Goal: Task Accomplishment & Management: Answer question/provide support

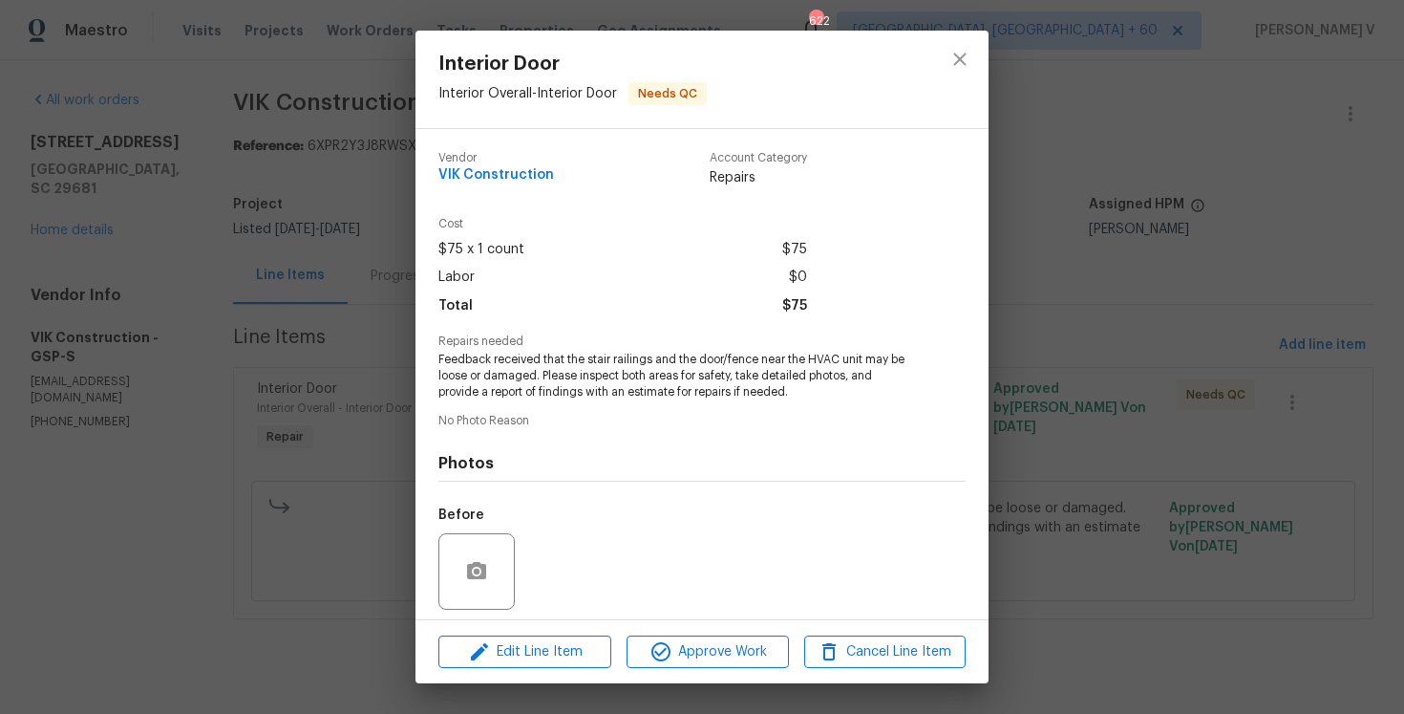
scroll to position [134, 0]
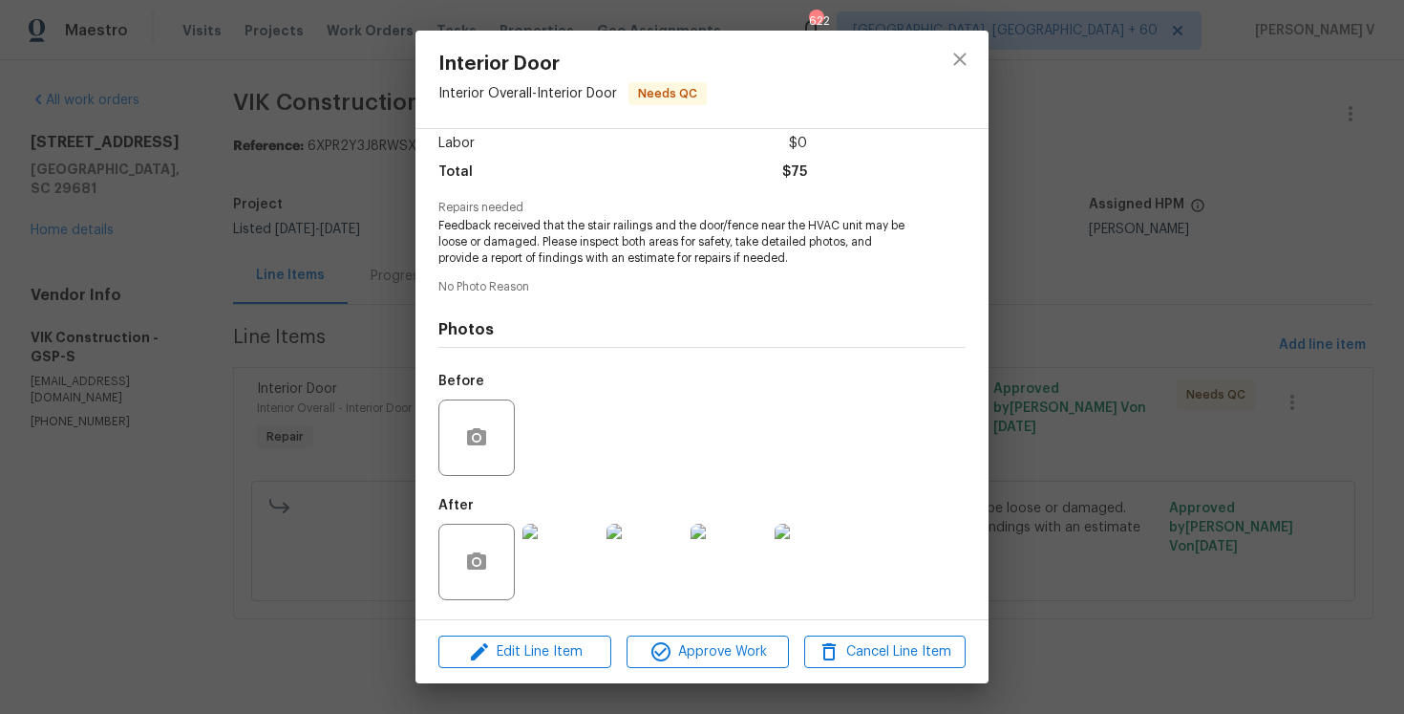
click at [335, 263] on div "Interior Door Interior Overall - Interior Door Needs QC Vendor VIK Construction…" at bounding box center [702, 357] width 1404 height 714
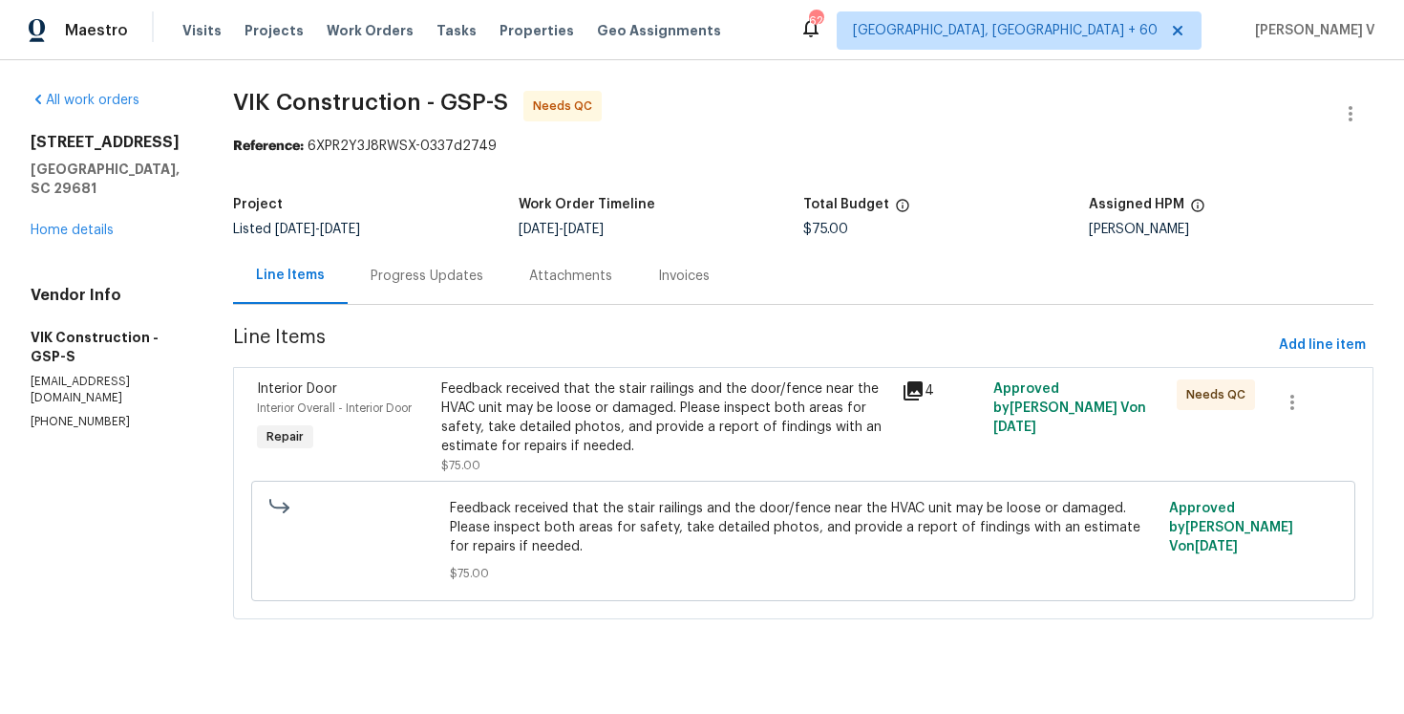
click at [483, 275] on div "Progress Updates" at bounding box center [427, 276] width 113 height 19
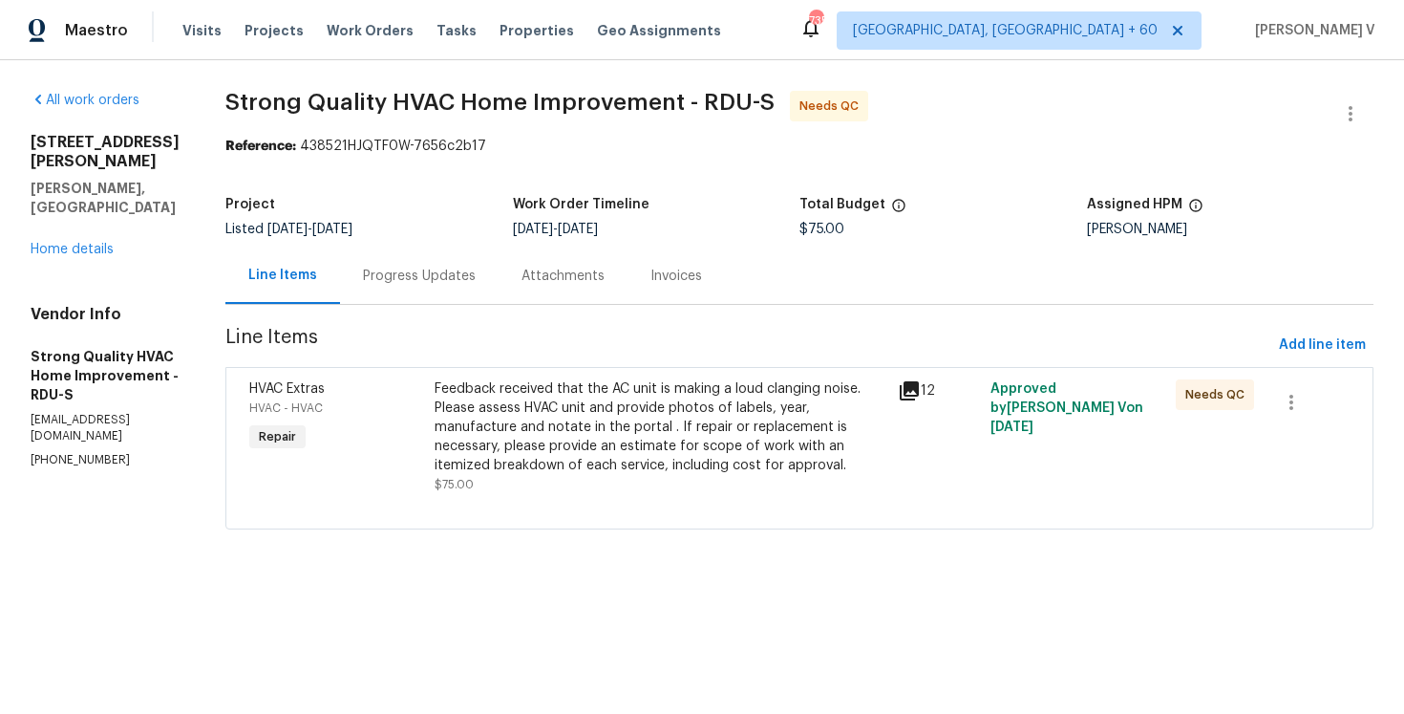
click at [423, 289] on div "Progress Updates" at bounding box center [419, 275] width 159 height 56
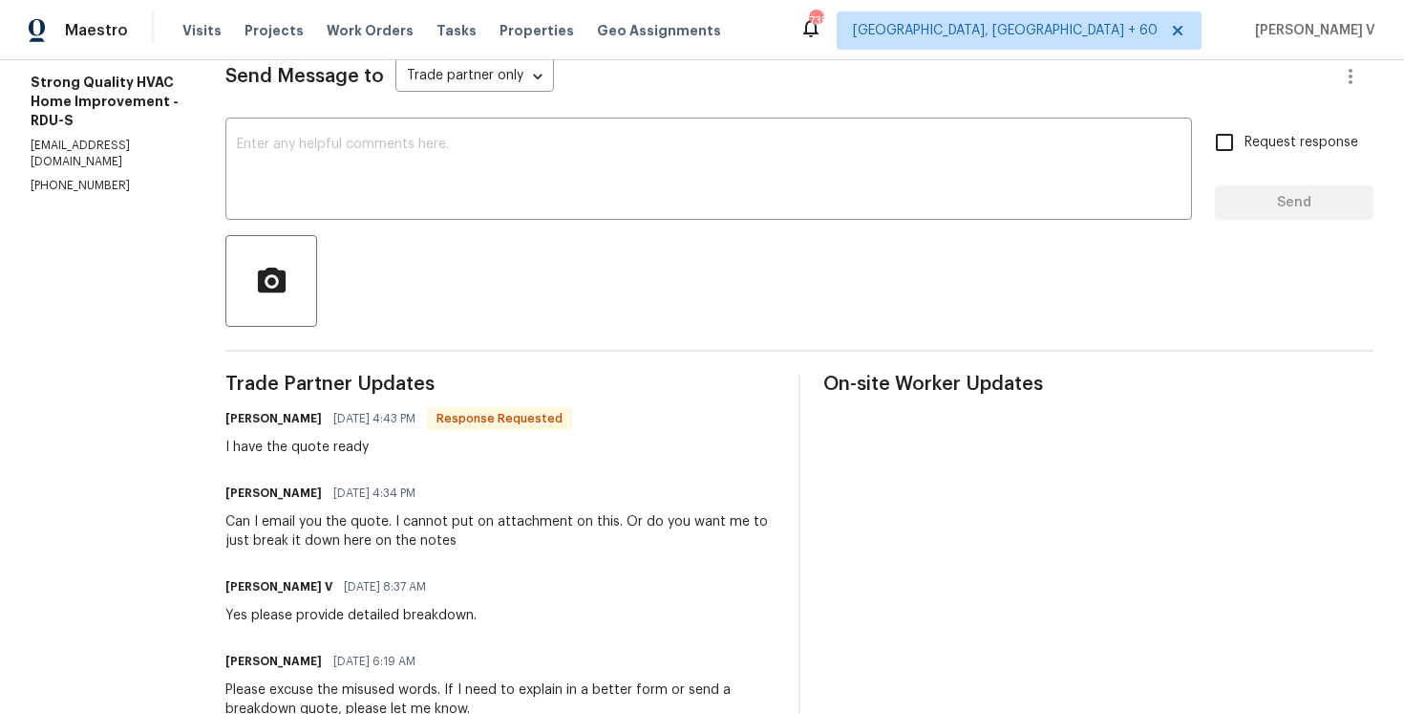
scroll to position [243, 0]
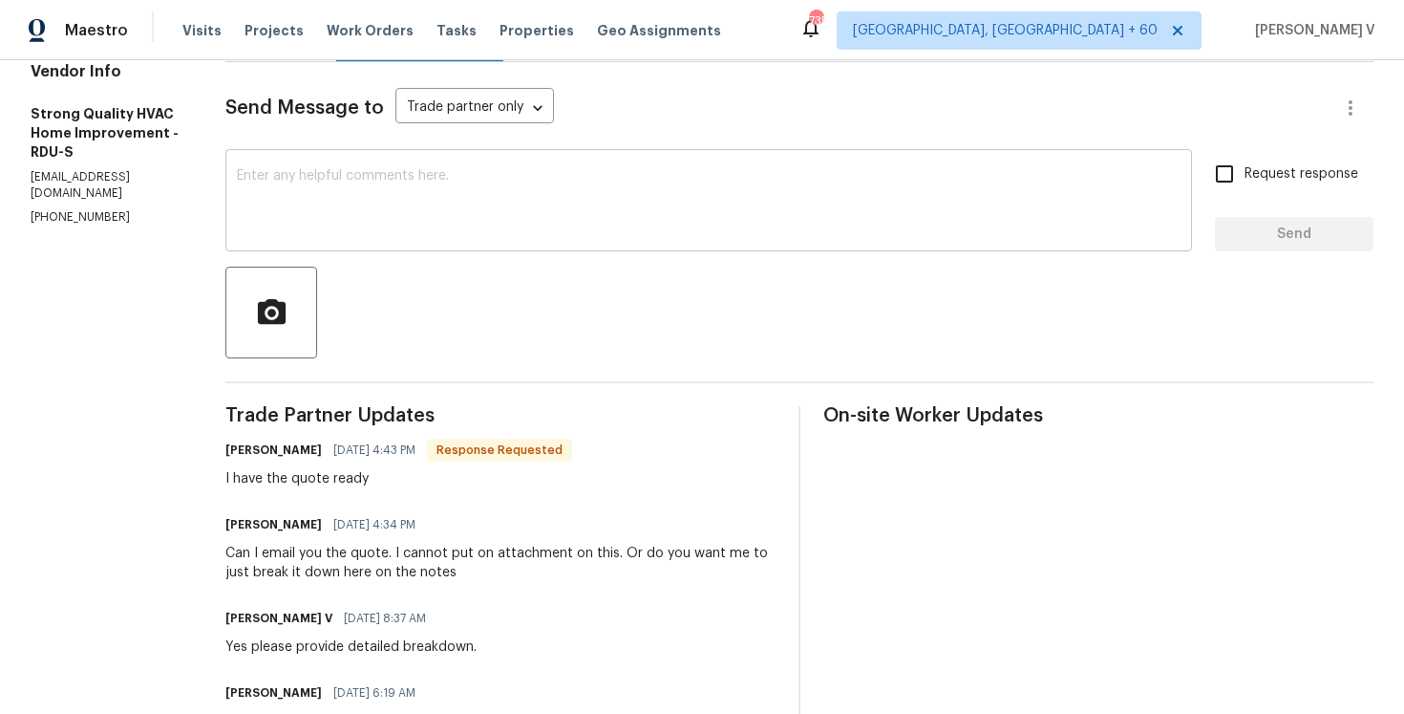
click at [410, 223] on textarea at bounding box center [709, 202] width 944 height 67
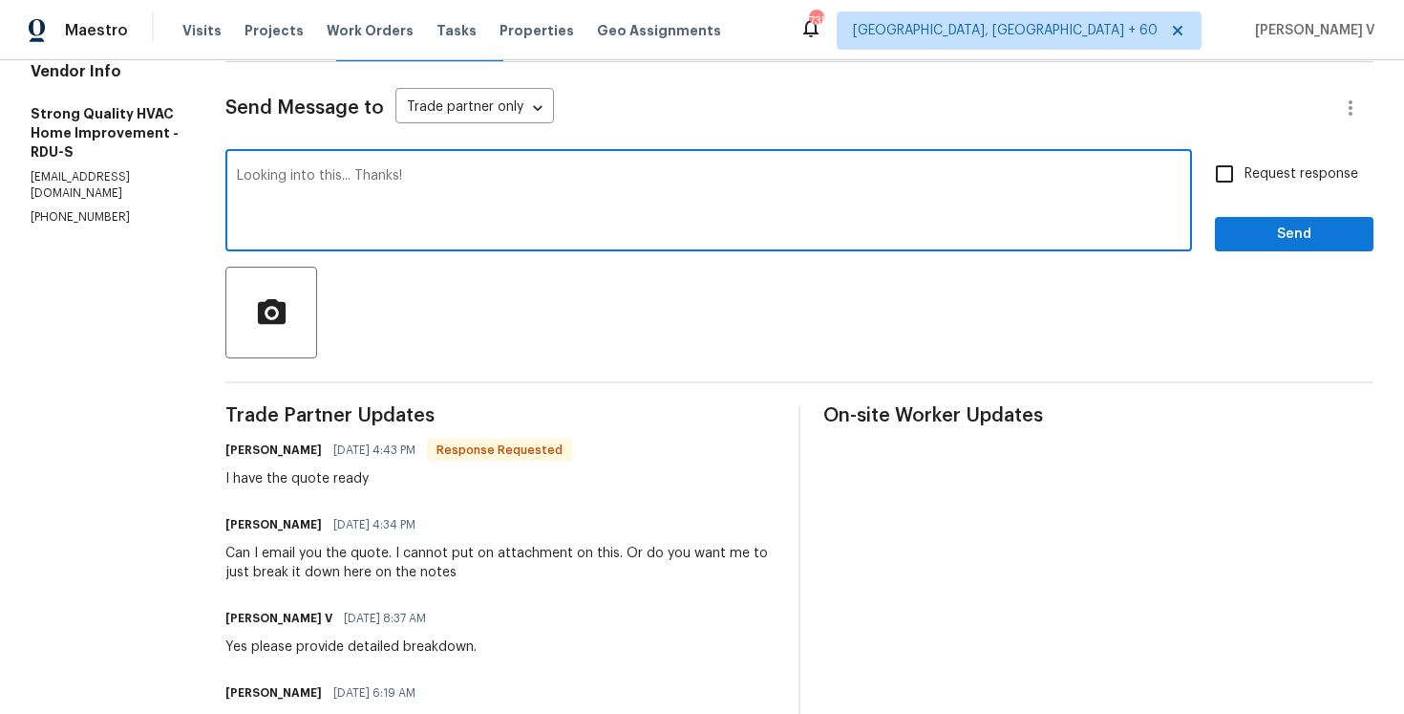
type textarea "Looking into this... Thanks!"
click at [1325, 247] on button "Send" at bounding box center [1294, 234] width 159 height 35
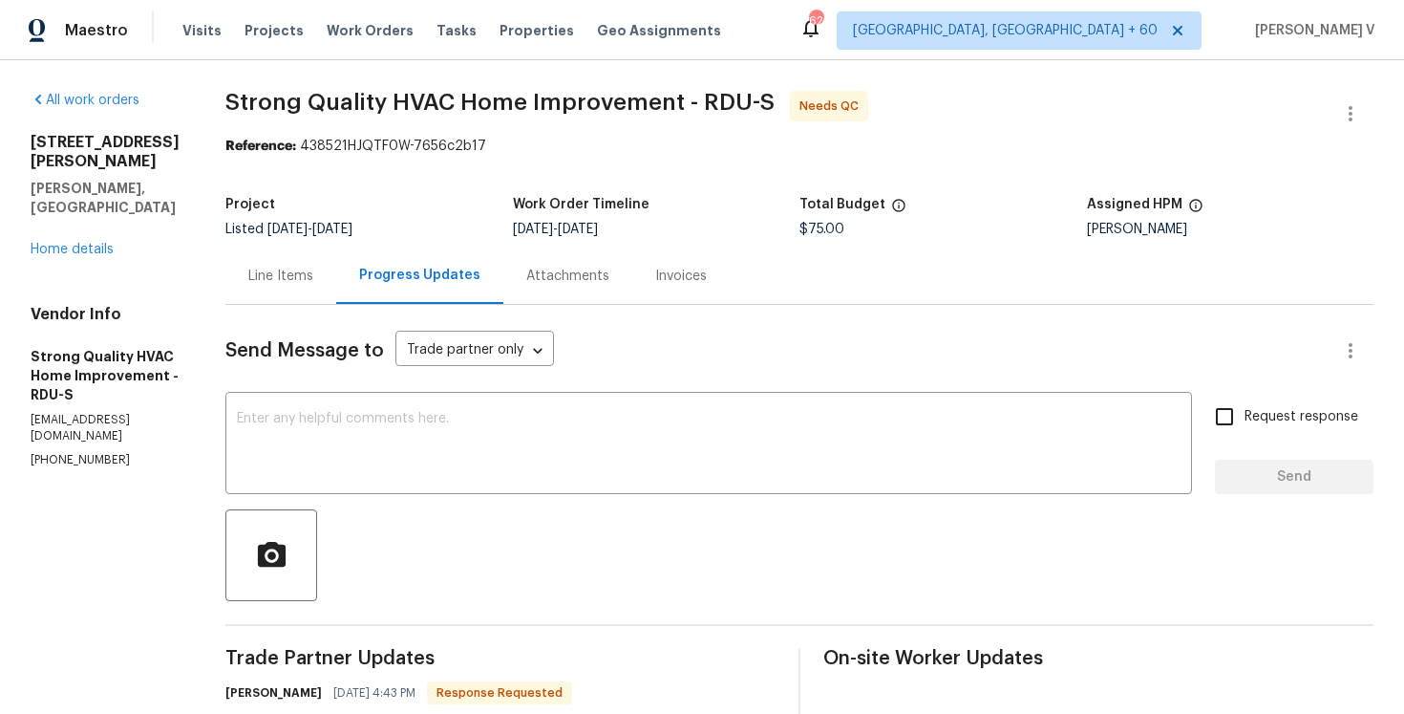
scroll to position [56, 0]
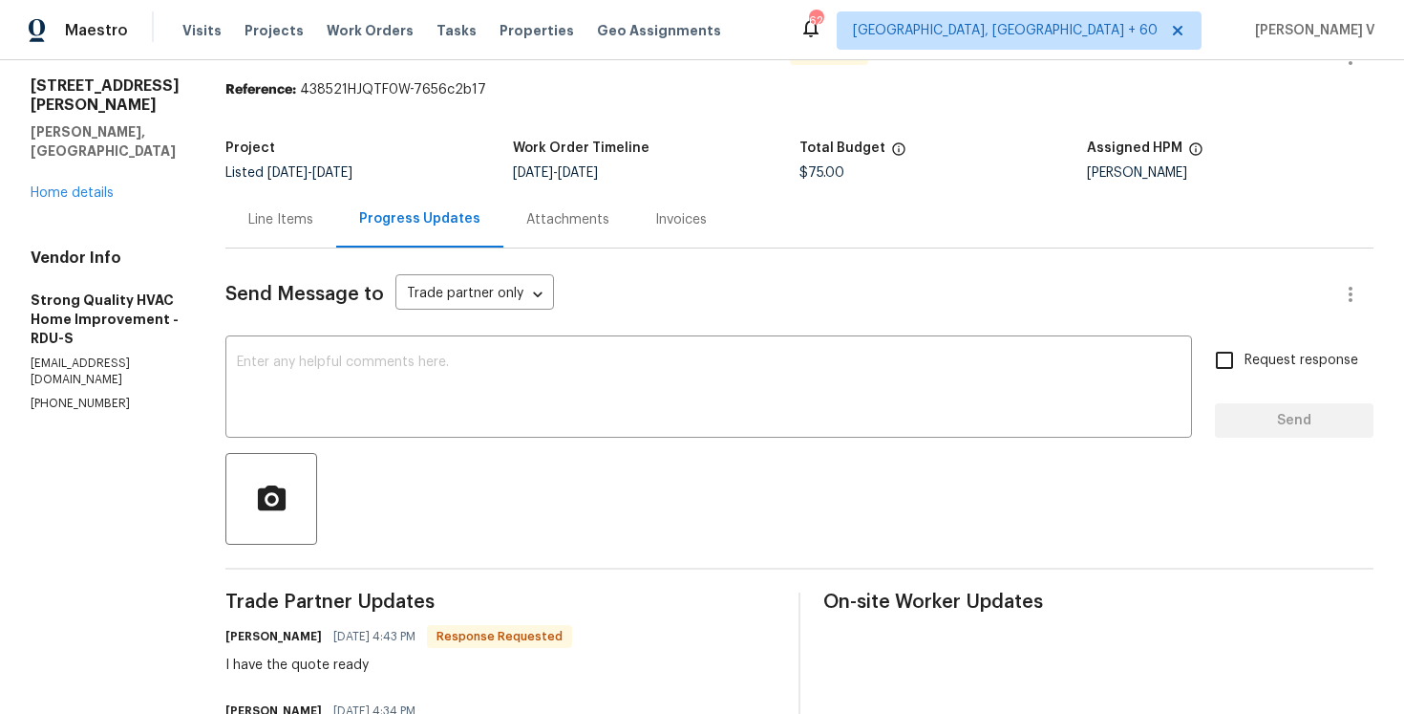
click at [345, 187] on div "Project Listed 10/8/2025 - 10/13/2025 Work Order Timeline 10/8/2025 - 10/13/202…" at bounding box center [799, 160] width 1148 height 61
click at [313, 225] on div "Line Items" at bounding box center [280, 219] width 65 height 19
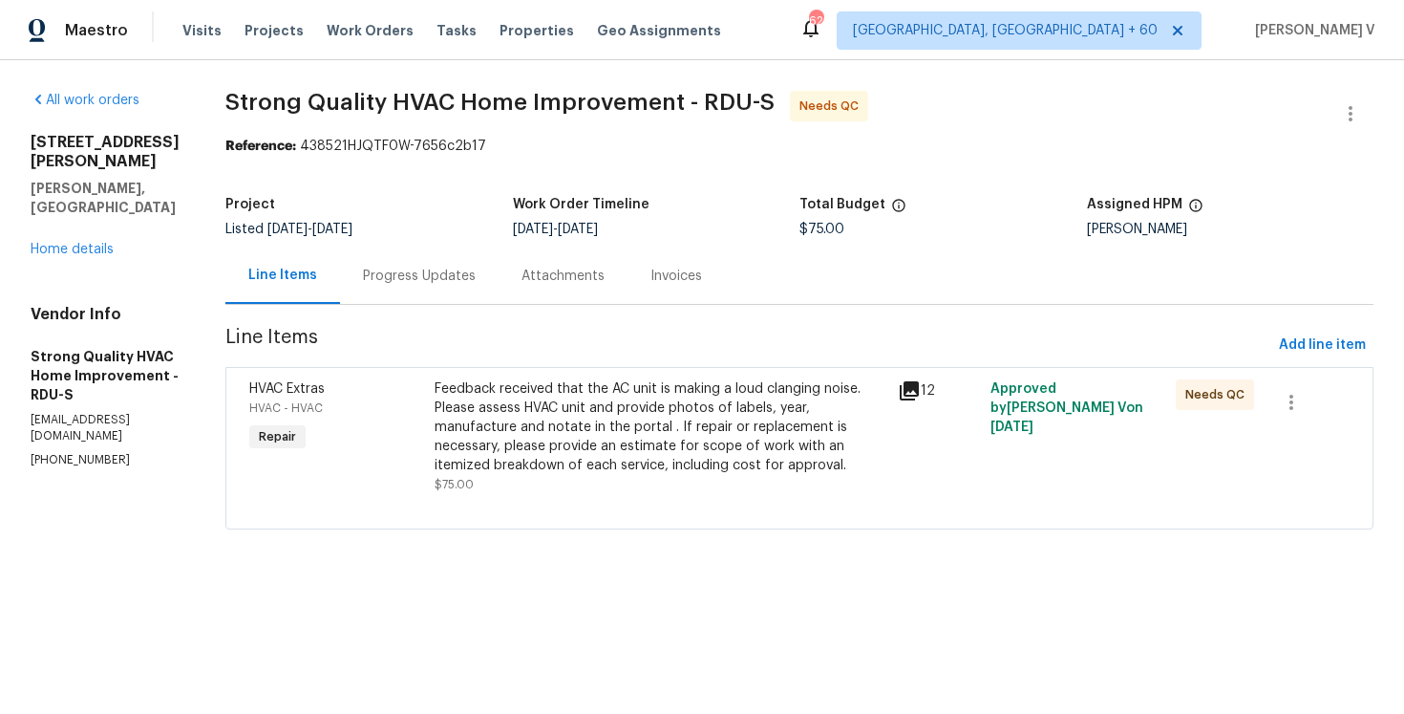
click at [581, 371] on div "HVAC Extras HVAC - HVAC Repair Feedback received that the AC unit is making a l…" at bounding box center [799, 448] width 1148 height 162
click at [581, 402] on div "Feedback received that the AC unit is making a loud clanging noise. Please asse…" at bounding box center [661, 427] width 452 height 96
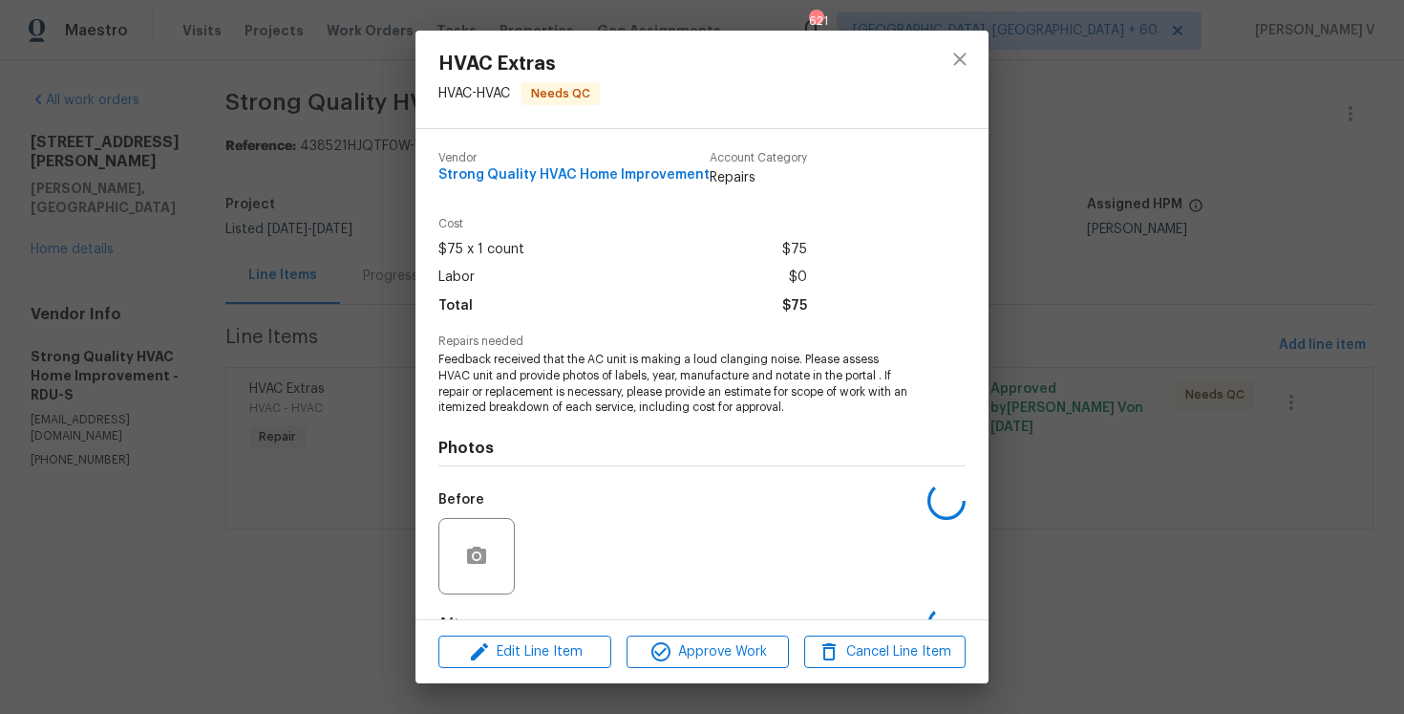
scroll to position [118, 0]
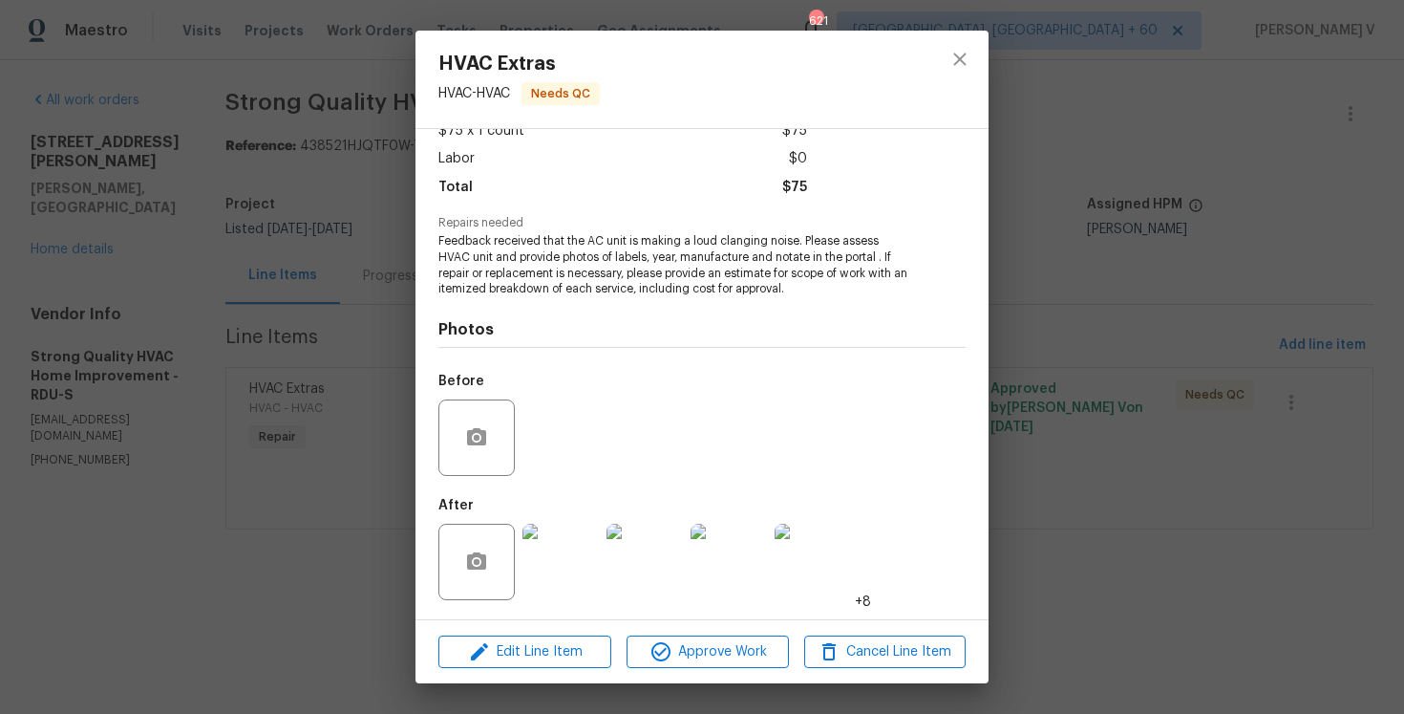
click at [541, 570] on img at bounding box center [561, 562] width 76 height 76
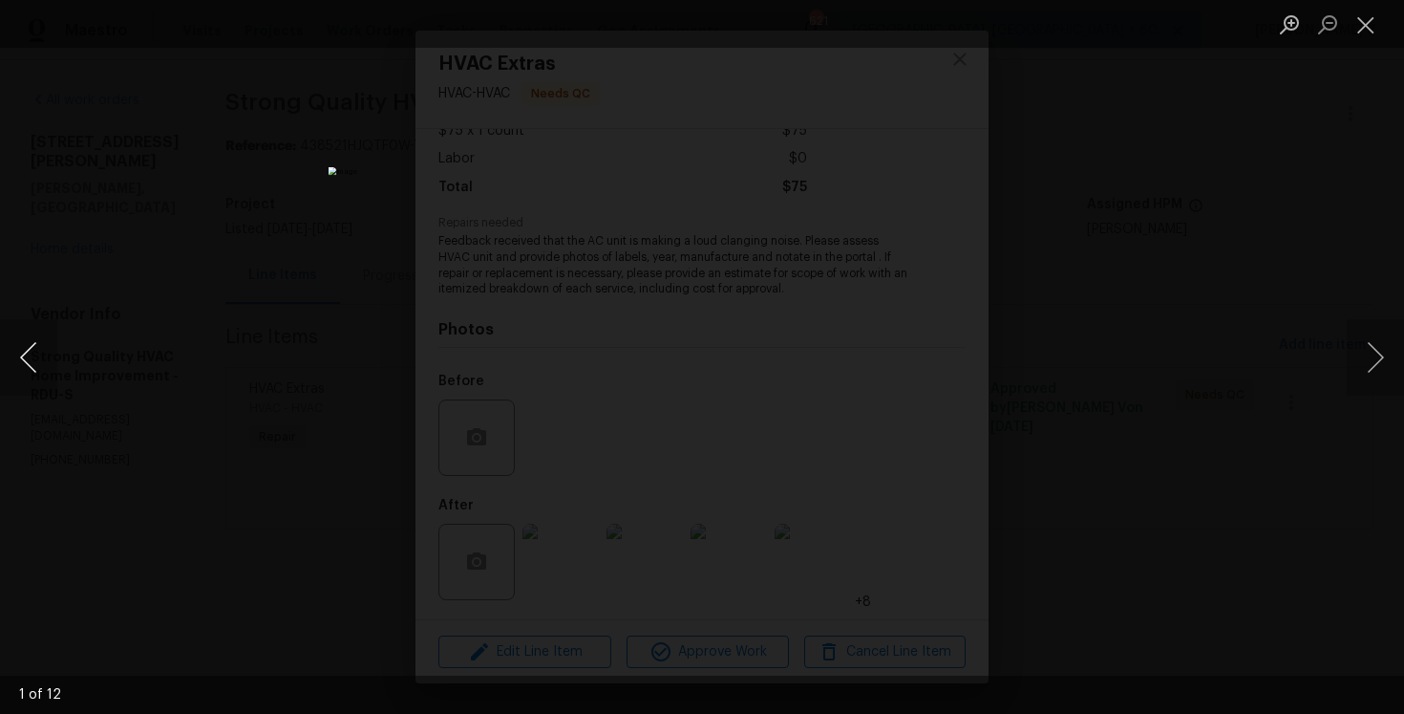
click at [39, 370] on button "Previous image" at bounding box center [28, 357] width 57 height 76
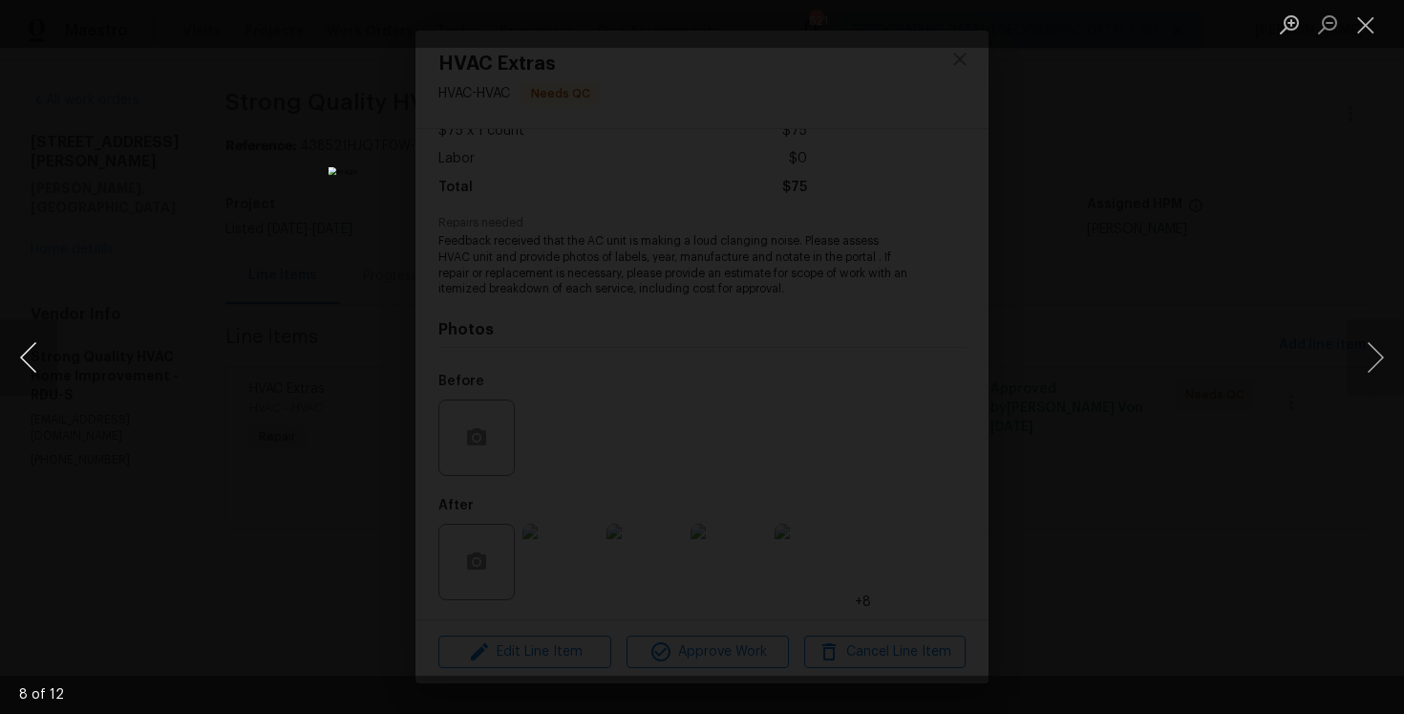
click at [39, 370] on button "Previous image" at bounding box center [28, 357] width 57 height 76
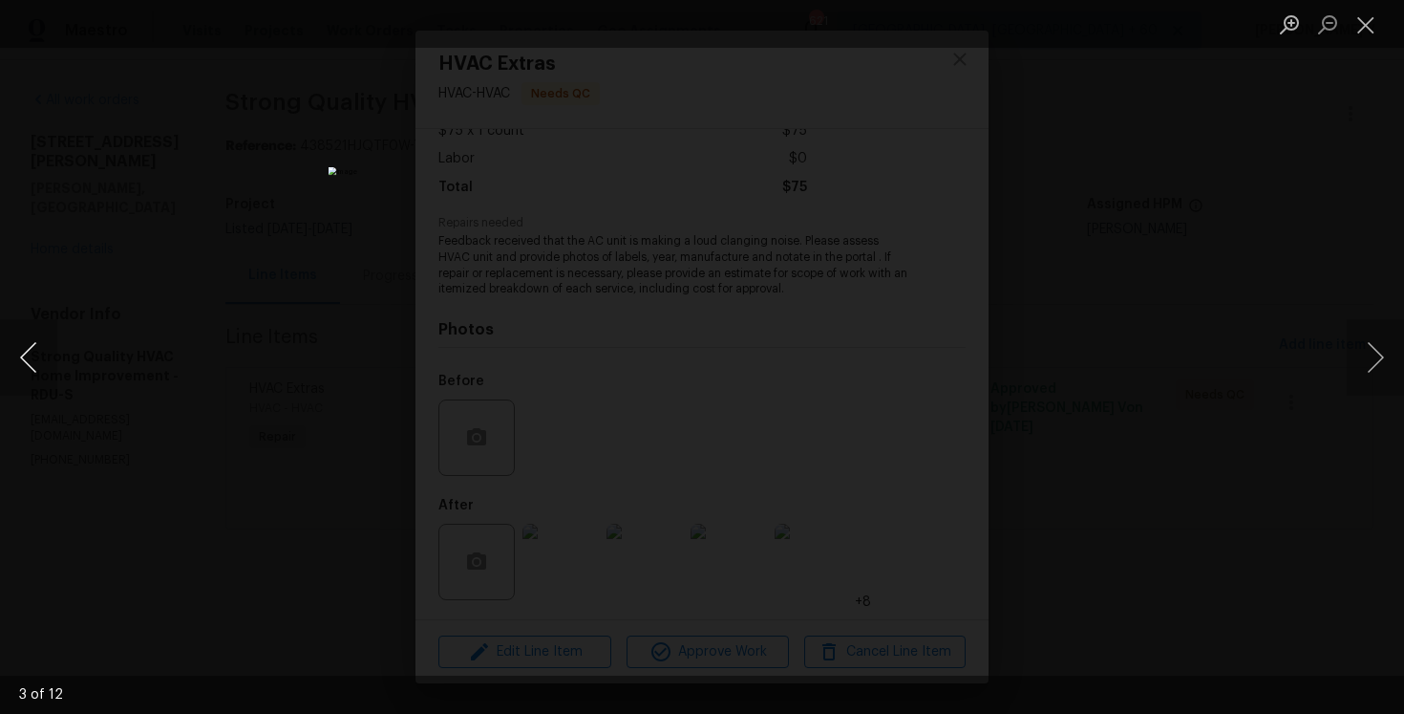
click at [39, 370] on button "Previous image" at bounding box center [28, 357] width 57 height 76
click at [330, 192] on div "Lightbox" at bounding box center [702, 357] width 1404 height 714
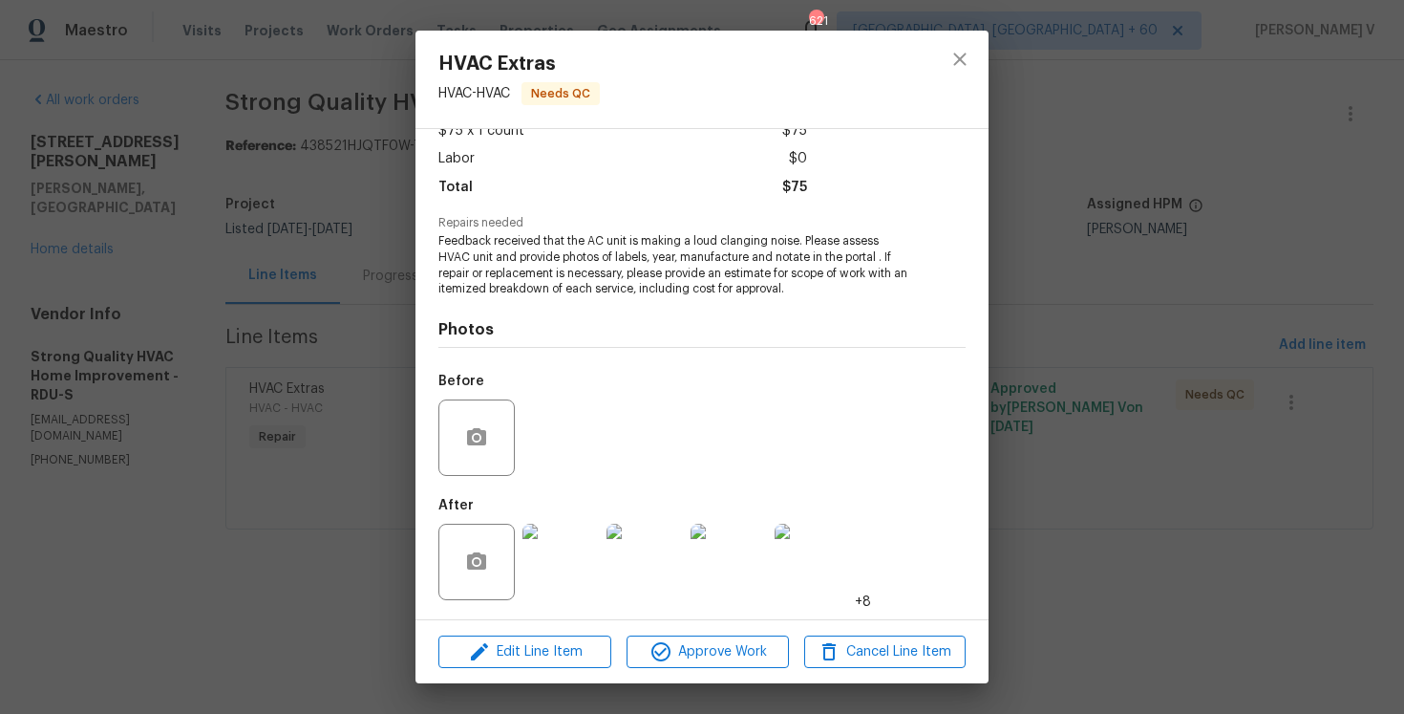
click at [379, 255] on div "HVAC Extras HVAC - HVAC Needs QC Vendor Strong Quality HVAC Home Improvement Ac…" at bounding box center [702, 357] width 1404 height 714
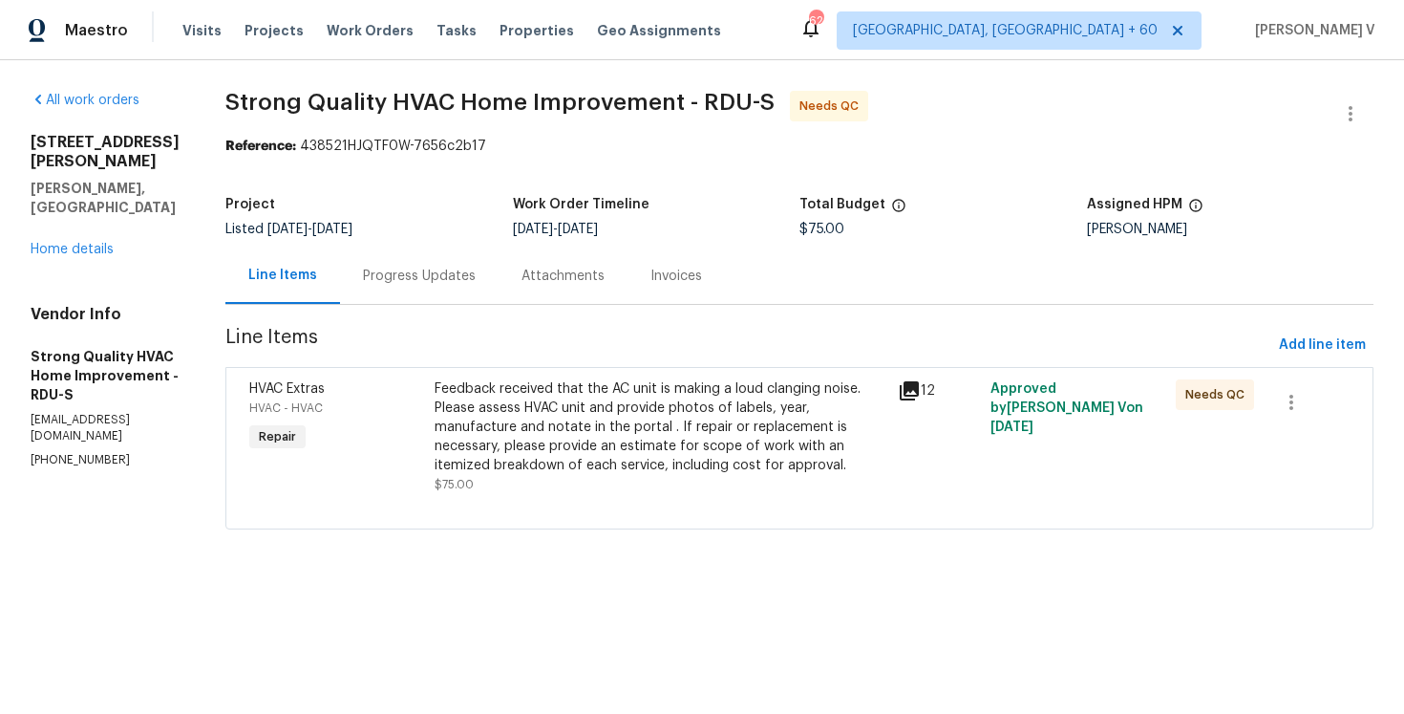
click at [379, 255] on div "Progress Updates" at bounding box center [419, 275] width 159 height 56
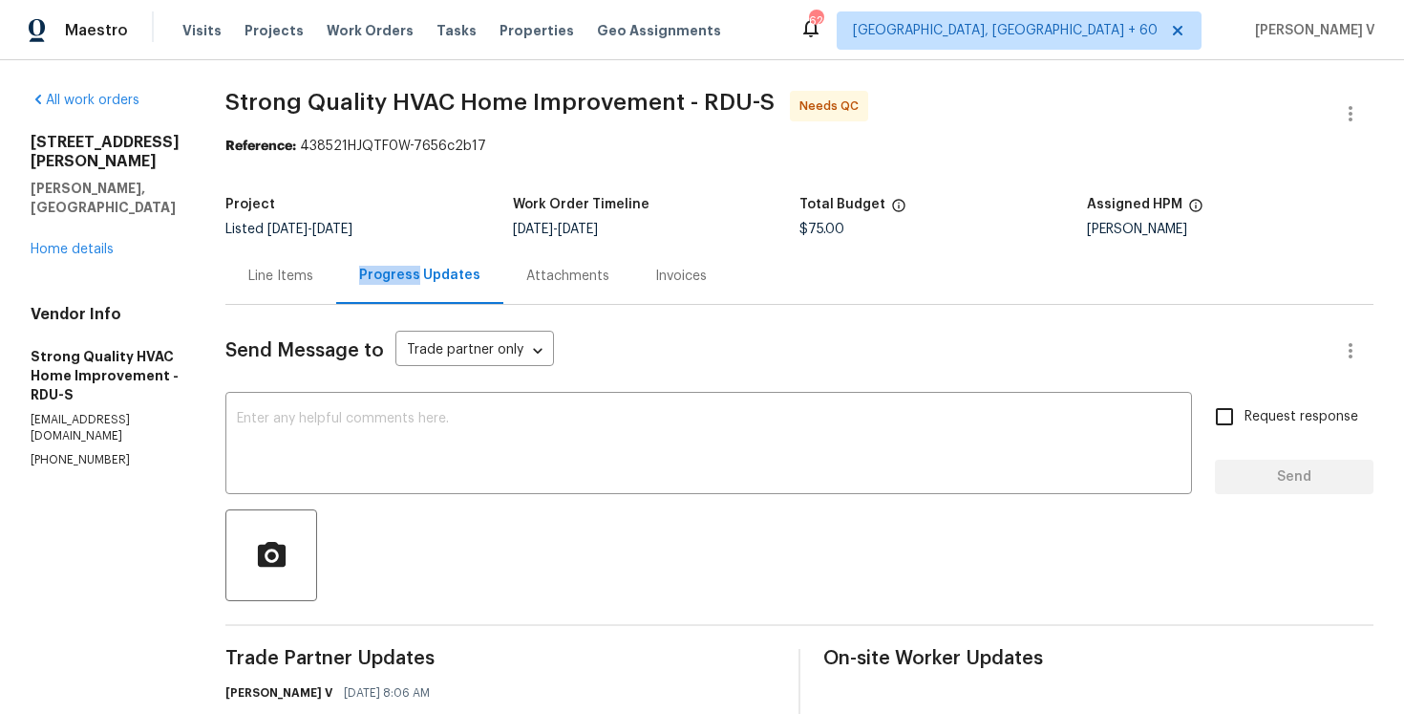
scroll to position [327, 0]
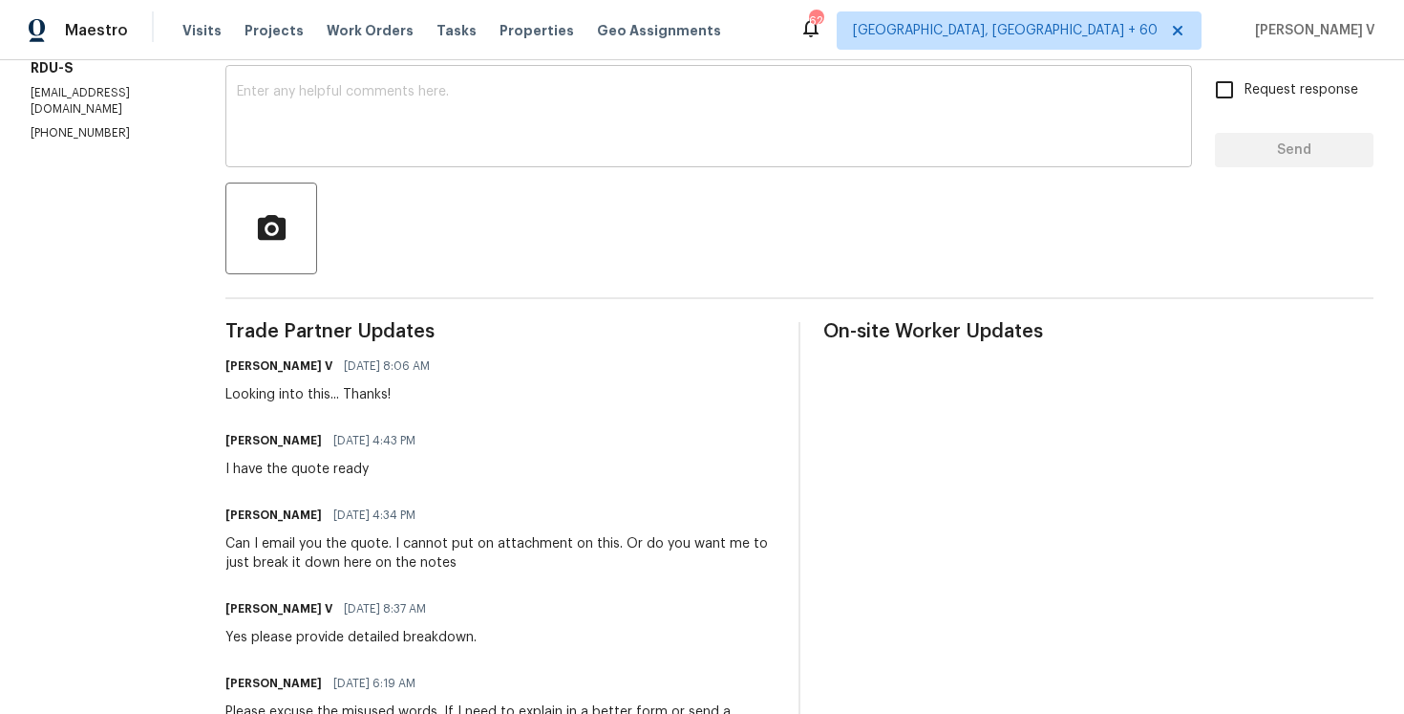
click at [458, 118] on textarea at bounding box center [709, 118] width 944 height 67
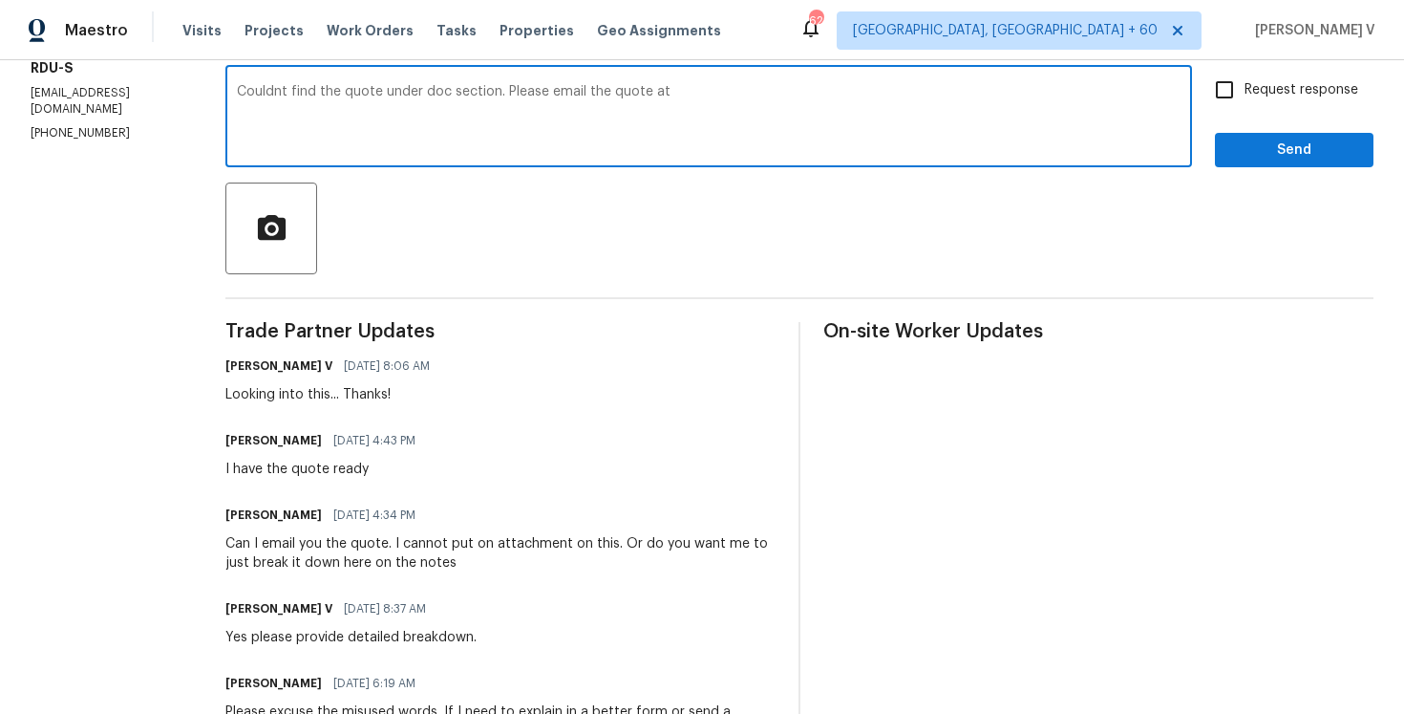
click at [722, 94] on textarea "Couldnt find the quote under doc section. Please email the quote at" at bounding box center [709, 118] width 944 height 67
paste textarea "divya.dharshiniv@opendoor.com"
click at [0, 0] on qb-div "Fix the apostrophe Couldn't" at bounding box center [0, 0] width 0 height 0
type textarea "Couldn't find the quote under doc section. Please email the quote at divya.dhar…"
click at [1229, 84] on input "Request response" at bounding box center [1225, 90] width 40 height 40
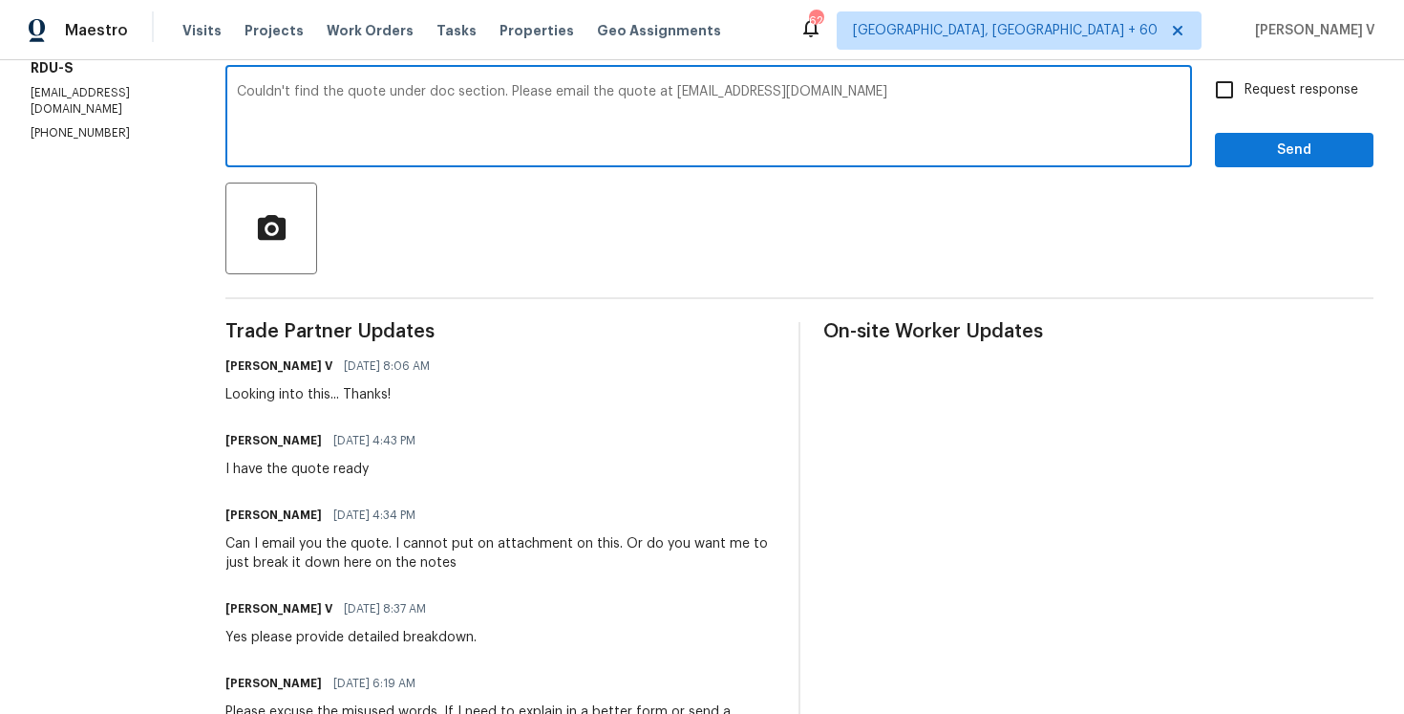
checkbox input "true"
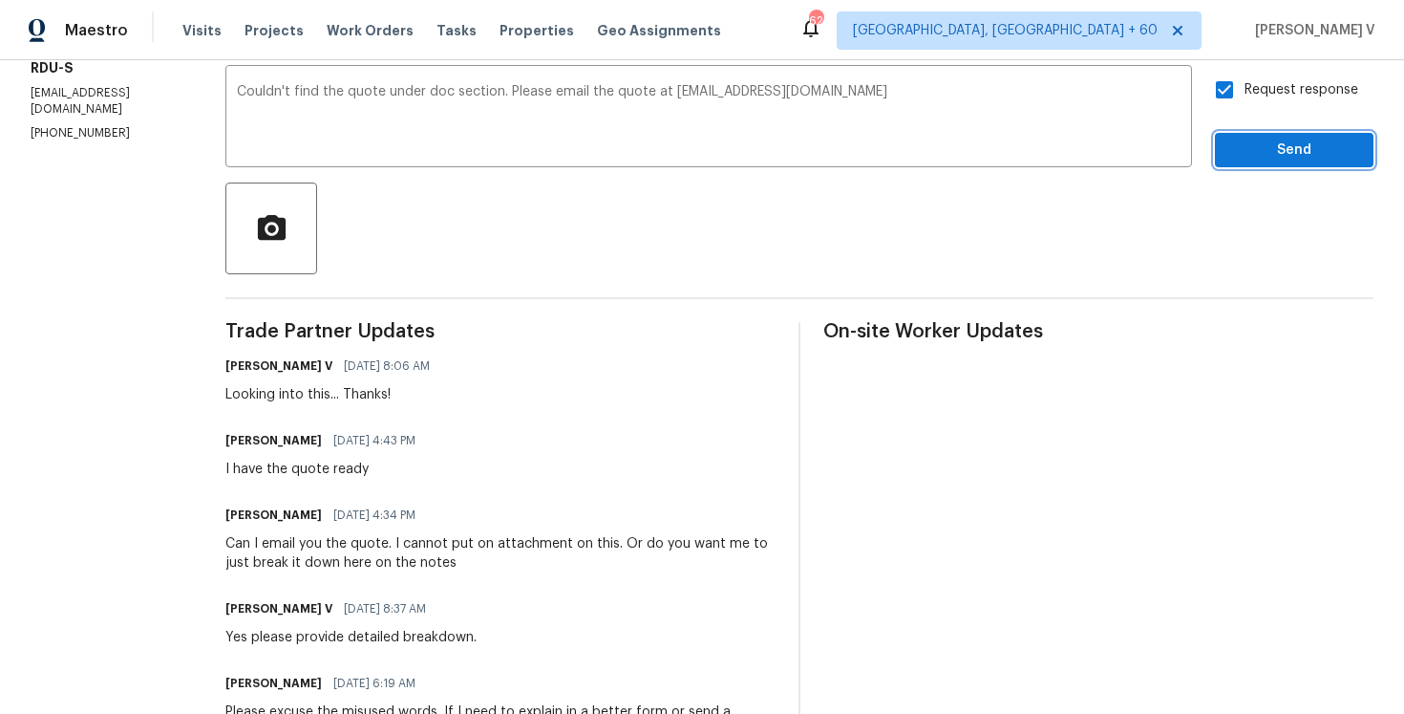
click at [1264, 154] on span "Send" at bounding box center [1295, 151] width 128 height 24
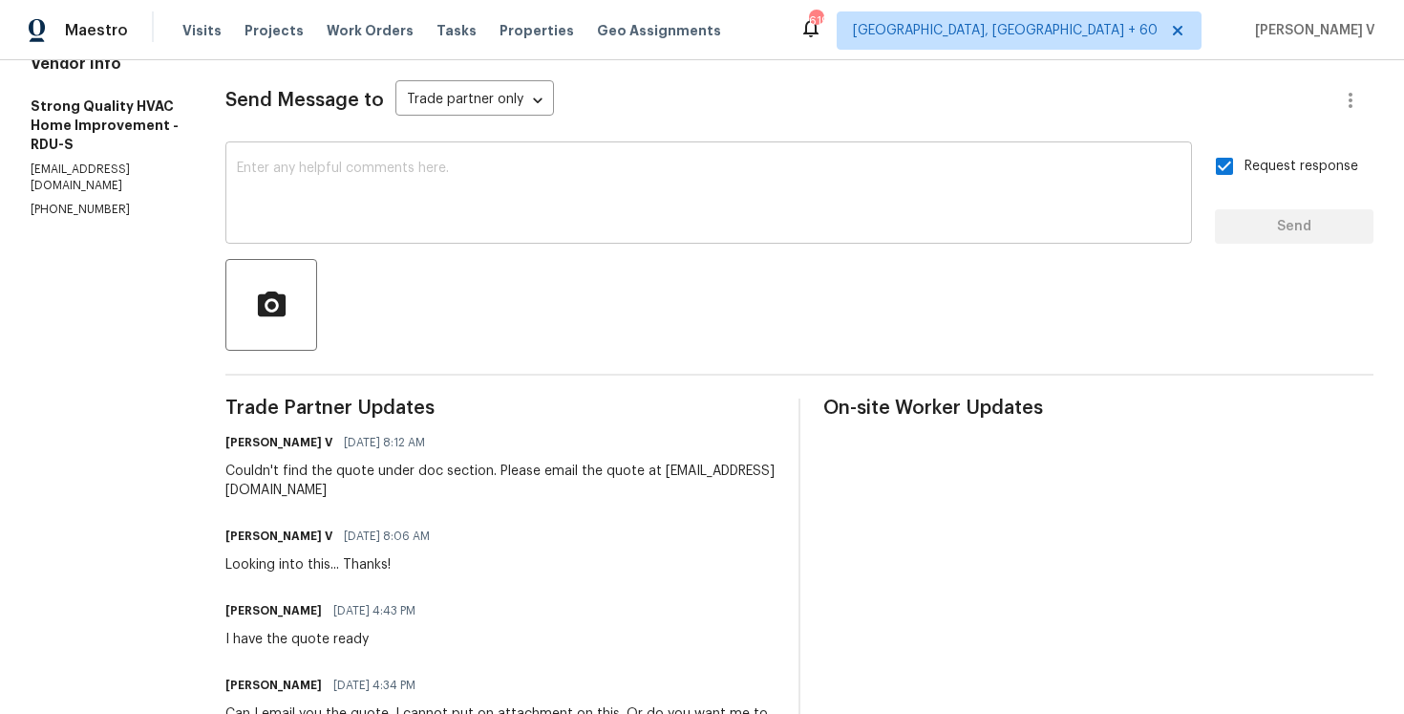
scroll to position [0, 0]
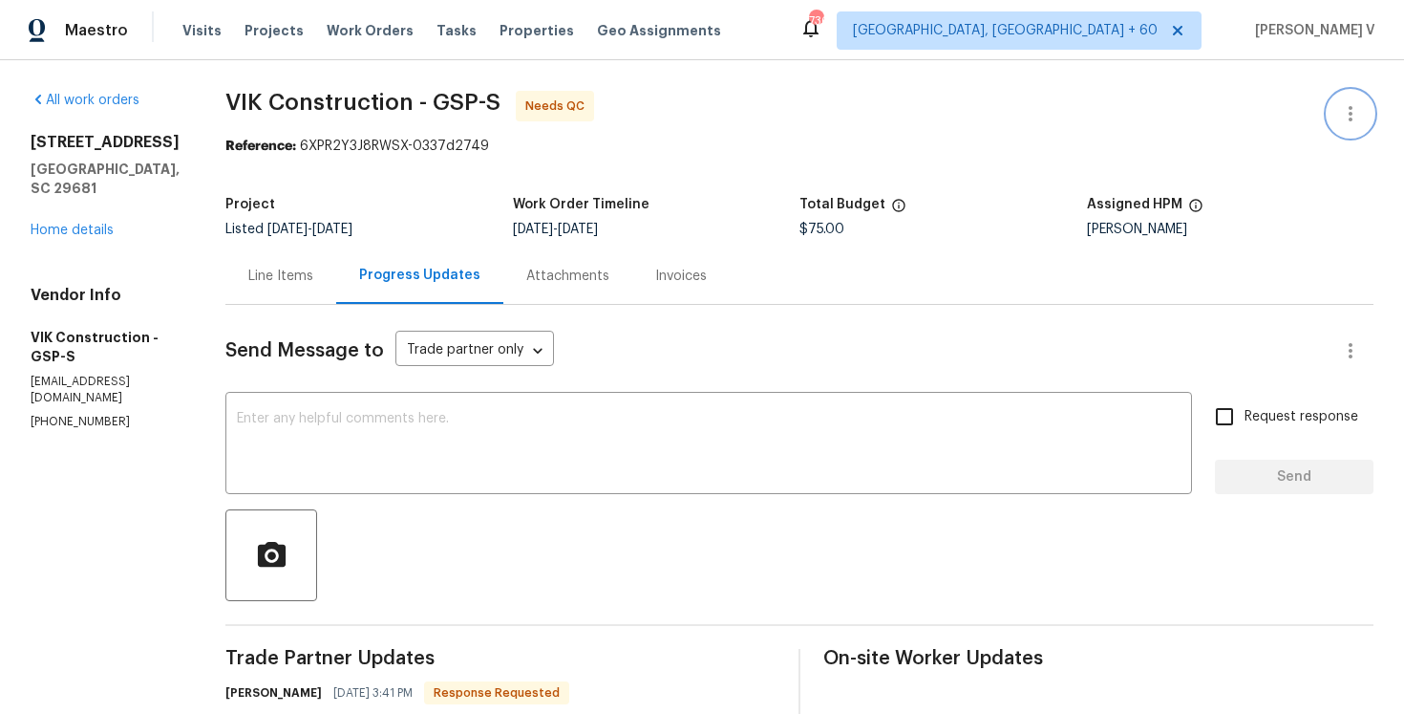
click at [1338, 107] on button "button" at bounding box center [1351, 114] width 46 height 46
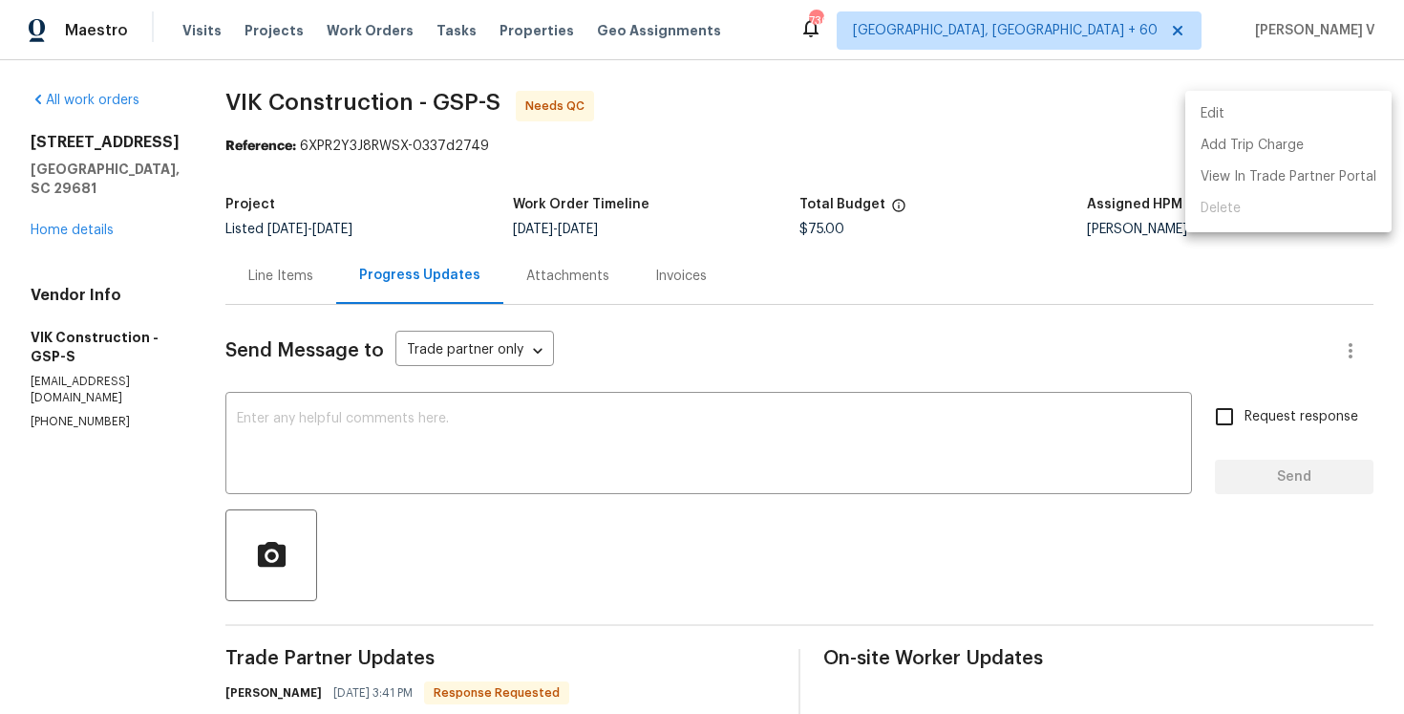
click at [1338, 107] on li "Edit" at bounding box center [1289, 114] width 206 height 32
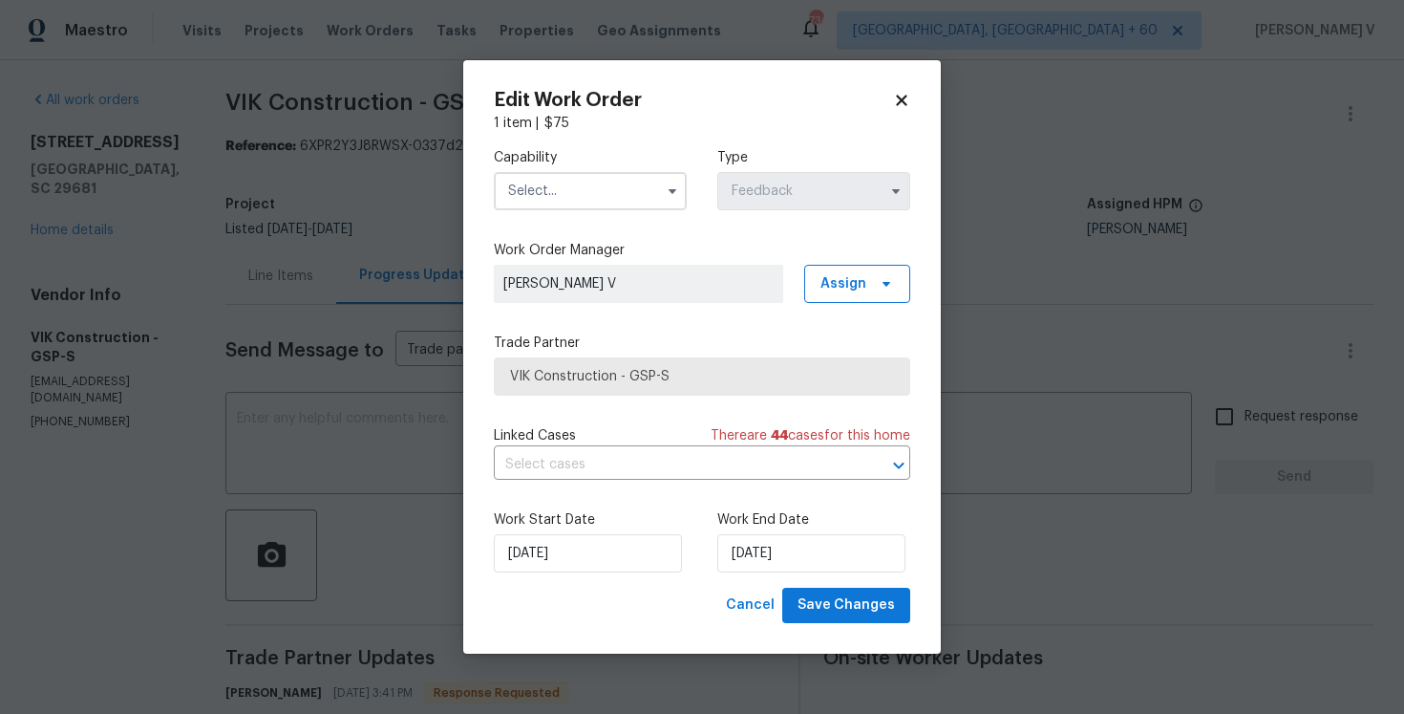
click at [629, 183] on input "text" at bounding box center [590, 191] width 193 height 38
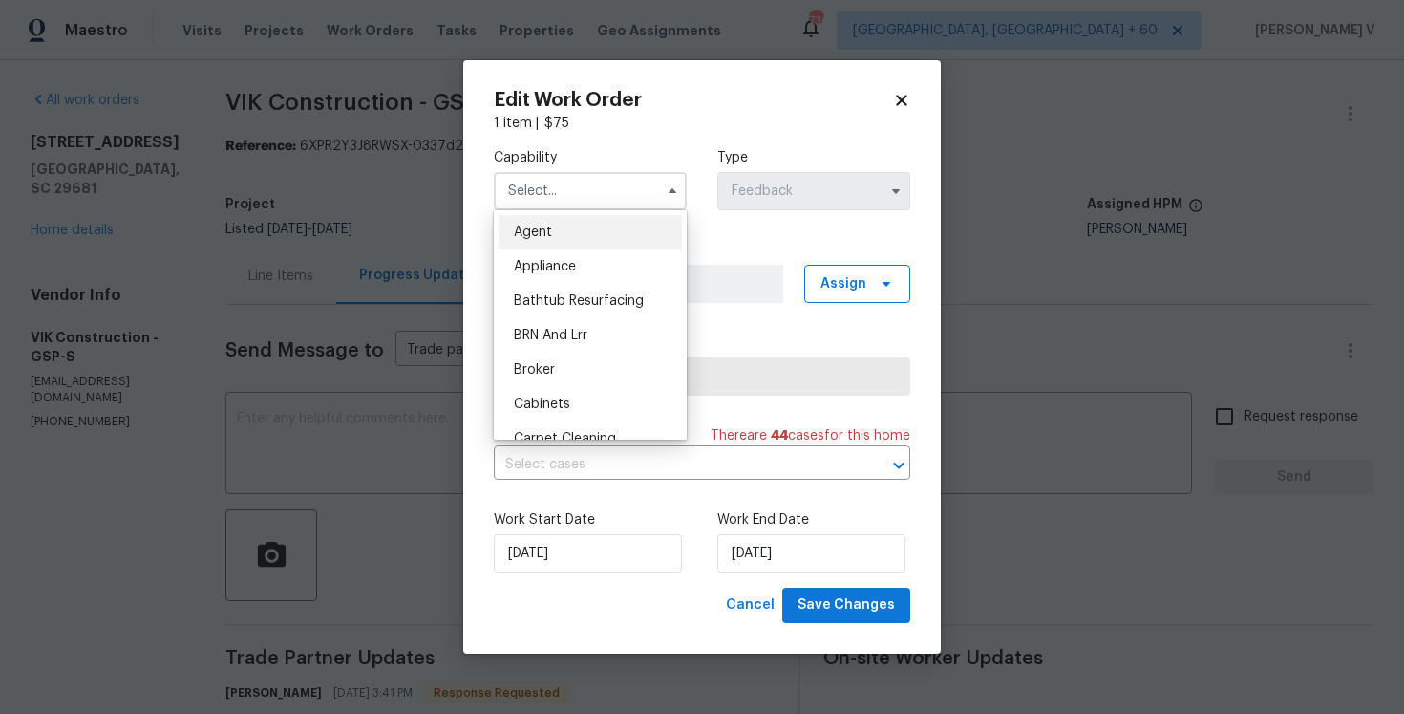
click at [558, 230] on div "Agent" at bounding box center [590, 232] width 183 height 34
type input "Agent"
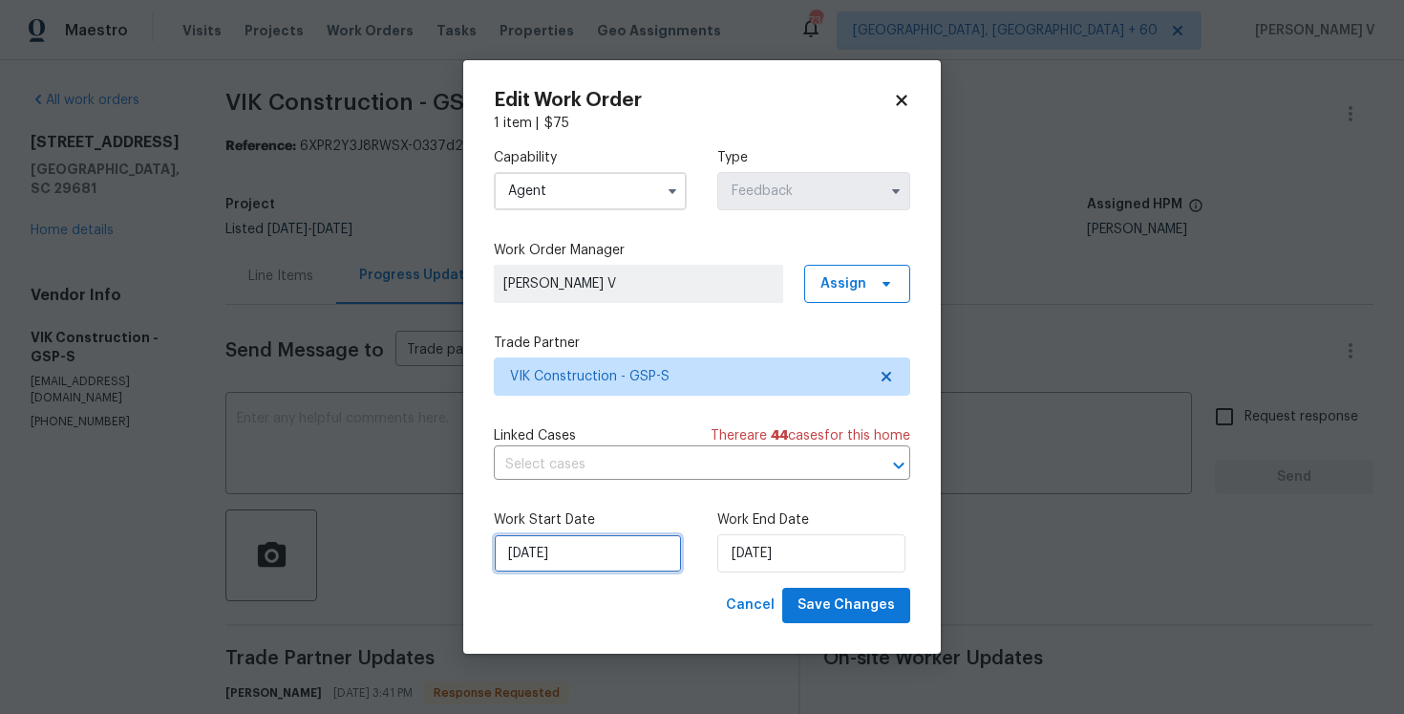
click at [585, 560] on input "08/10/2025" at bounding box center [588, 553] width 188 height 38
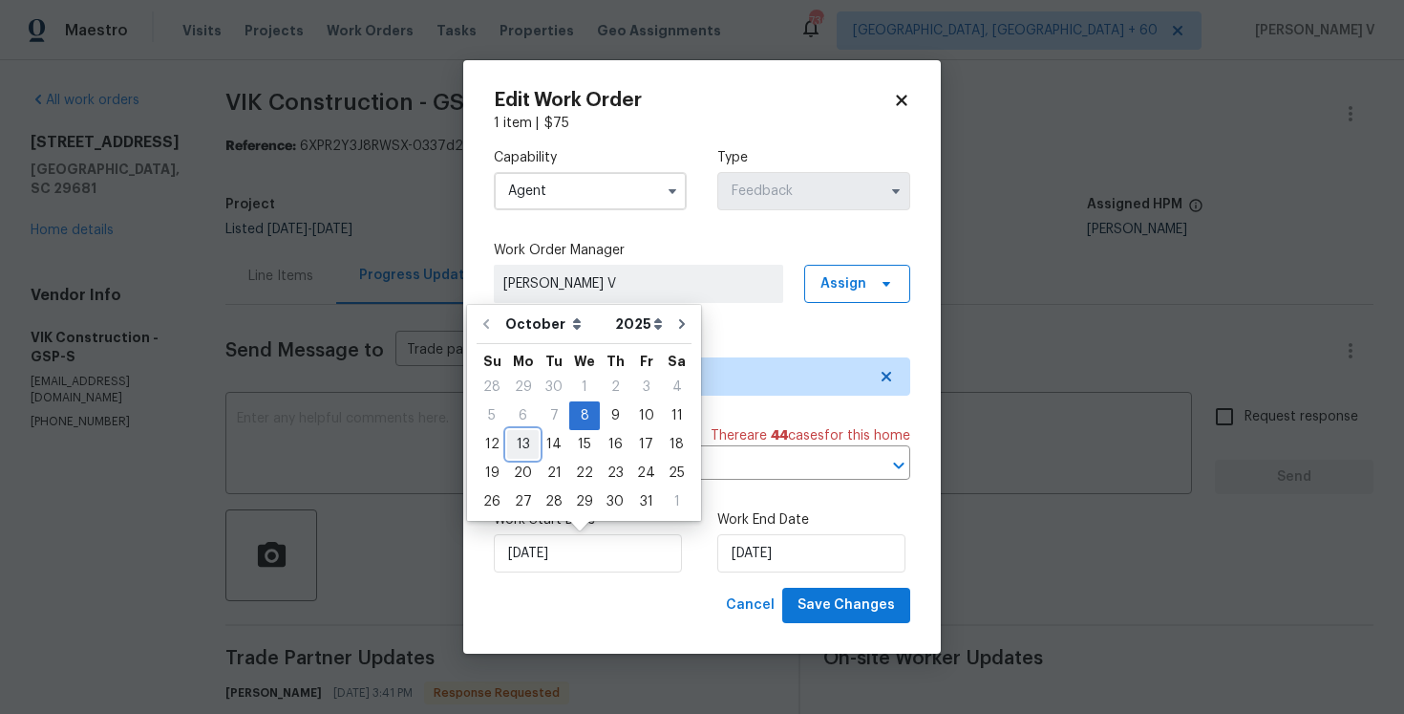
click at [528, 449] on div "13" at bounding box center [523, 444] width 32 height 27
type input "13/10/2025"
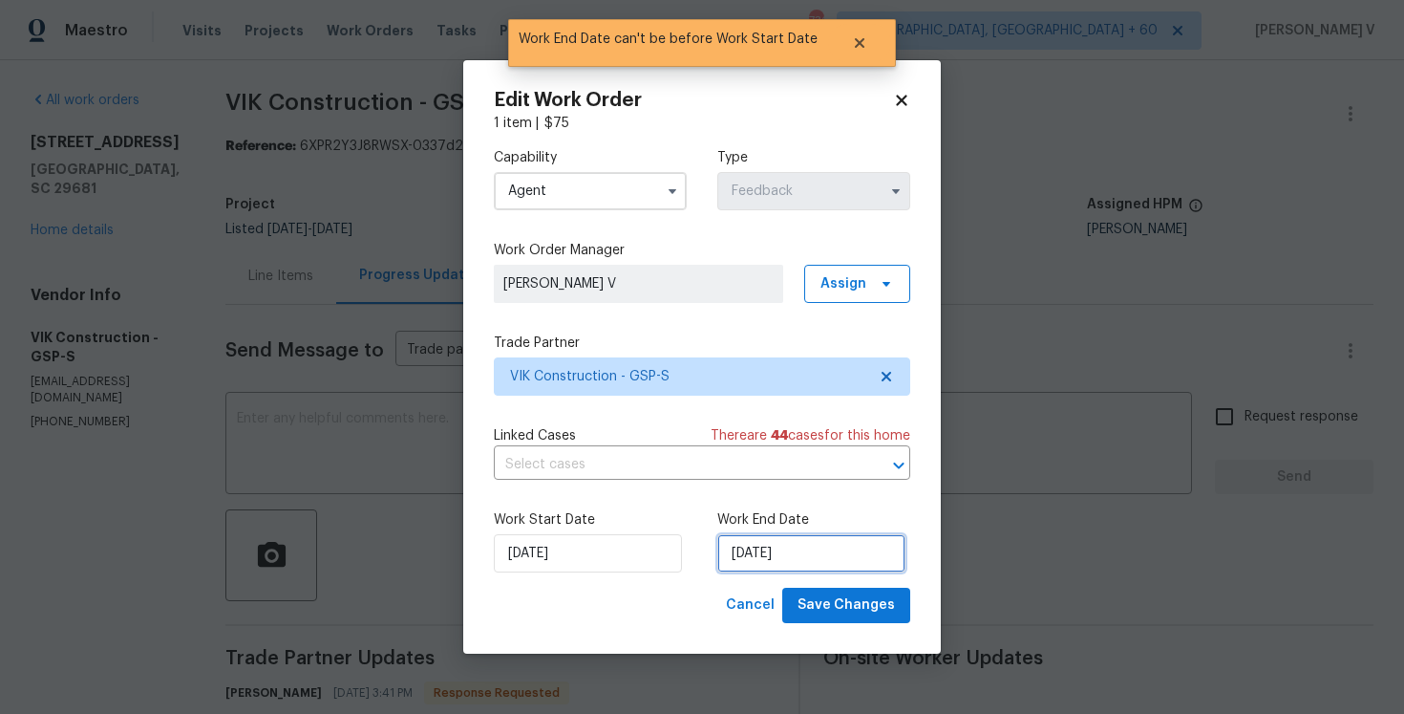
click at [744, 544] on input "13/10/2025" at bounding box center [811, 553] width 188 height 38
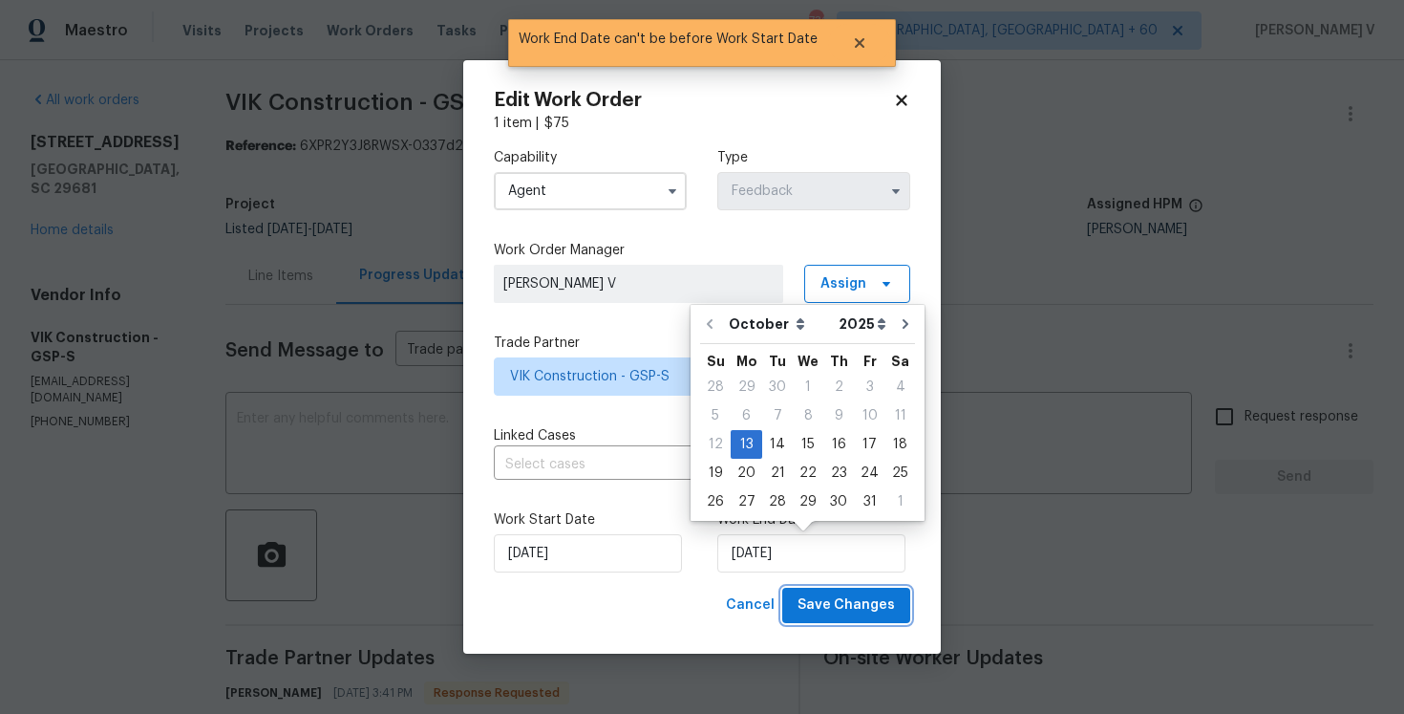
click at [832, 597] on span "Save Changes" at bounding box center [846, 605] width 97 height 24
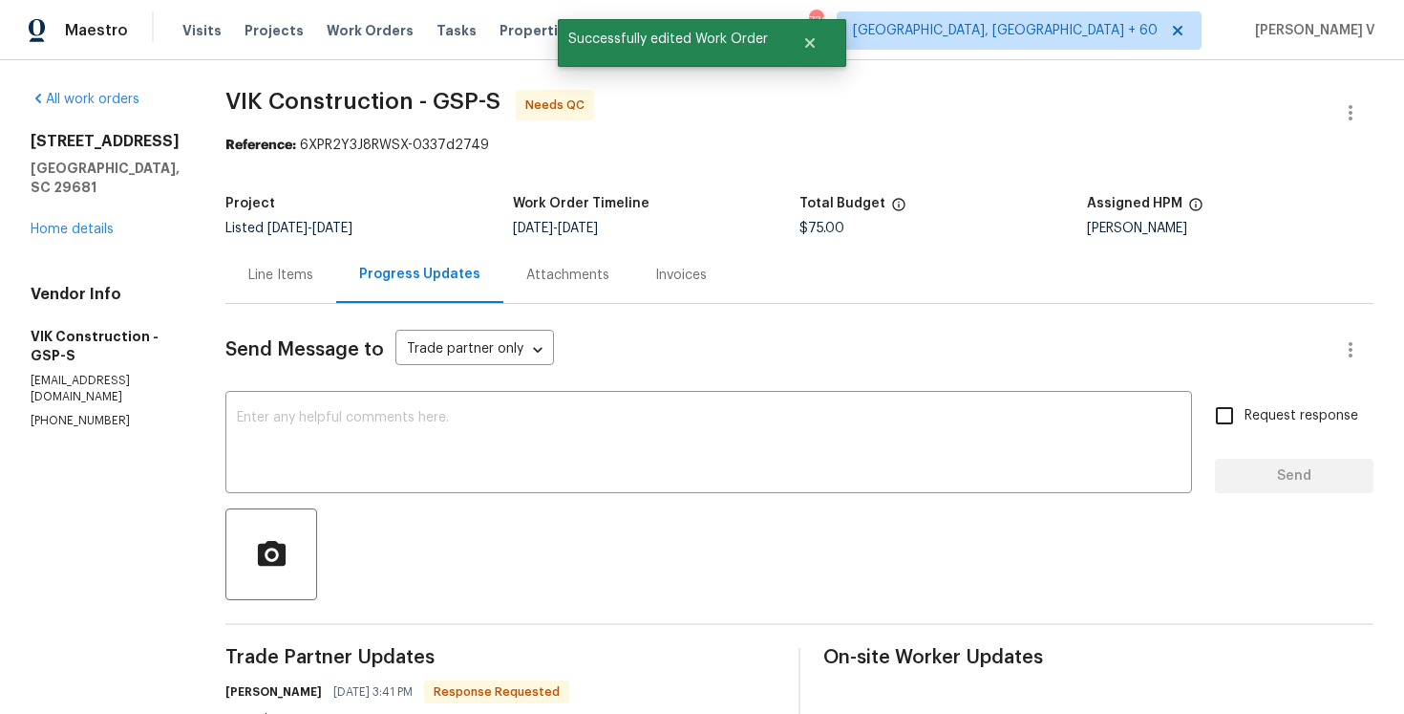
scroll to position [97, 0]
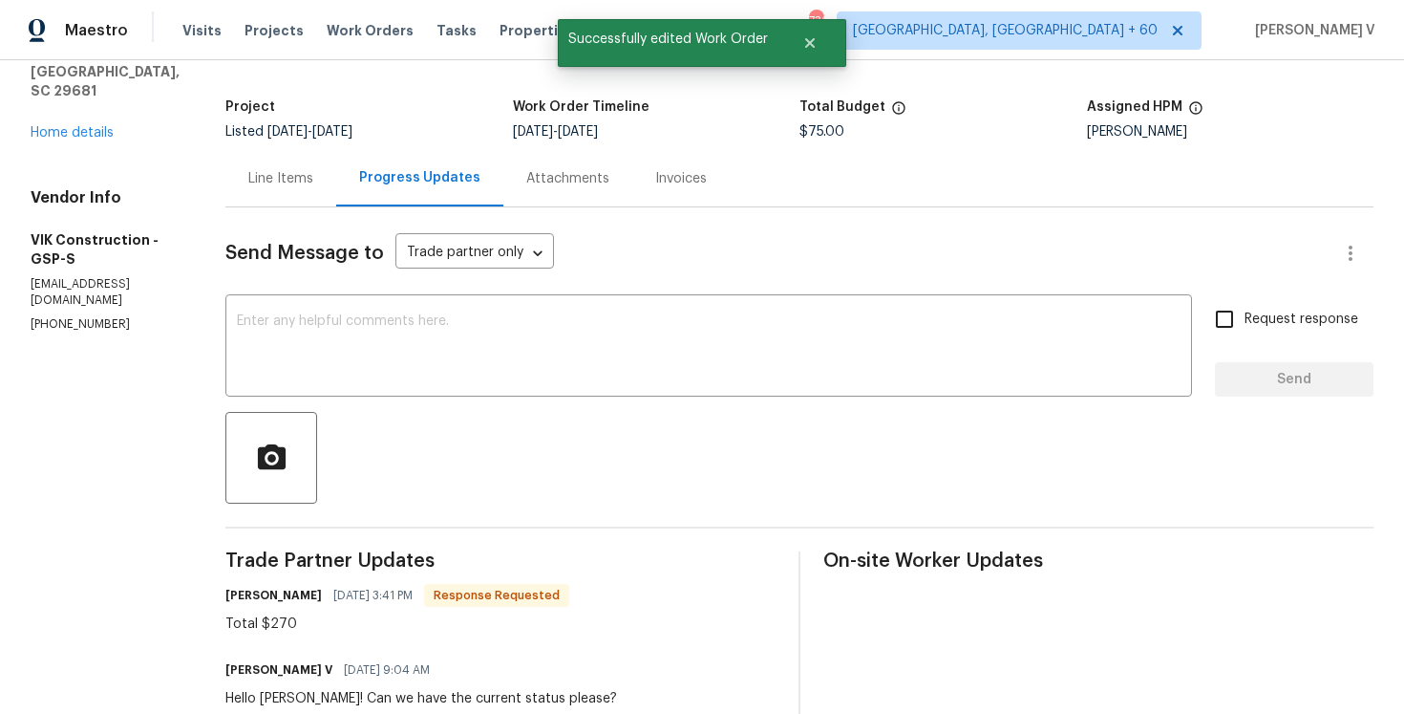
click at [313, 182] on div "Line Items" at bounding box center [280, 178] width 65 height 19
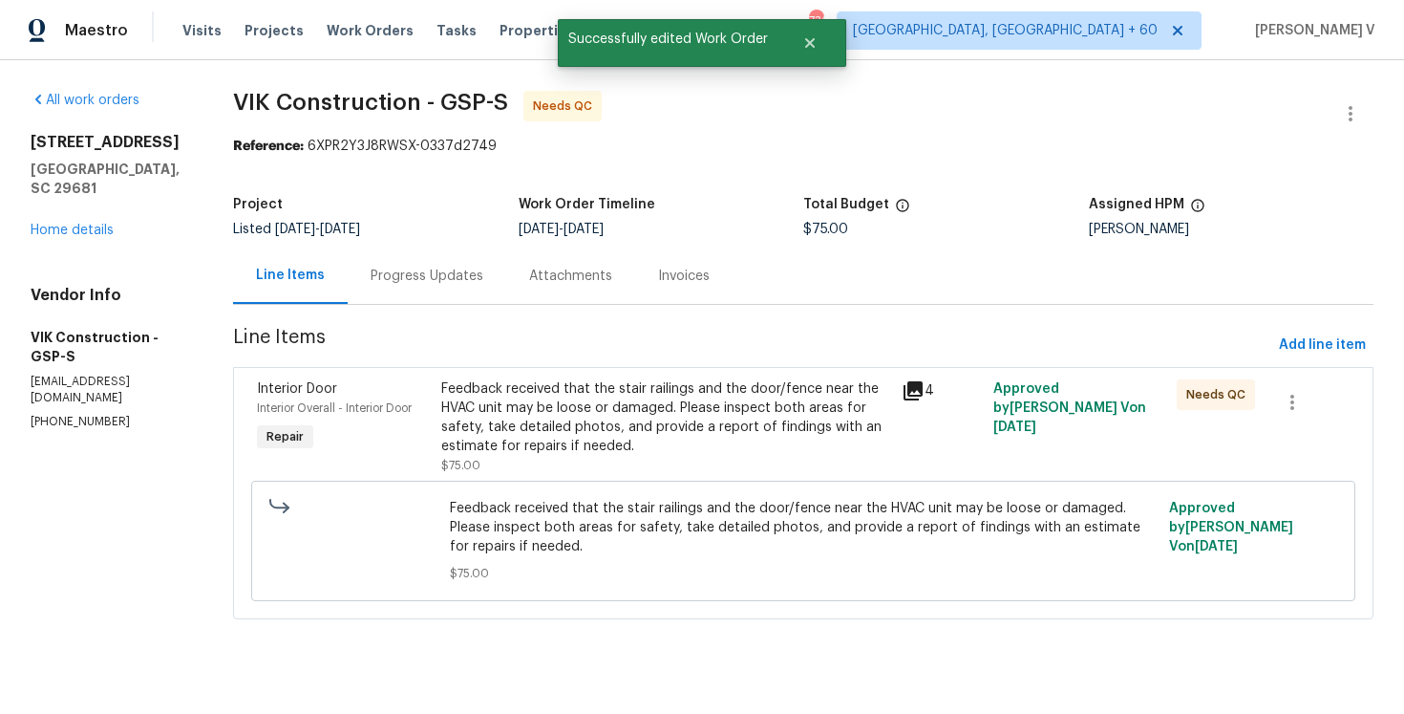
click at [608, 435] on div "Feedback received that the stair railings and the door/fence near the HVAC unit…" at bounding box center [665, 417] width 448 height 76
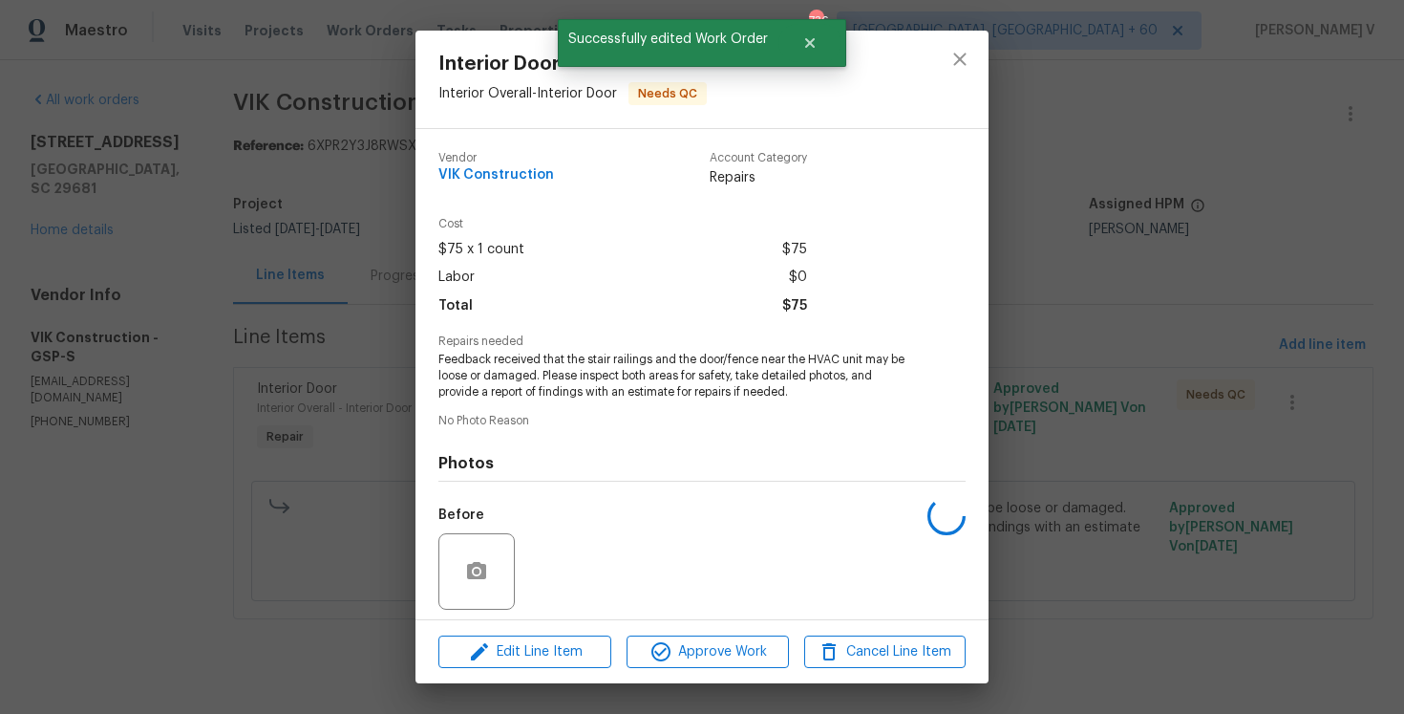
scroll to position [134, 0]
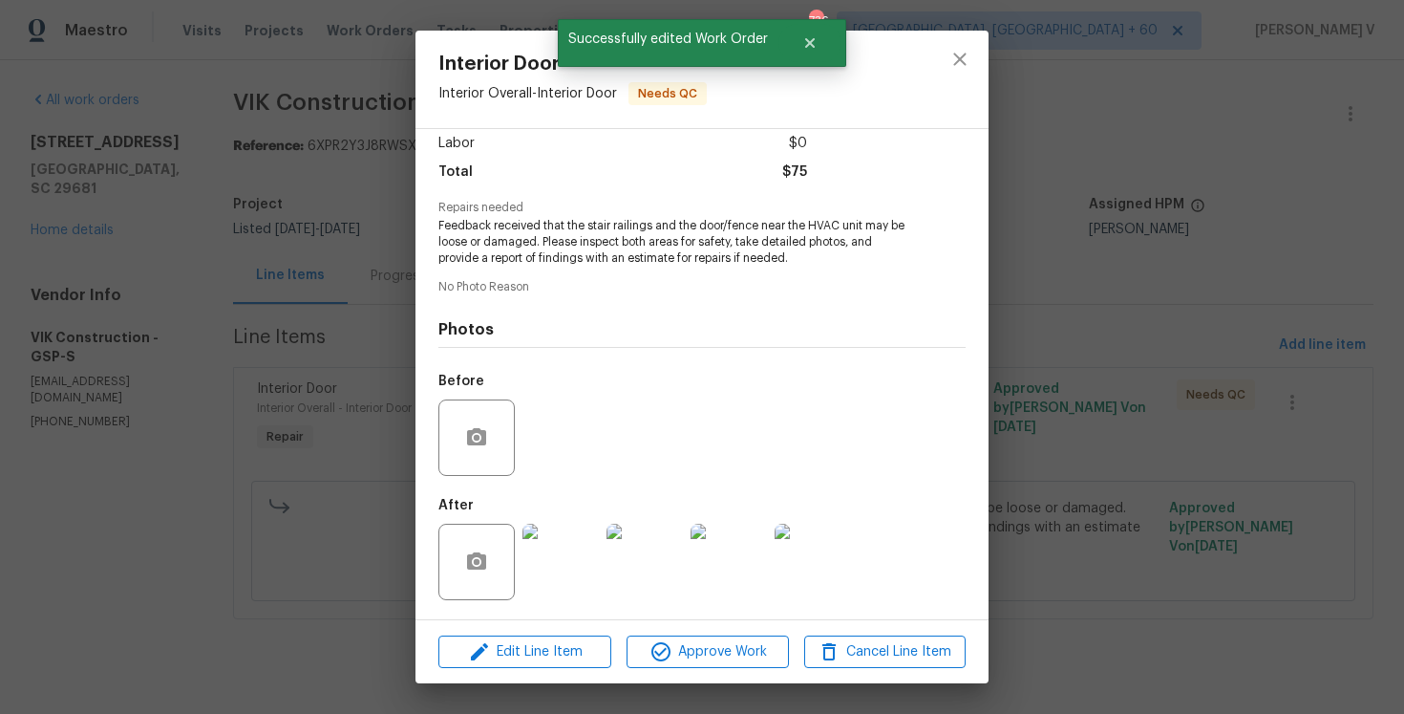
click at [561, 616] on div "Vendor VIK Construction Account Category Repairs Cost $75 x 1 count $75 Labor $…" at bounding box center [702, 374] width 573 height 490
click at [539, 653] on span "Edit Line Item" at bounding box center [524, 652] width 161 height 24
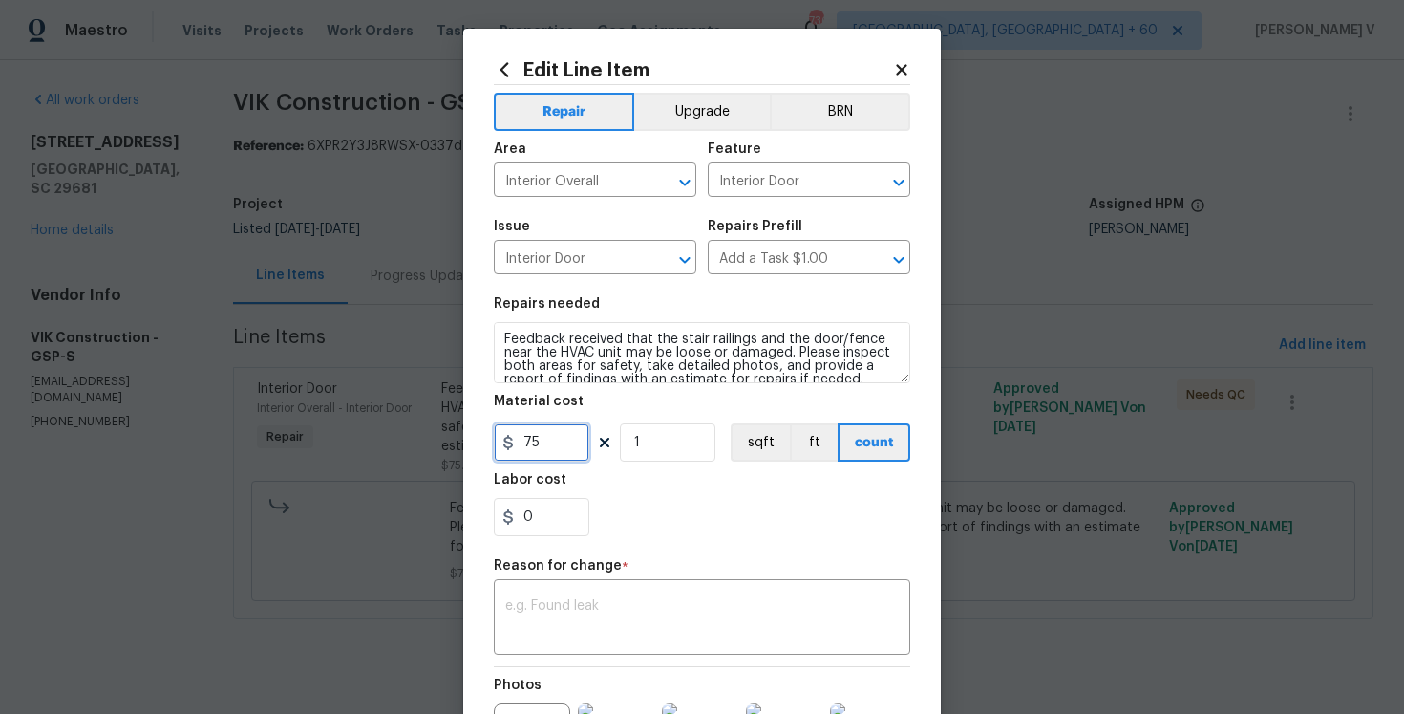
click at [547, 442] on input "75" at bounding box center [542, 442] width 96 height 38
type input "270"
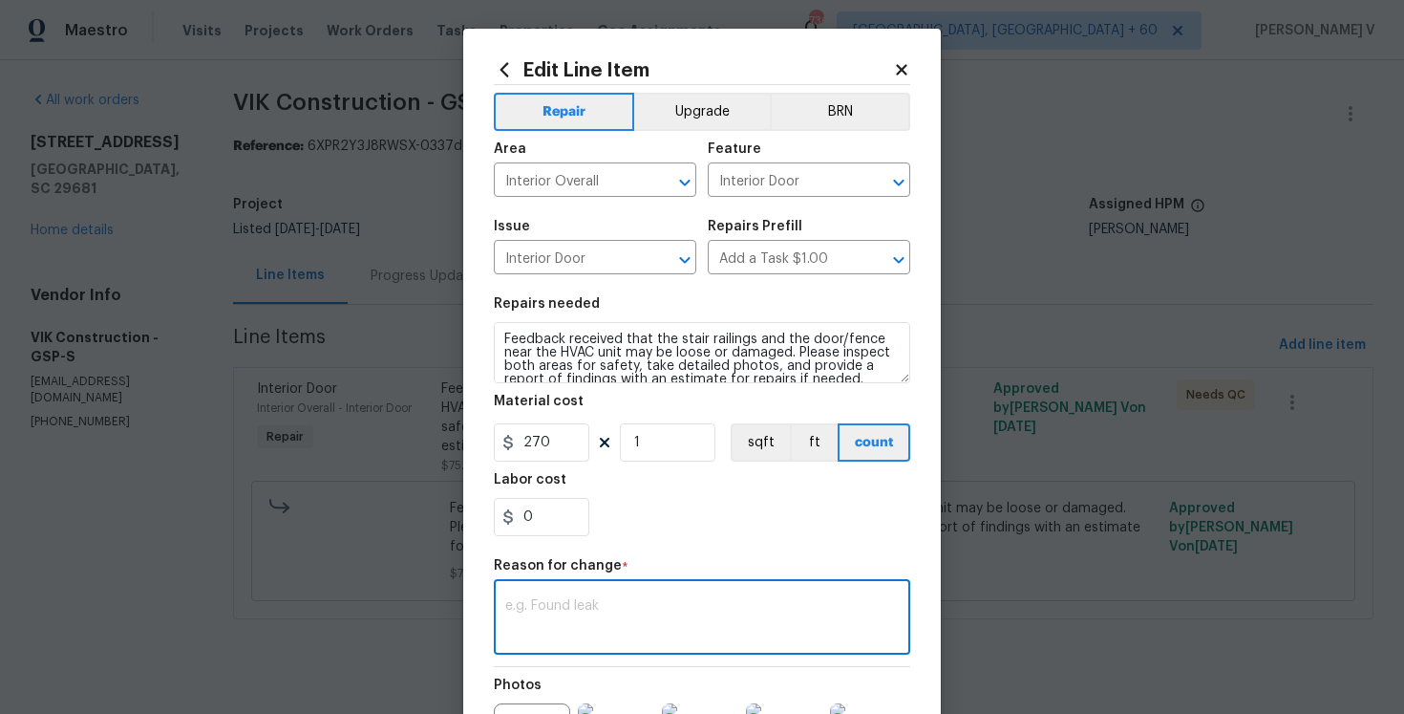
click at [627, 633] on textarea at bounding box center [702, 619] width 394 height 40
paste textarea "(DV) Updated per vendor’s final cost."
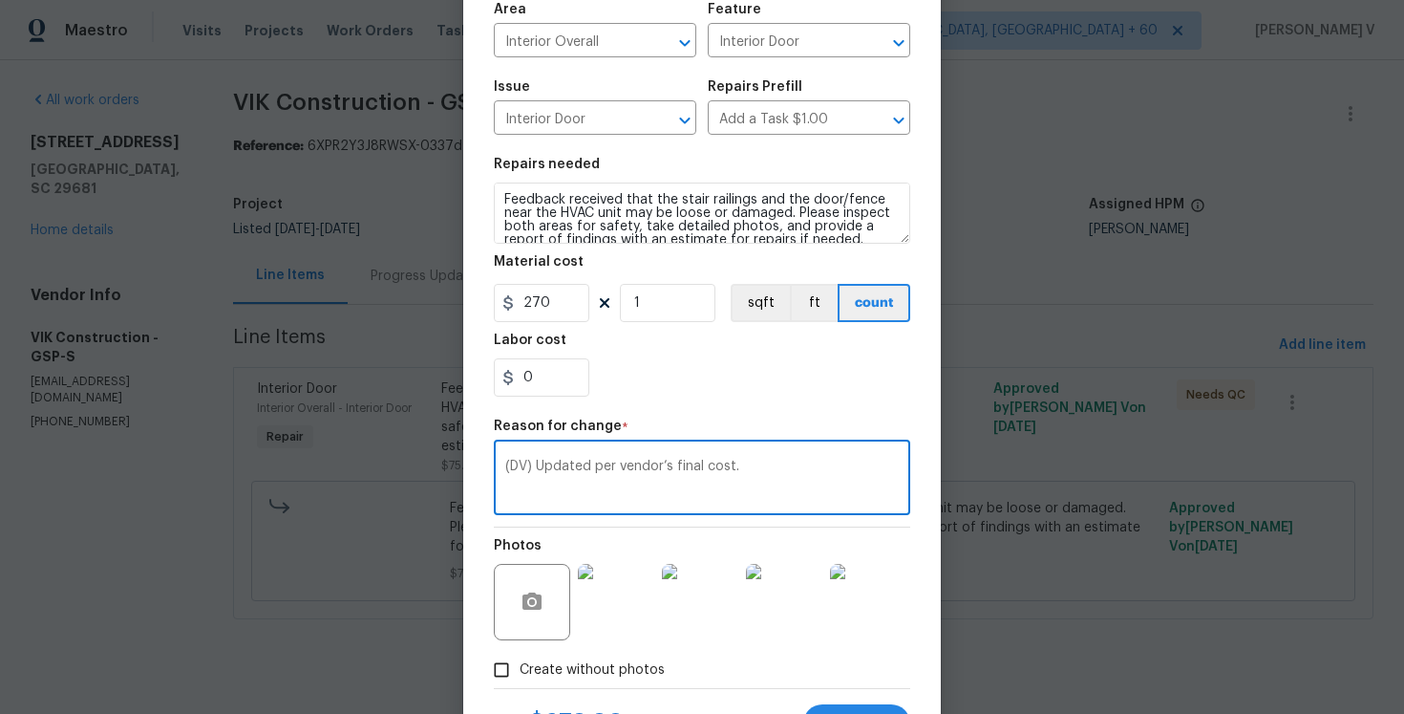
scroll to position [228, 0]
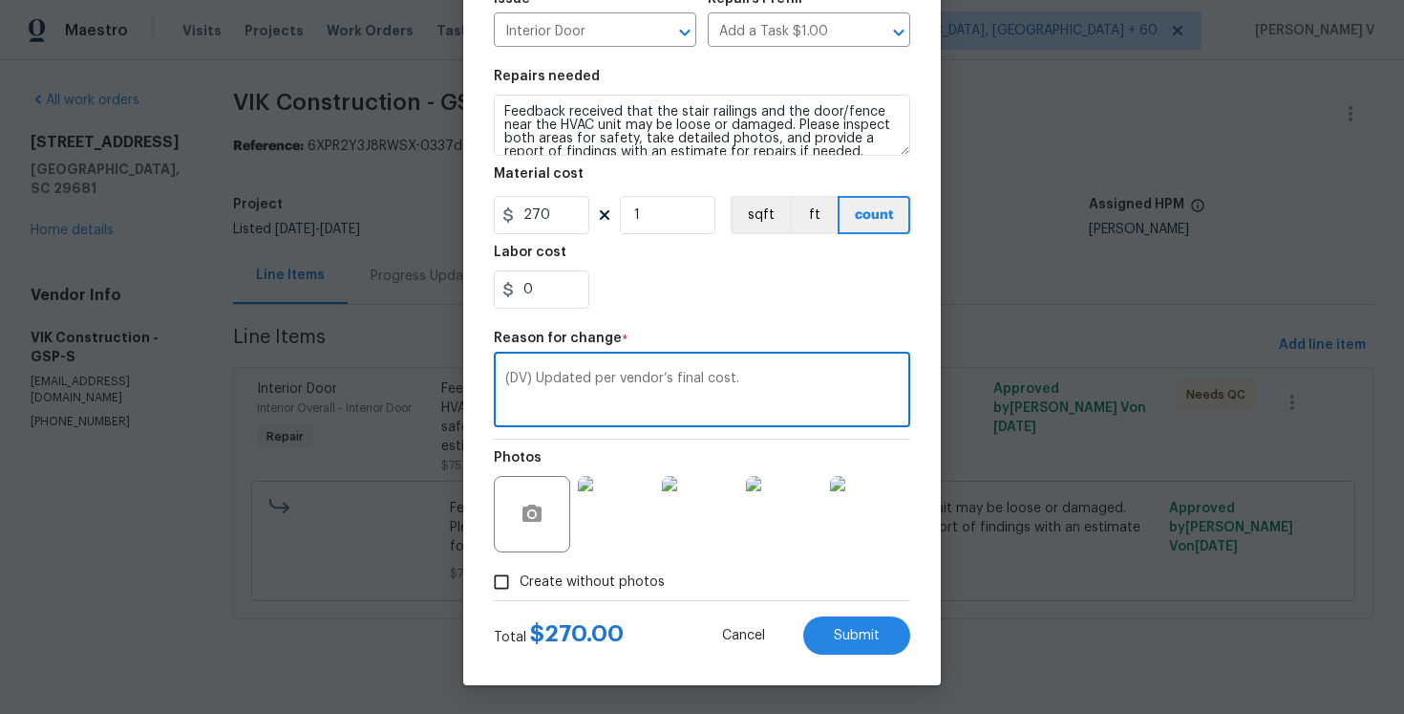
type textarea "(DV) Updated per vendor’s final cost."
click at [807, 648] on div "Cancel Submit" at bounding box center [801, 635] width 219 height 38
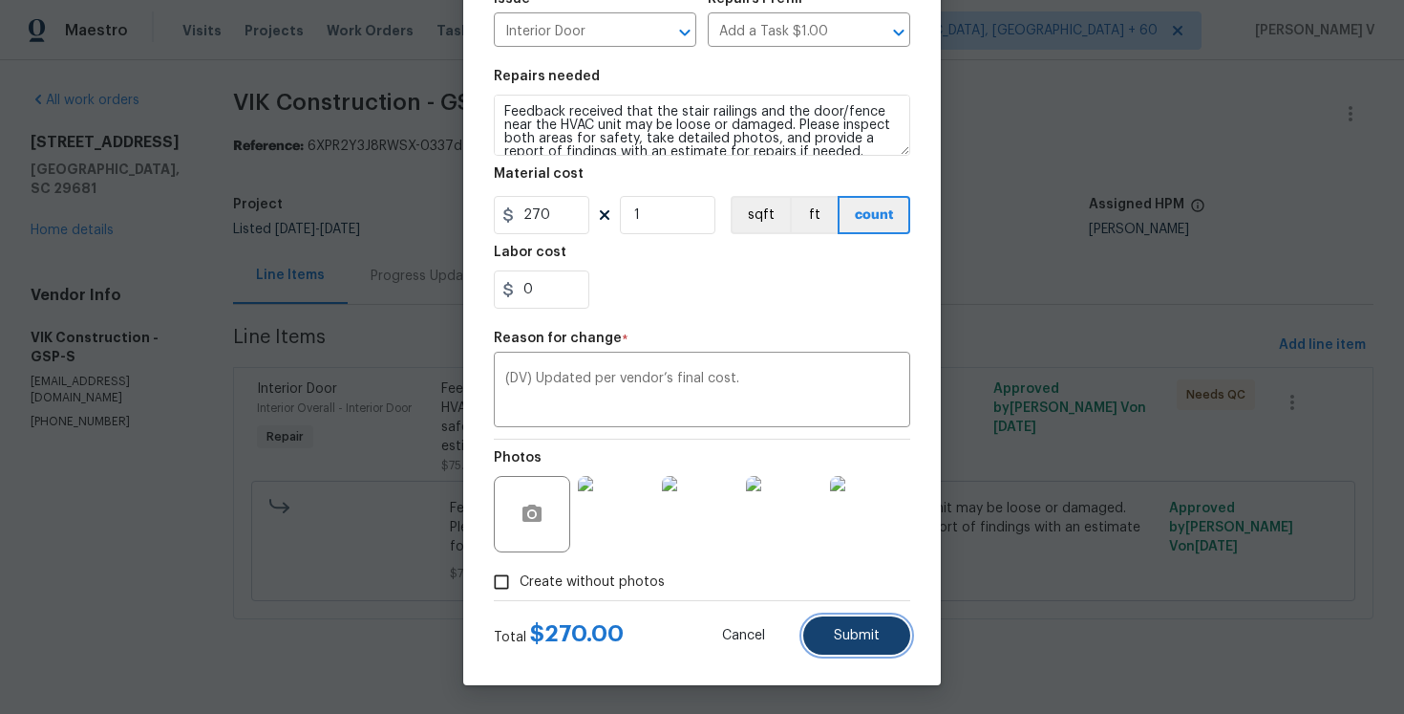
click at [869, 641] on span "Submit" at bounding box center [857, 636] width 46 height 14
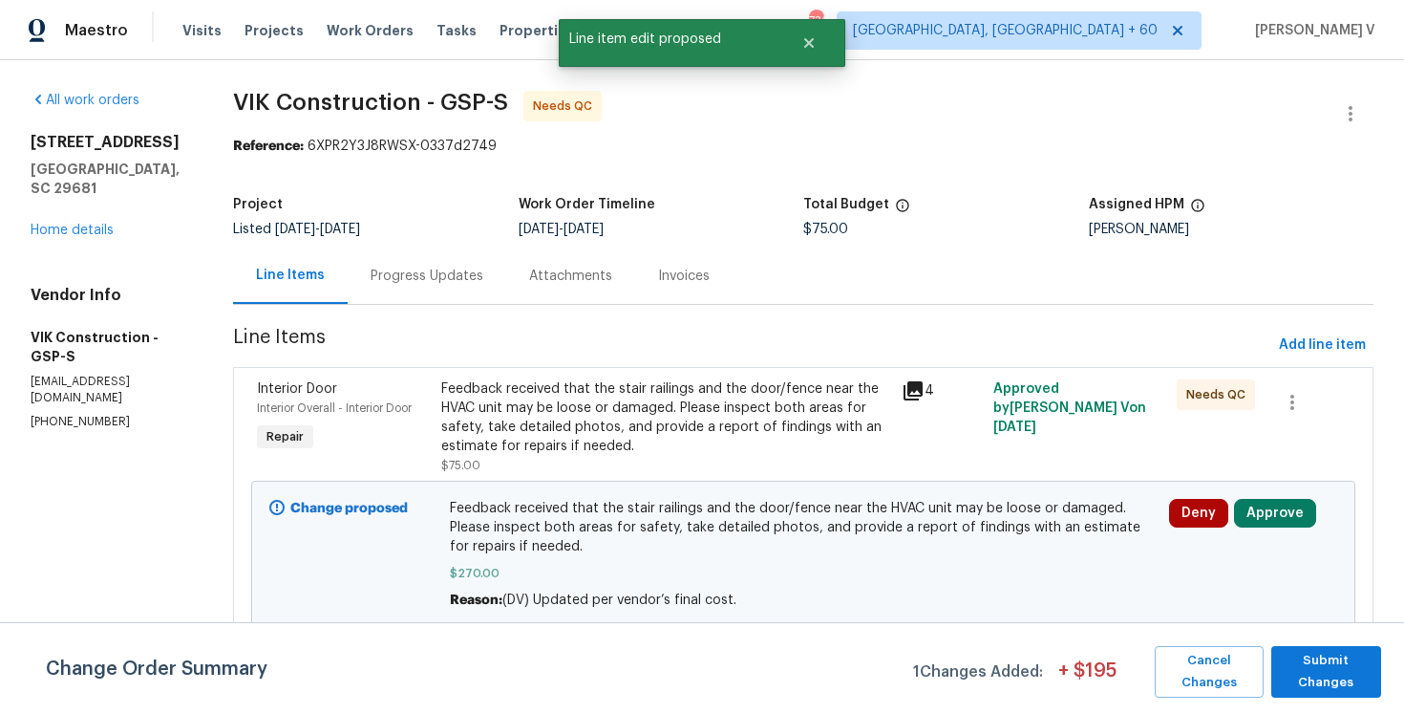
scroll to position [0, 0]
click at [1317, 661] on span "Submit Changes" at bounding box center [1326, 672] width 91 height 44
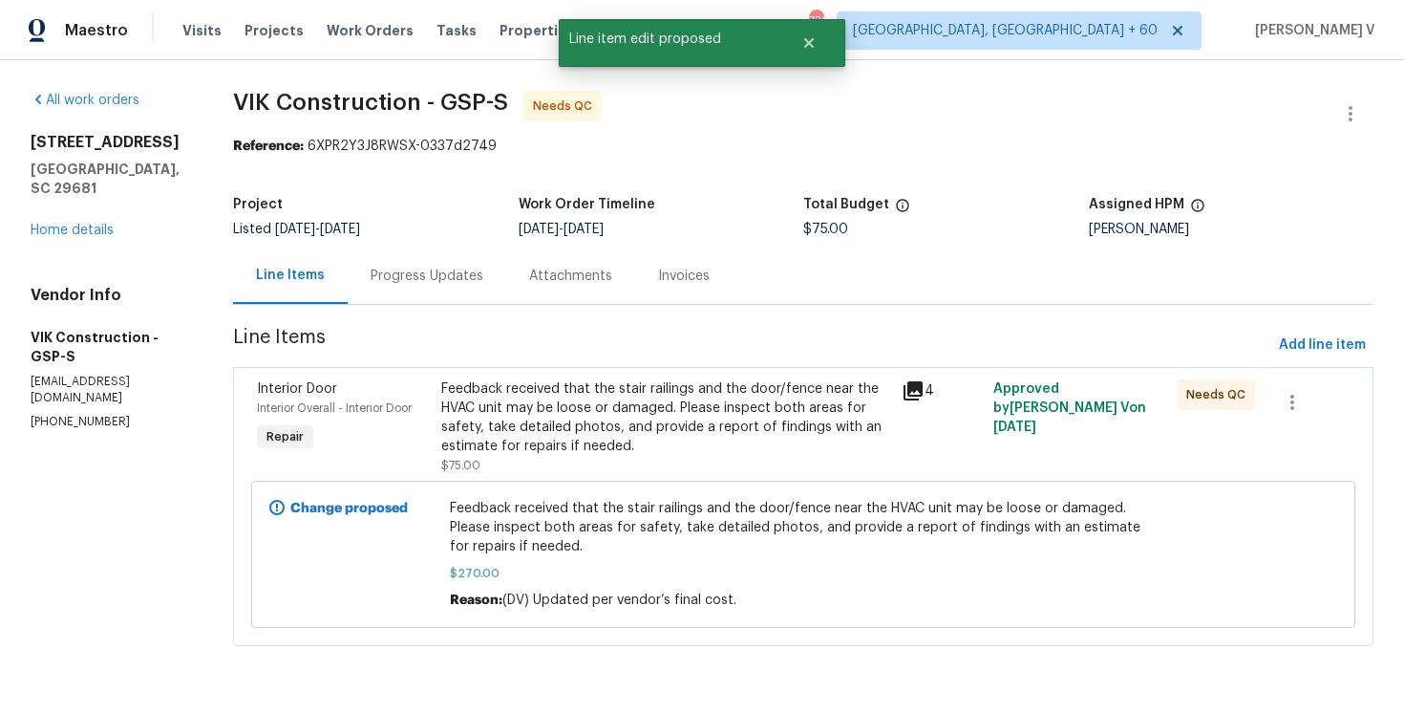
click at [469, 288] on div "Progress Updates" at bounding box center [427, 275] width 159 height 56
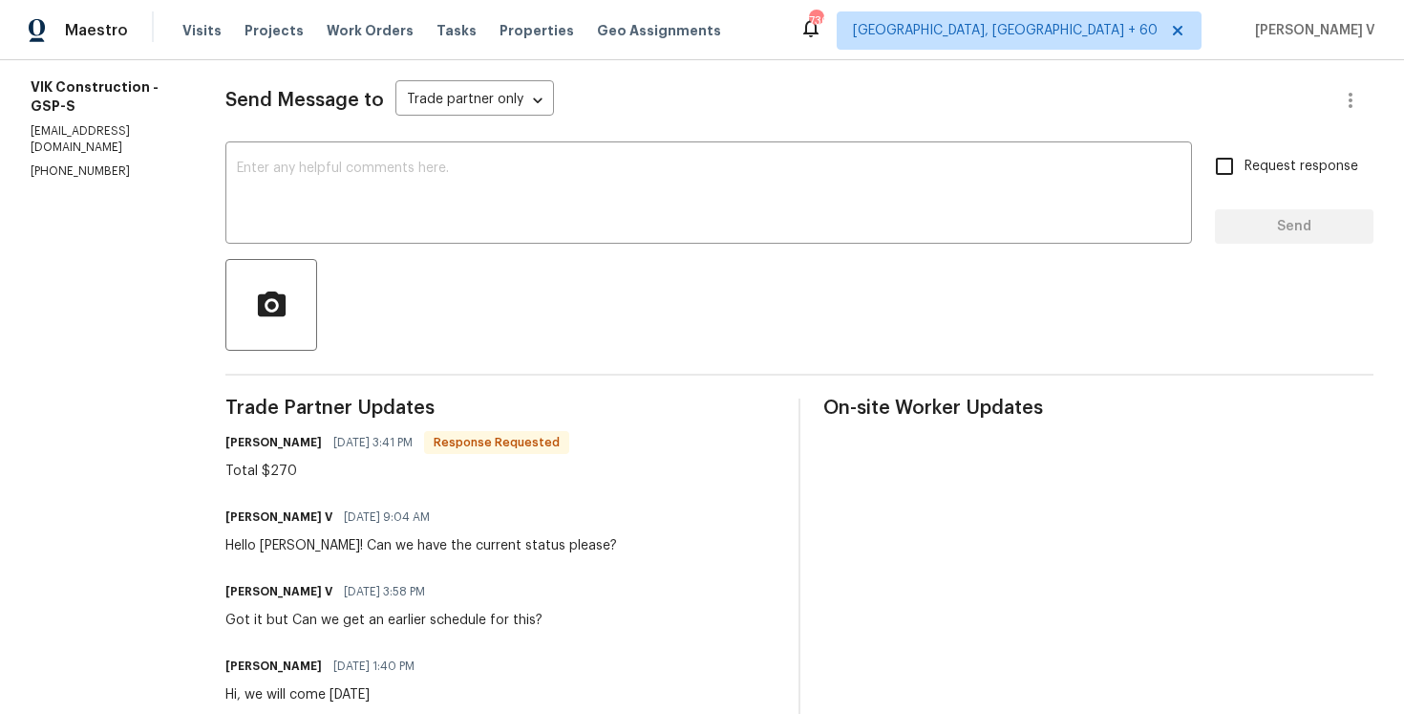
scroll to position [26, 0]
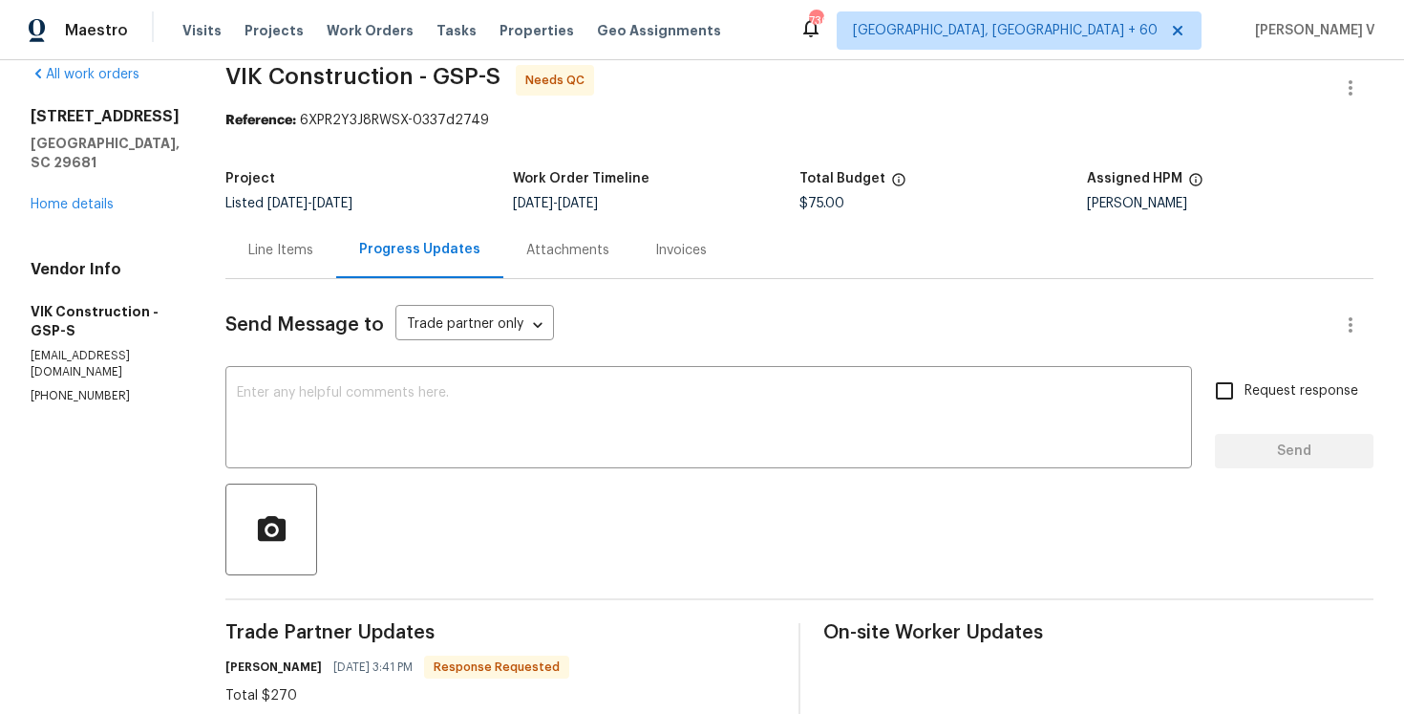
click at [298, 218] on div "Project Listed 10/8/2025 - 10/14/2025 Work Order Timeline 10/13/2025 - 10/13/20…" at bounding box center [799, 191] width 1148 height 61
click at [307, 242] on div "Line Items" at bounding box center [280, 250] width 65 height 19
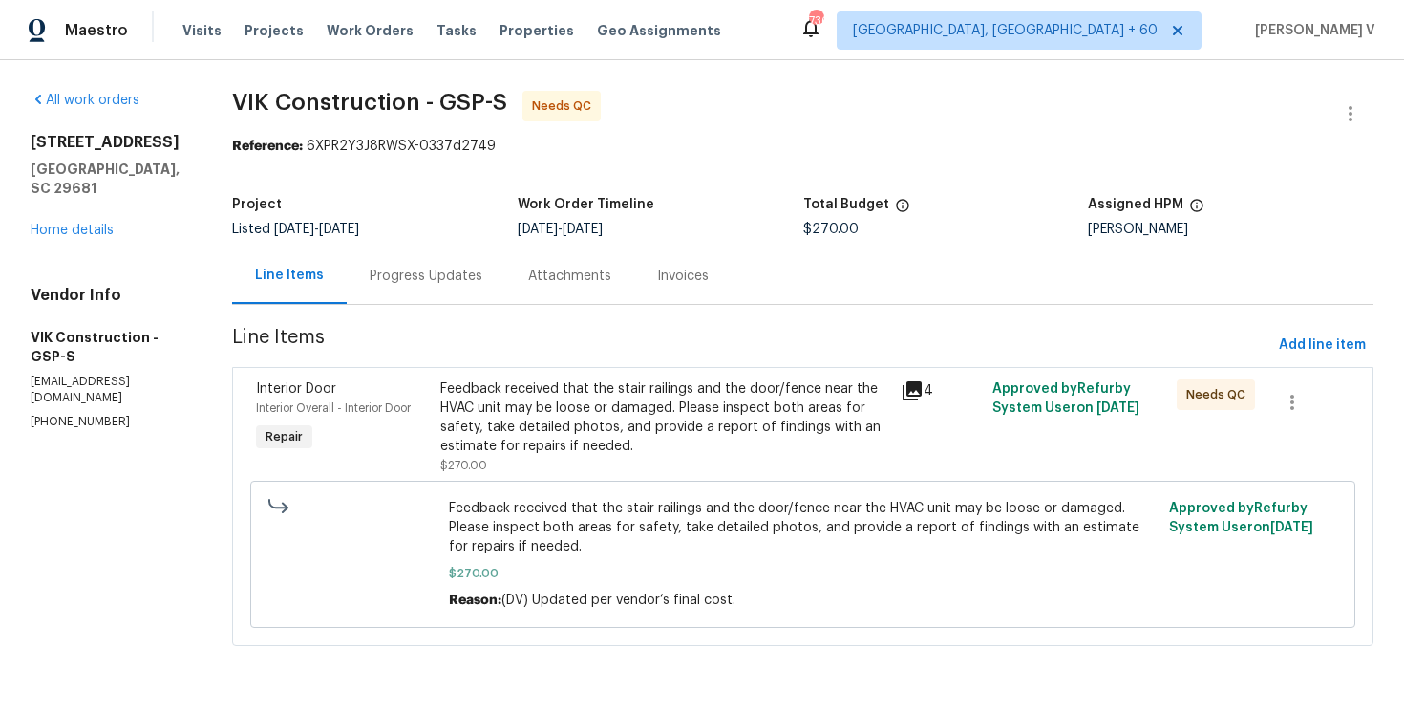
click at [547, 451] on div "Feedback received that the stair railings and the door/fence near the HVAC unit…" at bounding box center [664, 417] width 449 height 76
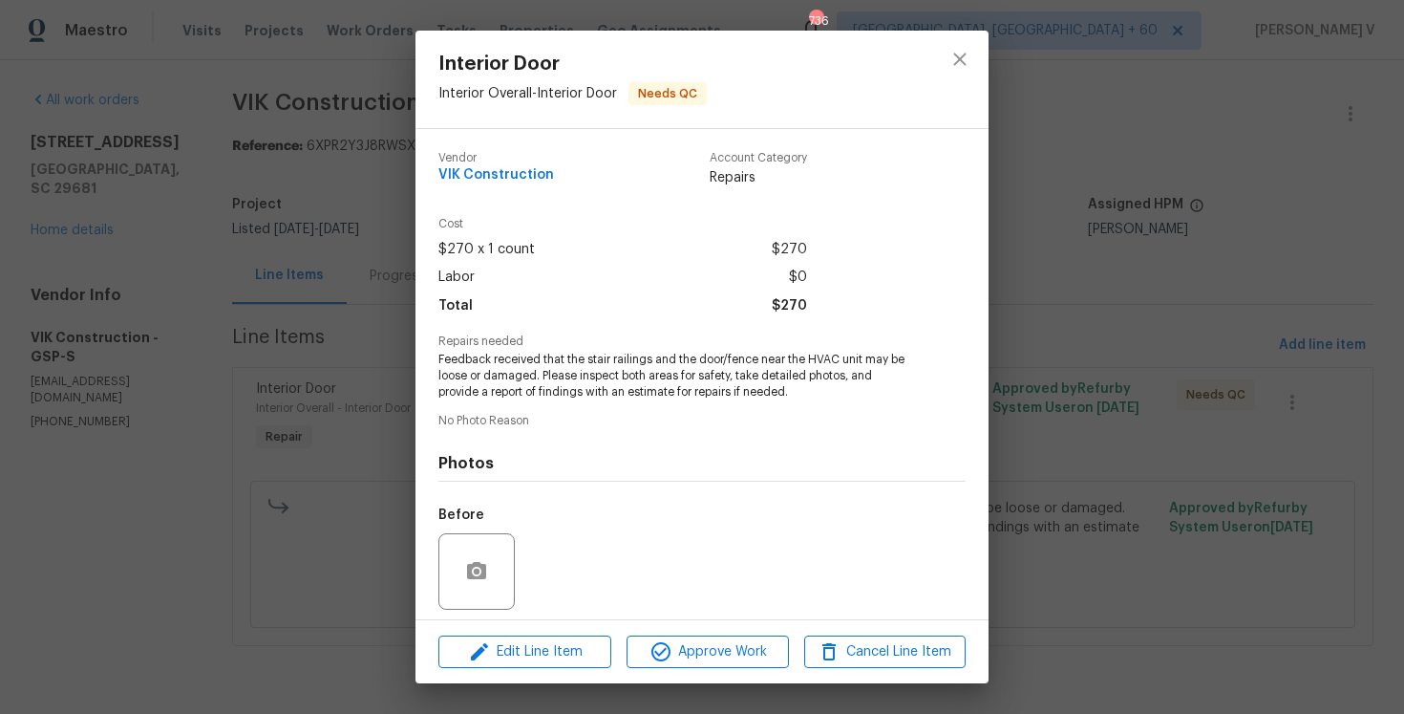
scroll to position [134, 0]
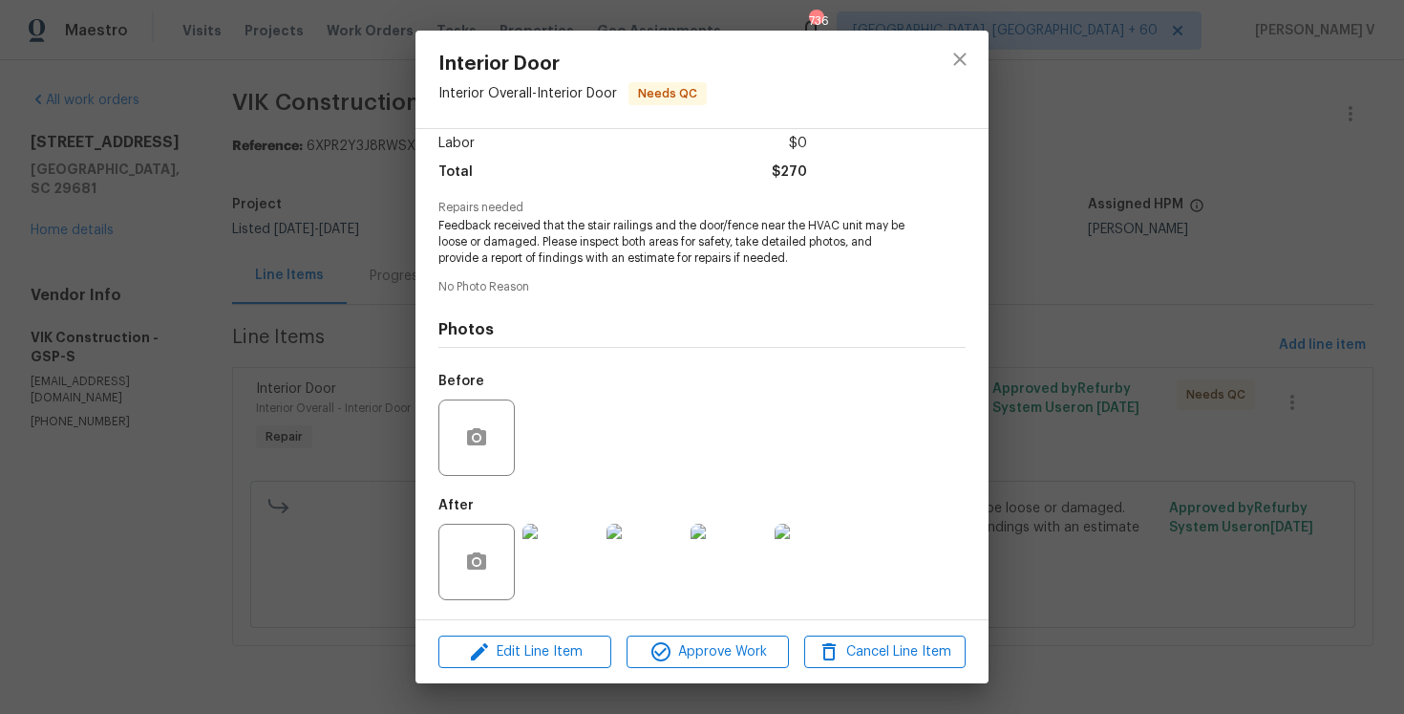
click at [566, 557] on img at bounding box center [561, 562] width 76 height 76
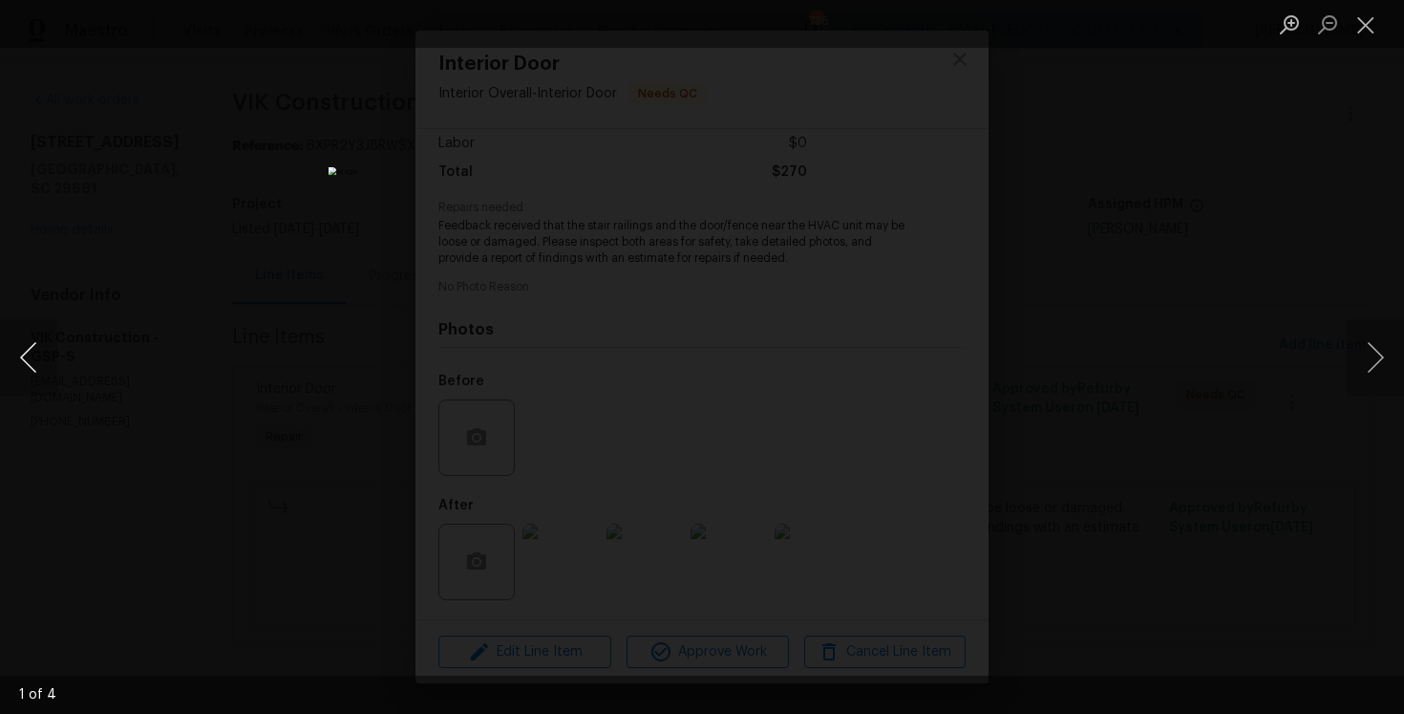
click at [25, 338] on button "Previous image" at bounding box center [28, 357] width 57 height 76
click at [93, 278] on div "Lightbox" at bounding box center [702, 357] width 1404 height 714
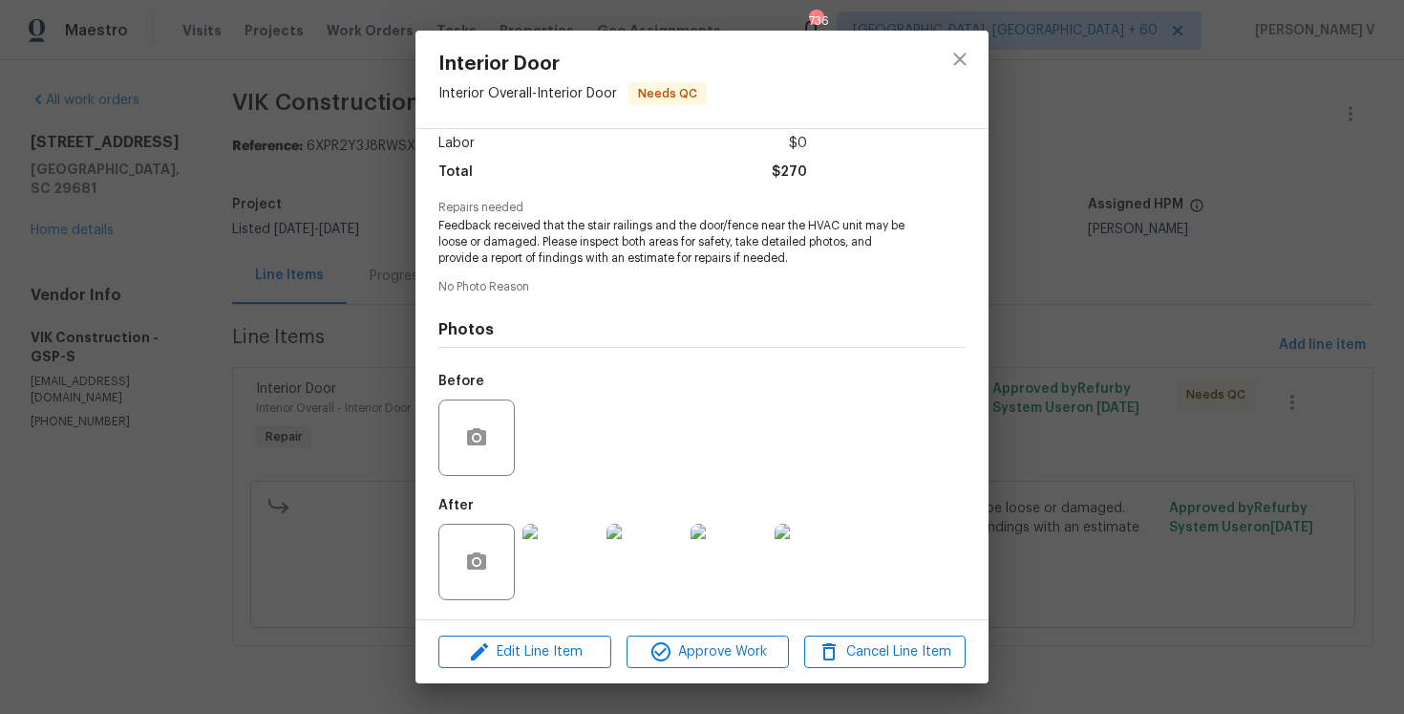
click at [380, 350] on div "Interior Door Interior Overall - Interior Door Needs QC Vendor VIK Construction…" at bounding box center [702, 357] width 1404 height 714
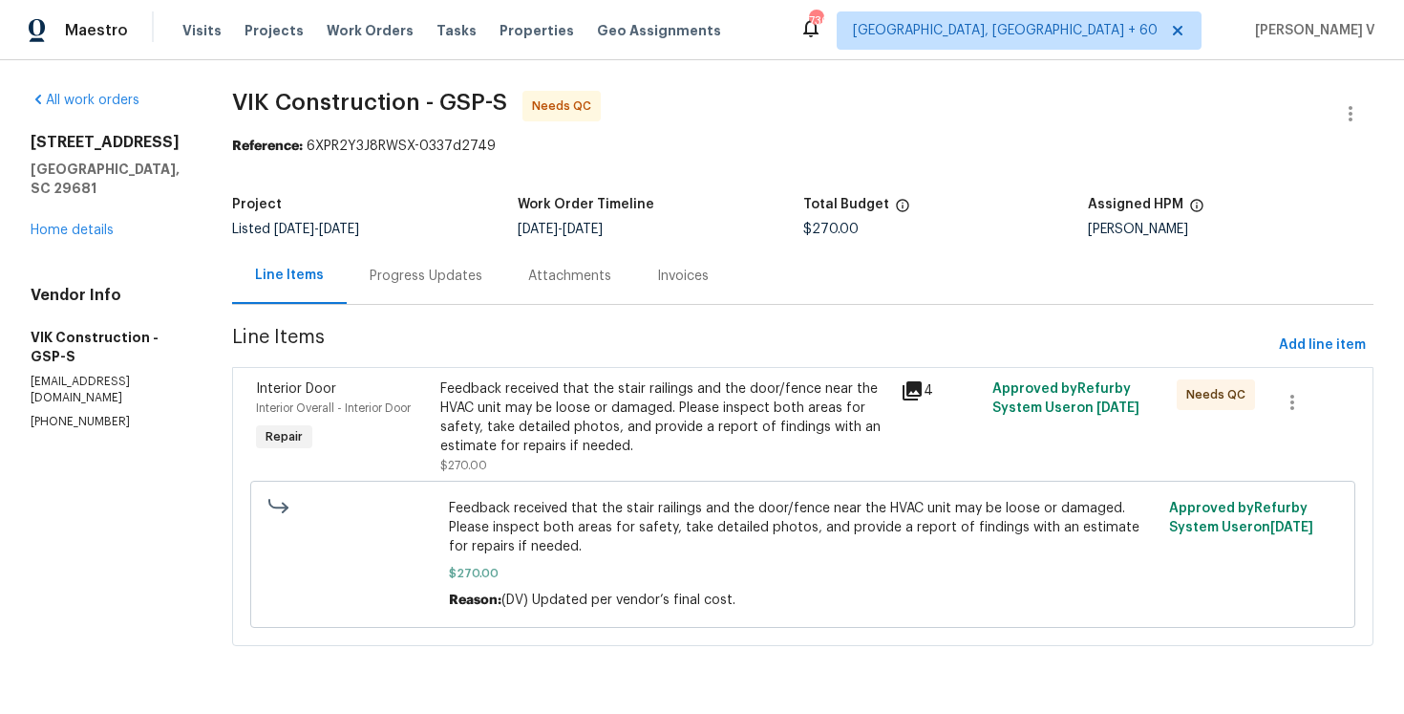
click at [580, 439] on div "Feedback received that the stair railings and the door/fence near the HVAC unit…" at bounding box center [664, 417] width 449 height 76
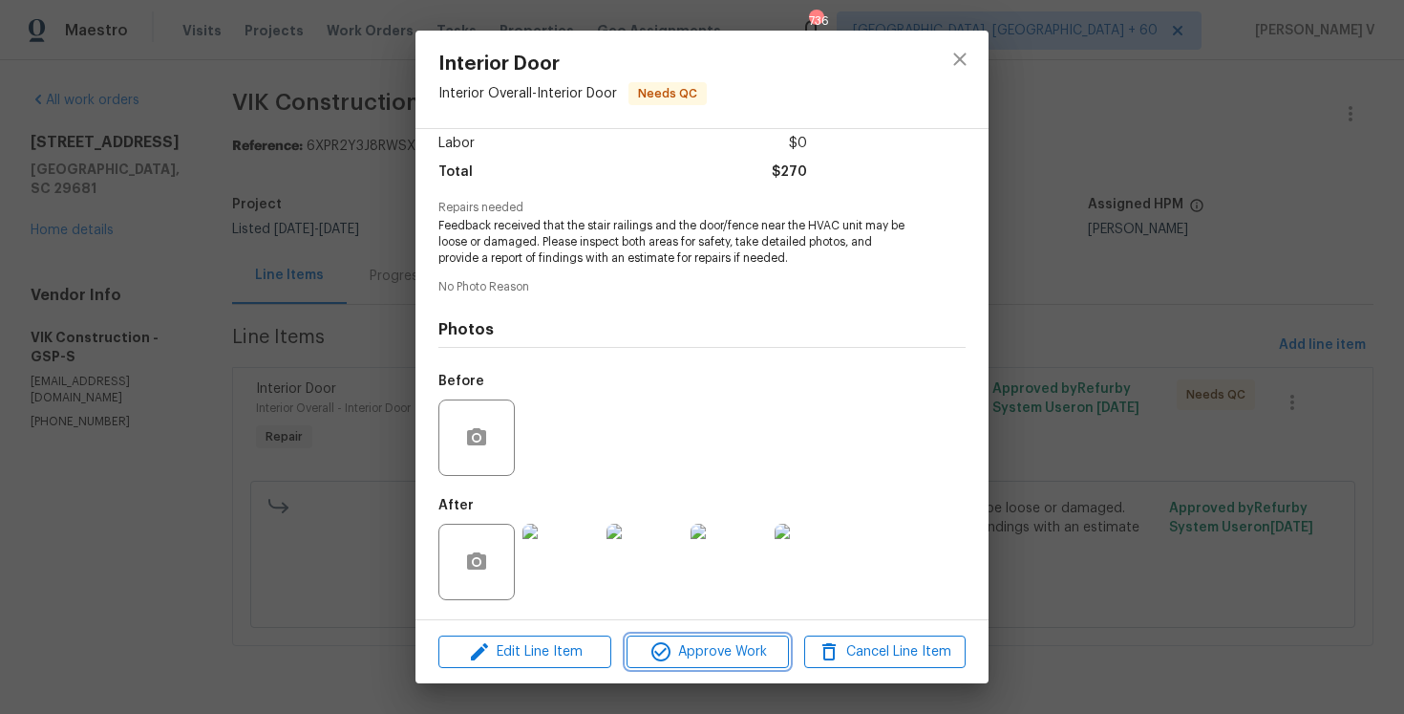
click at [706, 655] on span "Approve Work" at bounding box center [707, 652] width 150 height 24
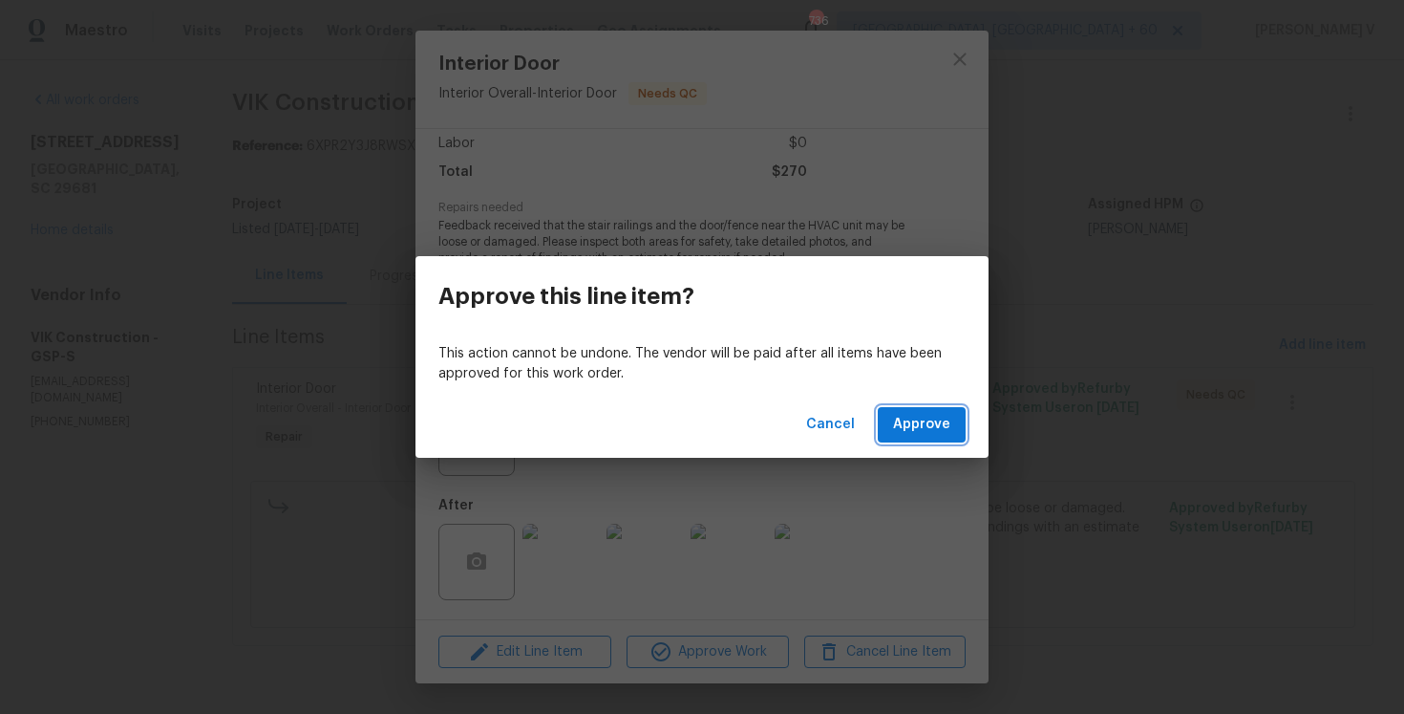
click at [920, 432] on span "Approve" at bounding box center [921, 425] width 57 height 24
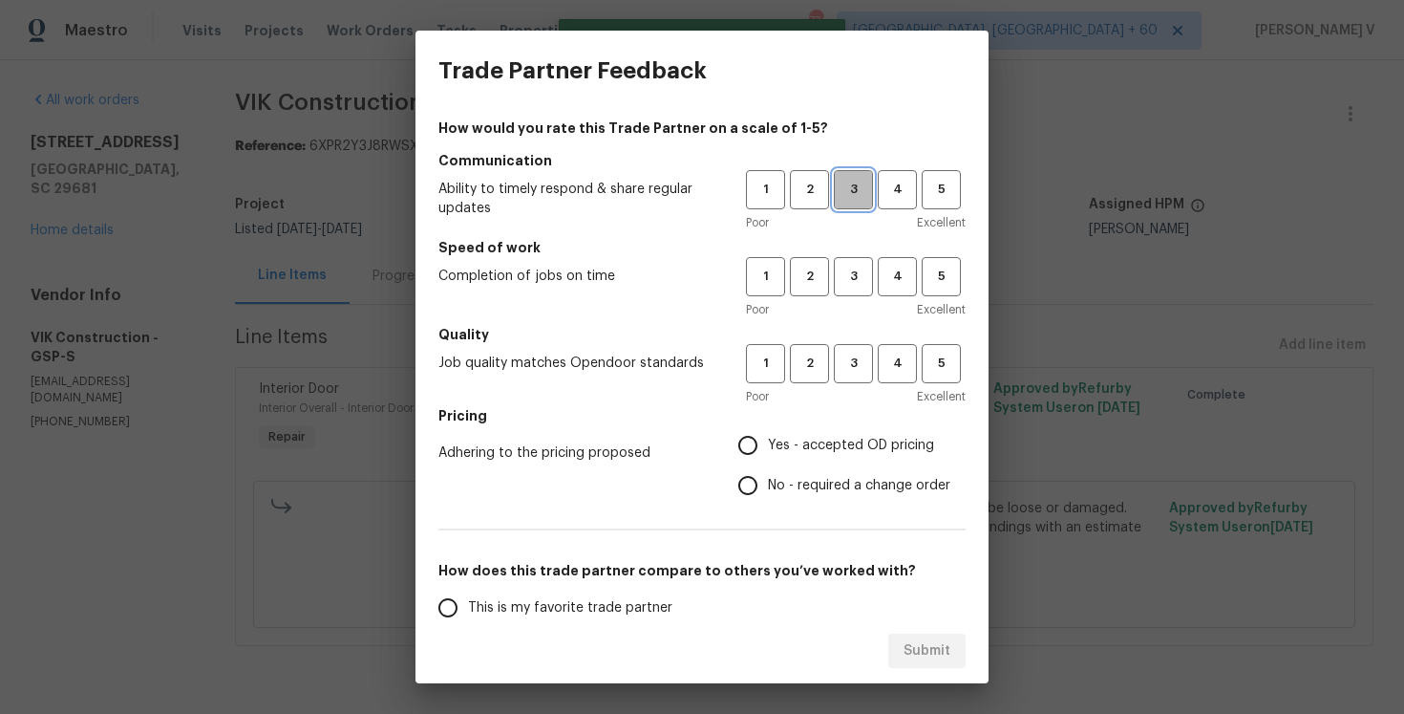
click at [848, 188] on span "3" at bounding box center [853, 190] width 35 height 22
click at [854, 271] on span "3" at bounding box center [853, 277] width 35 height 22
click at [846, 383] on div "1 2 3 4 5 Poor Excellent" at bounding box center [856, 375] width 220 height 62
click at [843, 381] on button "3" at bounding box center [853, 363] width 39 height 39
click at [750, 499] on input "No - required a change order" at bounding box center [748, 485] width 40 height 40
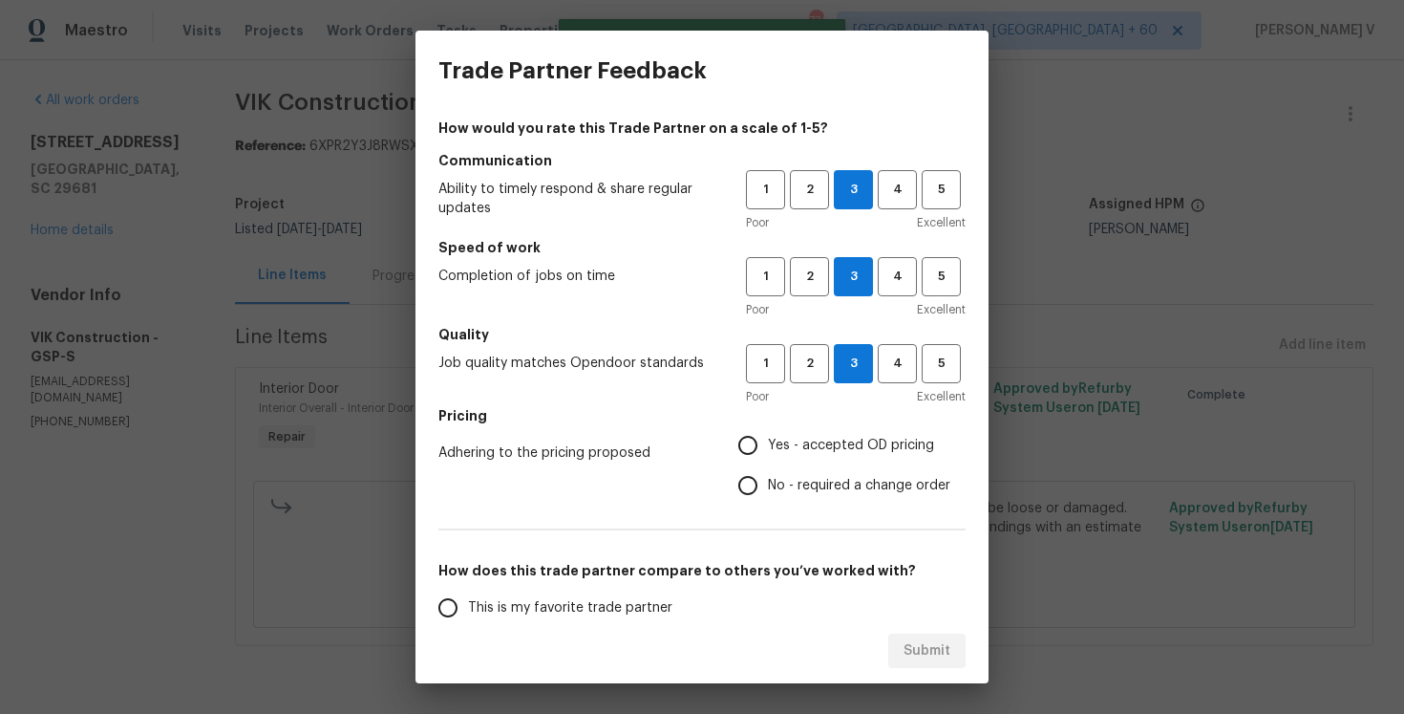
radio input "true"
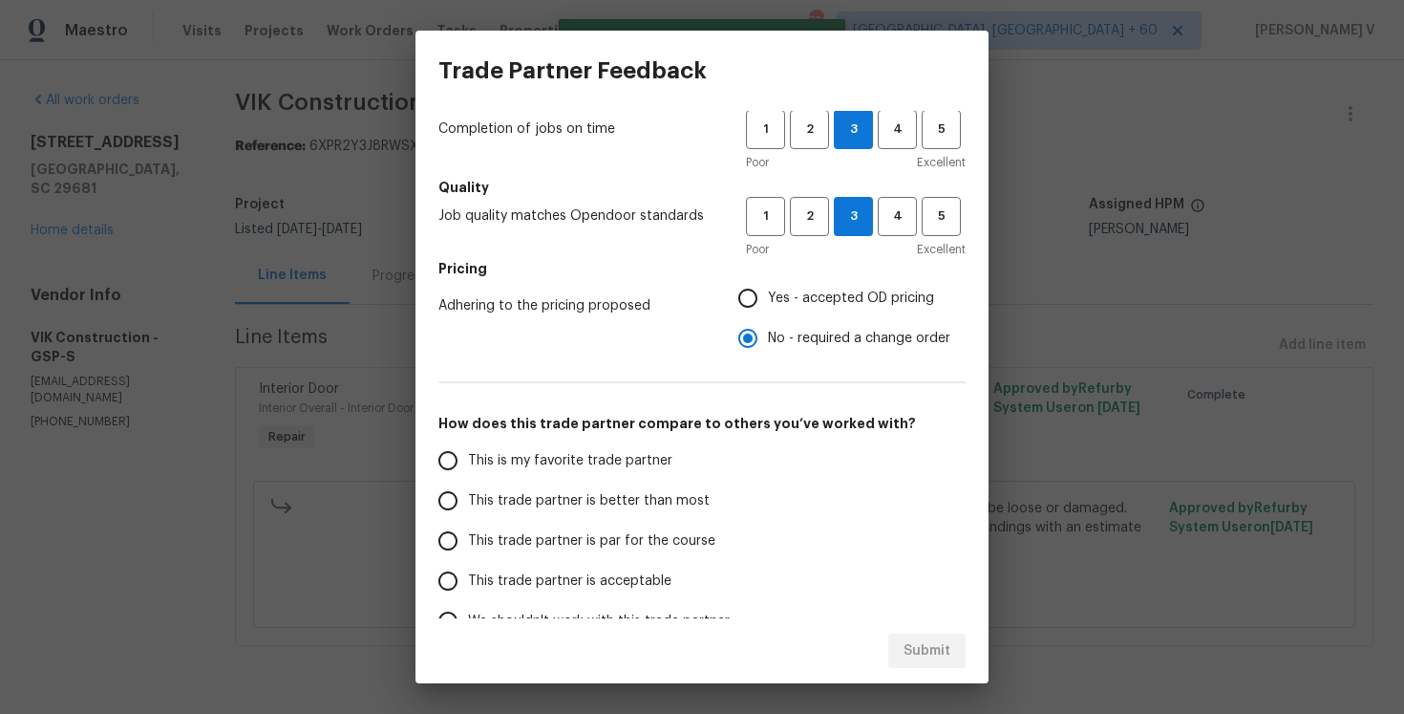
scroll to position [162, 0]
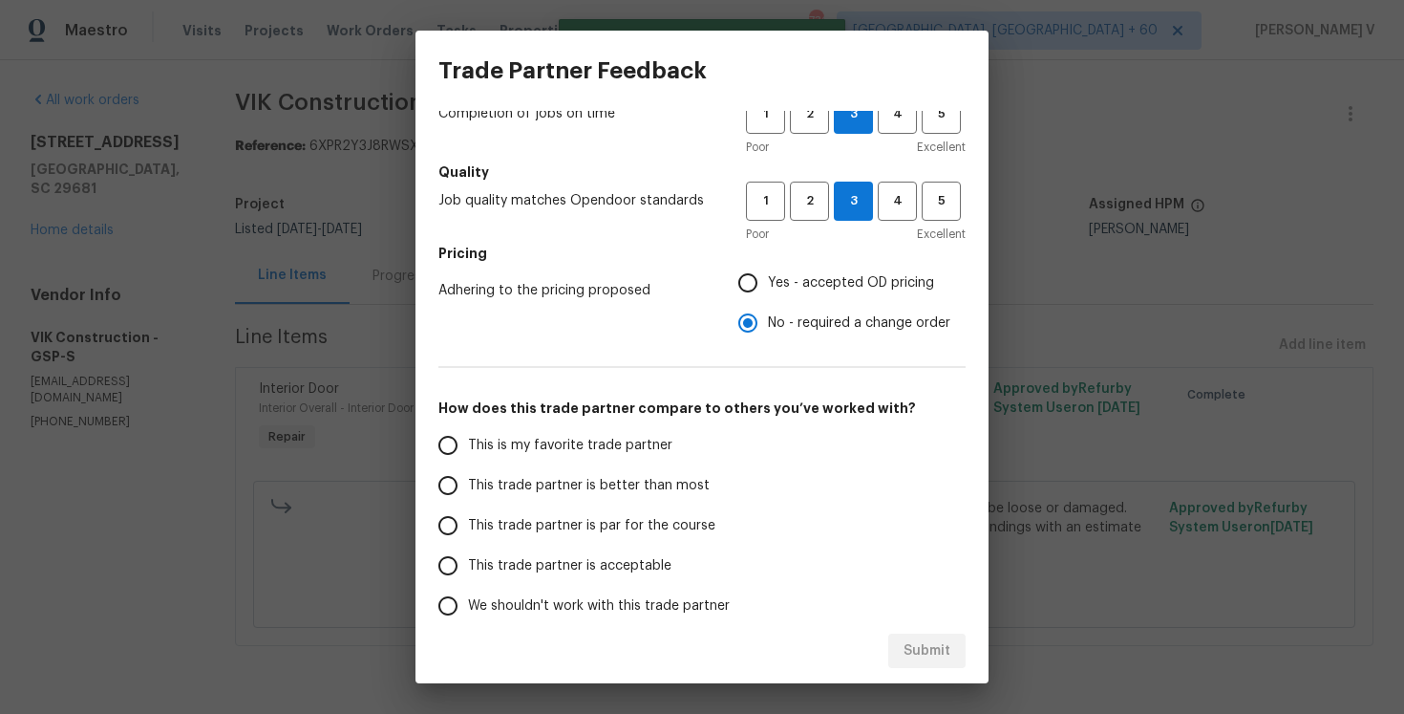
click at [572, 496] on label "This trade partner is better than most" at bounding box center [579, 485] width 302 height 40
click at [468, 496] on input "This trade partner is better than most" at bounding box center [448, 485] width 40 height 40
click at [968, 645] on div "Submit" at bounding box center [702, 651] width 573 height 66
click at [926, 641] on span "Submit" at bounding box center [927, 651] width 47 height 24
radio input "true"
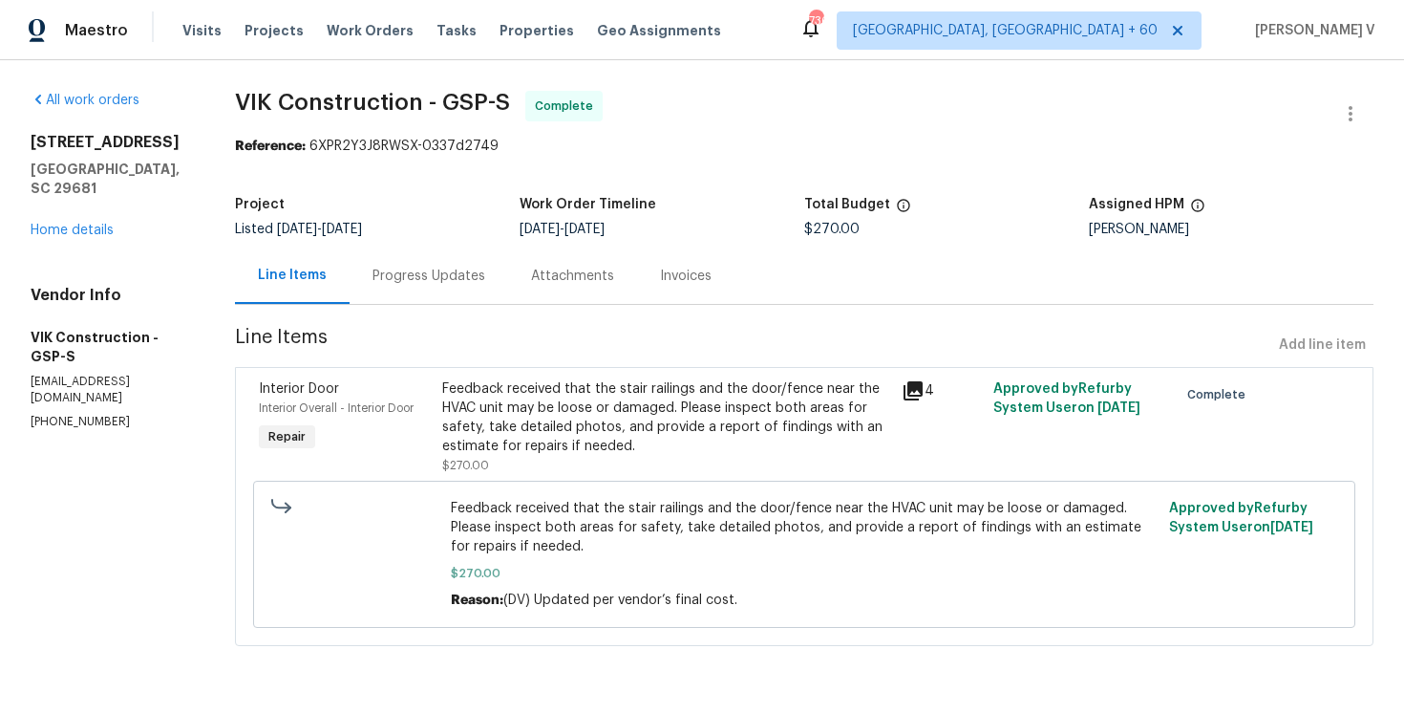
click at [508, 289] on div "Progress Updates" at bounding box center [429, 275] width 159 height 56
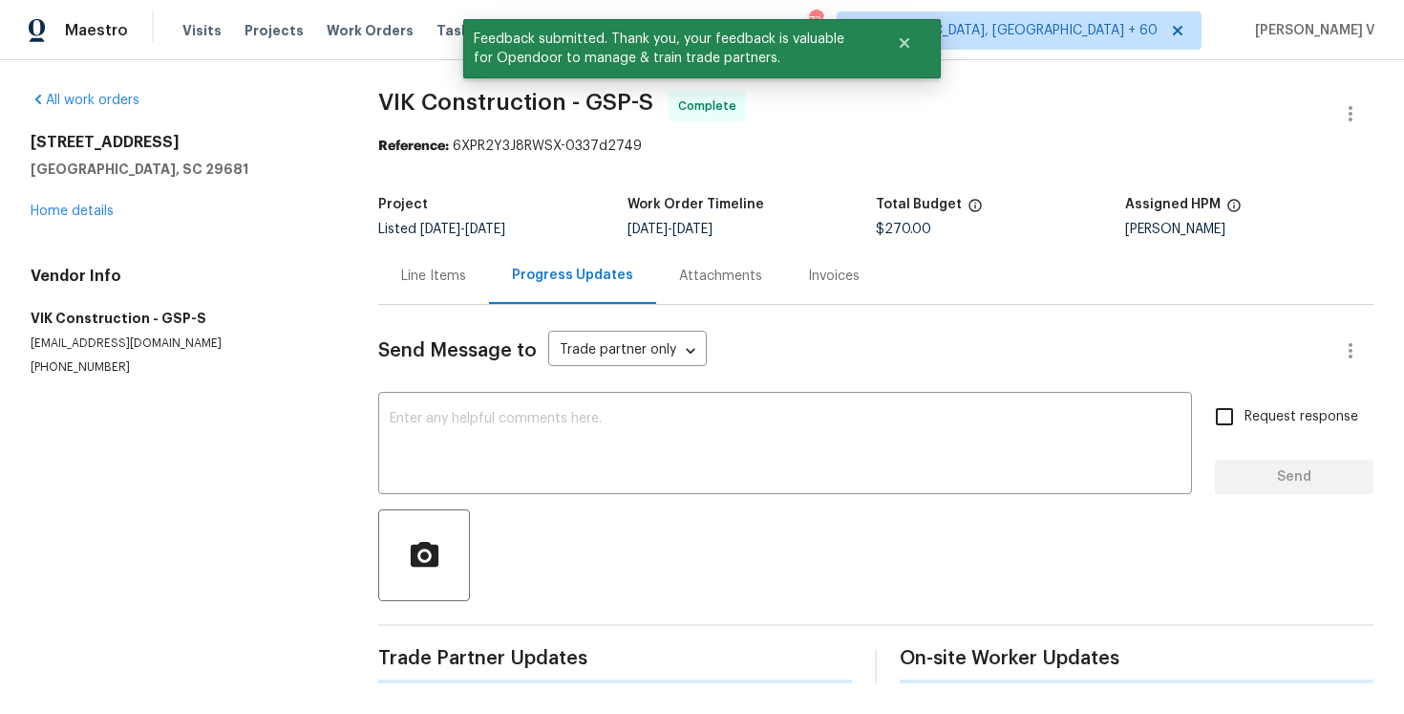
click at [522, 289] on div "Progress Updates" at bounding box center [572, 275] width 167 height 56
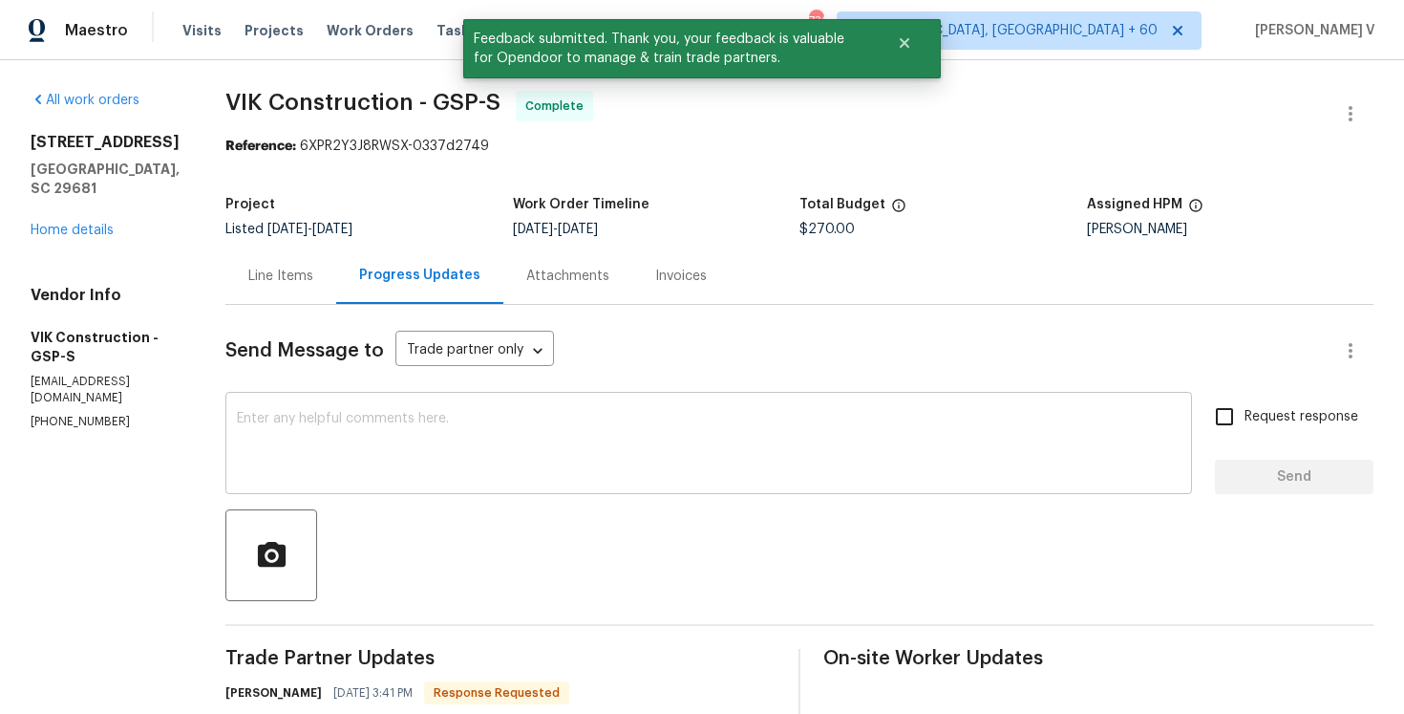
click at [412, 407] on div "x ​" at bounding box center [708, 444] width 967 height 97
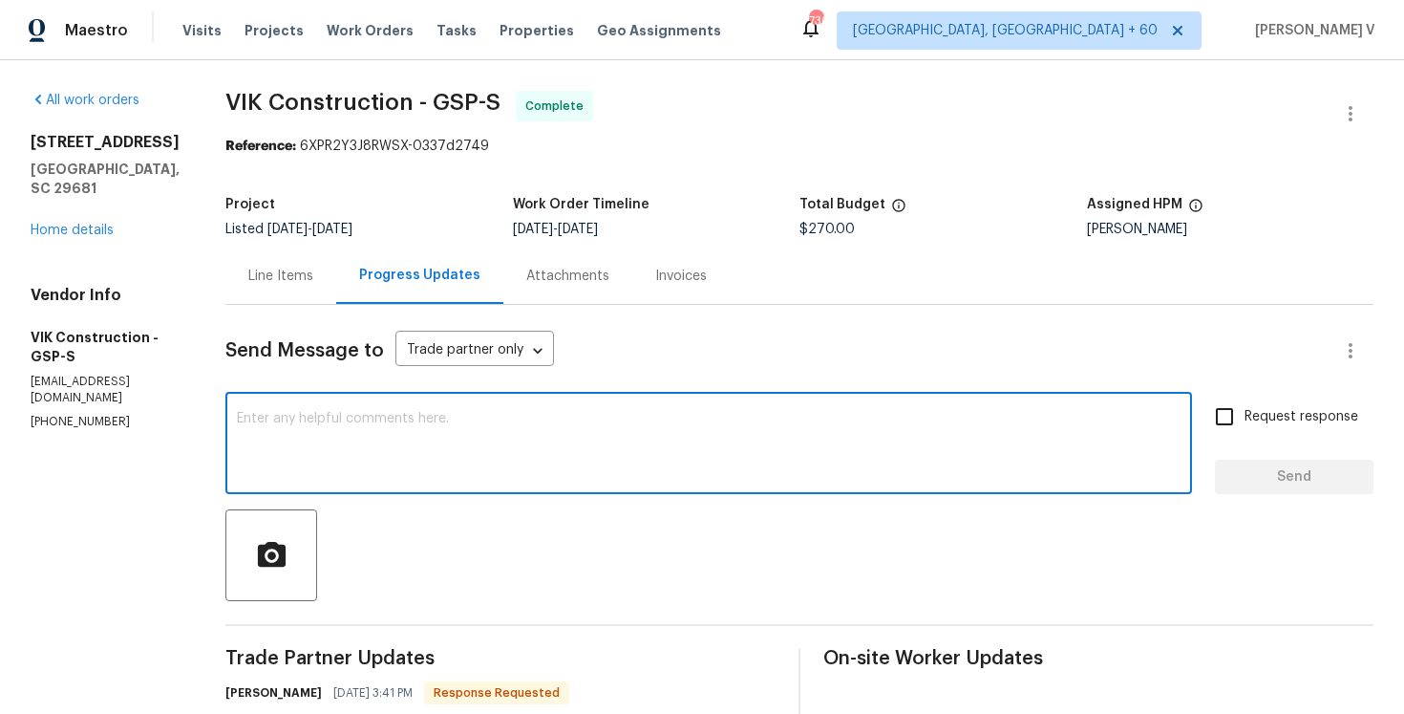
paste textarea "Hey, we have updated the cost to $ and the work order has been approved. Thanks…"
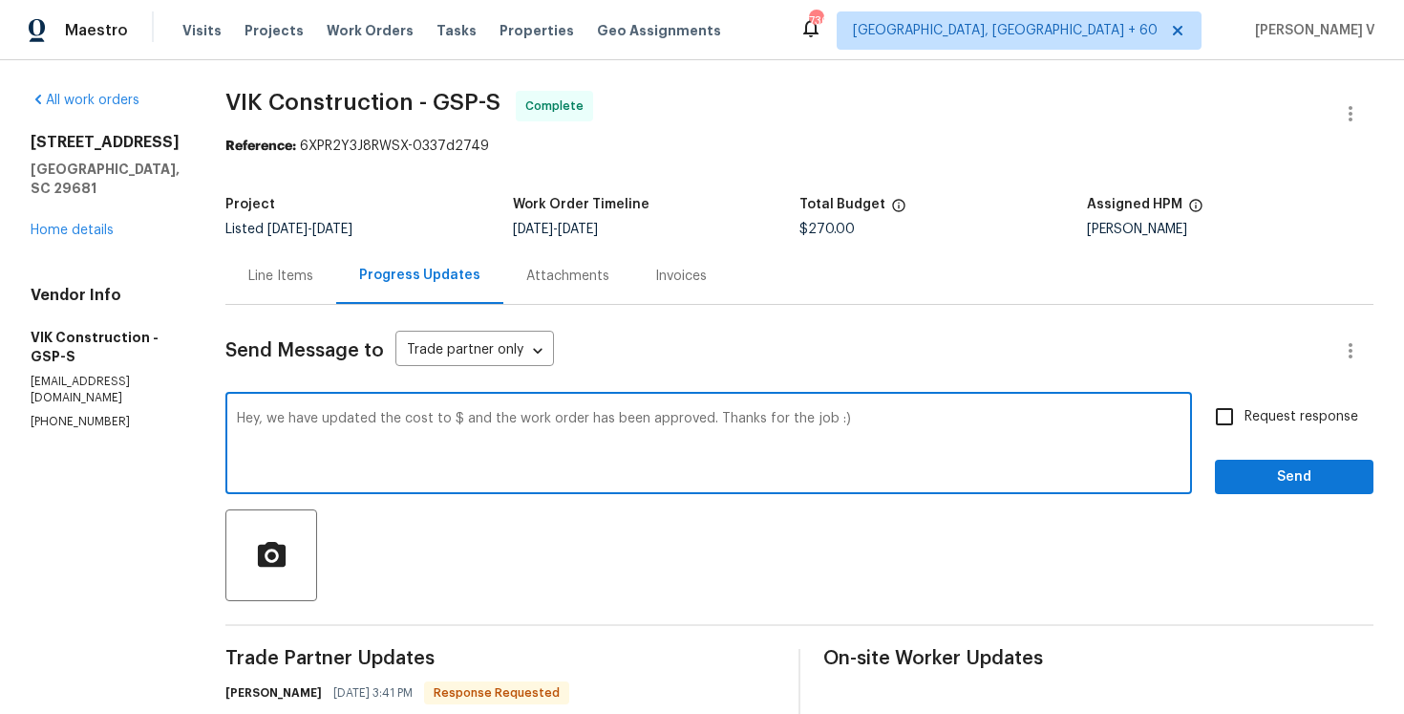
click at [494, 422] on textarea "Hey, we have updated the cost to $ and the work order has been approved. Thanks…" at bounding box center [709, 445] width 944 height 67
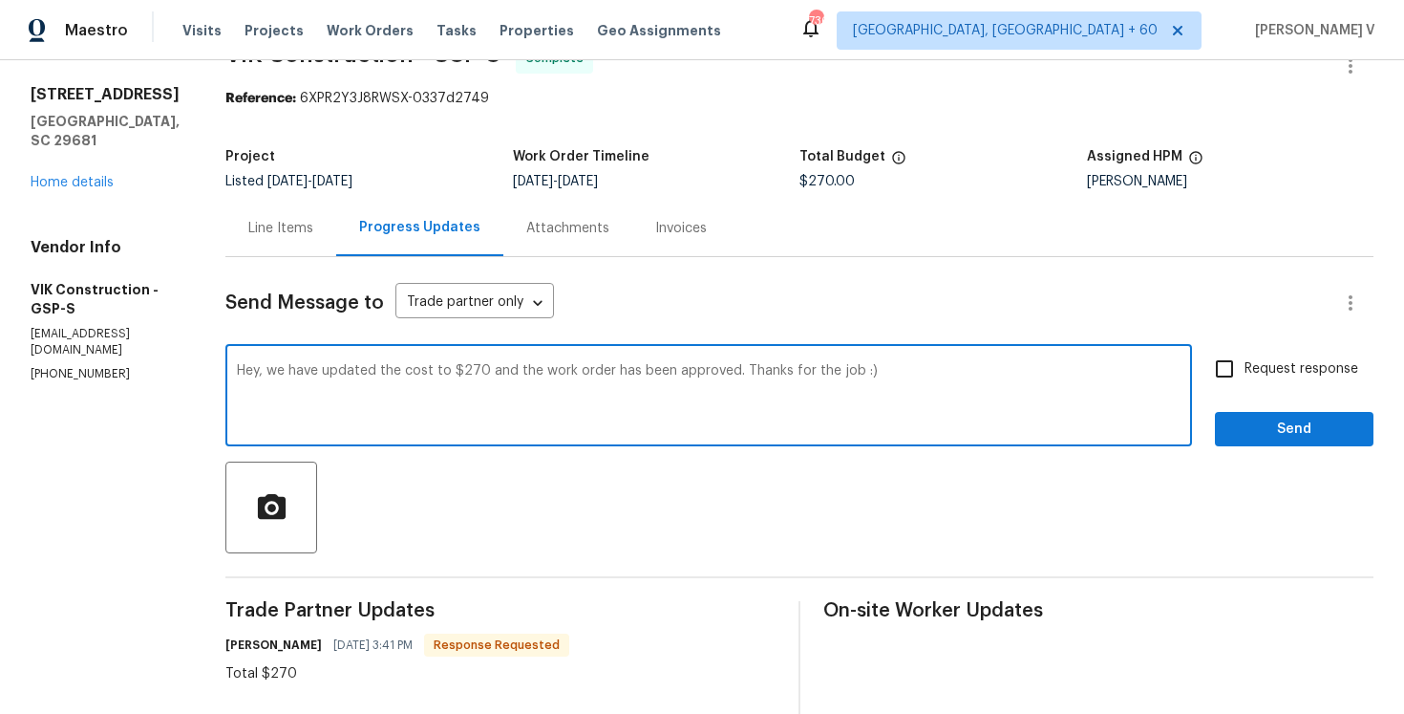
scroll to position [145, 0]
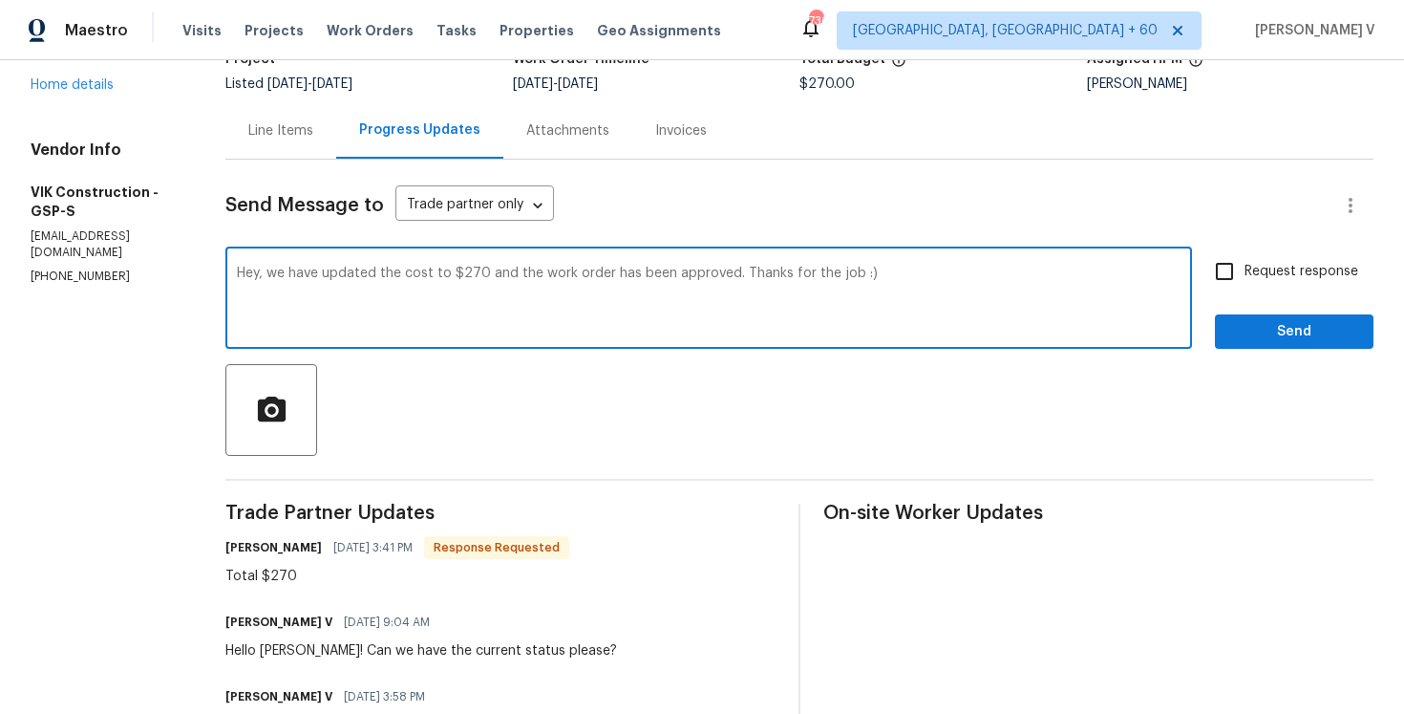
type textarea "Hey, we have updated the cost to $270 and the work order has been approved. Tha…"
click at [1293, 324] on span "Send" at bounding box center [1295, 332] width 128 height 24
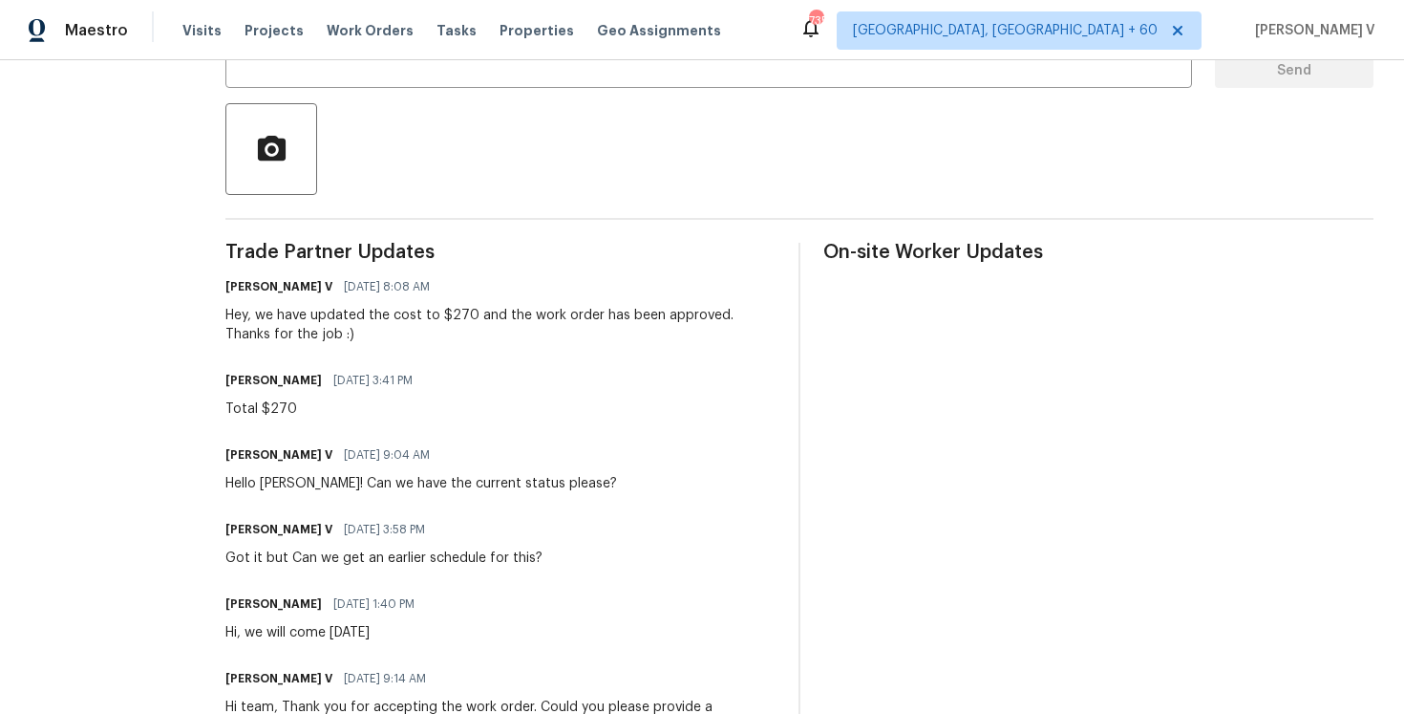
scroll to position [0, 0]
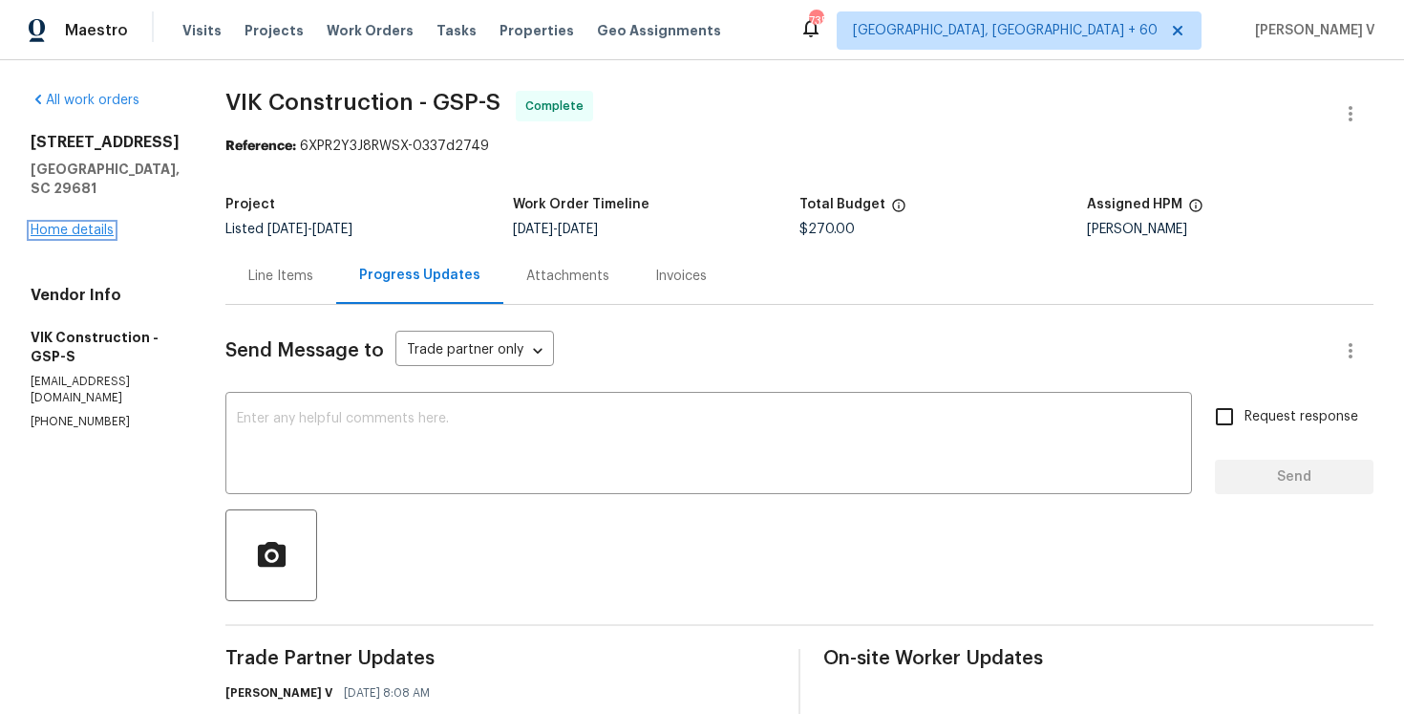
click at [85, 224] on link "Home details" at bounding box center [72, 230] width 83 height 13
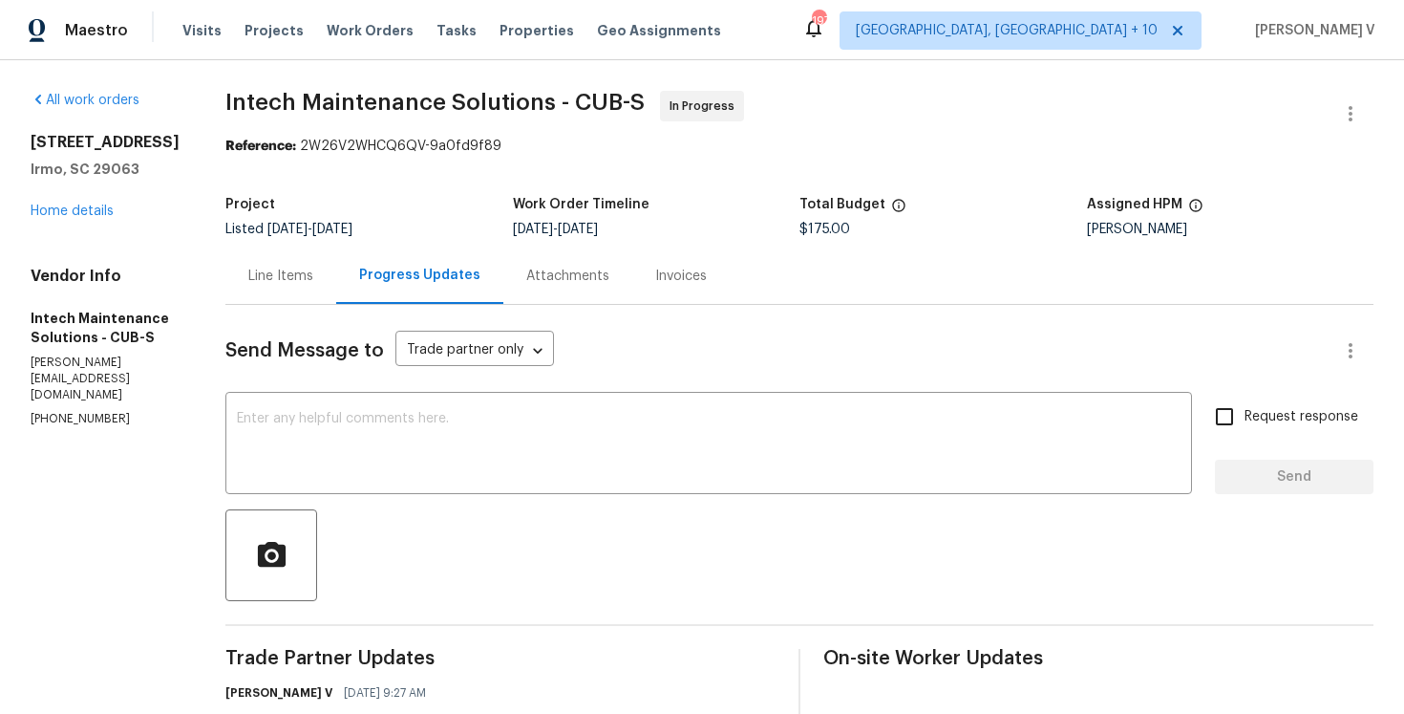
scroll to position [81, 0]
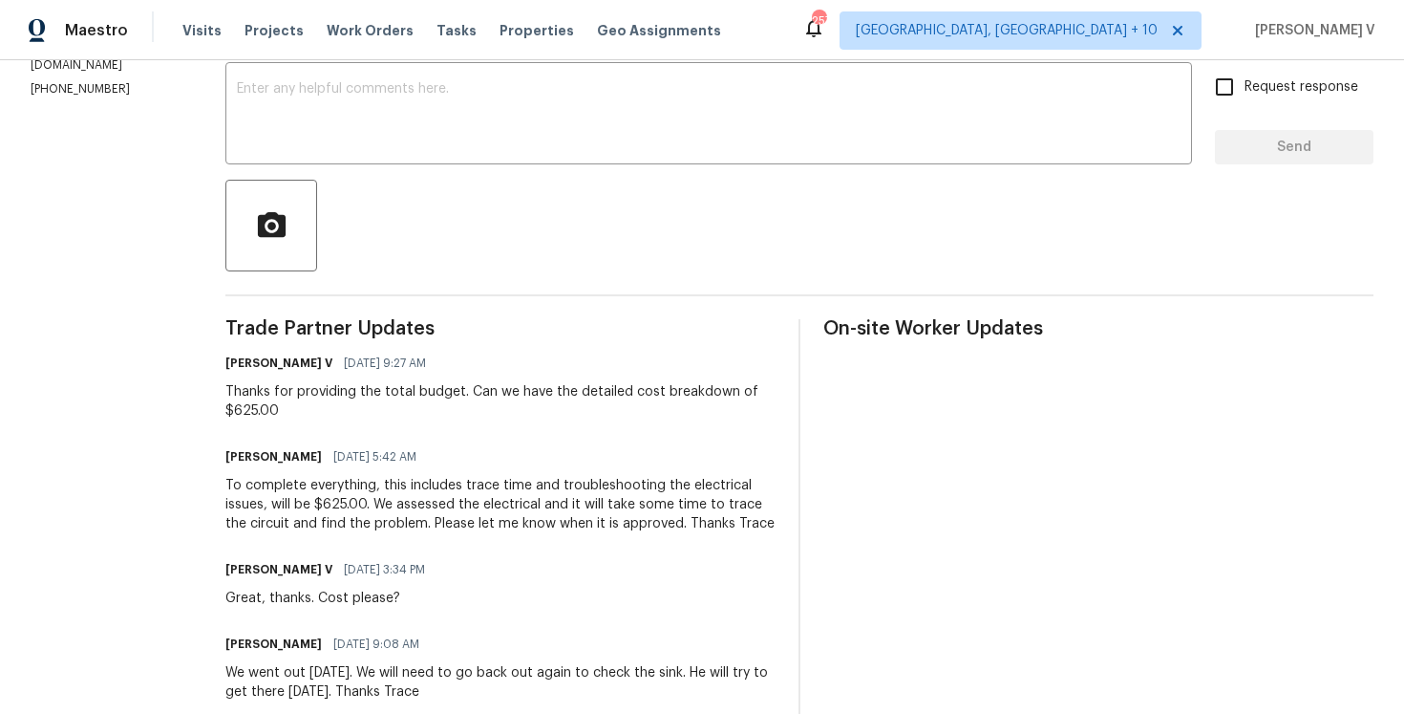
scroll to position [227, 0]
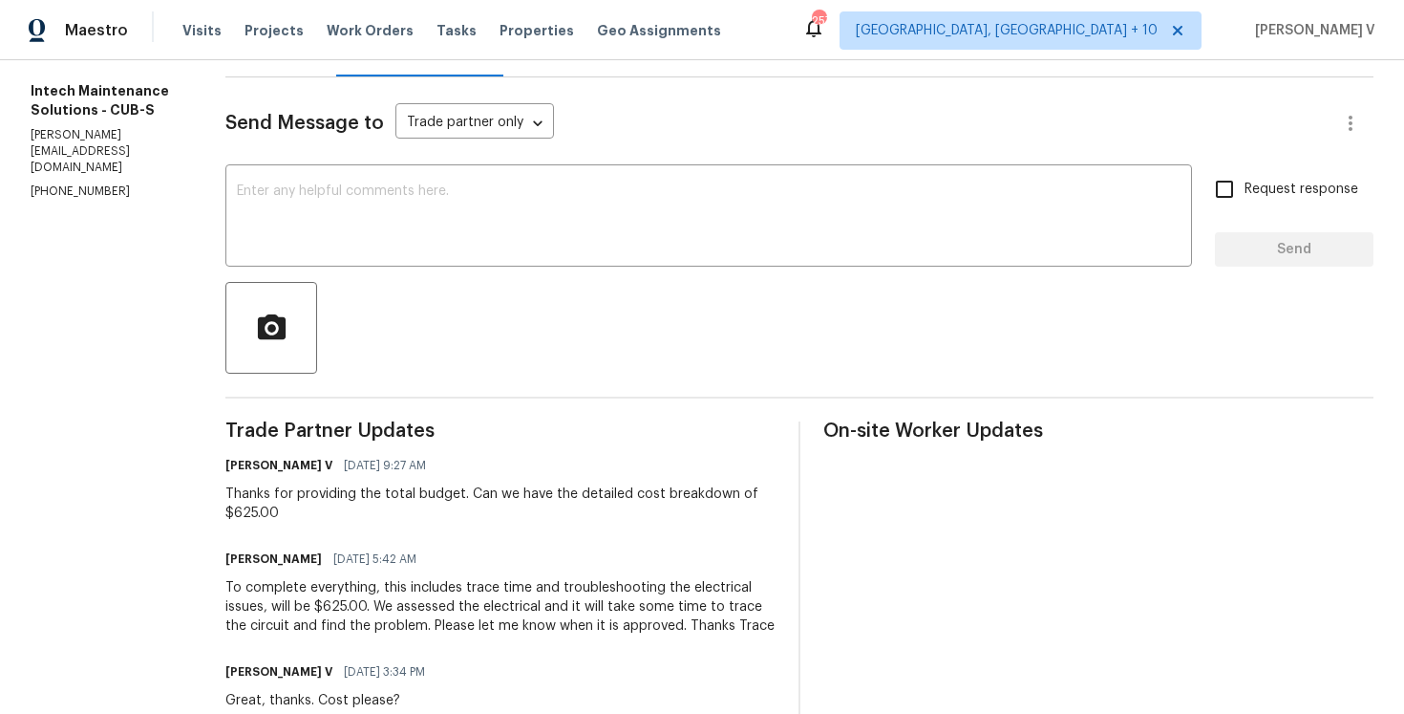
click at [117, 166] on section "All work orders [STREET_ADDRESS] Home details Vendor Info Intech Maintenance So…" at bounding box center [105, 673] width 149 height 1620
click at [117, 166] on section "All work orders 457 Kingshead Ct Irmo, SC 29063 Home details Vendor Info Intech…" at bounding box center [105, 673] width 149 height 1620
copy p "(803) 399-8035"
click at [74, 183] on p "[PHONE_NUMBER]" at bounding box center [105, 191] width 149 height 16
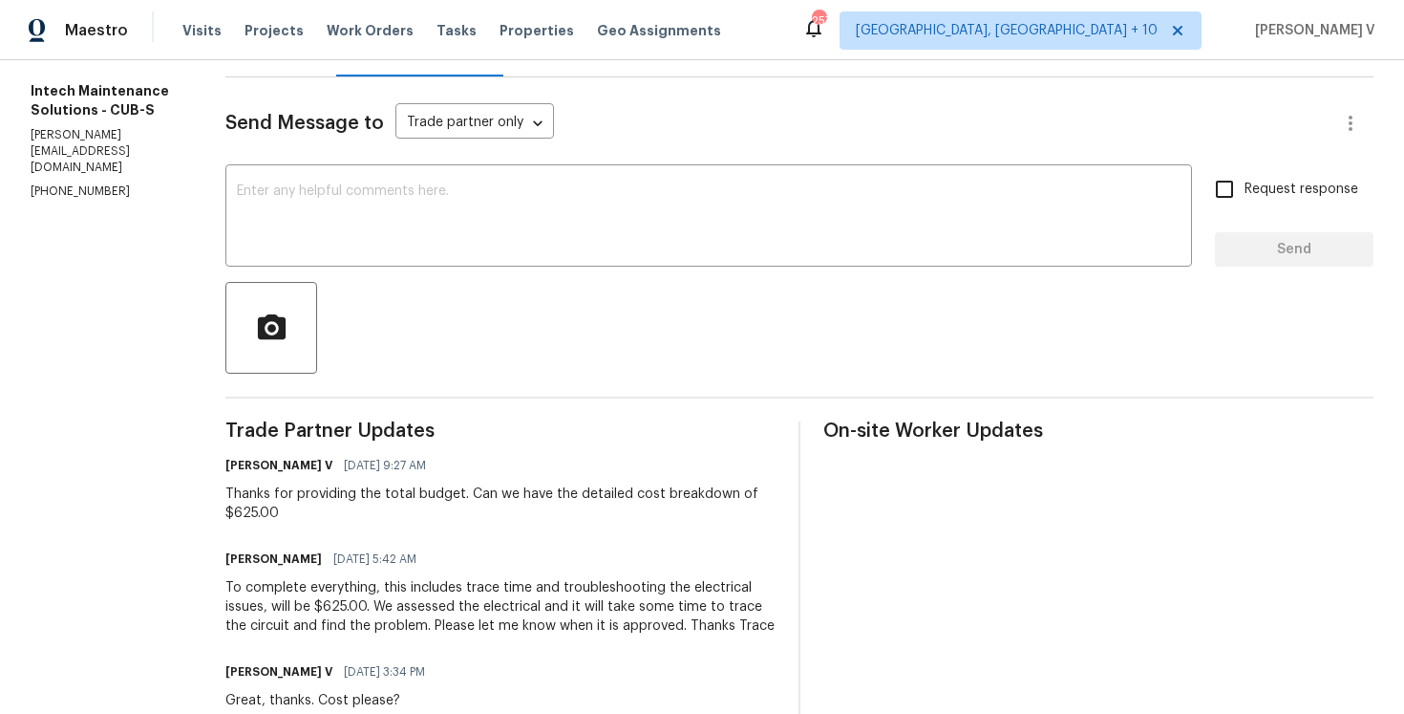
click at [74, 183] on p "[PHONE_NUMBER]" at bounding box center [105, 191] width 149 height 16
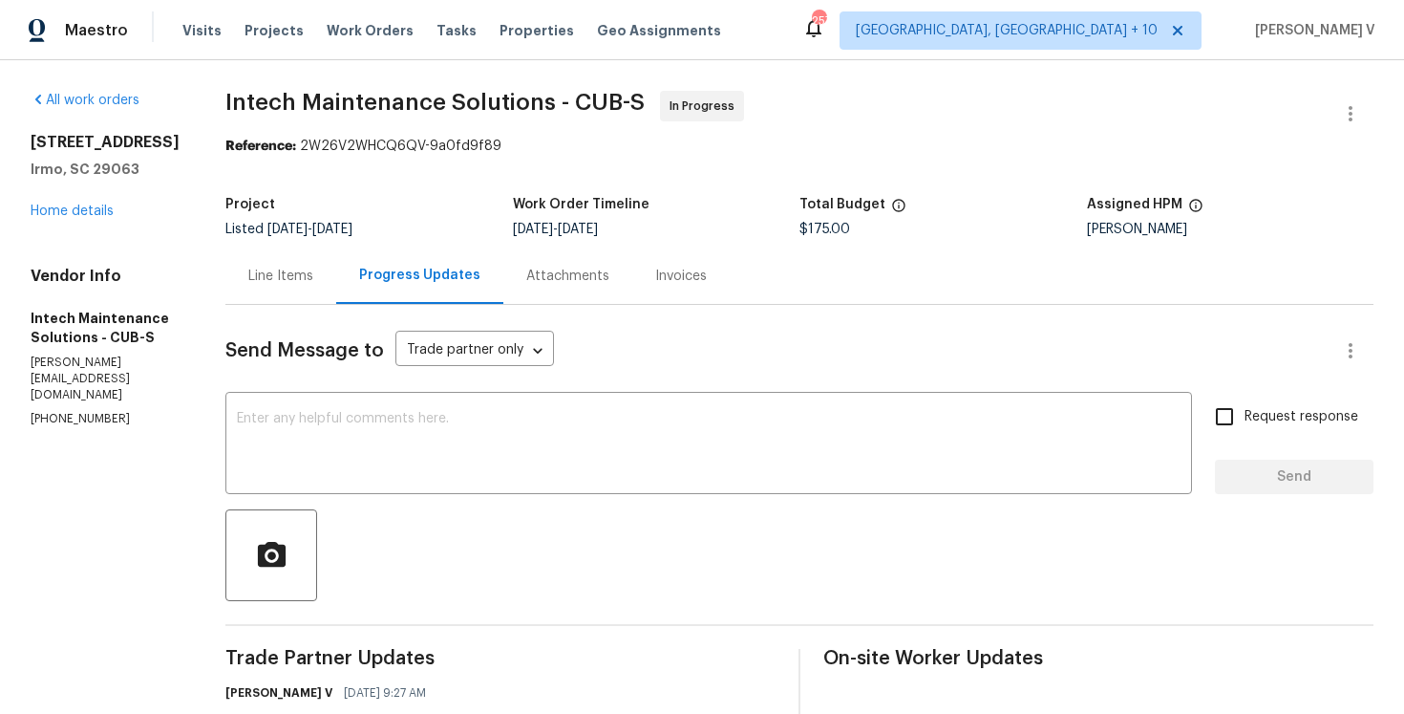
click at [270, 265] on div "Line Items" at bounding box center [280, 275] width 111 height 56
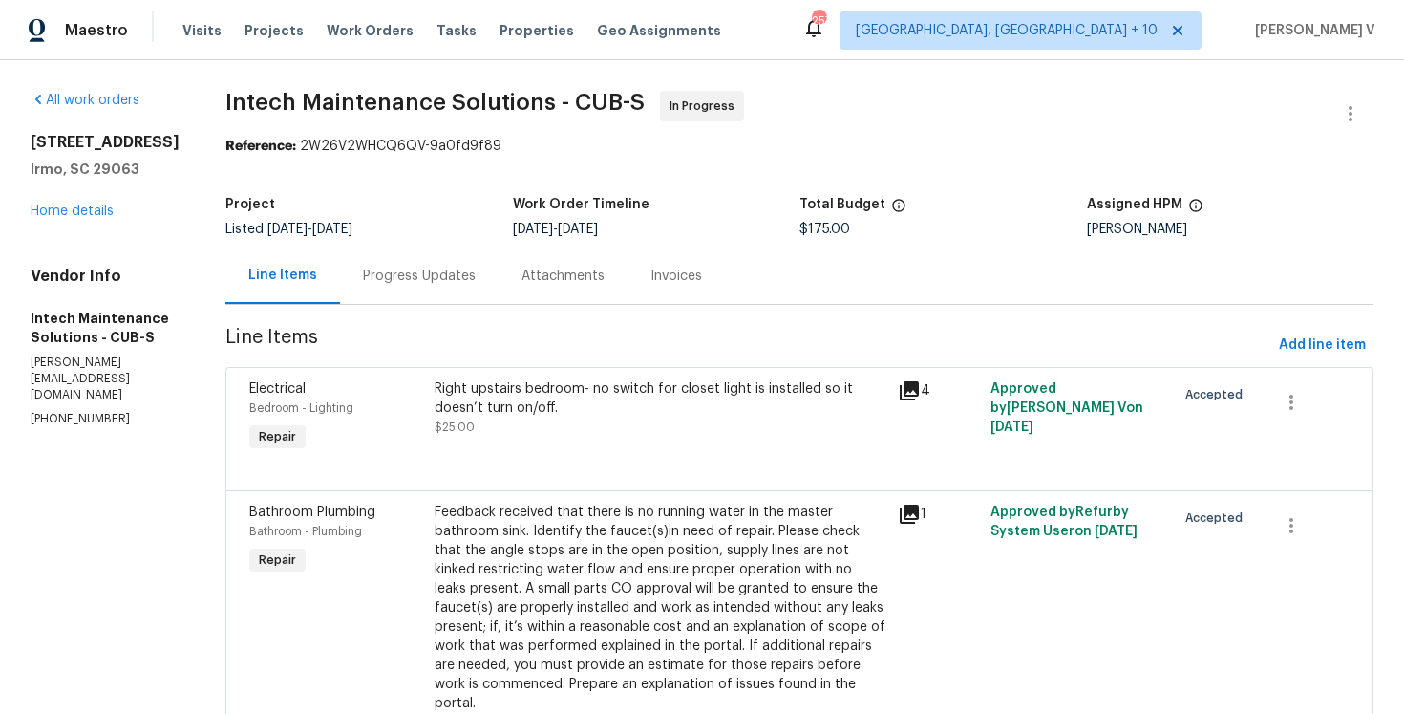
click at [396, 278] on div "Progress Updates" at bounding box center [419, 276] width 113 height 19
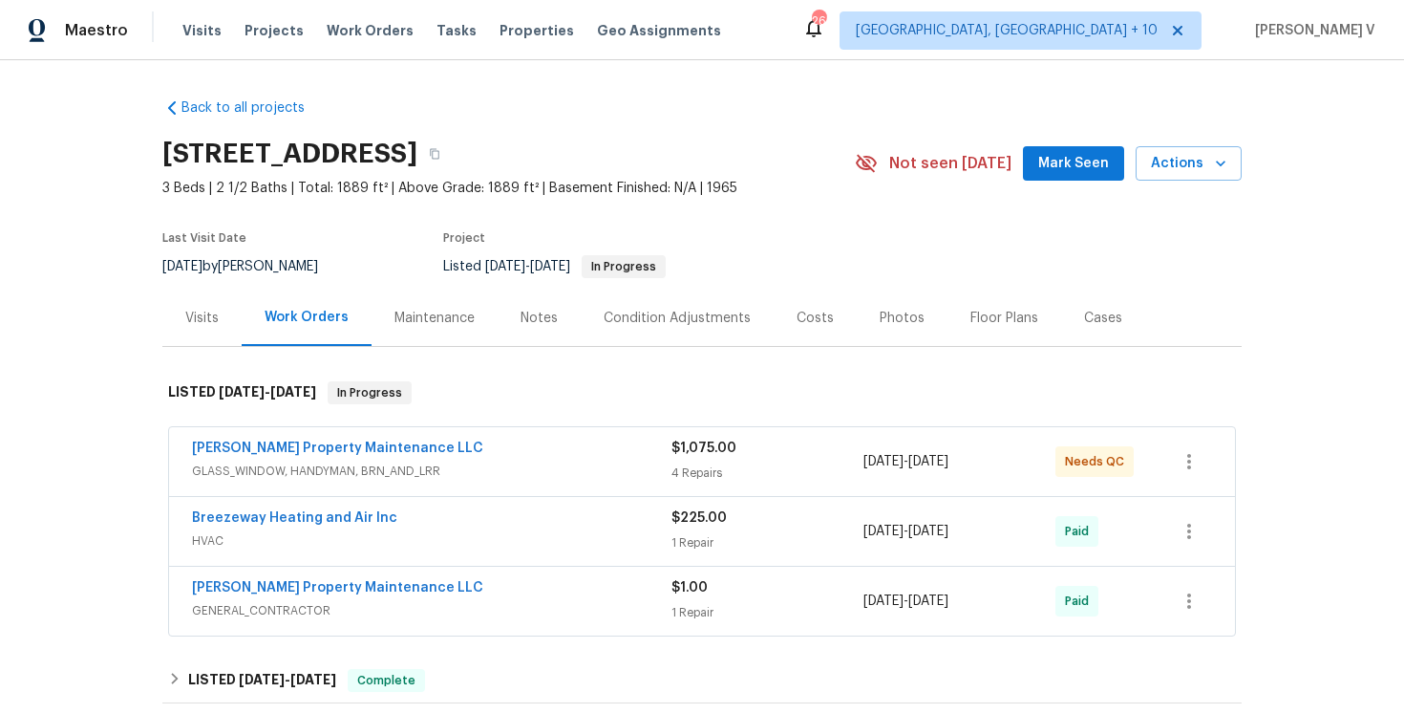
click at [516, 323] on div "Notes" at bounding box center [539, 317] width 83 height 56
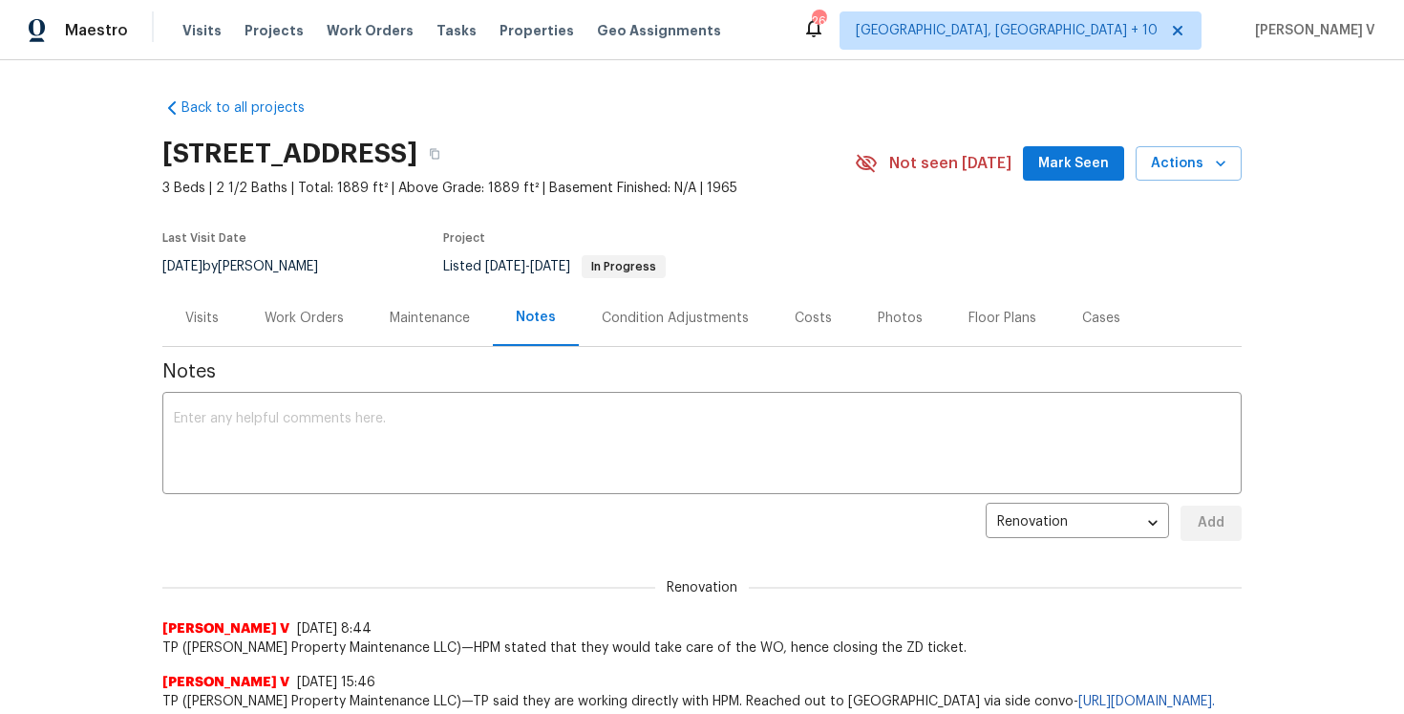
scroll to position [163, 0]
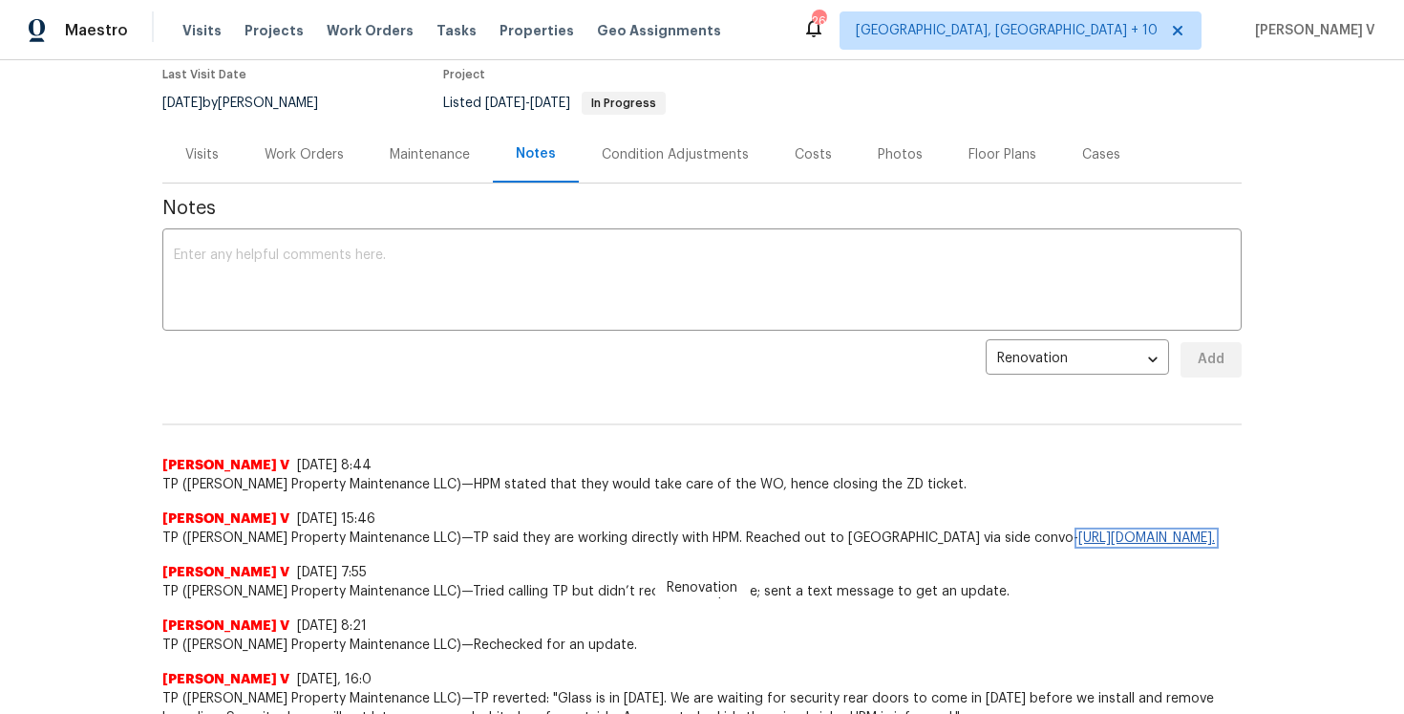
click at [1079, 545] on link "[URL][DOMAIN_NAME]." at bounding box center [1147, 537] width 137 height 13
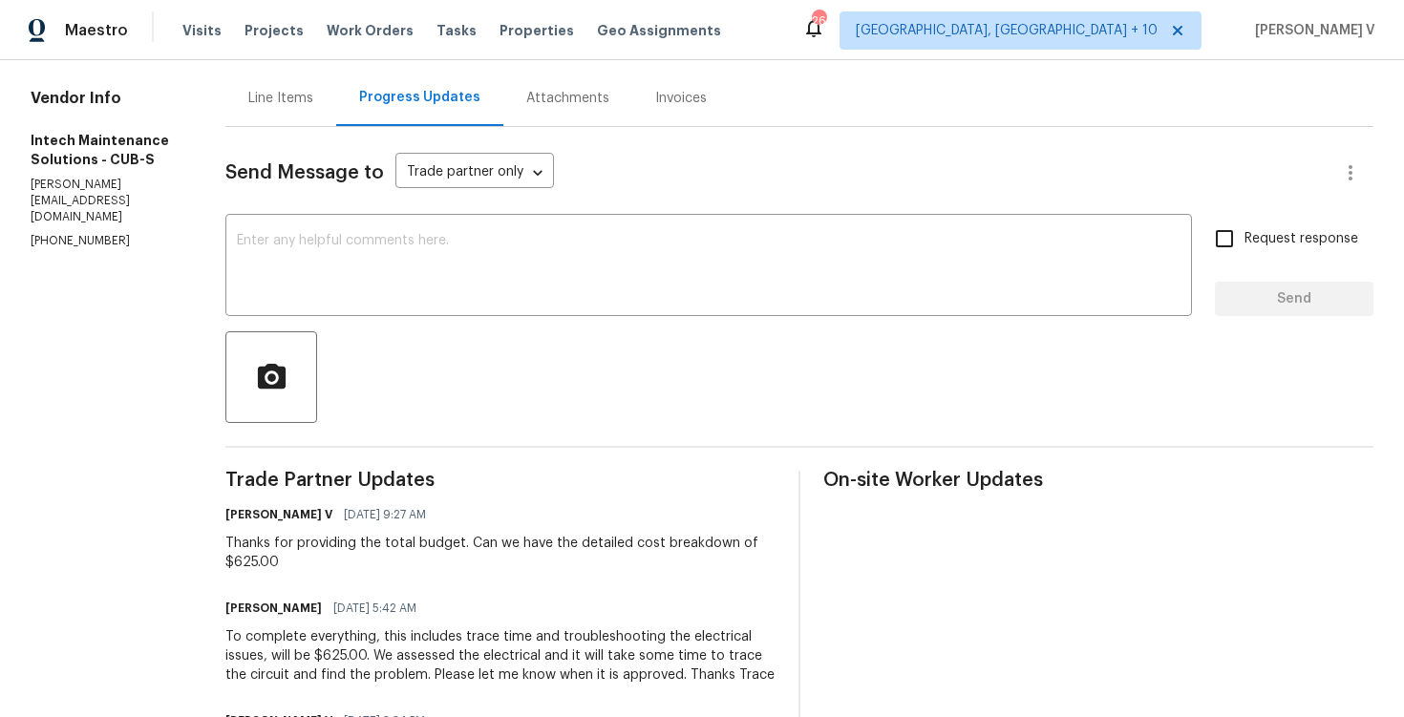
scroll to position [86, 0]
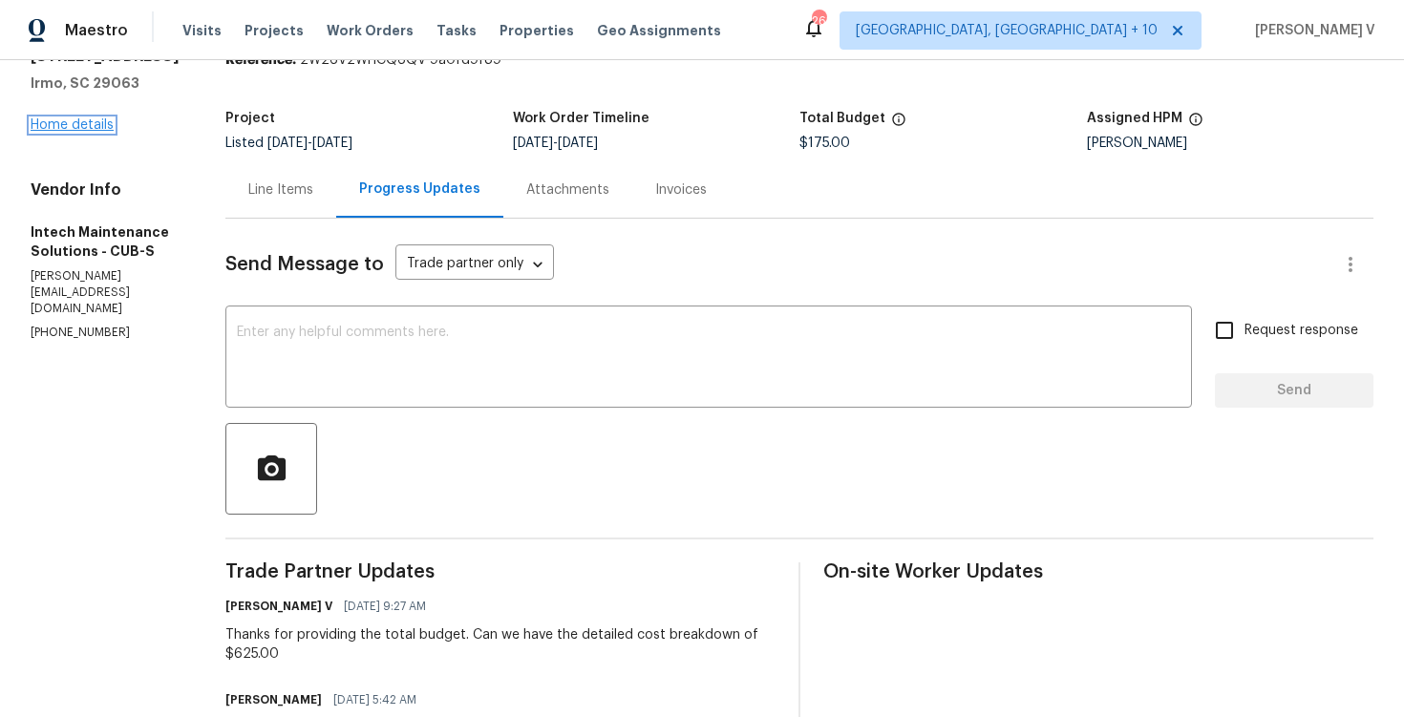
click at [82, 130] on link "Home details" at bounding box center [72, 124] width 83 height 13
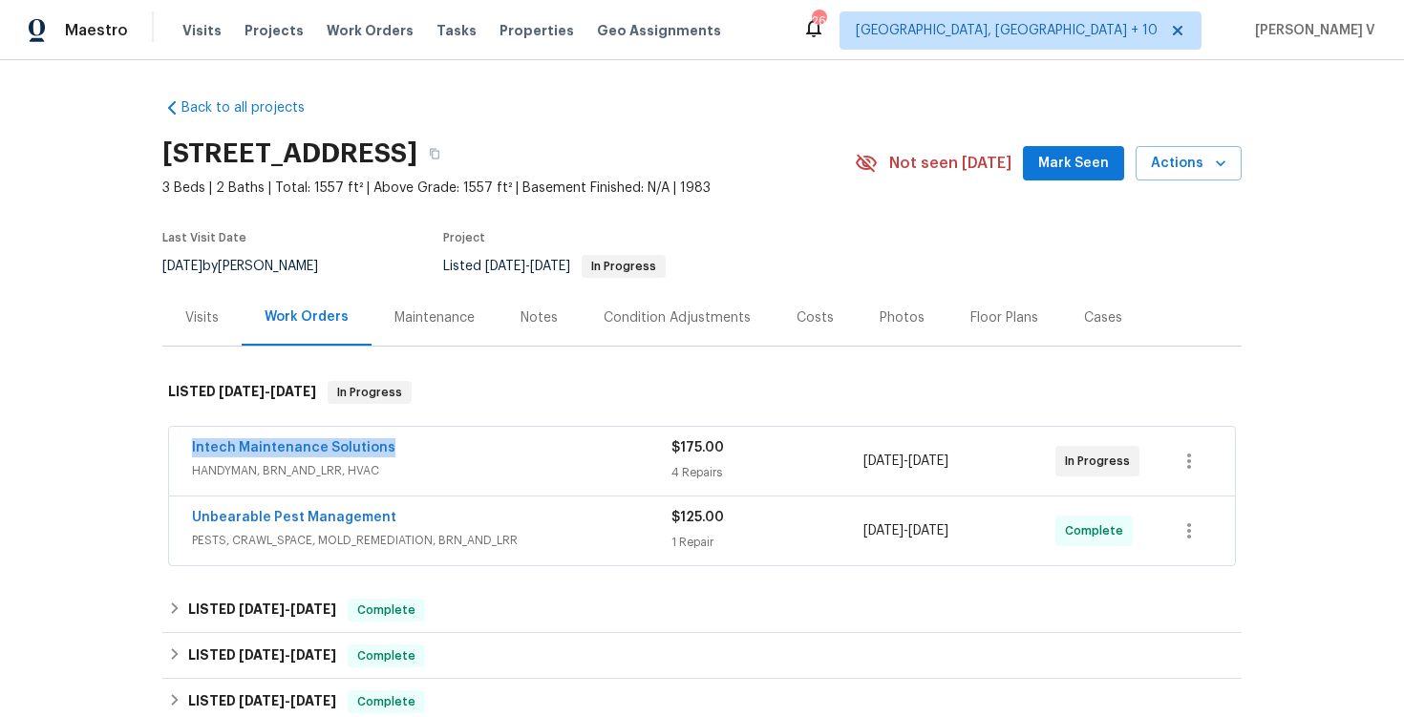
drag, startPoint x: 173, startPoint y: 447, endPoint x: 475, endPoint y: 450, distance: 301.9
click at [475, 450] on div "Intech Maintenance Solutions HANDYMAN, BRN_AND_LRR, HVAC $175.00 4 Repairs [DAT…" at bounding box center [702, 461] width 1066 height 69
copy link "Intech Maintenance Solutions"
click at [354, 450] on link "Intech Maintenance Solutions" at bounding box center [293, 447] width 203 height 13
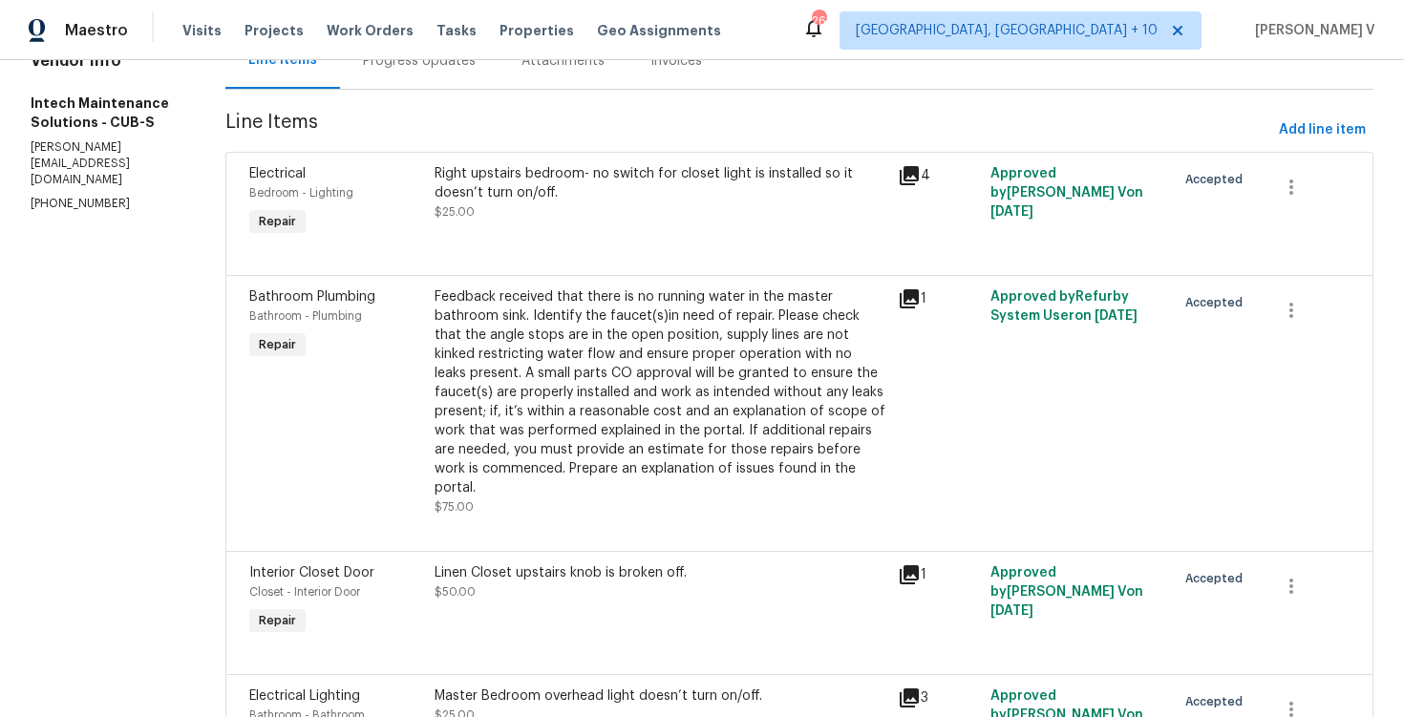
scroll to position [203, 0]
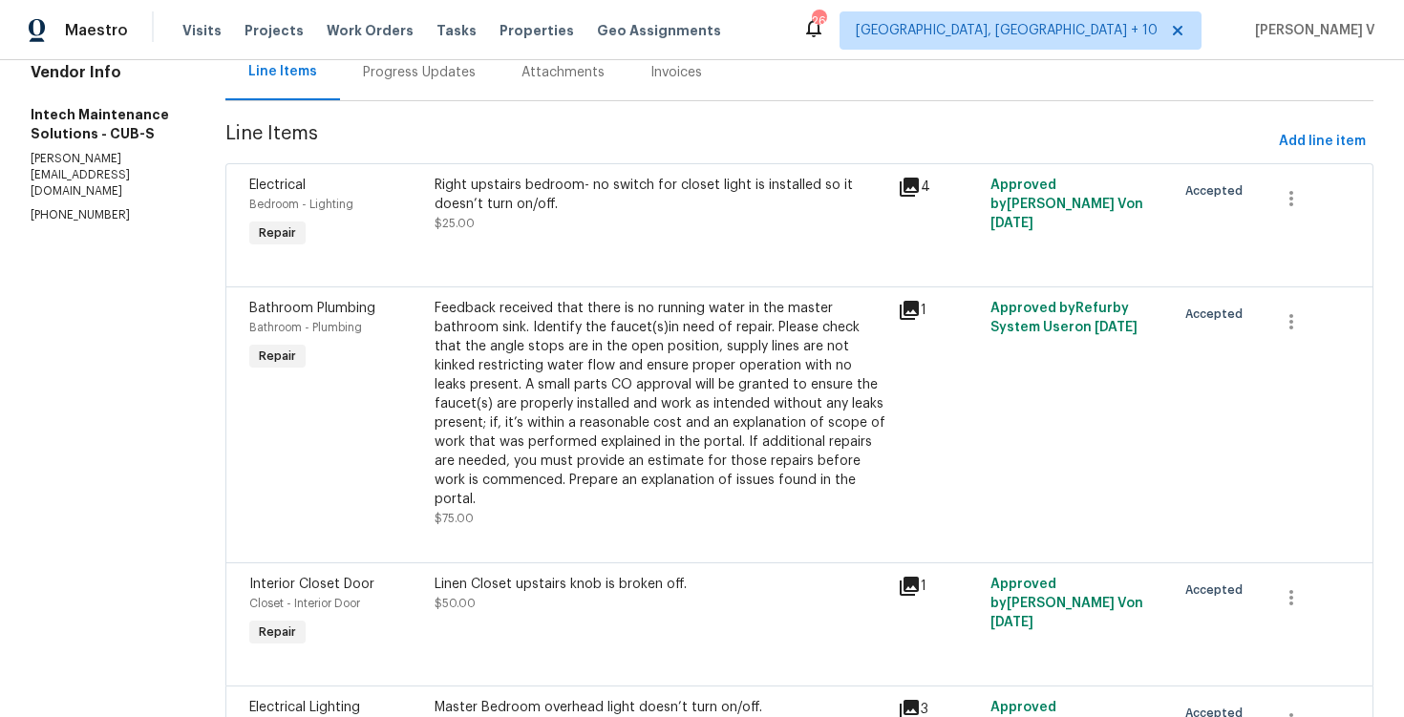
click at [384, 91] on div "Progress Updates" at bounding box center [419, 72] width 159 height 56
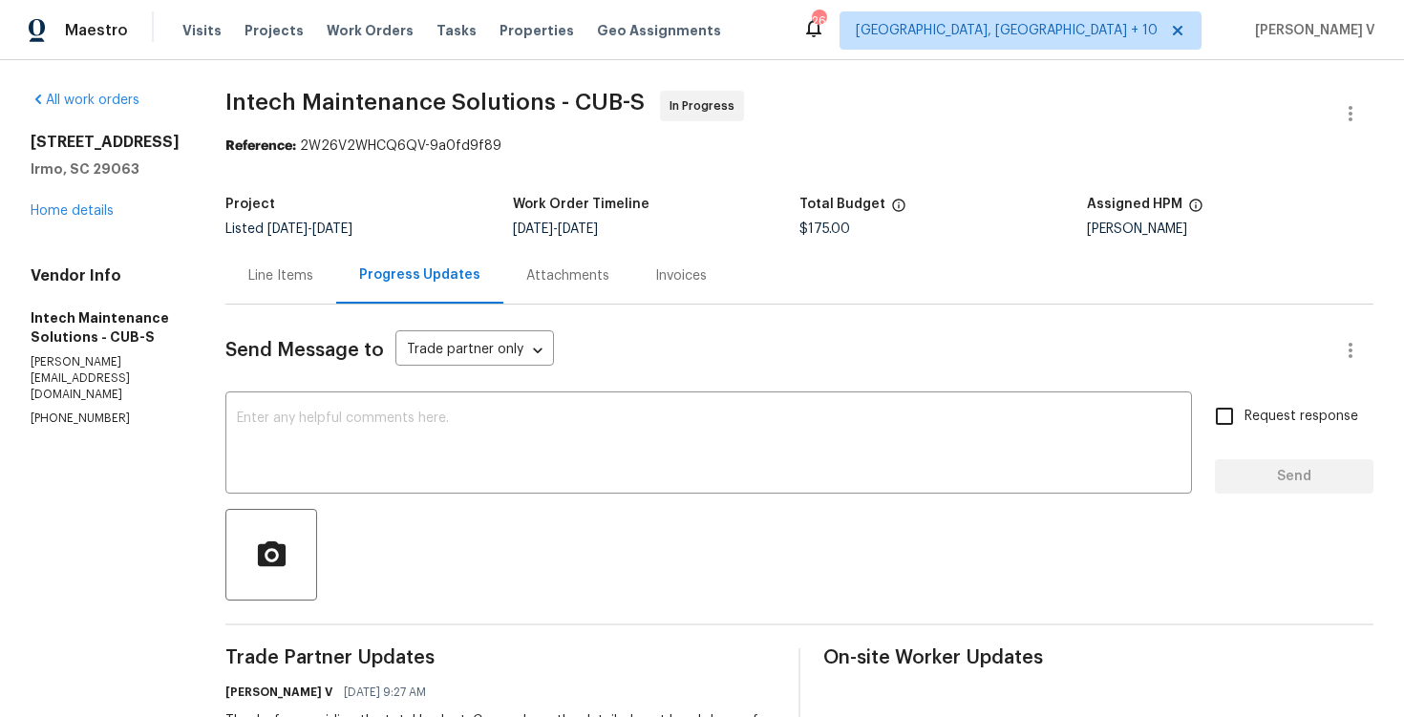
click at [248, 255] on div "Line Items" at bounding box center [280, 275] width 111 height 56
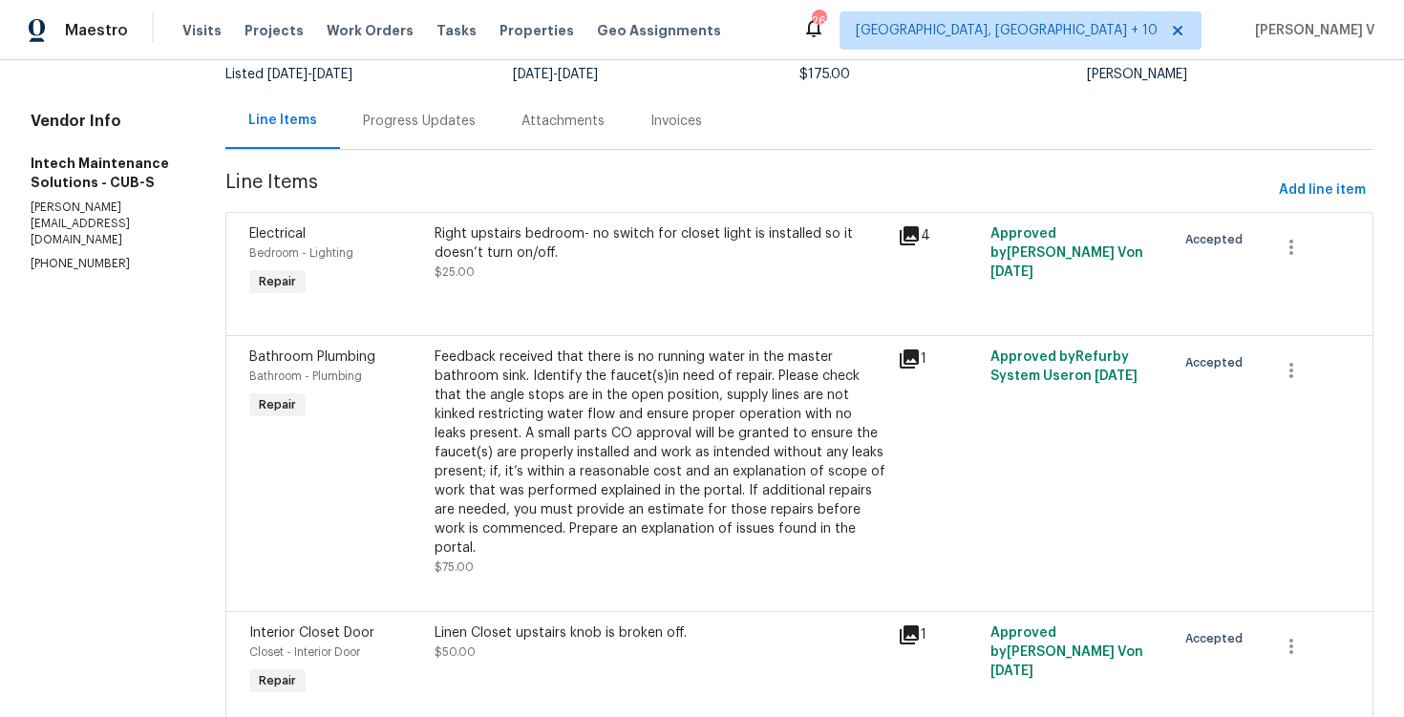
scroll to position [75, 0]
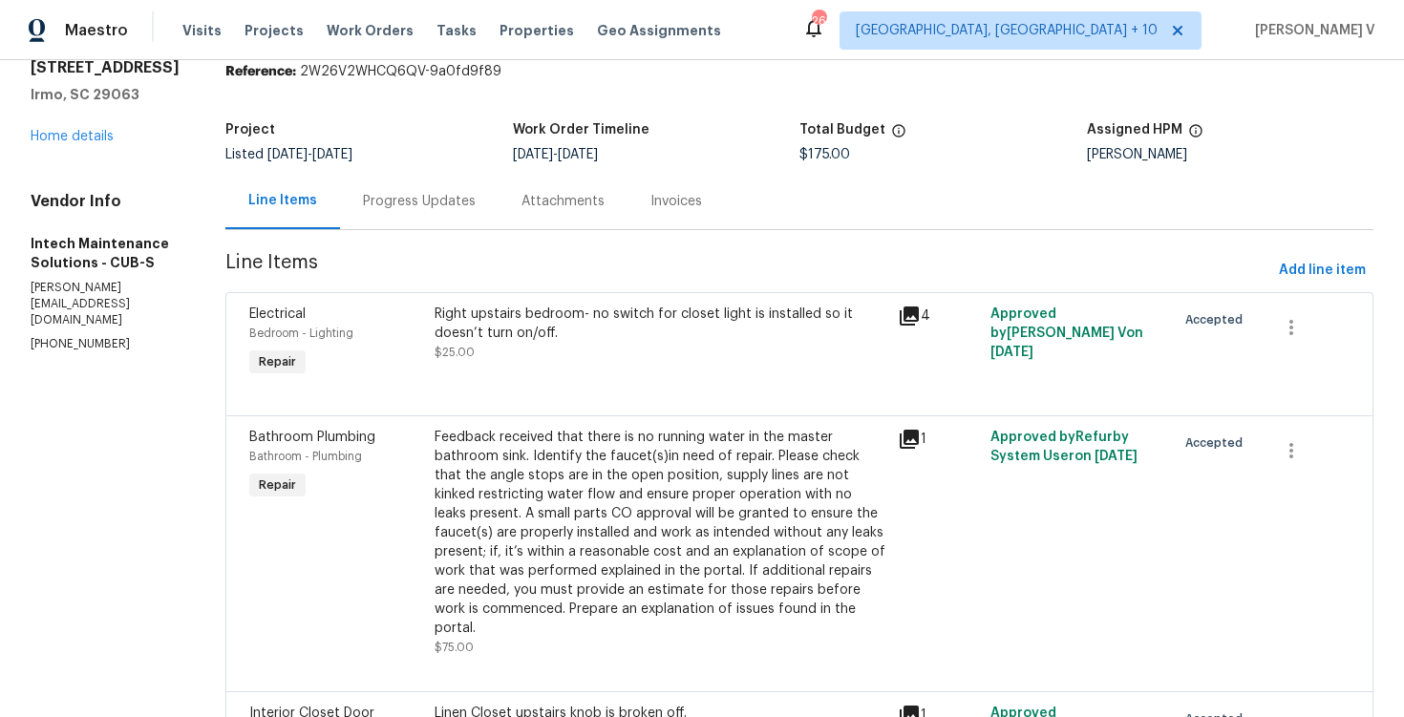
click at [560, 492] on div "Feedback received that there is no running water in the master bathroom sink. I…" at bounding box center [661, 533] width 452 height 210
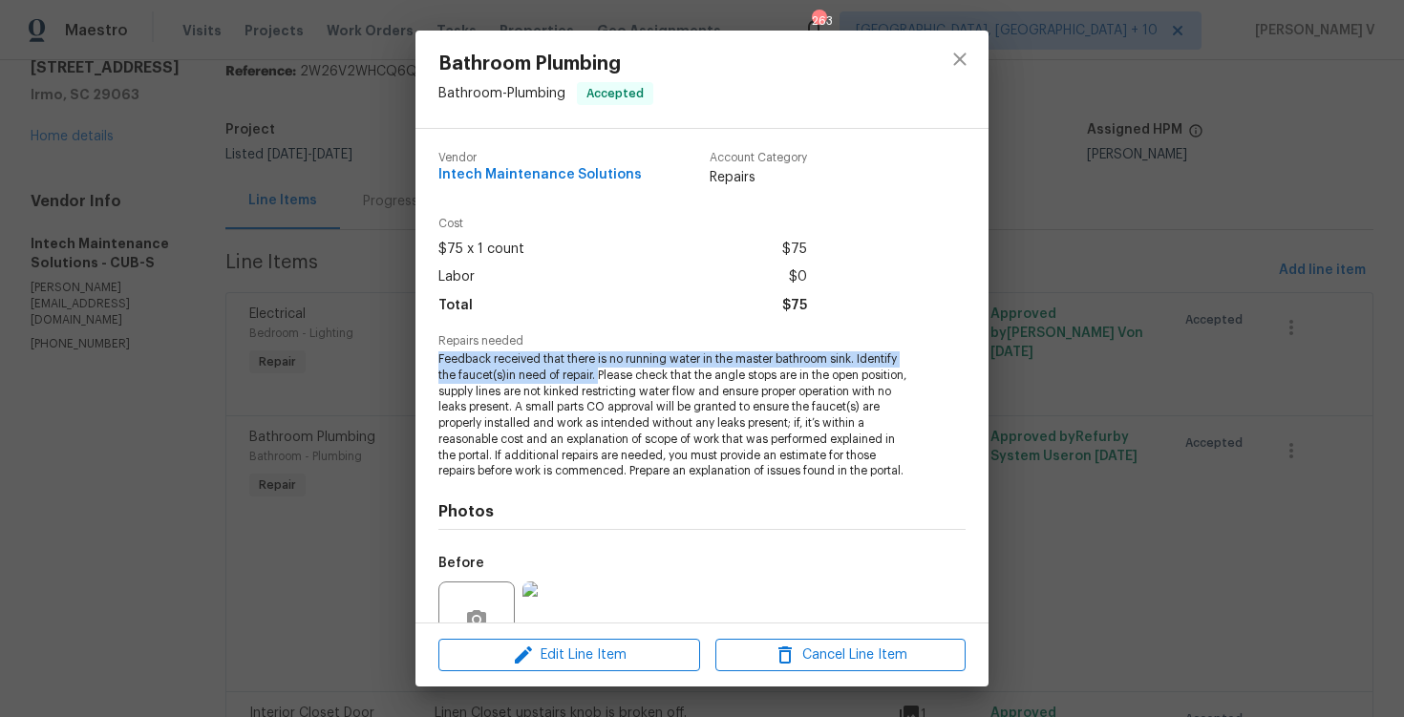
drag, startPoint x: 433, startPoint y: 353, endPoint x: 601, endPoint y: 371, distance: 169.1
click at [601, 374] on div "Vendor Intech Maintenance Solutions Account Category Repairs Cost $75 x 1 count…" at bounding box center [702, 376] width 573 height 494
copy span "Feedback received that there is no running water in the master bathroom sink. I…"
click at [362, 354] on div "Bathroom Plumbing Bathroom - Plumbing Accepted Vendor Intech Maintenance Soluti…" at bounding box center [702, 358] width 1404 height 717
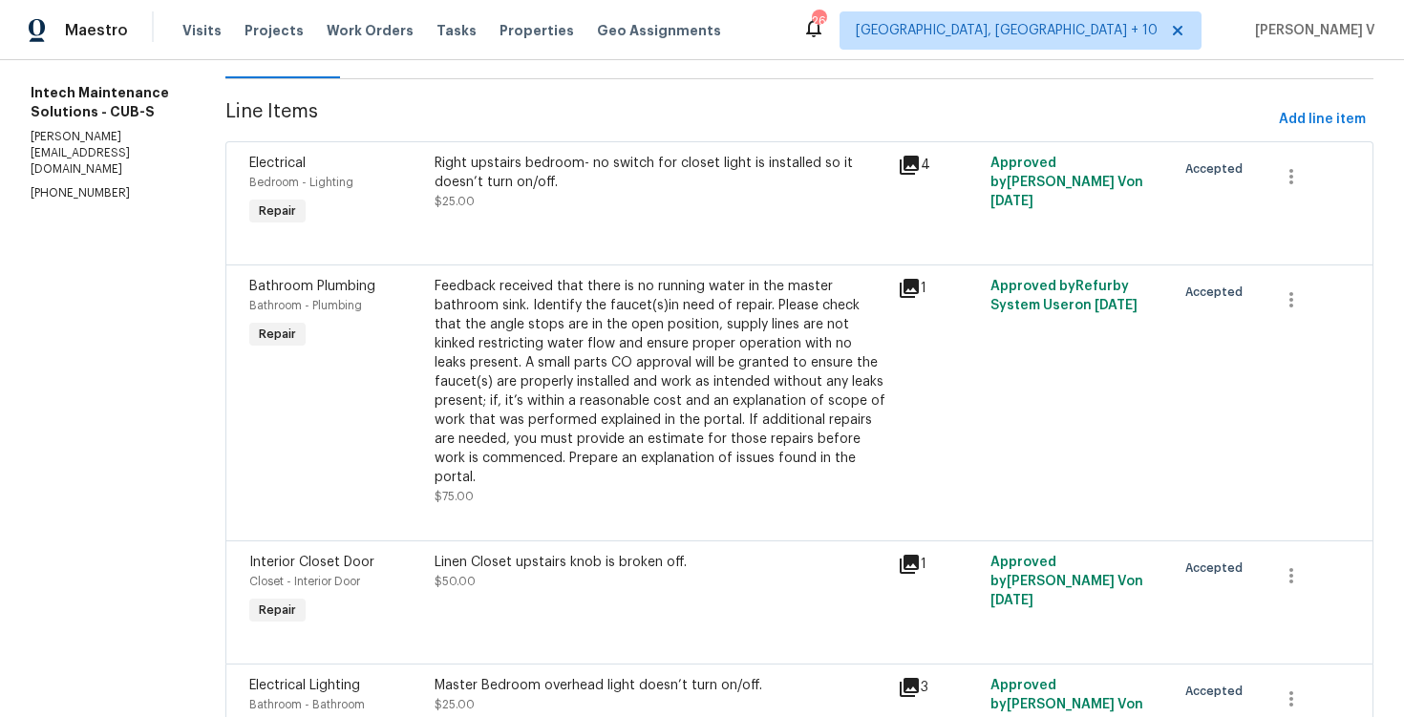
scroll to position [0, 0]
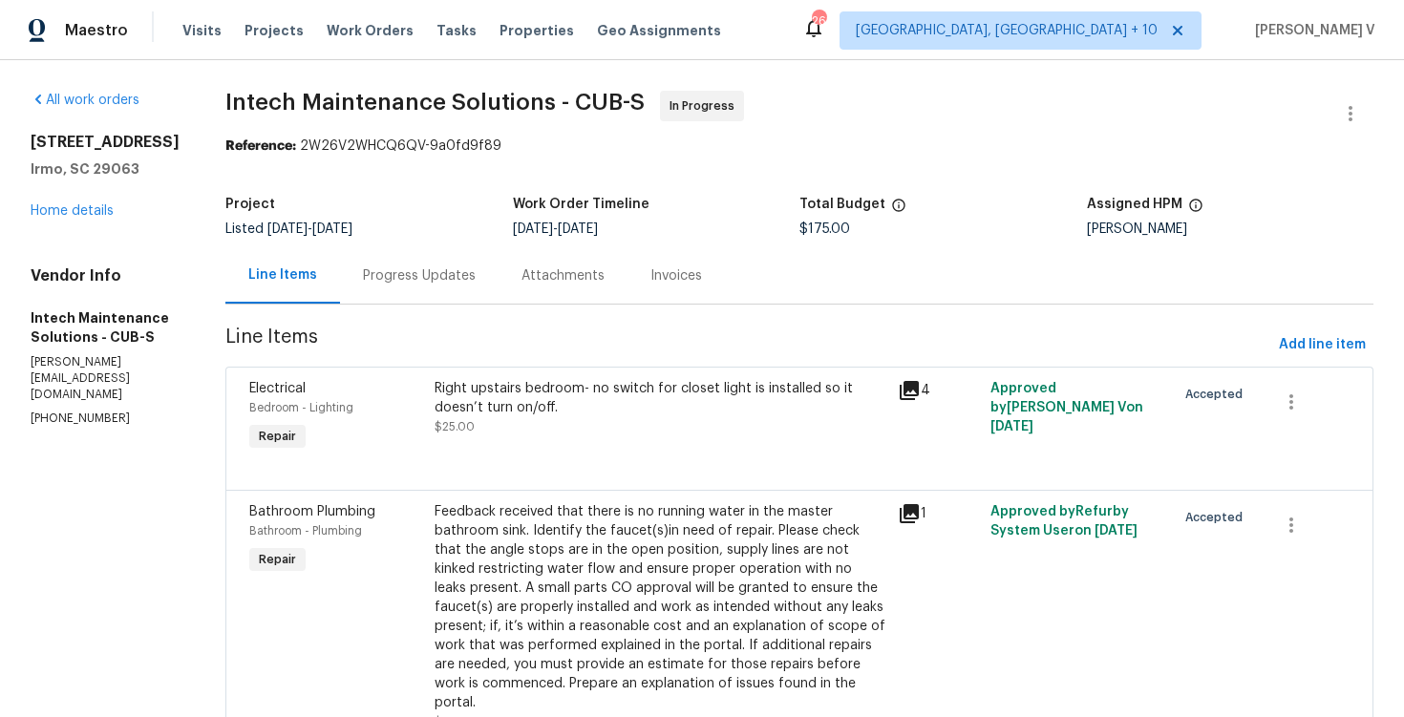
click at [363, 276] on div "Progress Updates" at bounding box center [419, 276] width 113 height 19
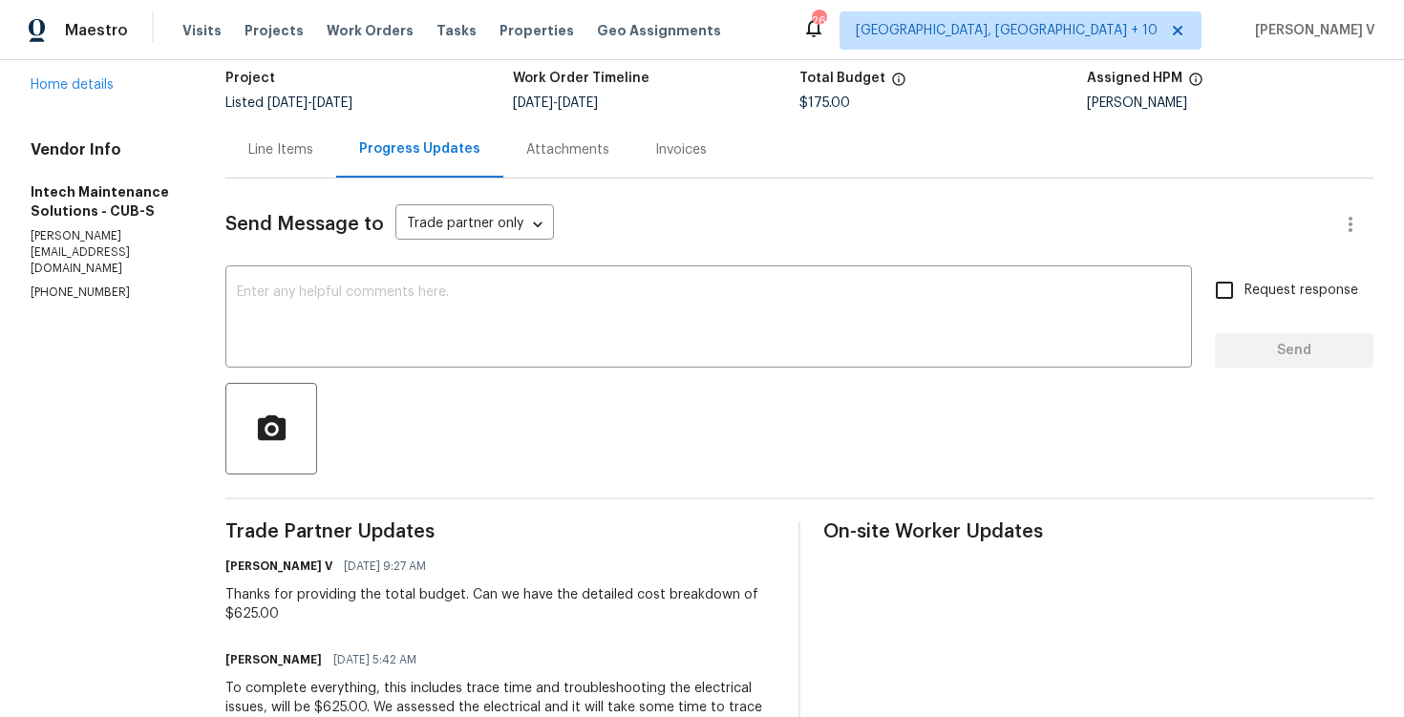
scroll to position [357, 0]
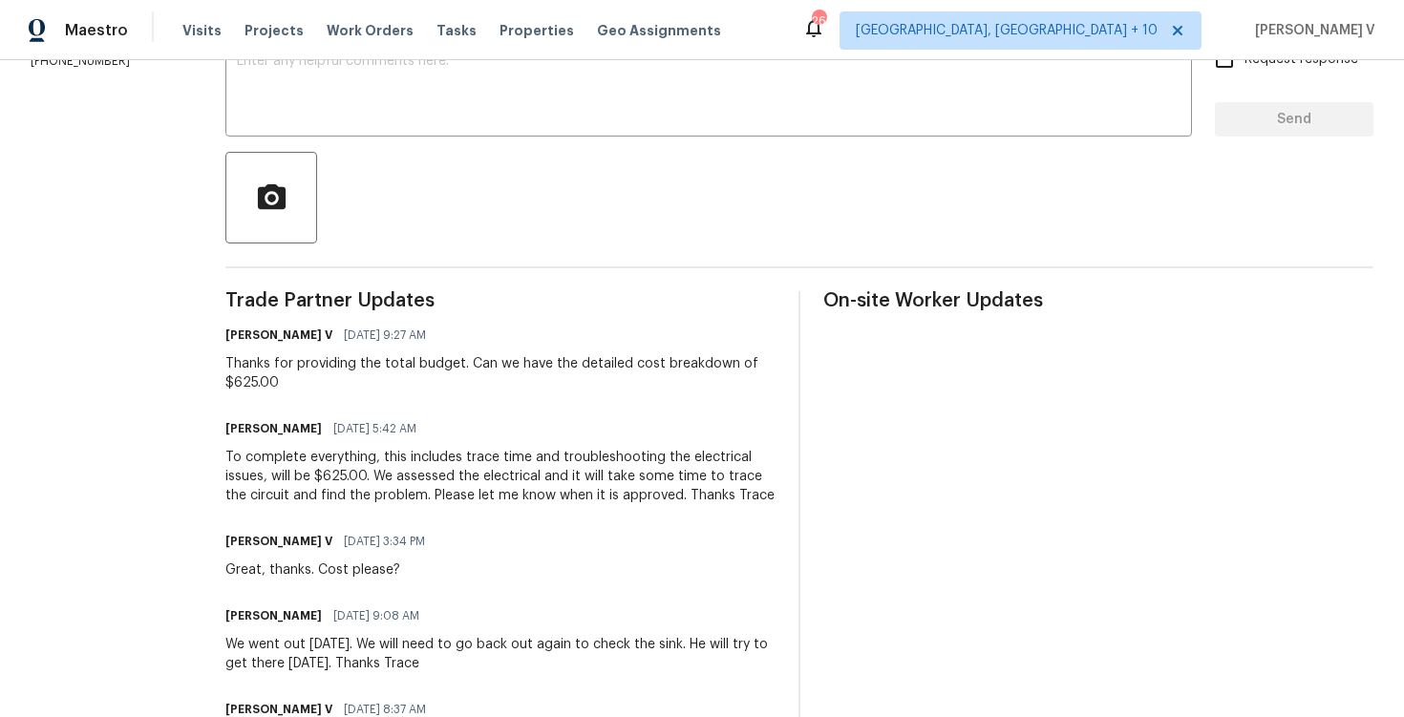
click at [286, 470] on div "To complete everything, this includes trace time and troubleshooting the electr…" at bounding box center [500, 476] width 550 height 57
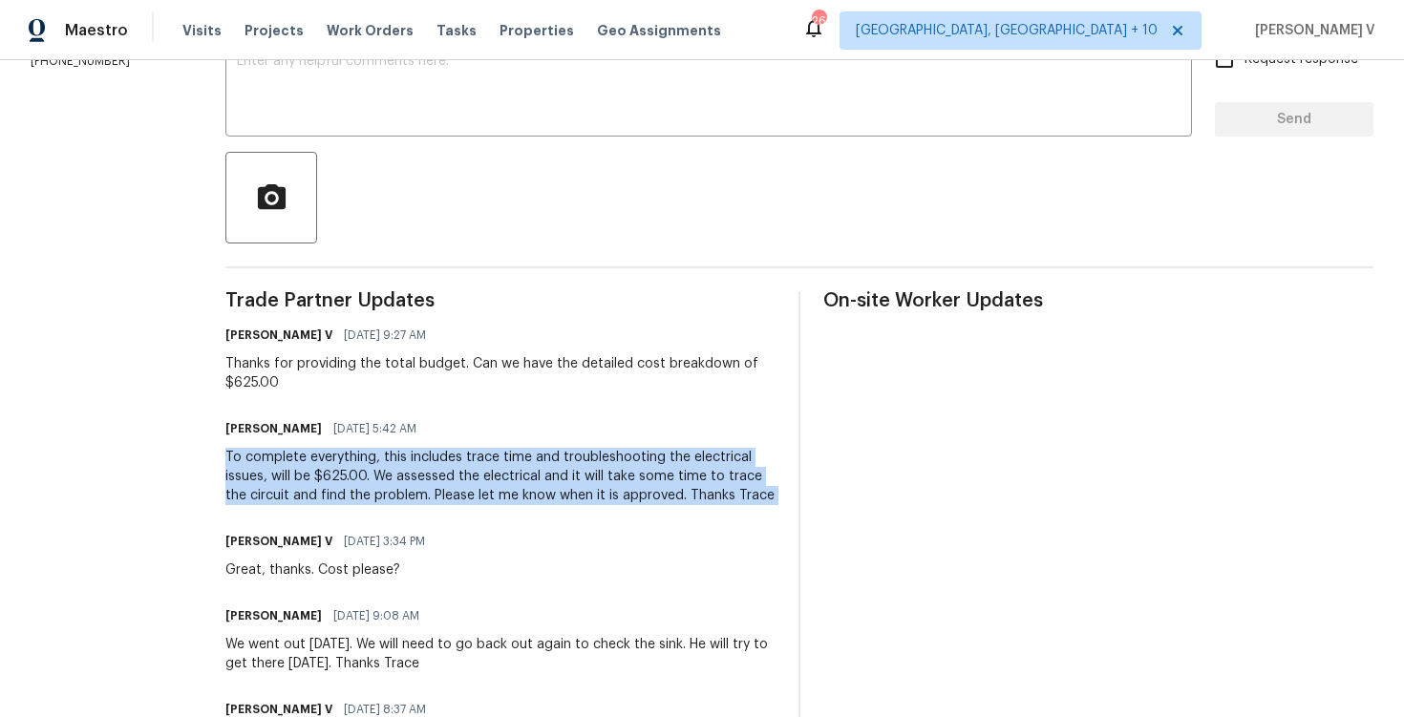
copy div "To complete everything, this includes trace time and troubleshooting the electr…"
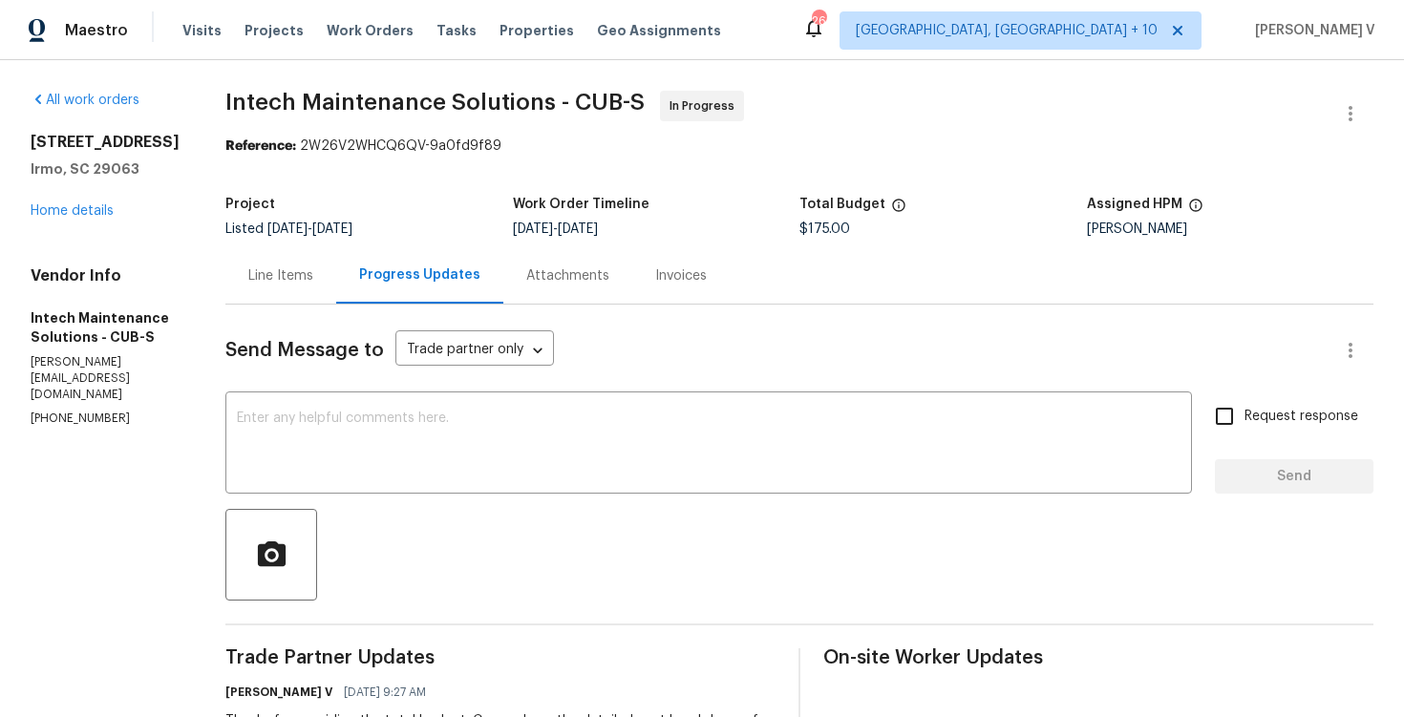
click at [272, 262] on div "Line Items" at bounding box center [280, 275] width 111 height 56
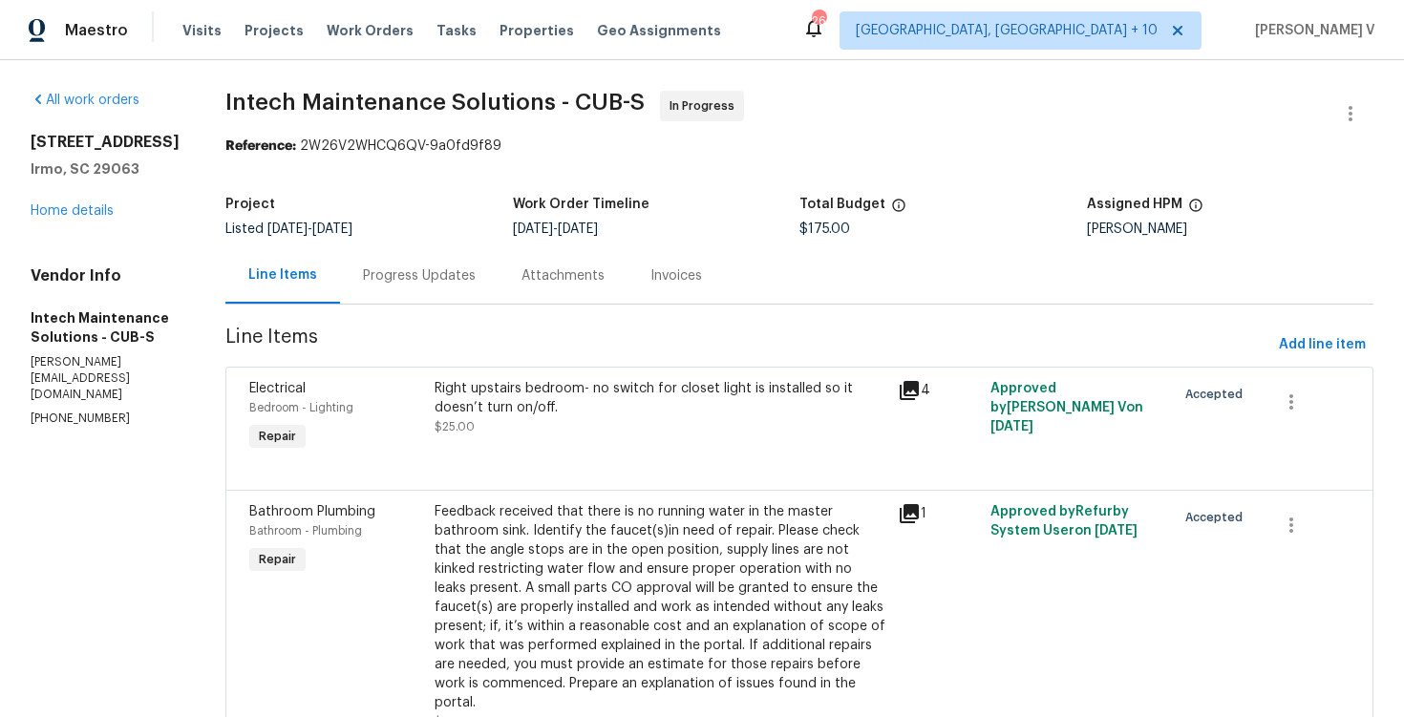
click at [554, 375] on div "Right upstairs bedroom- no switch for closet light is installed so it doesn’t t…" at bounding box center [660, 418] width 463 height 88
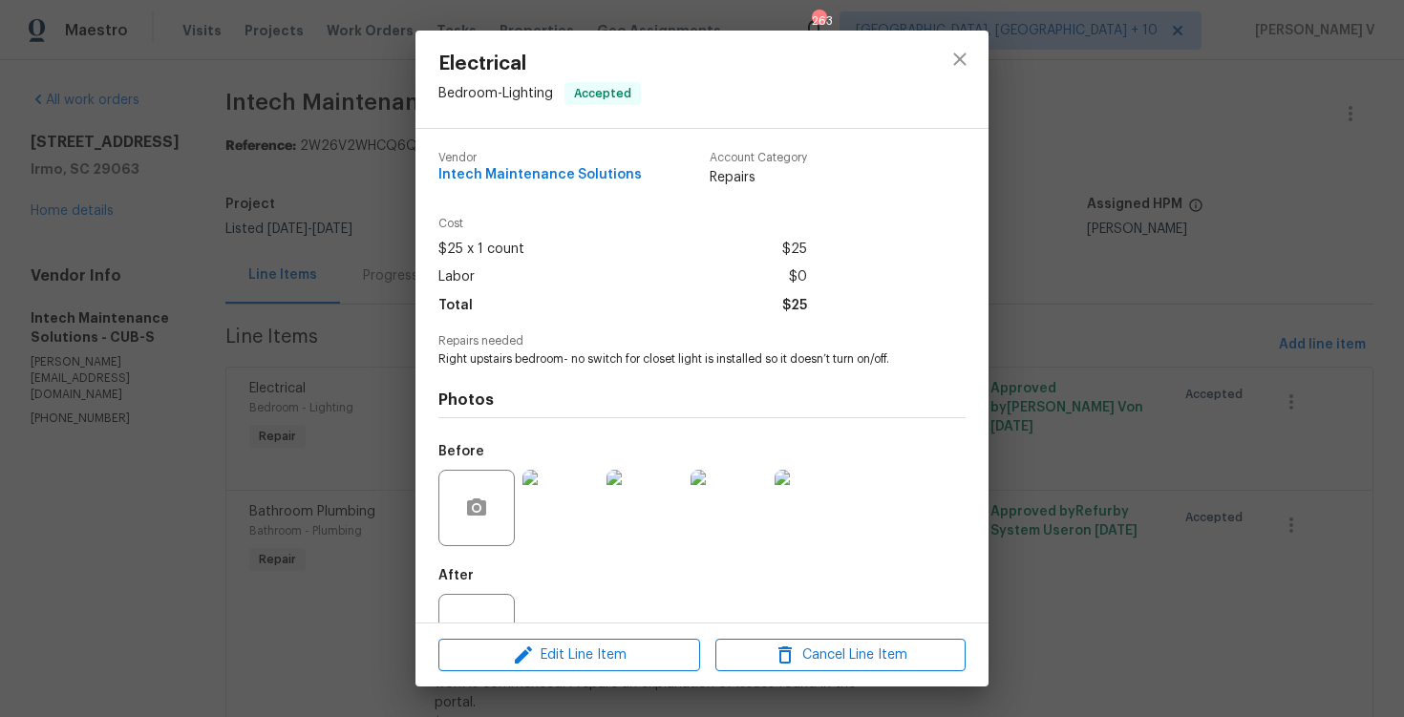
click at [558, 511] on img at bounding box center [561, 508] width 76 height 76
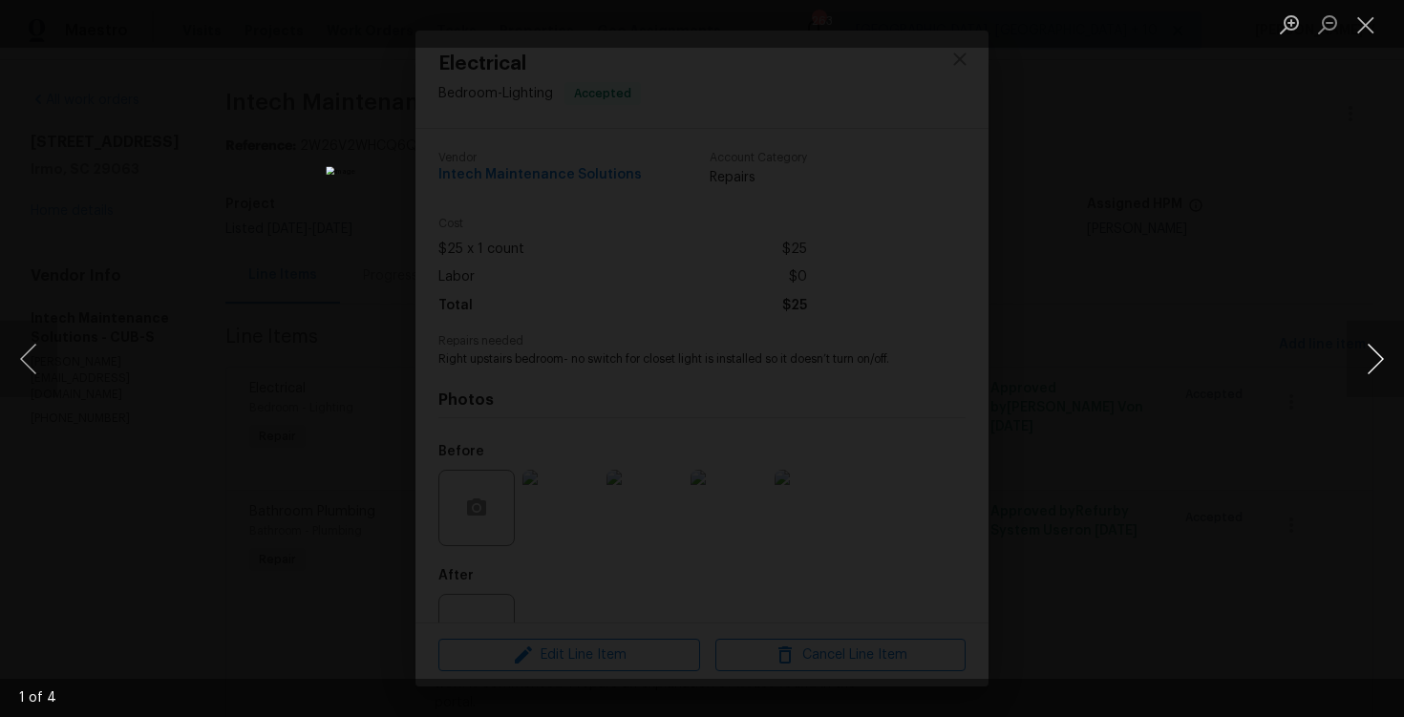
click at [1368, 354] on button "Next image" at bounding box center [1375, 359] width 57 height 76
click at [1383, 343] on button "Next image" at bounding box center [1375, 359] width 57 height 76
click at [1130, 265] on div "Lightbox" at bounding box center [702, 358] width 1404 height 717
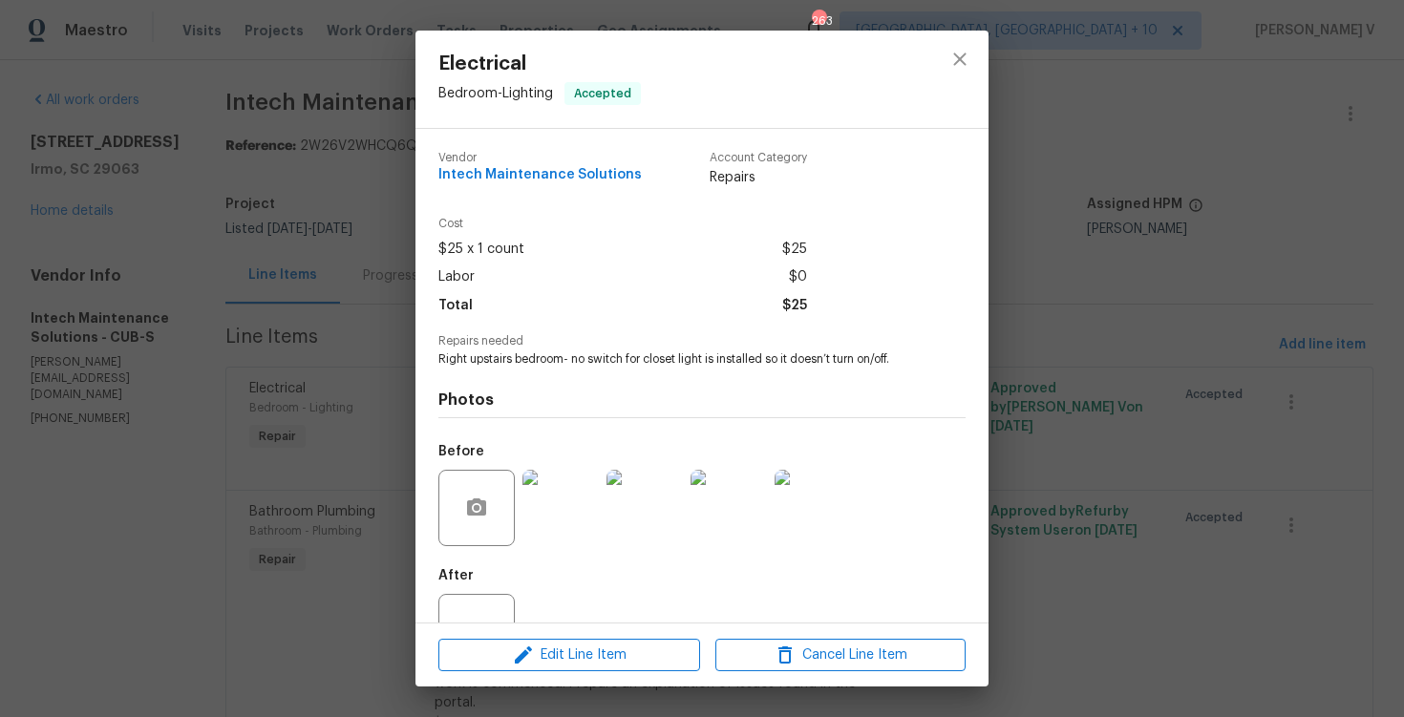
click at [1130, 265] on div "Electrical Bedroom - Lighting Accepted Vendor Intech Maintenance Solutions Acco…" at bounding box center [702, 358] width 1404 height 717
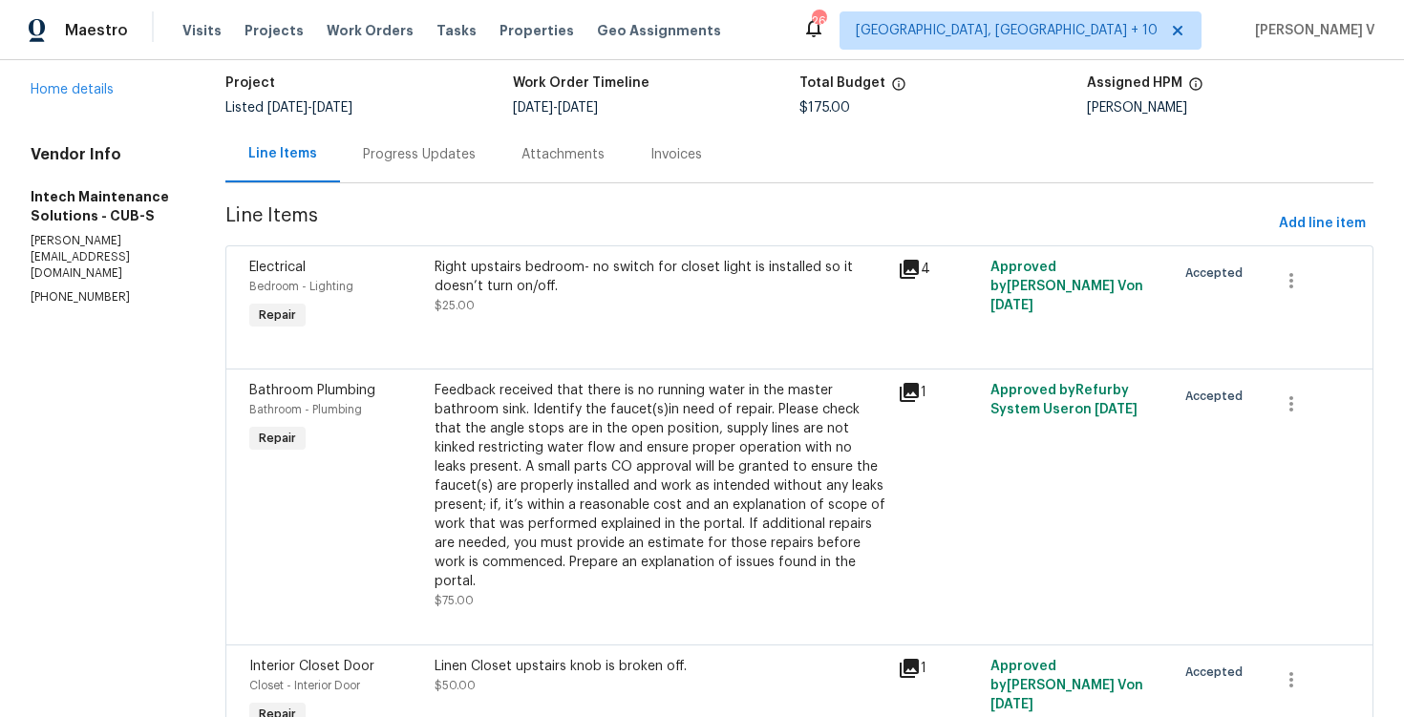
scroll to position [267, 0]
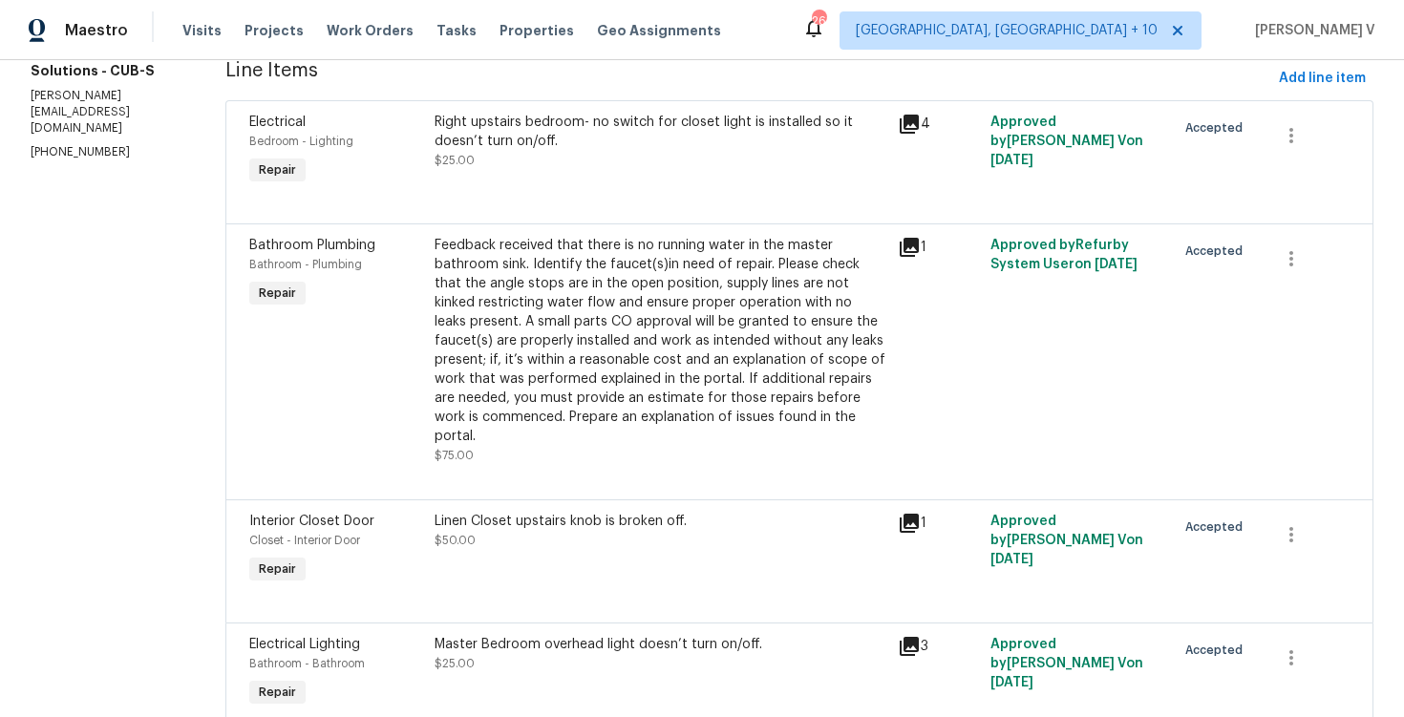
click at [712, 352] on div "Feedback received that there is no running water in the master bathroom sink. I…" at bounding box center [661, 341] width 452 height 210
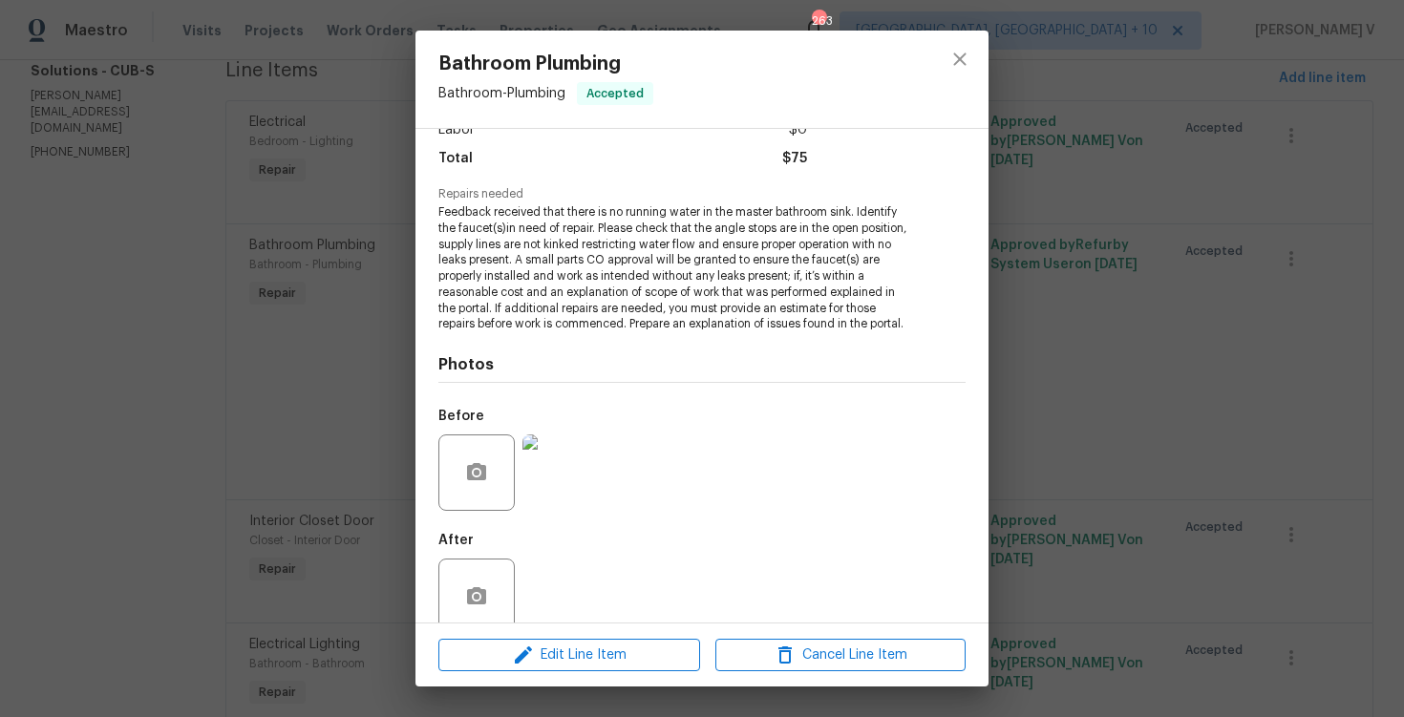
scroll to position [179, 0]
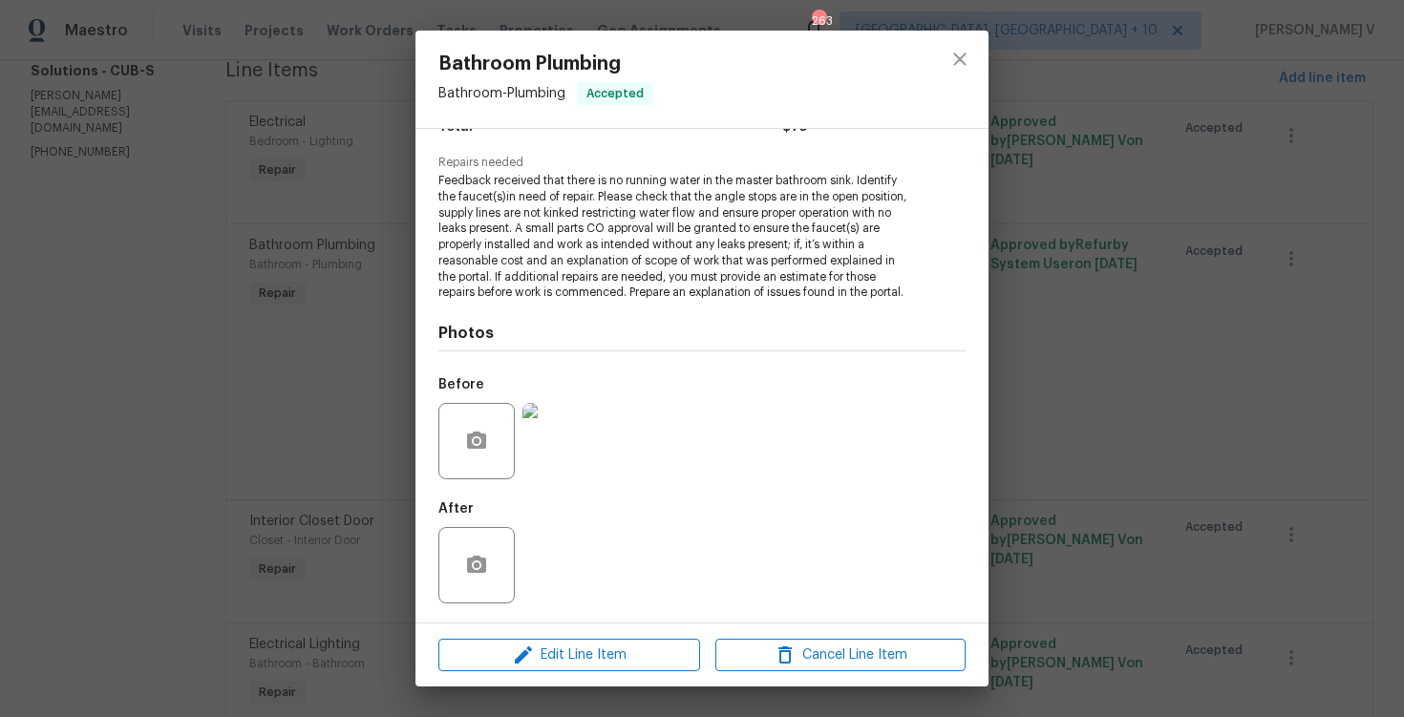
click at [546, 424] on img at bounding box center [561, 441] width 76 height 76
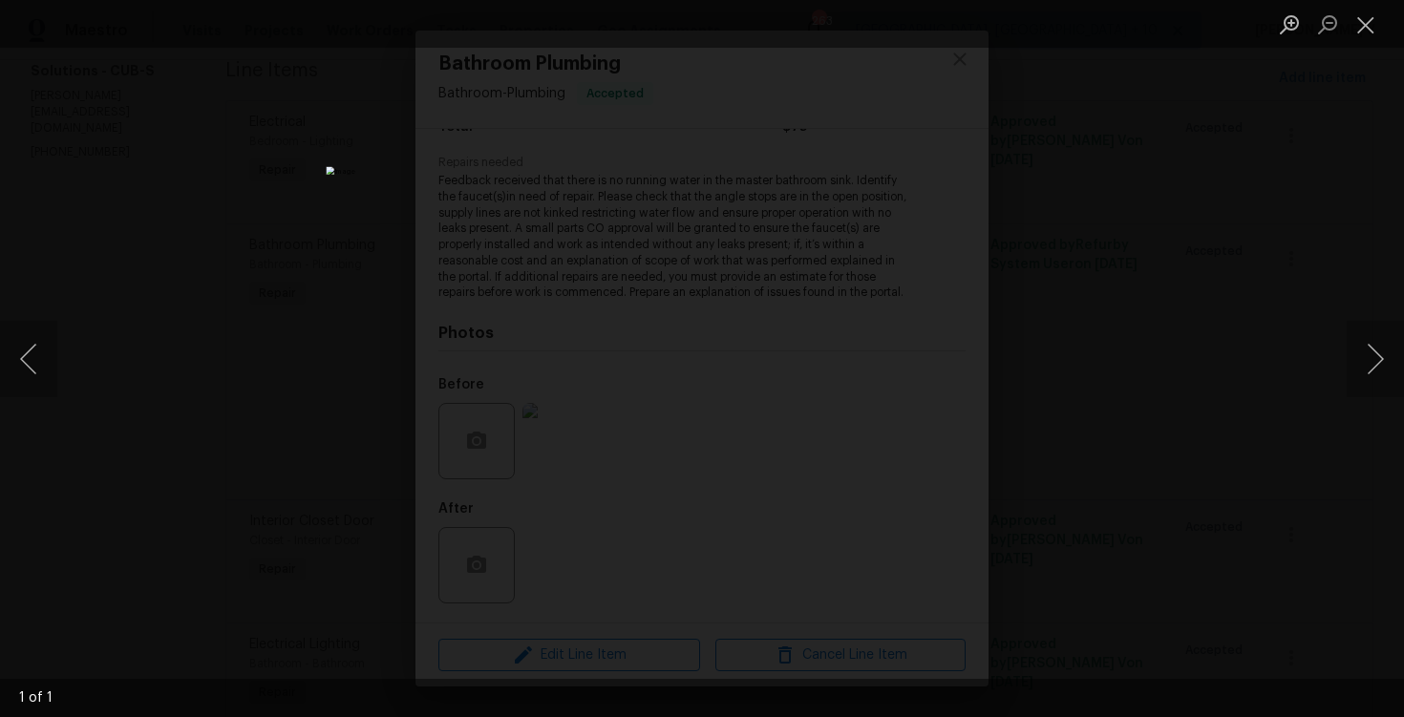
click at [1128, 278] on div "Lightbox" at bounding box center [702, 358] width 1404 height 717
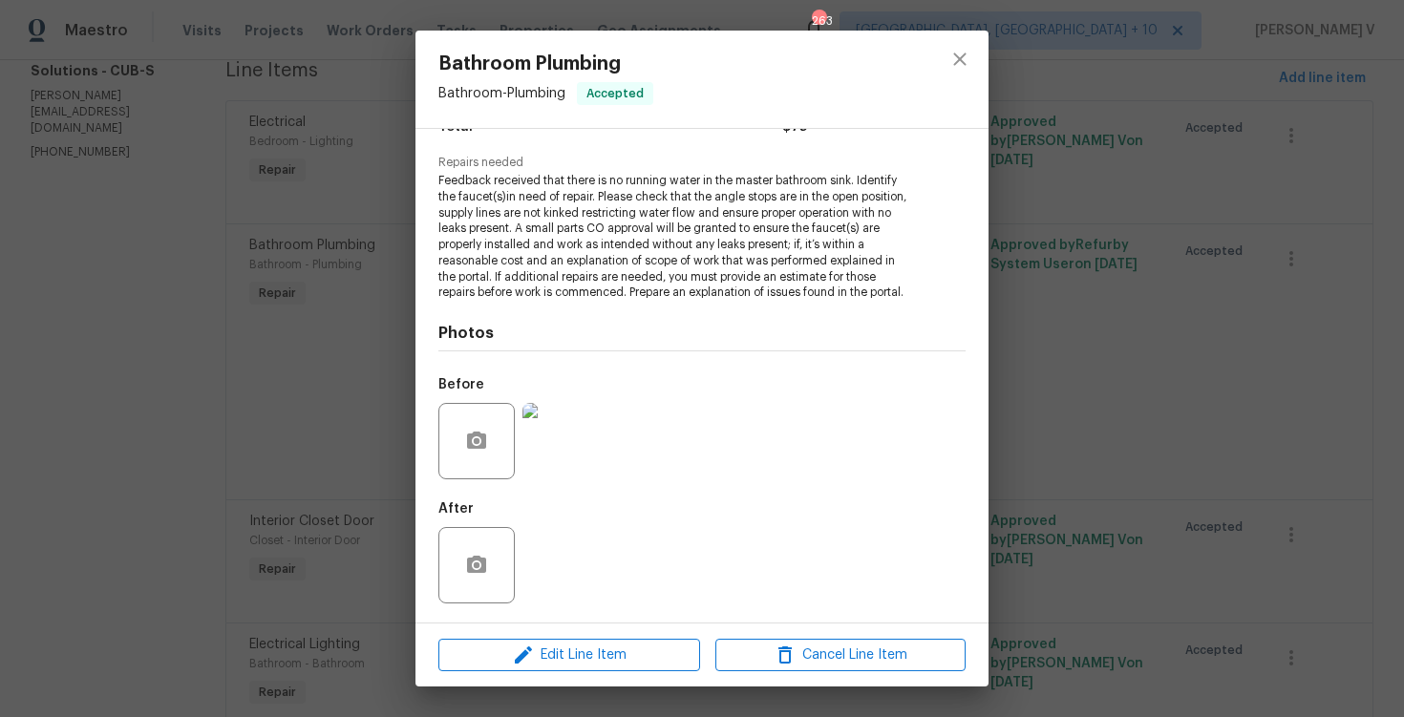
click at [1128, 278] on div "Bathroom Plumbing Bathroom - Plumbing Accepted Vendor Intech Maintenance Soluti…" at bounding box center [702, 358] width 1404 height 717
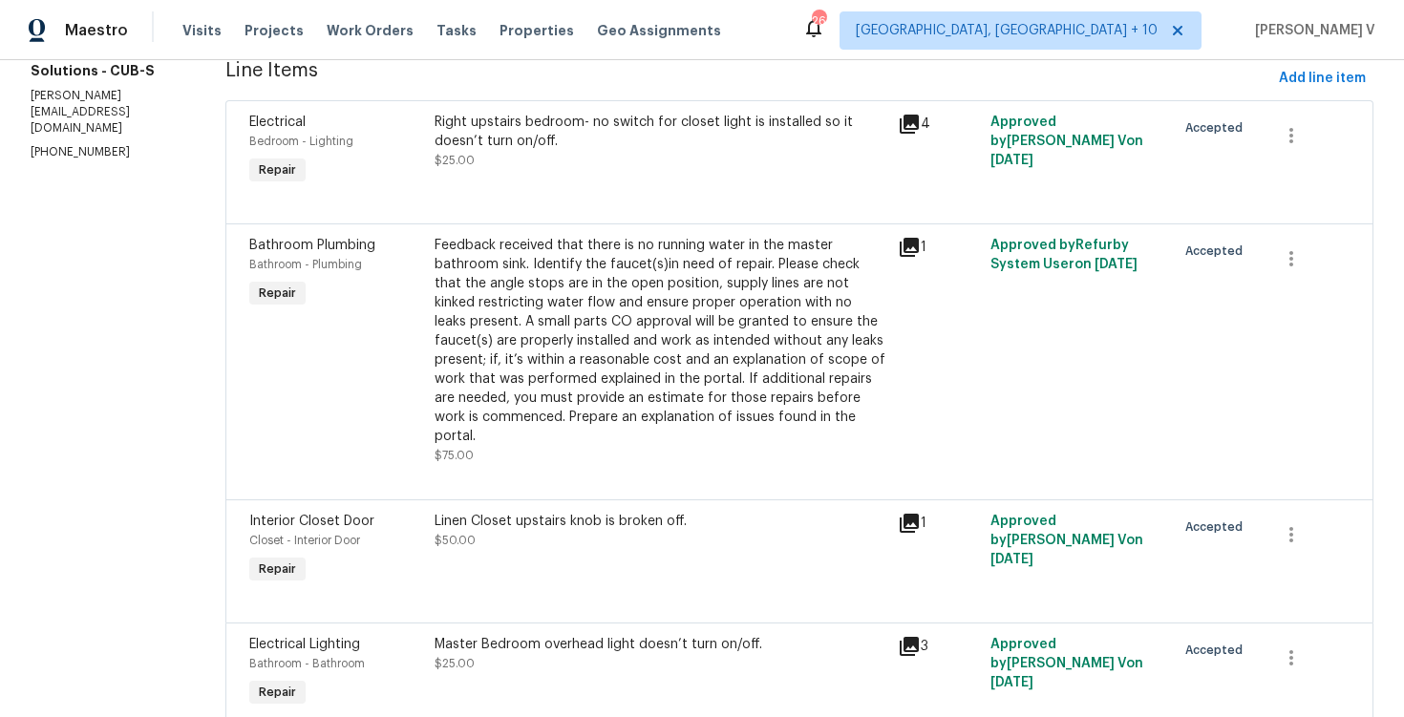
scroll to position [332, 0]
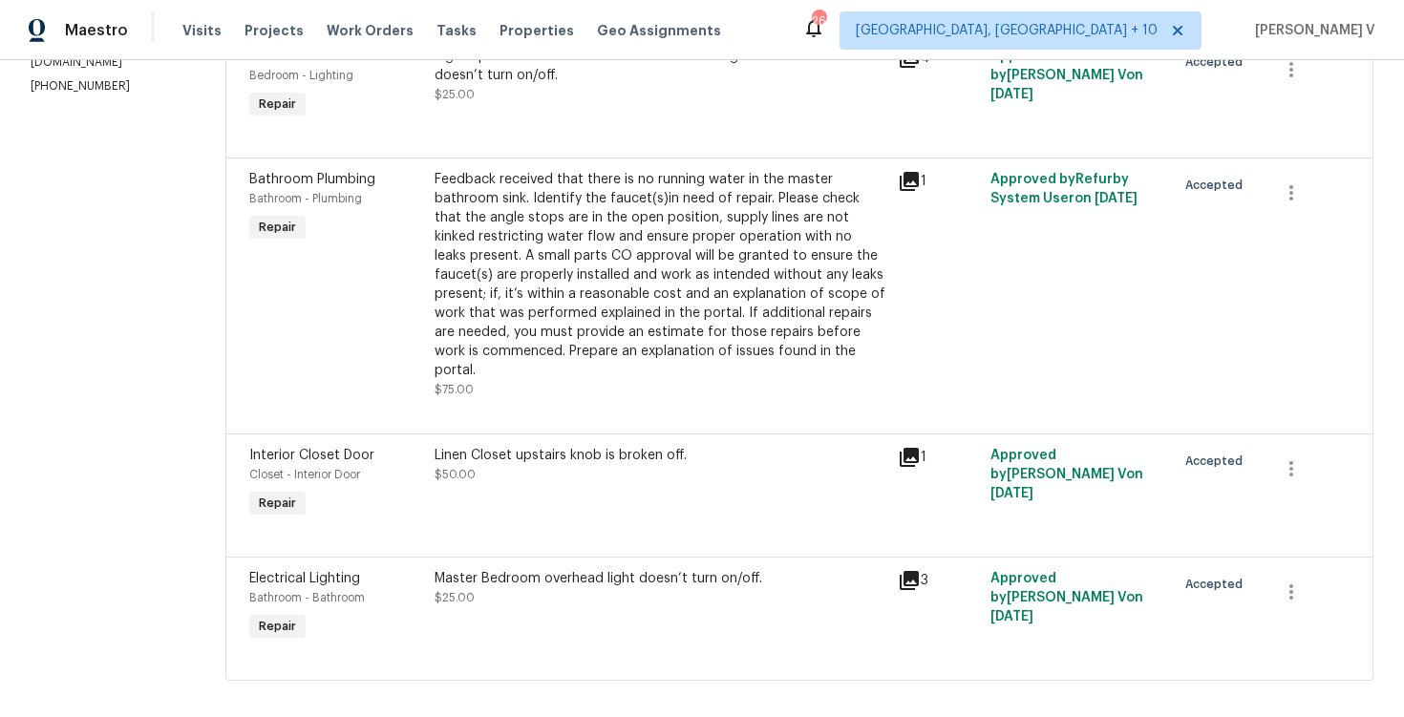
click at [672, 405] on div "Bathroom Plumbing Bathroom - Plumbing Repair Feedback received that there is no…" at bounding box center [799, 296] width 1148 height 276
click at [640, 446] on div "Linen Closet upstairs knob is broken off." at bounding box center [661, 455] width 452 height 19
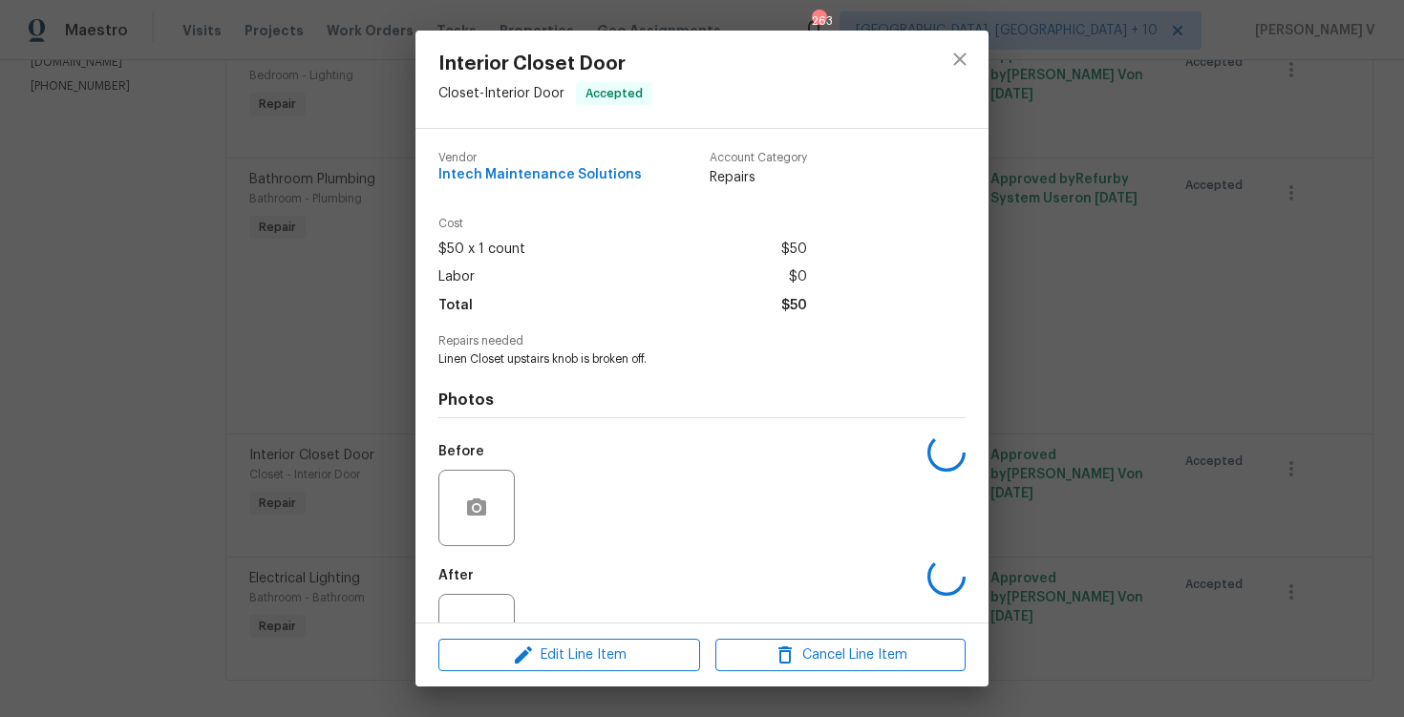
scroll to position [67, 0]
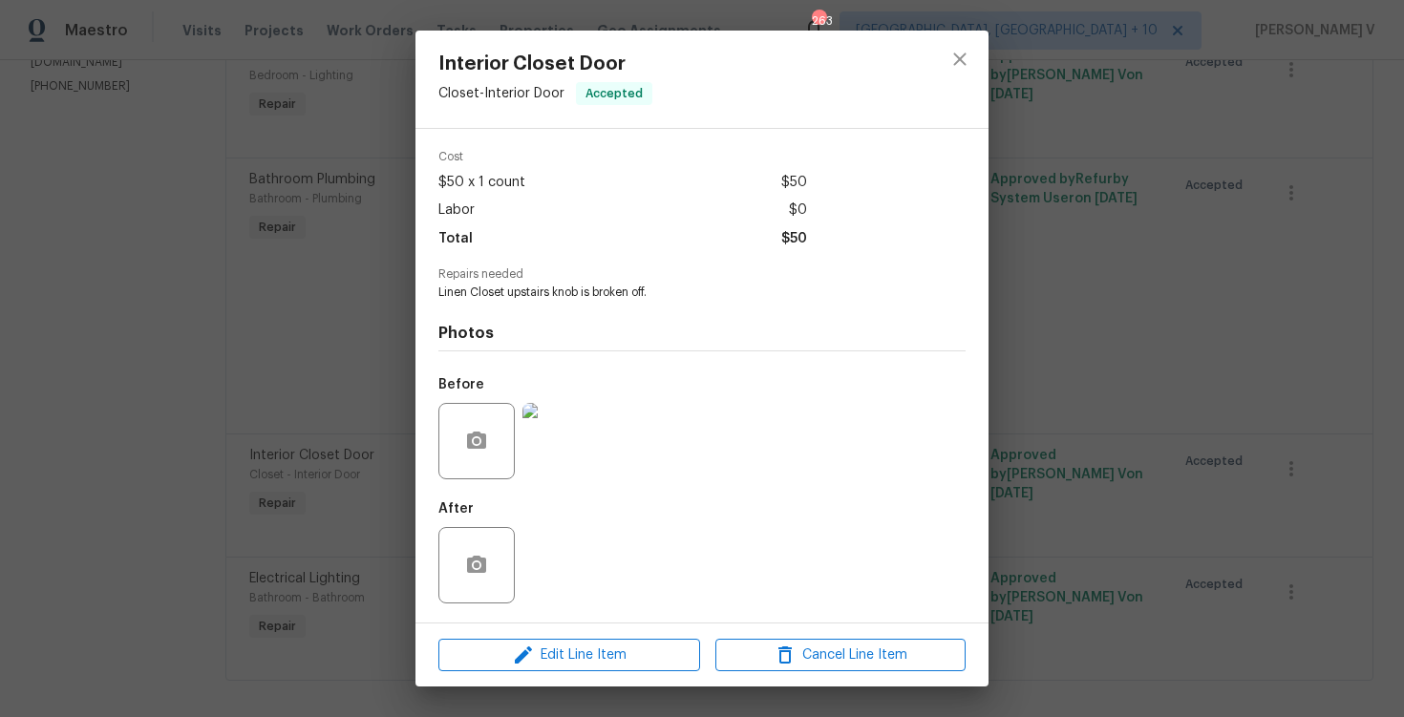
click at [564, 424] on img at bounding box center [561, 441] width 76 height 76
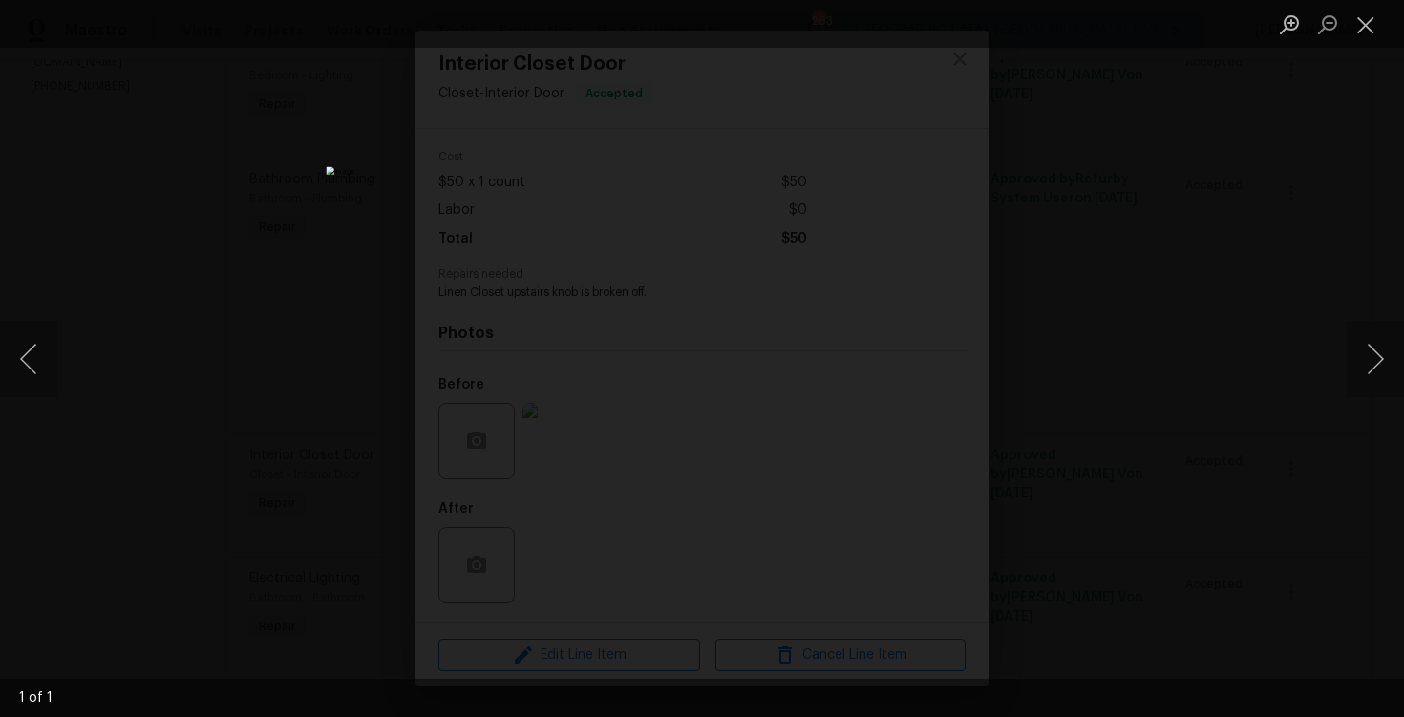
click at [329, 290] on div "Lightbox" at bounding box center [702, 358] width 1404 height 717
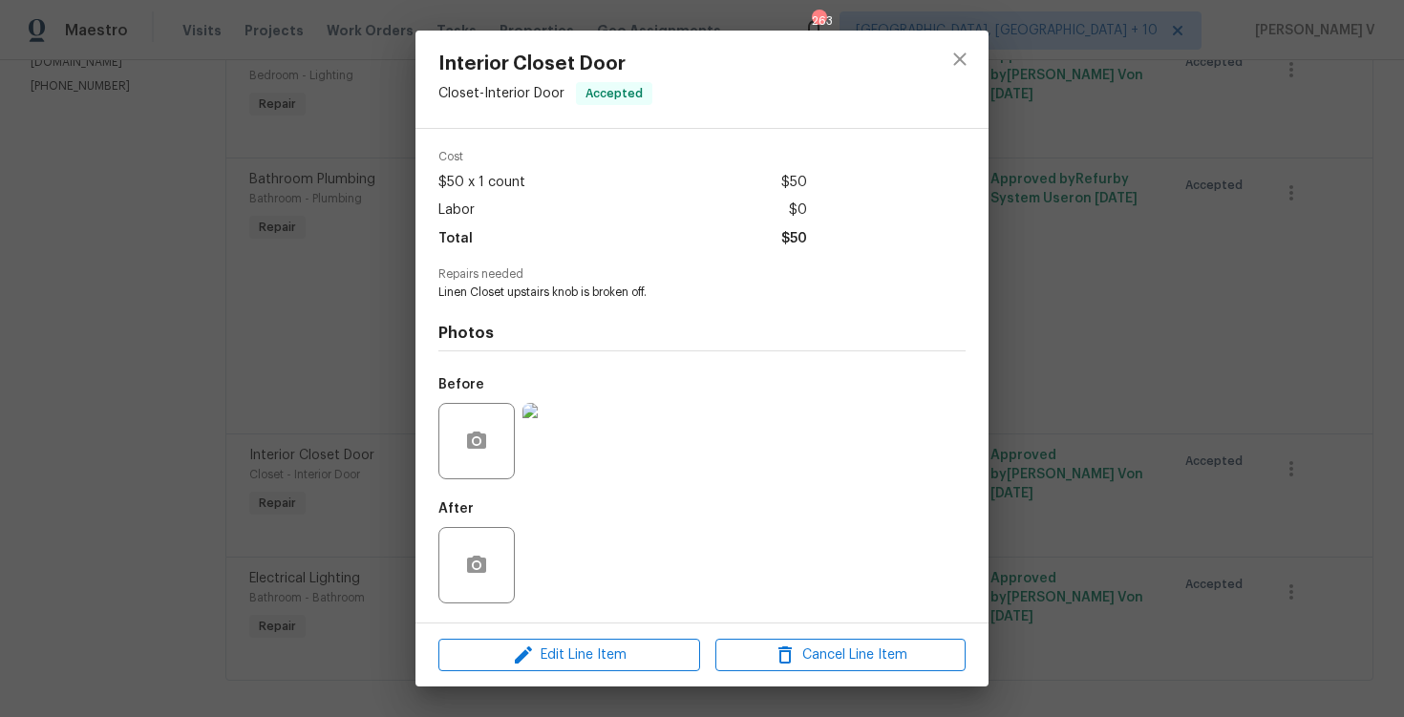
click at [329, 293] on div "Interior Closet Door Closet - Interior Door Accepted Vendor Intech Maintenance …" at bounding box center [702, 358] width 1404 height 717
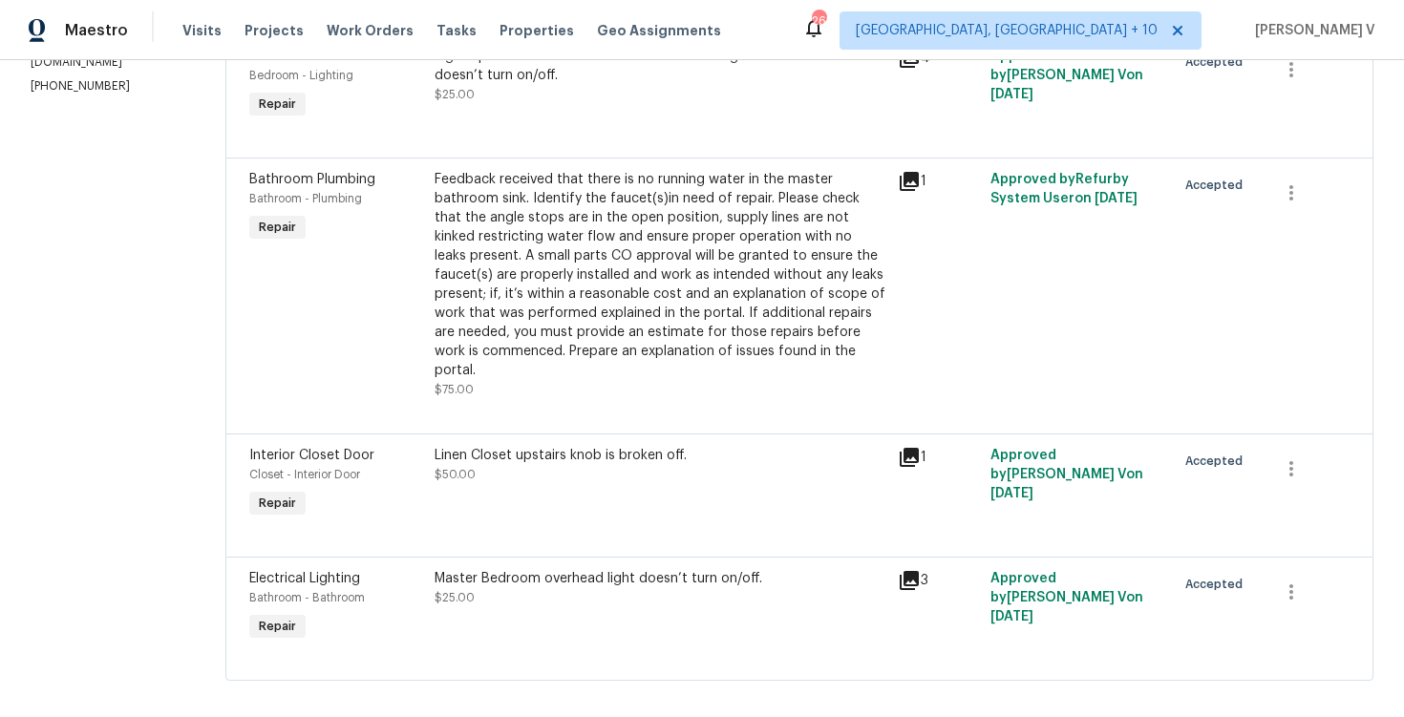
click at [597, 588] on div "Master Bedroom overhead light doesn’t turn on/off. $25.00" at bounding box center [661, 588] width 452 height 38
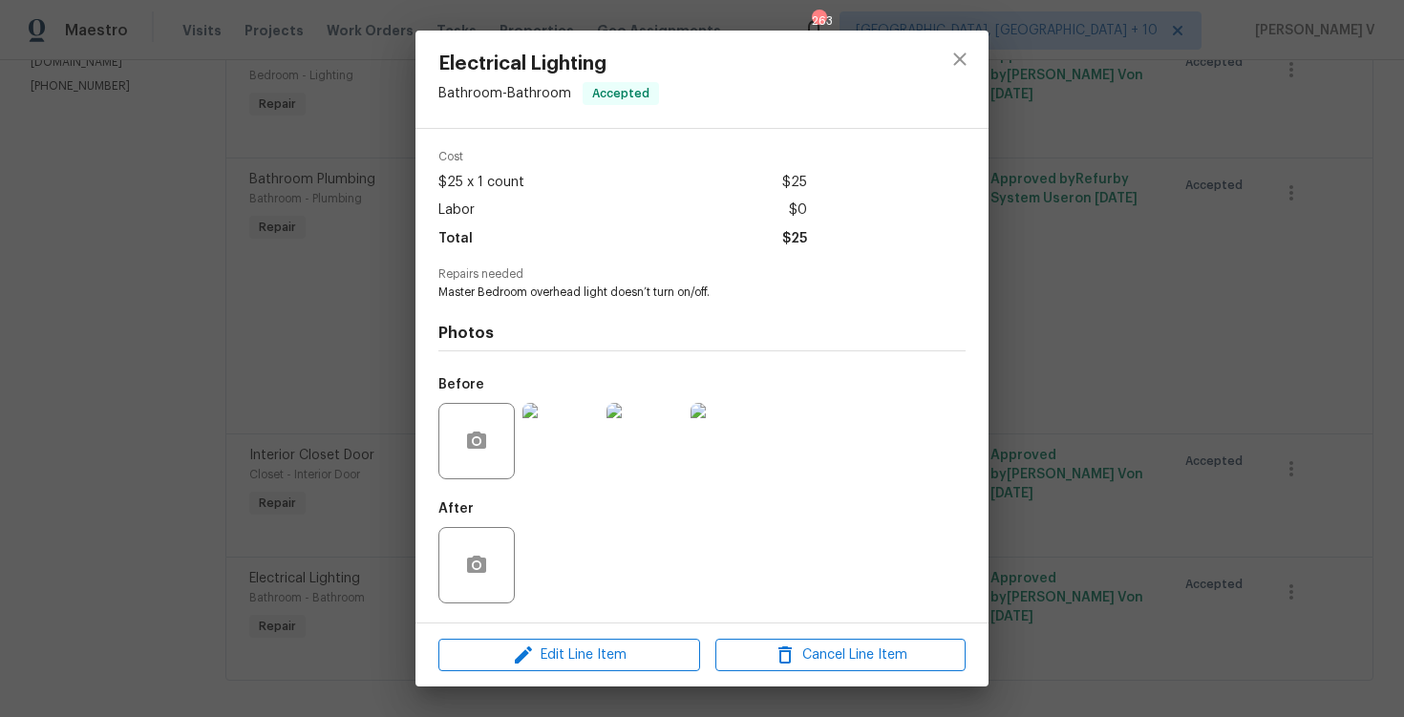
click at [259, 337] on div "Electrical Lighting Bathroom - Bathroom Accepted Vendor Intech Maintenance Solu…" at bounding box center [702, 358] width 1404 height 717
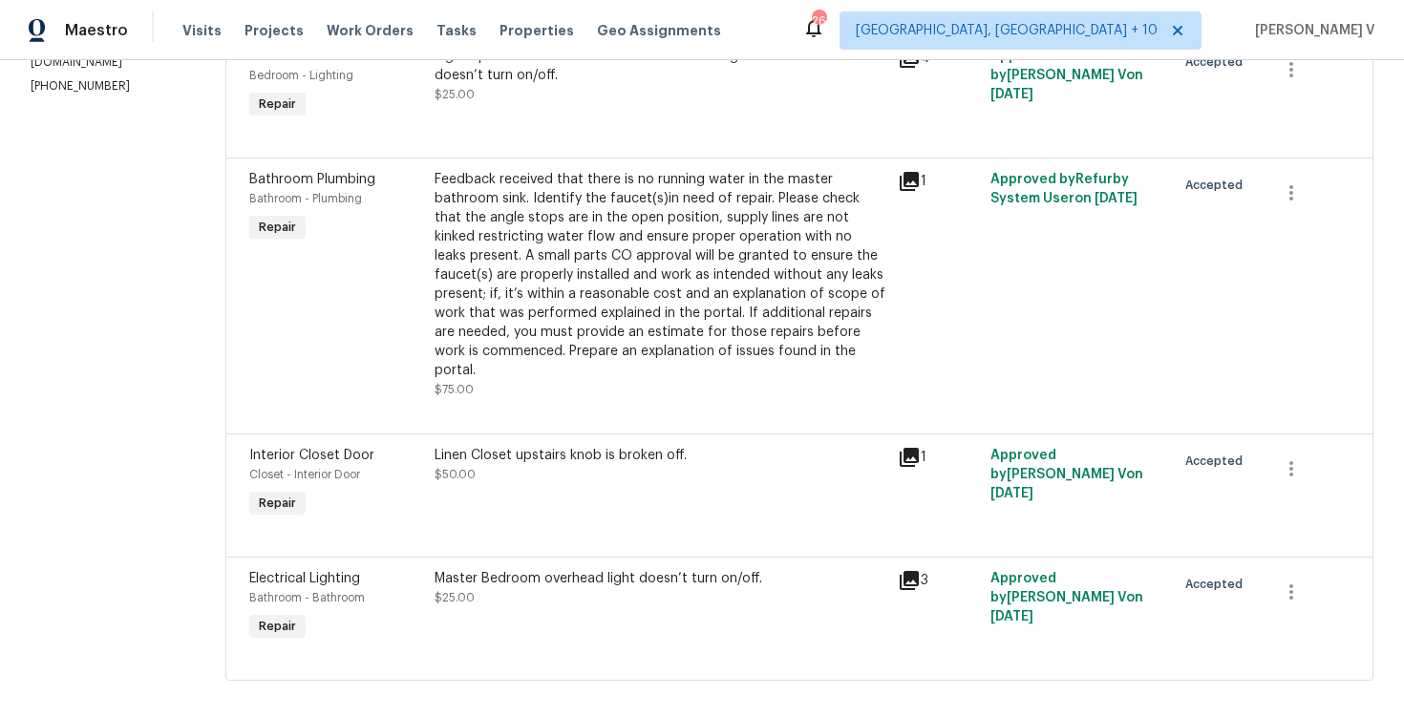
scroll to position [0, 0]
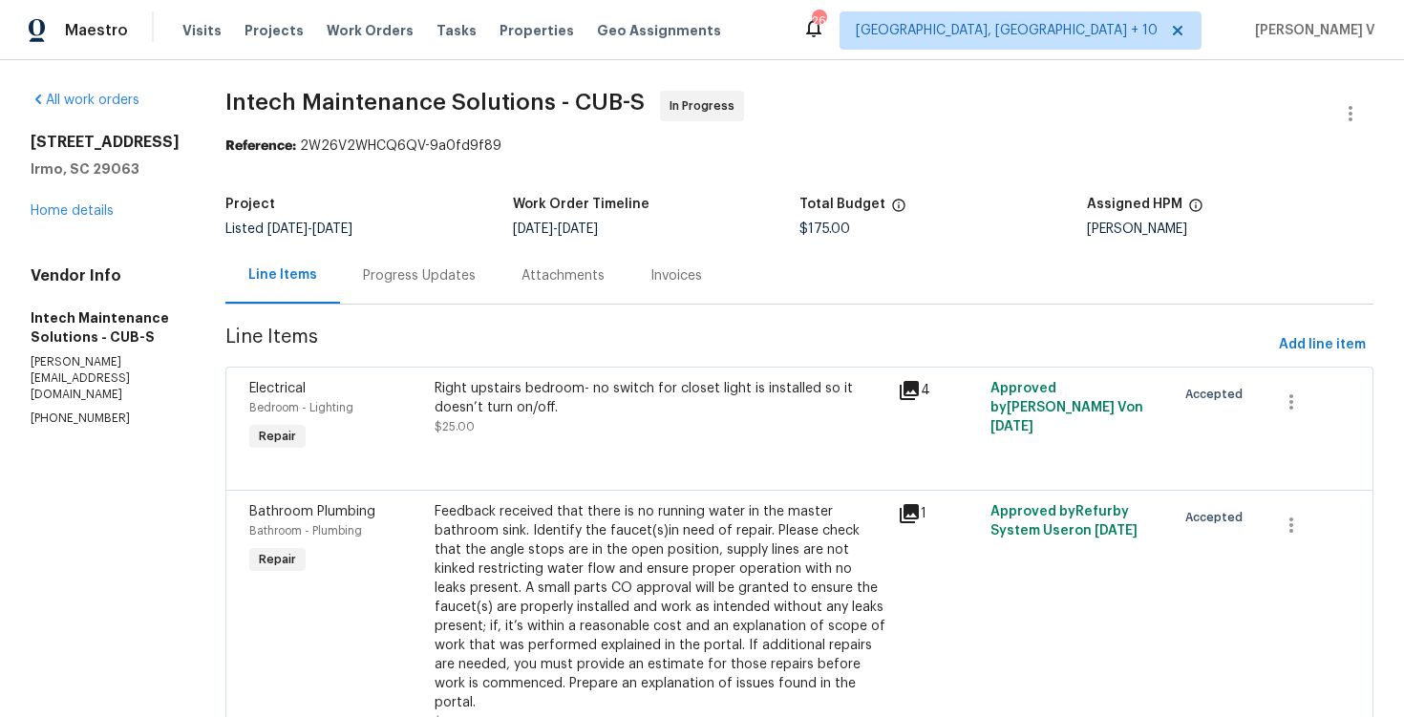
click at [360, 288] on div "Progress Updates" at bounding box center [419, 275] width 159 height 56
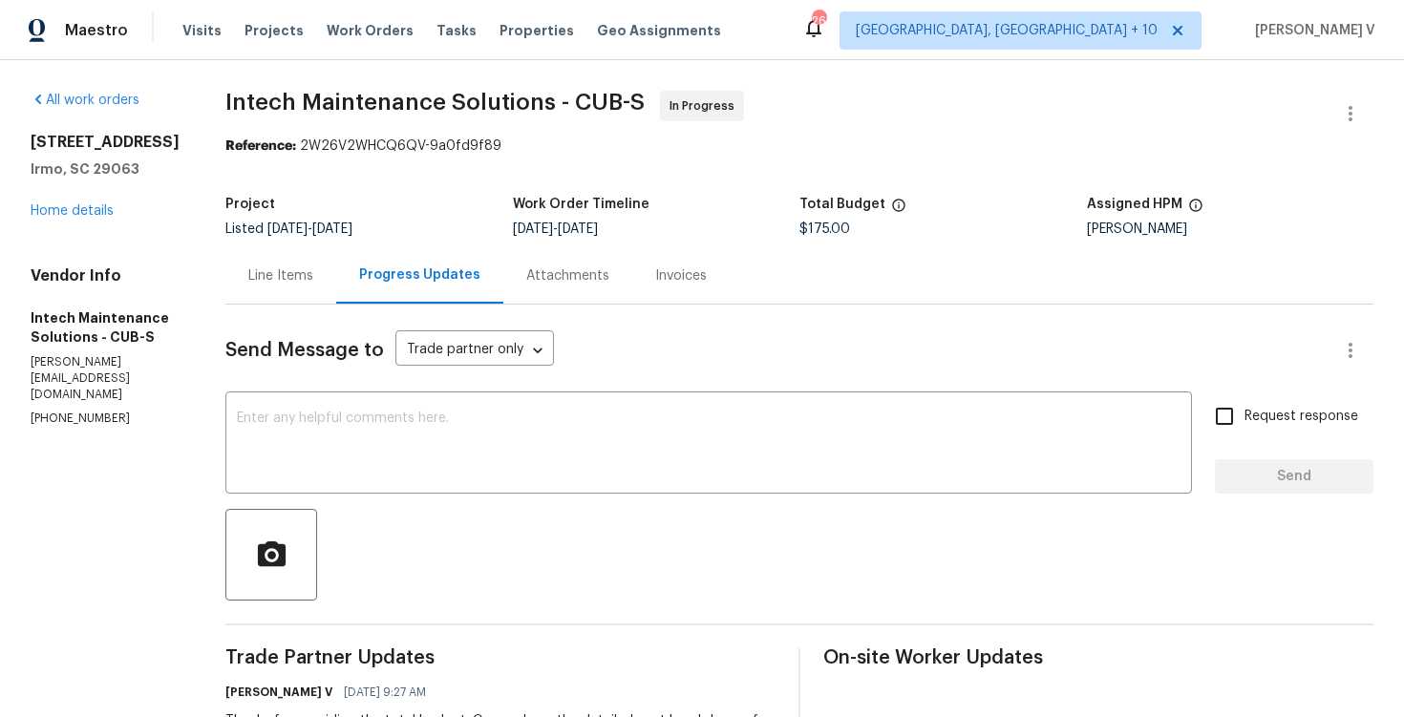
scroll to position [154, 0]
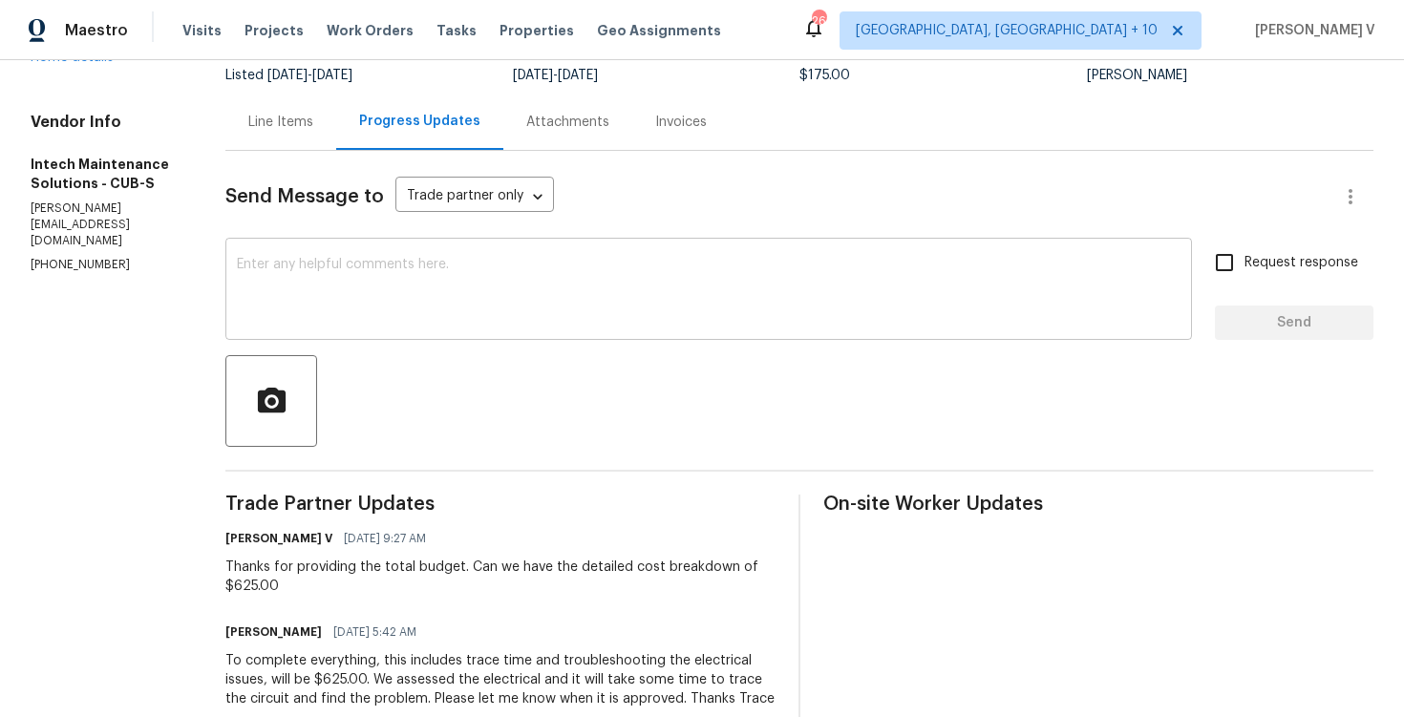
click at [398, 244] on div "x ​" at bounding box center [708, 291] width 967 height 97
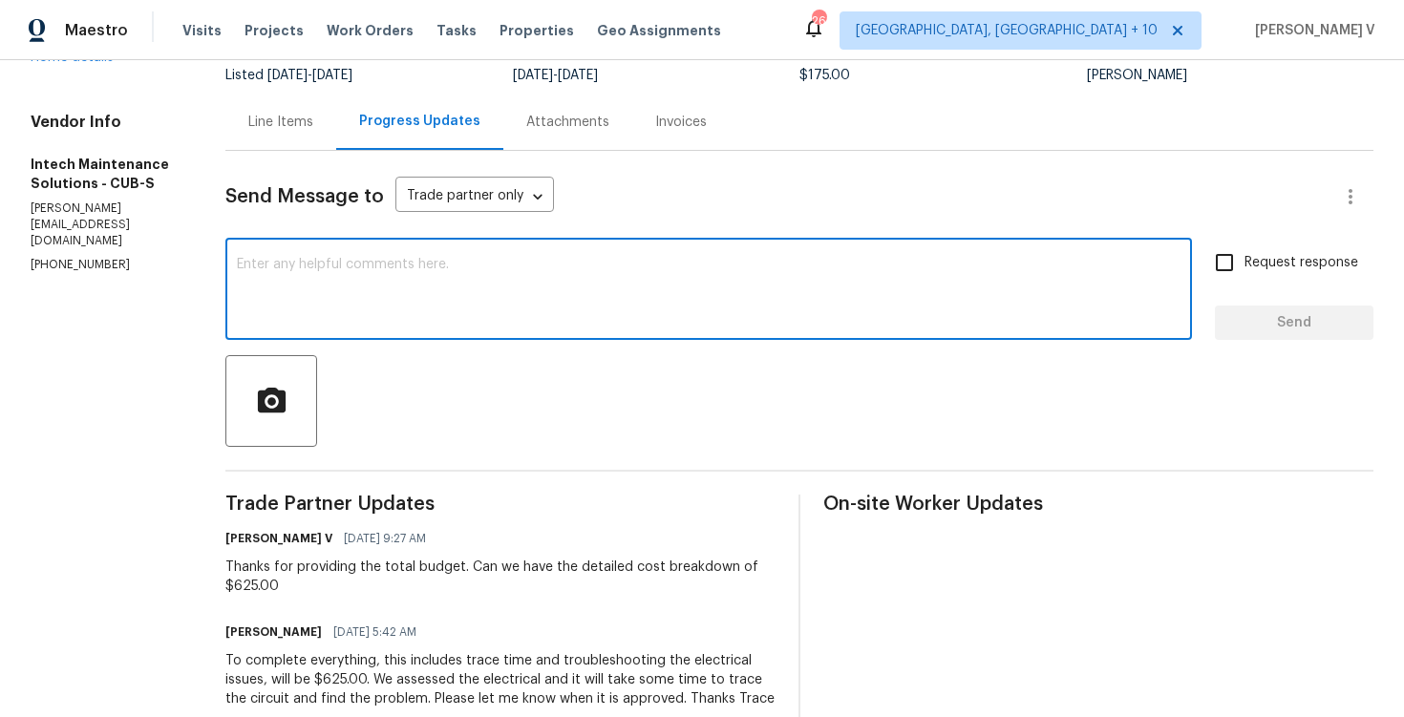
click at [518, 360] on div at bounding box center [799, 401] width 1148 height 92
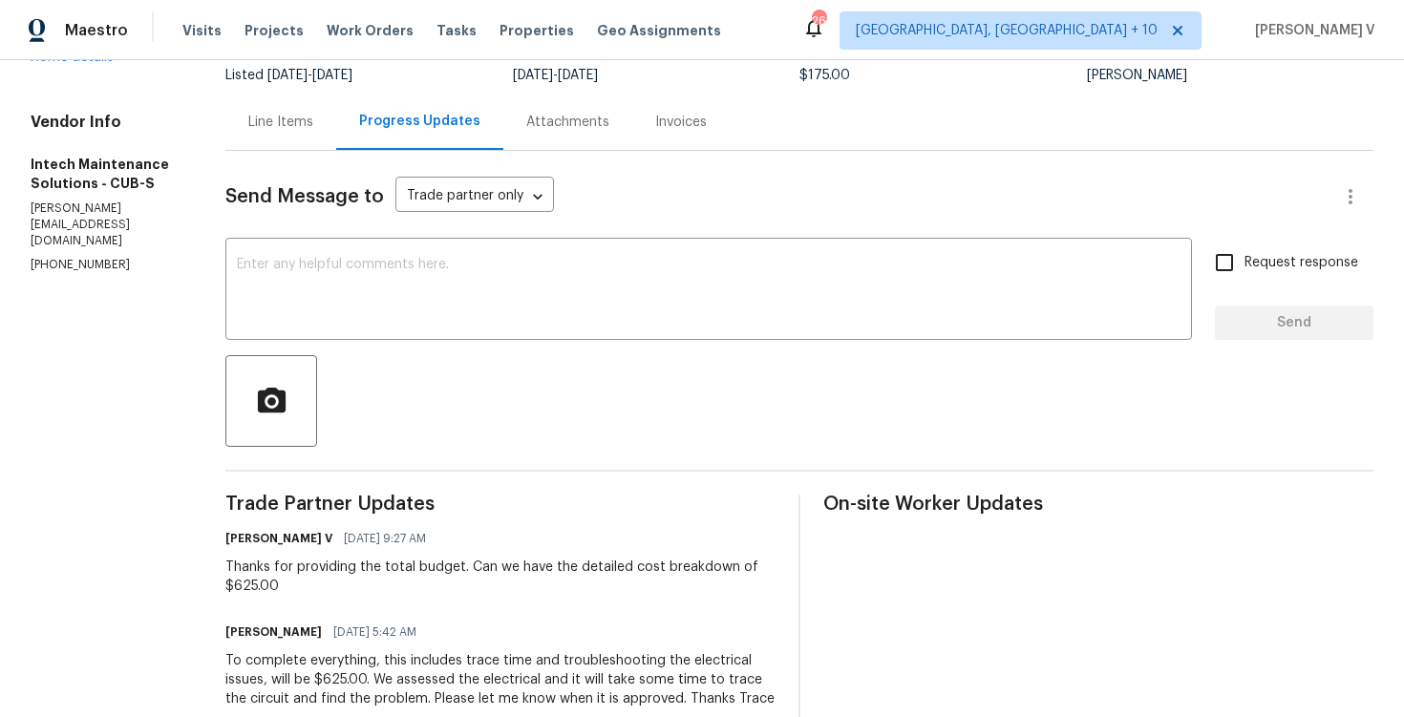
click at [485, 297] on textarea at bounding box center [709, 291] width 944 height 67
paste textarea "We tried calling but didn’t get a response, so sent a text. Could you please pr…"
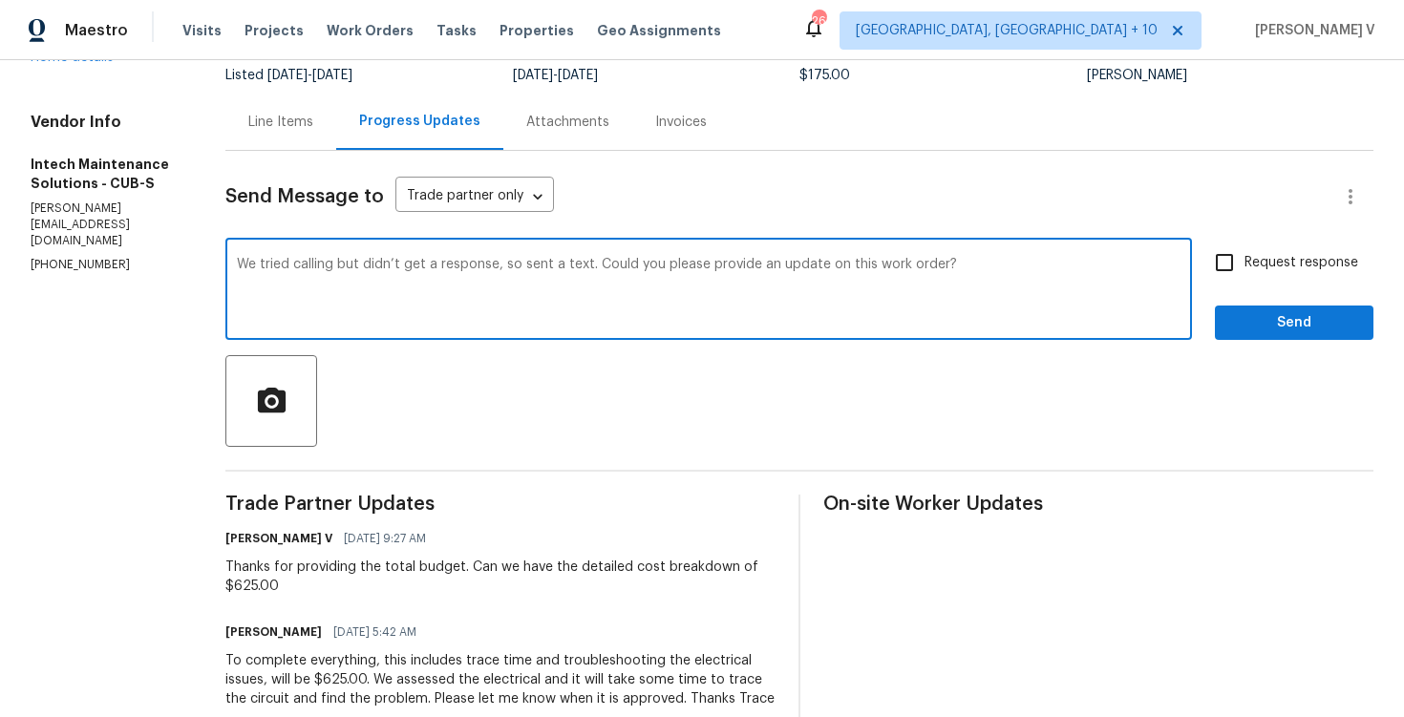
drag, startPoint x: 496, startPoint y: 267, endPoint x: 1165, endPoint y: 277, distance: 668.9
click at [1166, 279] on textarea "We tried calling but didn’t get a response, so sent a text. Could you please pr…" at bounding box center [709, 291] width 944 height 67
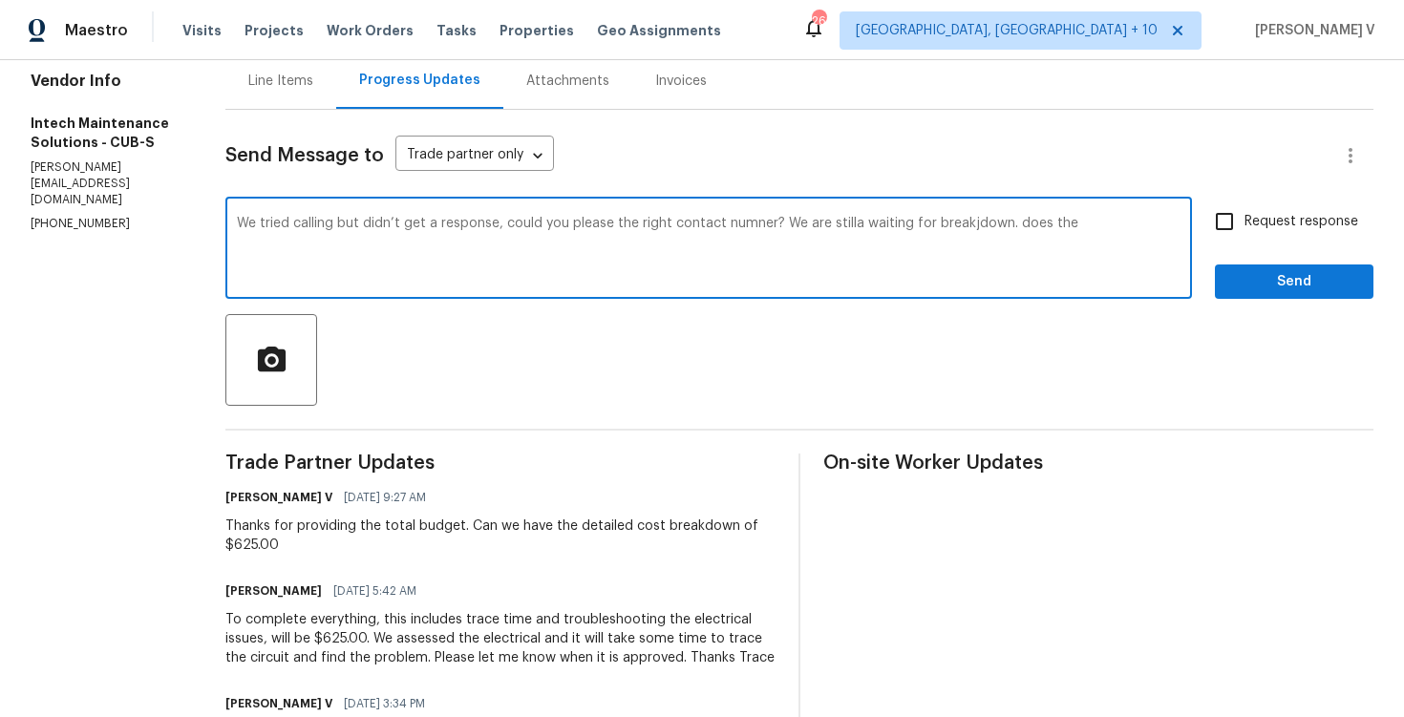
click at [974, 244] on textarea "We tried calling but didn’t get a response, could you please the right contact …" at bounding box center [709, 250] width 944 height 67
drag, startPoint x: 1000, startPoint y: 227, endPoint x: 1180, endPoint y: 227, distance: 179.6
click at [1180, 227] on textarea "We tried calling but didn’t get a response, could you please the right contact …" at bounding box center [709, 250] width 944 height 67
click at [1072, 224] on textarea "We tried calling but didn’t get a response, could you please the right contact …" at bounding box center [709, 250] width 944 height 67
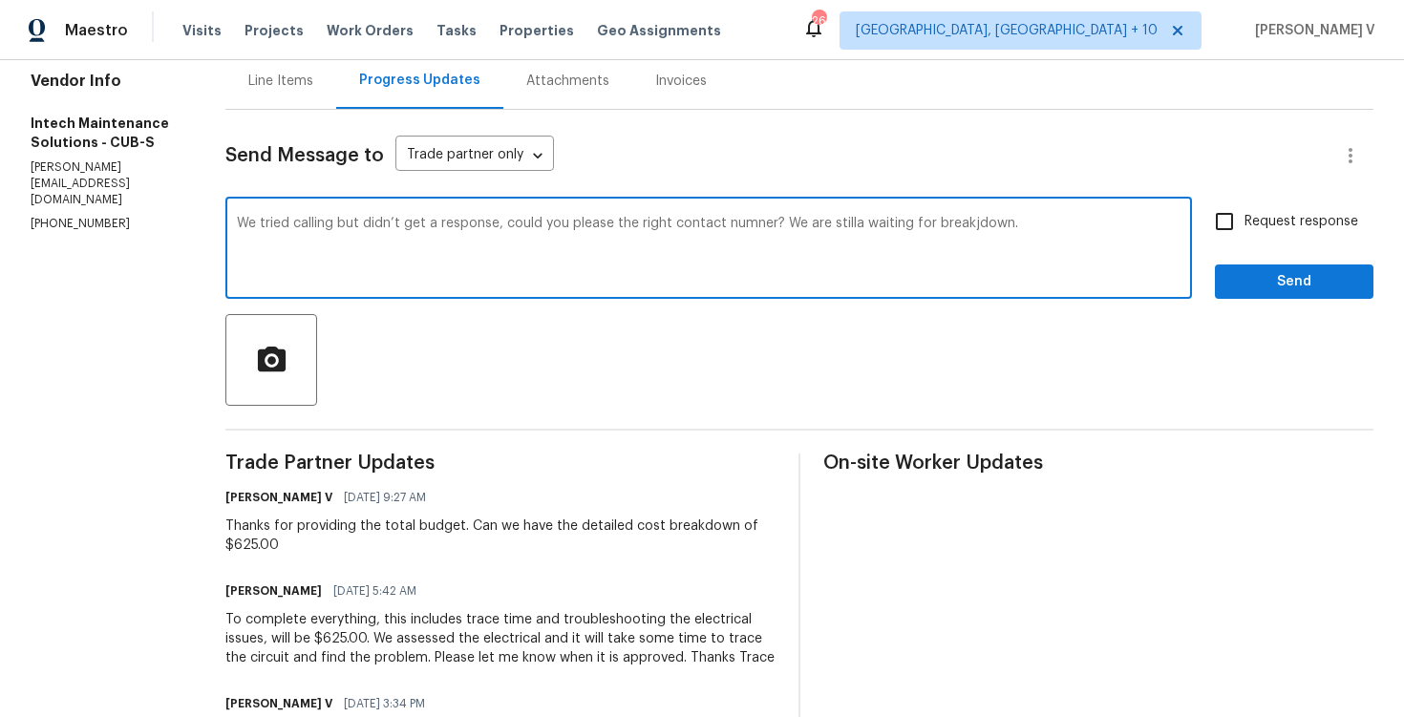
click at [1072, 224] on textarea "We tried calling but didn’t get a response, could you please the right contact …" at bounding box center [709, 250] width 944 height 67
paste textarea "couldn’t reach anyone. Could you please provide the correct contact number? We’…"
type textarea "We tried calling but couldn’t reach anyone. Could you please provide the correc…"
click at [1248, 234] on label "Request response" at bounding box center [1282, 222] width 154 height 40
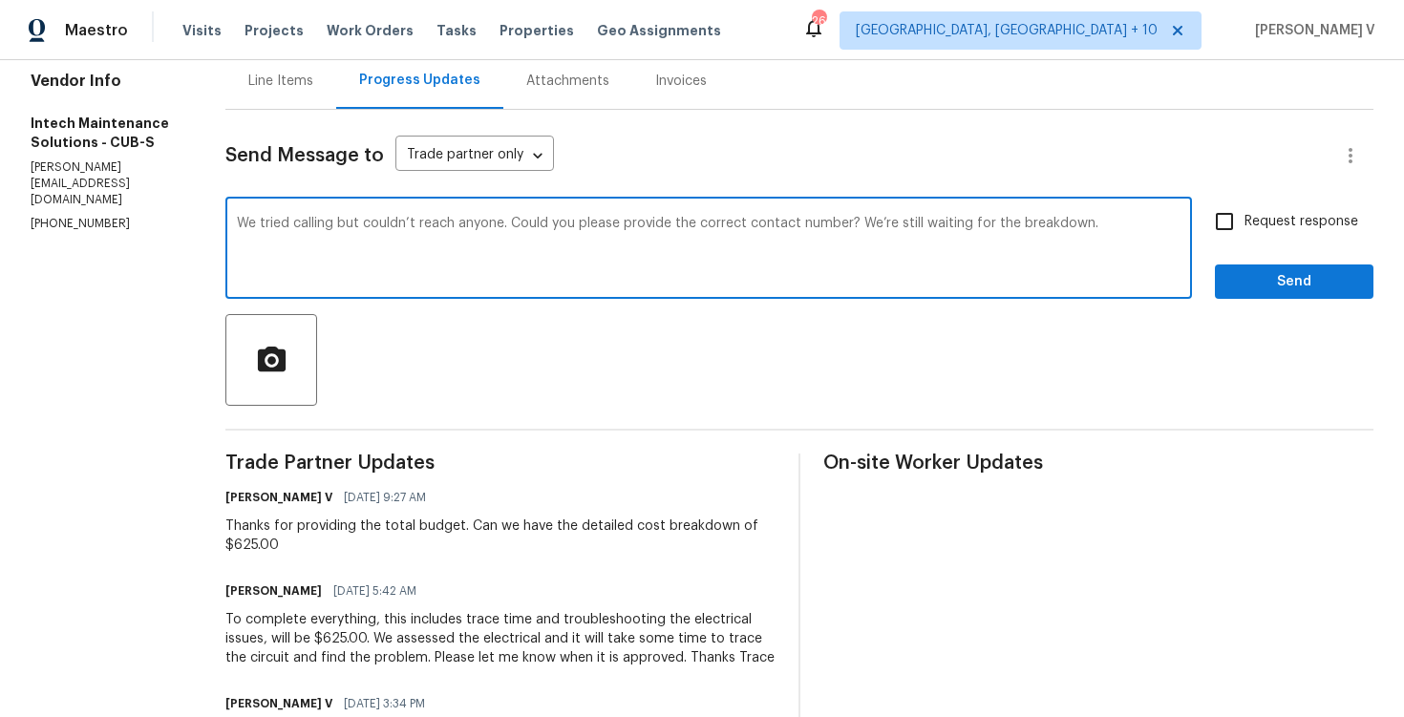
click at [1245, 234] on input "Request response" at bounding box center [1225, 222] width 40 height 40
checkbox input "true"
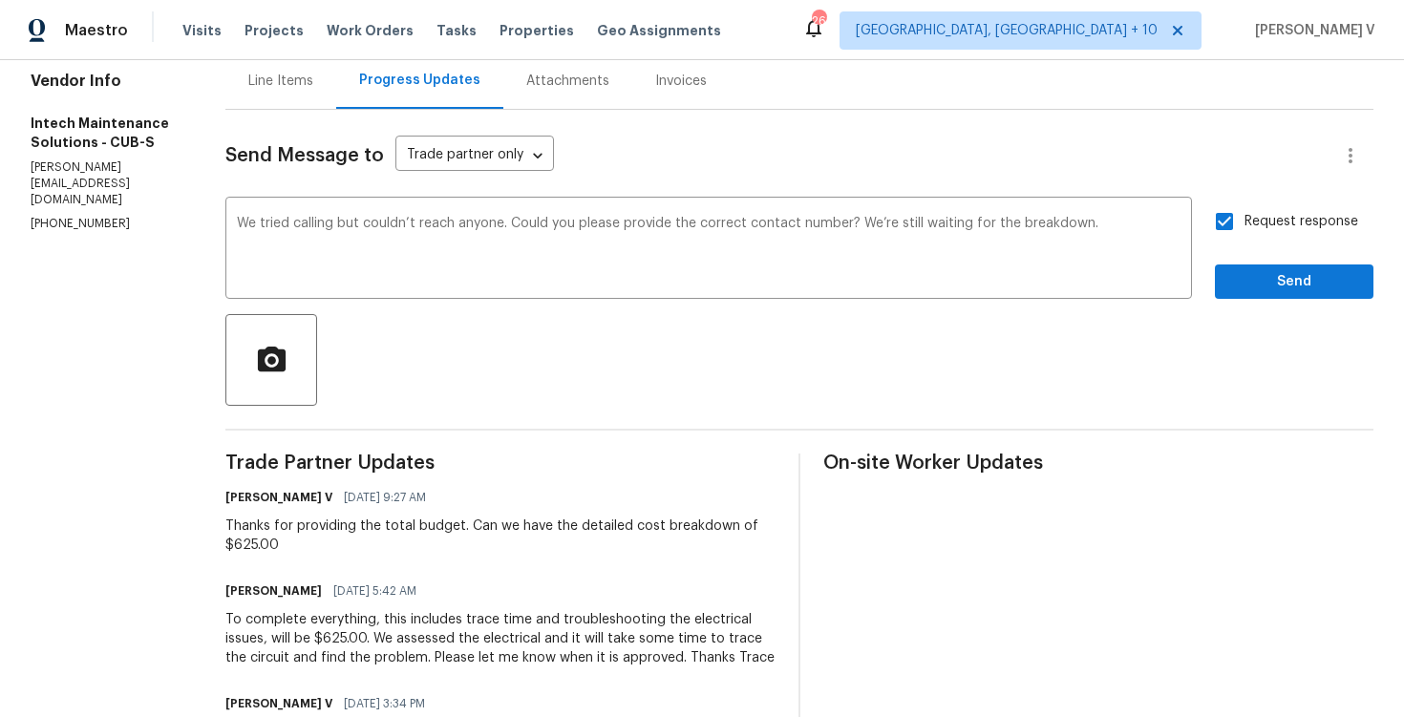
click at [229, 586] on h6 "Ellen" at bounding box center [273, 591] width 96 height 19
copy h6 "Ellen"
click at [237, 223] on textarea "We tried calling but couldn’t reach anyone. Could you please provide the correc…" at bounding box center [709, 250] width 944 height 67
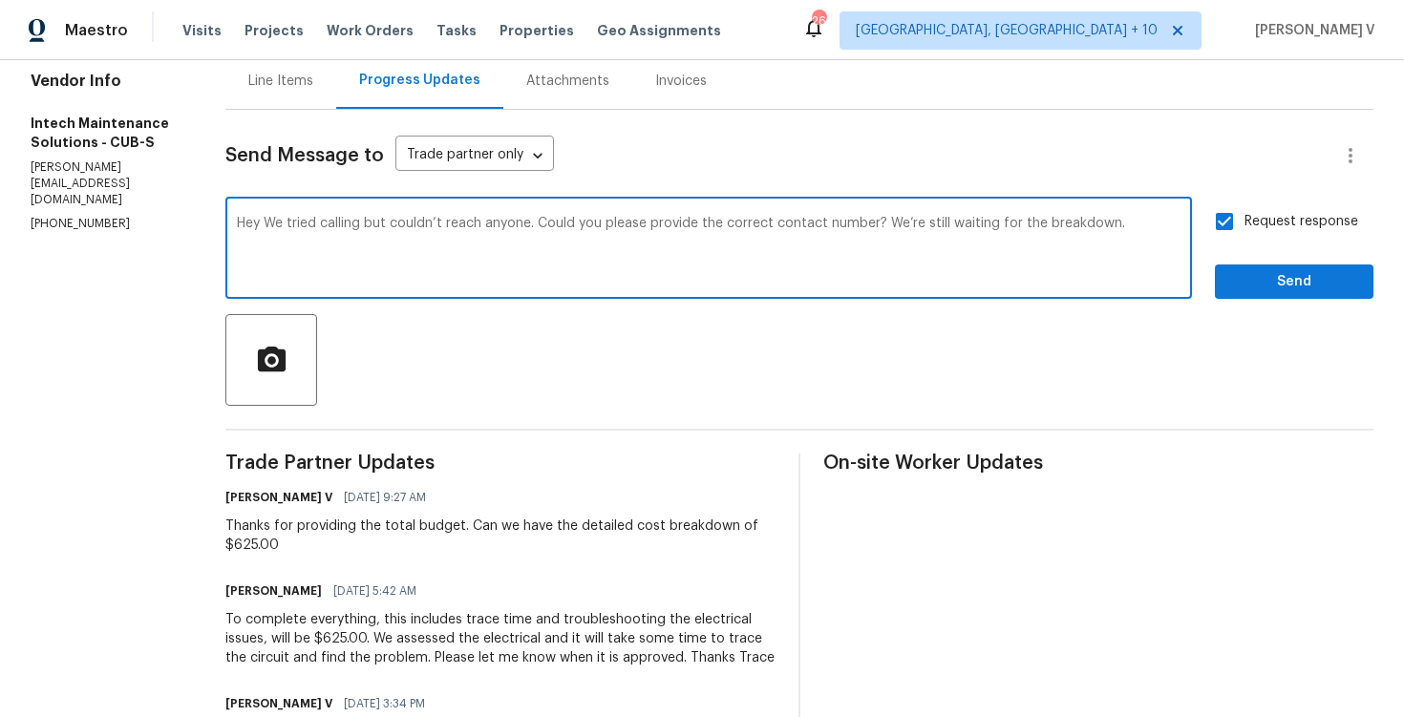
paste textarea "Ellen"
type textarea "Hey Ellen, We tried calling but couldn’t reach anyone. Could you please provide…"
click at [1292, 289] on span "Send" at bounding box center [1295, 282] width 128 height 24
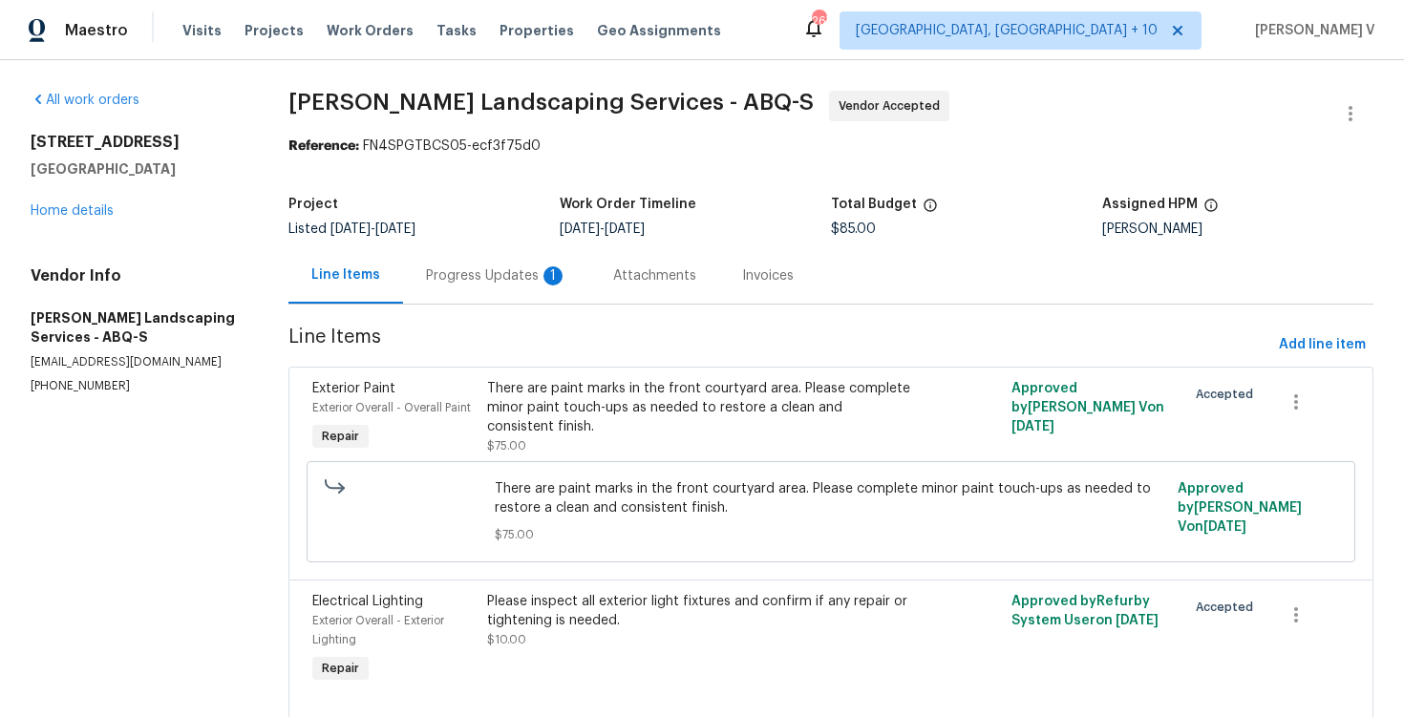
click at [505, 223] on div "Listed 10/13/2025 - 10/15/2025" at bounding box center [424, 229] width 271 height 13
click at [511, 268] on div "Progress Updates 1" at bounding box center [496, 276] width 141 height 19
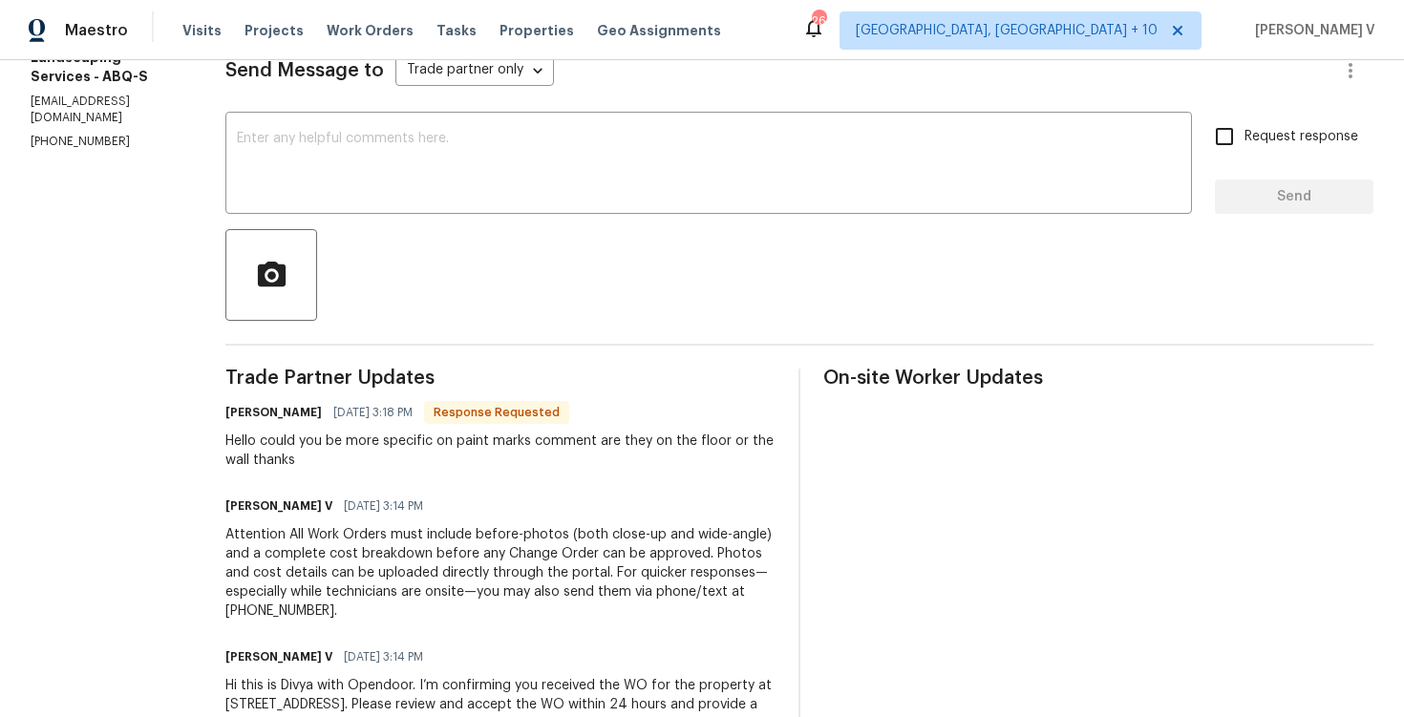
scroll to position [292, 0]
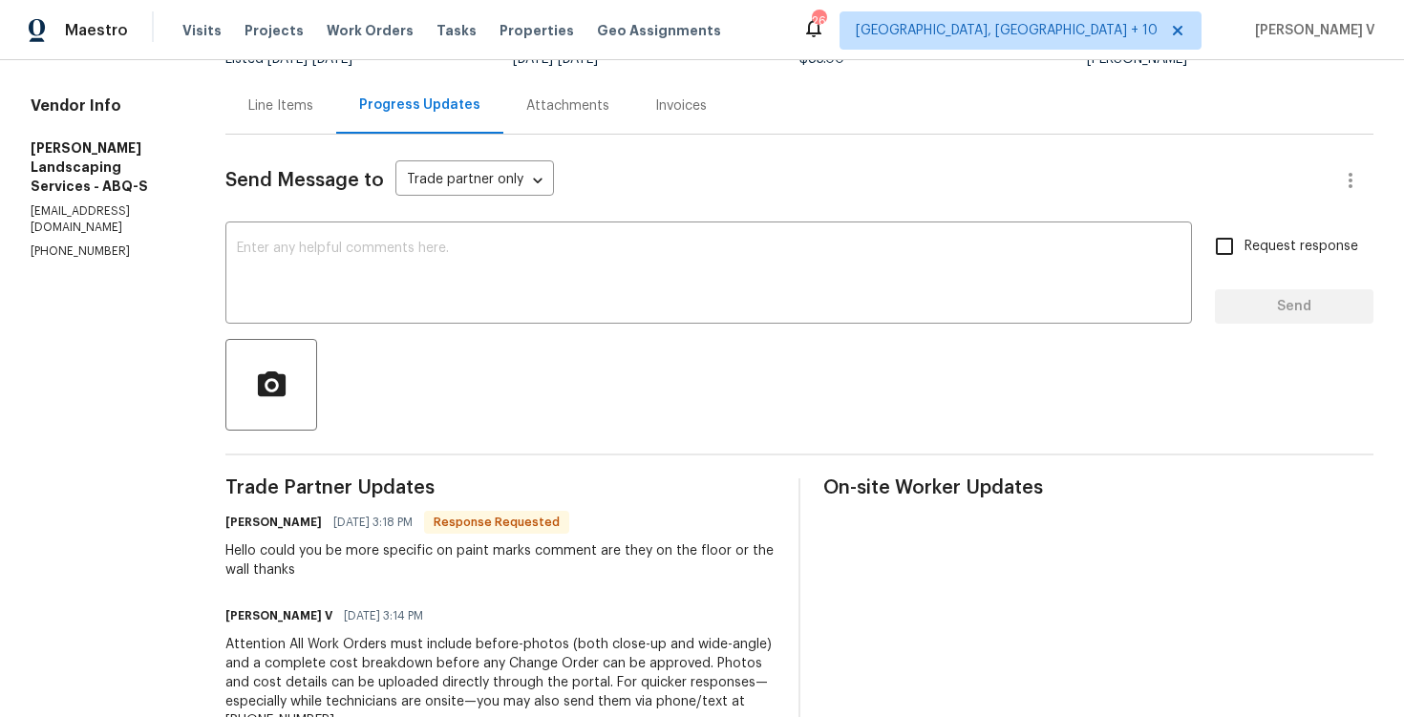
click at [334, 131] on div "Line Items" at bounding box center [280, 105] width 111 height 56
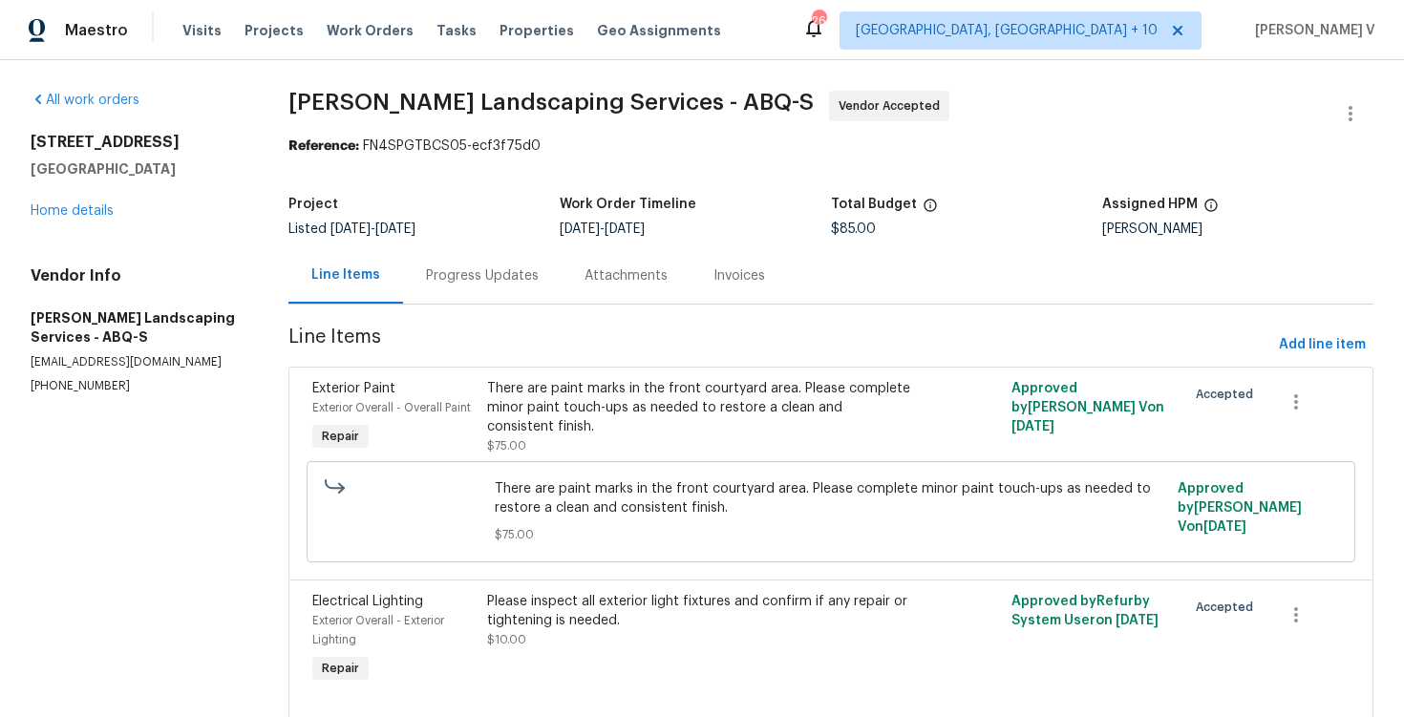
click at [491, 253] on div "Progress Updates" at bounding box center [482, 275] width 159 height 56
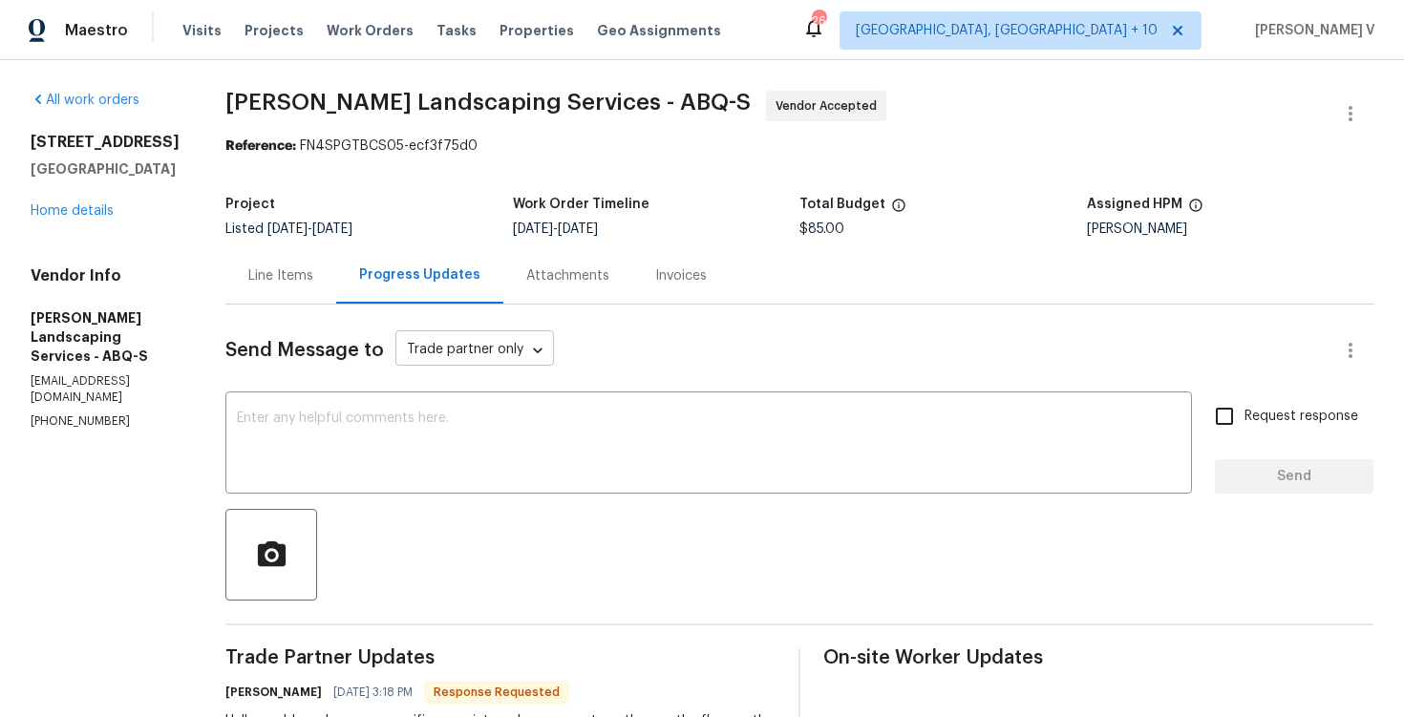
scroll to position [183, 0]
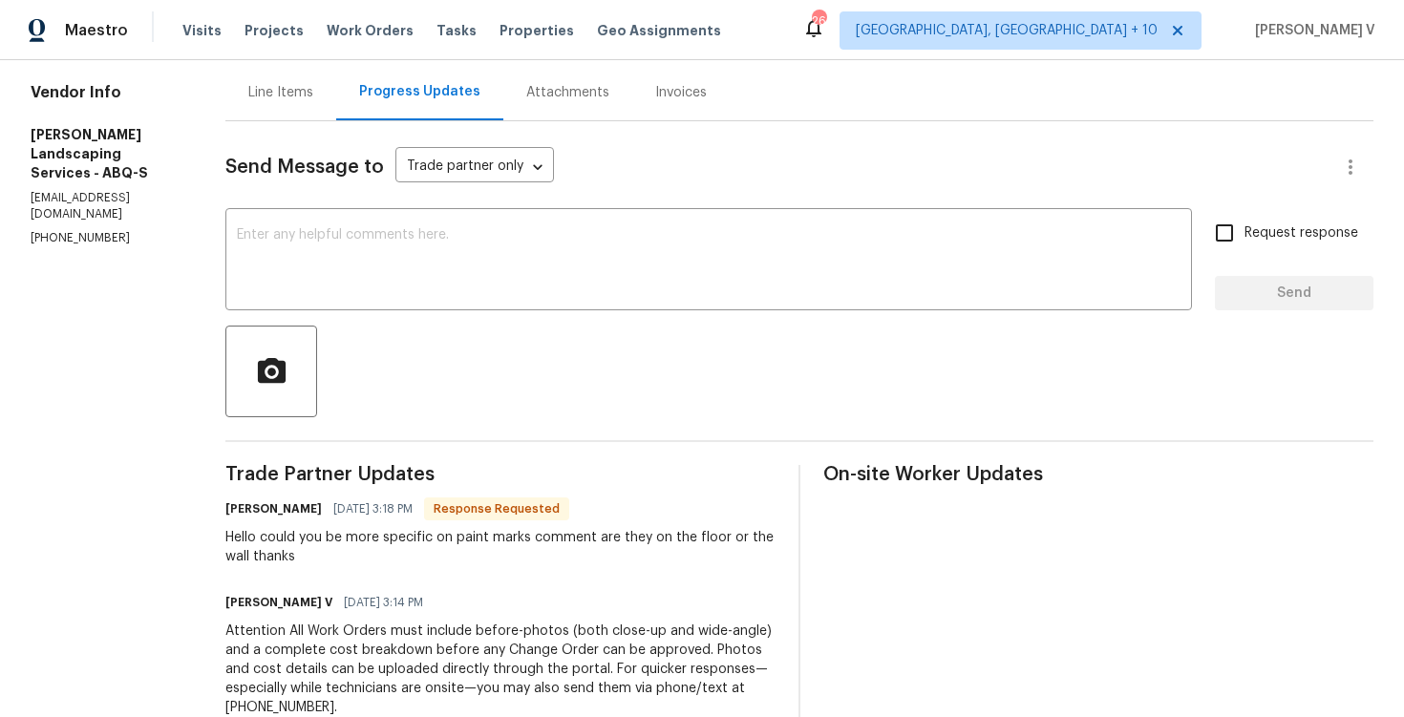
click at [279, 89] on div "Line Items" at bounding box center [280, 92] width 111 height 56
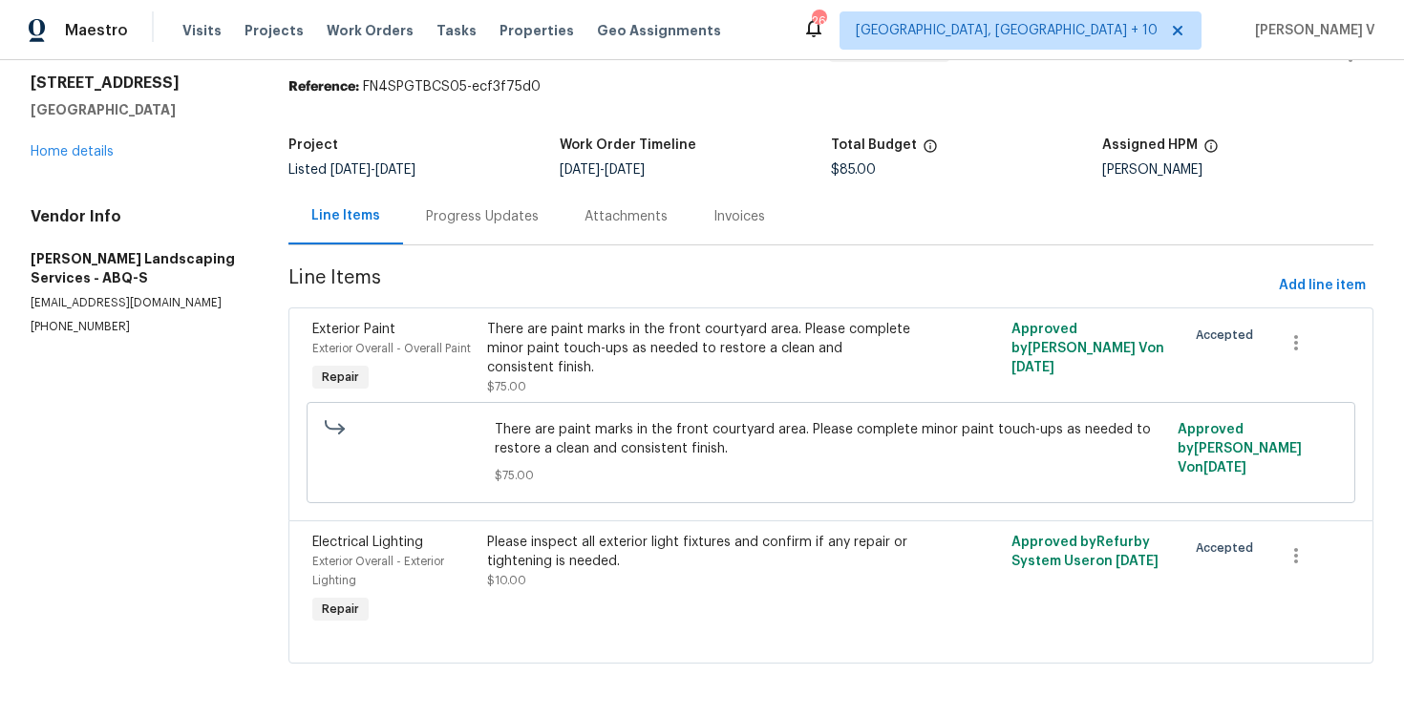
click at [457, 240] on div "Progress Updates" at bounding box center [482, 216] width 159 height 56
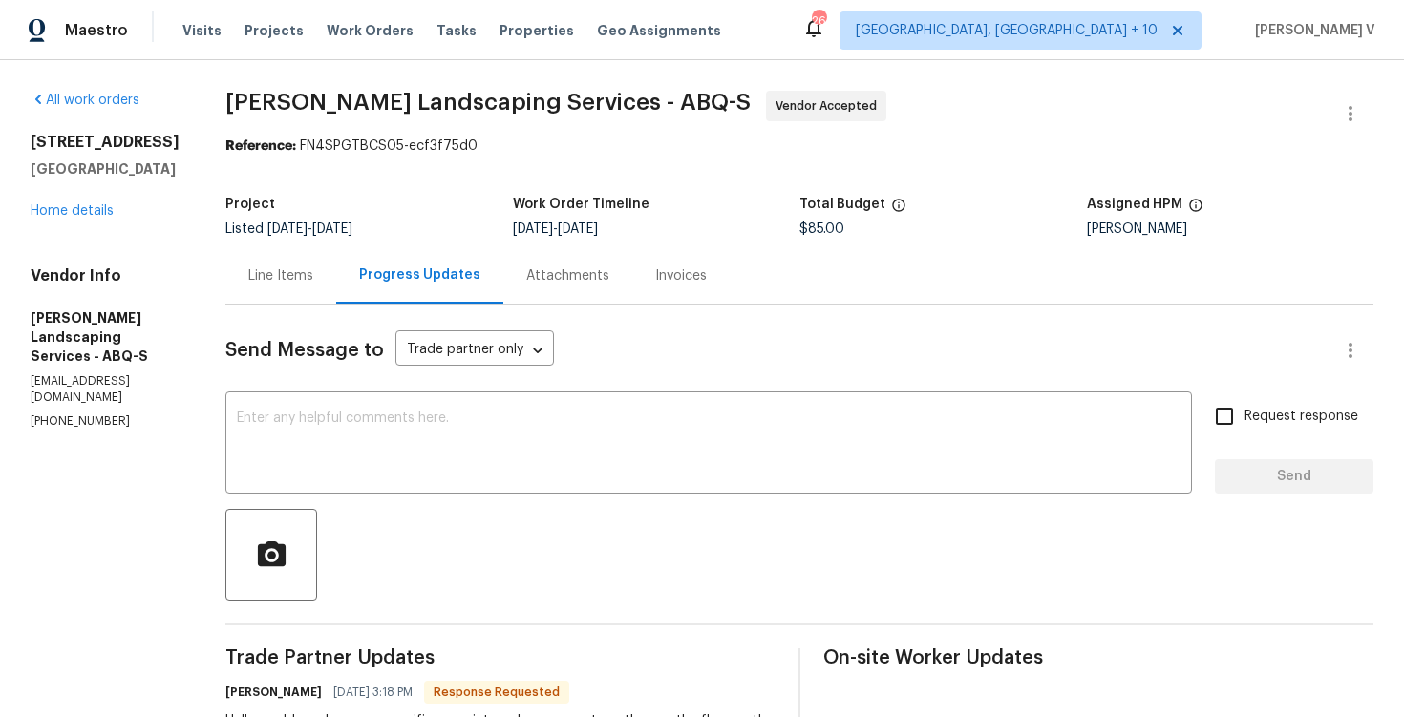
scroll to position [146, 0]
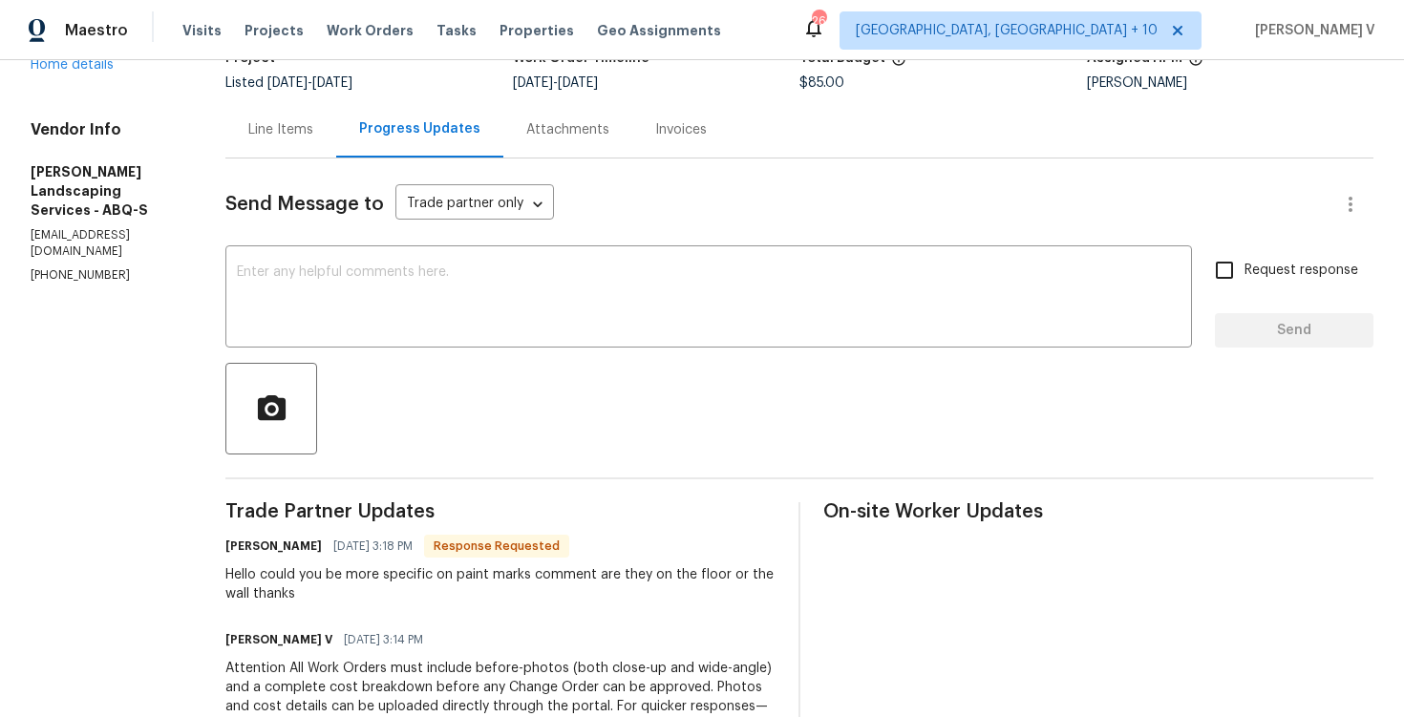
click at [336, 126] on div "Line Items" at bounding box center [280, 129] width 111 height 56
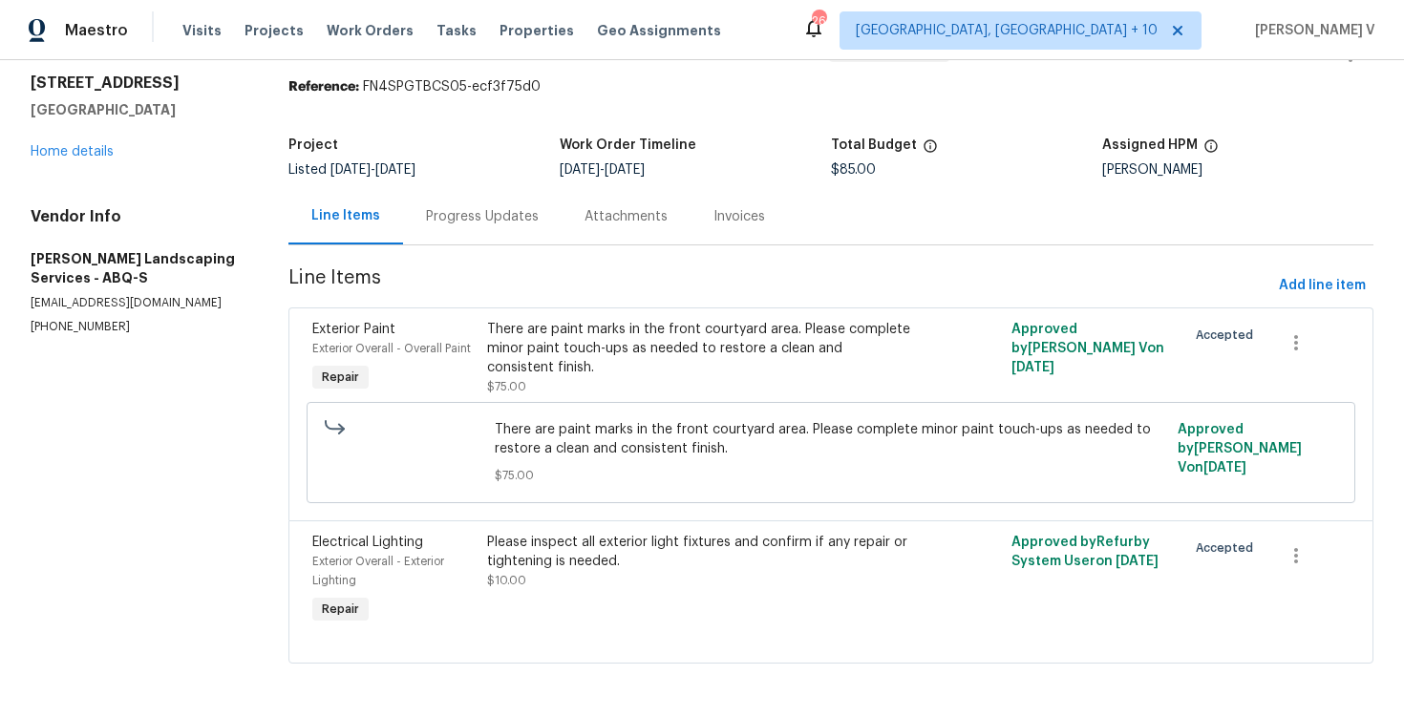
scroll to position [60, 0]
click at [505, 236] on div "Progress Updates" at bounding box center [482, 216] width 159 height 56
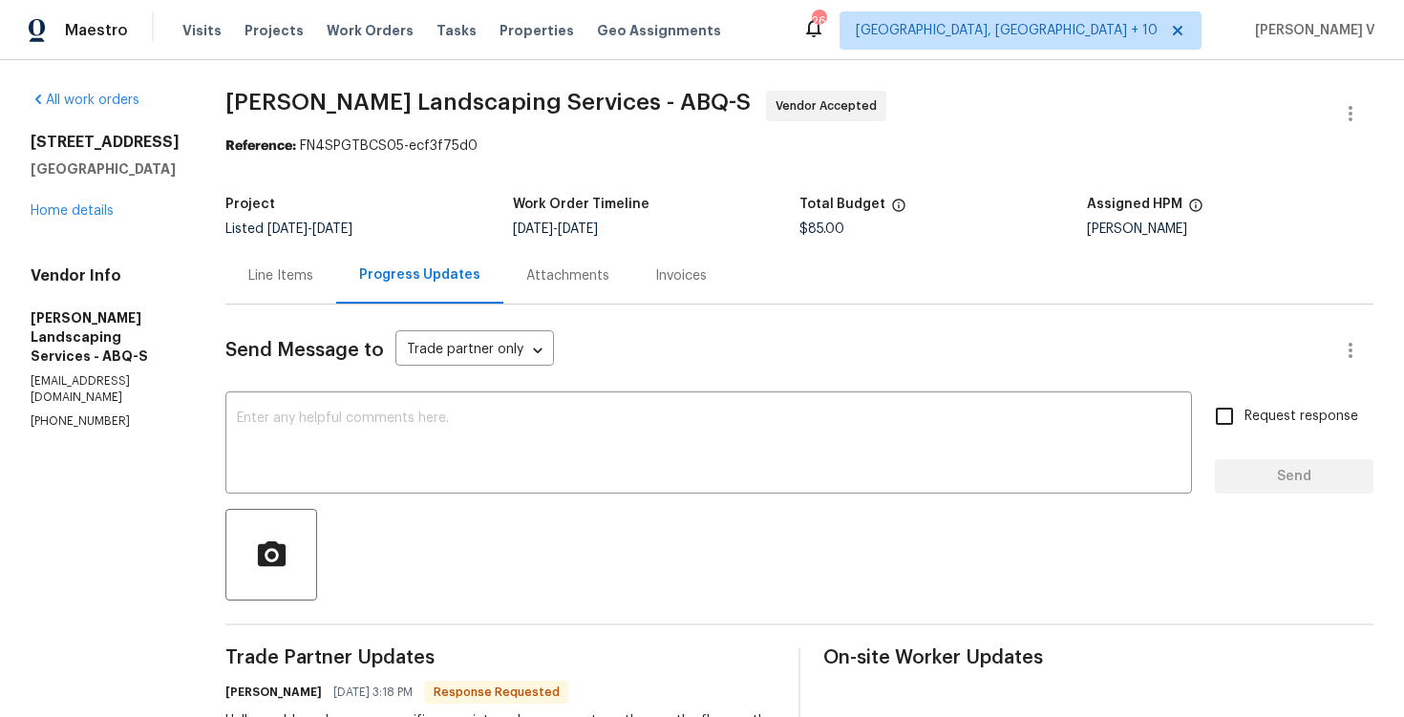
scroll to position [65, 0]
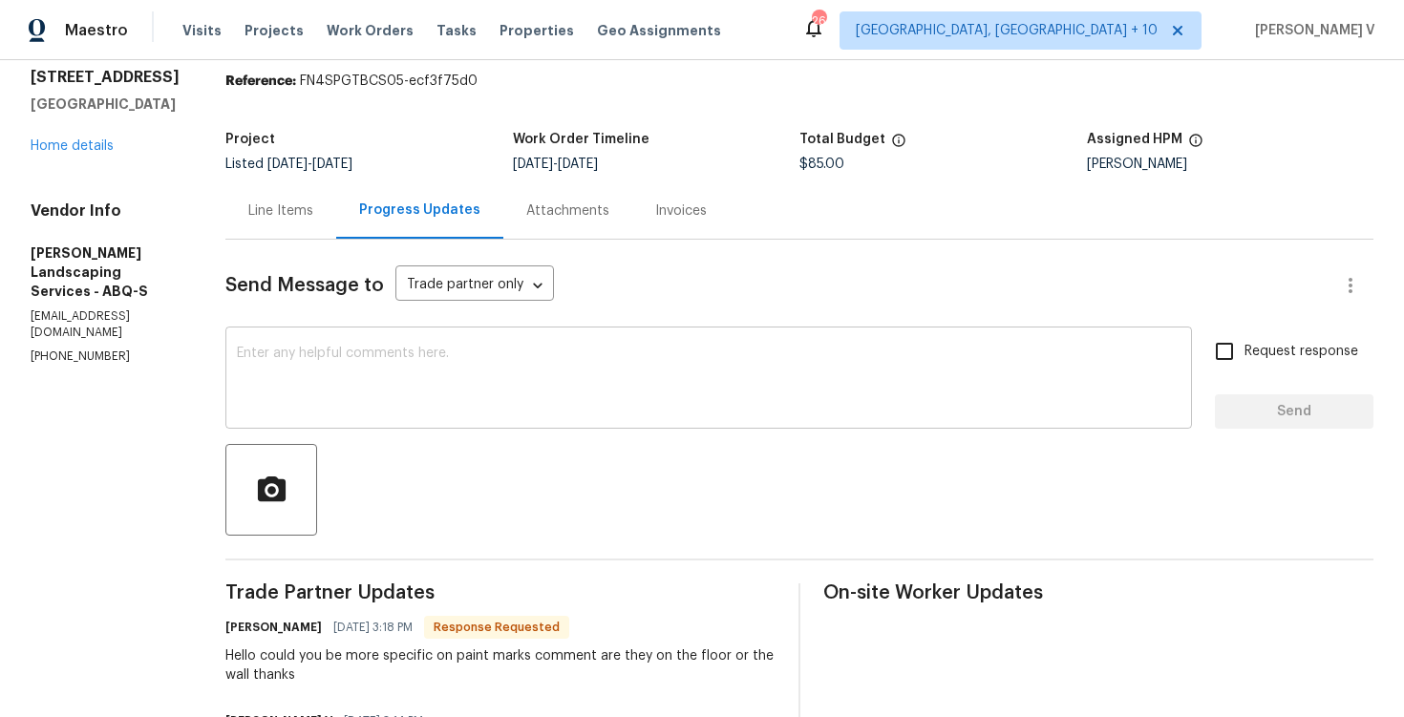
click at [337, 372] on textarea at bounding box center [709, 380] width 944 height 67
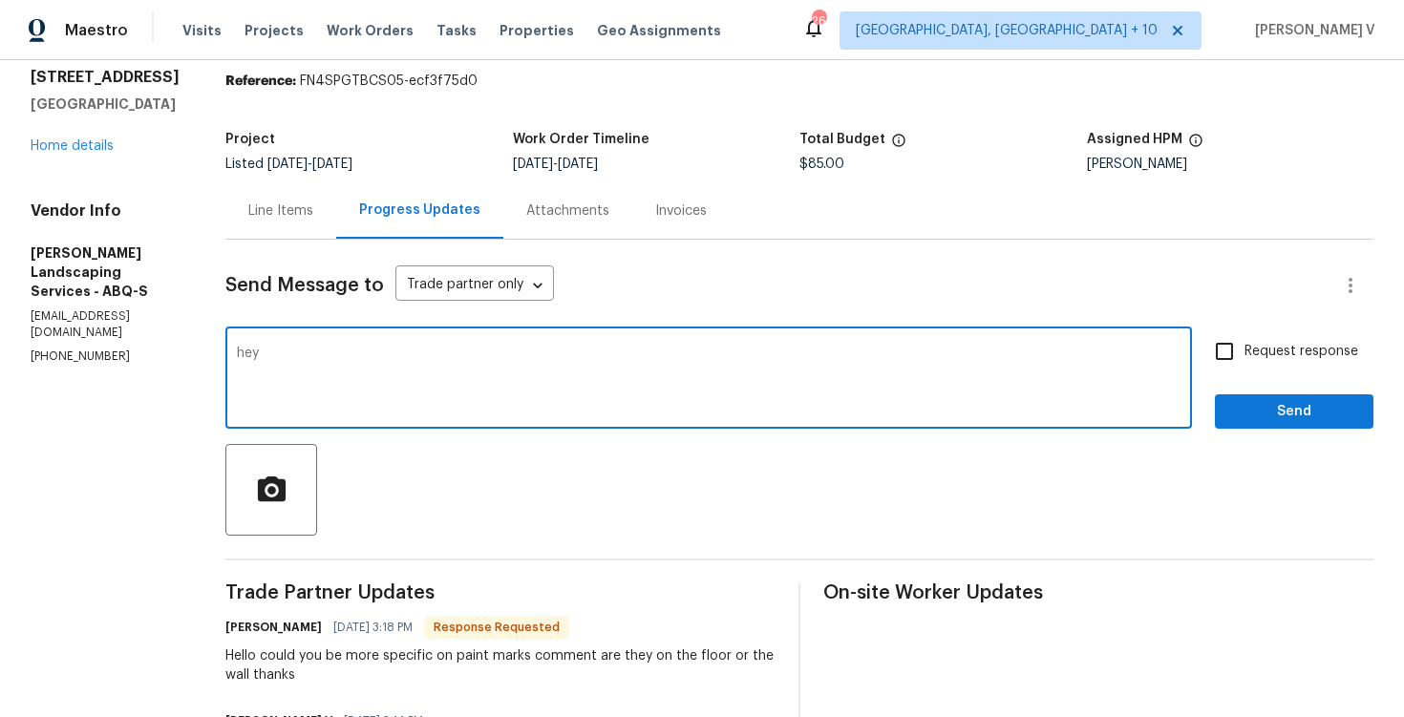
click at [286, 634] on h6 "Josue Rodriguez" at bounding box center [273, 627] width 96 height 19
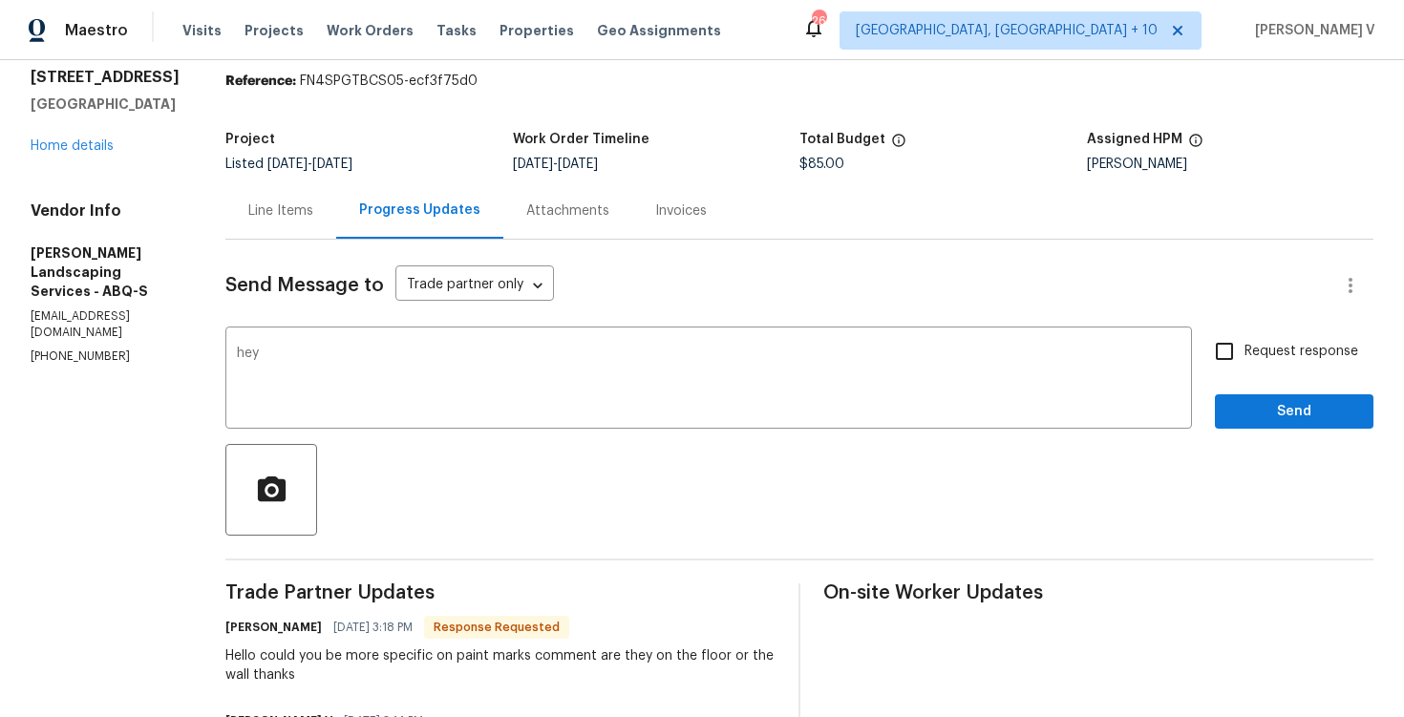
click at [286, 634] on h6 "Josue Rodriguez" at bounding box center [273, 627] width 96 height 19
copy h6 "Josue"
click at [387, 432] on div "Send Message to Trade partner only Trade partner only ​ hey x ​ Request respons…" at bounding box center [799, 615] width 1148 height 751
click at [382, 370] on textarea "hey" at bounding box center [709, 380] width 944 height 67
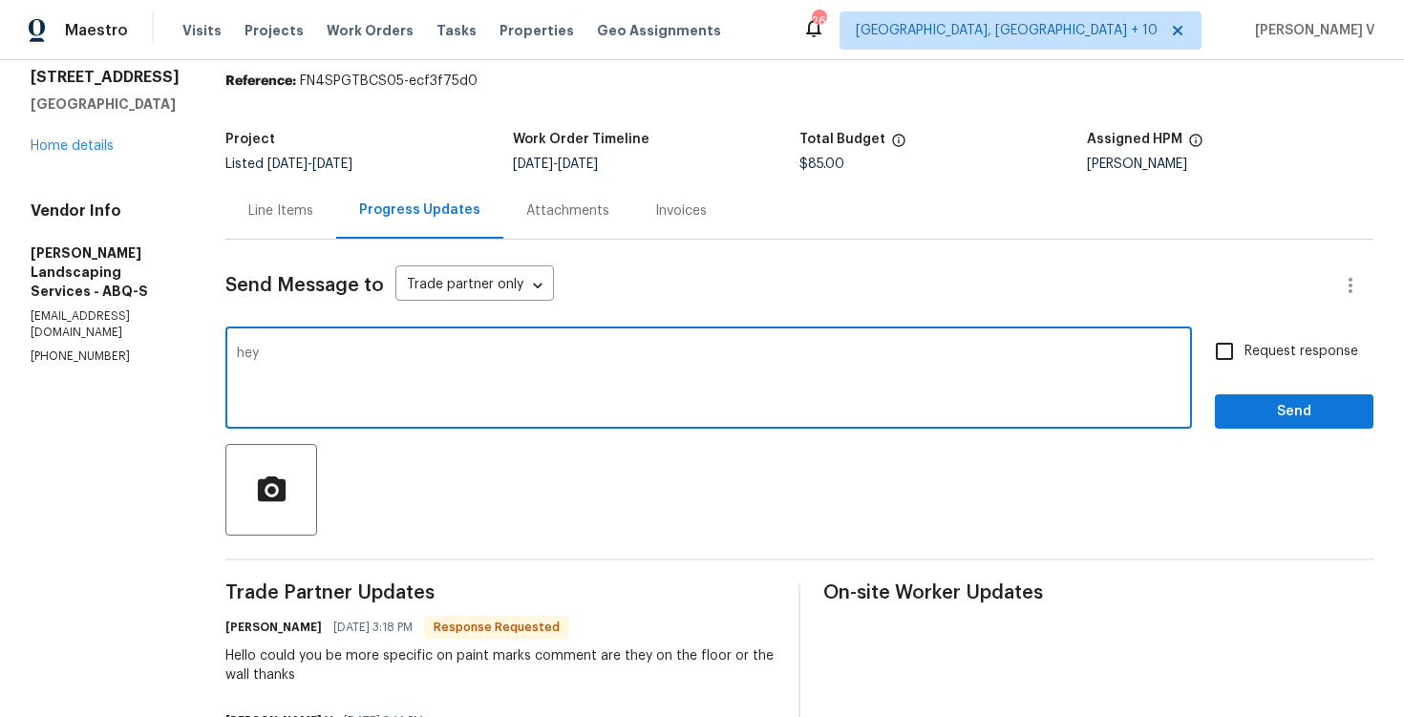
paste textarea "Josue"
type textarea "hey Josue"
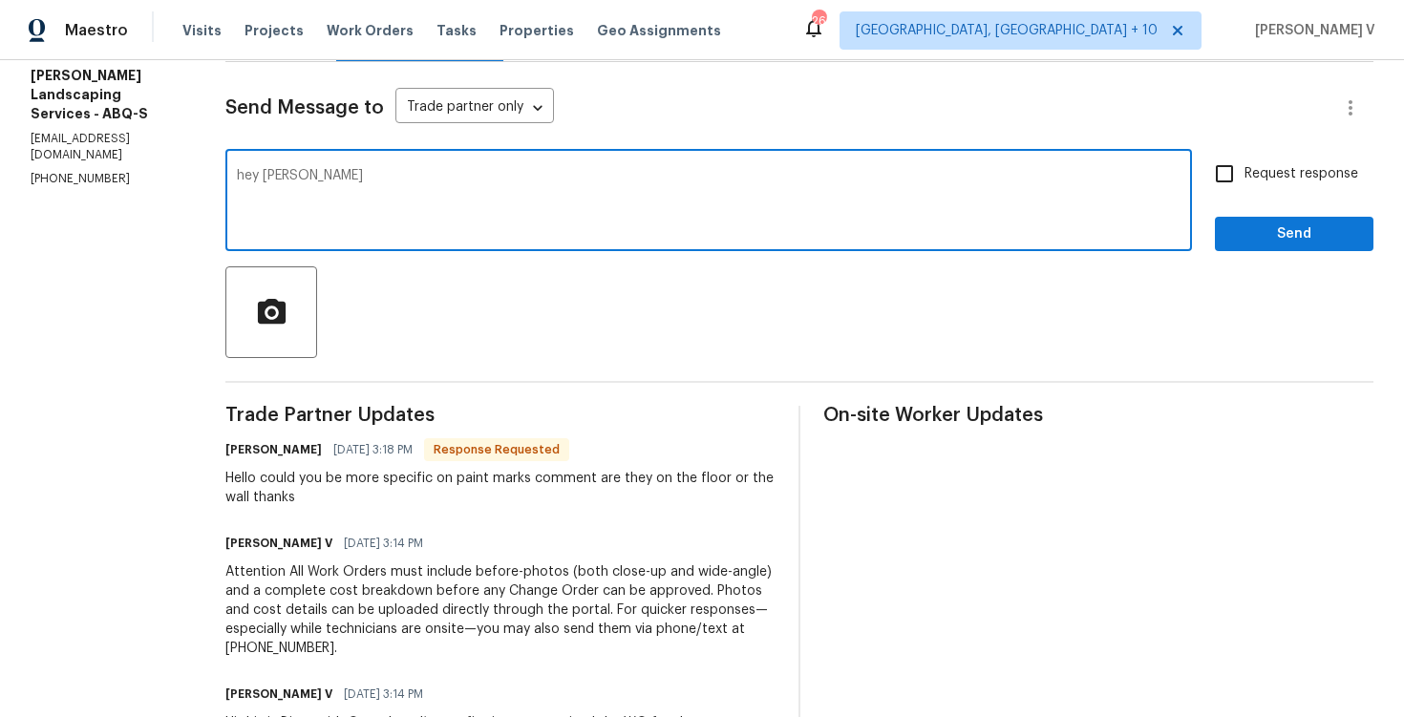
scroll to position [276, 0]
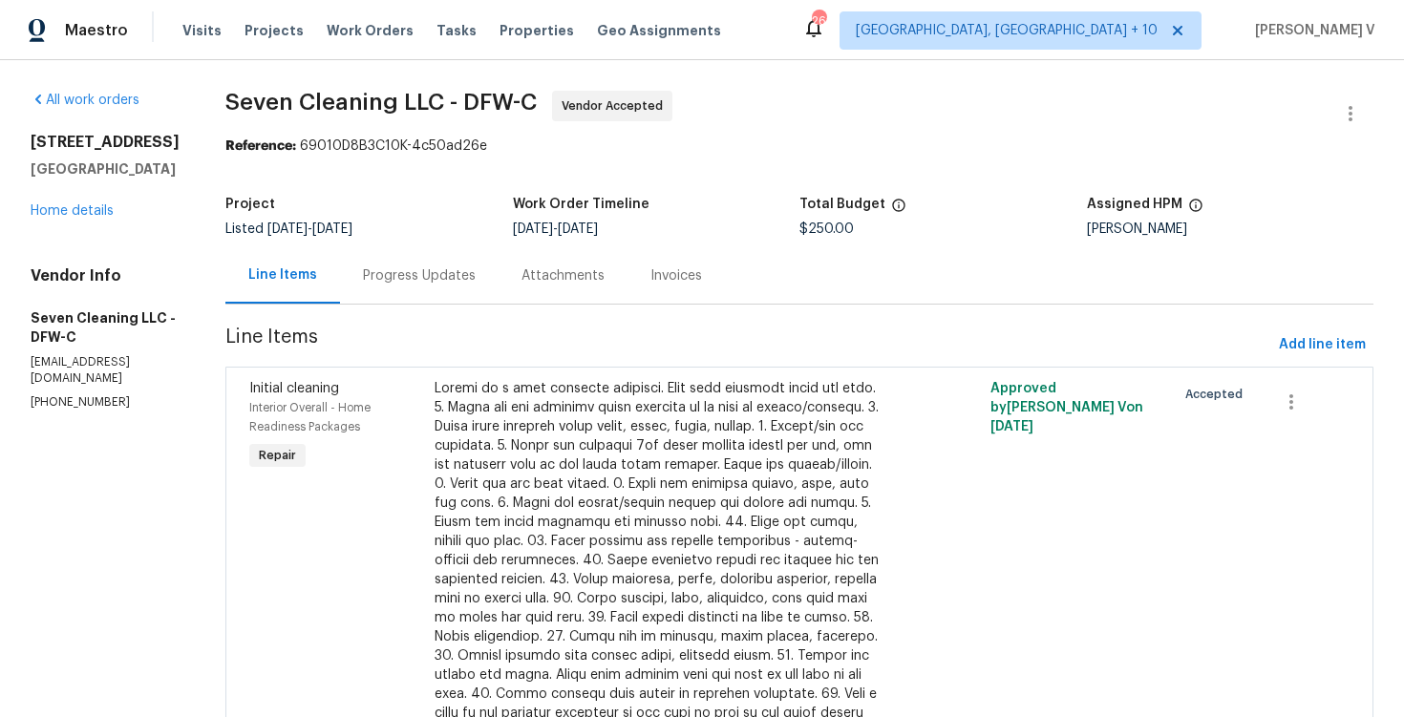
click at [414, 251] on div "Progress Updates" at bounding box center [419, 275] width 159 height 56
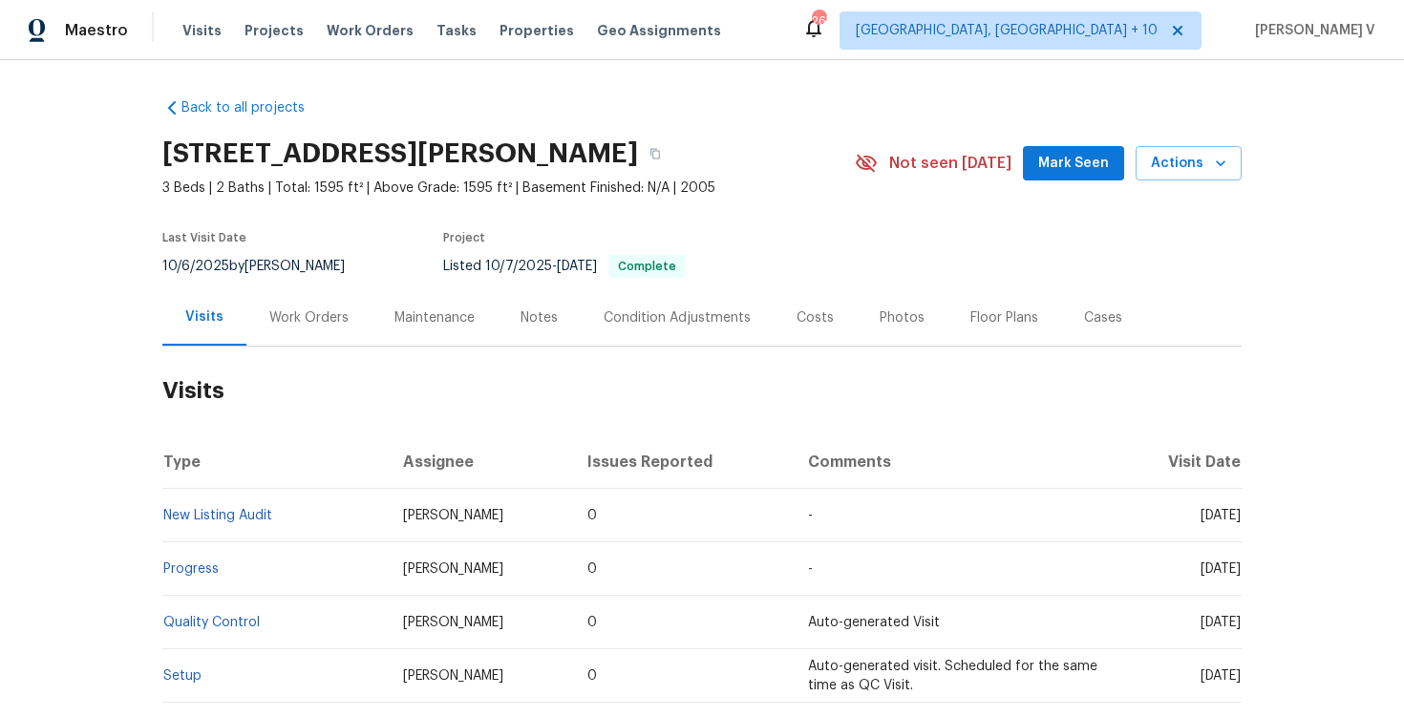
click at [309, 312] on div "Work Orders" at bounding box center [308, 318] width 79 height 19
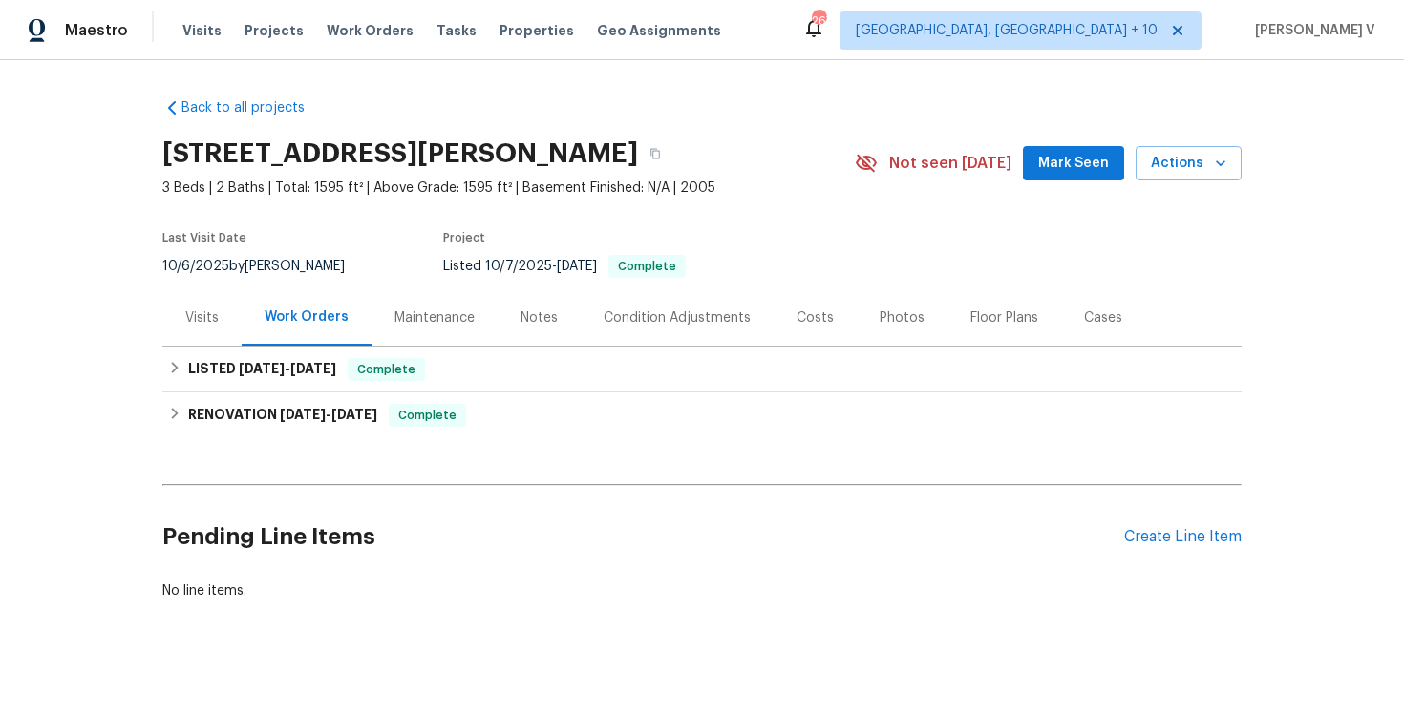
scroll to position [13, 0]
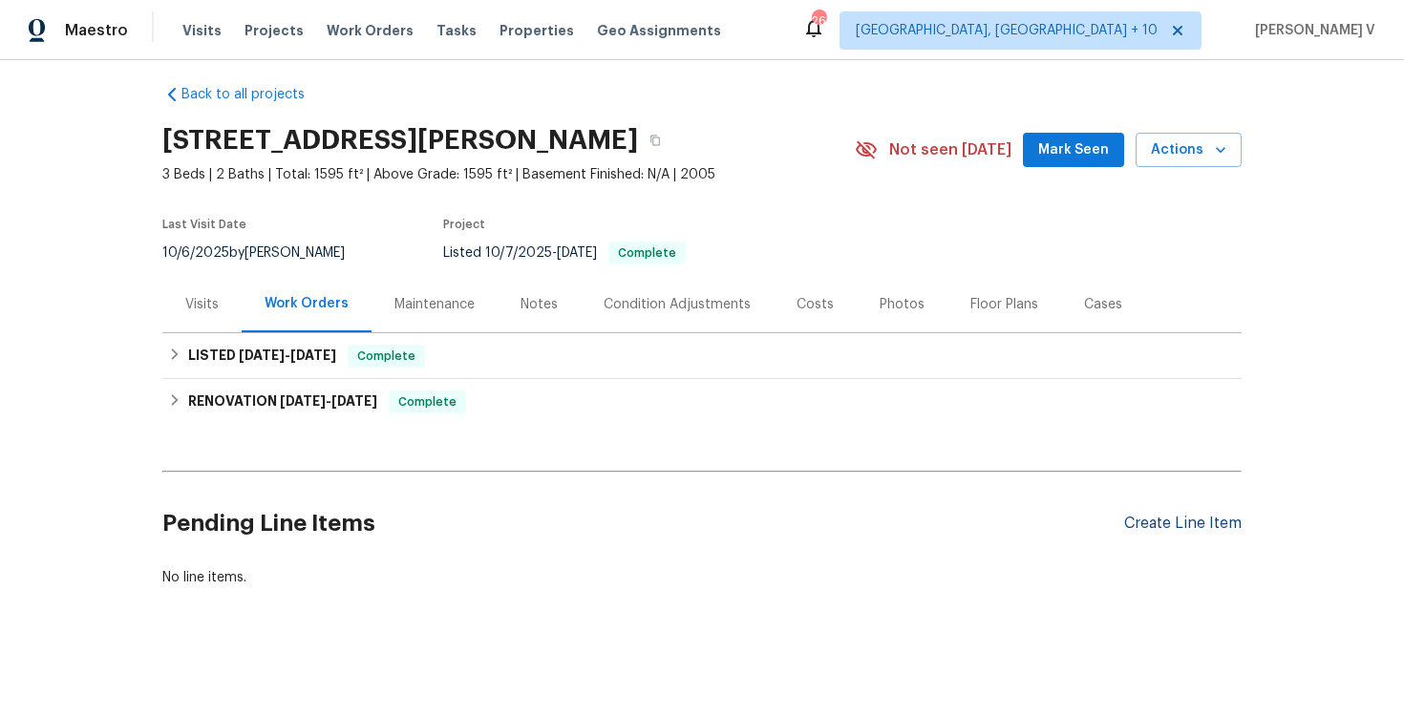
click at [1152, 518] on div "Create Line Item" at bounding box center [1183, 524] width 118 height 18
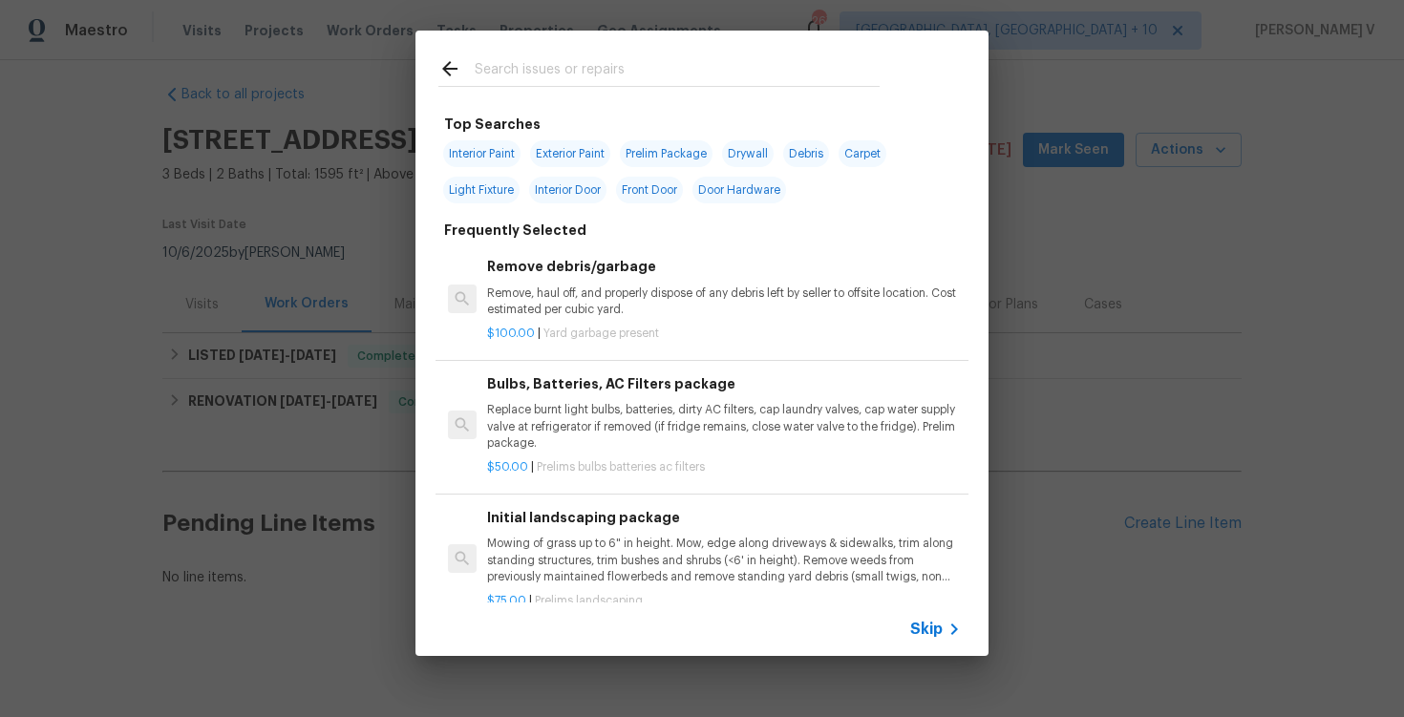
click at [917, 624] on span "Skip" at bounding box center [926, 629] width 32 height 19
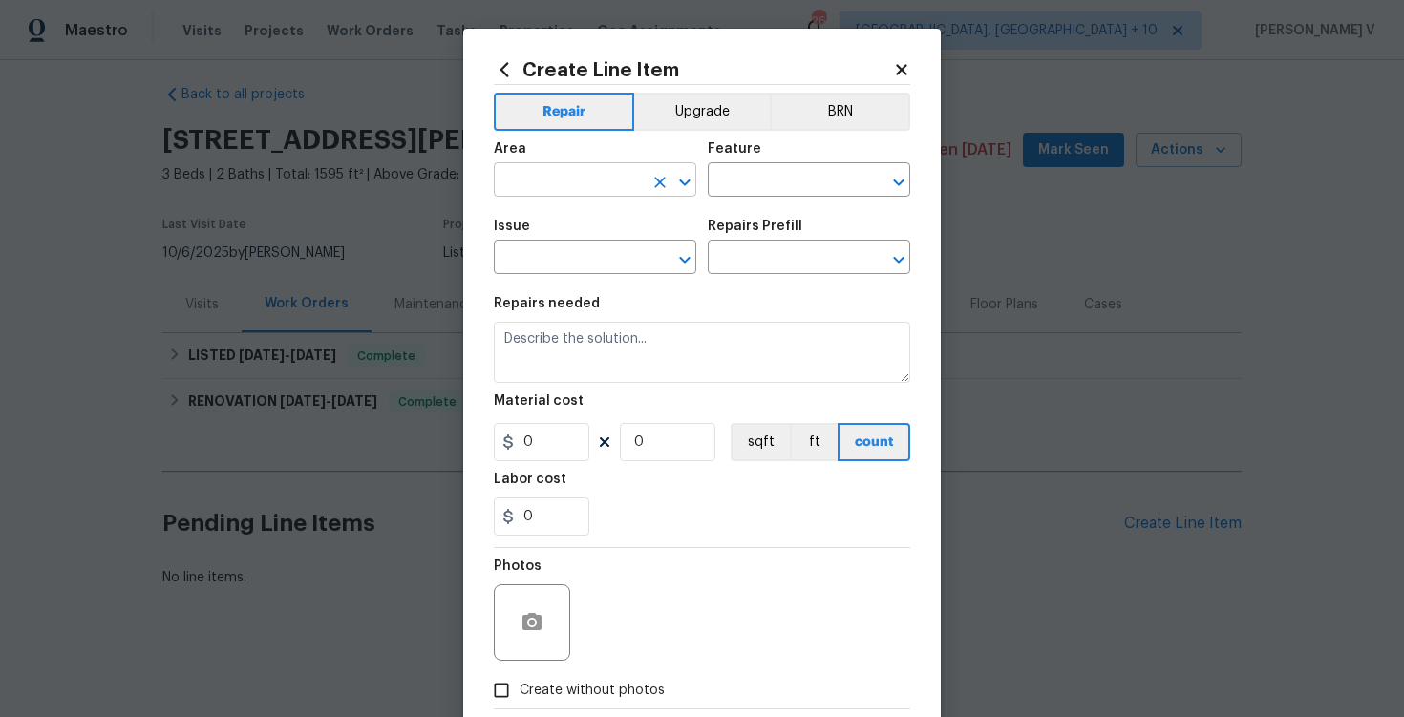
click at [576, 173] on input "text" at bounding box center [568, 182] width 149 height 30
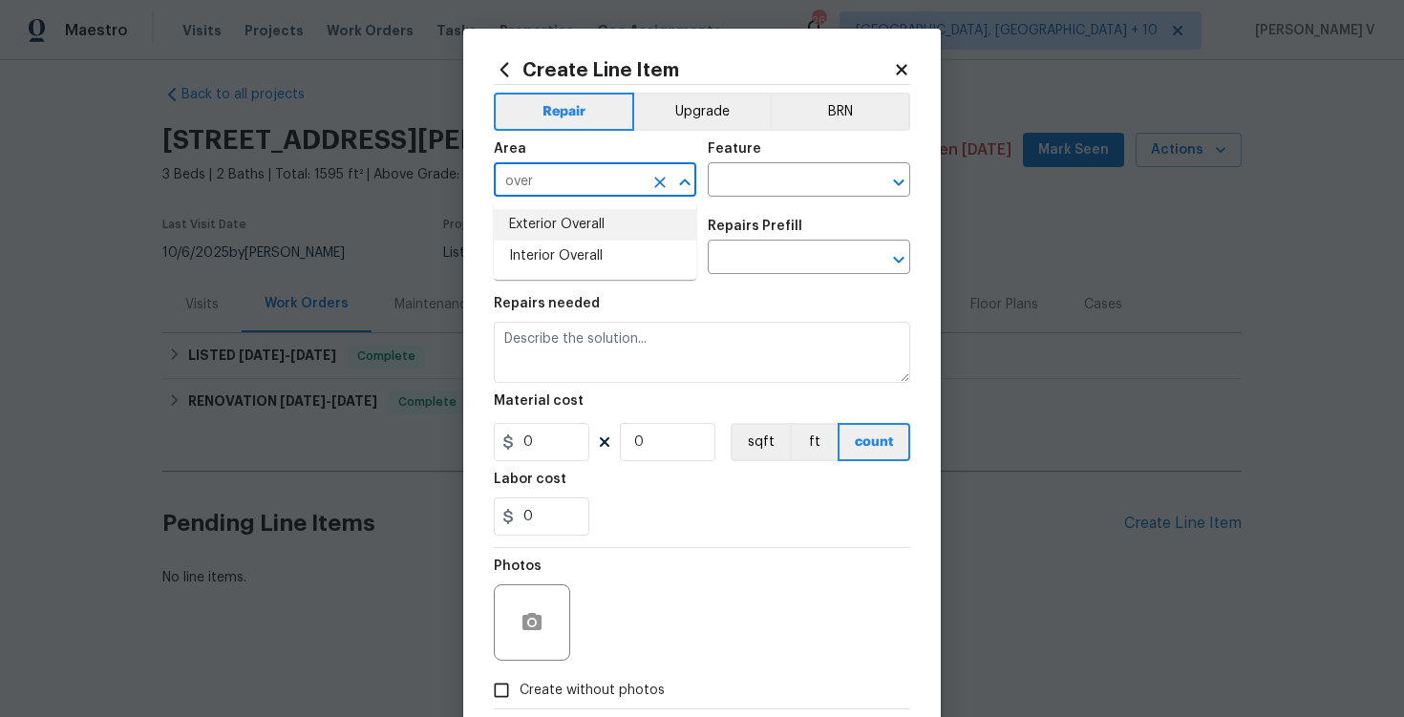
type input "over"
click at [585, 254] on li "Interior Overall" at bounding box center [595, 257] width 203 height 32
type input "Interior Overall"
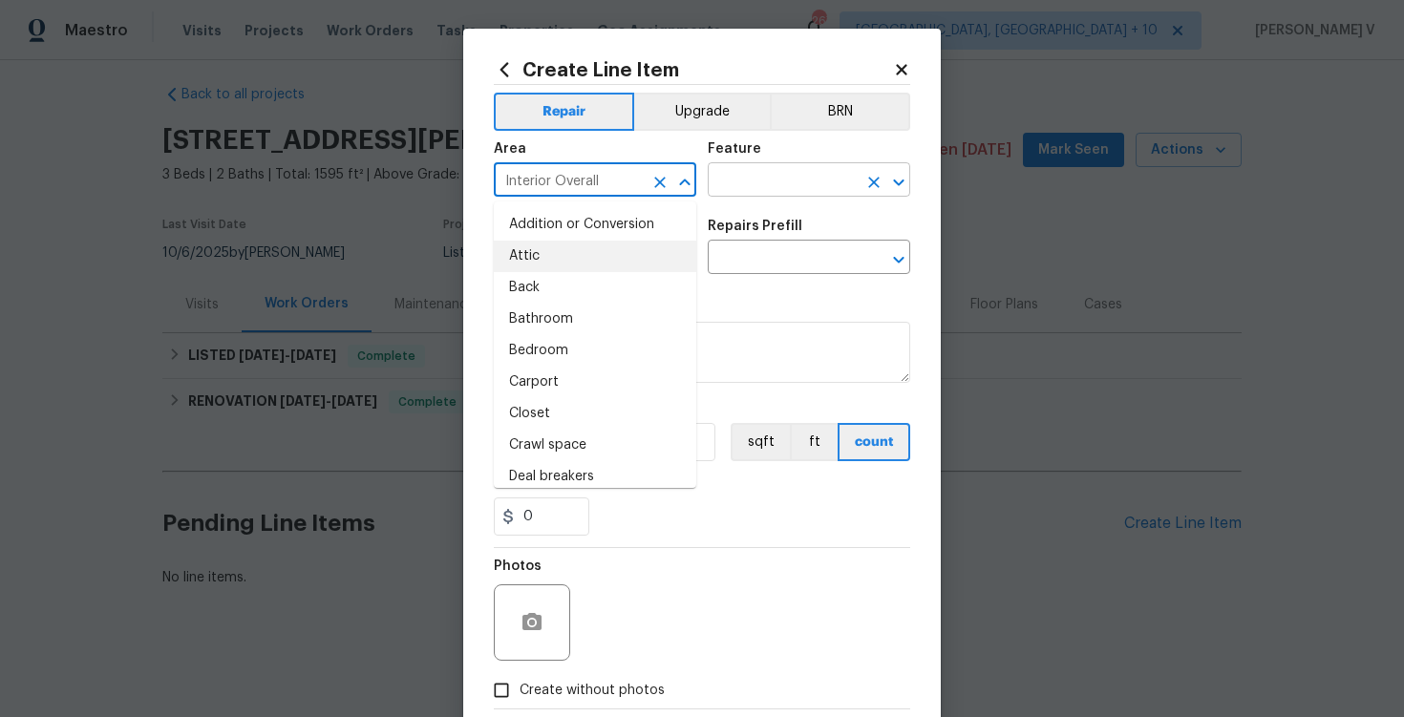
click at [754, 184] on input "text" at bounding box center [782, 182] width 149 height 30
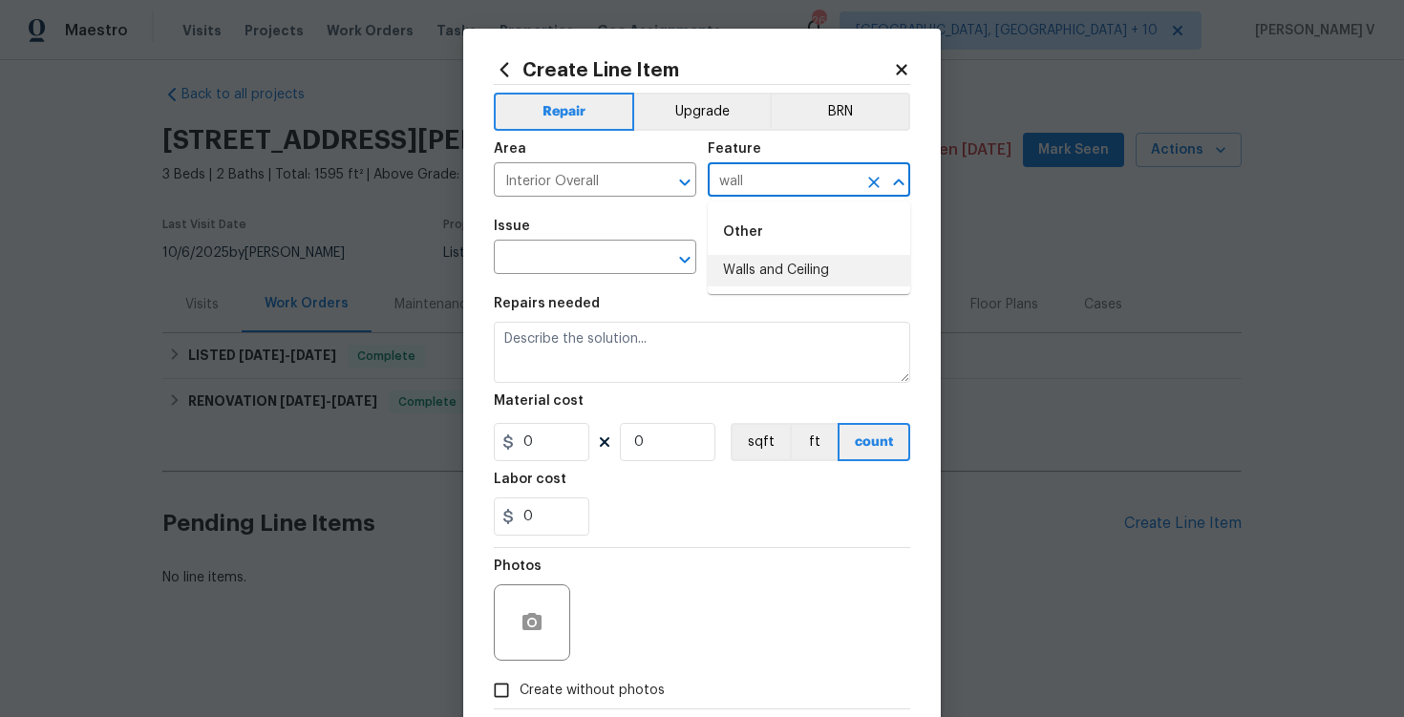
click at [757, 283] on li "Walls and Ceiling" at bounding box center [809, 271] width 203 height 32
type input "Walls and Ceiling"
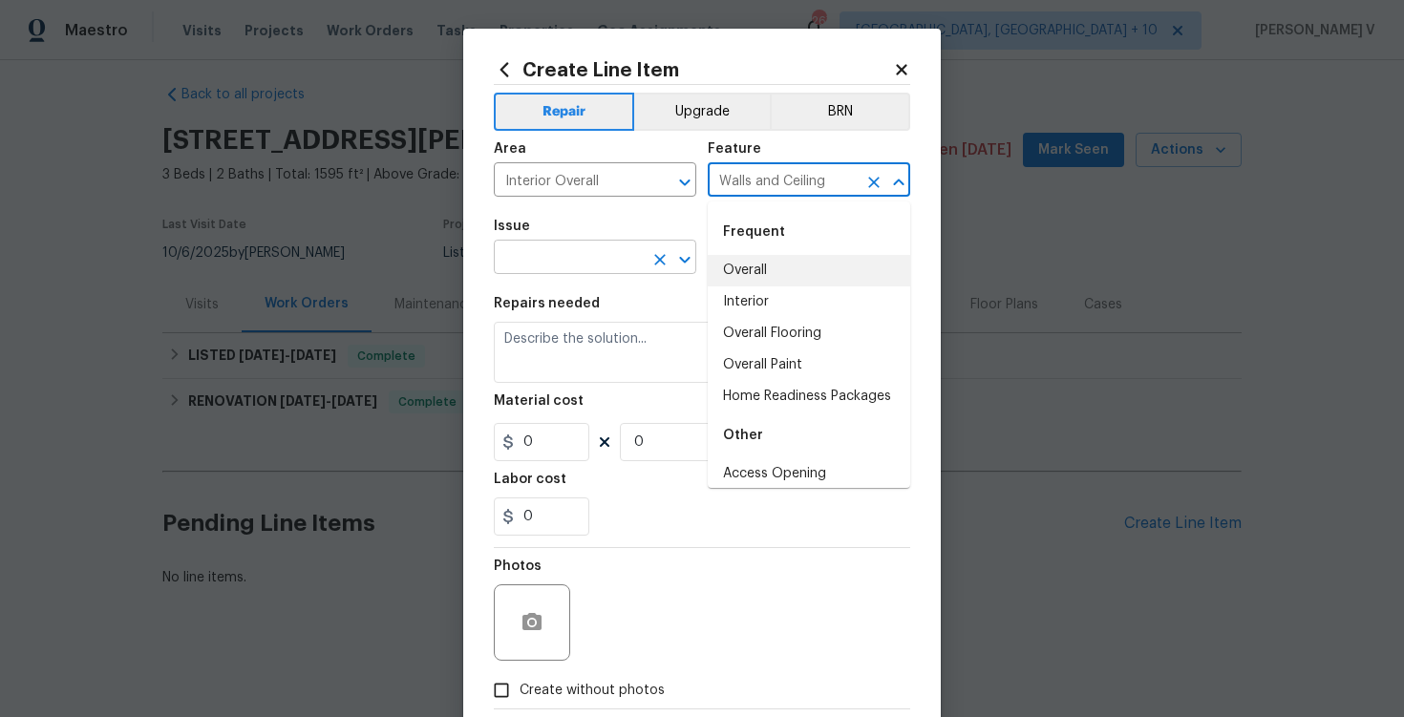
click at [540, 268] on input "text" at bounding box center [568, 260] width 149 height 30
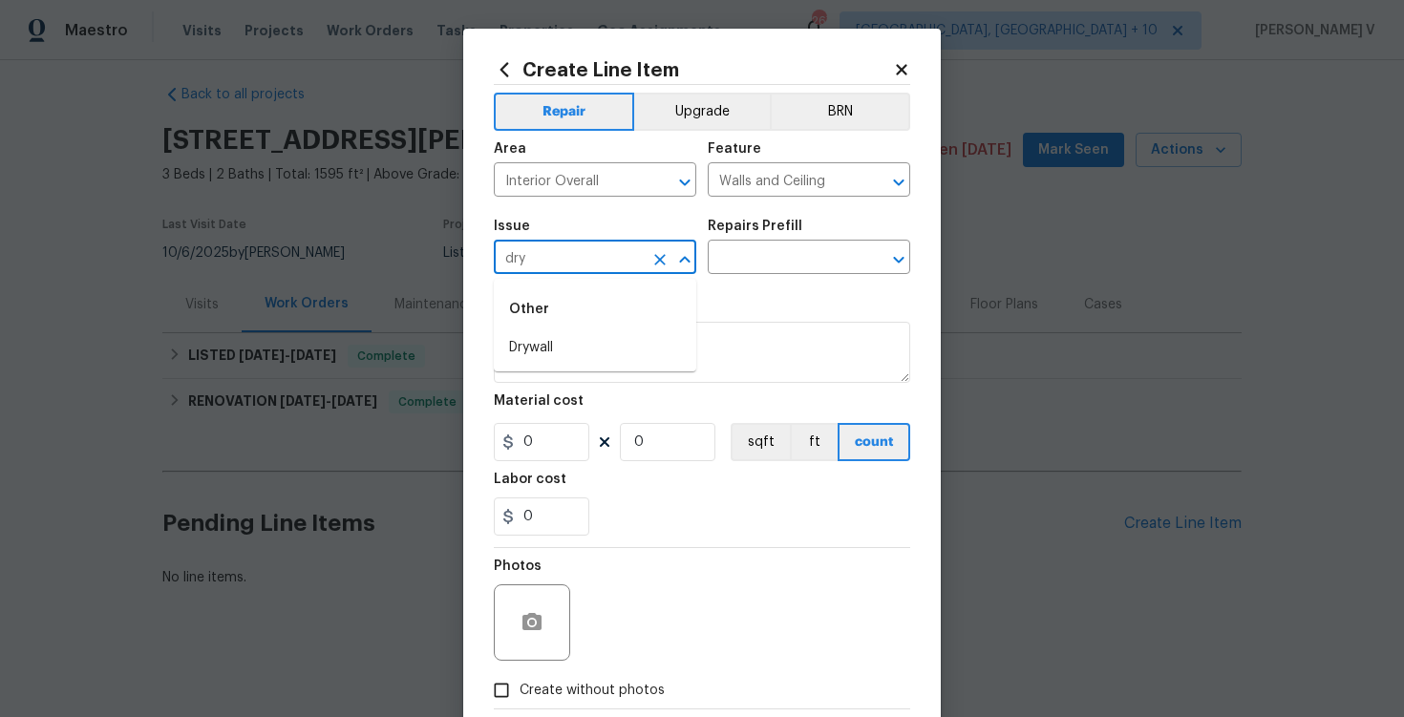
click at [546, 323] on div "Other" at bounding box center [595, 310] width 203 height 46
click at [546, 343] on li "Drywall" at bounding box center [595, 348] width 203 height 32
type input "Drywall"
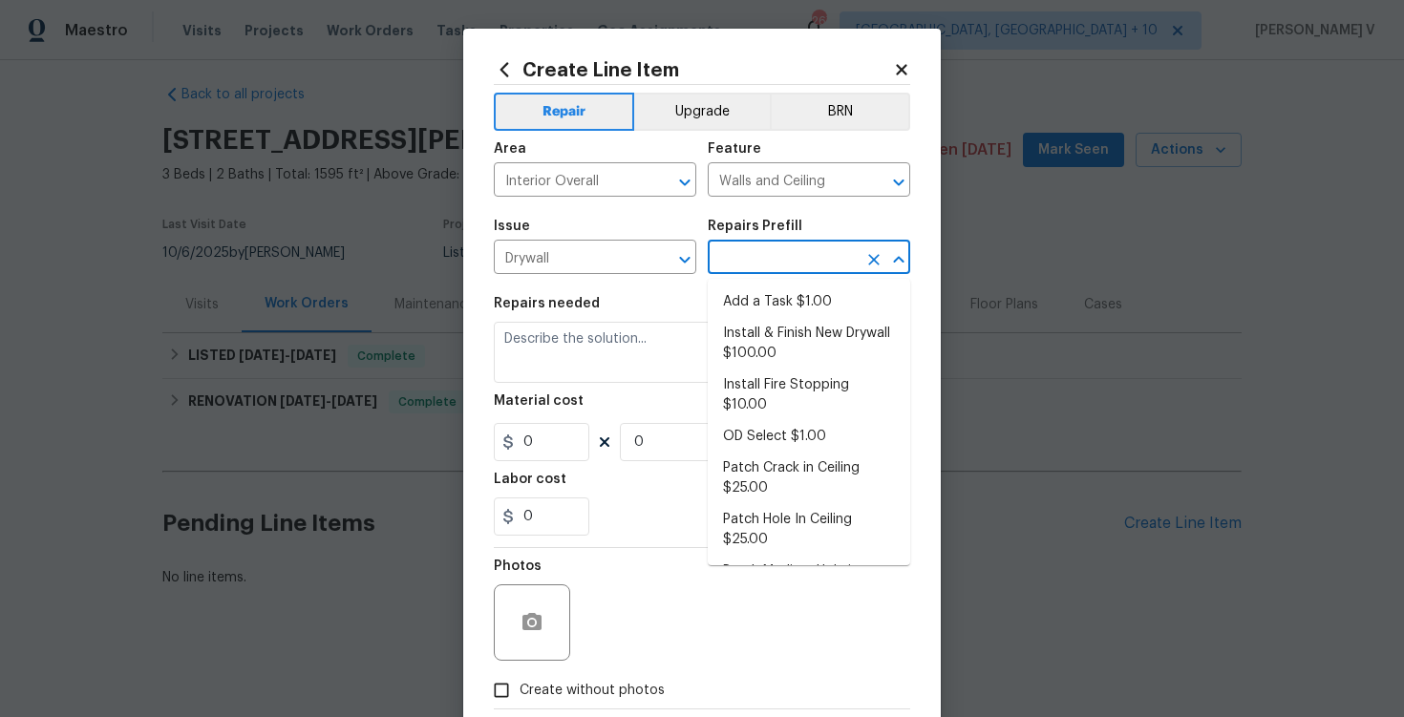
click at [769, 254] on input "text" at bounding box center [782, 260] width 149 height 30
click at [739, 299] on li "Add a Task $1.00" at bounding box center [809, 303] width 203 height 32
type input "Add a Task $1.00"
type textarea "HPM to detail"
type input "1"
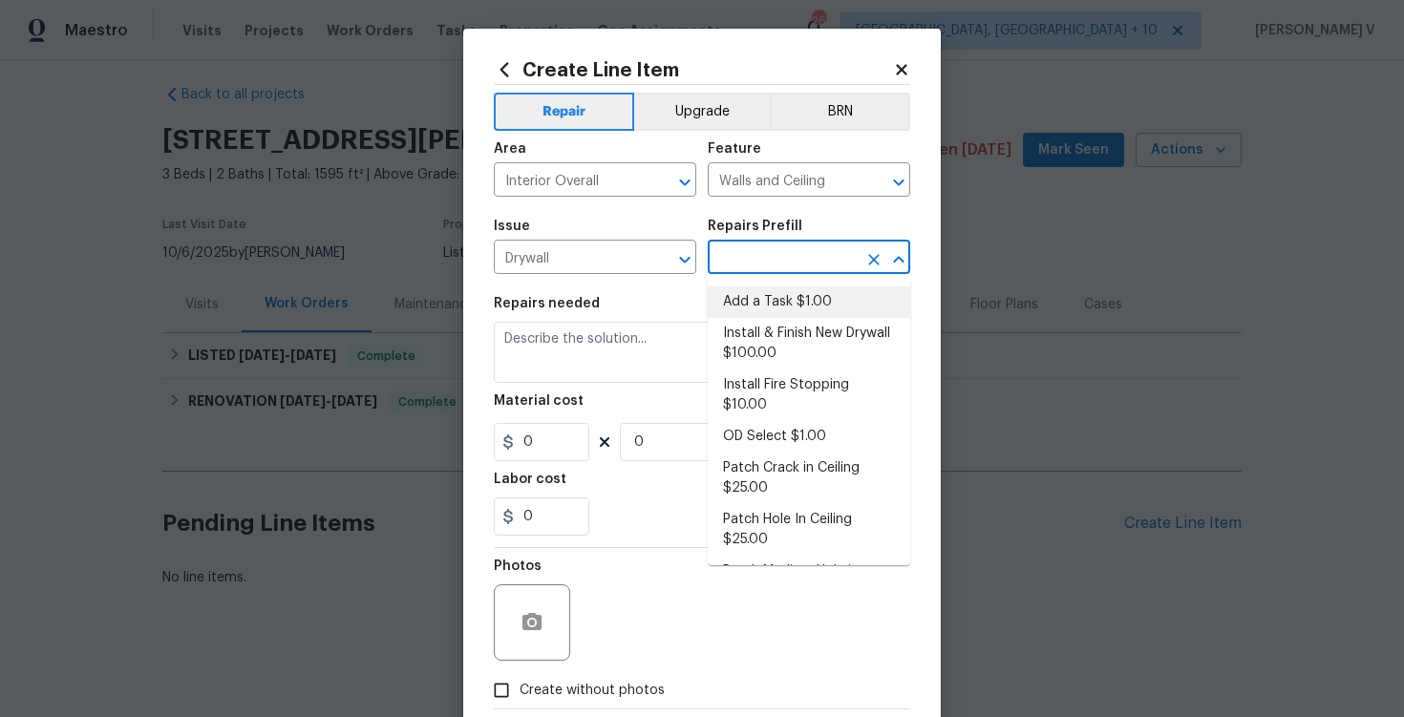
type input "1"
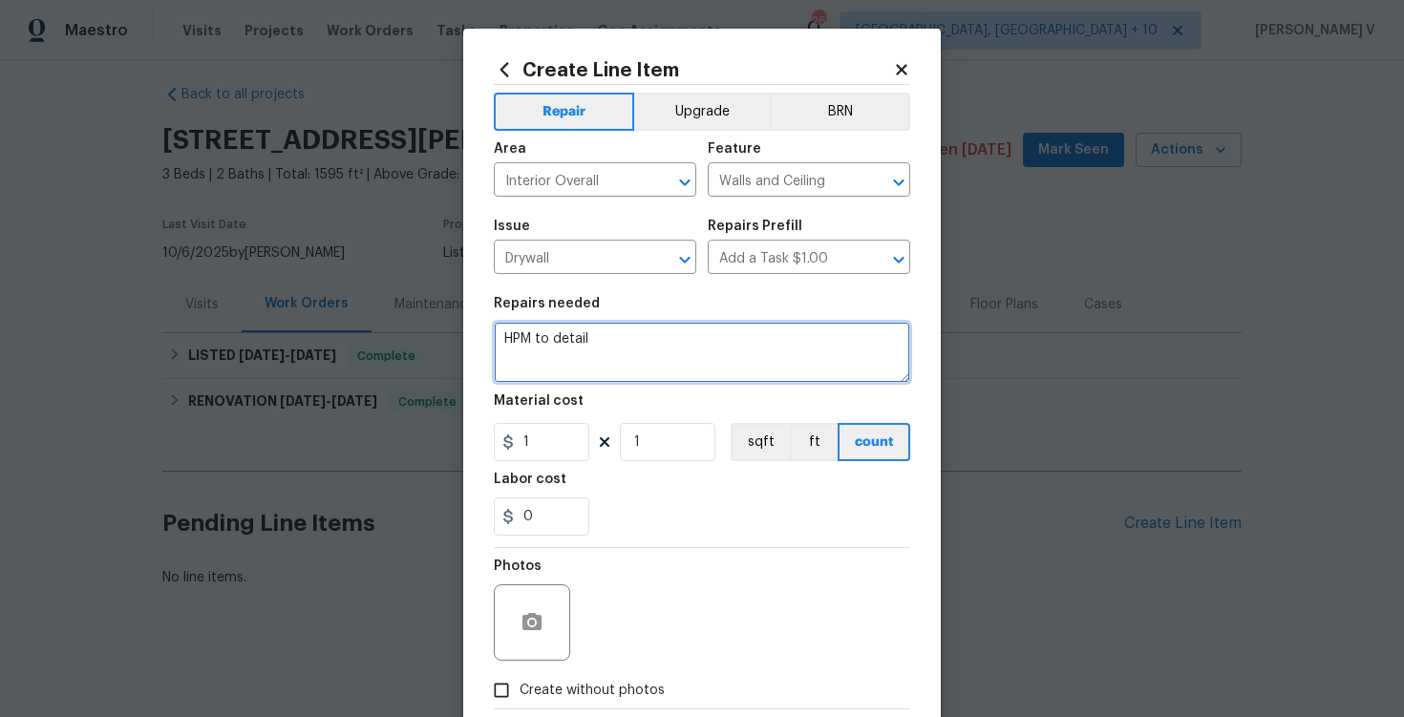
click at [572, 349] on textarea "HPM to detail" at bounding box center [702, 352] width 417 height 61
paste textarea "Inspect ceiling damage in two areas — one before the primary bathroom and one i…"
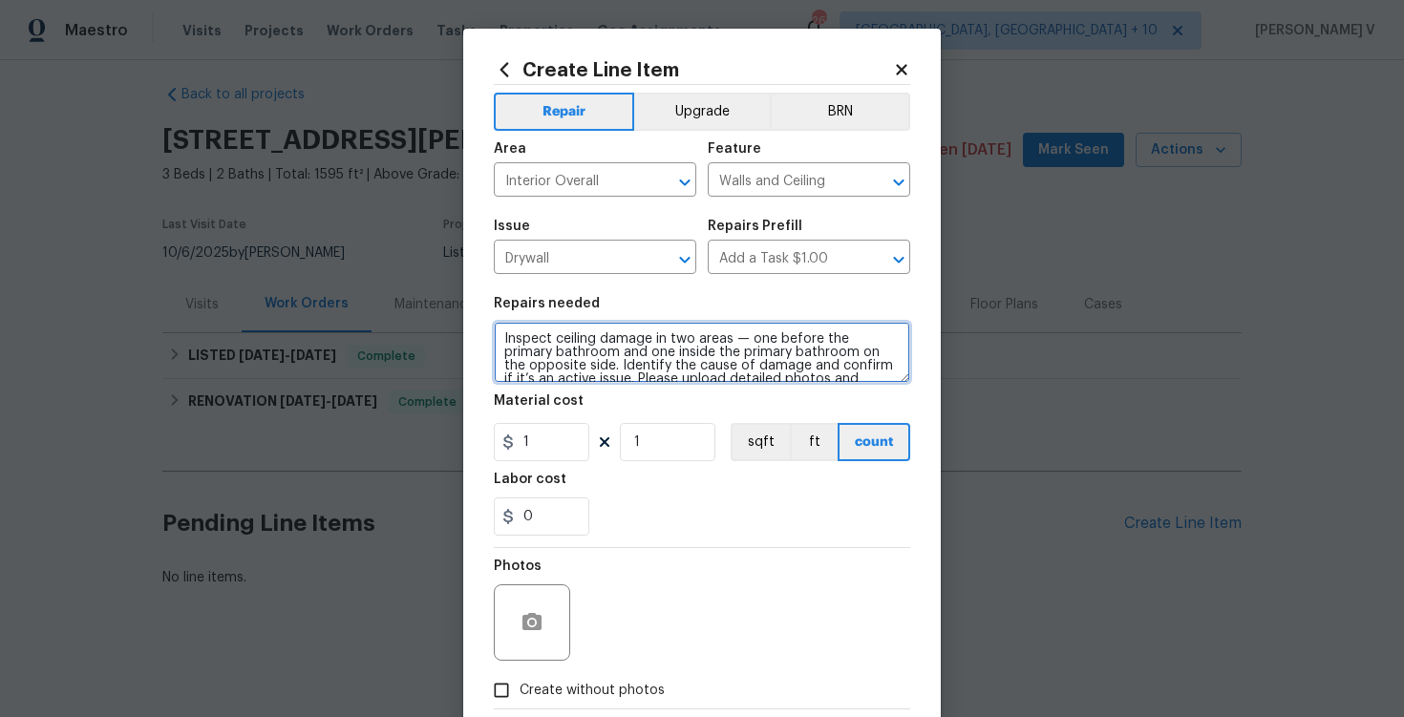
scroll to position [31, 0]
type textarea "Inspect ceiling damage in two areas — one before the primary bathroom and one i…"
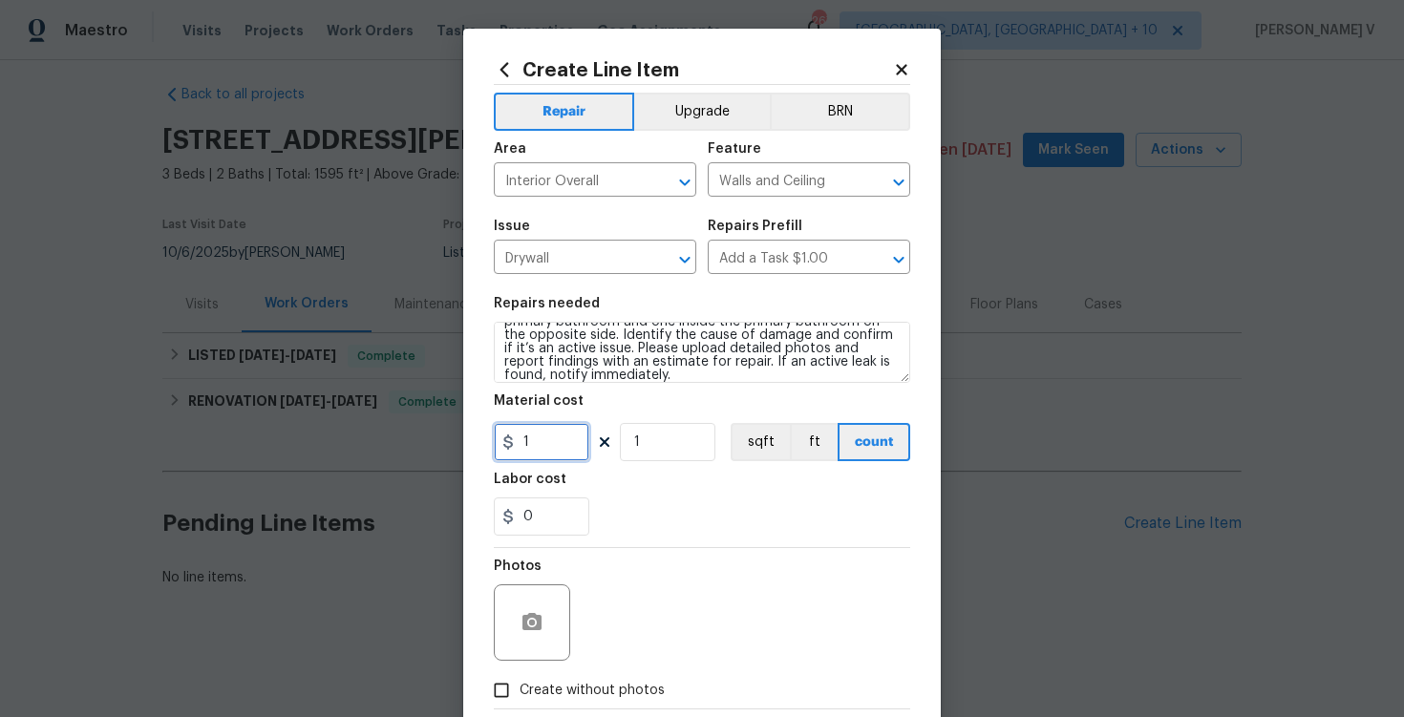
click at [526, 436] on input "1" at bounding box center [542, 442] width 96 height 38
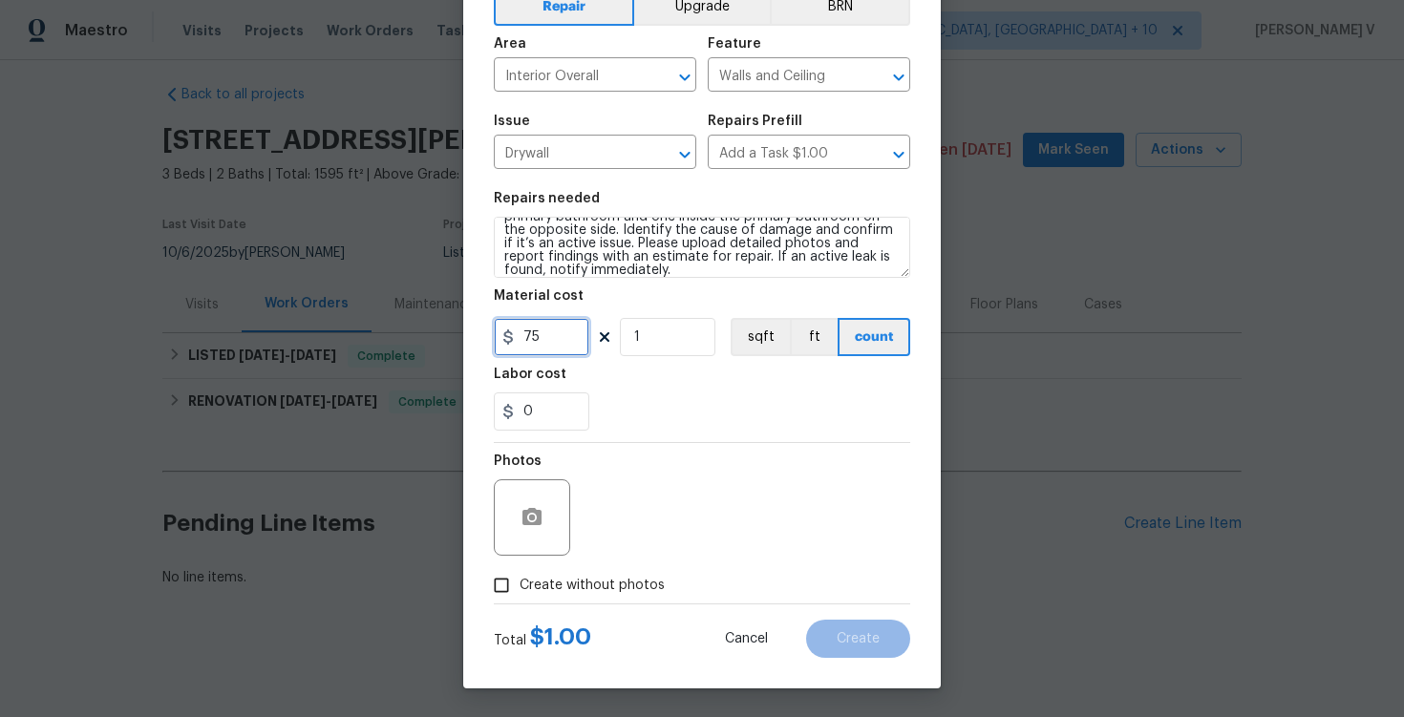
type input "75"
click at [546, 577] on span "Create without photos" at bounding box center [592, 586] width 145 height 20
click at [520, 577] on input "Create without photos" at bounding box center [501, 586] width 36 height 36
checkbox input "true"
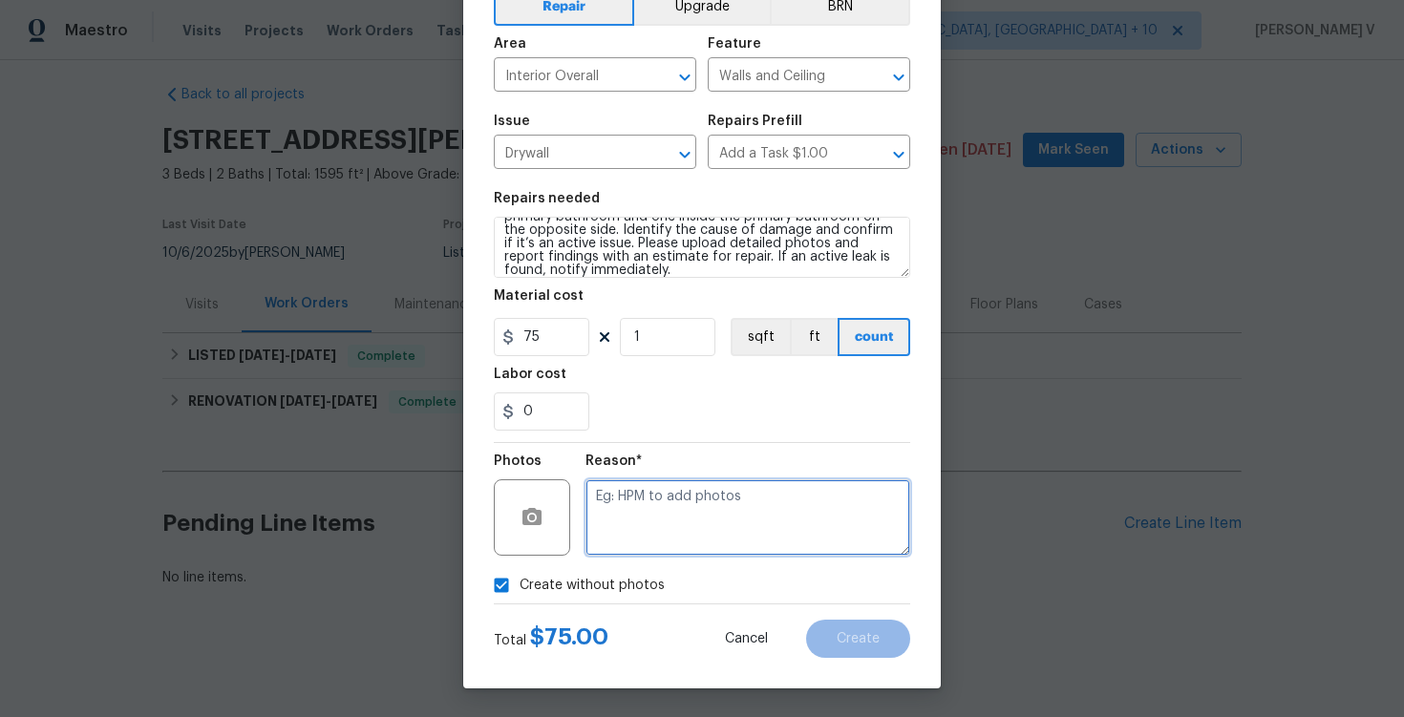
click at [733, 501] on textarea at bounding box center [748, 518] width 325 height 76
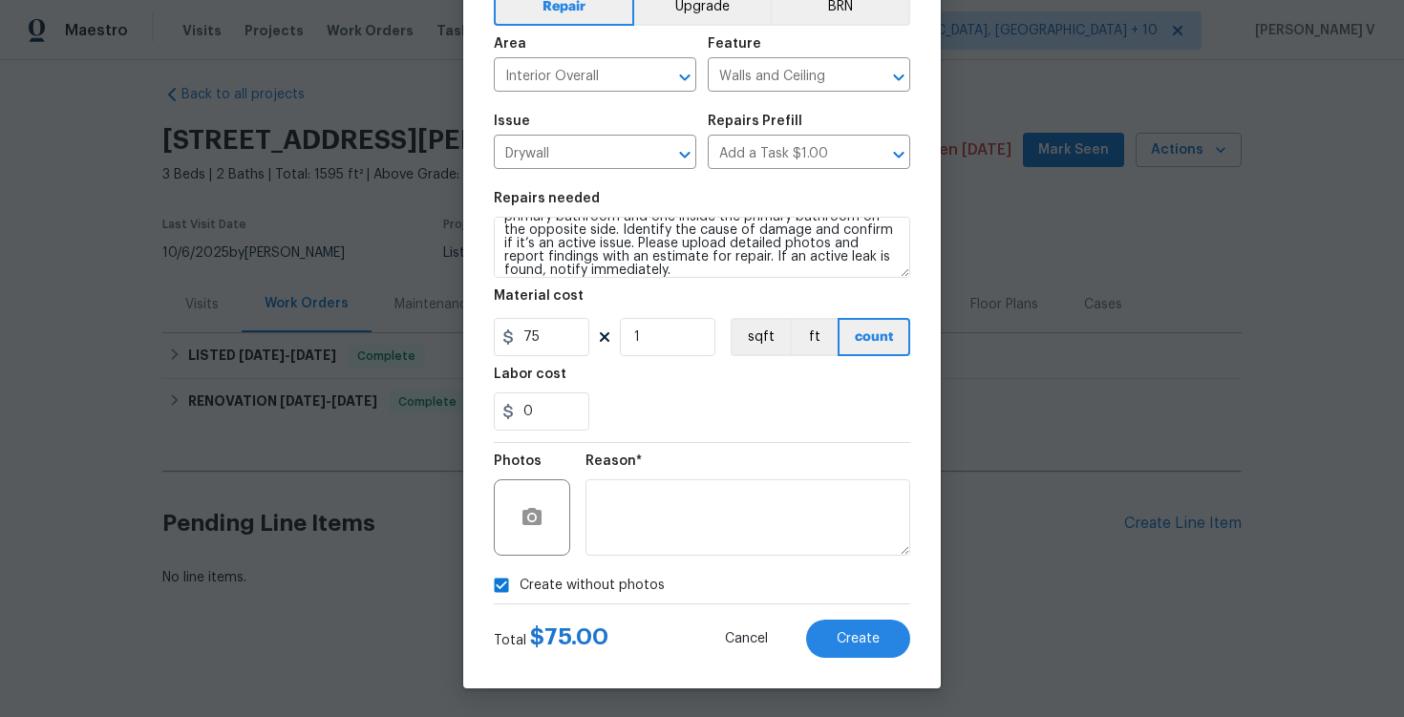
click at [858, 614] on div "Total $ 75.00 Cancel Create" at bounding box center [702, 632] width 417 height 54
click at [865, 630] on button "Create" at bounding box center [858, 639] width 104 height 38
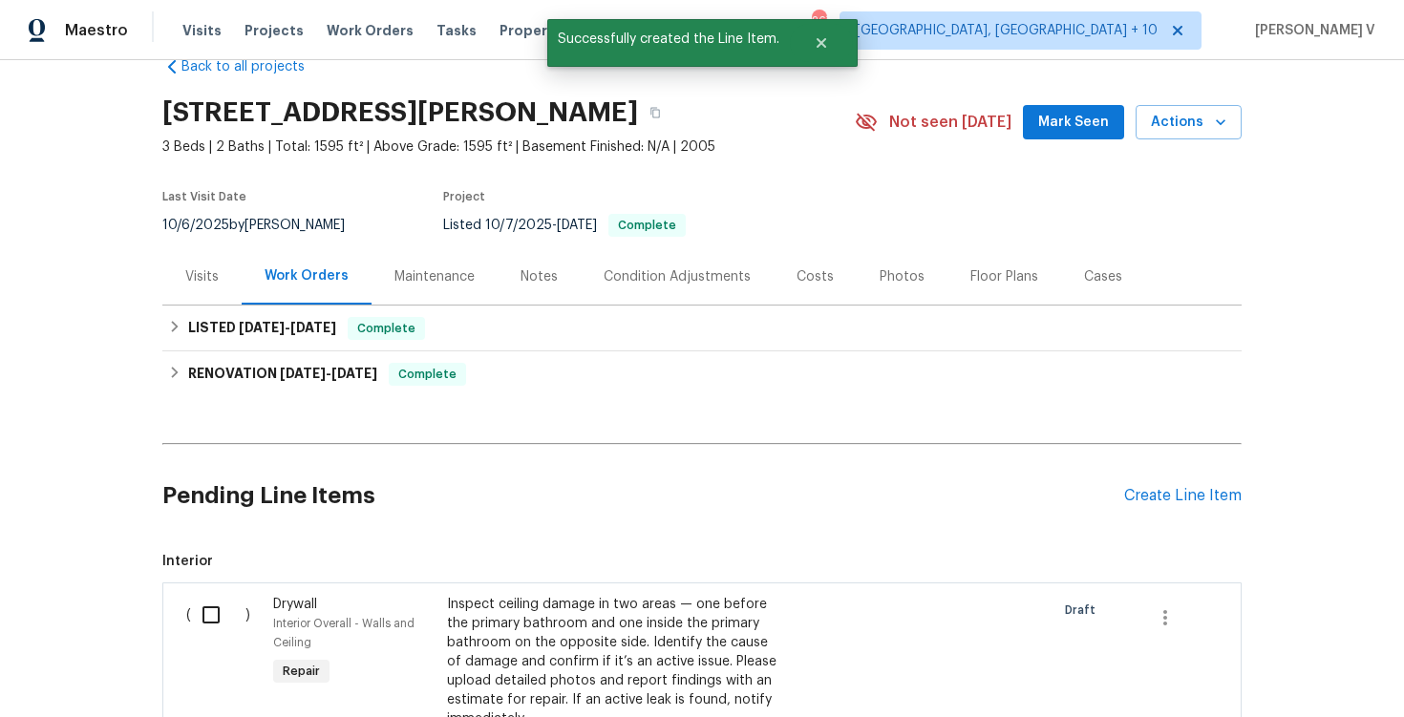
scroll to position [65, 0]
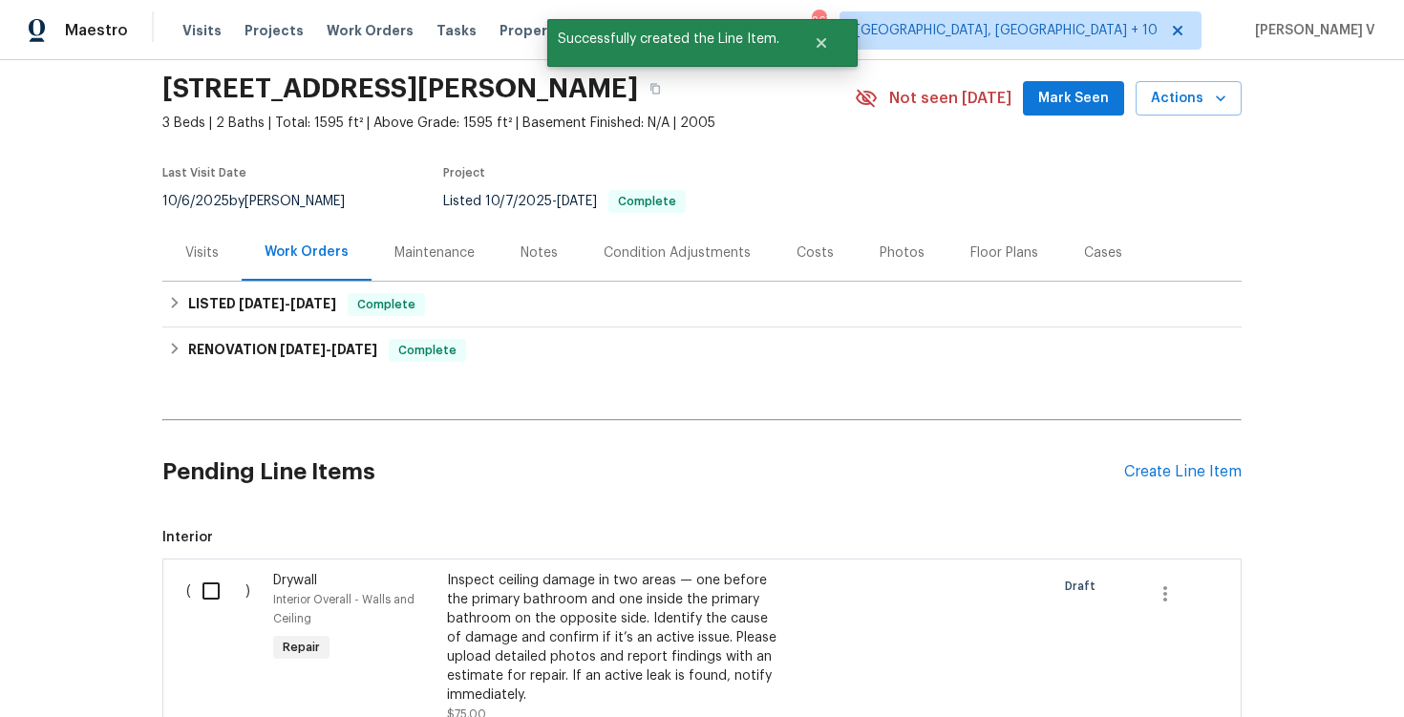
click at [229, 574] on input "checkbox" at bounding box center [218, 591] width 54 height 40
checkbox input "true"
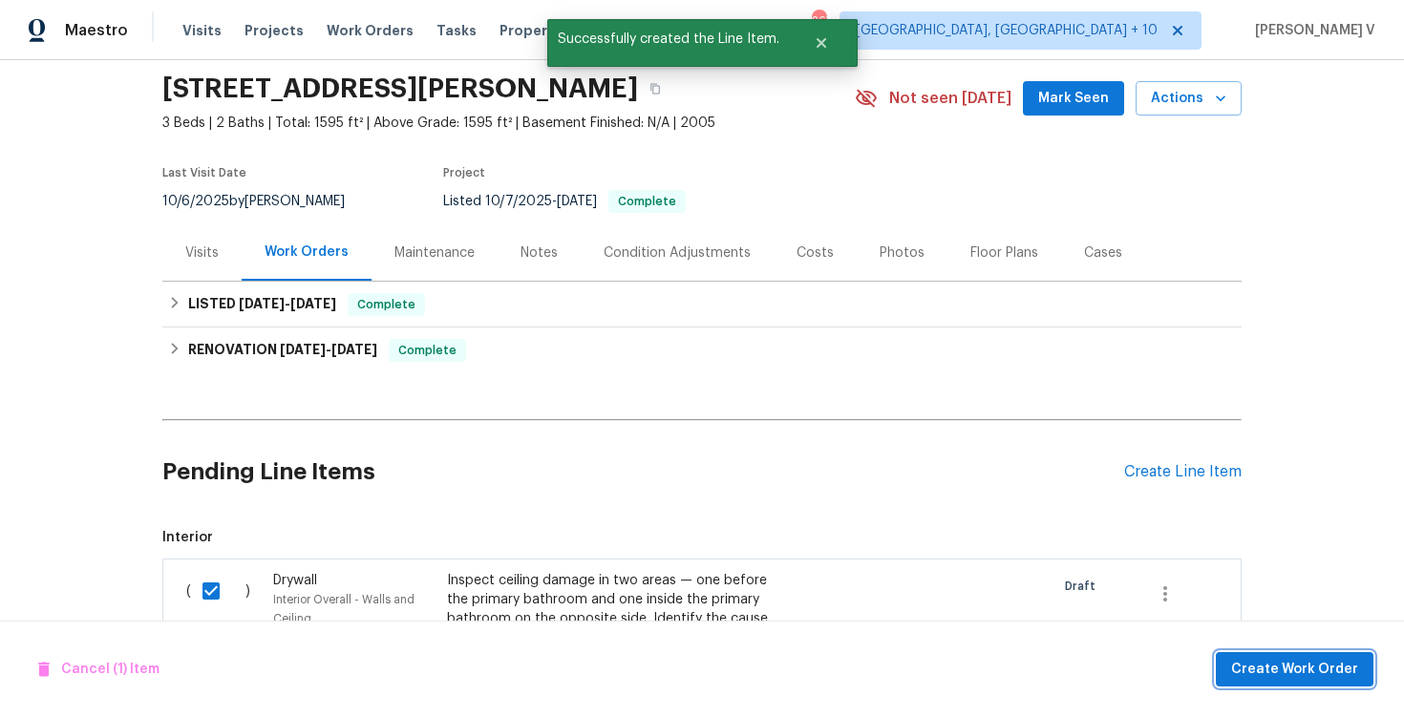
click at [1296, 673] on span "Create Work Order" at bounding box center [1294, 670] width 127 height 24
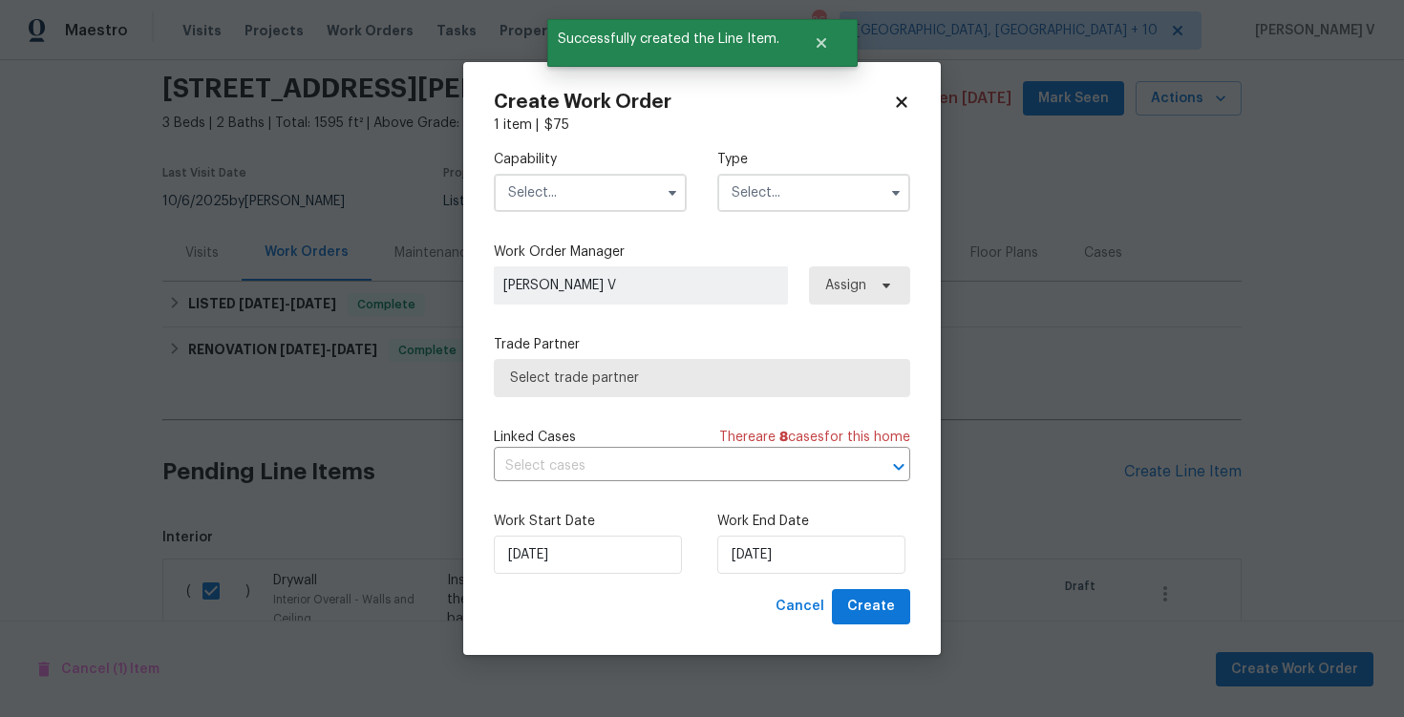
click at [563, 206] on input "text" at bounding box center [590, 193] width 193 height 38
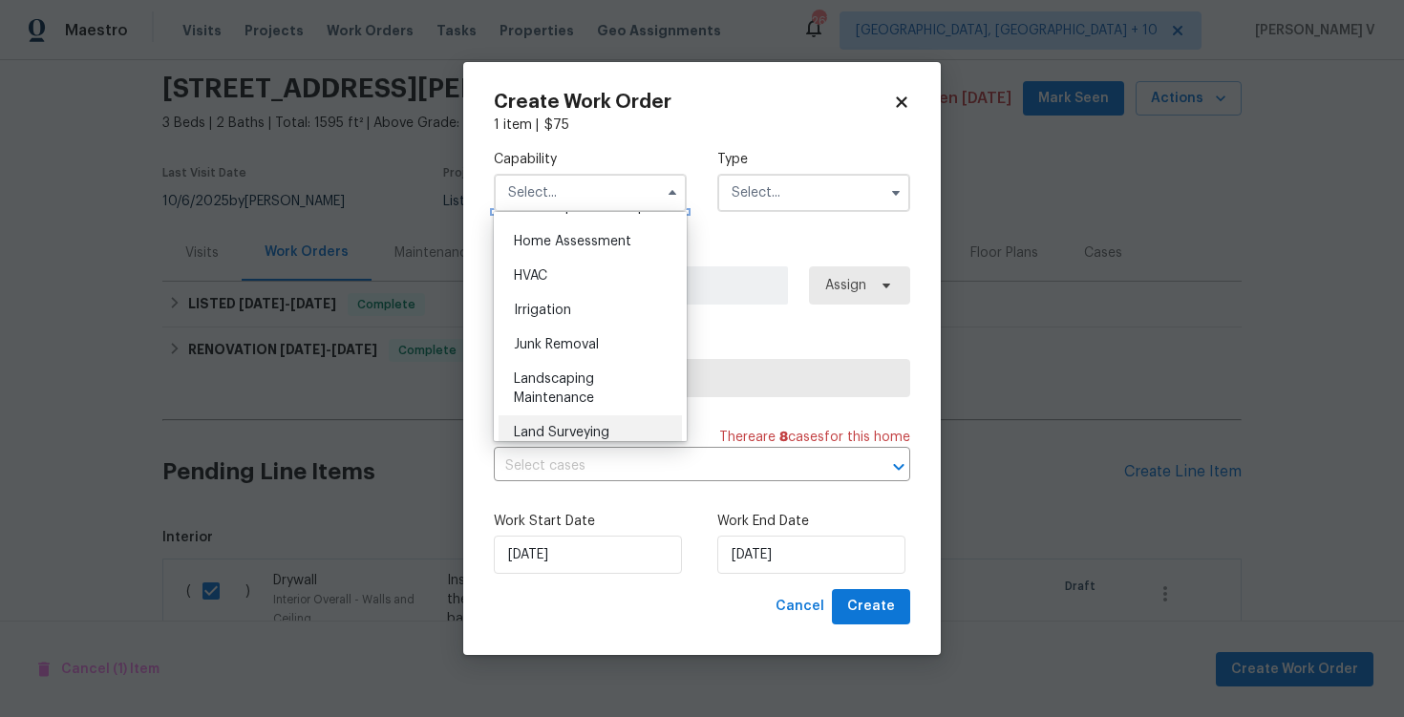
scroll to position [1030, 0]
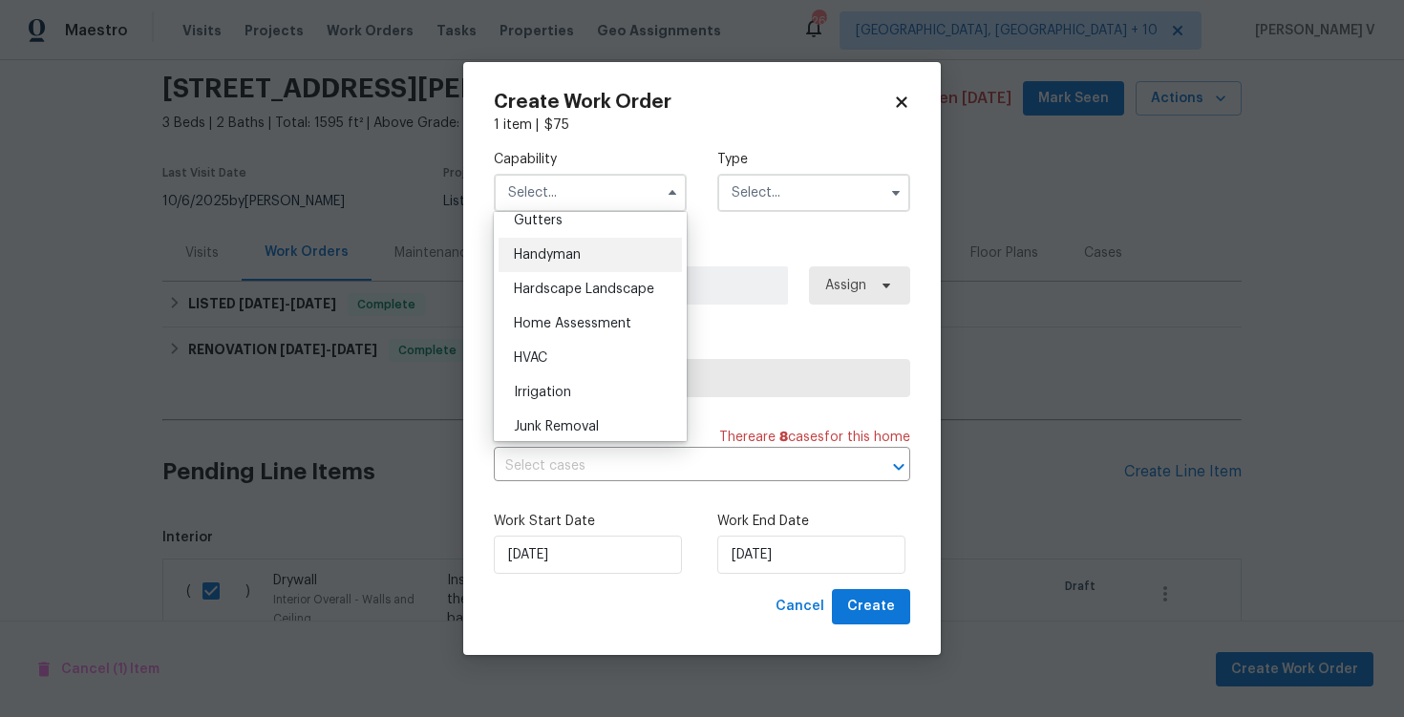
click at [567, 267] on div "Handyman" at bounding box center [590, 255] width 183 height 34
type input "Handyman"
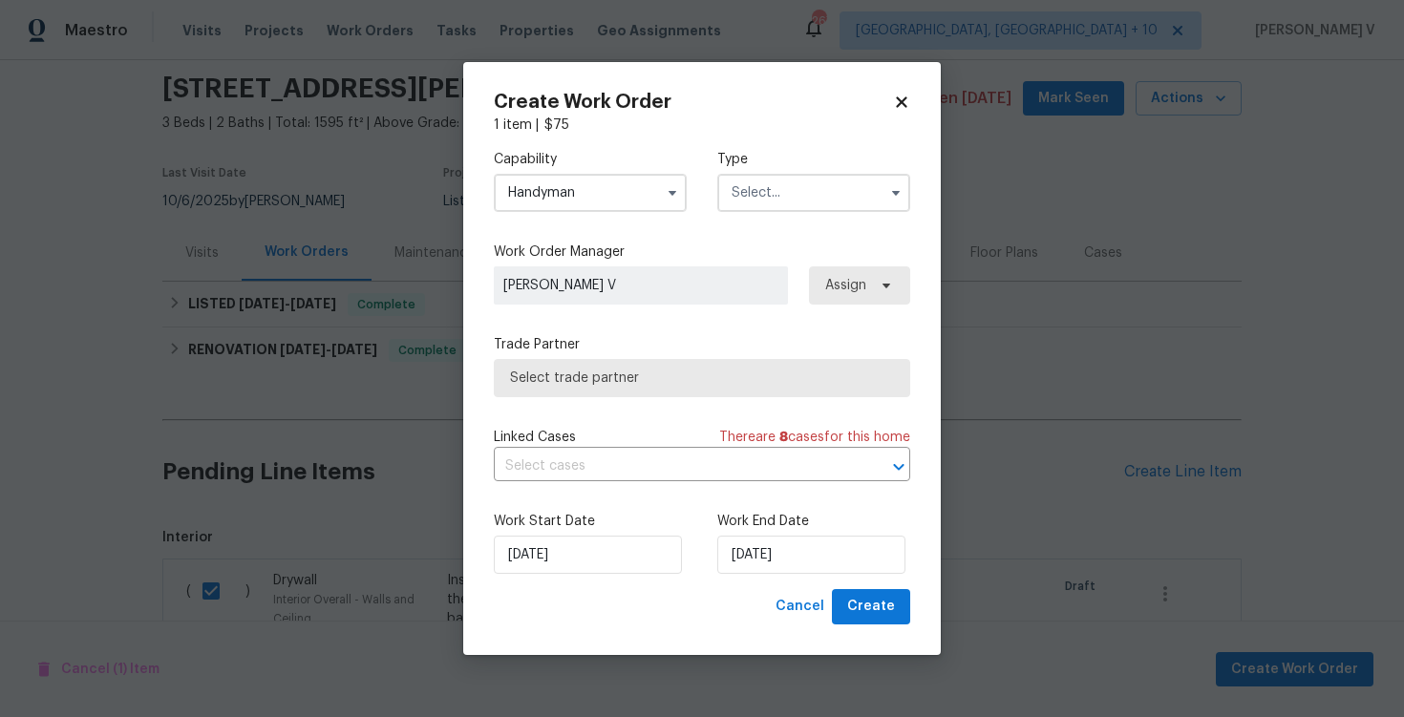
click at [787, 194] on input "text" at bounding box center [813, 193] width 193 height 38
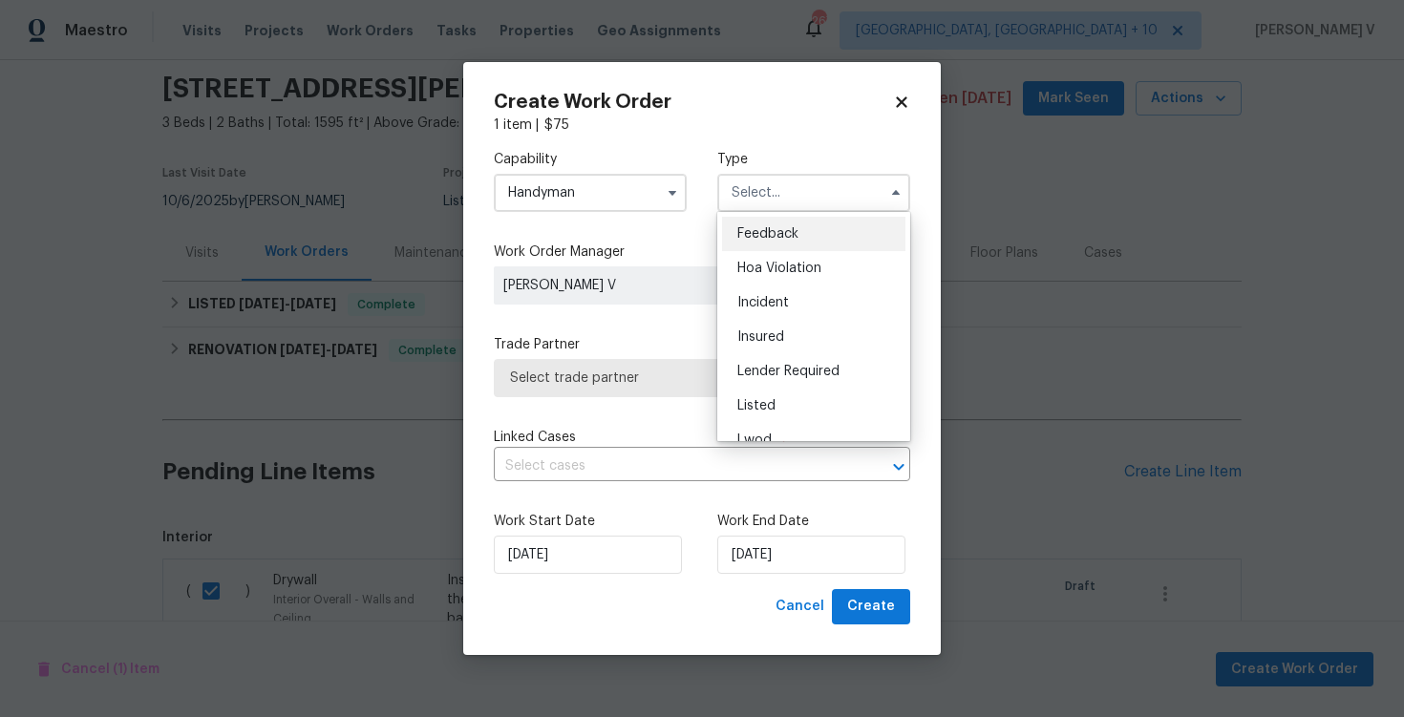
click at [753, 231] on span "Feedback" at bounding box center [768, 233] width 61 height 13
type input "Feedback"
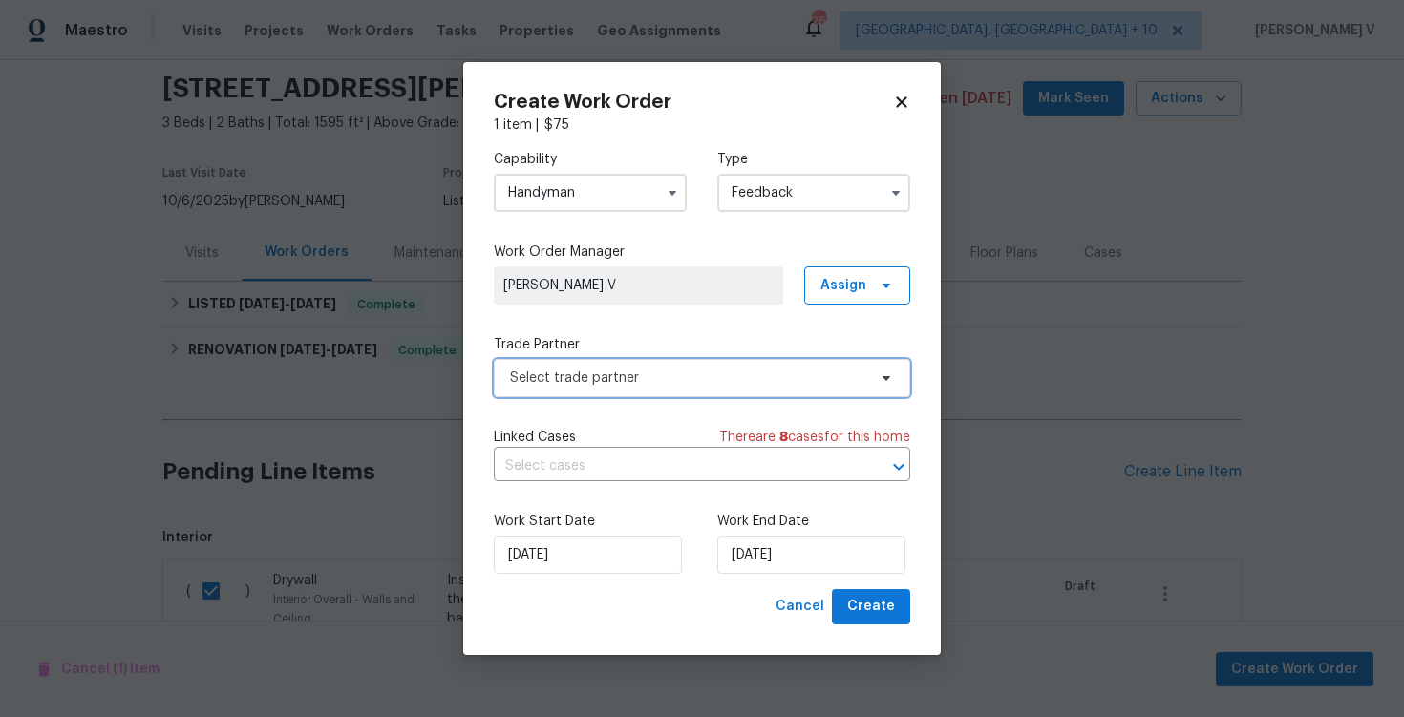
click at [615, 376] on span "Select trade partner" at bounding box center [688, 378] width 356 height 19
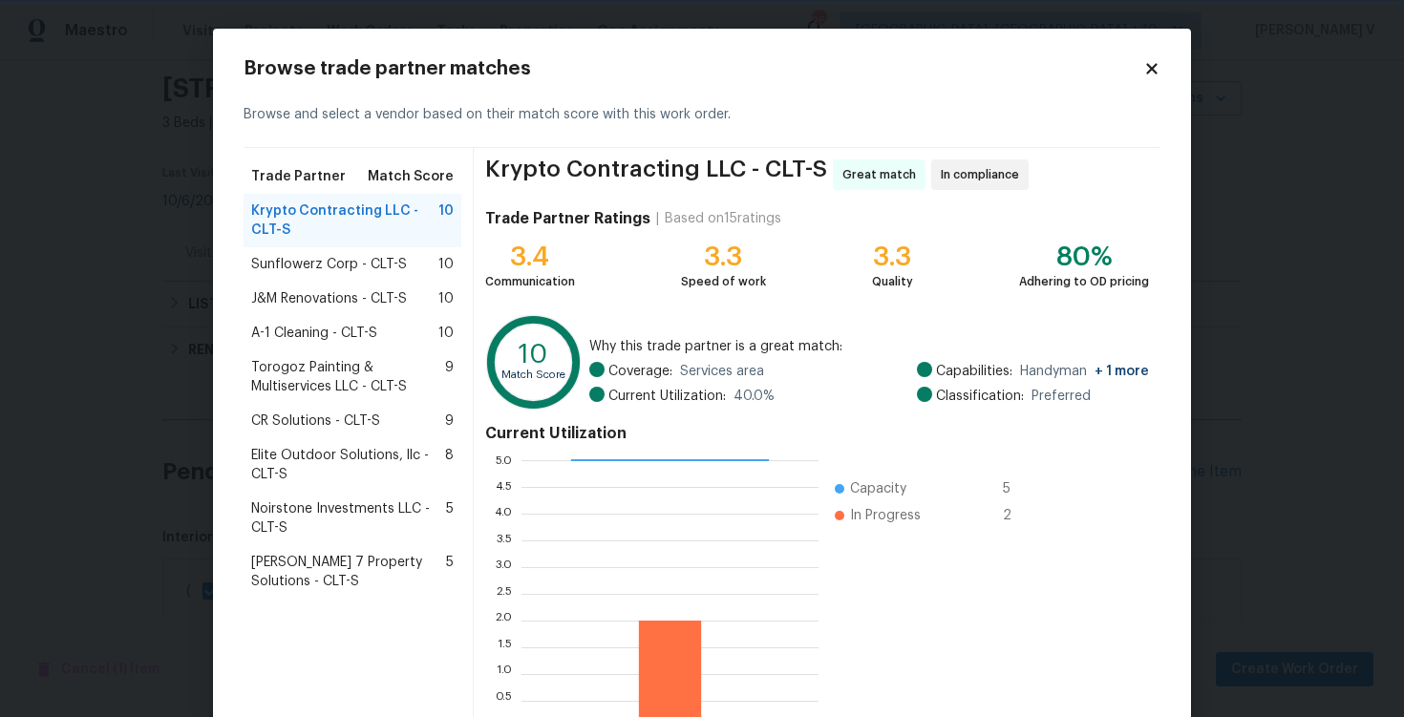
scroll to position [125, 0]
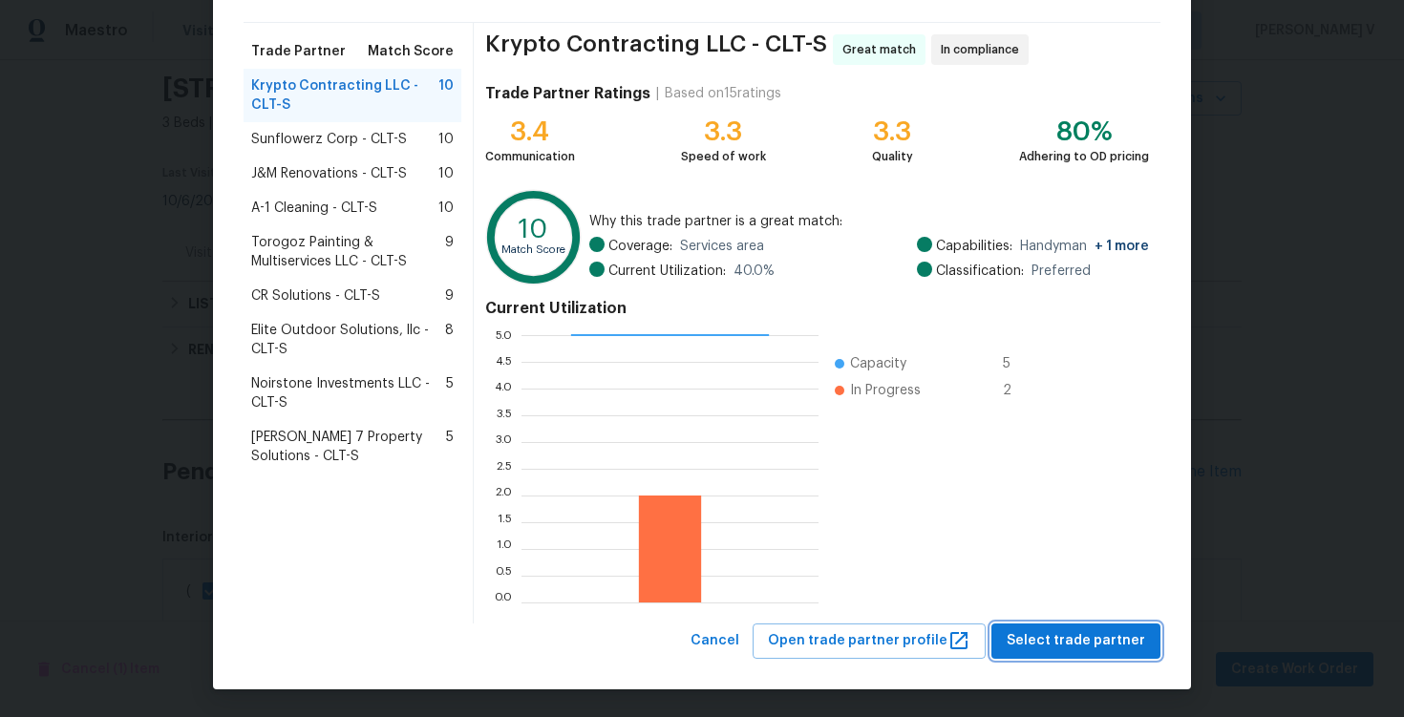
click at [1108, 636] on span "Select trade partner" at bounding box center [1076, 642] width 139 height 24
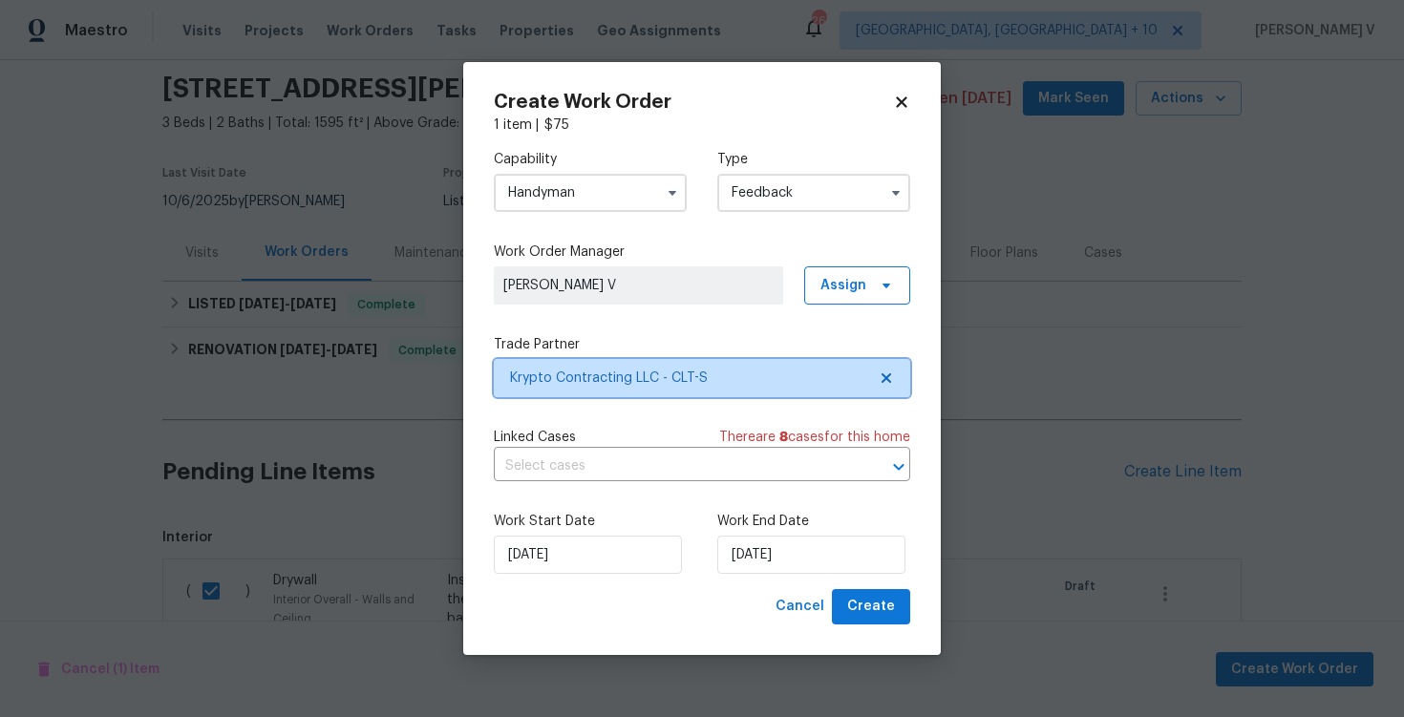
scroll to position [0, 0]
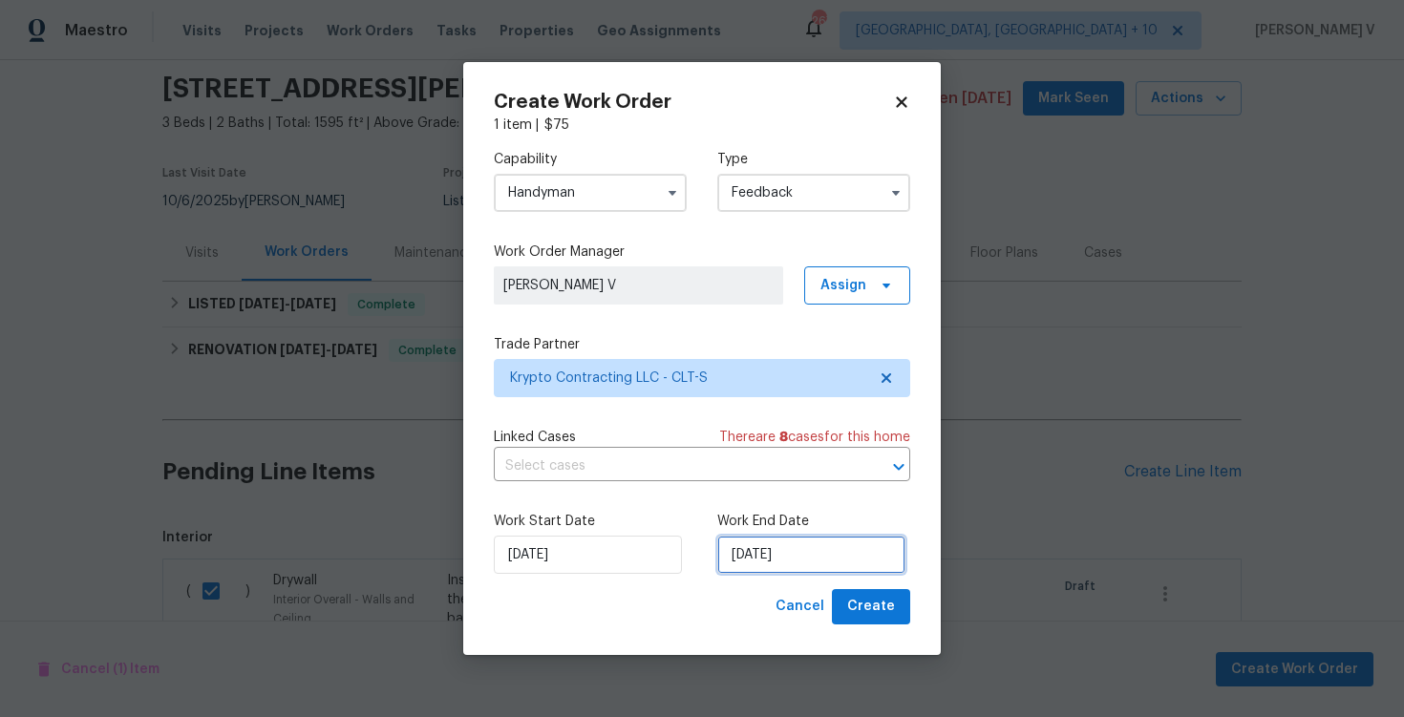
click at [732, 546] on input "14/10/2025" at bounding box center [811, 555] width 188 height 38
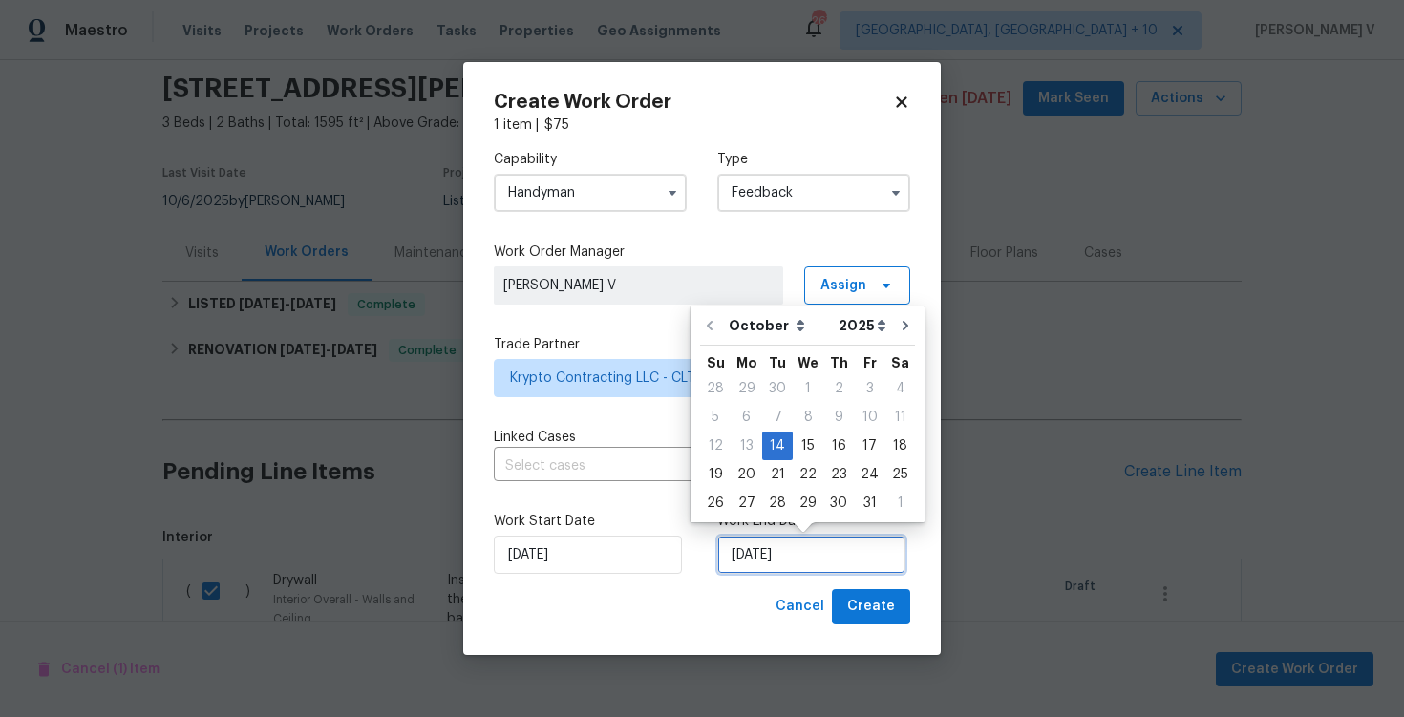
click at [732, 546] on input "14/10/2025" at bounding box center [811, 555] width 188 height 38
click at [830, 441] on div "16" at bounding box center [839, 446] width 31 height 27
type input "16/10/2025"
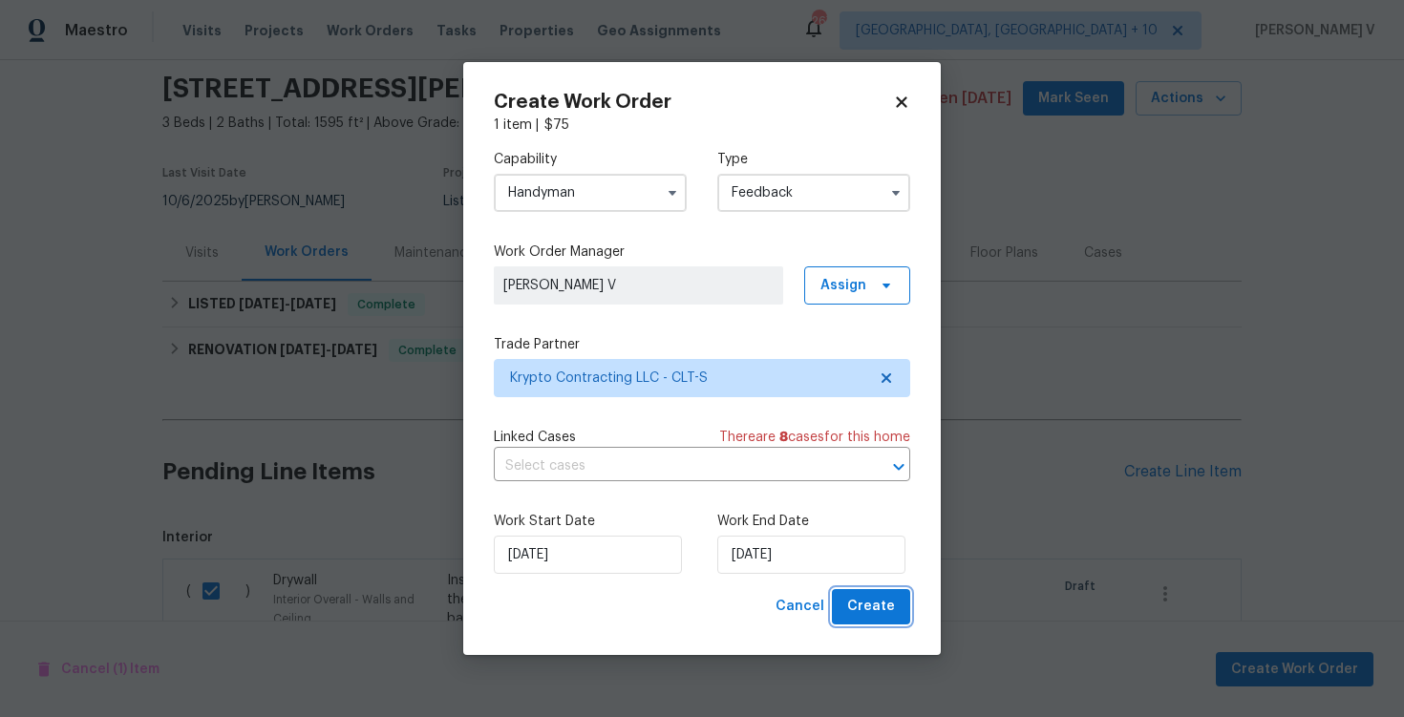
click at [873, 602] on span "Create" at bounding box center [871, 607] width 48 height 24
checkbox input "false"
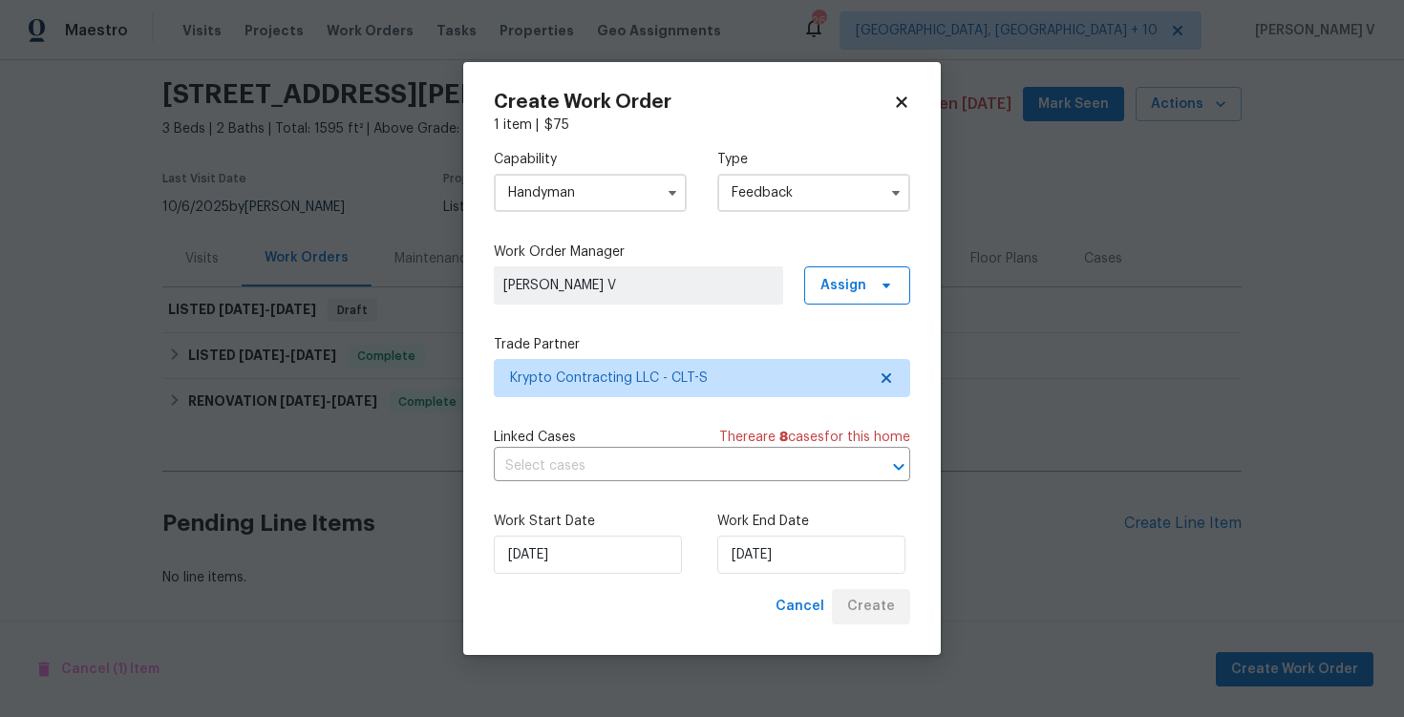
scroll to position [59, 0]
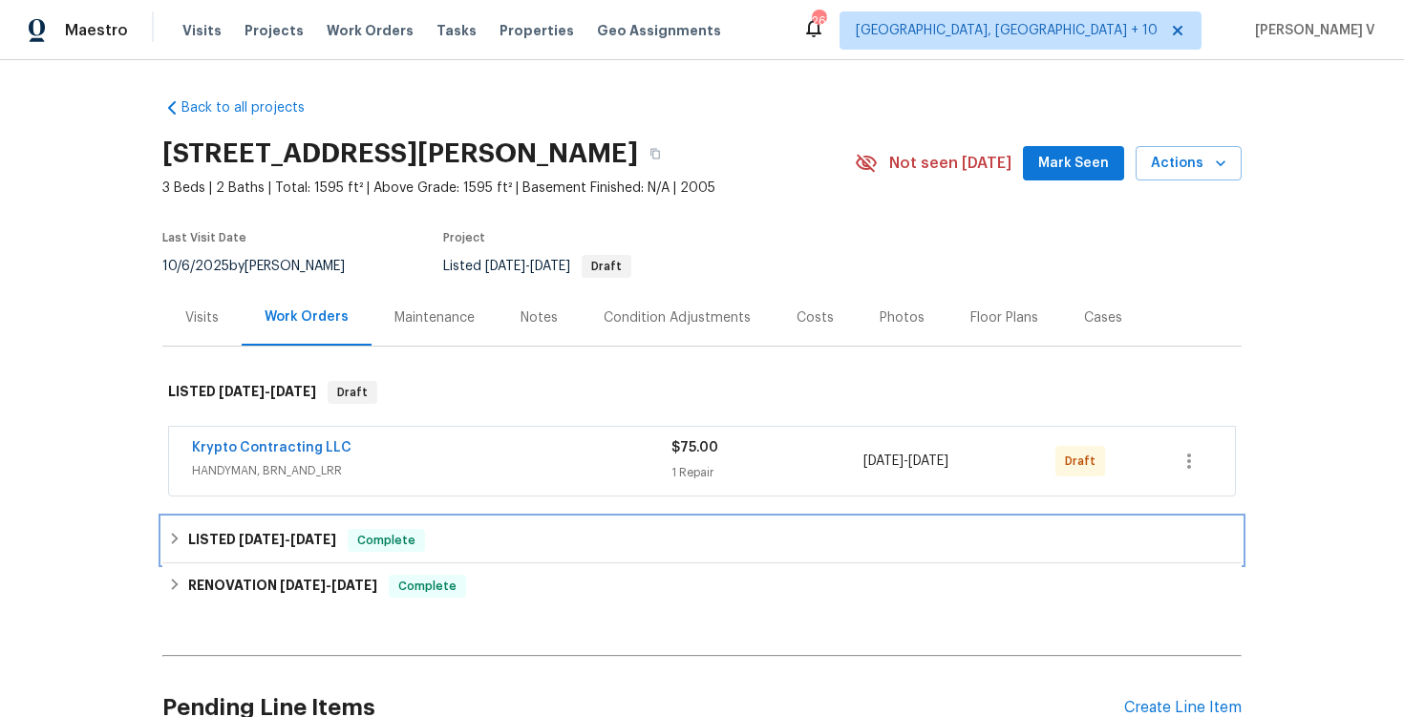
click at [366, 544] on span "Complete" at bounding box center [387, 540] width 74 height 19
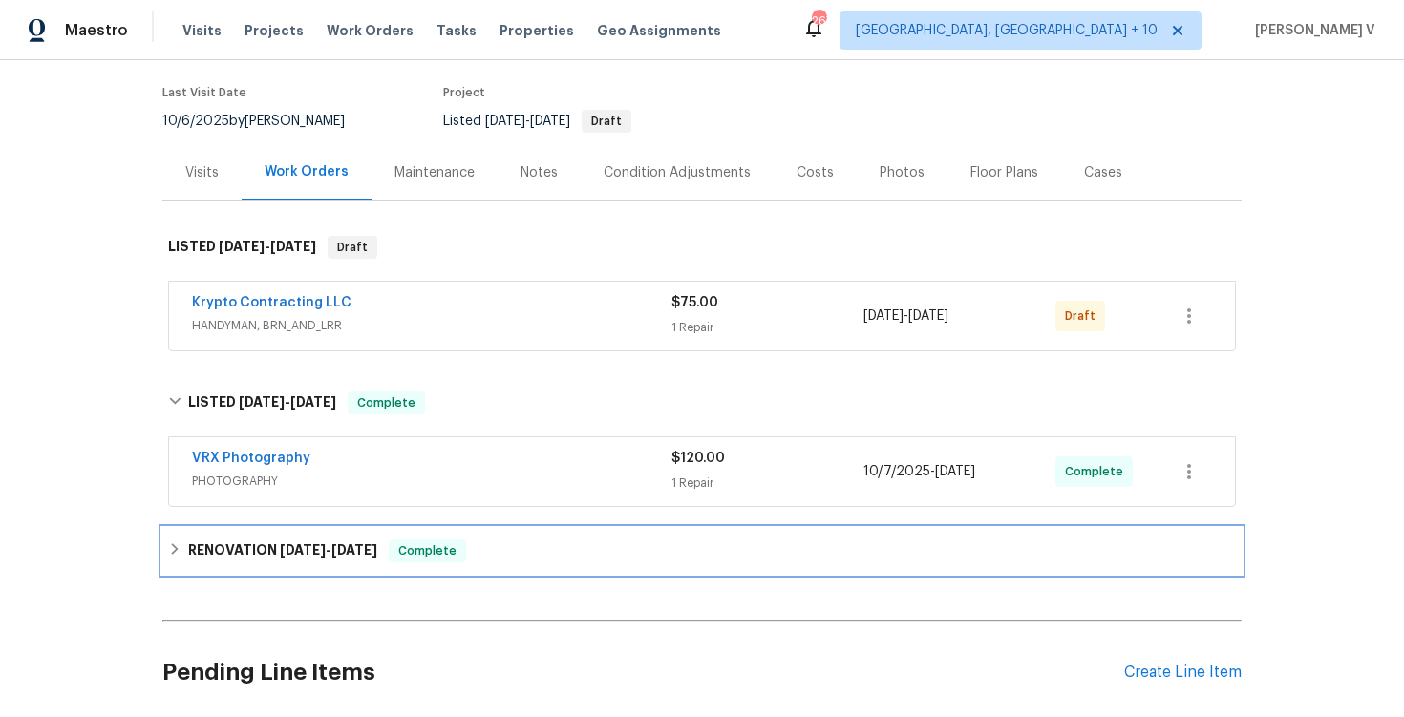
click at [350, 544] on span "[DATE]" at bounding box center [355, 550] width 46 height 13
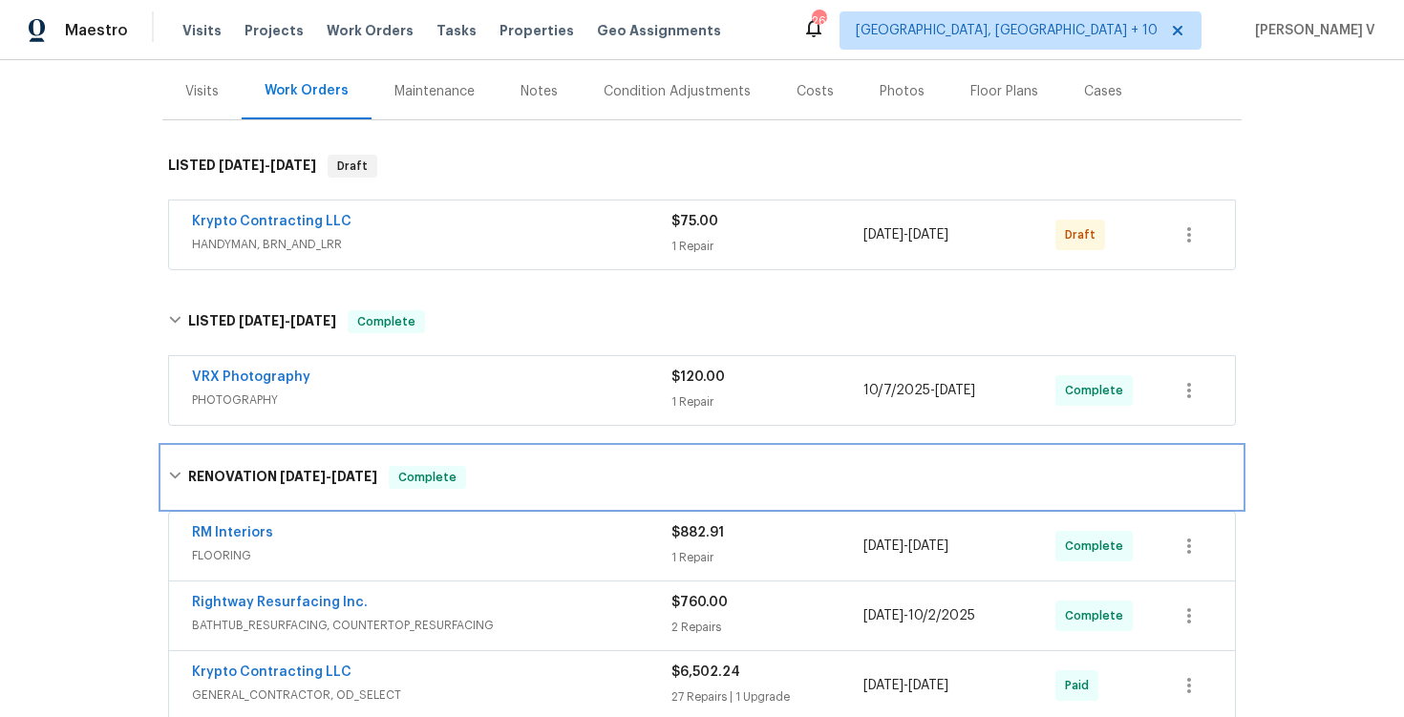
scroll to position [168, 0]
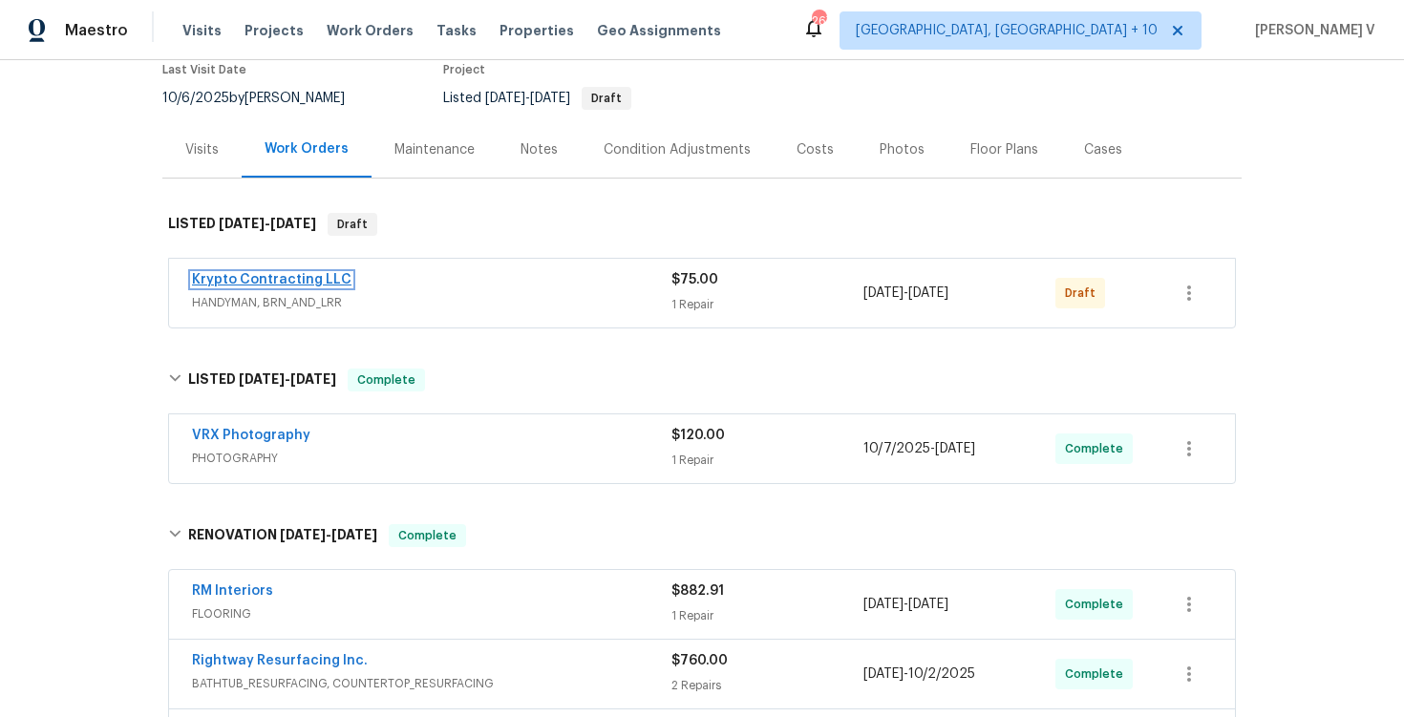
click at [312, 283] on link "Krypto Contracting LLC" at bounding box center [272, 279] width 160 height 13
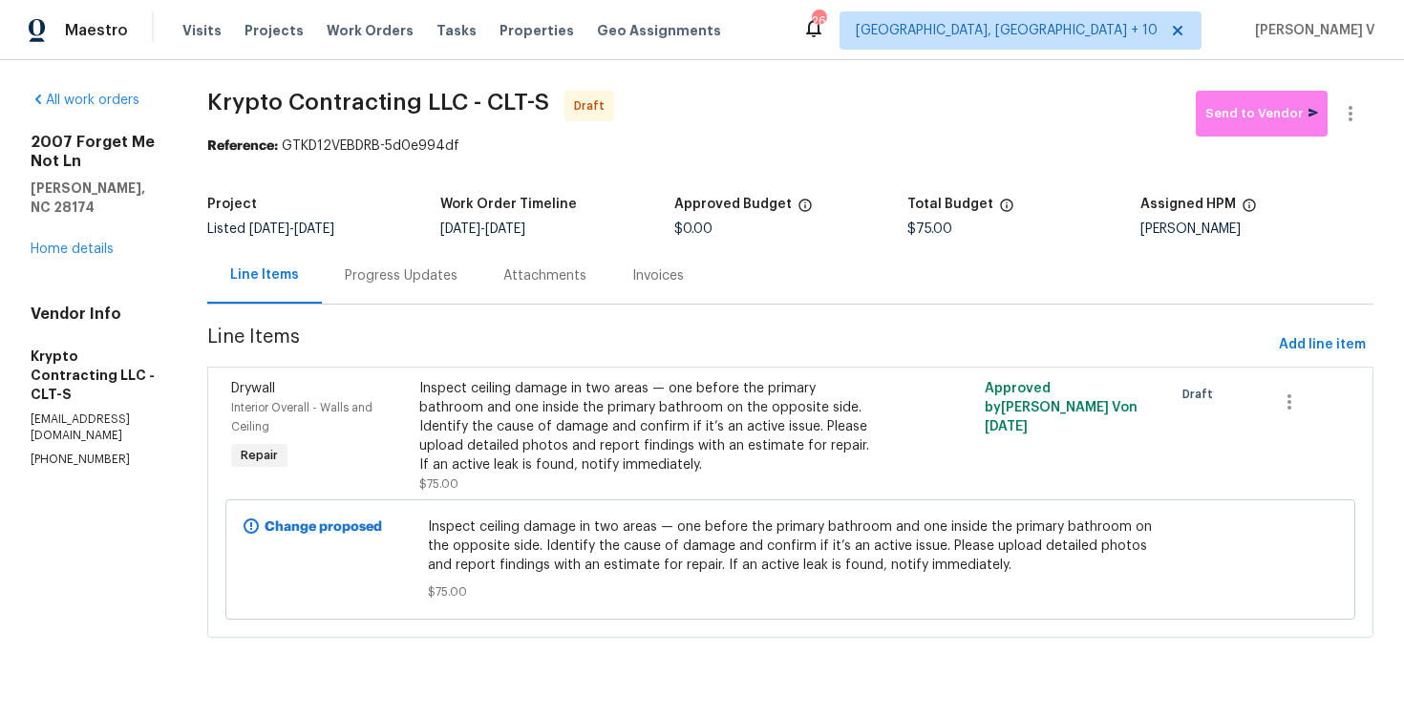
click at [391, 301] on div "Progress Updates" at bounding box center [401, 275] width 159 height 56
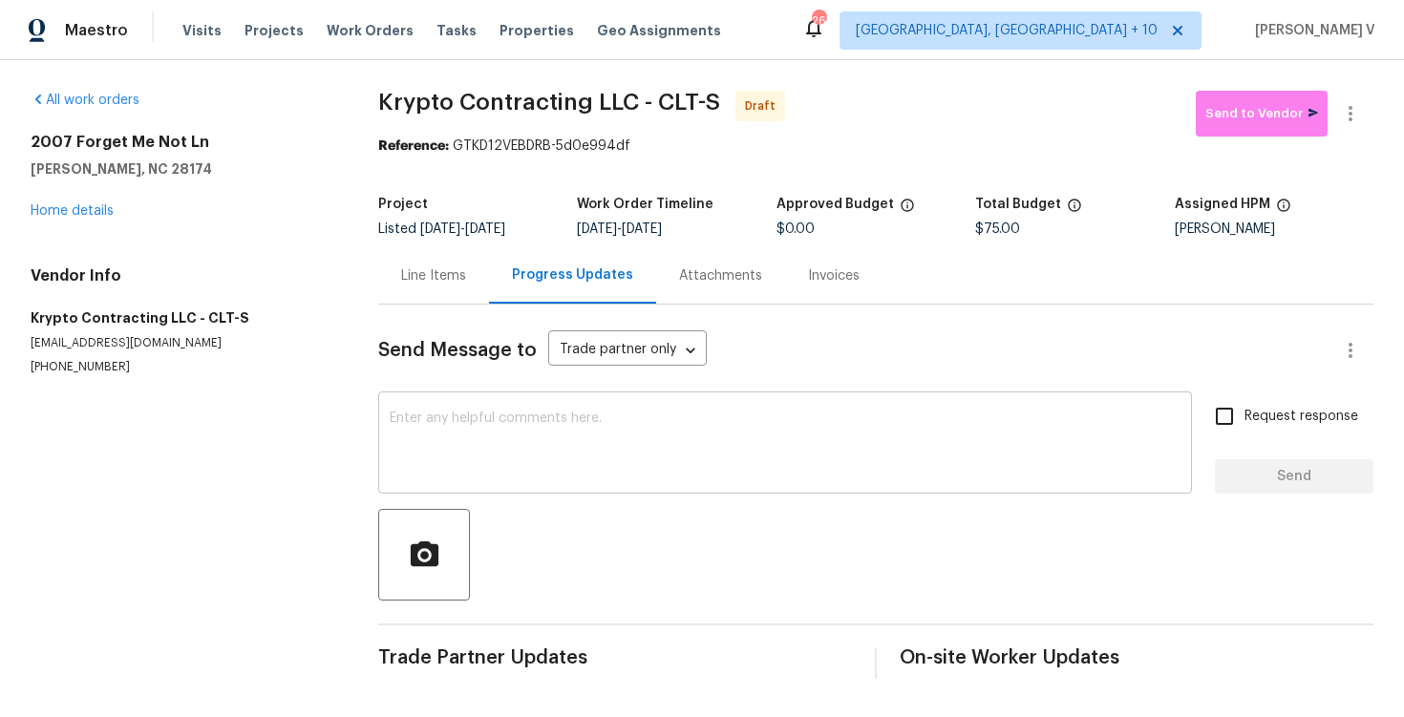
click at [413, 484] on div "x ​" at bounding box center [785, 444] width 814 height 97
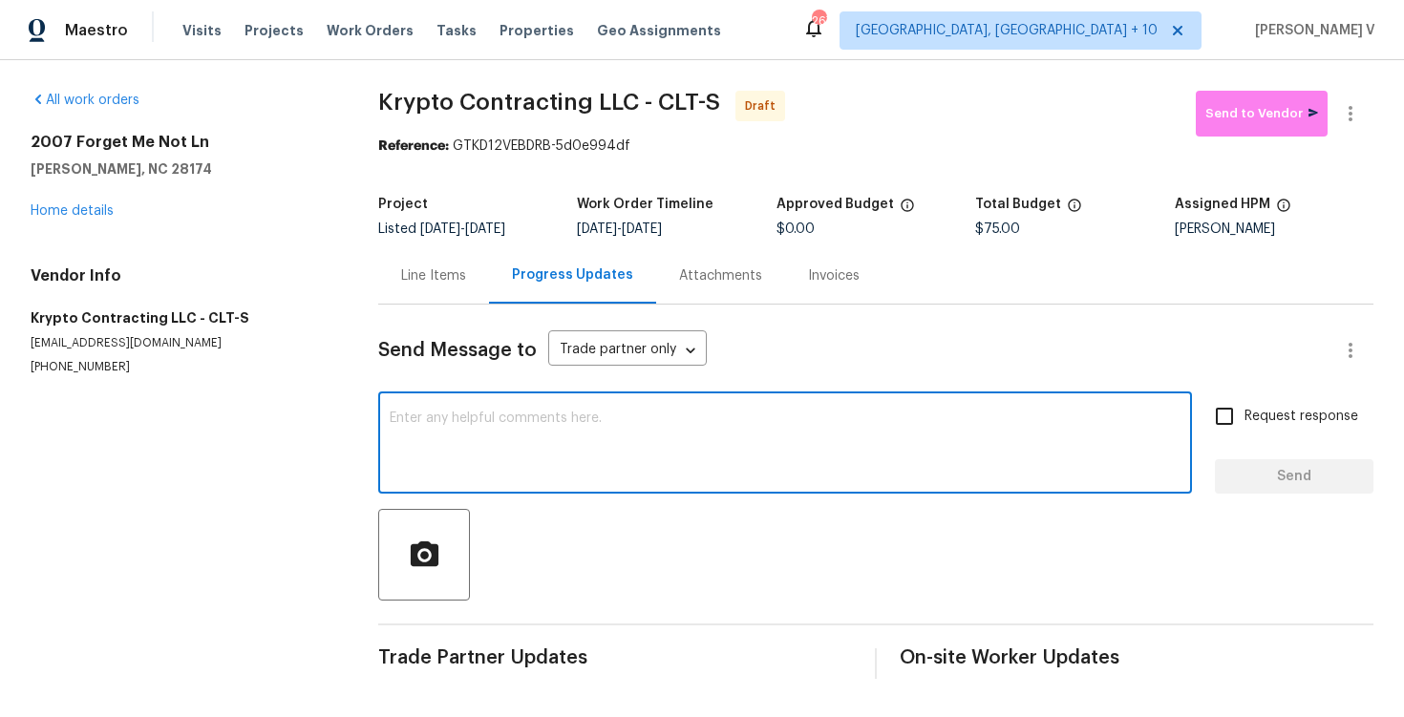
paste textarea "Hi this is Divya with Opendoor. I’m confirming you received the WO for the prop…"
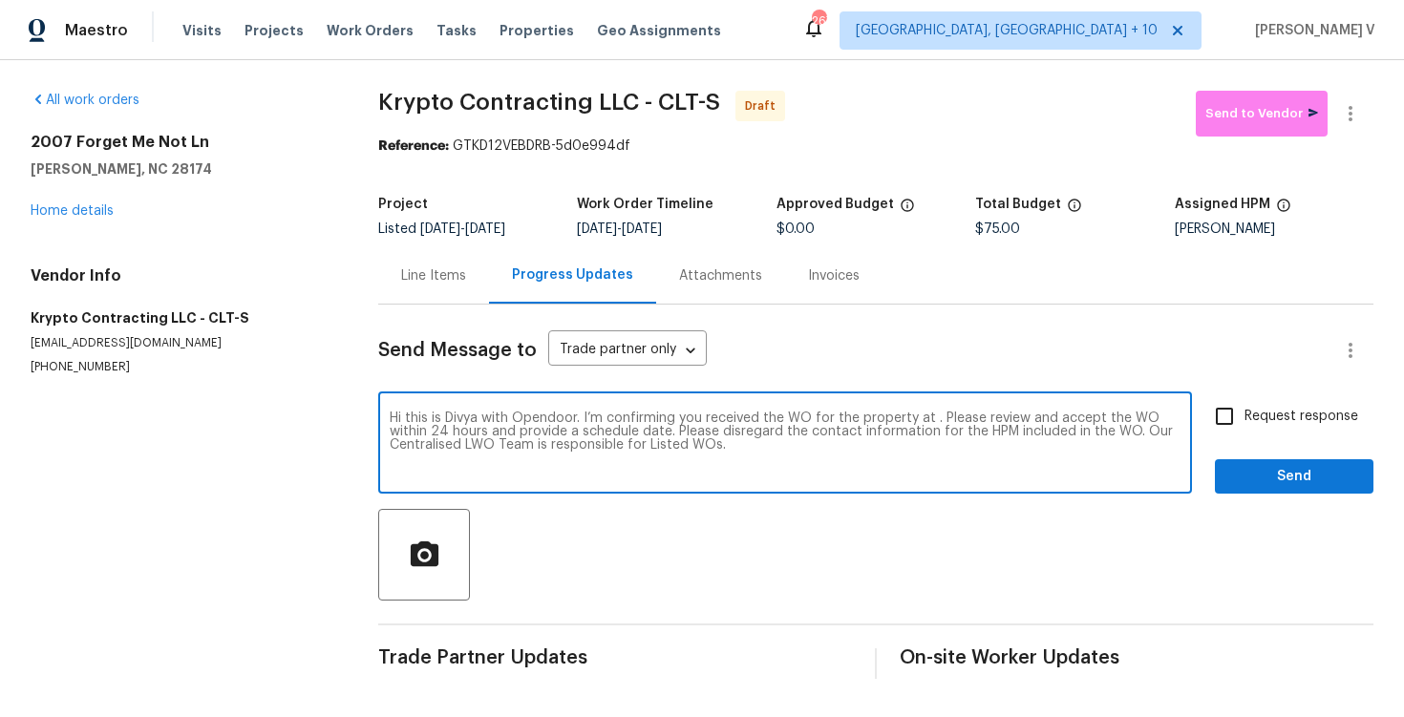
click at [929, 417] on textarea "Hi this is Divya with Opendoor. I’m confirming you received the WO for the prop…" at bounding box center [785, 445] width 791 height 67
paste textarea "[STREET_ADDRESS][PERSON_NAME]"
type textarea "Hi this is Divya with Opendoor. I’m confirming you received the WO for the prop…"
click at [1231, 423] on input "Request response" at bounding box center [1225, 416] width 40 height 40
checkbox input "true"
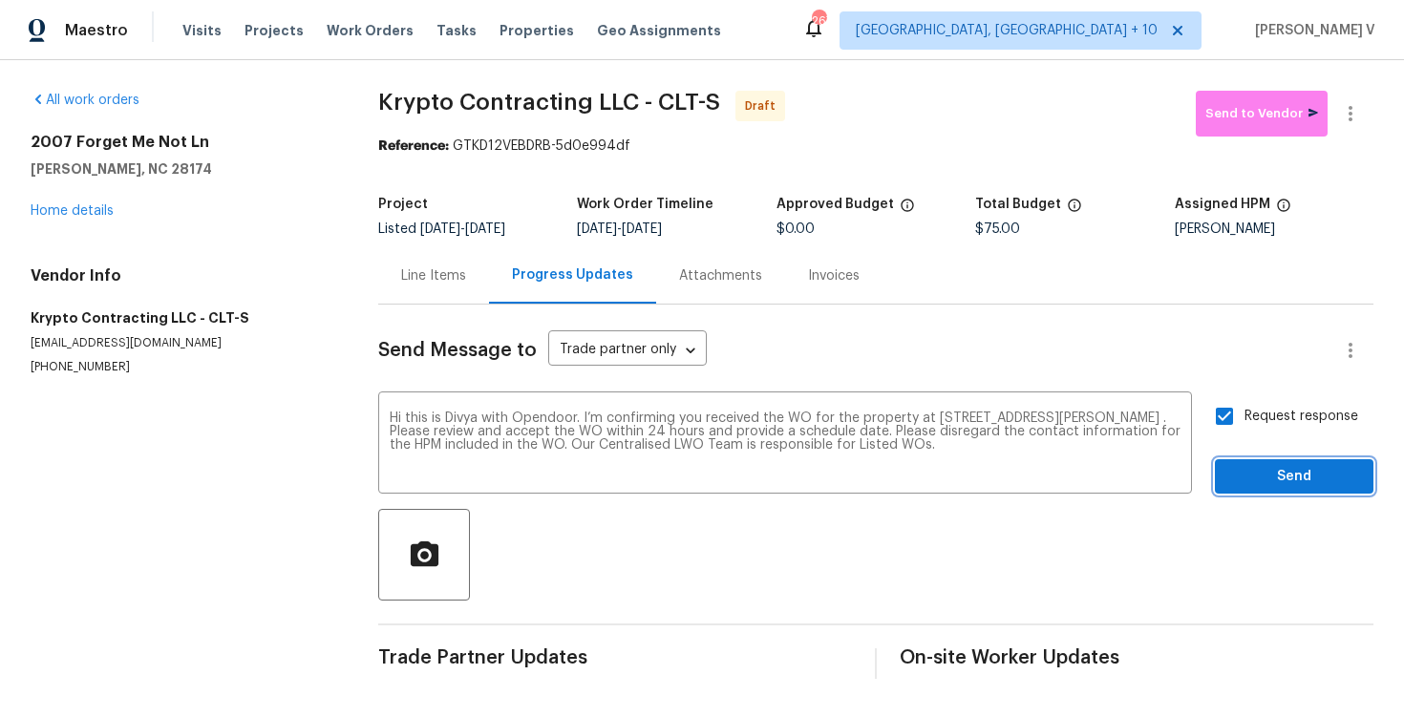
click at [1260, 480] on span "Send" at bounding box center [1295, 477] width 128 height 24
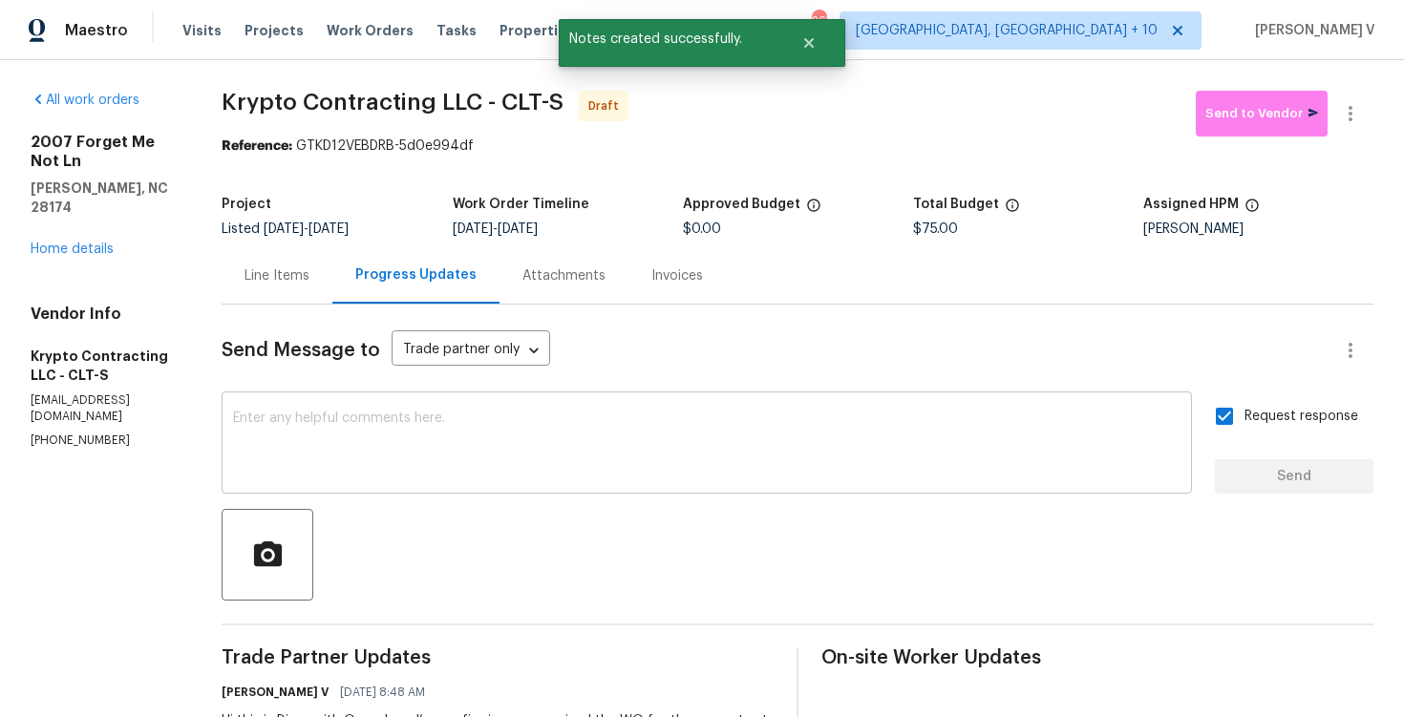
click at [474, 474] on textarea at bounding box center [707, 445] width 948 height 67
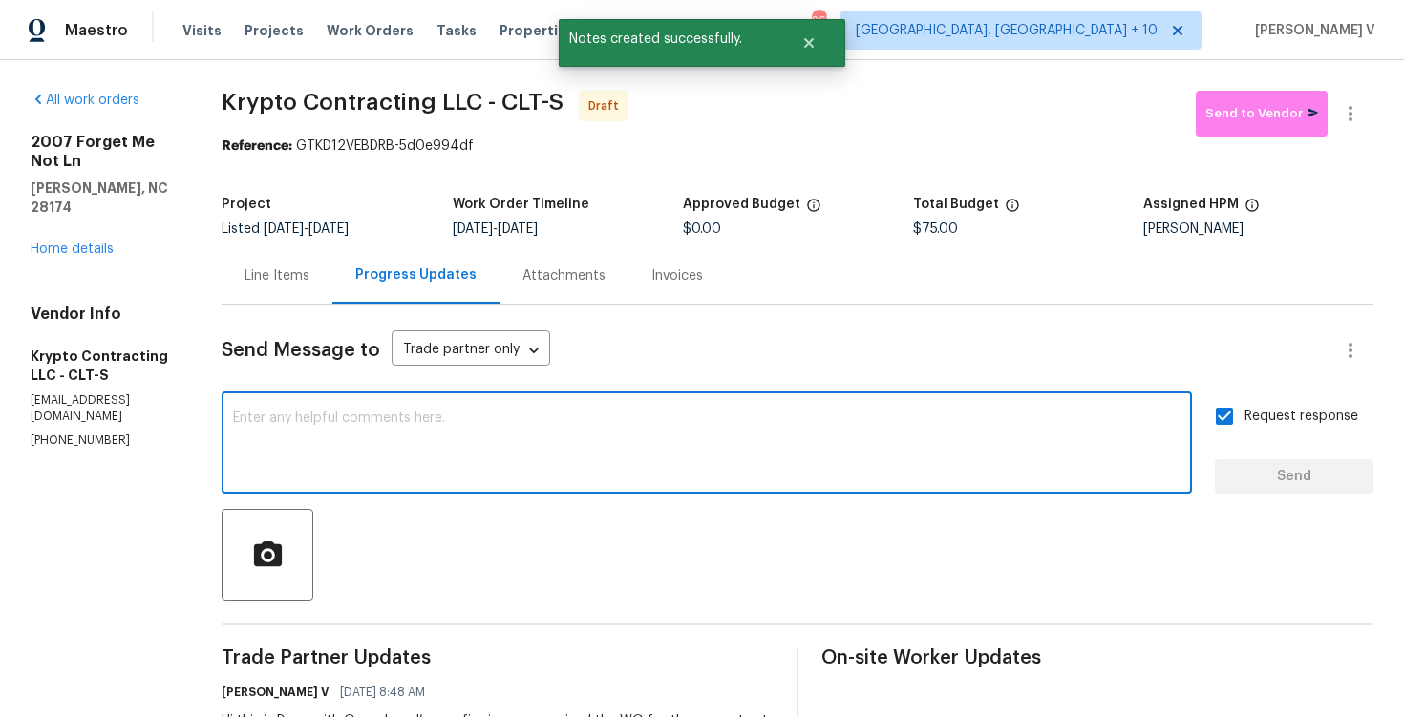
paste textarea "Attention All Work Orders must include before-photos (both close-up and wide-an…"
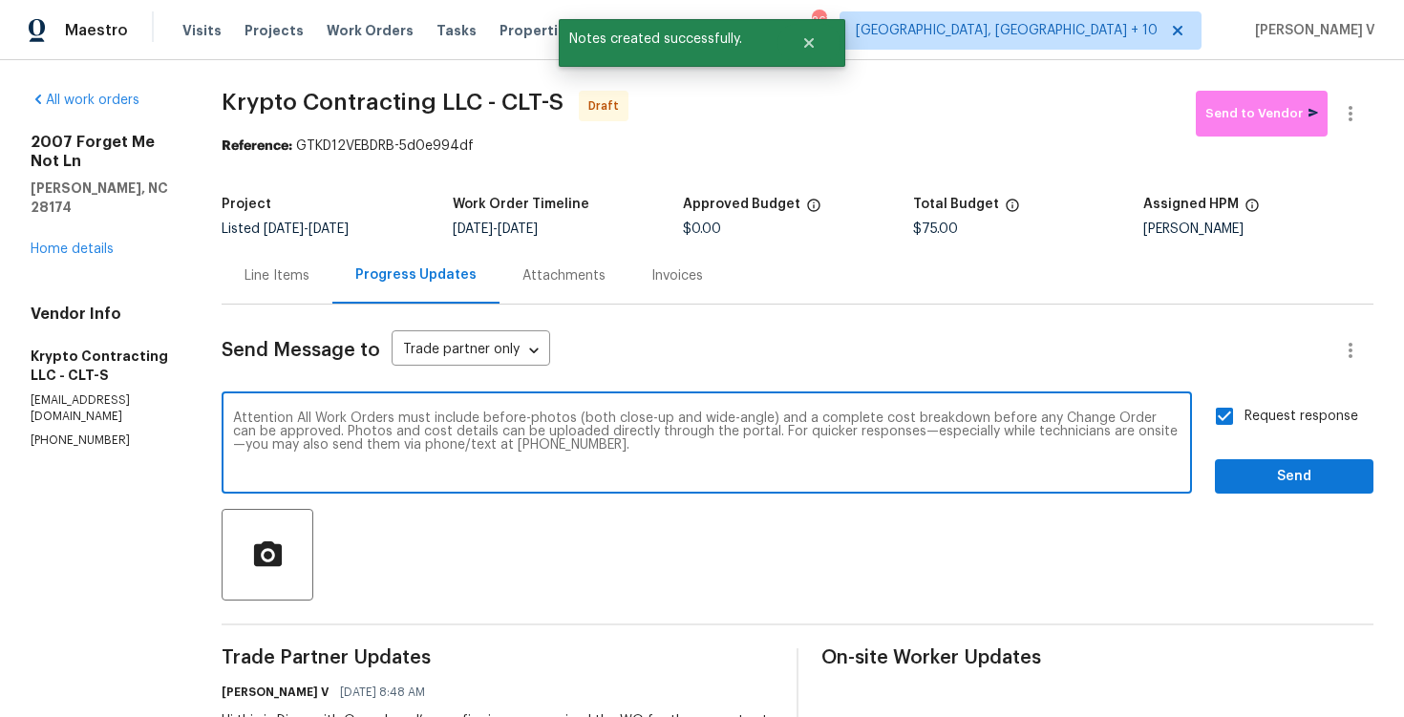
click at [0, 0] on qb-div "Ignore" at bounding box center [0, 0] width 0 height 0
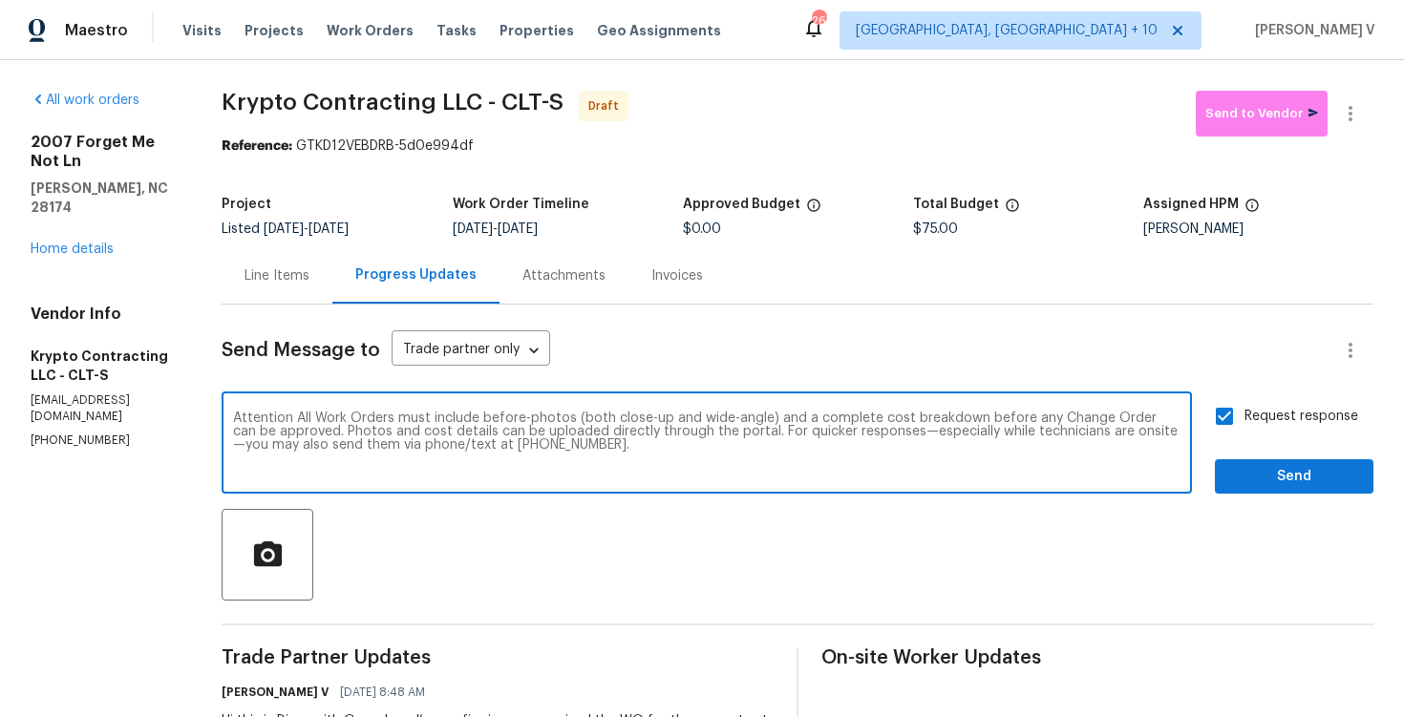
type textarea "Attention All Work Orders must include before-photos (both close-up and wide-an…"
click at [1278, 465] on span "Send" at bounding box center [1295, 477] width 128 height 24
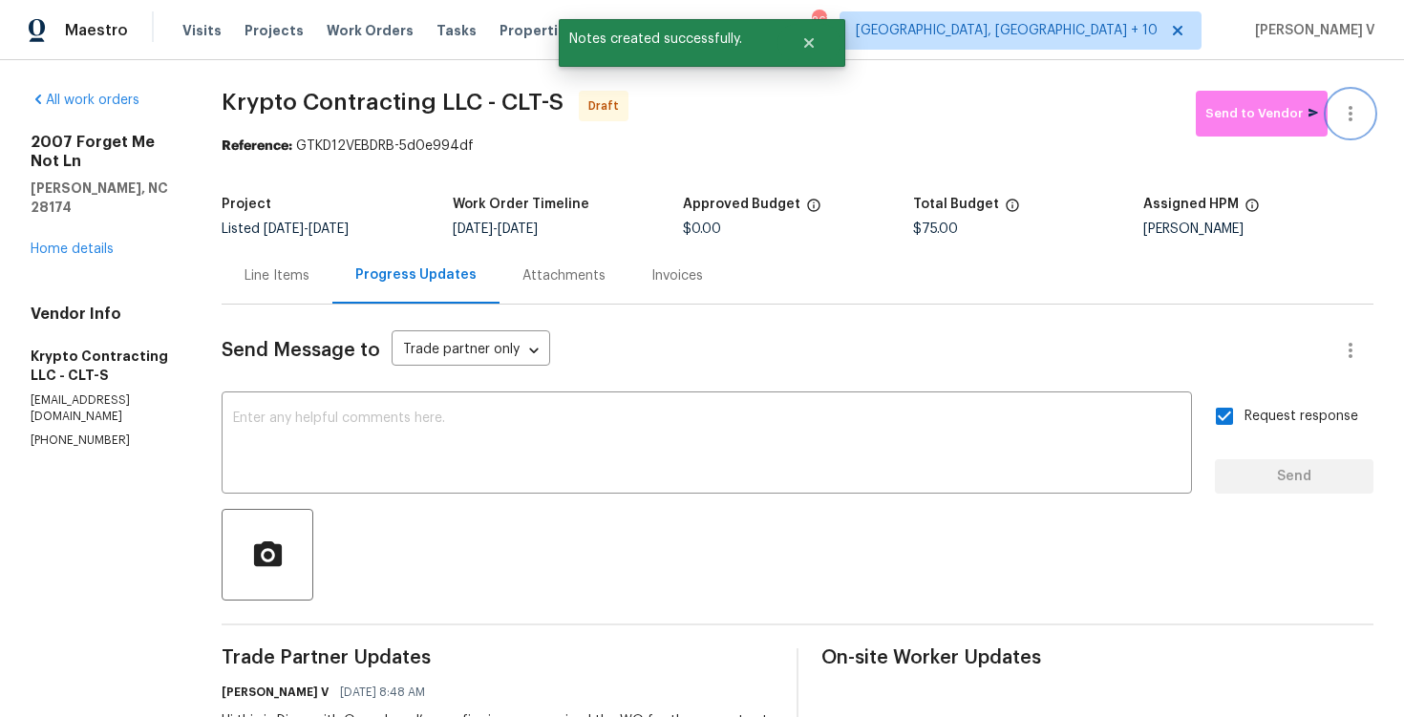
click at [1351, 115] on icon "button" at bounding box center [1351, 113] width 4 height 15
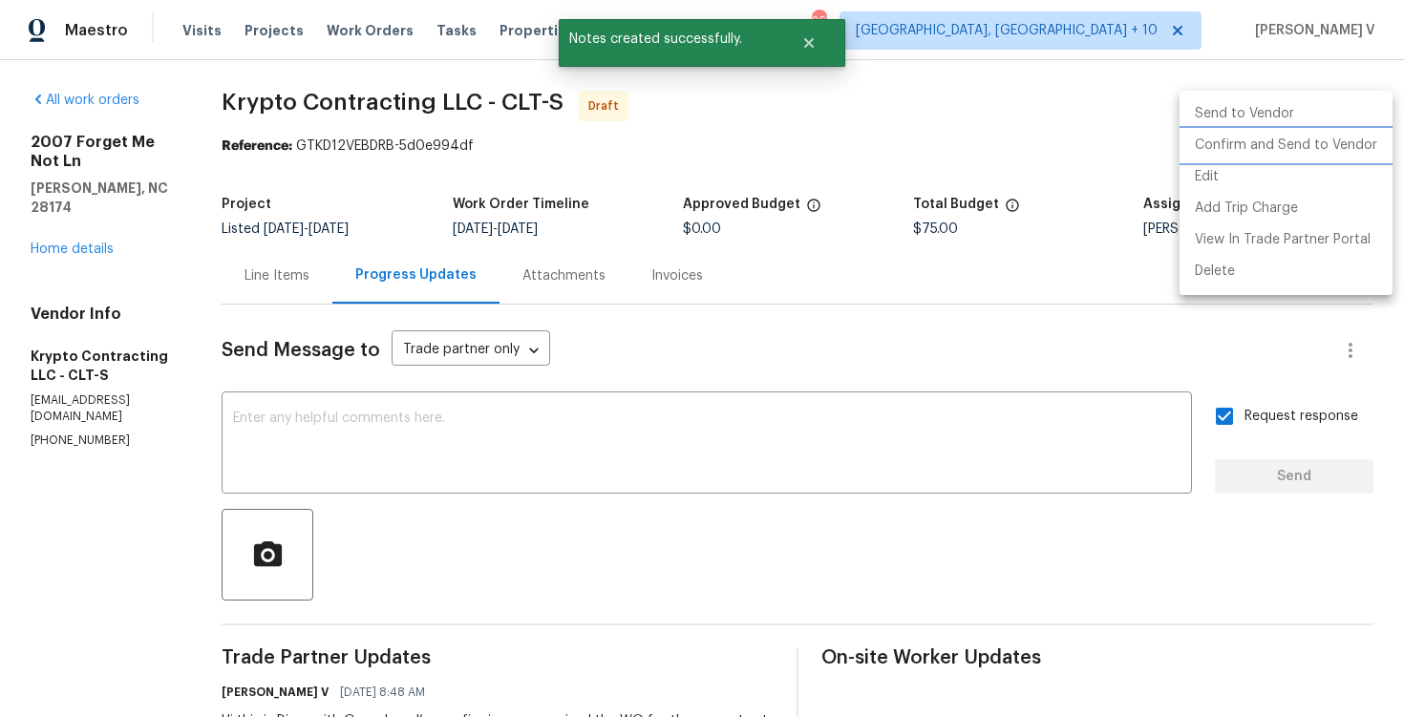
click at [1261, 139] on li "Confirm and Send to Vendor" at bounding box center [1286, 146] width 213 height 32
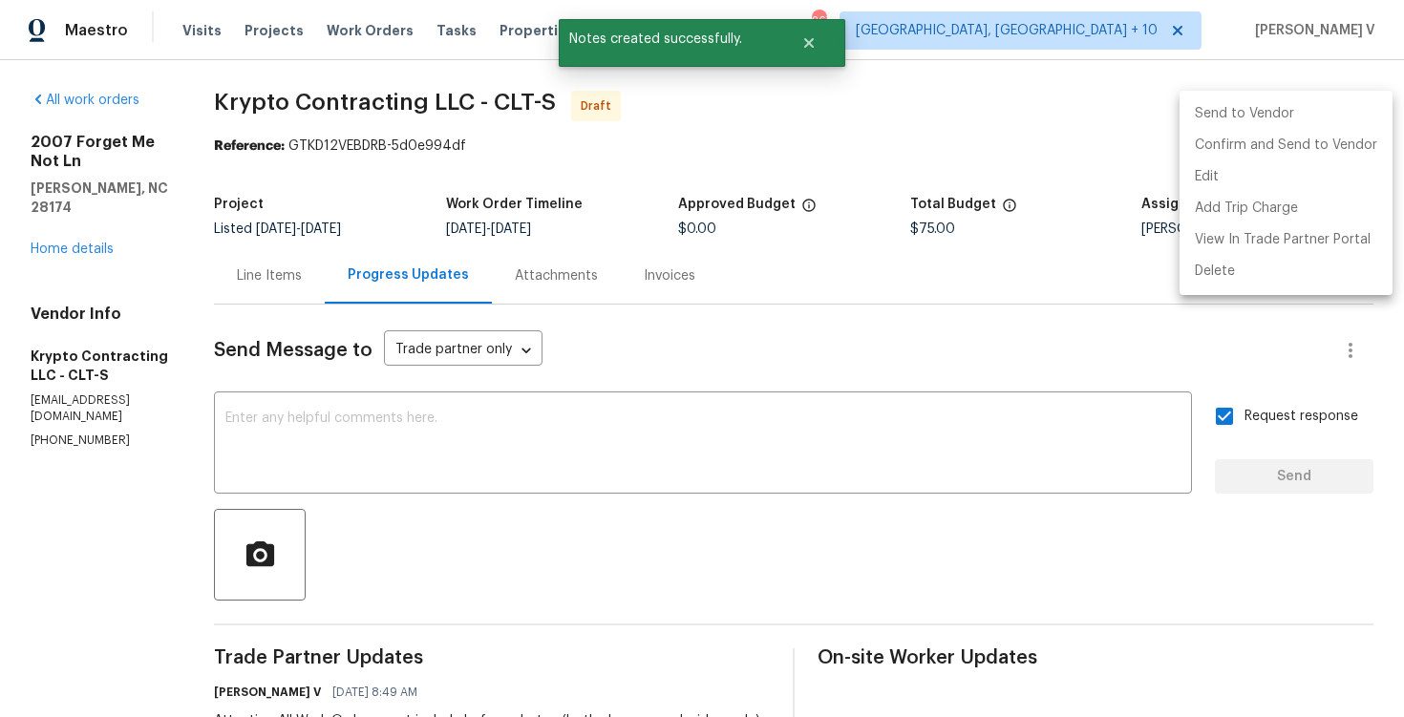
click at [390, 191] on div at bounding box center [702, 358] width 1404 height 717
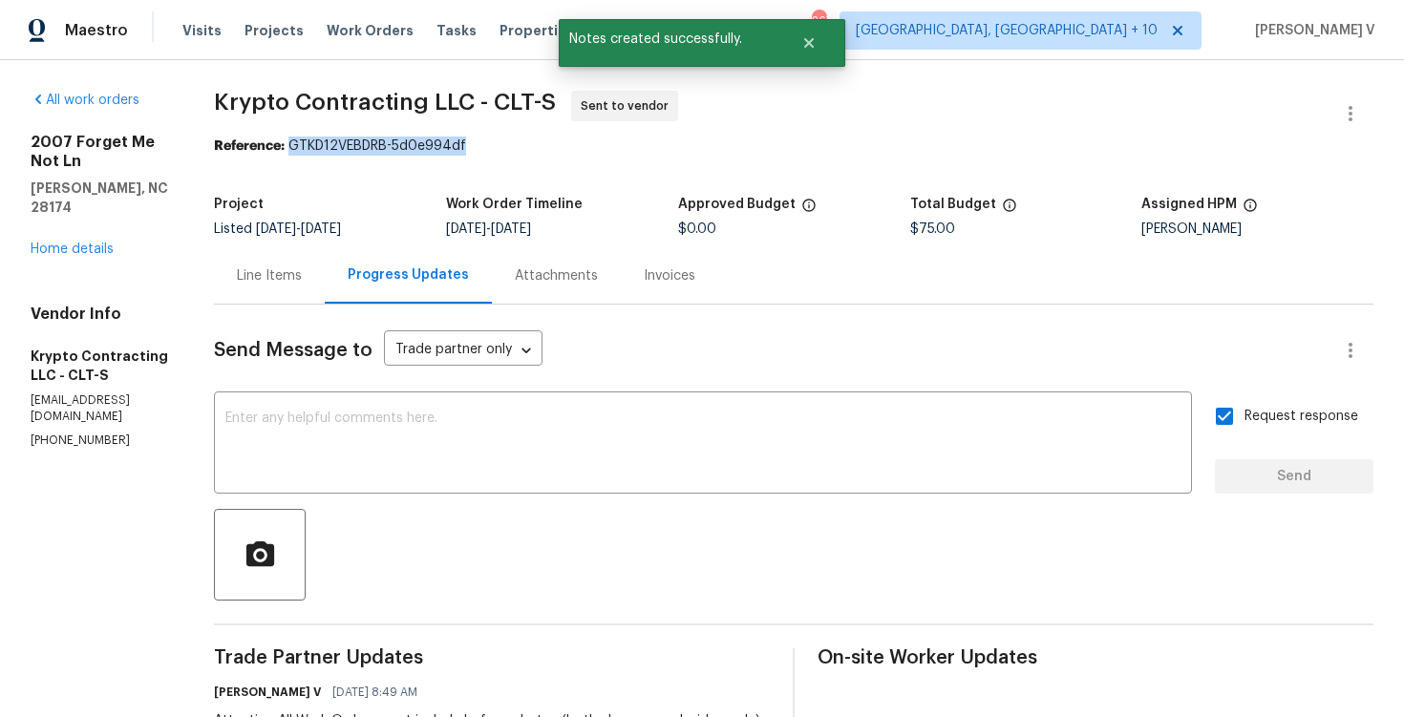
drag, startPoint x: 316, startPoint y: 149, endPoint x: 729, endPoint y: 151, distance: 412.7
click at [729, 151] on div "Reference: GTKD12VEBDRB-5d0e994df" at bounding box center [794, 146] width 1160 height 19
copy div "GTKD12VEBDRB-5d0e994df"
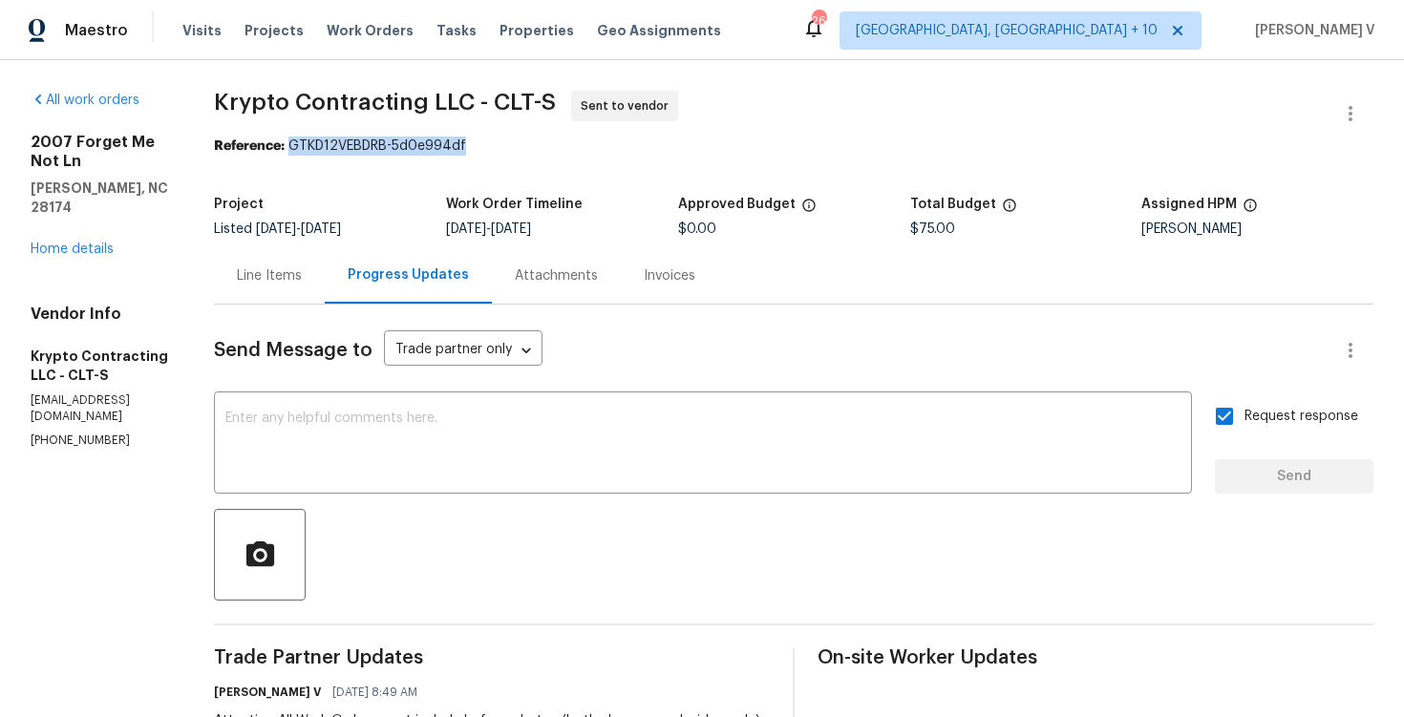
copy div "GTKD12VEBDRB-5d0e994df"
click at [104, 240] on div "All work orders 2007 Forget Me Not [PERSON_NAME][GEOGRAPHIC_DATA] Home details …" at bounding box center [100, 270] width 138 height 358
click at [93, 243] on link "Home details" at bounding box center [72, 249] width 83 height 13
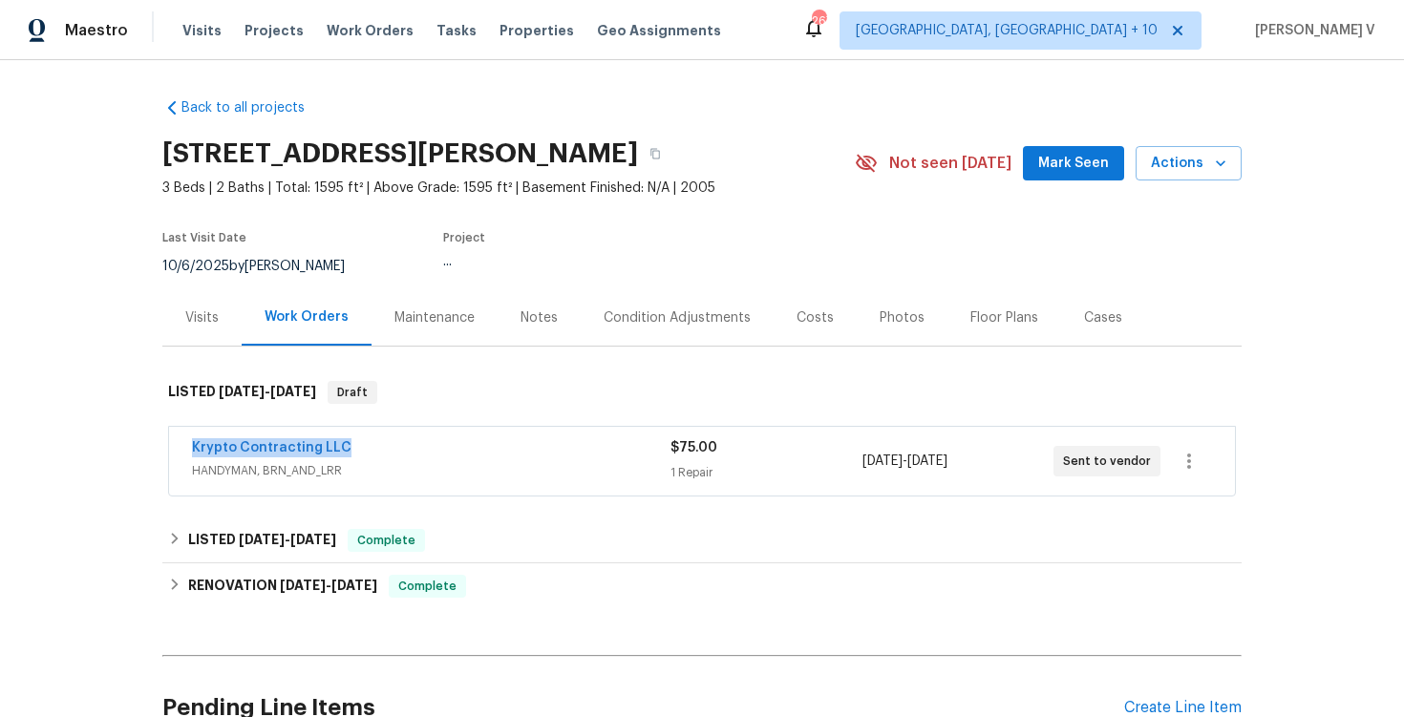
drag, startPoint x: 184, startPoint y: 451, endPoint x: 389, endPoint y: 451, distance: 204.5
click at [389, 451] on div "Krypto Contracting LLC HANDYMAN, BRN_AND_LRR $75.00 1 Repair [DATE] - [DATE] Se…" at bounding box center [702, 461] width 1066 height 69
copy link "Krypto Contracting LLC"
click at [303, 449] on link "Krypto Contracting LLC" at bounding box center [272, 447] width 160 height 13
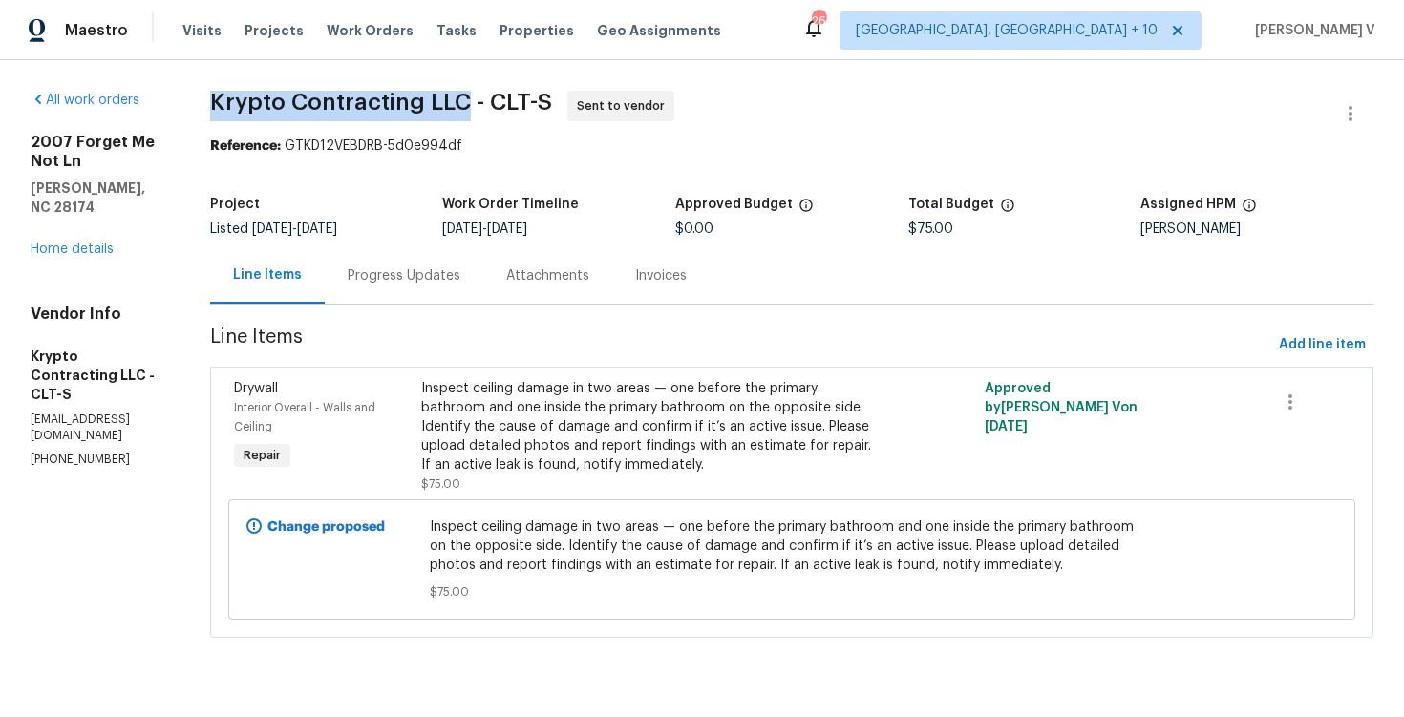
drag, startPoint x: 231, startPoint y: 108, endPoint x: 495, endPoint y: 103, distance: 263.7
click at [495, 103] on div "All work orders 2007 Forget Me Not [PERSON_NAME], [GEOGRAPHIC_DATA] 28174 Home …" at bounding box center [702, 376] width 1404 height 632
copy span "Krypto Contracting LLC"
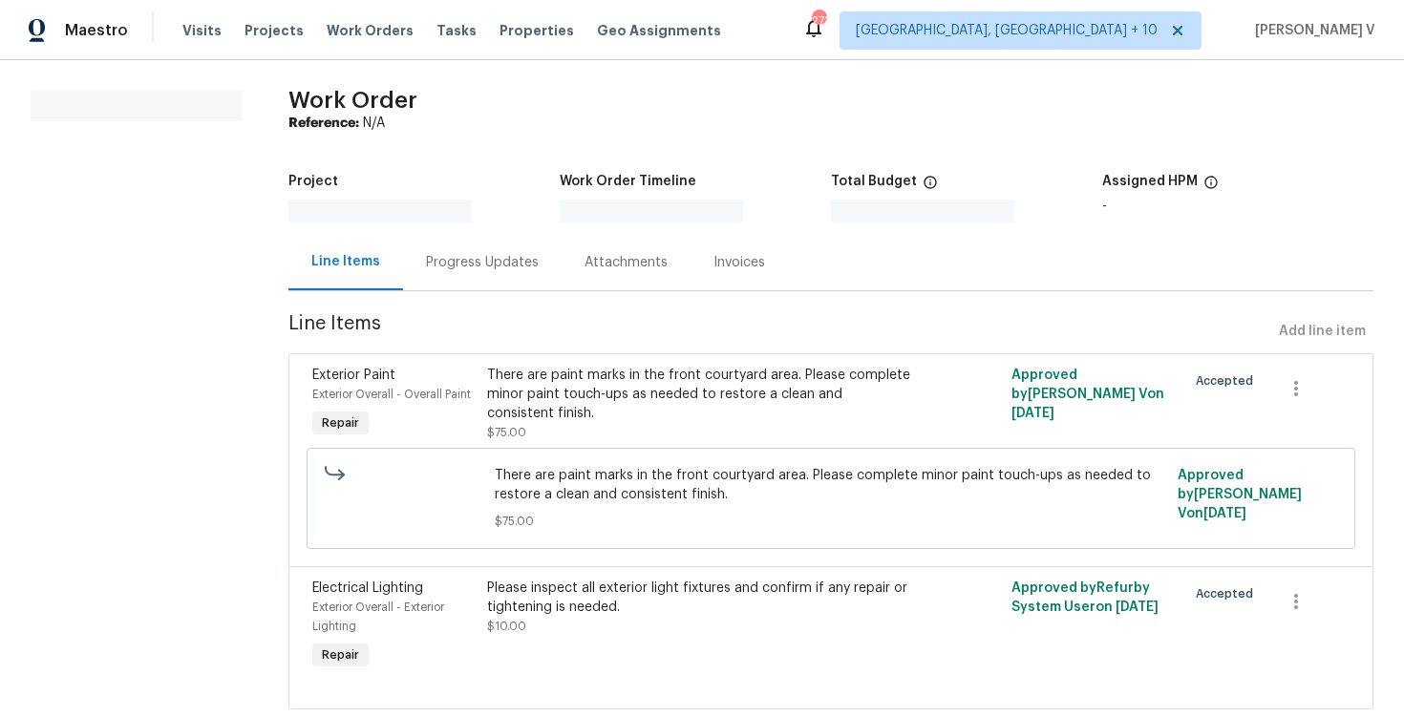
click at [496, 254] on div "Progress Updates" at bounding box center [482, 262] width 113 height 19
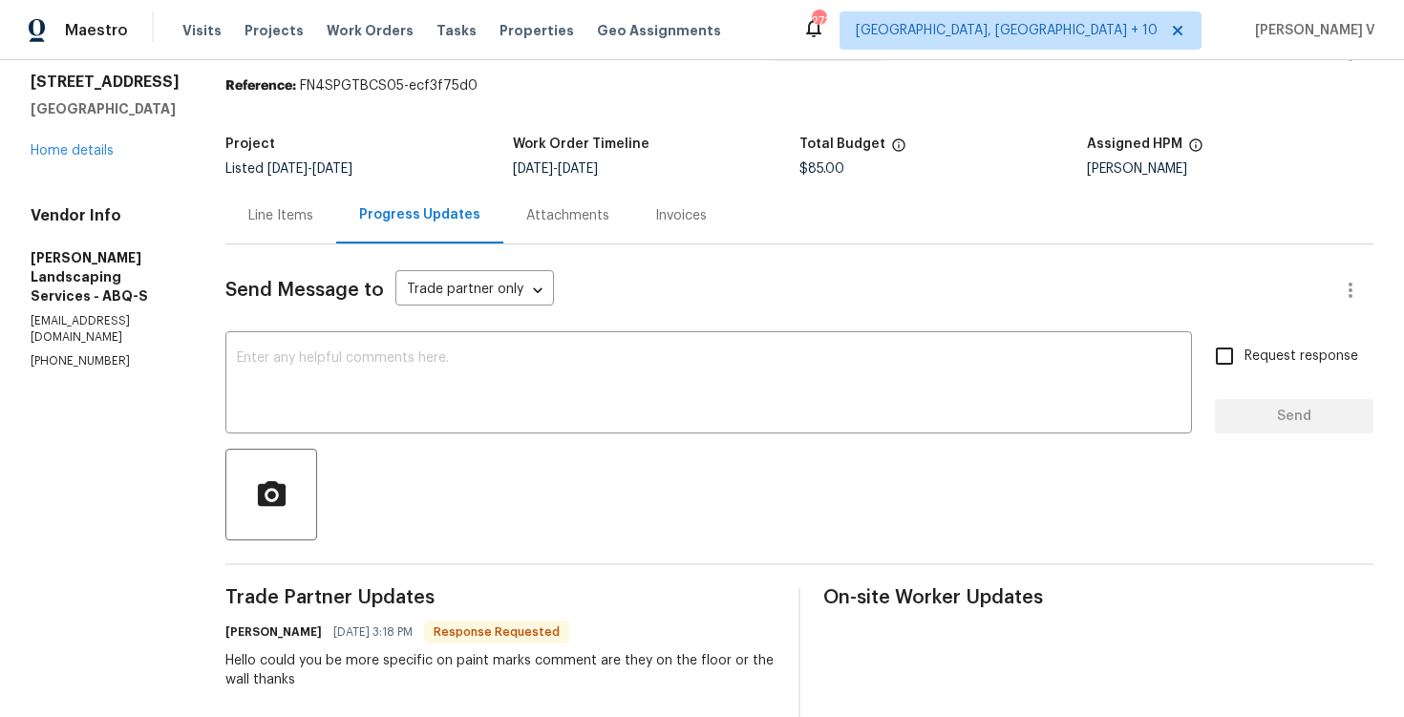
scroll to position [156, 0]
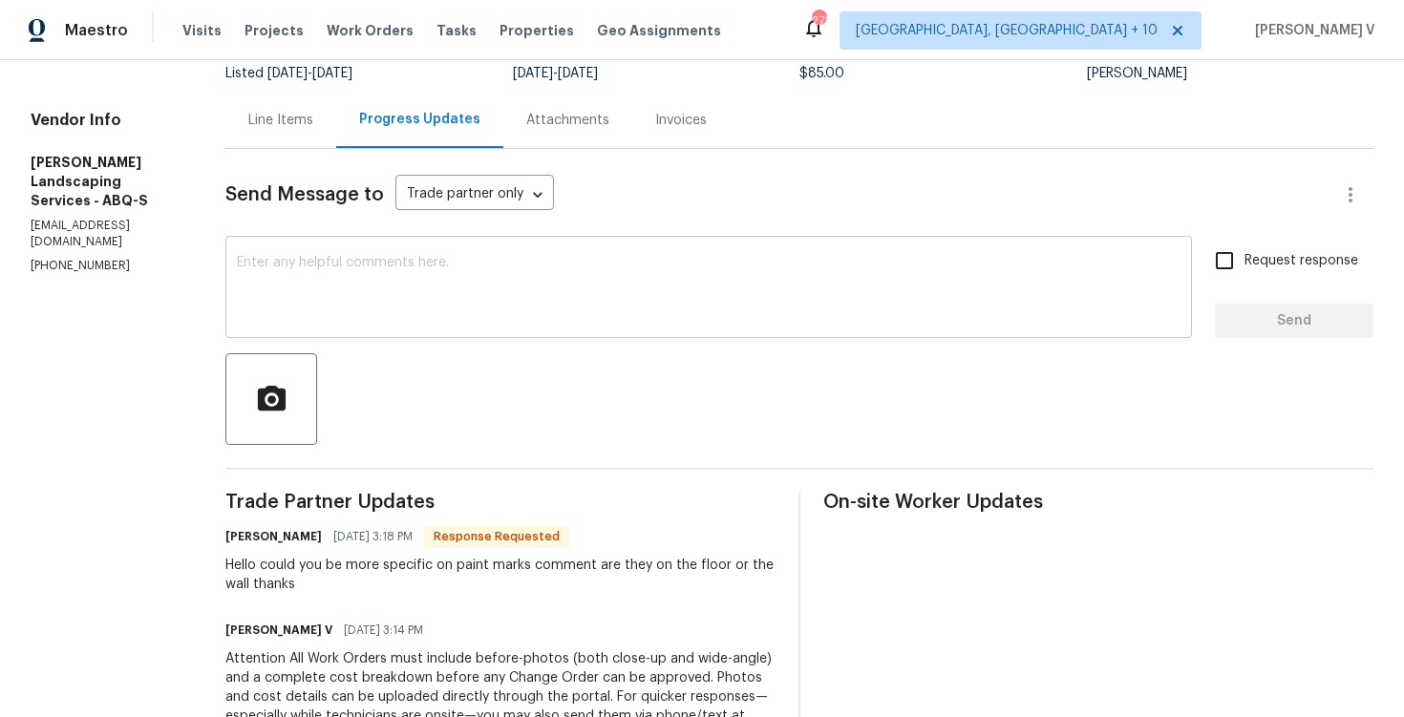
click at [398, 297] on textarea at bounding box center [709, 289] width 944 height 67
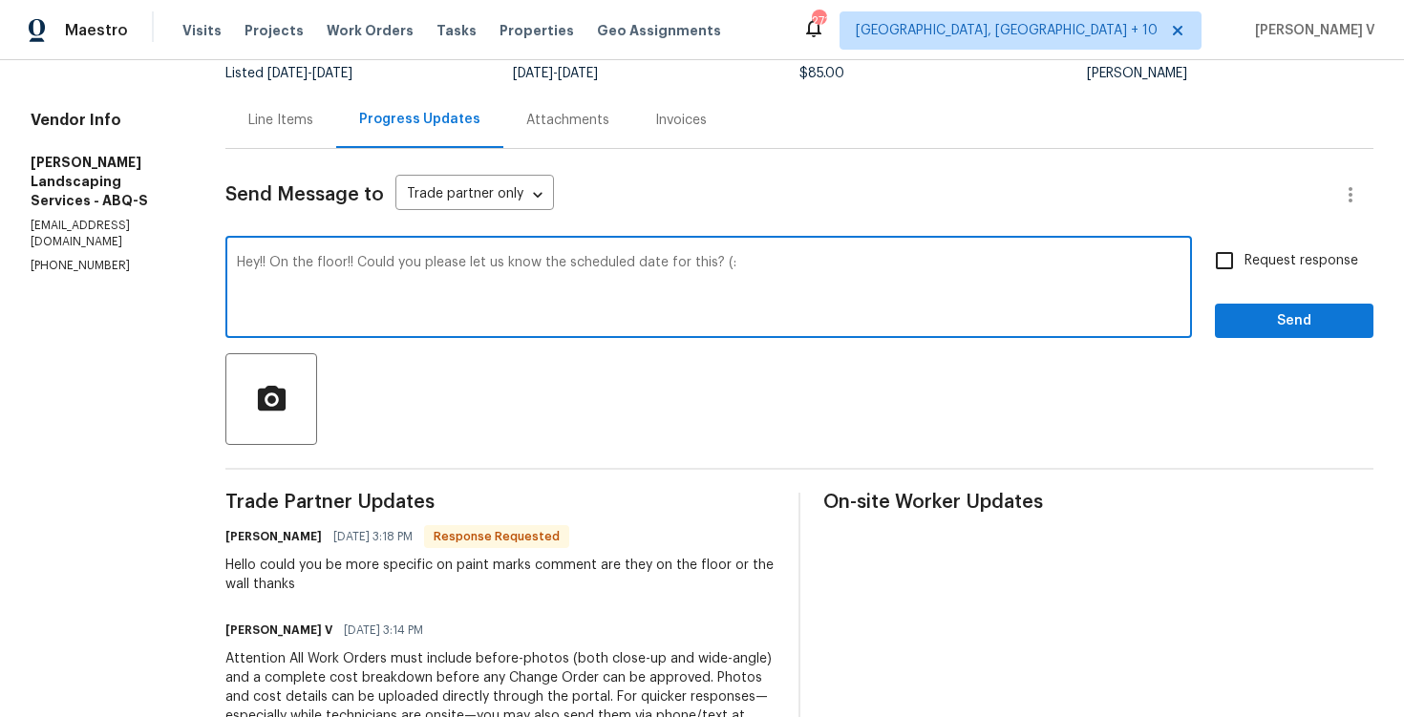
type textarea "Hey!! On the floor!! Could you please let us know the scheduled date for this? …"
click at [1204, 253] on div "Hey!! On the floor!! Could you please let us know the scheduled date for this? …" at bounding box center [799, 289] width 1148 height 97
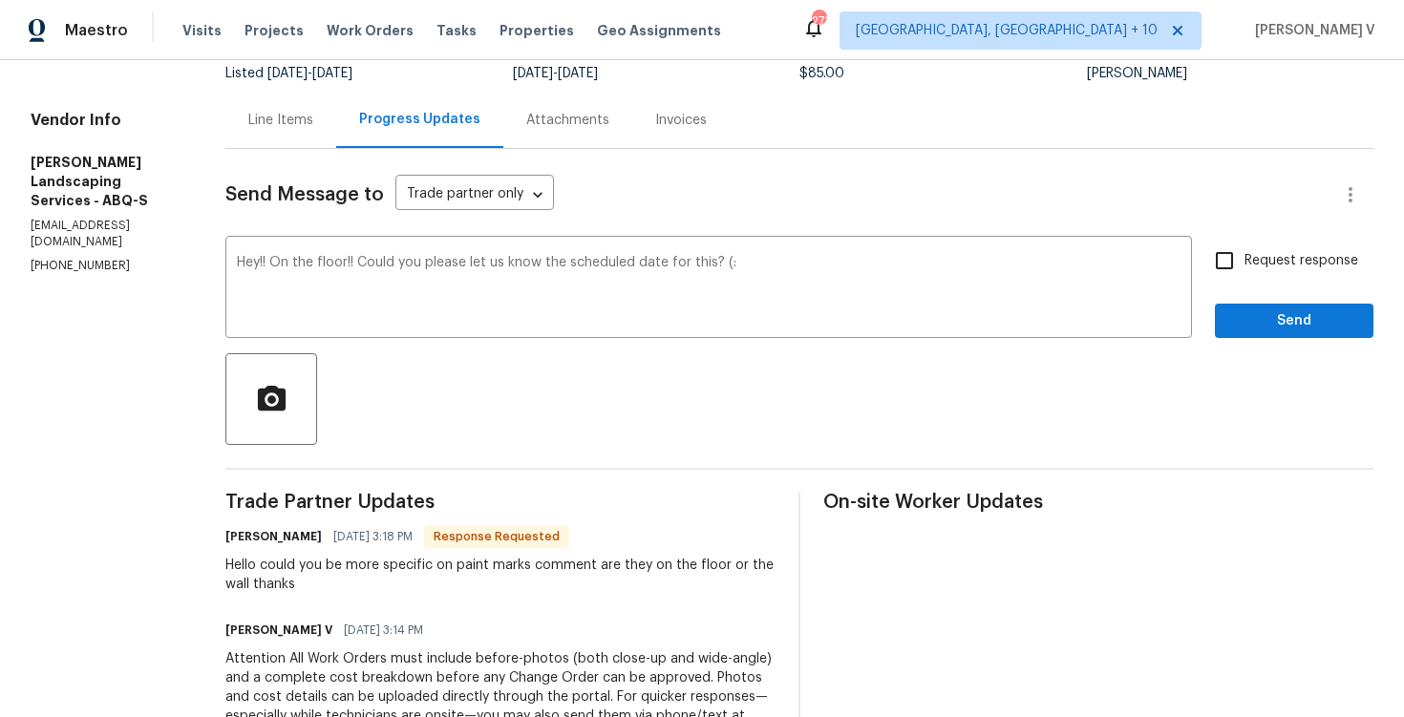
click at [1241, 253] on input "Request response" at bounding box center [1225, 261] width 40 height 40
checkbox input "true"
click at [1282, 344] on div "Send Message to Trade partner only Trade partner only ​ Hey!! On the floor!! Co…" at bounding box center [799, 524] width 1148 height 751
click at [1274, 307] on button "Send" at bounding box center [1294, 321] width 159 height 35
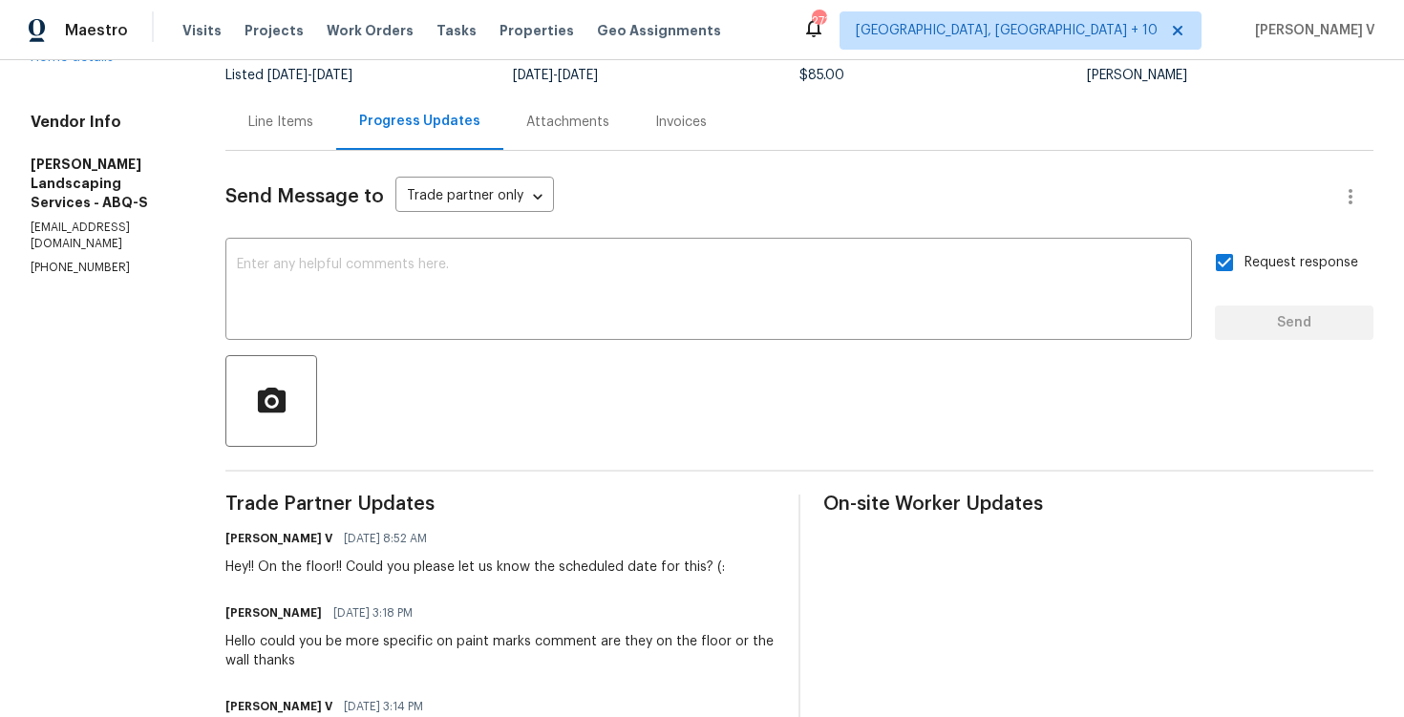
scroll to position [374, 0]
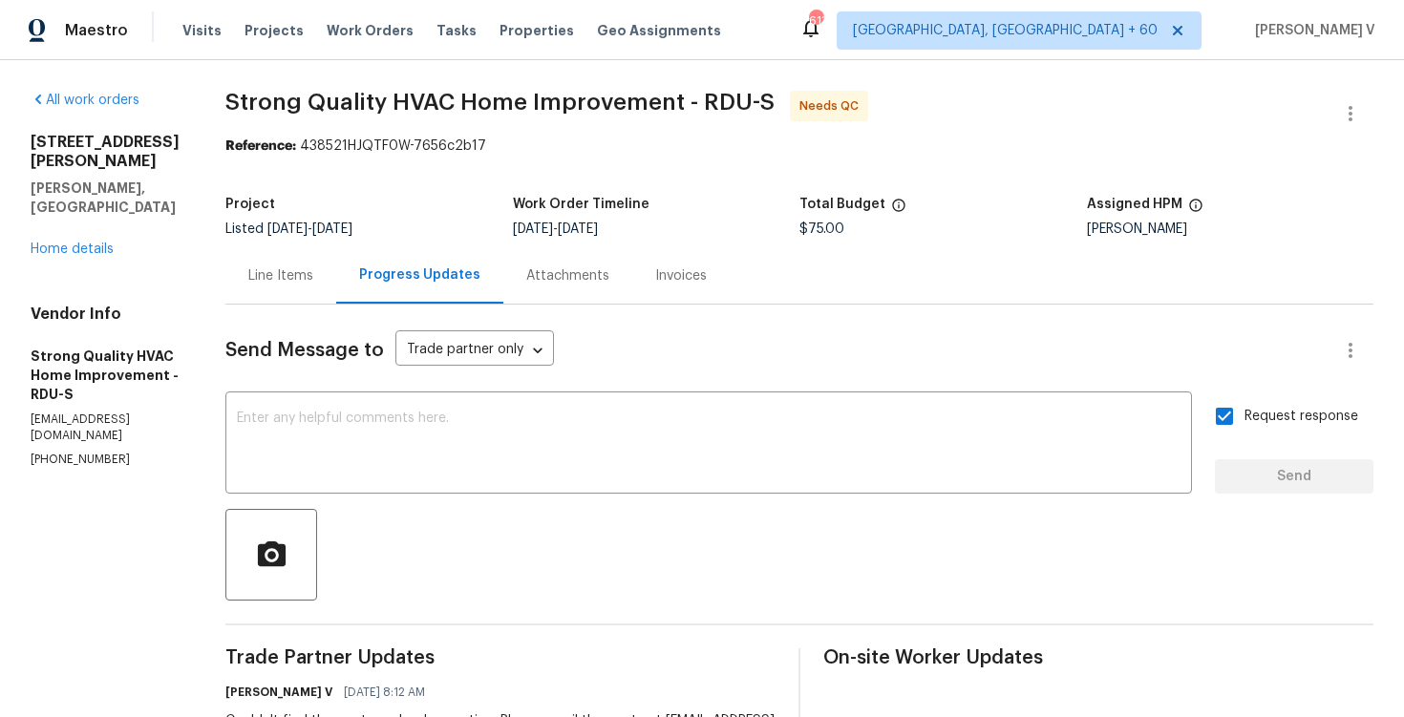
scroll to position [280, 0]
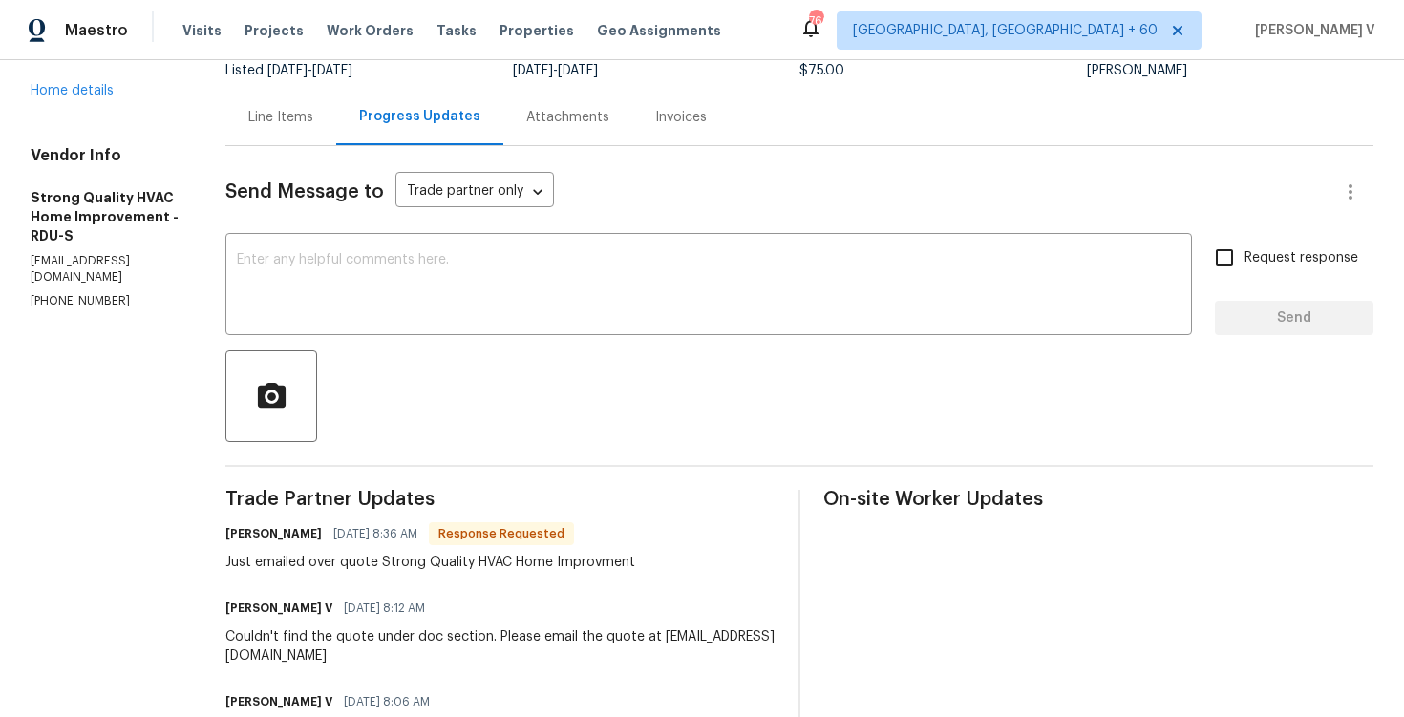
click at [436, 255] on textarea at bounding box center [709, 286] width 944 height 67
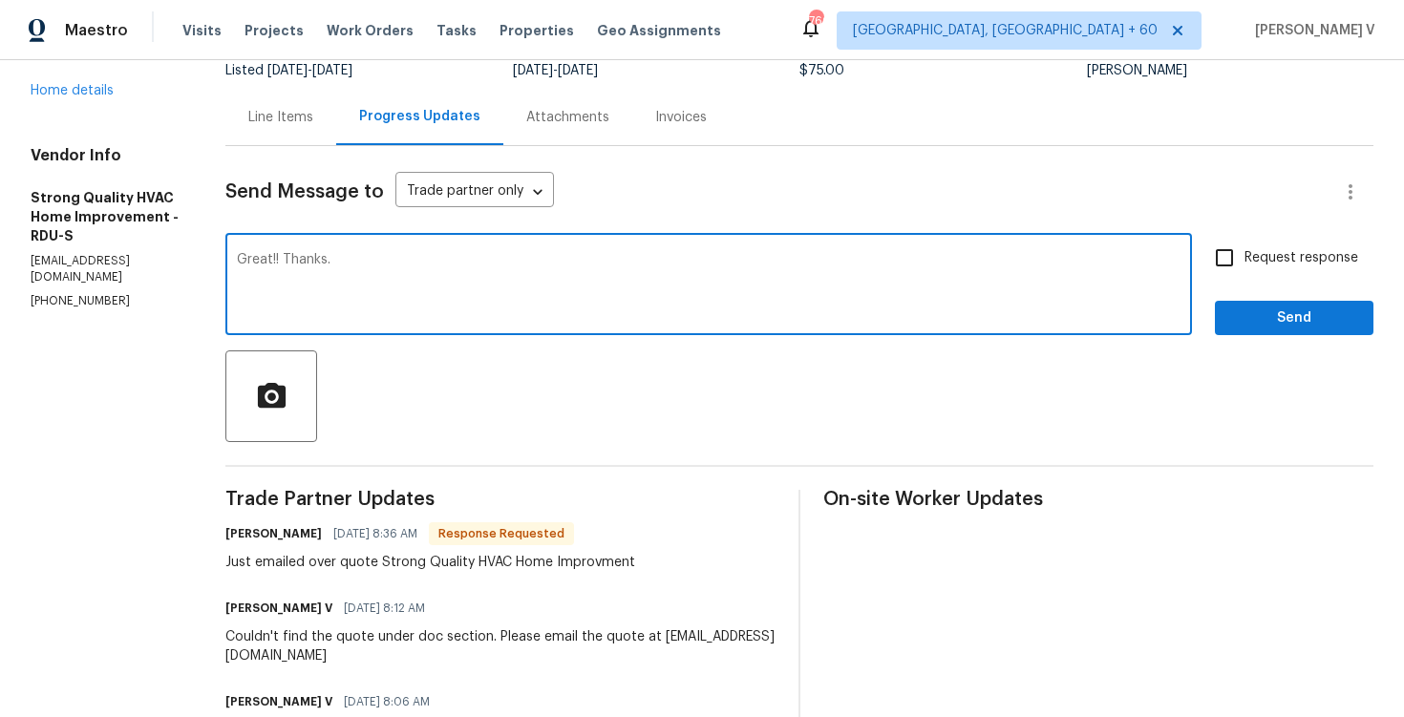
paste textarea "We will review and get back to you."
type textarea "Great!! Thanks.We will review and get back to you."
click at [1244, 317] on span "Send" at bounding box center [1295, 319] width 128 height 24
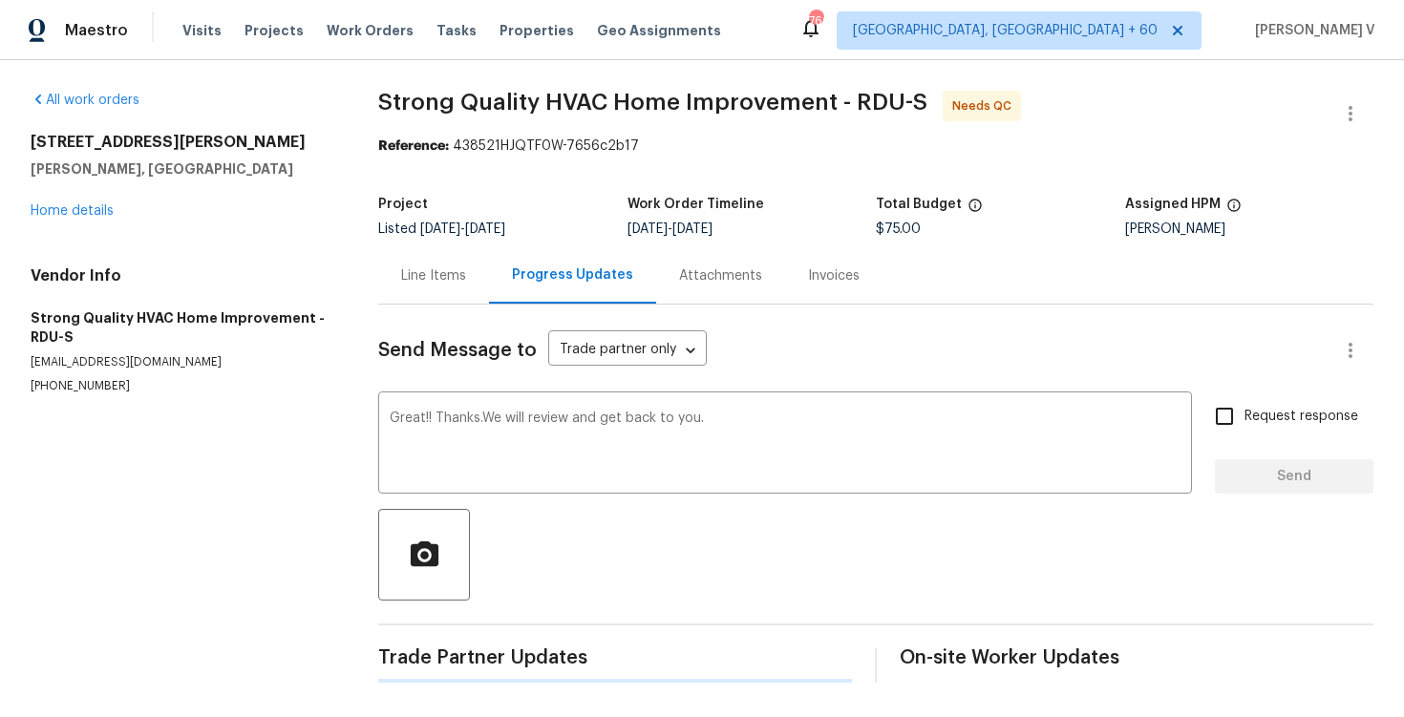
scroll to position [0, 0]
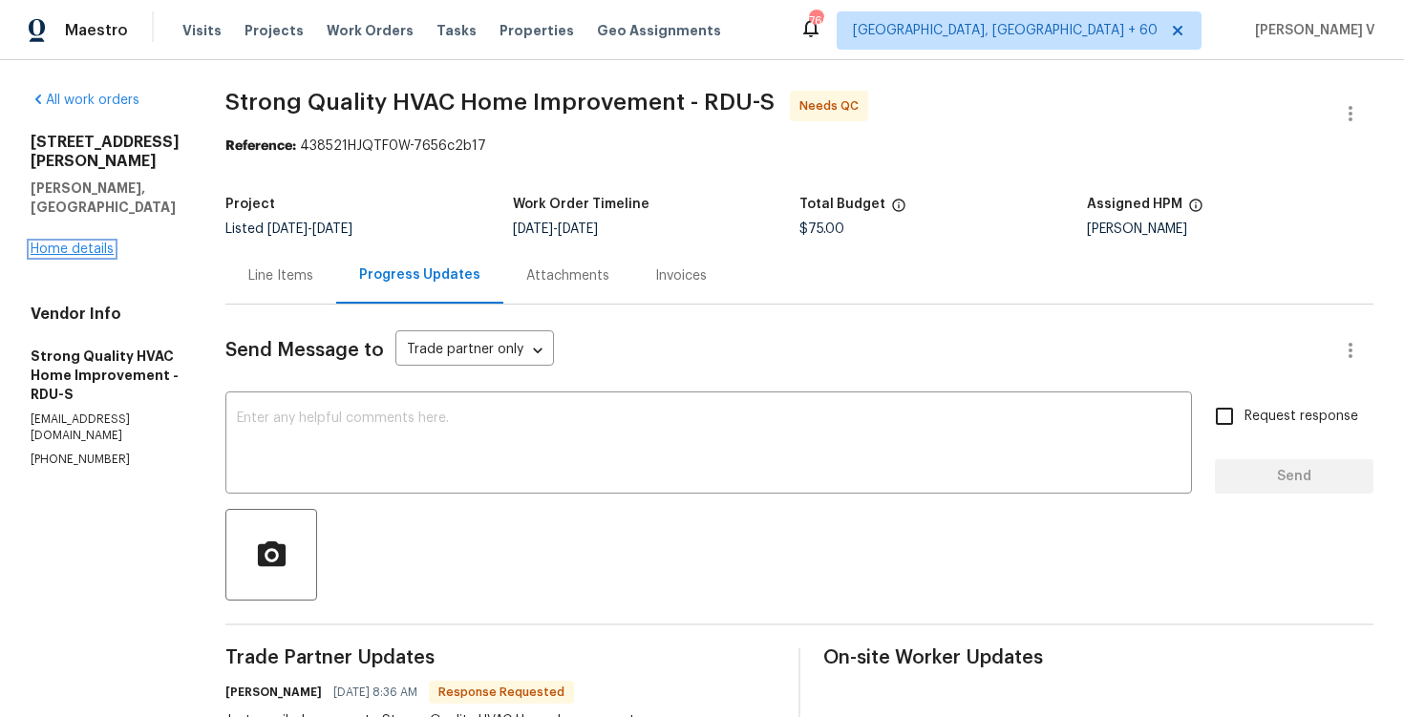
click at [49, 243] on link "Home details" at bounding box center [72, 249] width 83 height 13
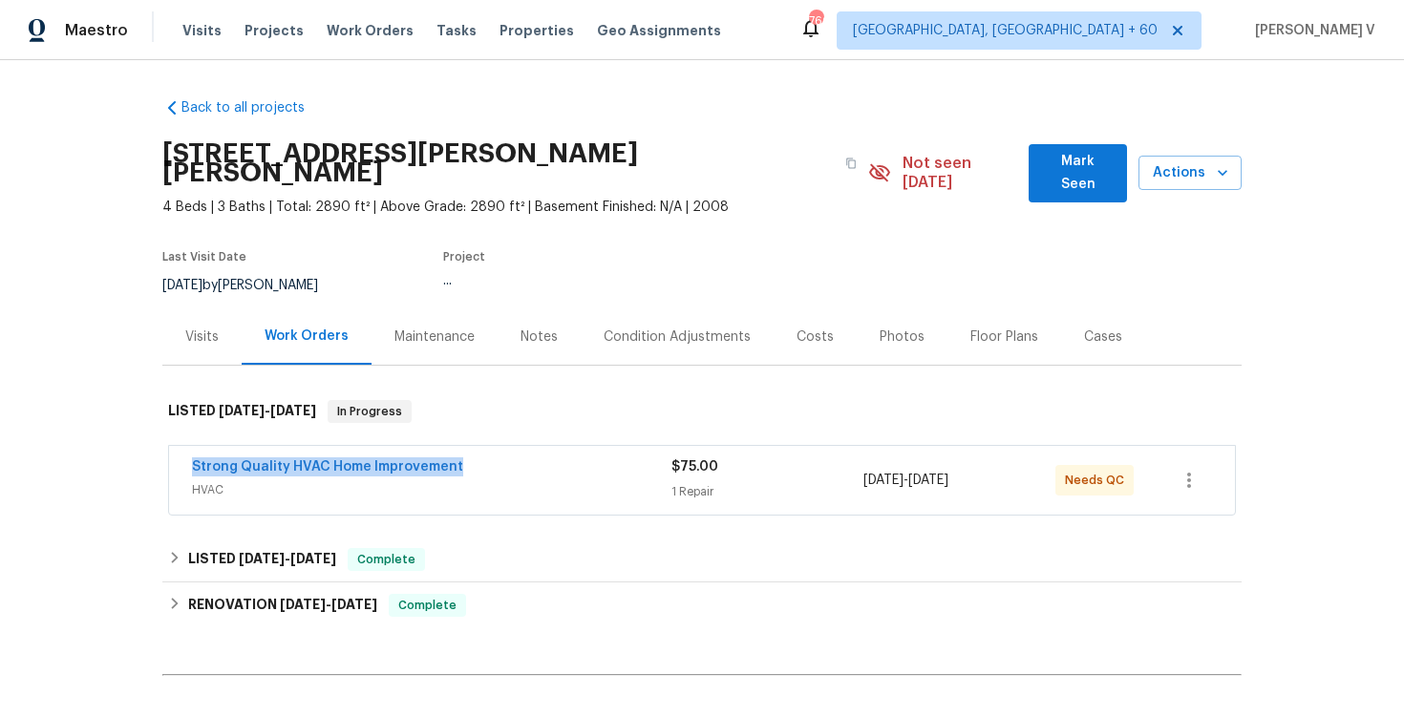
drag, startPoint x: 515, startPoint y: 439, endPoint x: 636, endPoint y: 439, distance: 121.3
click at [636, 446] on div "Strong Quality HVAC Home Improvement HVAC $75.00 1 Repair 10/8/2025 - 10/13/202…" at bounding box center [702, 480] width 1066 height 69
copy link "Strong Quality HVAC Home Improvement"
click at [401, 460] on link "Strong Quality HVAC Home Improvement" at bounding box center [327, 466] width 271 height 13
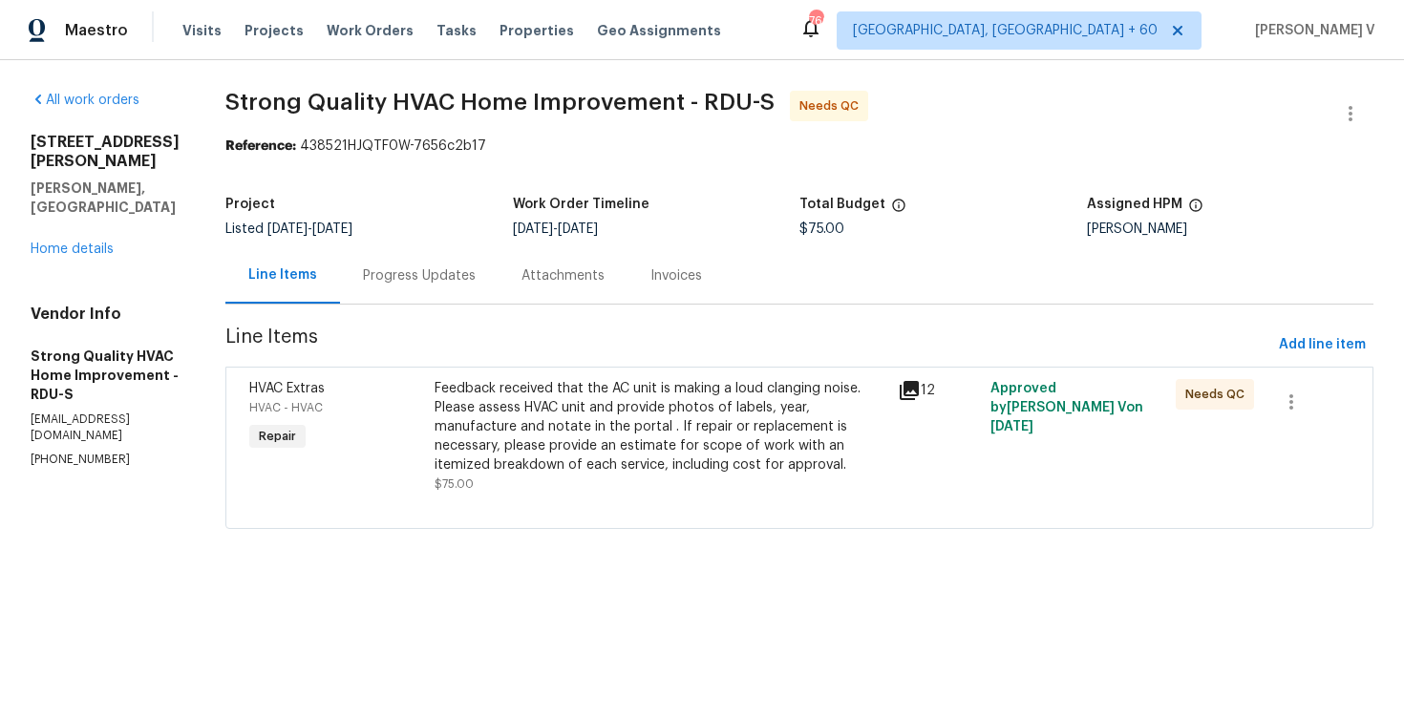
click at [476, 284] on div "Progress Updates" at bounding box center [419, 276] width 113 height 19
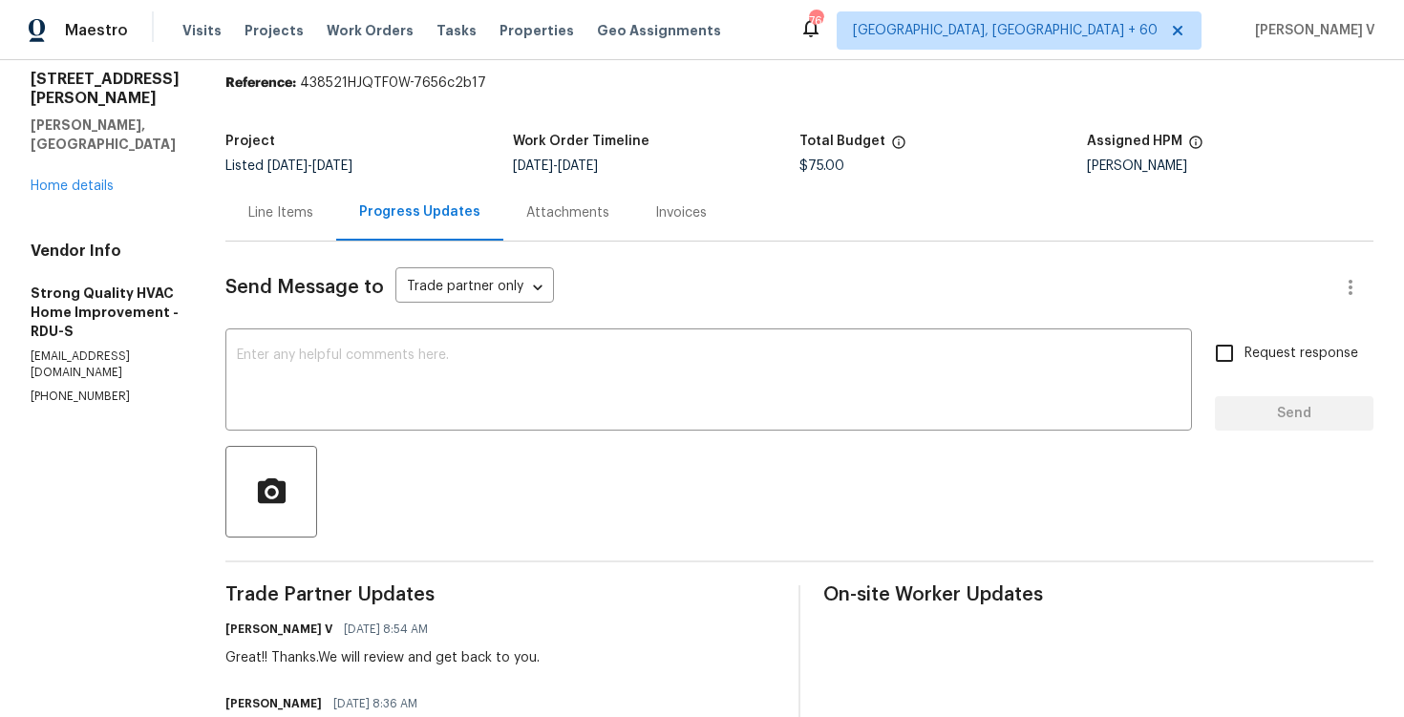
scroll to position [113, 0]
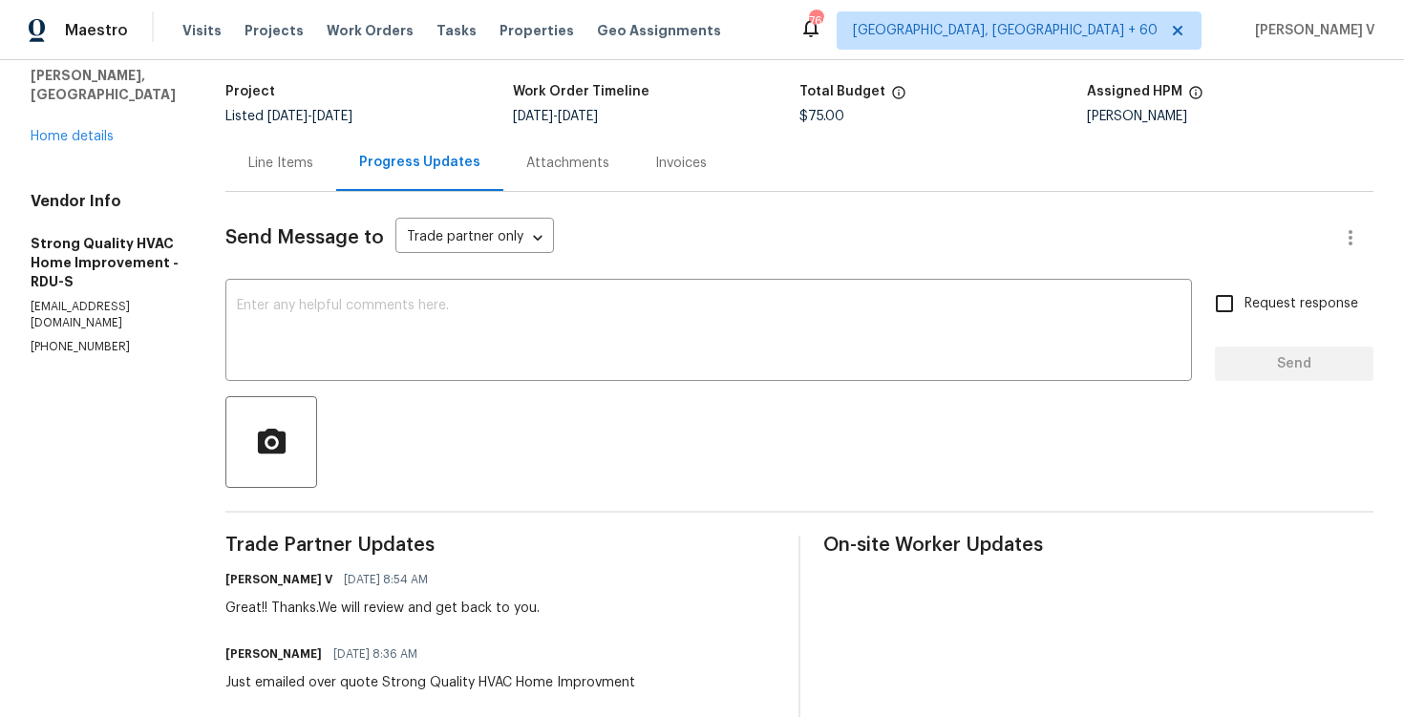
click at [299, 190] on div "Line Items" at bounding box center [280, 163] width 111 height 56
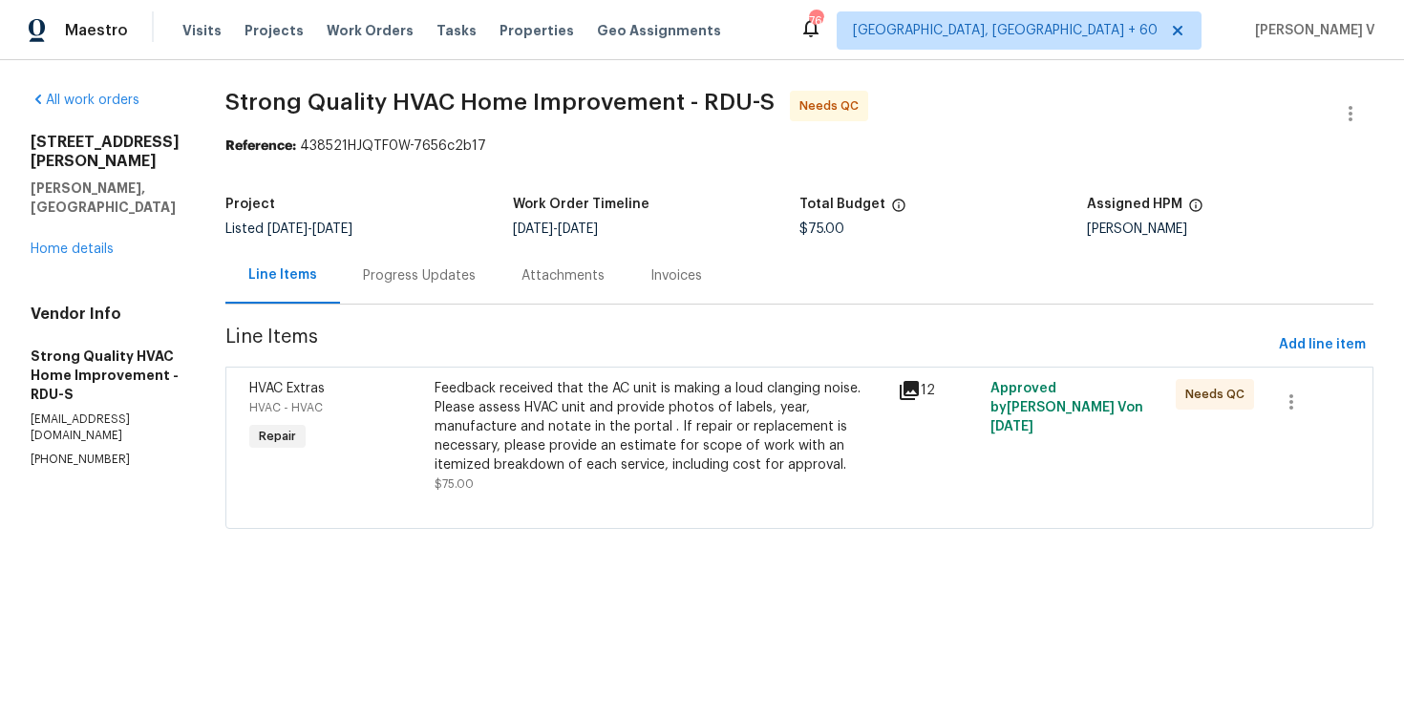
click at [645, 421] on div "Feedback received that the AC unit is making a loud clanging noise. Please asse…" at bounding box center [661, 427] width 452 height 96
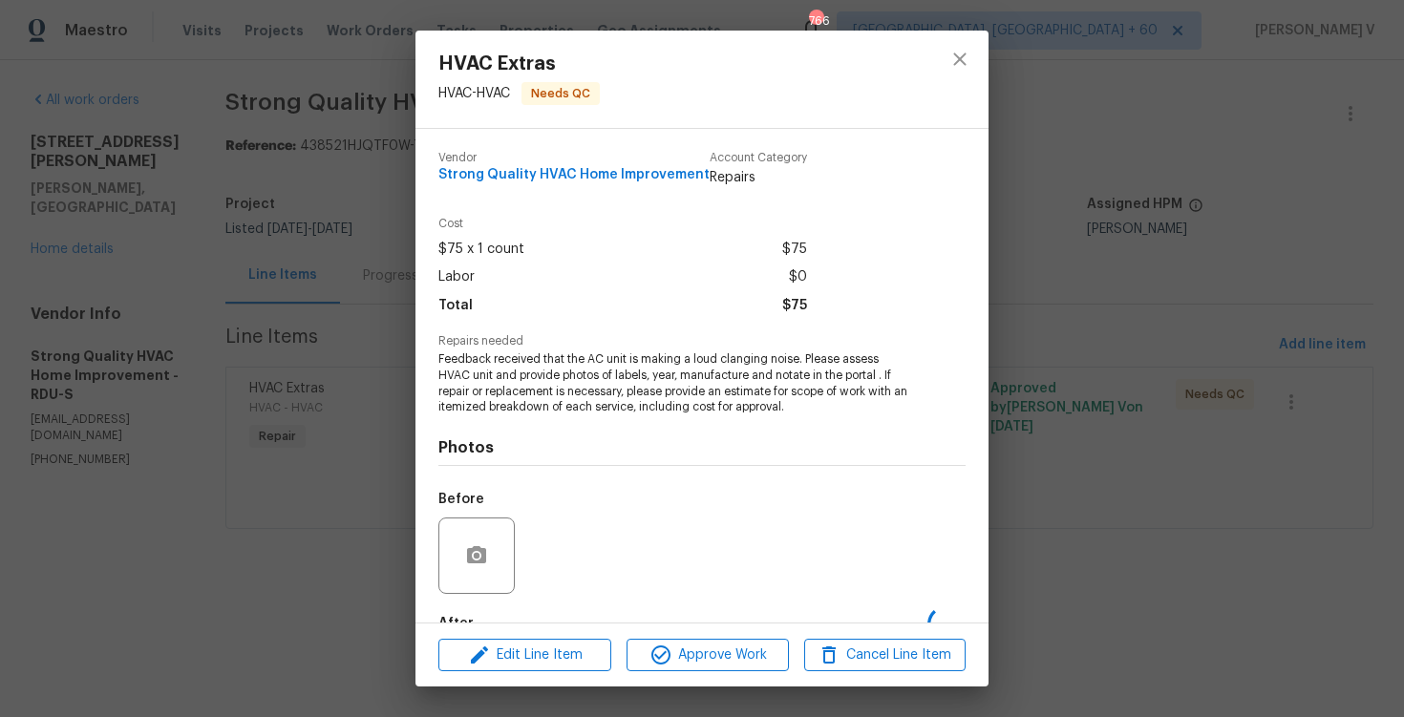
click at [562, 346] on span "Repairs needed" at bounding box center [702, 341] width 527 height 12
click at [557, 357] on span "Feedback received that the AC unit is making a loud clanging noise. Please asse…" at bounding box center [676, 384] width 475 height 64
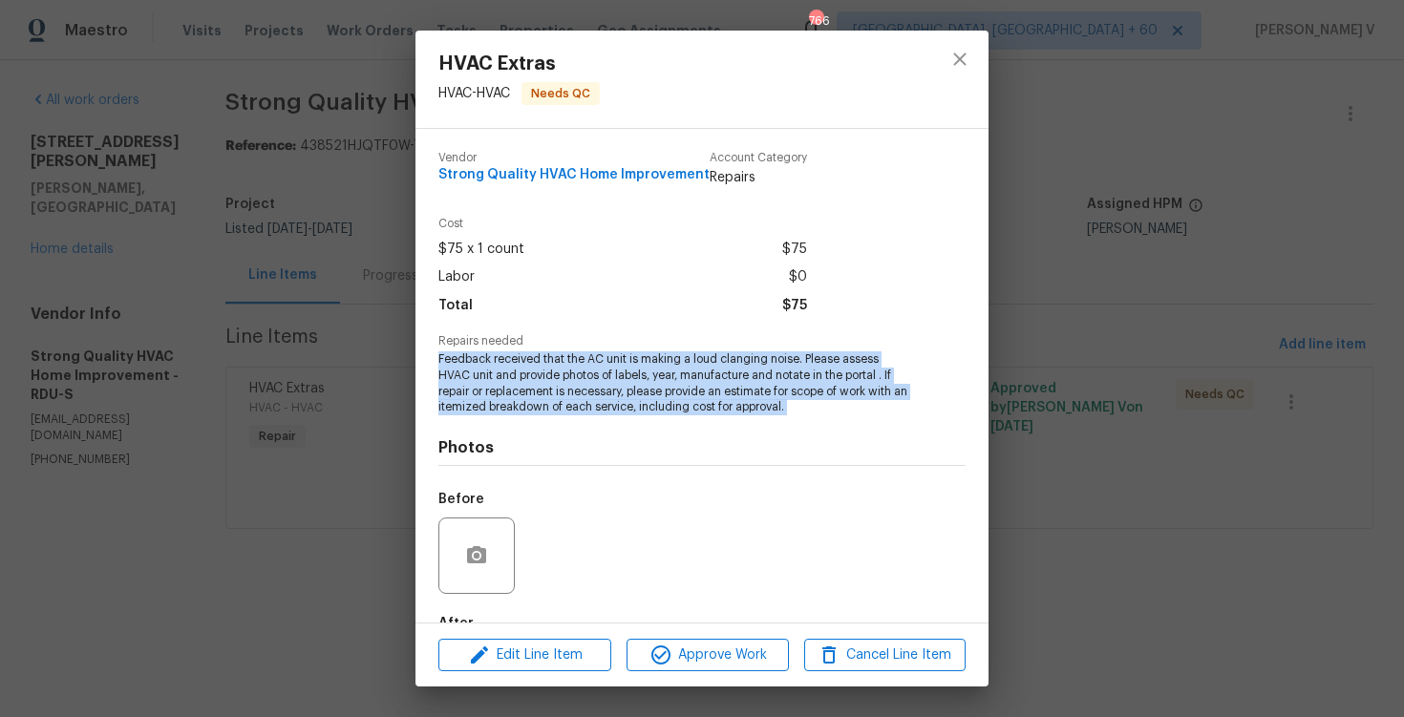
copy span "Feedback received that the AC unit is making a loud clanging noise. Please asse…"
click at [411, 200] on div "HVAC Extras HVAC - HVAC Needs QC Vendor Strong Quality HVAC Home Improvement Ac…" at bounding box center [702, 358] width 1404 height 717
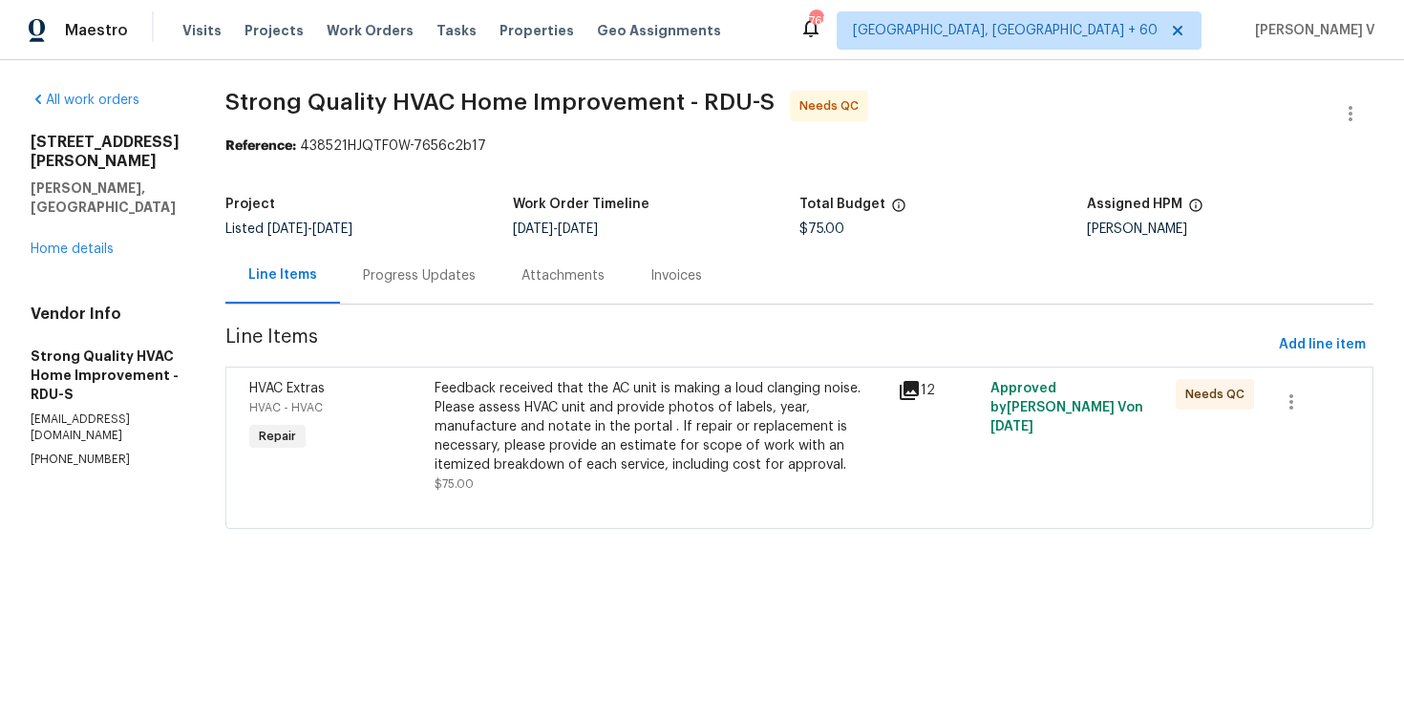
click at [414, 263] on div "Progress Updates" at bounding box center [419, 275] width 159 height 56
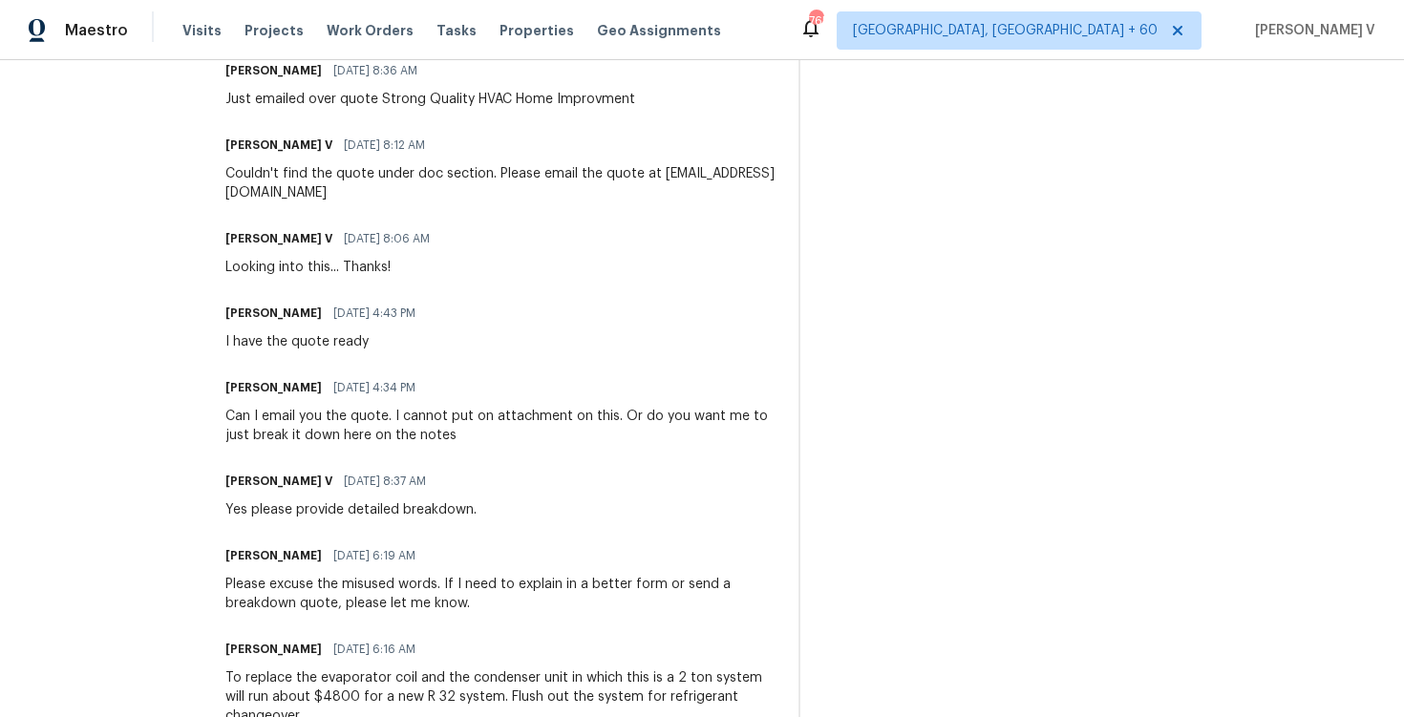
scroll to position [798, 0]
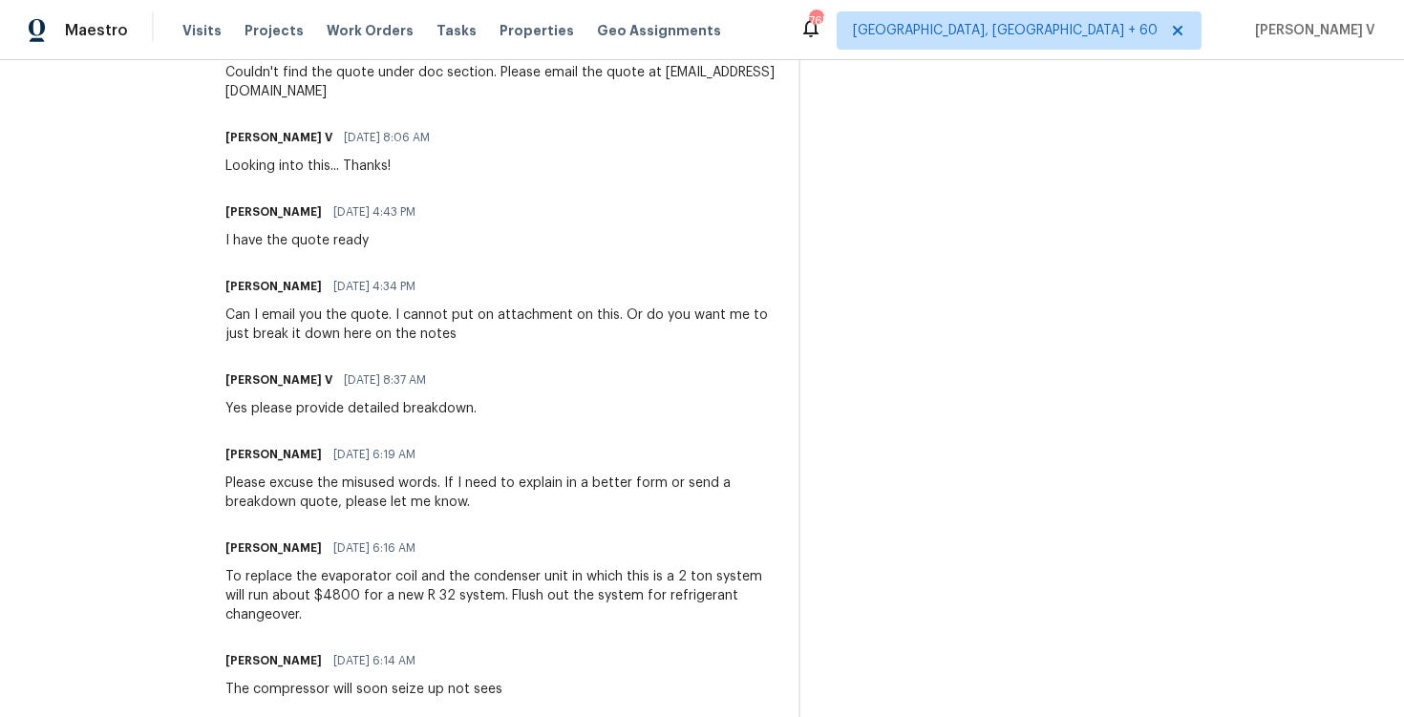
click at [330, 605] on div "To replace the evaporator coil and the condenser unit in which this is a 2 ton …" at bounding box center [500, 596] width 550 height 57
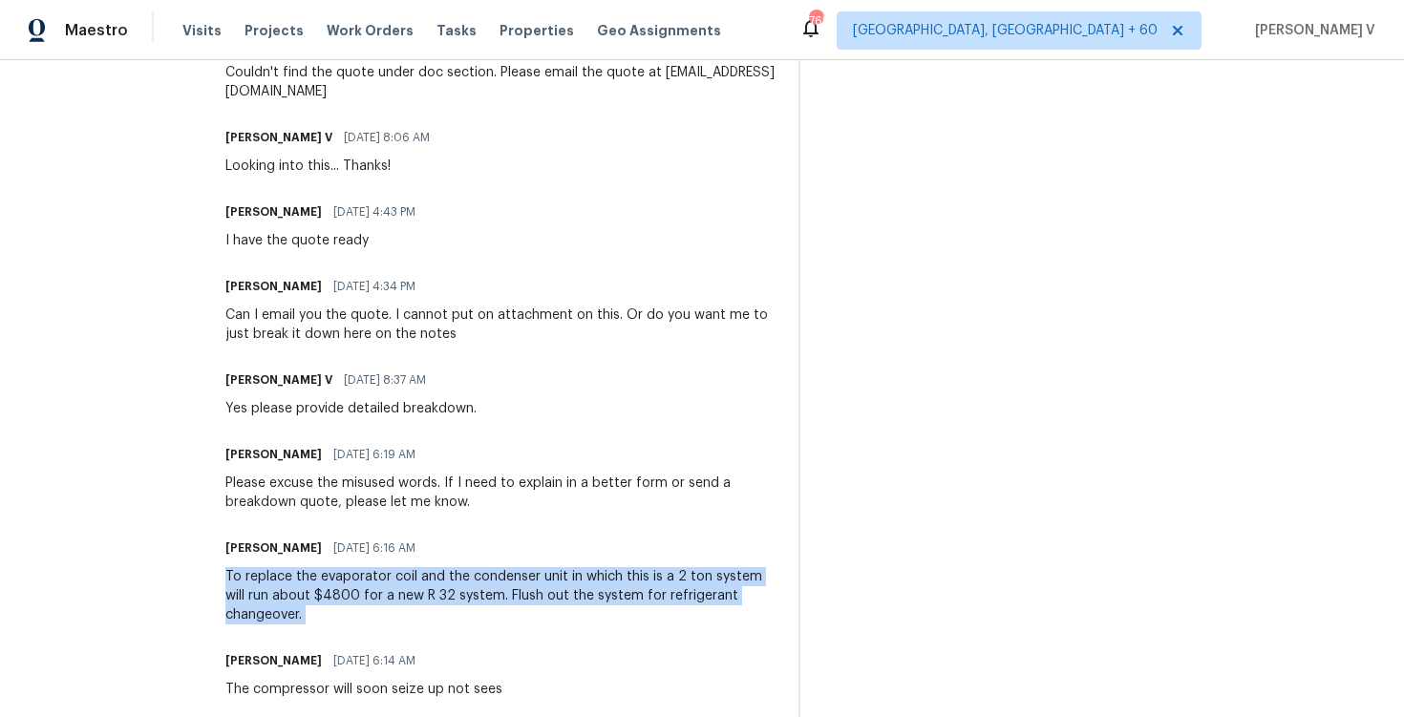
click at [330, 605] on div "To replace the evaporator coil and the condenser unit in which this is a 2 ton …" at bounding box center [500, 596] width 550 height 57
copy div "To replace the evaporator coil and the condenser unit in which this is a 2 ton …"
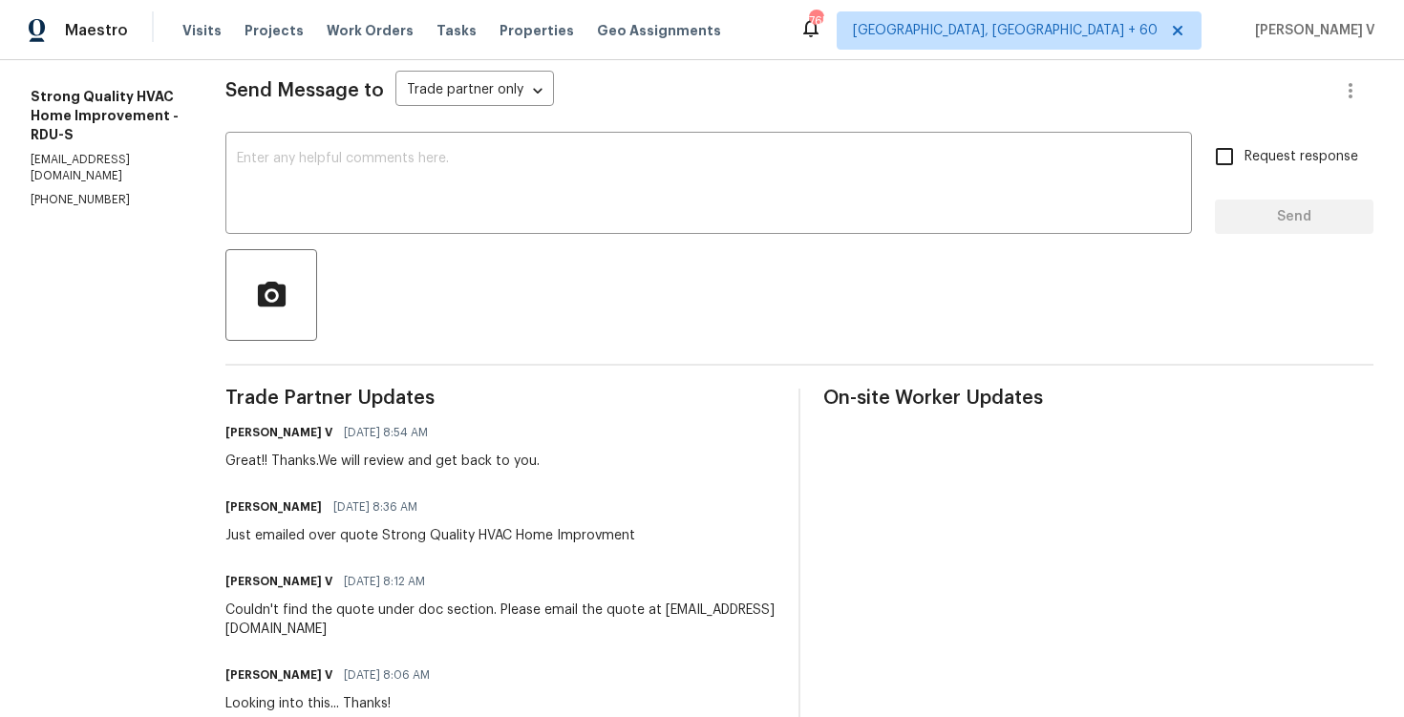
scroll to position [126, 0]
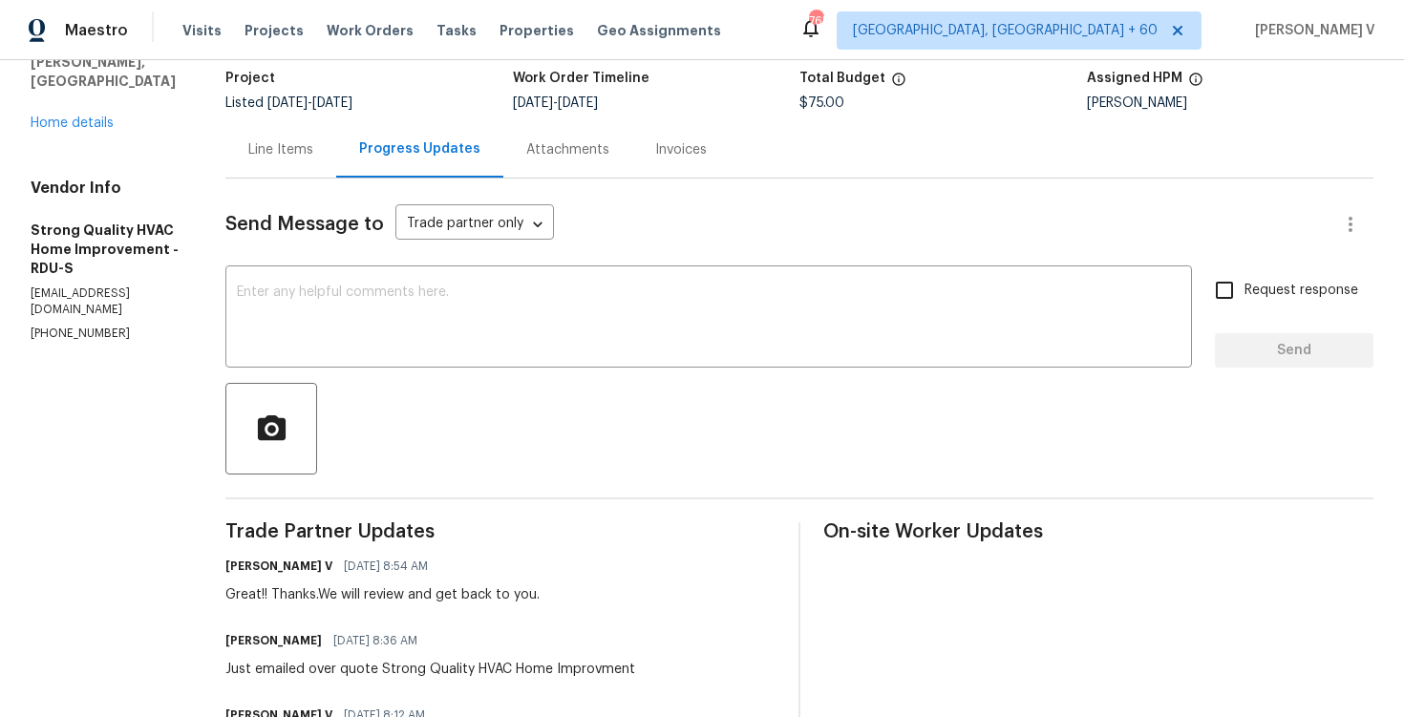
click at [821, 118] on div "Project Listed 10/8/2025 - 10/13/2025 Work Order Timeline 10/8/2025 - 10/13/202…" at bounding box center [799, 90] width 1148 height 61
copy span "$75.00"
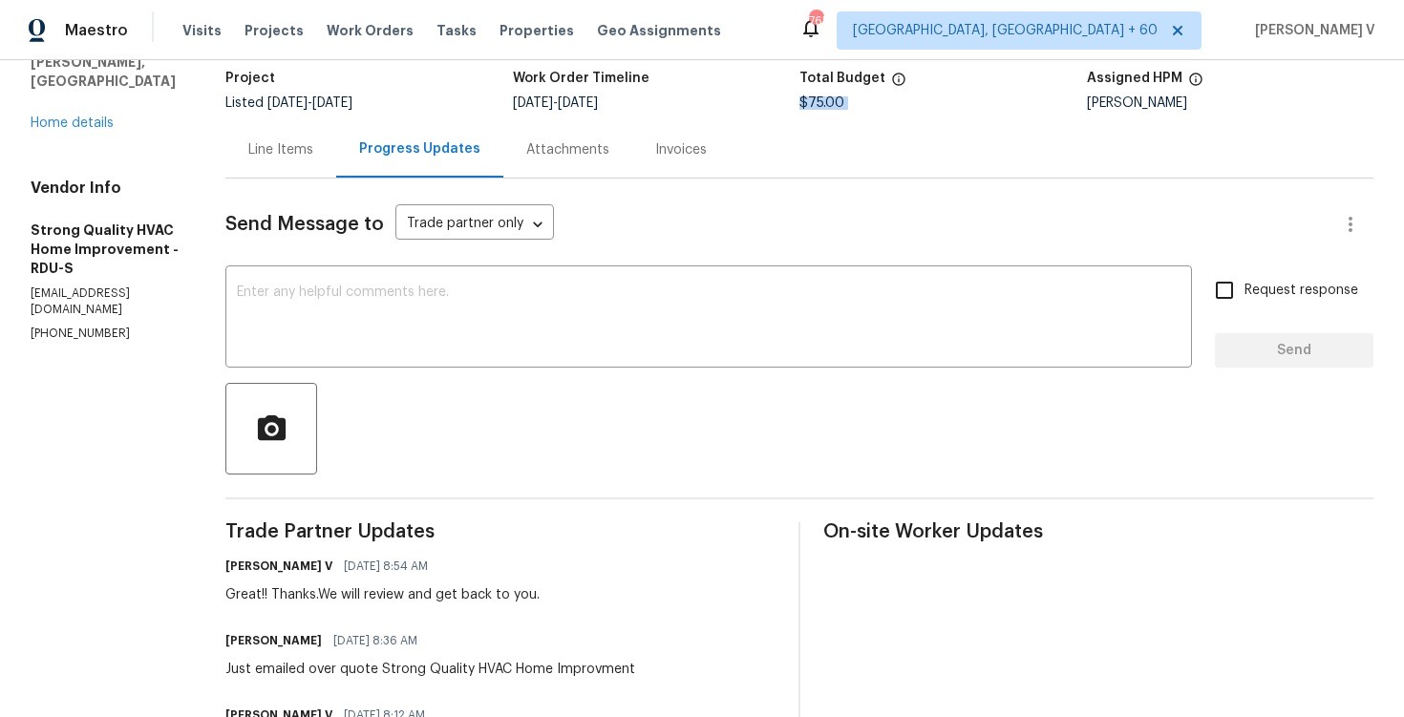
click at [287, 145] on div "Line Items" at bounding box center [280, 149] width 65 height 19
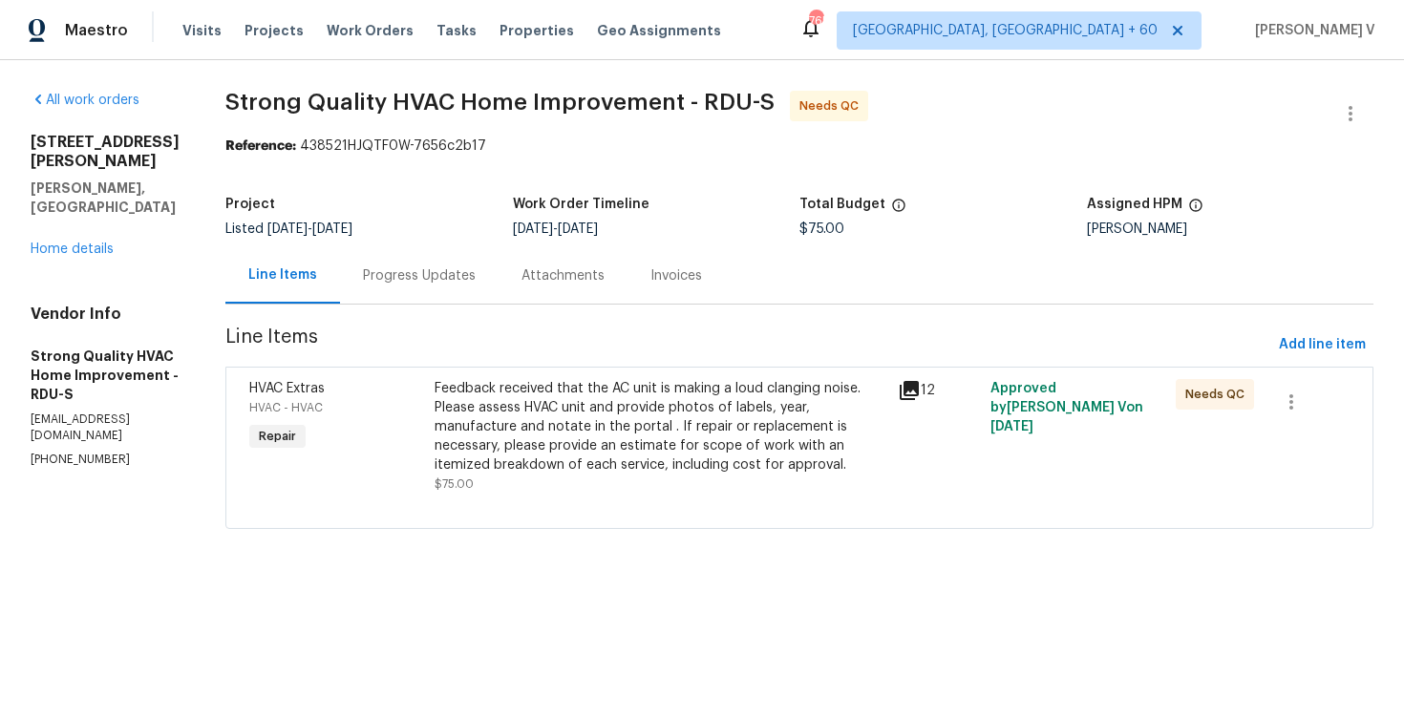
click at [655, 426] on div "Feedback received that the AC unit is making a loud clanging noise. Please asse…" at bounding box center [661, 427] width 452 height 96
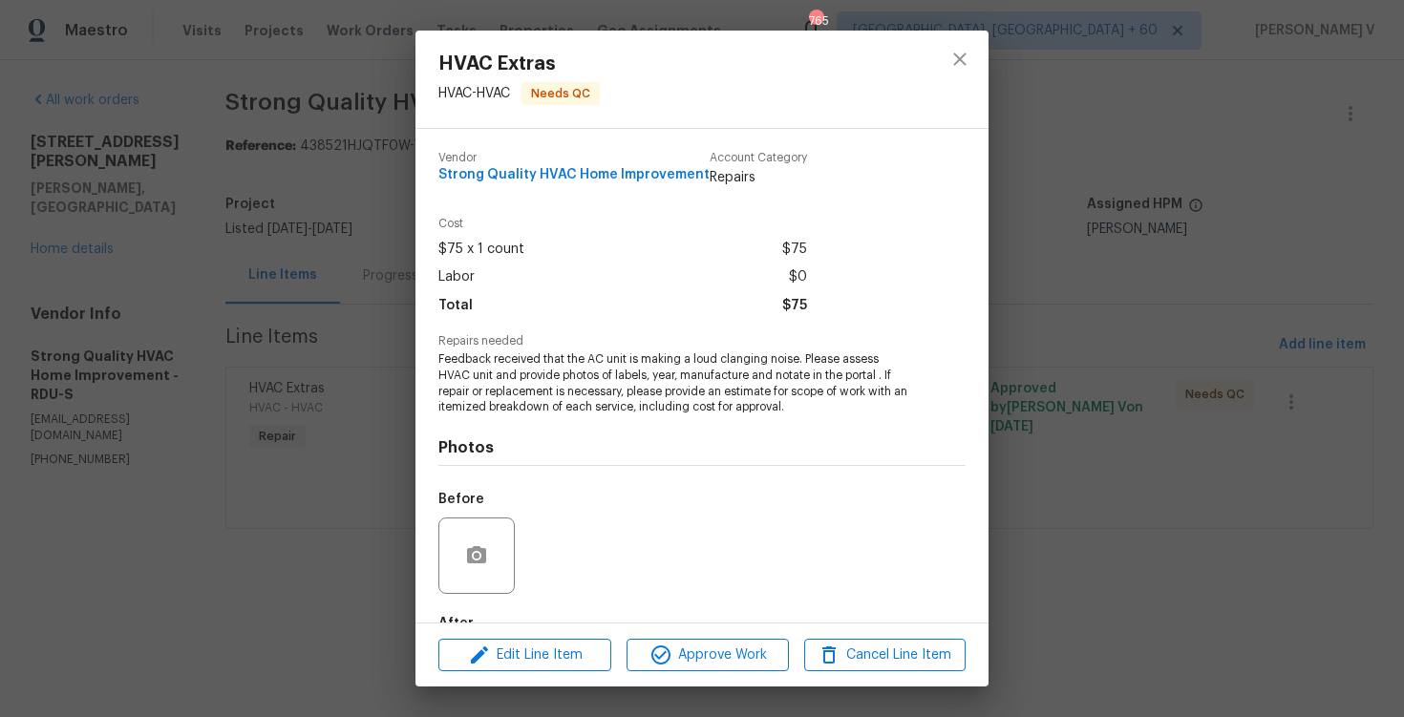
scroll to position [115, 0]
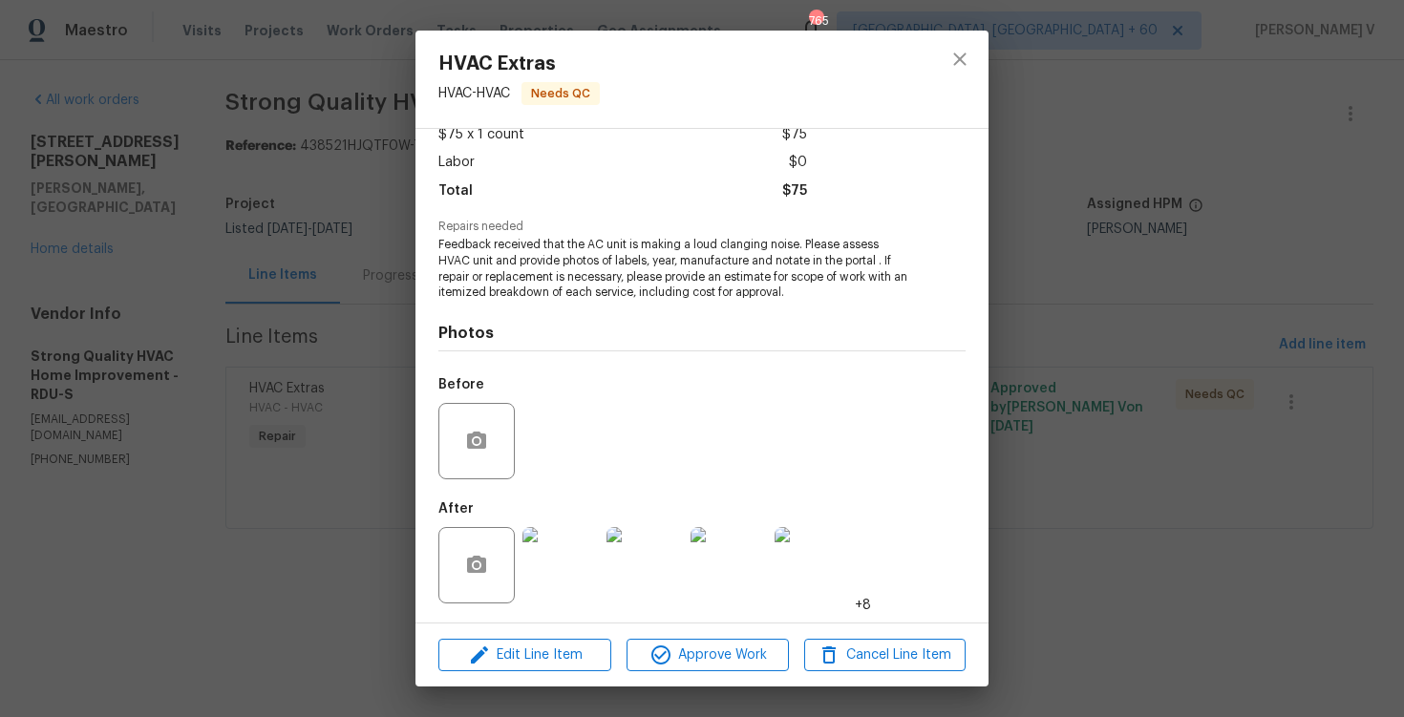
click at [588, 525] on div at bounding box center [561, 565] width 84 height 99
click at [645, 566] on img at bounding box center [645, 565] width 76 height 76
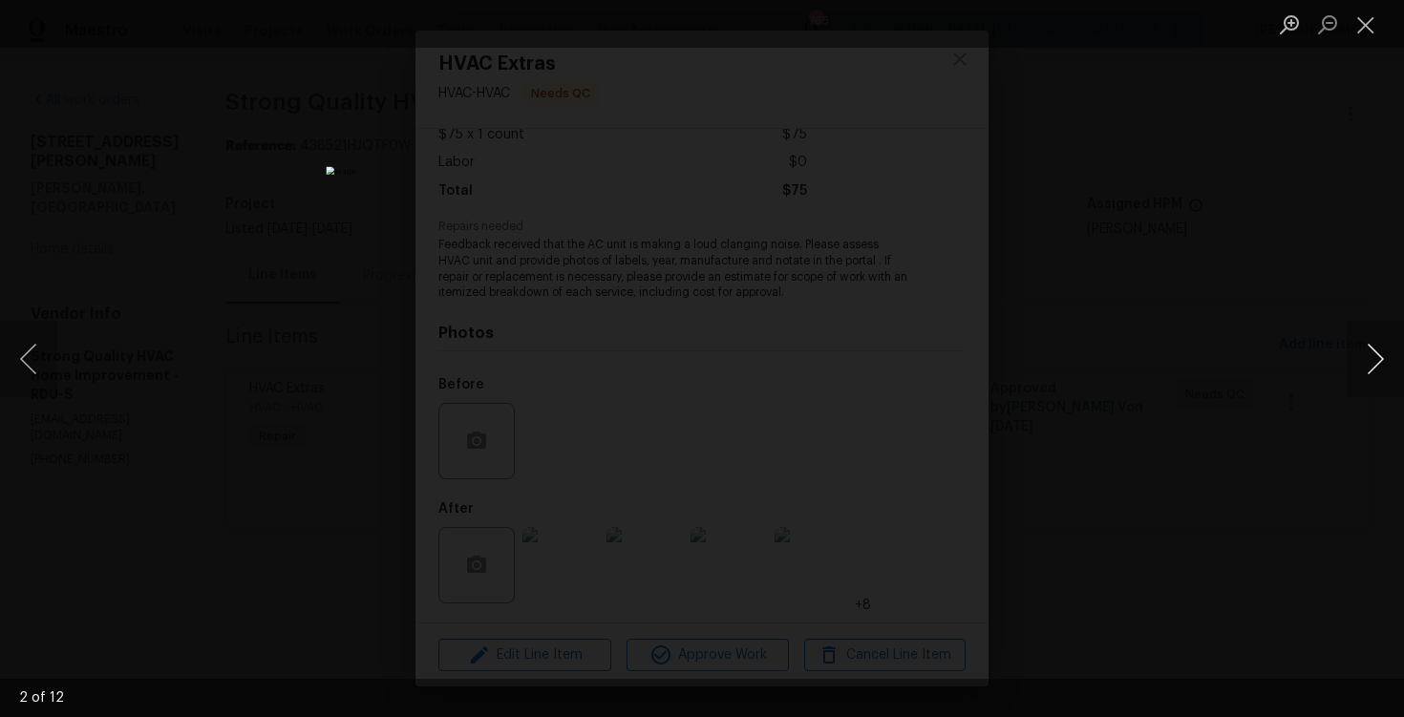
click at [1369, 351] on button "Next image" at bounding box center [1375, 359] width 57 height 76
click at [1346, 326] on div "Lightbox" at bounding box center [702, 358] width 1404 height 717
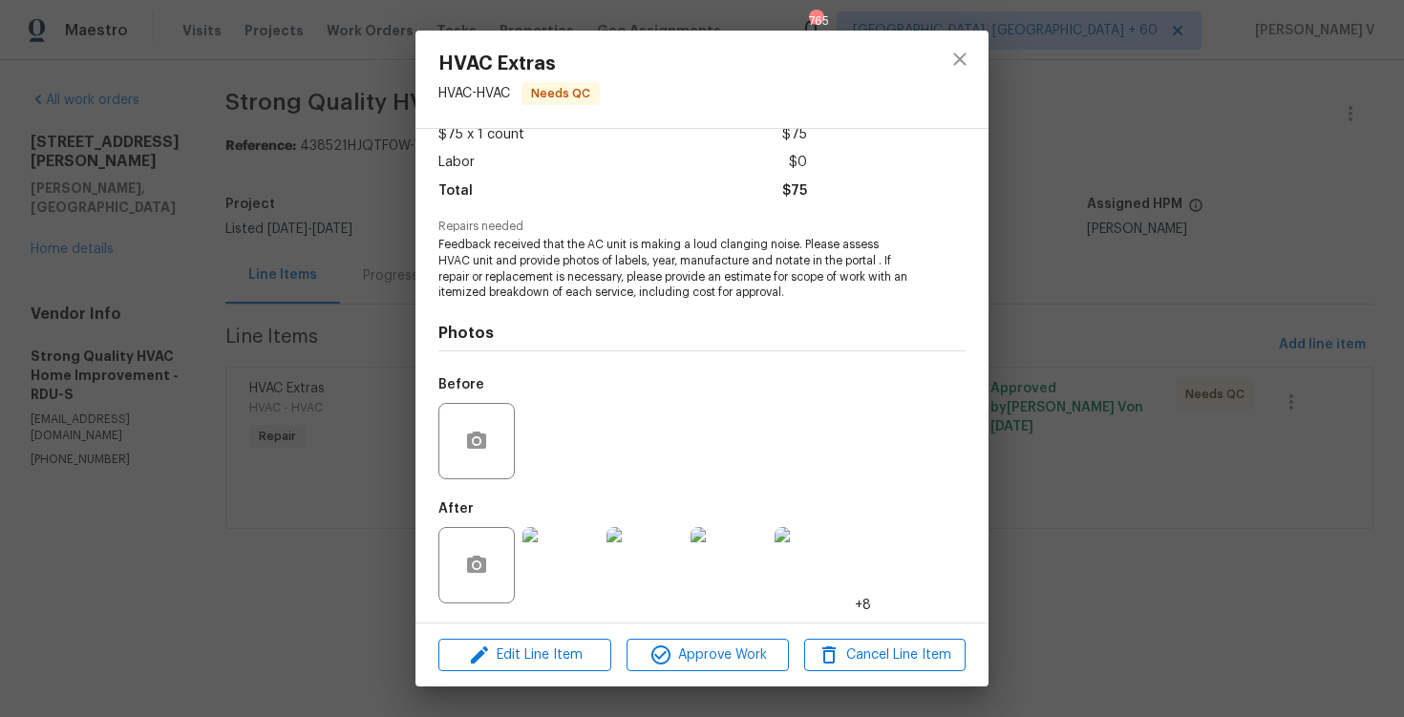
click at [771, 552] on div at bounding box center [813, 565] width 84 height 99
click at [799, 550] on img at bounding box center [813, 565] width 76 height 76
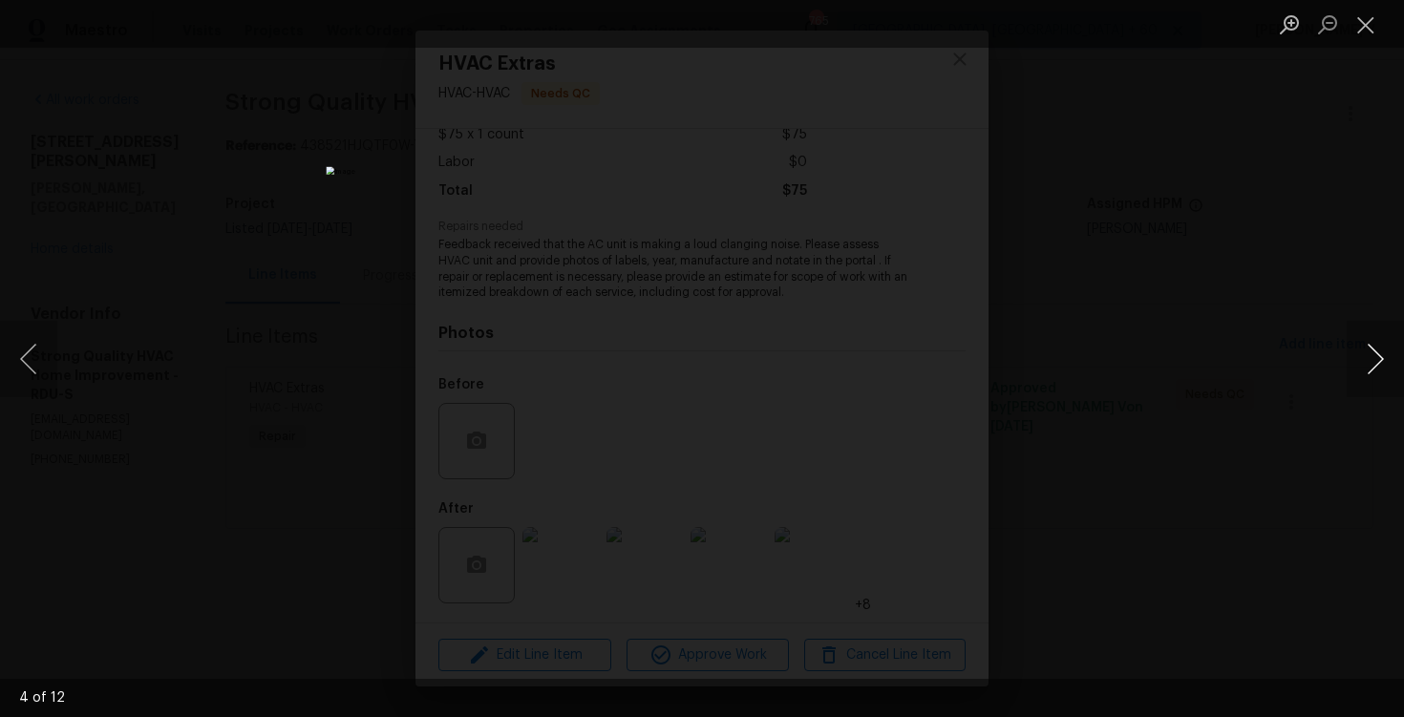
click at [1367, 374] on button "Next image" at bounding box center [1375, 359] width 57 height 76
click at [389, 239] on div "Lightbox" at bounding box center [702, 358] width 1404 height 717
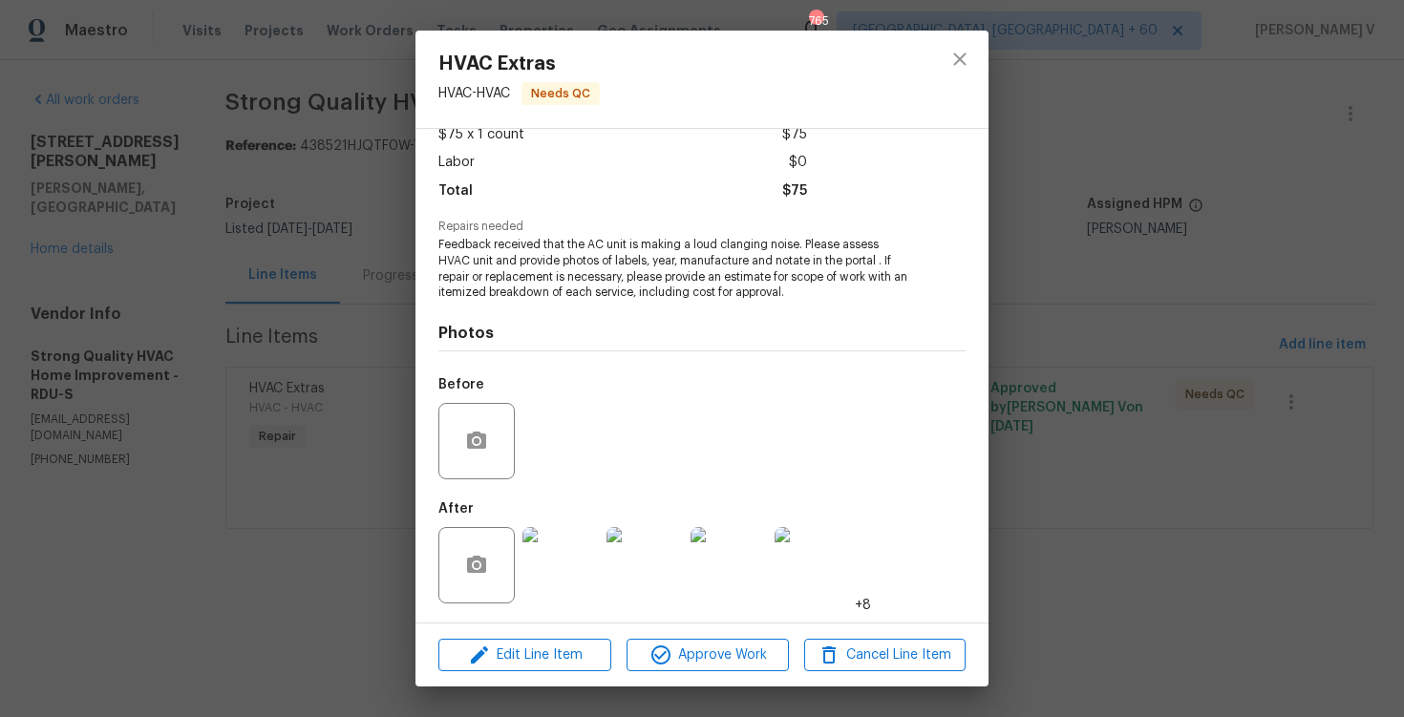
click at [393, 264] on div "HVAC Extras HVAC - HVAC Needs QC Vendor Strong Quality HVAC Home Improvement Ac…" at bounding box center [702, 358] width 1404 height 717
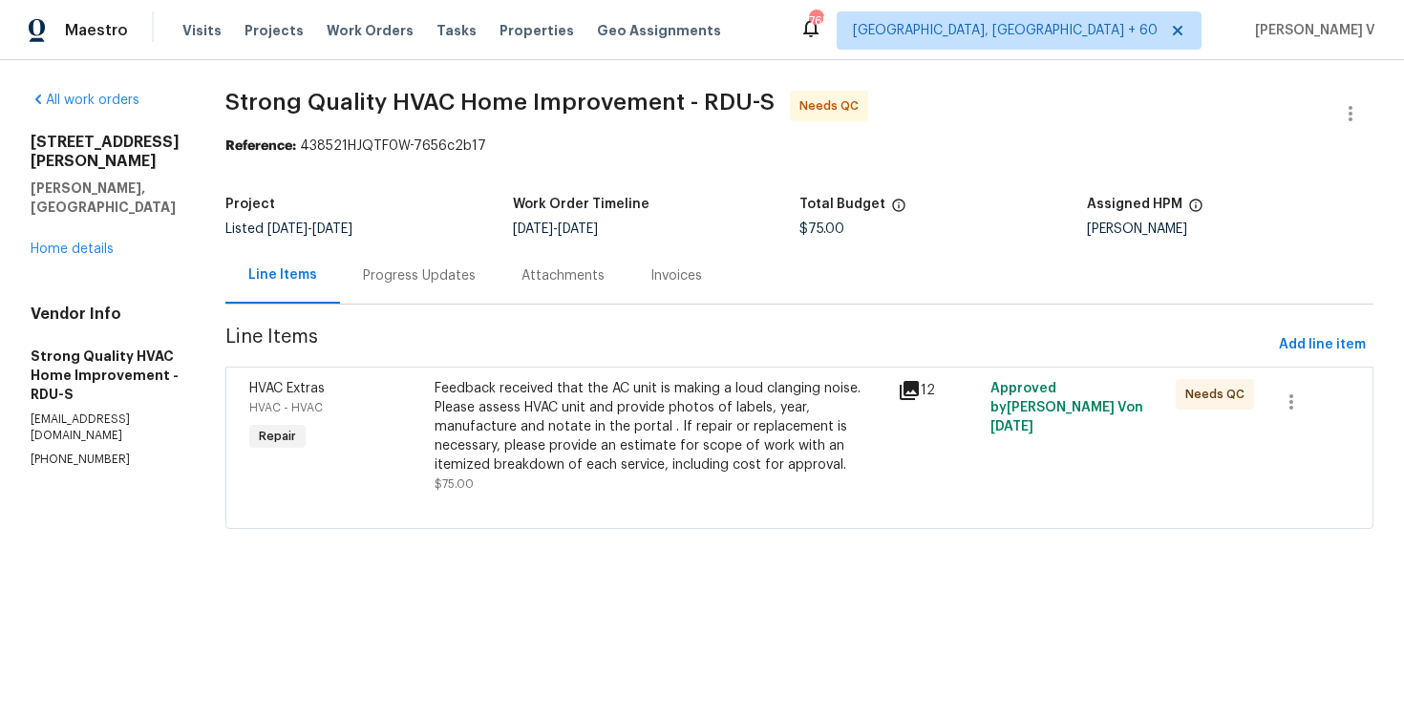
click at [393, 264] on div "Progress Updates" at bounding box center [419, 275] width 159 height 56
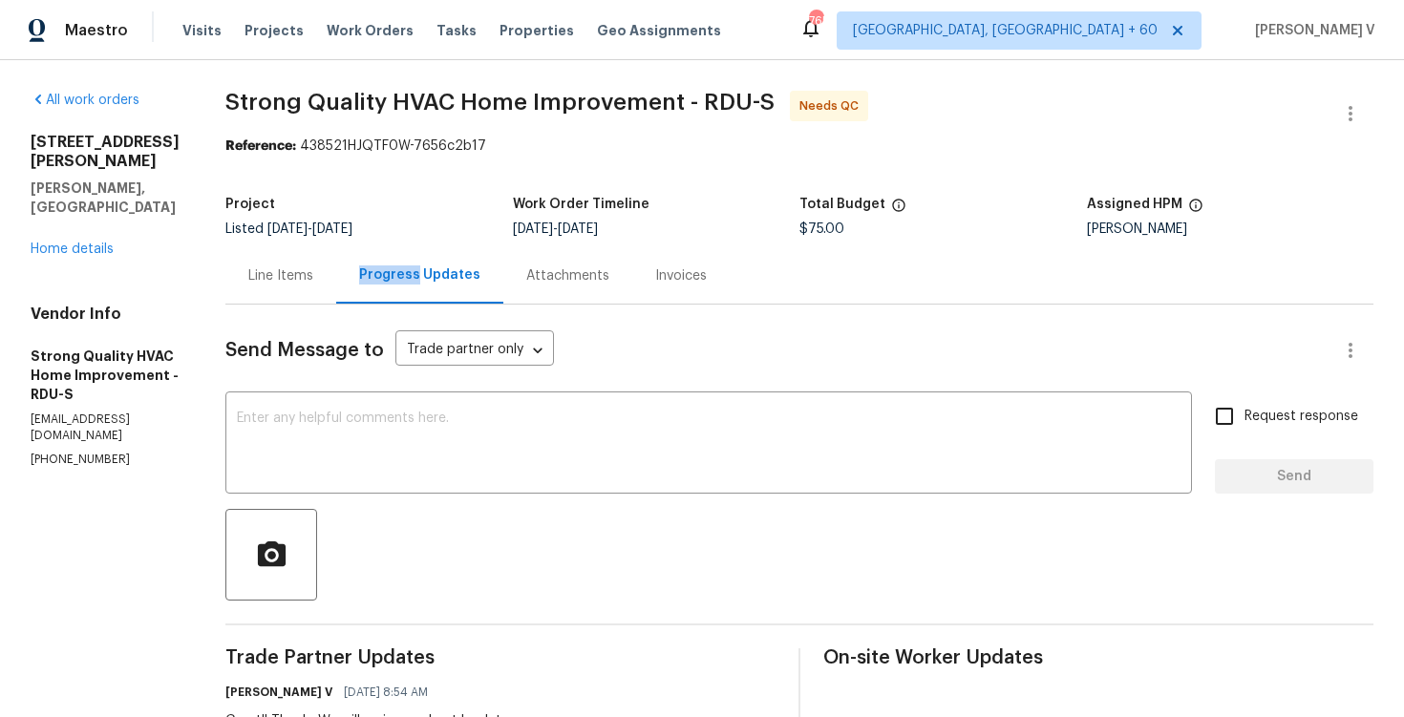
scroll to position [161, 0]
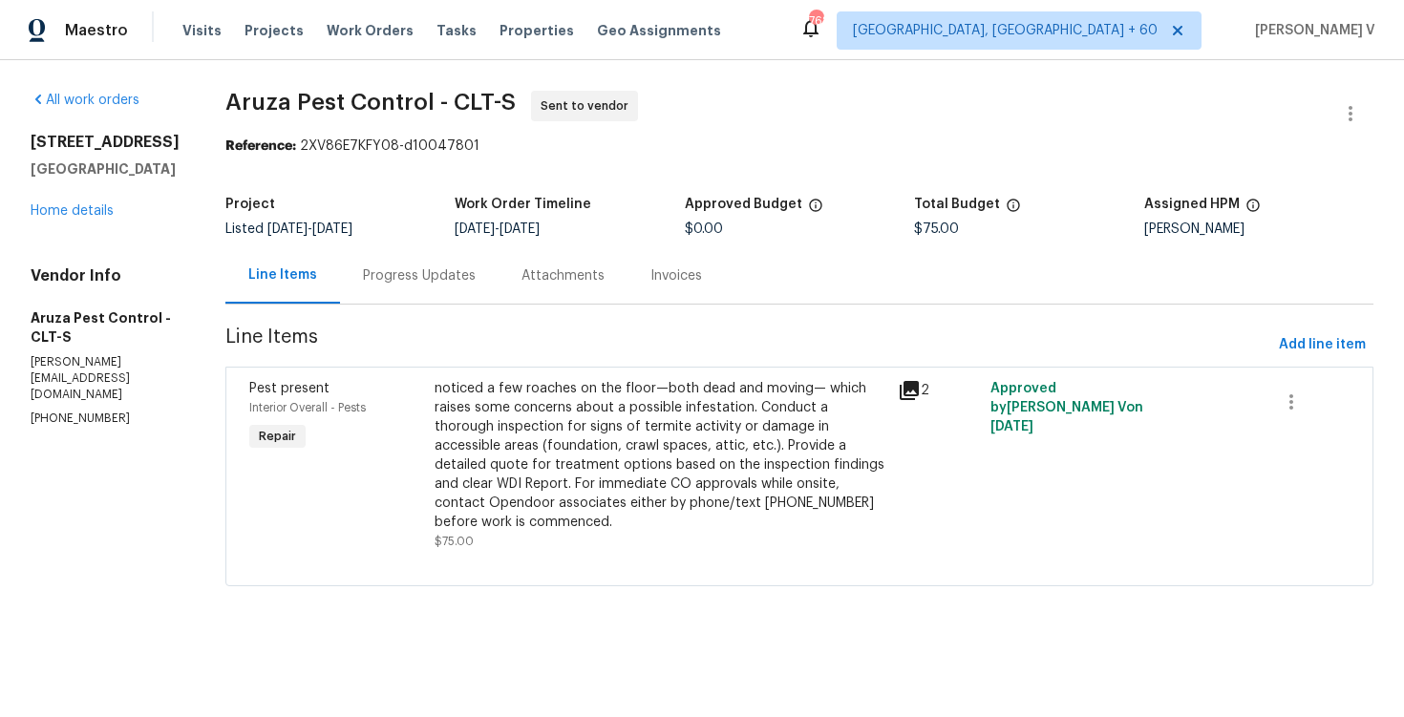
click at [418, 313] on section "Aruza Pest Control - CLT-S Sent to vendor Reference: 2XV86E7KFY08-d10047801 Pro…" at bounding box center [799, 350] width 1148 height 519
click at [436, 289] on div "Progress Updates" at bounding box center [419, 275] width 159 height 56
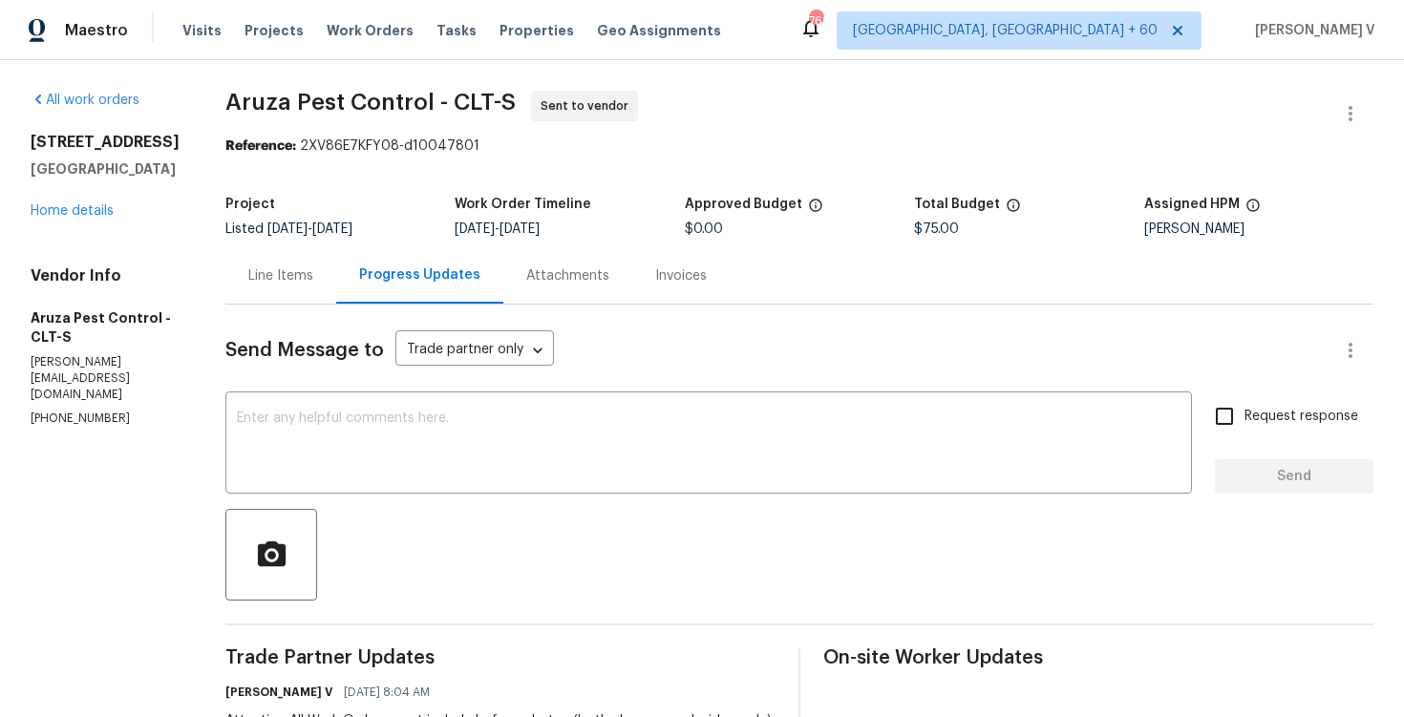
click at [304, 279] on div "Line Items" at bounding box center [280, 276] width 65 height 19
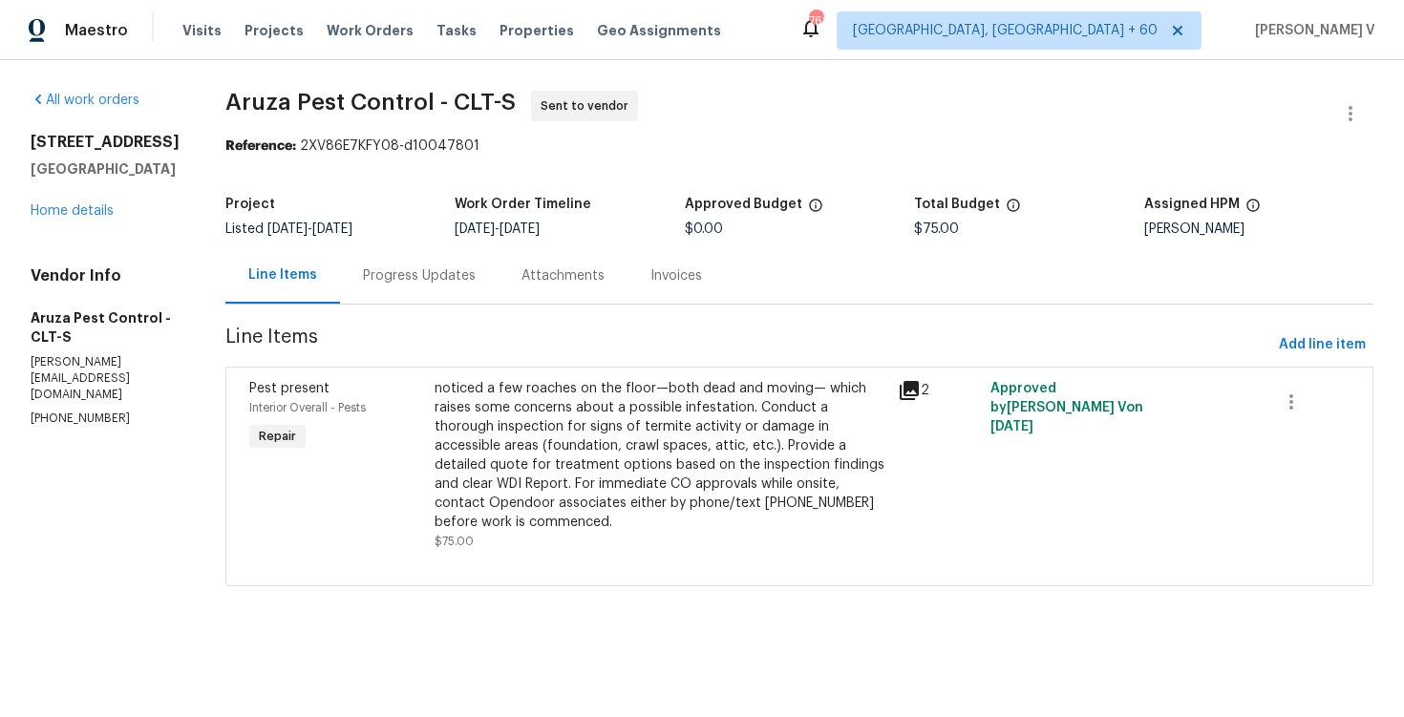
click at [426, 267] on div "Progress Updates" at bounding box center [419, 276] width 113 height 19
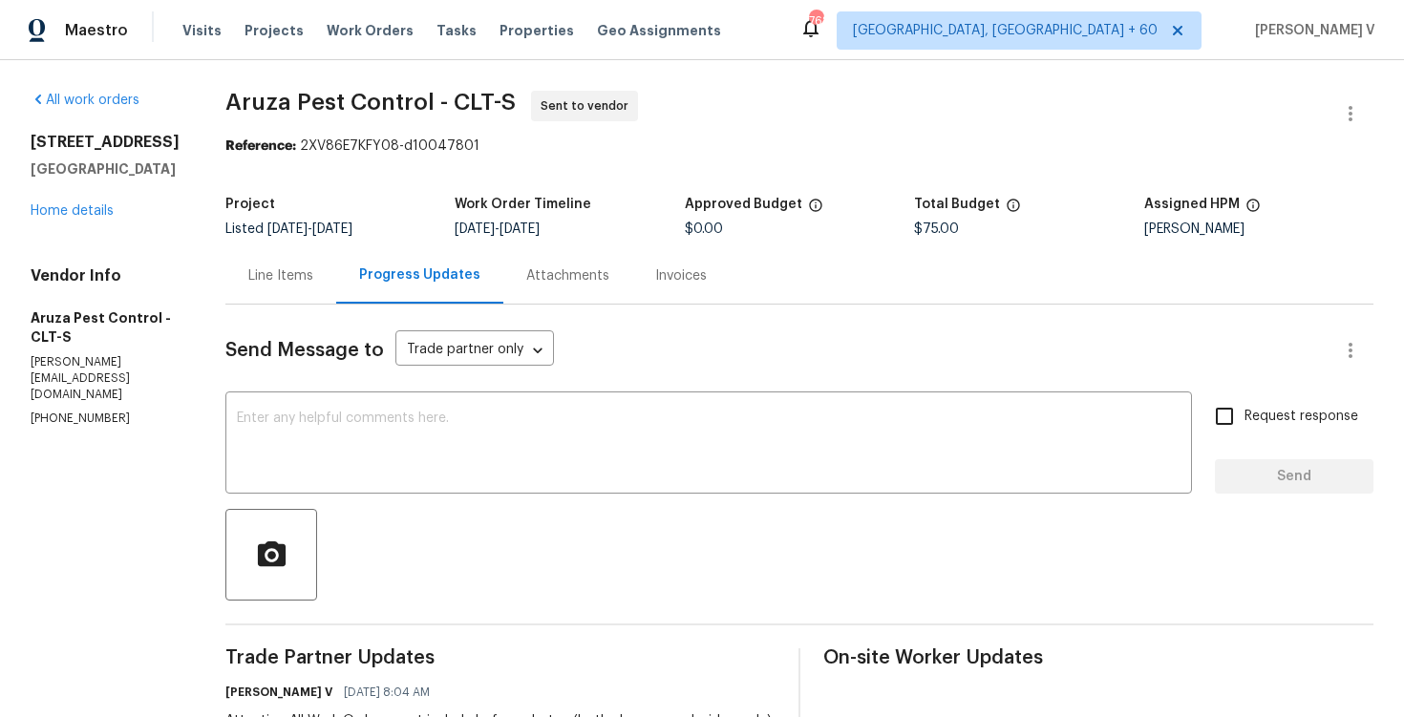
click at [358, 269] on div "Progress Updates" at bounding box center [419, 275] width 167 height 56
click at [295, 281] on div "Line Items" at bounding box center [280, 276] width 65 height 19
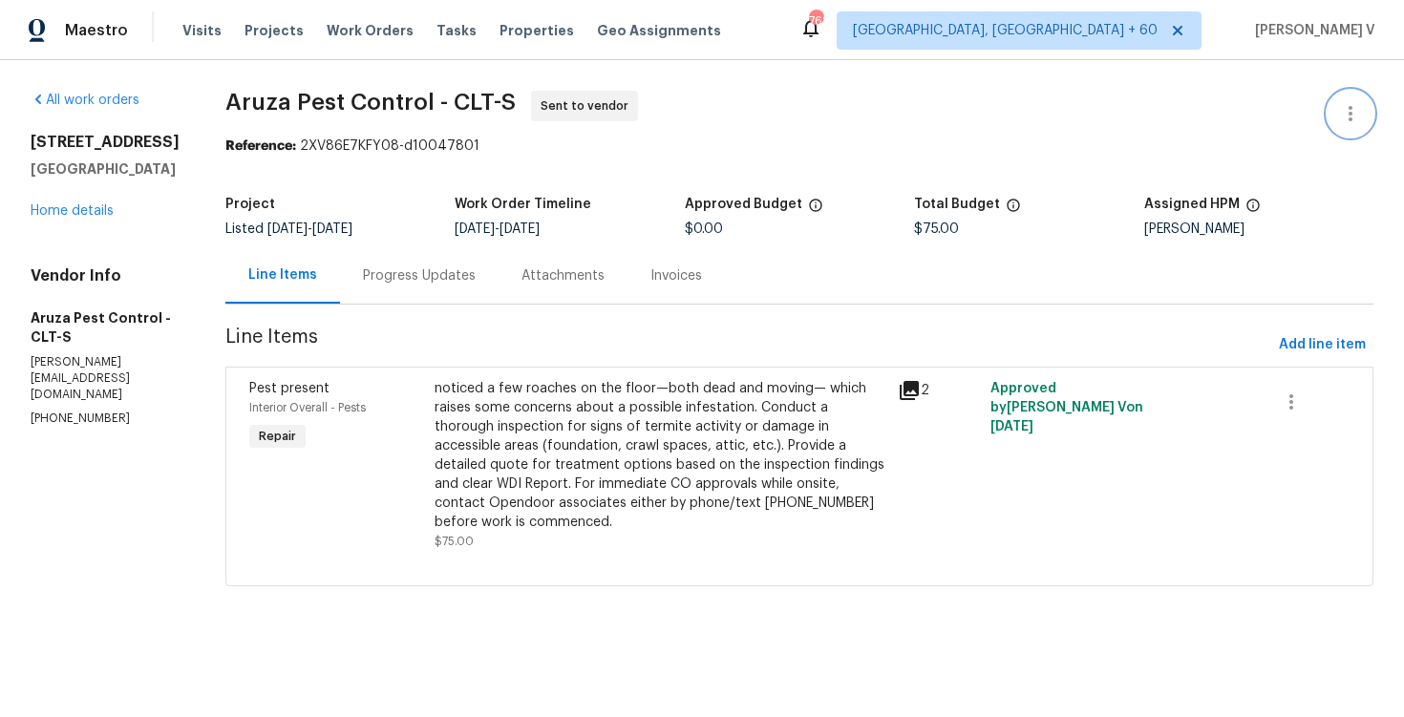
click at [1360, 118] on icon "button" at bounding box center [1350, 113] width 23 height 23
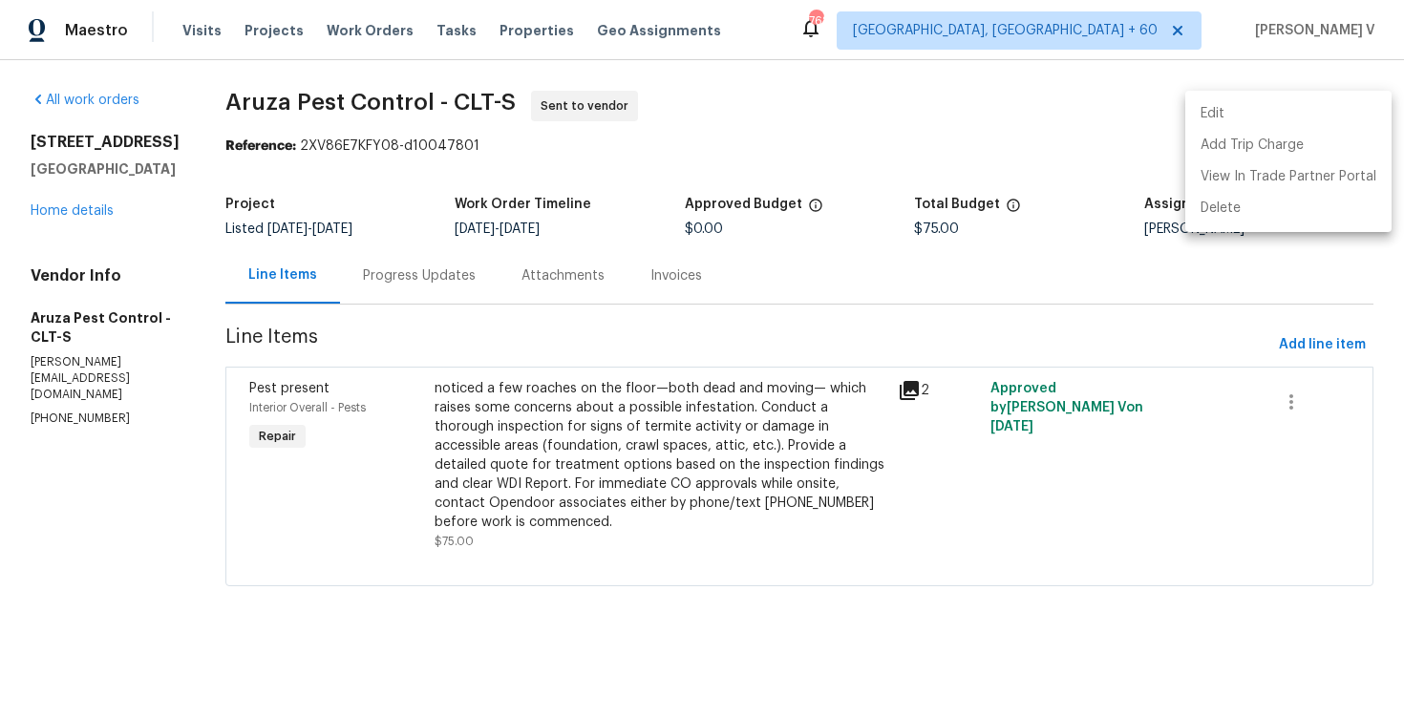
click at [1279, 118] on li "Edit" at bounding box center [1289, 114] width 206 height 32
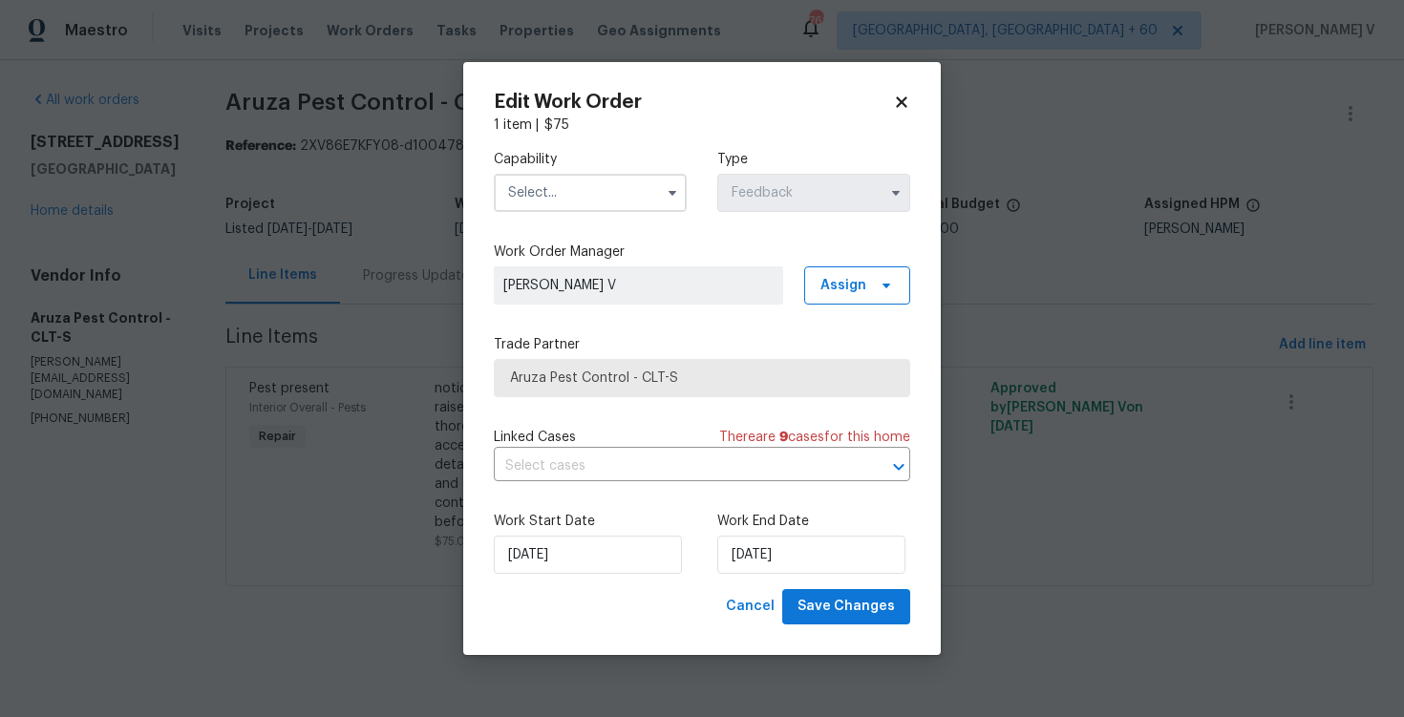
click at [579, 199] on input "text" at bounding box center [590, 193] width 193 height 38
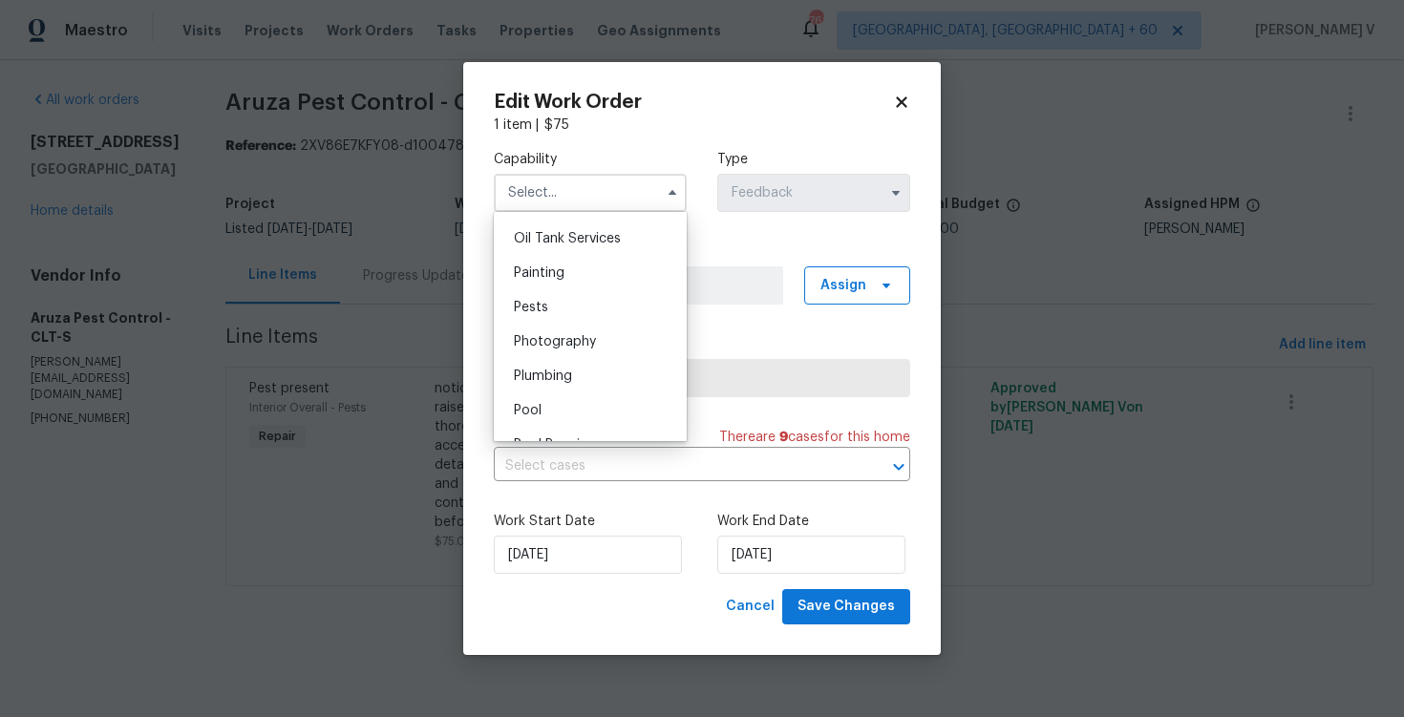
scroll to position [1586, 0]
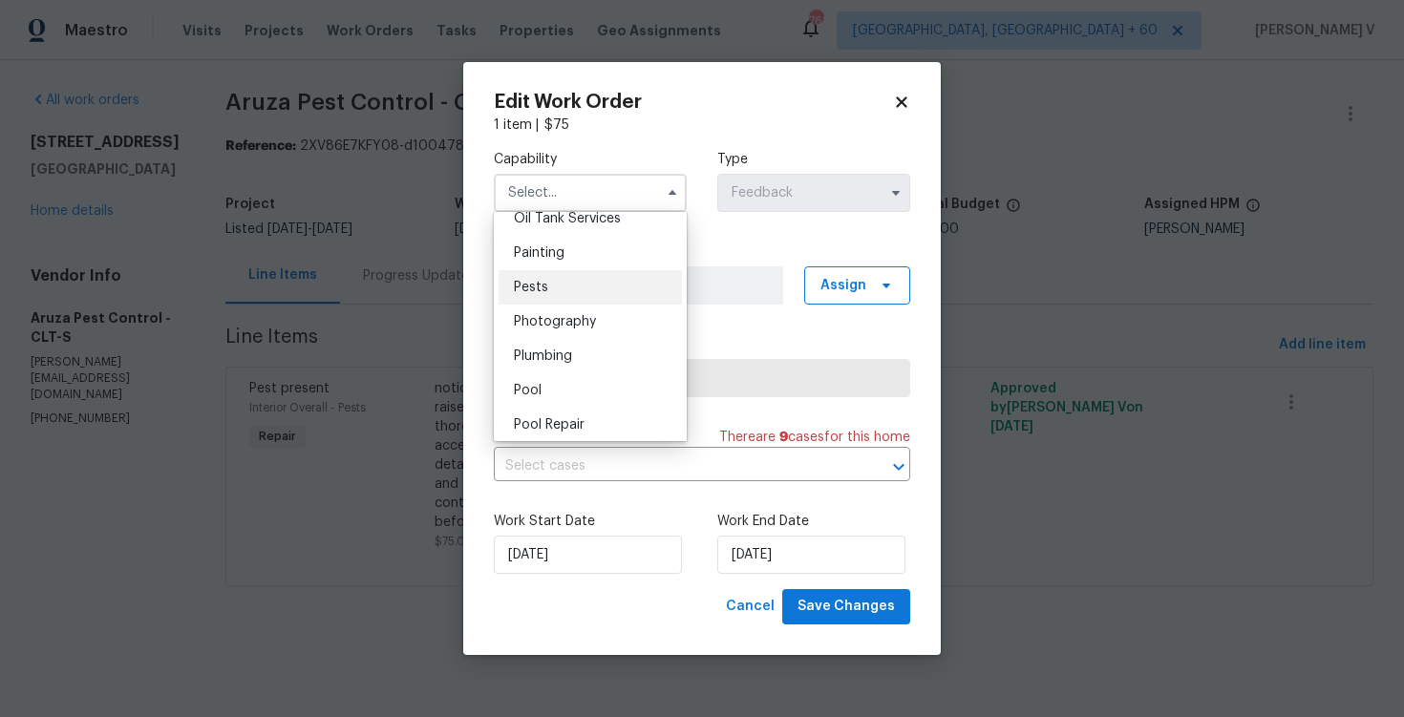
click at [573, 288] on div "Pests" at bounding box center [590, 287] width 183 height 34
type input "Pests"
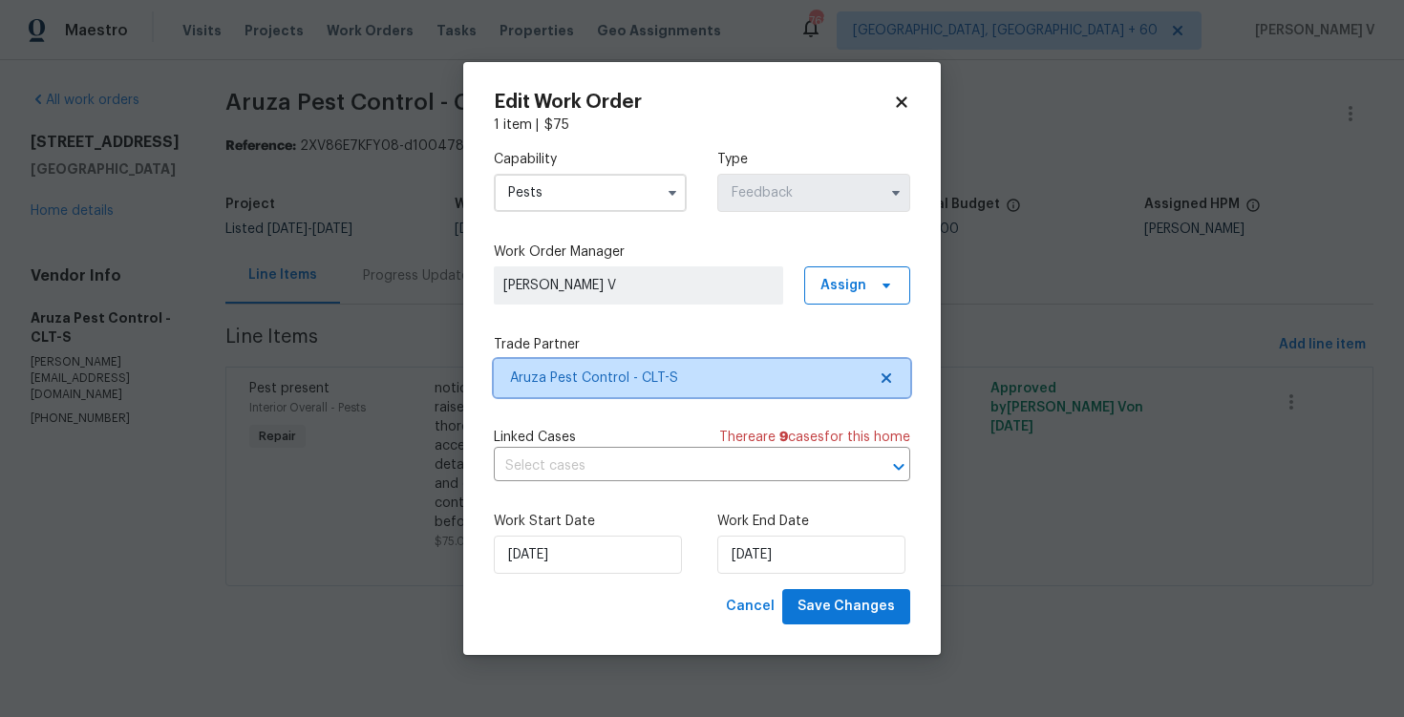
click at [891, 380] on icon at bounding box center [886, 378] width 15 height 15
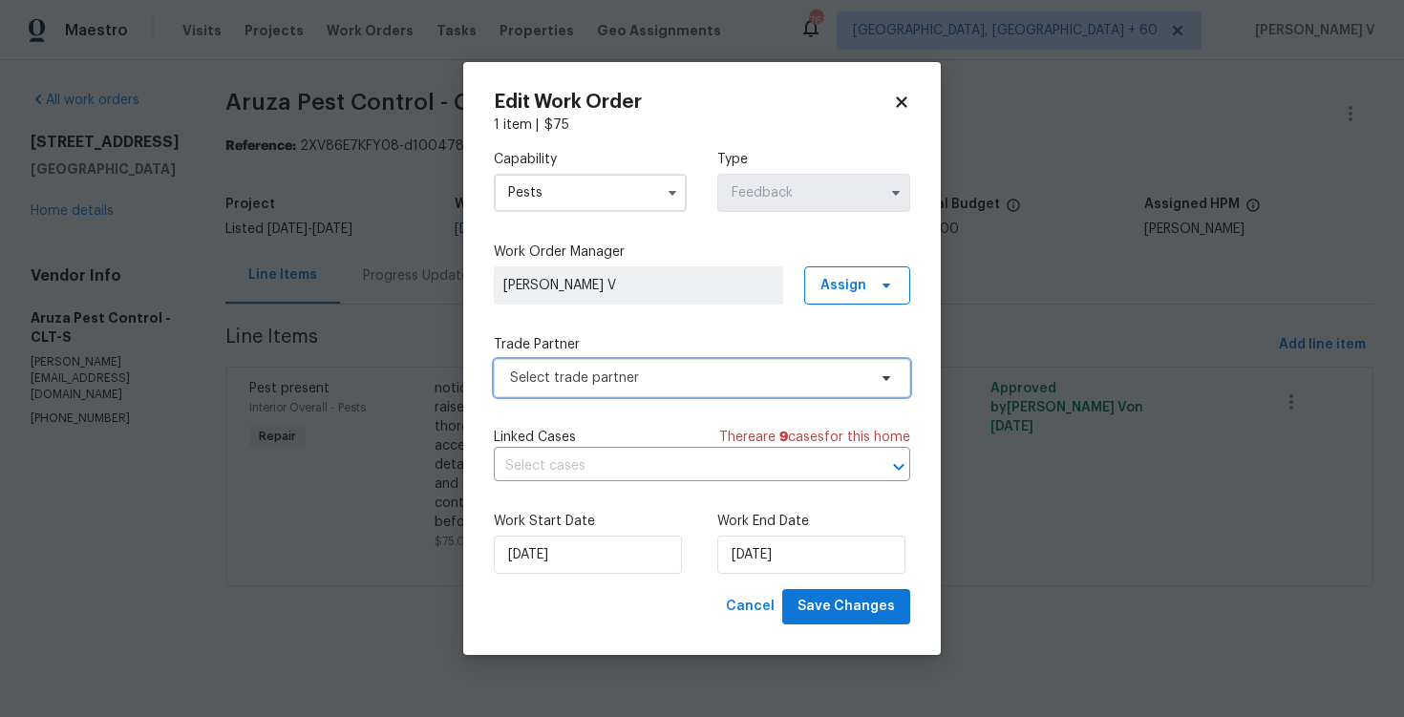
click at [891, 380] on icon at bounding box center [886, 378] width 15 height 15
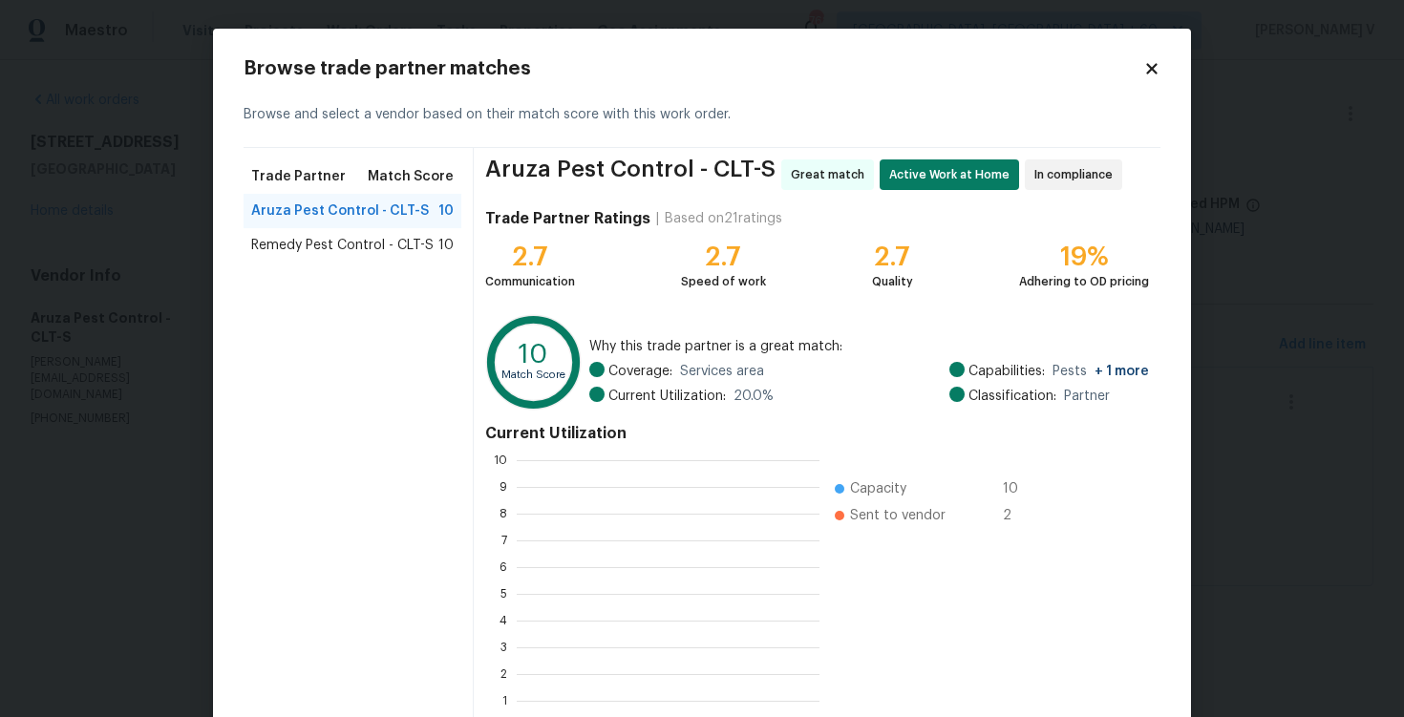
scroll to position [268, 303]
click at [375, 262] on div "Remedy Pest Control - CLT-S 10" at bounding box center [353, 245] width 218 height 34
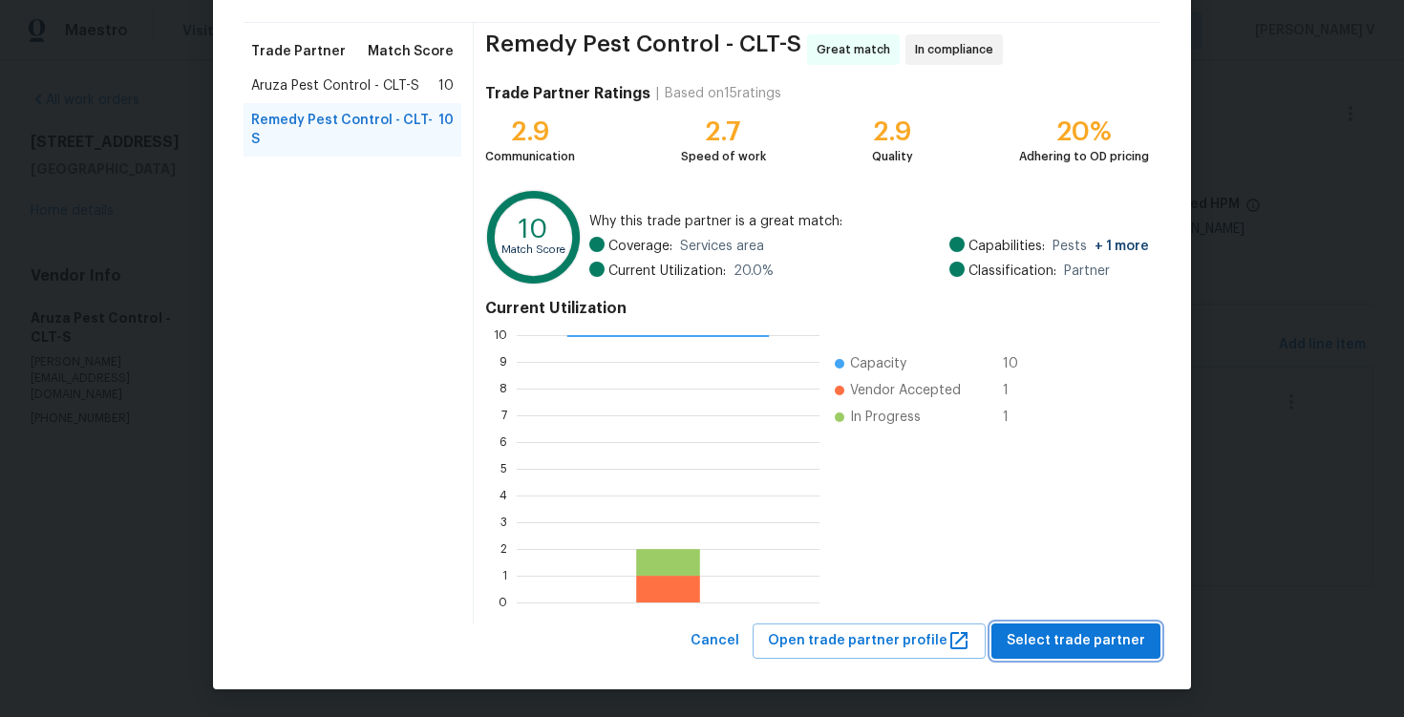
click at [1085, 644] on span "Select trade partner" at bounding box center [1076, 642] width 139 height 24
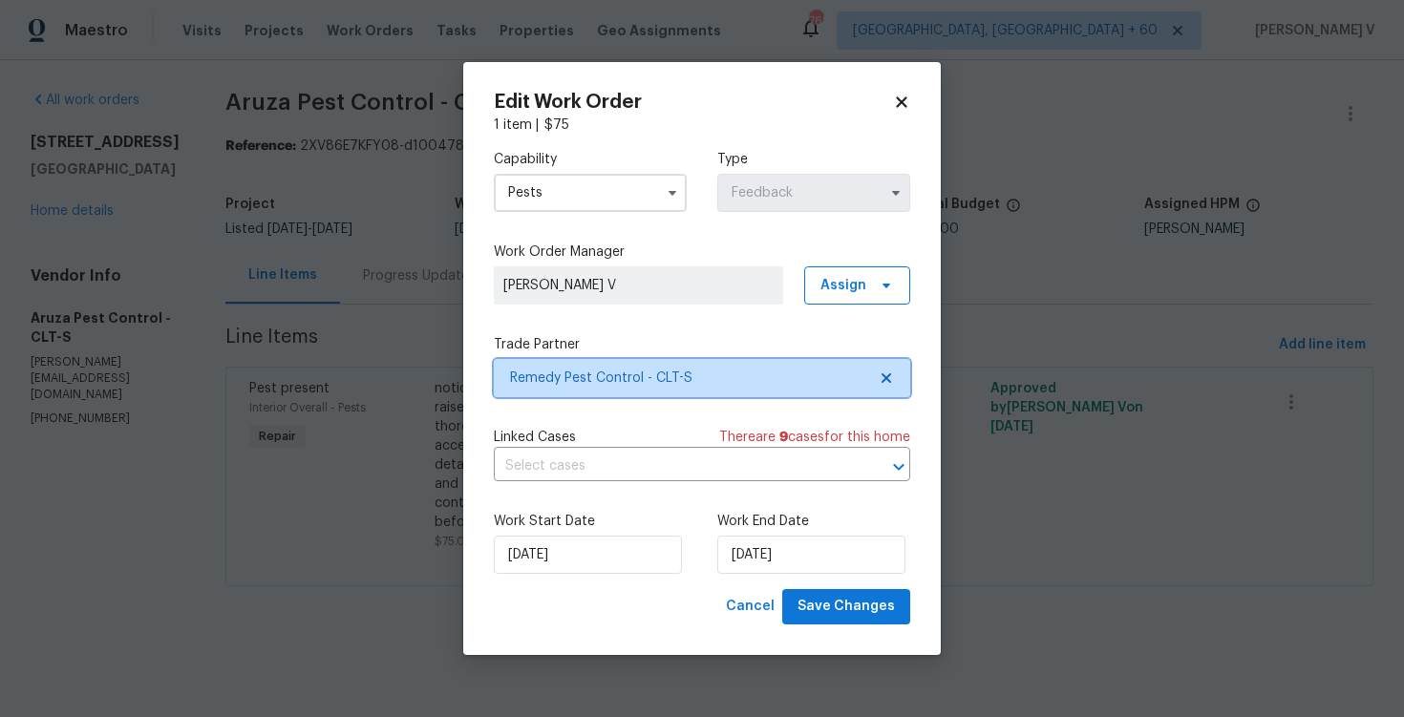
scroll to position [0, 0]
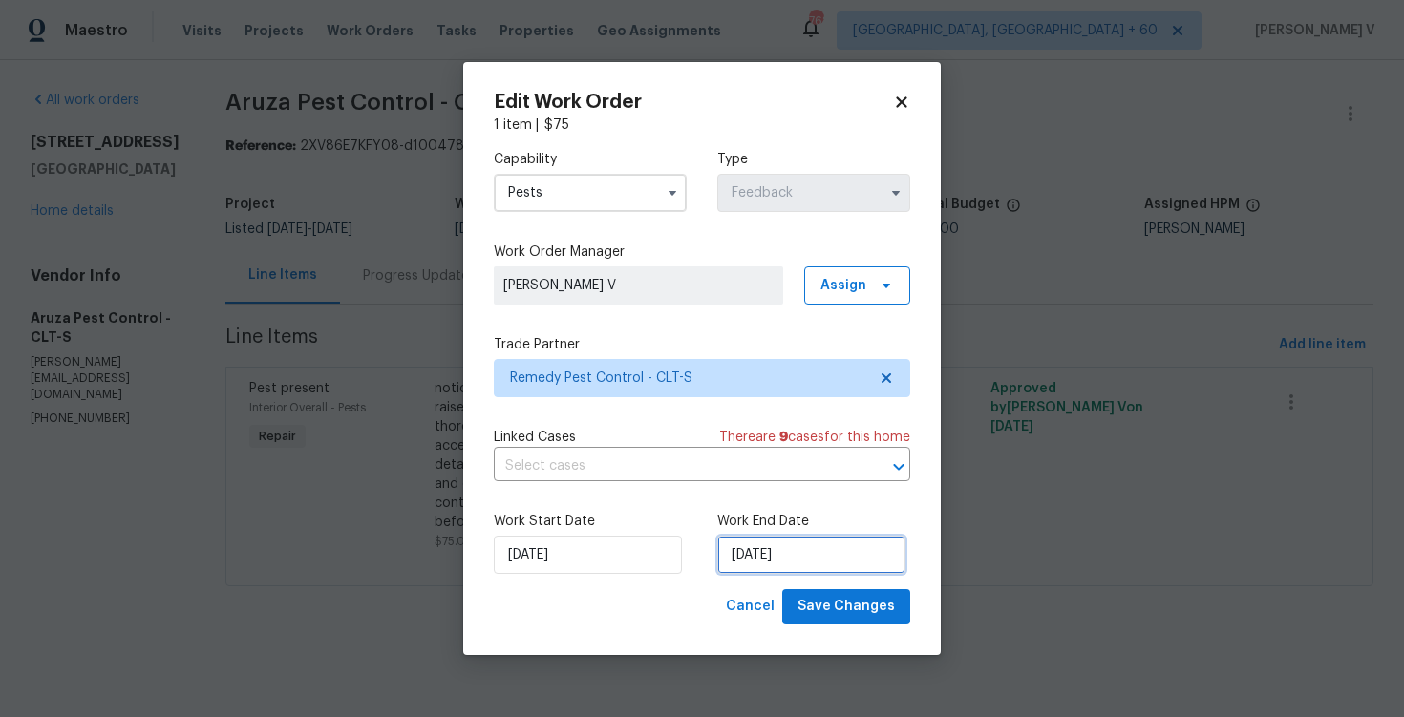
click at [763, 555] on input "15/10/2025" at bounding box center [811, 555] width 188 height 38
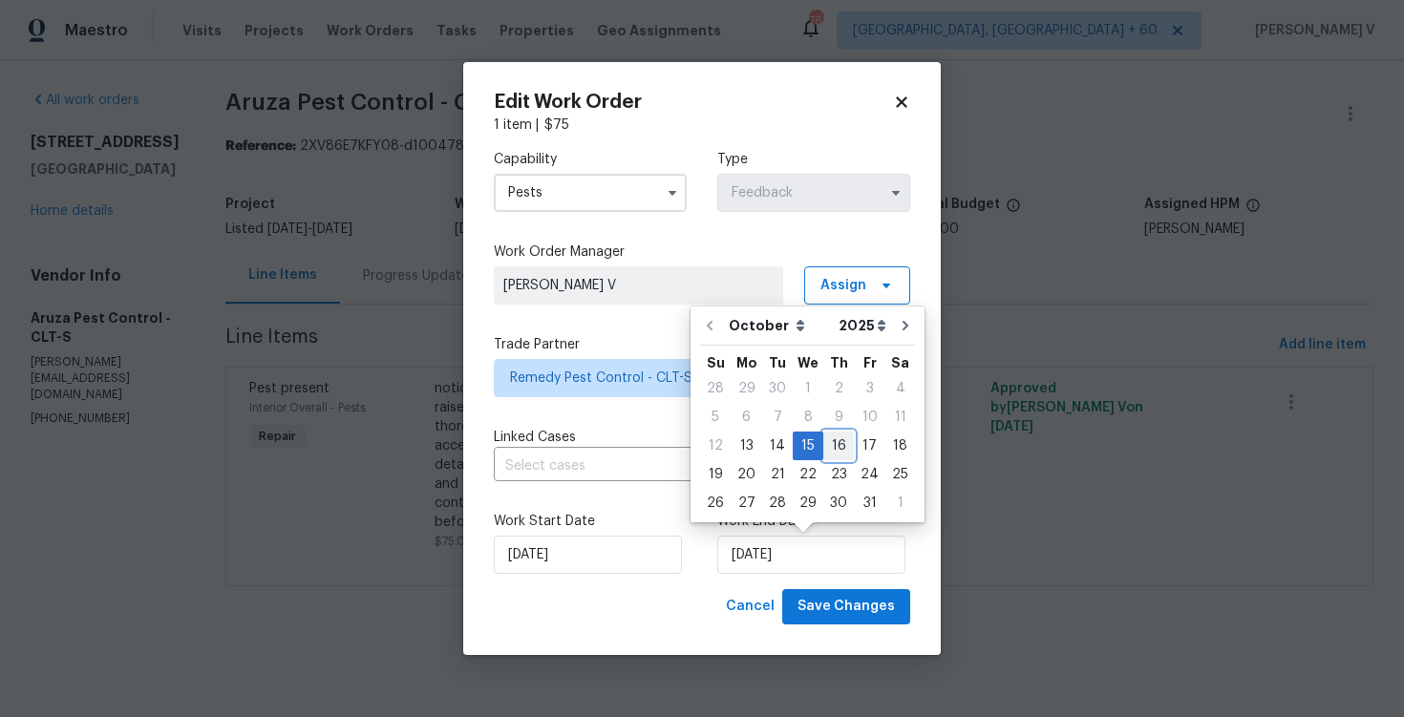
click at [837, 439] on div "16" at bounding box center [839, 446] width 31 height 27
type input "16/10/2025"
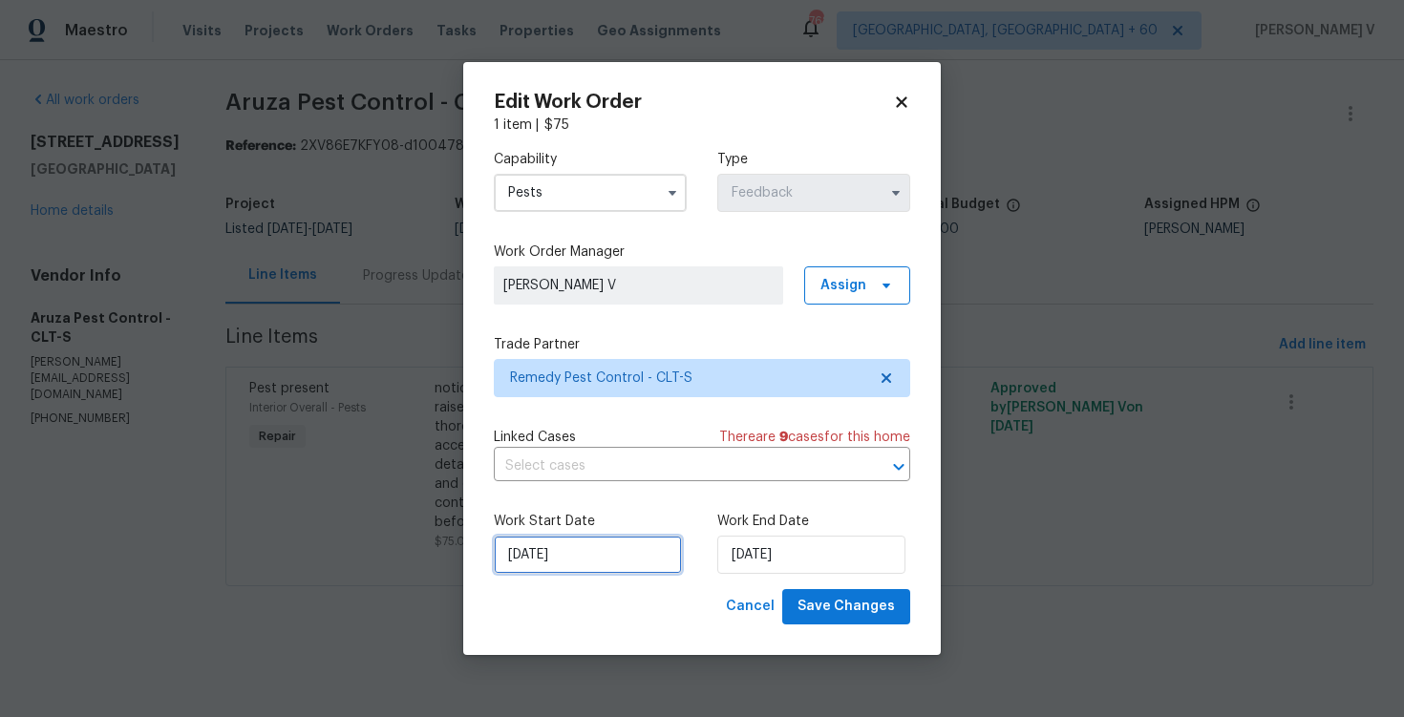
click at [573, 558] on input "13/10/2025" at bounding box center [588, 555] width 188 height 38
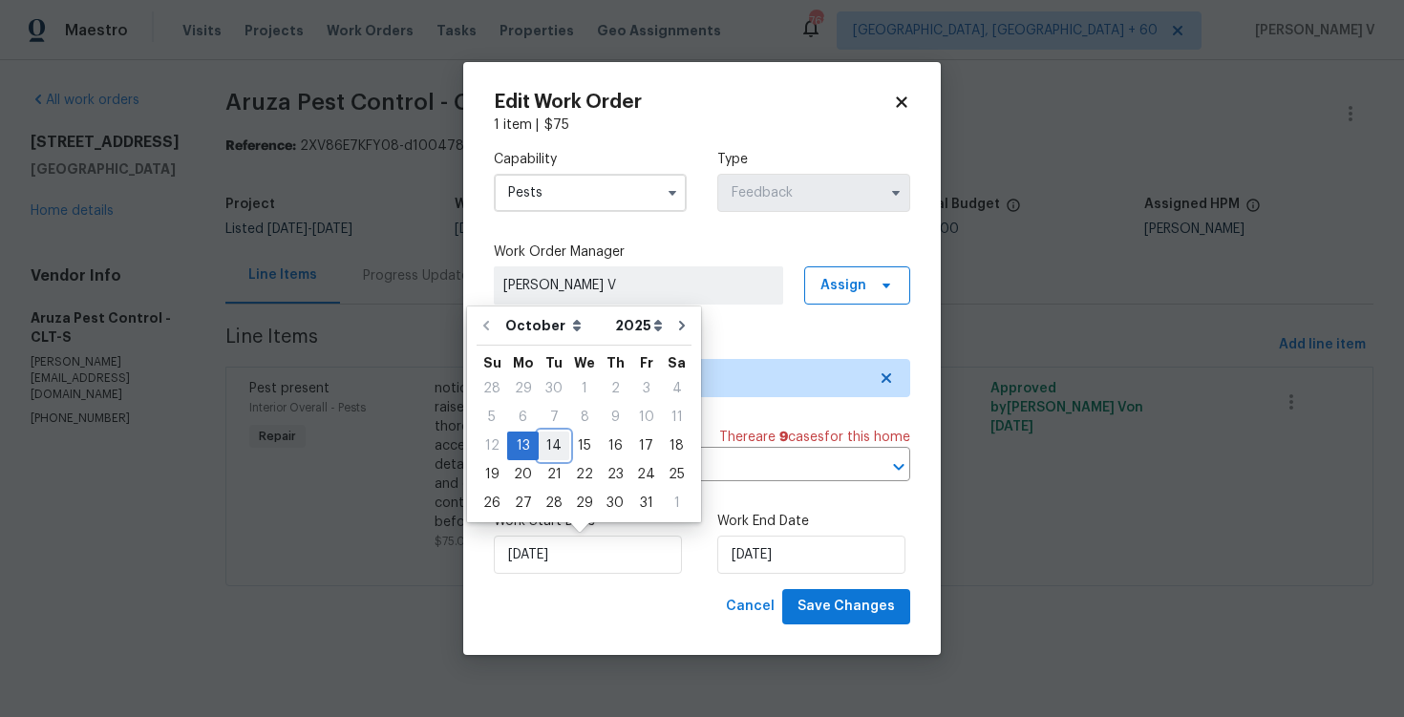
click at [548, 446] on div "14" at bounding box center [554, 446] width 31 height 27
type input "14/10/2025"
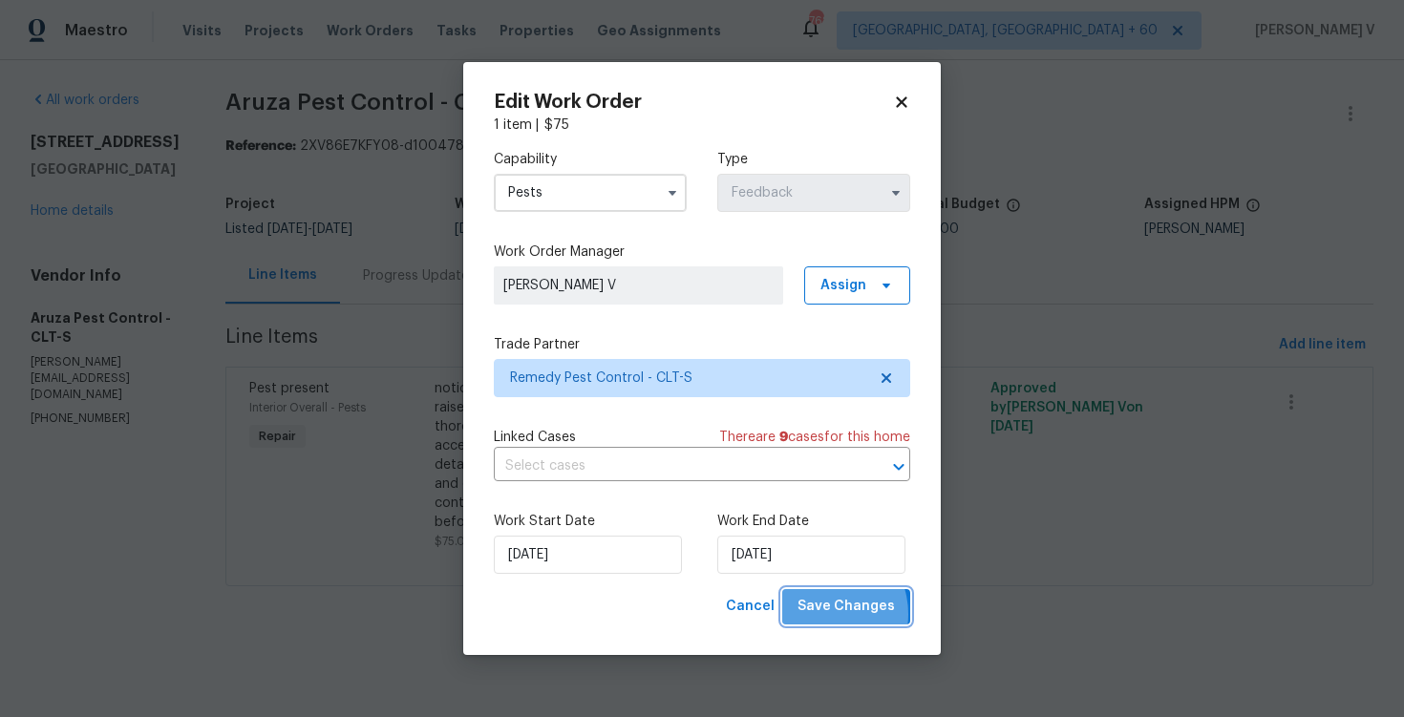
click at [826, 615] on span "Save Changes" at bounding box center [846, 607] width 97 height 24
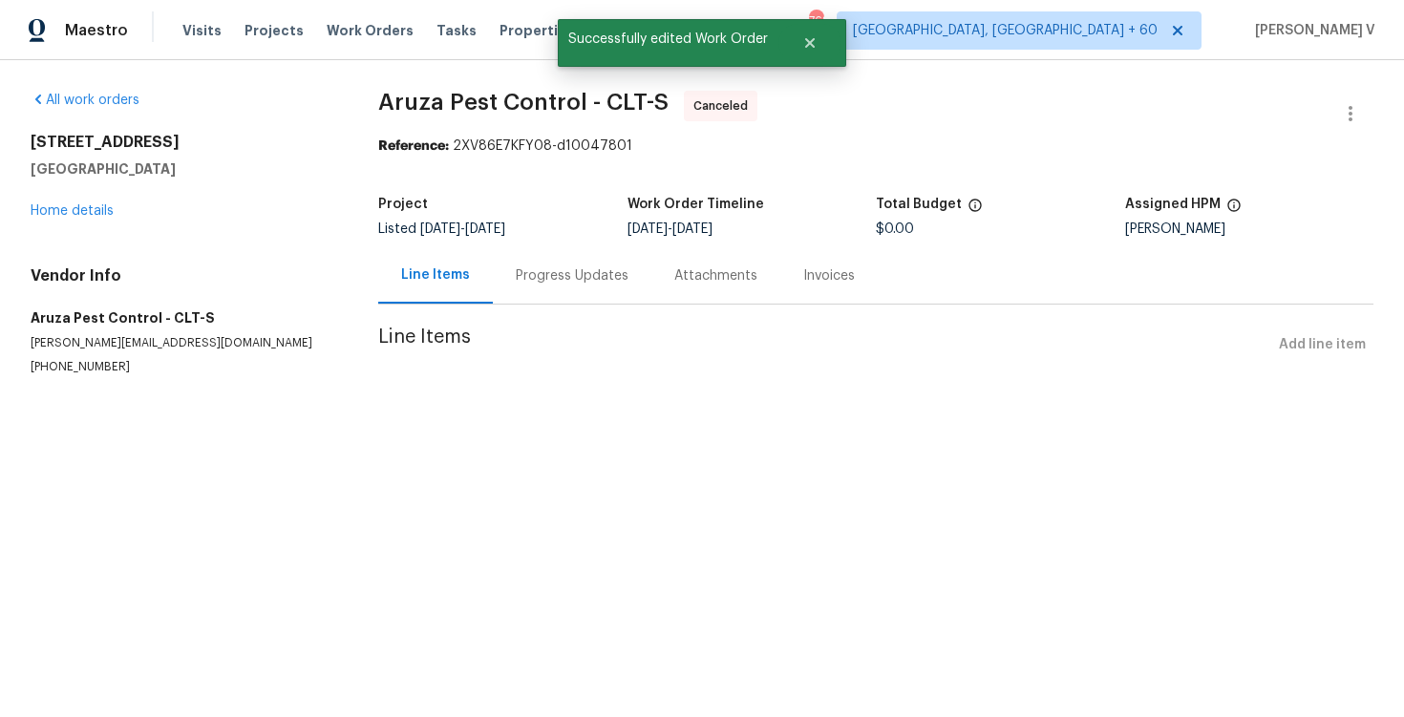
click at [559, 292] on div "Progress Updates" at bounding box center [572, 275] width 159 height 56
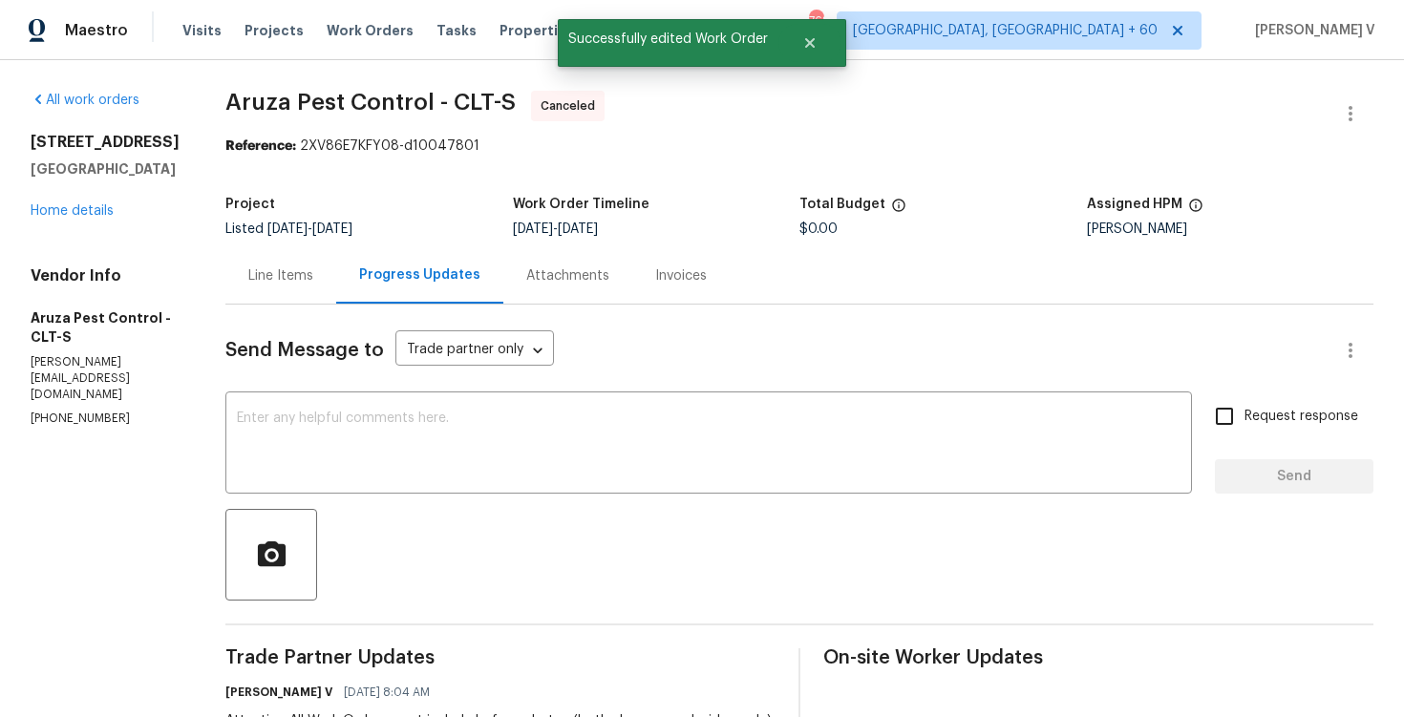
scroll to position [275, 0]
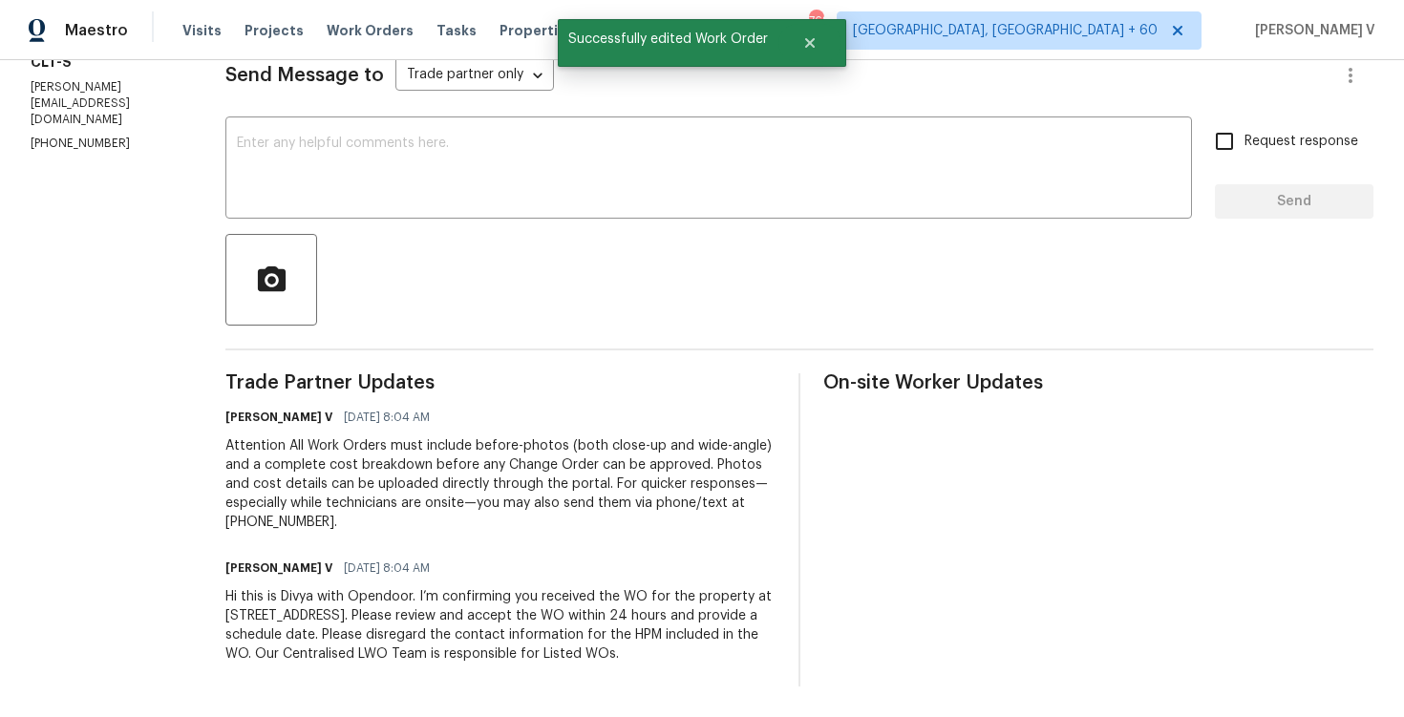
click at [421, 614] on div "Hi this is Divya with Opendoor. I’m confirming you received the WO for the prop…" at bounding box center [500, 626] width 550 height 76
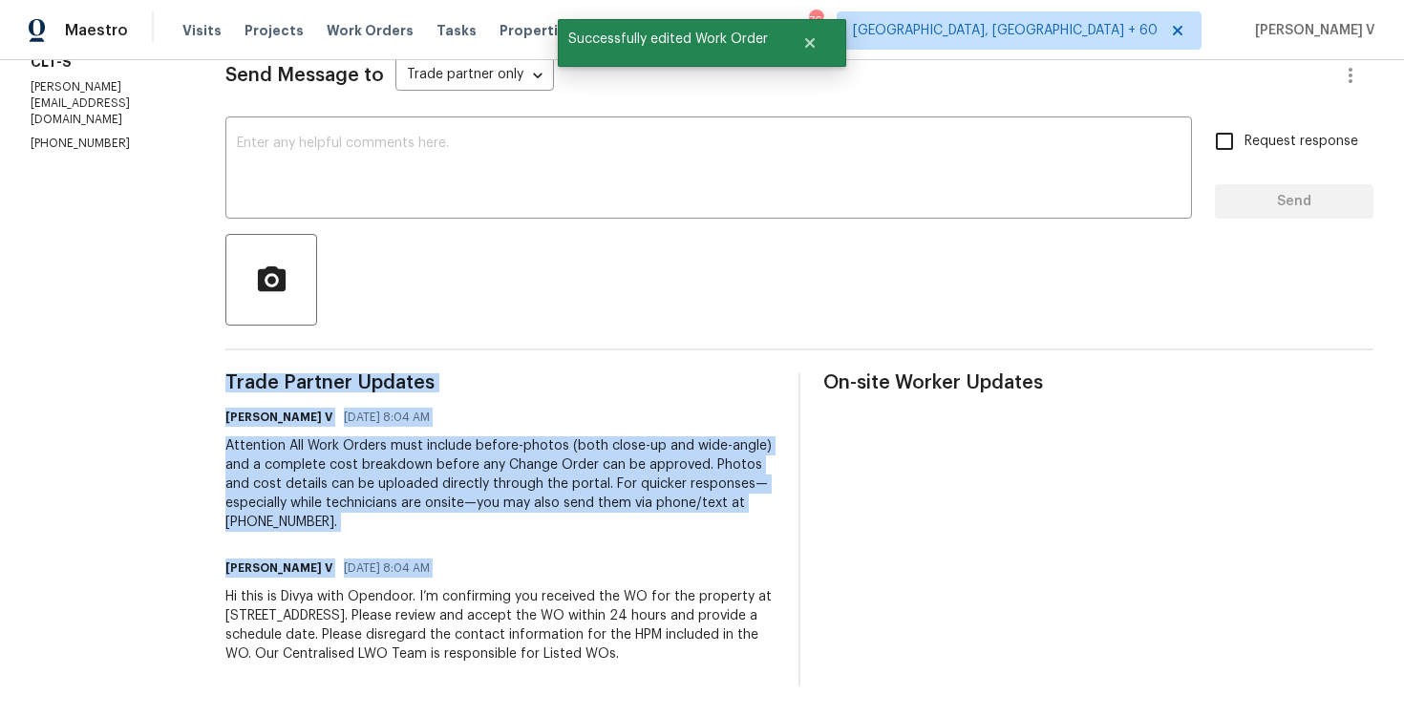
copy div "Trade Partner Updates Divya Dharshini V 10/13/2025 8:04 AM Attention All Work O…"
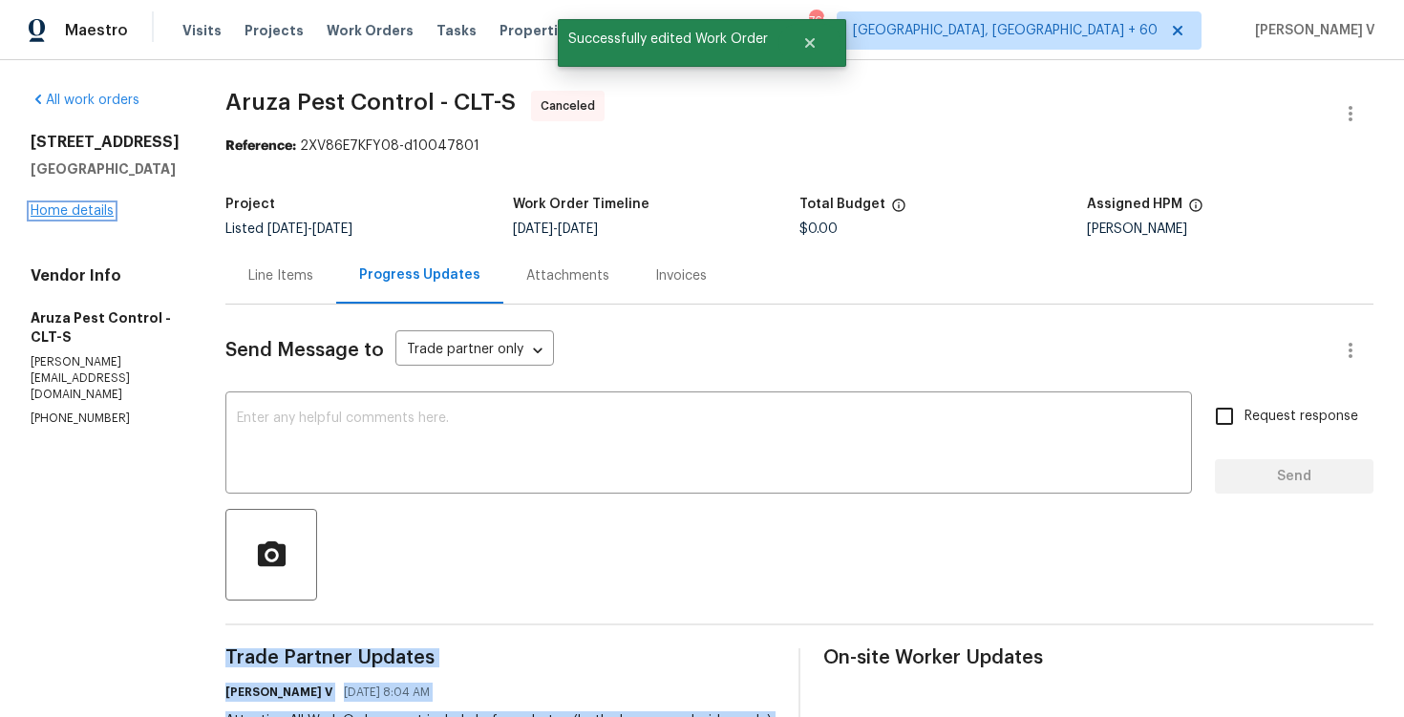
click at [80, 218] on link "Home details" at bounding box center [72, 210] width 83 height 13
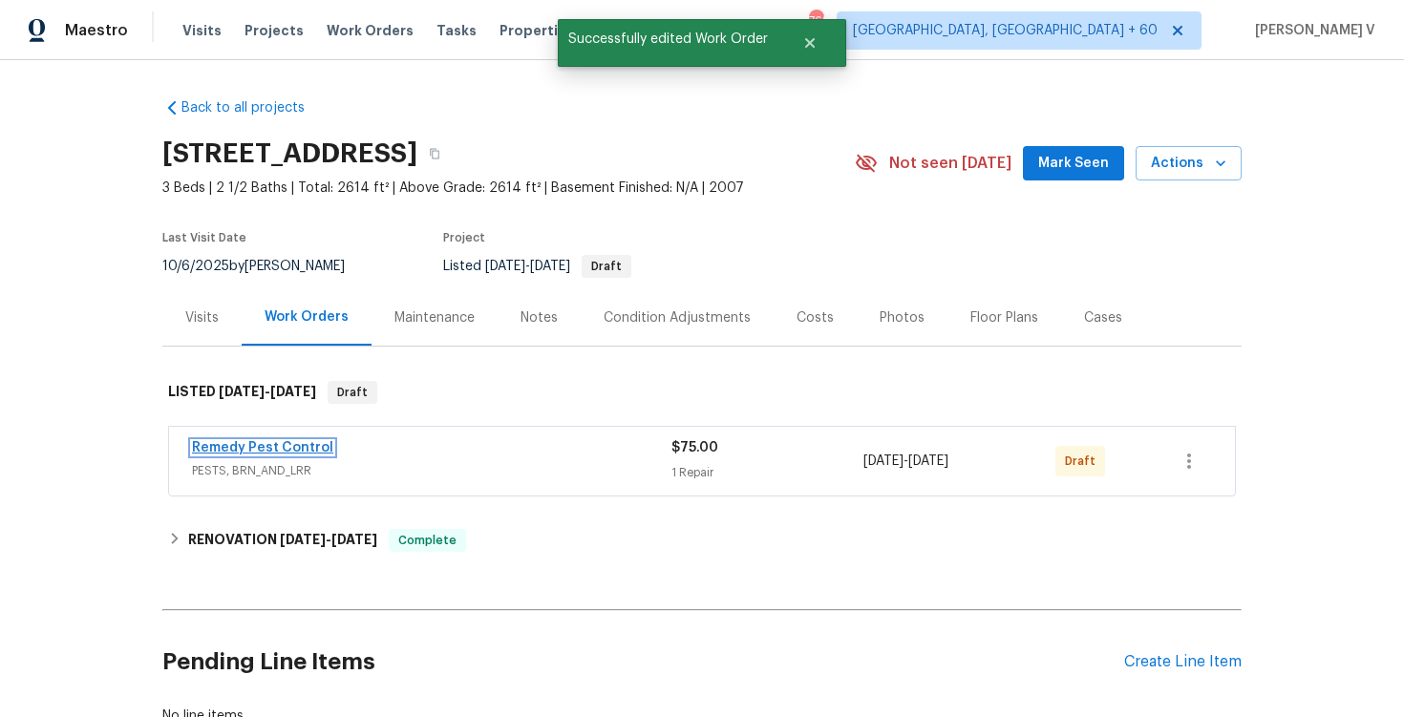
click at [291, 453] on link "Remedy Pest Control" at bounding box center [262, 447] width 141 height 13
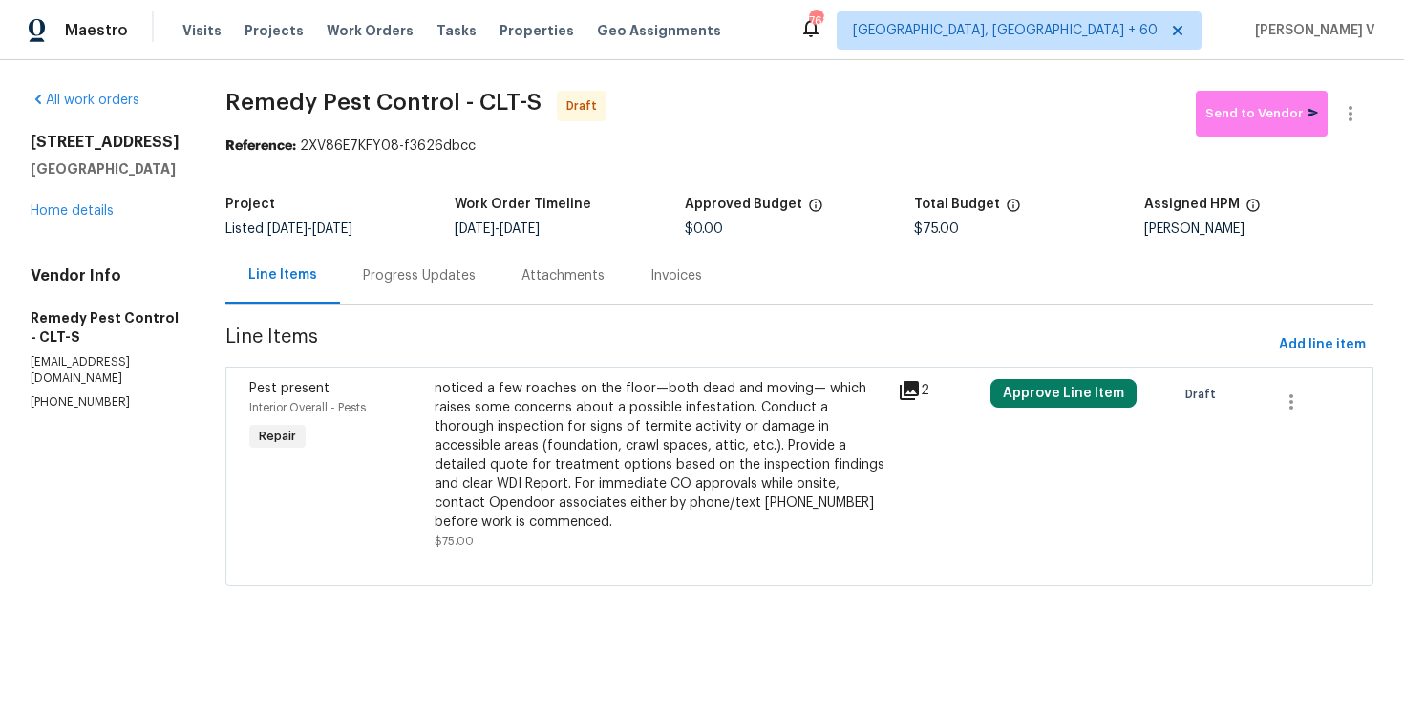
click at [458, 275] on div "Progress Updates" at bounding box center [419, 275] width 159 height 56
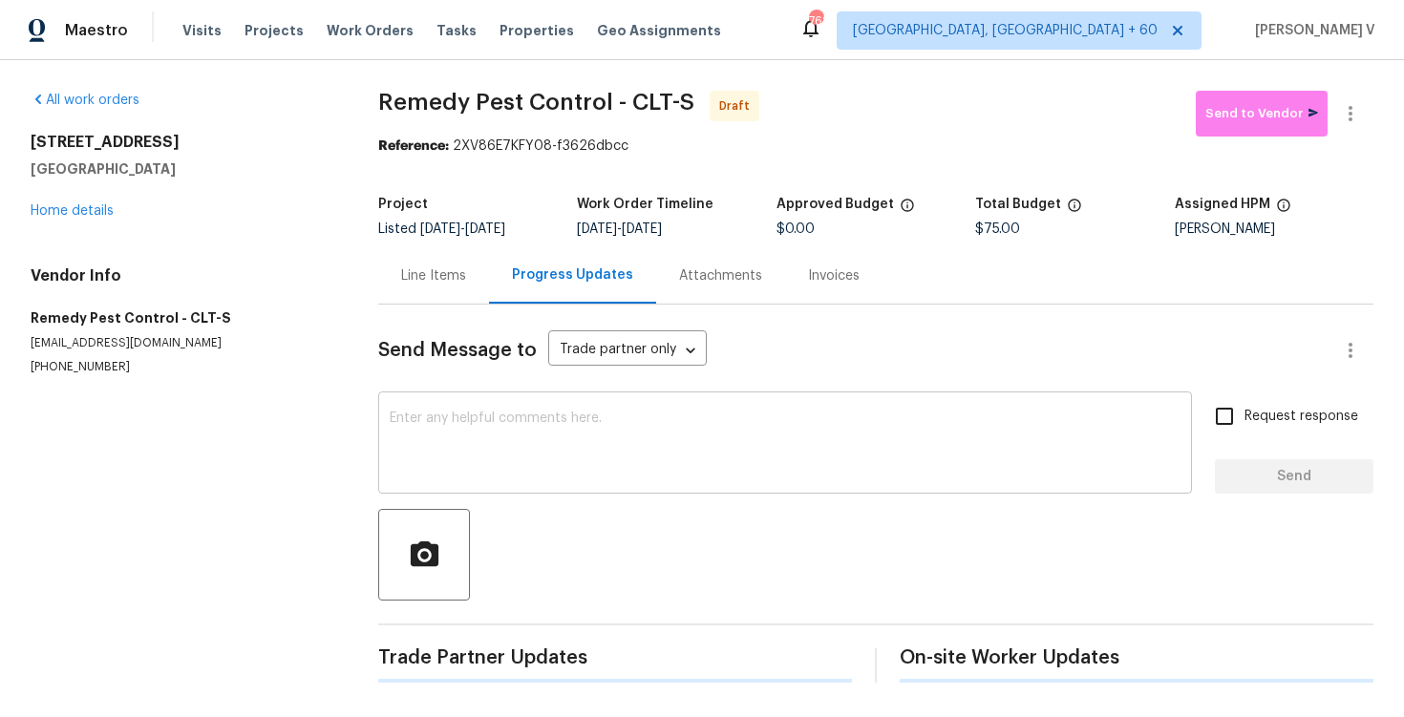
click at [550, 463] on textarea at bounding box center [785, 445] width 791 height 67
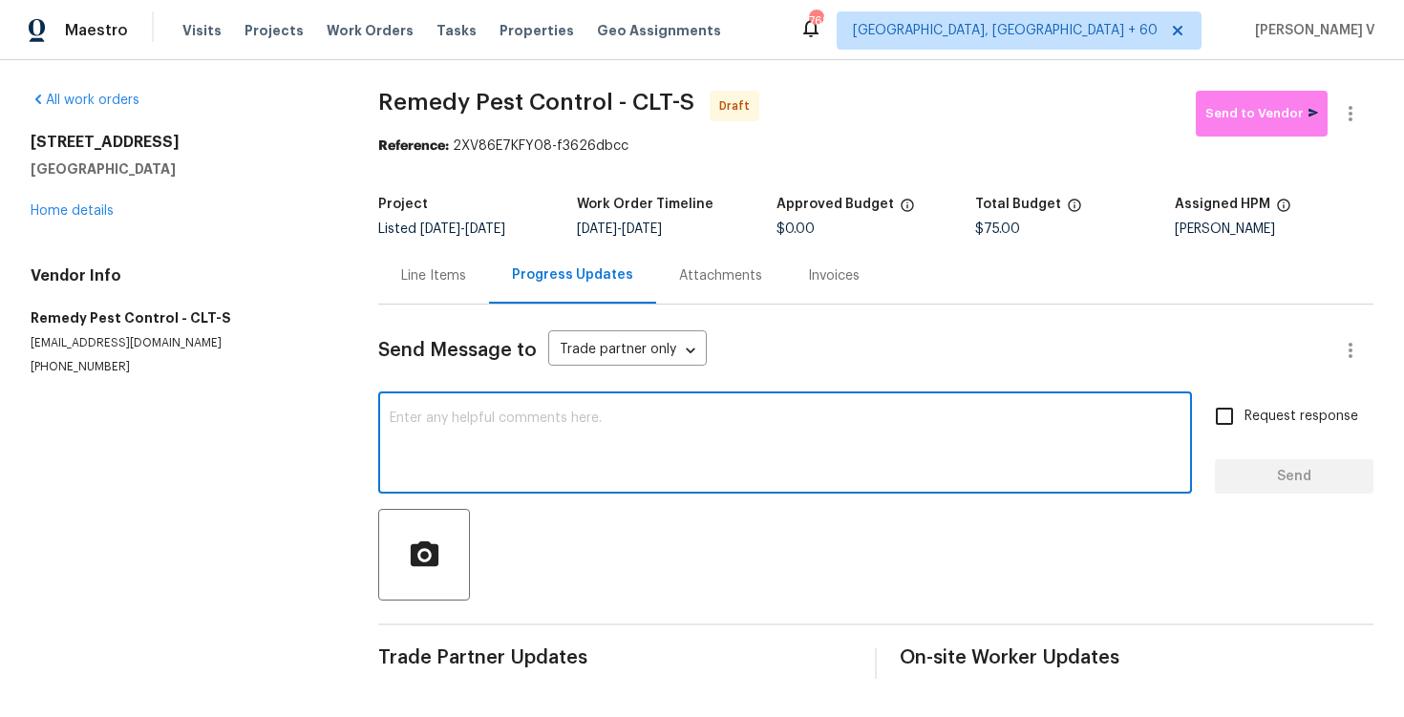
paste textarea "Hi this is Divya with Opendoor. I’m confirming you received the WO for the prop…"
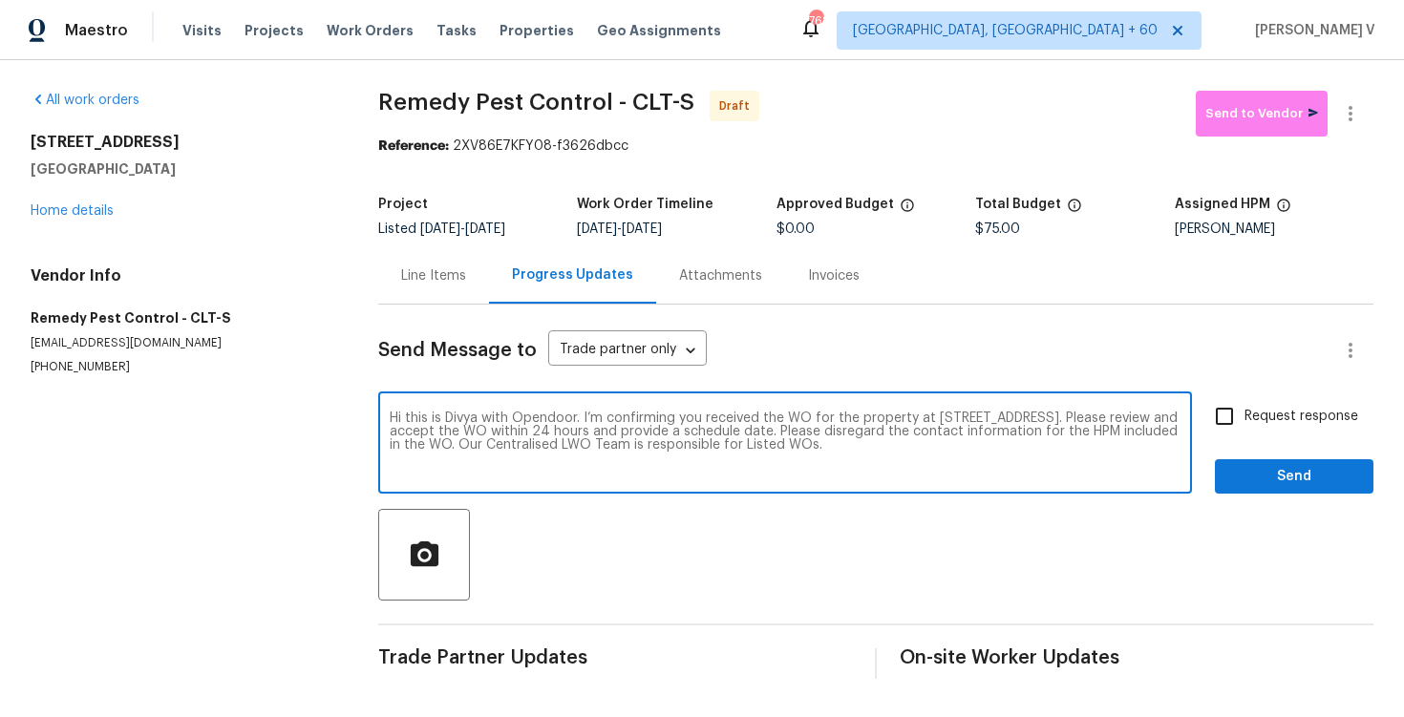
type textarea "Hi this is Divya with Opendoor. I’m confirming you received the WO for the prop…"
click at [1229, 418] on input "Request response" at bounding box center [1225, 416] width 40 height 40
checkbox input "true"
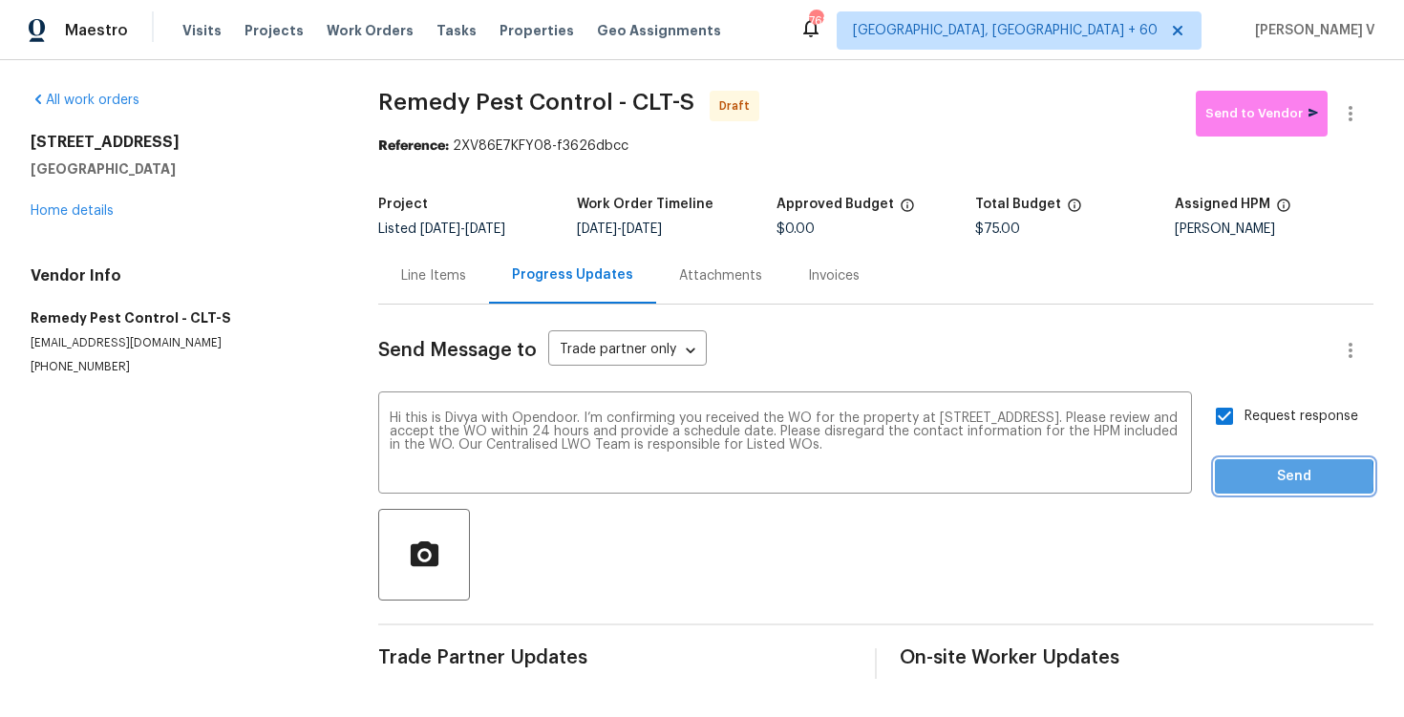
click at [1222, 479] on button "Send" at bounding box center [1294, 477] width 159 height 35
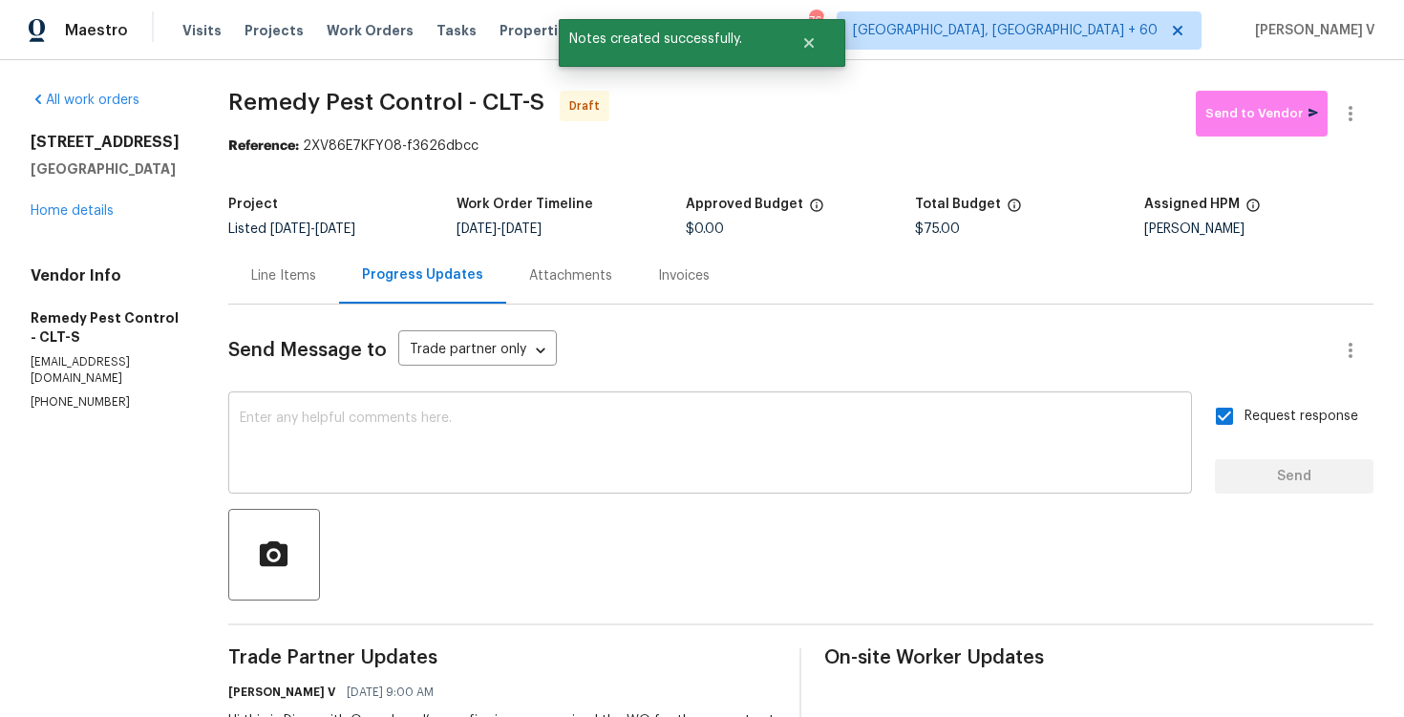
click at [471, 476] on textarea at bounding box center [710, 445] width 941 height 67
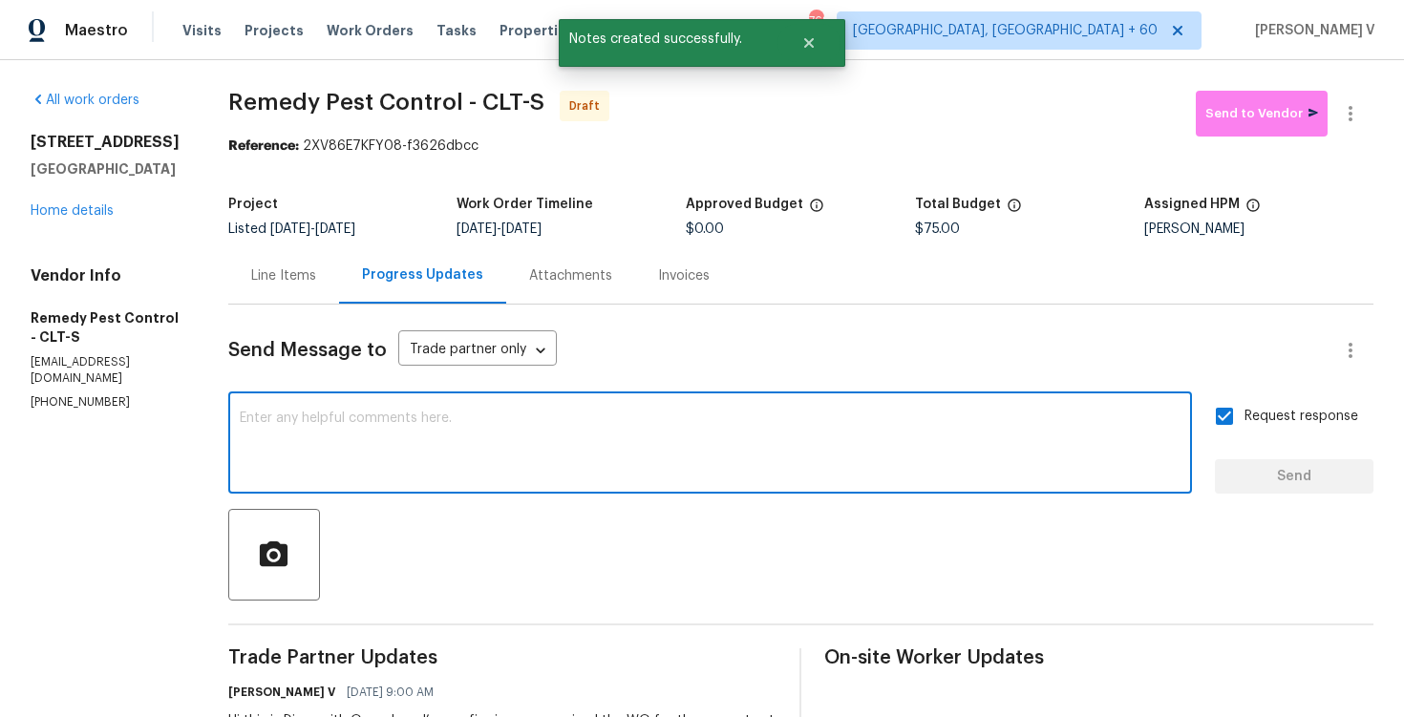
paste textarea "Attention All Work Orders must include before-photos (both close-up and wide-an…"
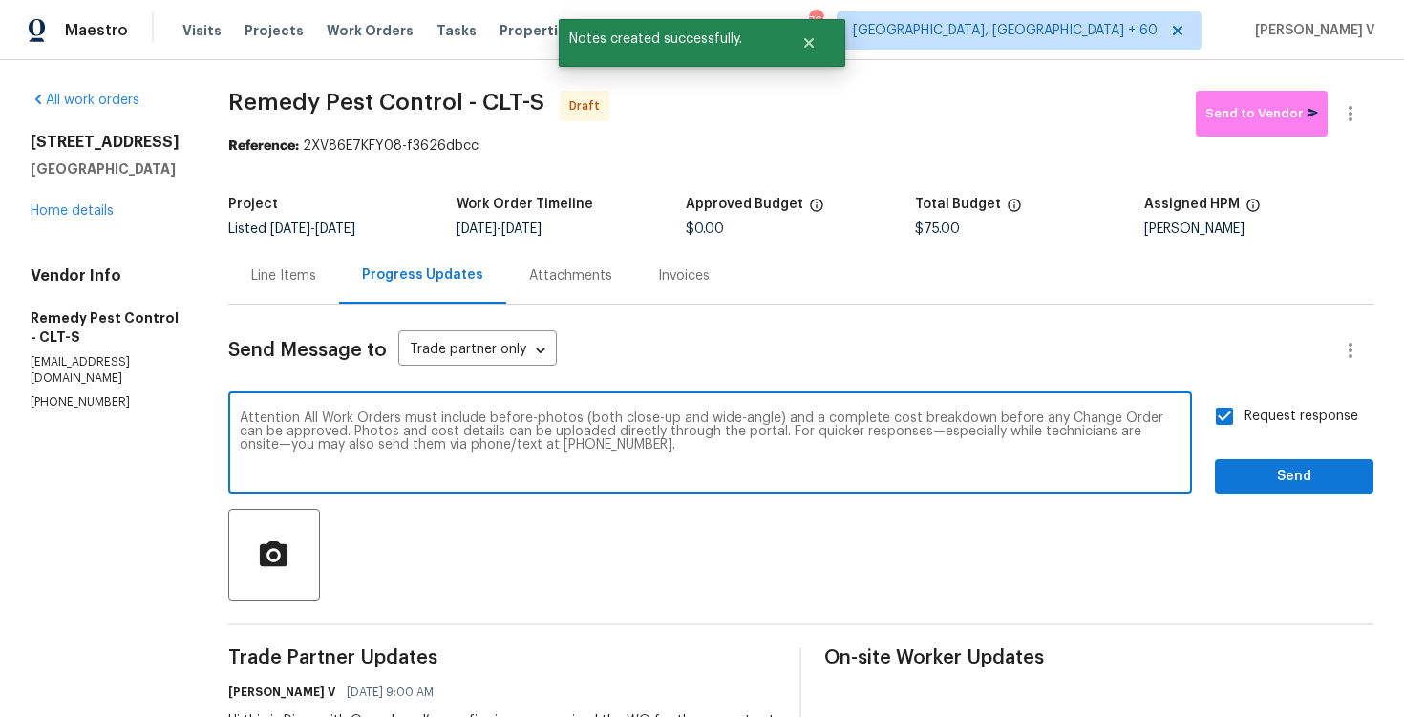
type textarea "Attention All Work Orders must include before-photos (both close-up and wide-an…"
click at [1294, 496] on div "Send Message to Trade partner only Trade partner only ​ Attention All Work Orde…" at bounding box center [801, 558] width 1146 height 506
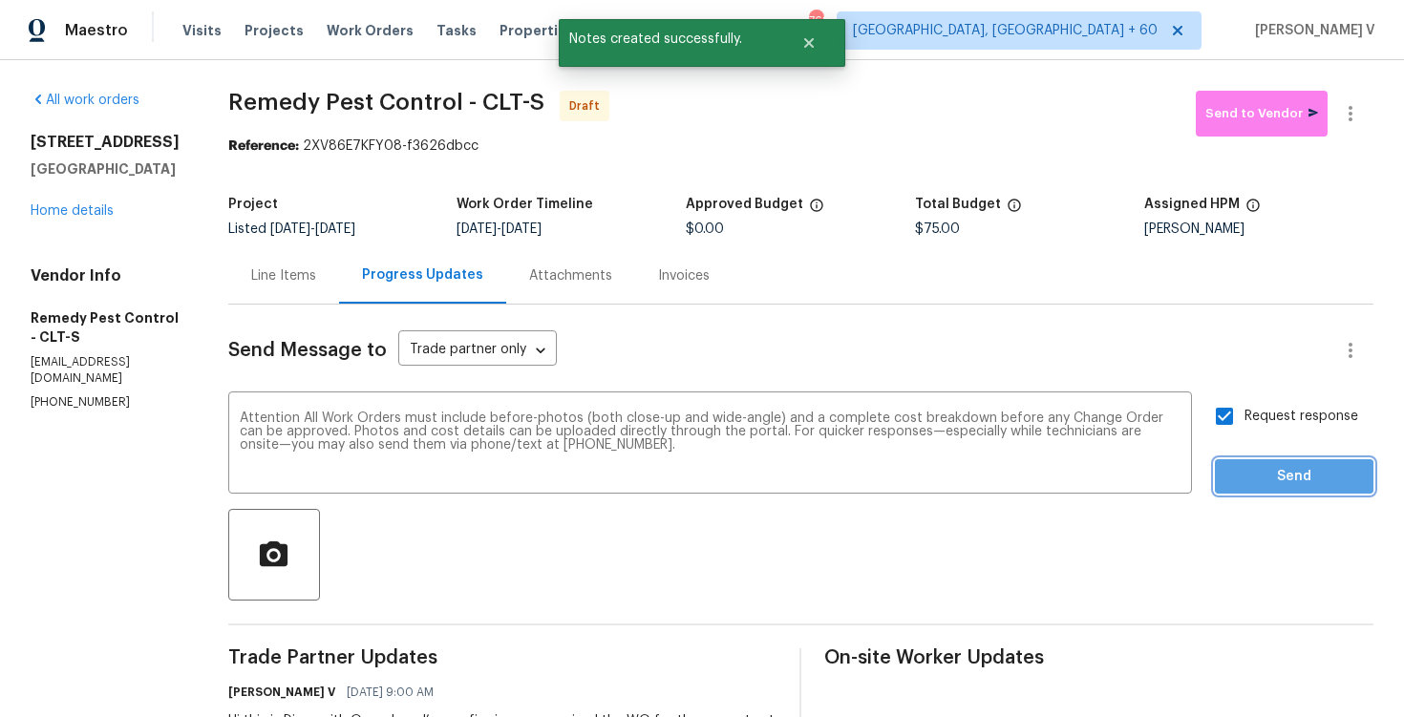
click at [1286, 478] on span "Send" at bounding box center [1295, 477] width 128 height 24
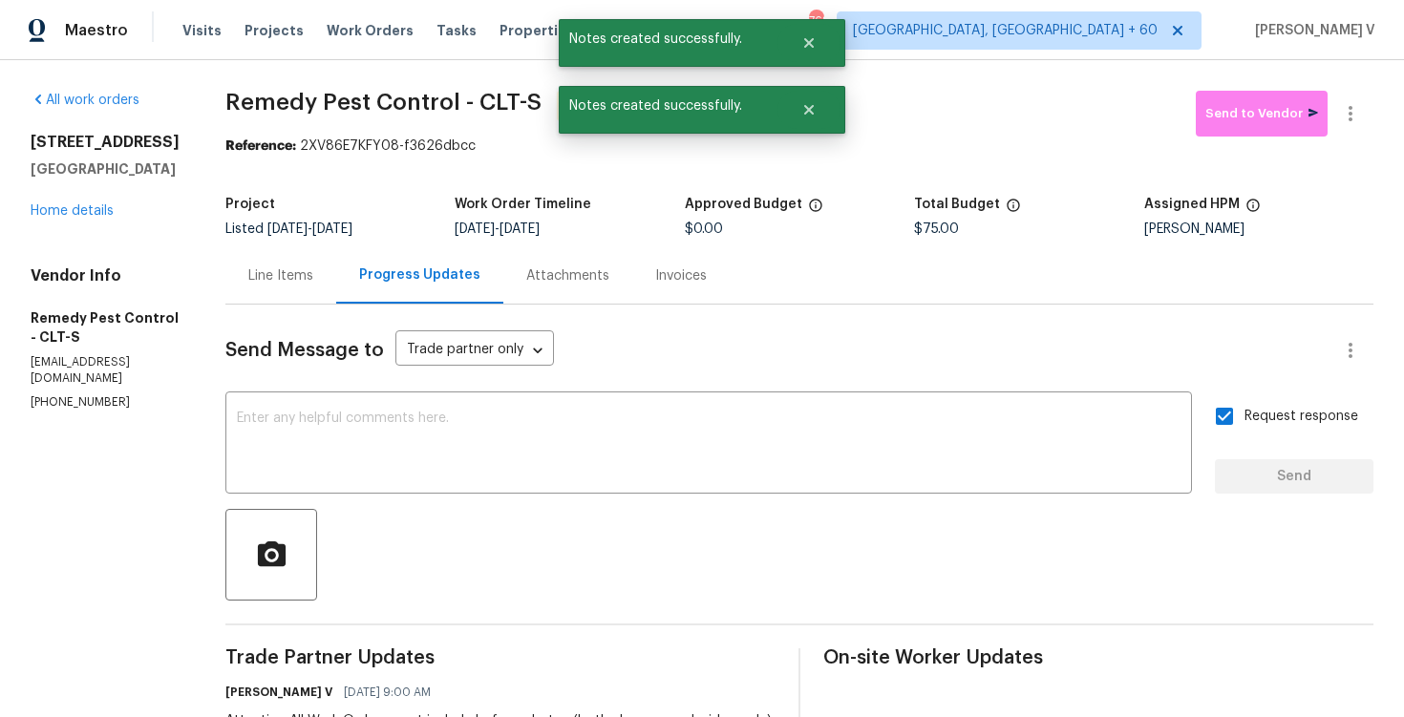
click at [248, 269] on div "Line Items" at bounding box center [280, 276] width 65 height 19
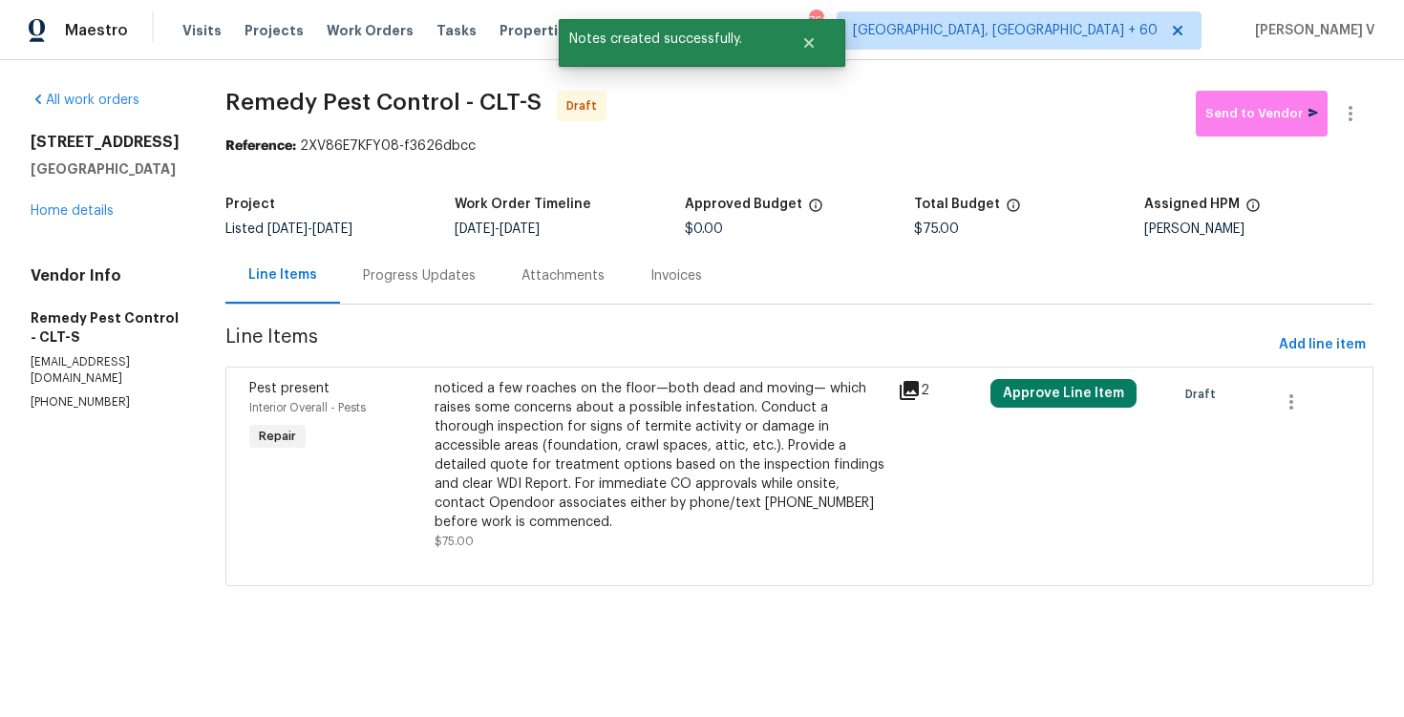
click at [717, 511] on div "noticed a few roaches on the floor—both dead and moving— which raises some conc…" at bounding box center [661, 455] width 452 height 153
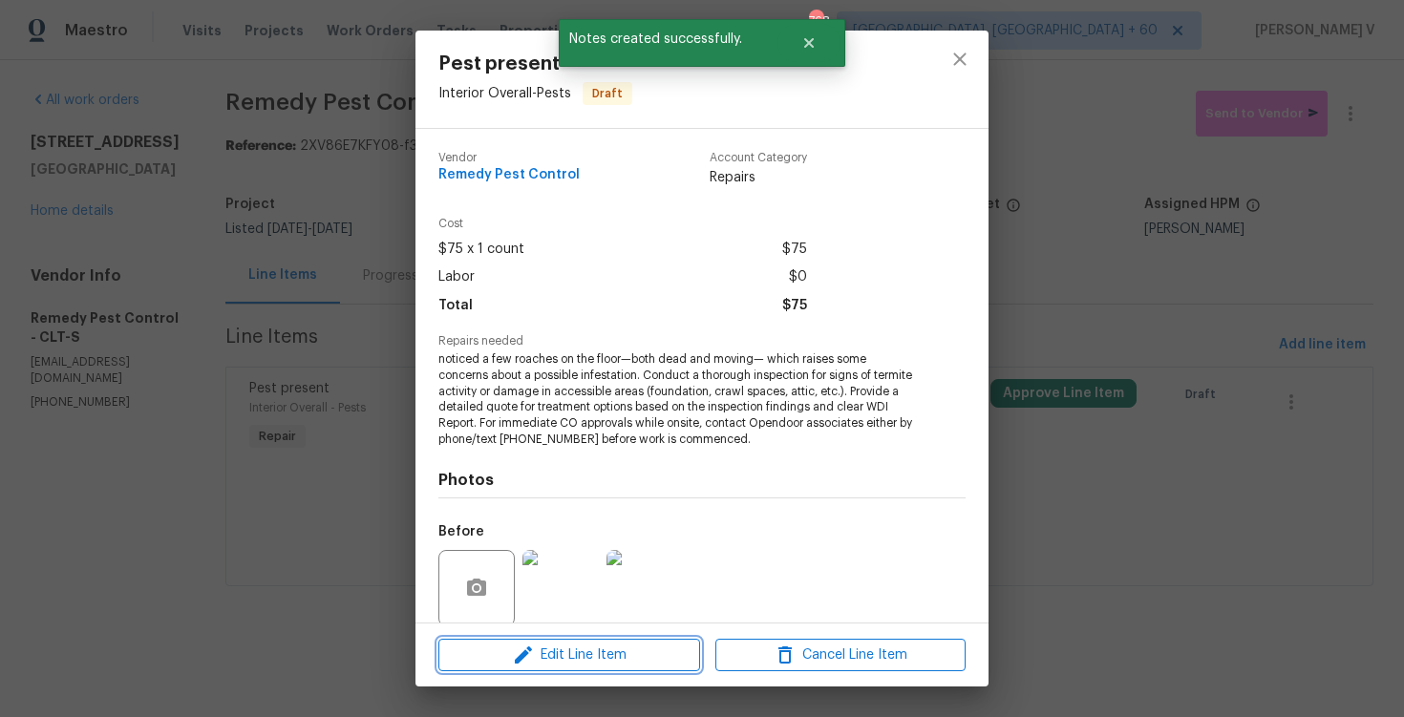
click at [594, 653] on span "Edit Line Item" at bounding box center [569, 656] width 250 height 24
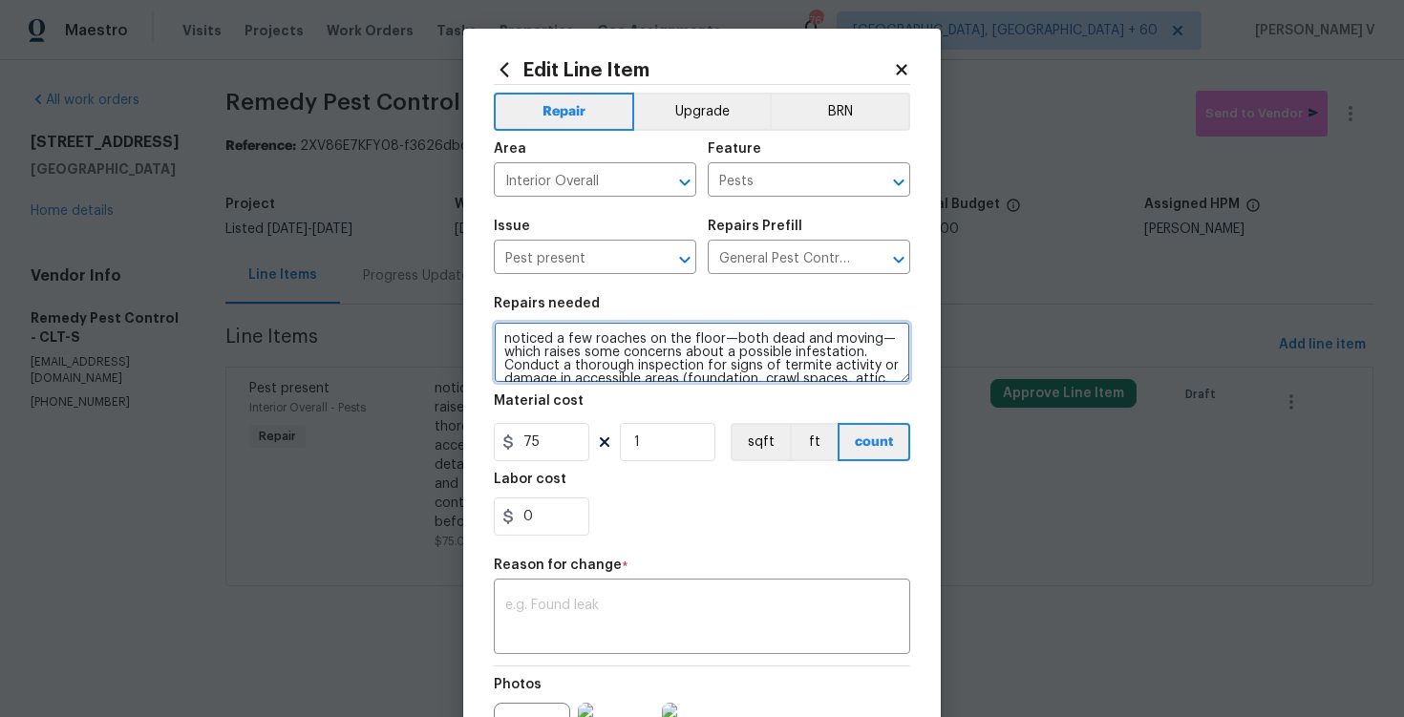
click at [502, 343] on textarea "noticed a few roaches on the floor—both dead and moving— which raises some conc…" at bounding box center [702, 352] width 417 height 61
drag, startPoint x: 717, startPoint y: 339, endPoint x: 660, endPoint y: 339, distance: 56.4
click at [660, 339] on textarea "receeived feedback that noticed a few roaches on the floor—both dead and moving…" at bounding box center [702, 352] width 417 height 61
click at [511, 339] on textarea "receeived feedback that few roaches on the floor—both dead and moving— which ra…" at bounding box center [702, 352] width 417 height 61
click at [539, 338] on textarea "Receeived feedback that few roaches on the floor—both dead and moving— which ra…" at bounding box center [702, 352] width 417 height 61
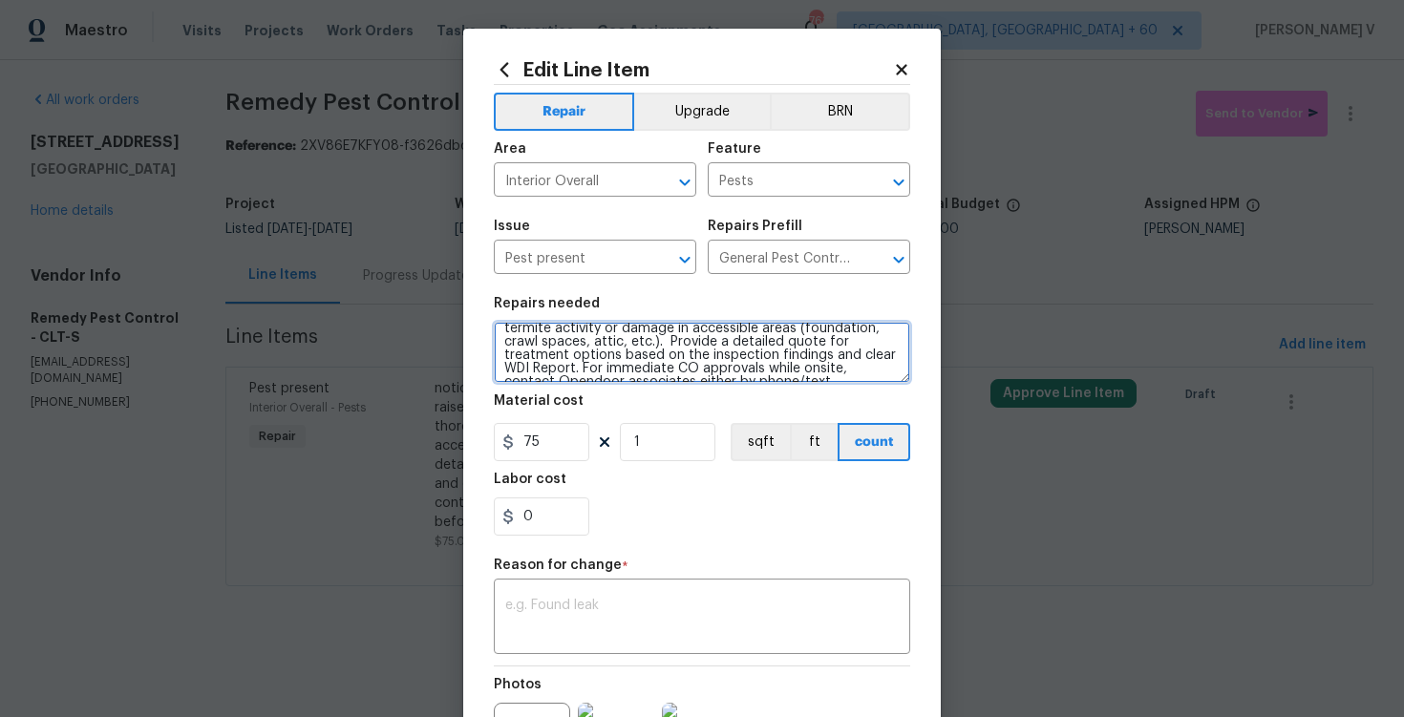
scroll to position [80, 0]
type textarea "Received feedback that few roaches on the floor—both dead and moving— which rai…"
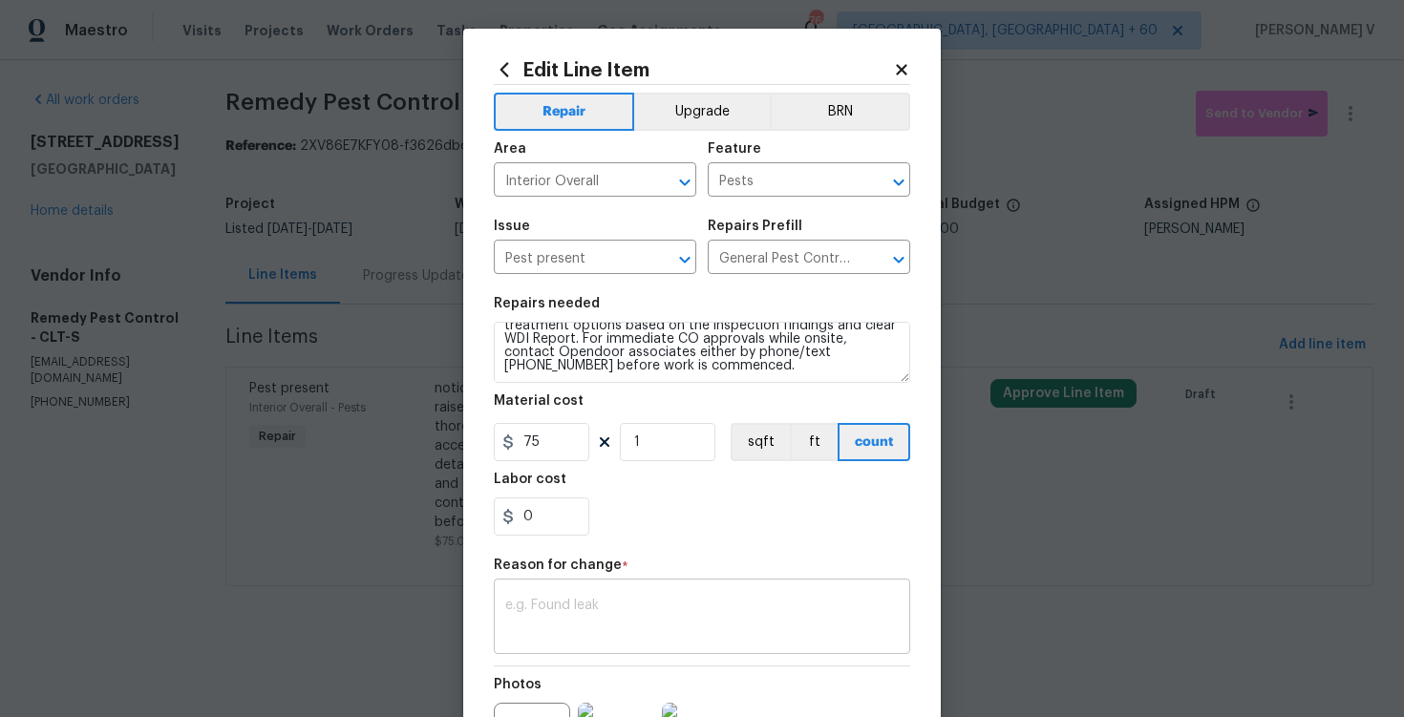
click at [568, 592] on div "x ​" at bounding box center [702, 619] width 417 height 71
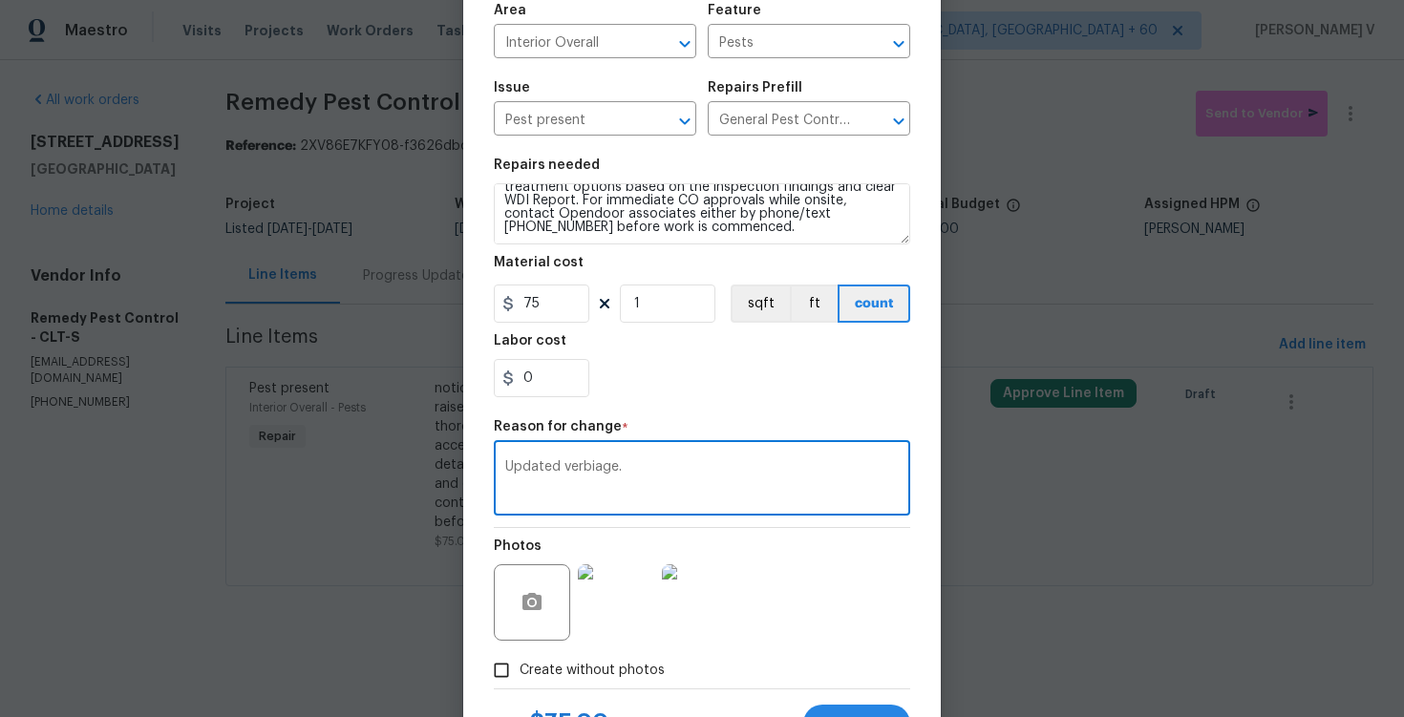
scroll to position [225, 0]
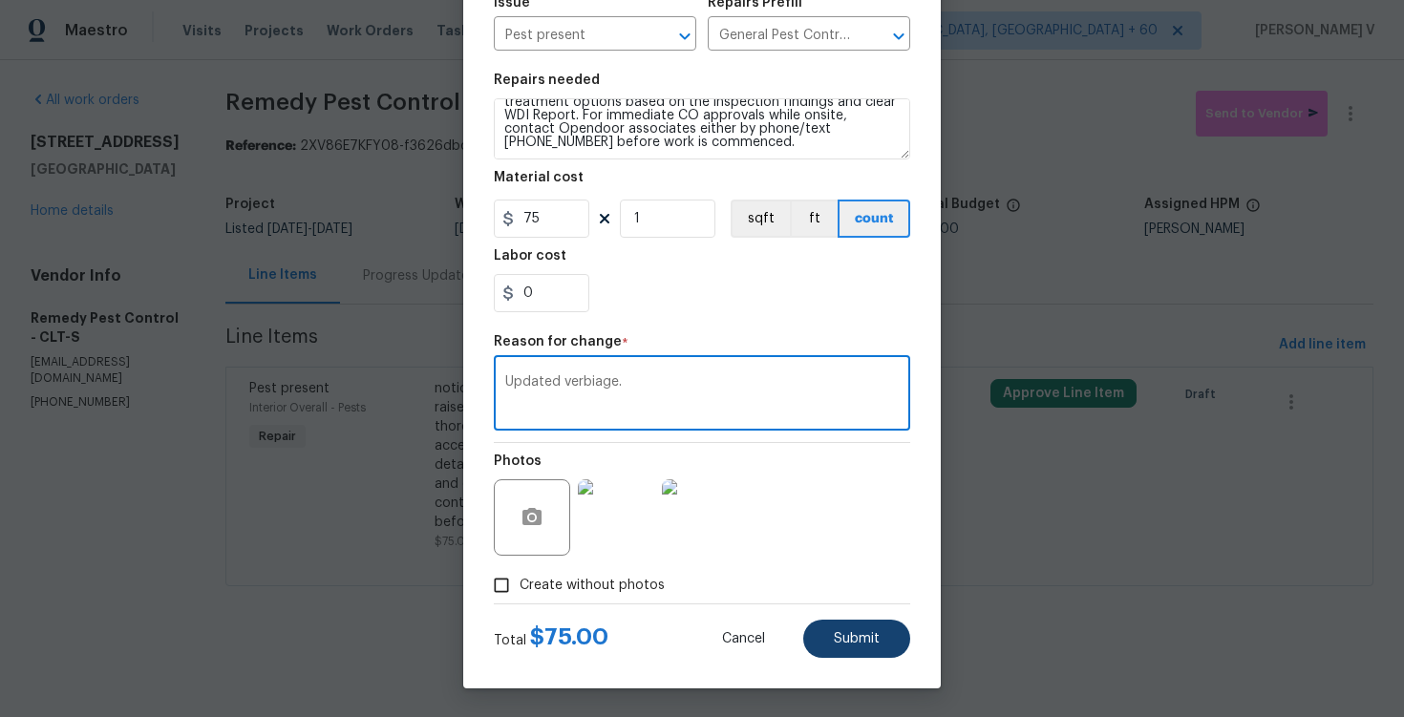
type textarea "Updated verbiage."
click at [887, 631] on button "Submit" at bounding box center [856, 639] width 107 height 38
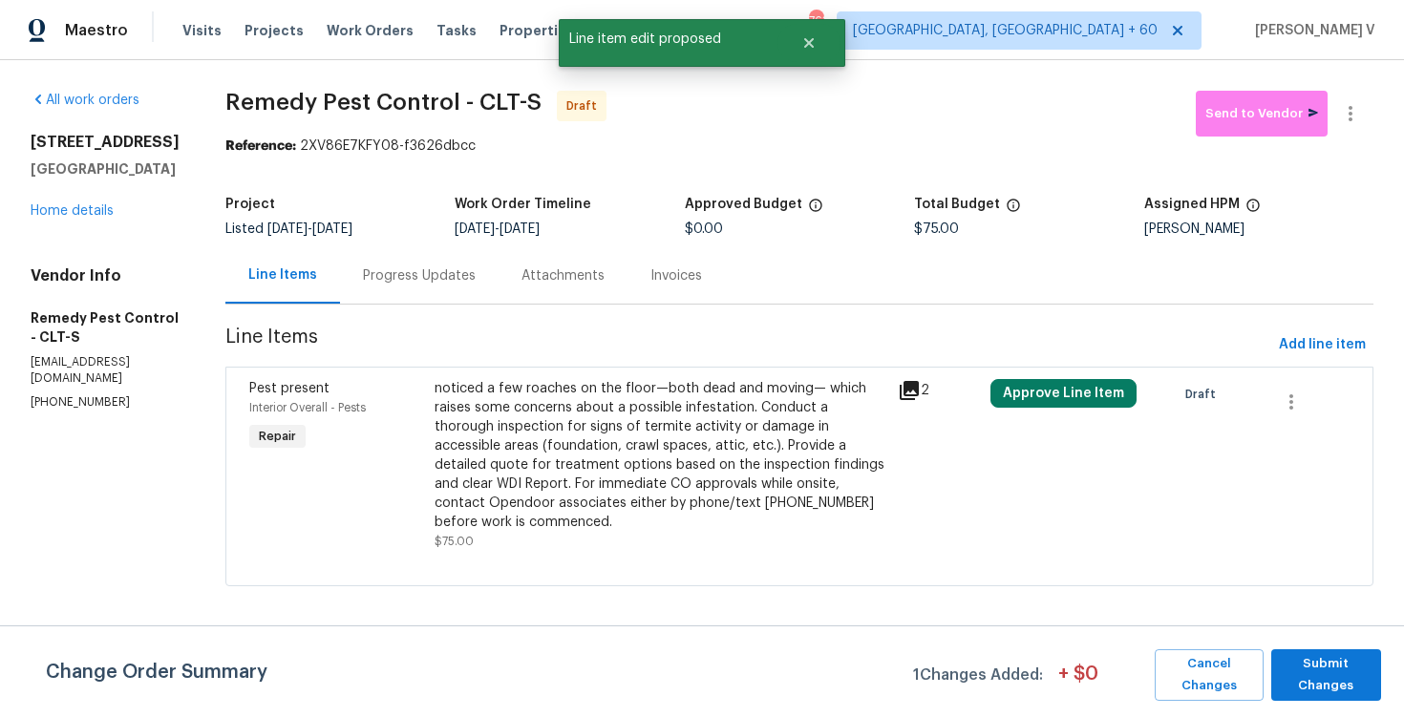
scroll to position [0, 0]
click at [1307, 689] on span "Submit Changes" at bounding box center [1326, 675] width 91 height 44
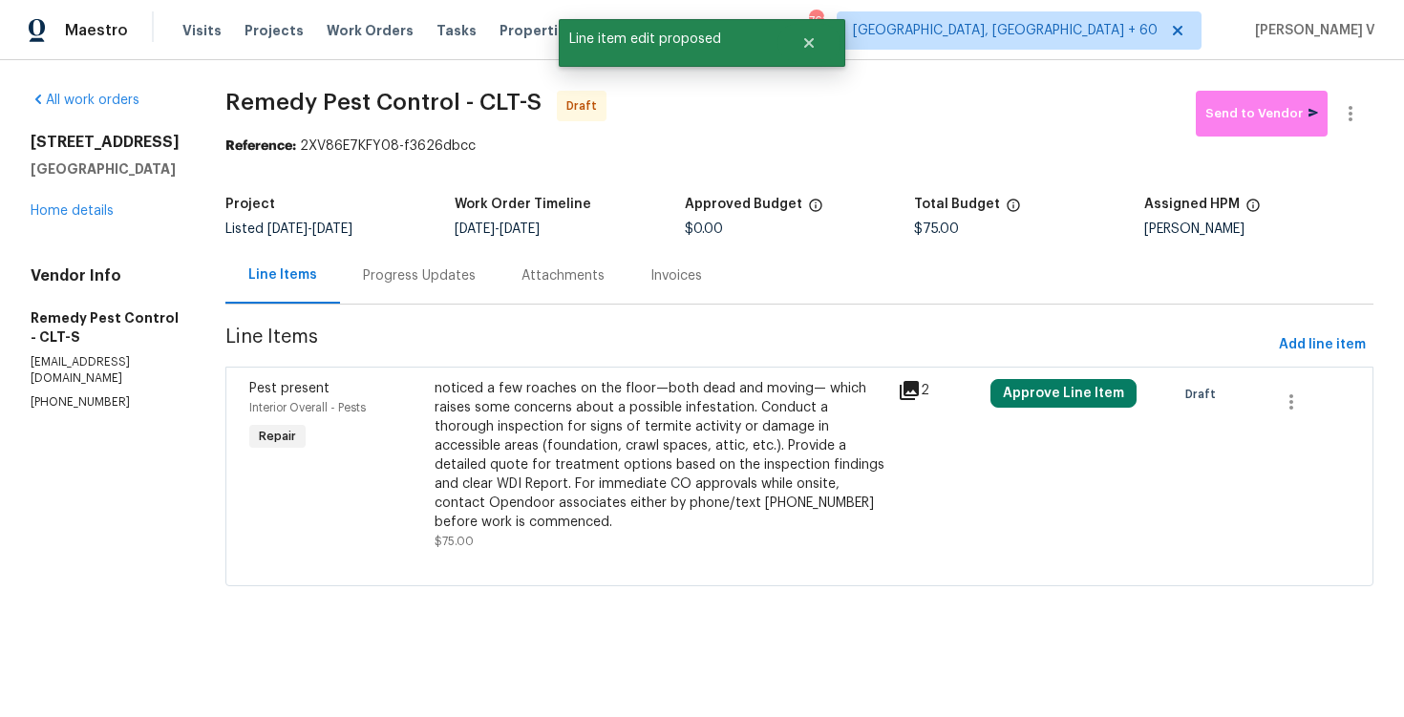
click at [413, 294] on div "Progress Updates" at bounding box center [419, 275] width 159 height 56
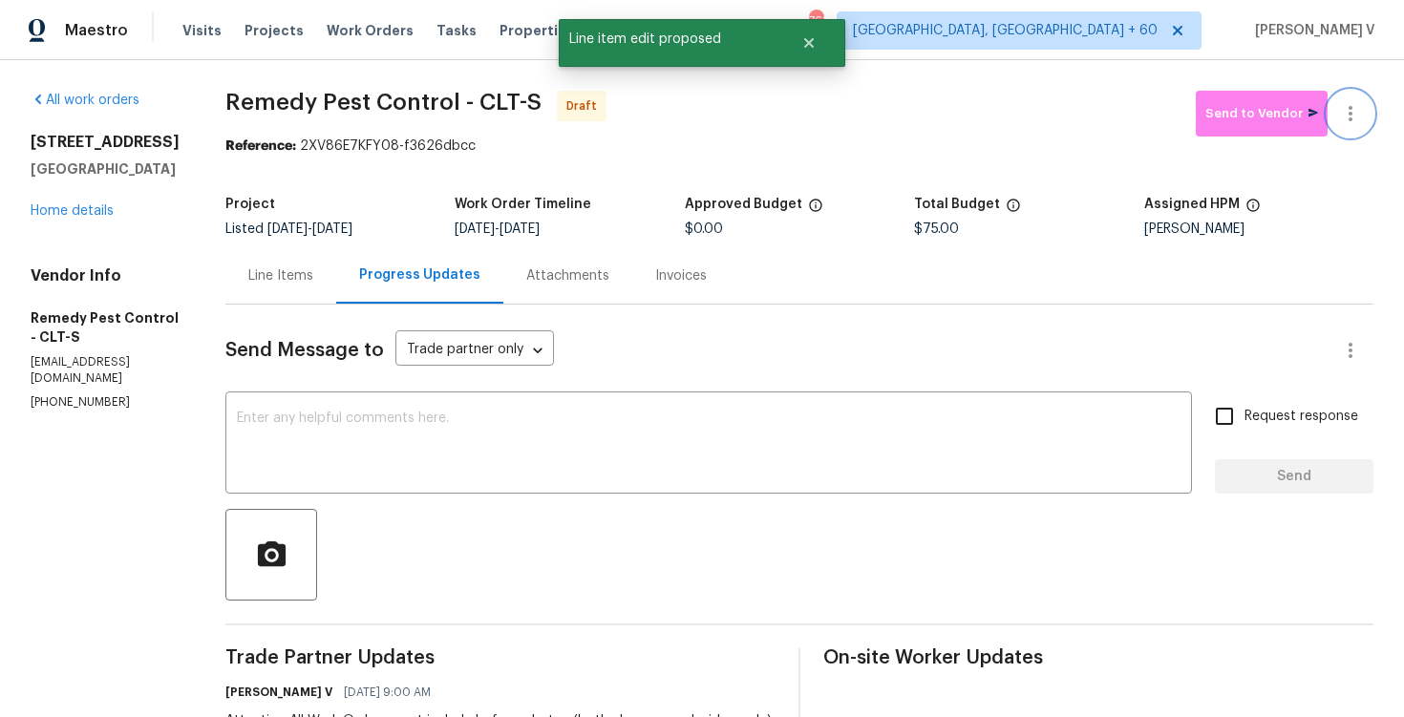
click at [1342, 114] on icon "button" at bounding box center [1350, 113] width 23 height 23
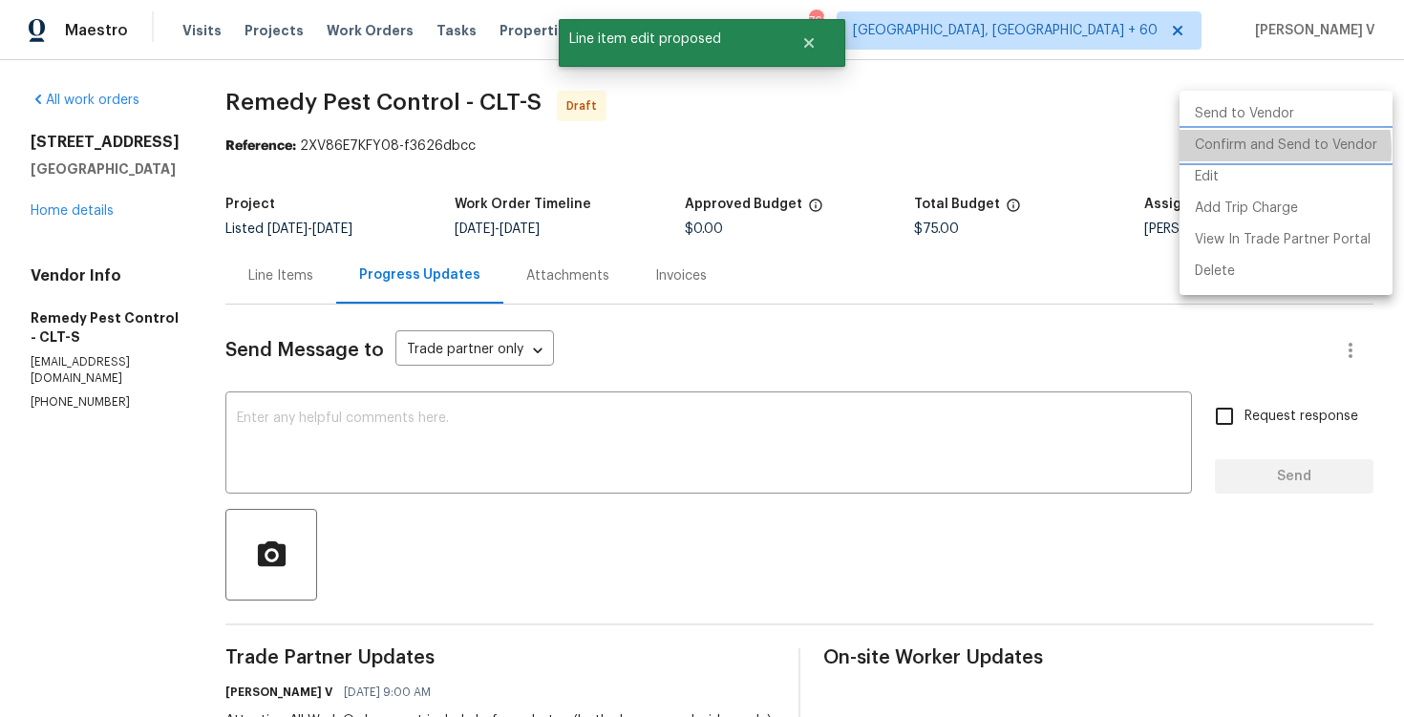
click at [1253, 150] on li "Confirm and Send to Vendor" at bounding box center [1286, 146] width 213 height 32
click at [181, 282] on div at bounding box center [702, 358] width 1404 height 717
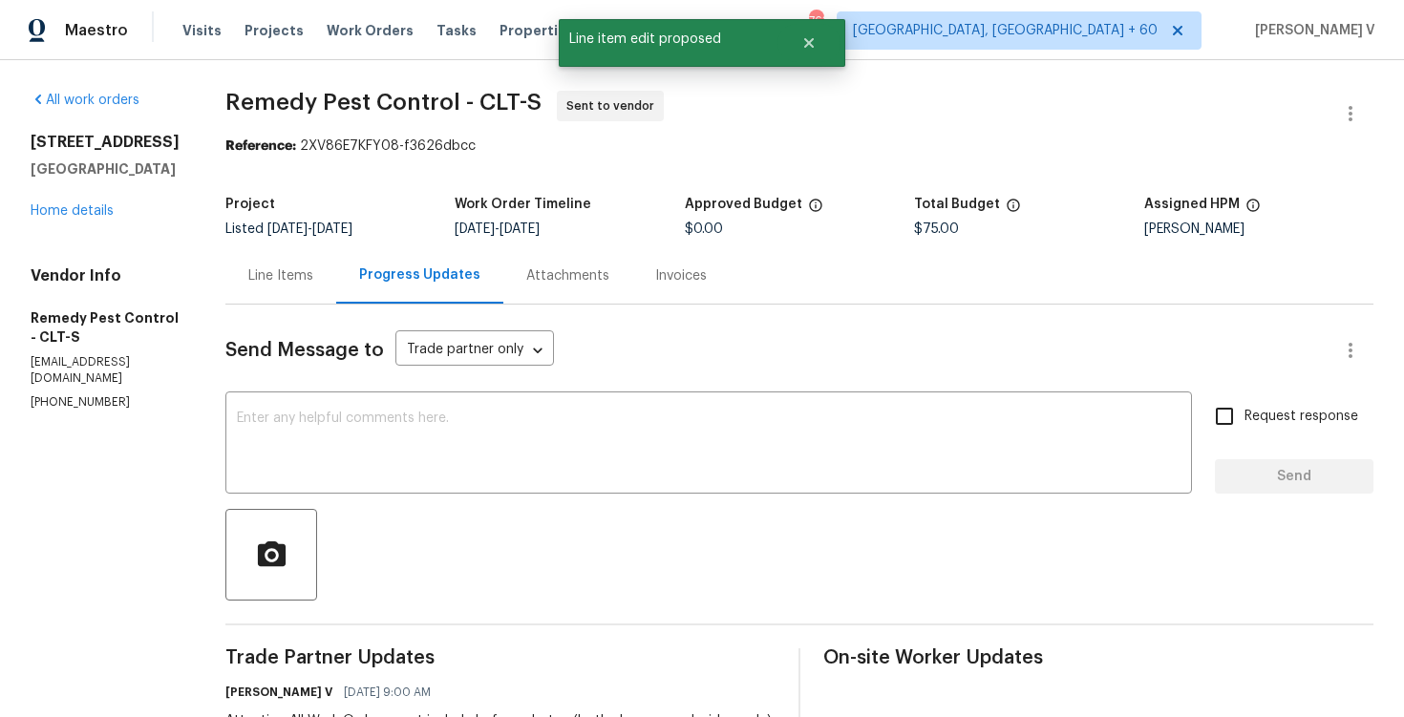
click at [332, 245] on div "Project Listed 10/11/2025 - 10/15/2025 Work Order Timeline 10/14/2025 - 10/16/2…" at bounding box center [799, 216] width 1148 height 61
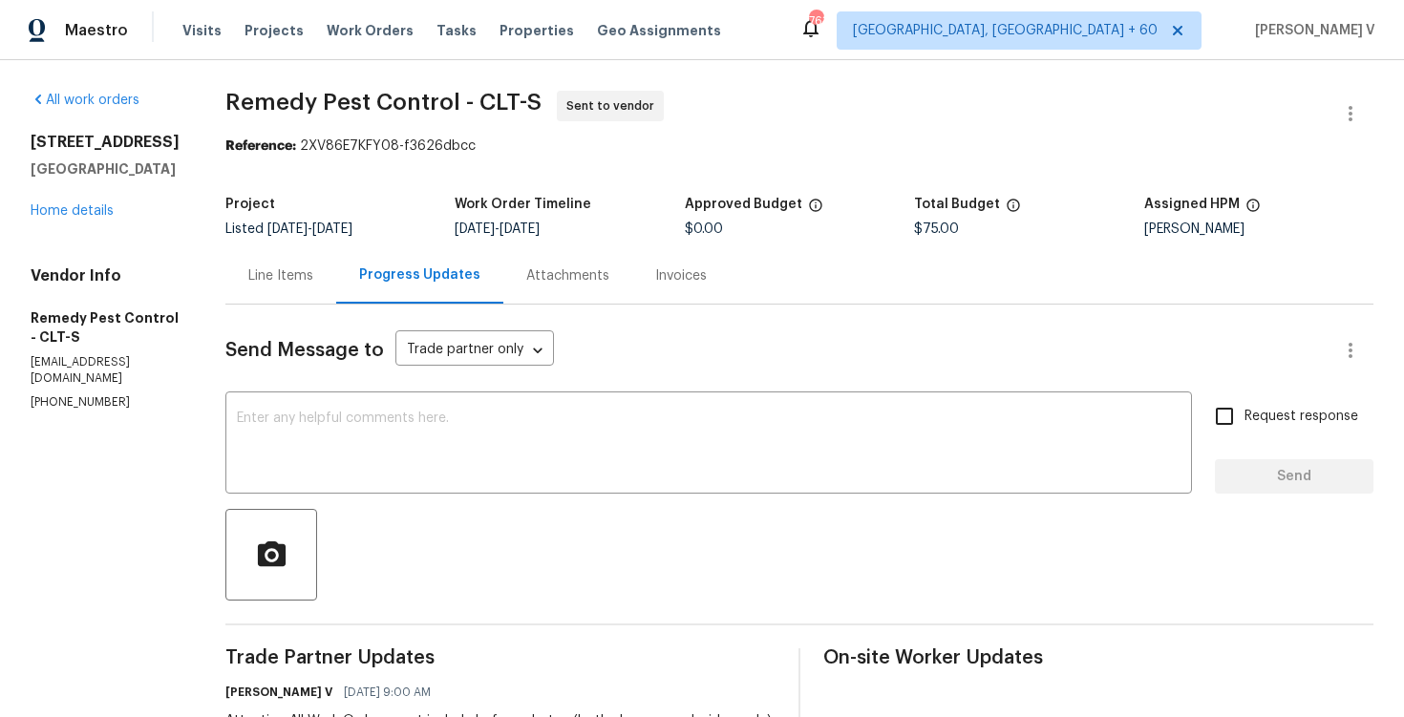
click at [320, 254] on div "Line Items" at bounding box center [280, 275] width 111 height 56
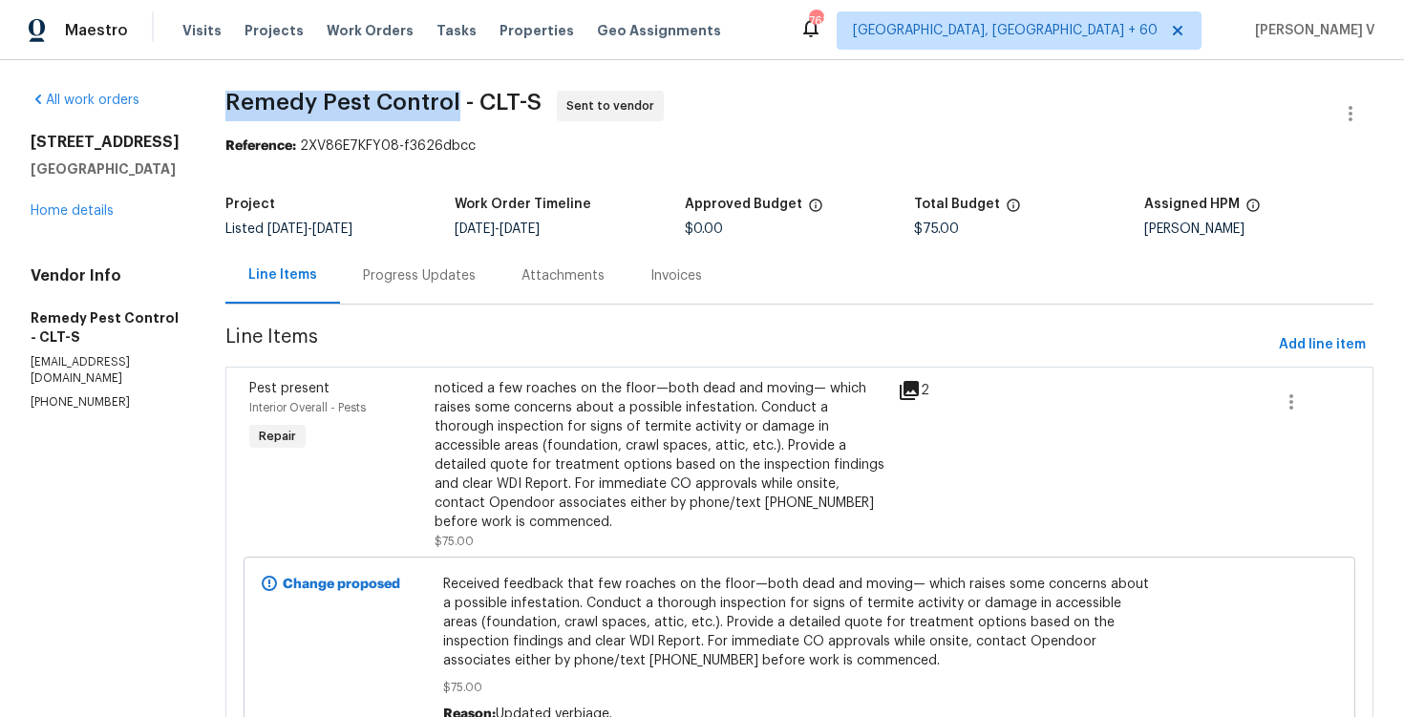
drag, startPoint x: 182, startPoint y: 102, endPoint x: 429, endPoint y: 95, distance: 246.6
click at [429, 95] on div "All work orders 4640 Channing Park Way Rock Hill, SC 29732 Home details Vendor …" at bounding box center [702, 437] width 1404 height 754
copy span "Remedy Pest Control"
click at [79, 218] on link "Home details" at bounding box center [72, 210] width 83 height 13
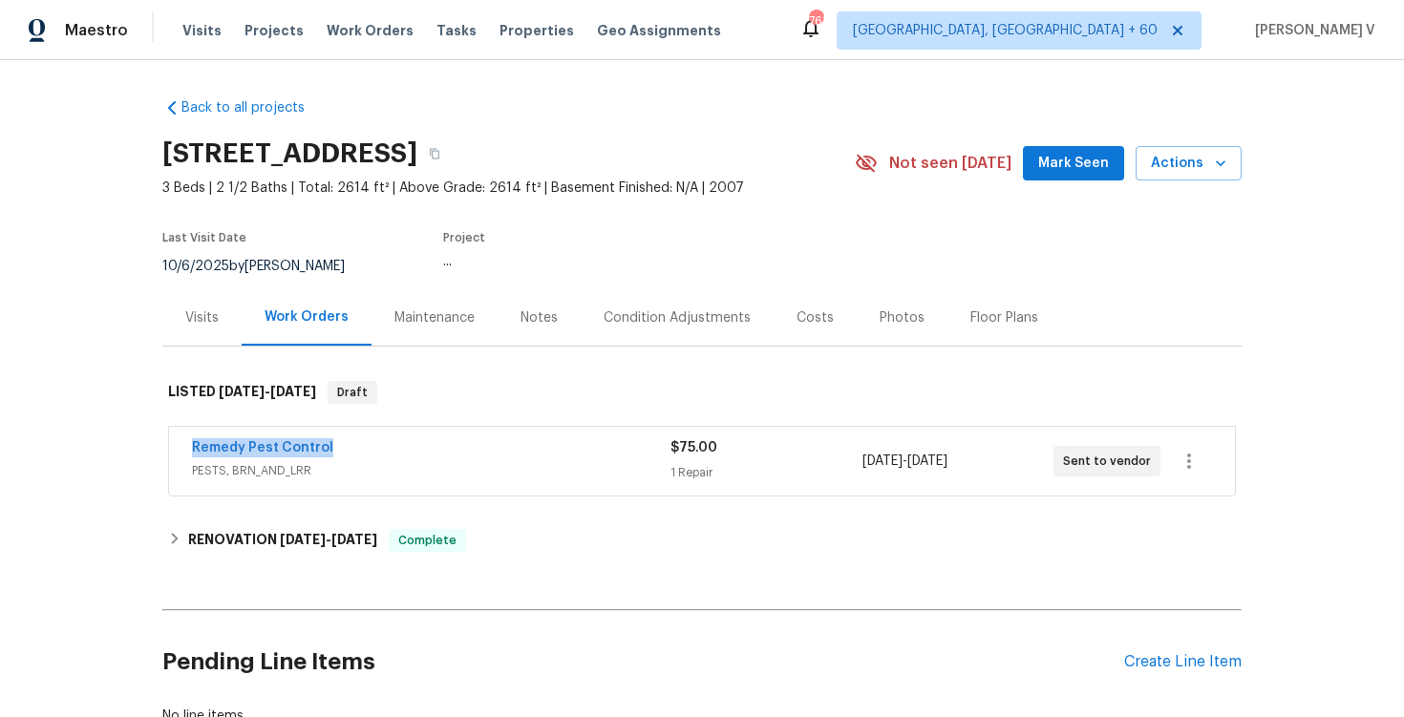
drag, startPoint x: 182, startPoint y: 454, endPoint x: 461, endPoint y: 454, distance: 279.0
click at [461, 454] on div "Remedy Pest Control PESTS, BRN_AND_LRR $75.00 1 Repair 10/14/2025 - 10/16/2025 …" at bounding box center [702, 461] width 1066 height 69
copy link "Remedy Pest Control"
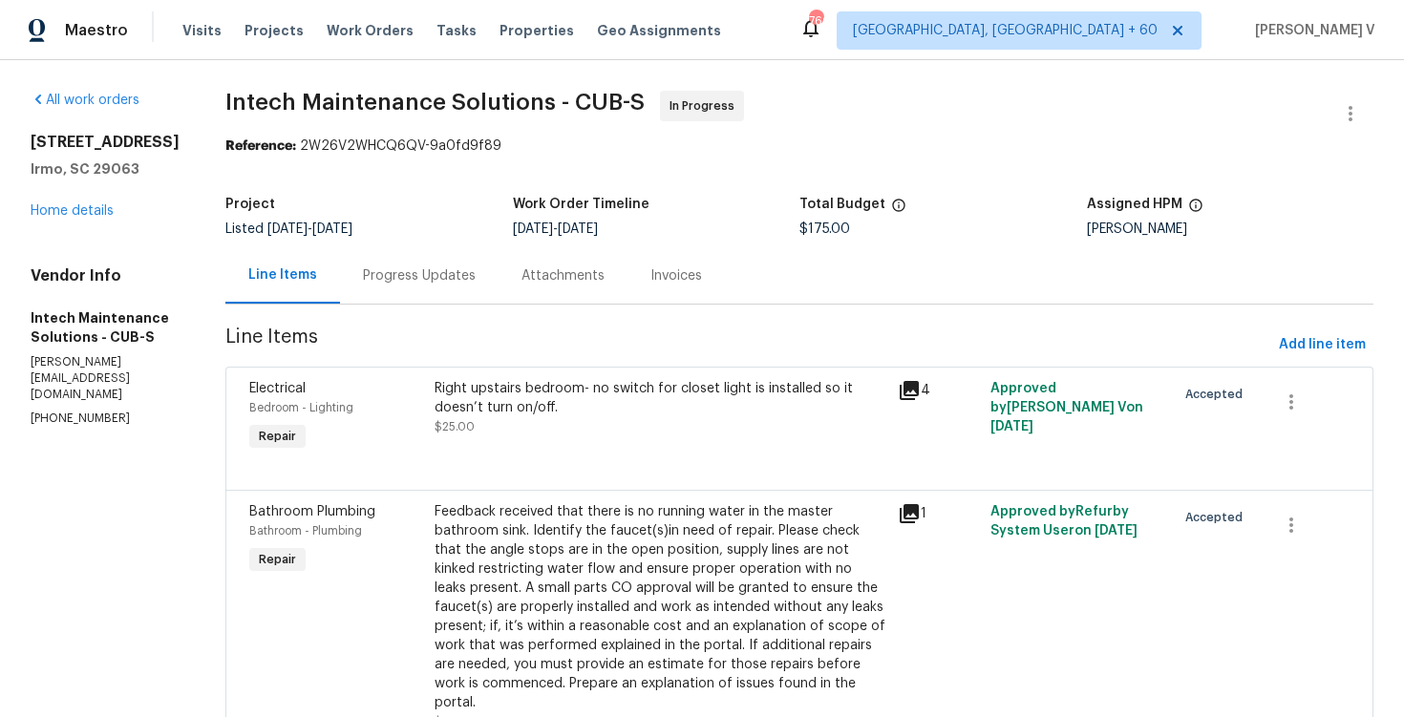
click at [406, 300] on div "Progress Updates" at bounding box center [419, 275] width 159 height 56
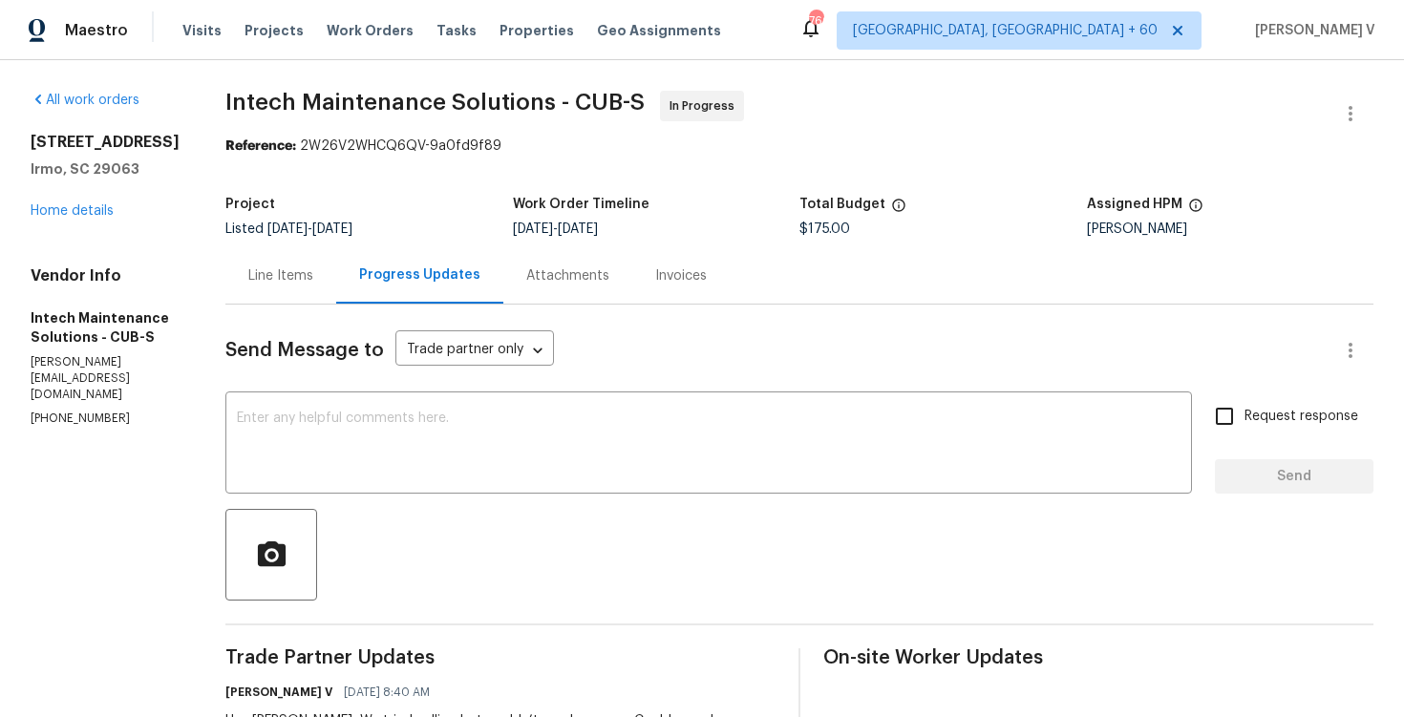
scroll to position [225, 0]
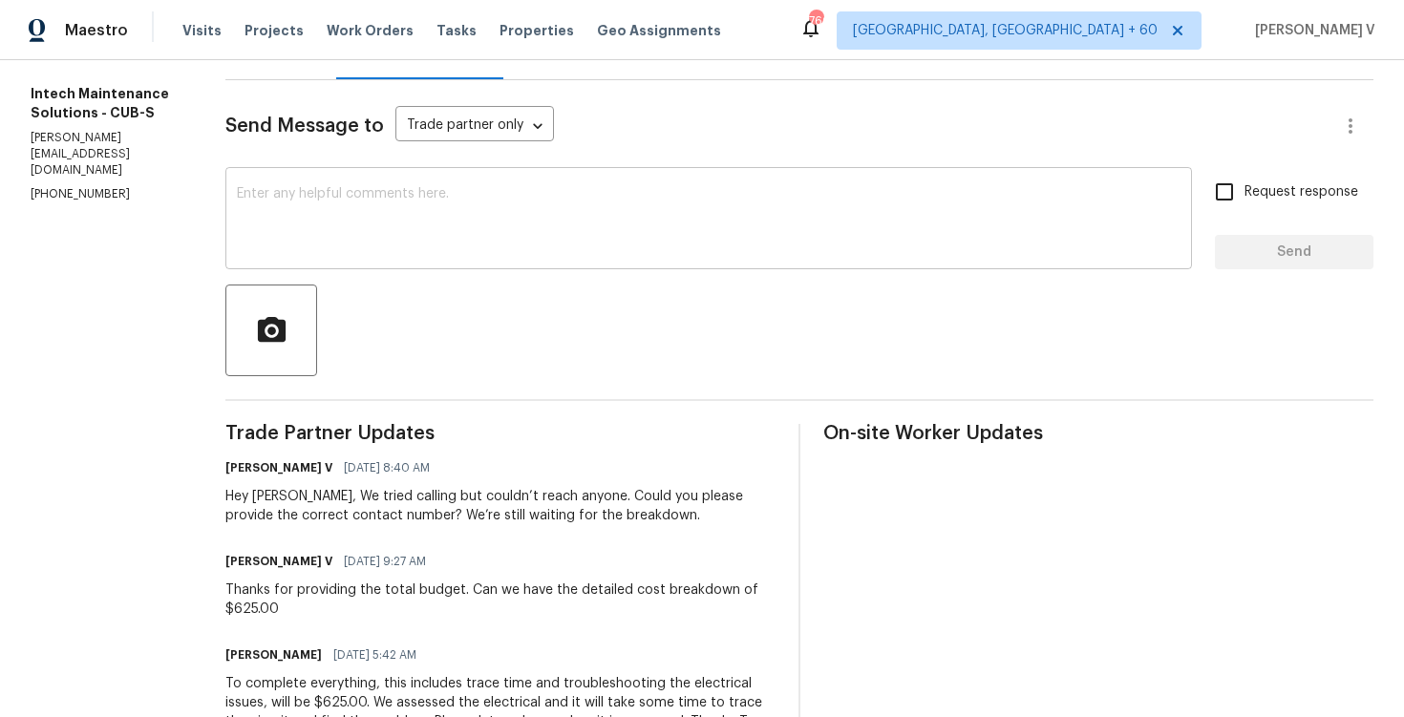
click at [388, 238] on textarea at bounding box center [709, 220] width 944 height 67
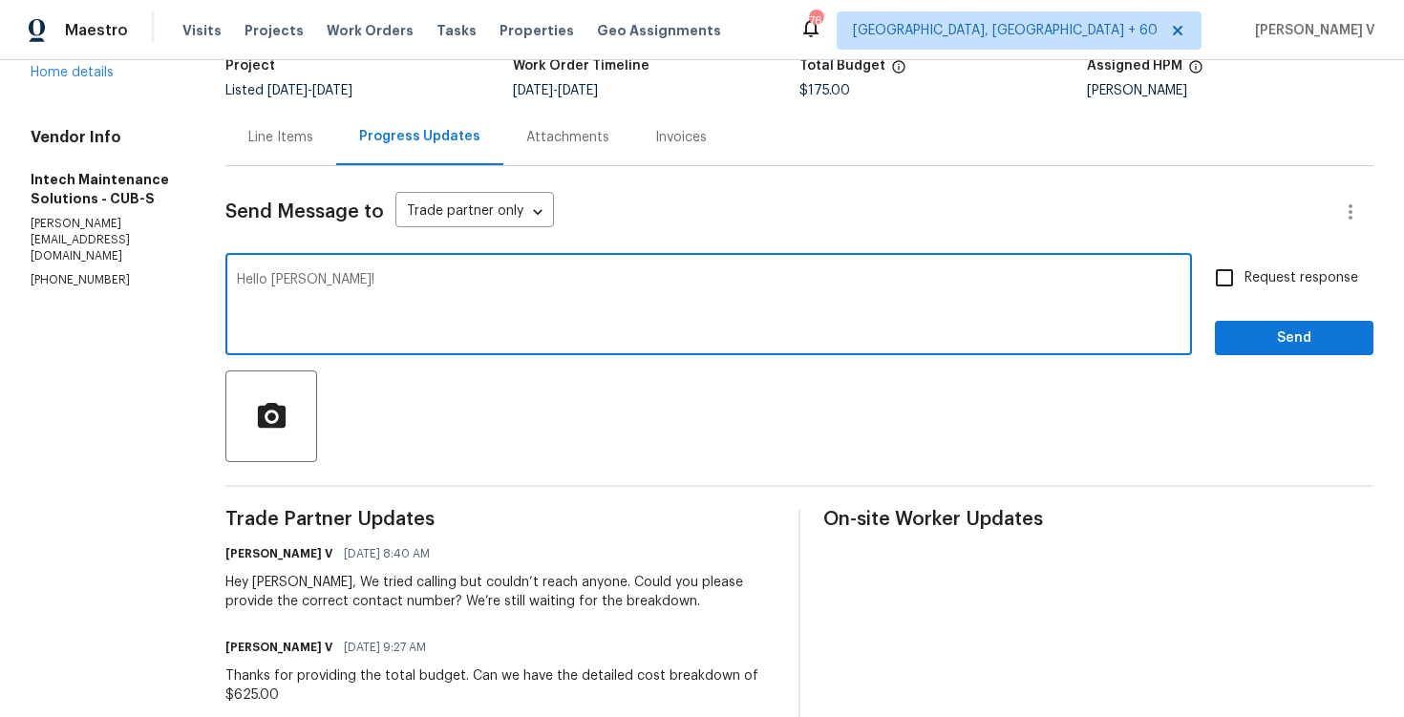
scroll to position [0, 0]
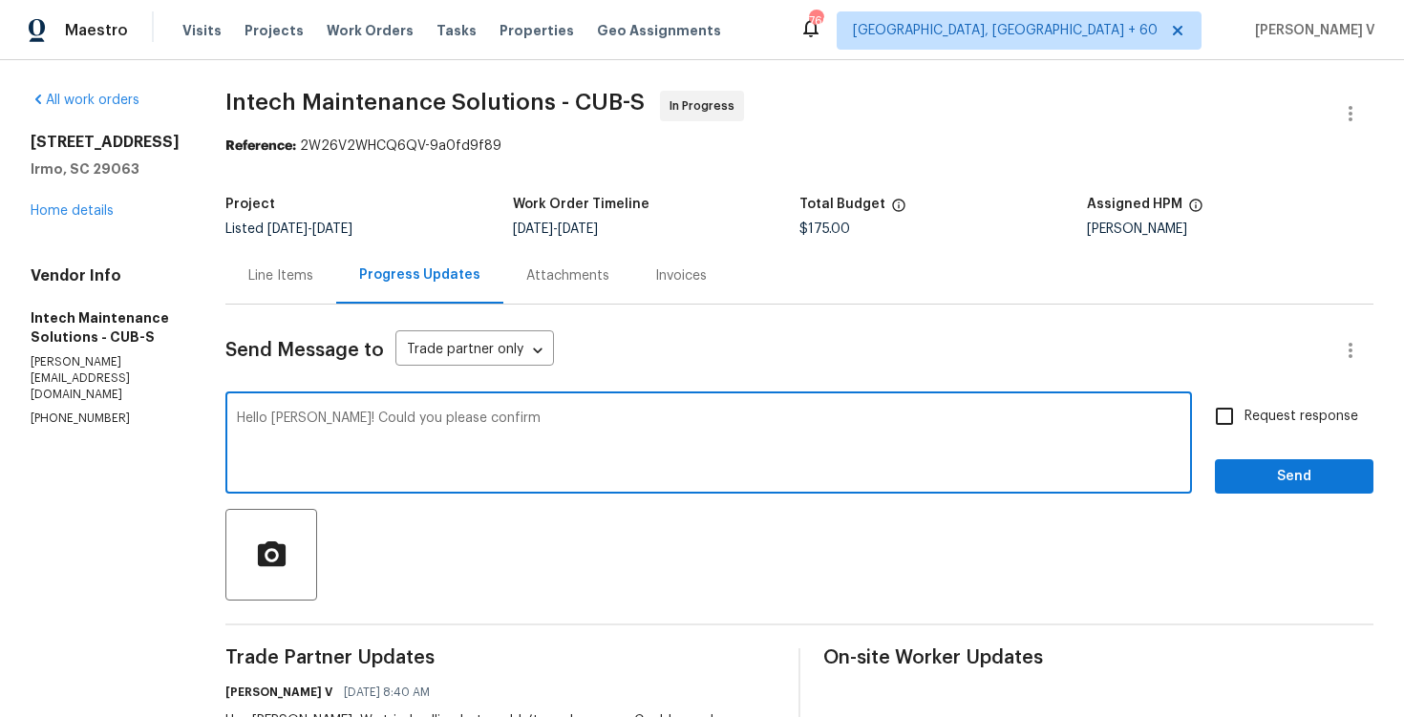
paste textarea "if this cost includes repairing the master bath sink"
click at [0, 0] on span "Add a comma" at bounding box center [0, 0] width 0 height 0
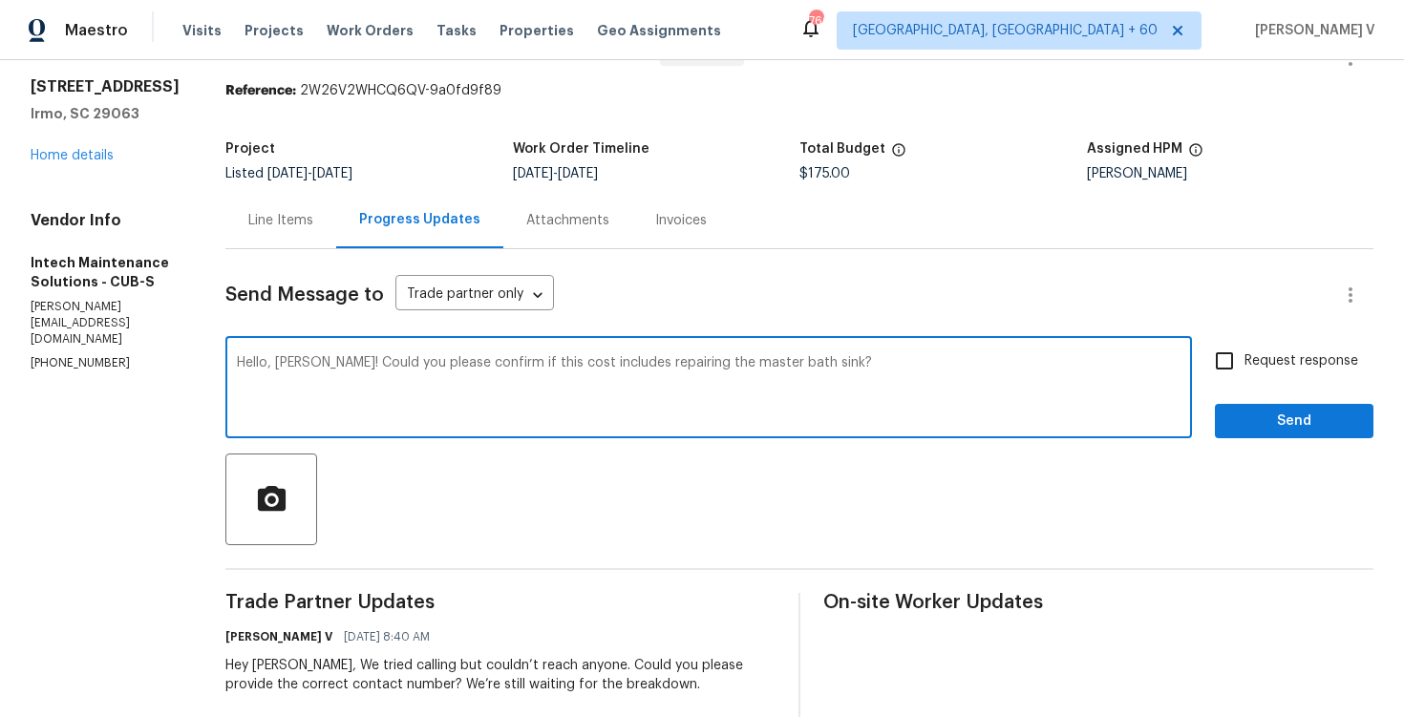
scroll to position [84, 0]
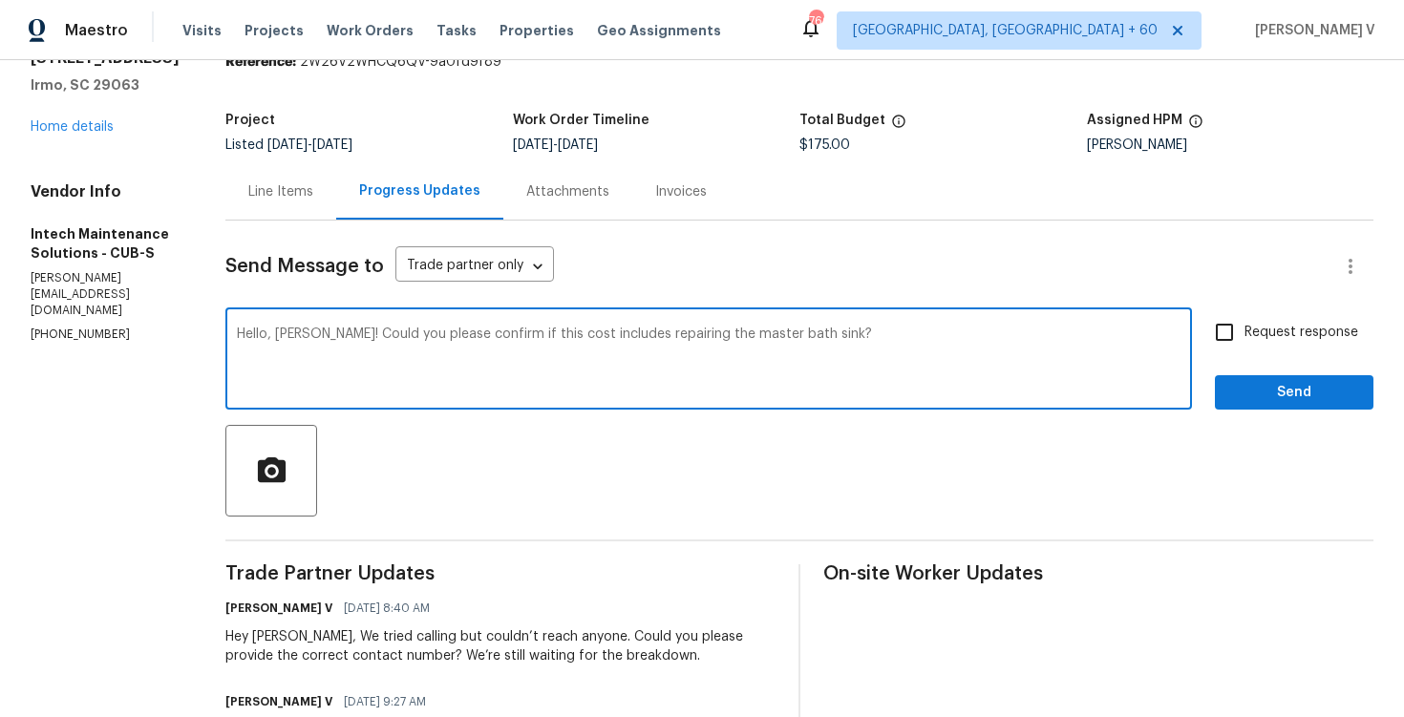
click at [788, 332] on textarea "Hello, Ellen! Could you please confirm if this cost includes repairing the mast…" at bounding box center [709, 361] width 944 height 67
click at [782, 332] on textarea "Hello, Ellen! Could you please confirm if this cost includes repairing the mast…" at bounding box center [709, 361] width 944 height 67
type textarea "Hello, Ellen! Could you please confirm if this cost includes repairing the mast…"
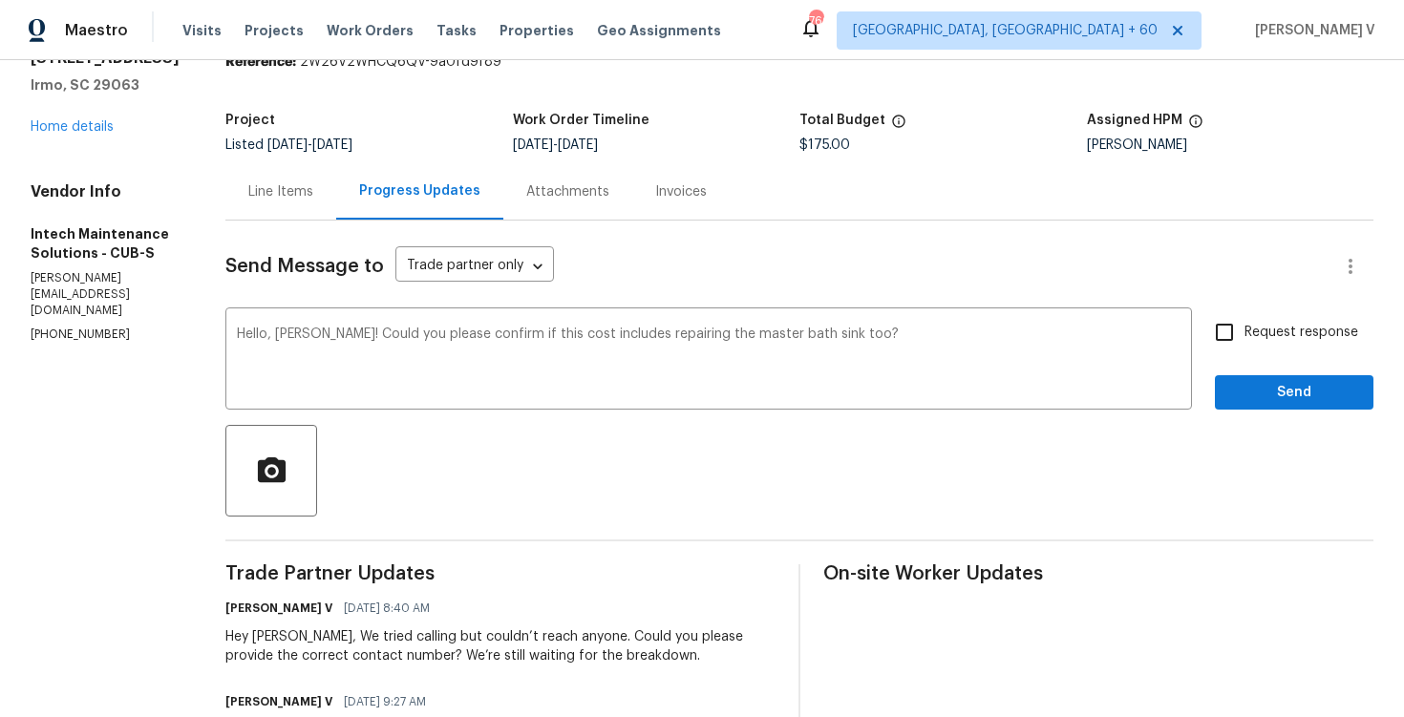
click at [1256, 329] on span "Request response" at bounding box center [1302, 333] width 114 height 20
click at [1245, 329] on input "Request response" at bounding box center [1225, 332] width 40 height 40
checkbox input "true"
click at [806, 338] on textarea "Hello, Ellen! Could you please confirm if this cost includes repairing the mast…" at bounding box center [709, 361] width 944 height 67
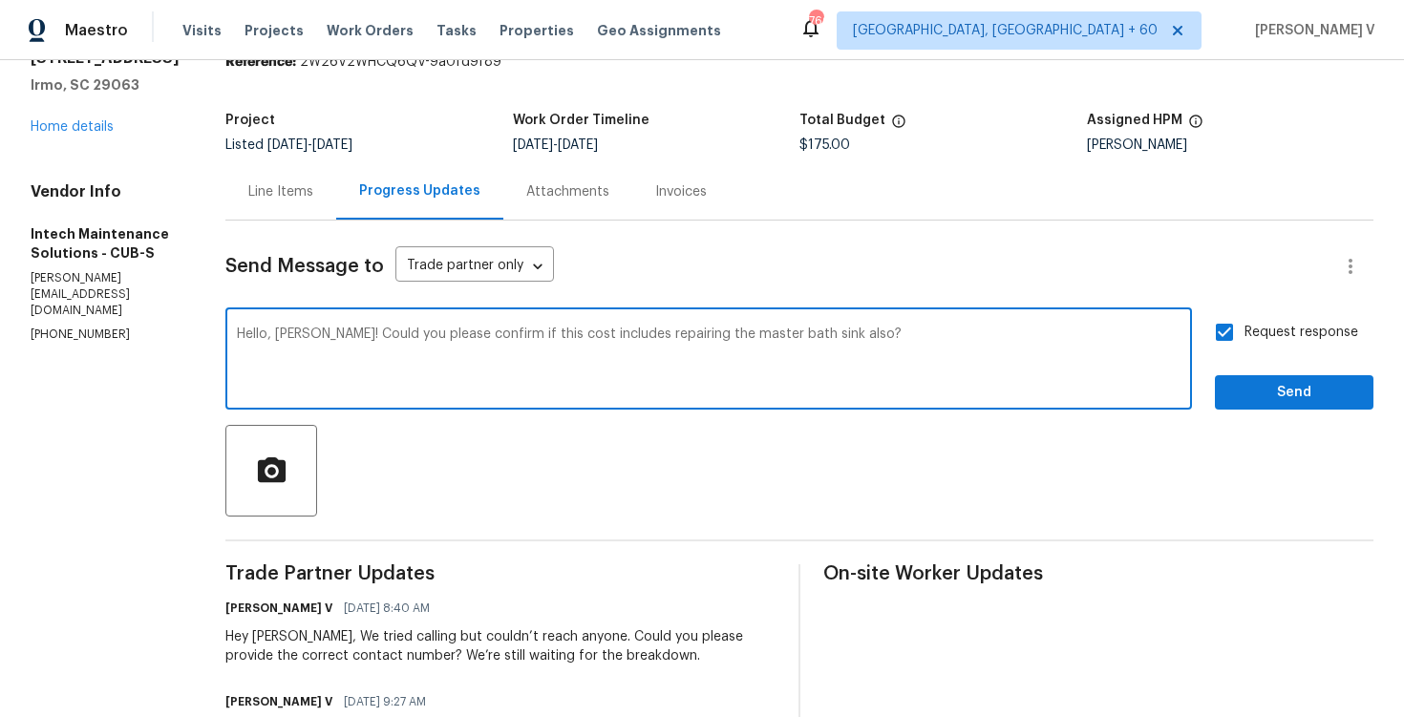
click at [533, 338] on textarea "Hello, Ellen! Could you please confirm if this cost includes repairing the mast…" at bounding box center [709, 361] width 944 height 67
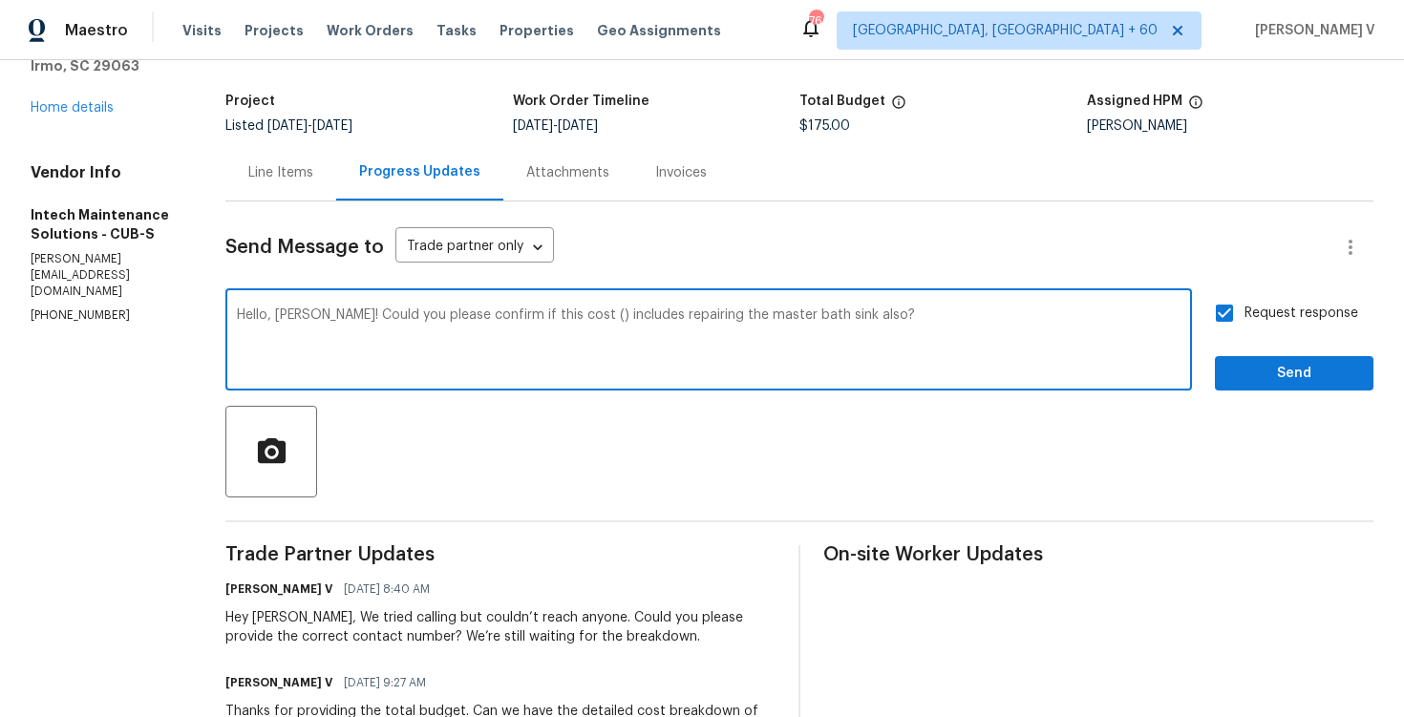
scroll to position [290, 0]
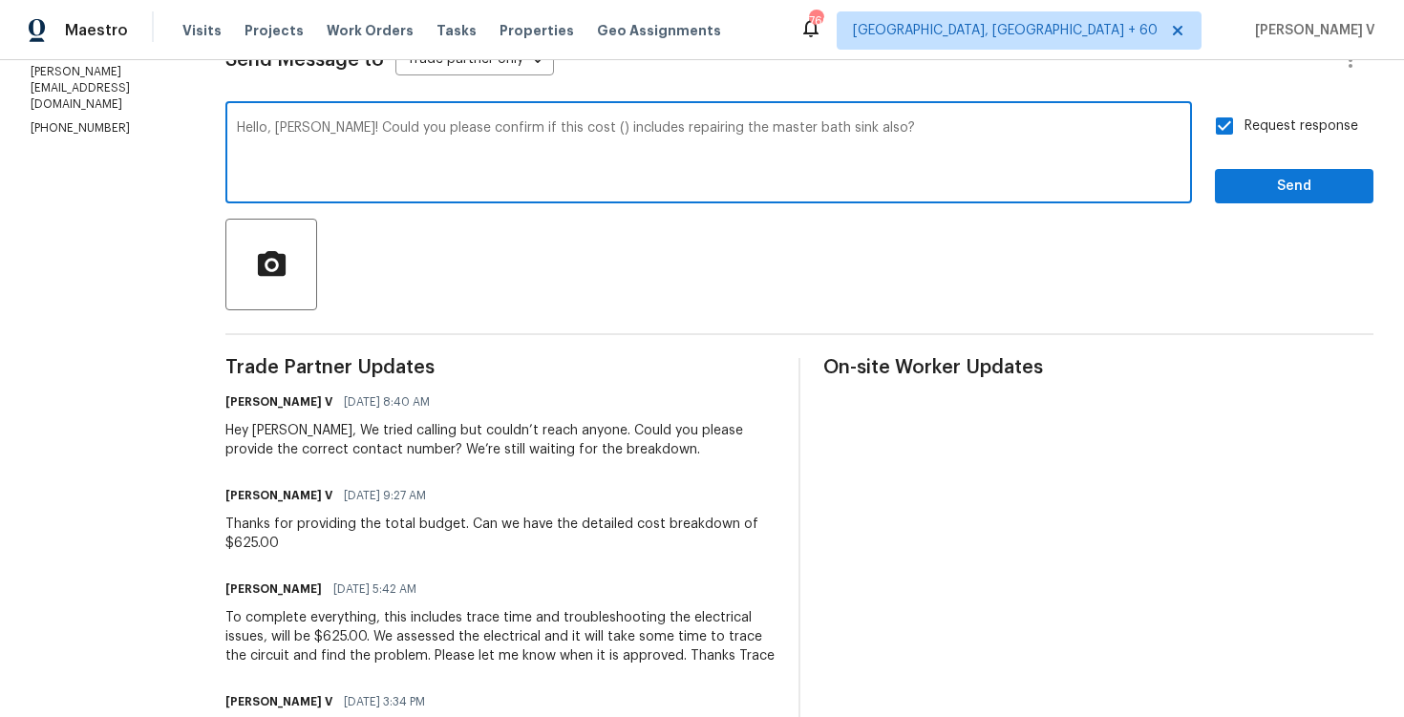
click at [225, 549] on div "Thanks for providing the total budget. Can we have the detailed cost breakdown …" at bounding box center [500, 534] width 550 height 38
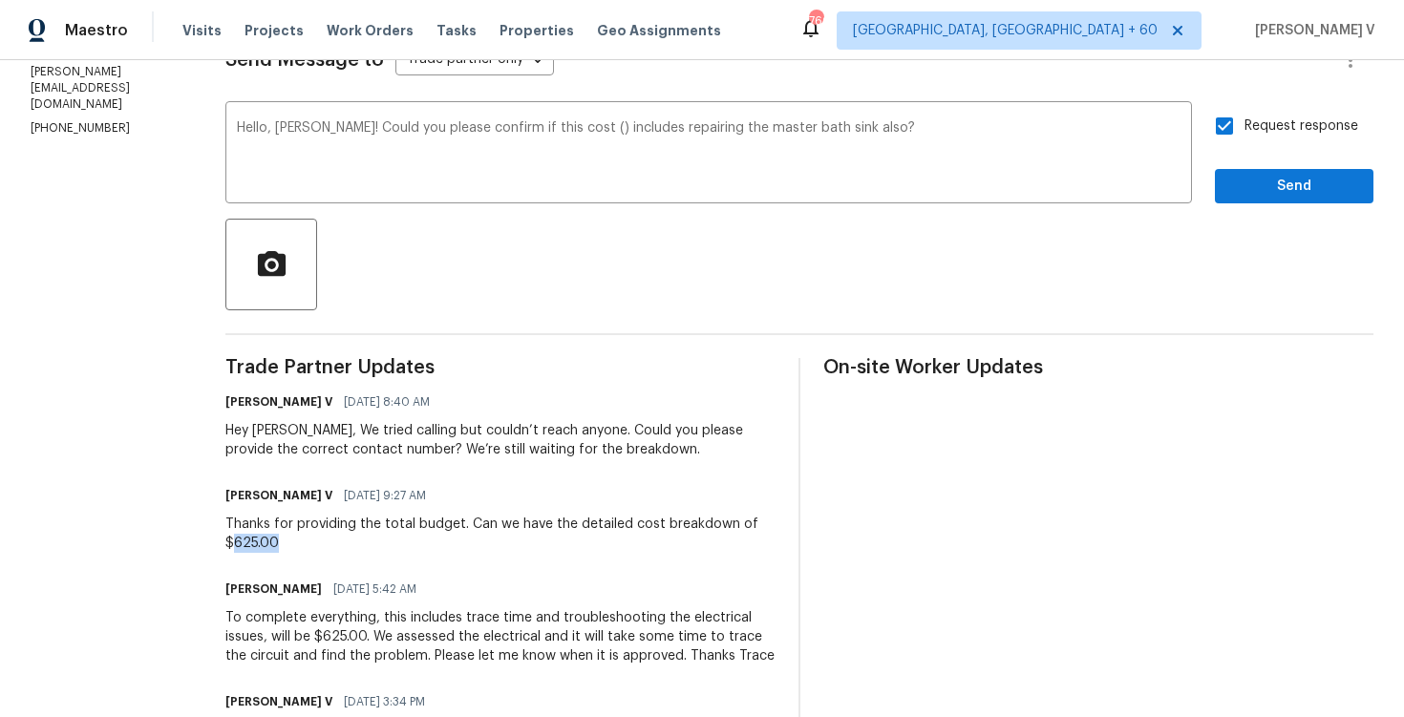
click at [225, 549] on div "Thanks for providing the total budget. Can we have the detailed cost breakdown …" at bounding box center [500, 534] width 550 height 38
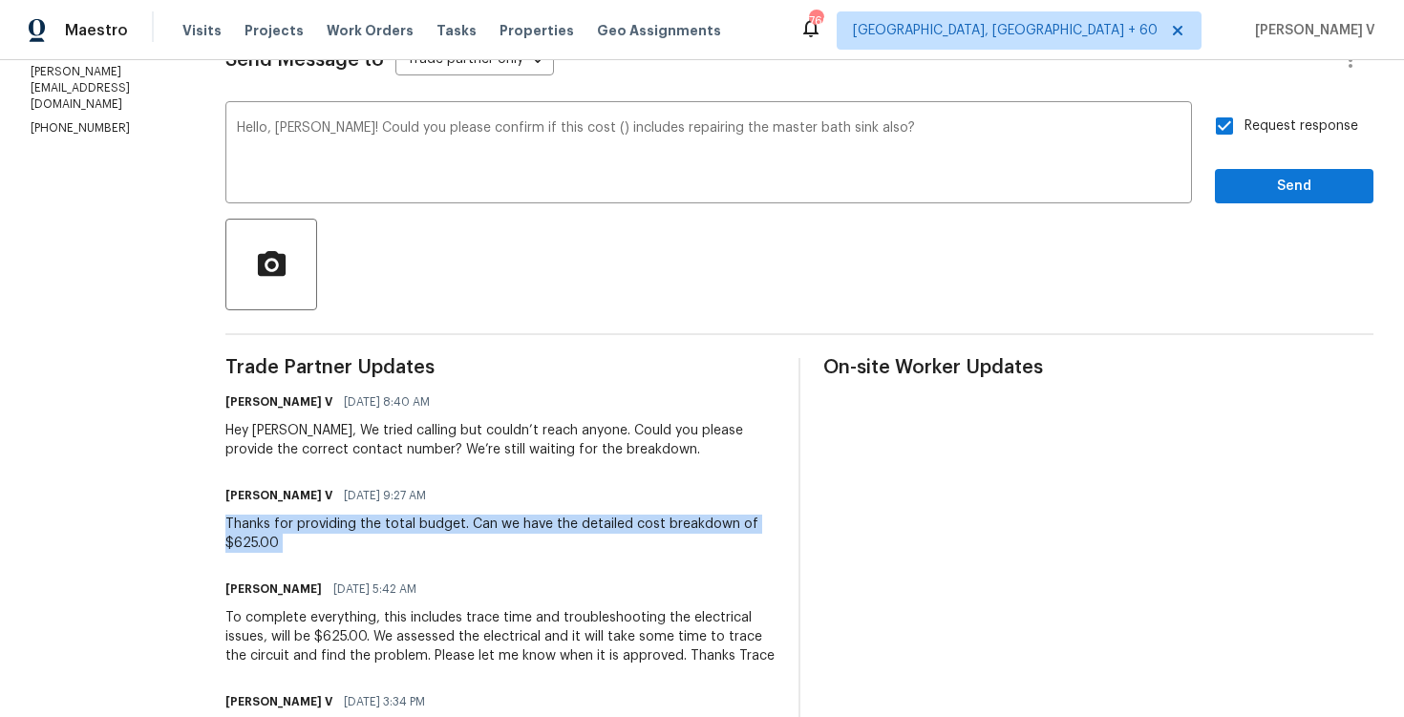
copy div "Thanks for providing the total budget. Can we have the detailed cost breakdown …"
click at [255, 529] on div "Thanks for providing the total budget. Can we have the detailed cost breakdown …" at bounding box center [500, 534] width 550 height 38
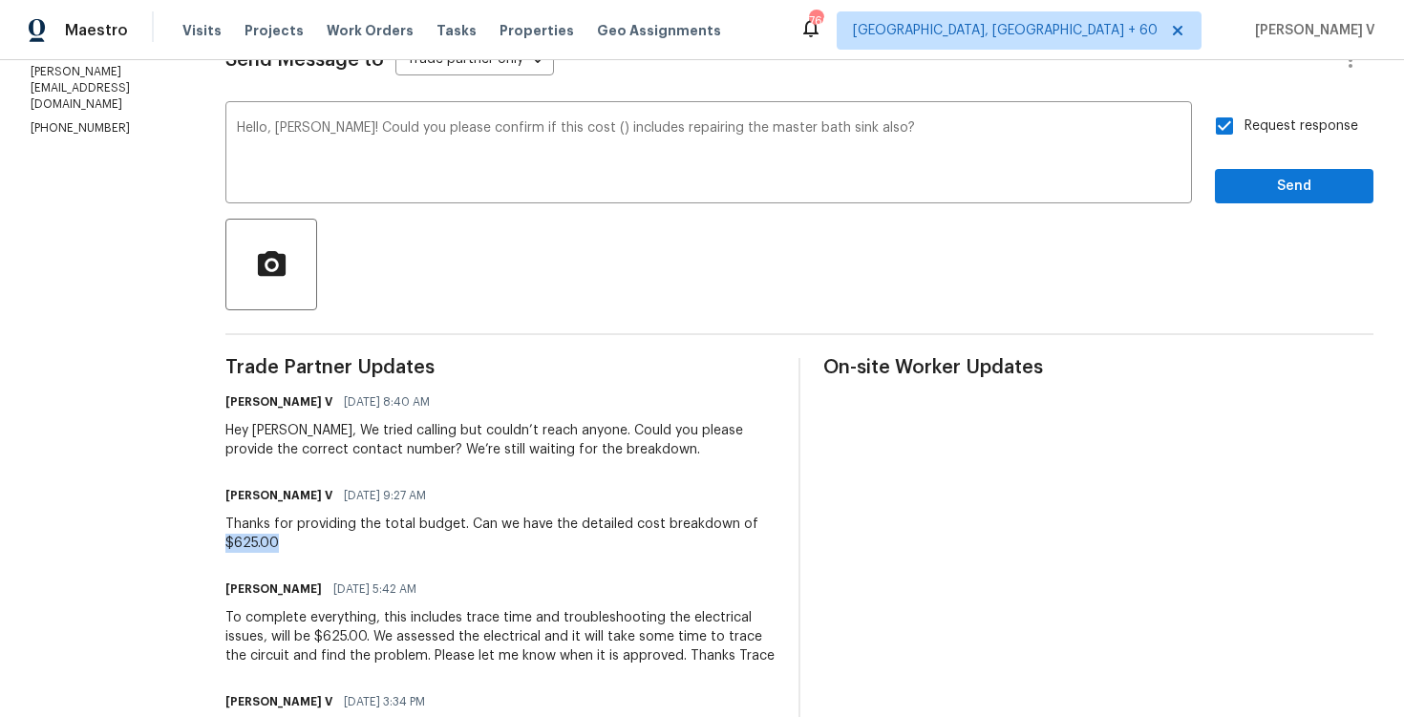
drag, startPoint x: 208, startPoint y: 544, endPoint x: 289, endPoint y: 543, distance: 80.3
click at [289, 543] on div "All work orders 457 Kingshead Ct Irmo, SC 29063 Home details Vendor Info Intech…" at bounding box center [702, 657] width 1404 height 1775
copy div "$625.00"
click at [546, 130] on textarea "Hello, Ellen! Could you please confirm if this cost () includes repairing the m…" at bounding box center [709, 154] width 944 height 67
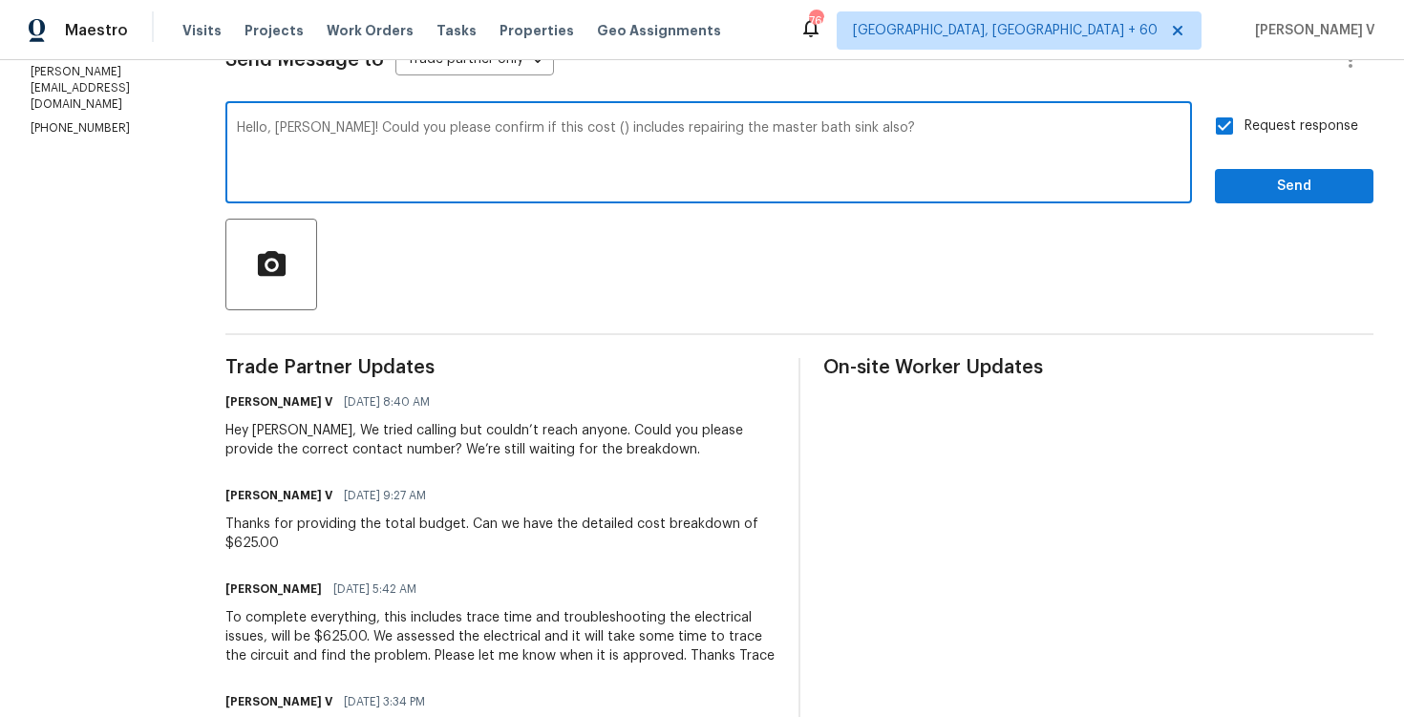
click at [544, 130] on textarea "Hello, Ellen! Could you please confirm if this cost () includes repairing the m…" at bounding box center [709, 154] width 944 height 67
paste textarea "$625.00"
type textarea "Hello, Ellen! Could you please confirm if this cost ($625.00) includes repairin…"
click at [1259, 174] on button "Send" at bounding box center [1294, 186] width 159 height 35
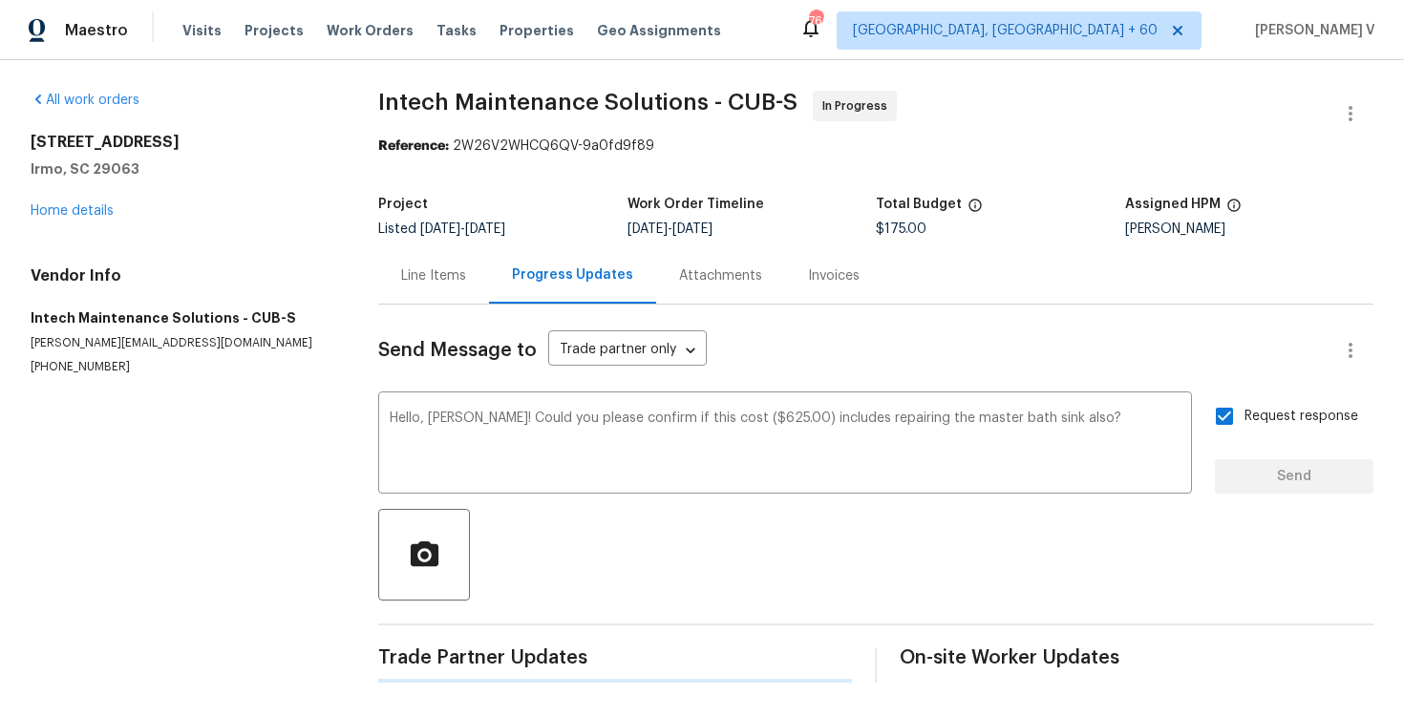
scroll to position [0, 0]
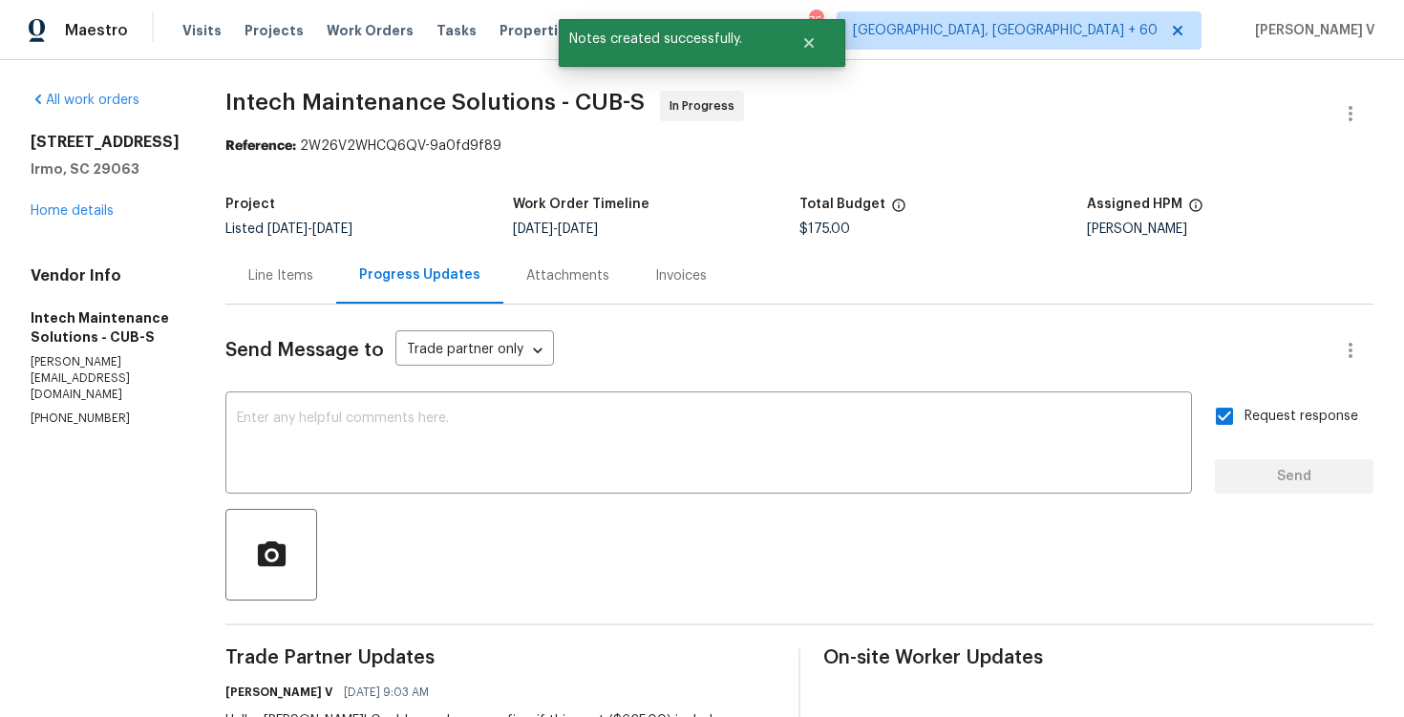
click at [267, 302] on div "Line Items" at bounding box center [280, 275] width 111 height 56
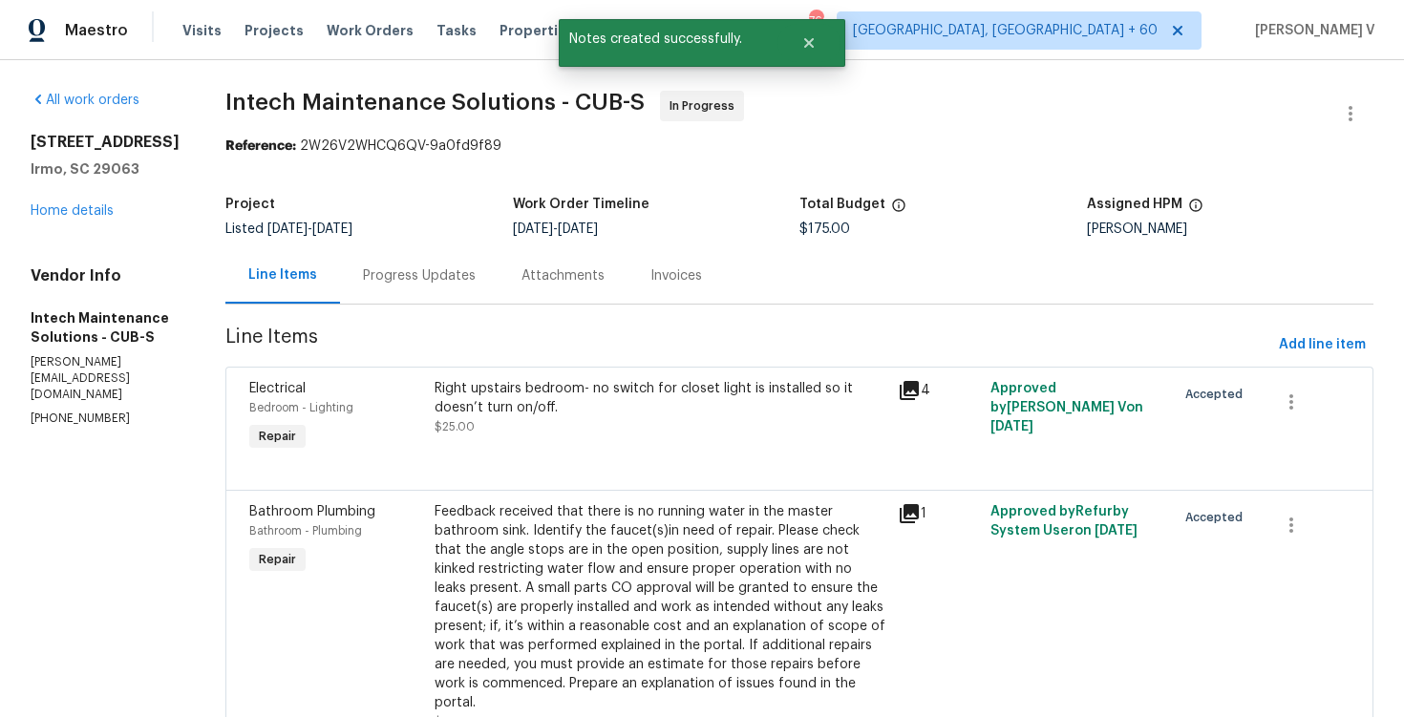
click at [407, 283] on div "Progress Updates" at bounding box center [419, 276] width 113 height 19
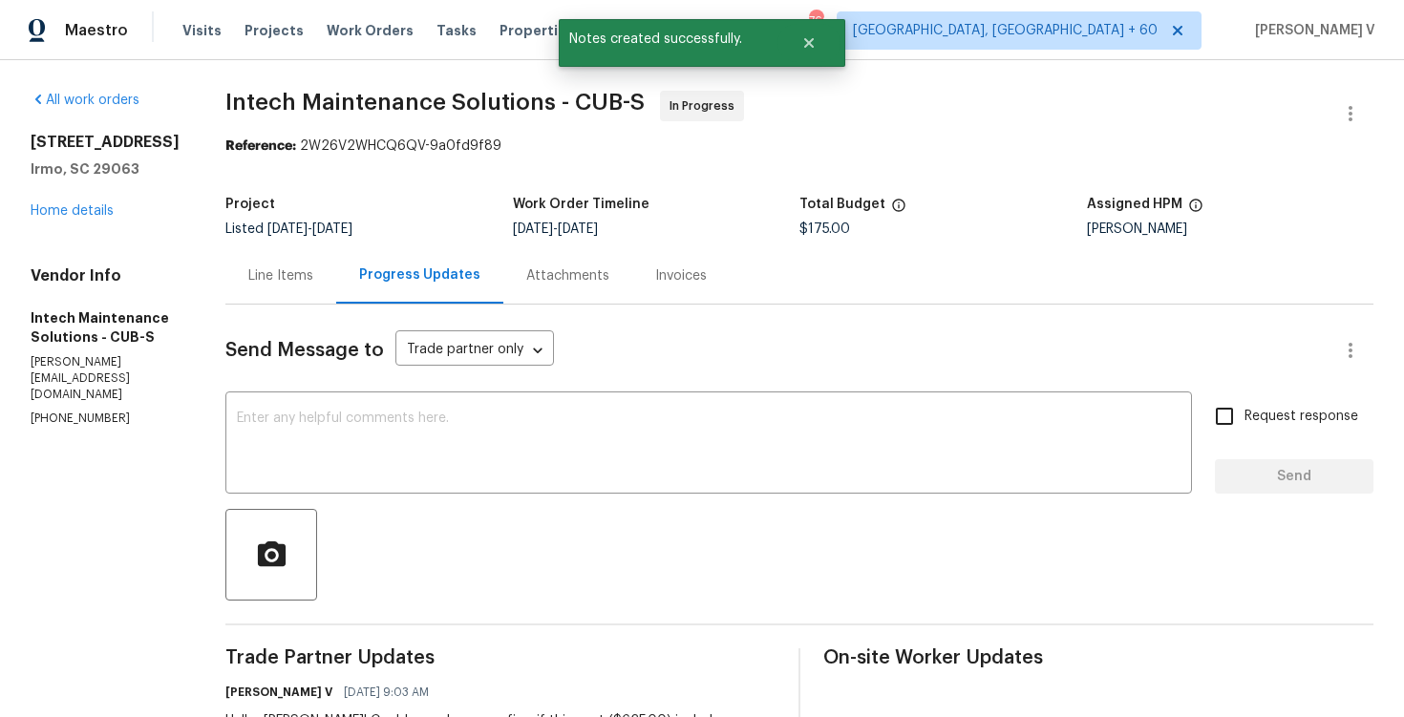
click at [251, 267] on div "Line Items" at bounding box center [280, 276] width 65 height 19
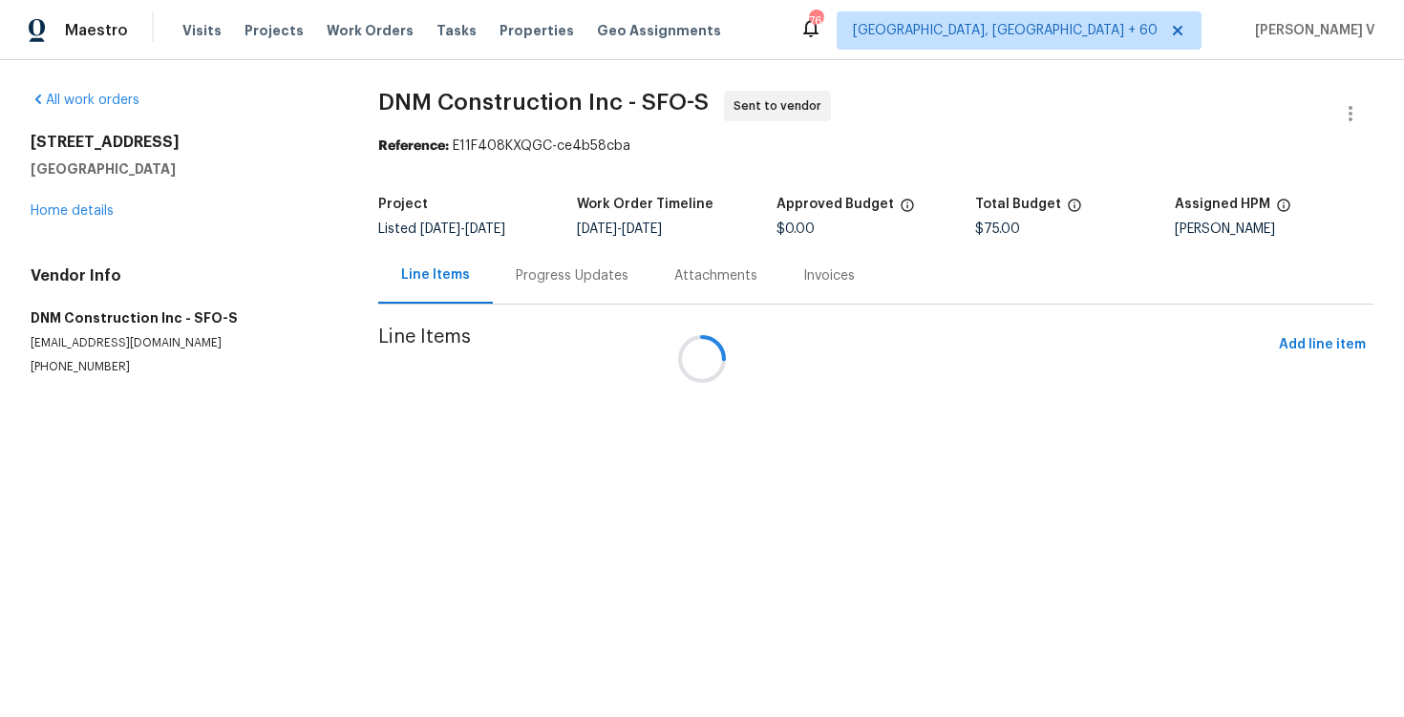
click at [494, 278] on div at bounding box center [702, 358] width 1404 height 717
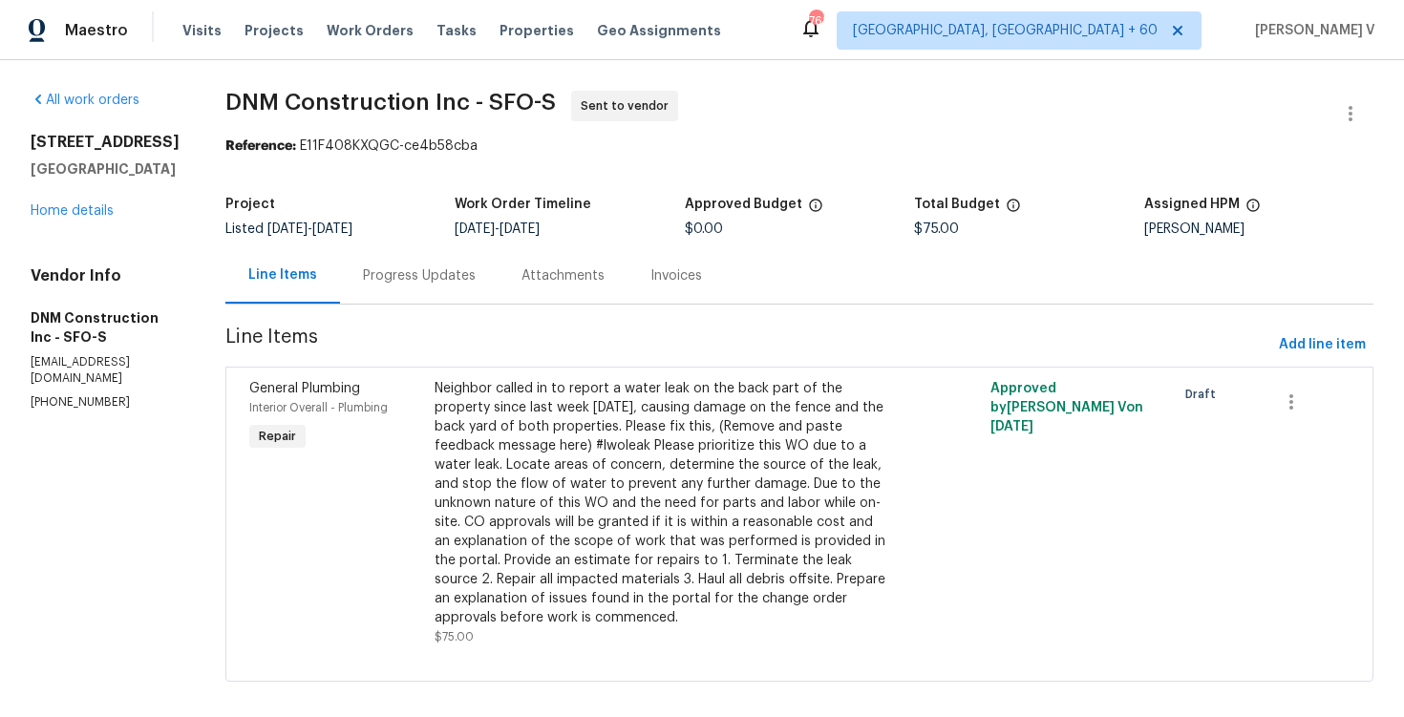
click at [476, 278] on div "Progress Updates" at bounding box center [419, 276] width 113 height 19
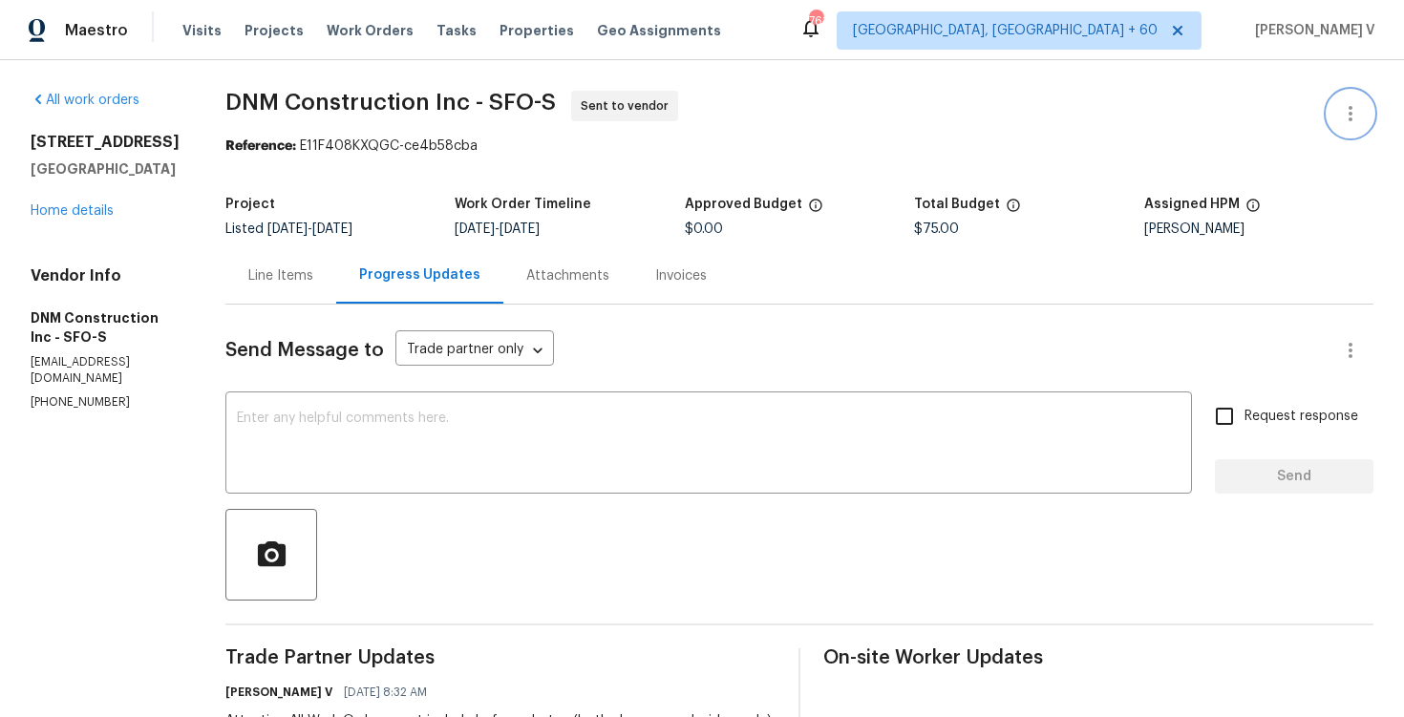
click at [1347, 107] on icon "button" at bounding box center [1350, 113] width 23 height 23
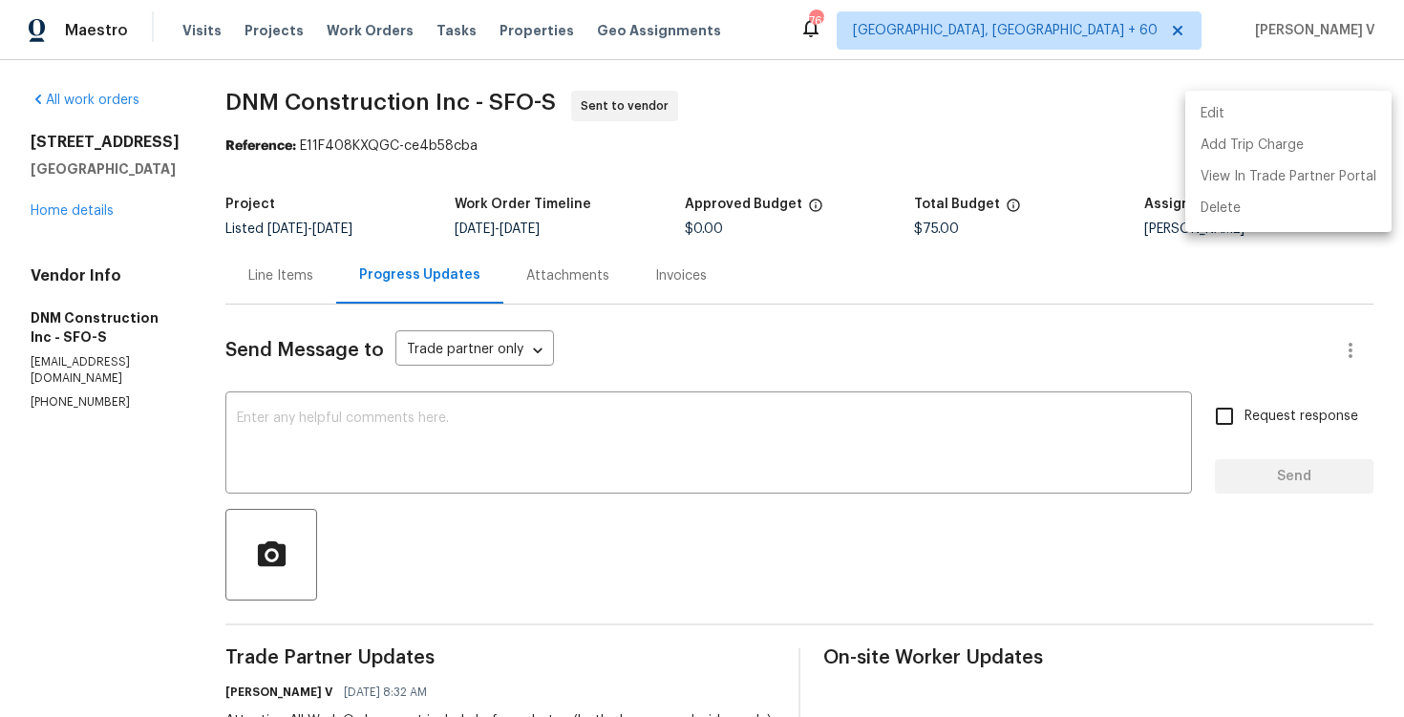
click at [1283, 110] on li "Edit" at bounding box center [1289, 114] width 206 height 32
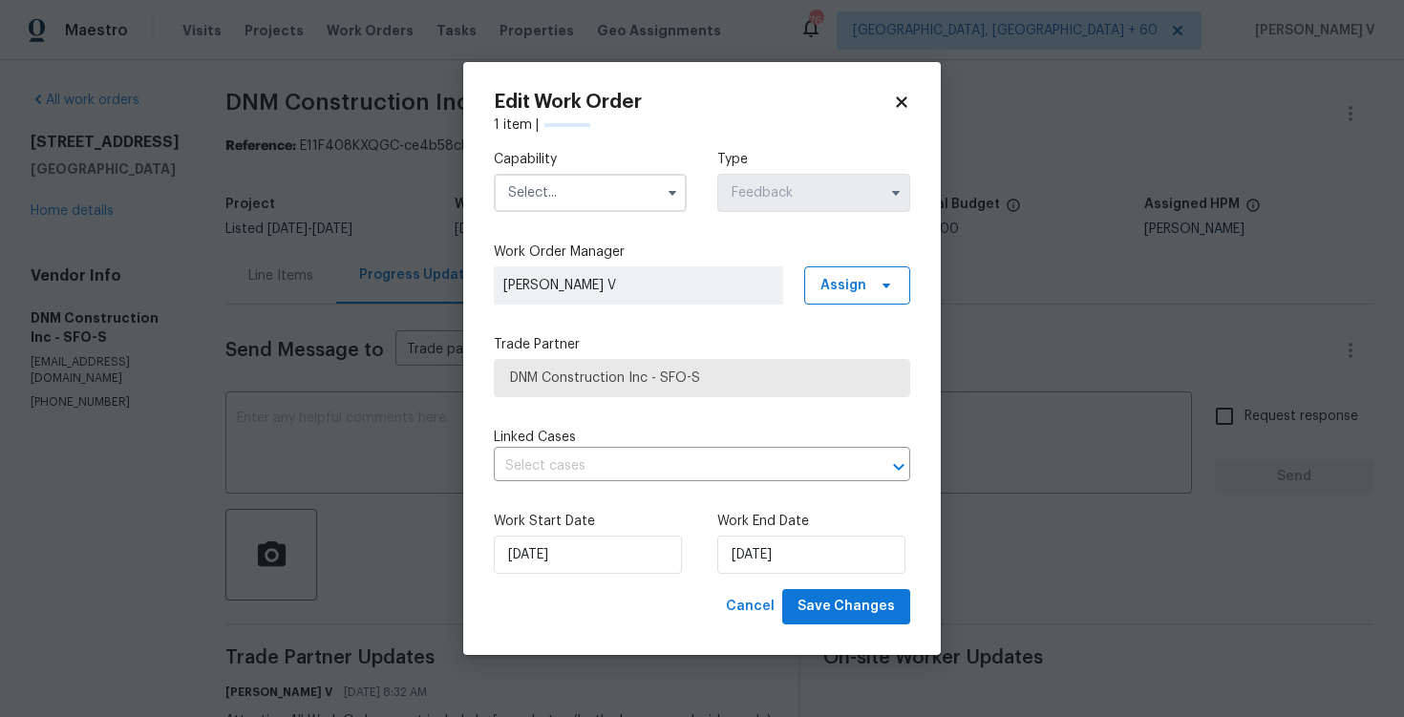
click at [589, 197] on input "text" at bounding box center [590, 193] width 193 height 38
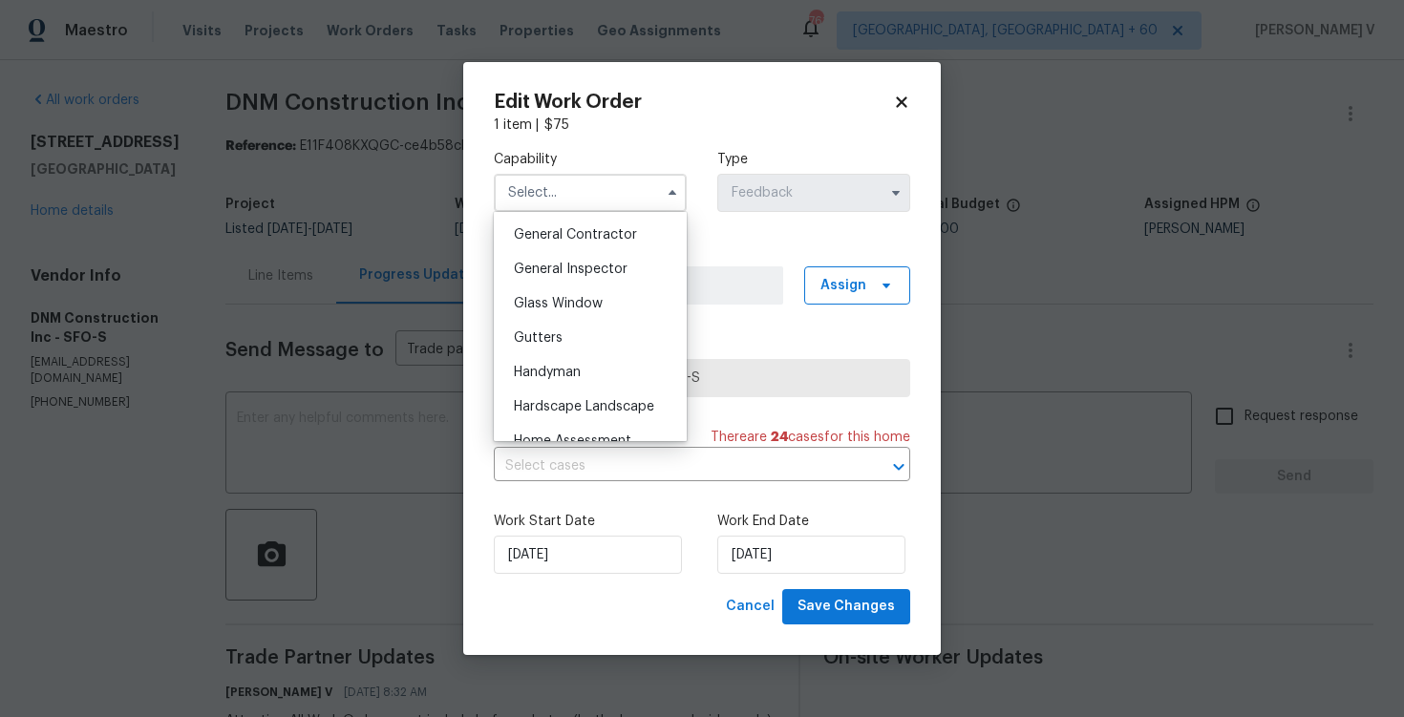
scroll to position [957, 0]
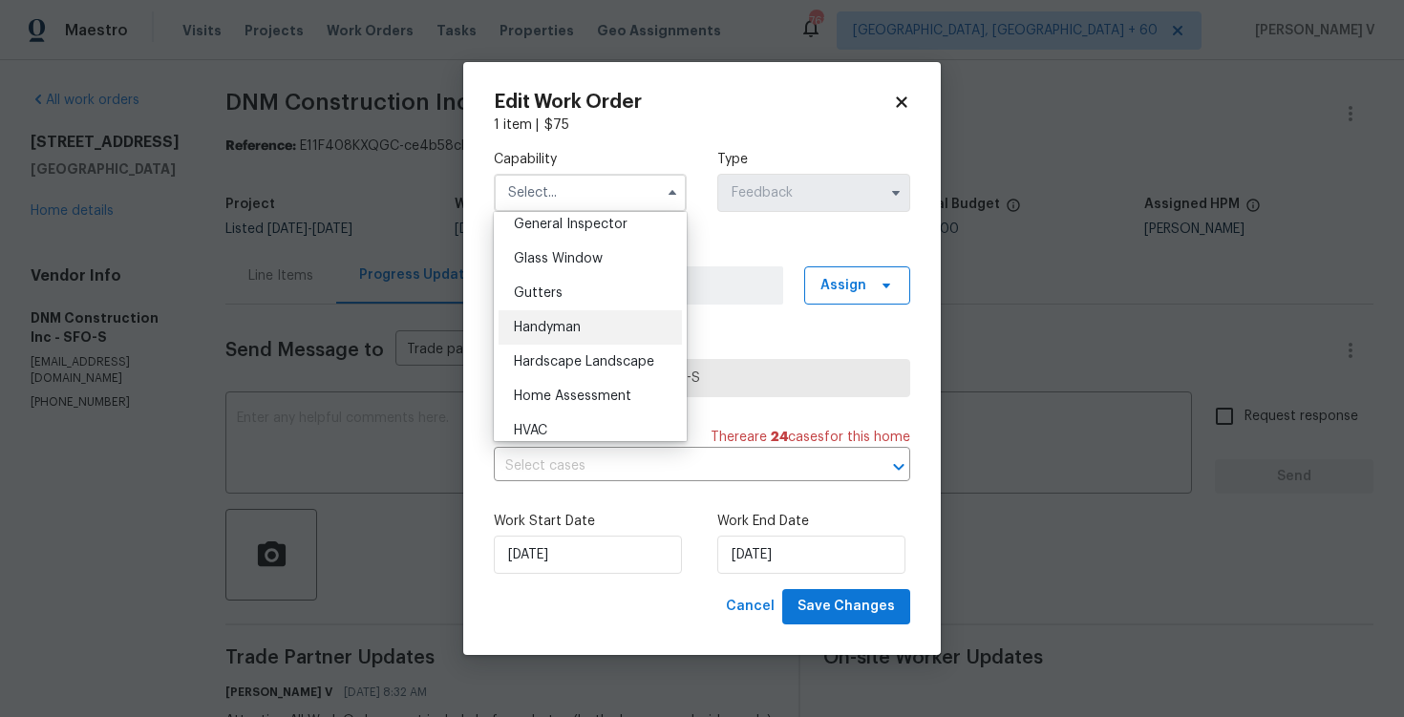
click at [560, 322] on span "Handyman" at bounding box center [547, 327] width 67 height 13
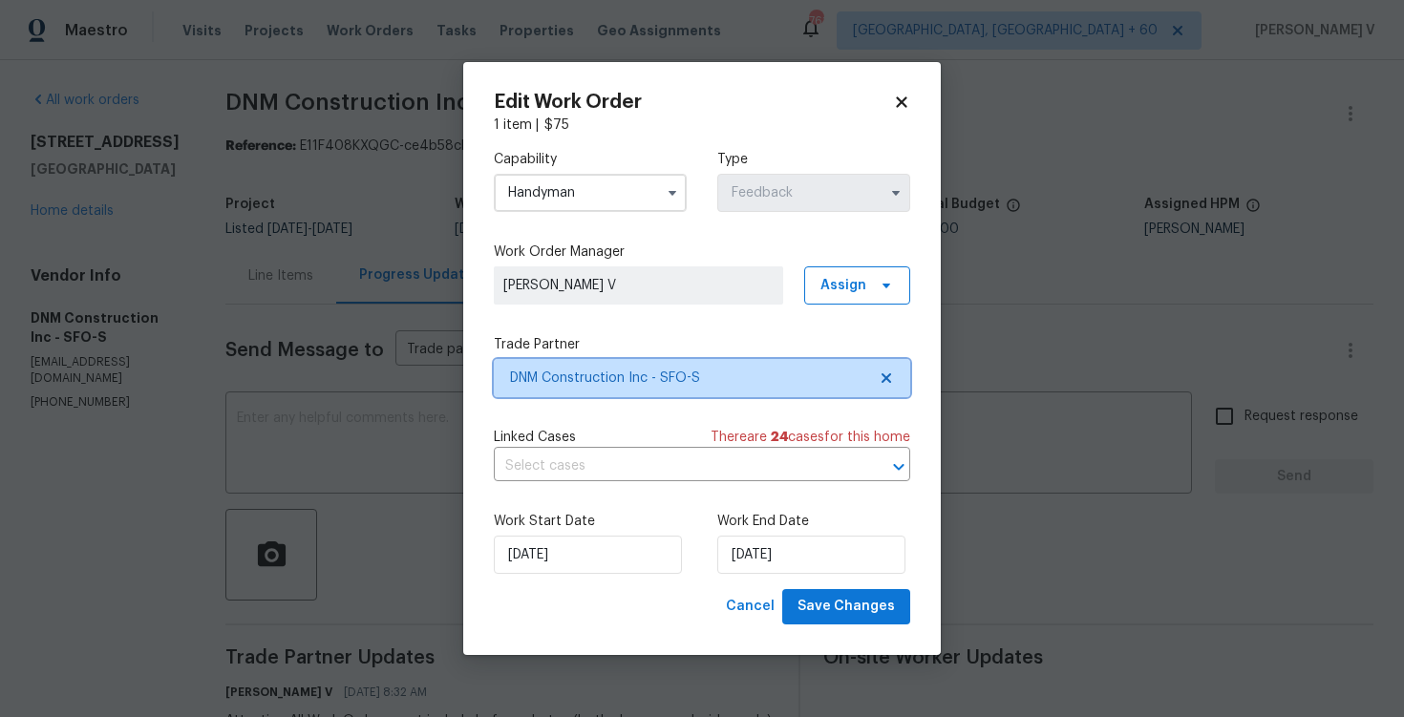
click at [874, 376] on span at bounding box center [883, 378] width 21 height 15
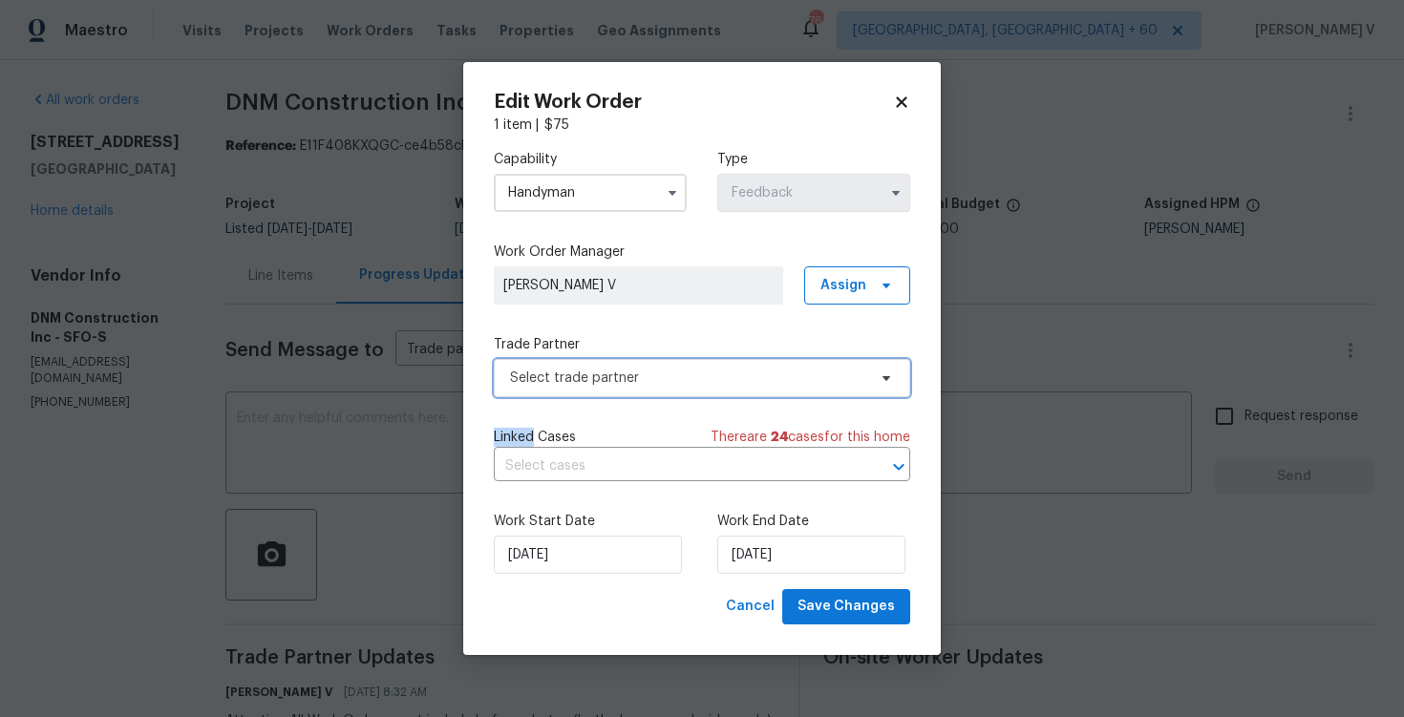
click at [874, 376] on span at bounding box center [883, 378] width 21 height 15
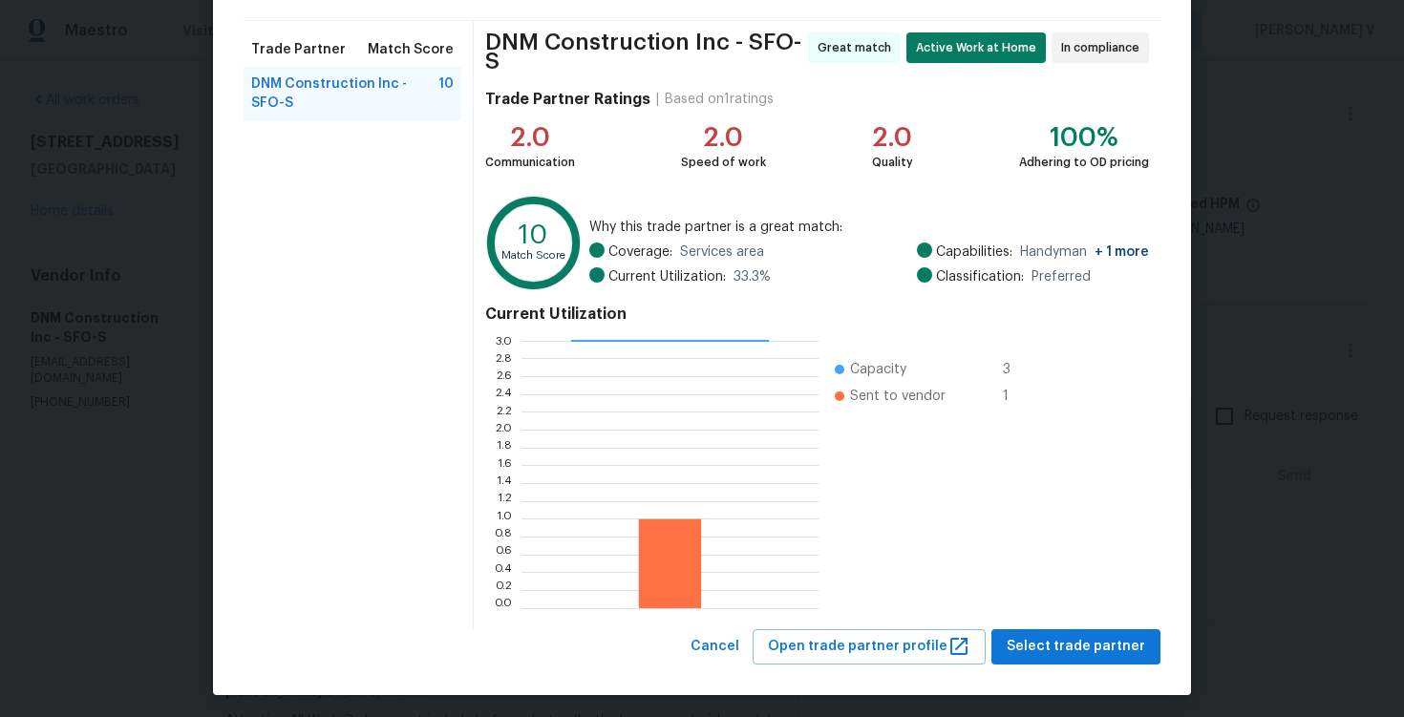
scroll to position [133, 0]
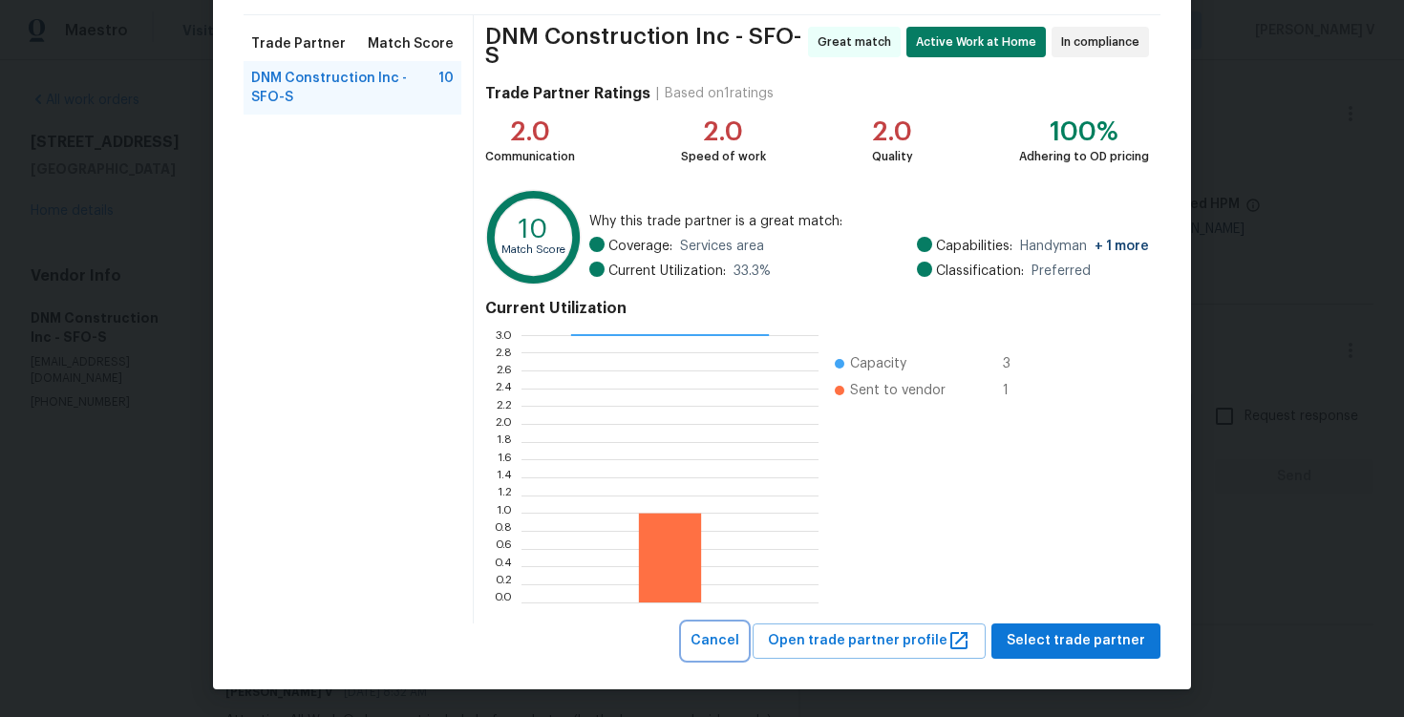
click at [725, 648] on span "Cancel" at bounding box center [715, 642] width 49 height 24
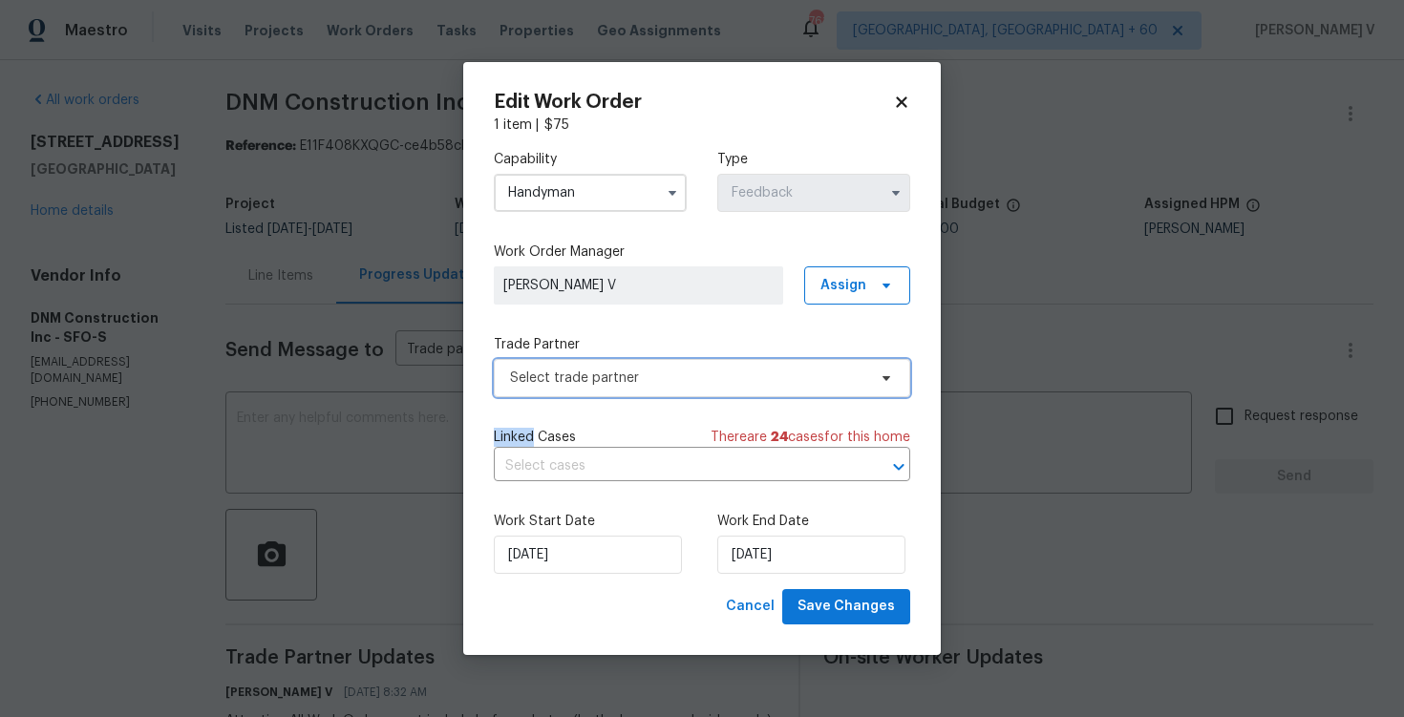
scroll to position [0, 0]
click at [569, 180] on input "Handyman" at bounding box center [590, 193] width 193 height 38
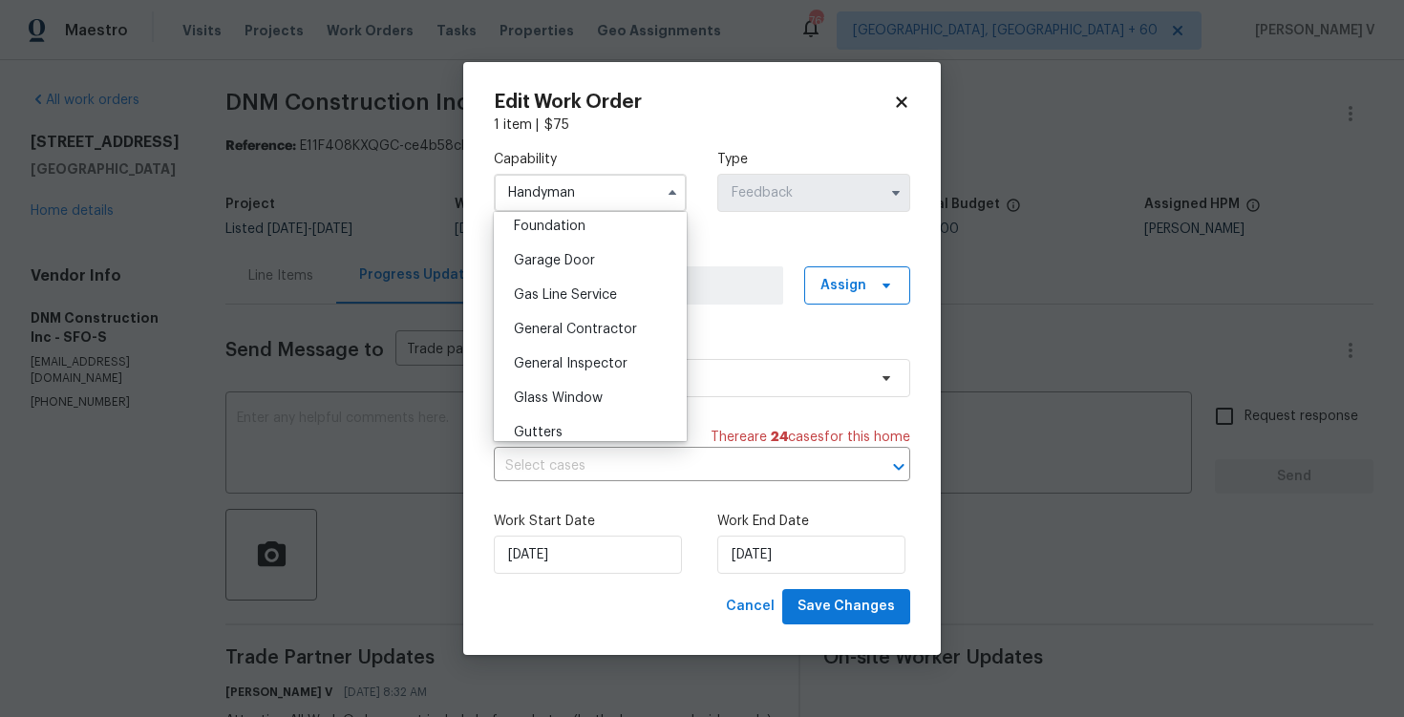
scroll to position [824, 0]
click at [616, 327] on span "General Contractor" at bounding box center [575, 323] width 123 height 13
type input "General Contractor"
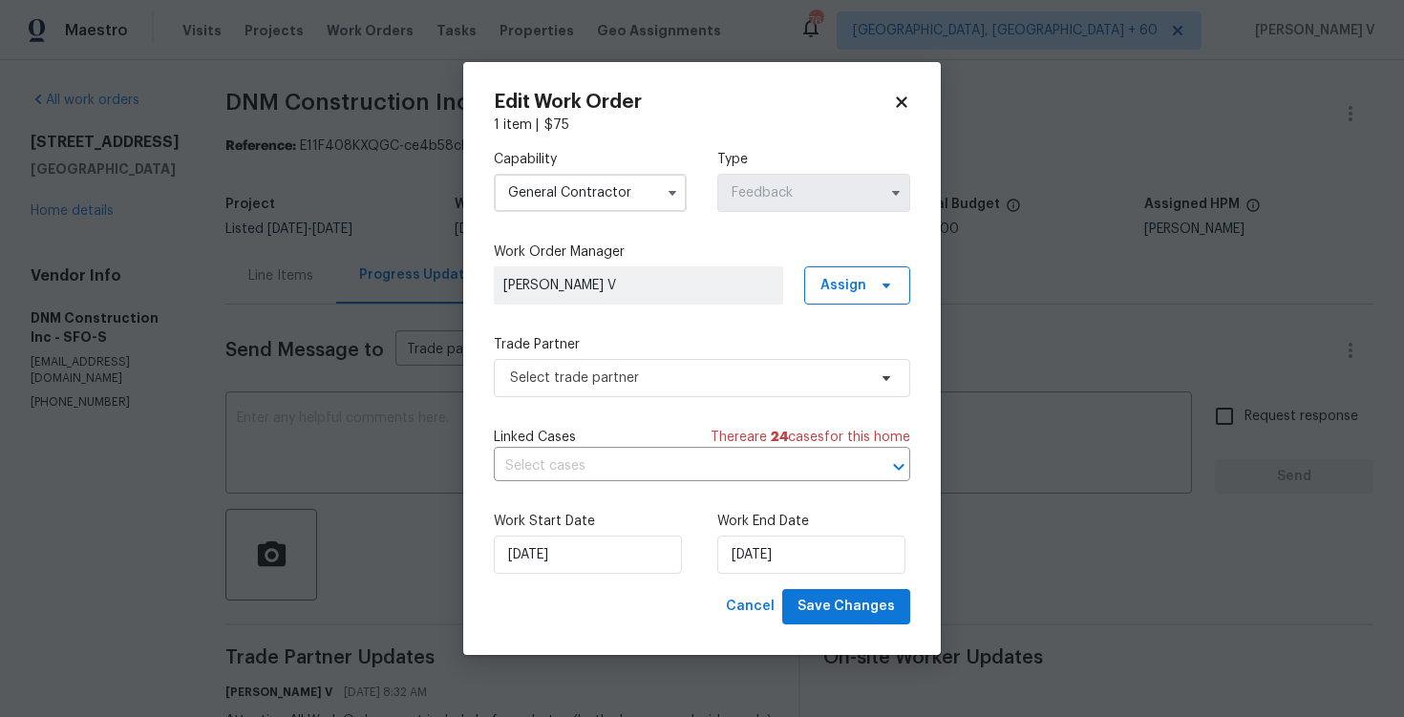
click at [891, 378] on icon at bounding box center [886, 378] width 15 height 15
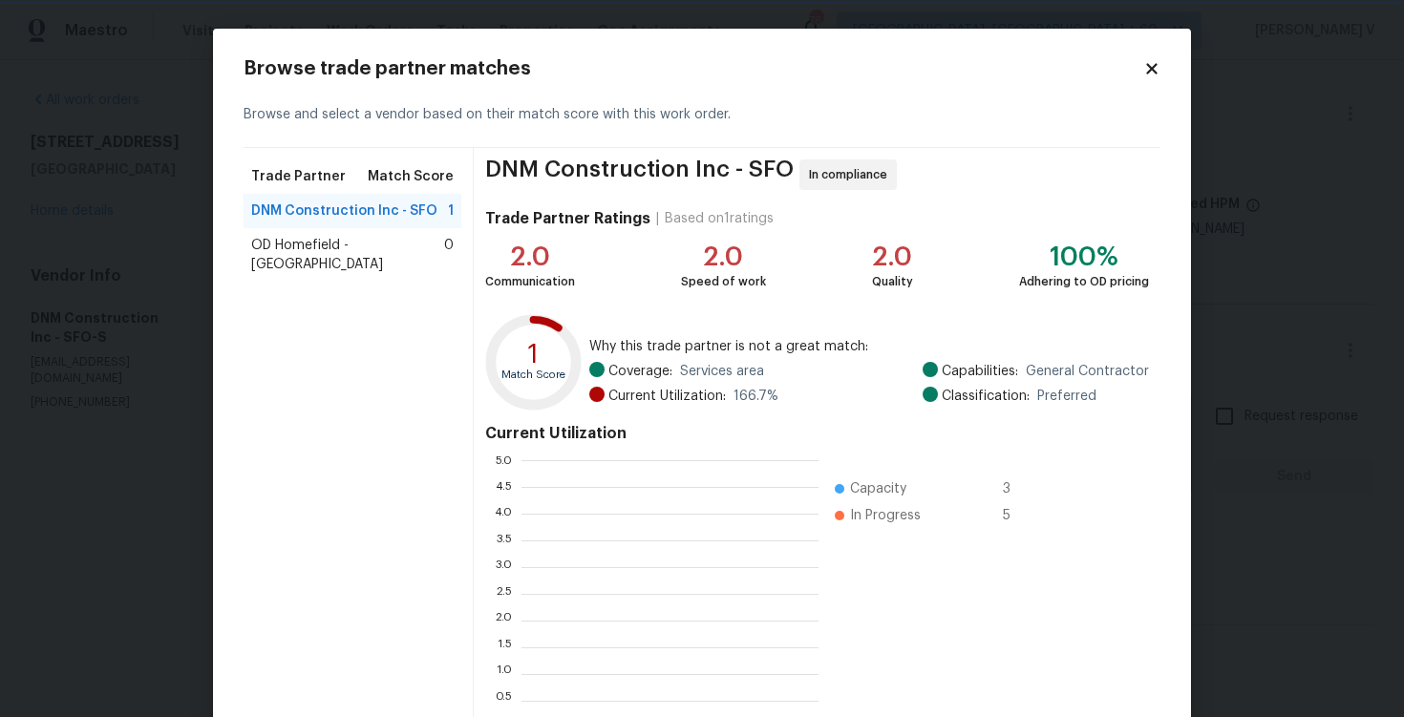
scroll to position [2, 1]
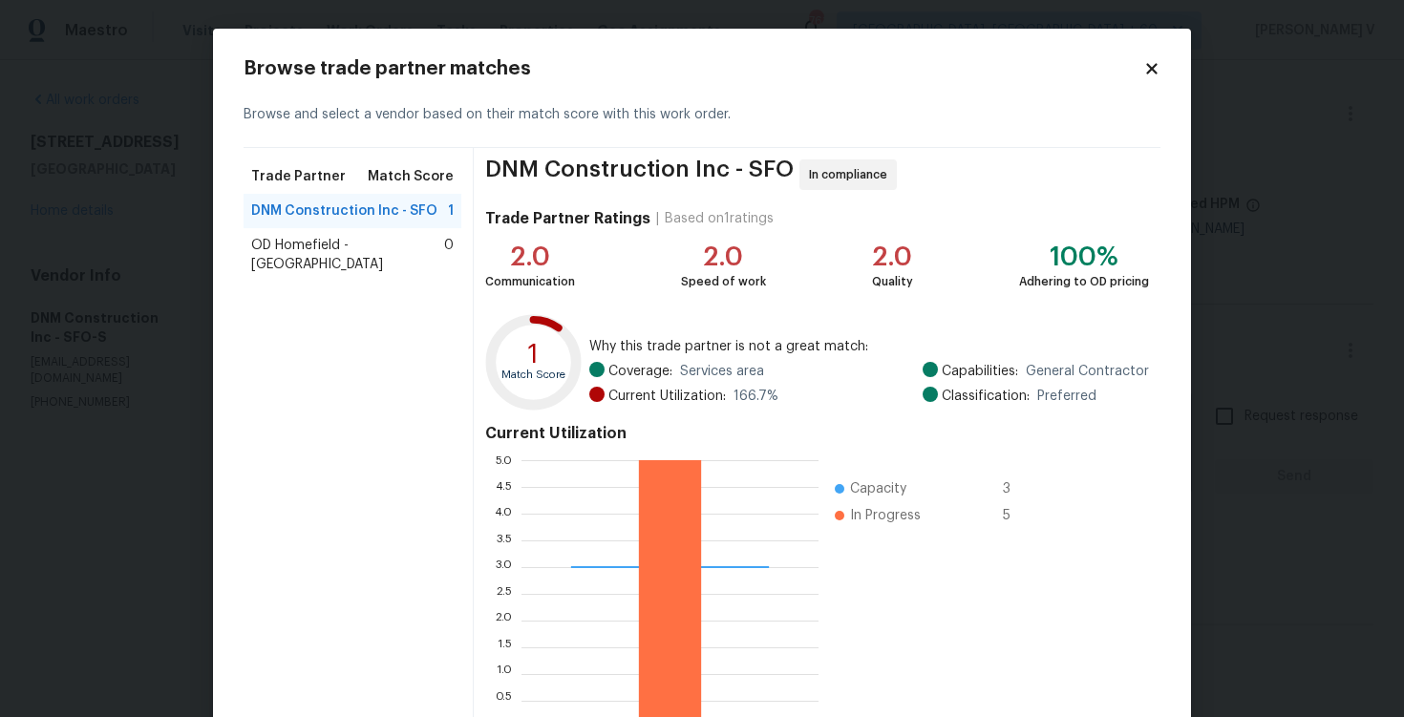
click at [377, 225] on div "DNM Construction Inc - SFO 1" at bounding box center [353, 211] width 218 height 34
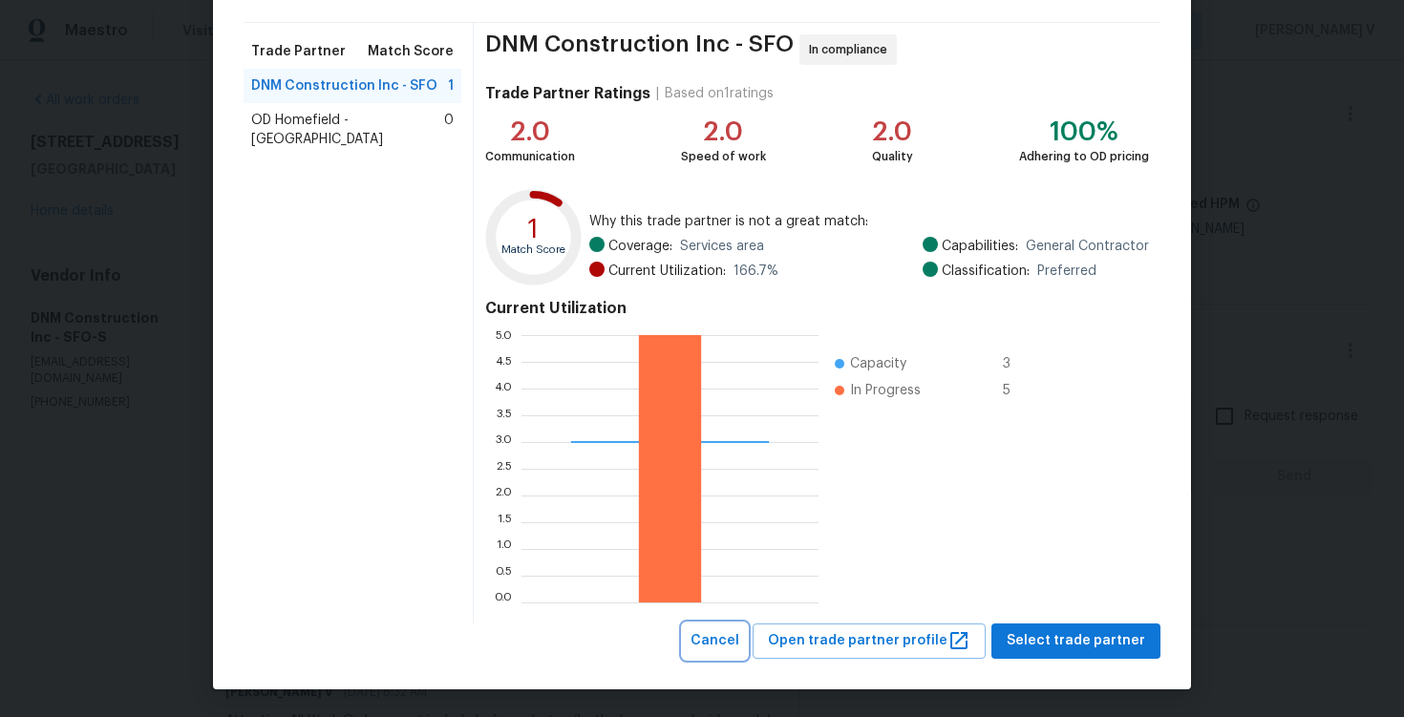
click at [739, 649] on span "Cancel" at bounding box center [715, 642] width 49 height 24
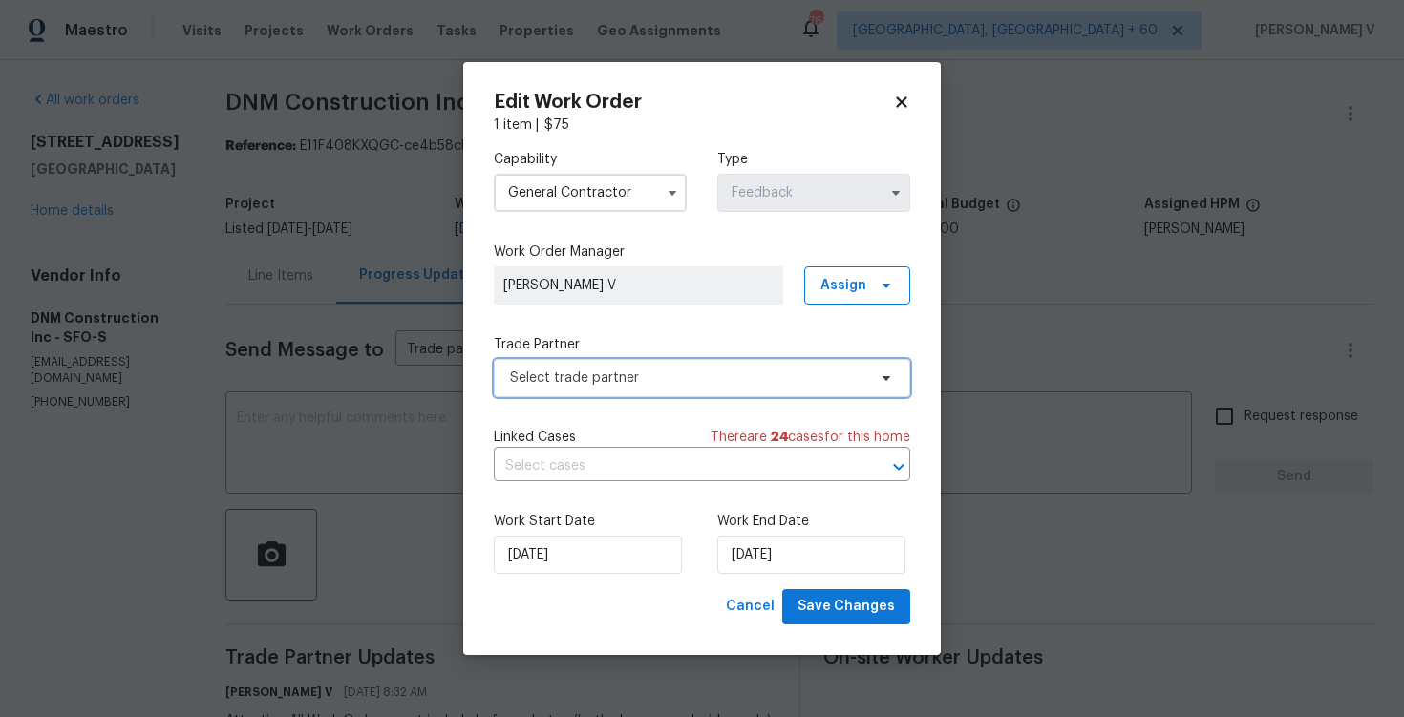
scroll to position [0, 0]
click at [165, 407] on body "Maestro Visits Projects Work Orders Tasks Properties Geo Assignments [STREET_AD…" at bounding box center [702, 358] width 1404 height 717
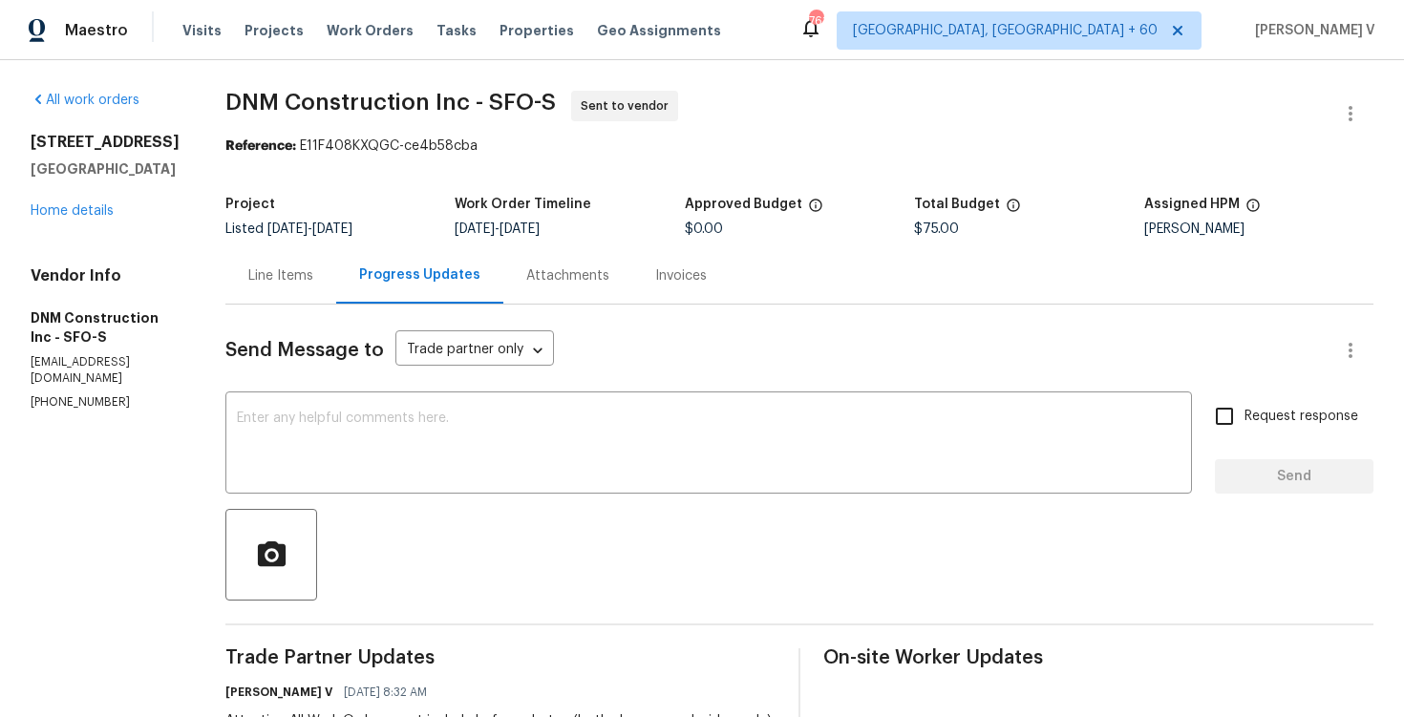
click at [75, 418] on section "All work orders [STREET_ADDRESS] Home details Vendor Info DNM Construction Inc …" at bounding box center [105, 526] width 149 height 871
copy p "[PHONE_NUMBER]"
click at [333, 307] on div "Send Message to Trade partner only Trade partner only ​ x ​ Request response Se…" at bounding box center [799, 633] width 1148 height 657
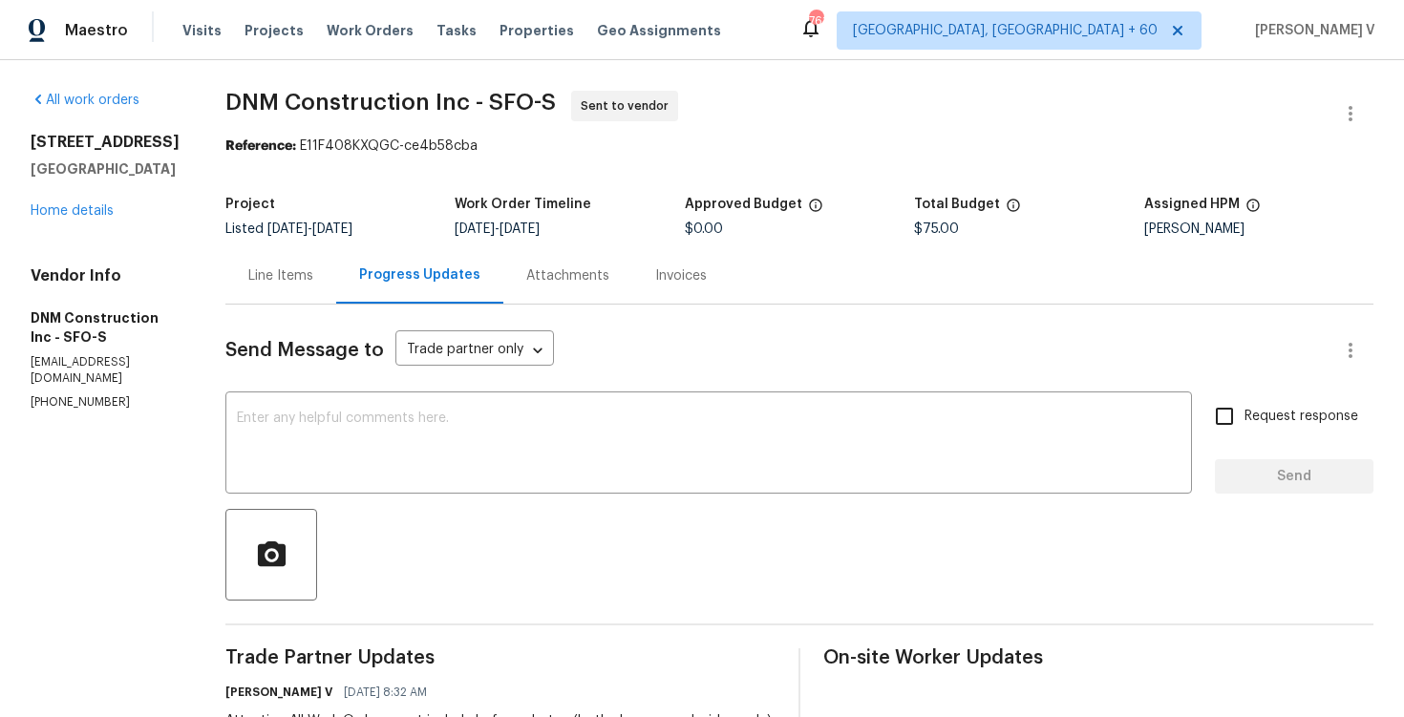
click at [308, 225] on span "[DATE]" at bounding box center [288, 229] width 40 height 13
click at [313, 274] on div "Line Items" at bounding box center [280, 276] width 65 height 19
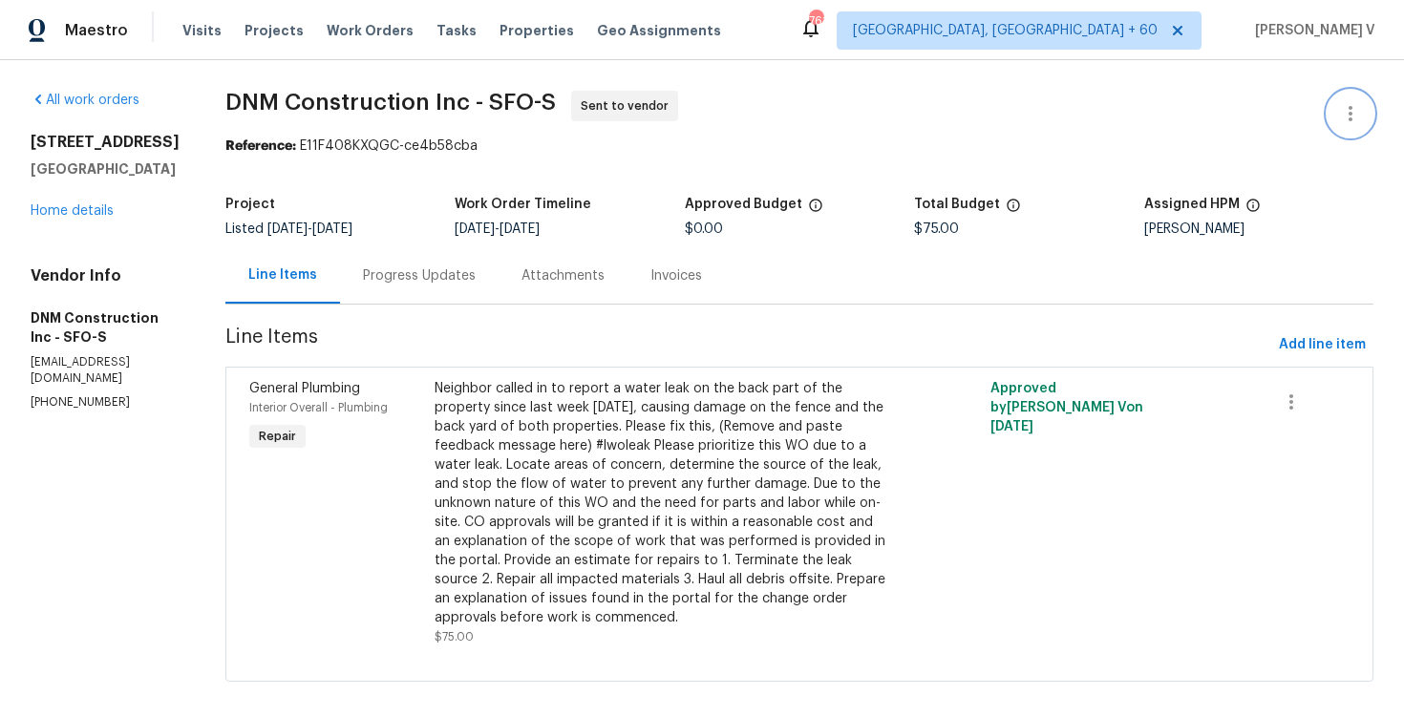
click at [1352, 101] on button "button" at bounding box center [1351, 114] width 46 height 46
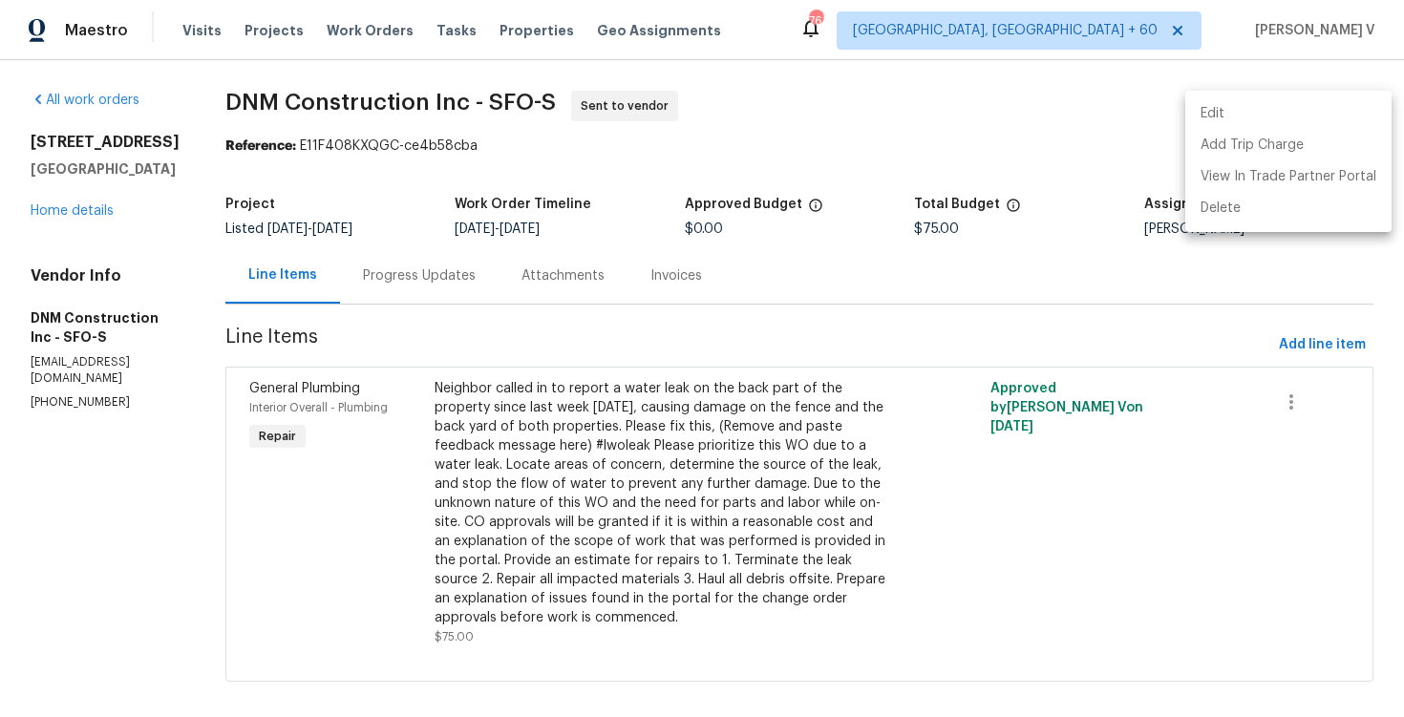
click at [1297, 122] on li "Edit" at bounding box center [1289, 114] width 206 height 32
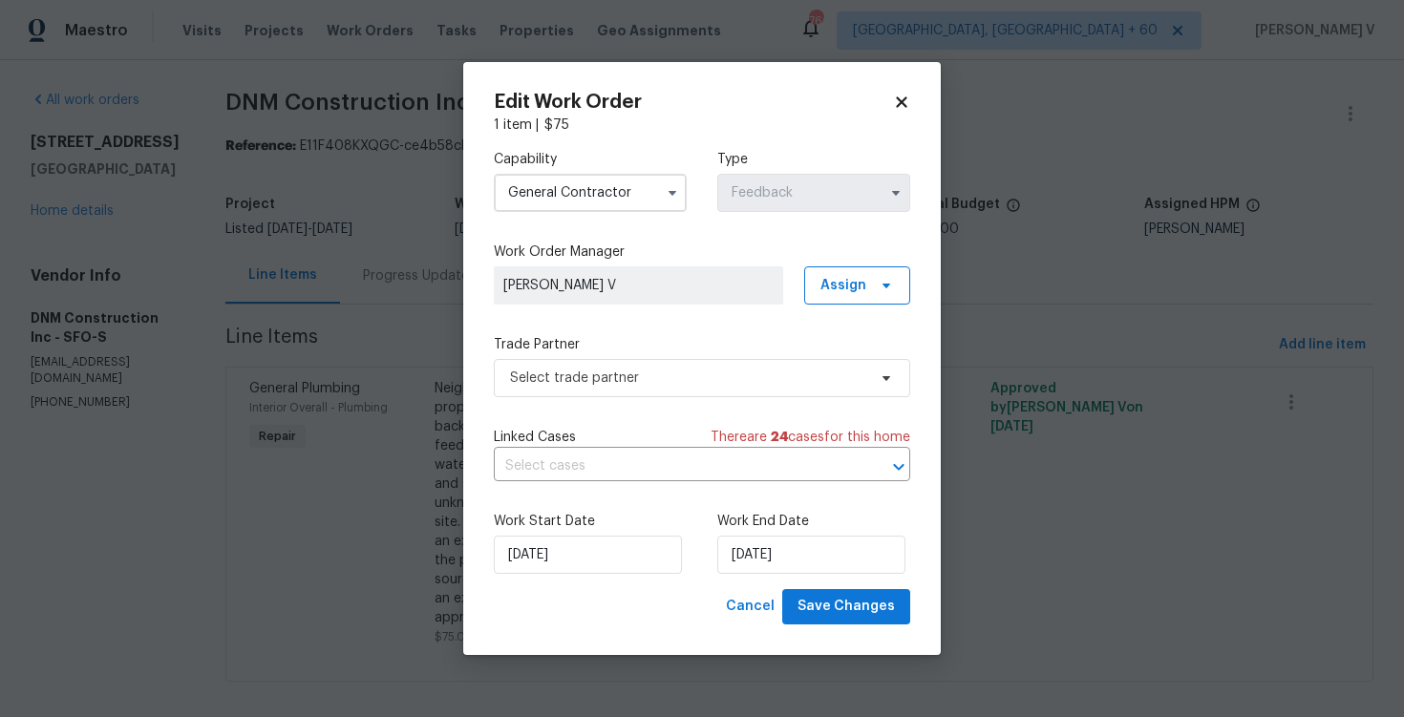
click at [632, 219] on div "Capability General Contractor Type Feedback" at bounding box center [702, 181] width 417 height 93
click at [592, 207] on input "General Contractor" at bounding box center [590, 193] width 193 height 38
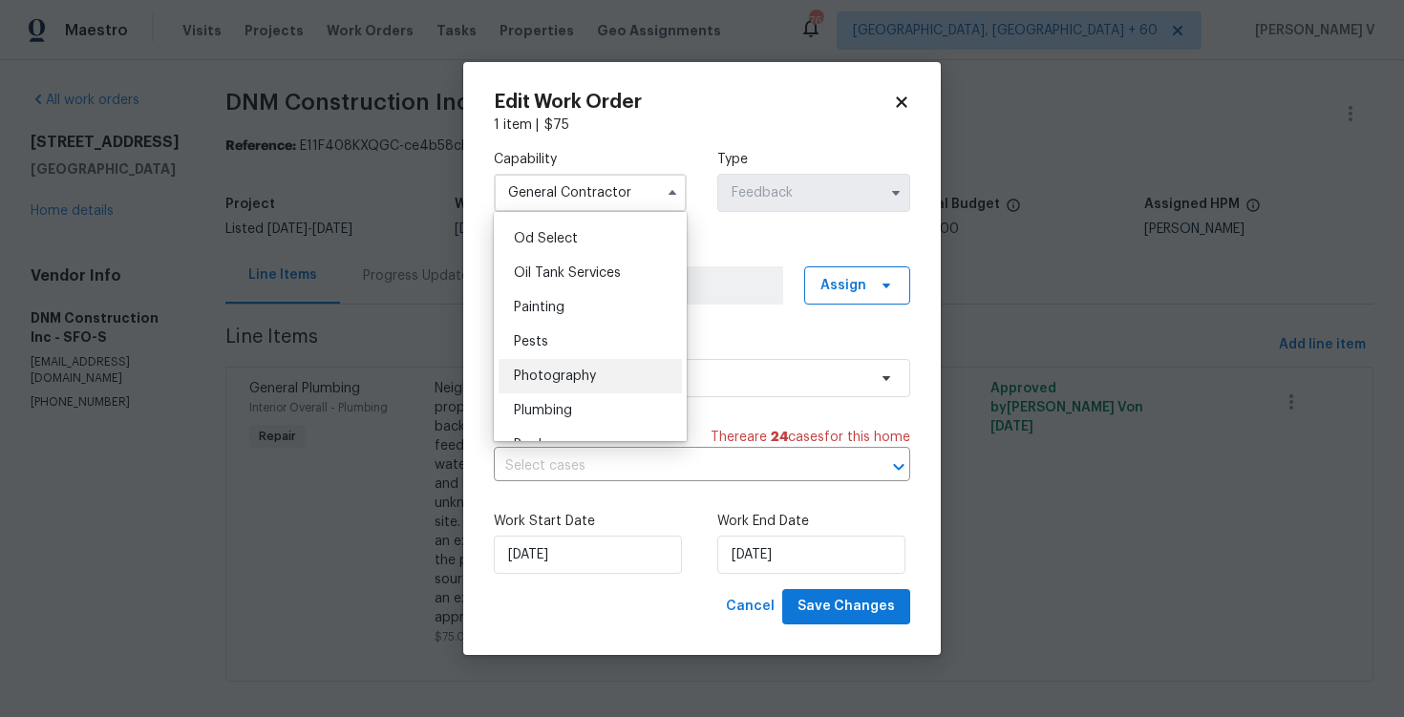
scroll to position [1566, 0]
click at [580, 375] on div "Plumbing" at bounding box center [590, 376] width 183 height 34
type input "Plumbing"
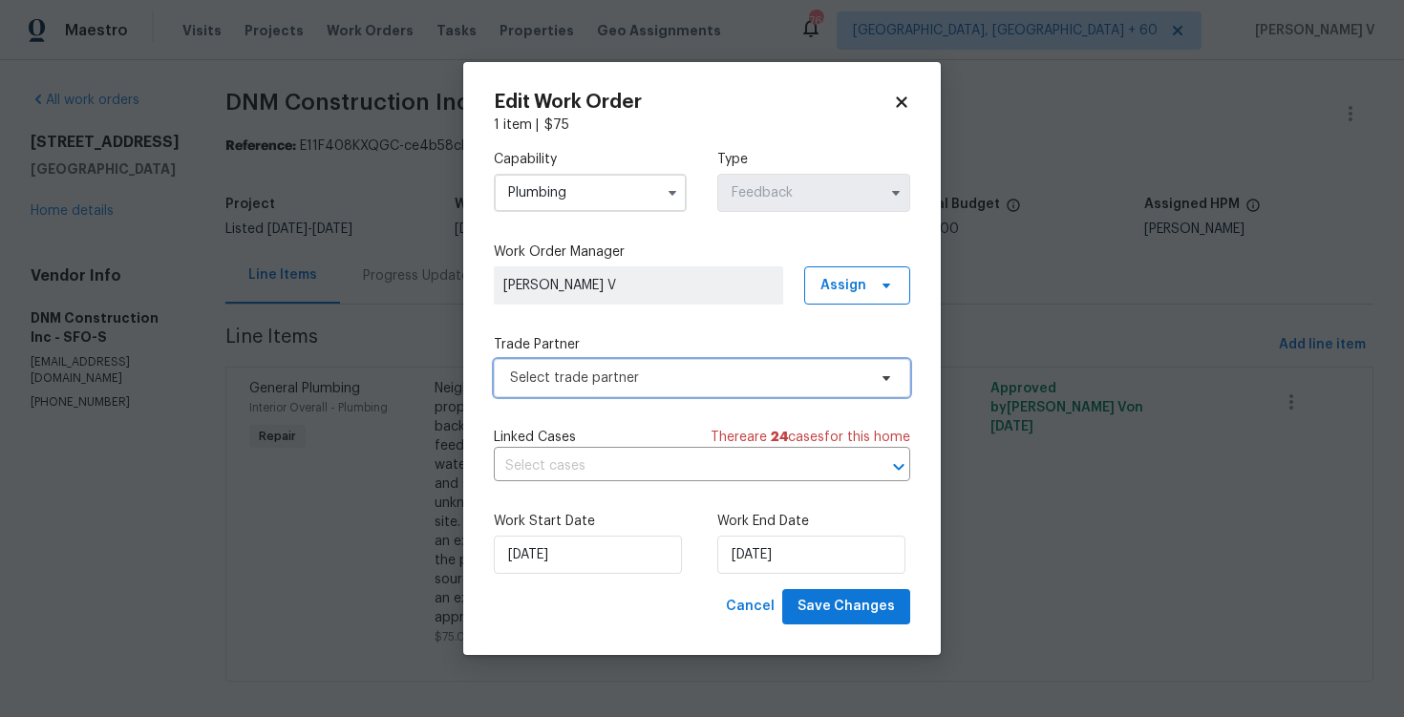
click at [844, 361] on span "Select trade partner" at bounding box center [702, 378] width 417 height 38
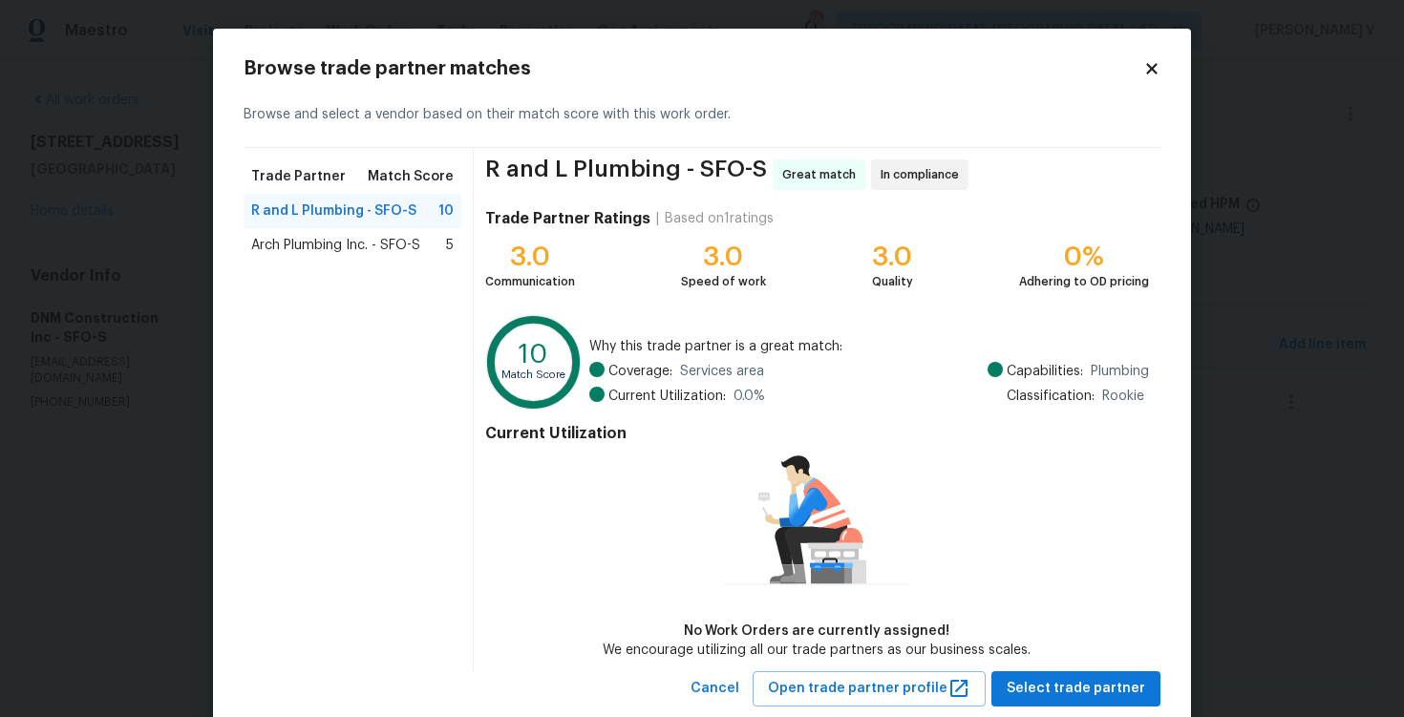
scroll to position [47, 0]
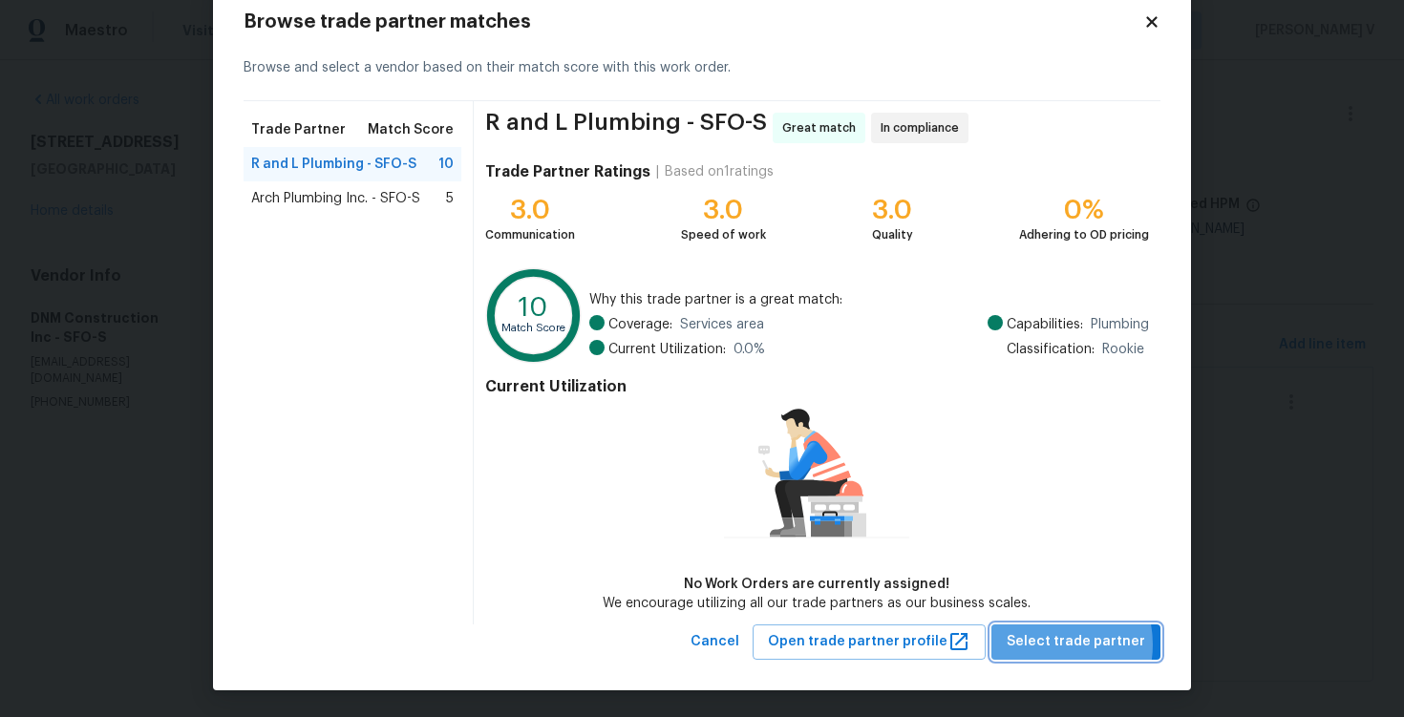
click at [1051, 645] on span "Select trade partner" at bounding box center [1076, 643] width 139 height 24
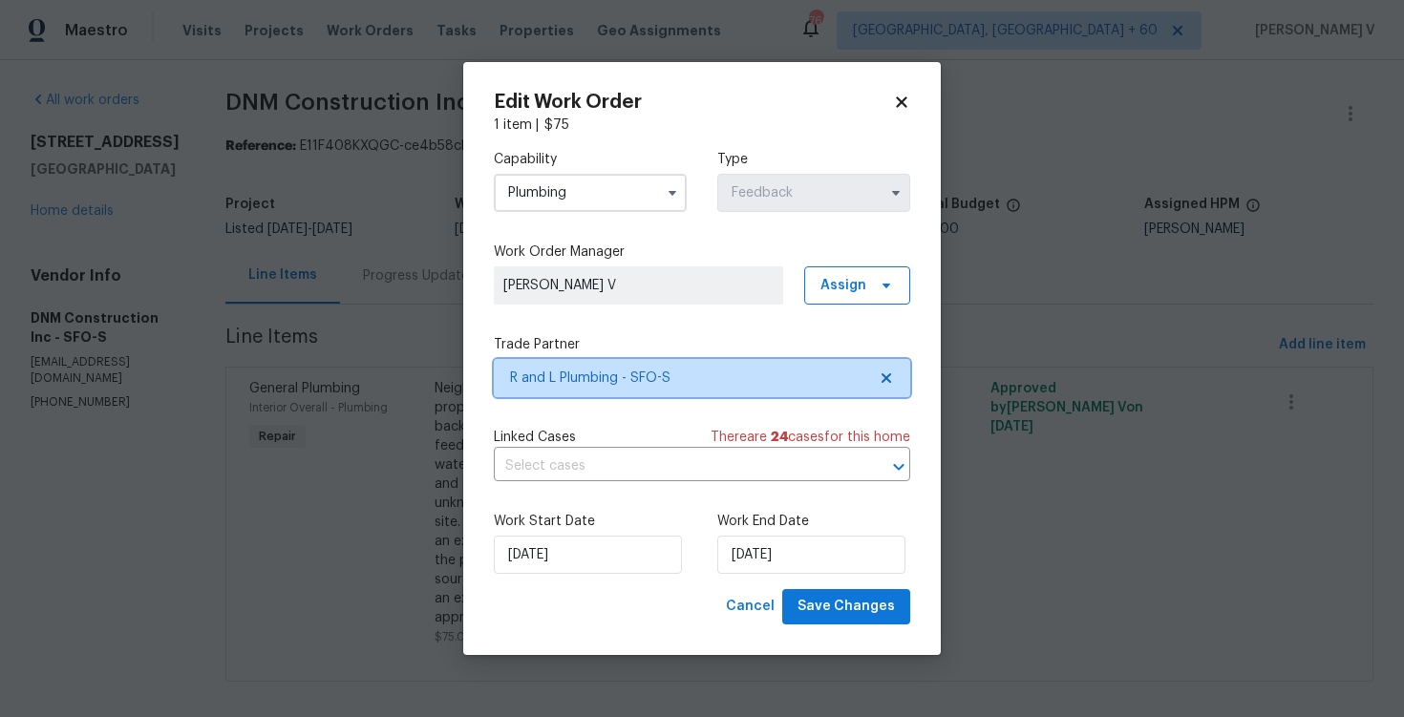
scroll to position [0, 0]
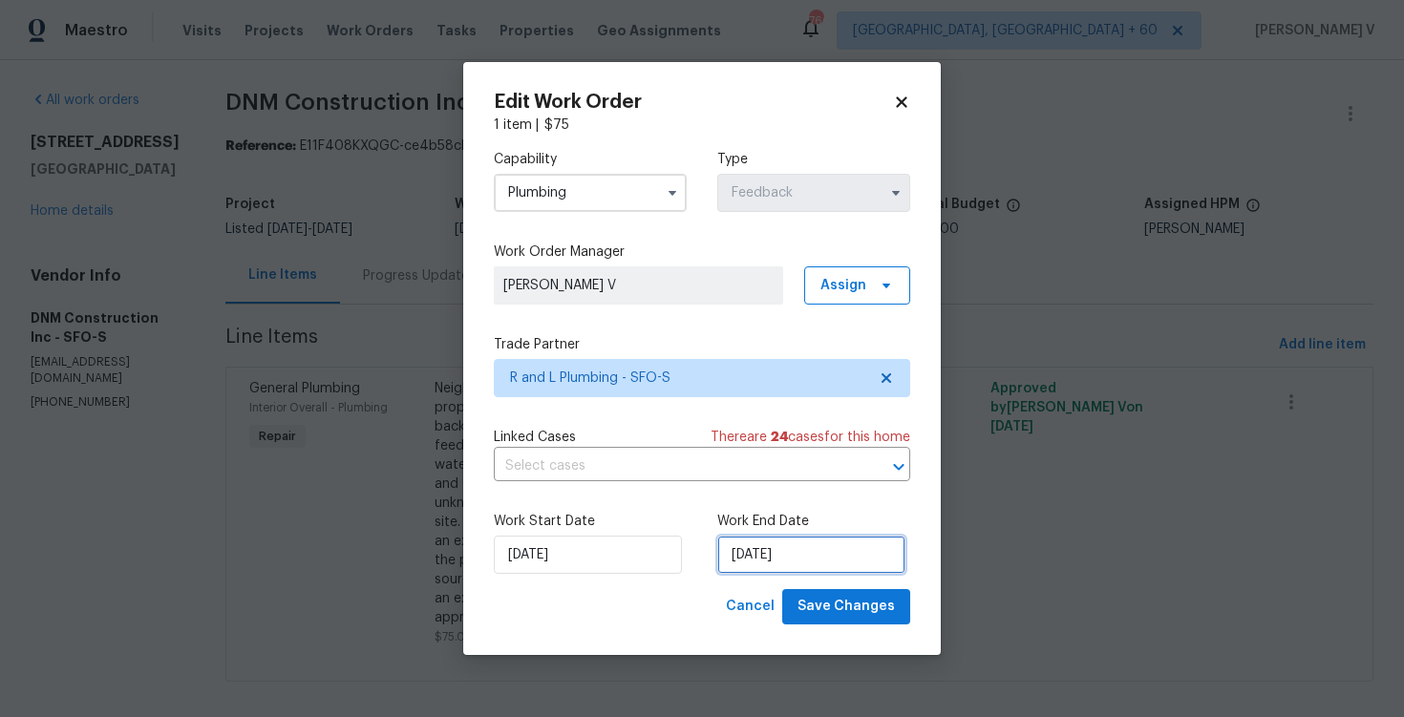
click at [769, 547] on input "[DATE]" at bounding box center [811, 555] width 188 height 38
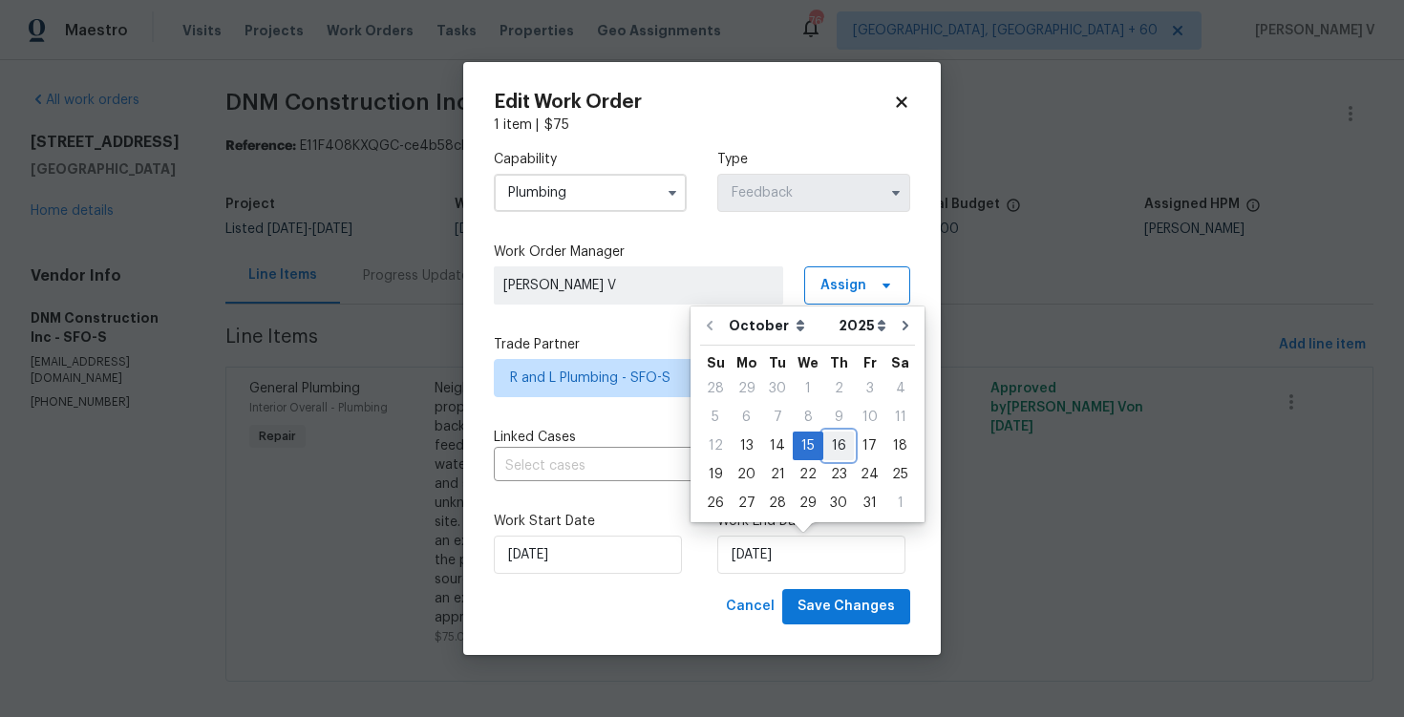
click at [824, 447] on div "16" at bounding box center [839, 446] width 31 height 27
type input "[DATE]"
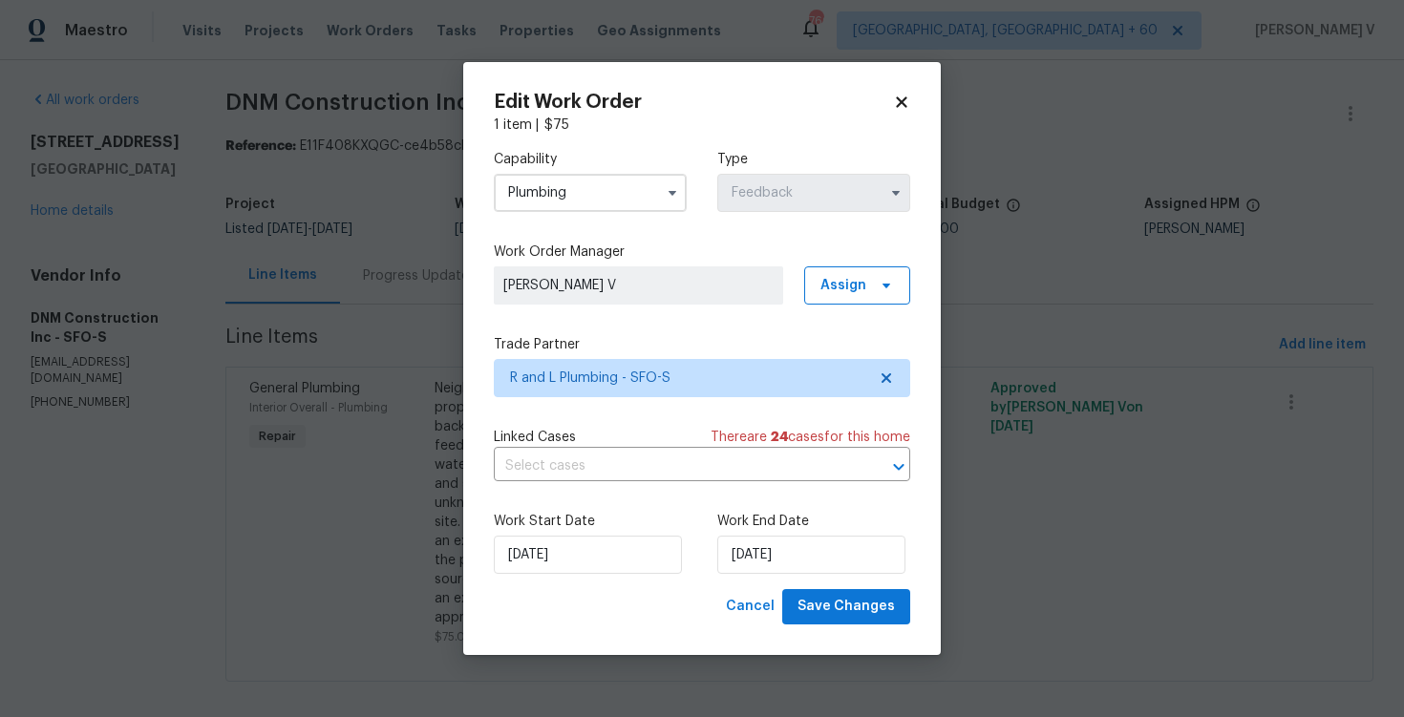
click at [571, 578] on div "Work Start Date [DATE] Work End Date [DATE]" at bounding box center [702, 543] width 417 height 93
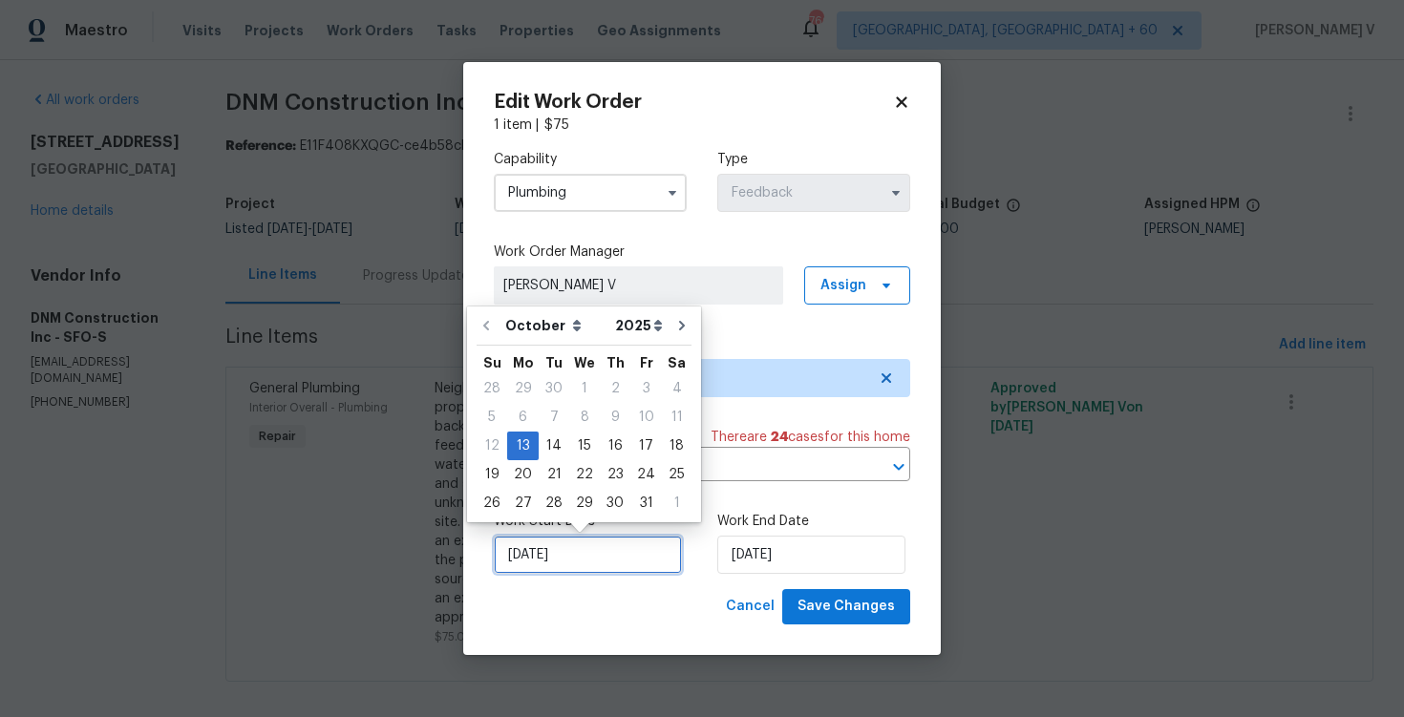
click at [562, 559] on input "[DATE]" at bounding box center [588, 555] width 188 height 38
click at [556, 455] on div "14" at bounding box center [554, 446] width 31 height 27
type input "14/10/2025"
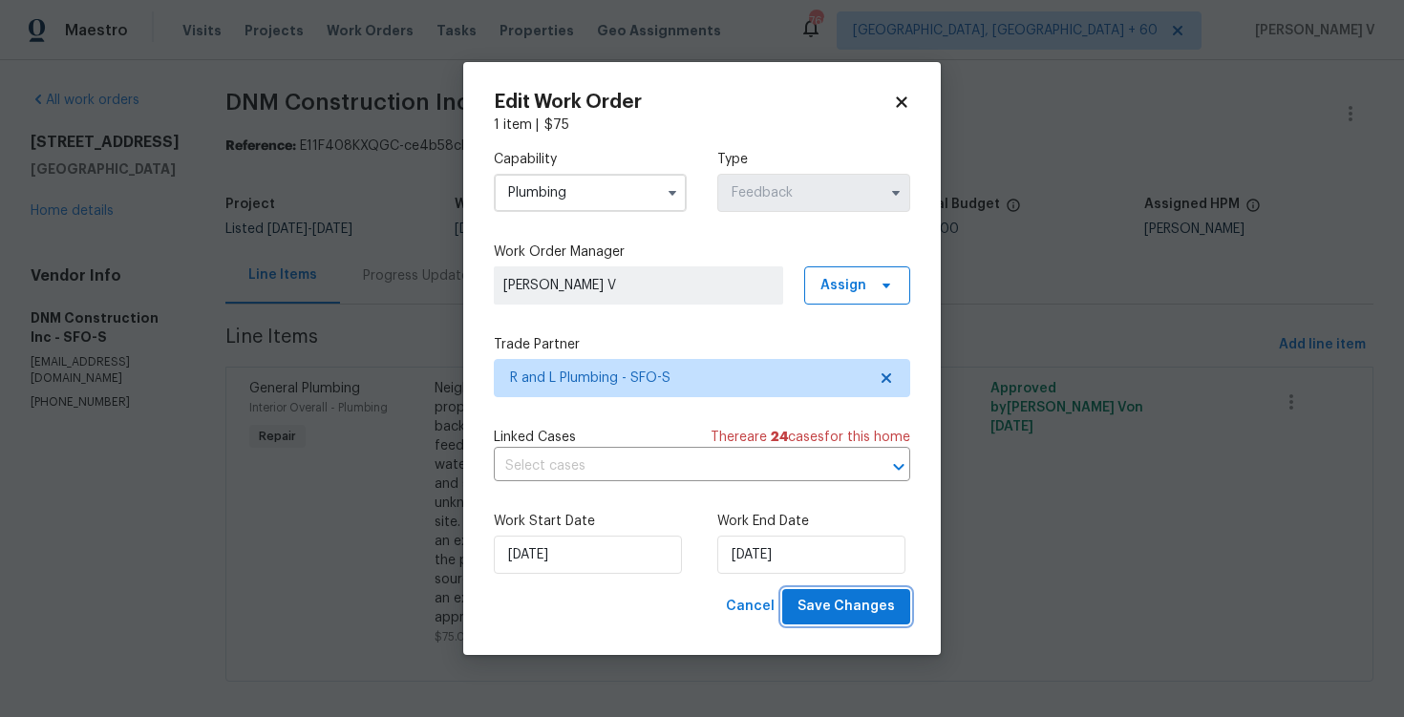
click at [865, 614] on span "Save Changes" at bounding box center [846, 607] width 97 height 24
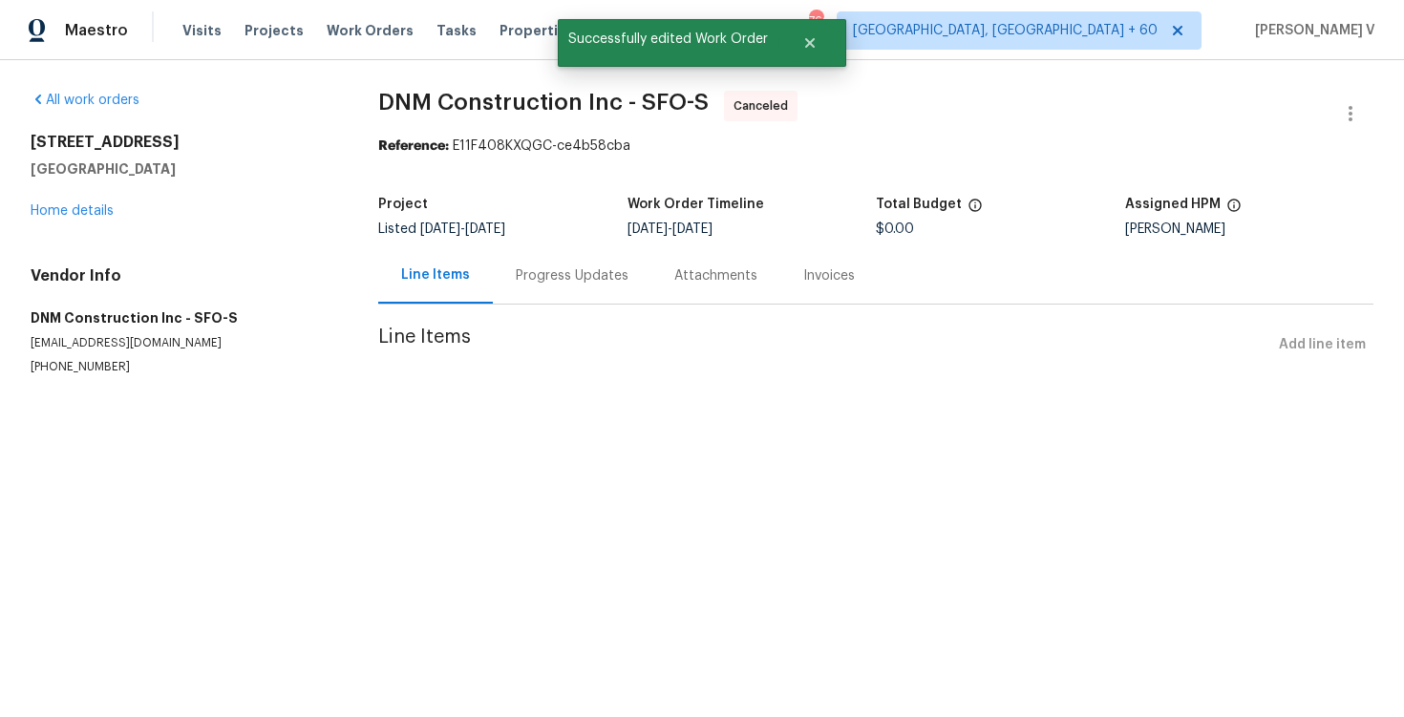
click at [527, 282] on div "Progress Updates" at bounding box center [572, 276] width 113 height 19
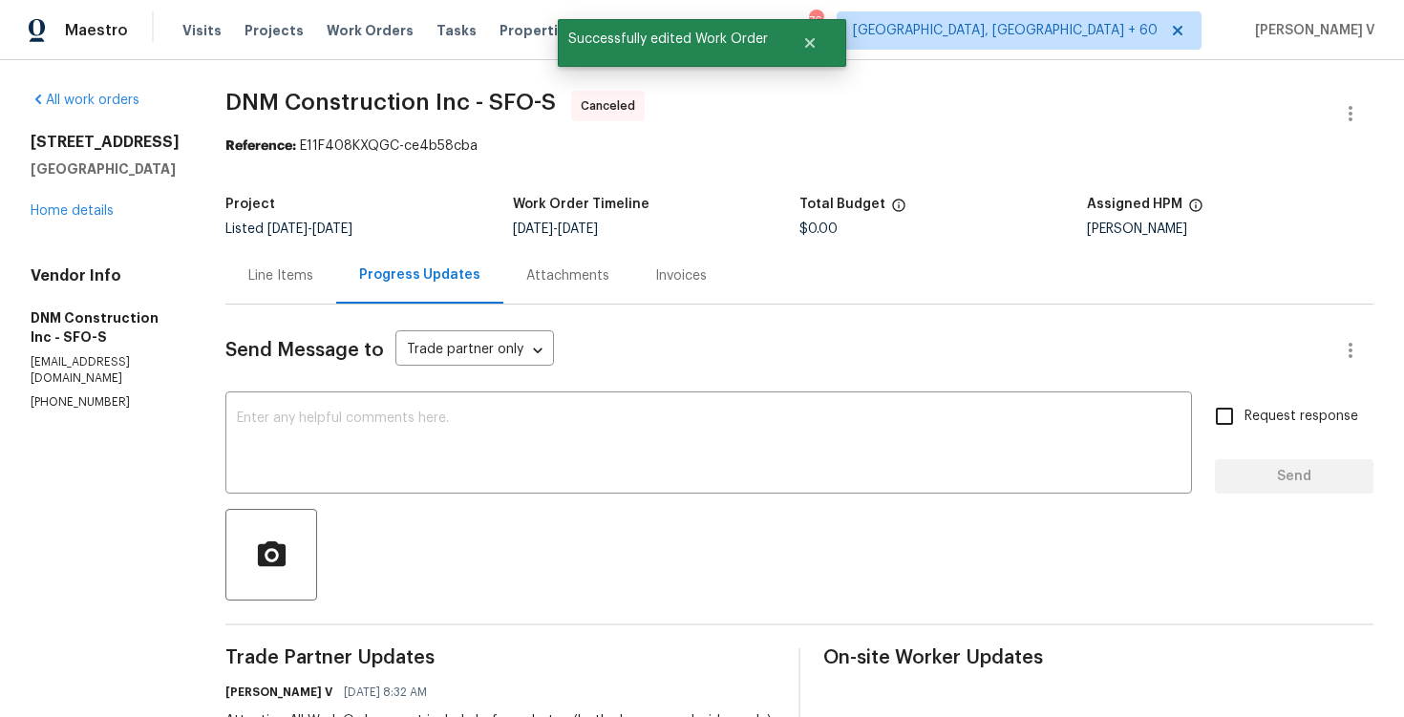
scroll to position [294, 0]
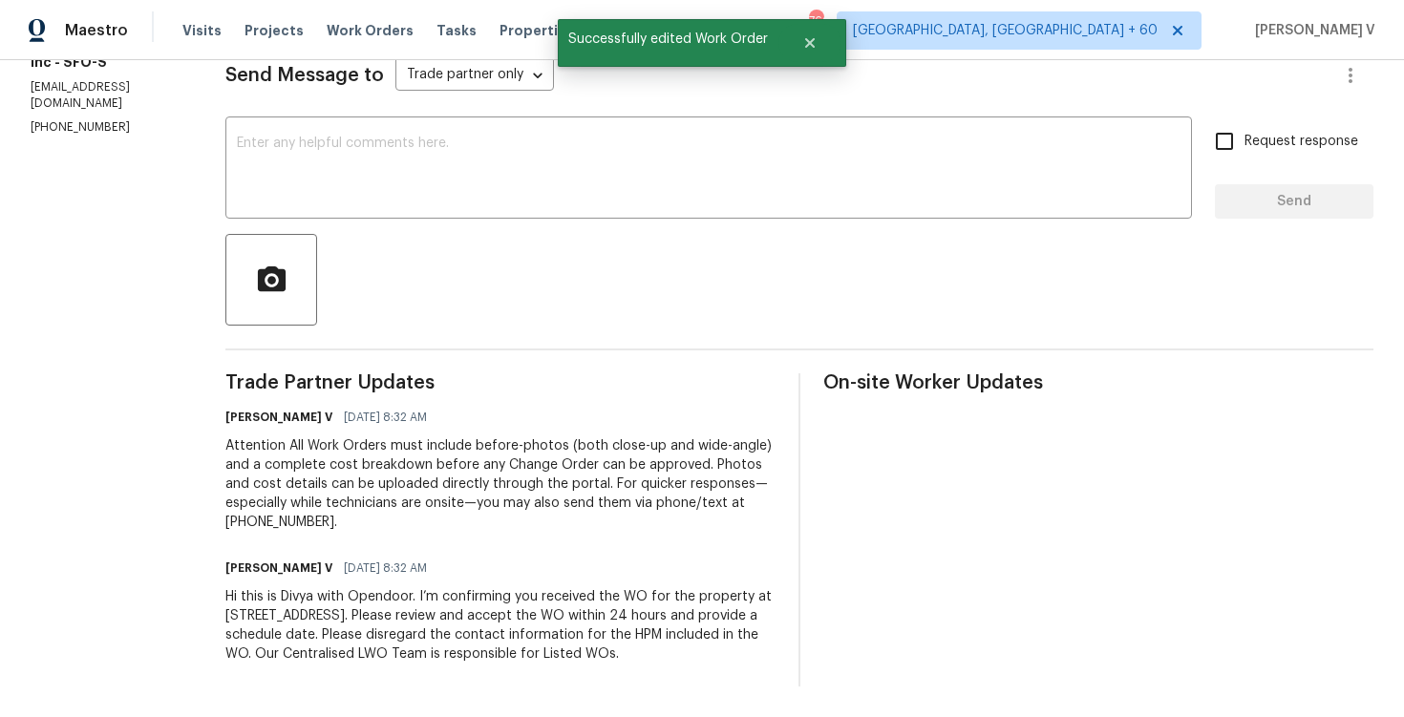
click at [423, 636] on div "Hi this is Divya with Opendoor. I’m confirming you received the WO for the prop…" at bounding box center [500, 626] width 550 height 76
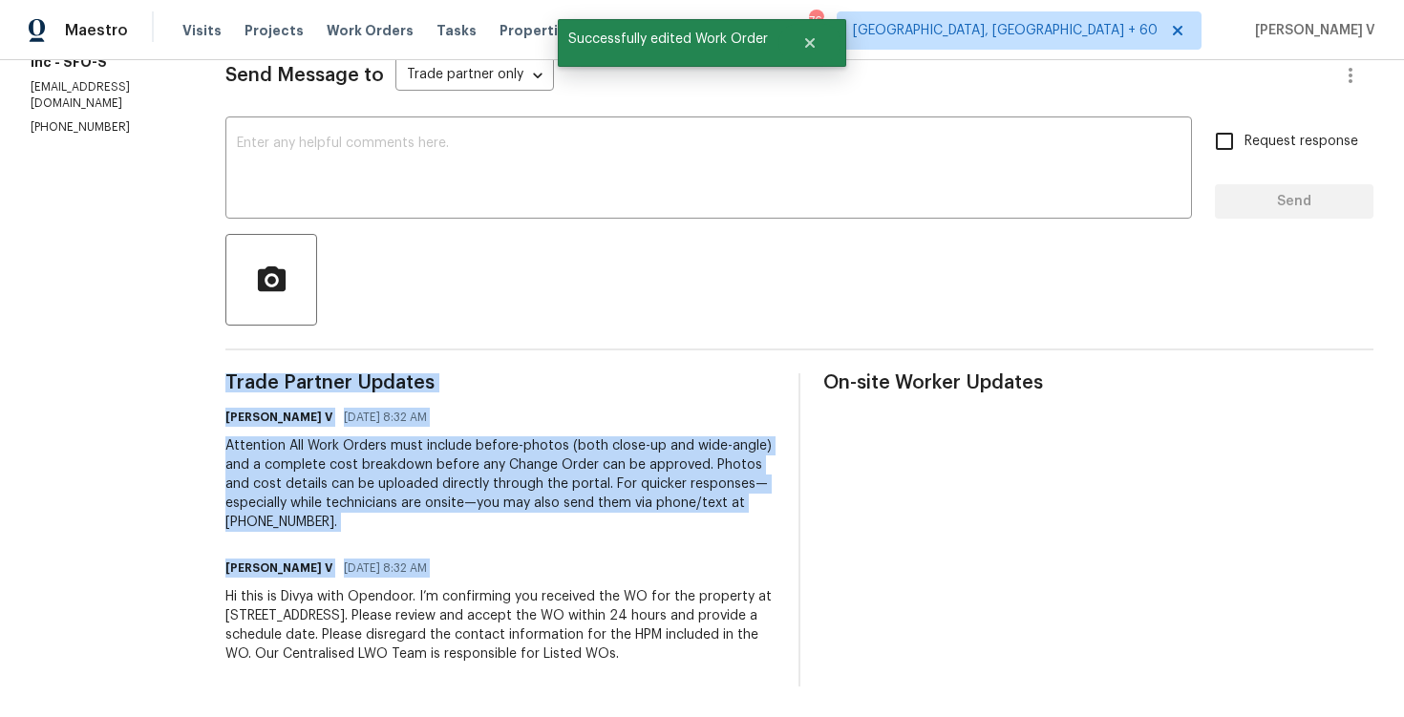
copy div "Trade Partner Updates Divya Dharshini V 10/13/2025 8:32 AM Attention All Work O…"
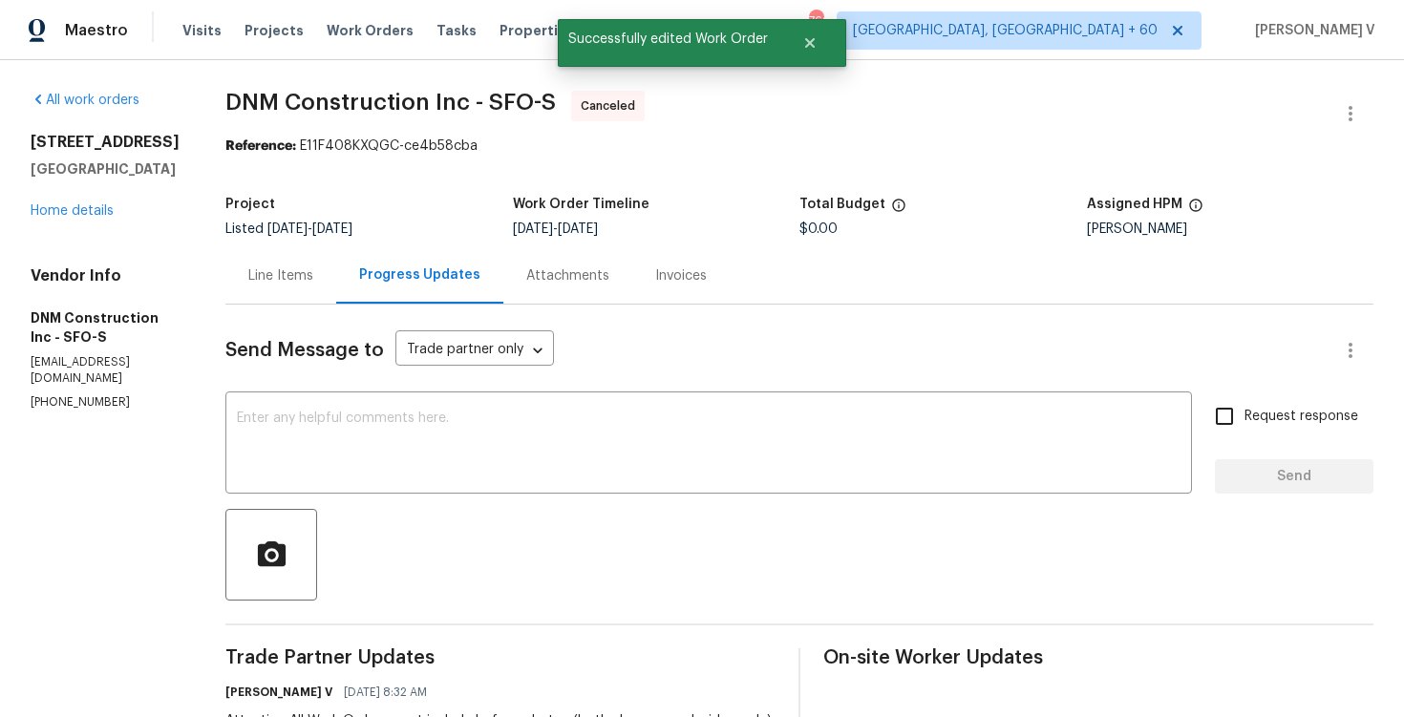
click at [100, 220] on div "1127 Santa Margherita Way Brentwood, CA 94513 Home details" at bounding box center [105, 177] width 149 height 88
click at [100, 221] on div "1127 Santa Margherita Way Brentwood, CA 94513 Home details" at bounding box center [105, 177] width 149 height 88
click at [105, 221] on div "1127 Santa Margherita Way Brentwood, CA 94513 Home details" at bounding box center [105, 177] width 149 height 88
click at [63, 218] on link "Home details" at bounding box center [72, 210] width 83 height 13
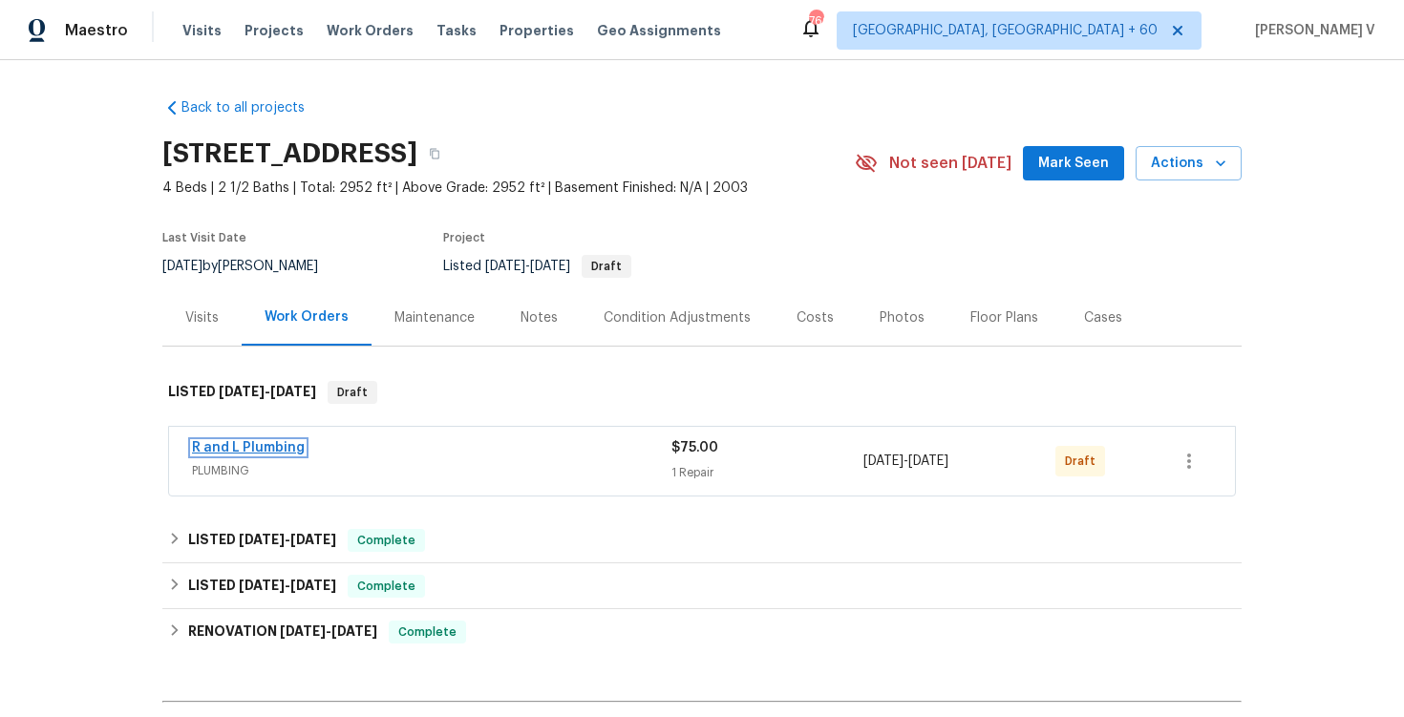
click at [277, 447] on link "R and L Plumbing" at bounding box center [248, 447] width 113 height 13
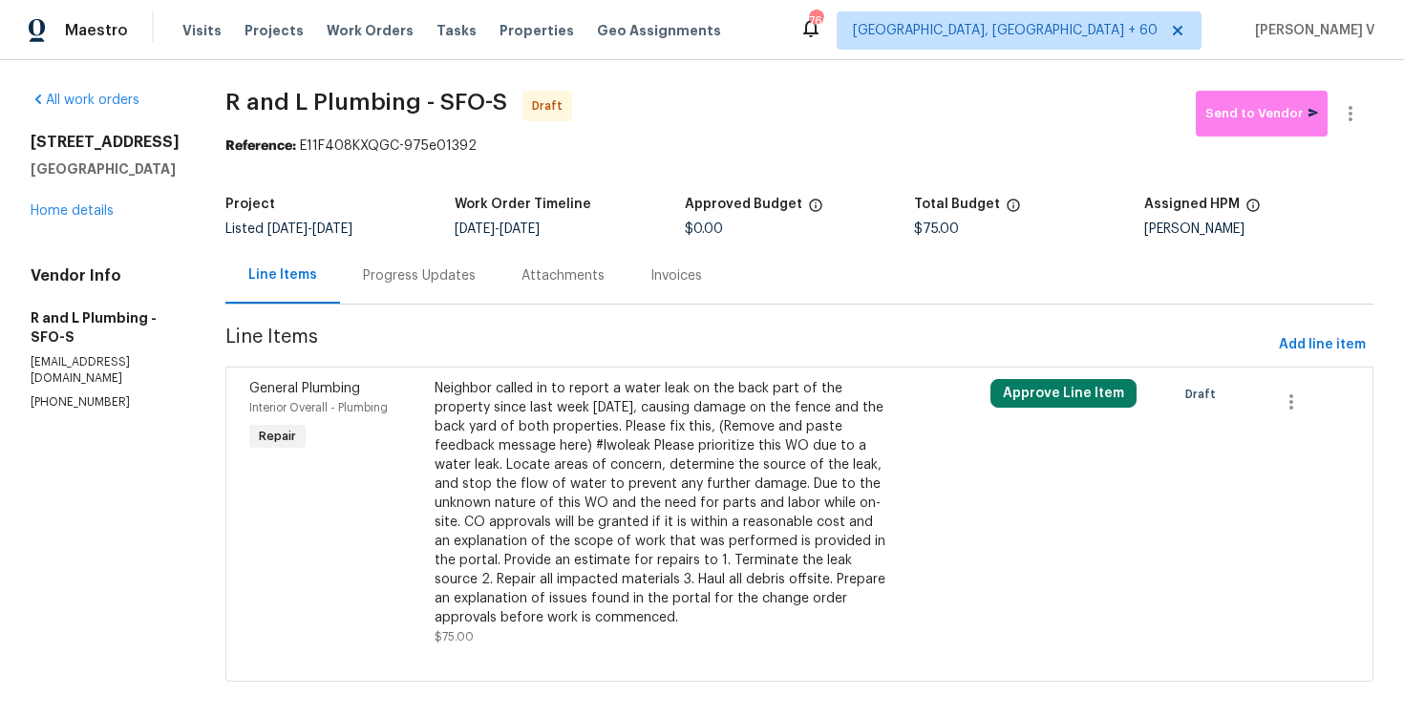
click at [523, 265] on div "Attachments" at bounding box center [563, 275] width 129 height 56
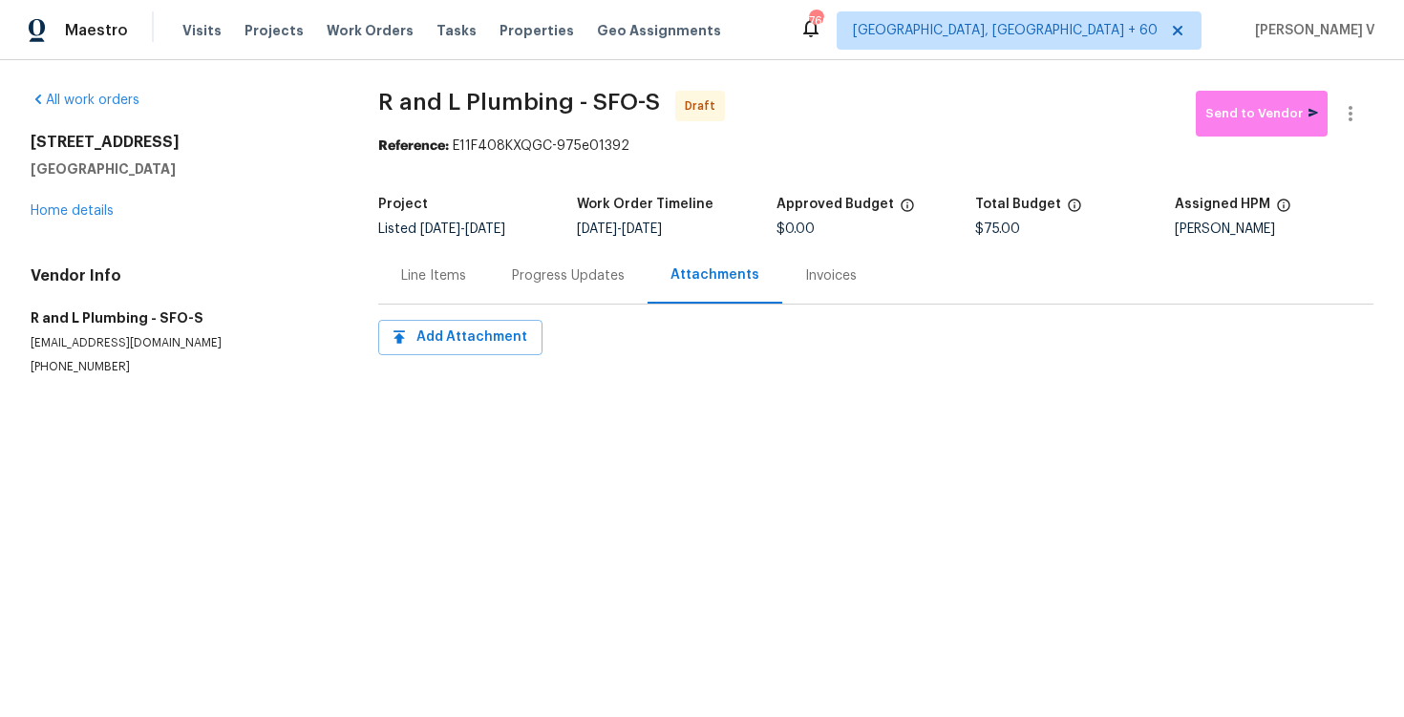
click at [540, 296] on div "Progress Updates" at bounding box center [568, 275] width 159 height 56
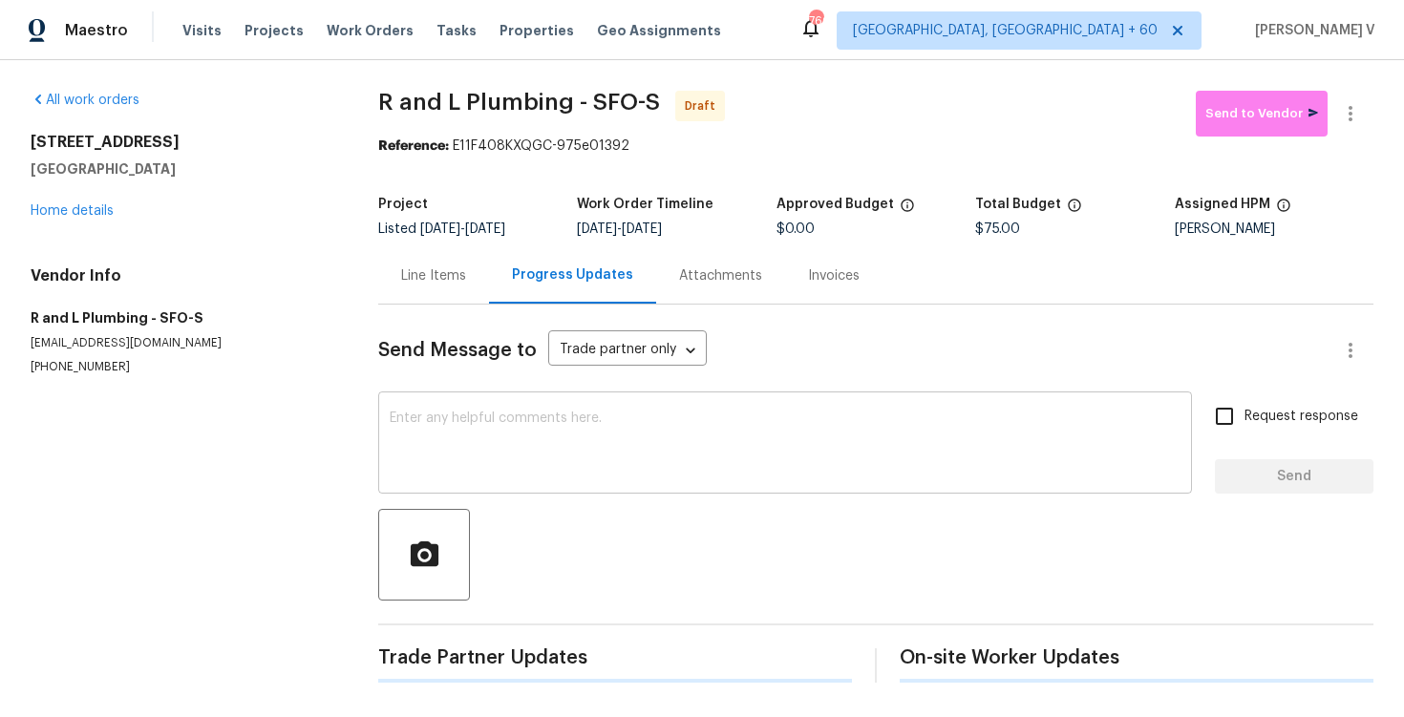
click at [567, 475] on textarea at bounding box center [785, 445] width 791 height 67
paste textarea "Hi this is Divya with Opendoor. I’m confirming you received the WO for the prop…"
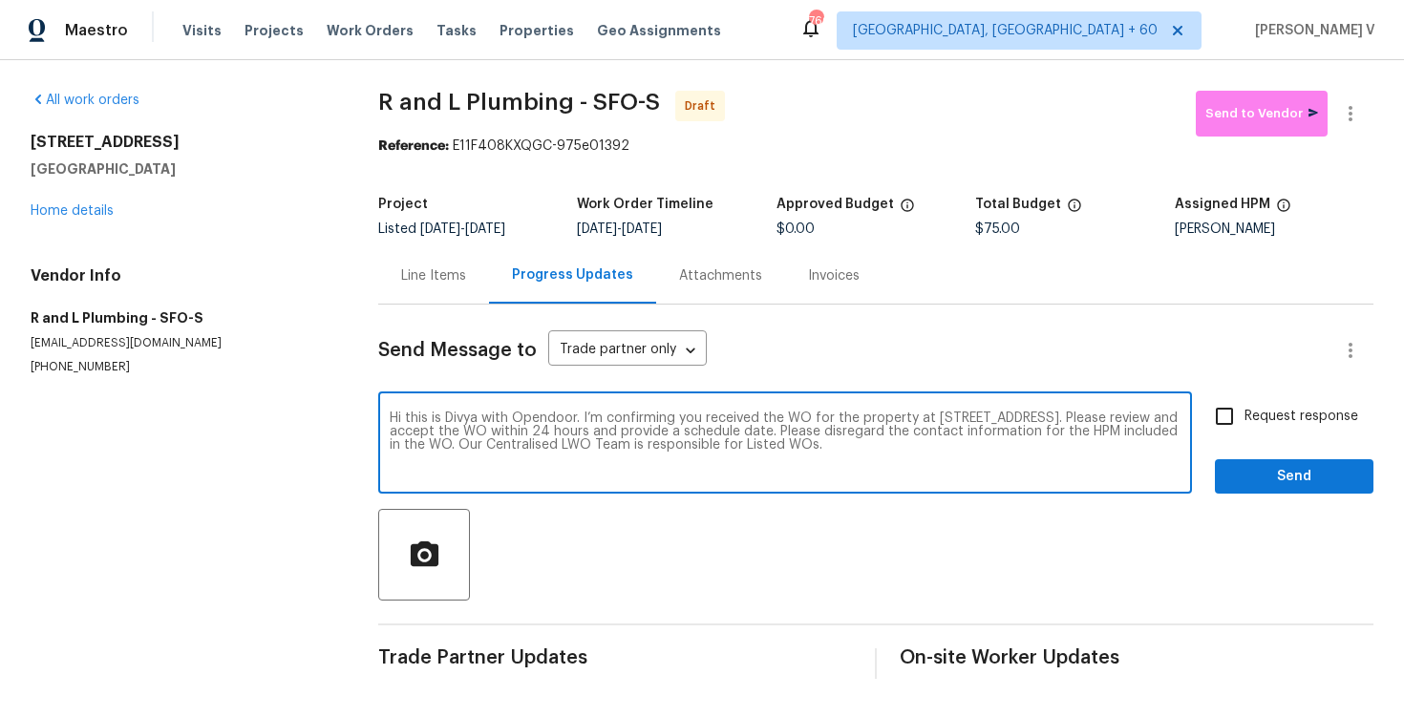
type textarea "Hi this is Divya with Opendoor. I’m confirming you received the WO for the prop…"
click at [1246, 431] on label "Request response" at bounding box center [1282, 416] width 154 height 40
click at [1245, 431] on input "Request response" at bounding box center [1225, 416] width 40 height 40
checkbox input "true"
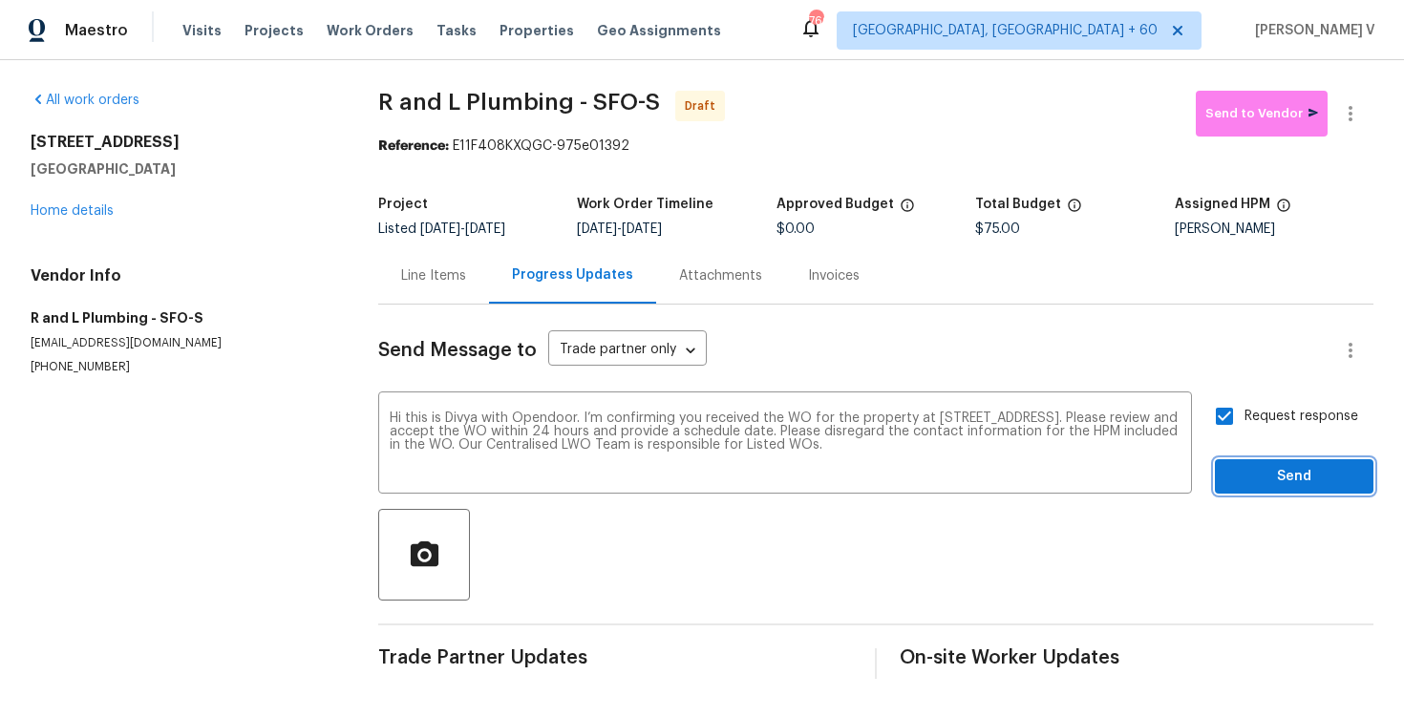
click at [1256, 482] on span "Send" at bounding box center [1295, 477] width 128 height 24
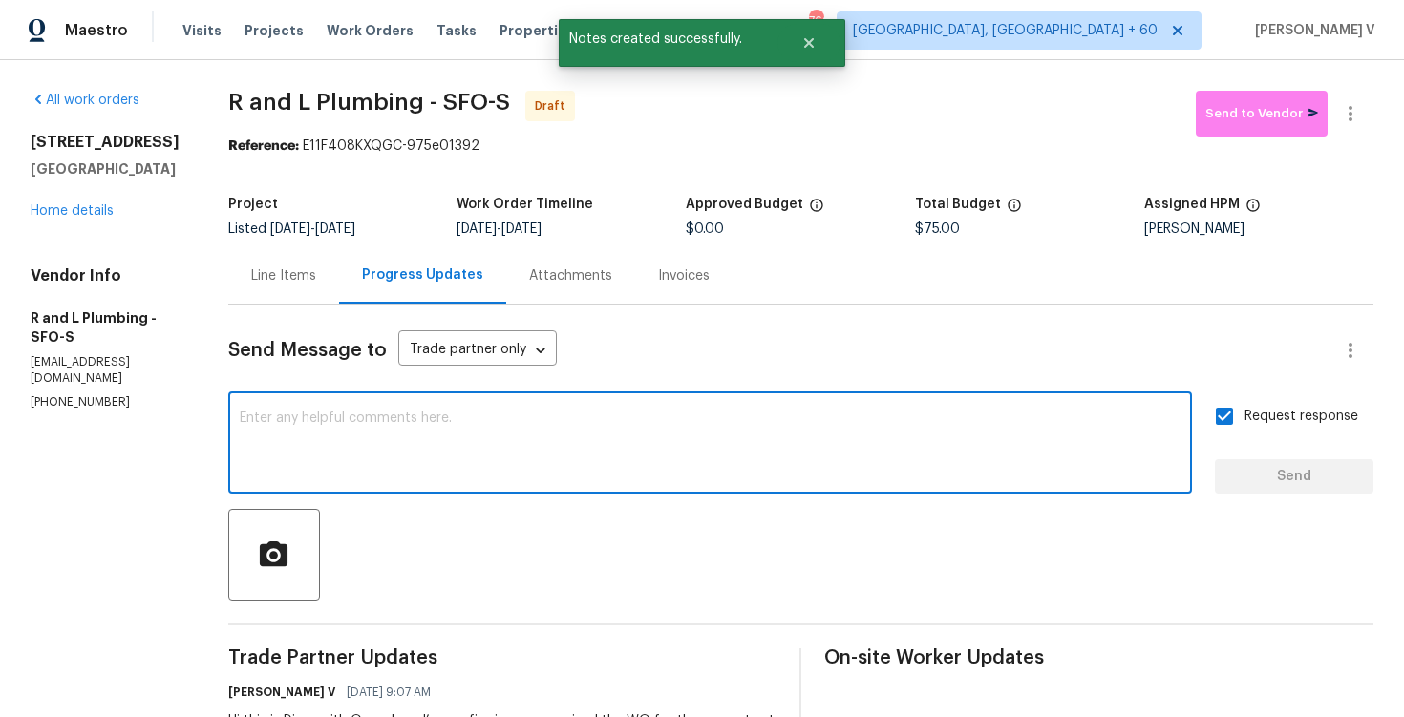
click at [485, 413] on textarea at bounding box center [710, 445] width 941 height 67
paste textarea "Attention All Work Orders must include before-photos (both close-up and wide-an…"
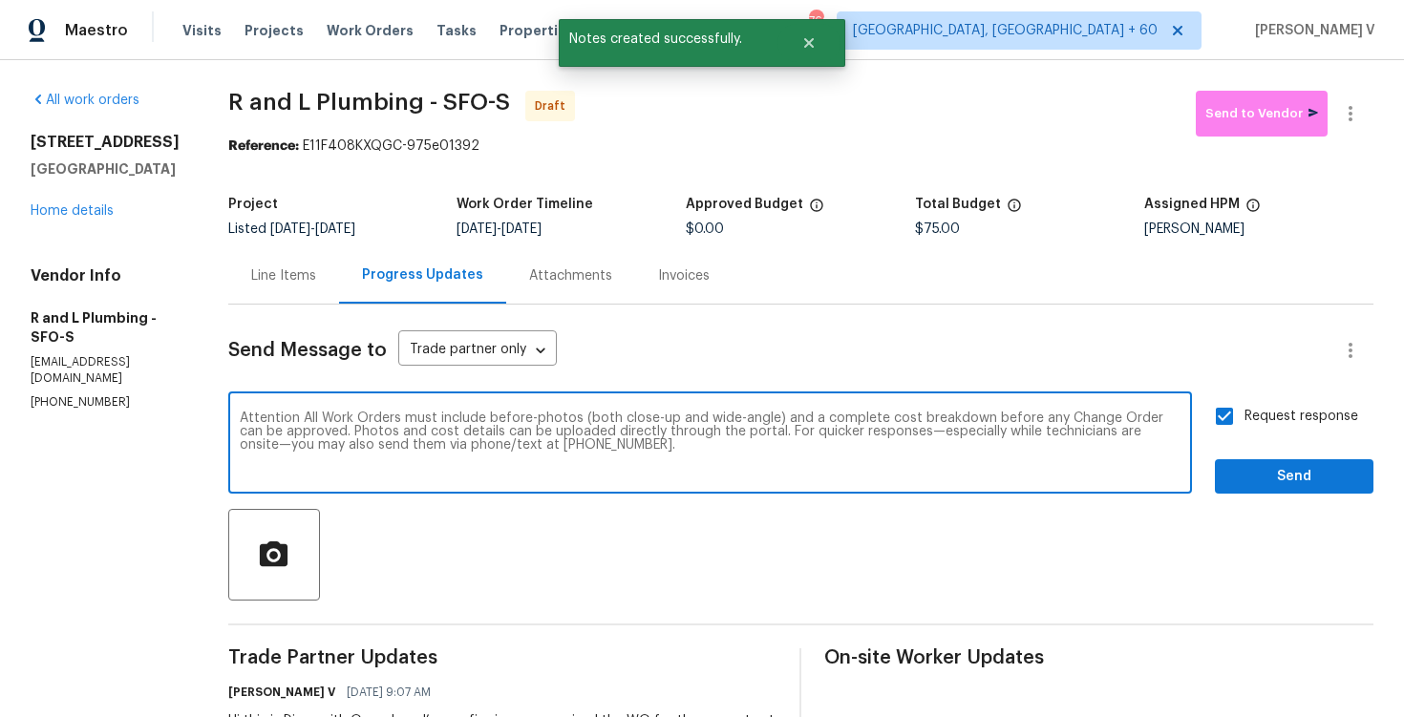
type textarea "Attention All Work Orders must include before-photos (both close-up and wide-an…"
click at [1257, 474] on span "Send" at bounding box center [1295, 477] width 128 height 24
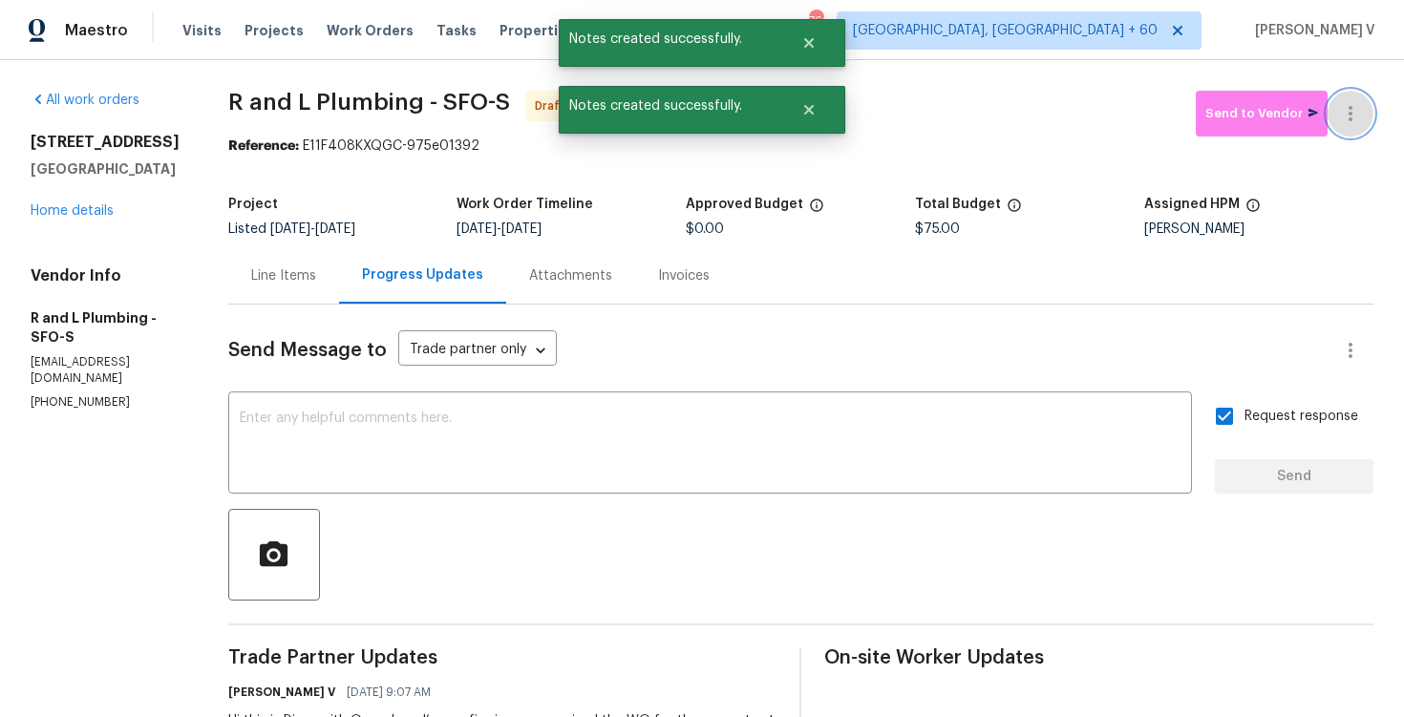
click at [1358, 103] on icon "button" at bounding box center [1350, 113] width 23 height 23
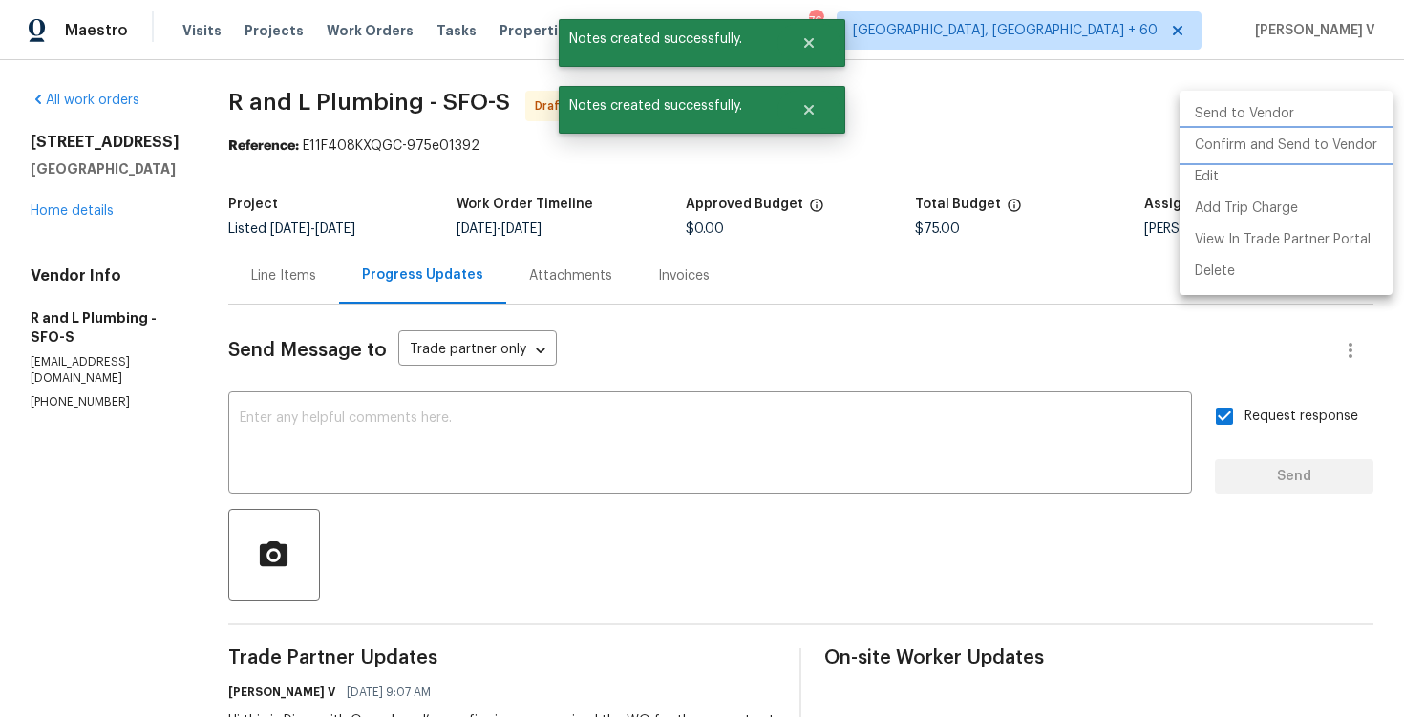
click at [1187, 152] on li "Confirm and Send to Vendor" at bounding box center [1286, 146] width 213 height 32
click at [413, 168] on div at bounding box center [702, 358] width 1404 height 717
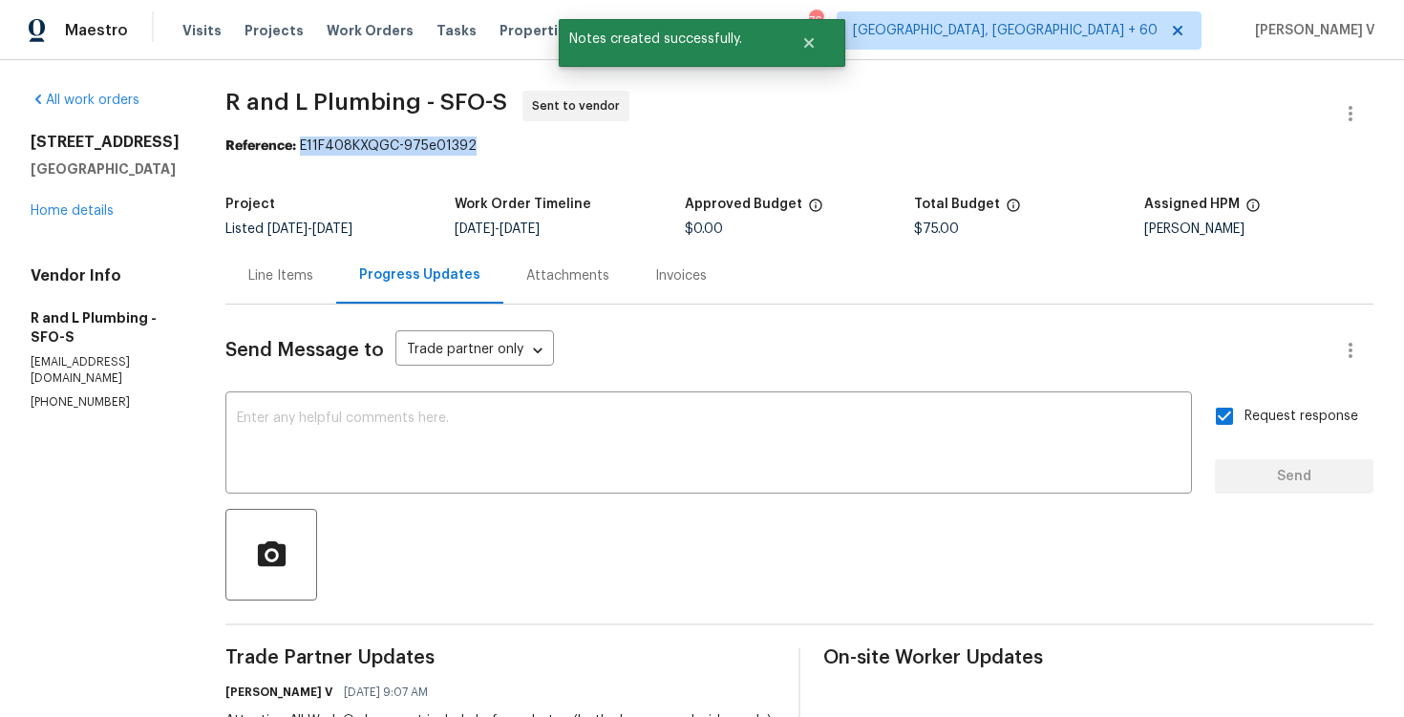
drag, startPoint x: 293, startPoint y: 150, endPoint x: 554, endPoint y: 150, distance: 260.8
click at [554, 150] on div "Reference: E11F408KXQGC-975e01392" at bounding box center [799, 146] width 1148 height 19
copy div "E11F408KXQGC-975e01392"
click at [43, 218] on link "Home details" at bounding box center [72, 210] width 83 height 13
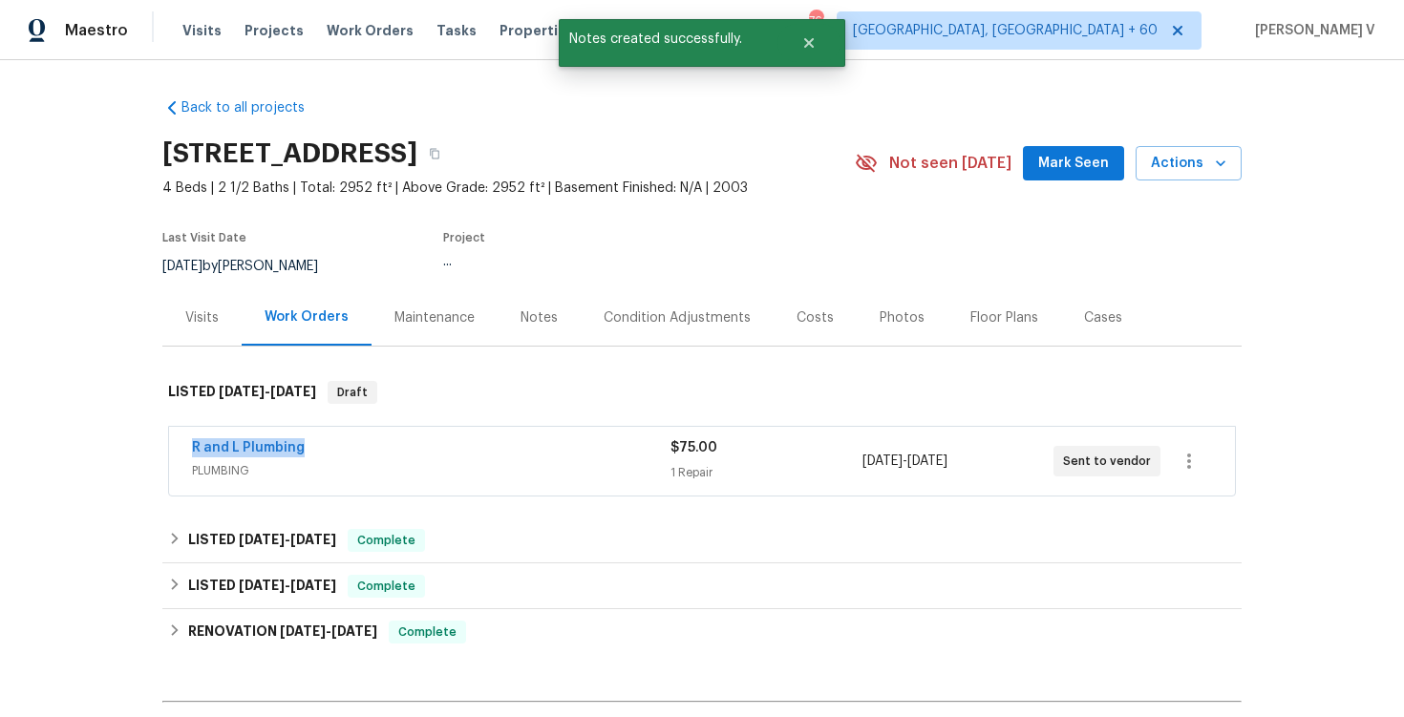
drag, startPoint x: 166, startPoint y: 443, endPoint x: 451, endPoint y: 443, distance: 284.7
click at [451, 443] on div "R and L Plumbing PLUMBING $75.00 1 Repair 10/14/2025 - 10/16/2025 Sent to vendor" at bounding box center [702, 462] width 1080 height 79
copy link "R and L Plumbing"
click at [268, 444] on link "R and L Plumbing" at bounding box center [248, 447] width 113 height 13
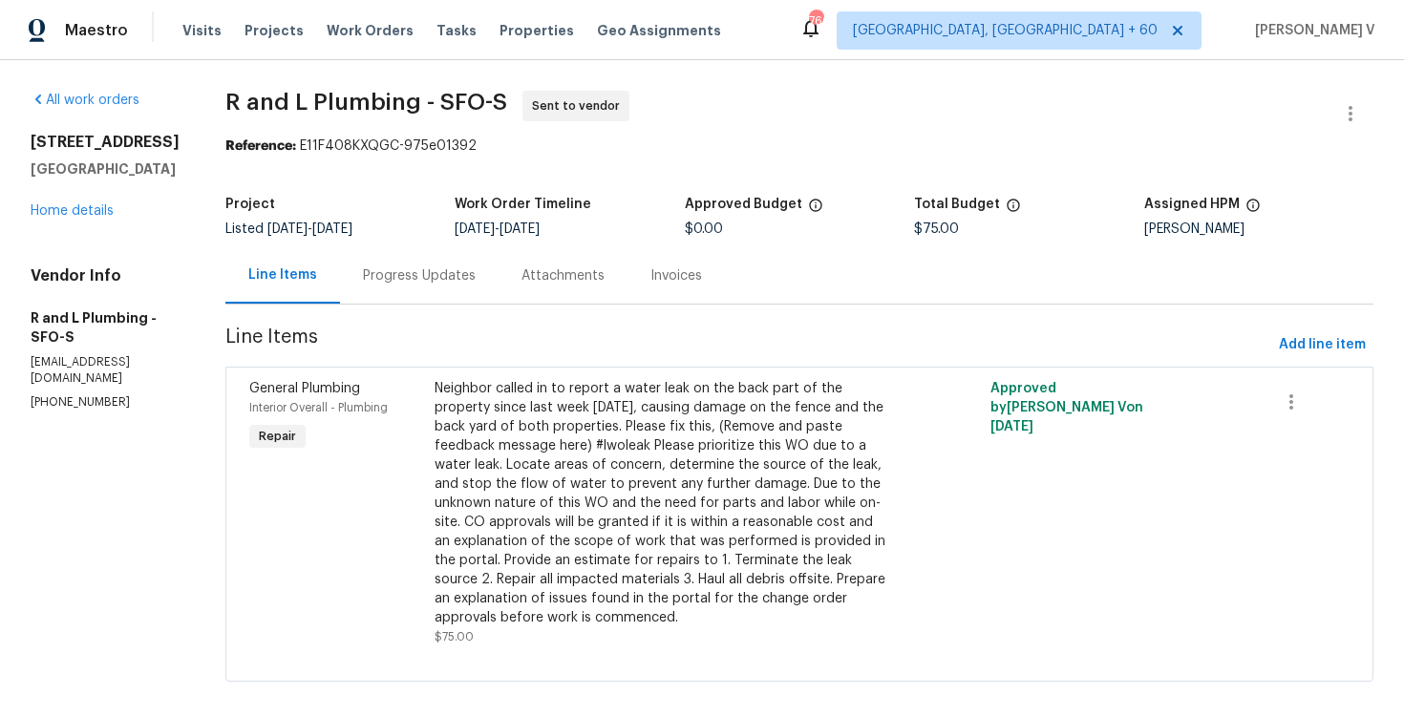
click at [384, 276] on div "Progress Updates" at bounding box center [419, 276] width 113 height 19
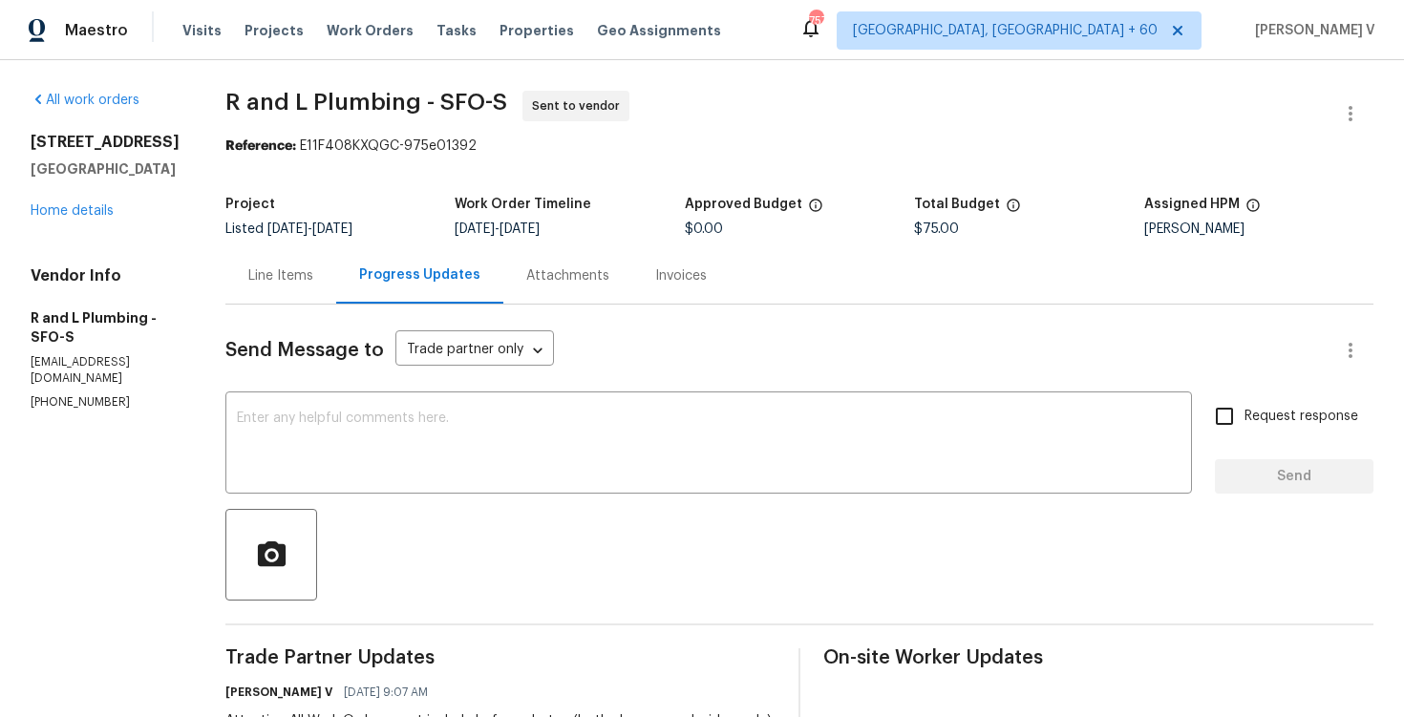
click at [257, 265] on div "Line Items" at bounding box center [280, 275] width 111 height 56
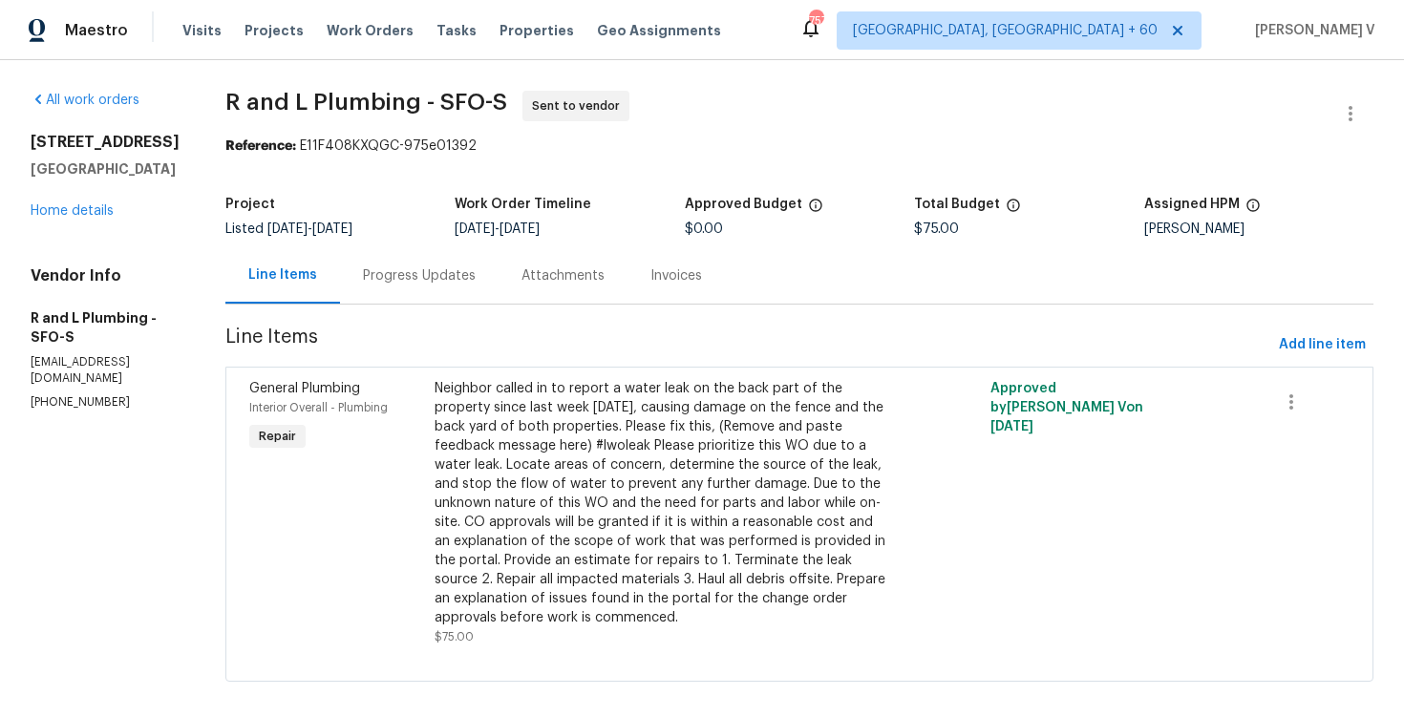
click at [372, 267] on div "Progress Updates" at bounding box center [419, 276] width 113 height 19
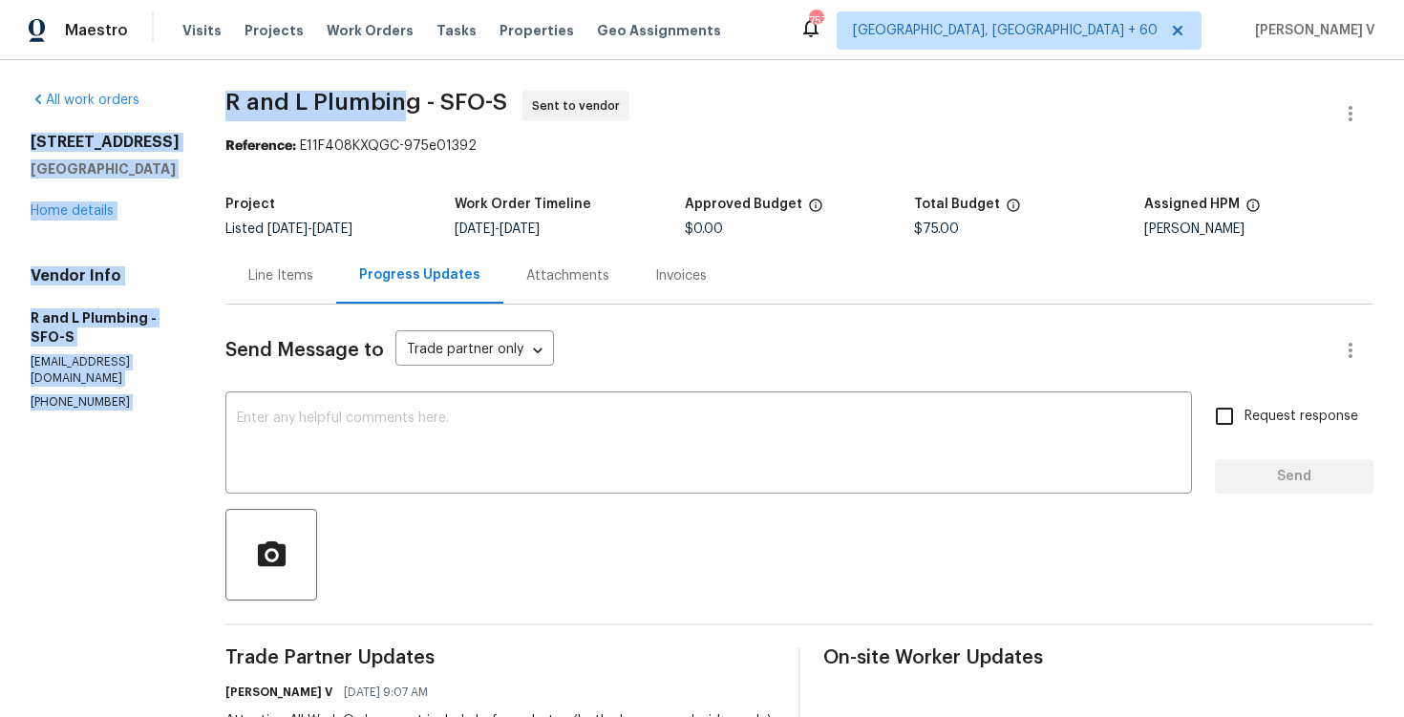
drag, startPoint x: 193, startPoint y: 114, endPoint x: 398, endPoint y: 112, distance: 205.4
click at [398, 112] on div "All work orders 1127 Santa Margherita Way Brentwood, CA 94513 Home details Vend…" at bounding box center [702, 526] width 1404 height 932
click at [405, 112] on span "R and L Plumbing - SFO-S" at bounding box center [366, 102] width 282 height 23
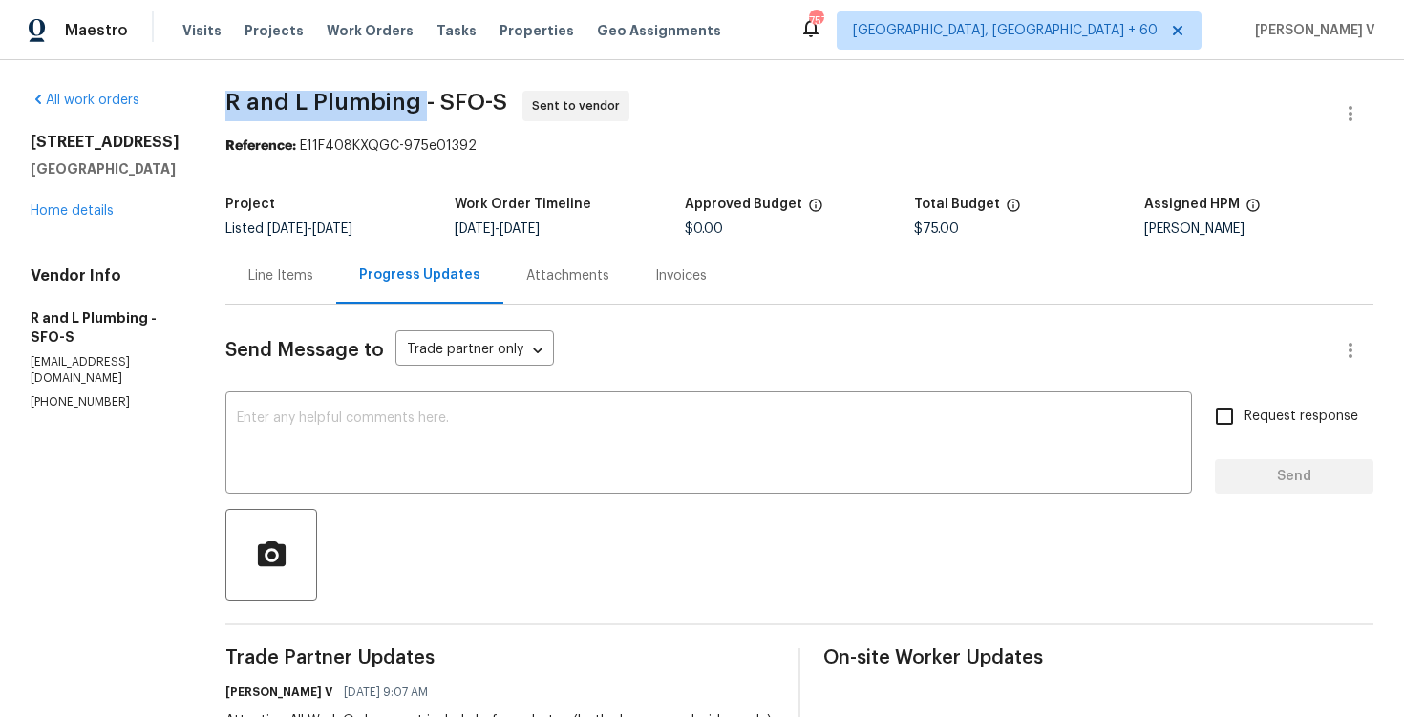
drag, startPoint x: 405, startPoint y: 112, endPoint x: 221, endPoint y: 105, distance: 184.5
click at [225, 104] on span "R and L Plumbing - SFO-S" at bounding box center [366, 102] width 282 height 23
copy span "R and L Plumbing"
click at [88, 218] on link "Home details" at bounding box center [72, 210] width 83 height 13
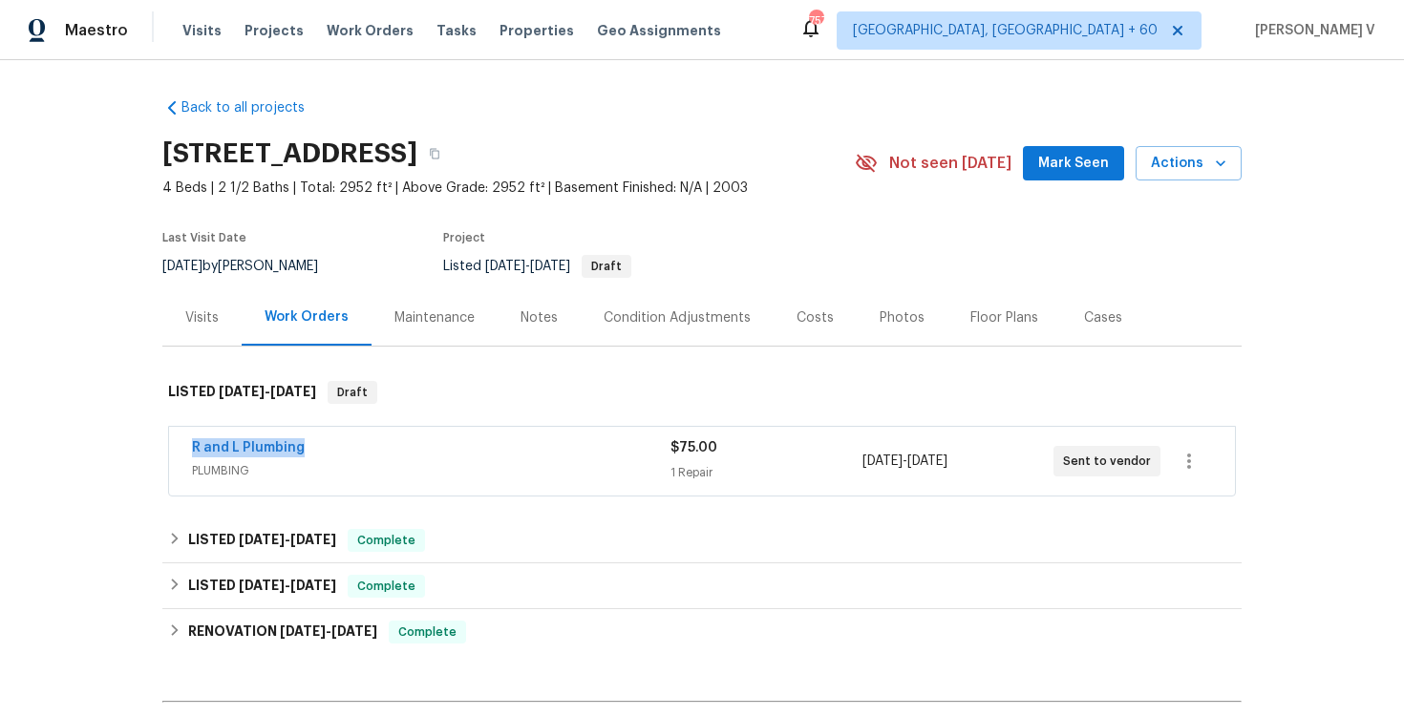
drag, startPoint x: 185, startPoint y: 449, endPoint x: 391, endPoint y: 449, distance: 205.4
click at [391, 449] on div "R and L Plumbing PLUMBING $75.00 1 Repair 10/14/2025 - 10/16/2025 Sent to vendor" at bounding box center [702, 461] width 1066 height 69
copy link "R and L Plumbing"
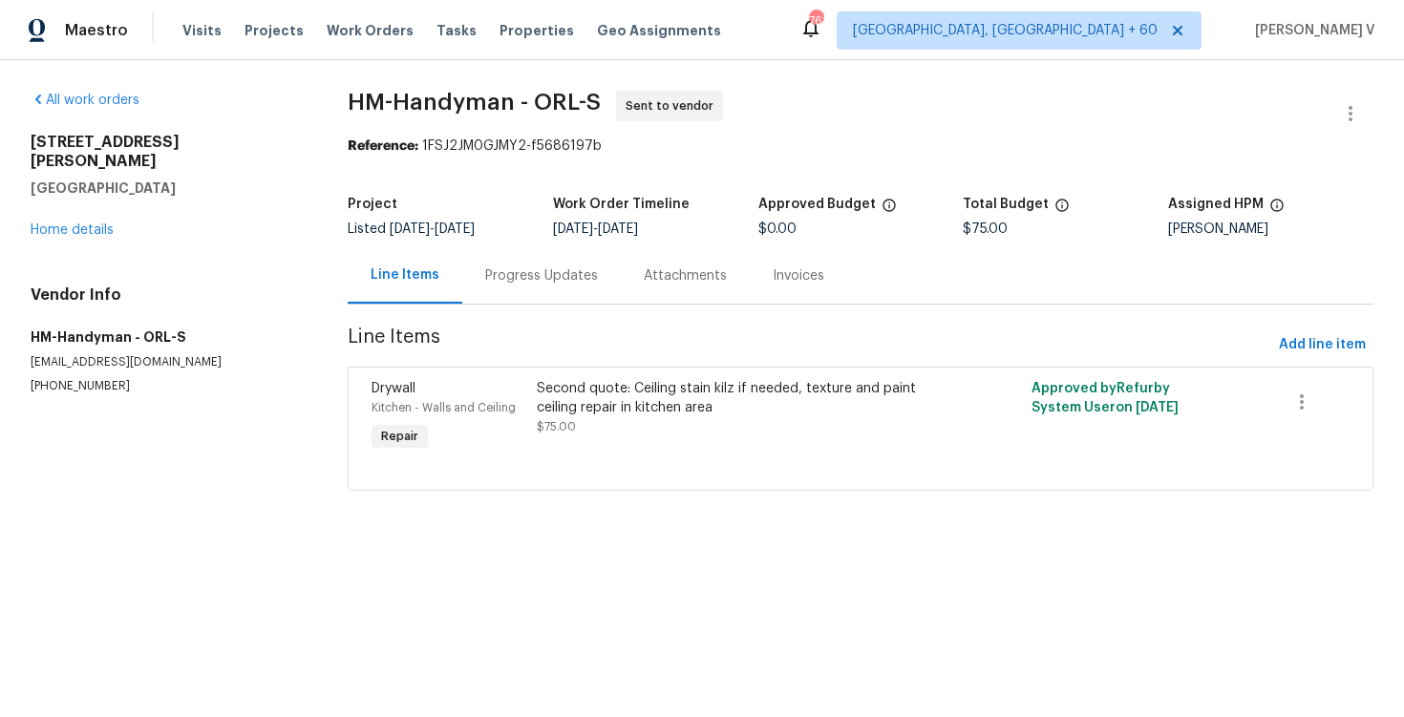
click at [492, 296] on div "Progress Updates" at bounding box center [541, 275] width 159 height 56
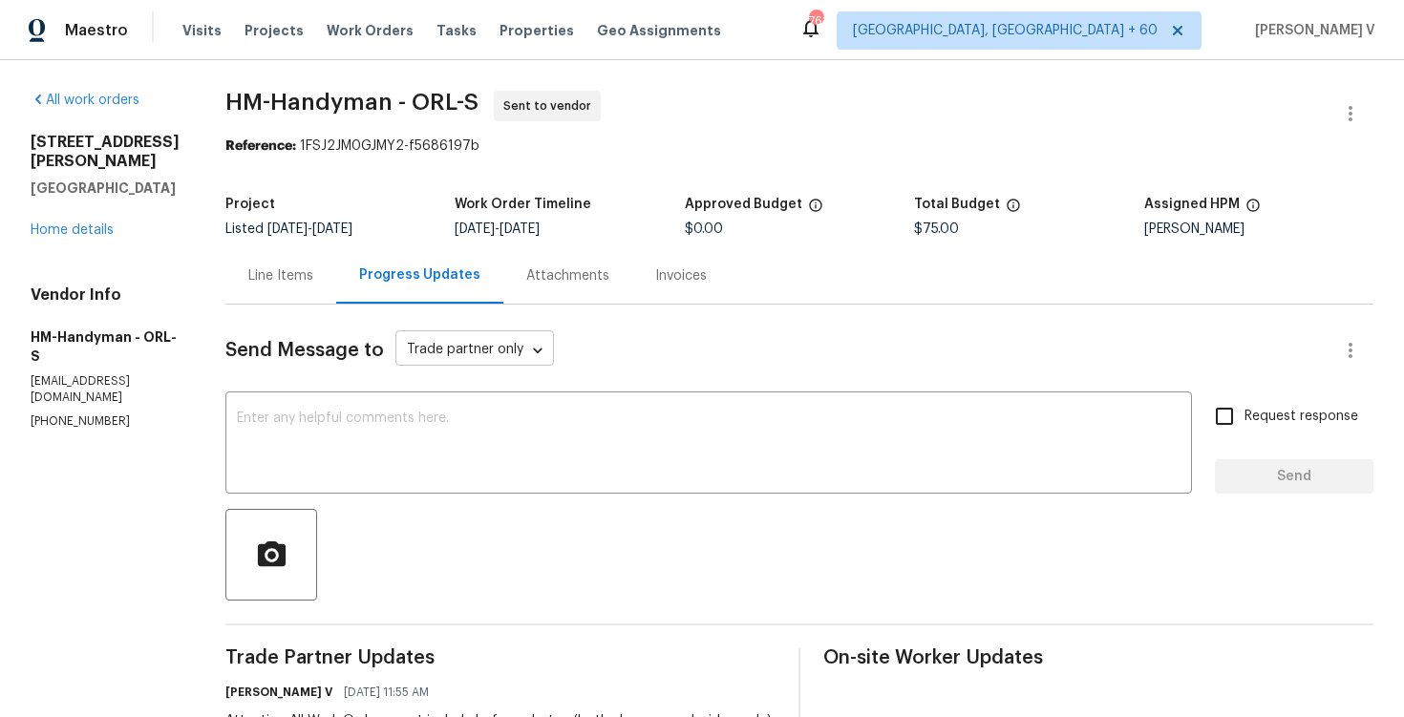
scroll to position [275, 0]
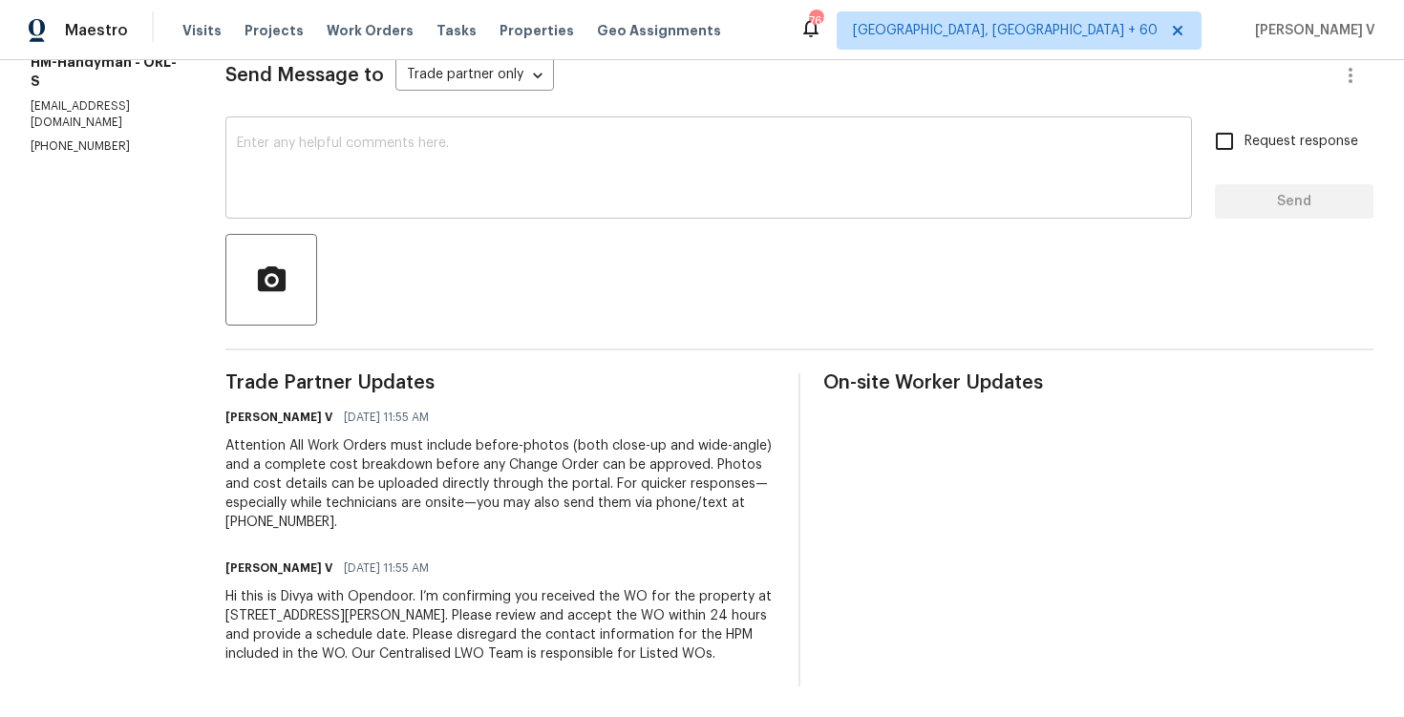
click at [659, 196] on textarea at bounding box center [709, 170] width 944 height 67
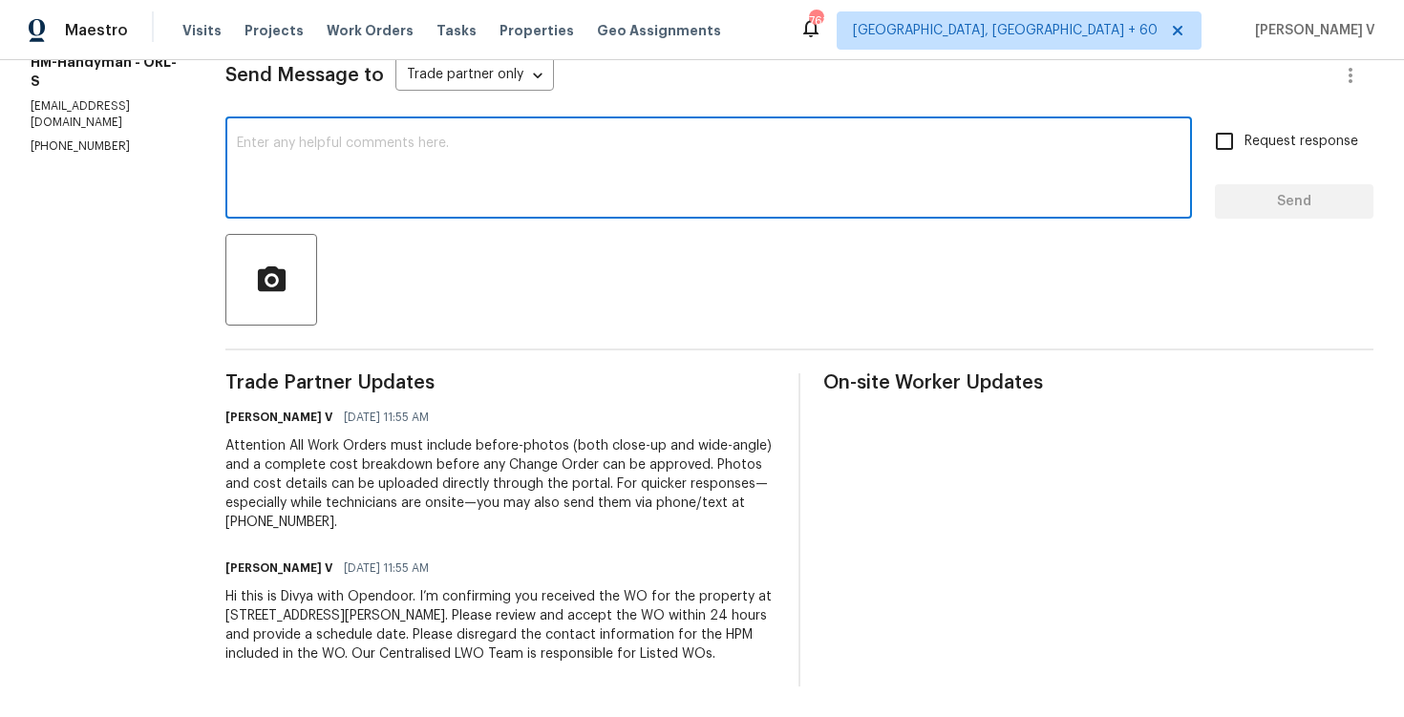
paste textarea "Hi Team, Could you please accept the work order and provide the progress status…"
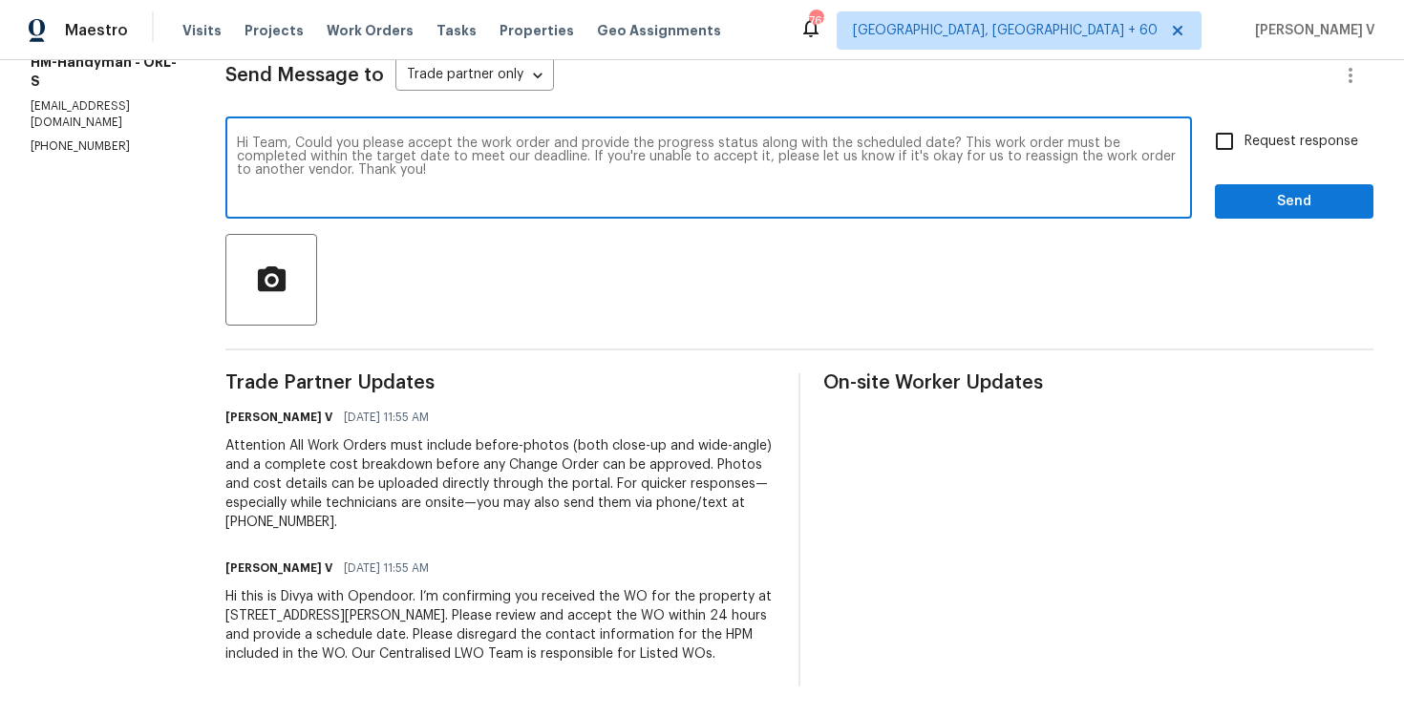
type textarea "Hi Team, Could you please accept the work order and provide the progress status…"
click at [1244, 160] on input "Request response" at bounding box center [1225, 141] width 40 height 40
checkbox input "true"
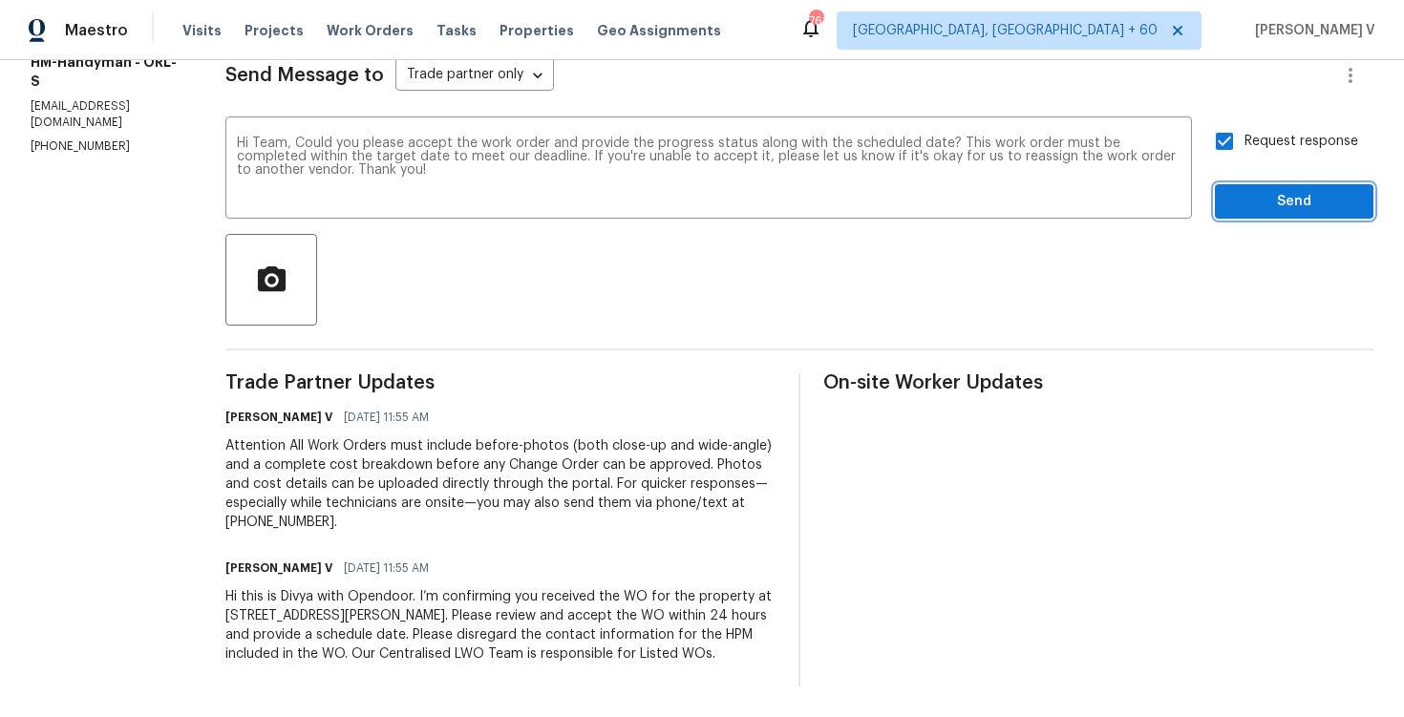
click at [1265, 203] on span "Send" at bounding box center [1295, 202] width 128 height 24
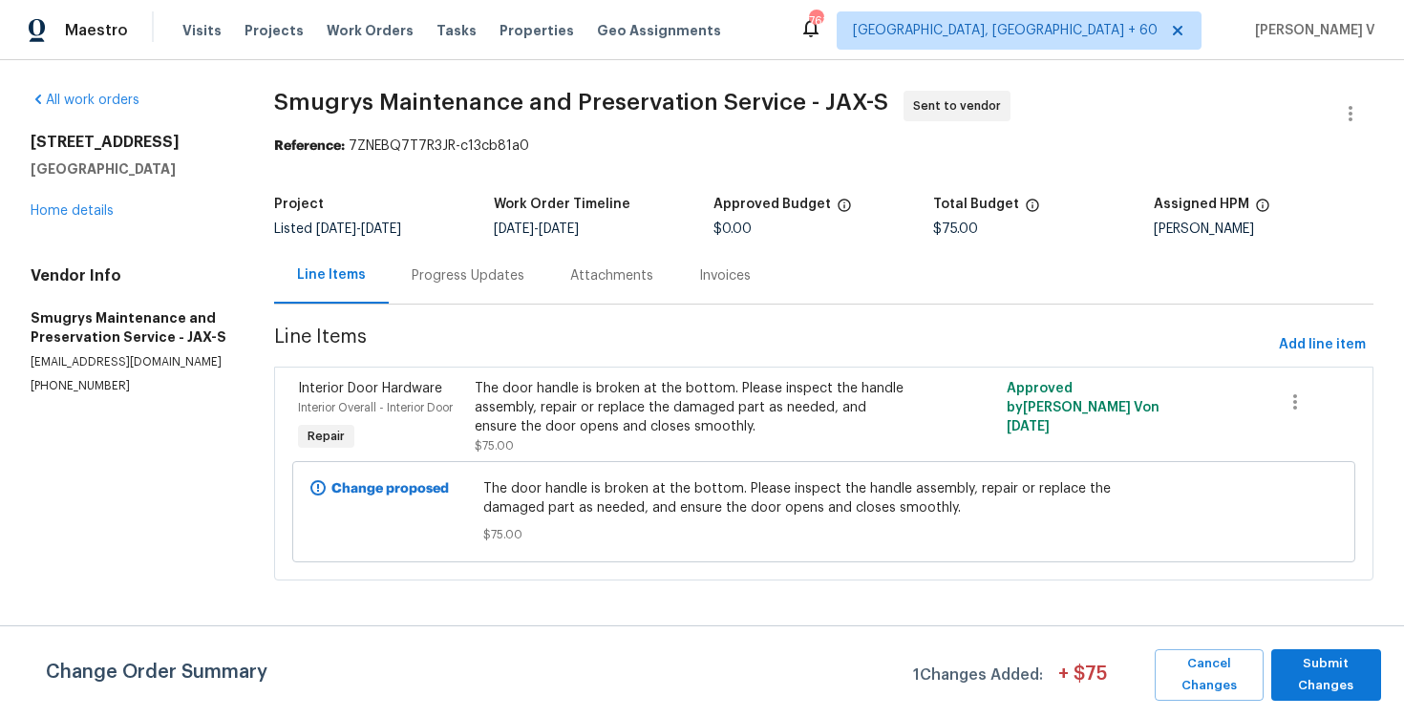
click at [486, 275] on div "Progress Updates" at bounding box center [468, 276] width 113 height 19
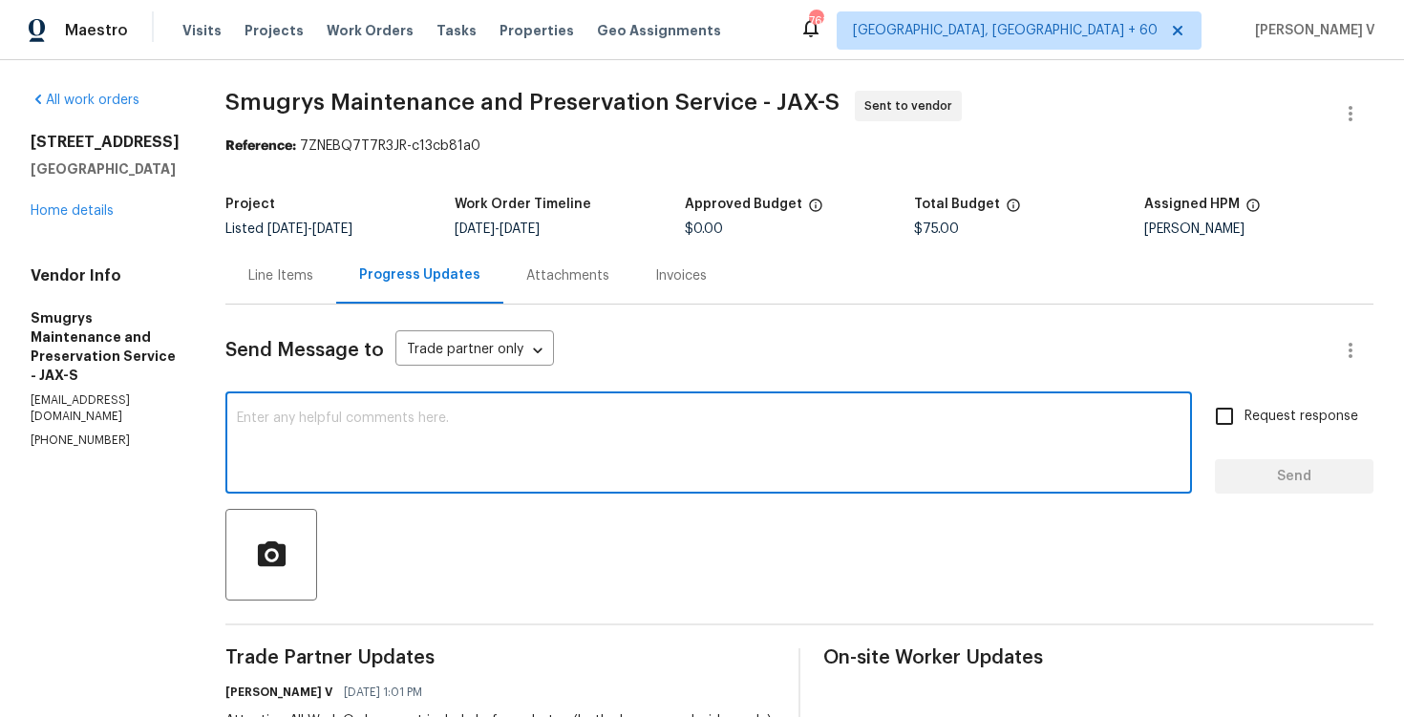
click at [454, 460] on textarea at bounding box center [709, 445] width 944 height 67
paste textarea "Hi Team, Could you please accept the work order and provide the progress status…"
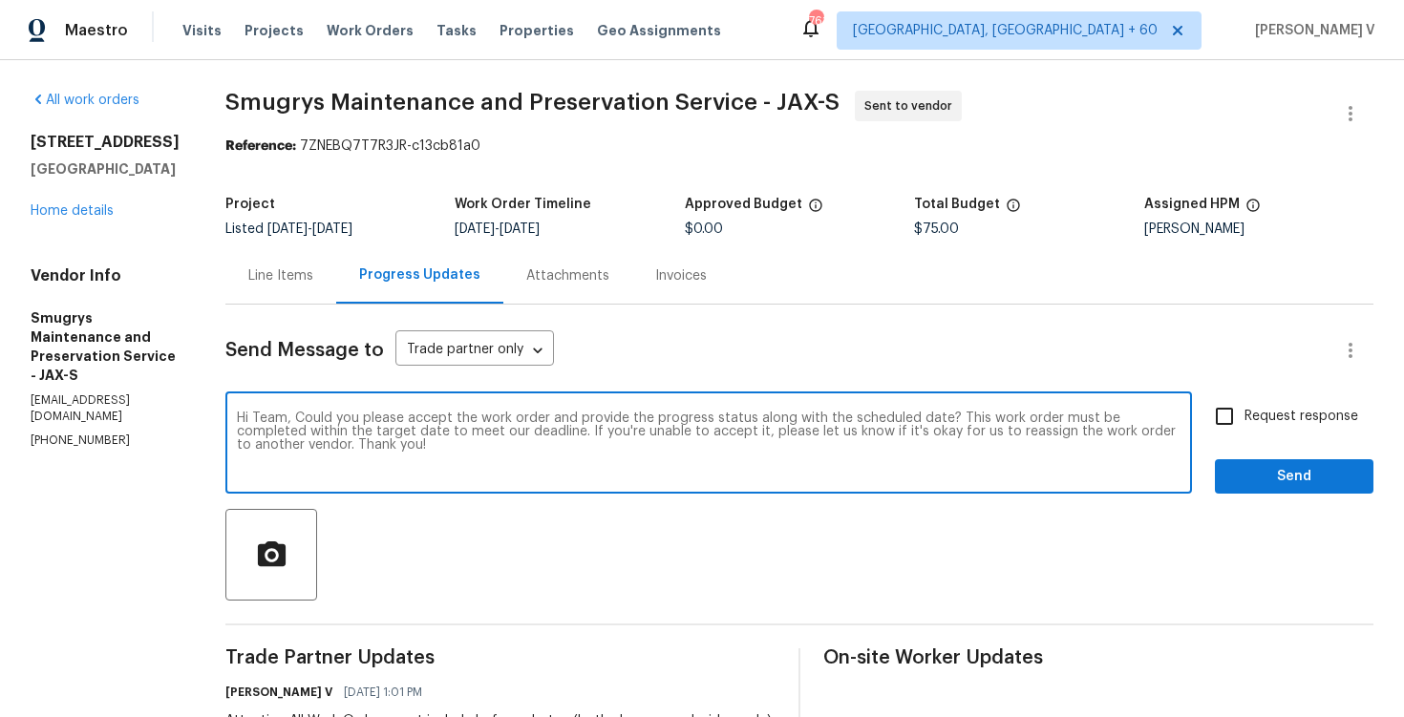
type textarea "Hi Team, Could you please accept the work order and provide the progress status…"
click at [1260, 406] on label "Request response" at bounding box center [1282, 416] width 154 height 40
click at [1245, 406] on input "Request response" at bounding box center [1225, 416] width 40 height 40
checkbox input "true"
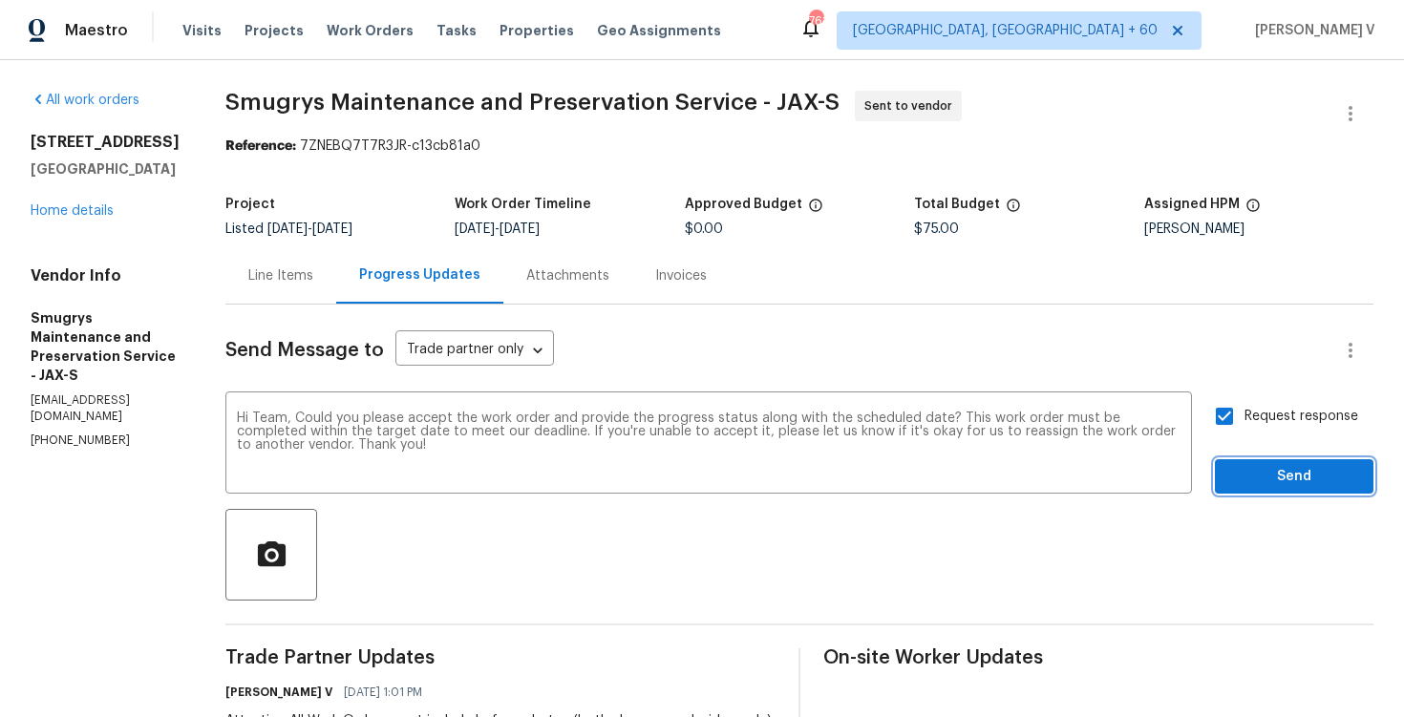
click at [1262, 493] on button "Send" at bounding box center [1294, 477] width 159 height 35
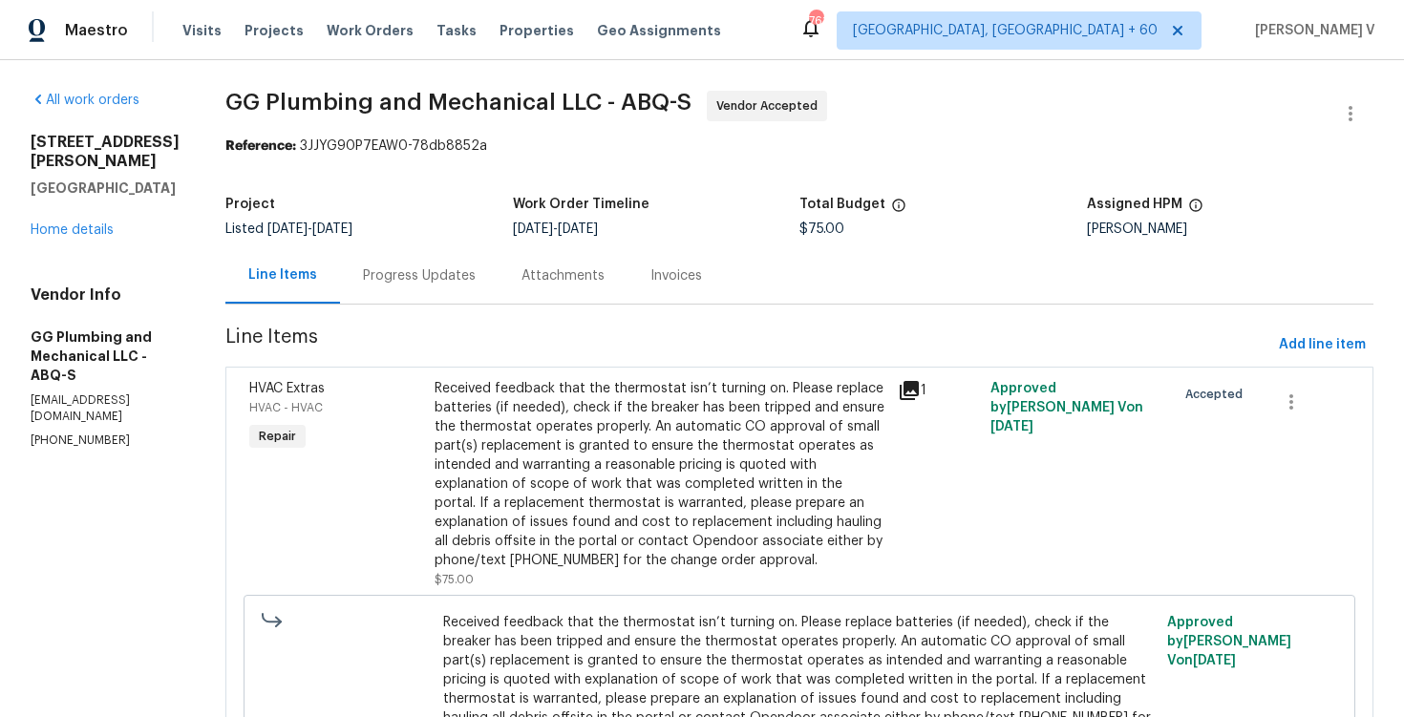
click at [421, 272] on div "Progress Updates" at bounding box center [419, 275] width 159 height 56
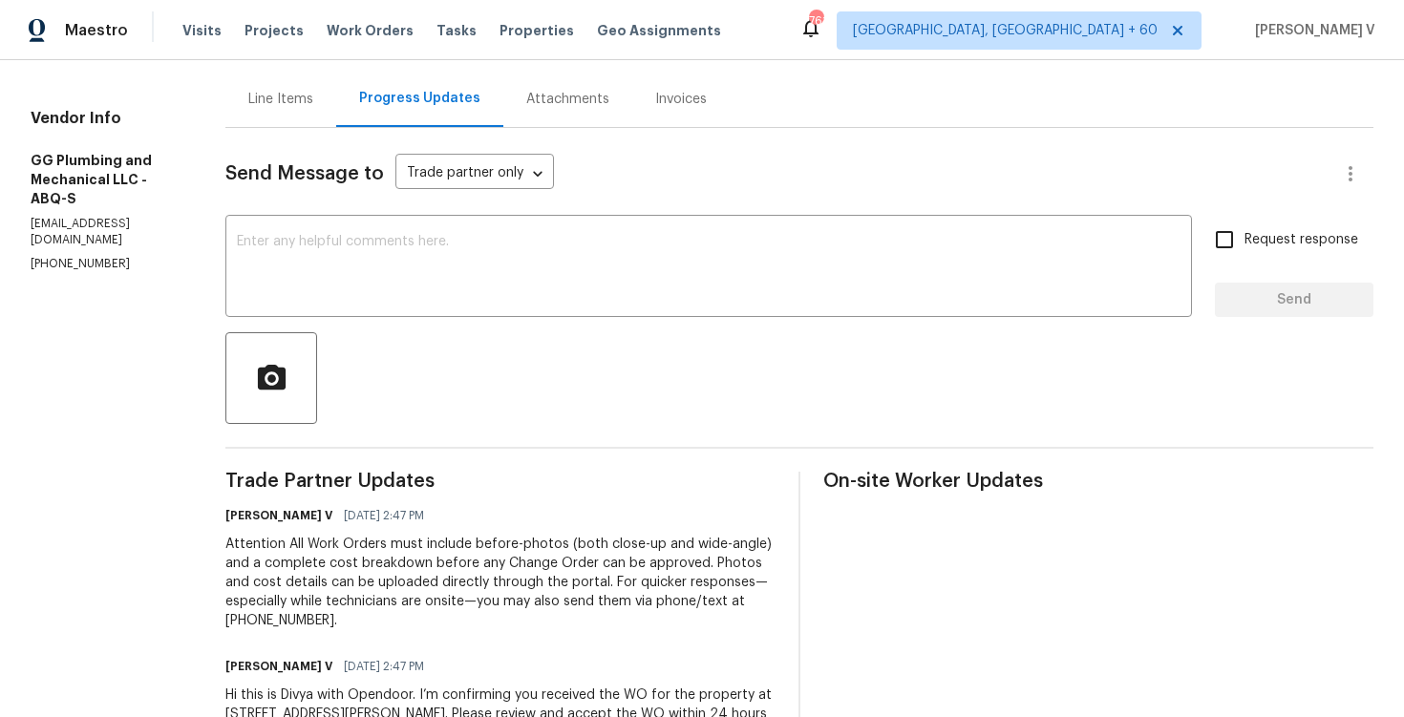
scroll to position [294, 0]
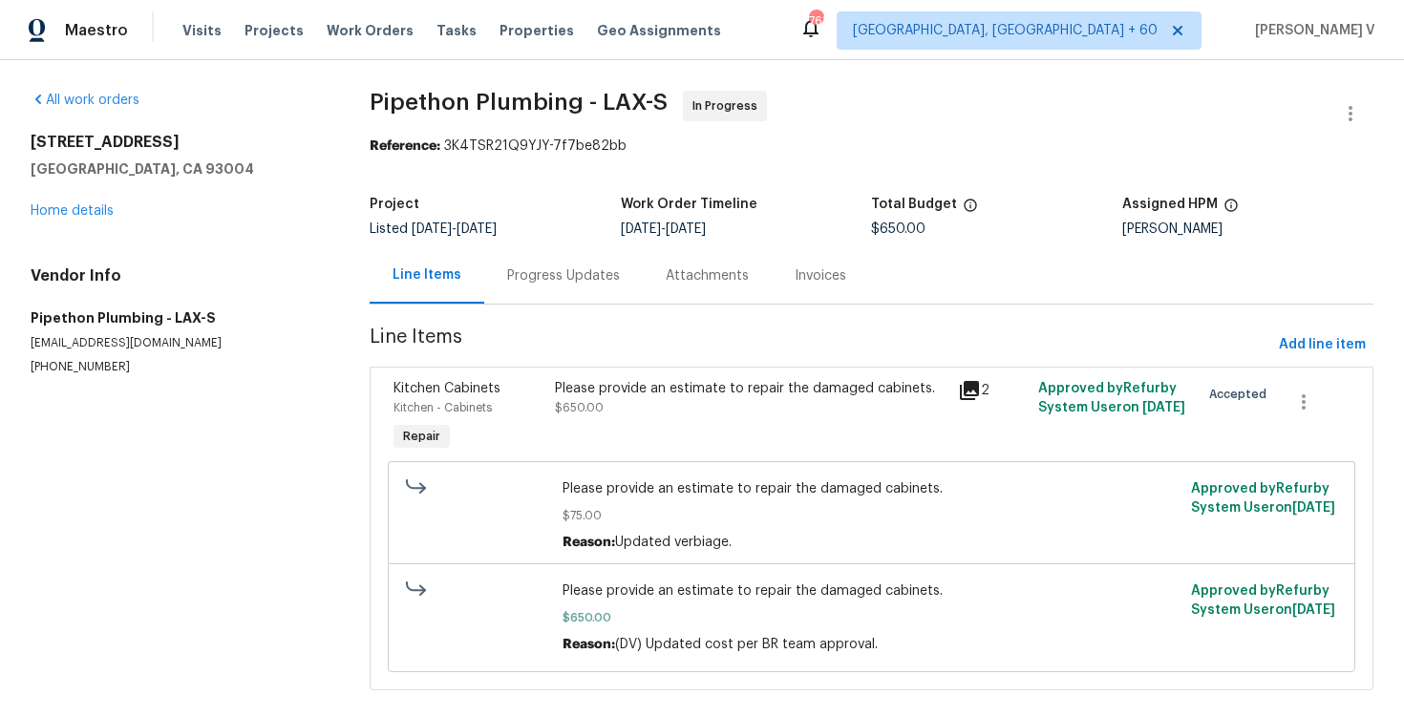
click at [513, 262] on div "Progress Updates" at bounding box center [563, 275] width 159 height 56
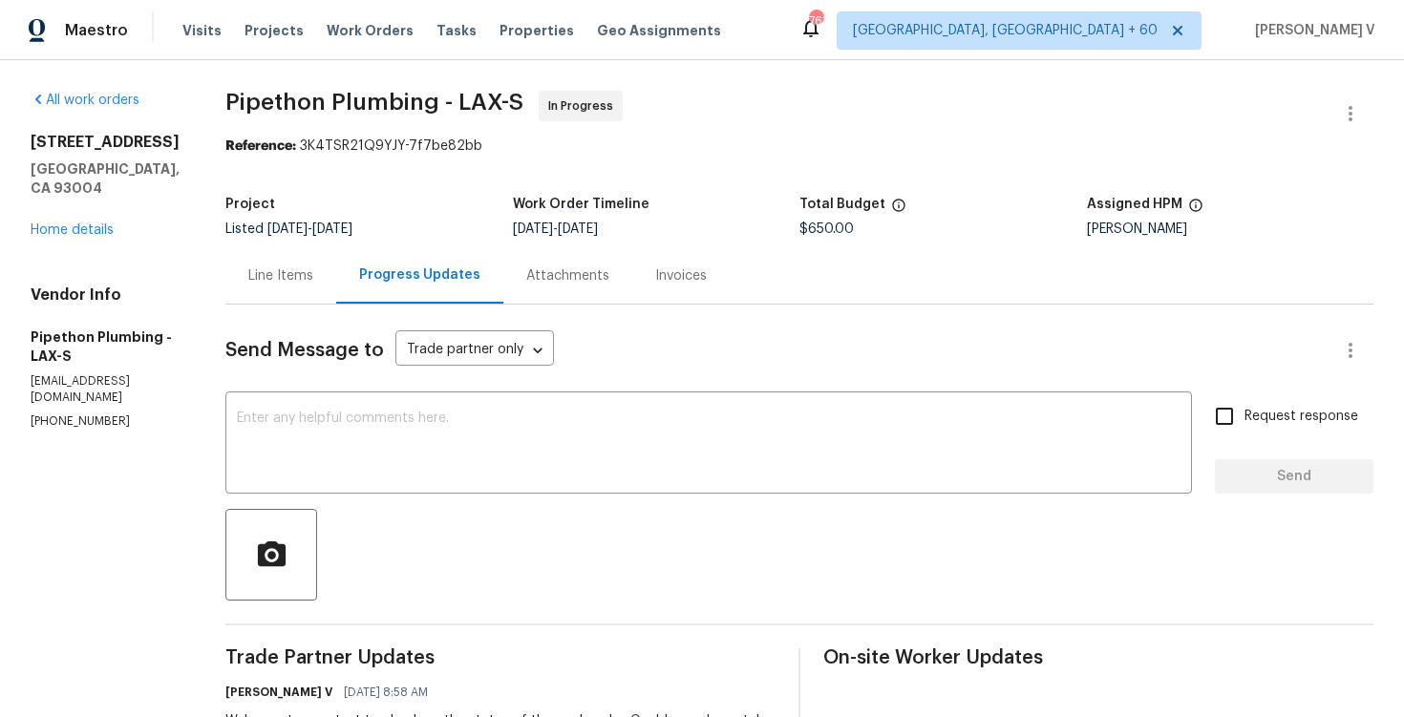
click at [58, 414] on p "(323) 328-6363" at bounding box center [105, 422] width 149 height 16
copy p "(323) 328-6363"
click at [313, 274] on div "Line Items" at bounding box center [280, 276] width 65 height 19
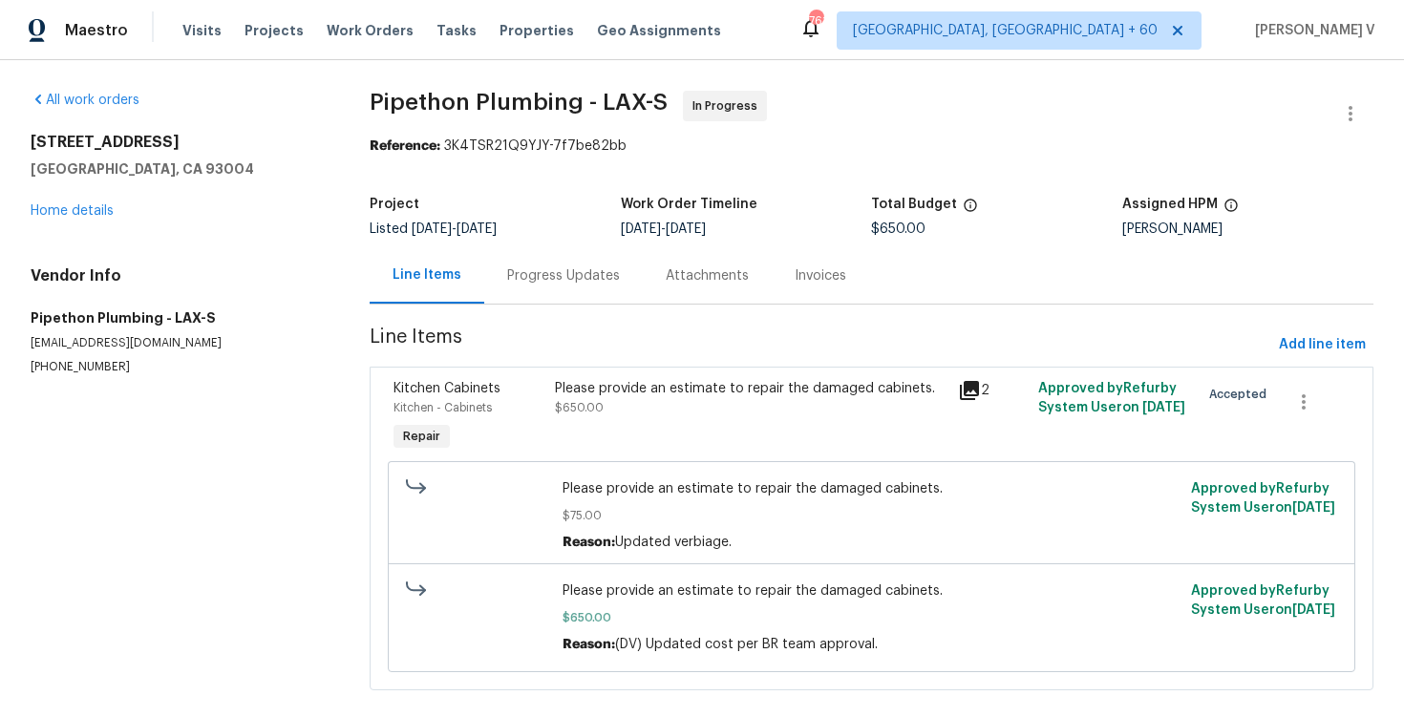
click at [615, 414] on div "Please provide an estimate to repair the damaged cabinets. $650.00" at bounding box center [751, 398] width 392 height 38
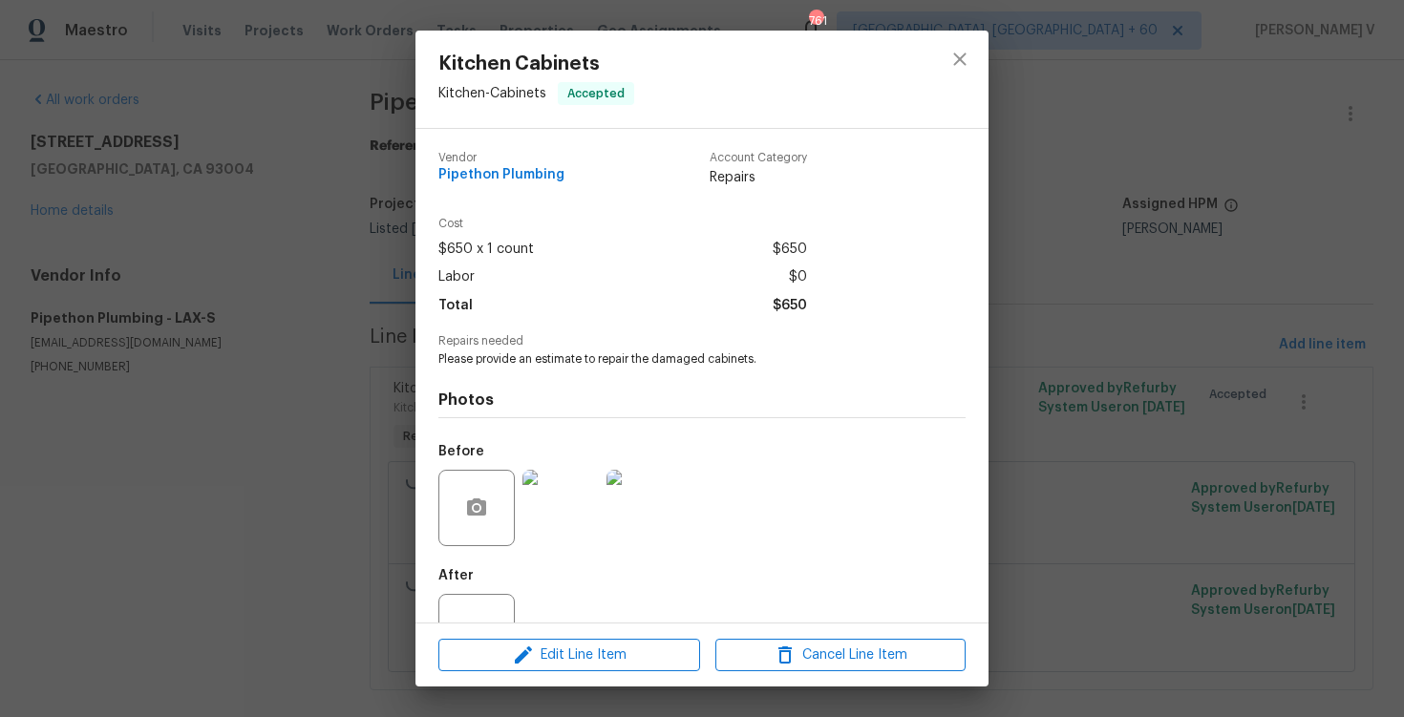
scroll to position [67, 0]
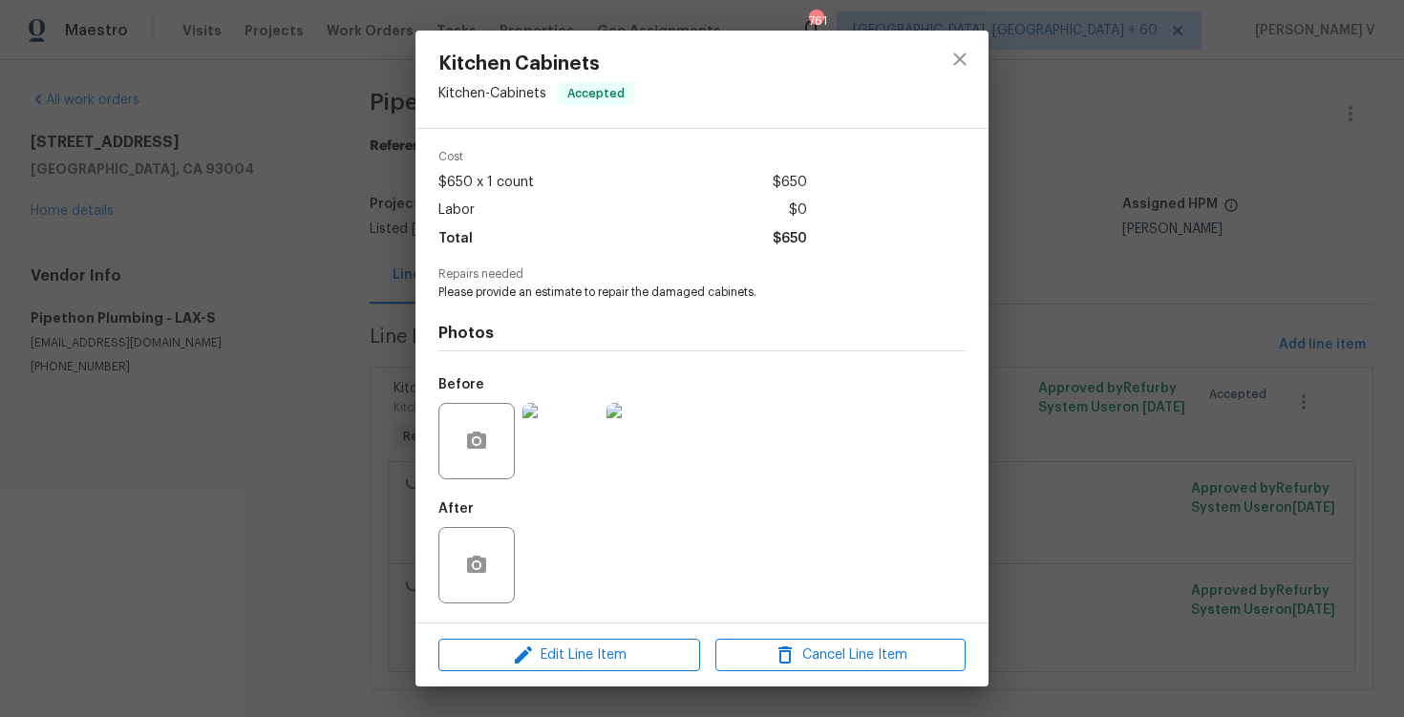
click at [251, 387] on div "Kitchen Cabinets Kitchen - Cabinets Accepted Vendor Pipethon Plumbing Account C…" at bounding box center [702, 358] width 1404 height 717
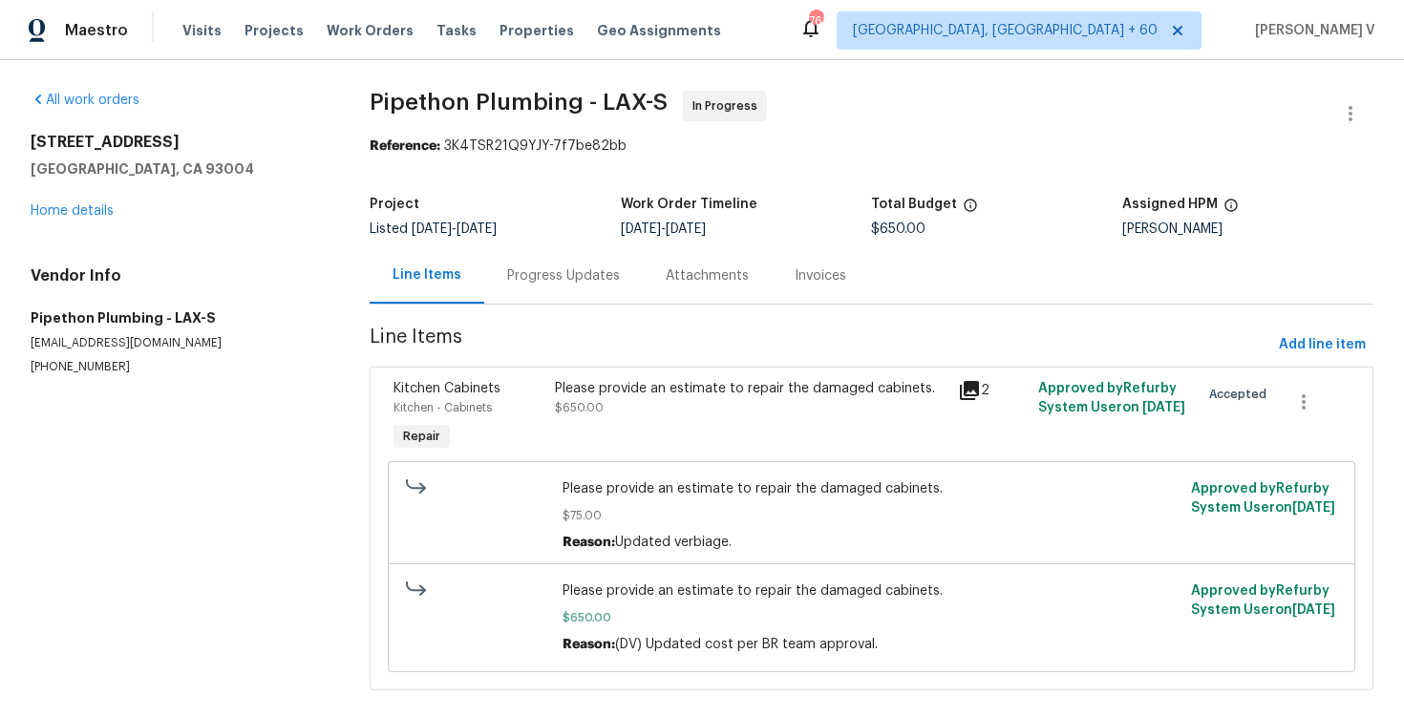
click at [593, 303] on div "Progress Updates" at bounding box center [563, 275] width 159 height 56
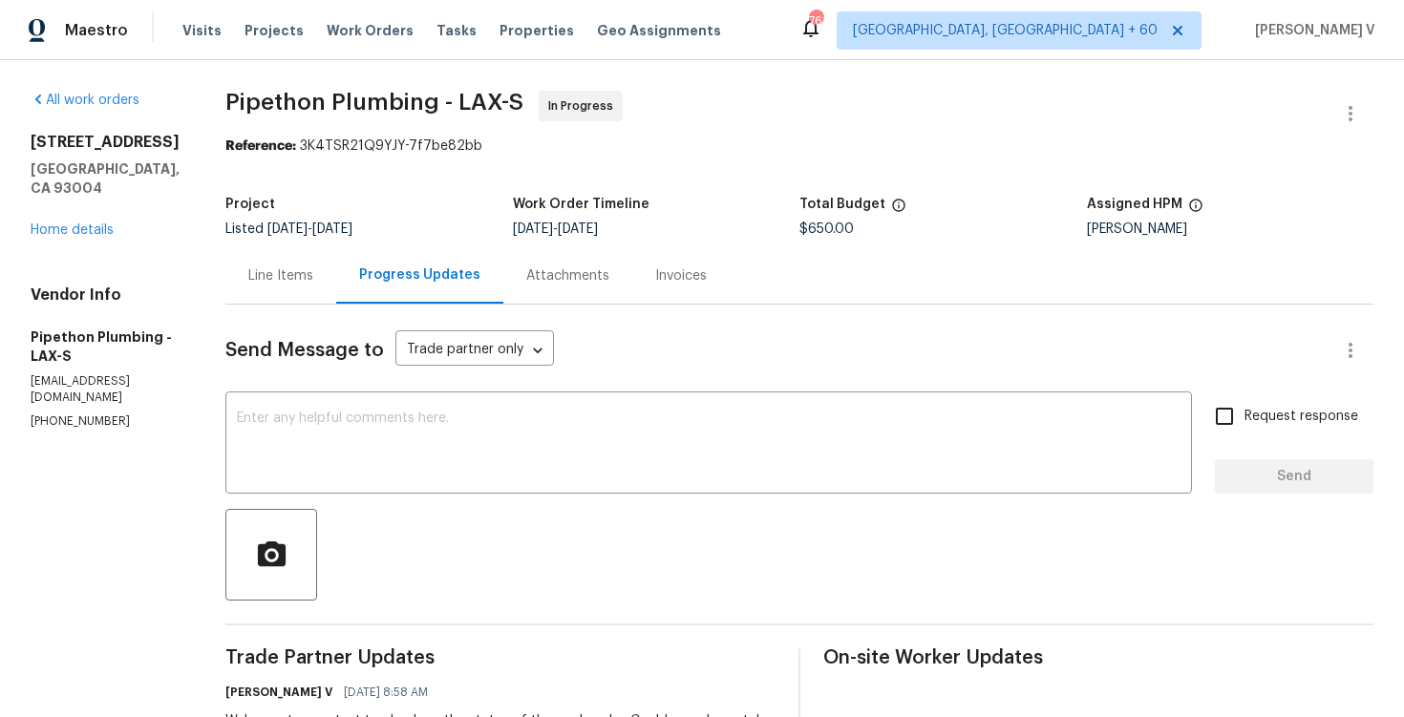
scroll to position [26, 0]
click at [505, 455] on textarea at bounding box center [709, 445] width 944 height 67
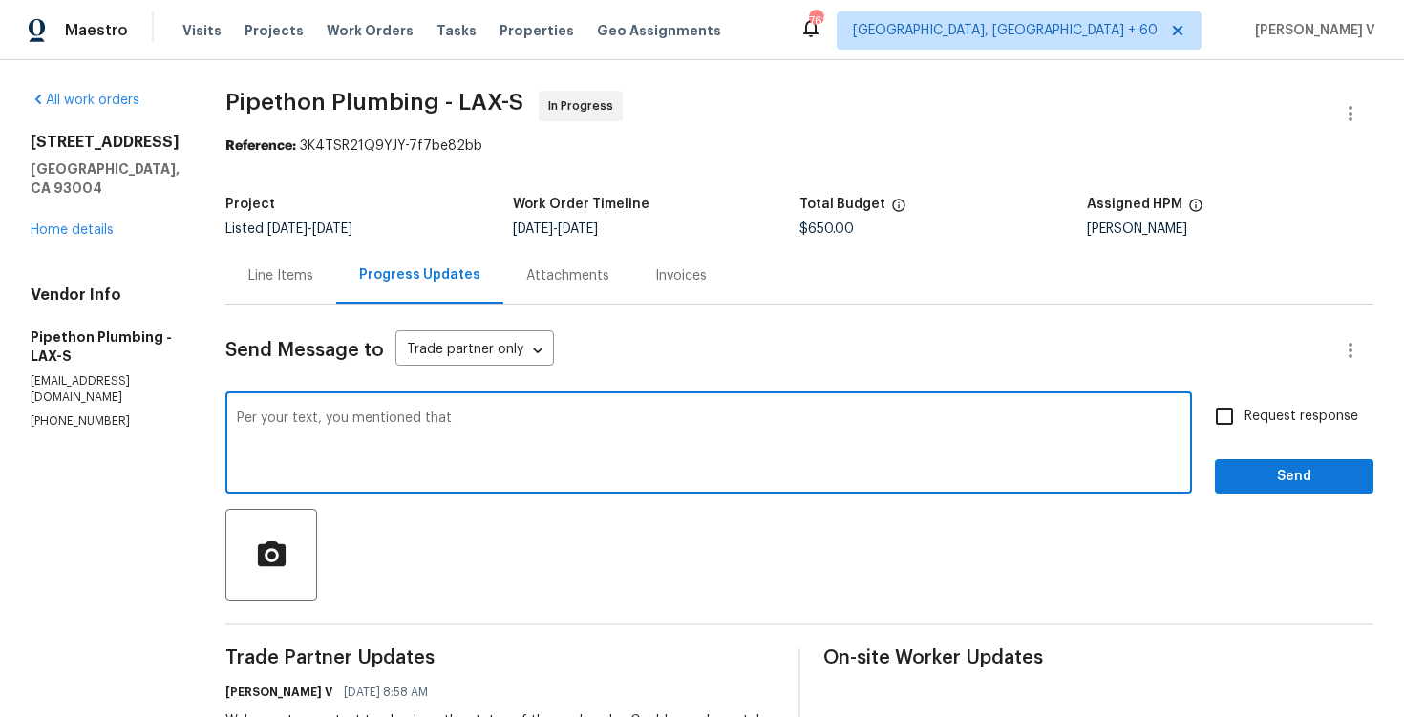
click at [513, 434] on textarea "Per your text, you mentioned that" at bounding box center [709, 445] width 944 height 67
paste textarea "Work in progress"
click at [608, 416] on textarea "Per your text, you mentioned that Work in progress" at bounding box center [709, 445] width 944 height 67
paste textarea "We will have it done today"
click at [476, 419] on textarea "Per your text, you mentioned that Work in progress We will have it done today" at bounding box center [709, 445] width 944 height 67
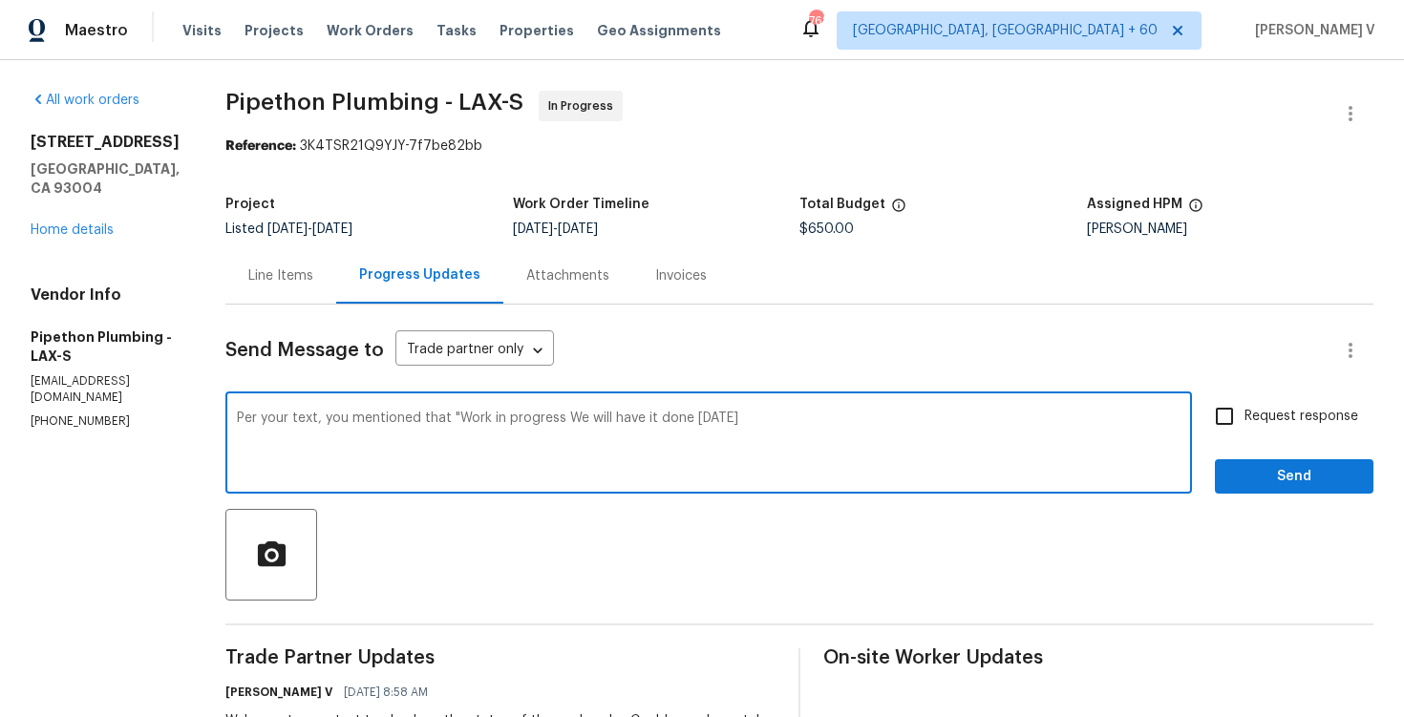
click at [813, 416] on textarea "Per your text, you mentioned that "Work in progress We will have it done today" at bounding box center [709, 445] width 944 height 67
click at [860, 417] on textarea "Per your text, you mentioned that "Work in progress We will have it done today"" at bounding box center [709, 445] width 944 height 67
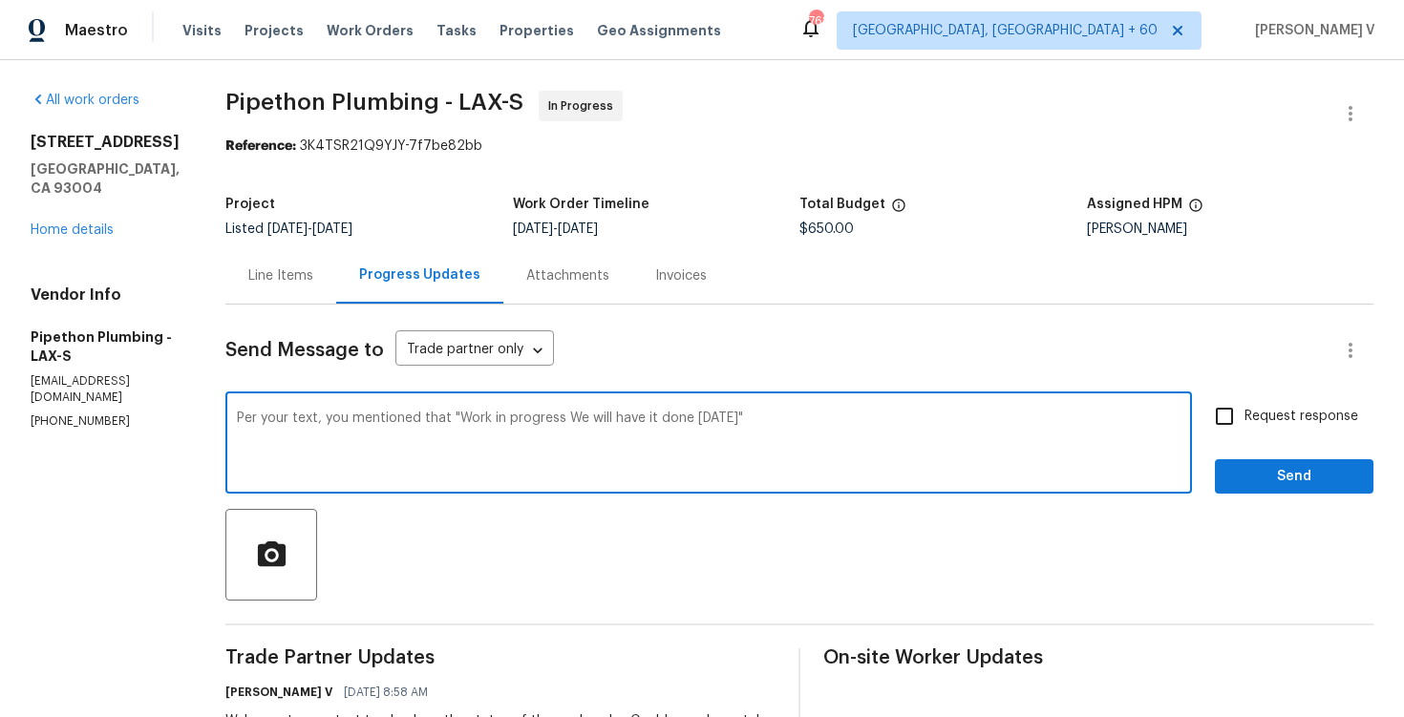
click at [757, 418] on textarea "Per your text, you mentioned that "Work in progress We will have it done today"" at bounding box center [709, 445] width 944 height 67
click at [0, 0] on span "today" at bounding box center [0, 0] width 0 height 0
click at [798, 430] on textarea "Per your text, you mentioned that "Work in progress We will have it done today."" at bounding box center [709, 445] width 944 height 67
drag, startPoint x: 503, startPoint y: 431, endPoint x: 710, endPoint y: 431, distance: 206.4
click at [710, 431] on textarea "Per your text, you mentioned that "Work in progress We will have it done today.…" at bounding box center [709, 445] width 944 height 67
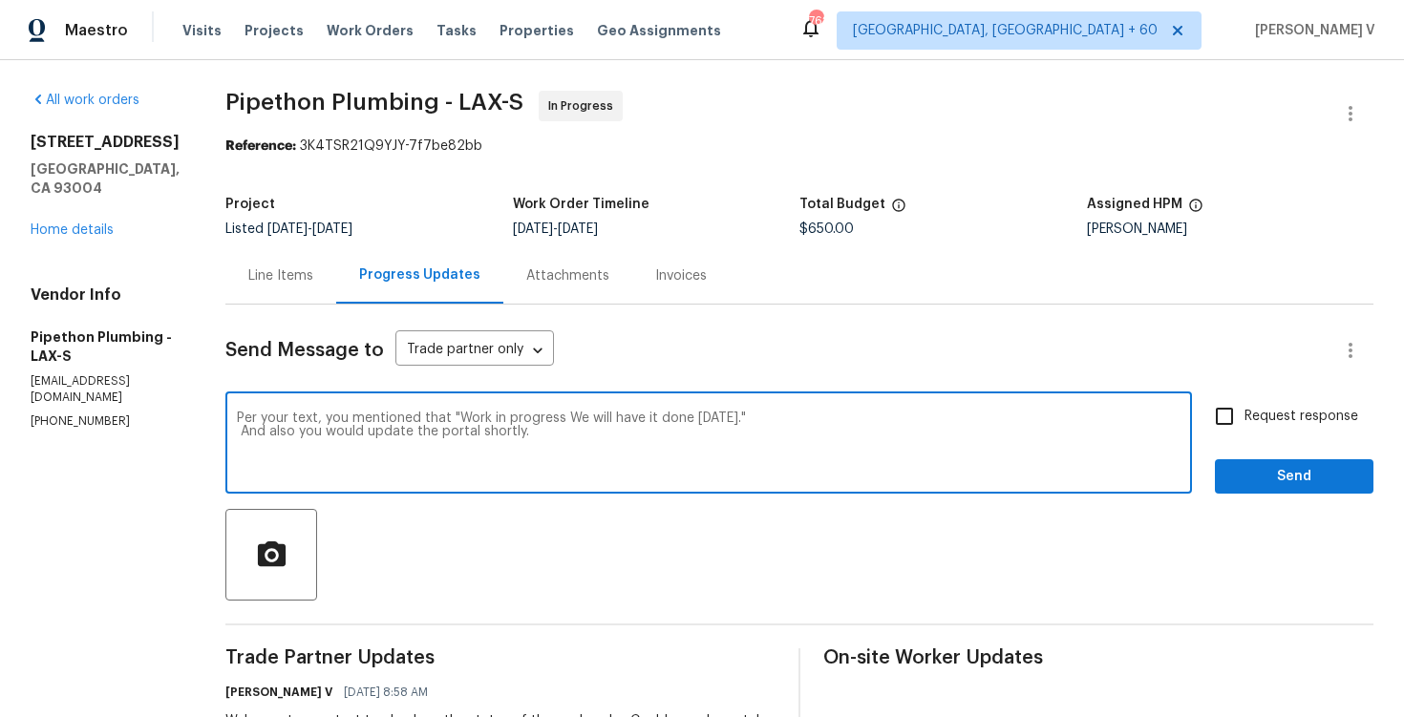
click at [0, 0] on span "progress" at bounding box center [0, 0] width 0 height 0
type textarea "Per your text, you mentioned that "Work in progress. We will have it done today…"
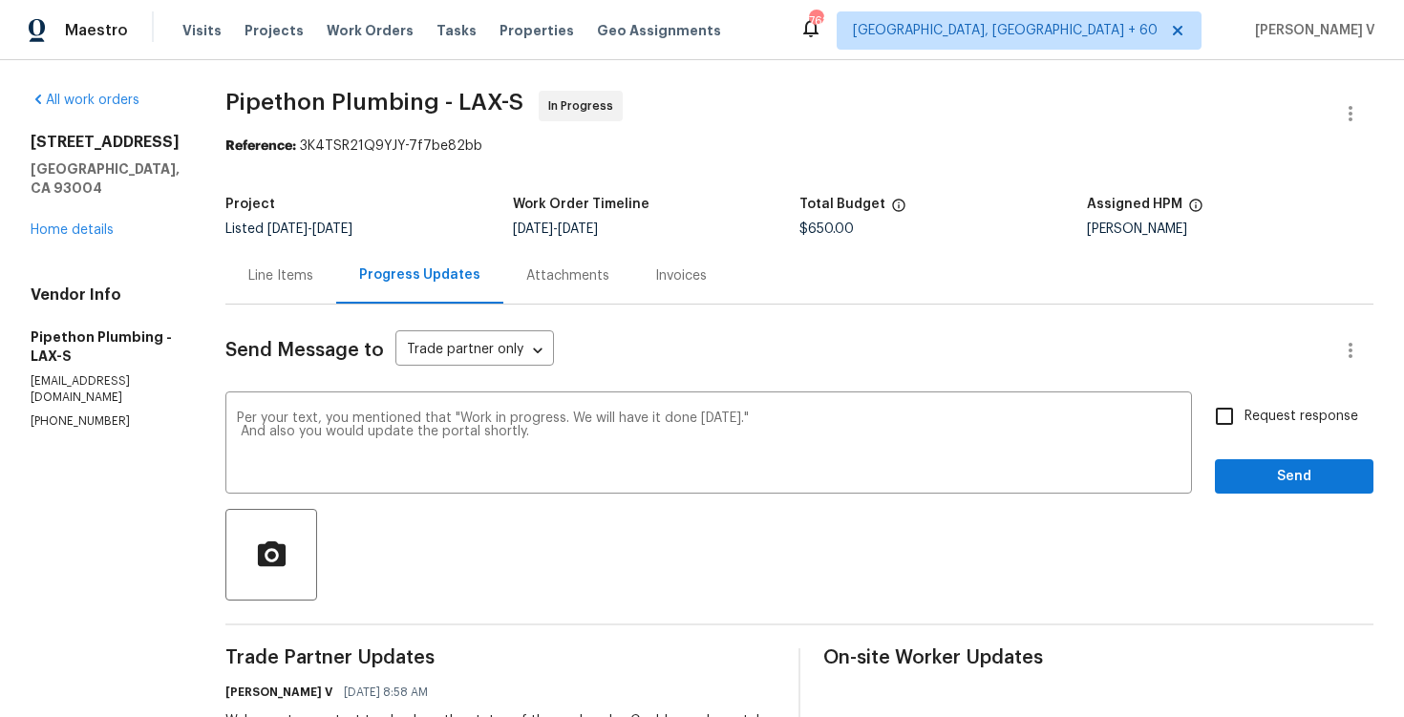
click at [1231, 426] on input "Request response" at bounding box center [1225, 416] width 40 height 40
checkbox input "true"
click at [1274, 470] on span "Send" at bounding box center [1295, 477] width 128 height 24
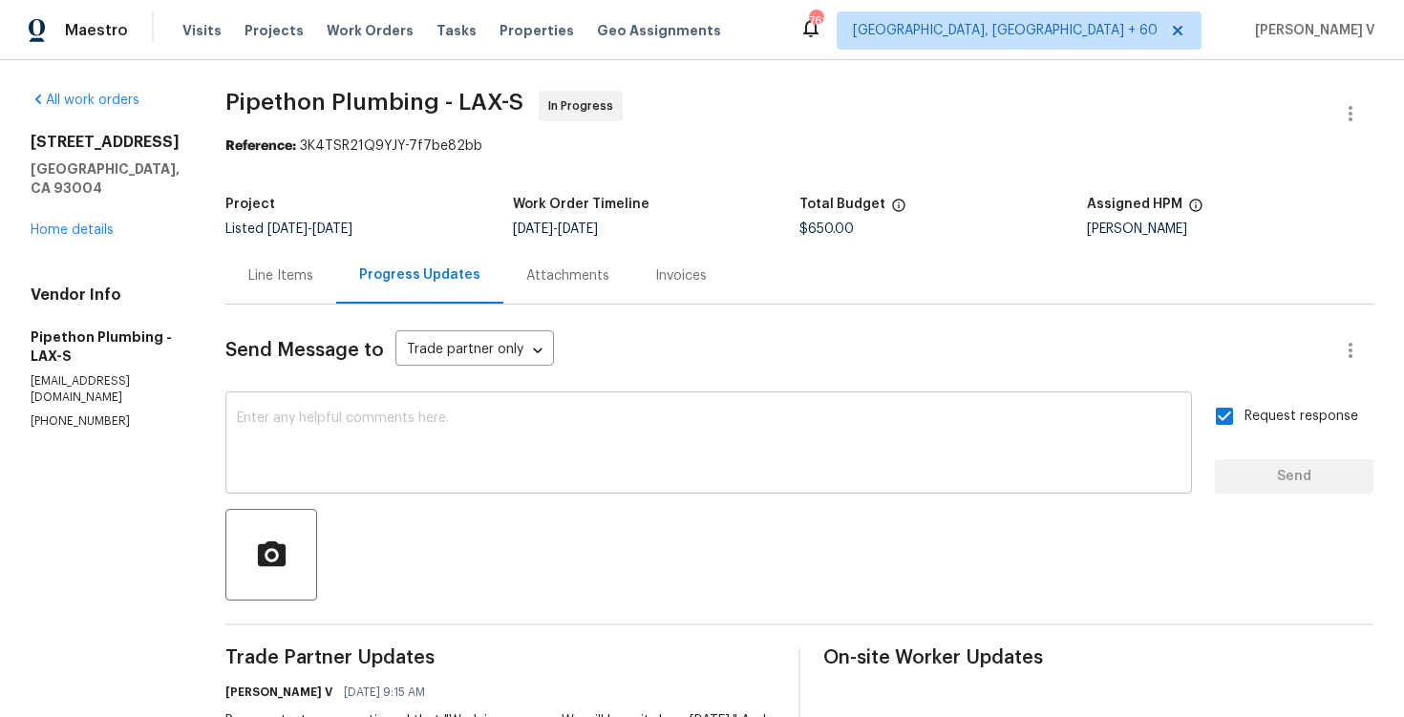
scroll to position [220, 0]
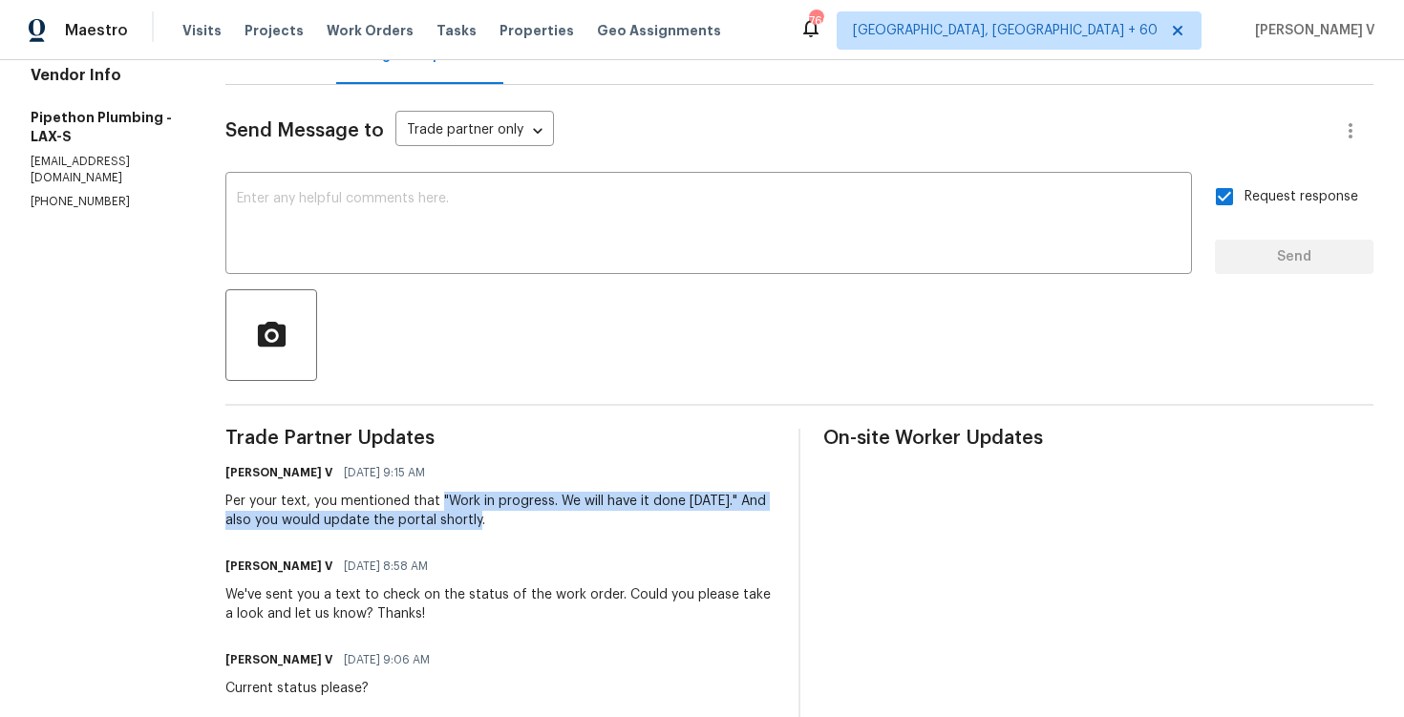
drag, startPoint x: 466, startPoint y: 500, endPoint x: 515, endPoint y: 525, distance: 54.7
click at [515, 525] on div "Per your text, you mentioned that "Work in progress. We will have it done today…" at bounding box center [500, 511] width 550 height 38
copy div ""Work in progress. We will have it done today." And also you would update the p…"
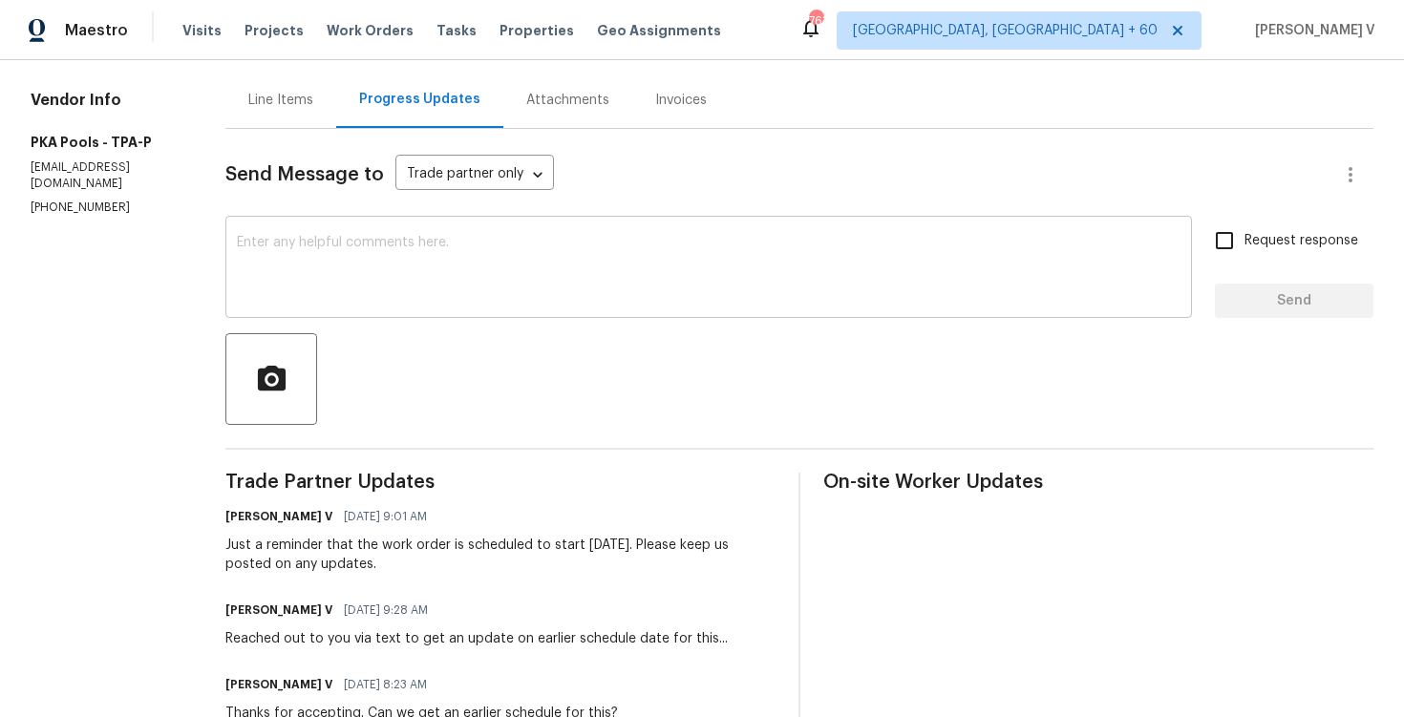
scroll to position [164, 0]
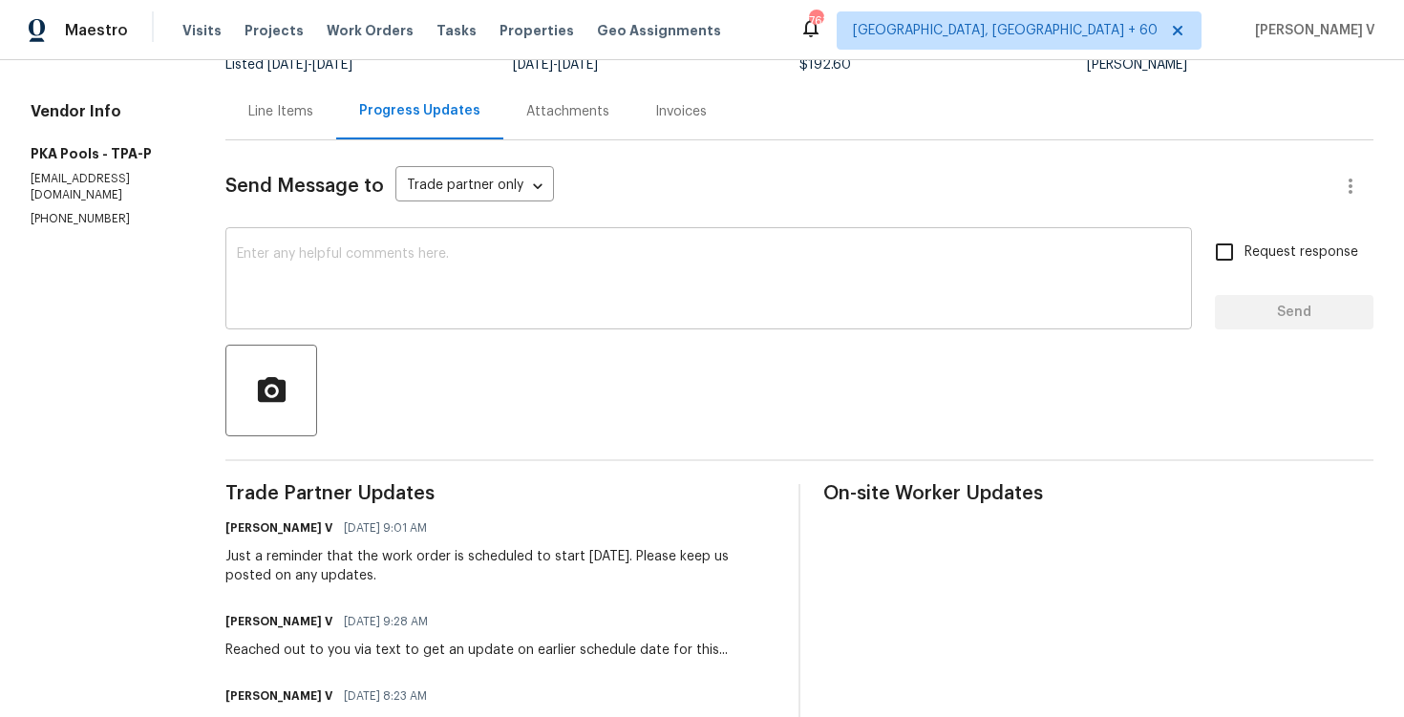
click at [422, 243] on div "x ​" at bounding box center [708, 280] width 967 height 97
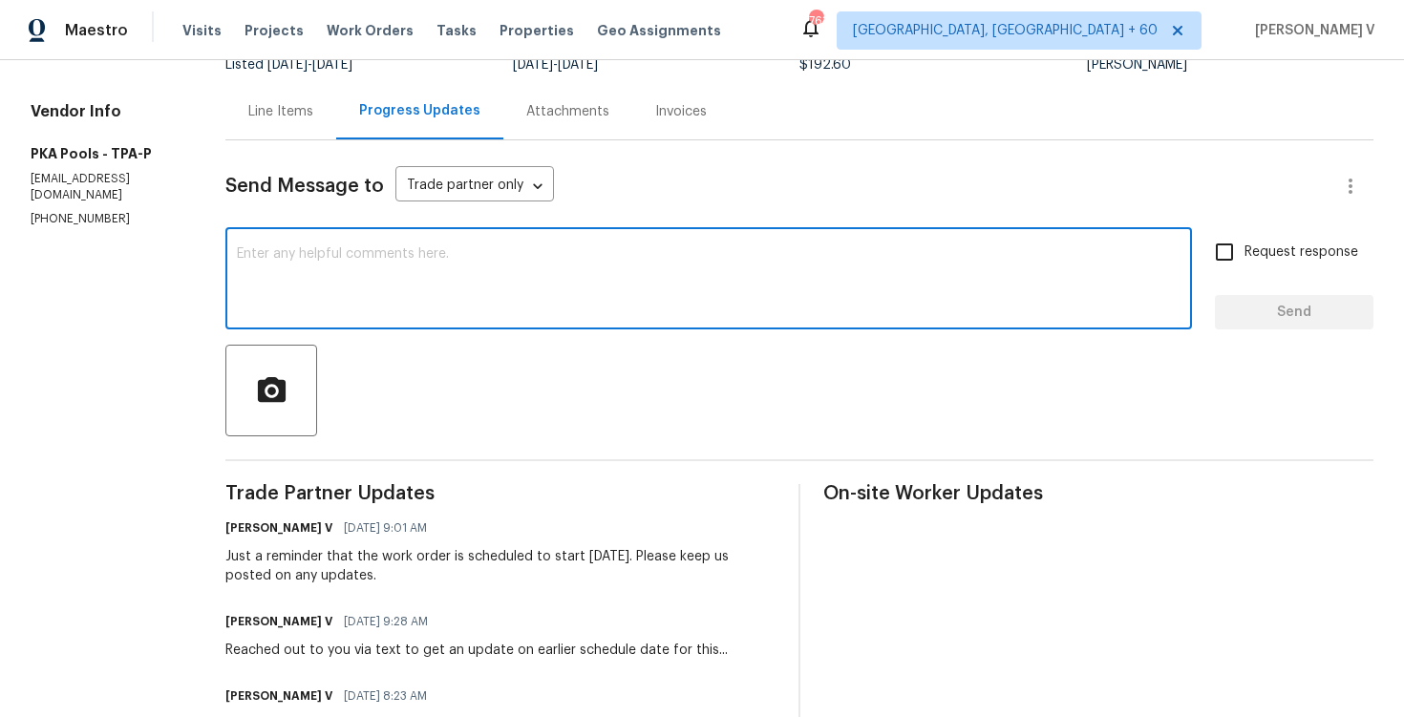
paste textarea "Hi, hope everything is on track with the WO scheduled for [DATE]. Please let us…"
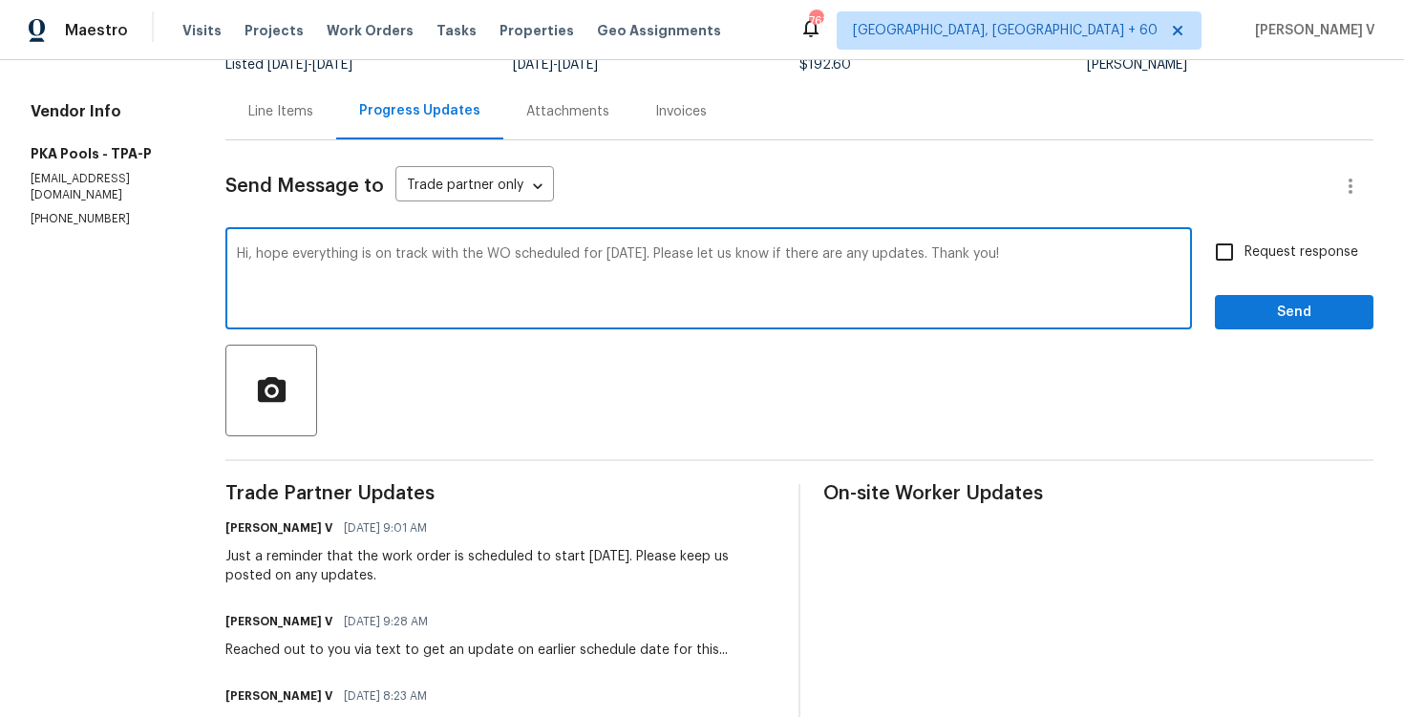
type textarea "Hi, hope everything is on track with the WO scheduled for [DATE]. Please let us…"
click at [1262, 238] on label "Request response" at bounding box center [1282, 252] width 154 height 40
click at [1245, 238] on input "Request response" at bounding box center [1225, 252] width 40 height 40
checkbox input "true"
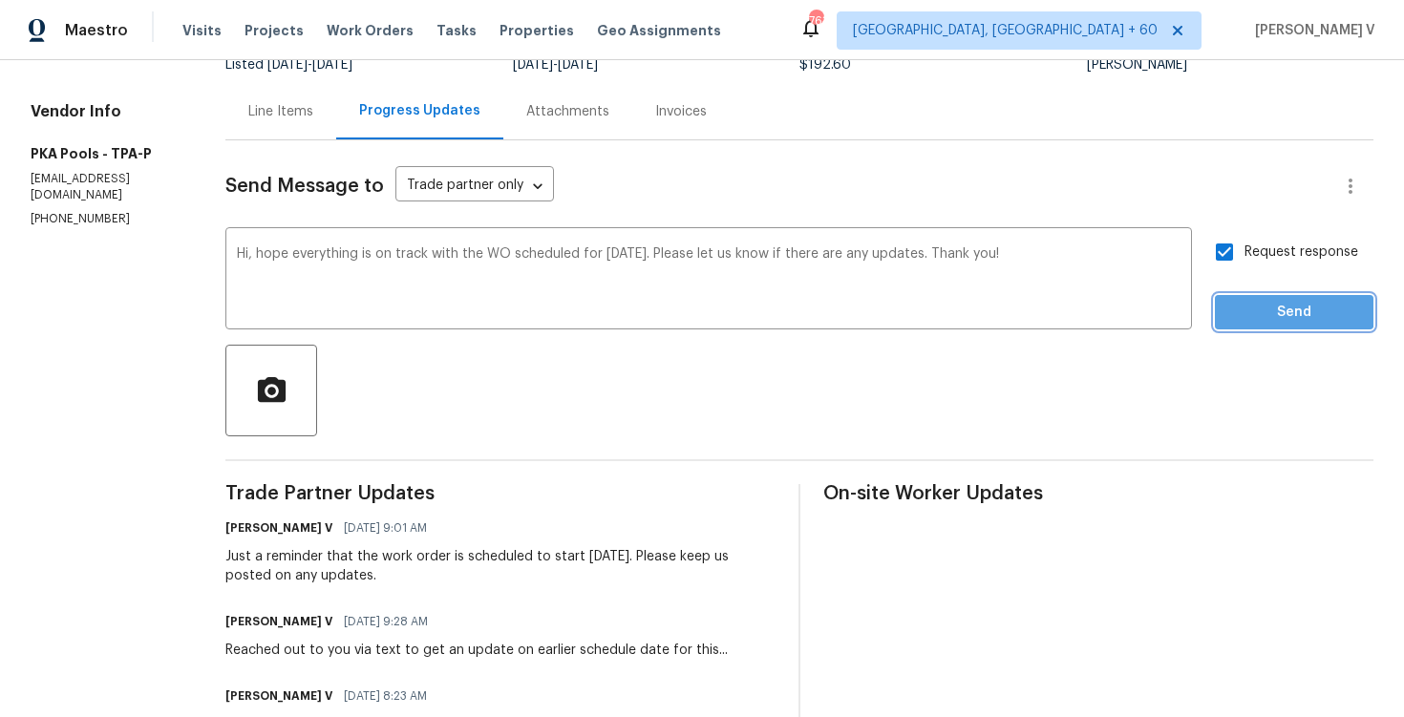
click at [1261, 311] on span "Send" at bounding box center [1295, 313] width 128 height 24
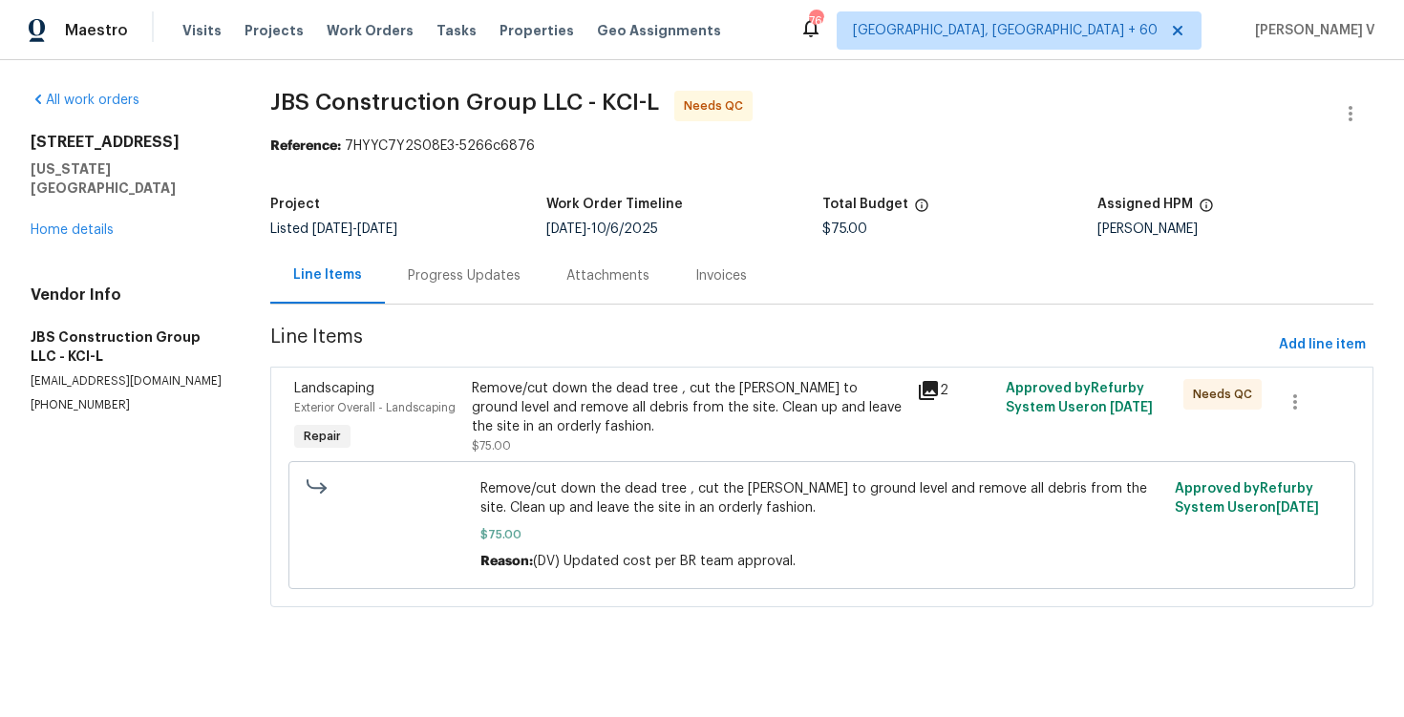
click at [472, 256] on div "Progress Updates" at bounding box center [464, 275] width 159 height 56
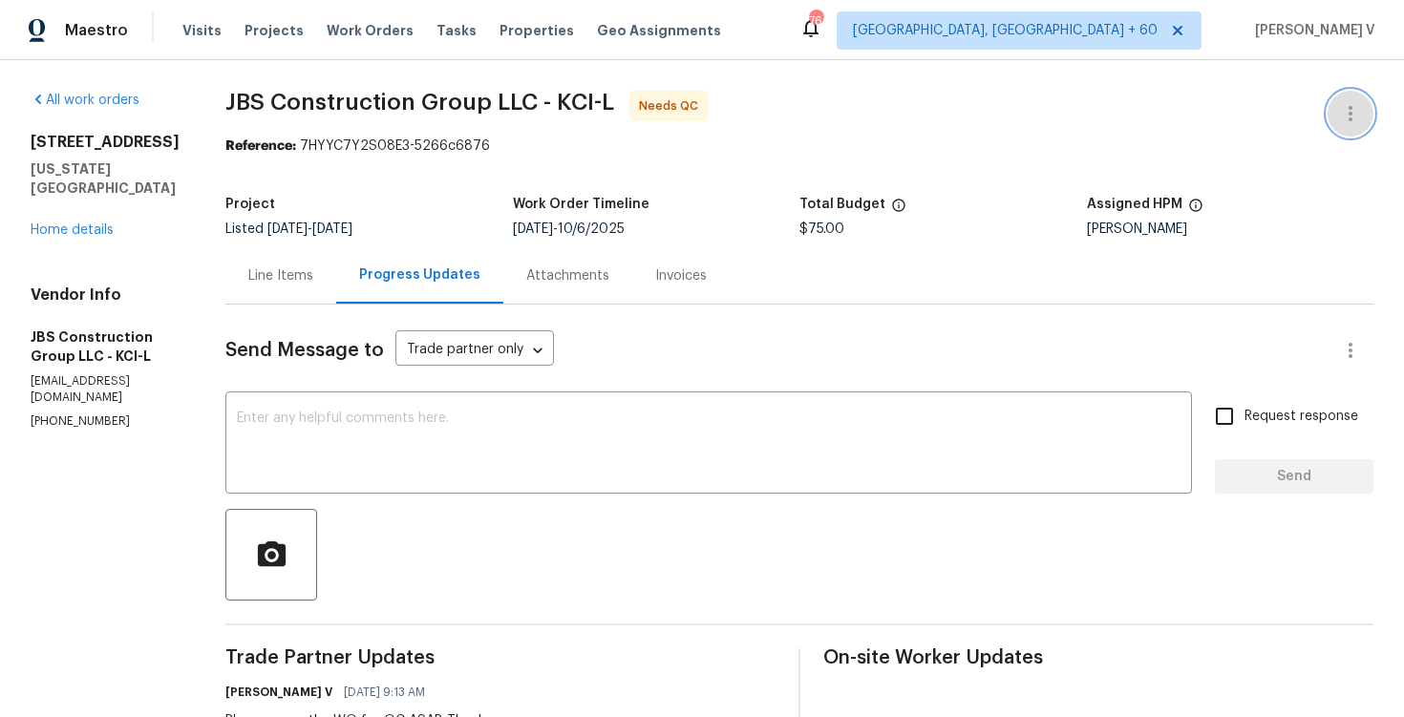
click at [1339, 103] on button "button" at bounding box center [1351, 114] width 46 height 46
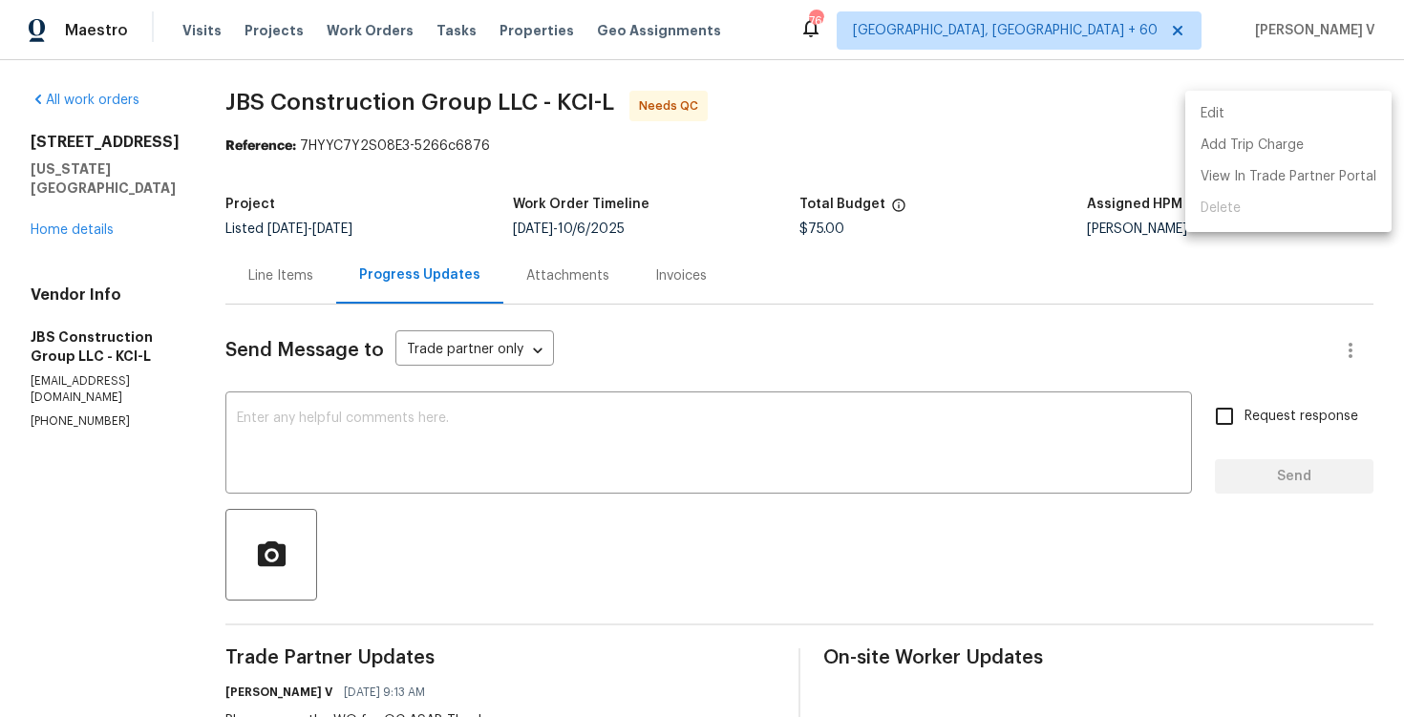
click at [1339, 103] on li "Edit" at bounding box center [1289, 114] width 206 height 32
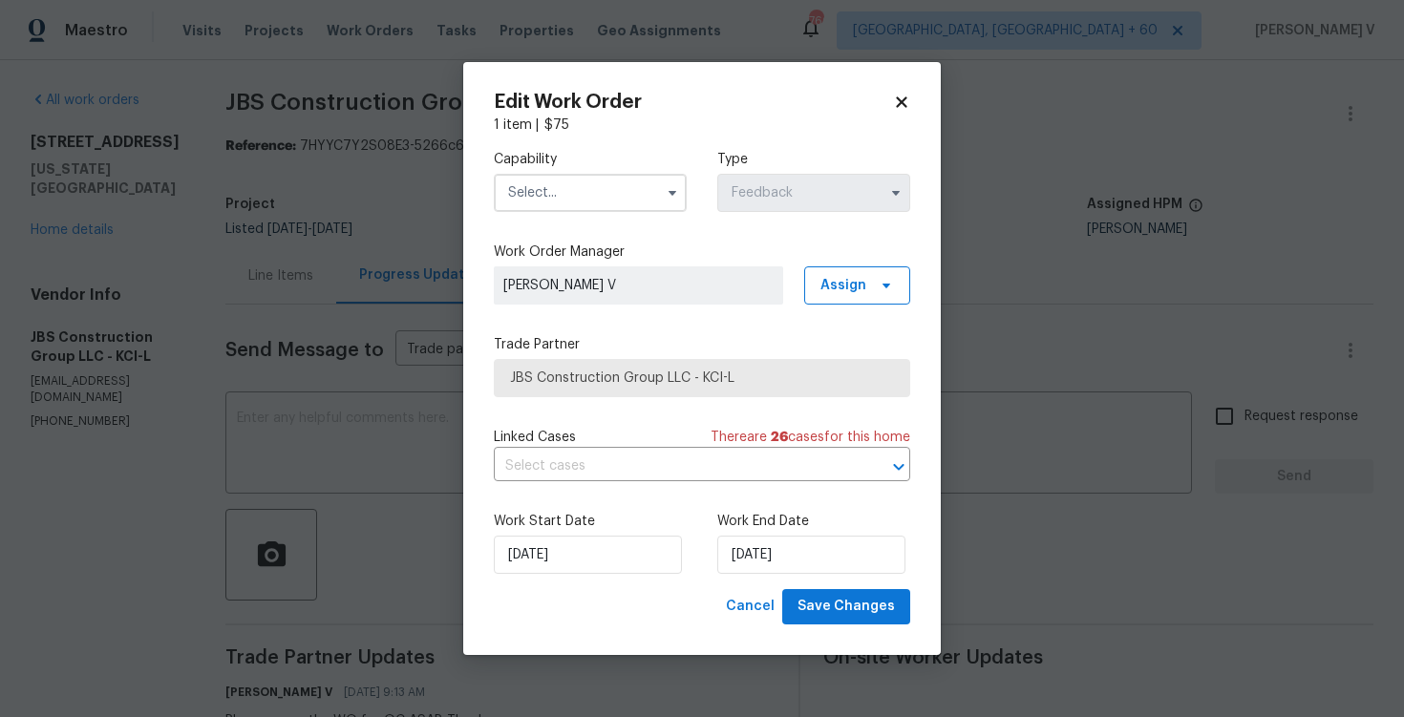
click at [605, 180] on input "text" at bounding box center [590, 193] width 193 height 38
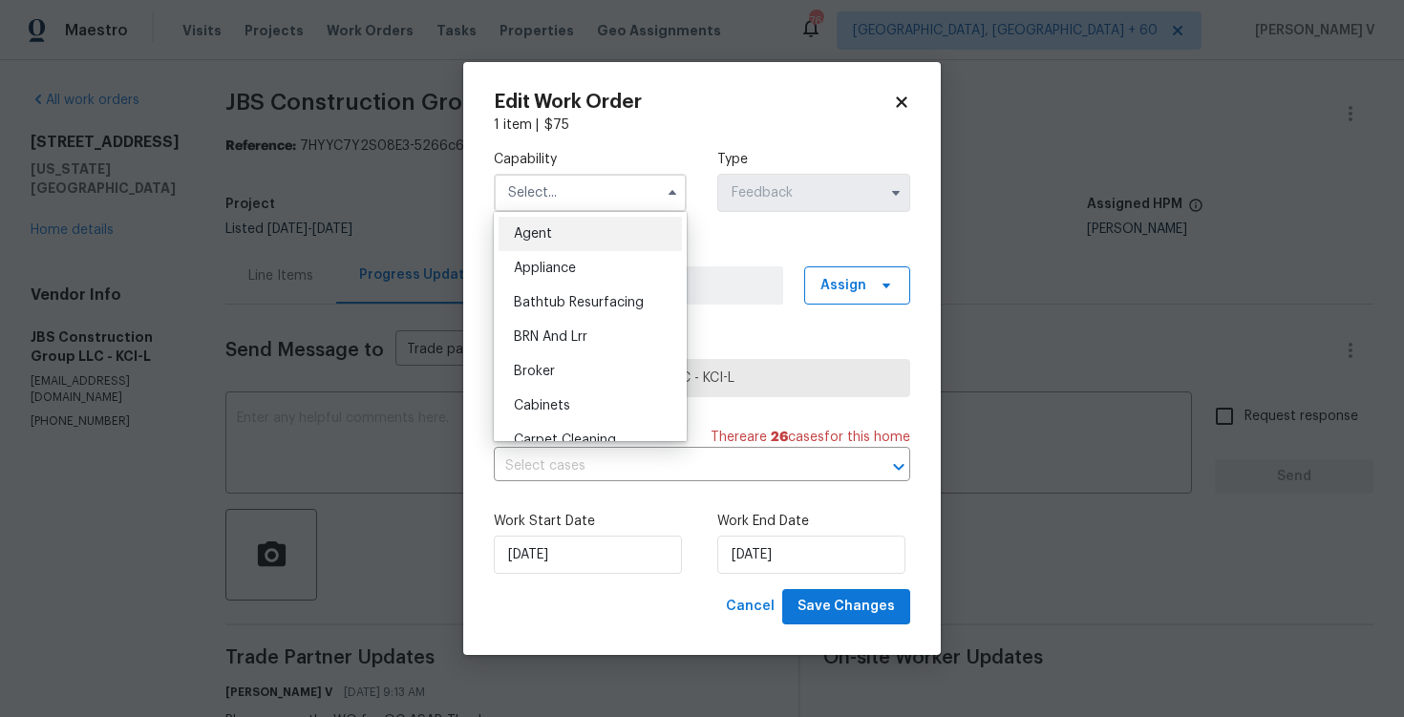
click at [527, 244] on div "Agent" at bounding box center [590, 234] width 183 height 34
type input "Agent"
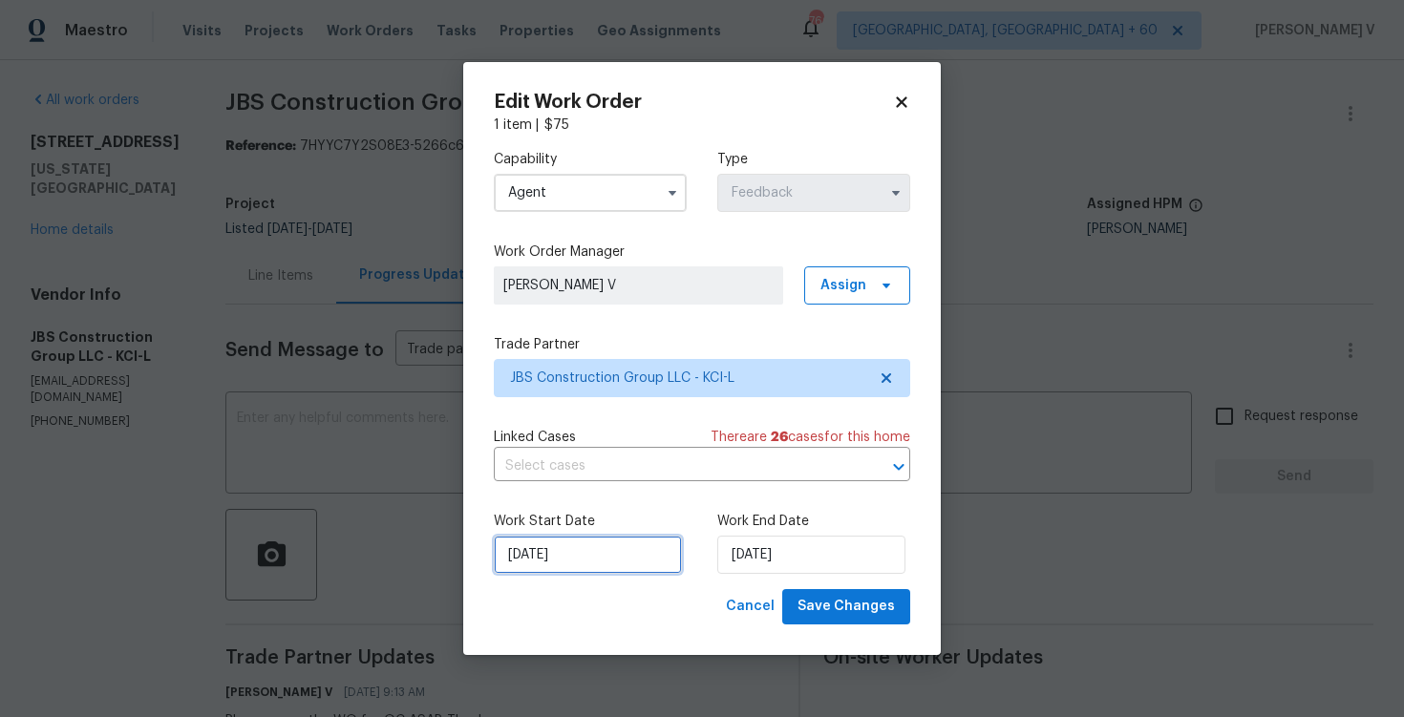
click at [591, 572] on input "26/09/2025" at bounding box center [588, 555] width 188 height 38
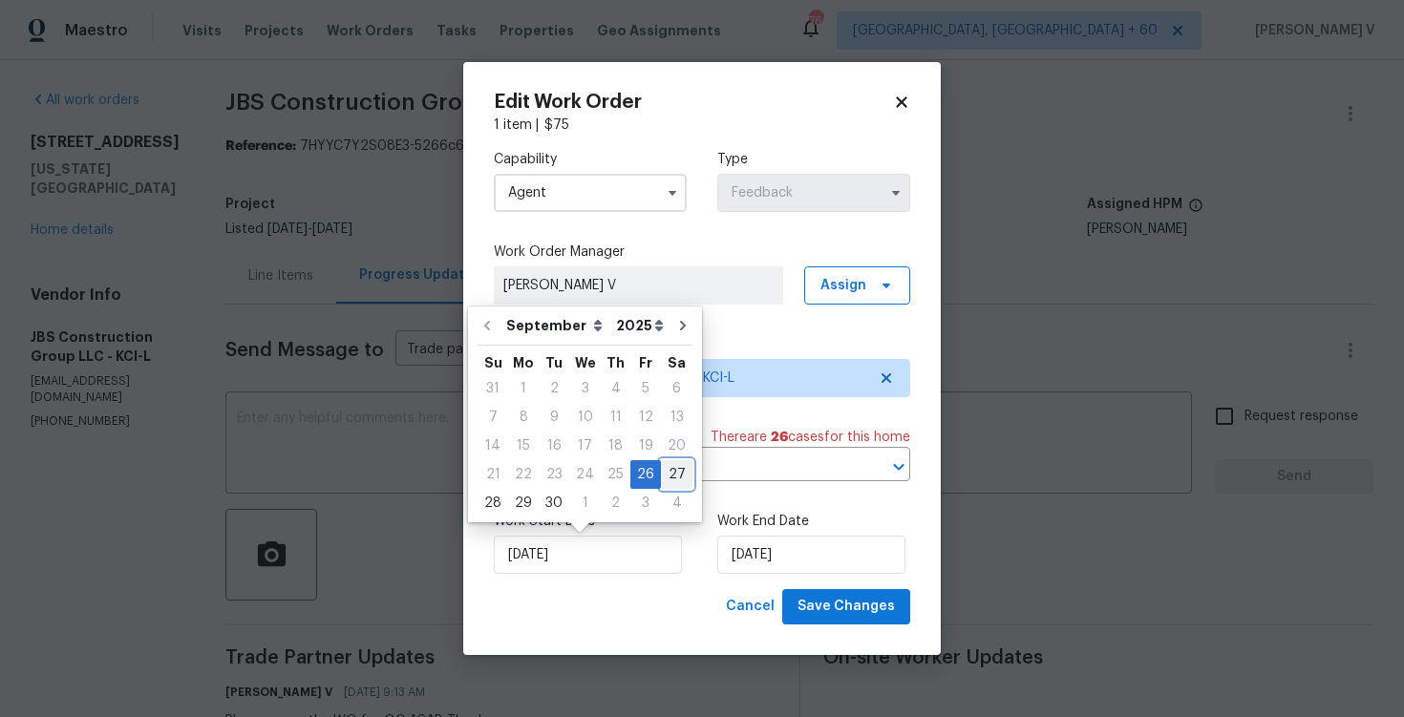
click at [662, 464] on div "27" at bounding box center [677, 474] width 32 height 27
type input "27/09/2025"
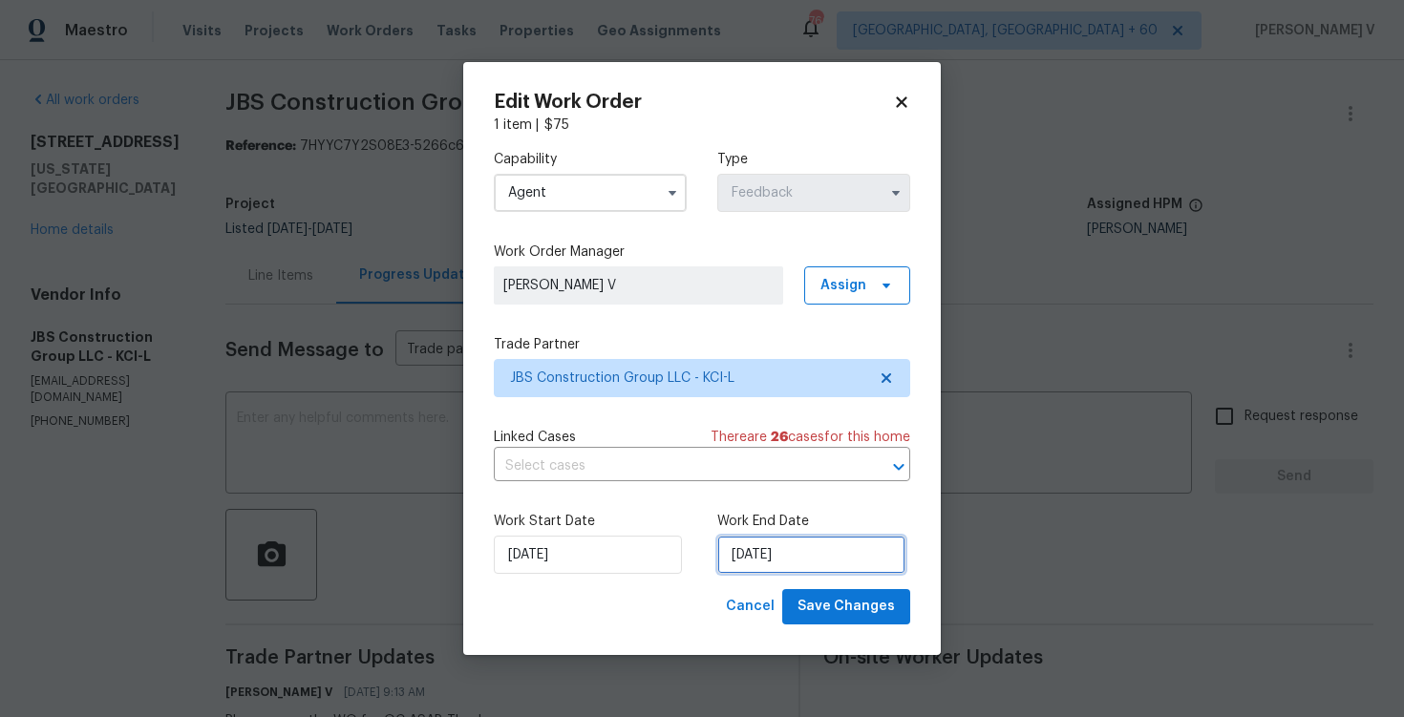
click at [793, 569] on input "06/10/2025" at bounding box center [811, 555] width 188 height 38
select select "9"
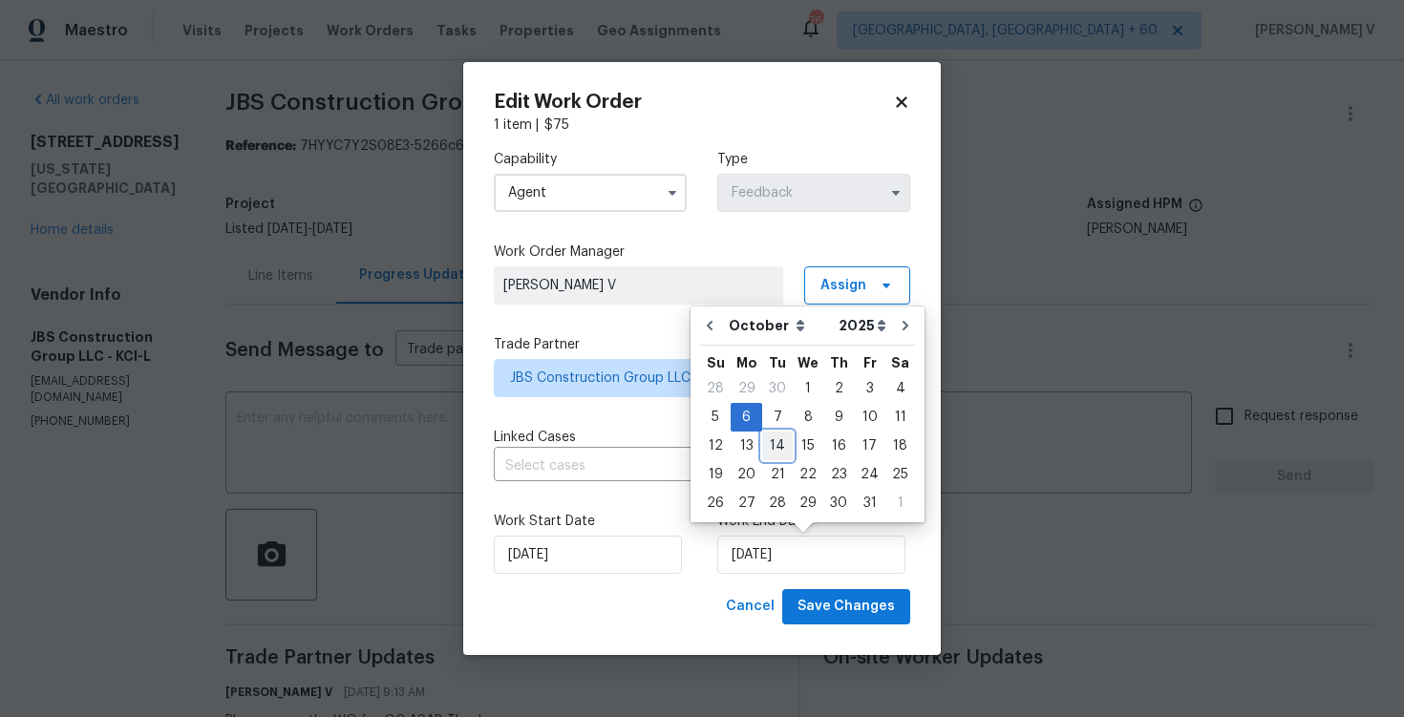
click at [786, 455] on div "14" at bounding box center [777, 446] width 31 height 27
type input "[DATE]"
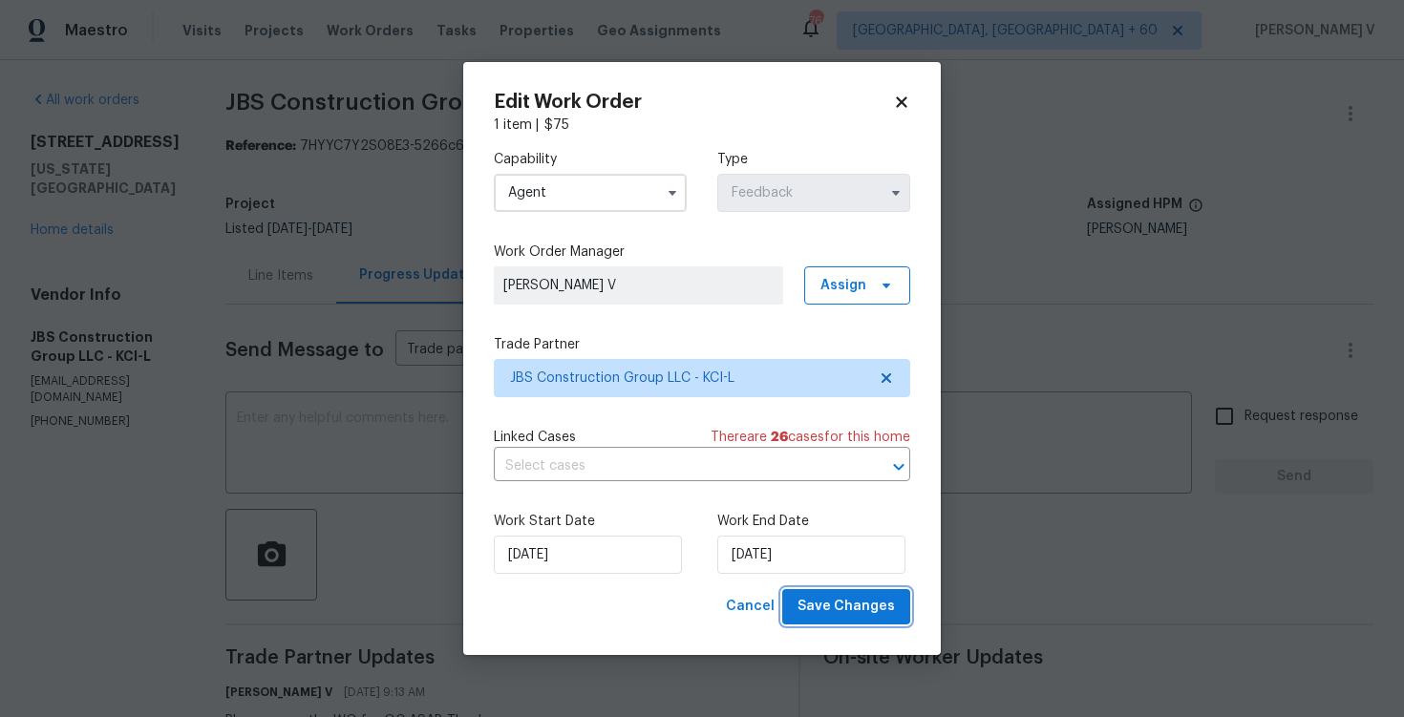
click at [860, 609] on span "Save Changes" at bounding box center [846, 607] width 97 height 24
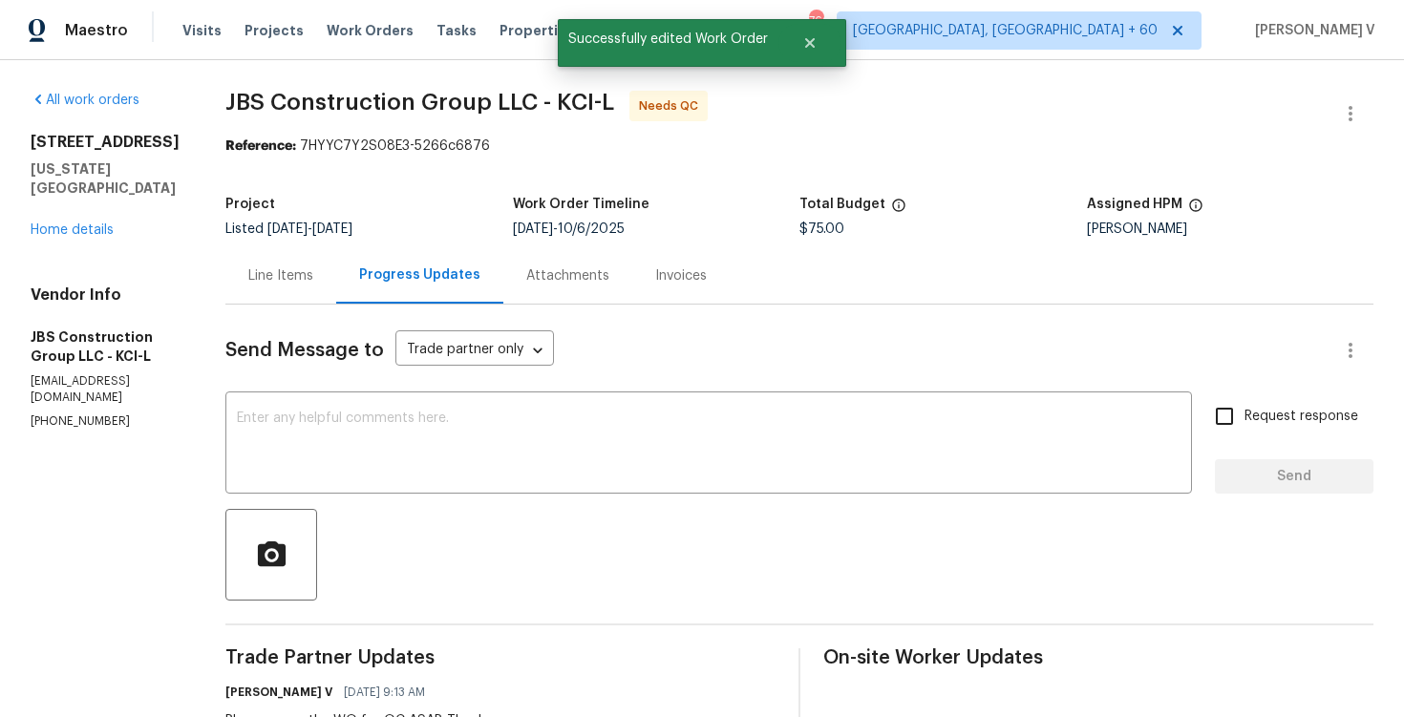
click at [329, 263] on div "Line Items" at bounding box center [280, 275] width 111 height 56
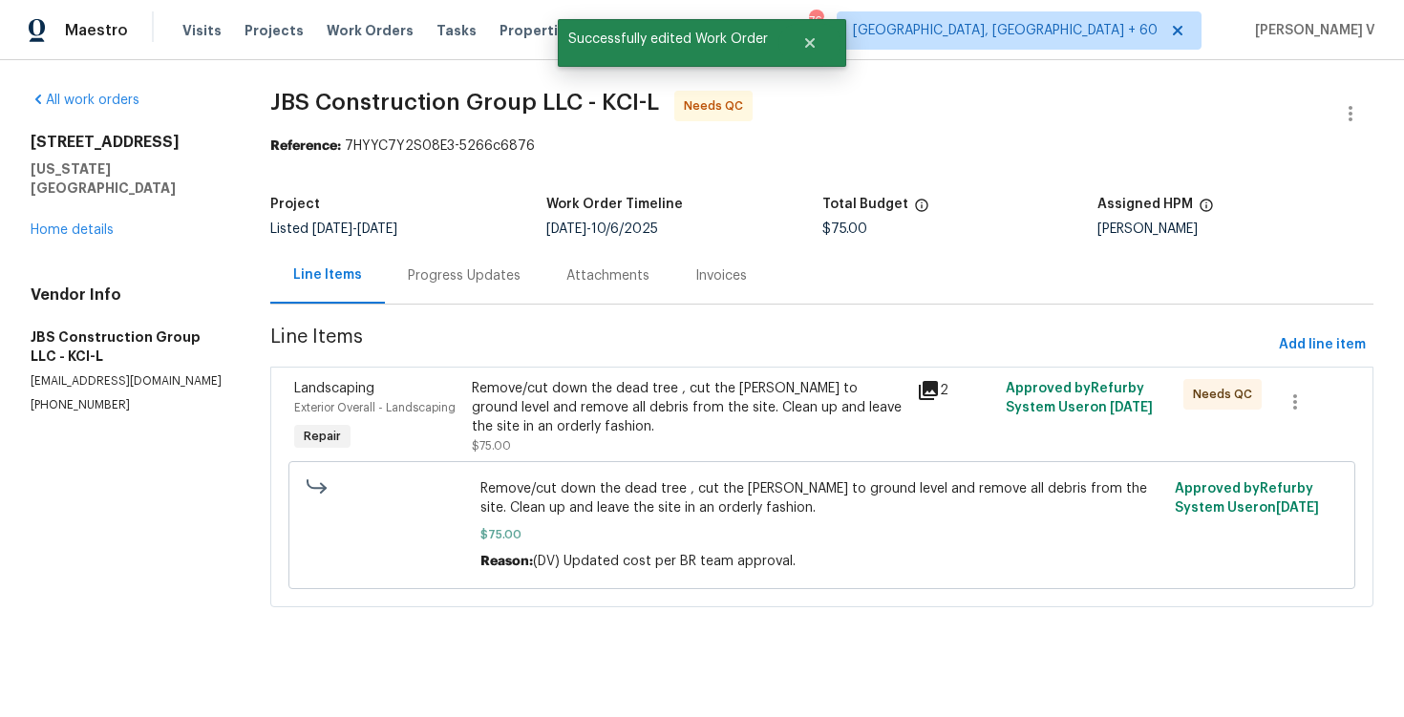
click at [482, 287] on div "Progress Updates" at bounding box center [464, 275] width 159 height 56
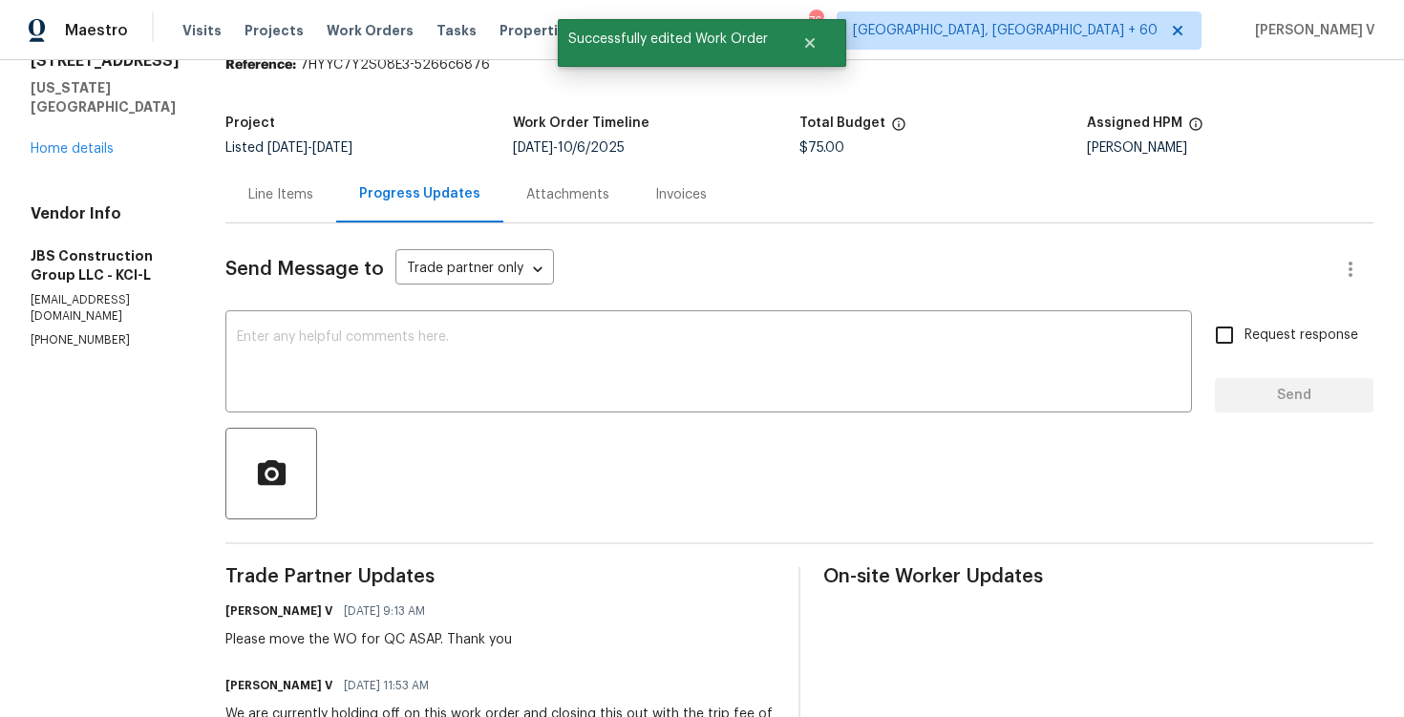
scroll to position [163, 0]
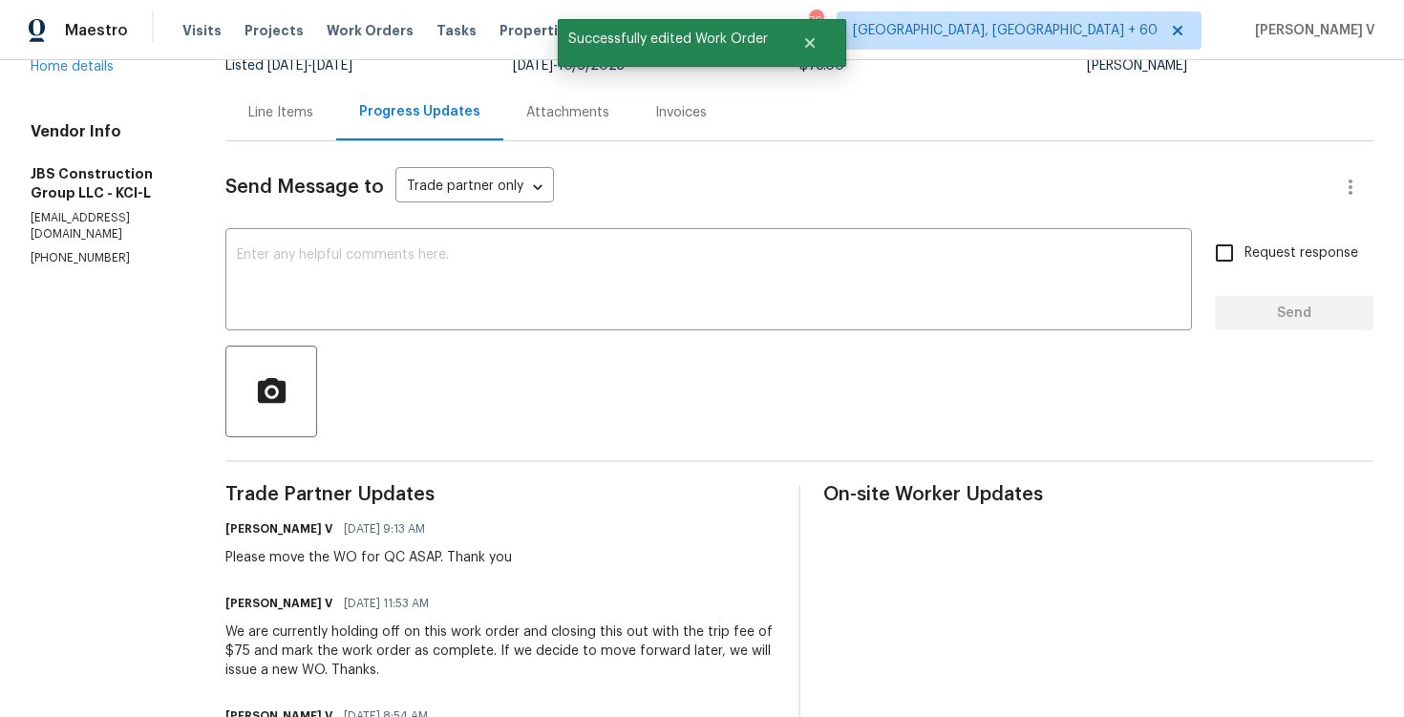
click at [340, 164] on div "Send Message to Trade partner only Trade partner only ​" at bounding box center [776, 187] width 1103 height 46
click at [336, 131] on div "Line Items" at bounding box center [280, 112] width 111 height 56
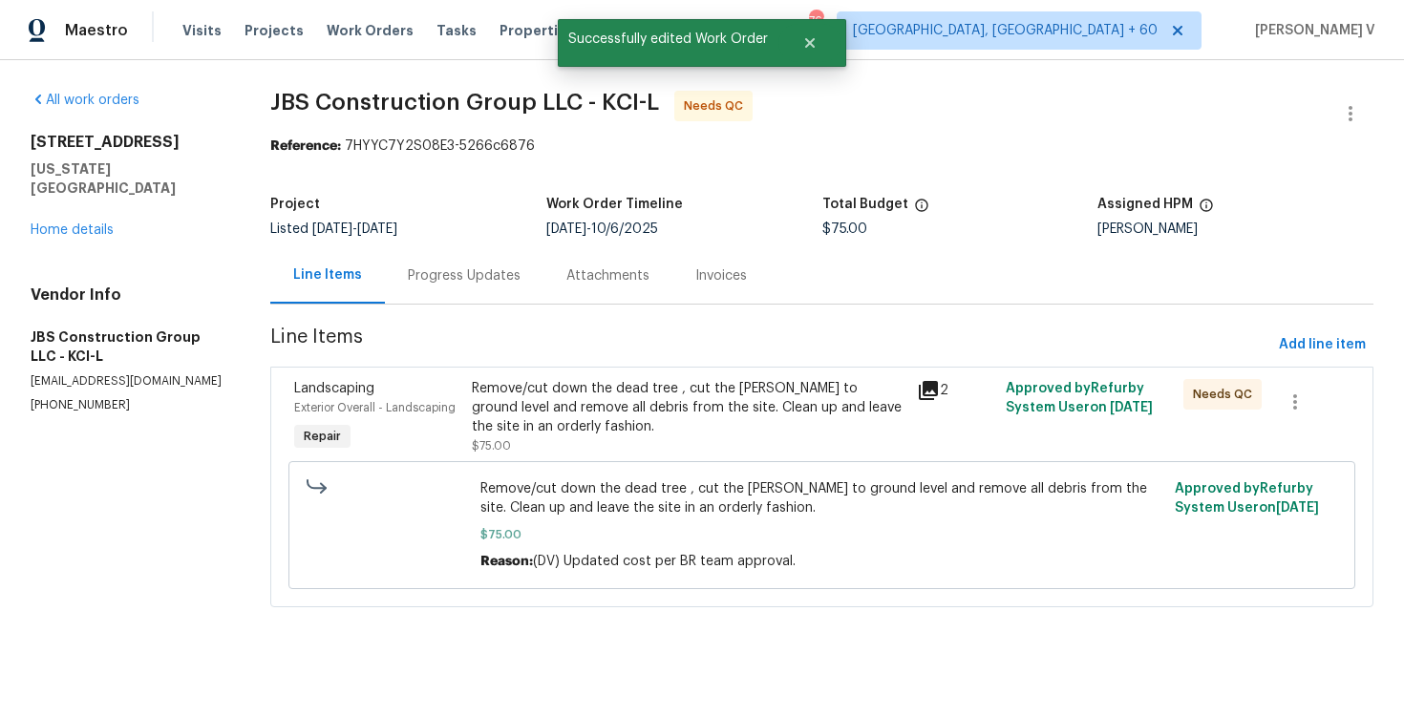
click at [595, 390] on div "Remove/cut down the dead tree , cut the stump to ground level and remove all de…" at bounding box center [688, 407] width 433 height 57
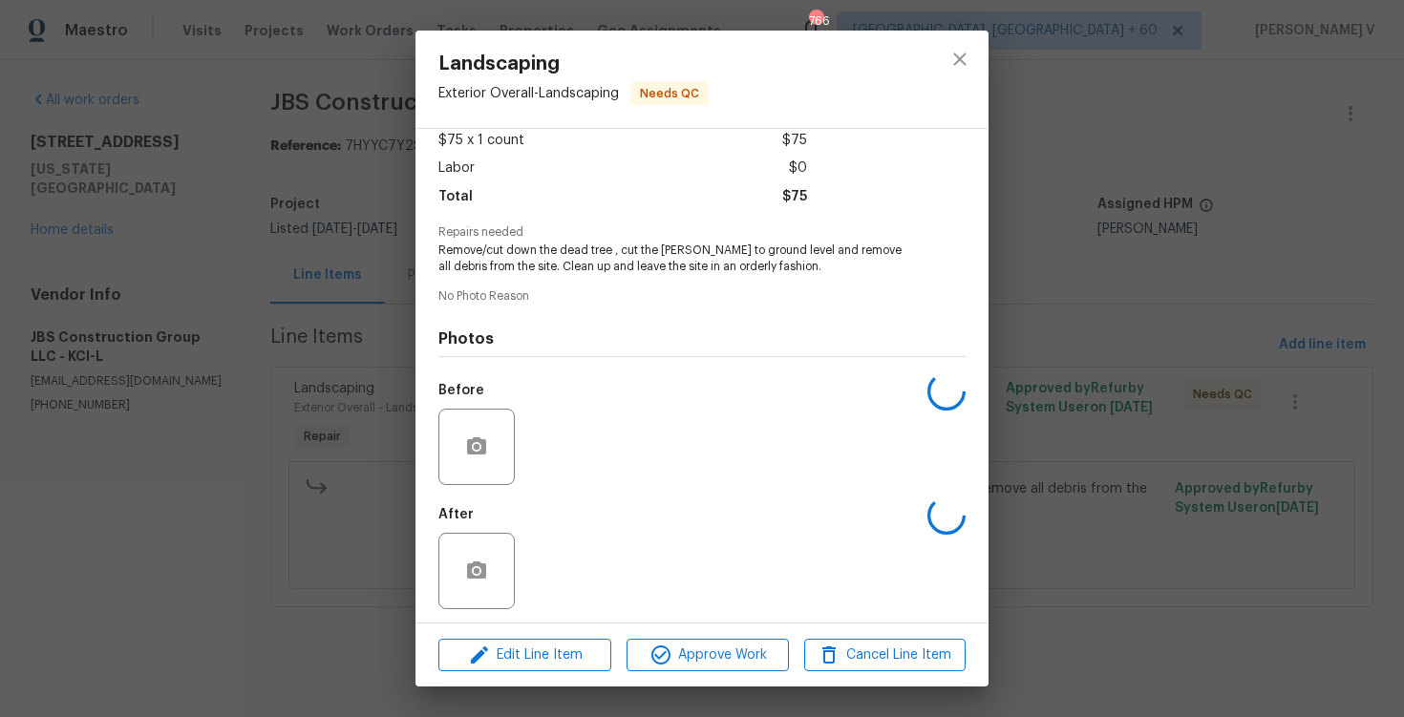
scroll to position [115, 0]
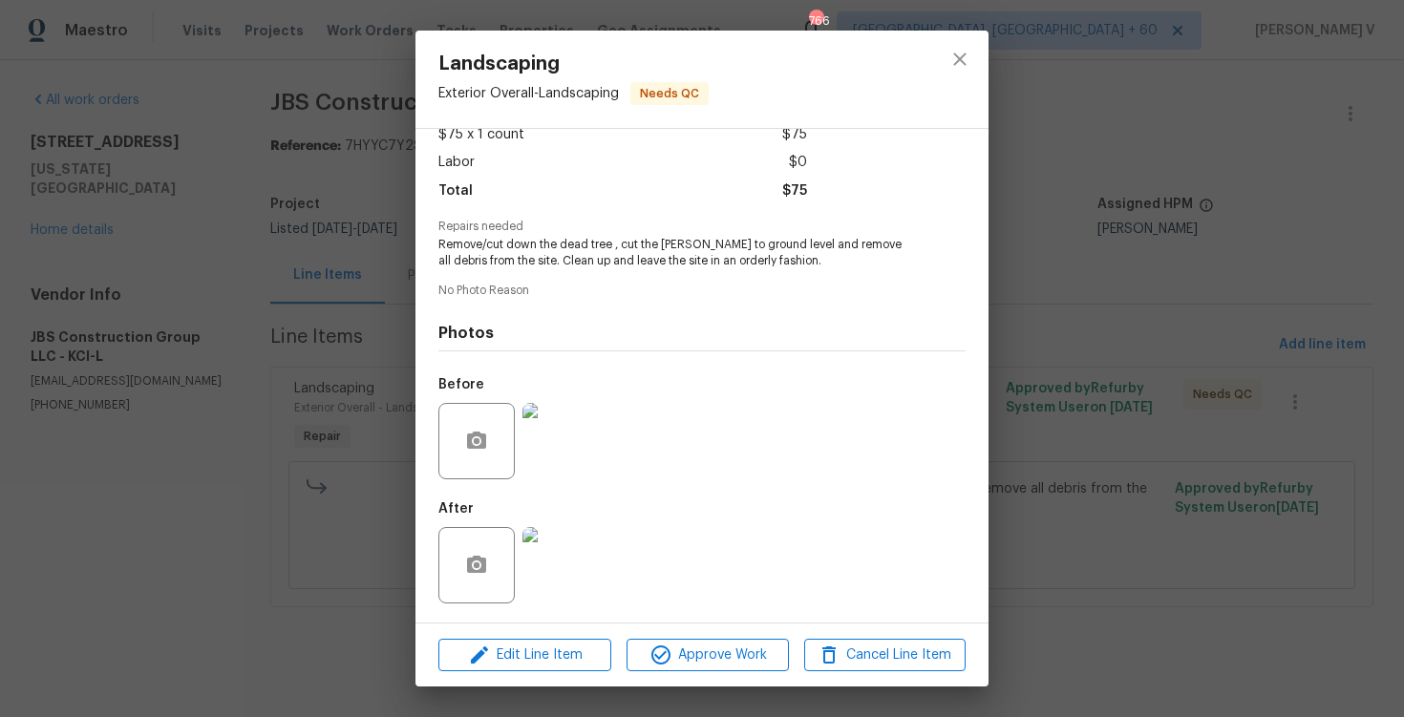
click at [285, 396] on div "Landscaping Exterior Overall - Landscaping Needs QC Vendor JBS Construction Gro…" at bounding box center [702, 358] width 1404 height 717
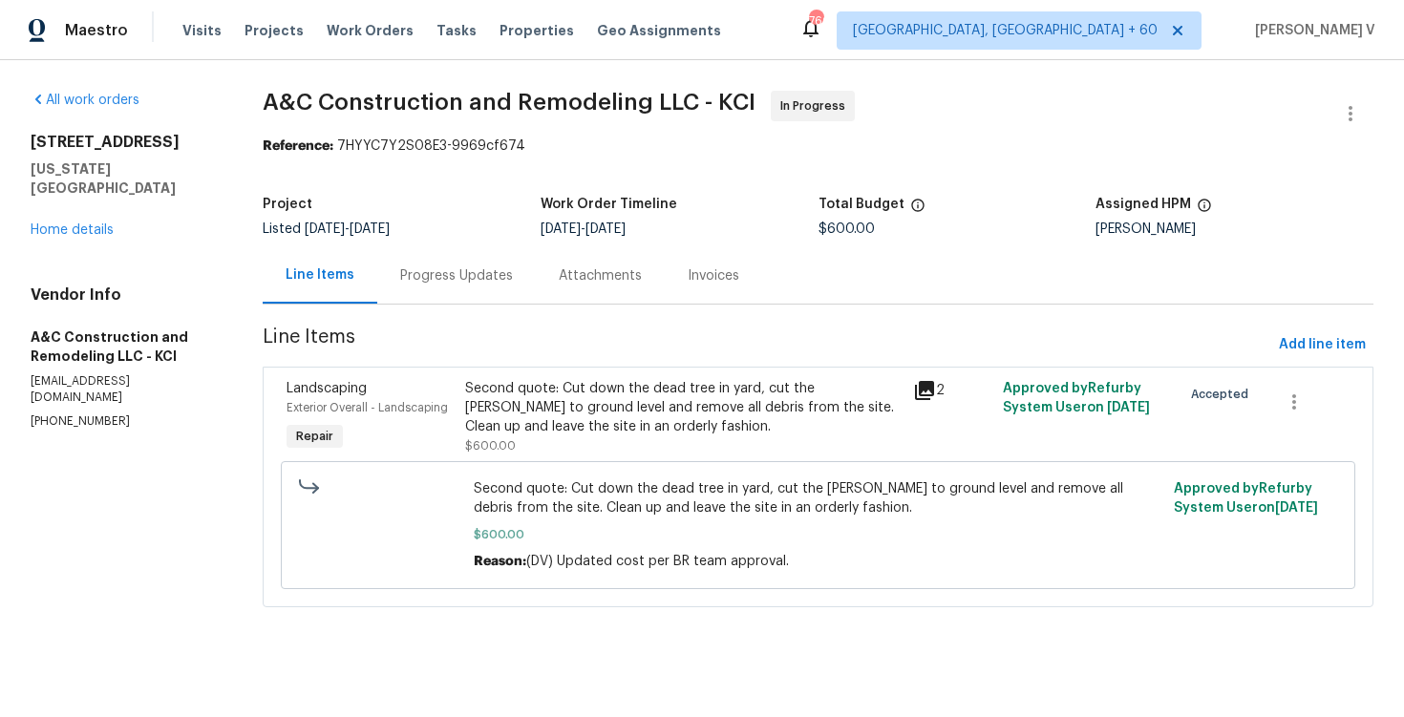
click at [439, 254] on div "Progress Updates" at bounding box center [456, 275] width 159 height 56
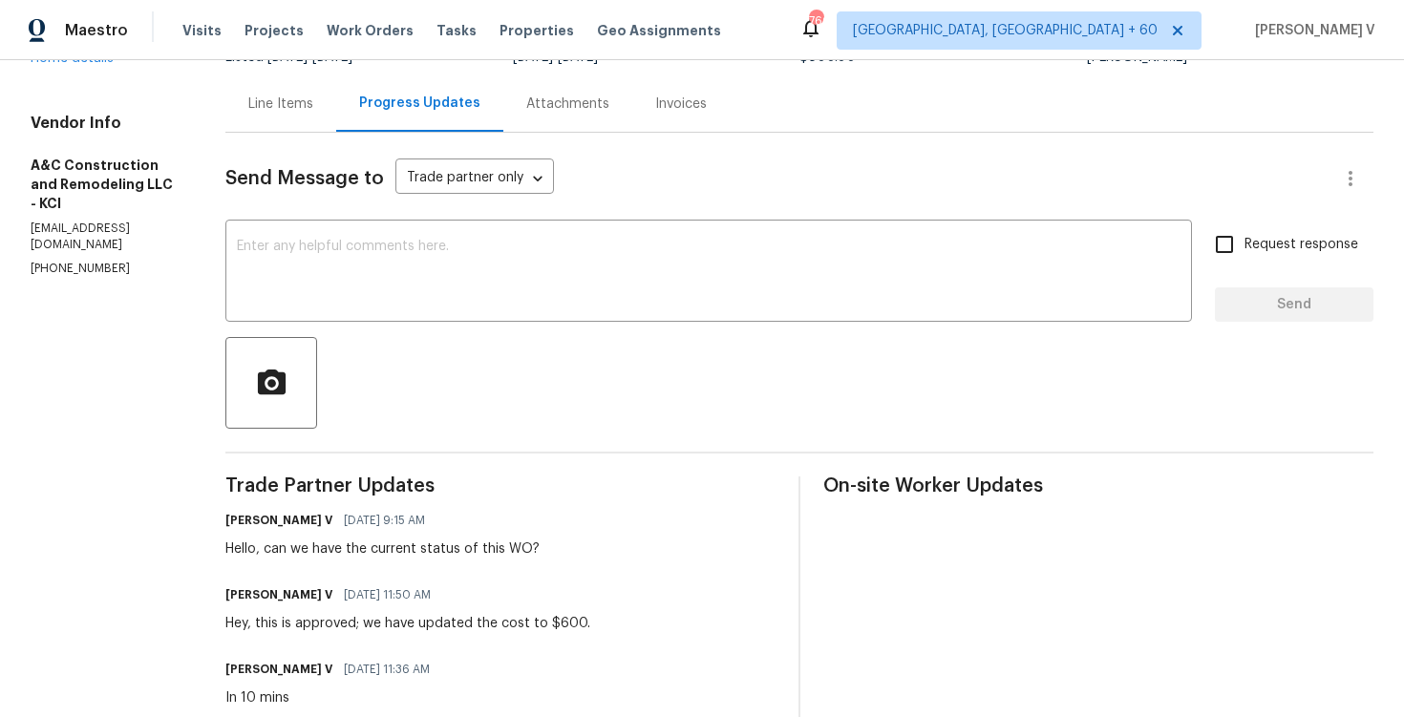
scroll to position [162, 0]
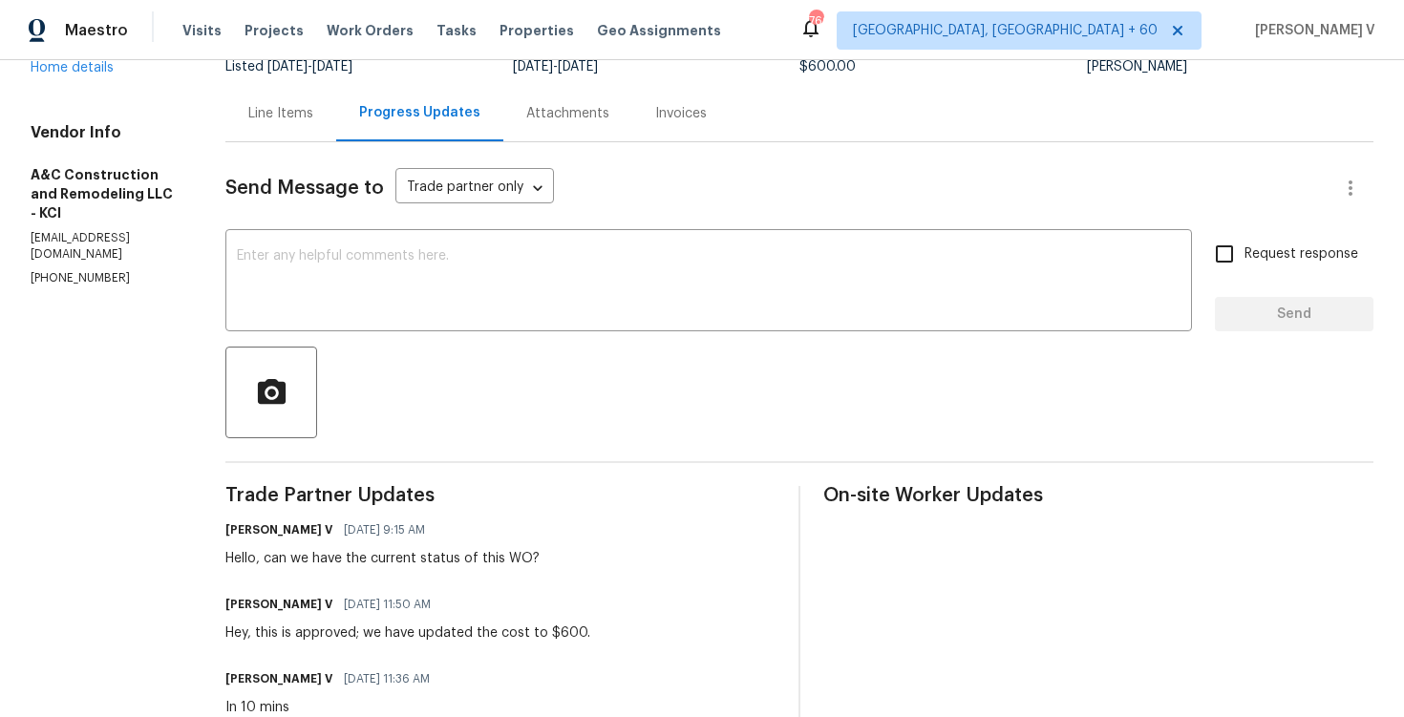
click at [48, 270] on p "[PHONE_NUMBER]" at bounding box center [105, 278] width 149 height 16
copy p "[PHONE_NUMBER]"
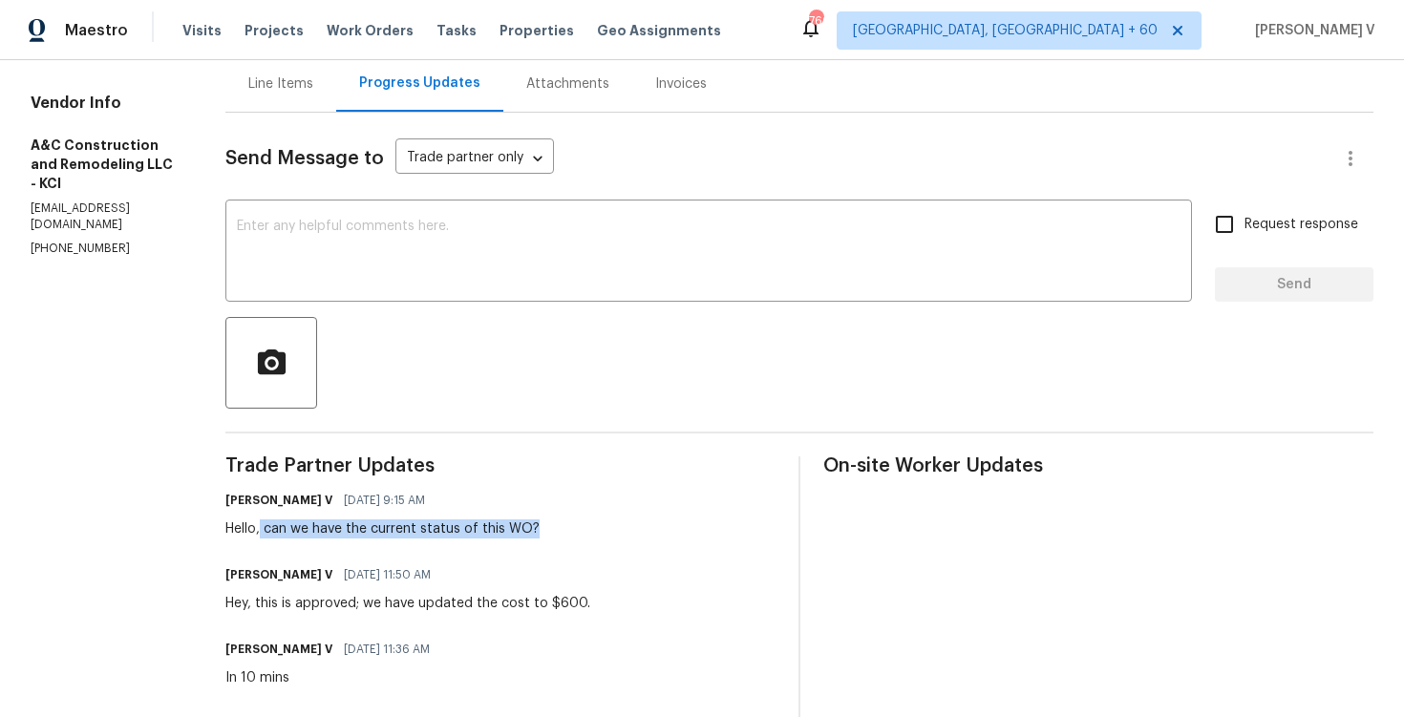
drag, startPoint x: 296, startPoint y: 532, endPoint x: 765, endPoint y: 535, distance: 469.1
click at [765, 535] on div "[PERSON_NAME] V [DATE] 9:15 AM Hello, can we have the current status of this WO?" at bounding box center [500, 513] width 550 height 52
copy div "can we have the current status of this WO?"
click at [419, 256] on textarea at bounding box center [709, 253] width 944 height 67
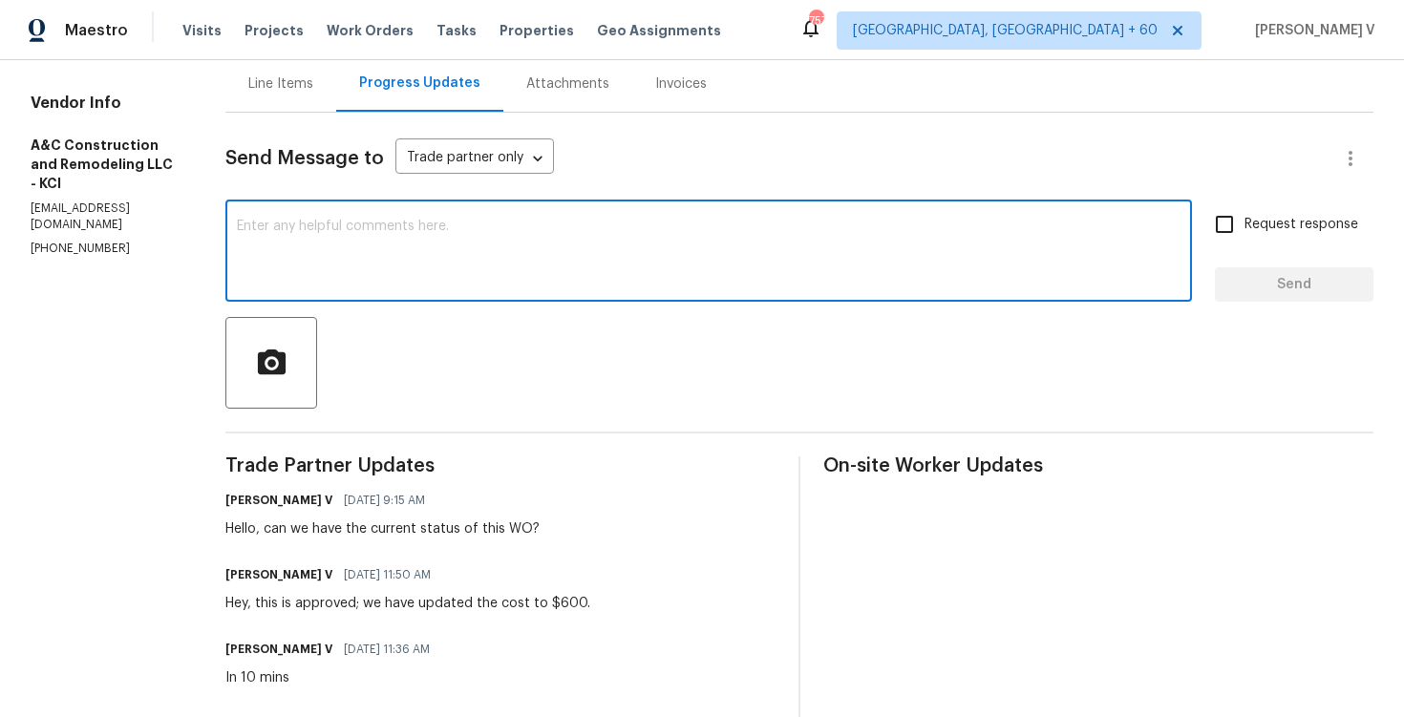
paste textarea "We've sent you a text to check on the status of the work order. Could you pleas…"
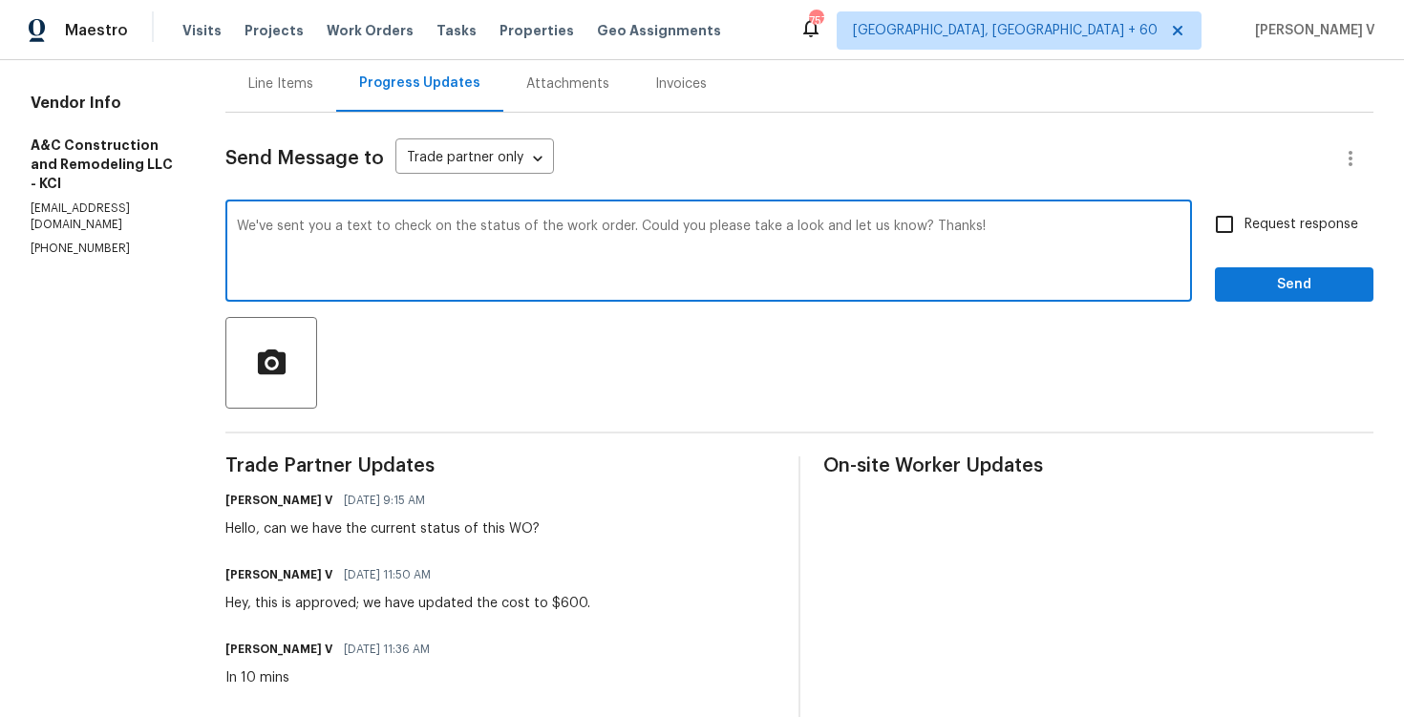
type textarea "We've sent you a text to check on the status of the work order. Could you pleas…"
click at [1247, 219] on span "Request response" at bounding box center [1302, 225] width 114 height 20
click at [1245, 219] on input "Request response" at bounding box center [1225, 224] width 40 height 40
checkbox input "true"
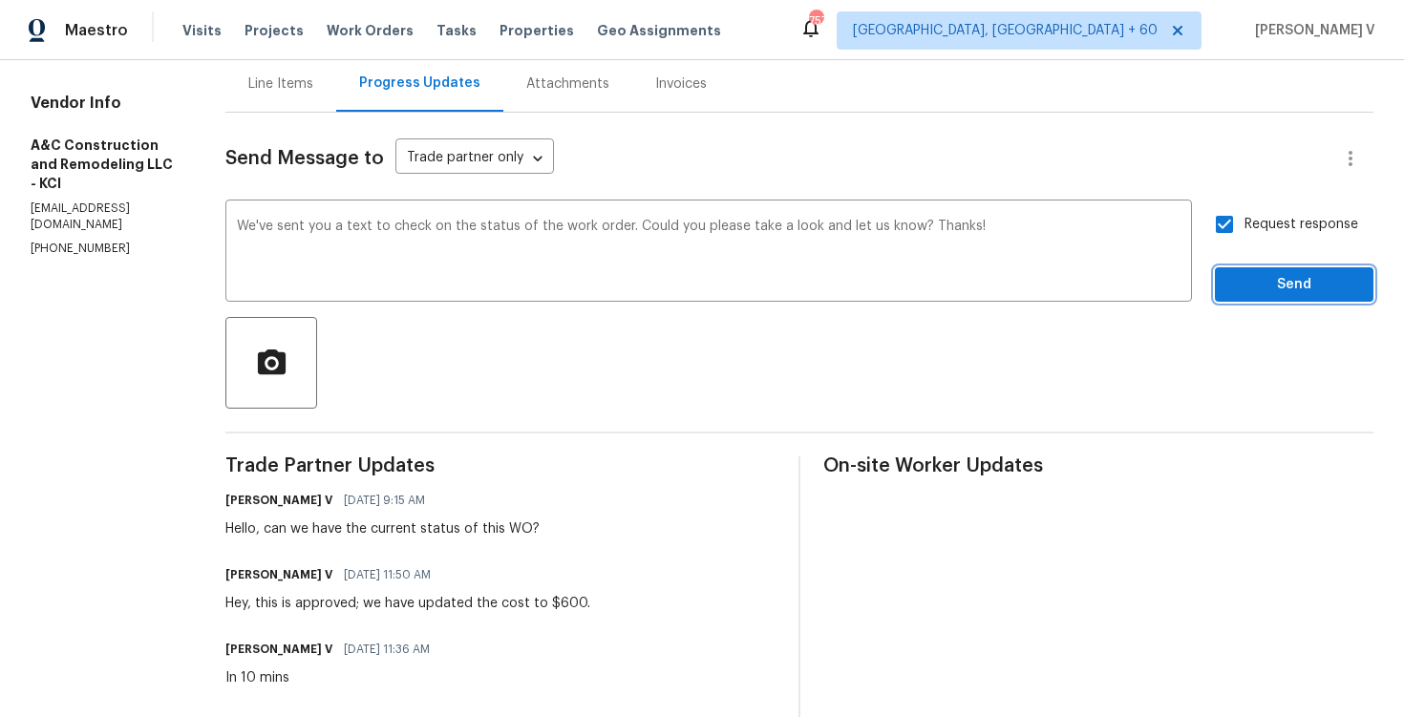
click at [1279, 284] on span "Send" at bounding box center [1295, 285] width 128 height 24
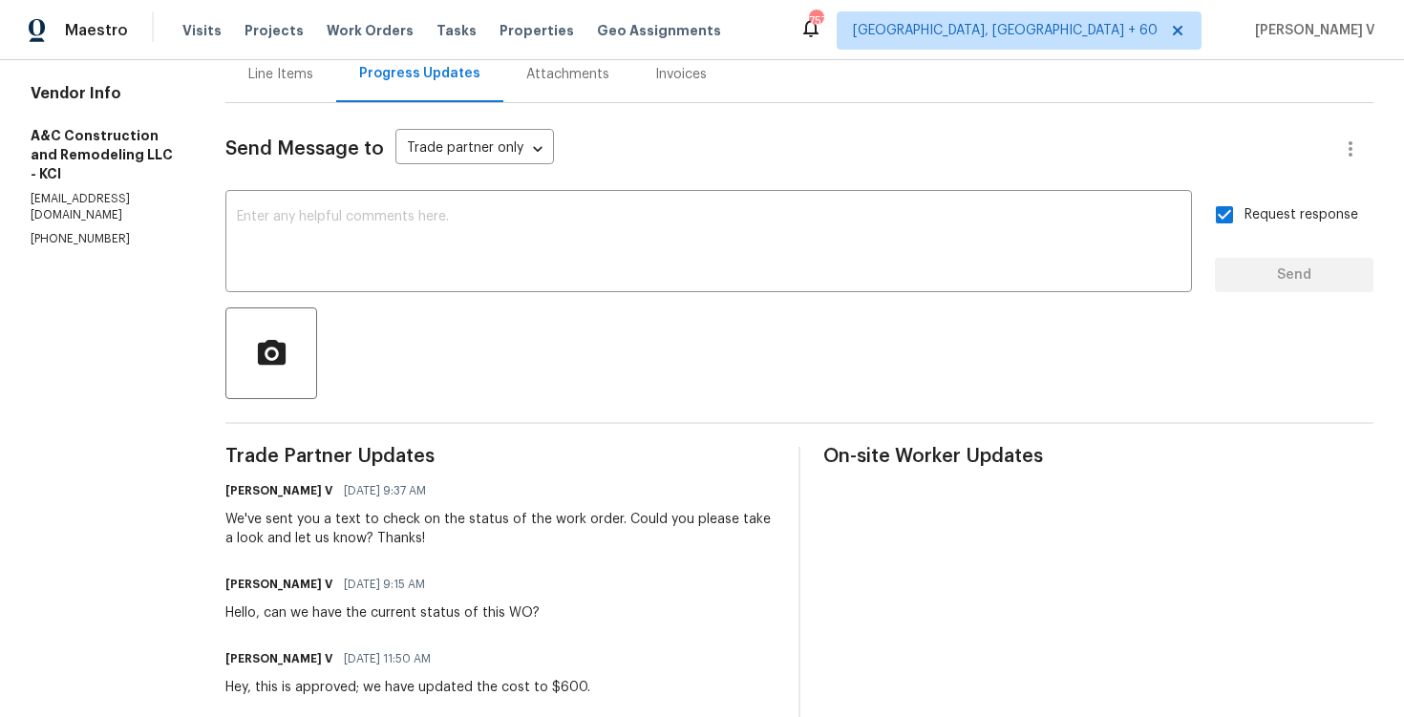
scroll to position [0, 0]
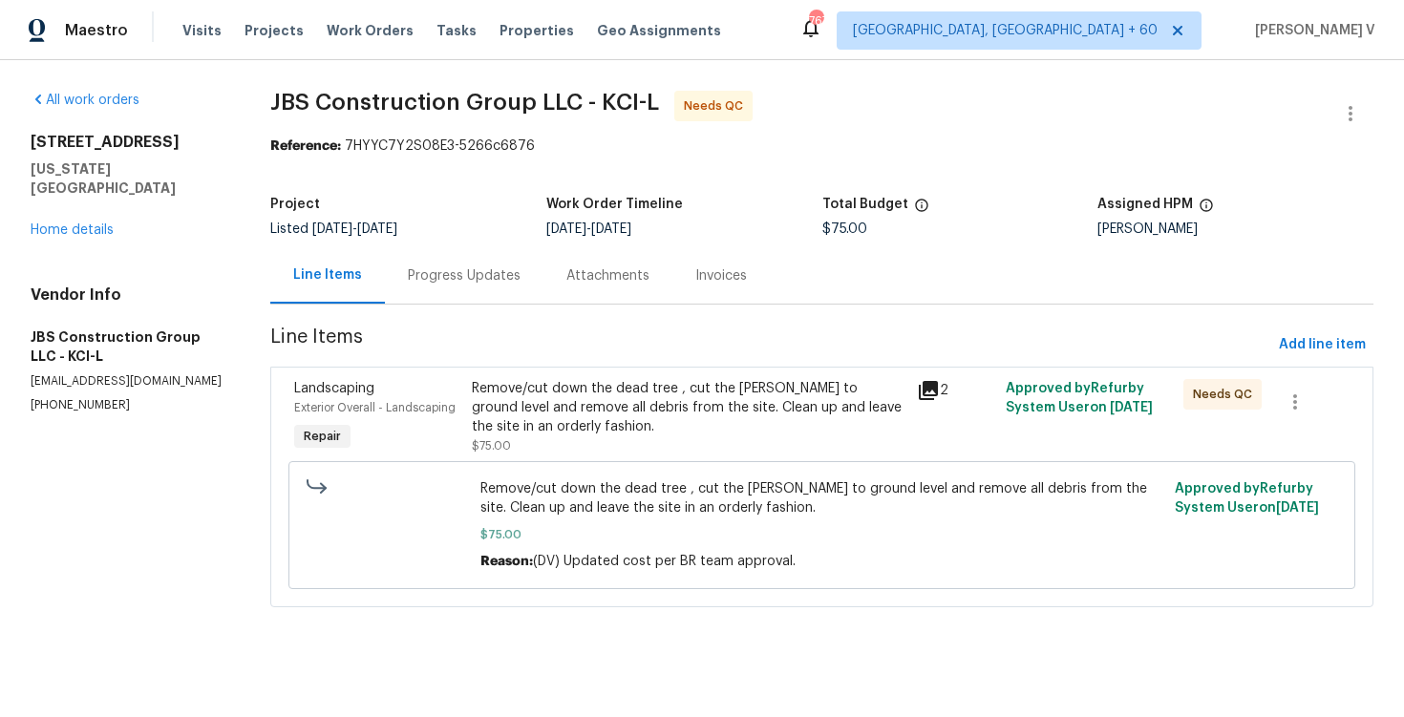
click at [614, 417] on div "Remove/cut down the dead tree , cut the [PERSON_NAME] to ground level and remov…" at bounding box center [688, 407] width 433 height 57
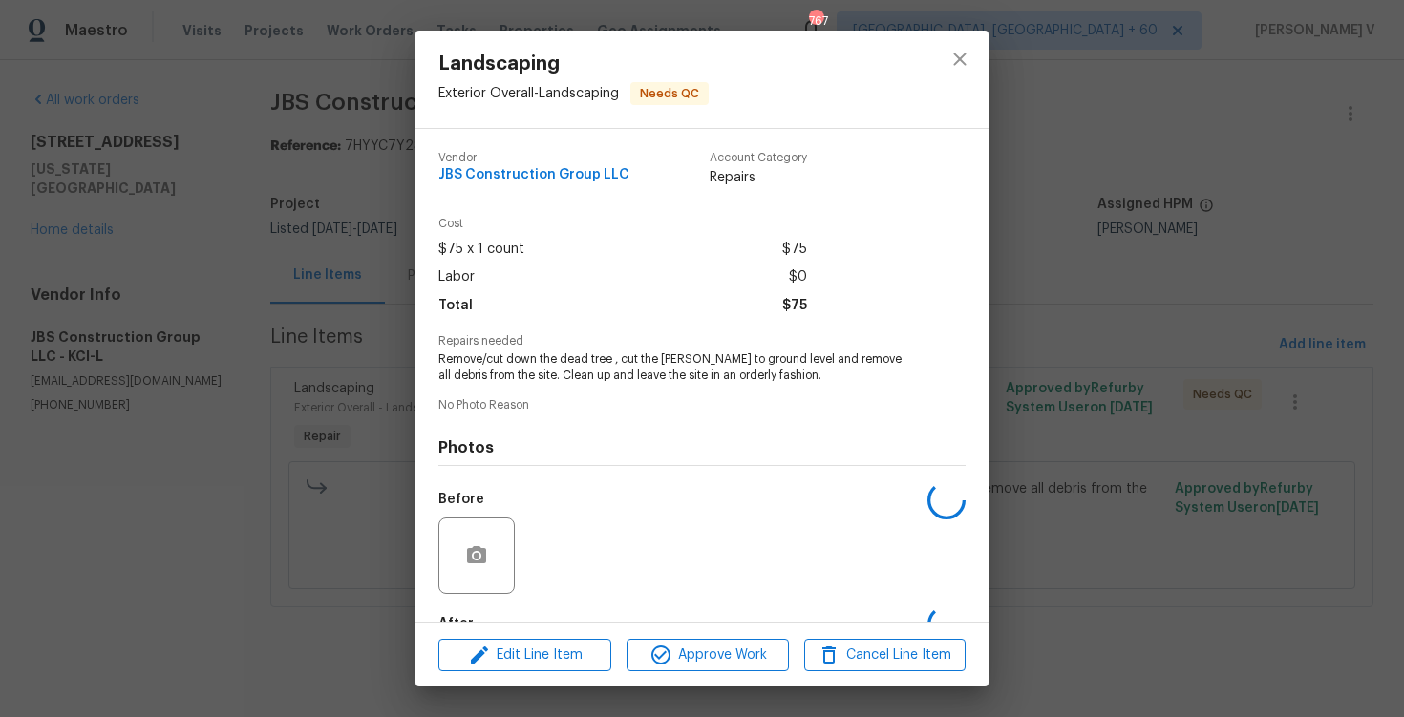
scroll to position [115, 0]
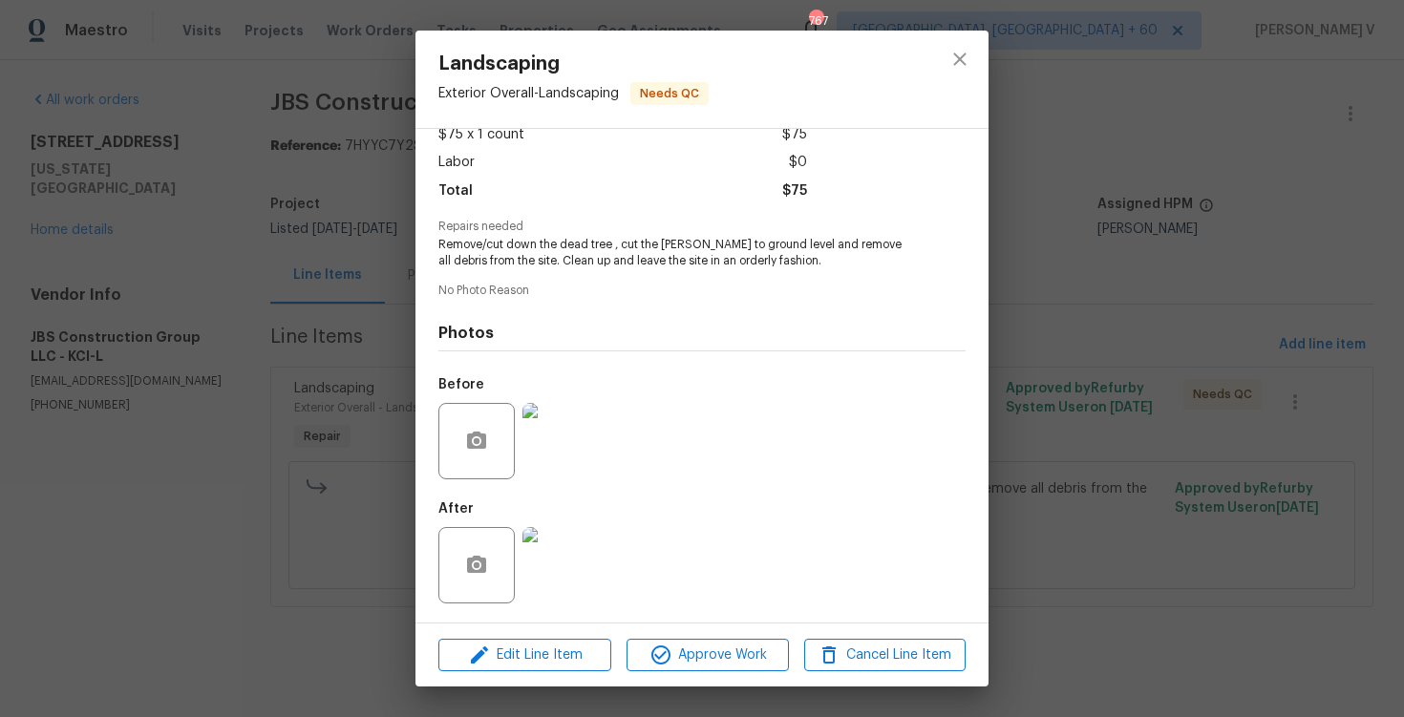
click at [296, 436] on div "Landscaping Exterior Overall - Landscaping Needs QC Vendor JBS Construction Gro…" at bounding box center [702, 358] width 1404 height 717
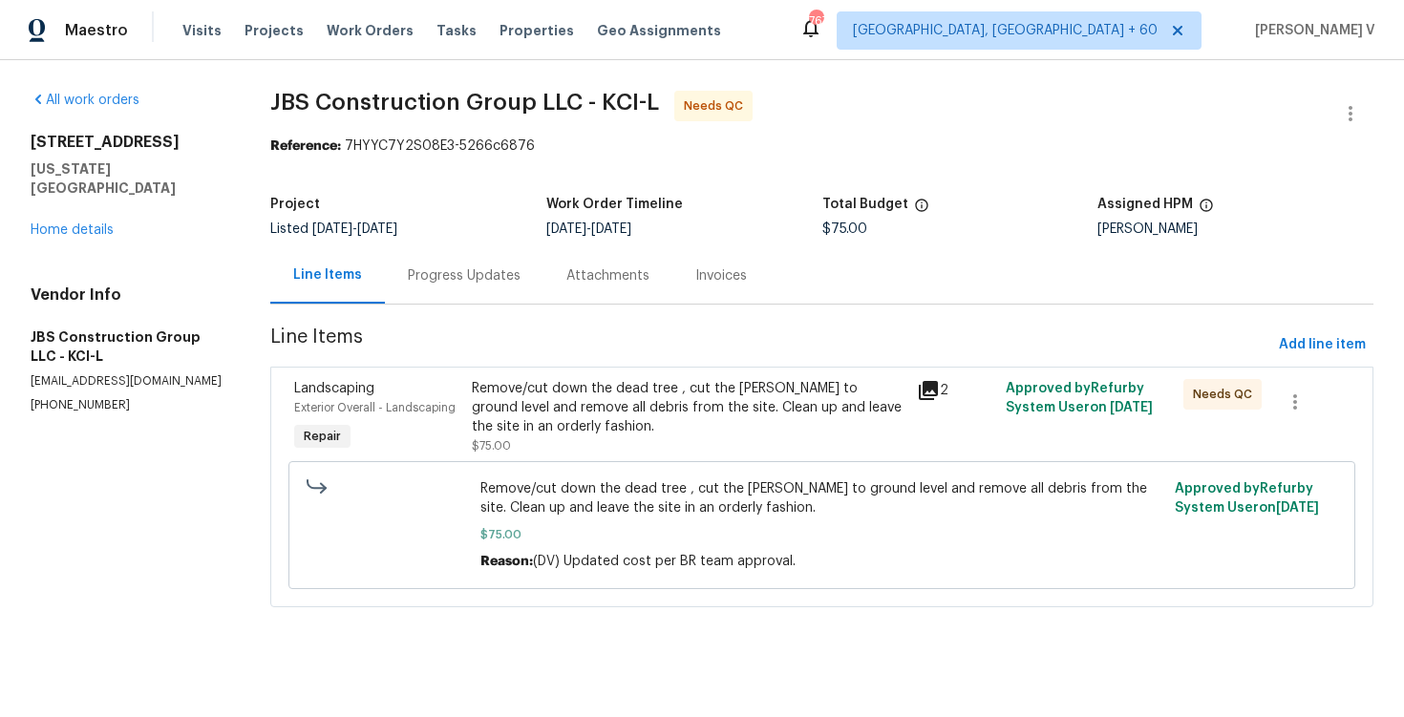
click at [576, 338] on span "Line Items" at bounding box center [770, 345] width 1001 height 35
click at [583, 394] on div "Remove/cut down the dead tree , cut the [PERSON_NAME] to ground level and remov…" at bounding box center [688, 407] width 433 height 57
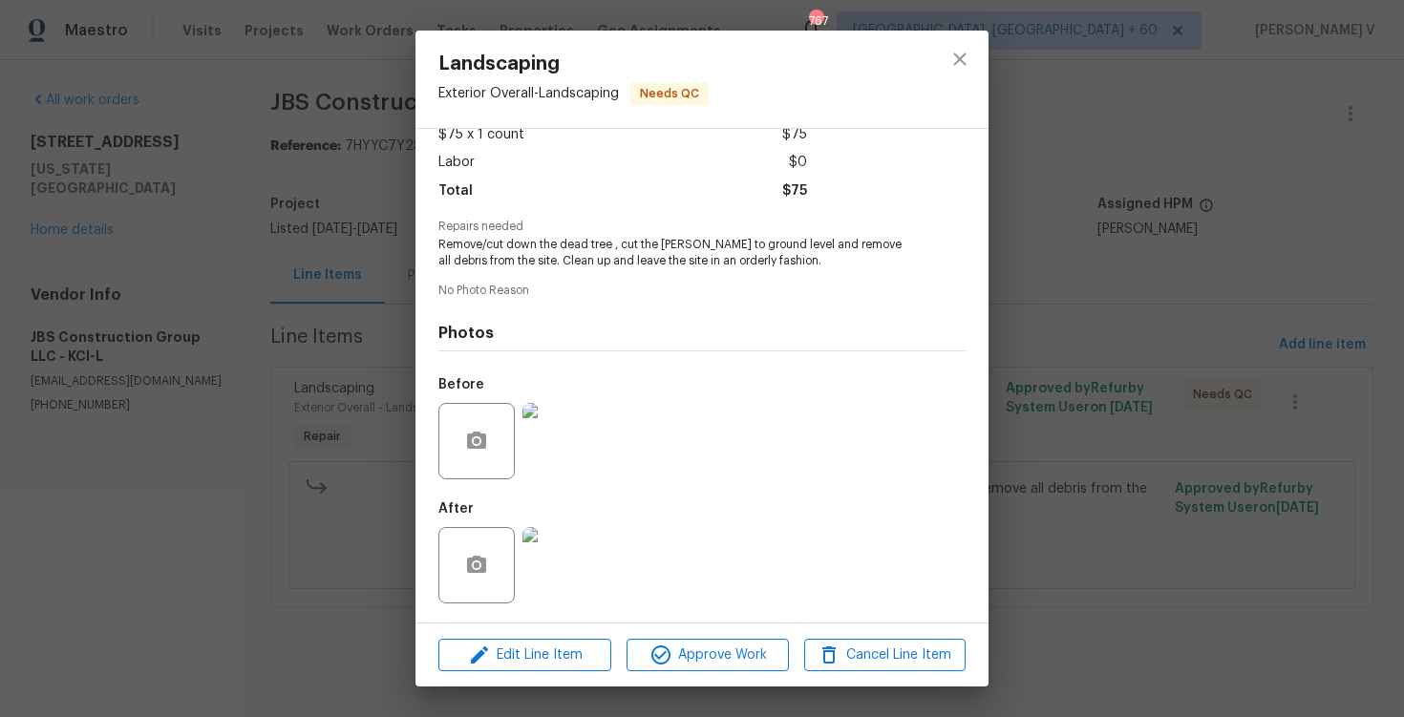
click at [699, 633] on div "Edit Line Item Approve Work Cancel Line Item" at bounding box center [702, 656] width 573 height 64
click at [699, 659] on span "Approve Work" at bounding box center [707, 656] width 150 height 24
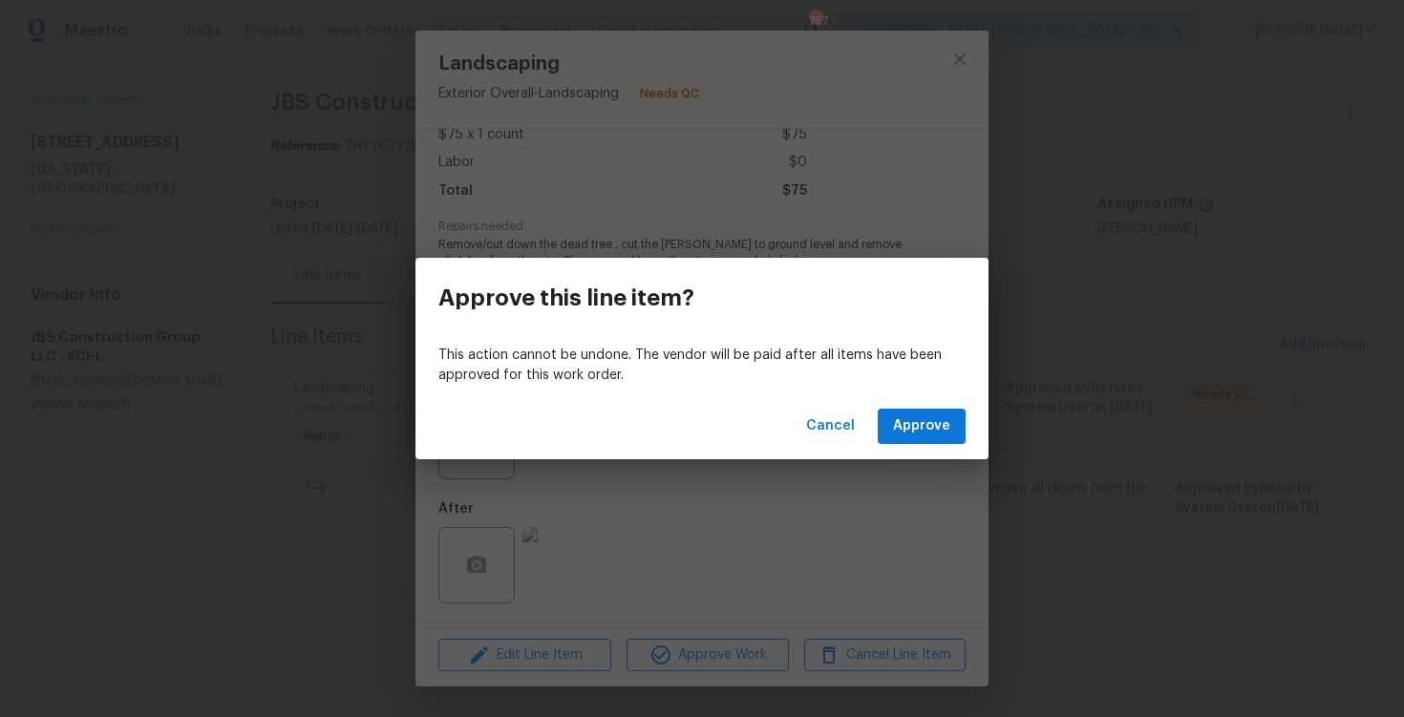
click at [917, 448] on div "Cancel Approve" at bounding box center [702, 427] width 573 height 66
click at [916, 430] on span "Approve" at bounding box center [921, 427] width 57 height 24
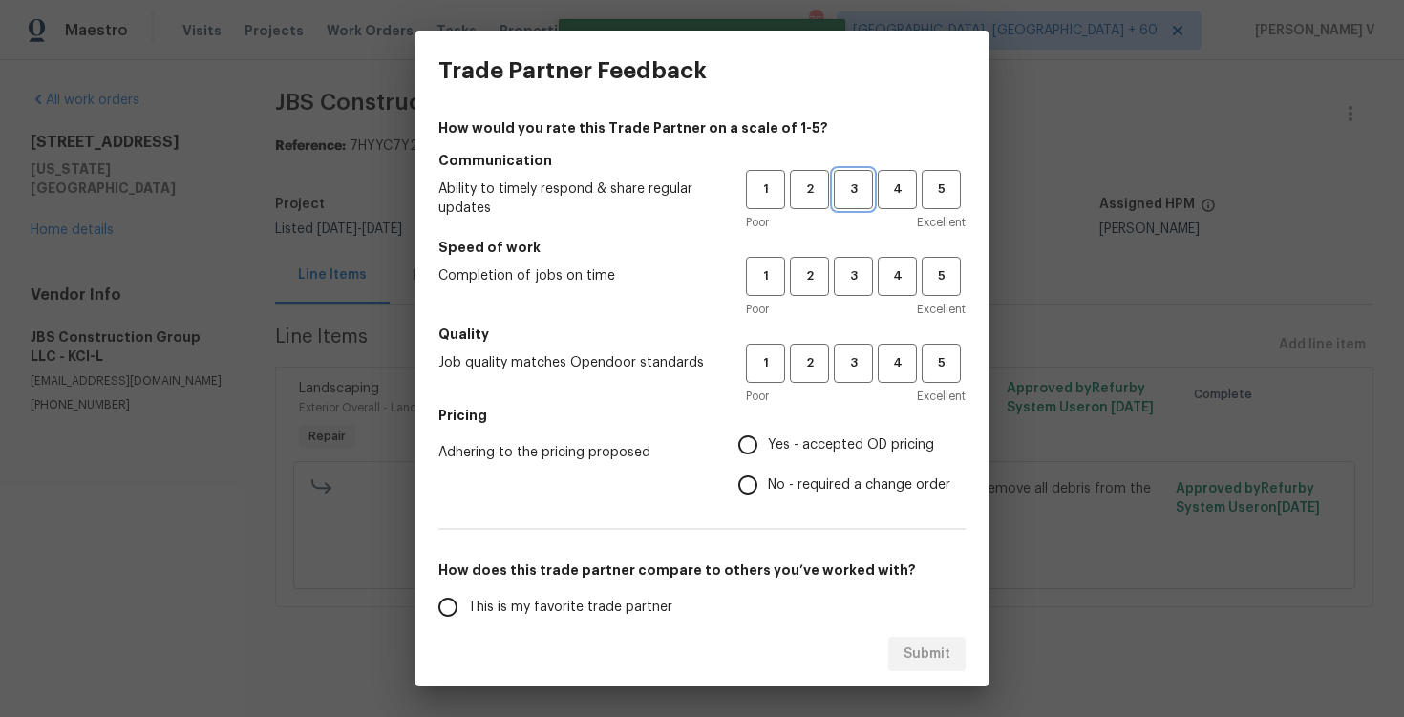
click at [847, 189] on span "3" at bounding box center [853, 190] width 35 height 22
click at [855, 281] on span "3" at bounding box center [853, 277] width 35 height 22
click at [852, 361] on span "3" at bounding box center [853, 364] width 35 height 22
click at [756, 485] on input "No - required a change order" at bounding box center [748, 485] width 40 height 40
radio input "true"
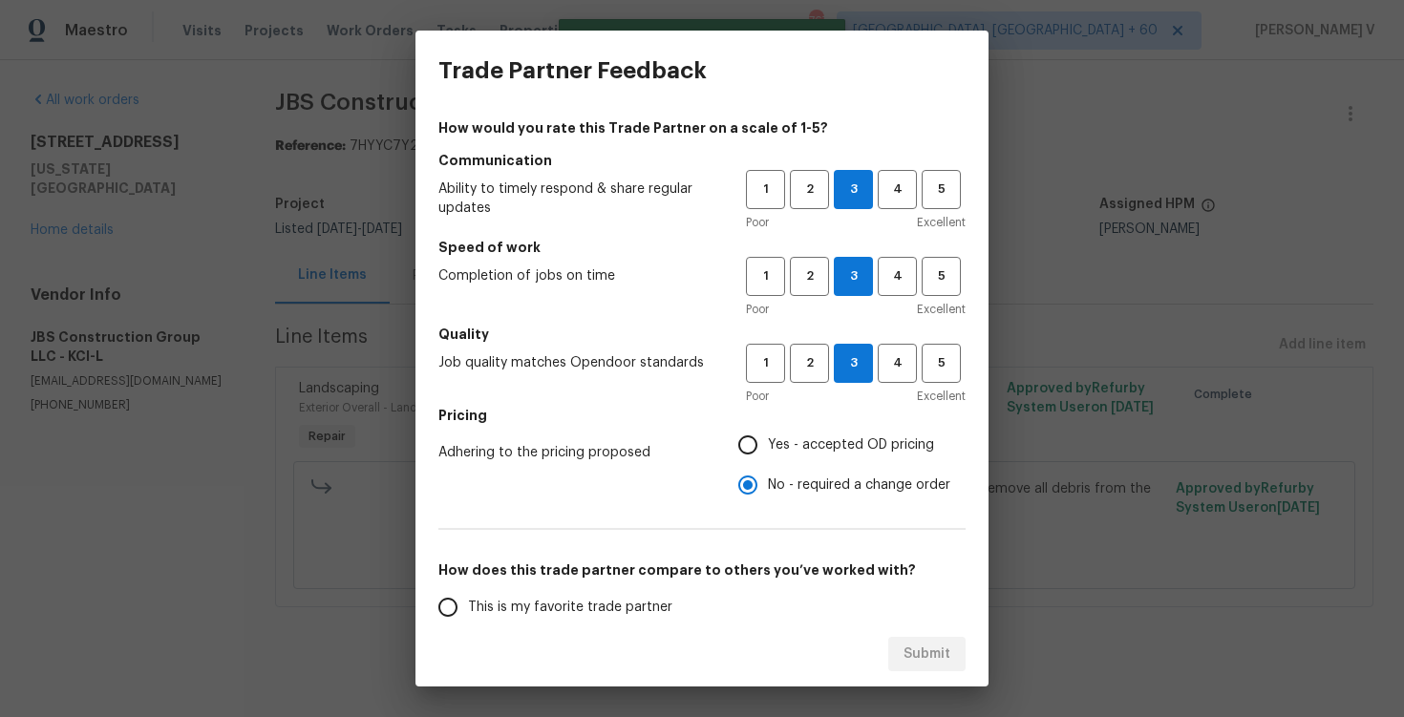
scroll to position [142, 0]
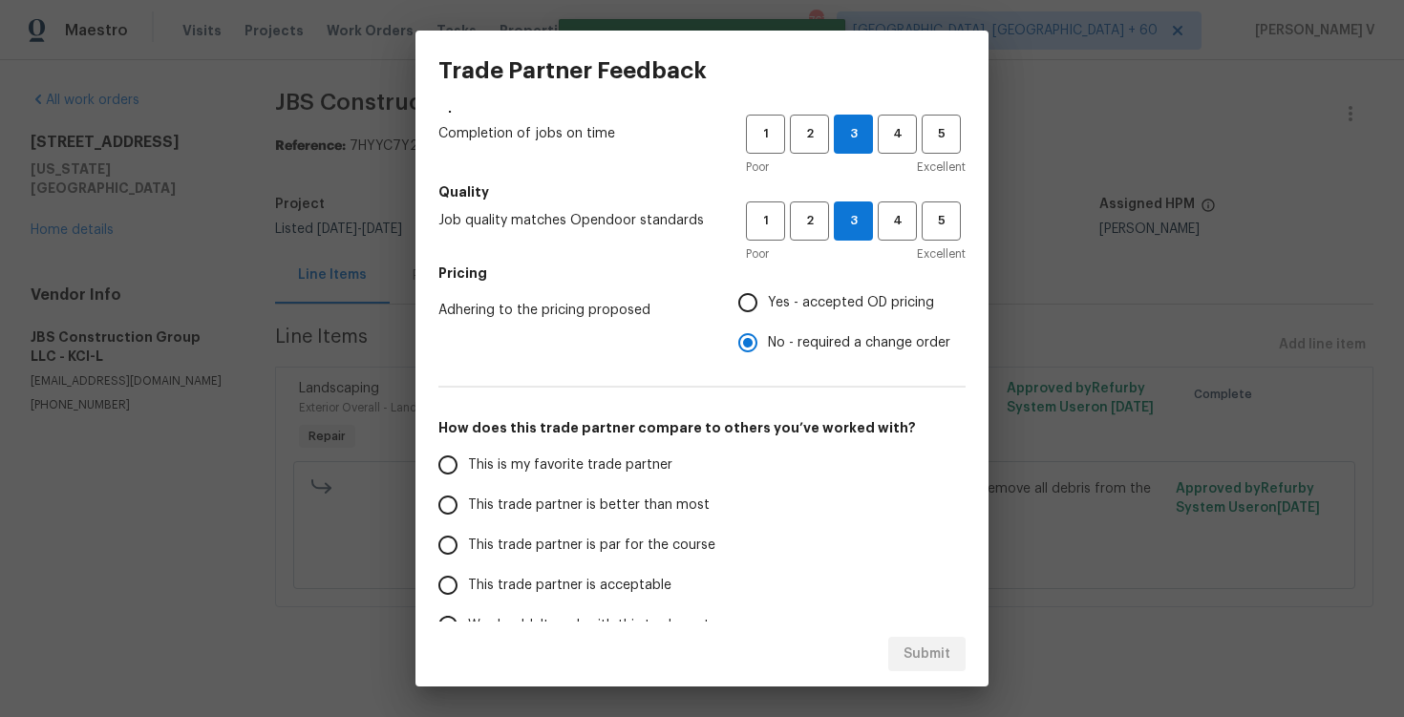
click at [571, 524] on label "This trade partner is better than most" at bounding box center [579, 505] width 302 height 40
click at [468, 524] on input "This trade partner is better than most" at bounding box center [448, 505] width 40 height 40
click at [918, 646] on span "Submit" at bounding box center [927, 655] width 47 height 24
radio input "true"
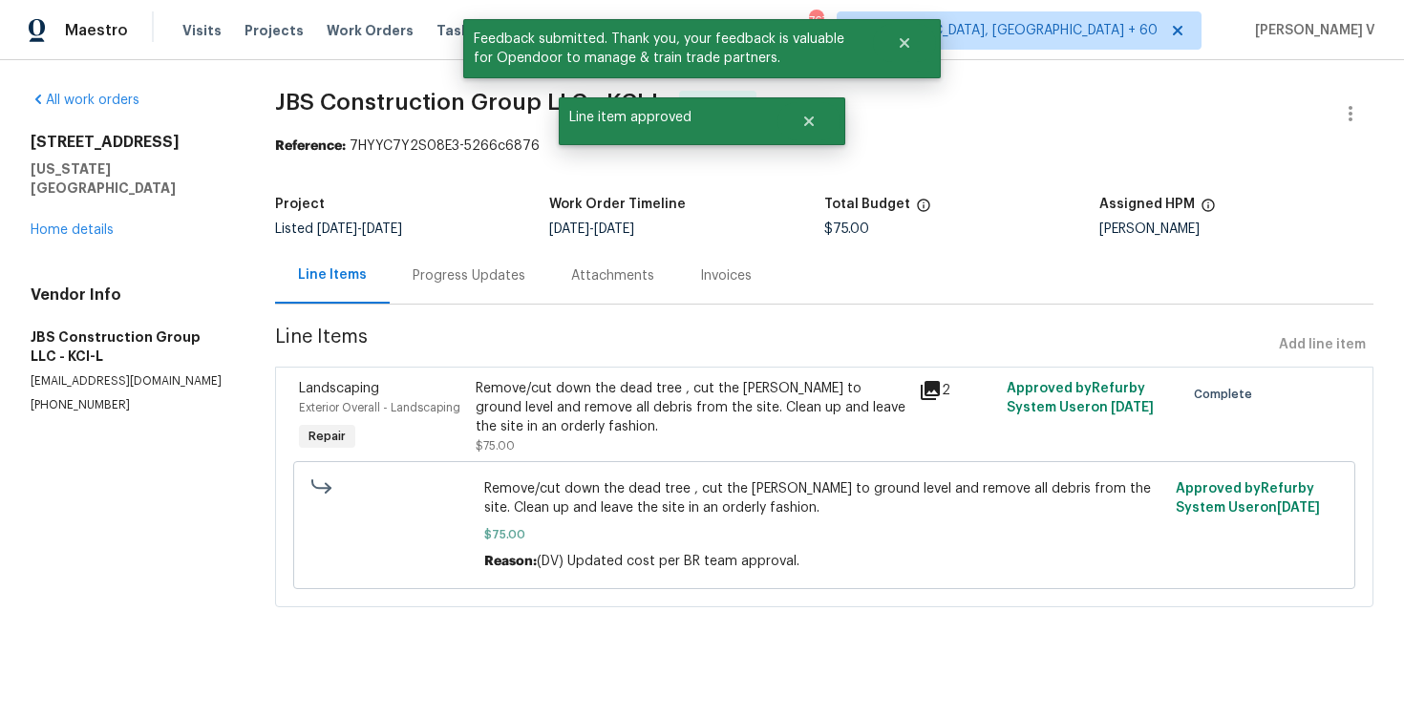
click at [461, 265] on div "Progress Updates" at bounding box center [469, 275] width 159 height 56
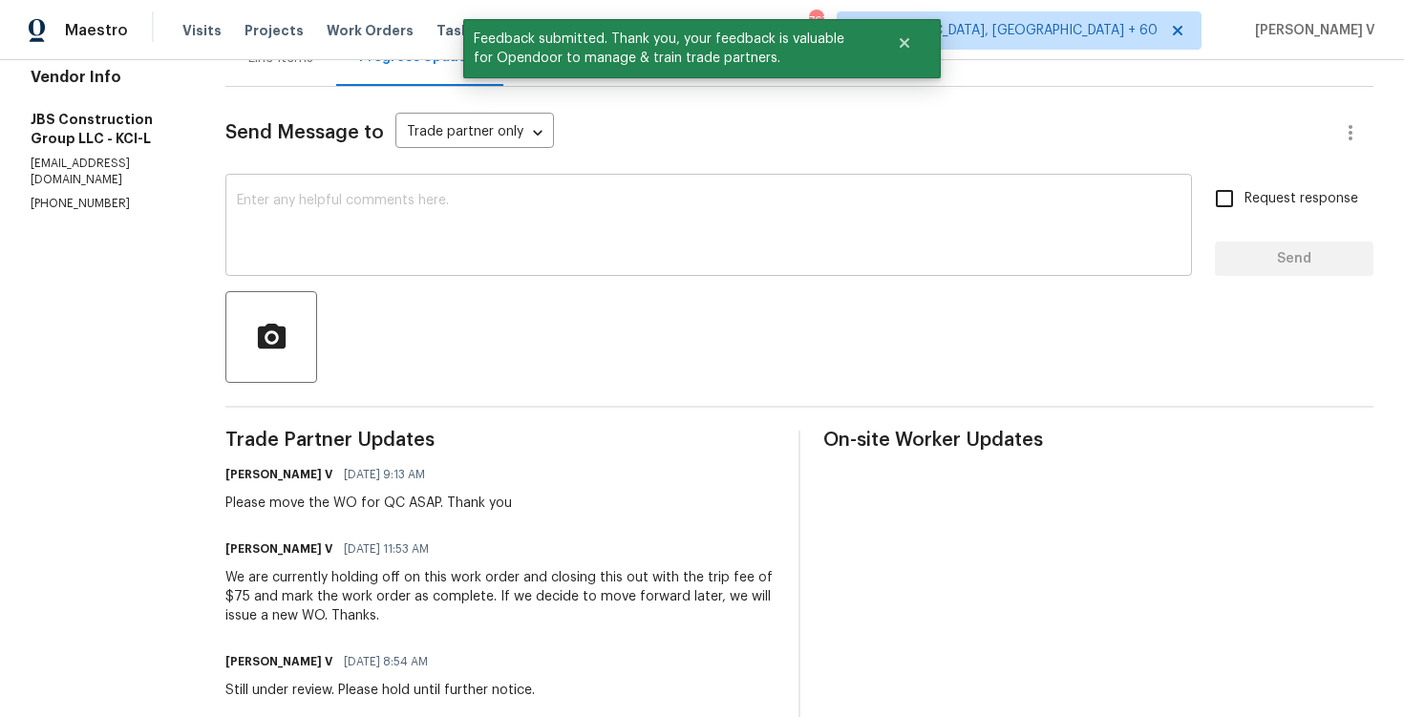
scroll to position [203, 0]
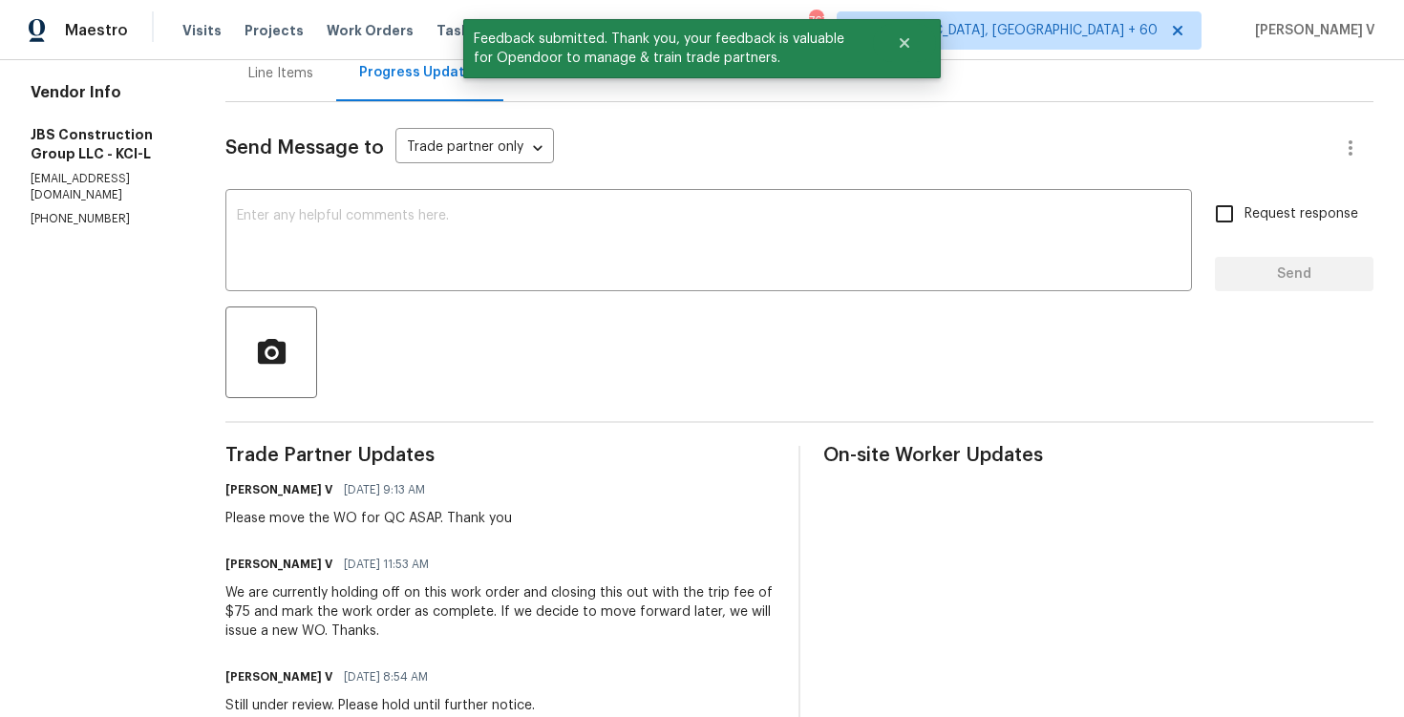
click at [379, 201] on div "x ​" at bounding box center [708, 242] width 967 height 97
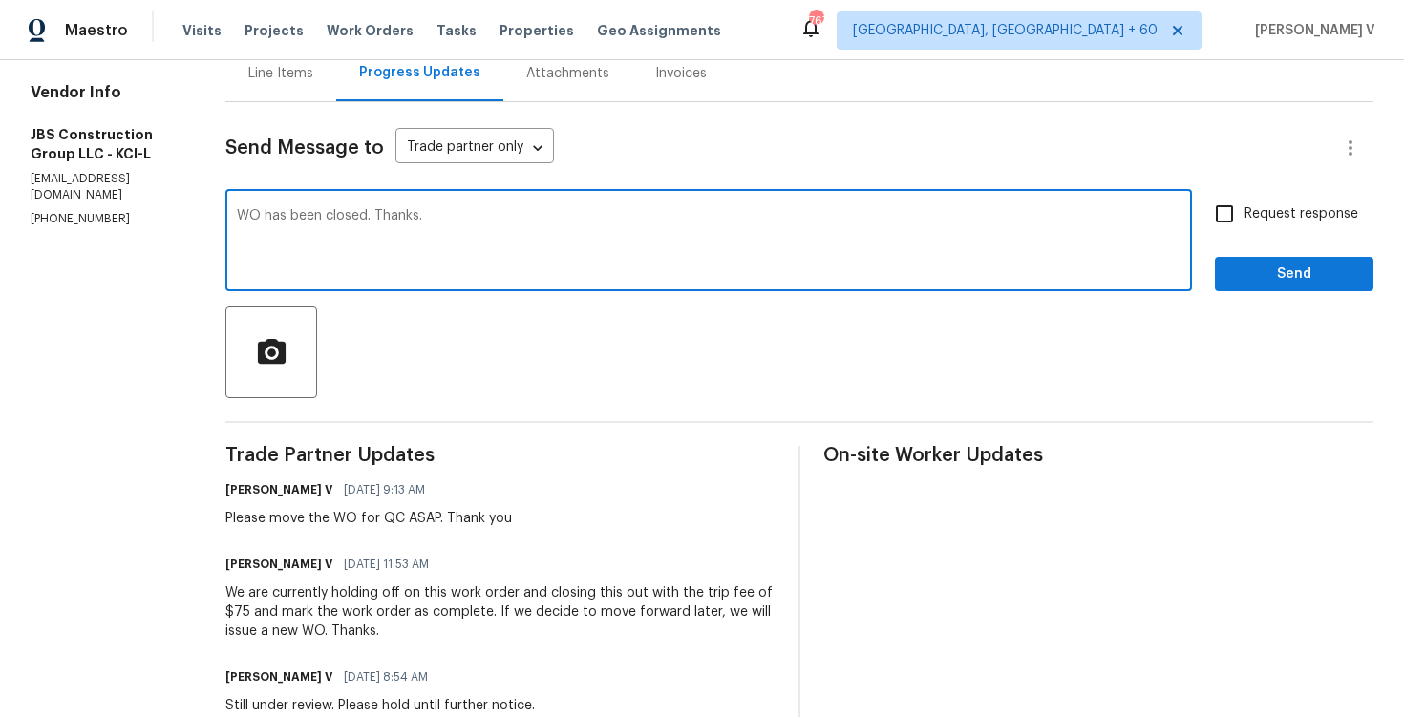
type textarea "WO has been closed. Thanks."
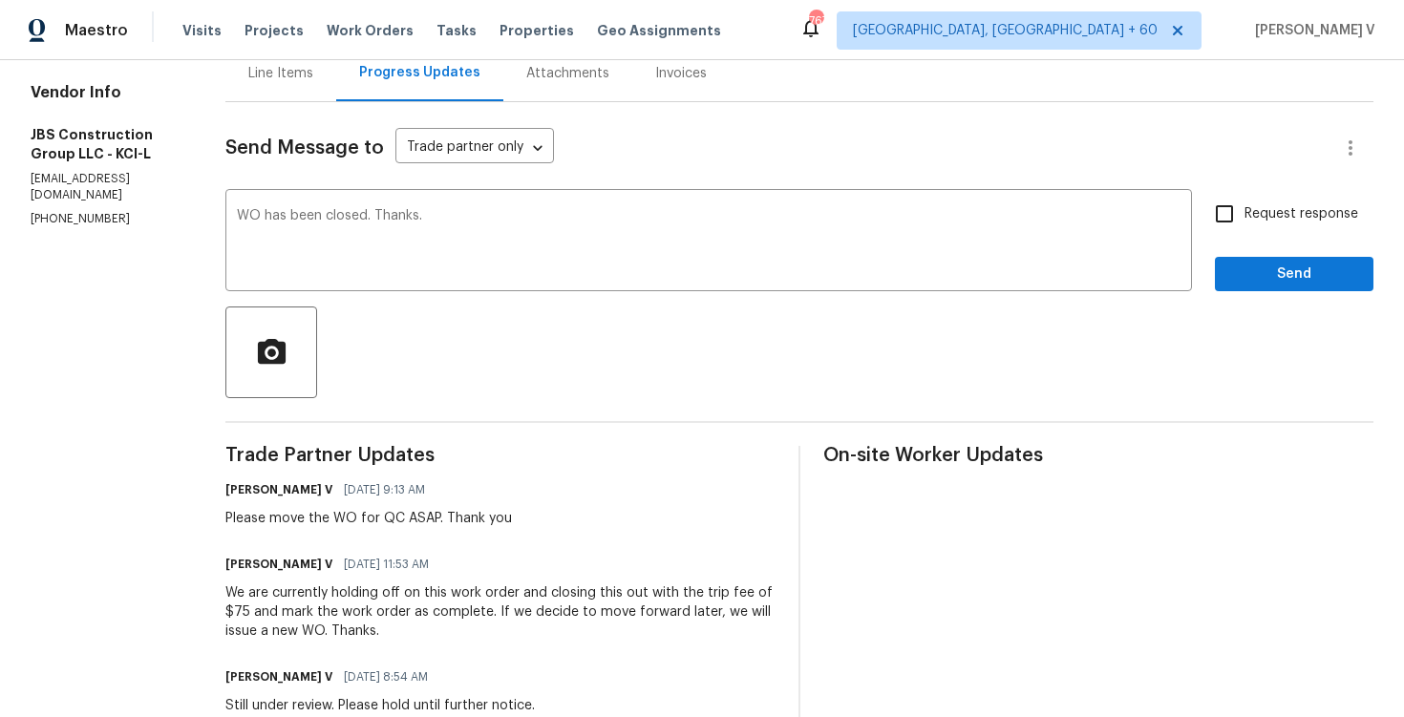
click at [1257, 326] on div at bounding box center [799, 353] width 1148 height 92
click at [1257, 284] on span "Send" at bounding box center [1295, 275] width 128 height 24
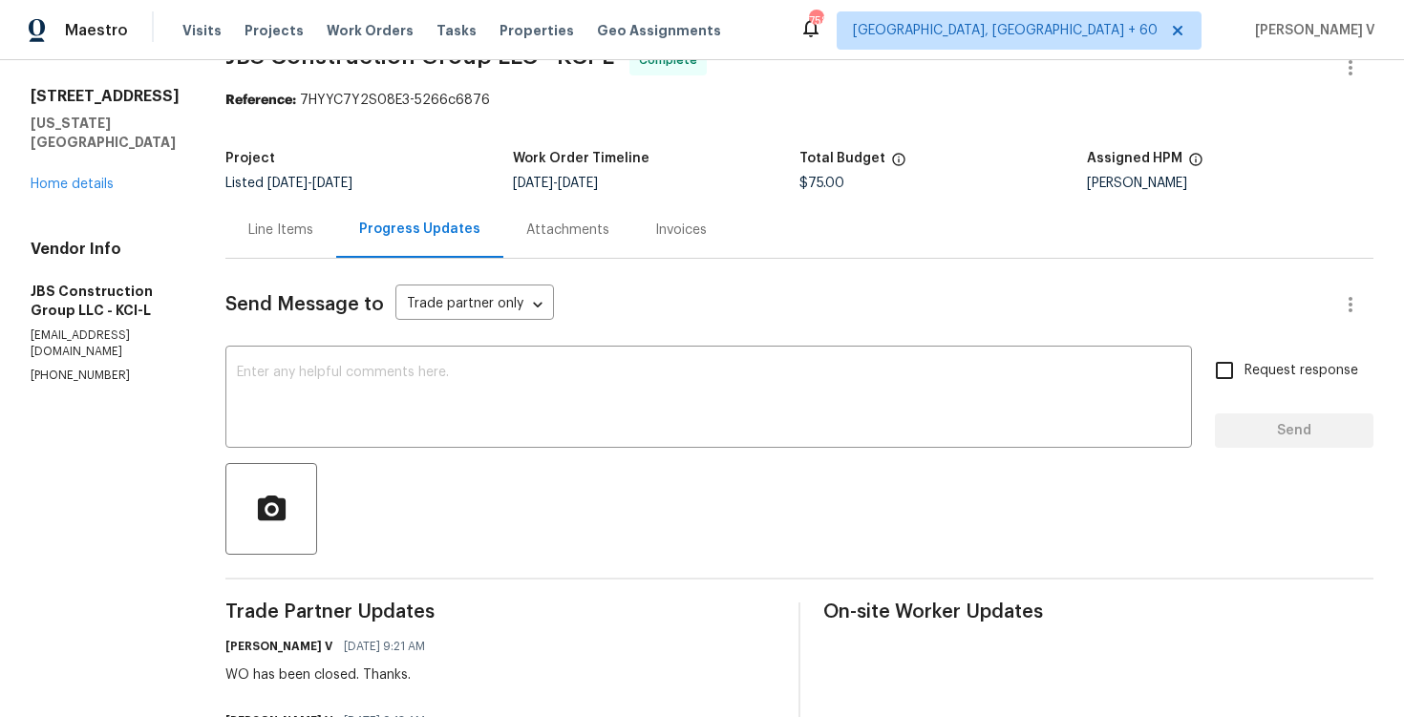
scroll to position [0, 0]
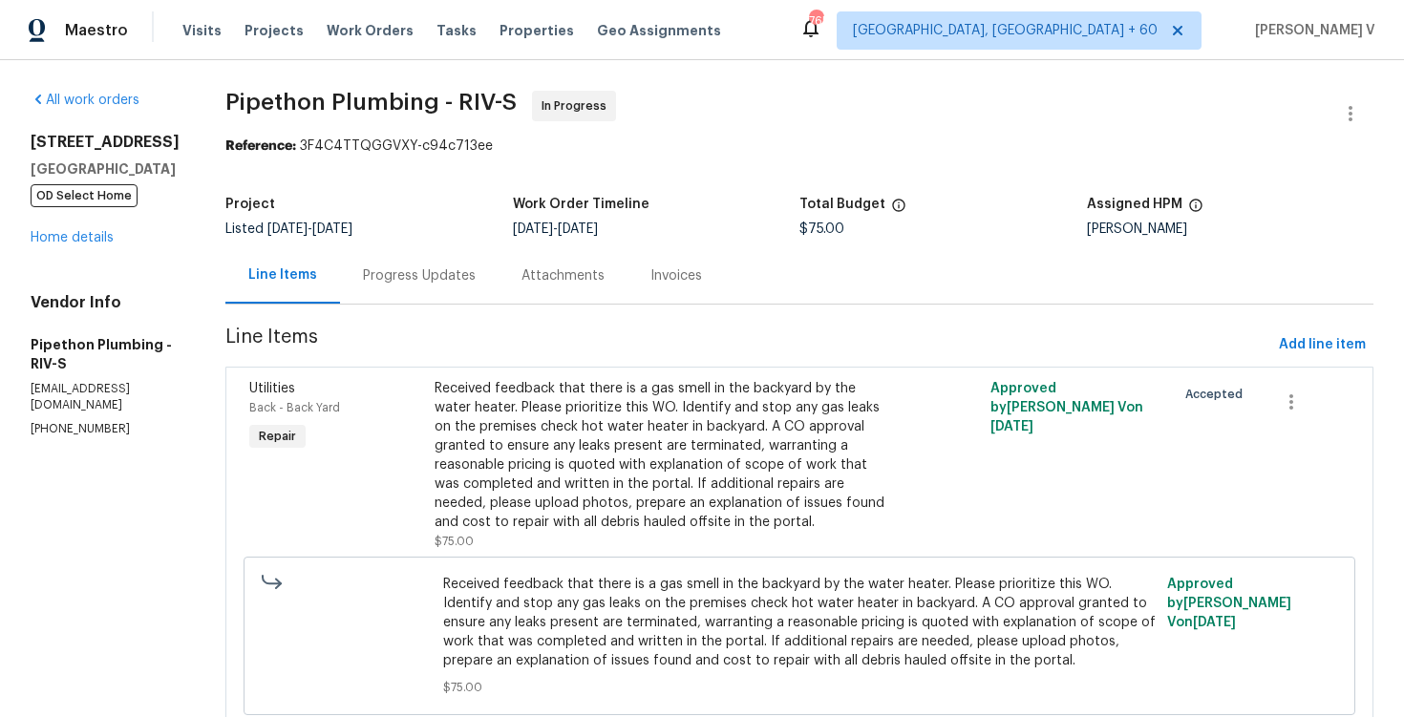
click at [467, 270] on div "Progress Updates" at bounding box center [419, 276] width 113 height 19
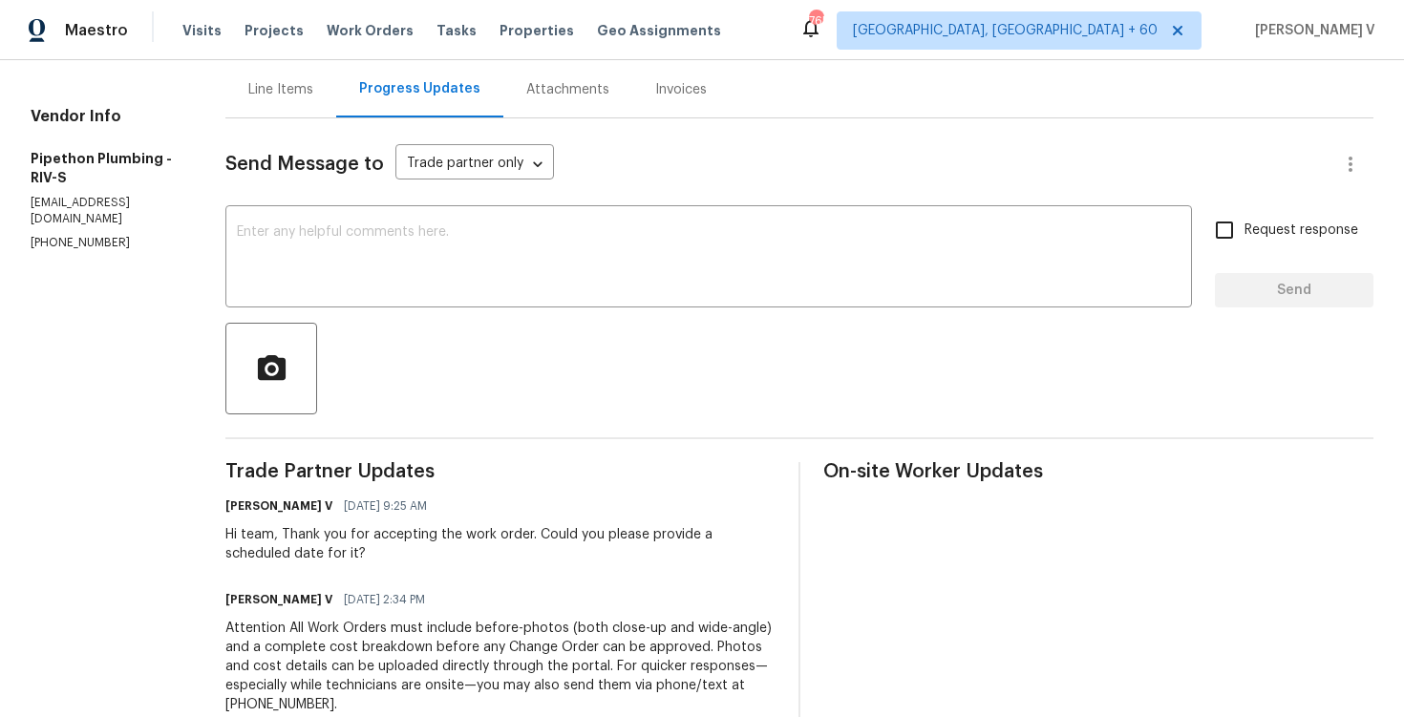
scroll to position [97, 0]
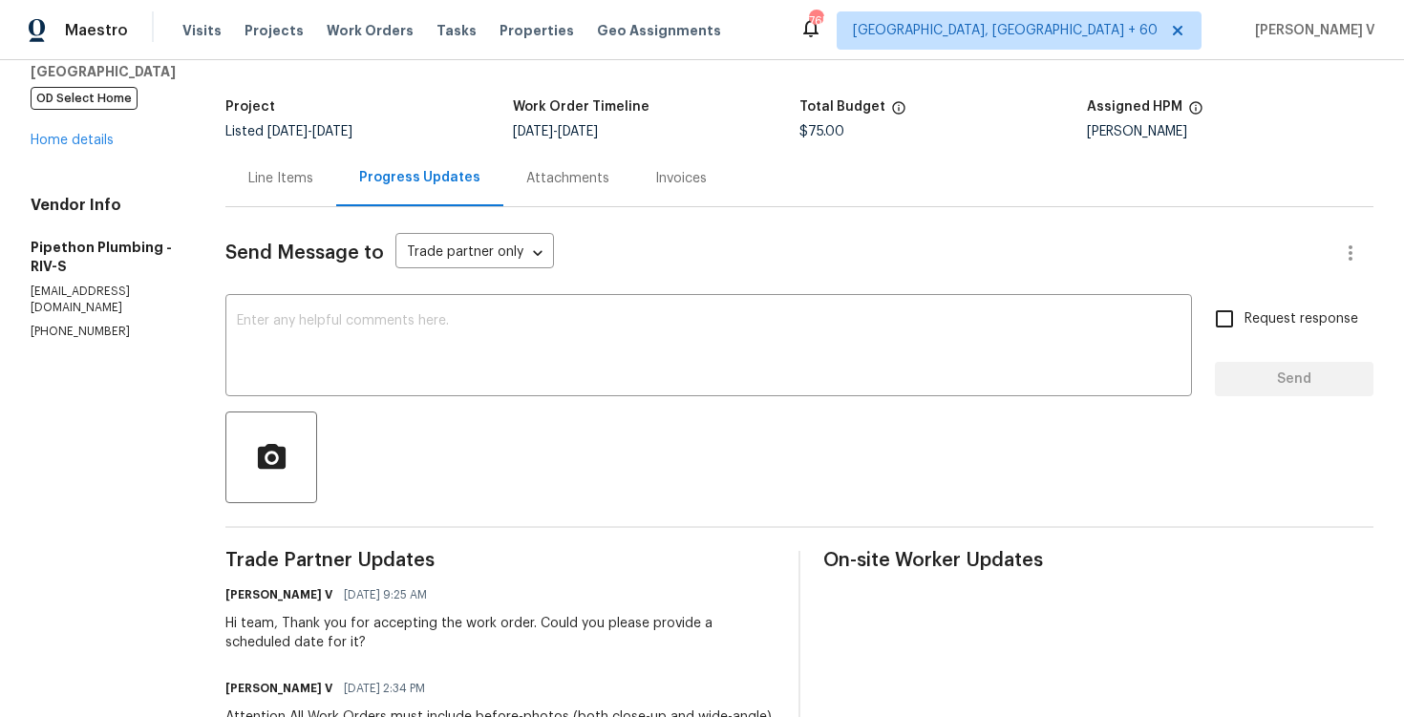
click at [63, 324] on p "[PHONE_NUMBER]" at bounding box center [105, 332] width 149 height 16
copy p "[PHONE_NUMBER]"
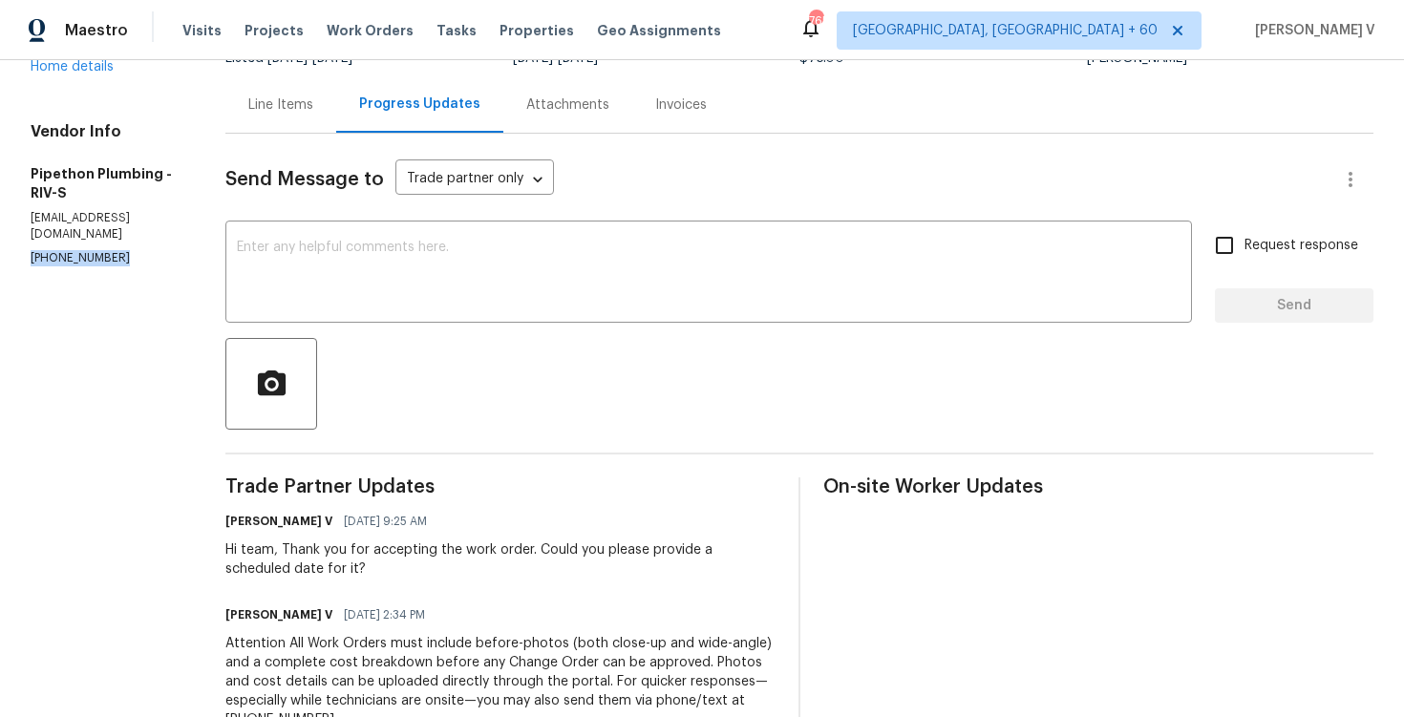
scroll to position [207, 0]
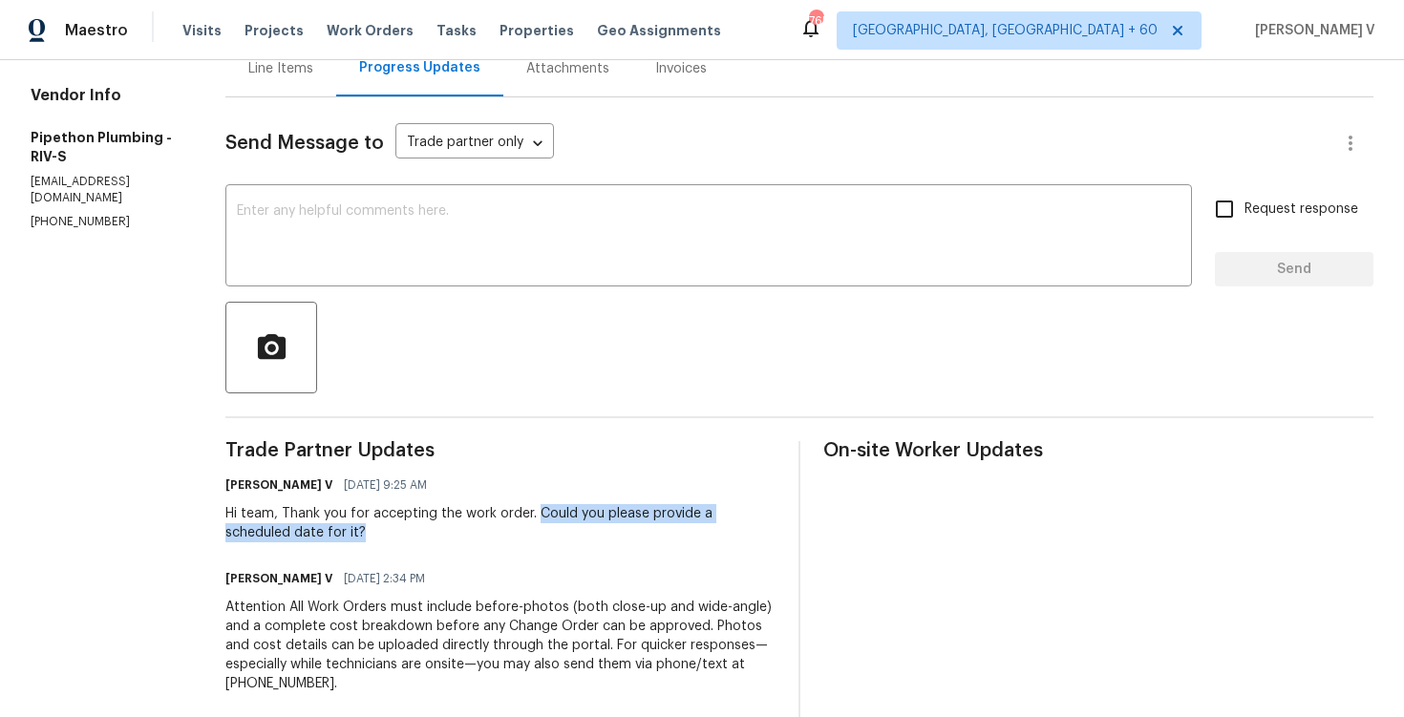
drag, startPoint x: 560, startPoint y: 508, endPoint x: 578, endPoint y: 534, distance: 31.5
click at [578, 537] on div "Hi team, Thank you for accepting the work order. Could you please provide a sch…" at bounding box center [500, 523] width 550 height 38
copy div "Could you please provide a scheduled date for it?"
click at [368, 203] on div "x ​" at bounding box center [708, 237] width 967 height 97
paste textarea "Hello! We've sent you a text to get an update on the work order. Could you plea…"
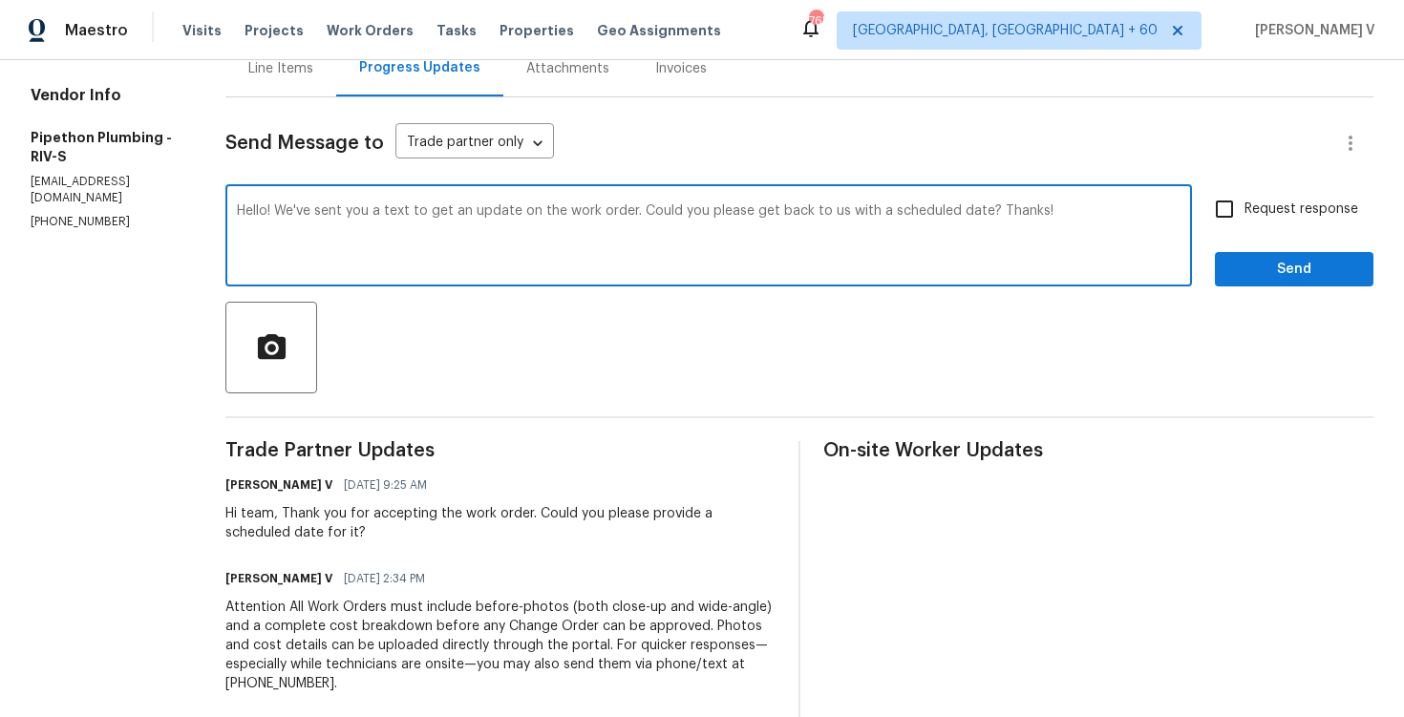
type textarea "Hello! We've sent you a text to get an update on the work order. Could you plea…"
drag, startPoint x: 1317, startPoint y: 189, endPoint x: 1294, endPoint y: 204, distance: 27.6
click at [1317, 189] on label "Request response" at bounding box center [1282, 209] width 154 height 40
click at [1245, 189] on input "Request response" at bounding box center [1225, 209] width 40 height 40
checkbox input "true"
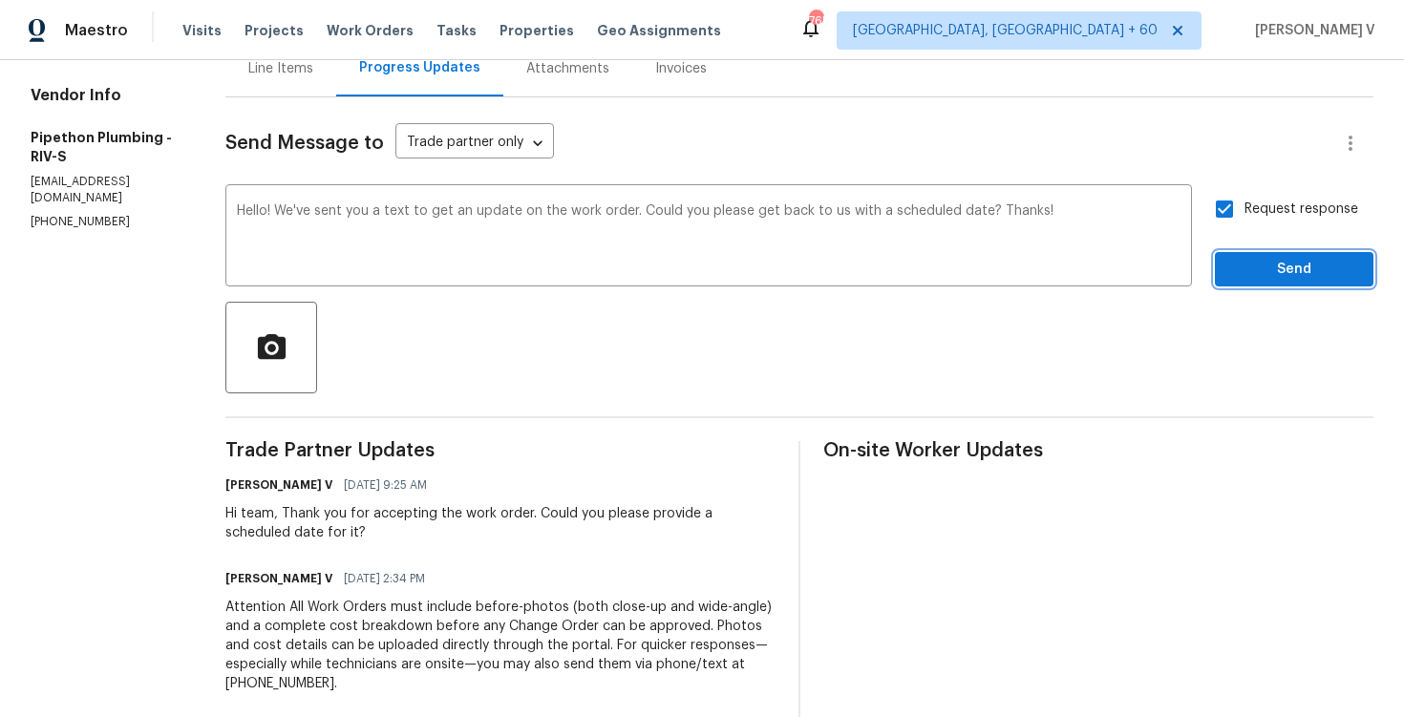
click at [1271, 270] on span "Send" at bounding box center [1295, 270] width 128 height 24
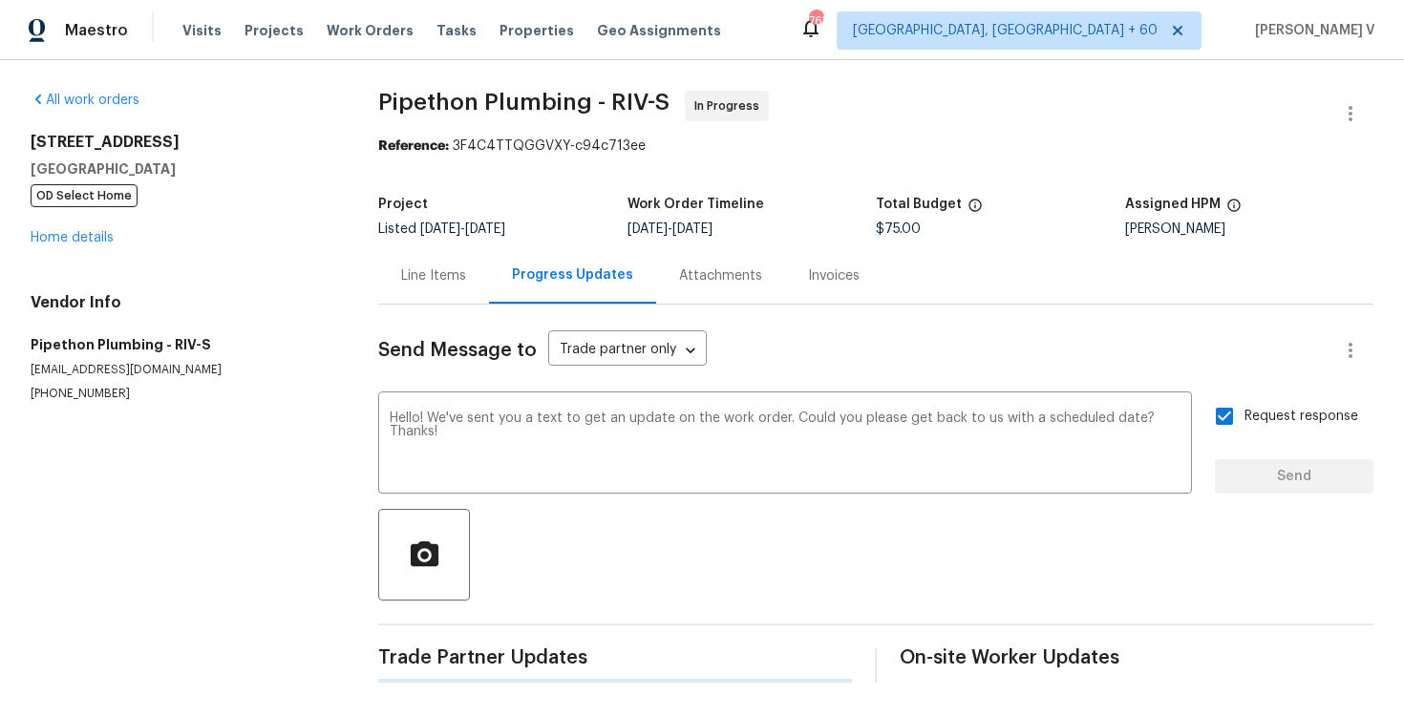
scroll to position [0, 0]
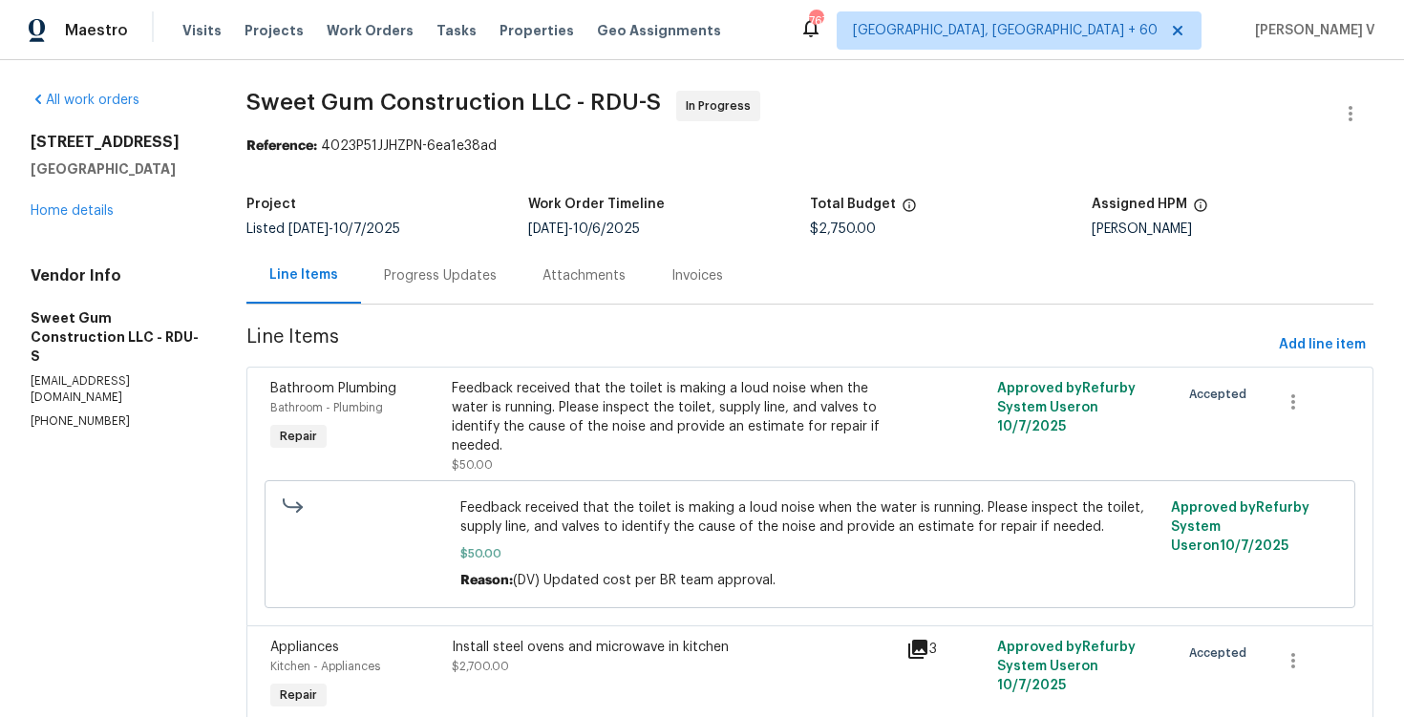
click at [473, 345] on span "Line Items" at bounding box center [758, 345] width 1025 height 35
click at [486, 296] on div "Progress Updates" at bounding box center [440, 275] width 159 height 56
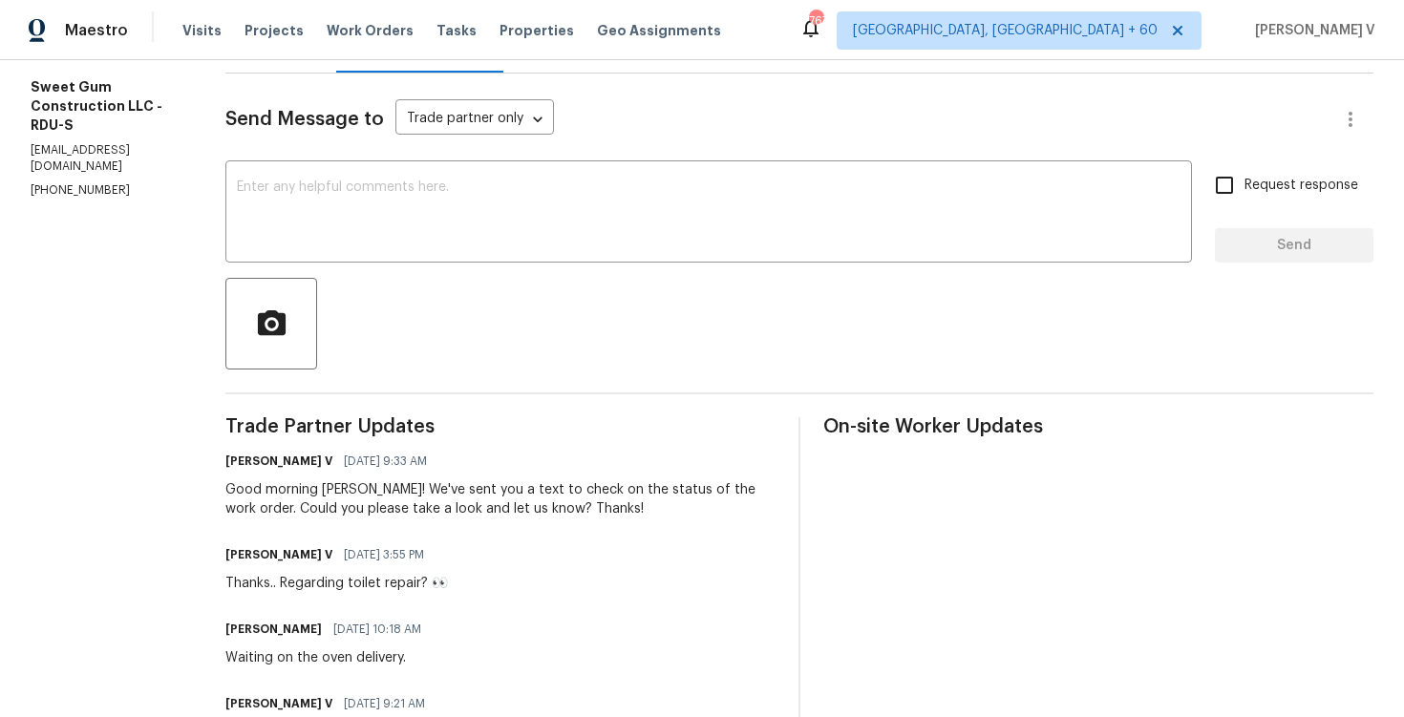
scroll to position [215, 0]
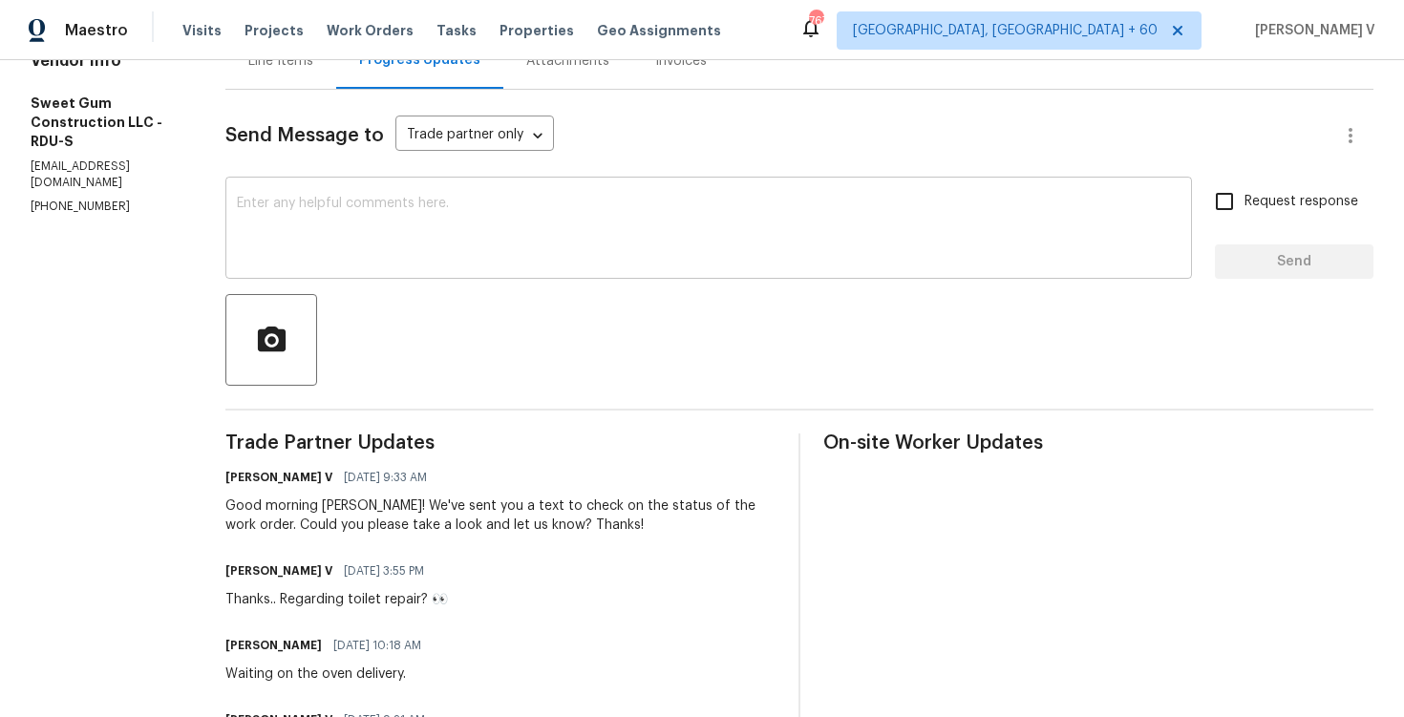
click at [392, 254] on textarea at bounding box center [709, 230] width 944 height 67
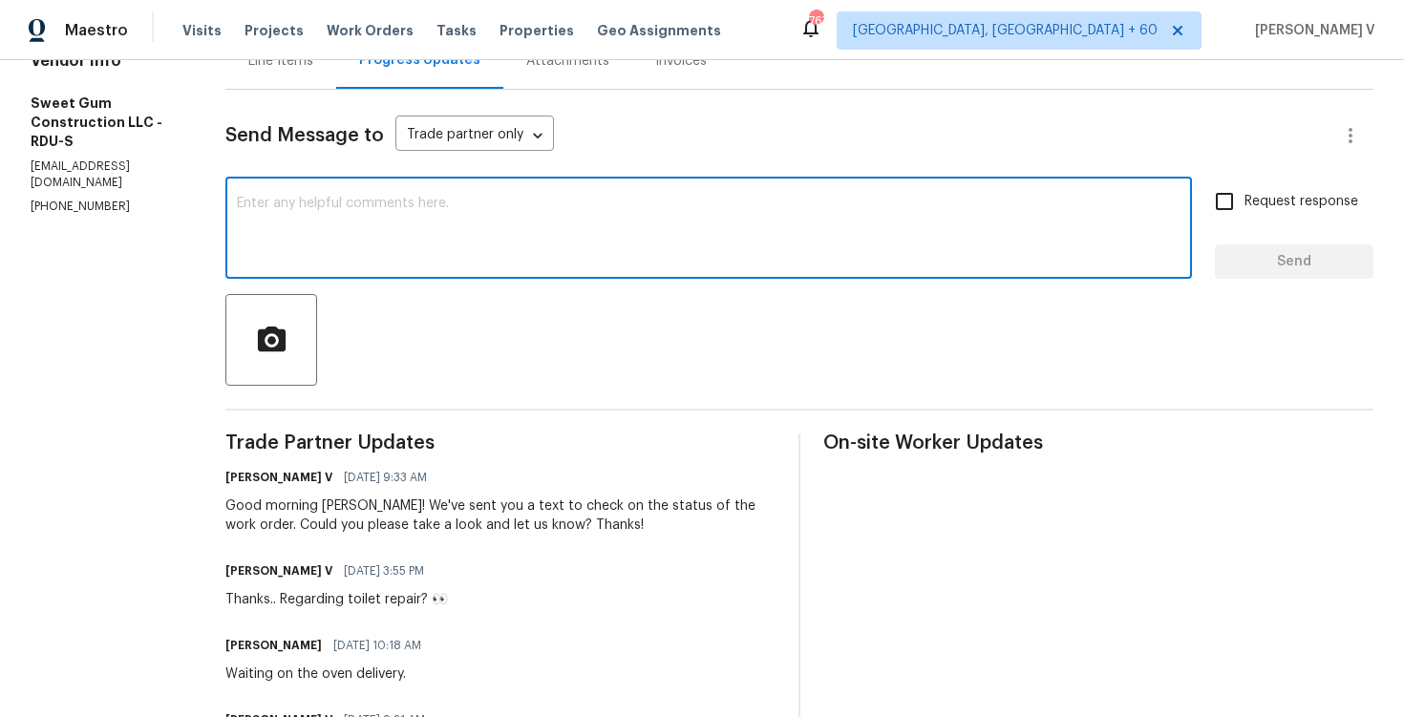
click at [392, 254] on textarea at bounding box center [709, 230] width 944 height 67
paste textarea "Yes. It is fixed. But the oven is not in yet."
click at [642, 211] on textarea "Per your text, "Yes. It is fixed. But the oven is not in yet."" at bounding box center [709, 230] width 944 height 67
type textarea "Per your text, "Yes. It is fixed. But the oven is not in yet.""
click at [1192, 218] on div "Per your text, "Yes. It is fixed. But the oven is not in yet." x ​" at bounding box center [708, 230] width 967 height 97
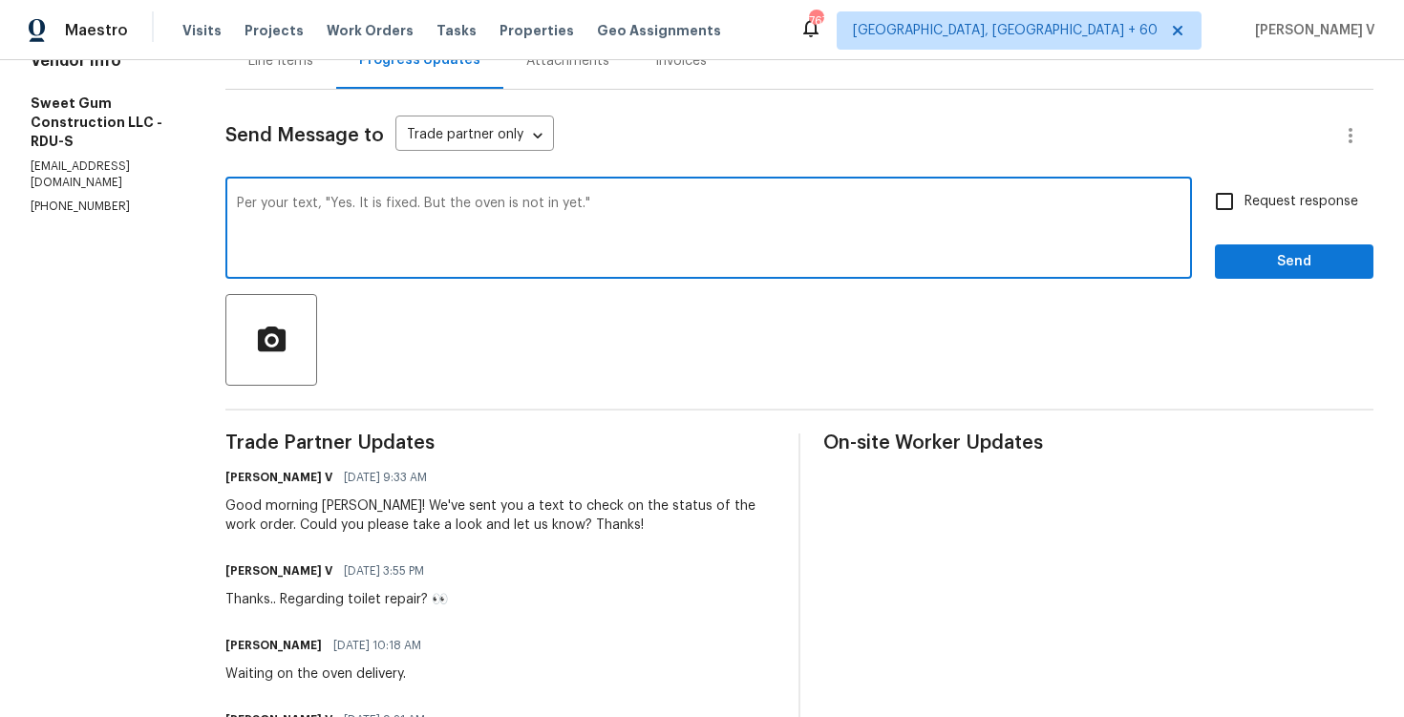
click at [1261, 210] on span "Request response" at bounding box center [1302, 202] width 114 height 20
click at [1245, 210] on input "Request response" at bounding box center [1225, 202] width 40 height 40
checkbox input "true"
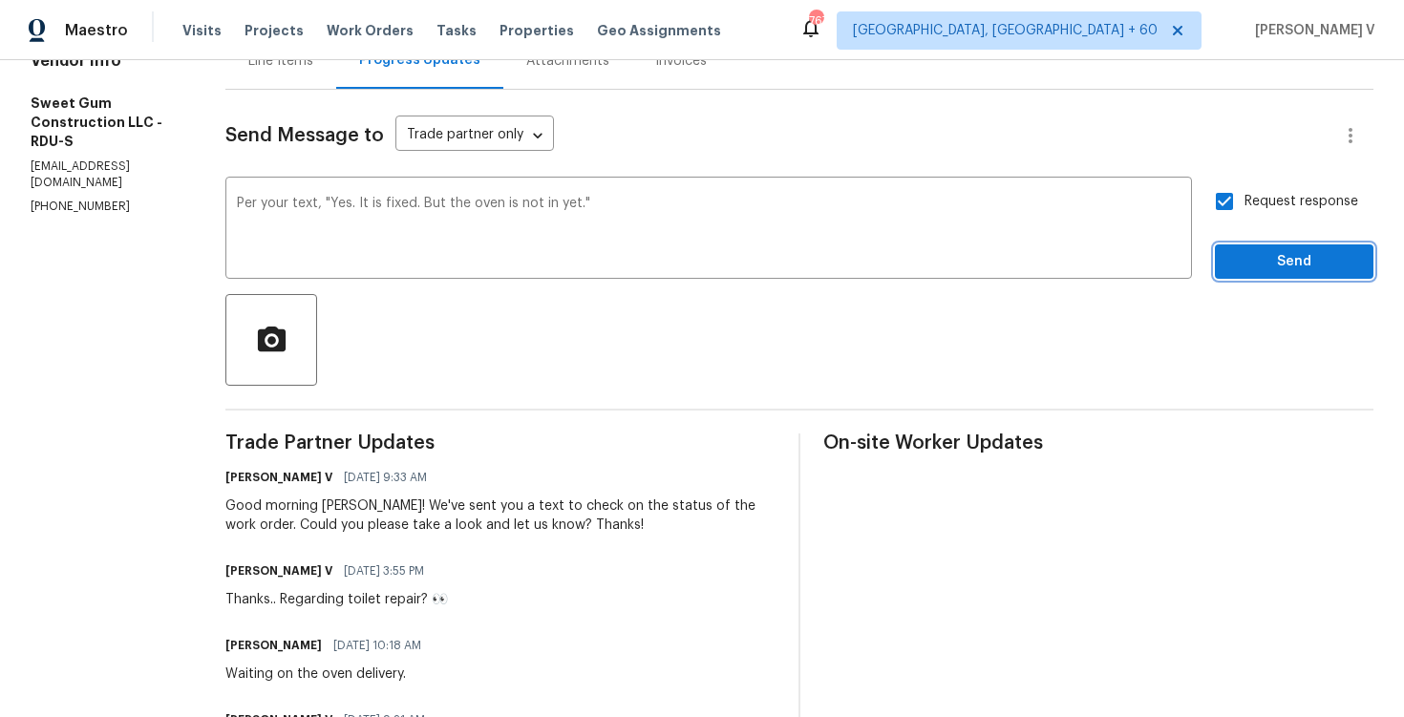
click at [1266, 252] on span "Send" at bounding box center [1295, 262] width 128 height 24
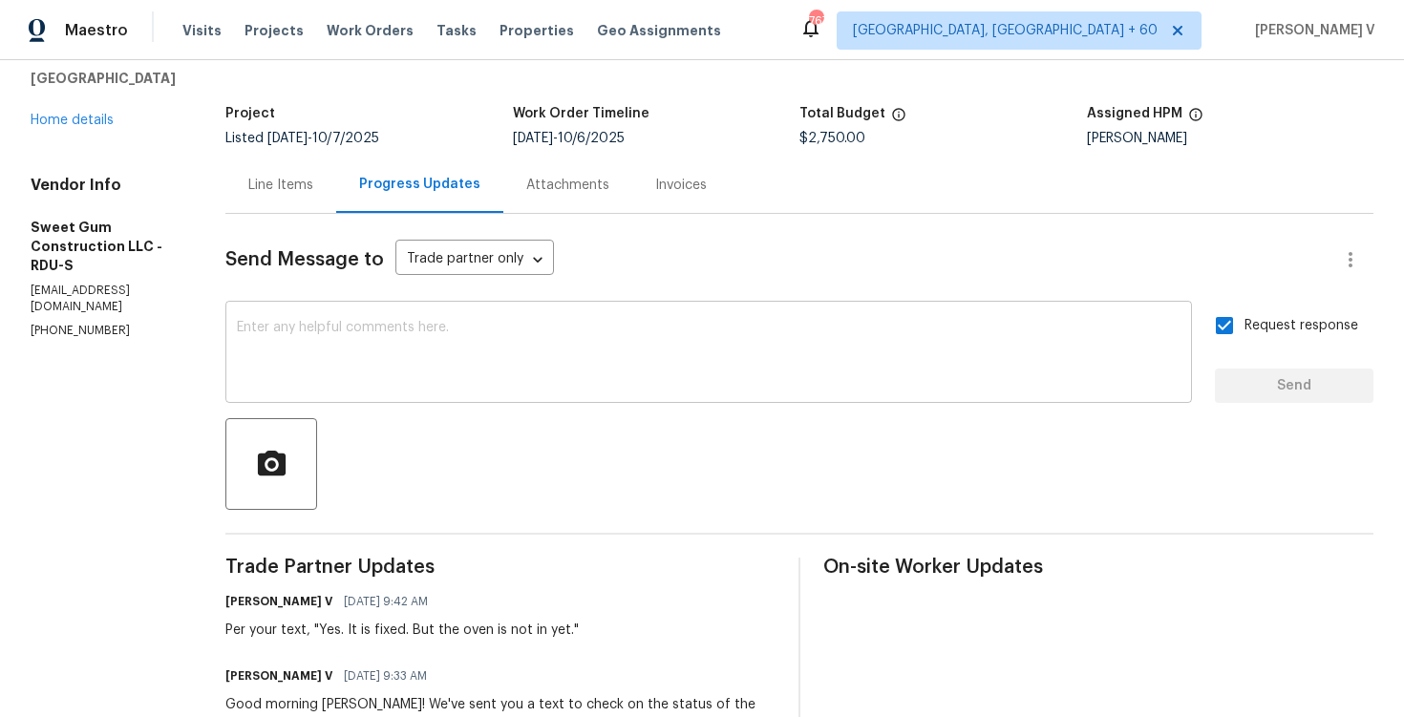
scroll to position [145, 0]
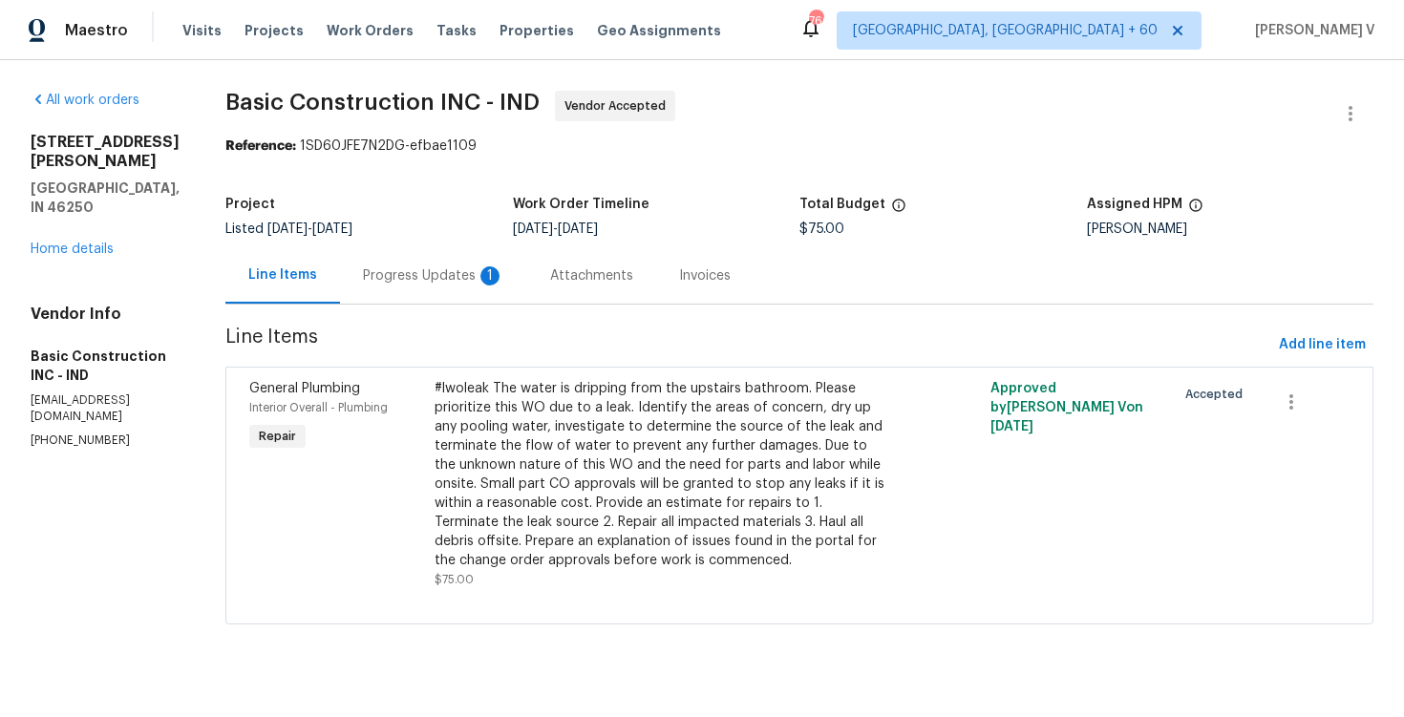
click at [410, 286] on div "Progress Updates 1" at bounding box center [433, 275] width 187 height 56
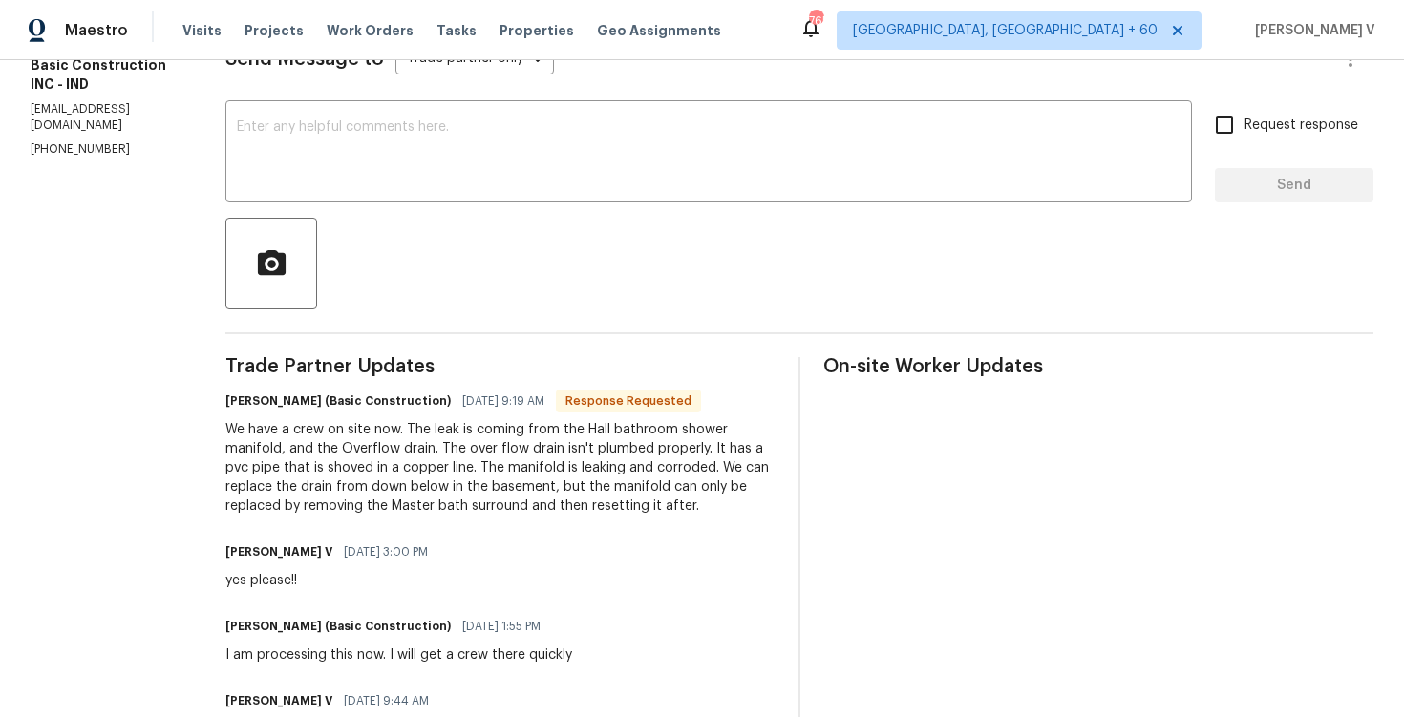
scroll to position [209, 0]
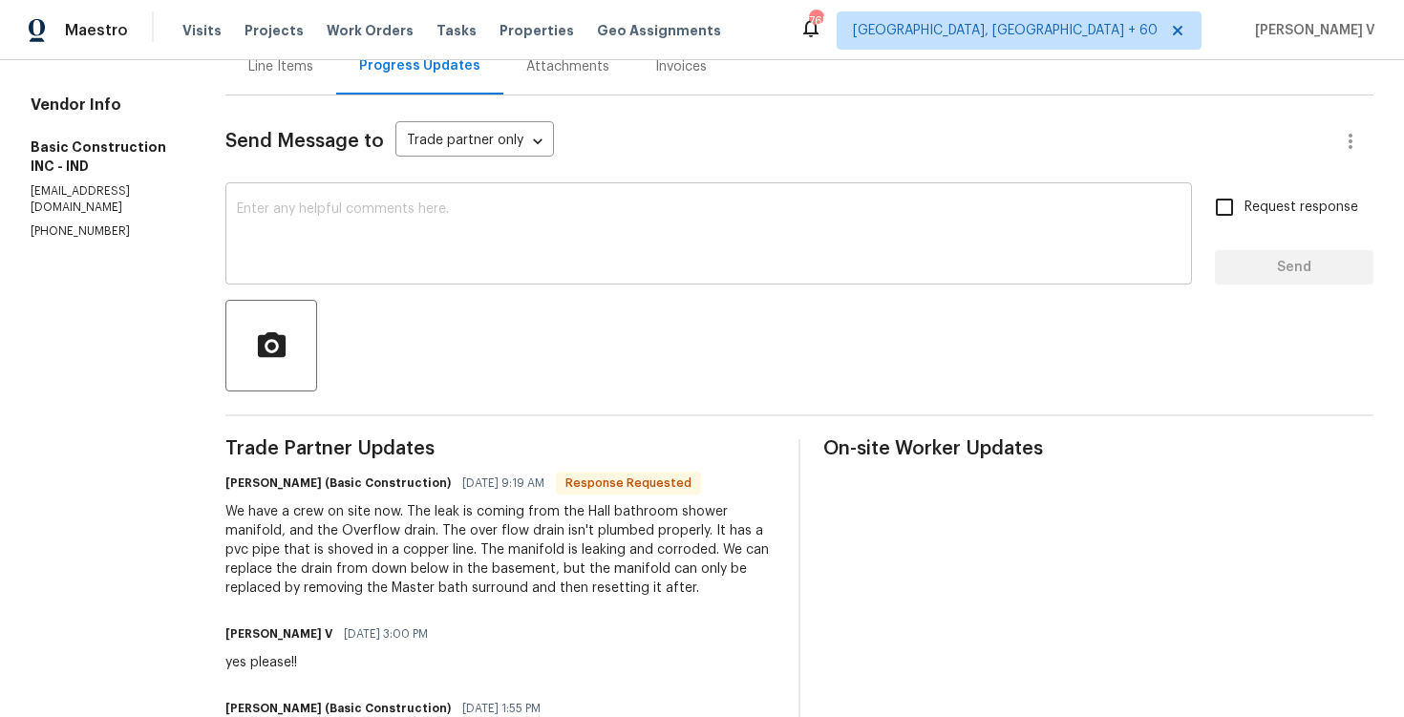
click at [316, 220] on textarea at bounding box center [709, 236] width 944 height 67
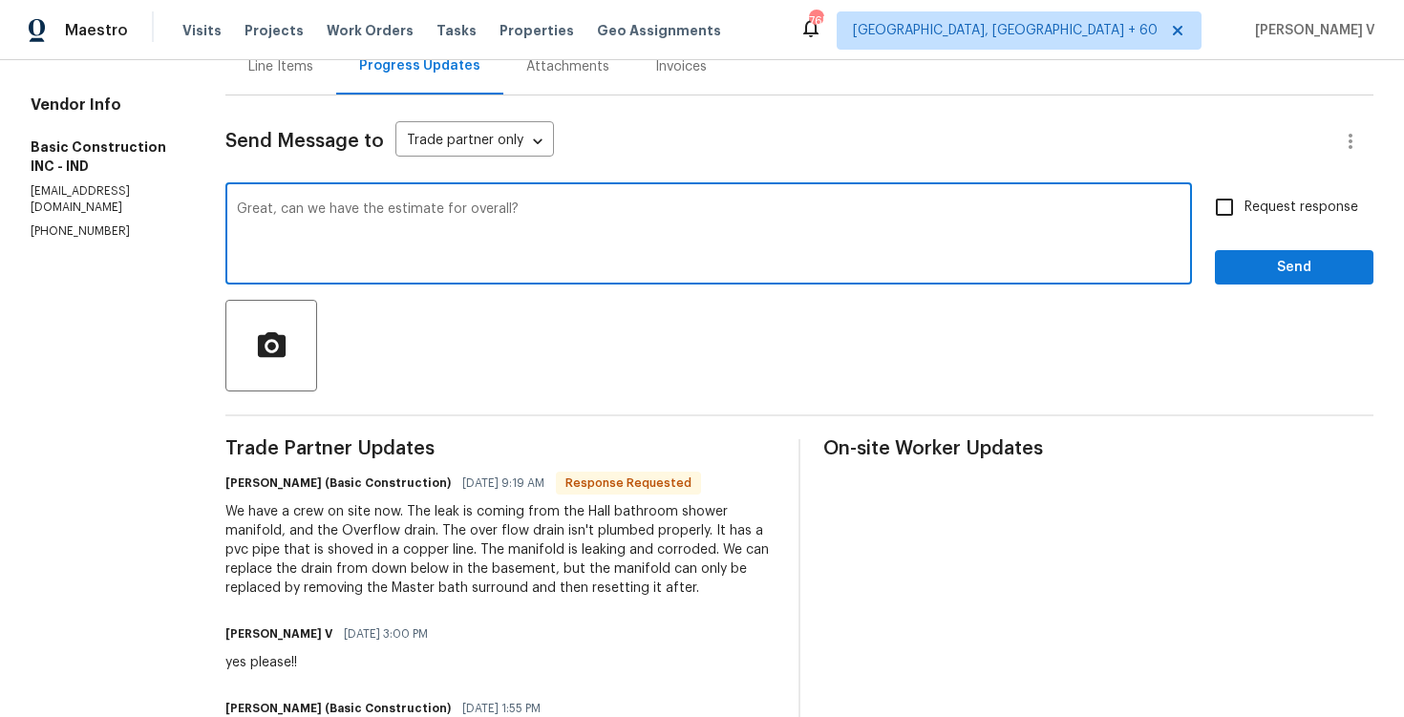
type textarea "Great, can we have the estimate for overall?"
click at [1218, 184] on div "Send Message to Trade partner only Trade partner only ​ Great, can we have the …" at bounding box center [799, 574] width 1148 height 957
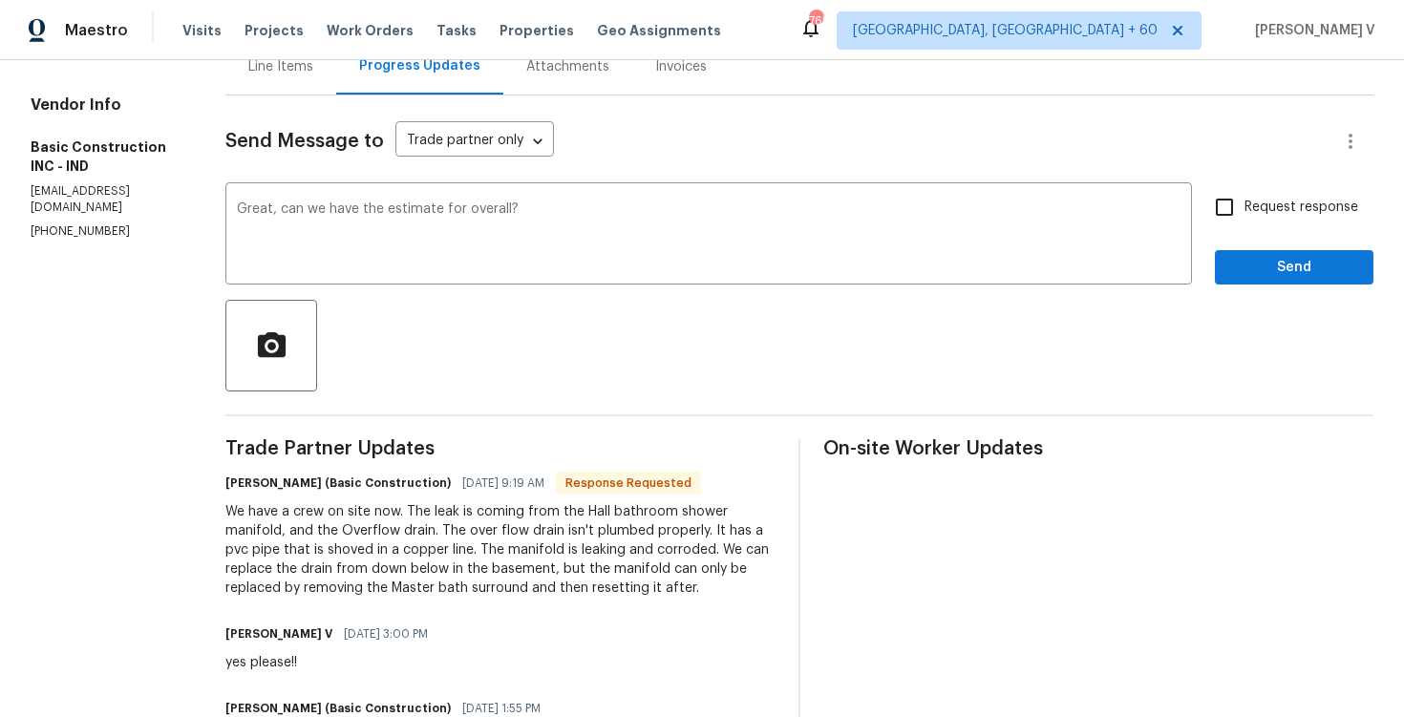
click at [1231, 190] on input "Request response" at bounding box center [1225, 207] width 40 height 40
checkbox input "true"
click at [417, 206] on textarea "Great, can we have the estimate for overall?" at bounding box center [709, 236] width 944 height 67
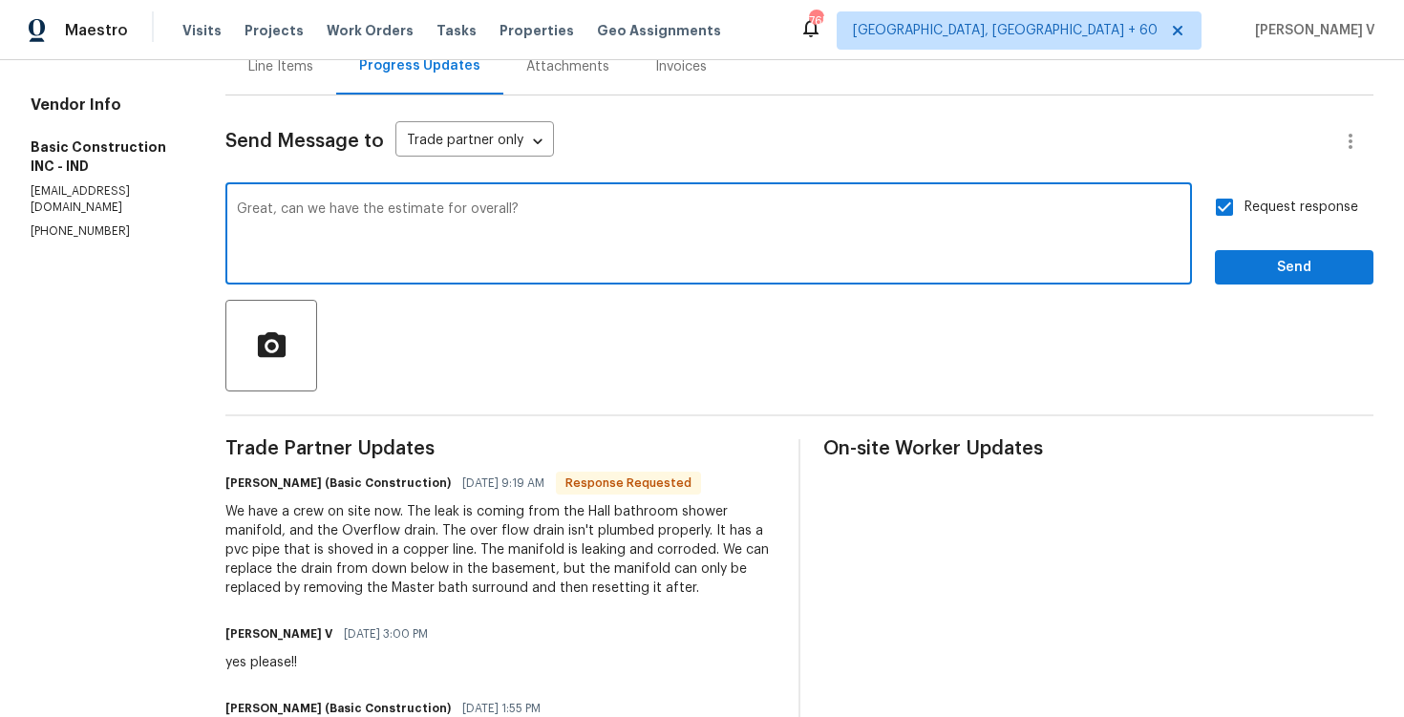
click at [412, 210] on textarea "Great, can we have the estimate for overall?" at bounding box center [709, 236] width 944 height 67
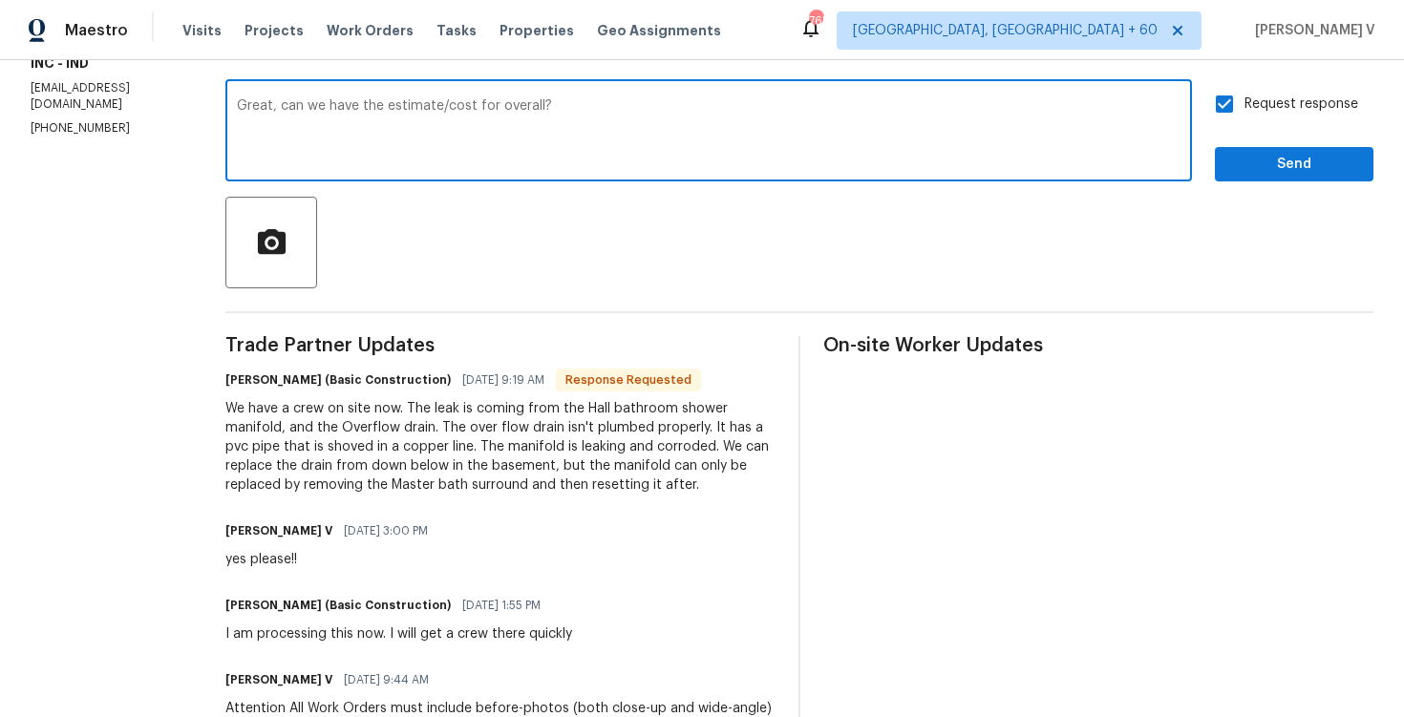
scroll to position [287, 0]
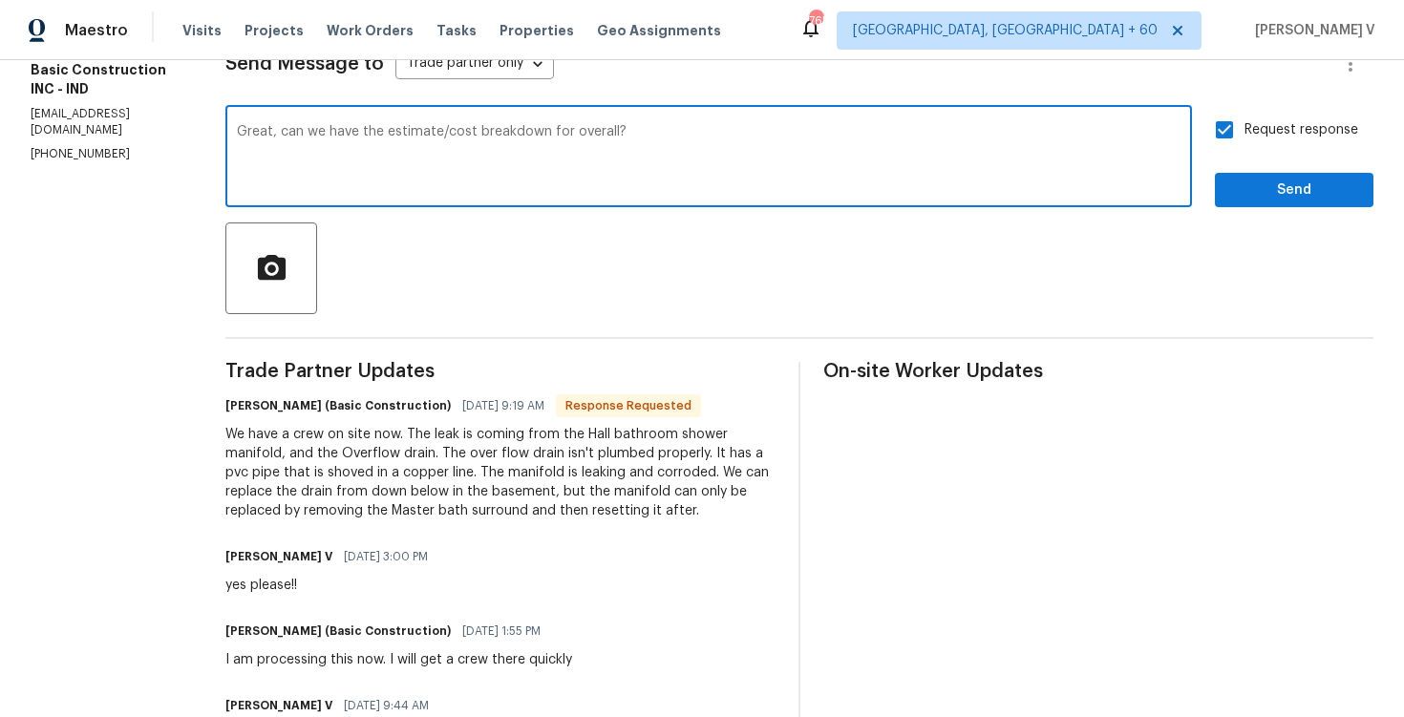
click at [586, 131] on textarea "Great, can we have the estimate/cost breakdown for overall?" at bounding box center [709, 158] width 944 height 67
click at [0, 0] on div "for" at bounding box center [0, 0] width 0 height 0
drag, startPoint x: 520, startPoint y: 133, endPoint x: 717, endPoint y: 131, distance: 197.8
click at [717, 131] on textarea "Great, can we have the estimate/cost breakdown overall?" at bounding box center [709, 158] width 944 height 67
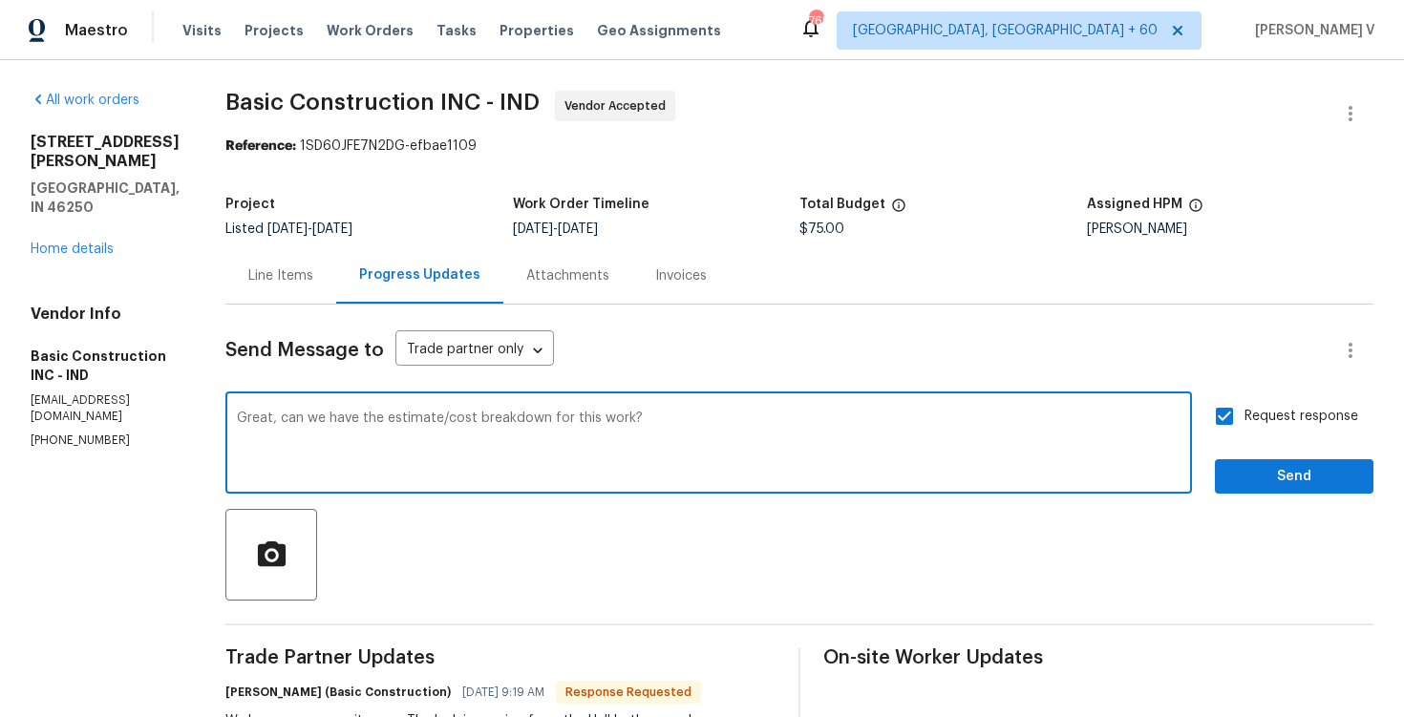
type textarea "Great, can we have the estimate/cost breakdown for this work?"
click at [1264, 470] on span "Send" at bounding box center [1295, 477] width 128 height 24
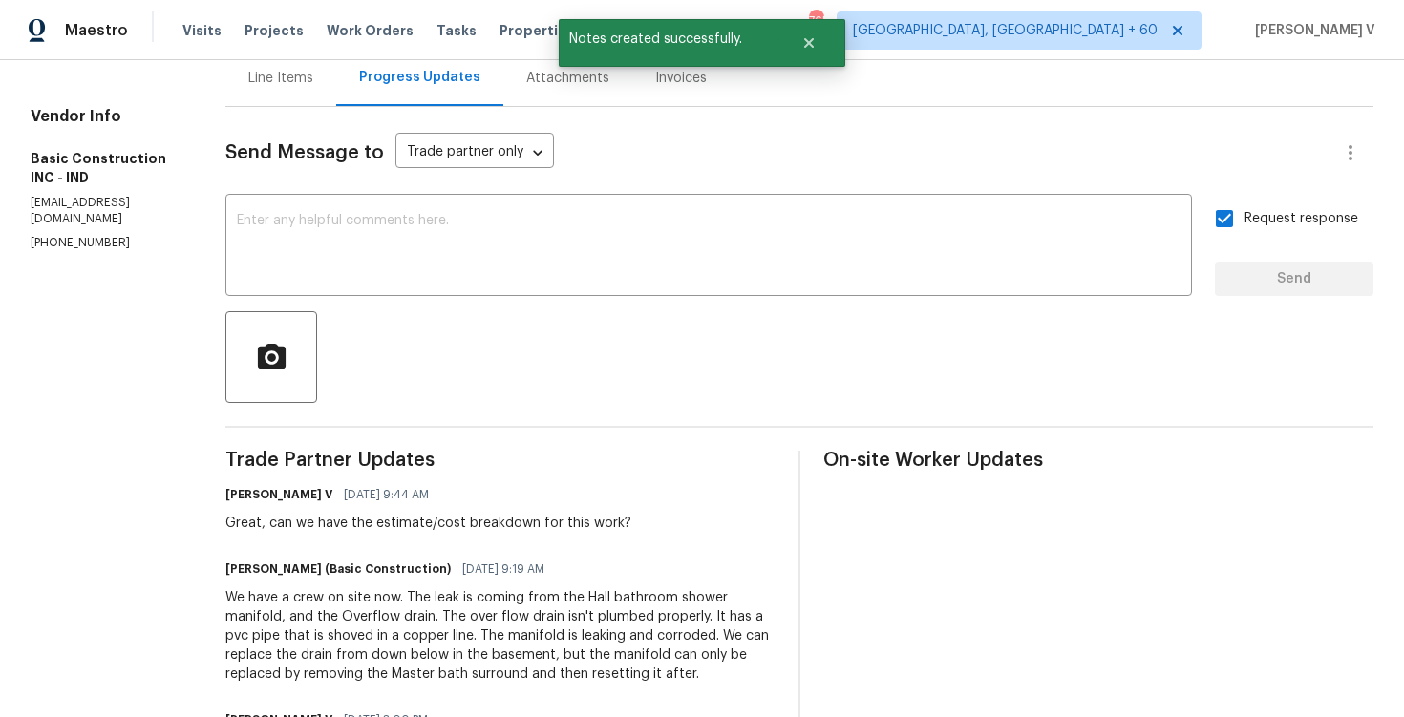
scroll to position [242, 0]
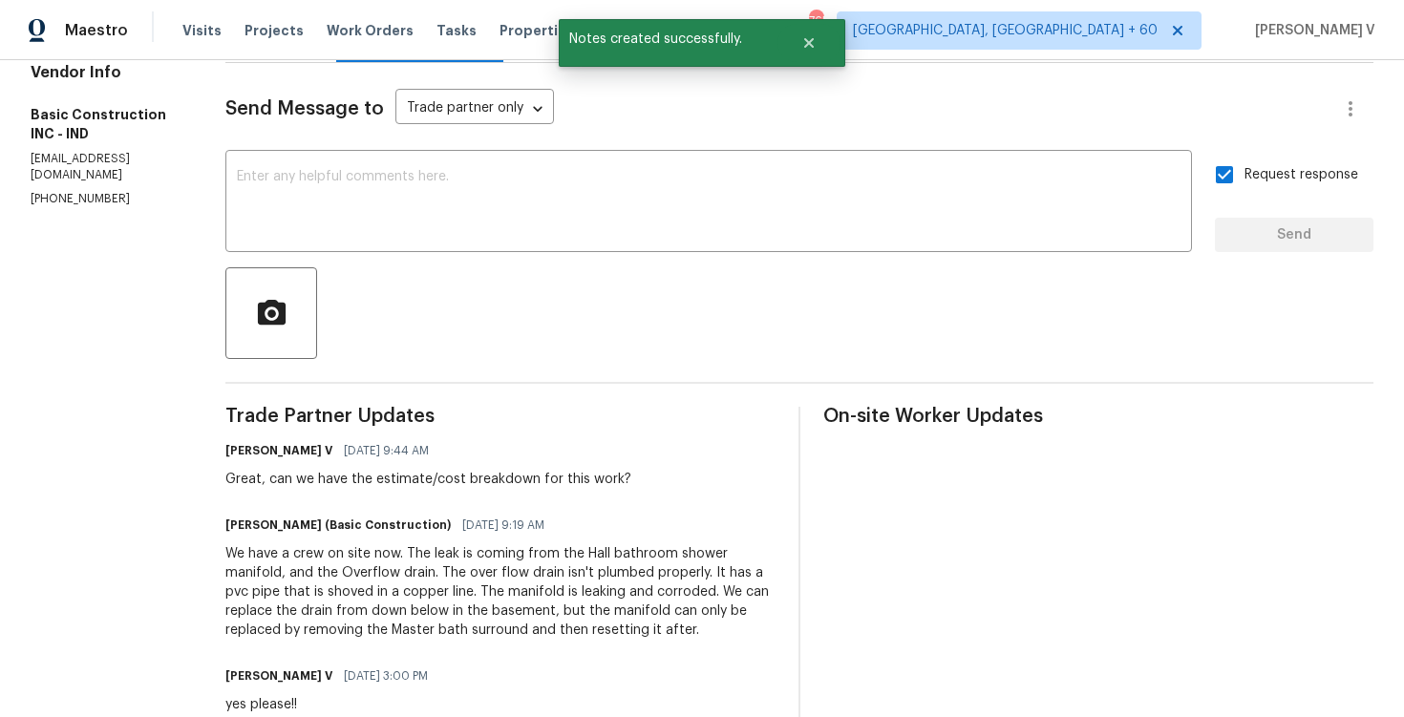
click at [335, 550] on div "We have a crew on site now. The leak is coming from the Hall bathroom shower ma…" at bounding box center [500, 593] width 550 height 96
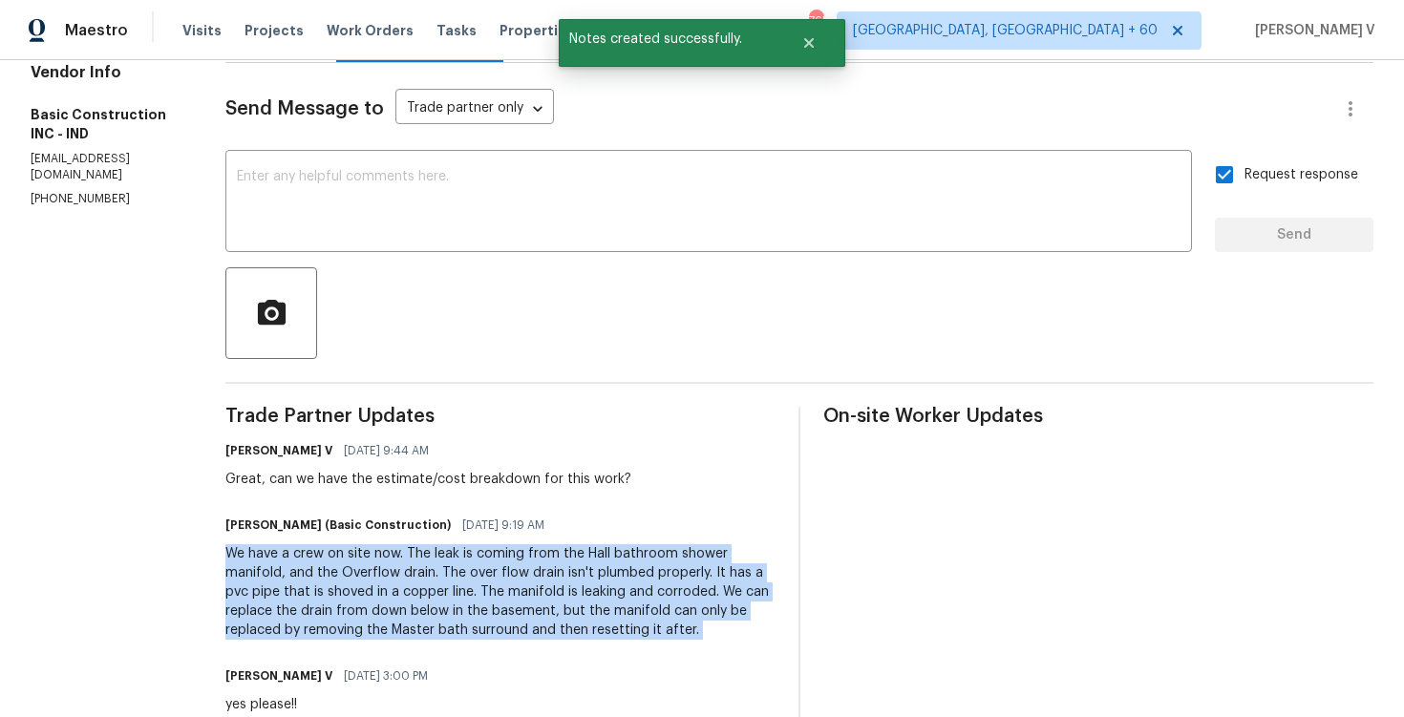
copy div "We have a crew on site now. The leak is coming from the Hall bathroom shower ma…"
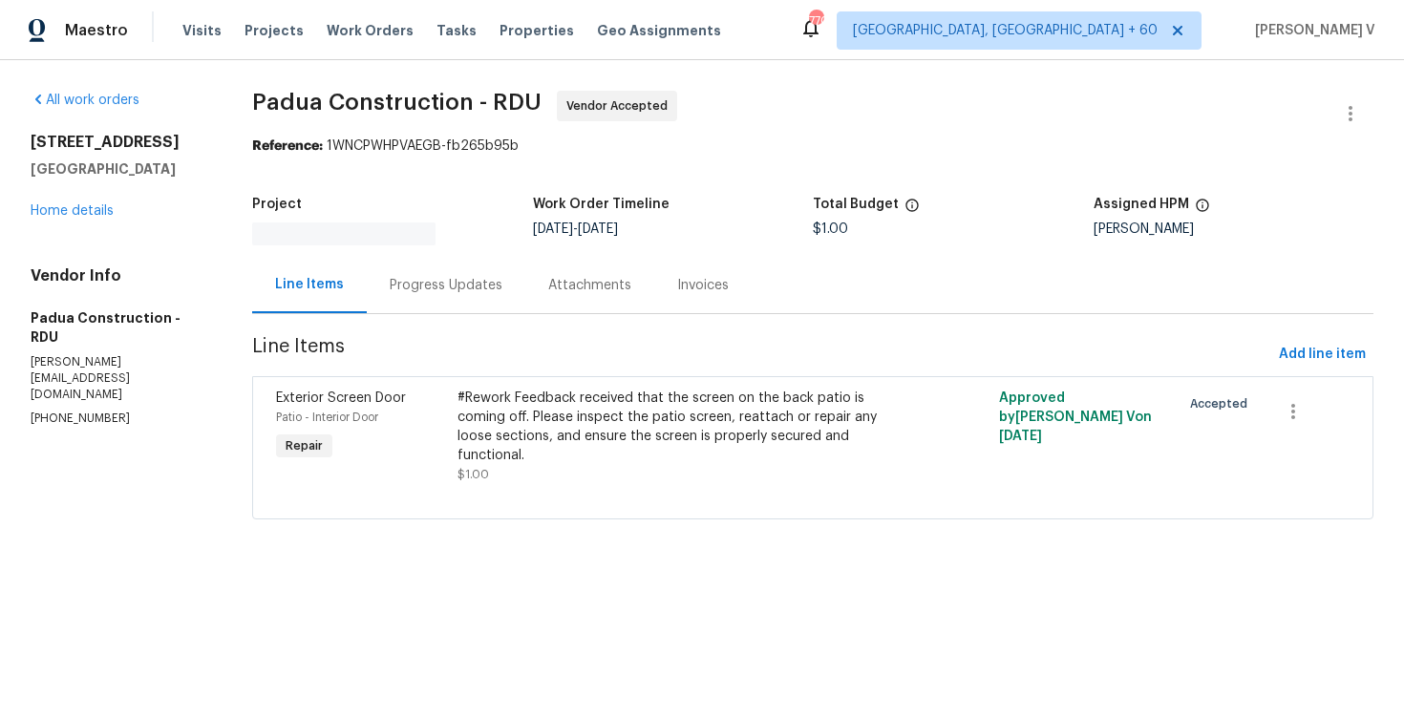
click at [456, 301] on div "Progress Updates" at bounding box center [446, 285] width 159 height 56
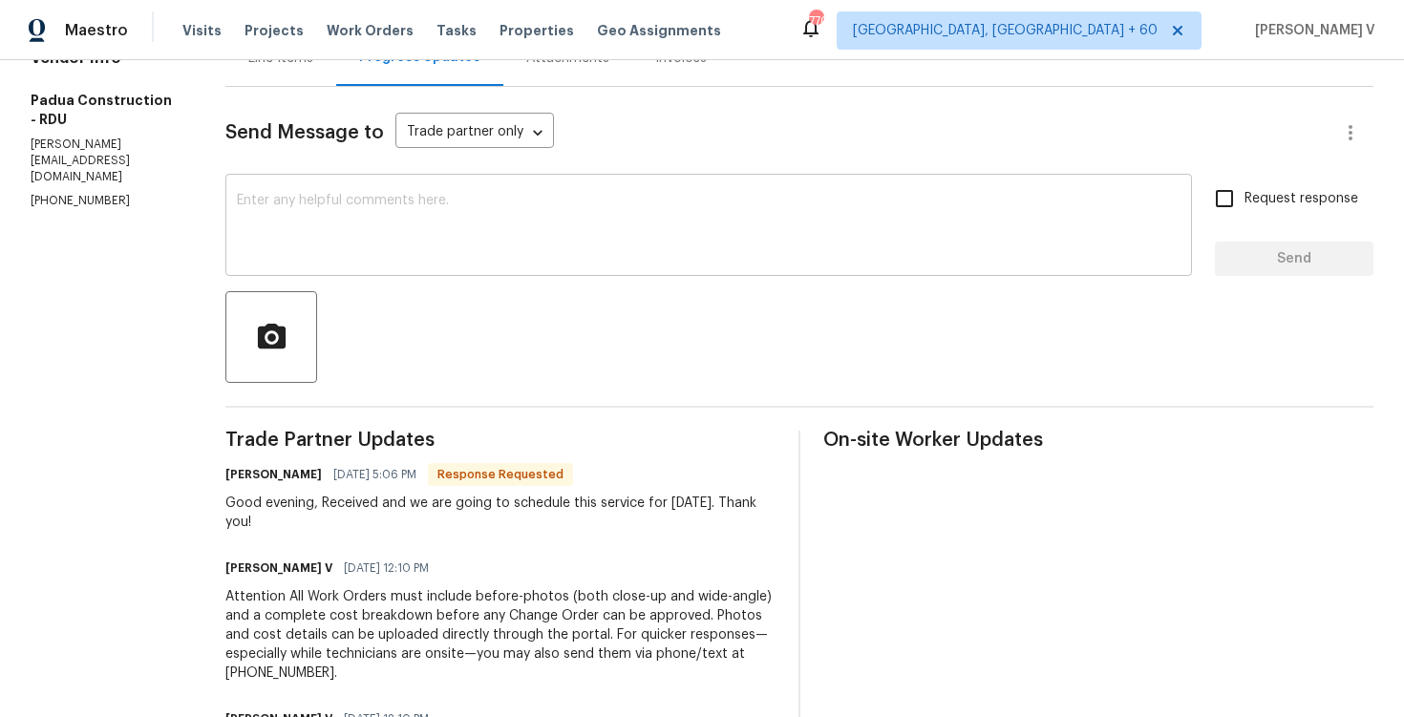
scroll to position [201, 0]
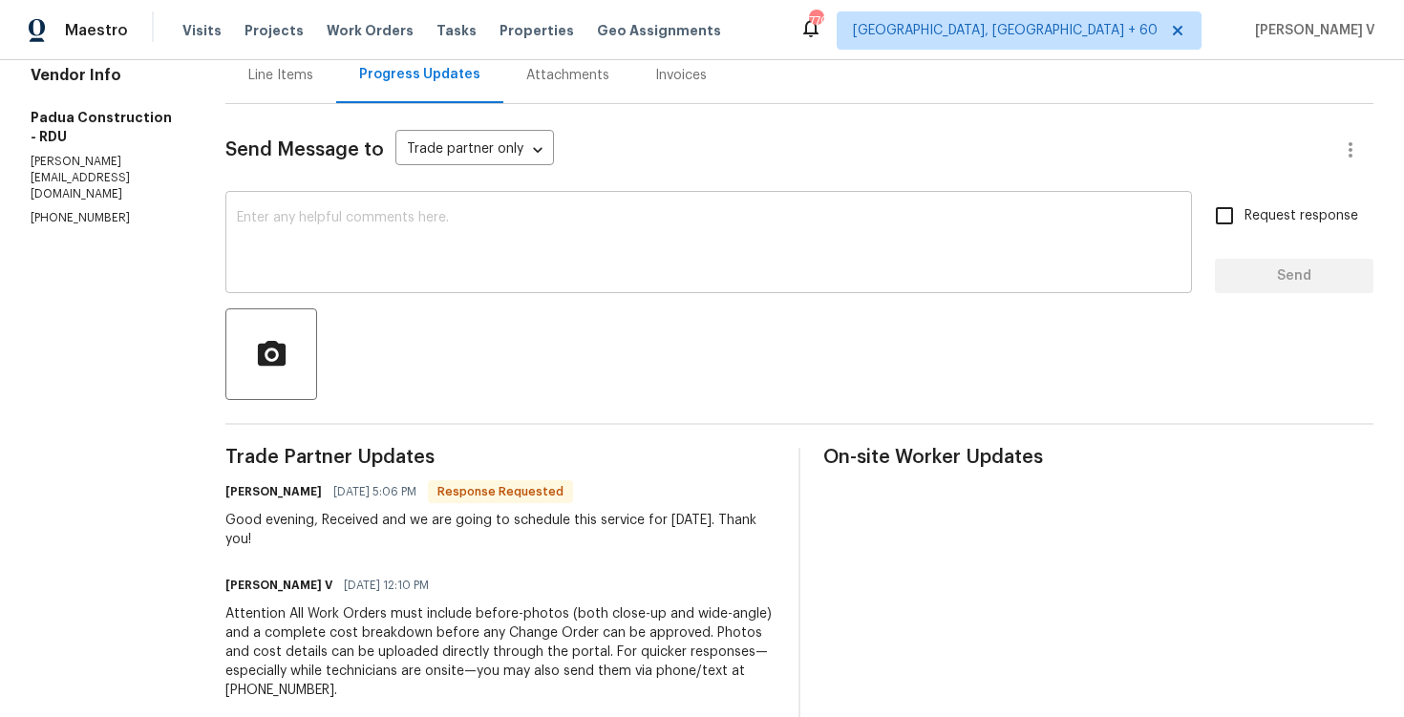
click at [387, 259] on textarea at bounding box center [709, 244] width 944 height 67
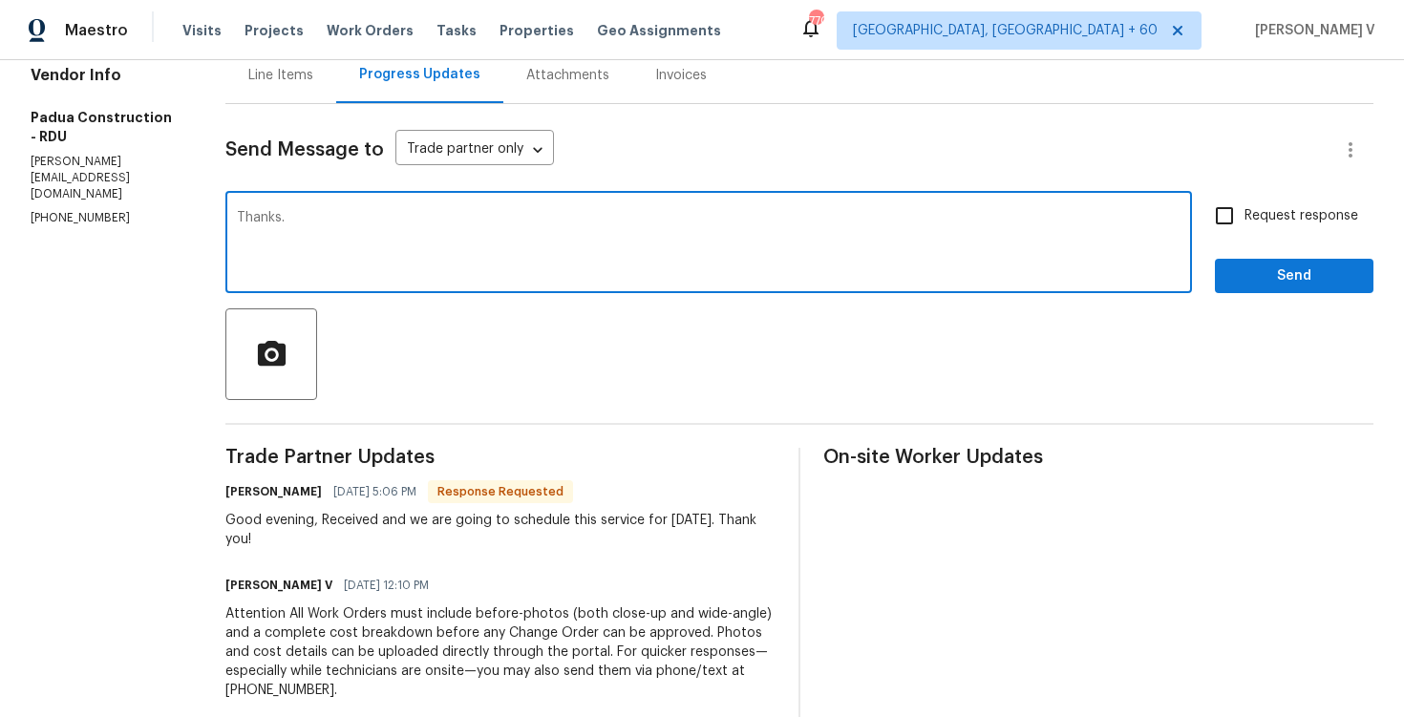
type textarea "Thanks."
click at [1260, 288] on button "Send" at bounding box center [1294, 276] width 159 height 35
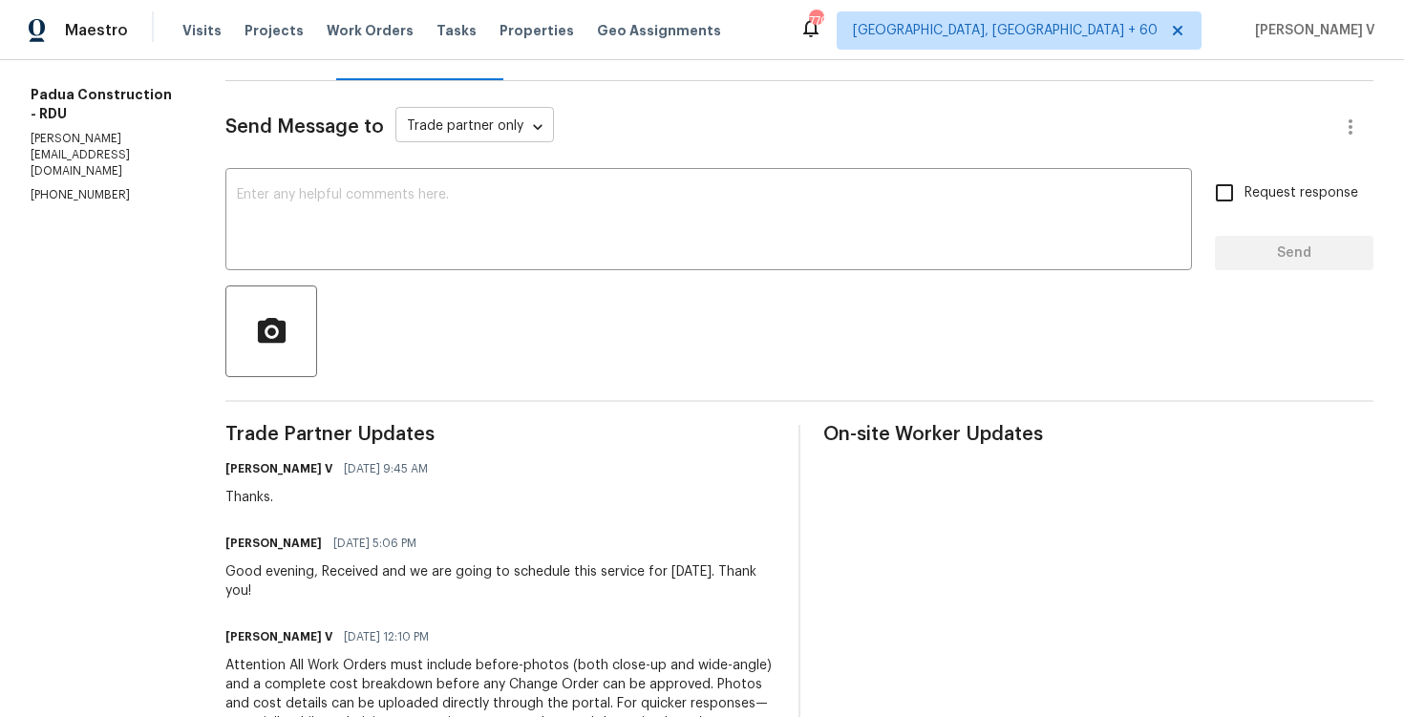
scroll to position [354, 0]
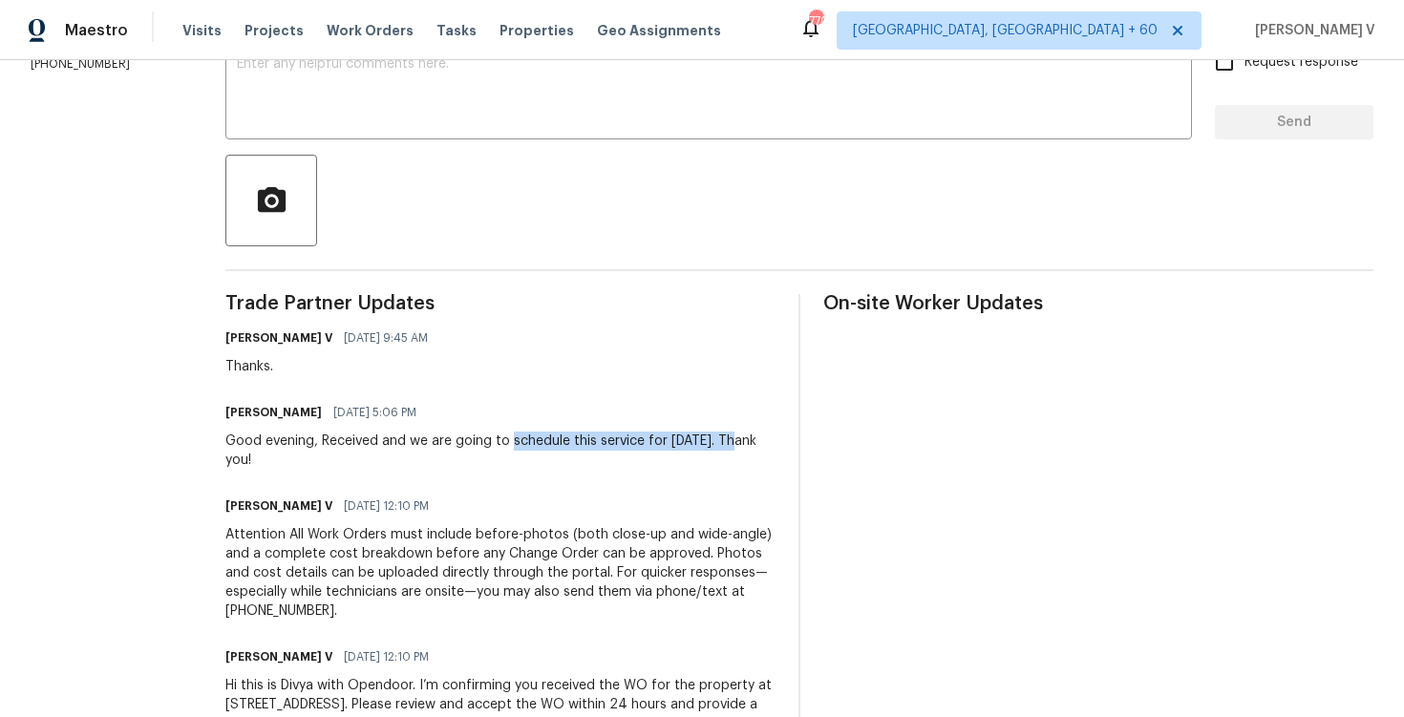
drag, startPoint x: 503, startPoint y: 440, endPoint x: 738, endPoint y: 444, distance: 235.1
click at [738, 444] on div "Good evening, Received and we are going to schedule this service for Wednesday.…" at bounding box center [500, 451] width 550 height 38
copy div "schedule this service for Wednesday."
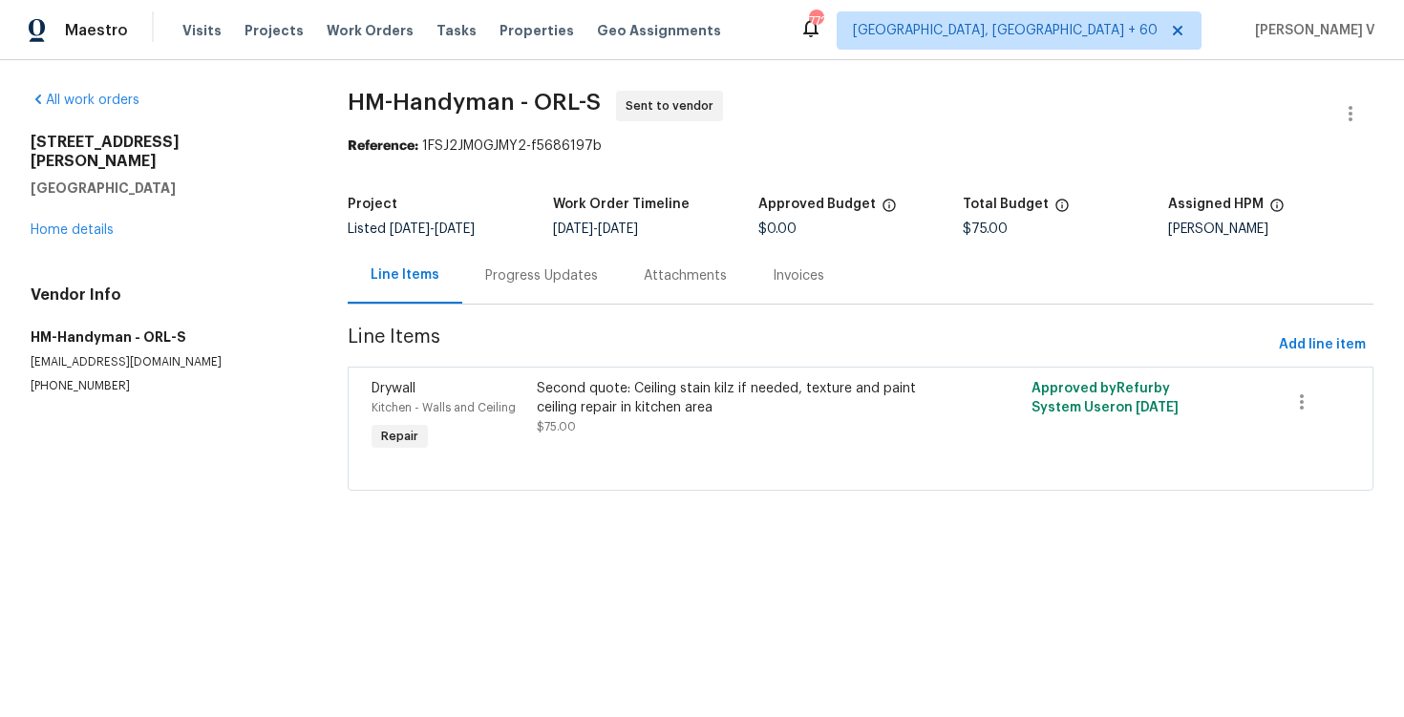
click at [528, 311] on section "HM-Handyman - ORL-S Sent to vendor Reference: 1FSJ2JM0GJMY2-f5686197b Project L…" at bounding box center [861, 302] width 1026 height 423
click at [554, 285] on div "Progress Updates" at bounding box center [541, 276] width 113 height 19
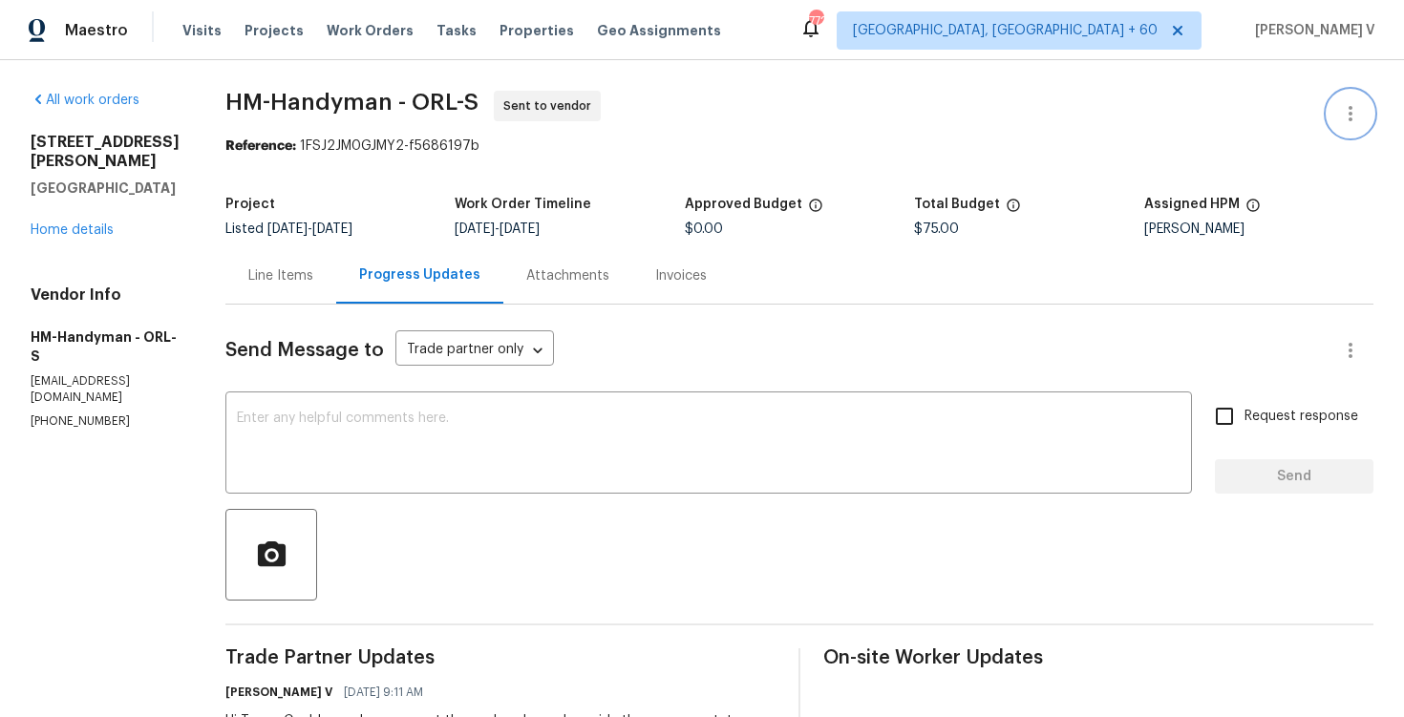
click at [1341, 98] on button "button" at bounding box center [1351, 114] width 46 height 46
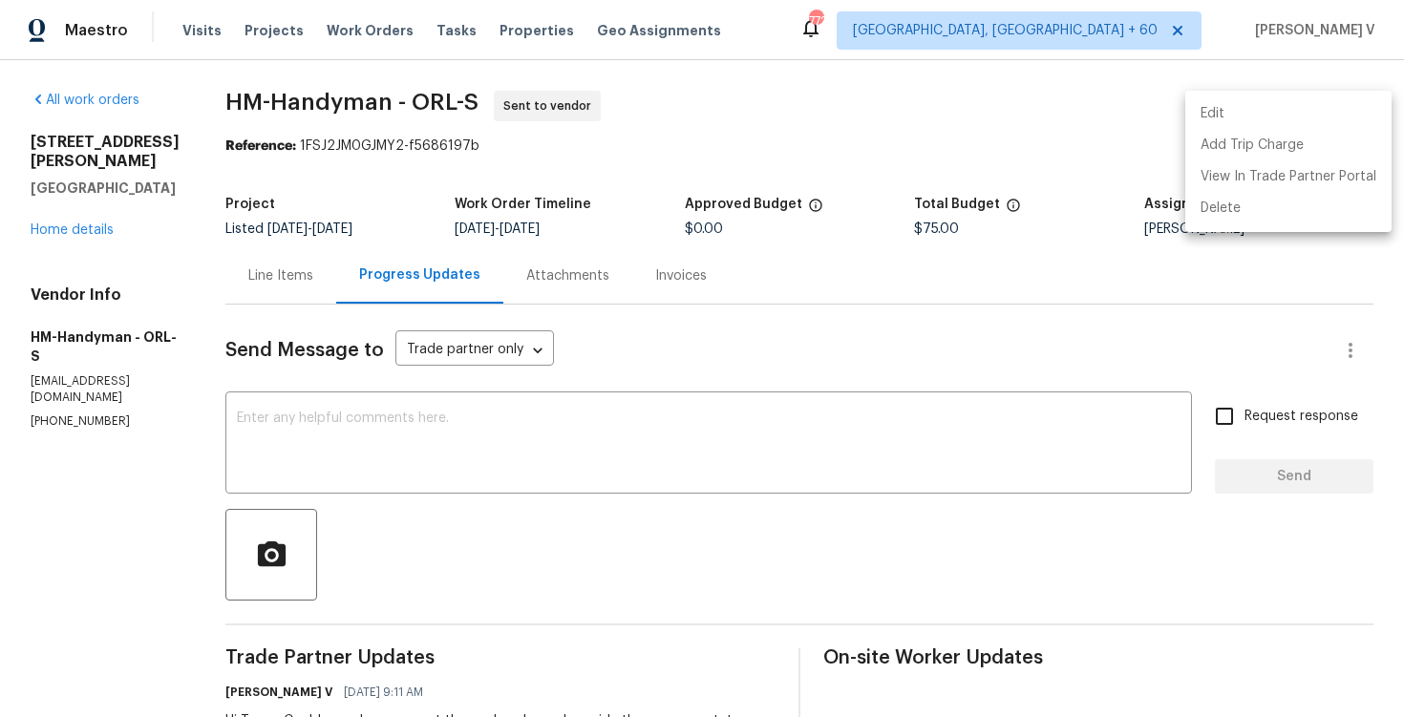
click at [1309, 114] on li "Edit" at bounding box center [1289, 114] width 206 height 32
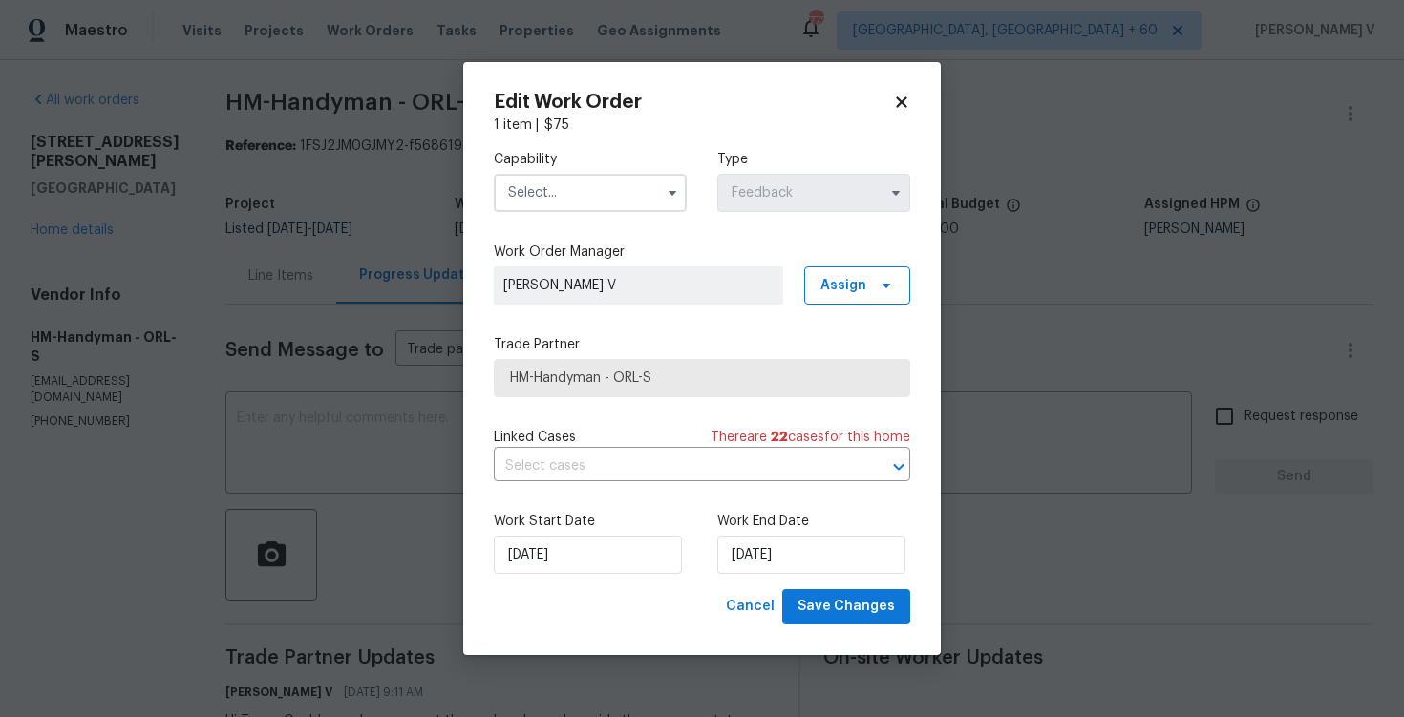
click at [580, 198] on input "text" at bounding box center [590, 193] width 193 height 38
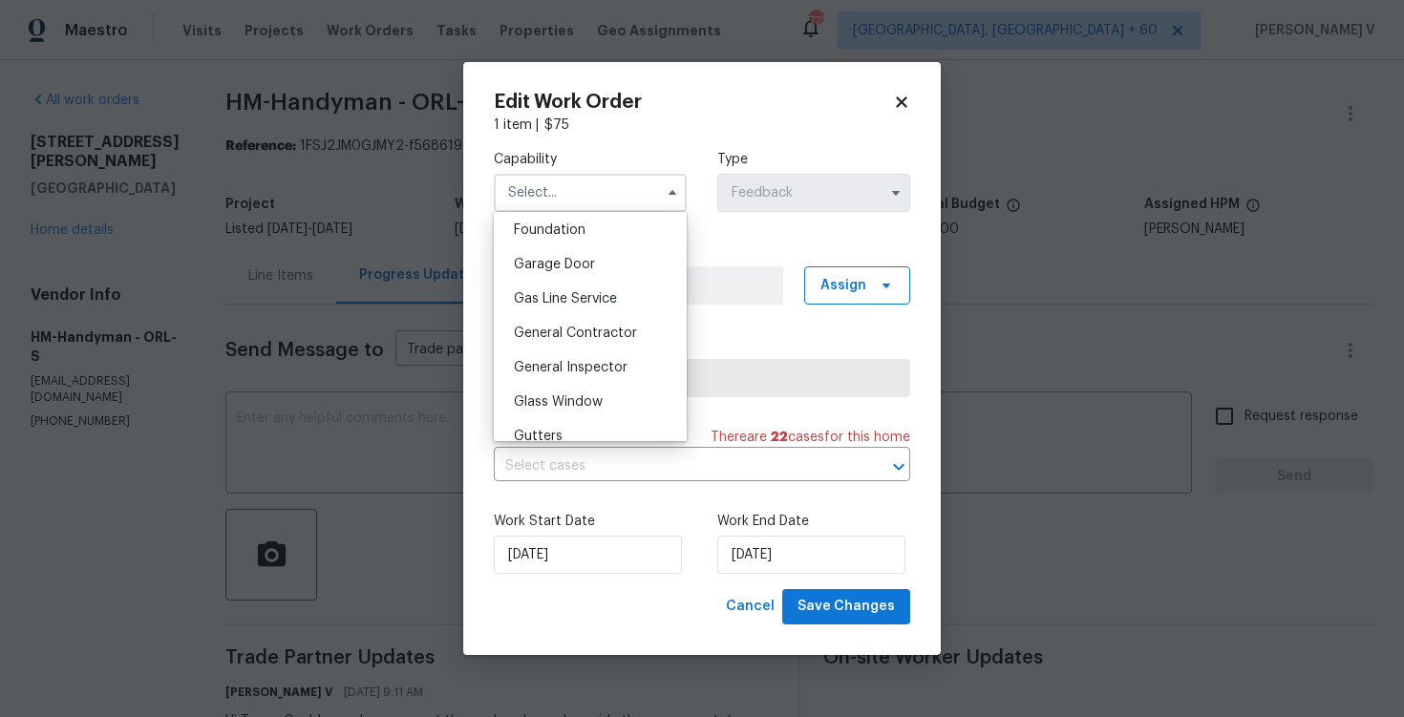
scroll to position [1010, 0]
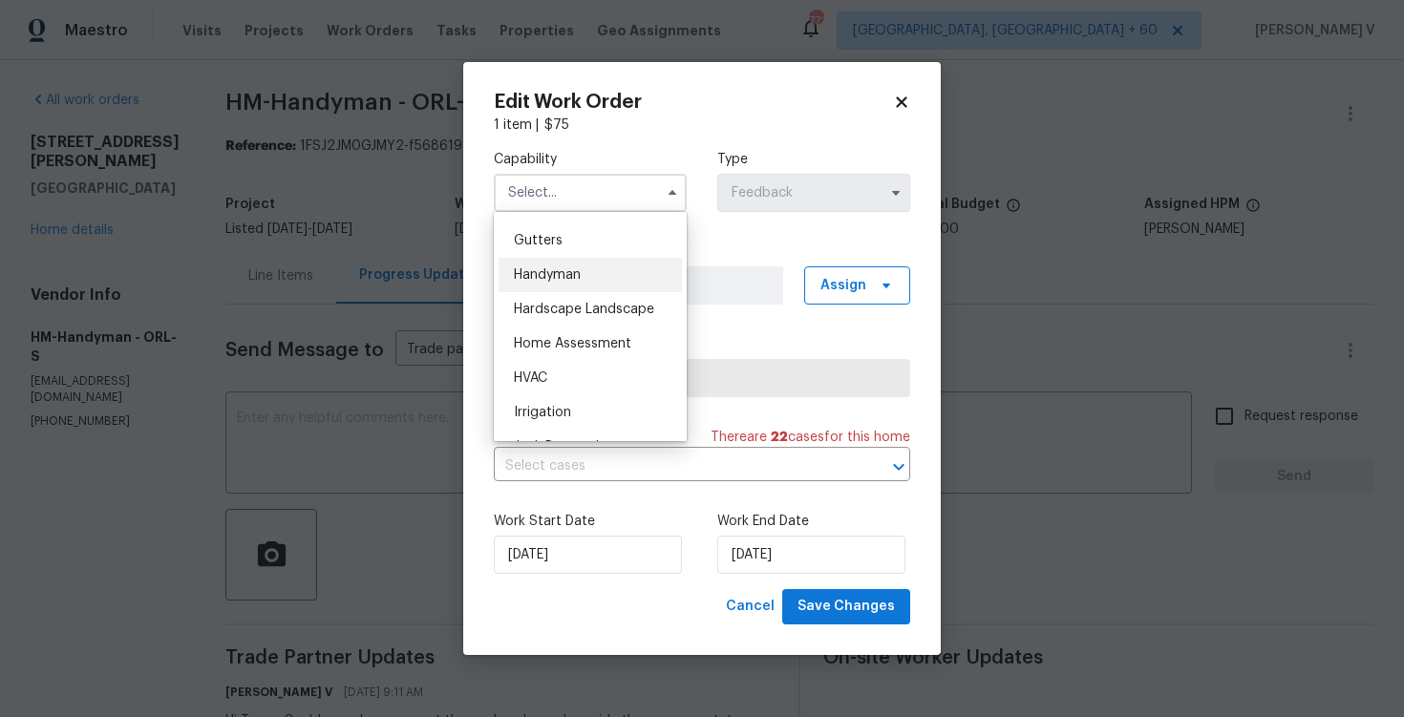
click at [585, 280] on div "Handyman" at bounding box center [590, 275] width 183 height 34
type input "Handyman"
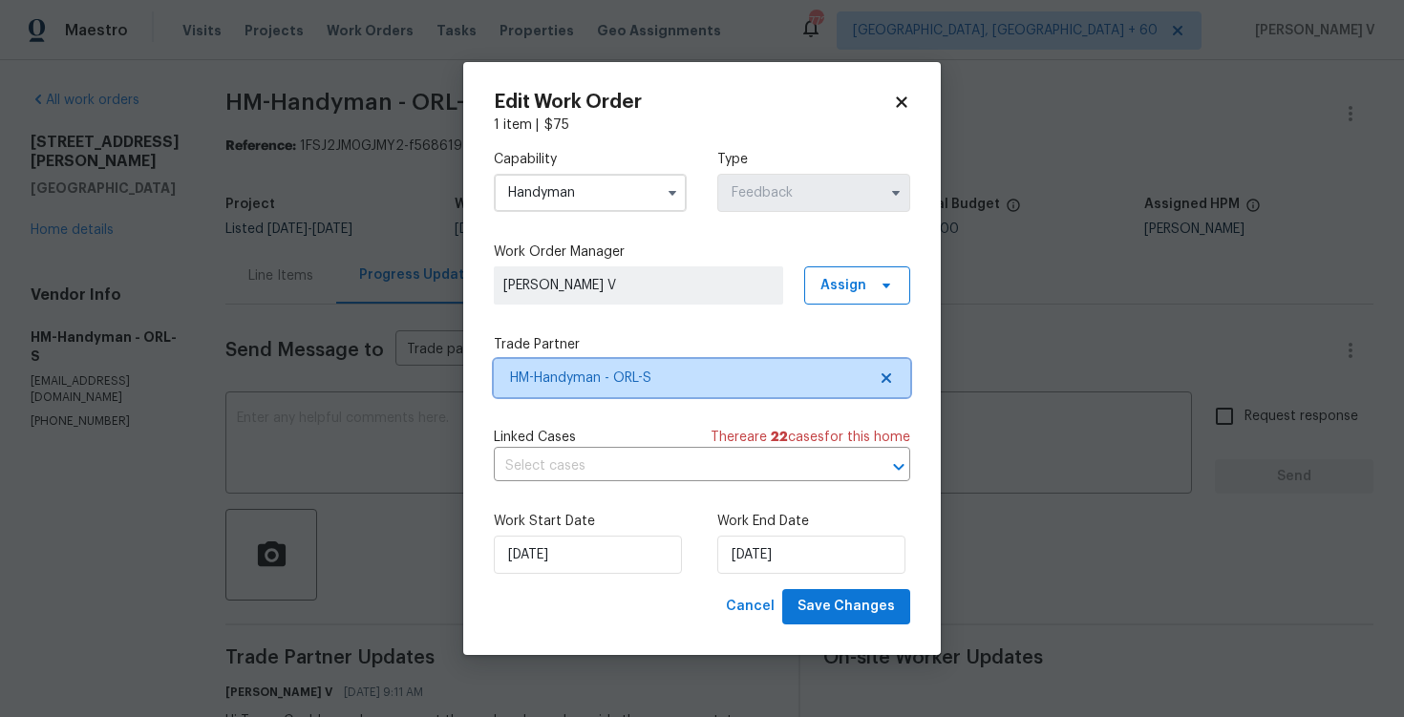
click at [890, 377] on icon at bounding box center [886, 378] width 15 height 15
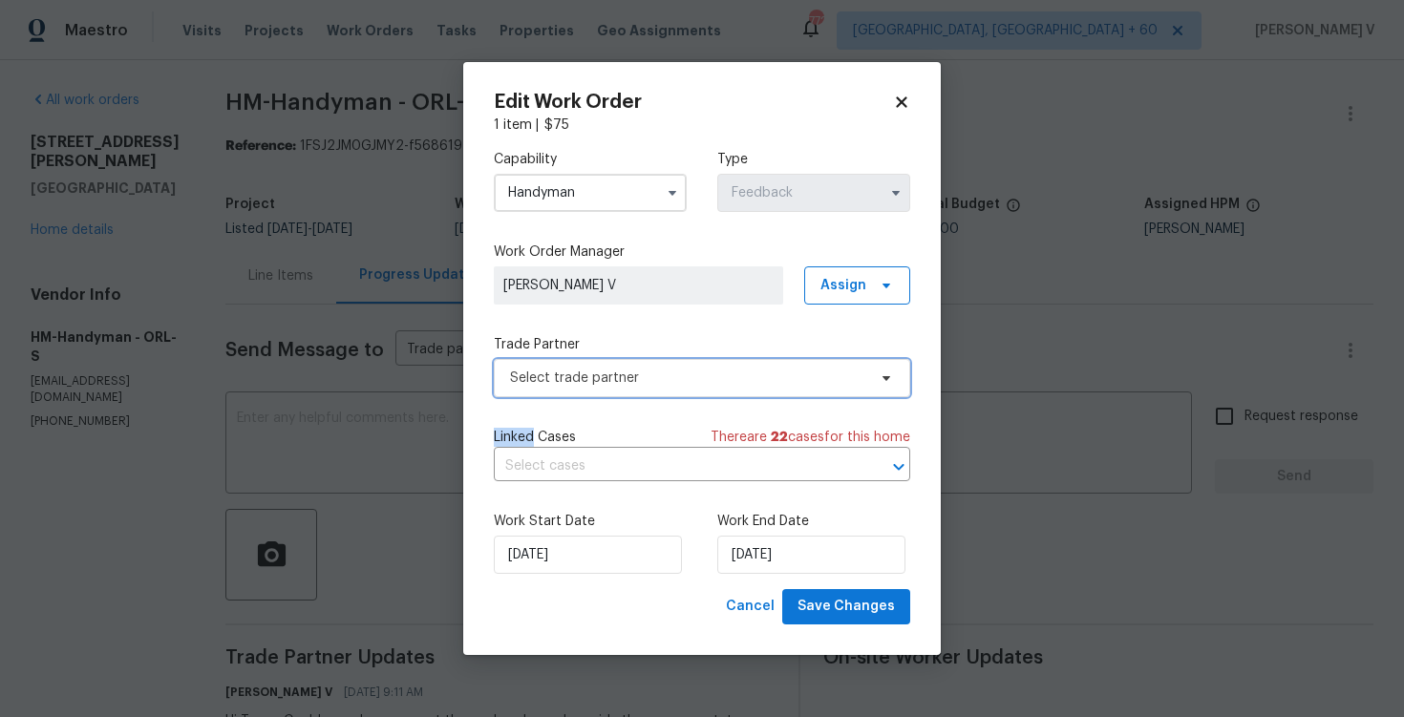
click at [890, 377] on icon at bounding box center [886, 378] width 15 height 15
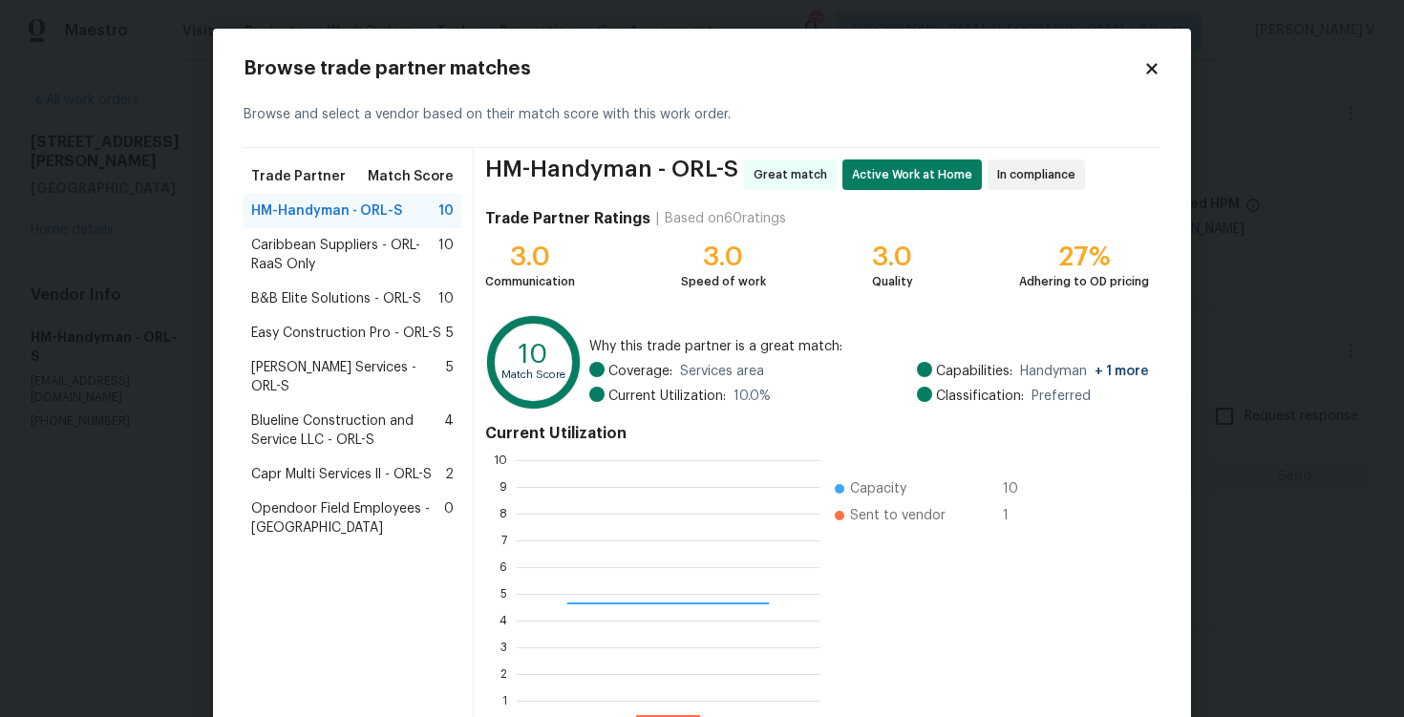
scroll to position [268, 303]
click at [297, 297] on span "B&B Elite Solutions - ORL-S" at bounding box center [336, 298] width 170 height 19
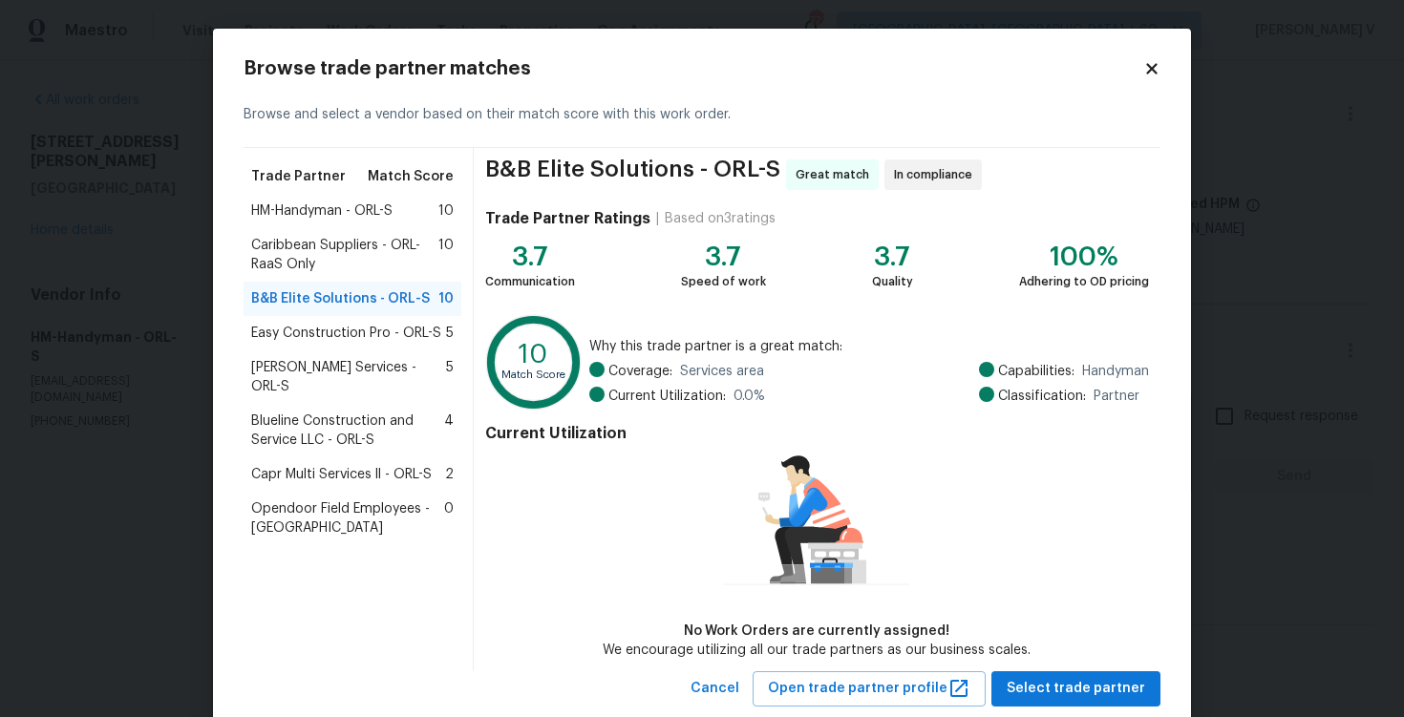
scroll to position [47, 0]
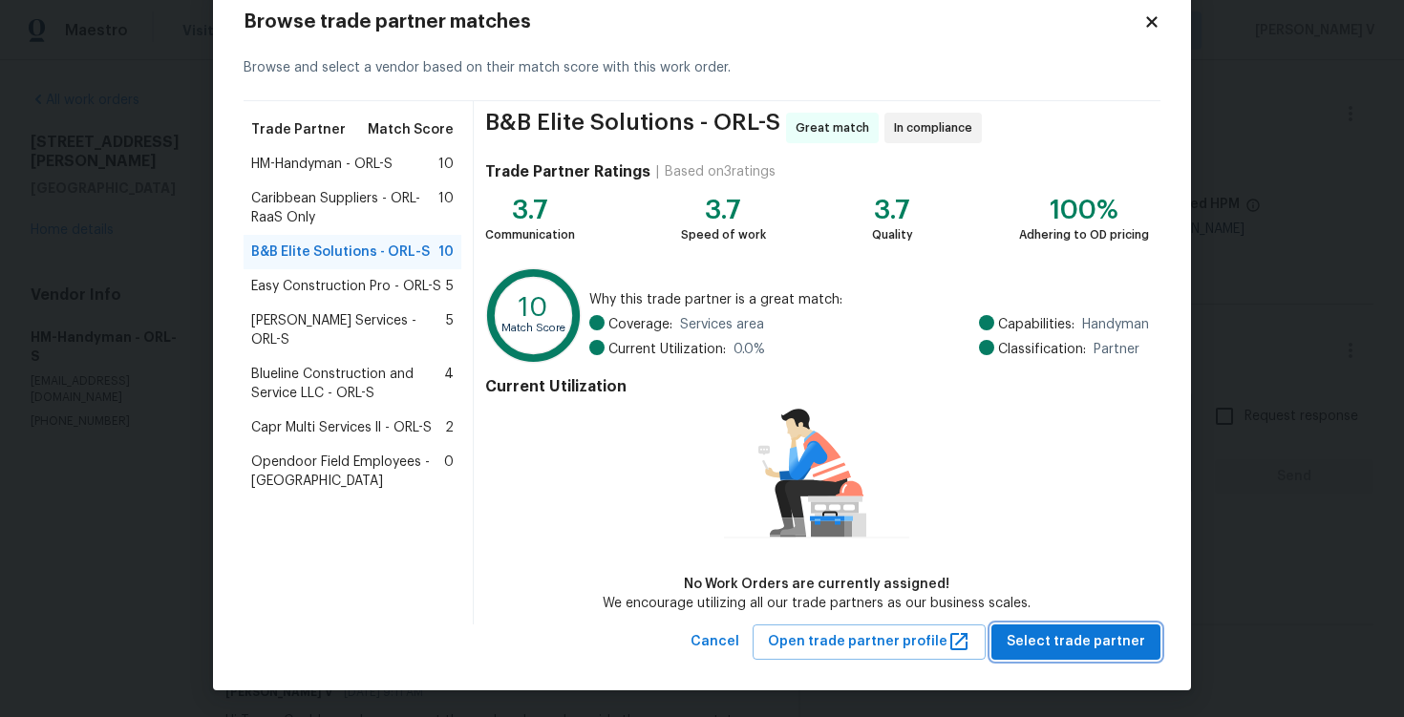
click at [1061, 642] on span "Select trade partner" at bounding box center [1076, 643] width 139 height 24
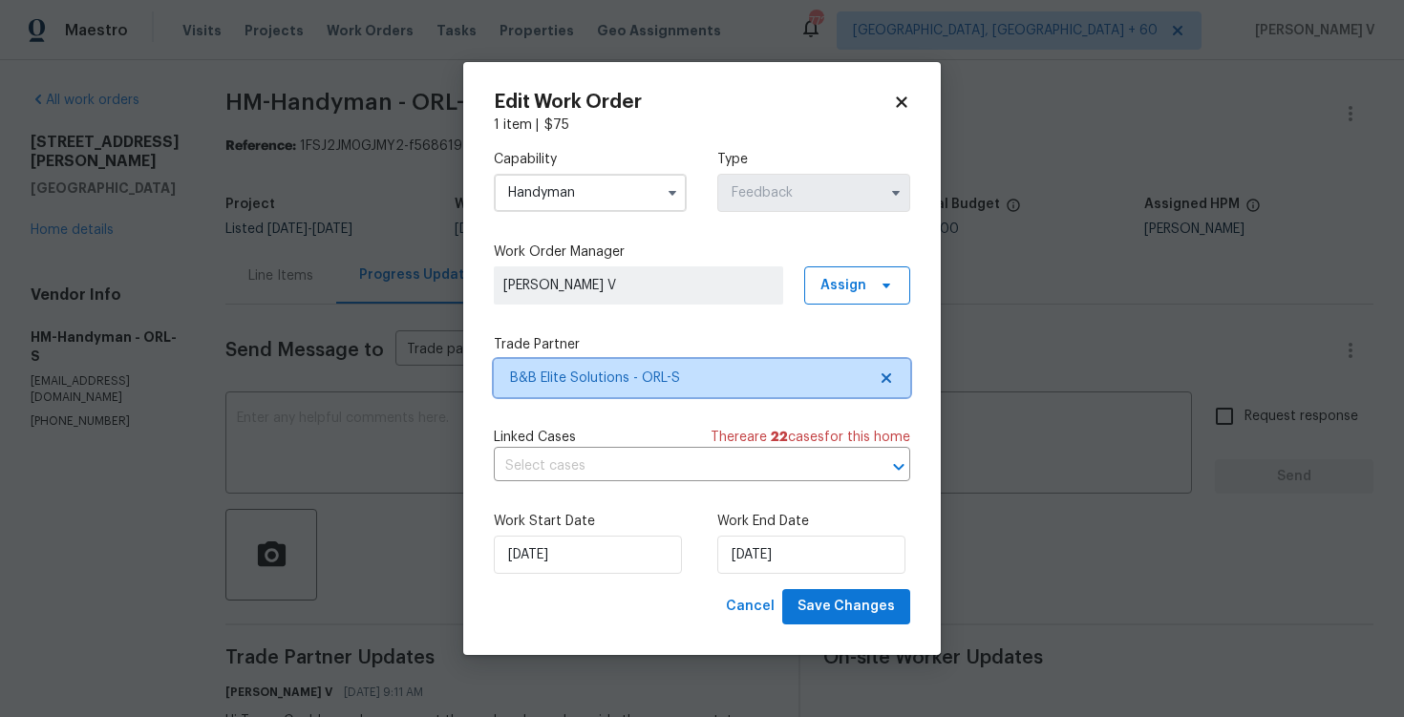
scroll to position [0, 0]
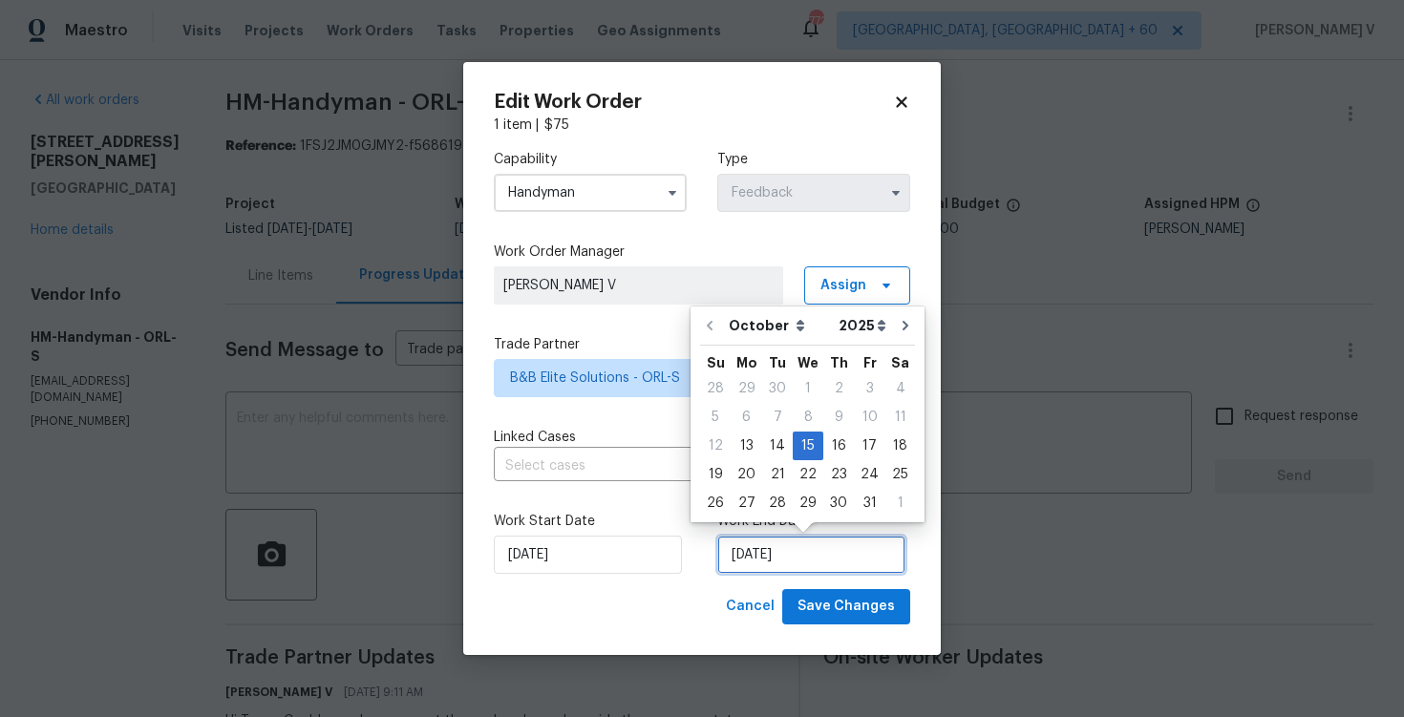
click at [789, 569] on input "15/10/2025" at bounding box center [811, 555] width 188 height 38
click at [833, 454] on div "16" at bounding box center [839, 446] width 31 height 27
type input "16/10/2025"
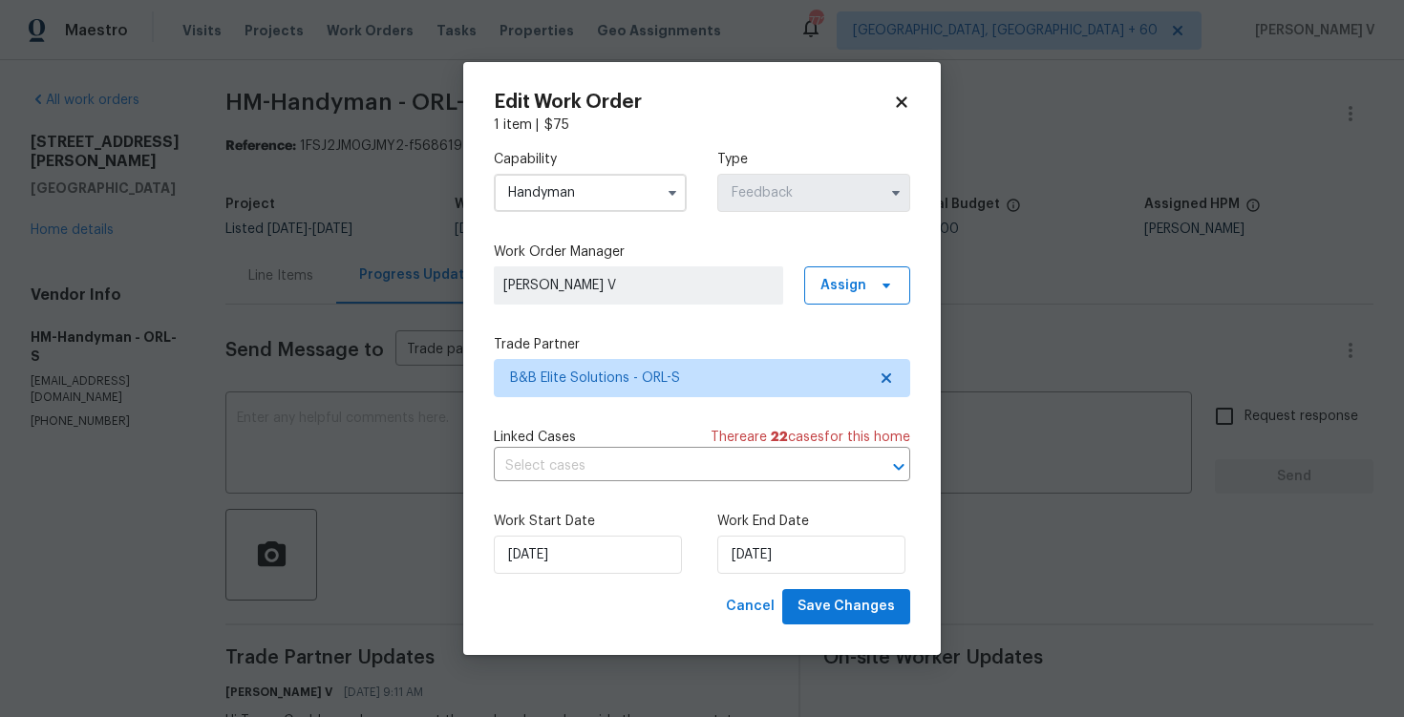
click at [638, 534] on div "Work Start Date 13/10/2025" at bounding box center [590, 543] width 193 height 62
click at [585, 561] on input "13/10/2025" at bounding box center [588, 555] width 188 height 38
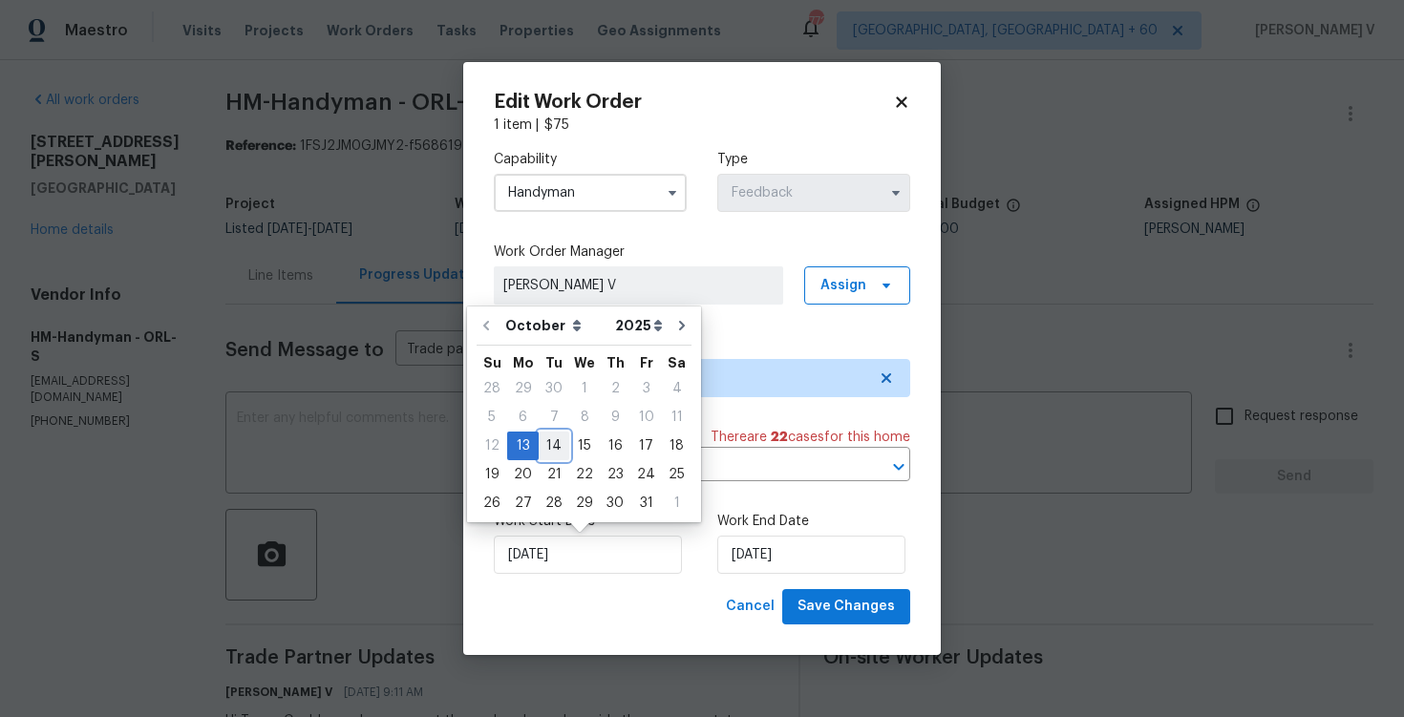
click at [539, 444] on div "14" at bounding box center [554, 446] width 31 height 27
type input "[DATE]"
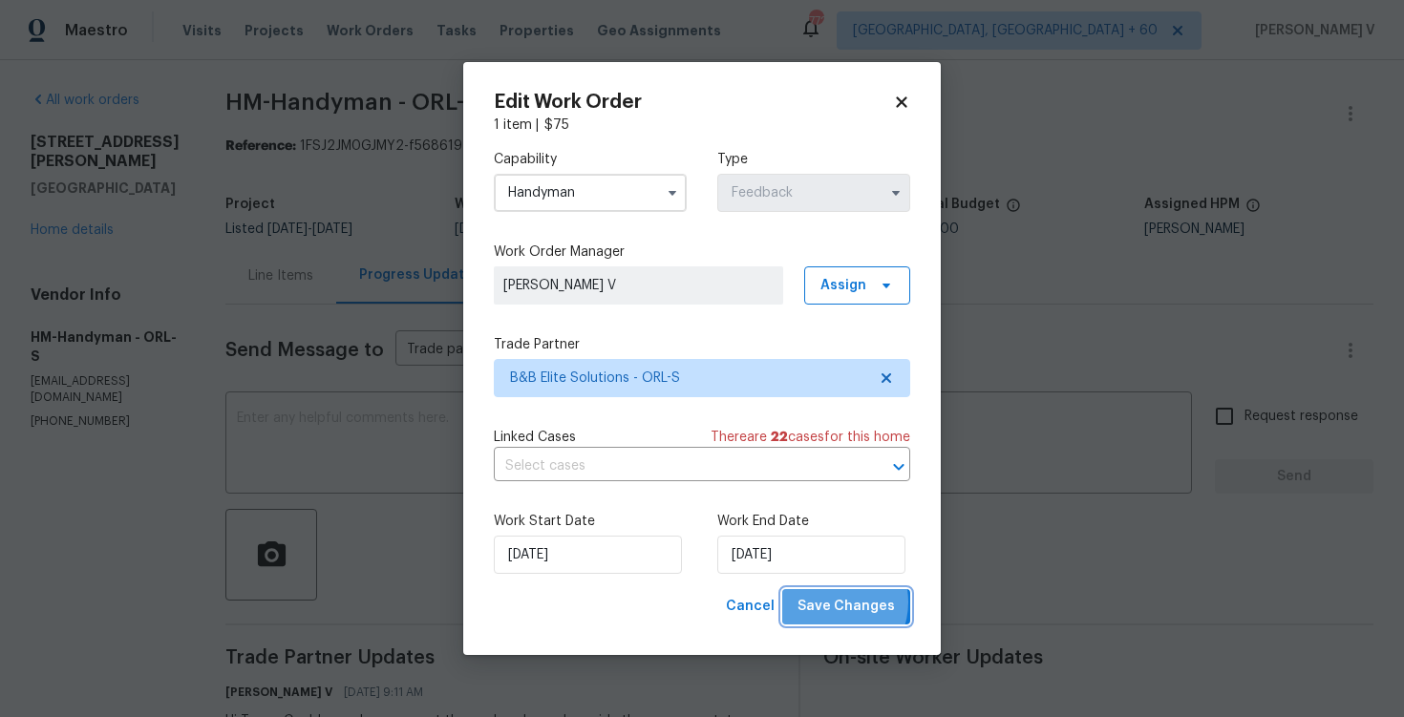
click at [833, 603] on span "Save Changes" at bounding box center [846, 607] width 97 height 24
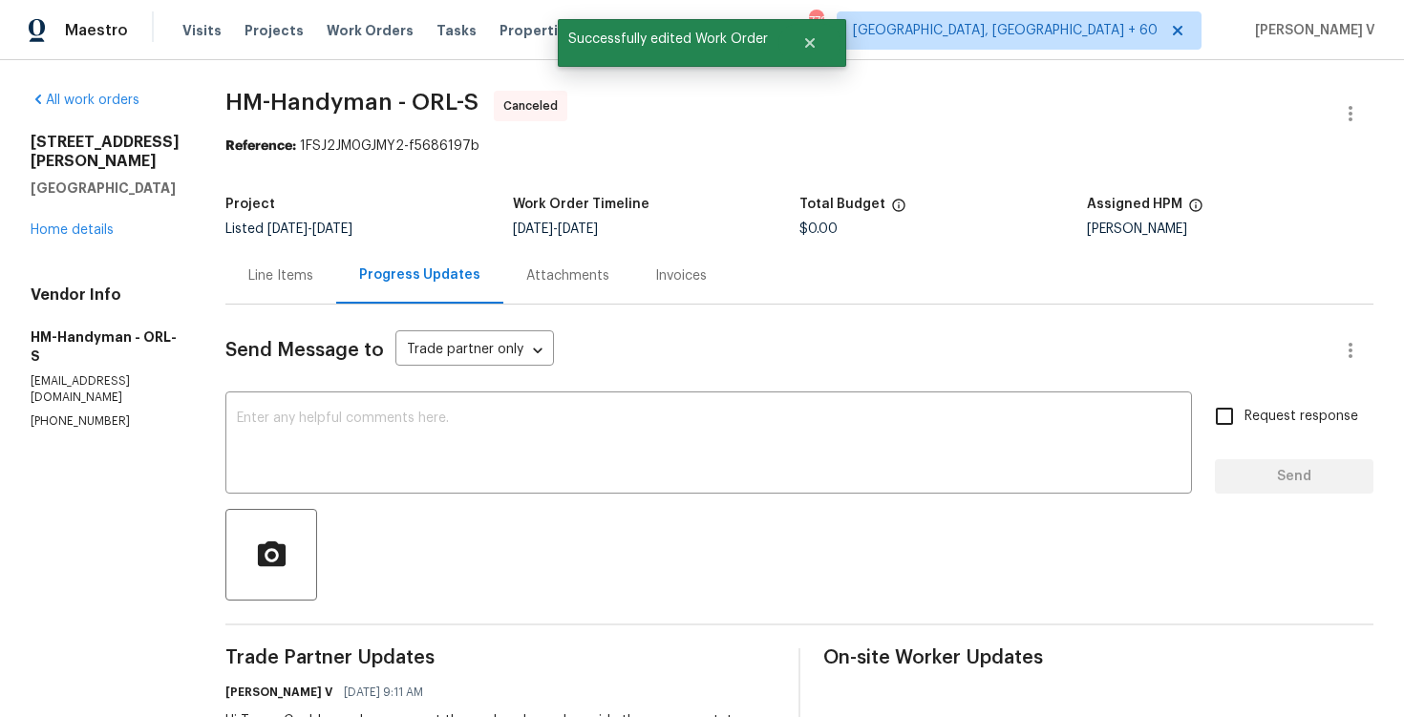
scroll to position [407, 0]
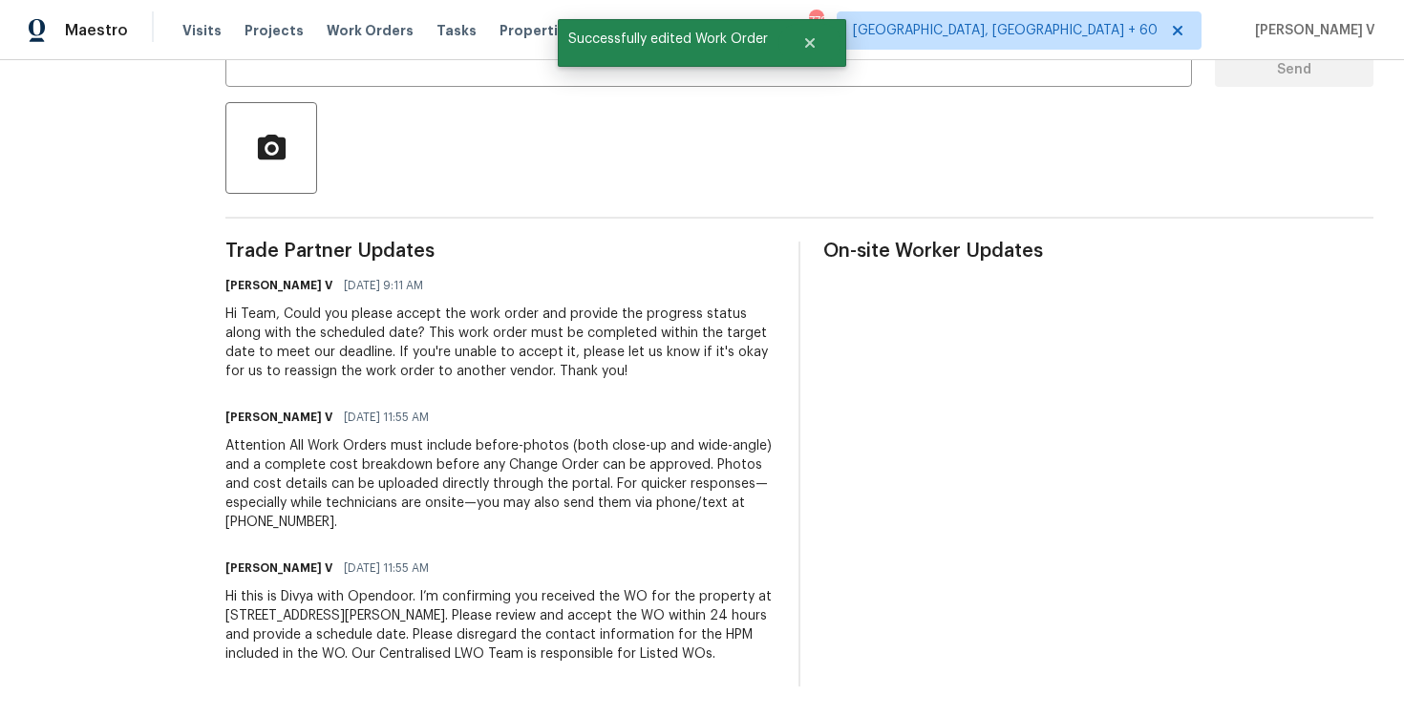
click at [431, 646] on div "Hi this is Divya with Opendoor. I’m confirming you received the WO for the prop…" at bounding box center [500, 626] width 550 height 76
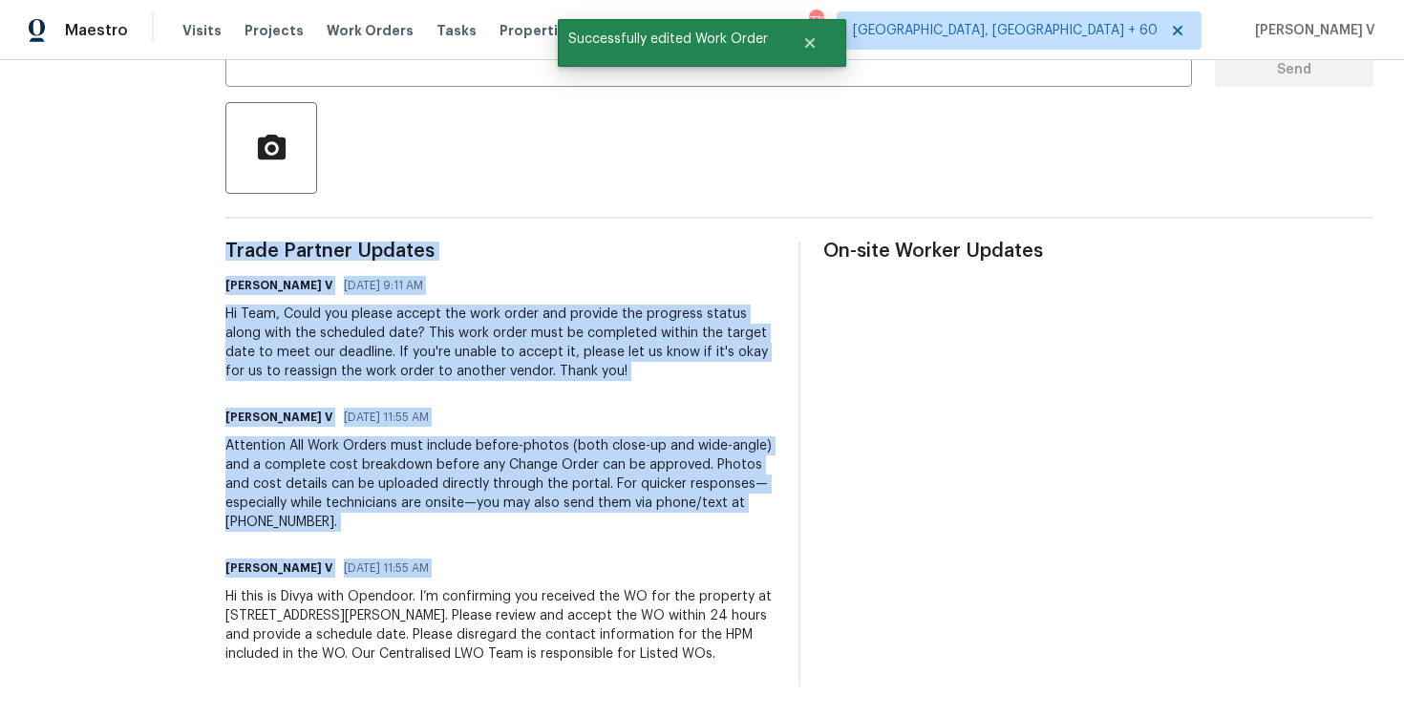
copy div "Trade Partner Updates Divya Dharshini V 10/14/2025 9:11 AM Hi Team, Could you p…"
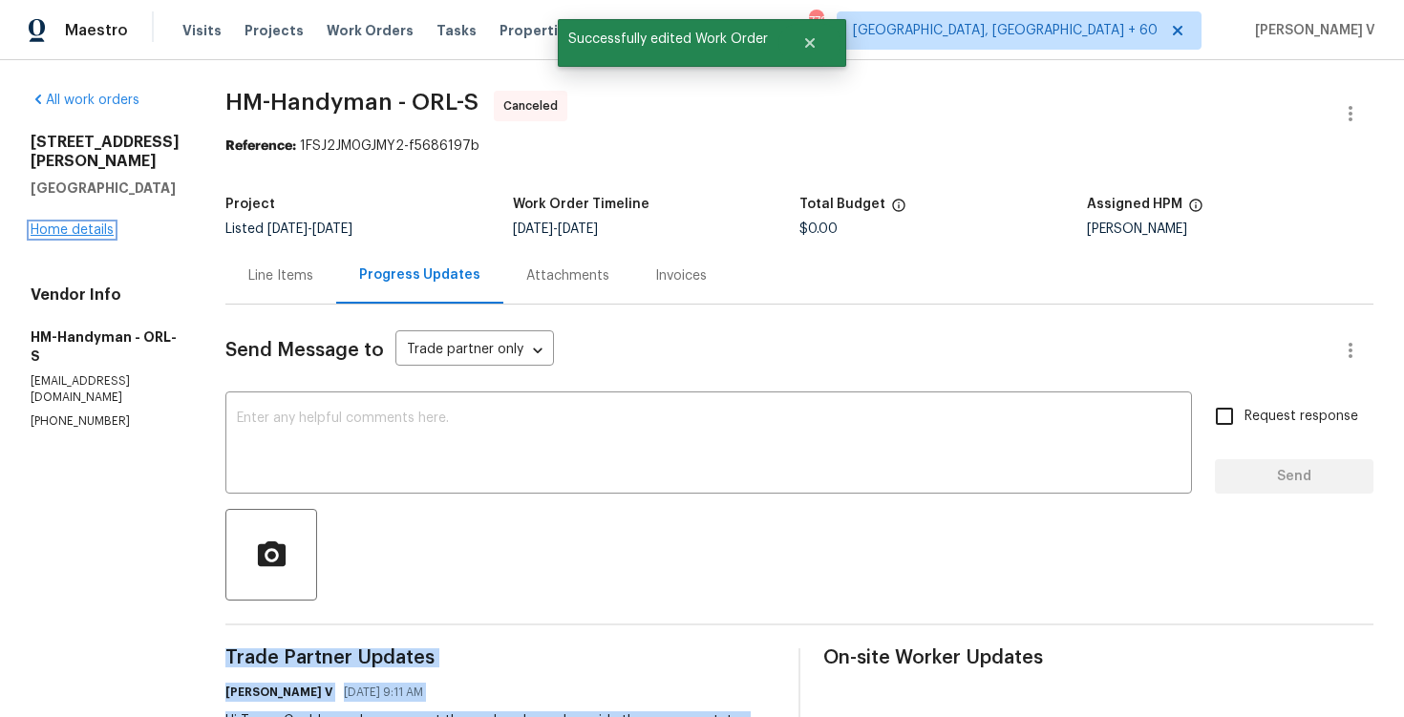
click at [100, 224] on link "Home details" at bounding box center [72, 230] width 83 height 13
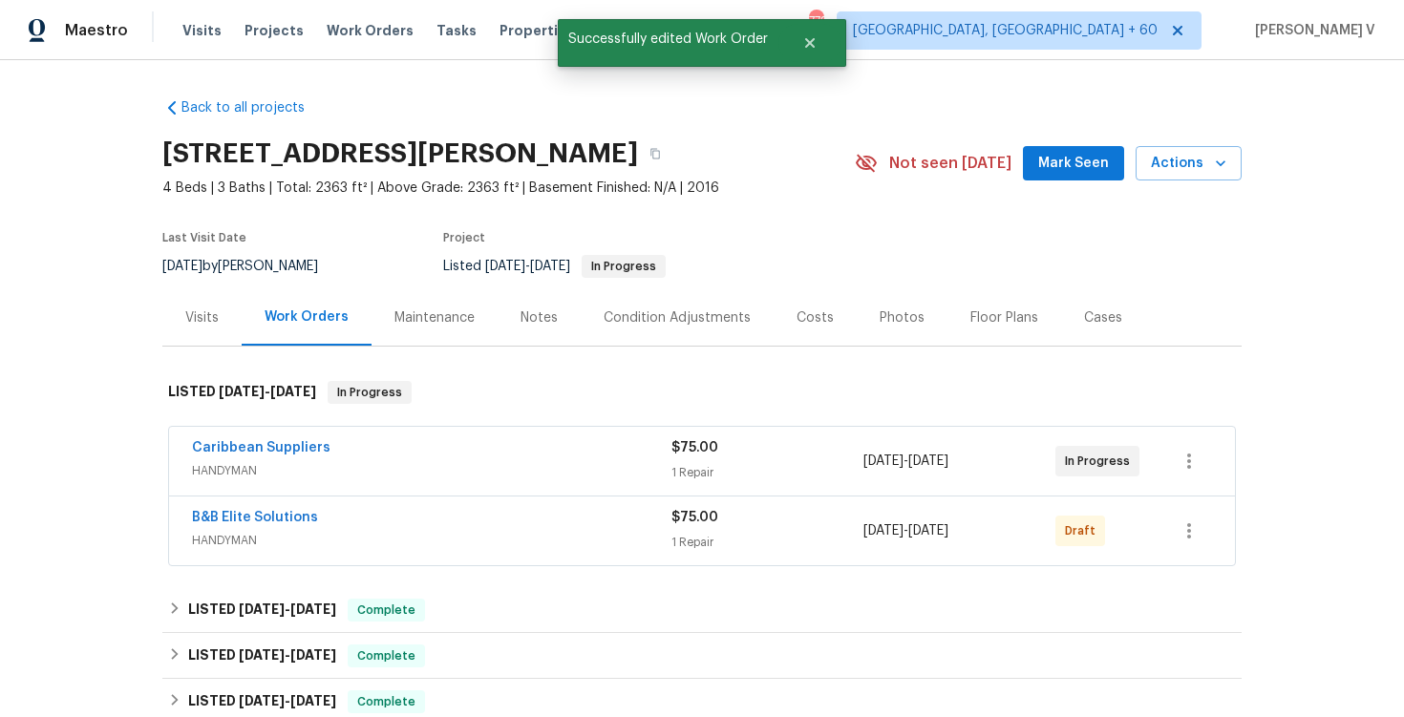
click at [250, 507] on div "B&B Elite Solutions HANDYMAN $75.00 1 Repair 10/14/2025 - 10/16/2025 Draft" at bounding box center [702, 531] width 1066 height 69
click at [254, 517] on link "B&B Elite Solutions" at bounding box center [255, 517] width 126 height 13
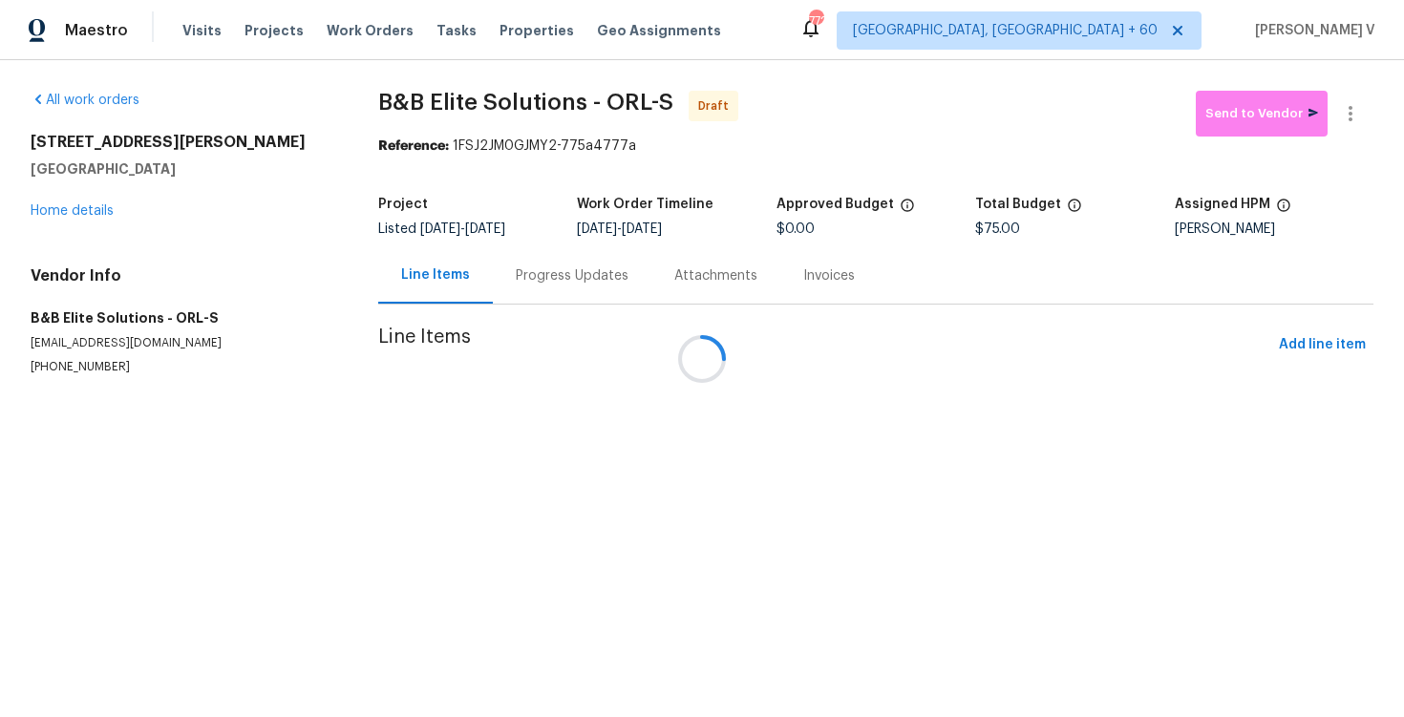
click at [534, 274] on div at bounding box center [702, 358] width 1404 height 717
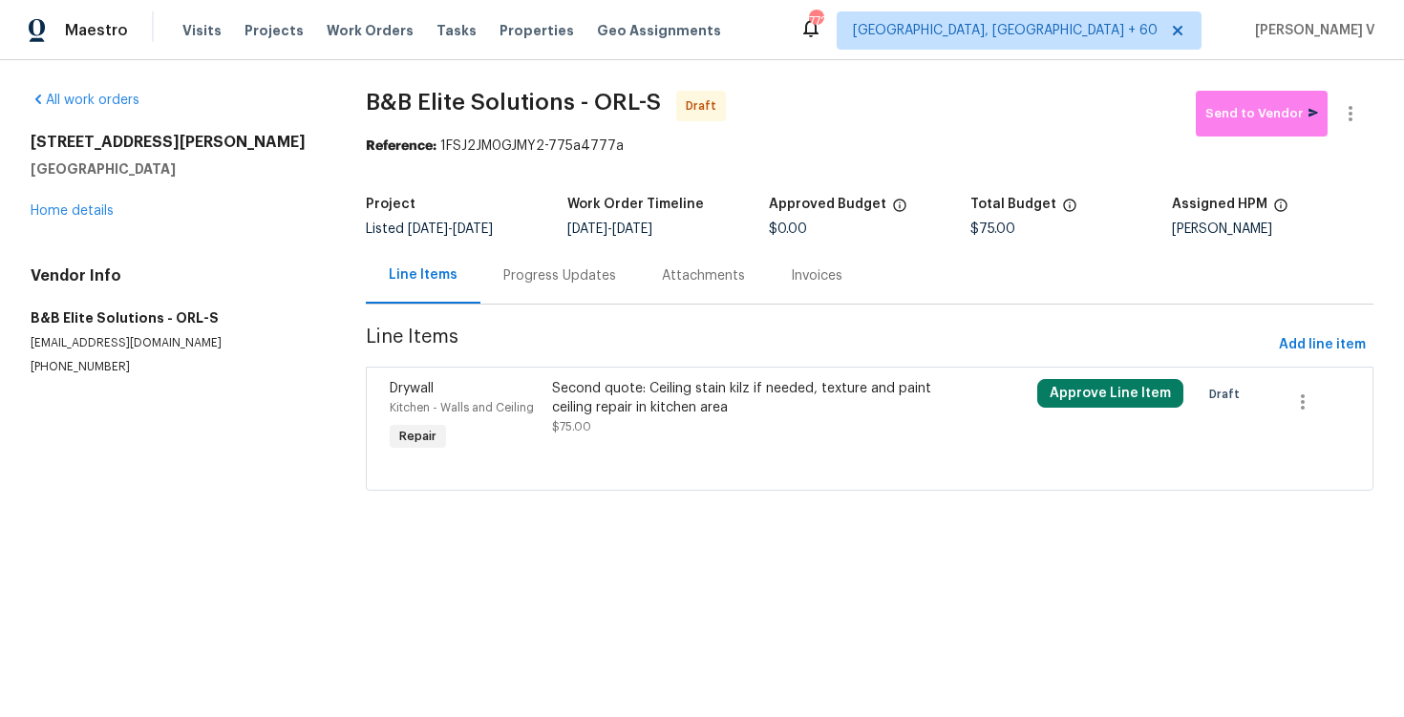
click at [534, 274] on div "Progress Updates" at bounding box center [559, 276] width 113 height 19
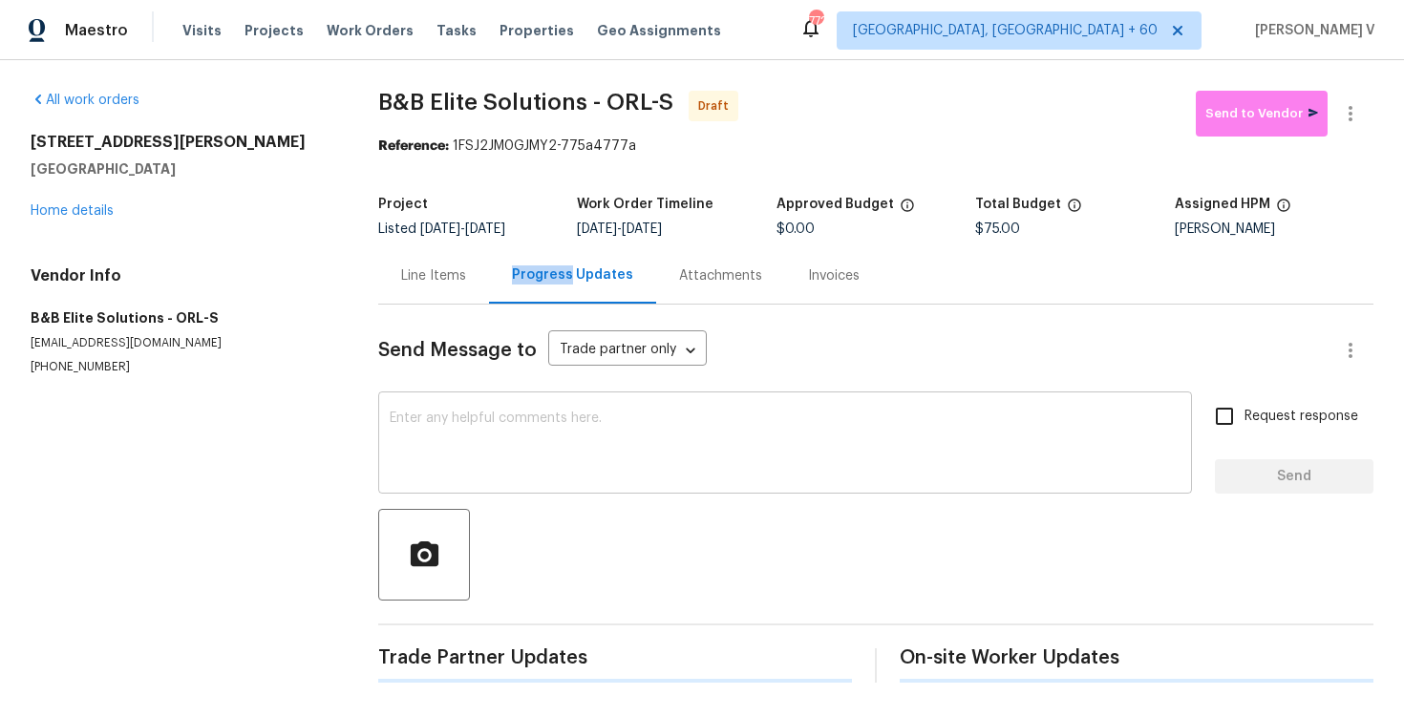
click at [563, 411] on div "x ​" at bounding box center [785, 444] width 814 height 97
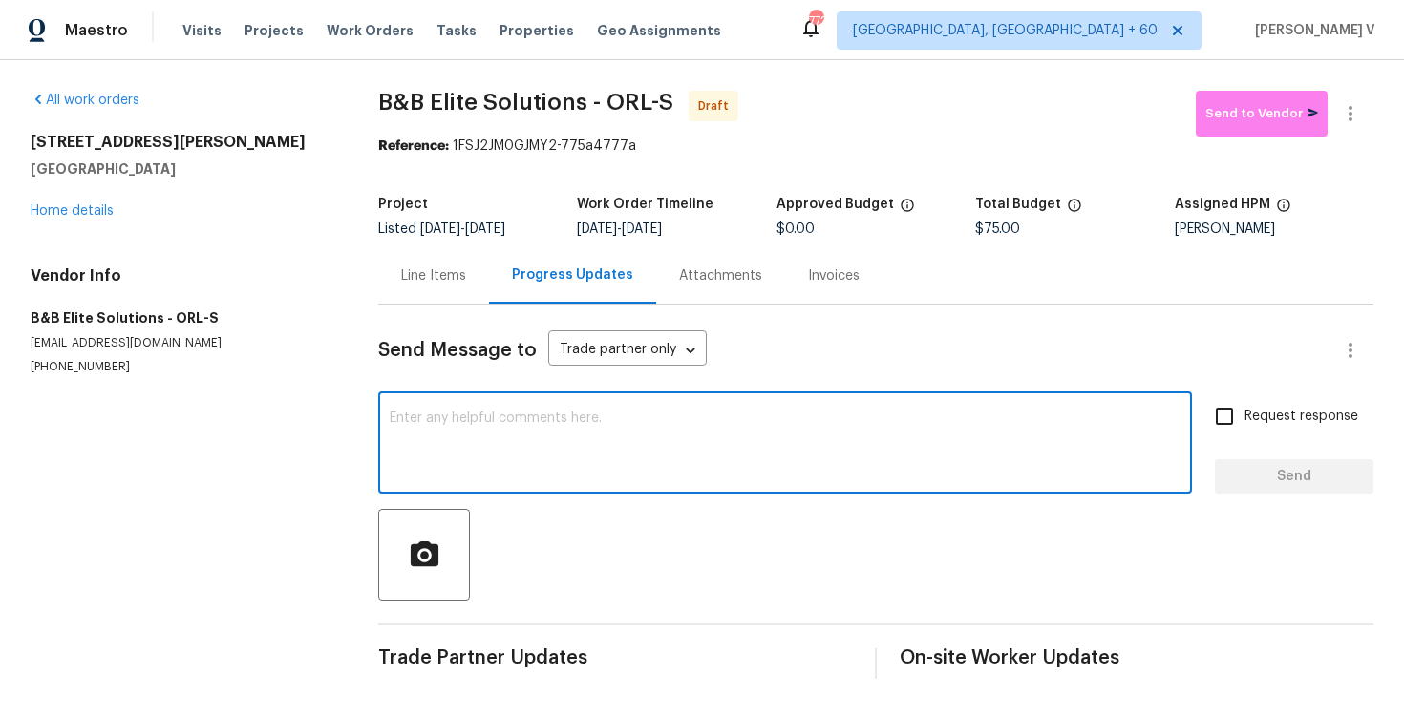
paste textarea "Hi this is Divya with Opendoor. I’m confirming you received the WO for the prop…"
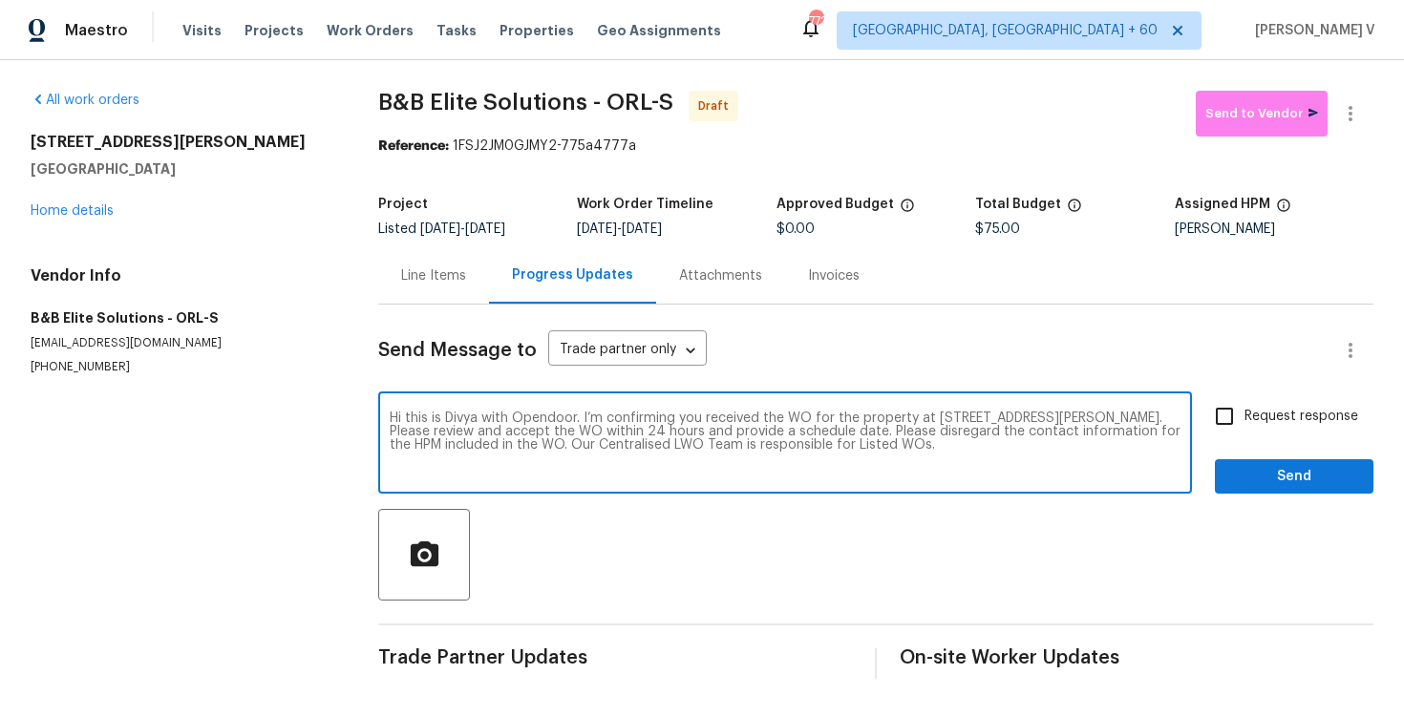
type textarea "Hi this is Divya with Opendoor. I’m confirming you received the WO for the prop…"
click at [1240, 412] on input "Request response" at bounding box center [1225, 416] width 40 height 40
checkbox input "true"
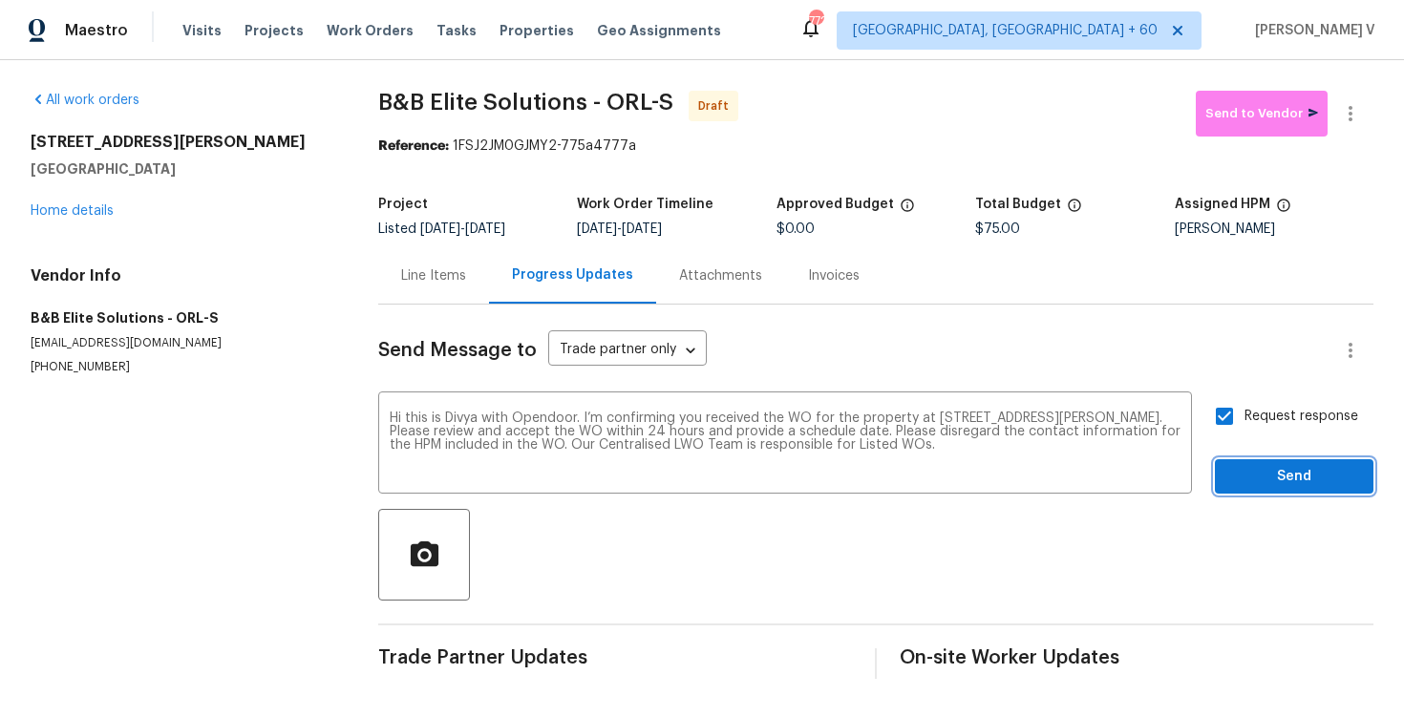
click at [1283, 483] on span "Send" at bounding box center [1295, 477] width 128 height 24
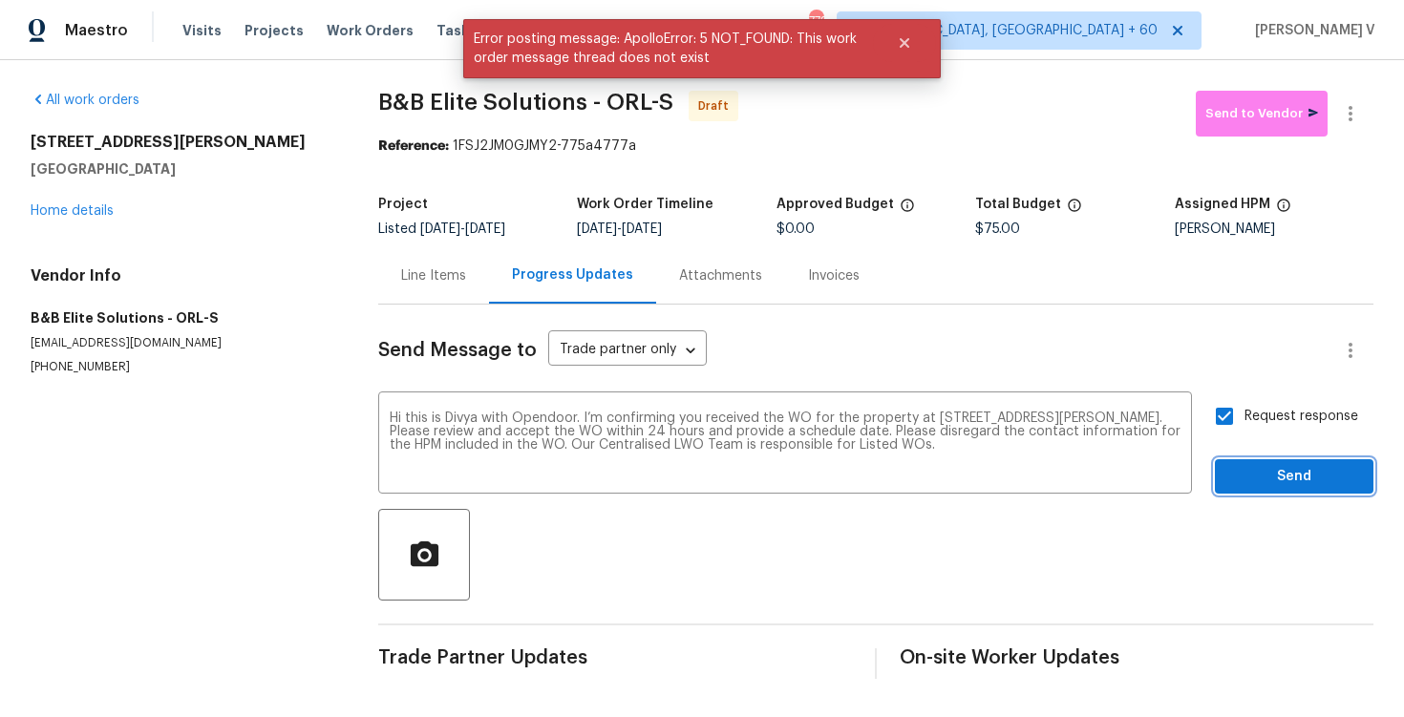
click at [1256, 489] on button "Send" at bounding box center [1294, 477] width 159 height 35
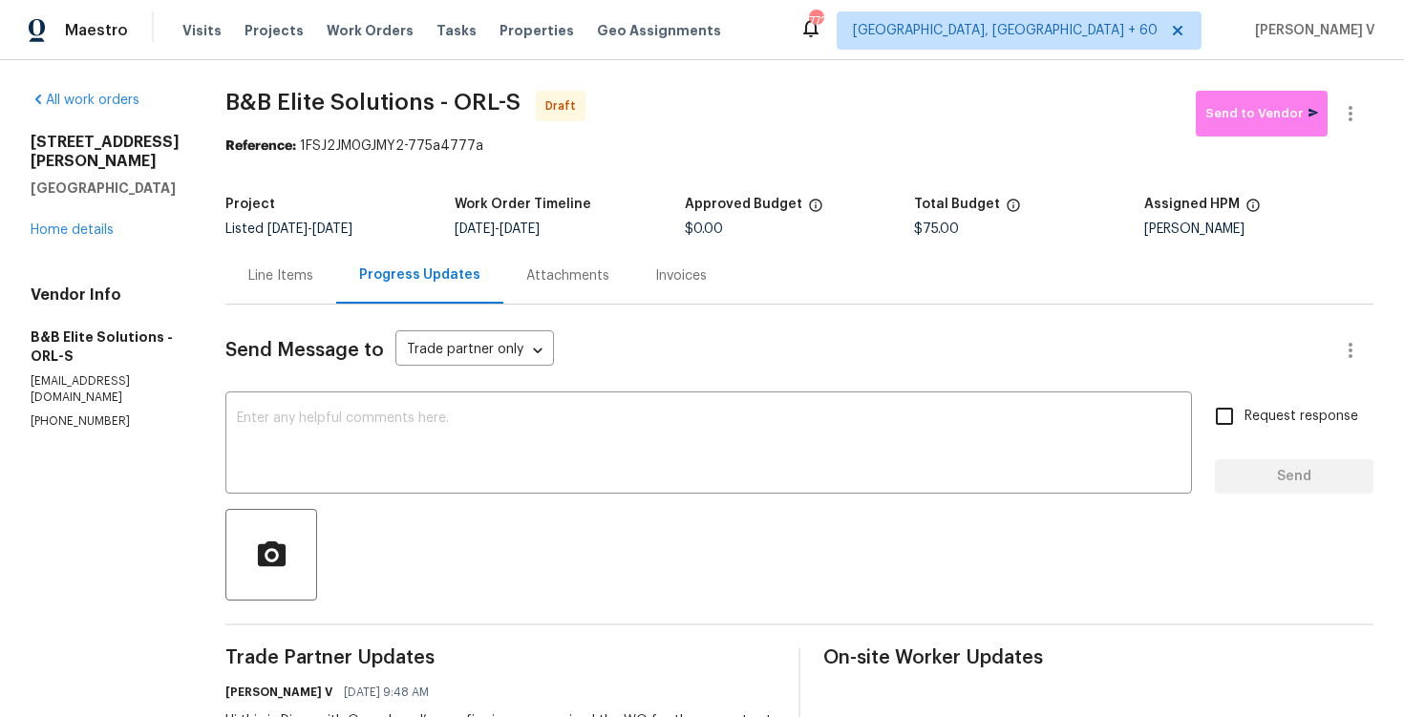
click at [296, 368] on div "Send Message to Trade partner only Trade partner only ​" at bounding box center [776, 351] width 1103 height 46
click at [296, 407] on div "x ​" at bounding box center [708, 444] width 967 height 97
paste textarea "Attention All Work Orders must include before-photos (both close-up and wide-an…"
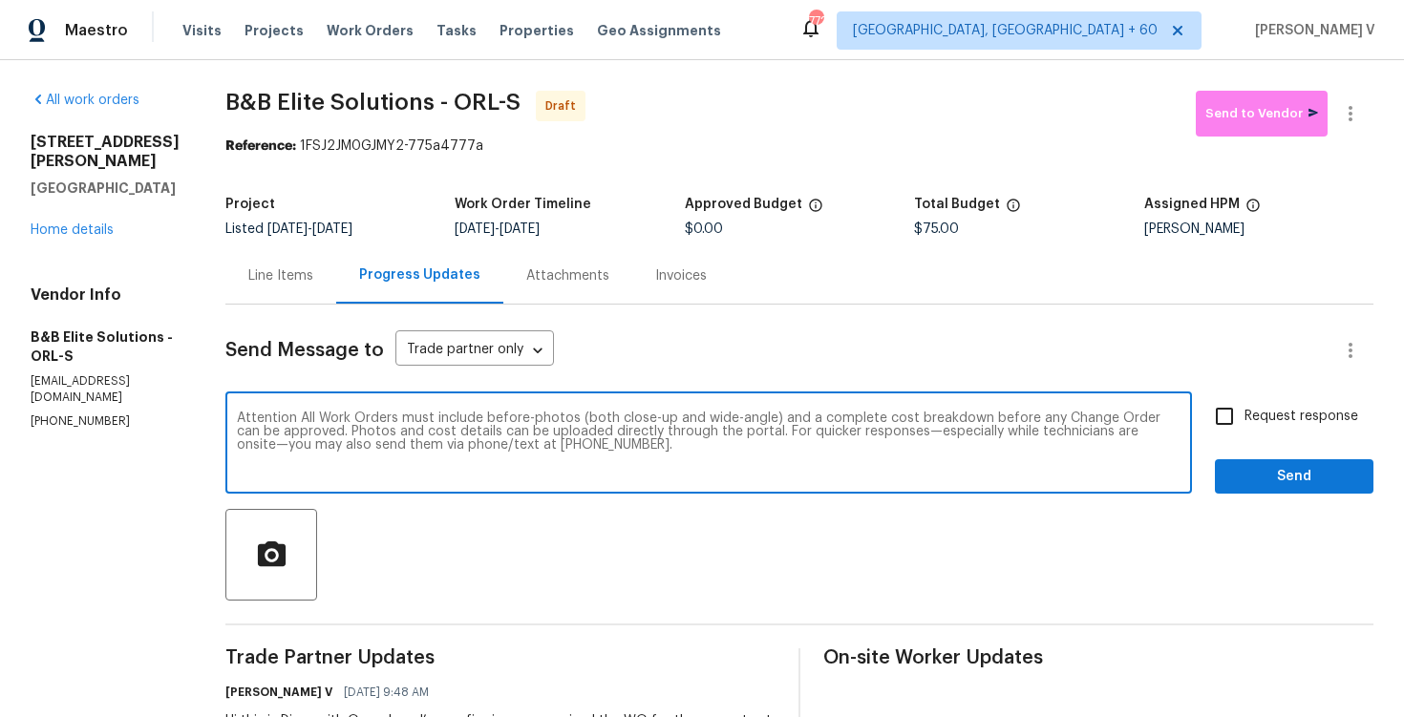
scroll to position [124, 0]
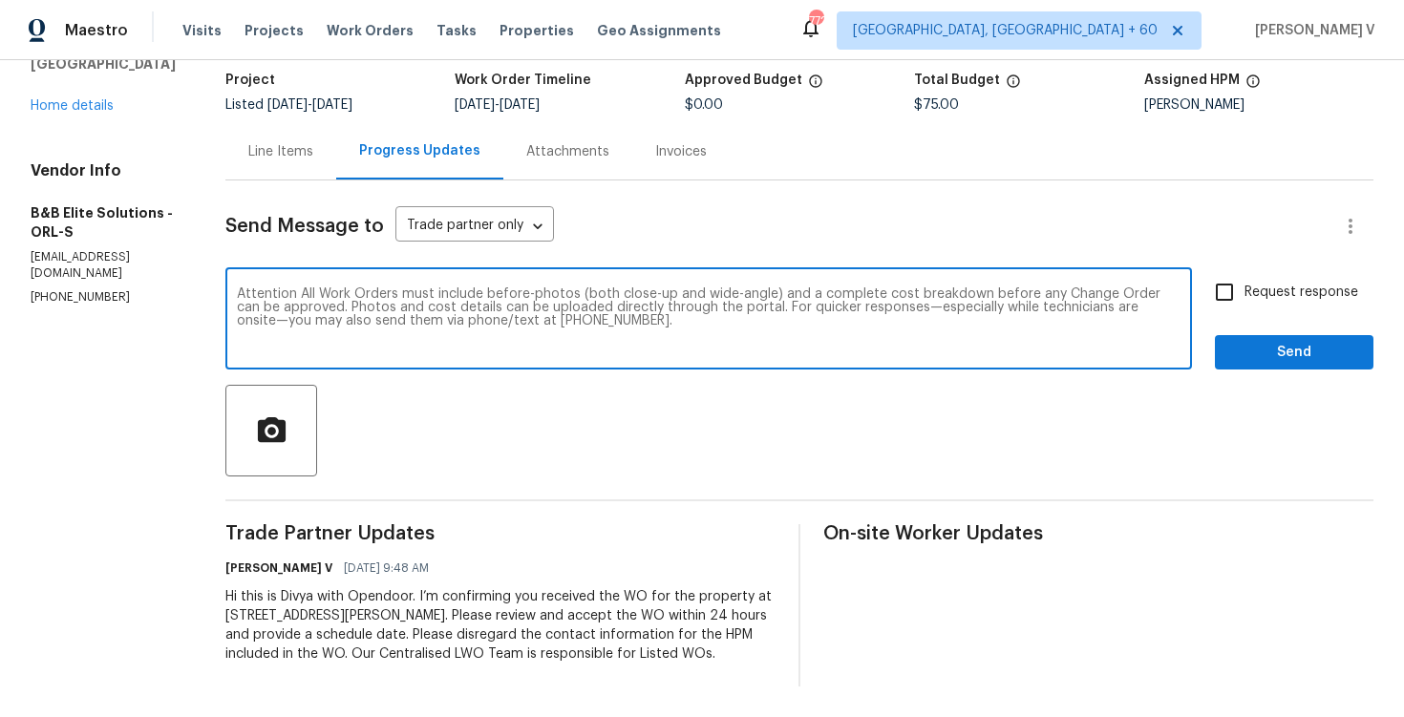
type textarea "Attention All Work Orders must include before-photos (both close-up and wide-an…"
click at [1287, 306] on label "Request response" at bounding box center [1282, 292] width 154 height 40
click at [1245, 306] on input "Request response" at bounding box center [1225, 292] width 40 height 40
checkbox input "true"
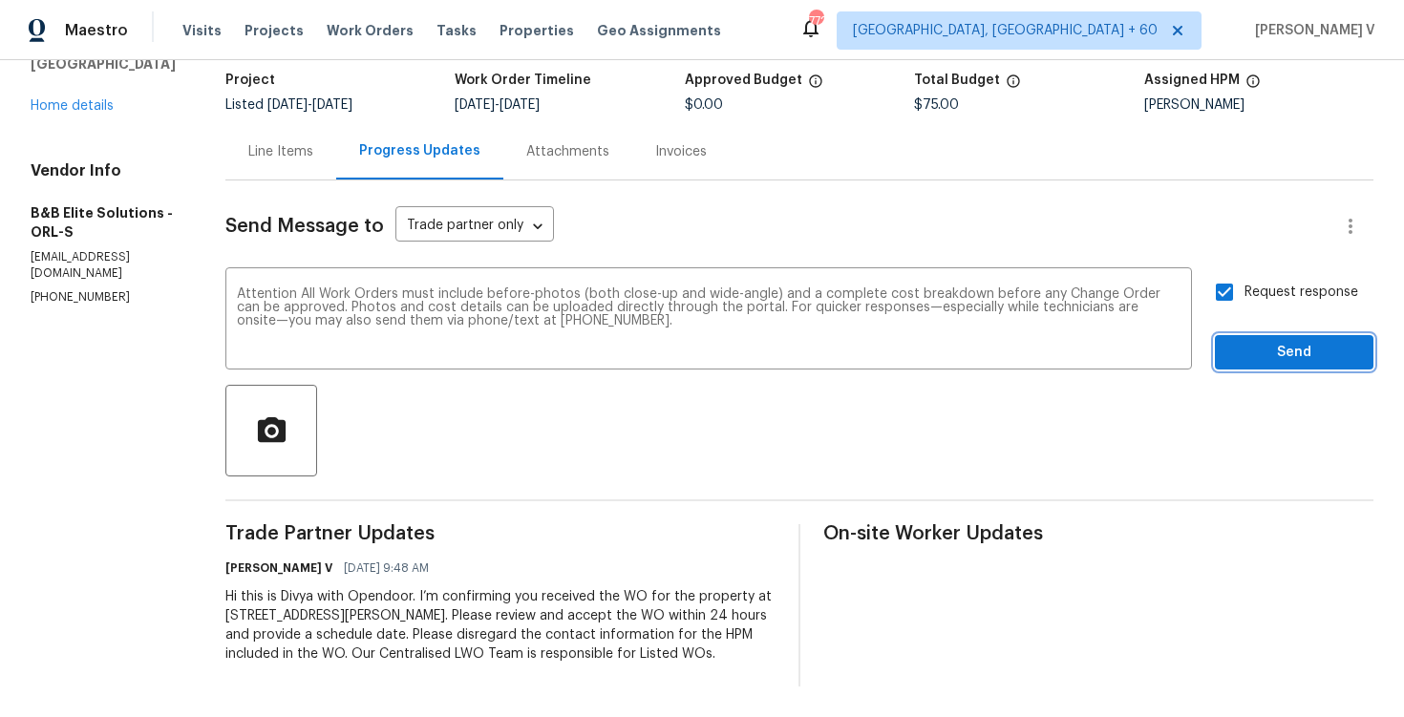
click at [1296, 349] on span "Send" at bounding box center [1295, 353] width 128 height 24
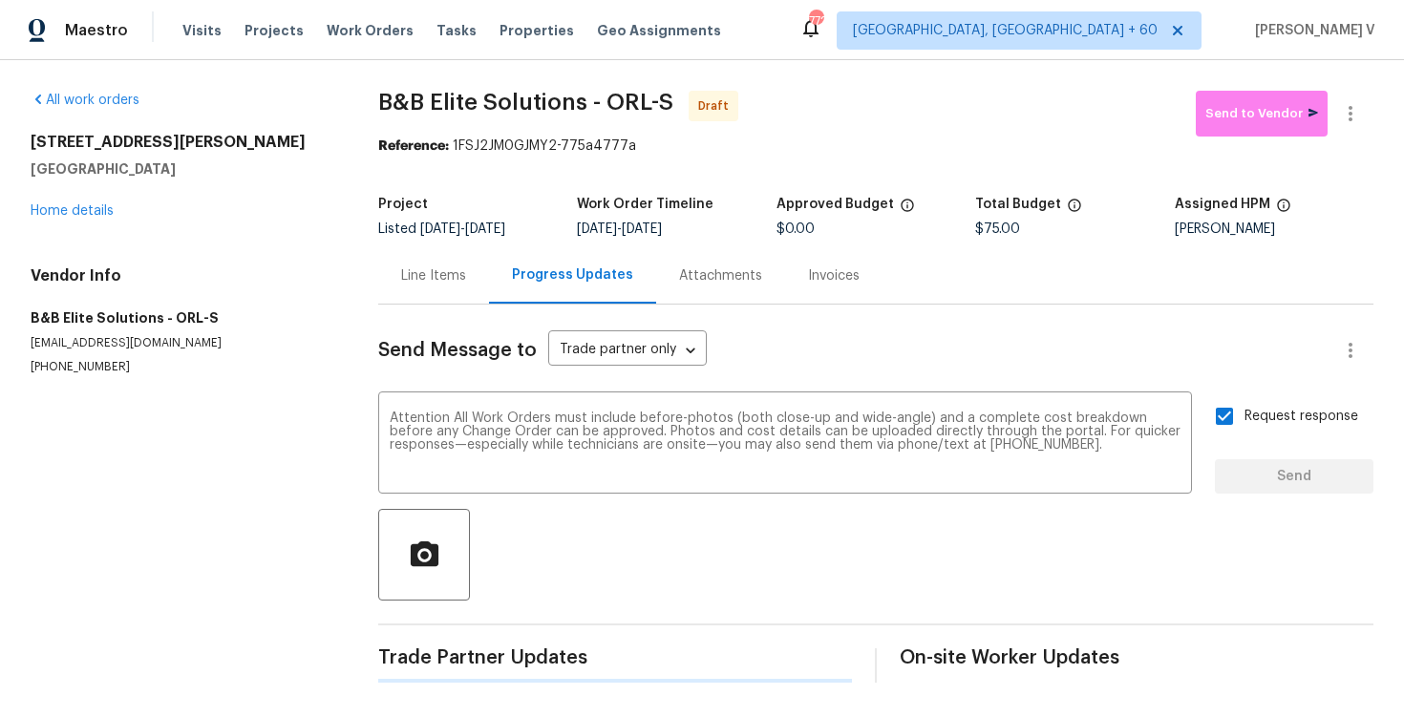
scroll to position [0, 0]
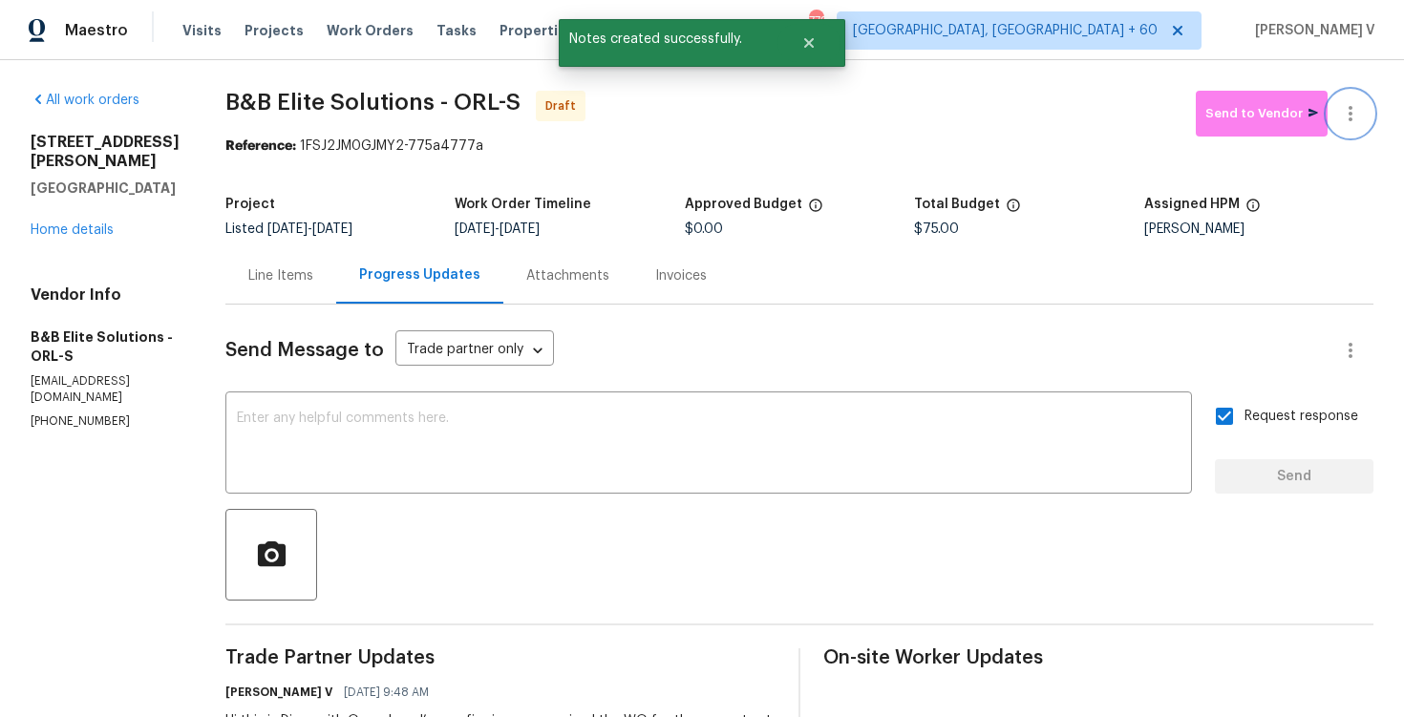
click at [1365, 115] on button "button" at bounding box center [1351, 114] width 46 height 46
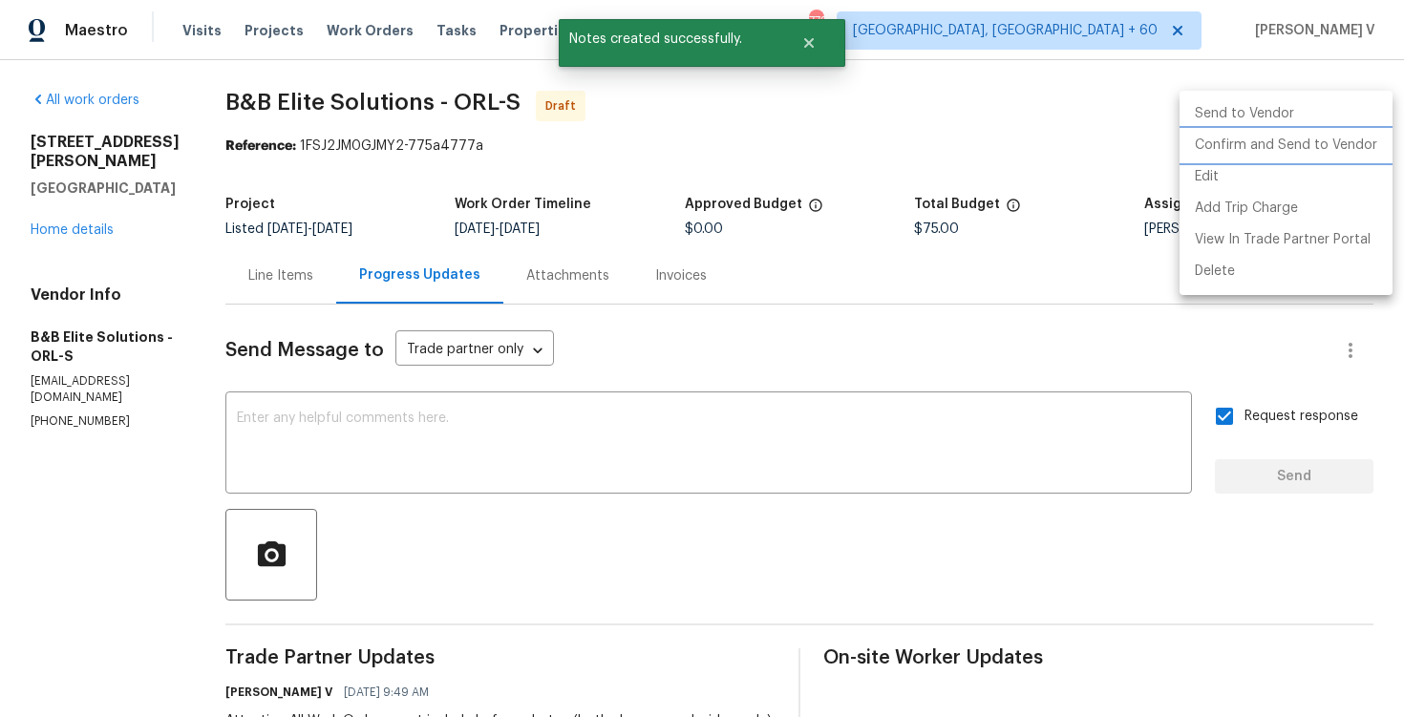
click at [1311, 139] on li "Confirm and Send to Vendor" at bounding box center [1286, 146] width 213 height 32
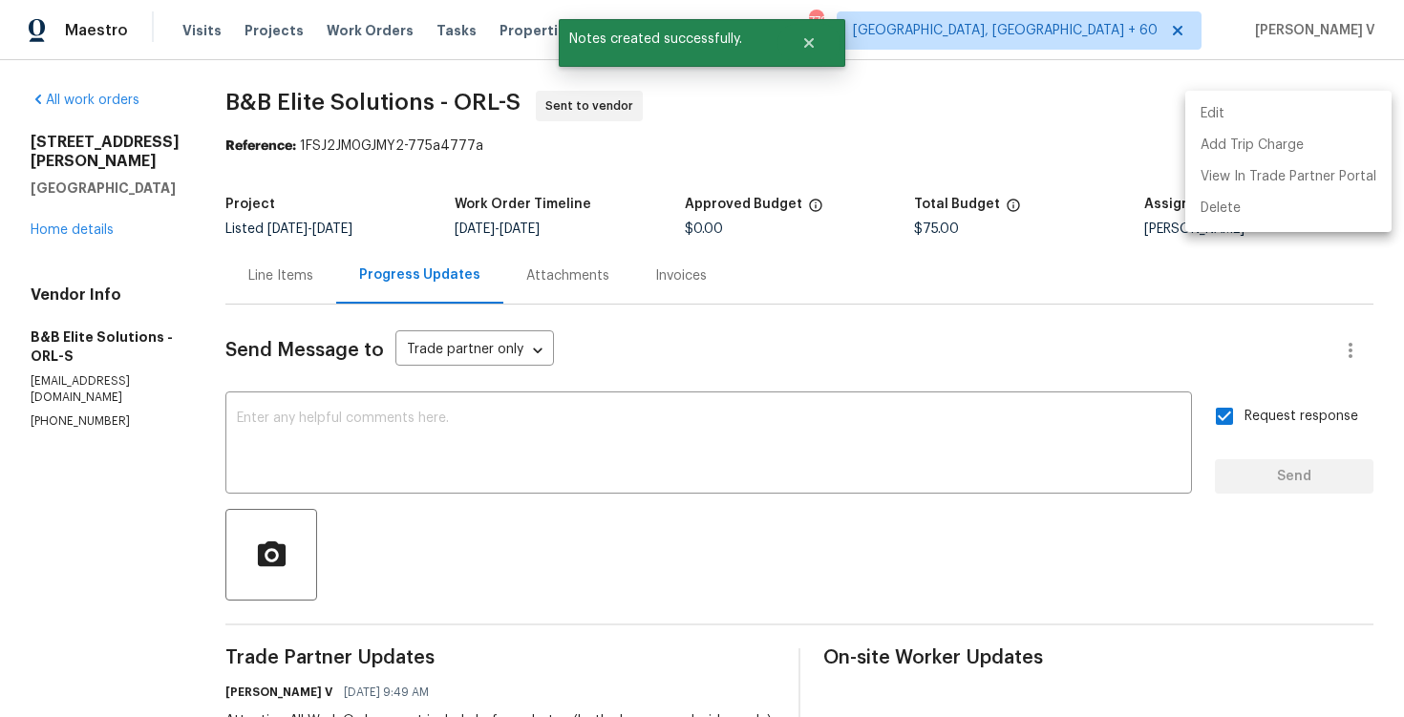
click at [296, 178] on div at bounding box center [702, 358] width 1404 height 717
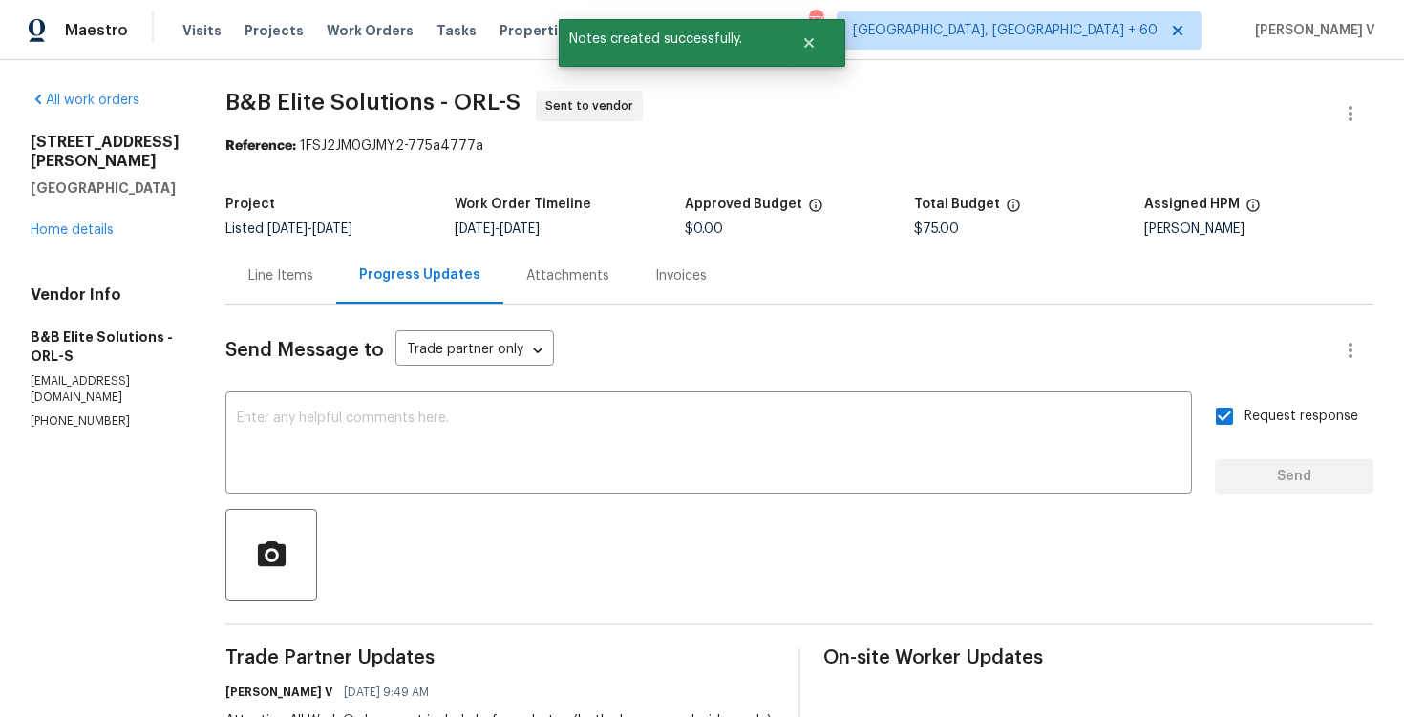
click at [278, 276] on div "Line Items" at bounding box center [280, 276] width 65 height 19
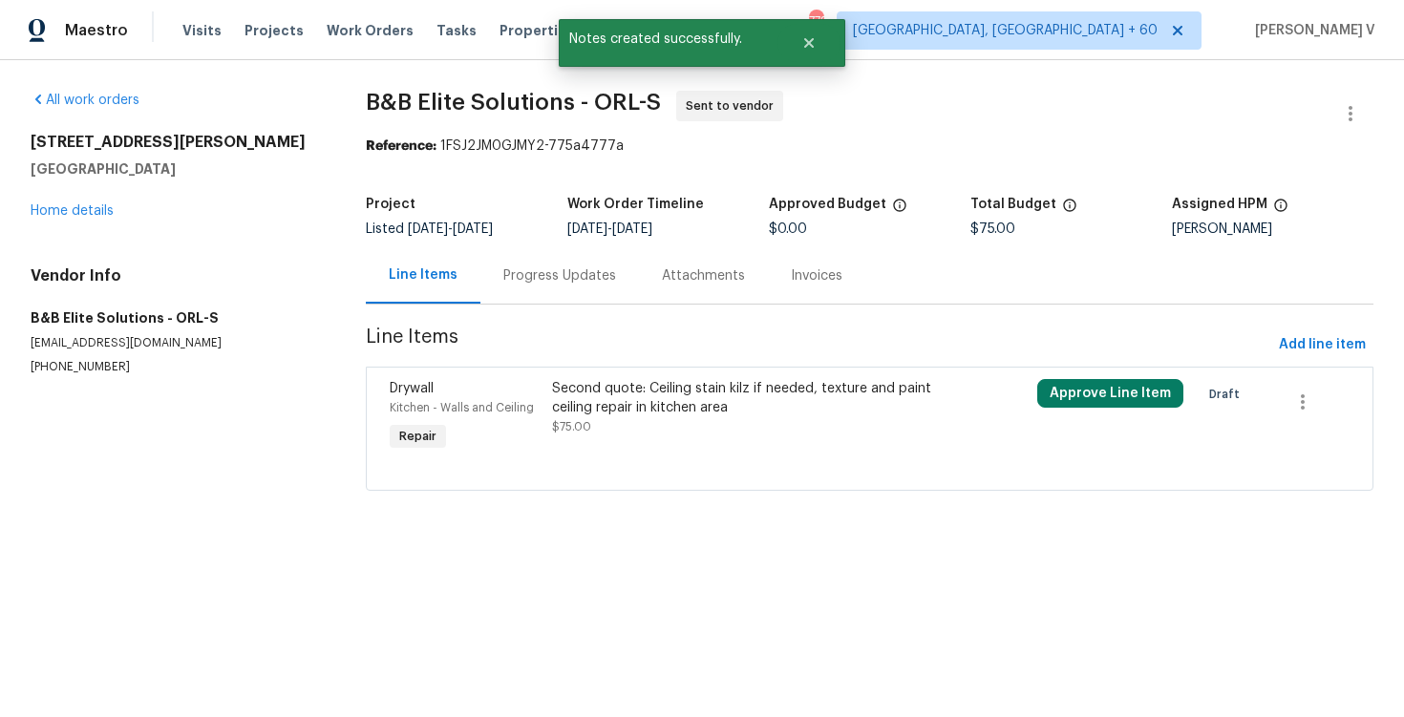
click at [66, 203] on div "68 Auberry Dr Palm Coast, FL 32137 Home details" at bounding box center [175, 177] width 289 height 88
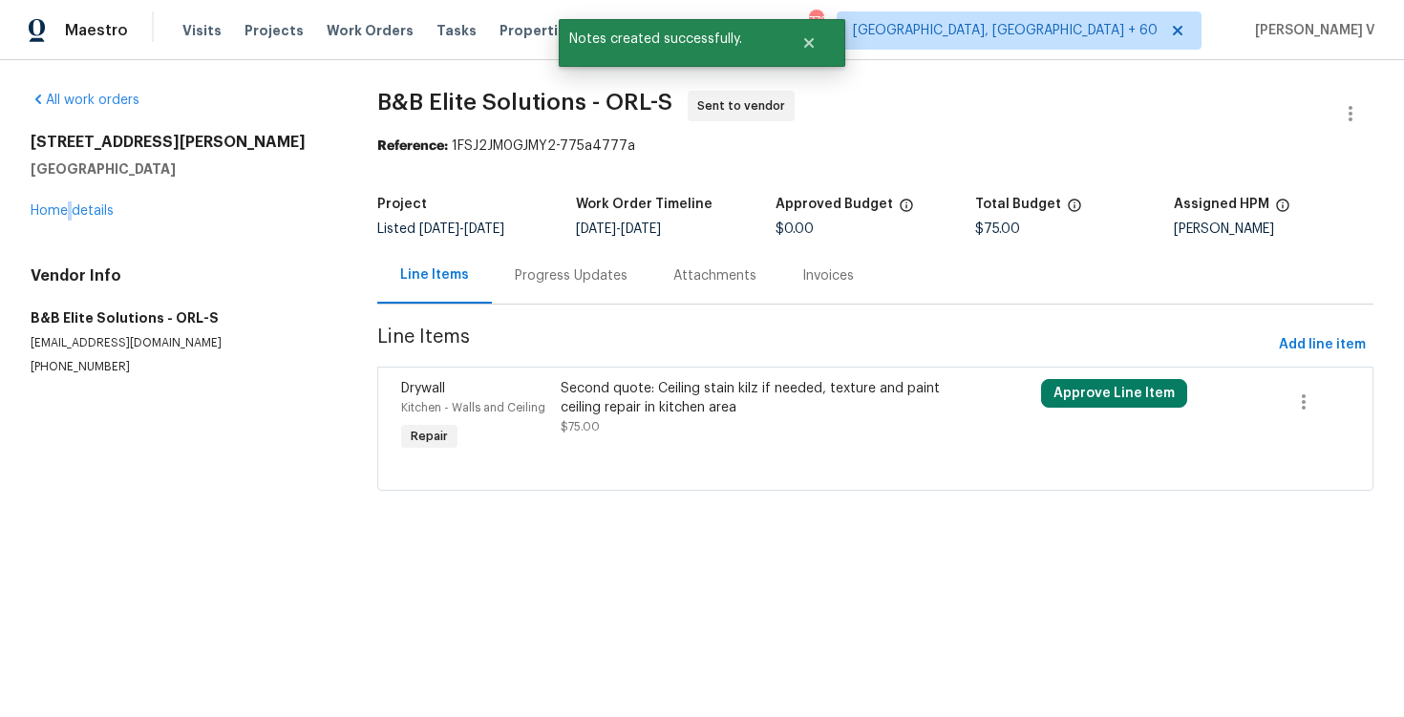
click at [66, 203] on div "68 Auberry Dr Palm Coast, FL 32137 Home details" at bounding box center [181, 177] width 301 height 88
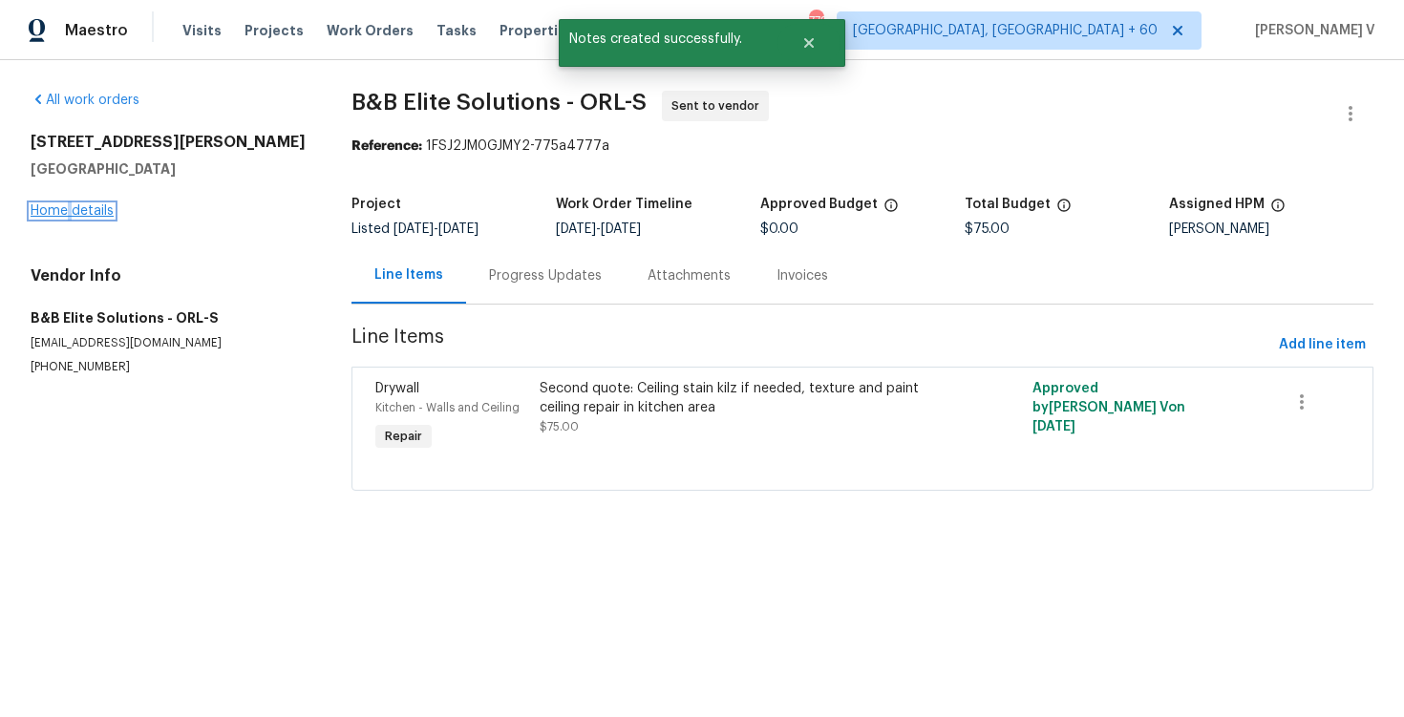
click at [86, 213] on link "Home details" at bounding box center [72, 210] width 83 height 13
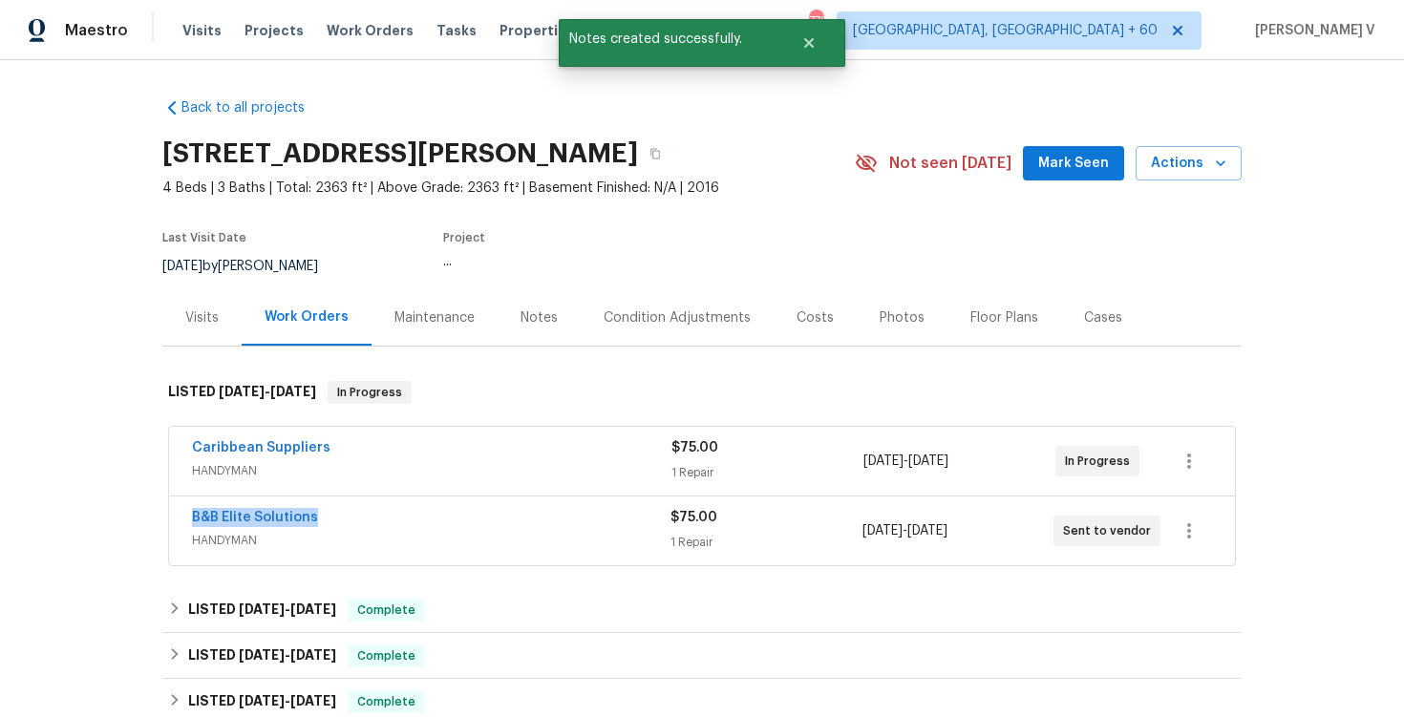
drag, startPoint x: 179, startPoint y: 525, endPoint x: 404, endPoint y: 525, distance: 225.5
click at [404, 525] on div "B&B Elite Solutions HANDYMAN $75.00 1 Repair 10/14/2025 - 10/16/2025 Sent to ve…" at bounding box center [702, 531] width 1066 height 69
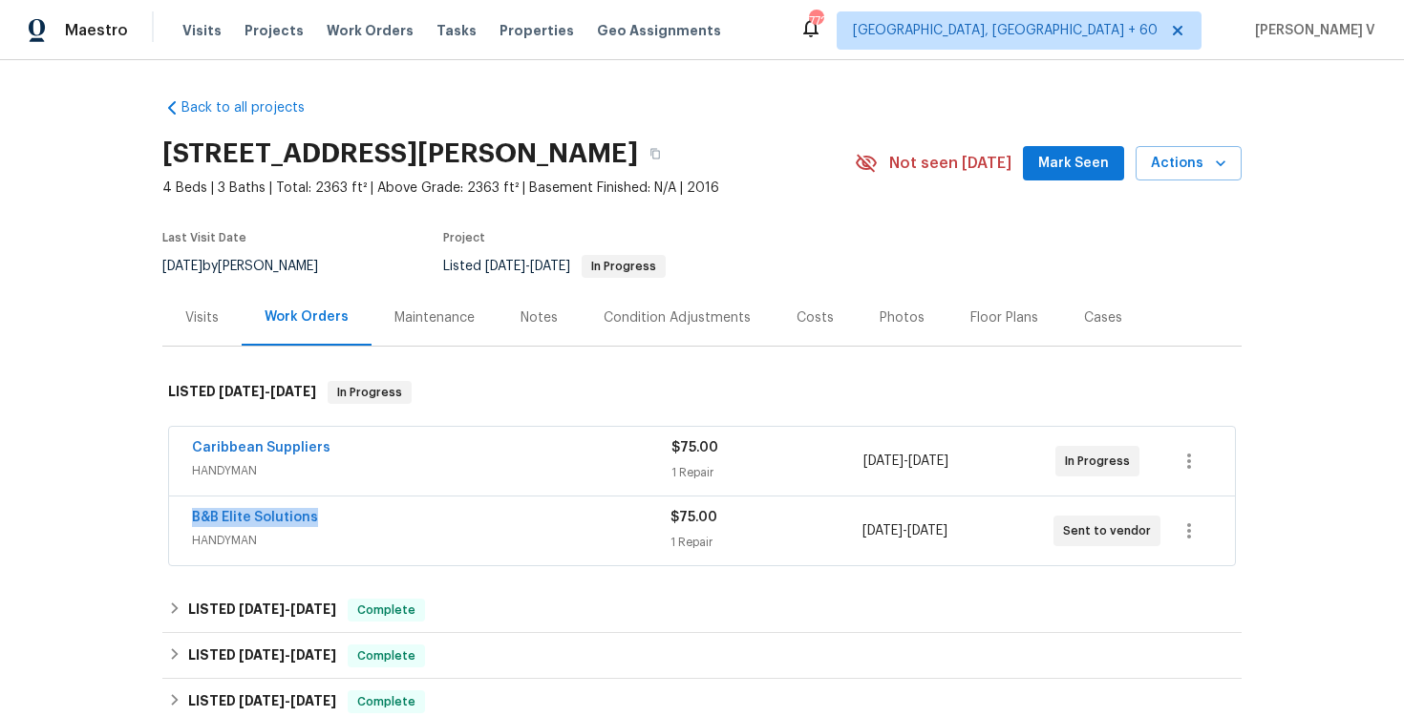
copy link "B&B Elite Solutions"
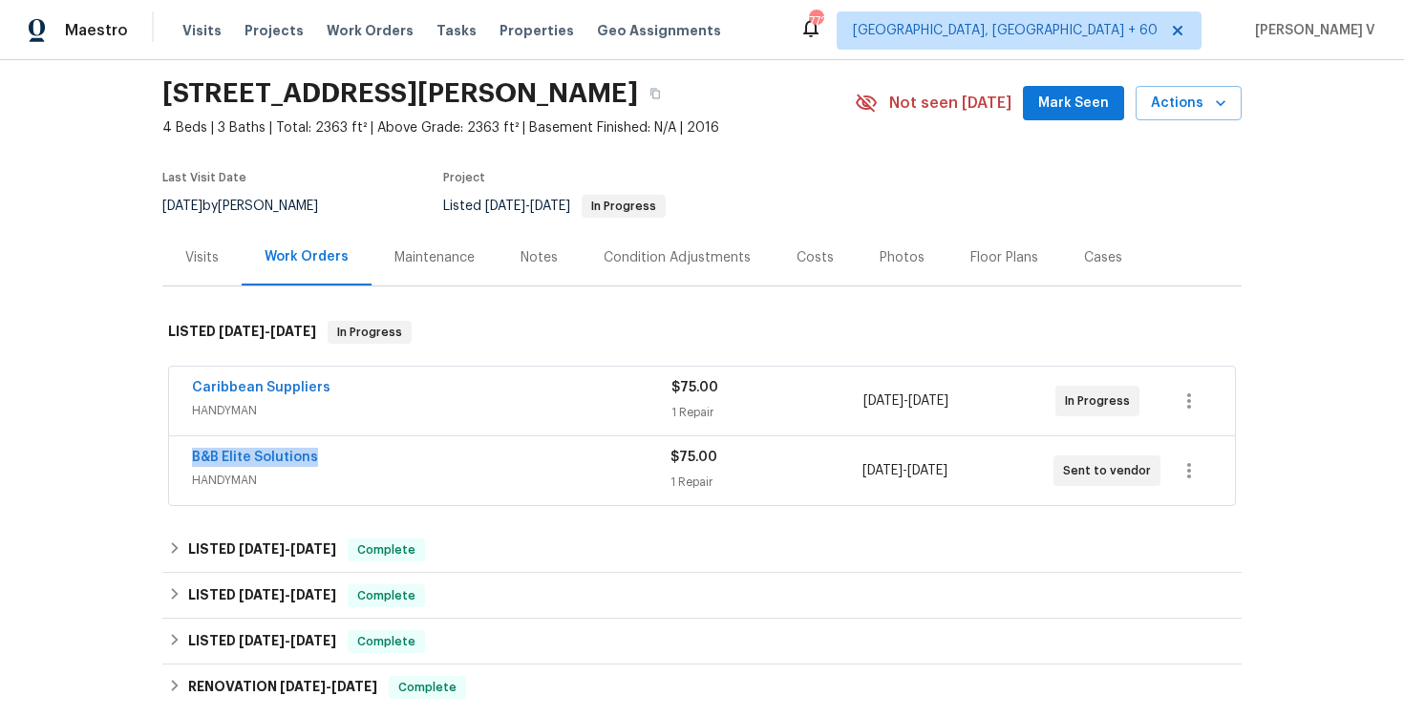
scroll to position [116, 0]
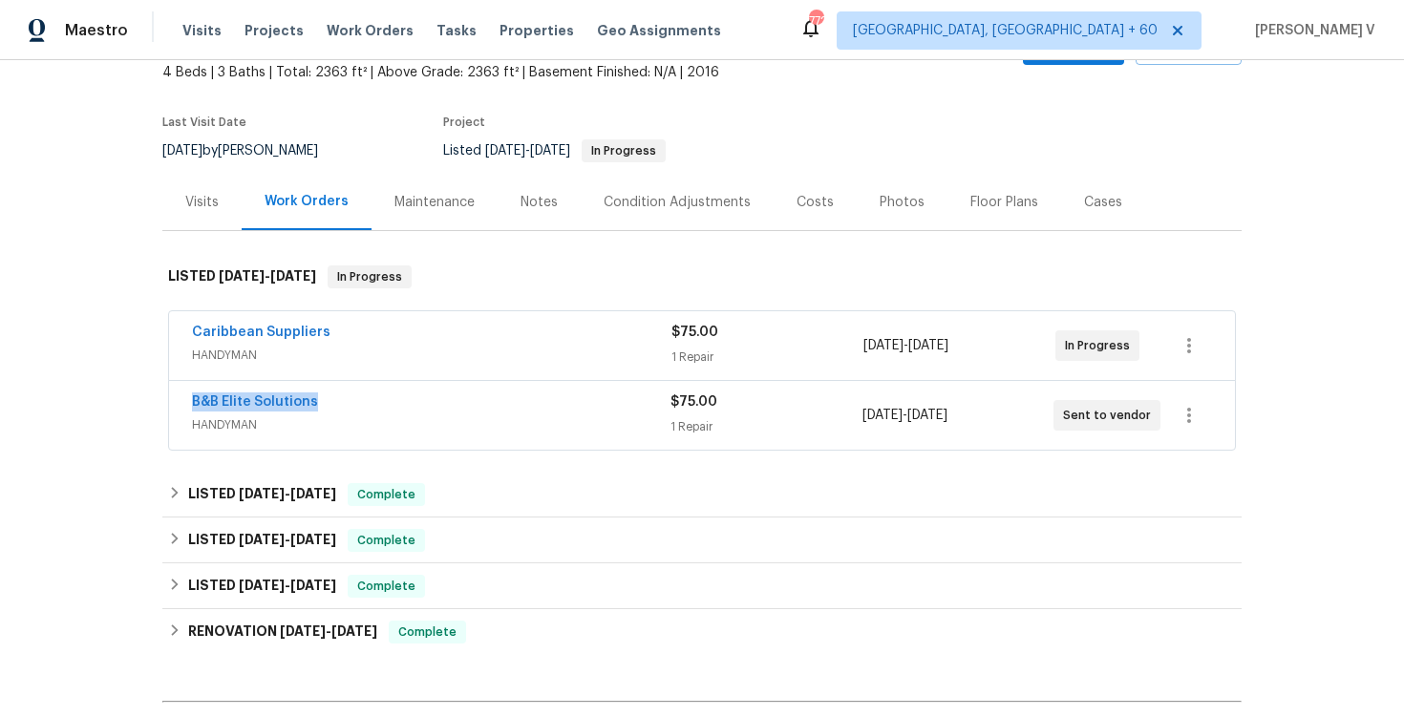
copy link "B&B Elite Solutions"
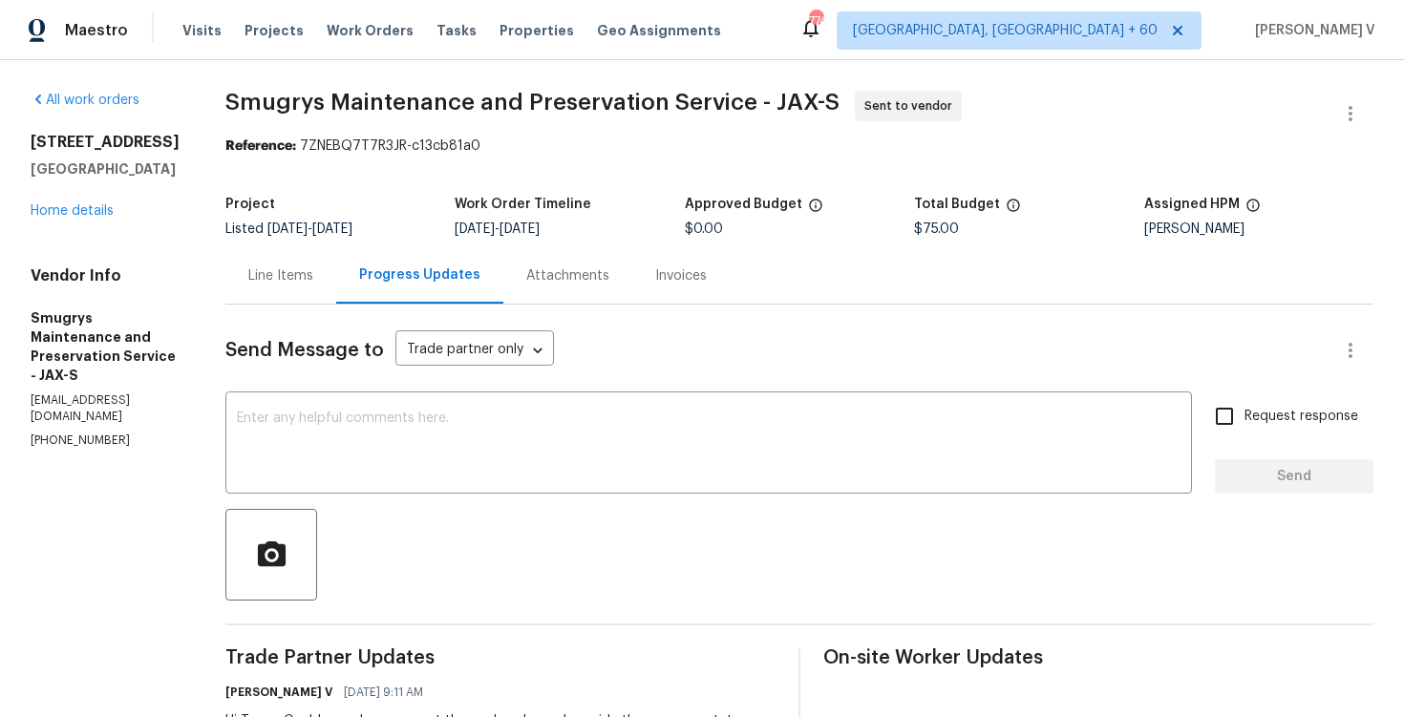
click at [83, 449] on p "[PHONE_NUMBER]" at bounding box center [105, 441] width 149 height 16
click at [1336, 118] on button "button" at bounding box center [1351, 114] width 46 height 46
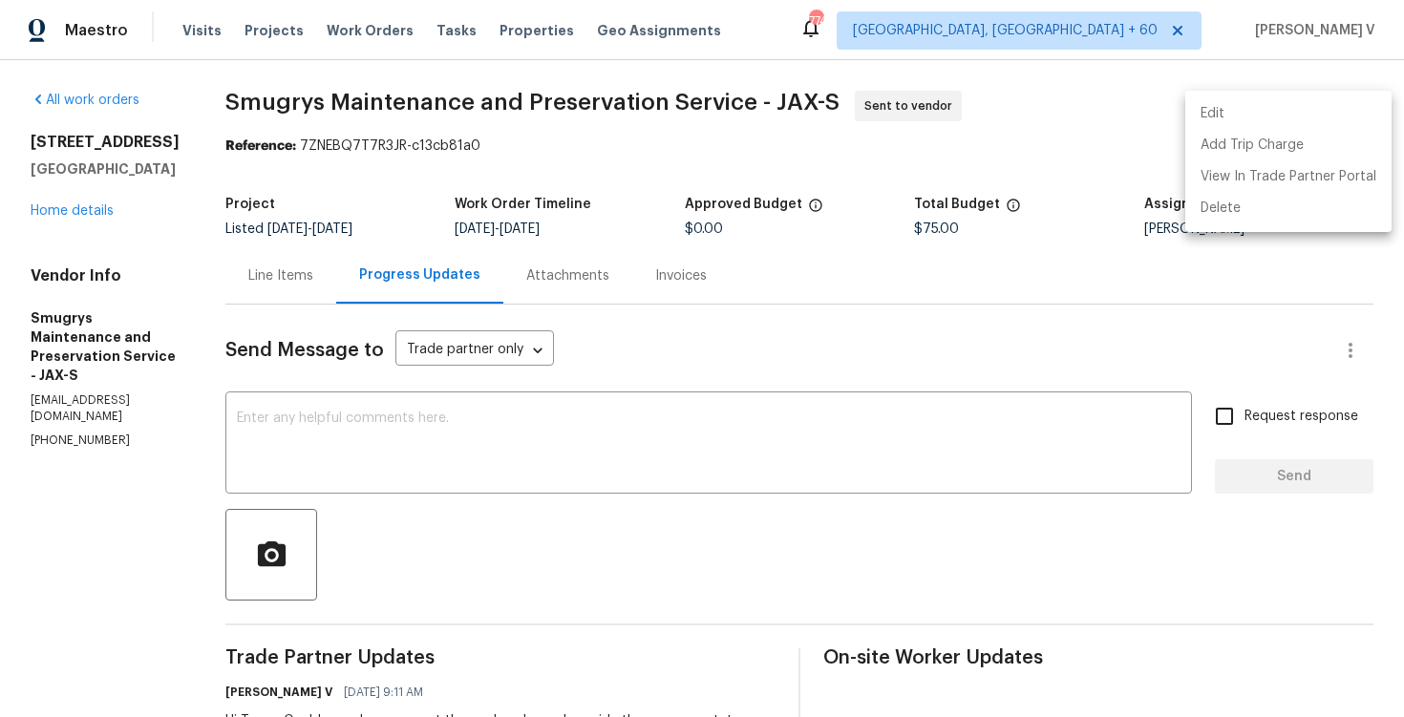
click at [1253, 111] on li "Edit" at bounding box center [1289, 114] width 206 height 32
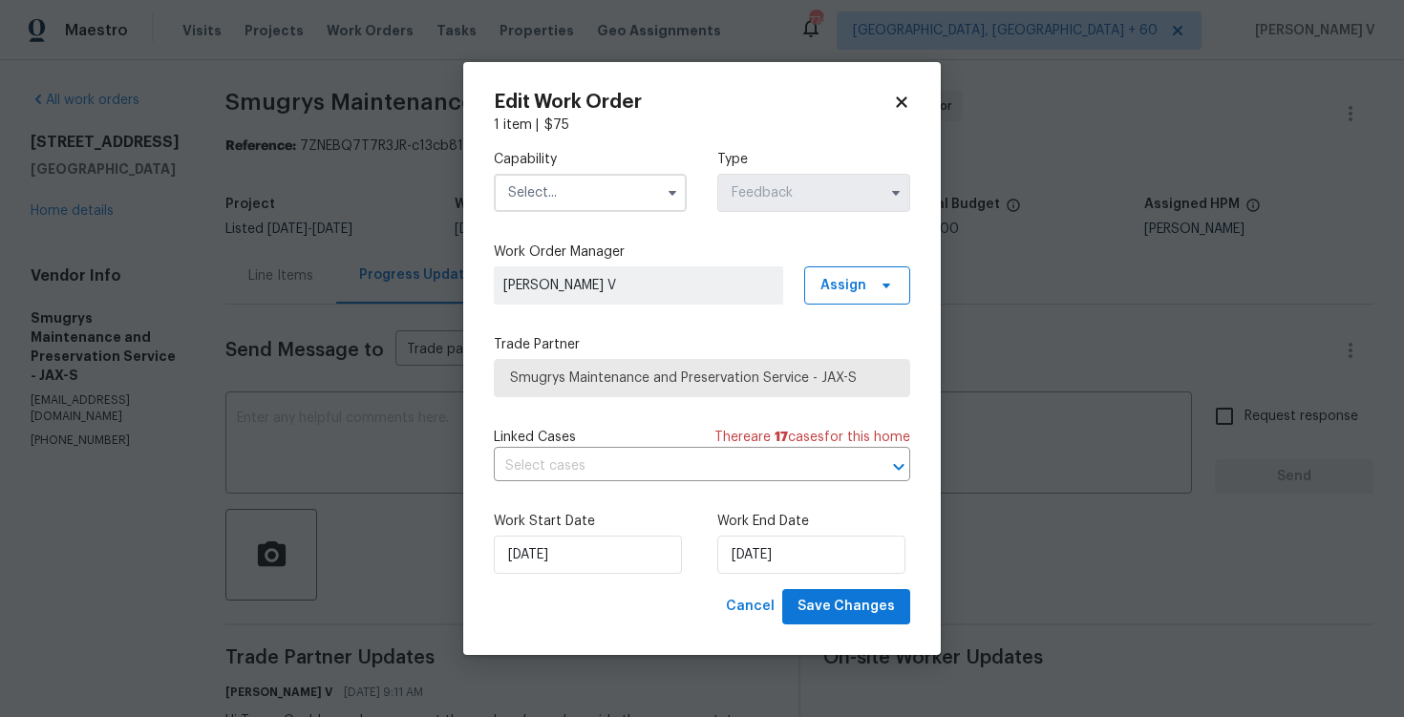
click at [623, 193] on input "text" at bounding box center [590, 193] width 193 height 38
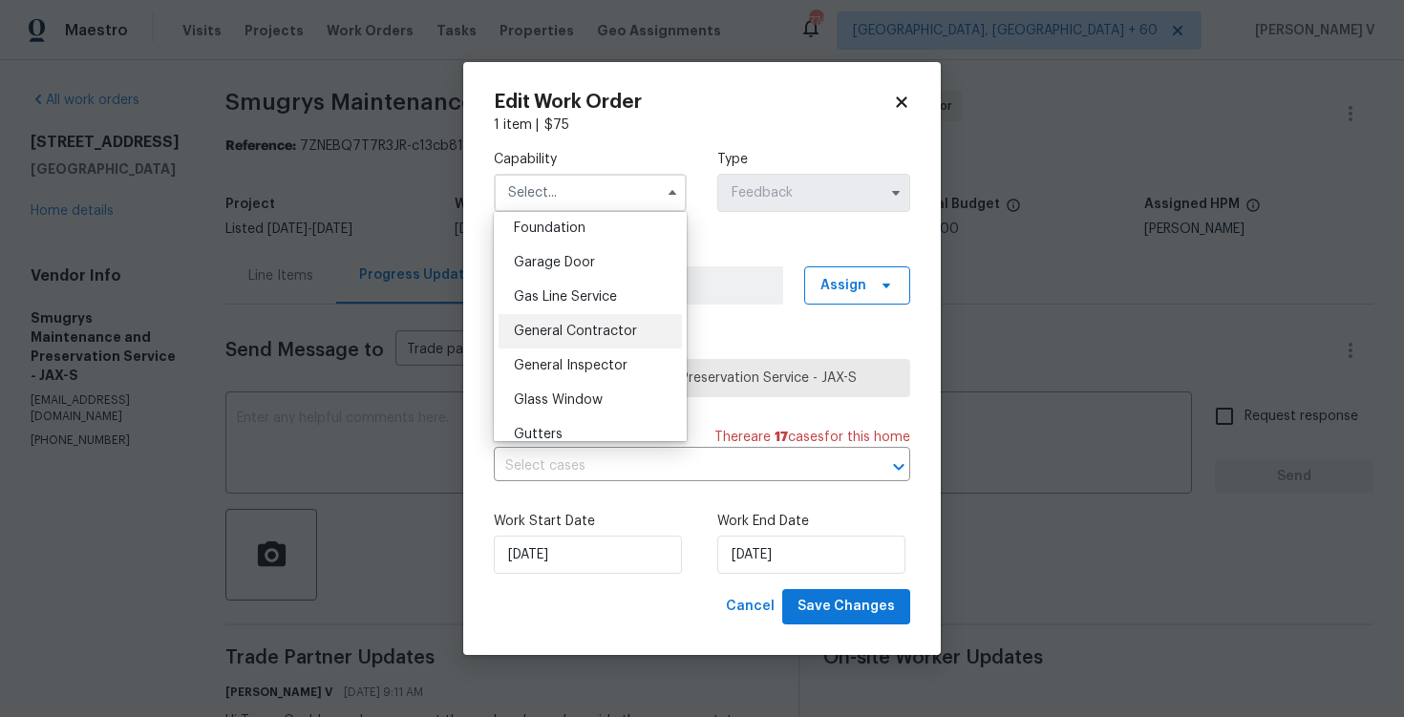
scroll to position [976, 0]
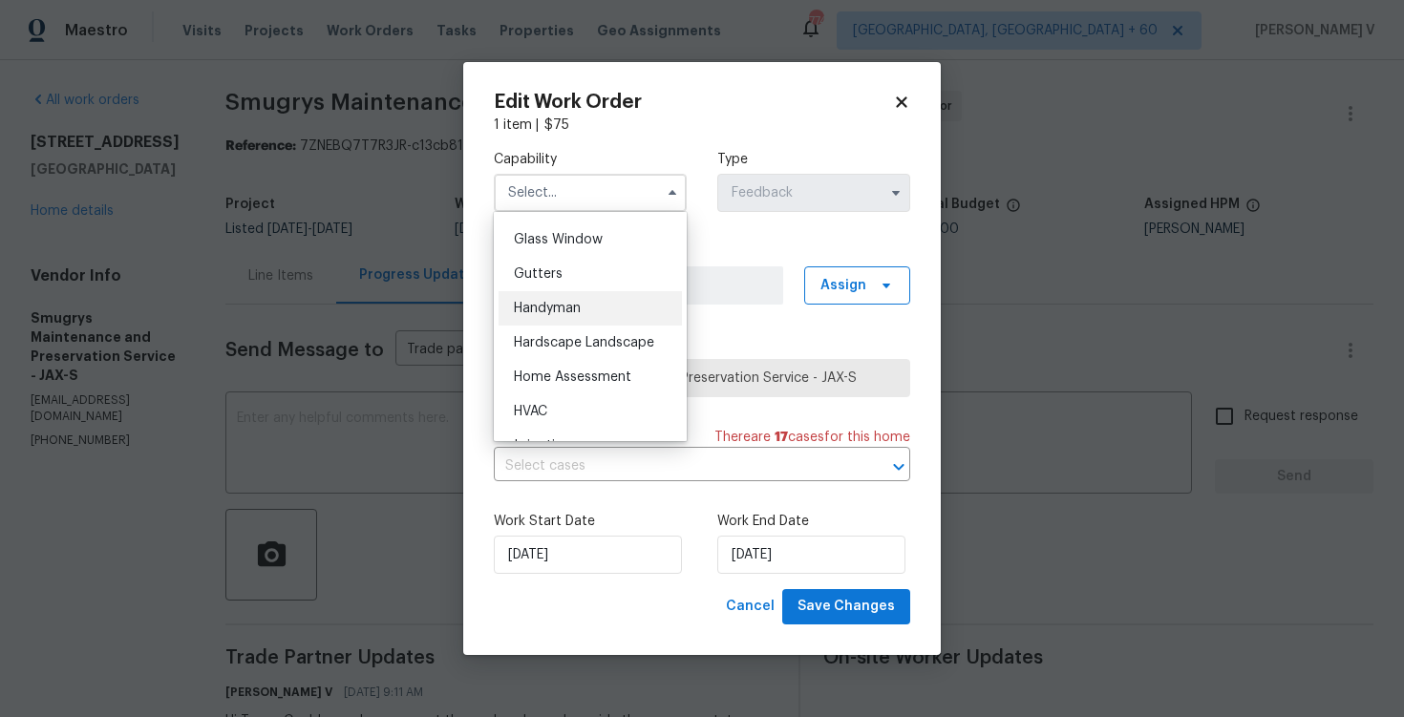
click at [568, 309] on span "Handyman" at bounding box center [547, 308] width 67 height 13
type input "Handyman"
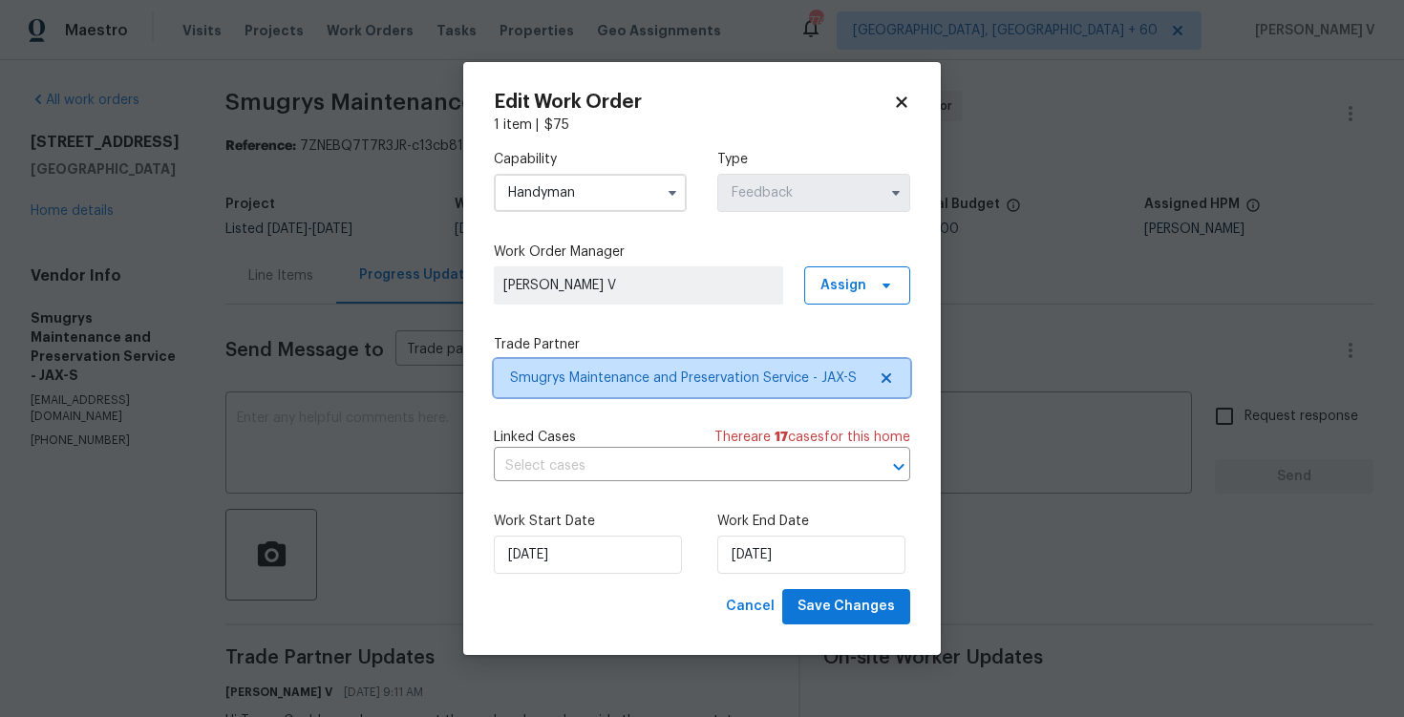
click at [887, 376] on icon at bounding box center [887, 379] width 10 height 10
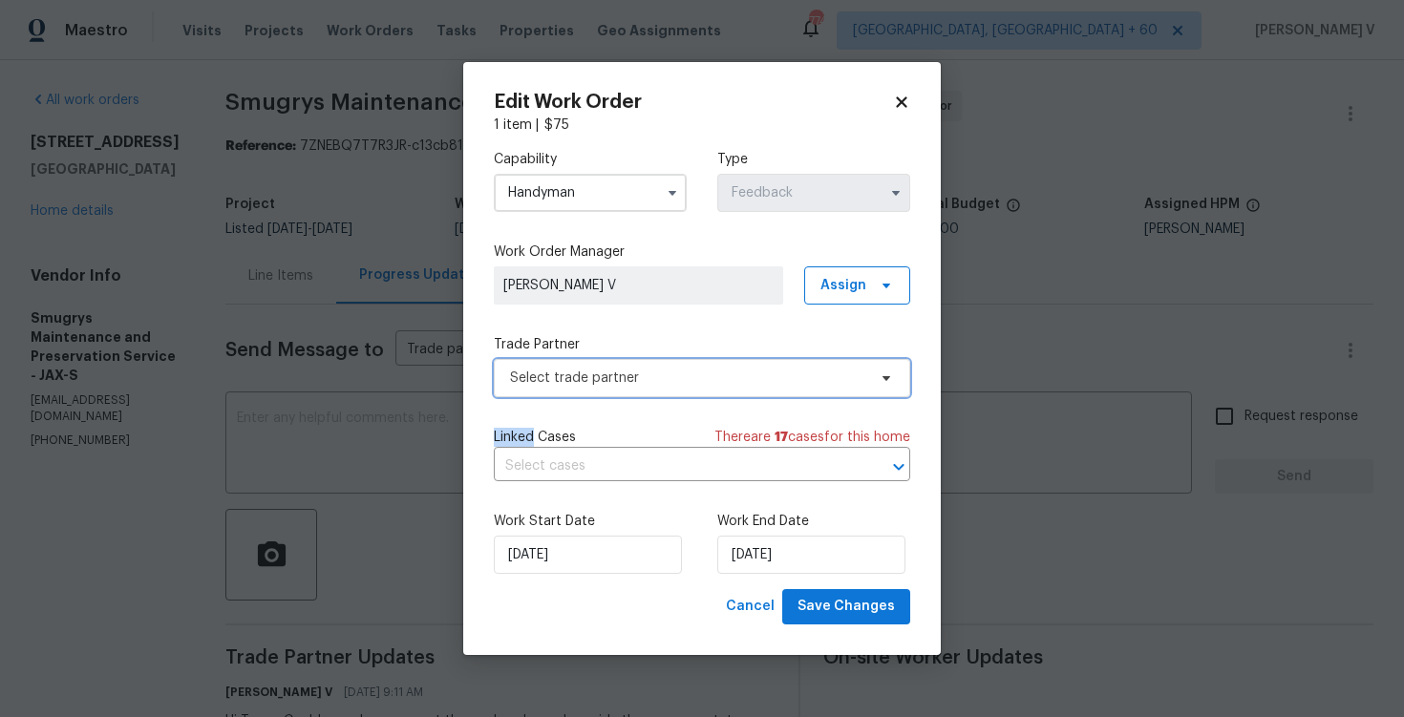
click at [887, 376] on icon at bounding box center [887, 378] width 8 height 5
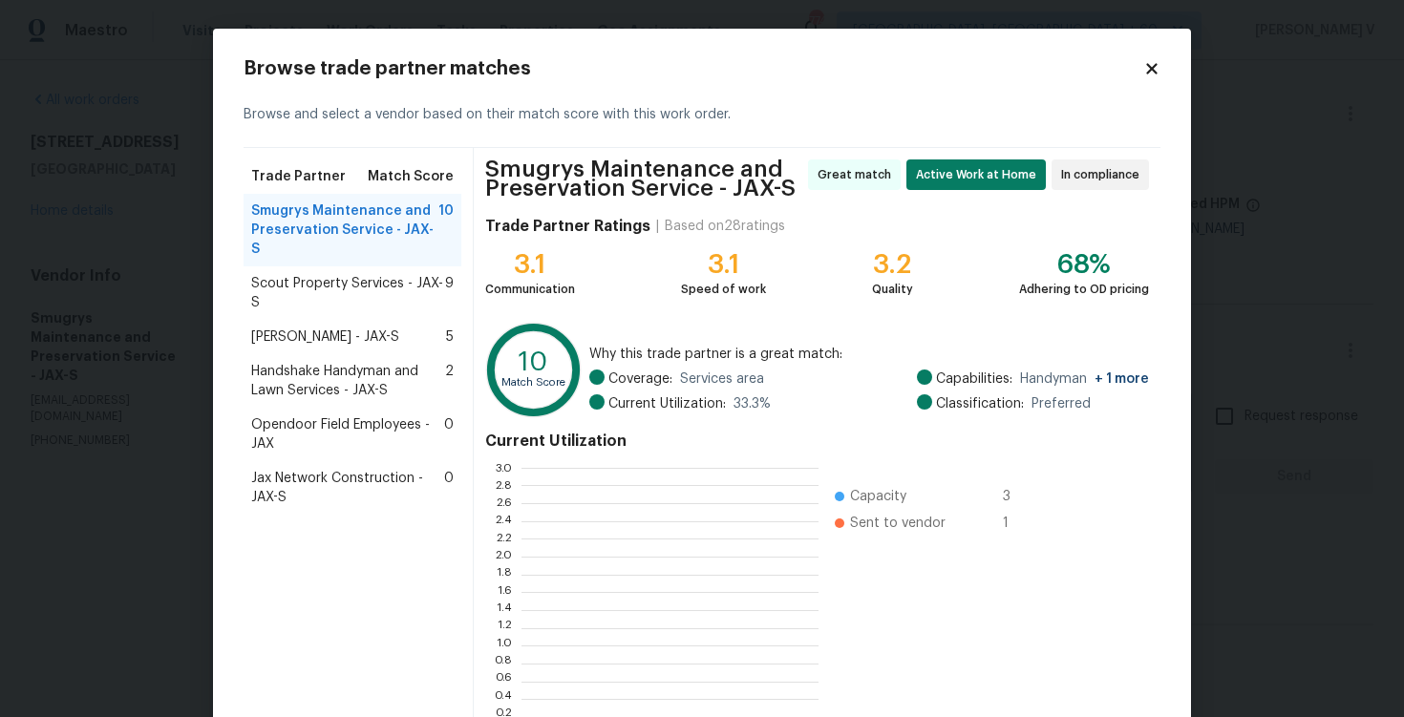
scroll to position [268, 297]
click at [313, 274] on span "Scout Property Services - JAX-S" at bounding box center [348, 293] width 194 height 38
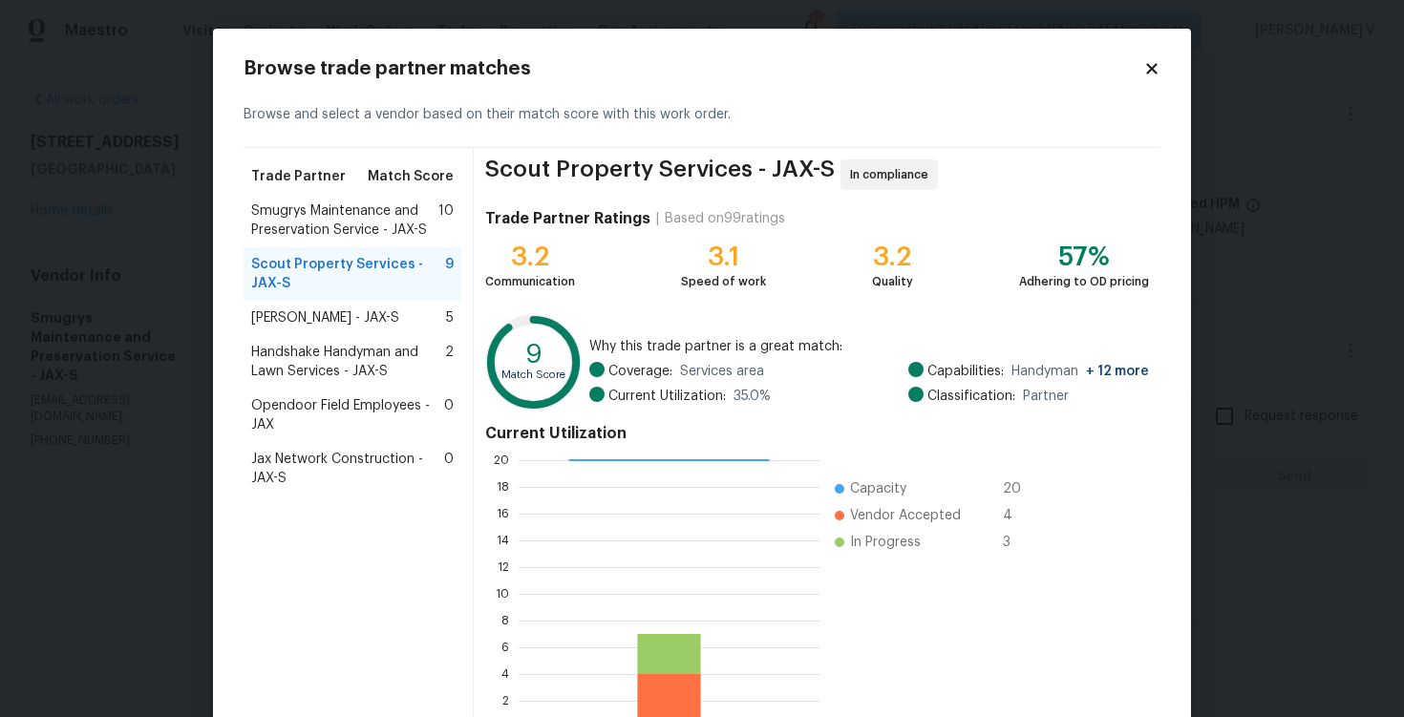
scroll to position [125, 0]
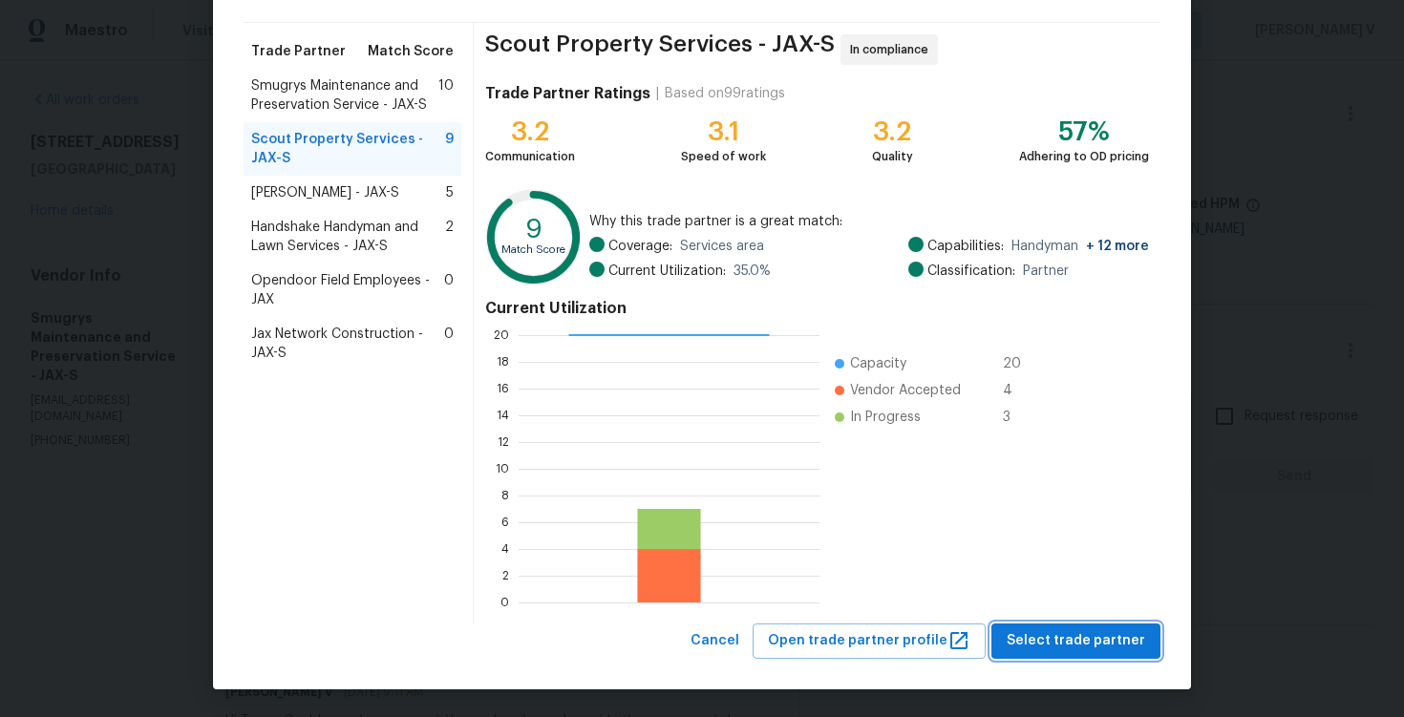
click at [1070, 641] on span "Select trade partner" at bounding box center [1076, 642] width 139 height 24
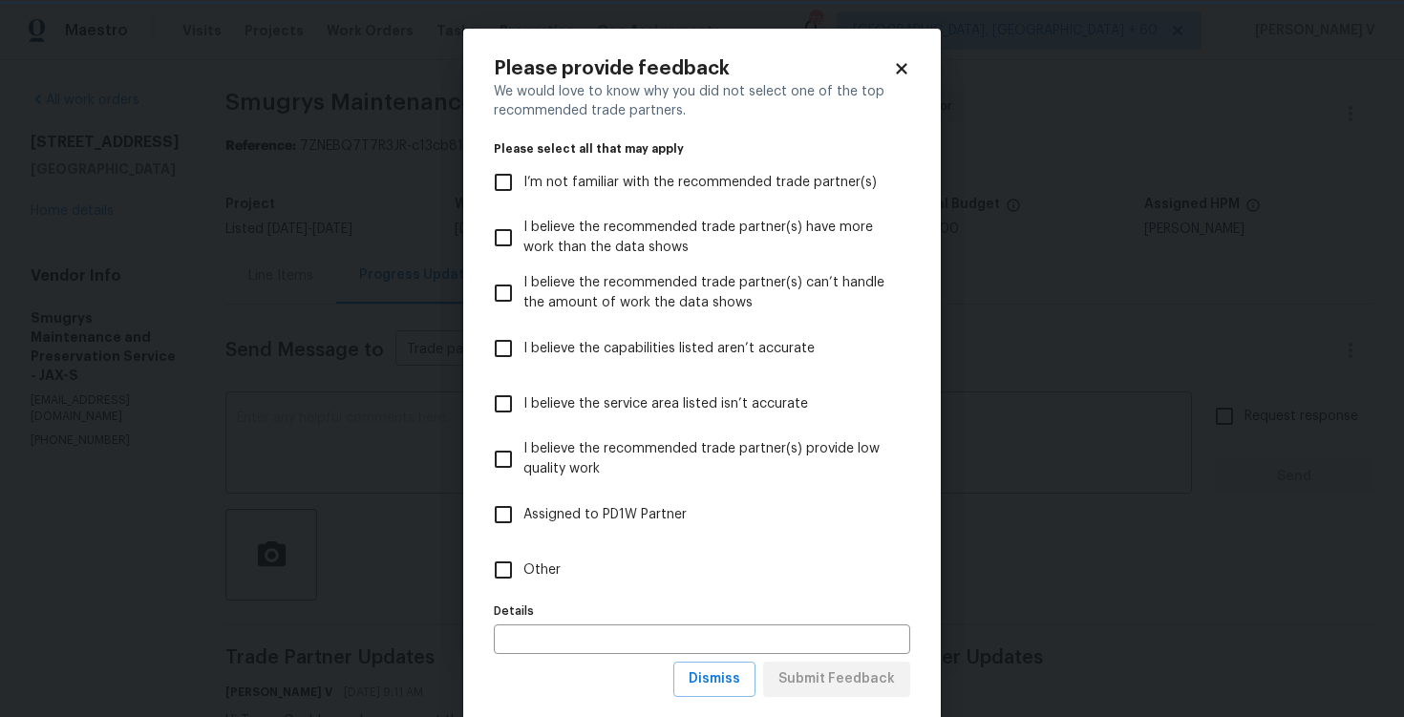
scroll to position [0, 0]
click at [717, 568] on label "Other" at bounding box center [689, 570] width 412 height 55
click at [524, 568] on input "Other" at bounding box center [503, 570] width 40 height 40
checkbox input "true"
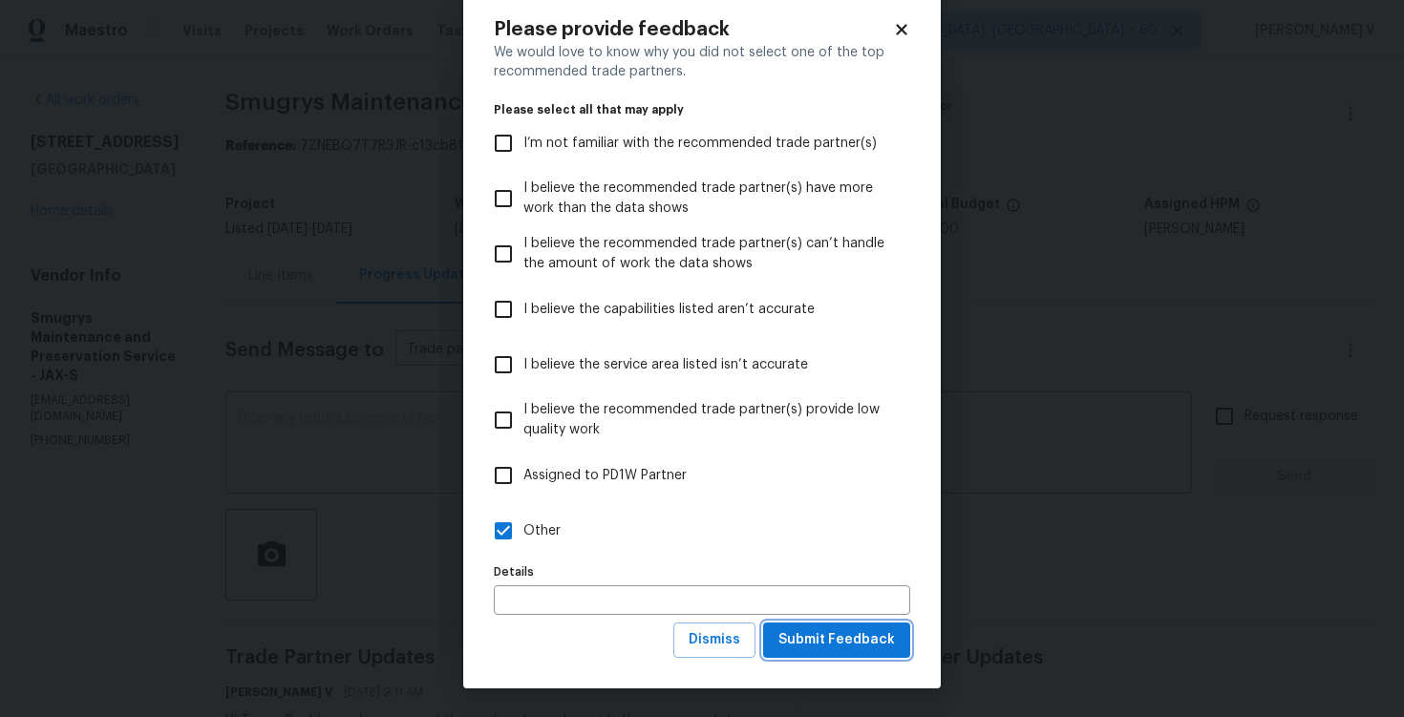
click at [857, 639] on span "Submit Feedback" at bounding box center [837, 641] width 117 height 24
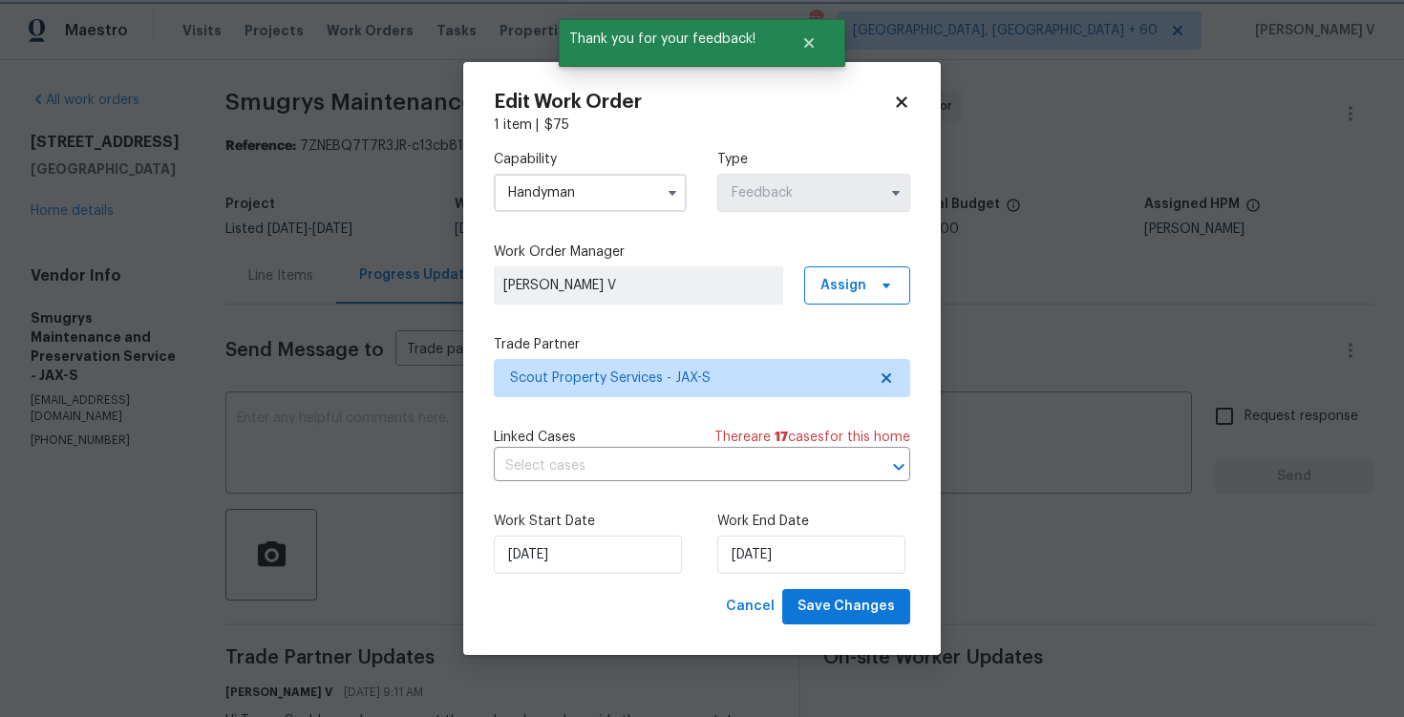
scroll to position [0, 0]
click at [770, 556] on input "15/10/2025" at bounding box center [811, 555] width 188 height 38
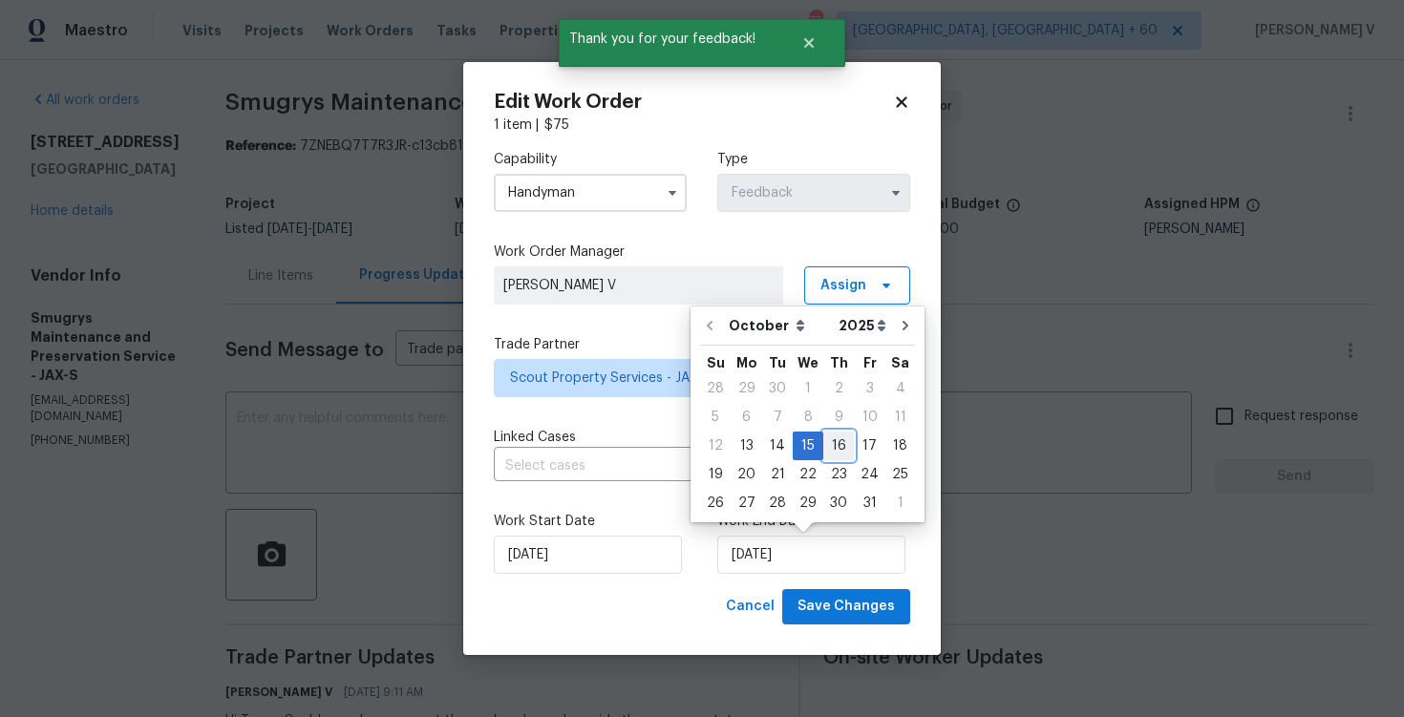
click at [828, 439] on div "16" at bounding box center [839, 446] width 31 height 27
type input "16/10/2025"
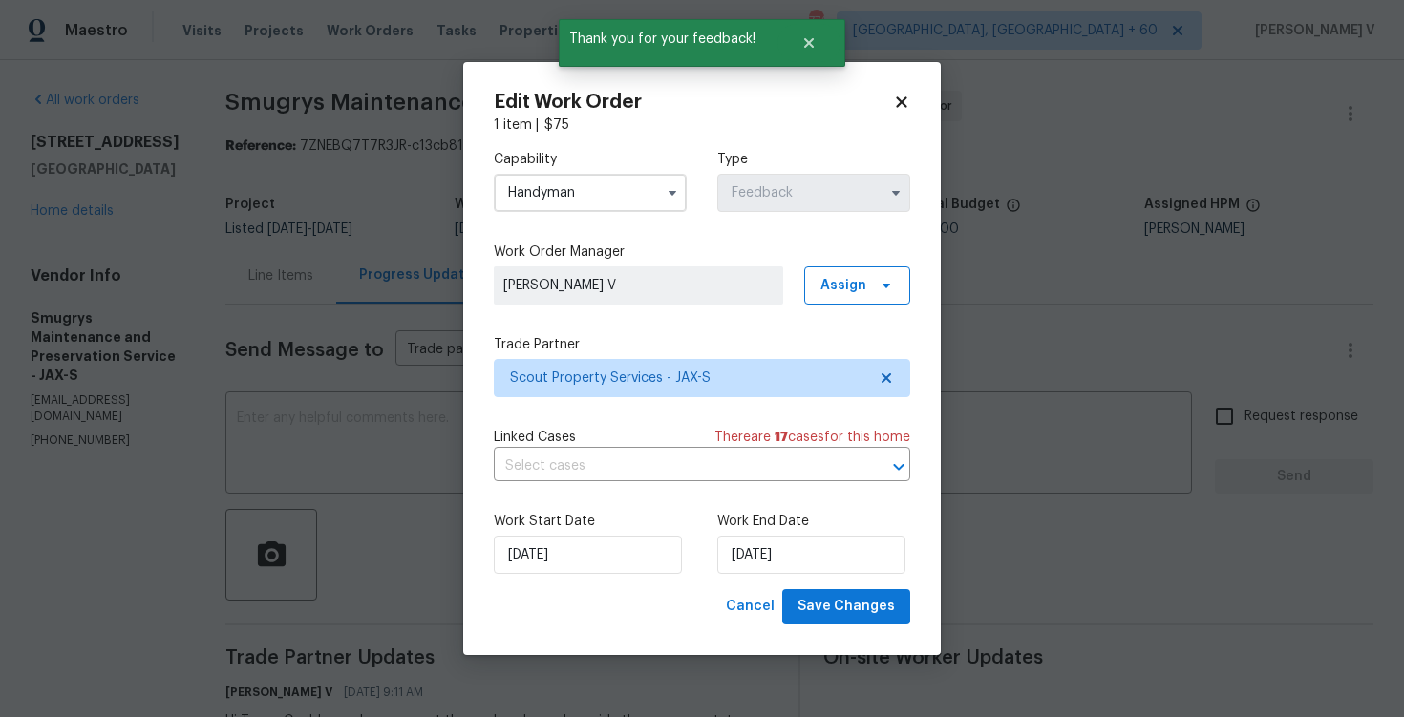
click at [526, 578] on div "Work Start Date 13/10/2025 Work End Date 16/10/2025" at bounding box center [702, 543] width 417 height 93
click at [519, 545] on input "13/10/2025" at bounding box center [588, 555] width 188 height 38
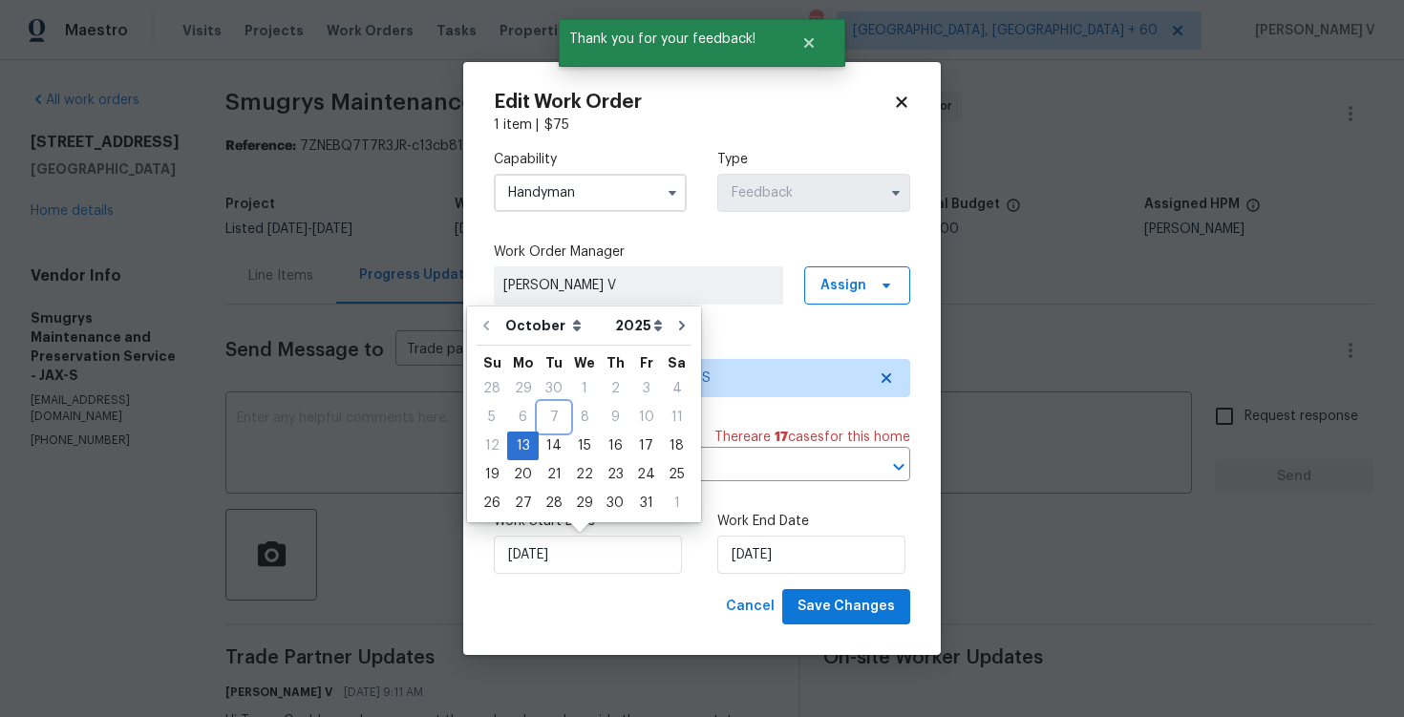
click at [555, 428] on div "7" at bounding box center [554, 417] width 31 height 27
click at [554, 445] on div "14" at bounding box center [554, 446] width 31 height 27
type input "[DATE]"
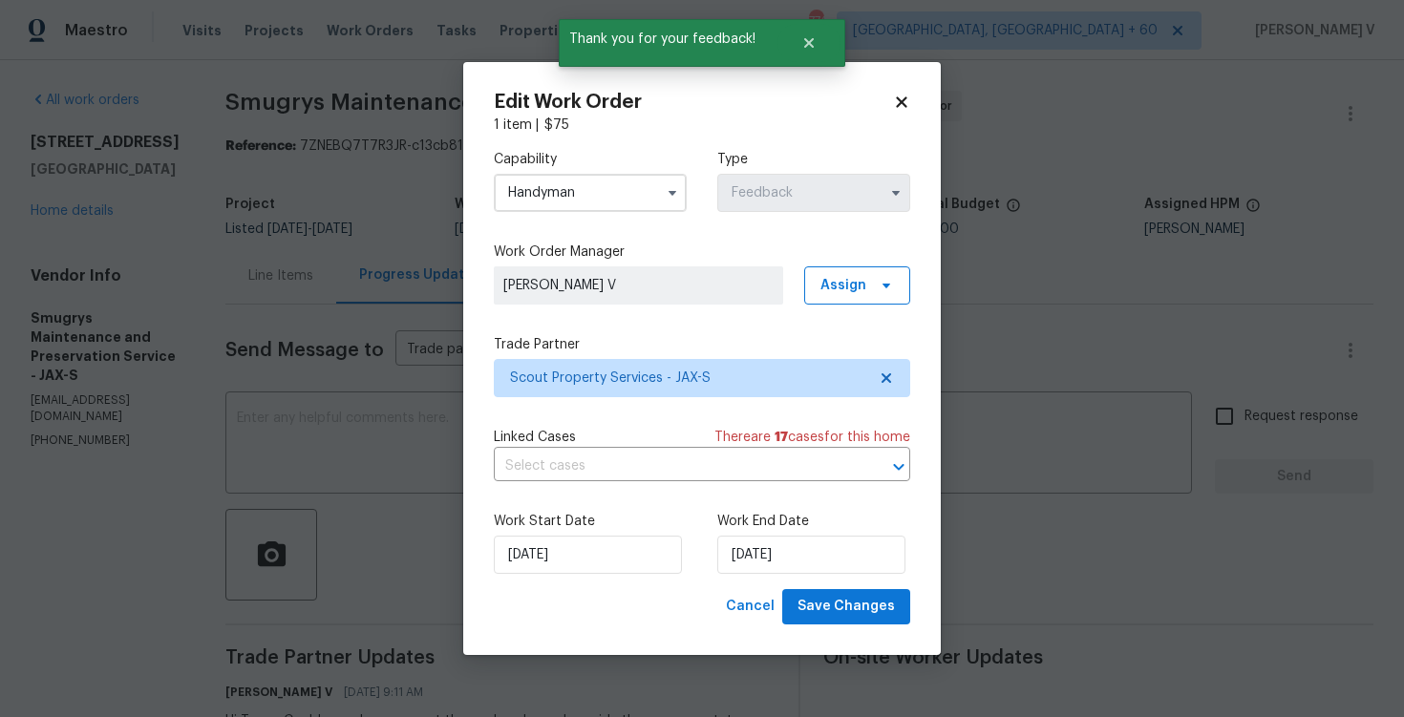
click at [930, 606] on div "Edit Work Order 1 item | $ 75 Capability Handyman Type Feedback Work Order Mana…" at bounding box center [702, 358] width 478 height 593
click at [860, 606] on span "Save Changes" at bounding box center [846, 607] width 97 height 24
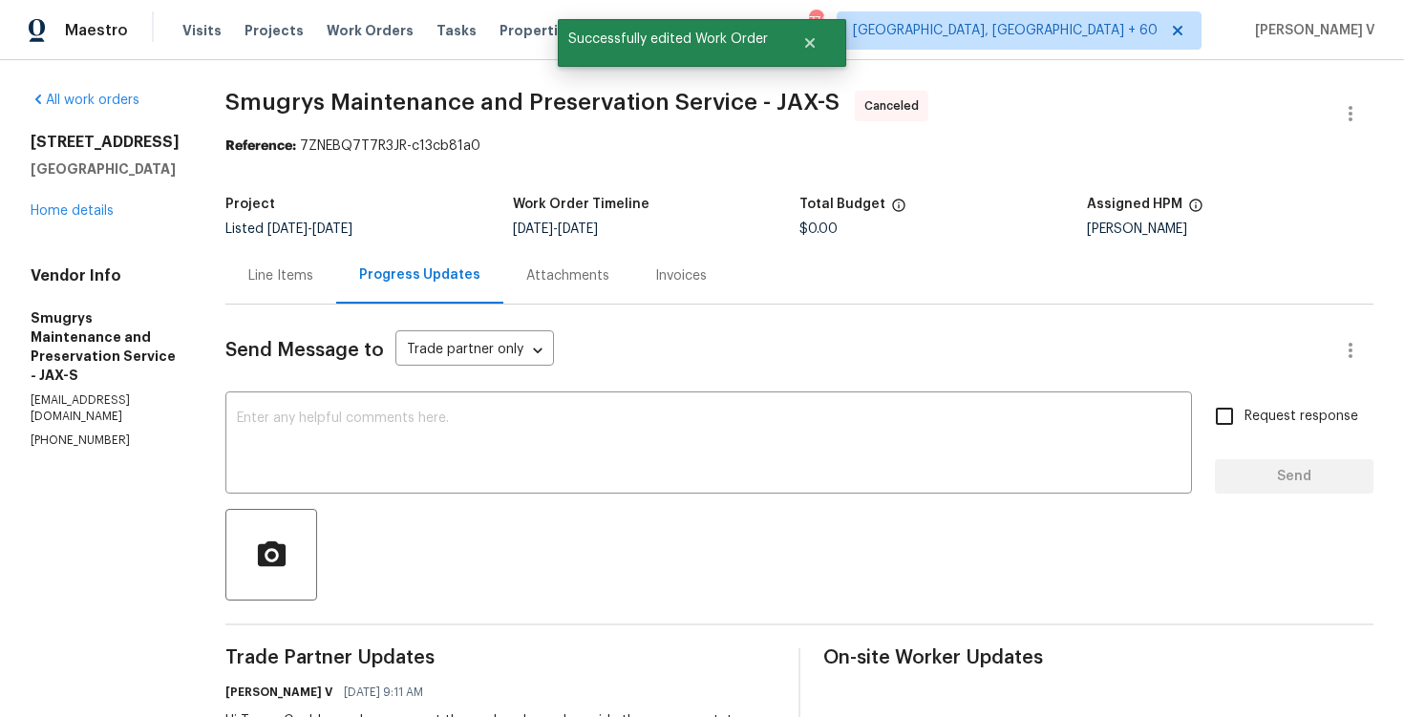
scroll to position [407, 0]
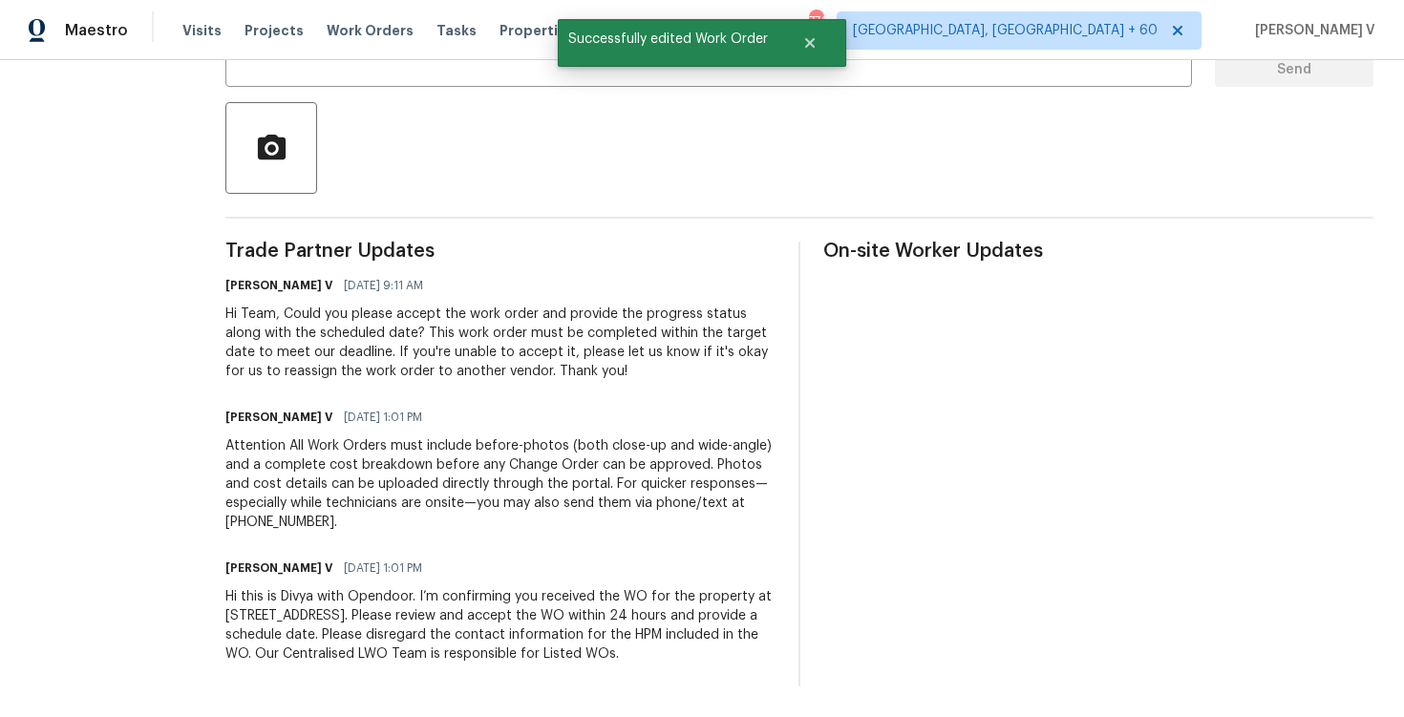
click at [310, 588] on div "Hi this is Divya with Opendoor. I’m confirming you received the WO for the prop…" at bounding box center [500, 626] width 550 height 76
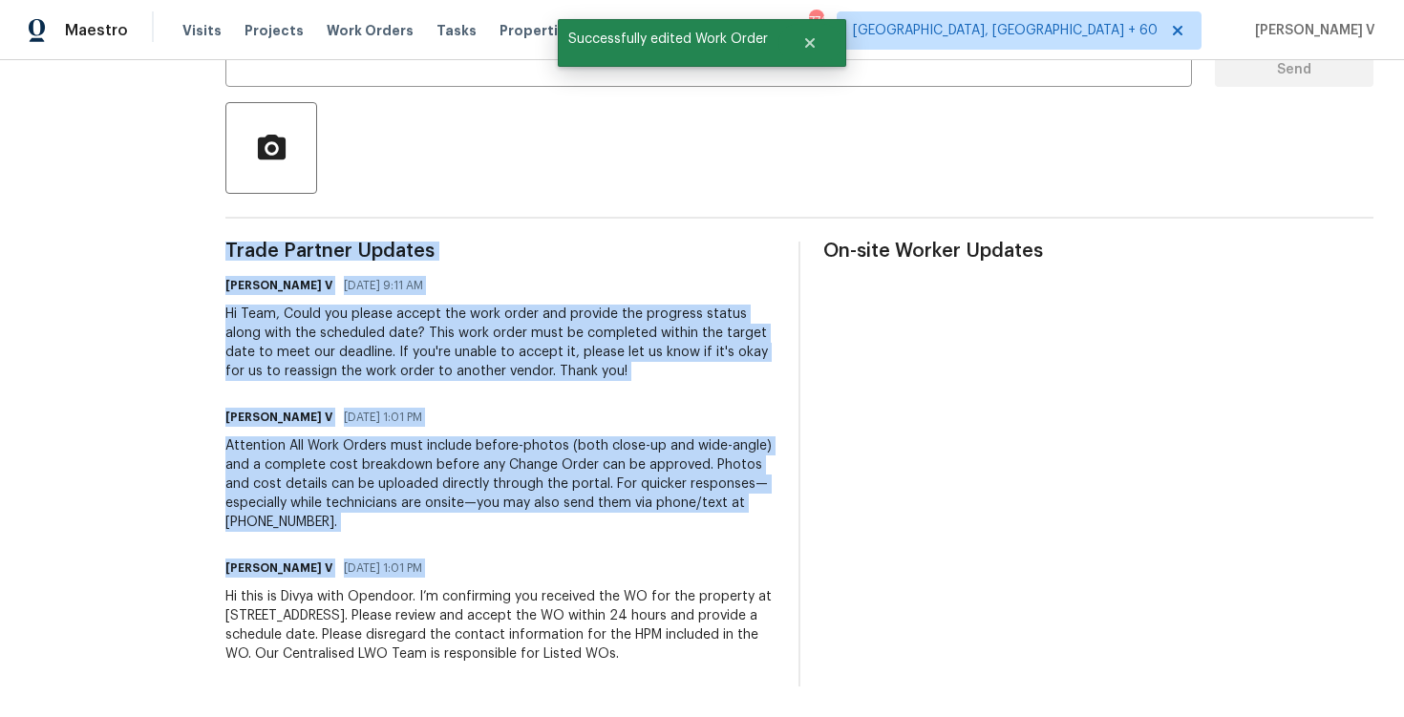
copy div "Trade Partner Updates Divya Dharshini V 10/14/2025 9:11 AM Hi Team, Could you p…"
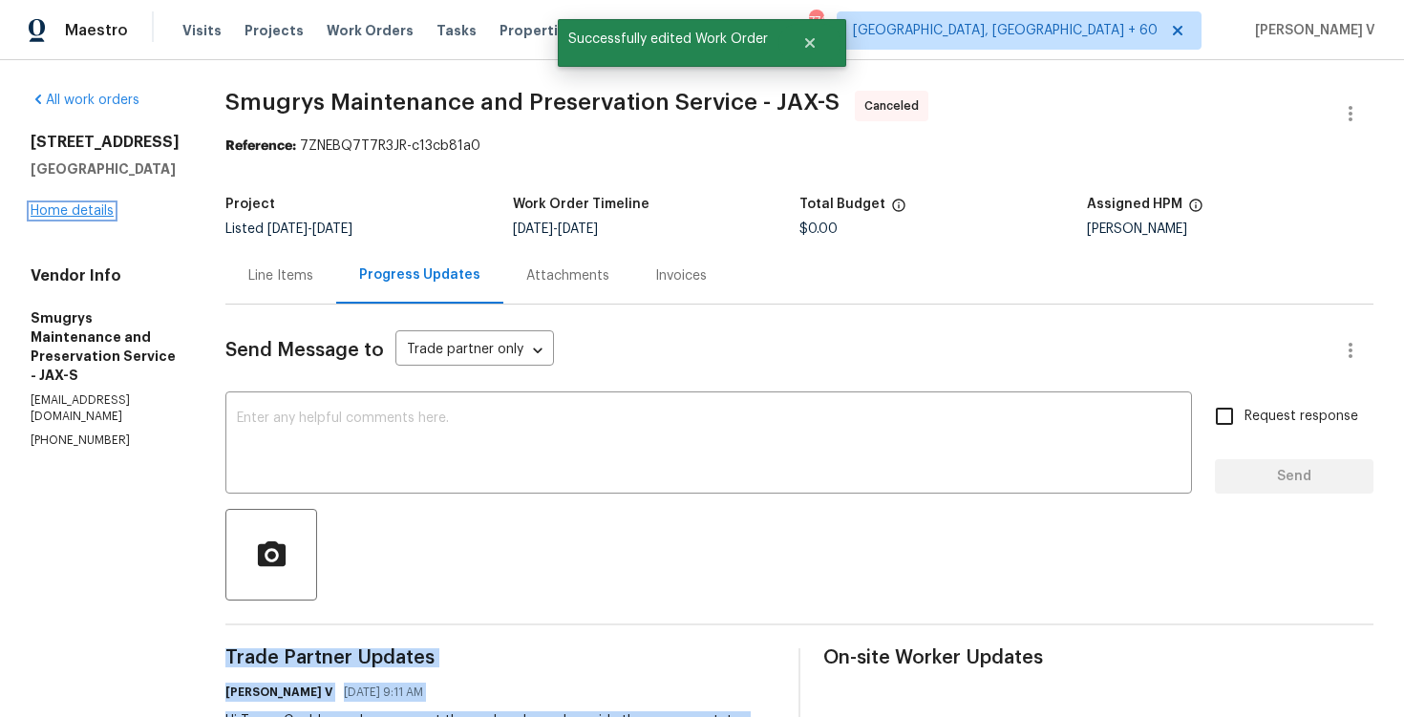
click at [100, 218] on link "Home details" at bounding box center [72, 210] width 83 height 13
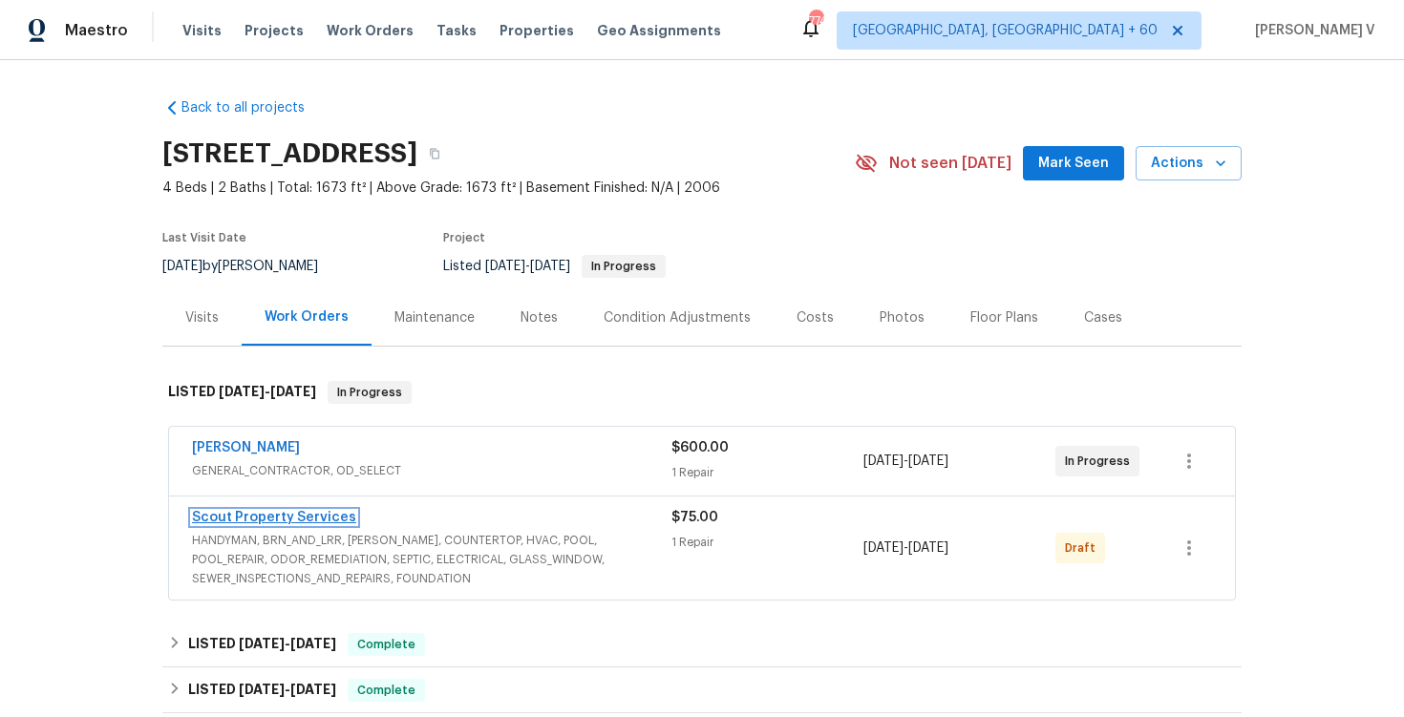
click at [261, 514] on link "Scout Property Services" at bounding box center [274, 517] width 164 height 13
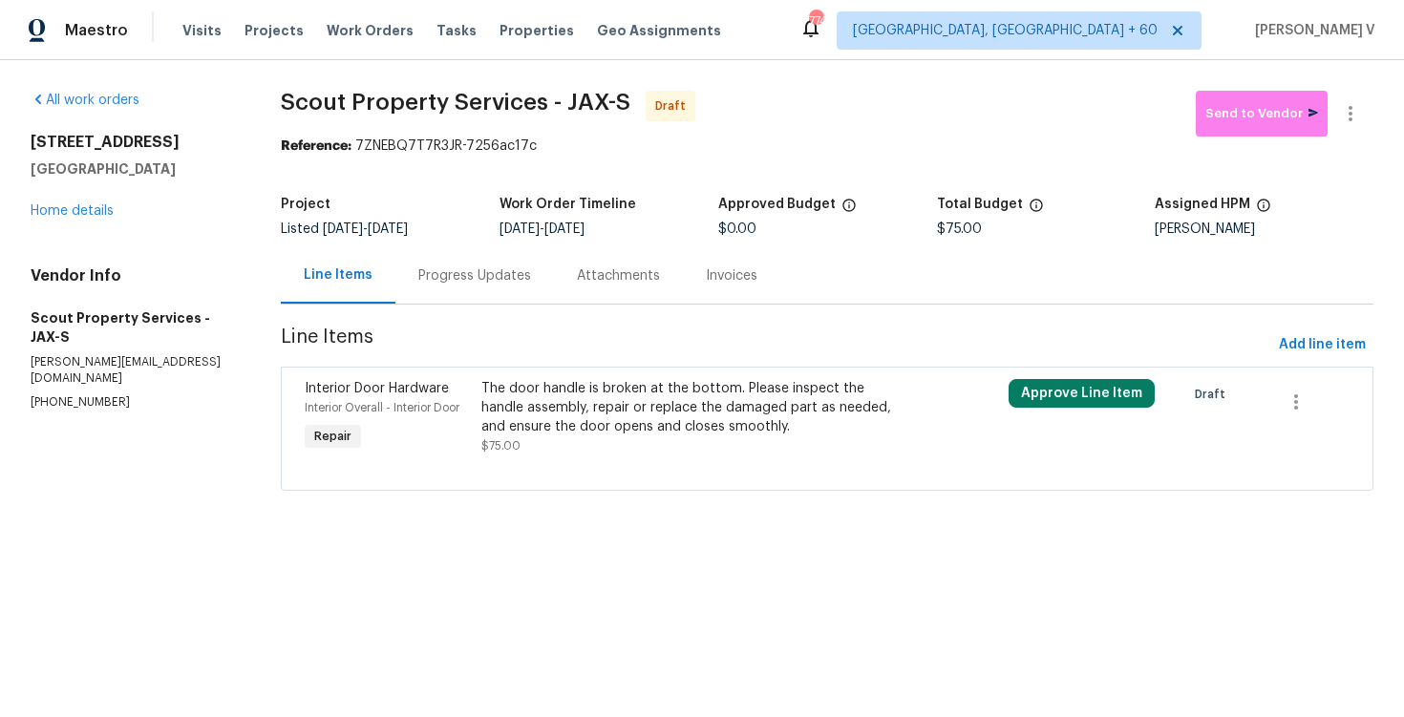
click at [451, 270] on div "Progress Updates" at bounding box center [474, 276] width 113 height 19
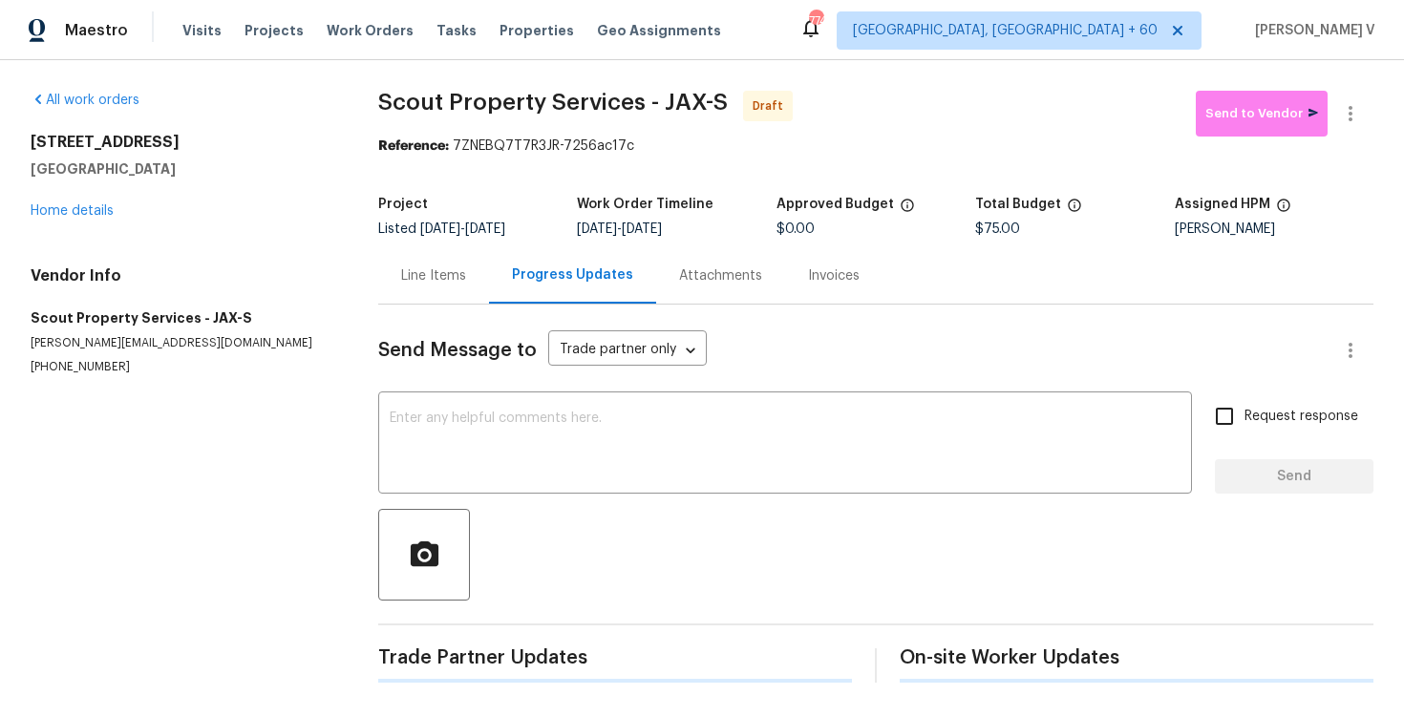
click at [560, 510] on div at bounding box center [876, 555] width 996 height 92
click at [662, 459] on textarea at bounding box center [785, 445] width 791 height 67
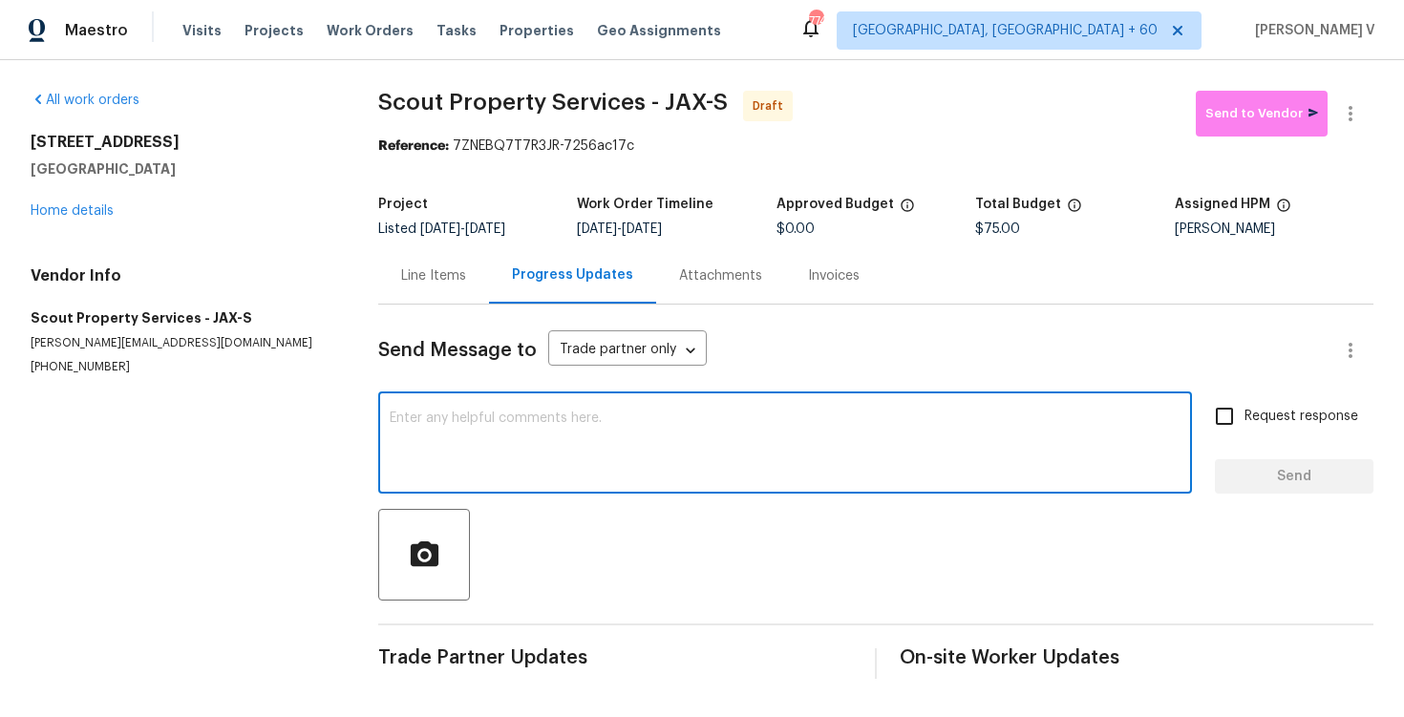
paste textarea "Hi this is Divya with Opendoor. I’m confirming you received the WO for the prop…"
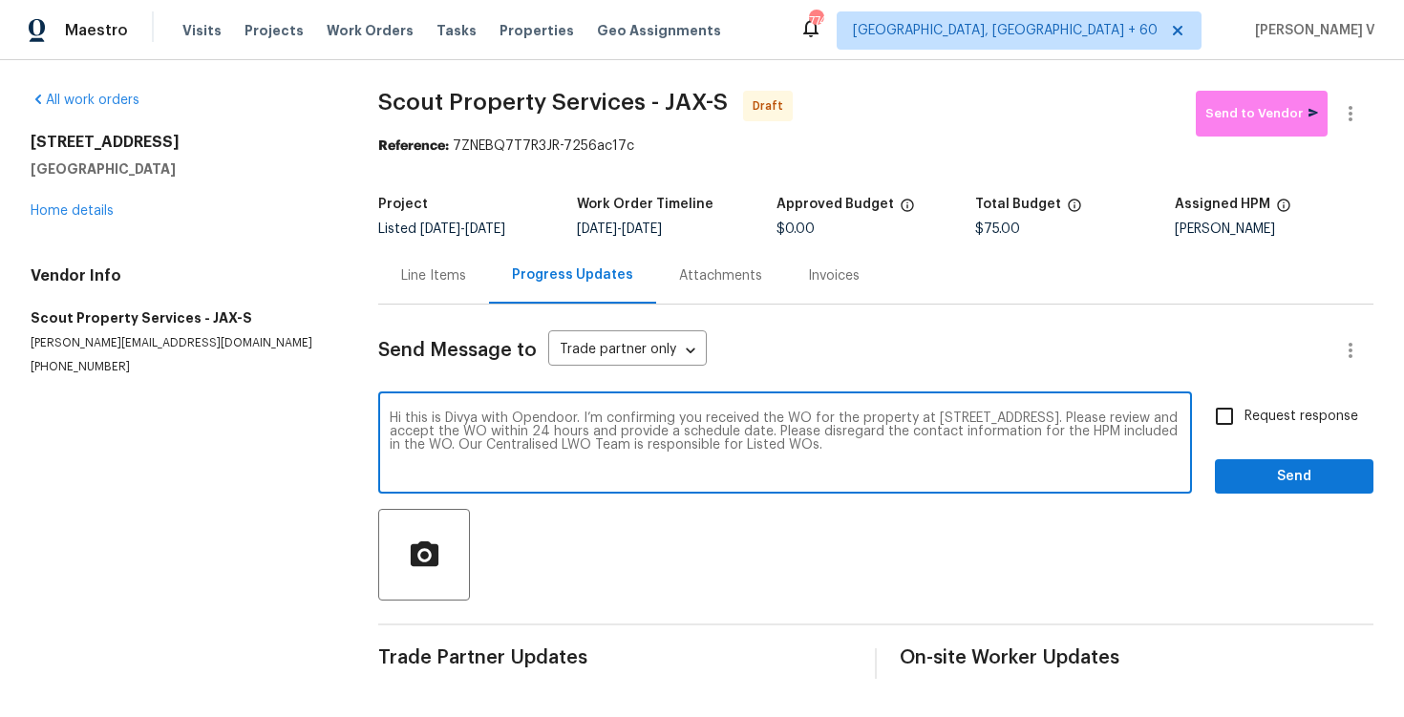
type textarea "Hi this is Divya with Opendoor. I’m confirming you received the WO for the prop…"
click at [1187, 413] on div "Hi this is Divya with Opendoor. I’m confirming you received the WO for the prop…" at bounding box center [785, 444] width 814 height 97
click at [1233, 423] on input "Request response" at bounding box center [1225, 416] width 40 height 40
checkbox input "true"
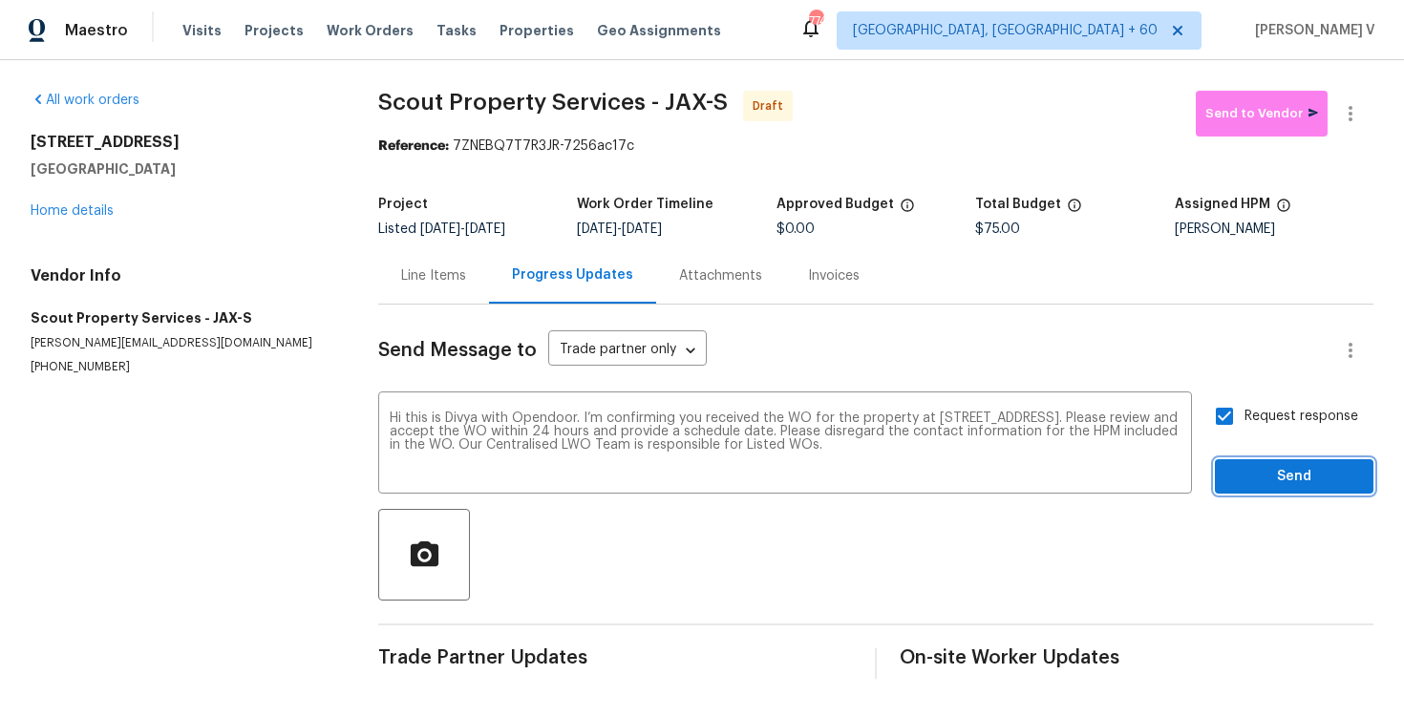
click at [1281, 468] on span "Send" at bounding box center [1295, 477] width 128 height 24
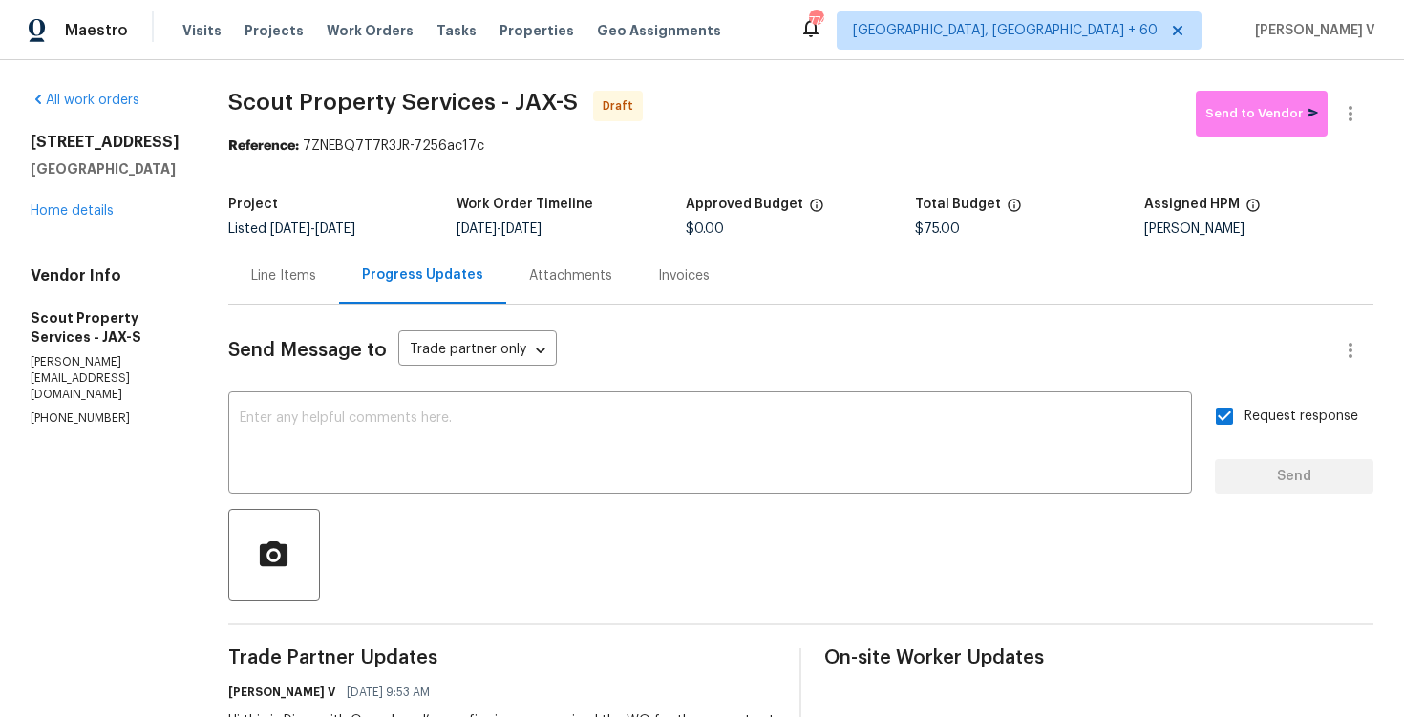
click at [496, 393] on div "Send Message to Trade partner only Trade partner only ​ x ​ Request response Se…" at bounding box center [801, 558] width 1146 height 506
click at [494, 413] on textarea at bounding box center [710, 445] width 941 height 67
paste textarea "Attention All Work Orders must include before-photos (both close-up and wide-an…"
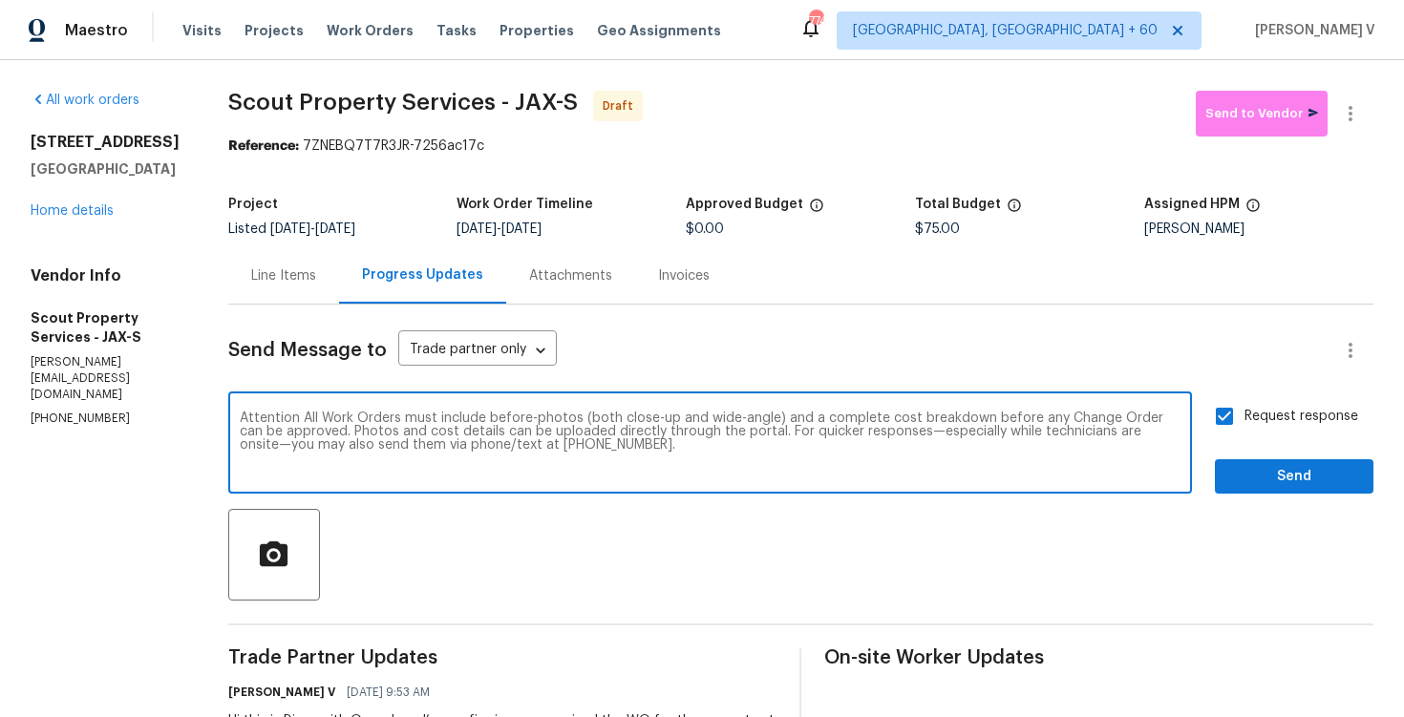
type textarea "Attention All Work Orders must include before-photos (both close-up and wide-an…"
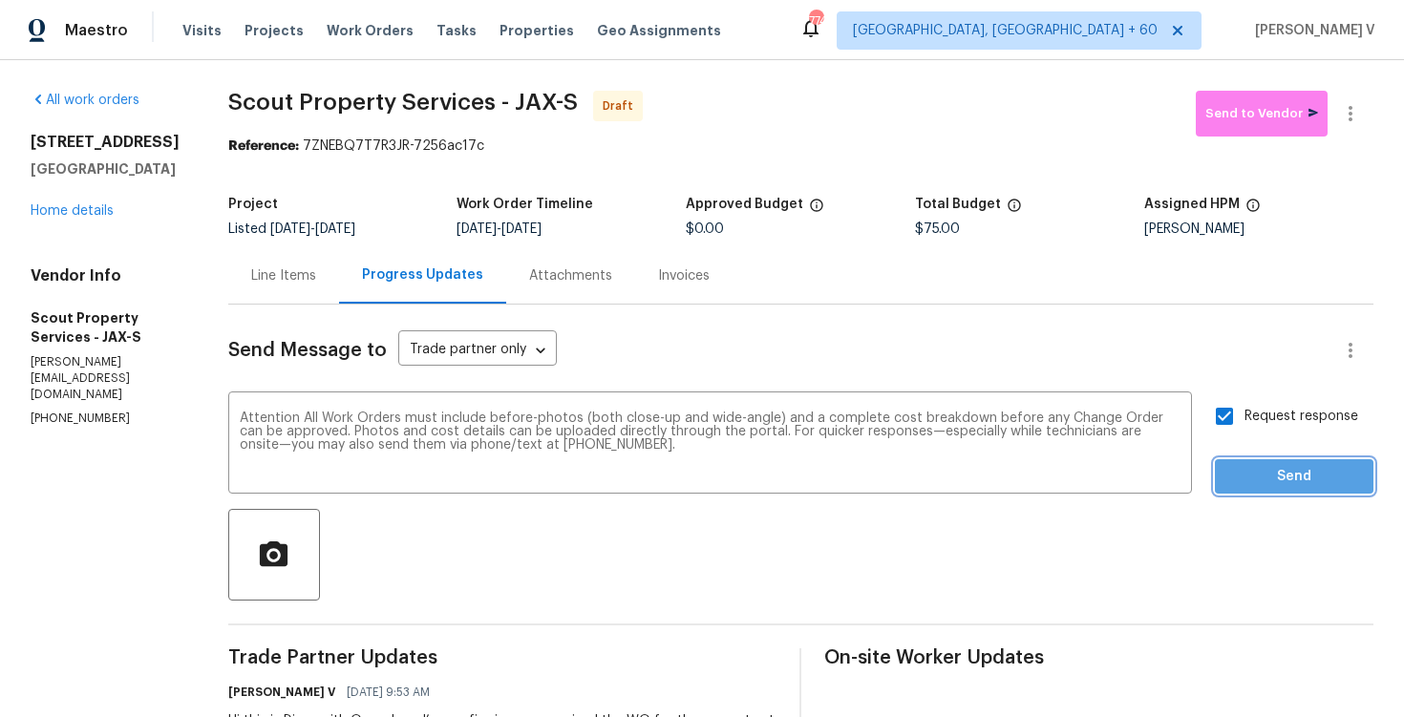
click at [1307, 470] on span "Send" at bounding box center [1295, 477] width 128 height 24
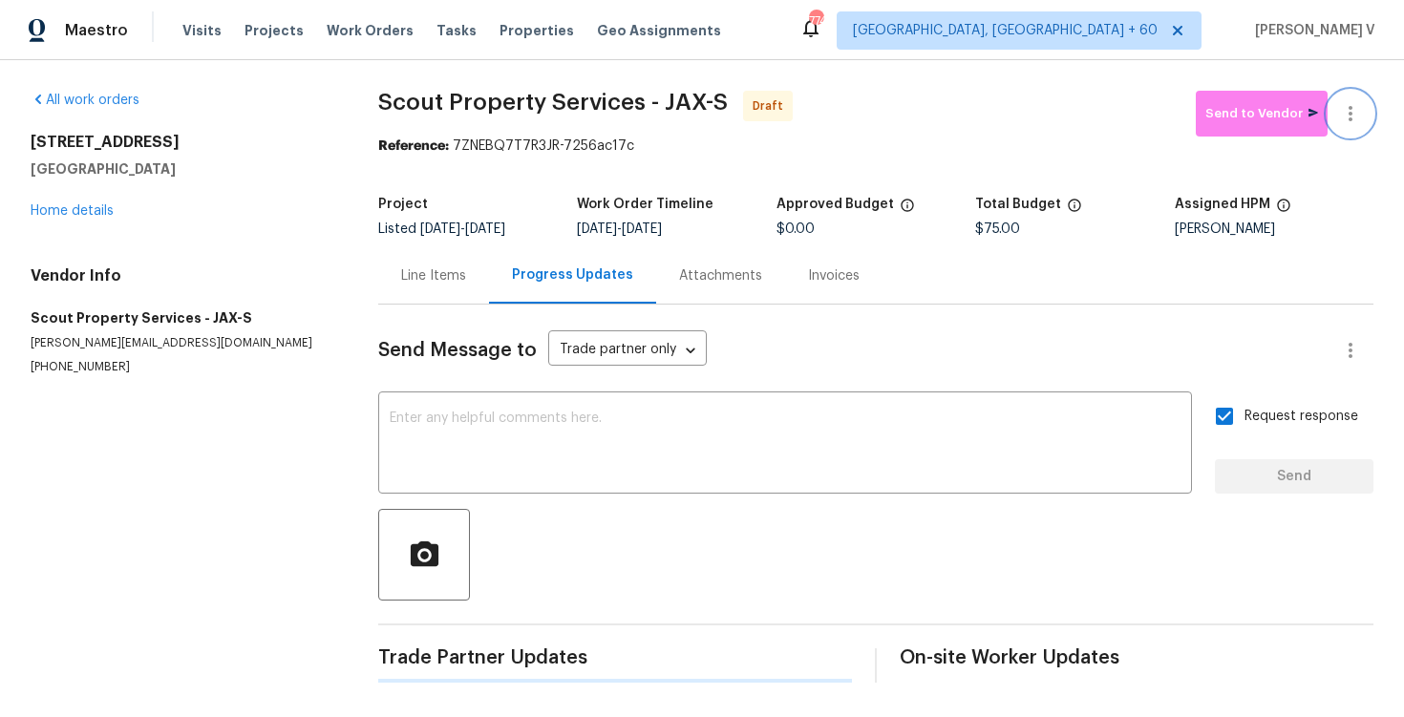
click at [1359, 97] on button "button" at bounding box center [1351, 114] width 46 height 46
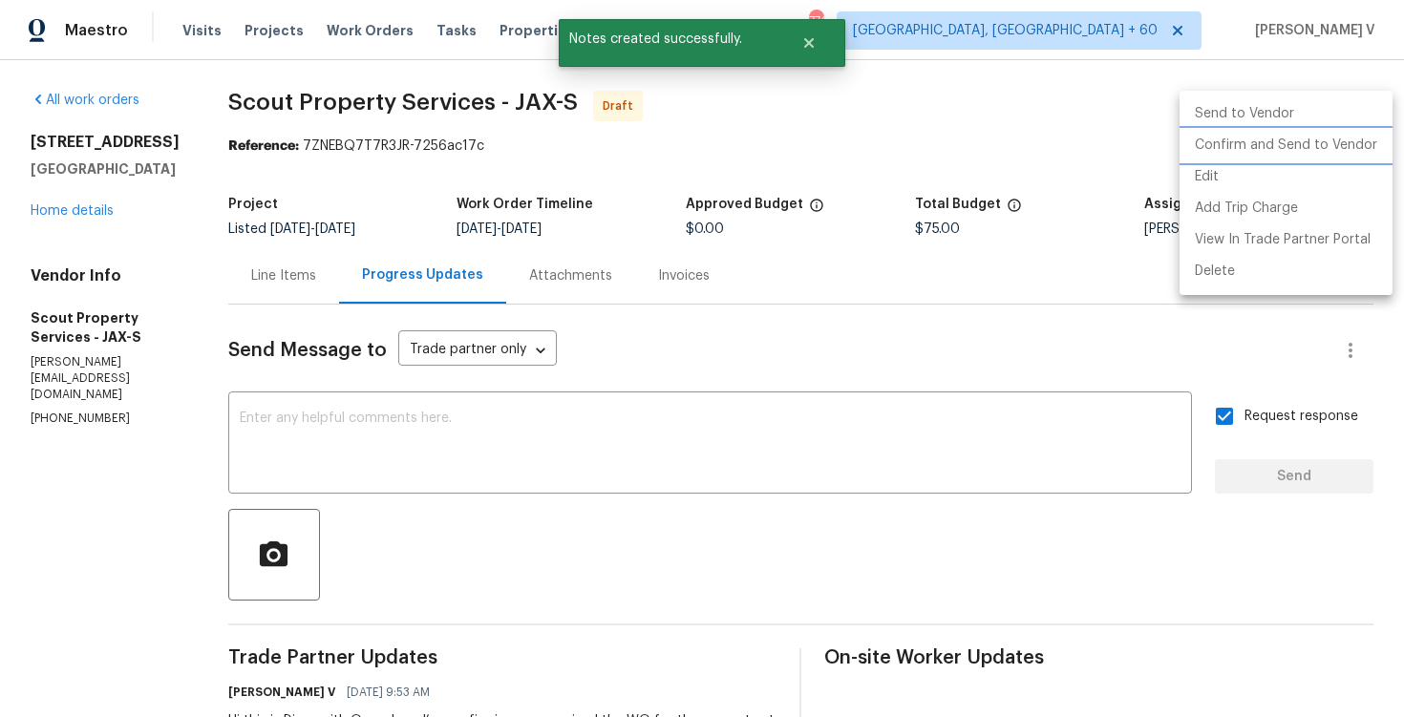
click at [1215, 149] on li "Confirm and Send to Vendor" at bounding box center [1286, 146] width 213 height 32
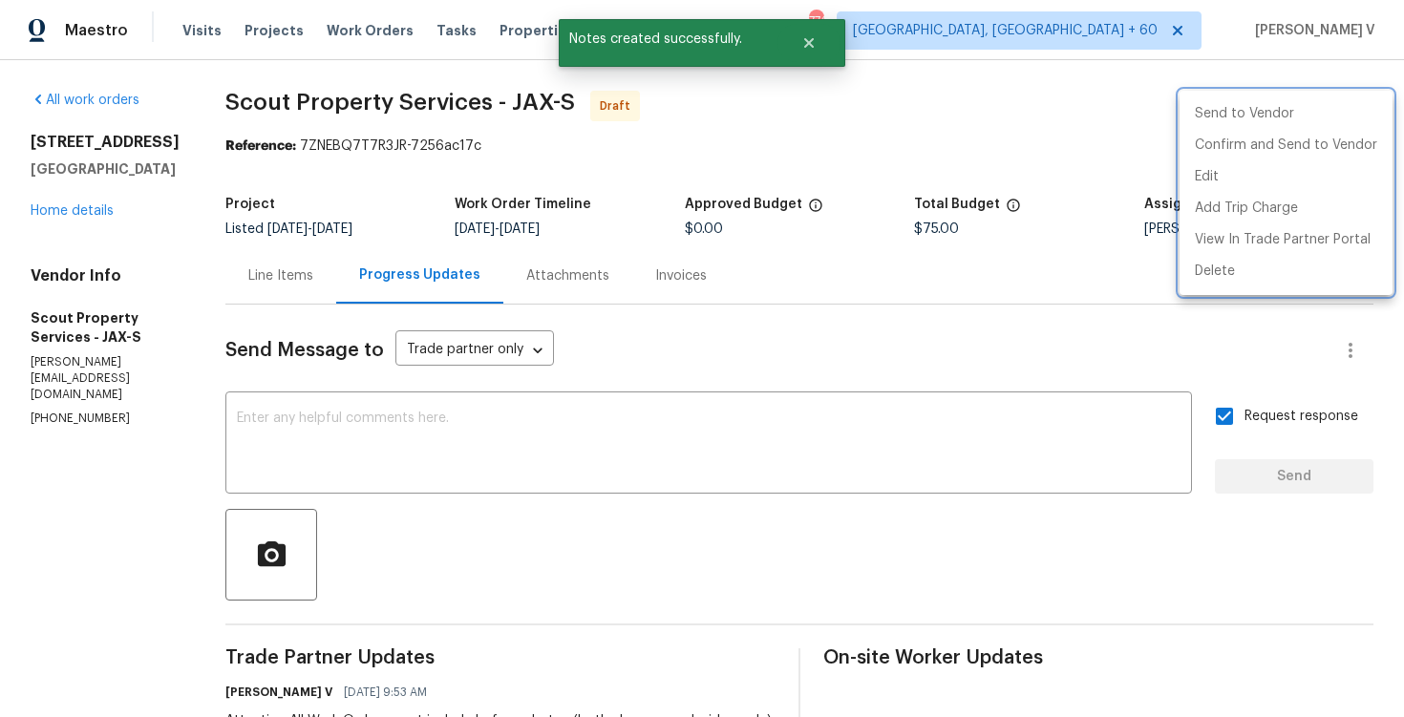
click at [380, 156] on div at bounding box center [702, 358] width 1404 height 717
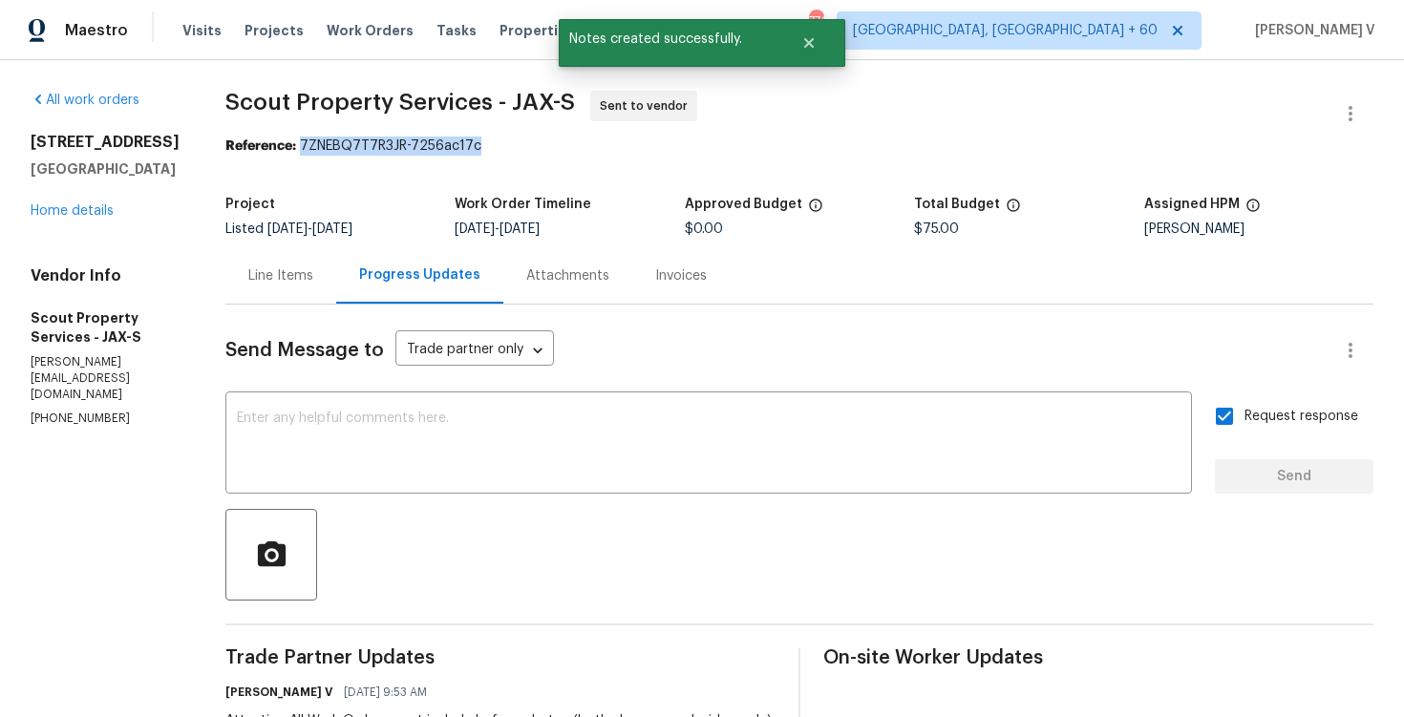
drag, startPoint x: 292, startPoint y: 148, endPoint x: 742, endPoint y: 148, distance: 450.0
click at [742, 148] on div "Reference: 7ZNEBQ7T7R3JR-7256ac17c" at bounding box center [799, 146] width 1148 height 19
copy div "7ZNEBQ7T7R3JR-7256ac17c"
click at [53, 218] on link "Home details" at bounding box center [72, 210] width 83 height 13
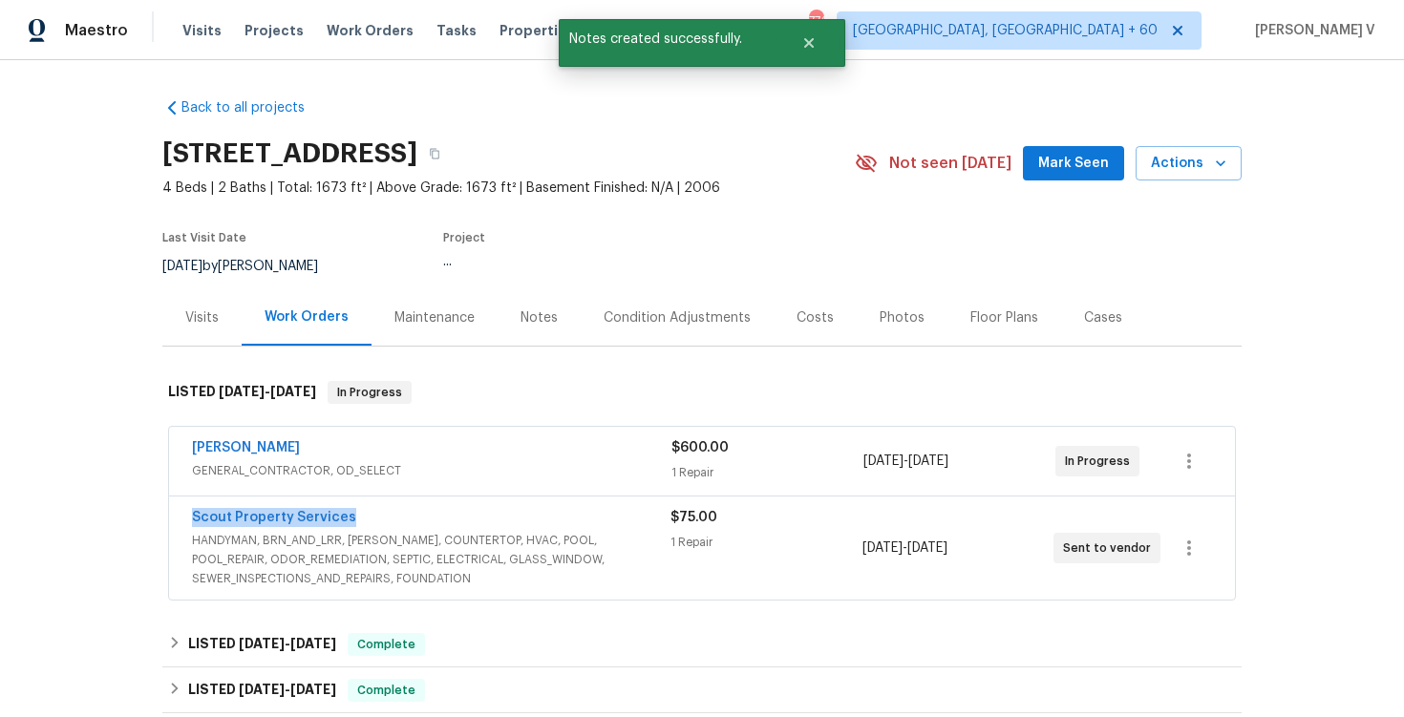
drag, startPoint x: 174, startPoint y: 525, endPoint x: 418, endPoint y: 520, distance: 243.7
click at [418, 520] on div "Scout Property Services HANDYMAN, BRN_AND_LRR, WELLS, COUNTERTOP, HVAC, POOL, P…" at bounding box center [702, 548] width 1066 height 103
copy link "Scout Property Services"
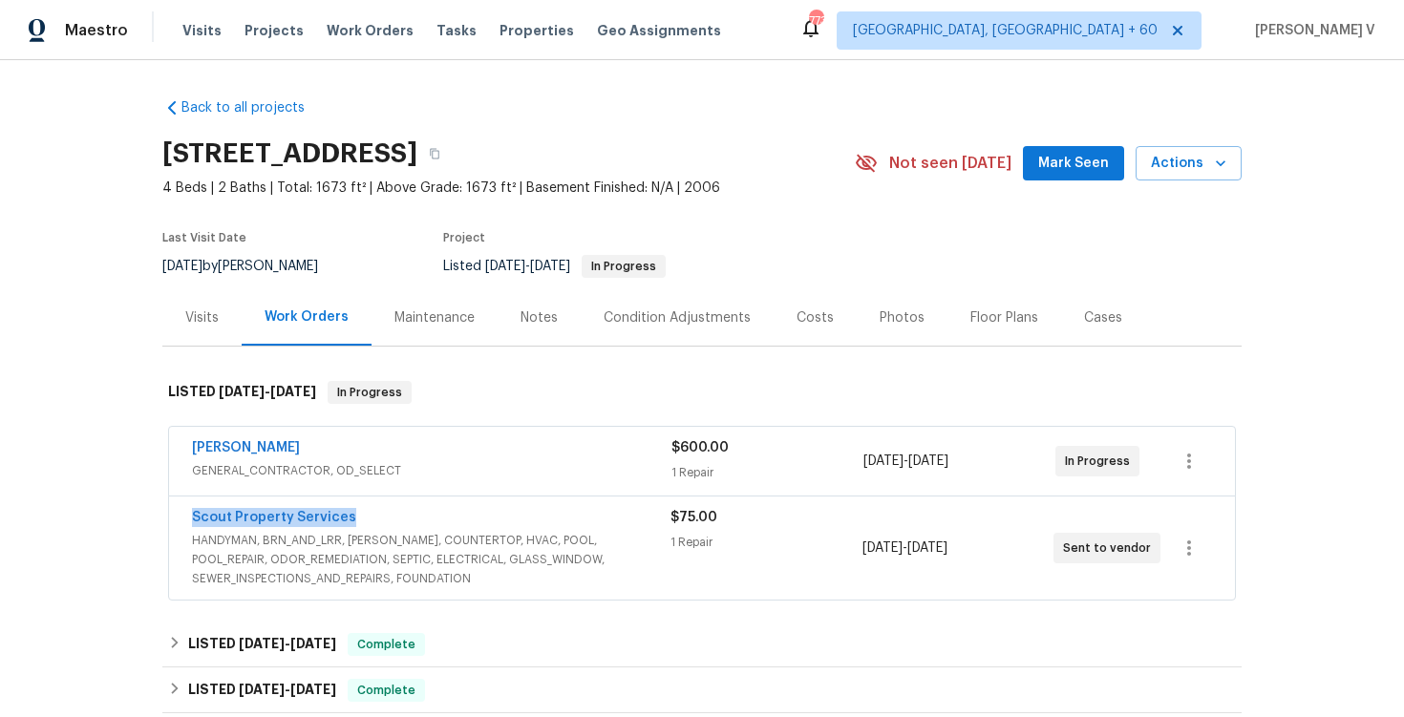
copy link "Scout Property Services"
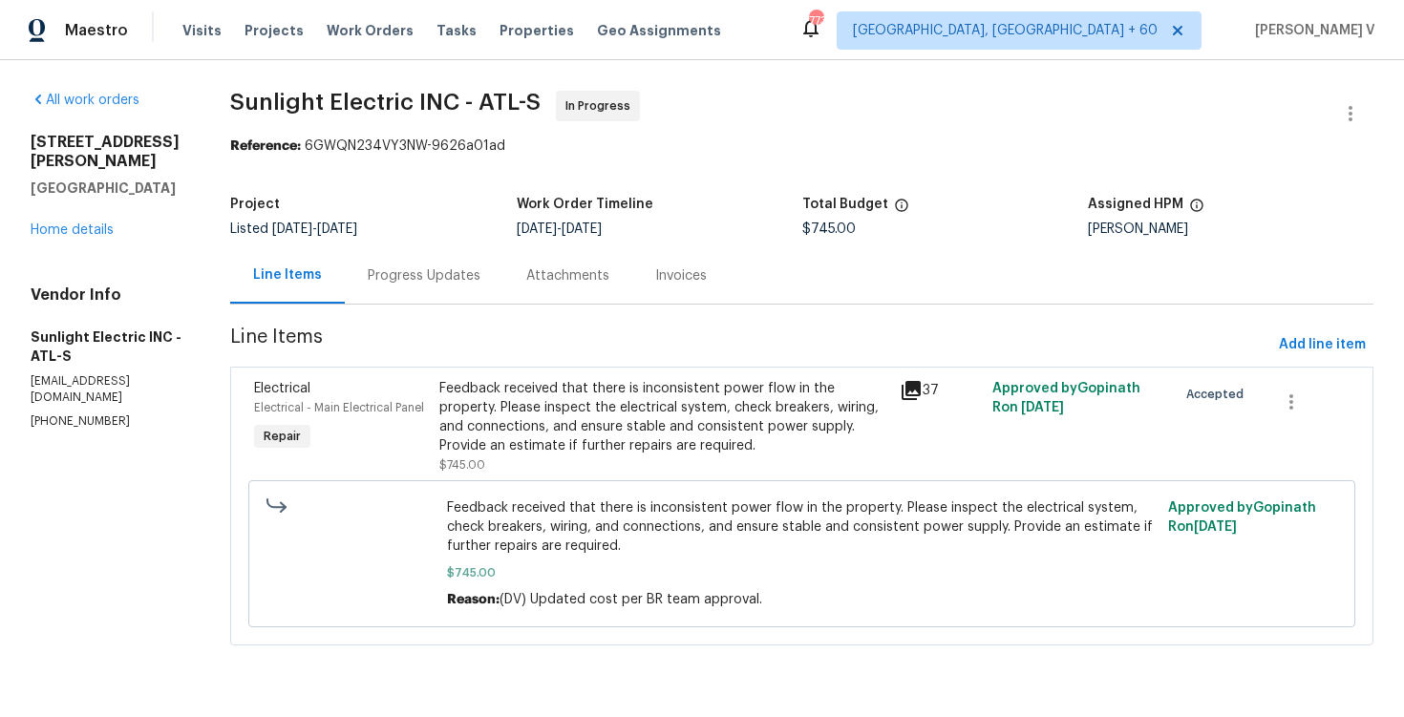
click at [492, 296] on div "Progress Updates" at bounding box center [424, 275] width 159 height 56
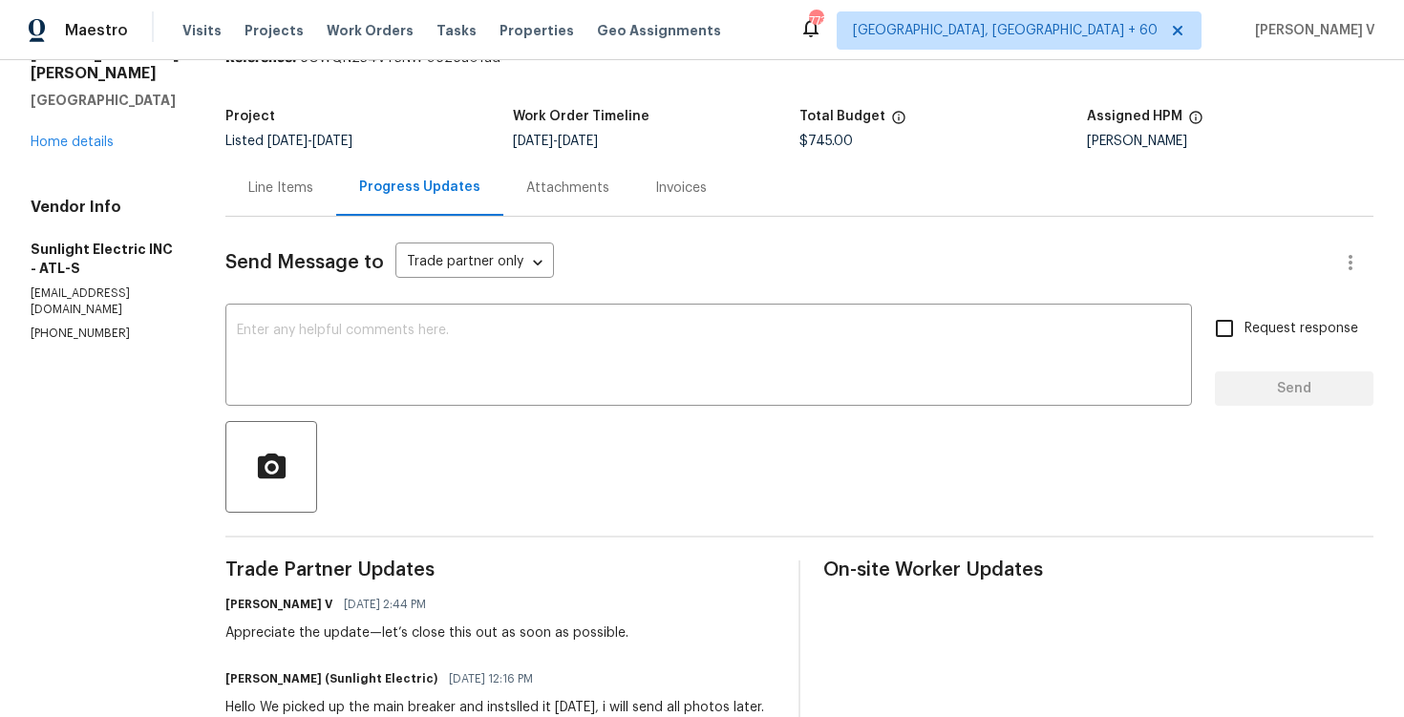
scroll to position [154, 0]
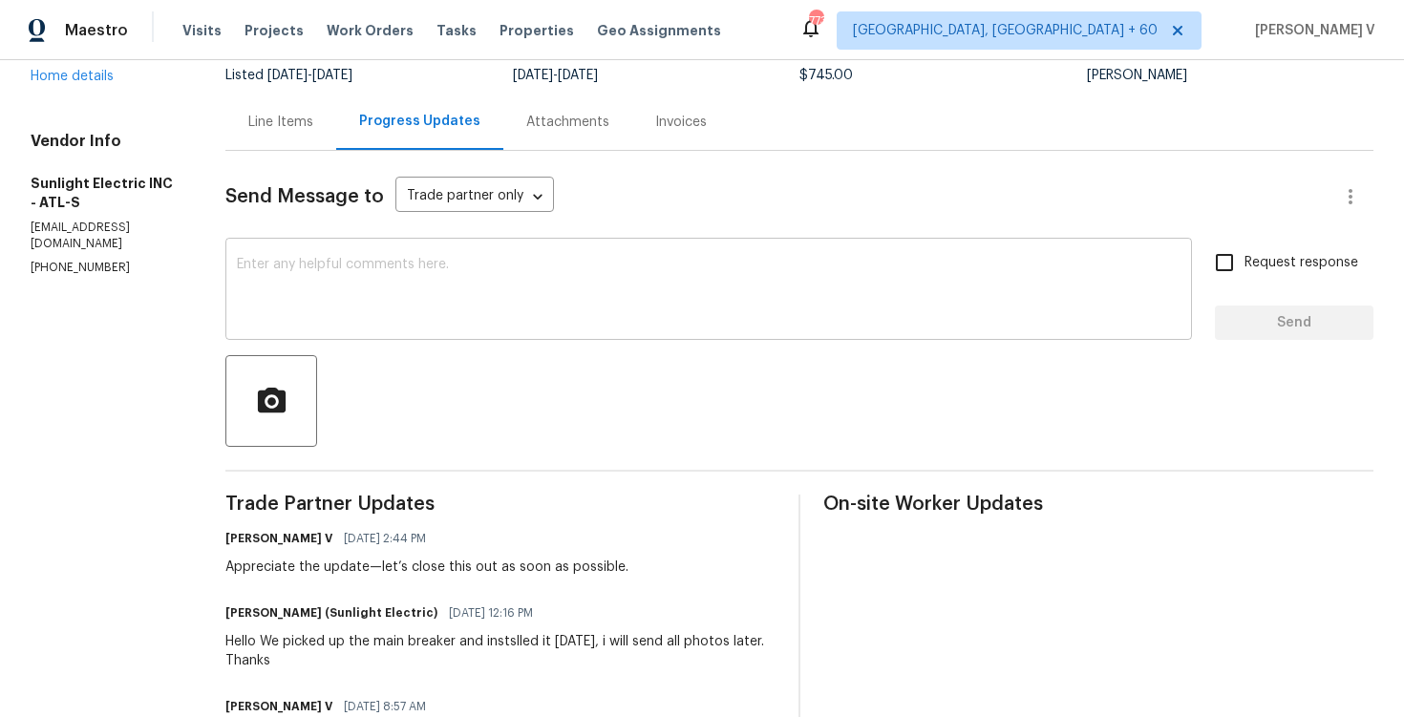
click at [475, 281] on textarea at bounding box center [709, 291] width 944 height 67
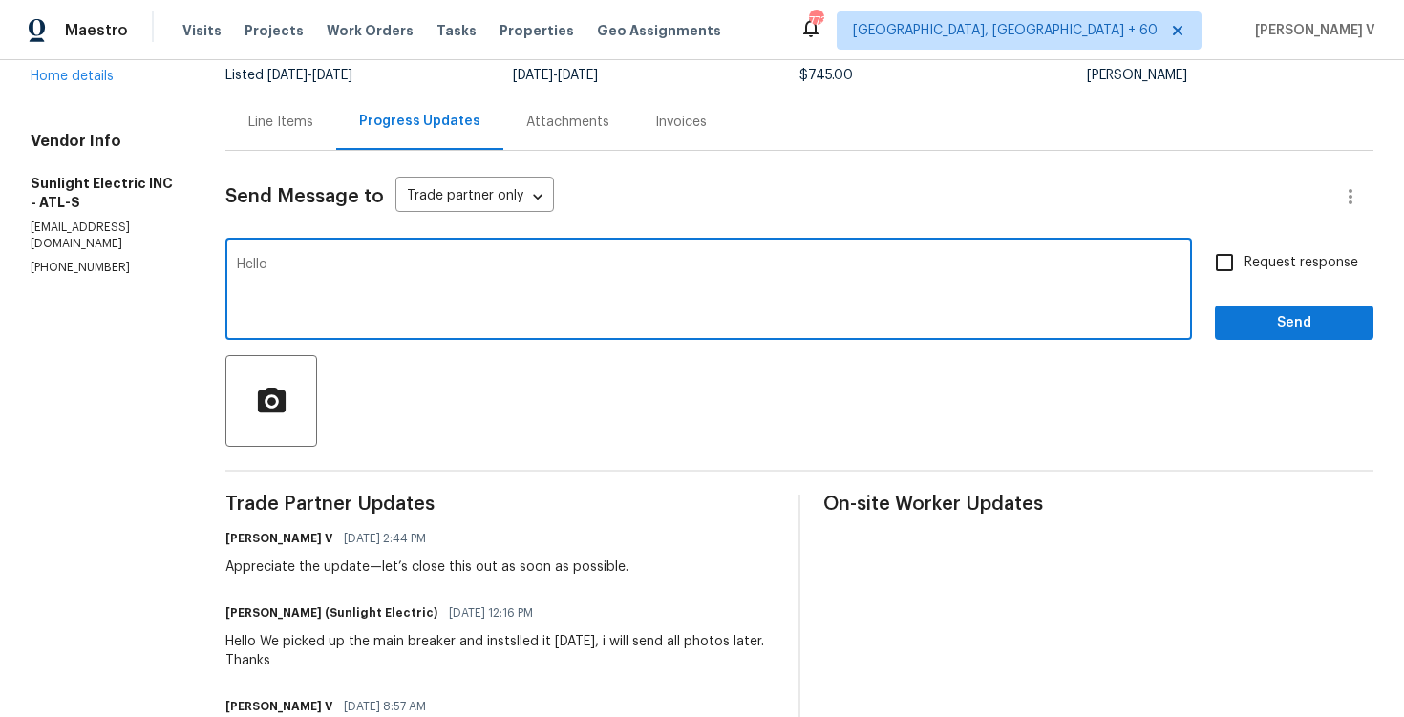
type textarea "Hello"
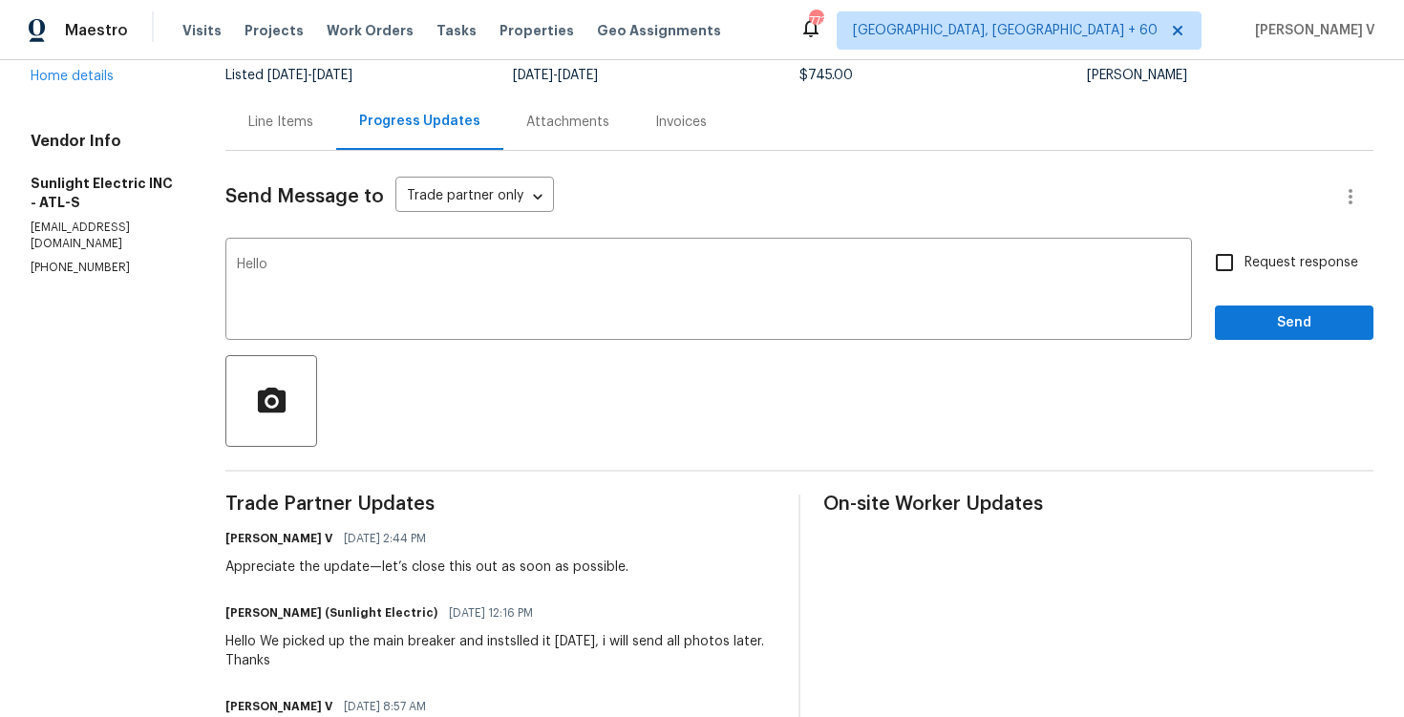
copy p "[PHONE_NUMBER]"
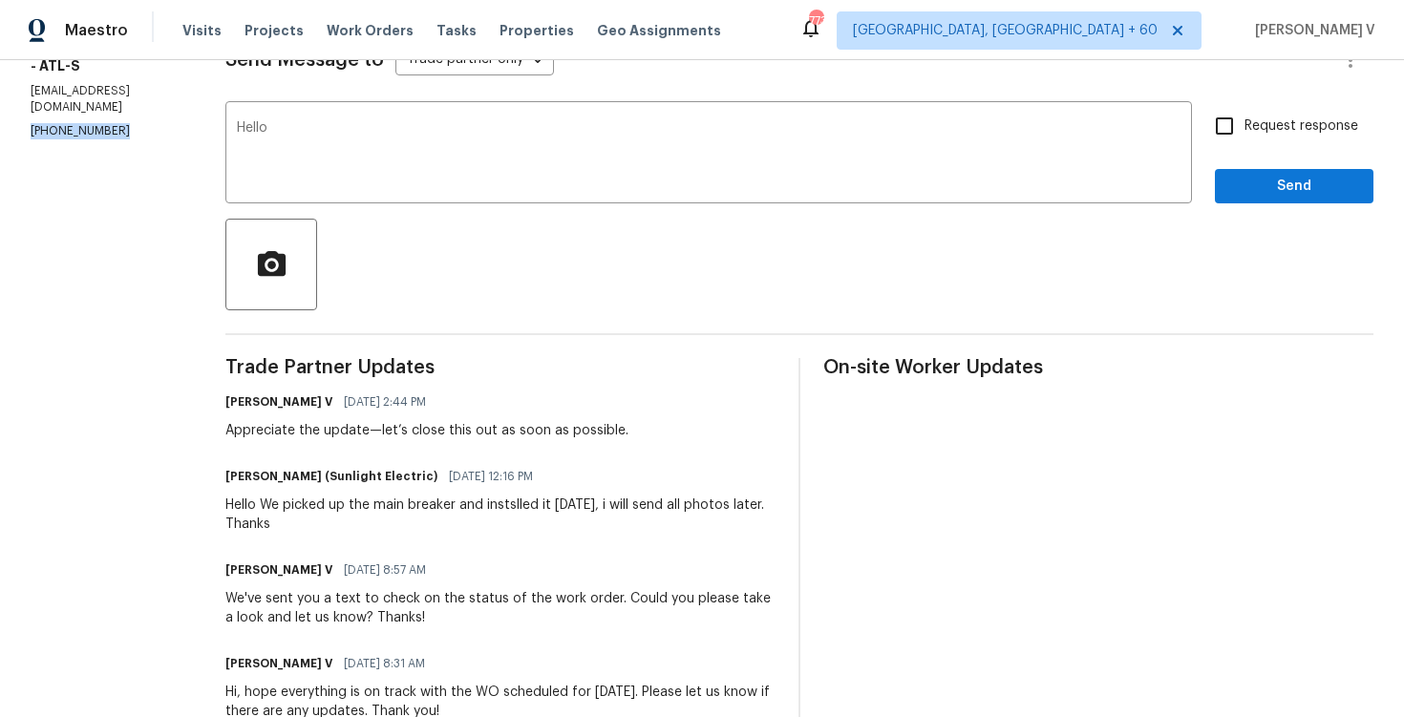
scroll to position [0, 0]
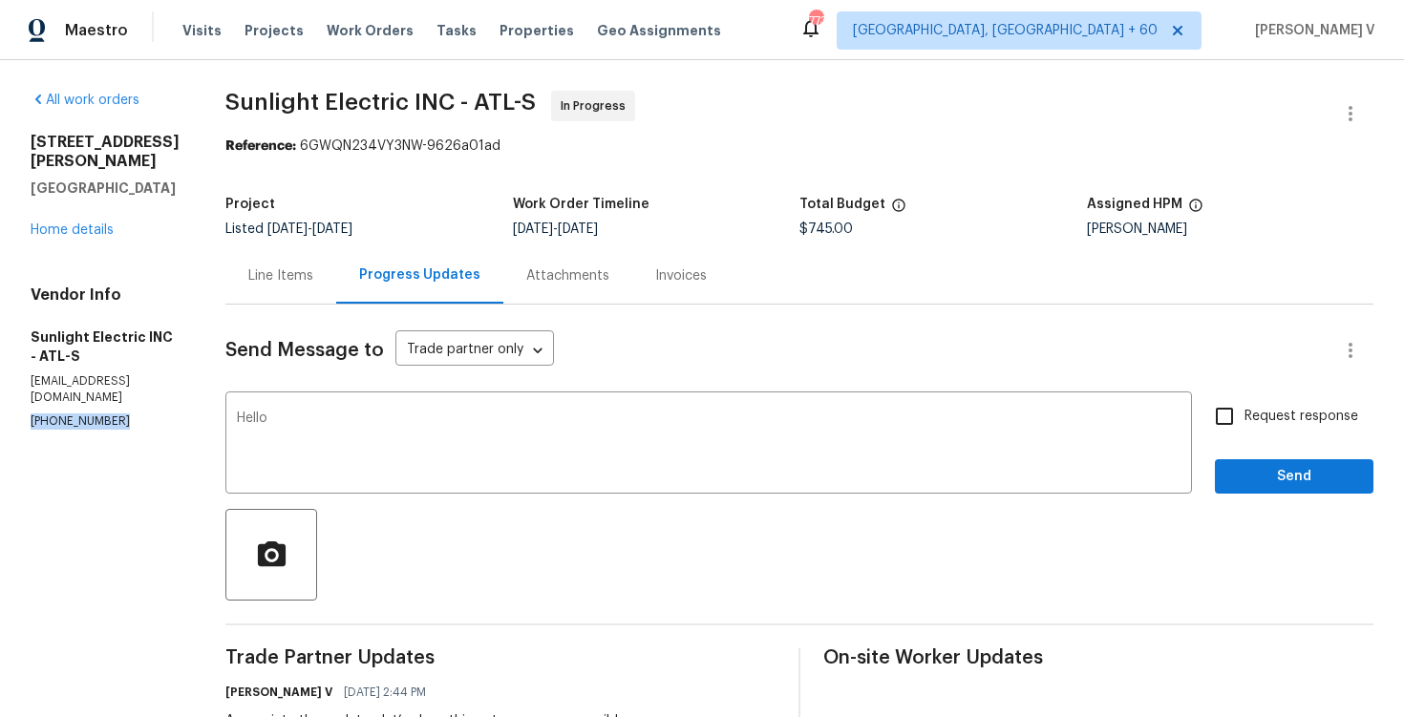
click at [299, 304] on div "Line Items" at bounding box center [280, 275] width 111 height 56
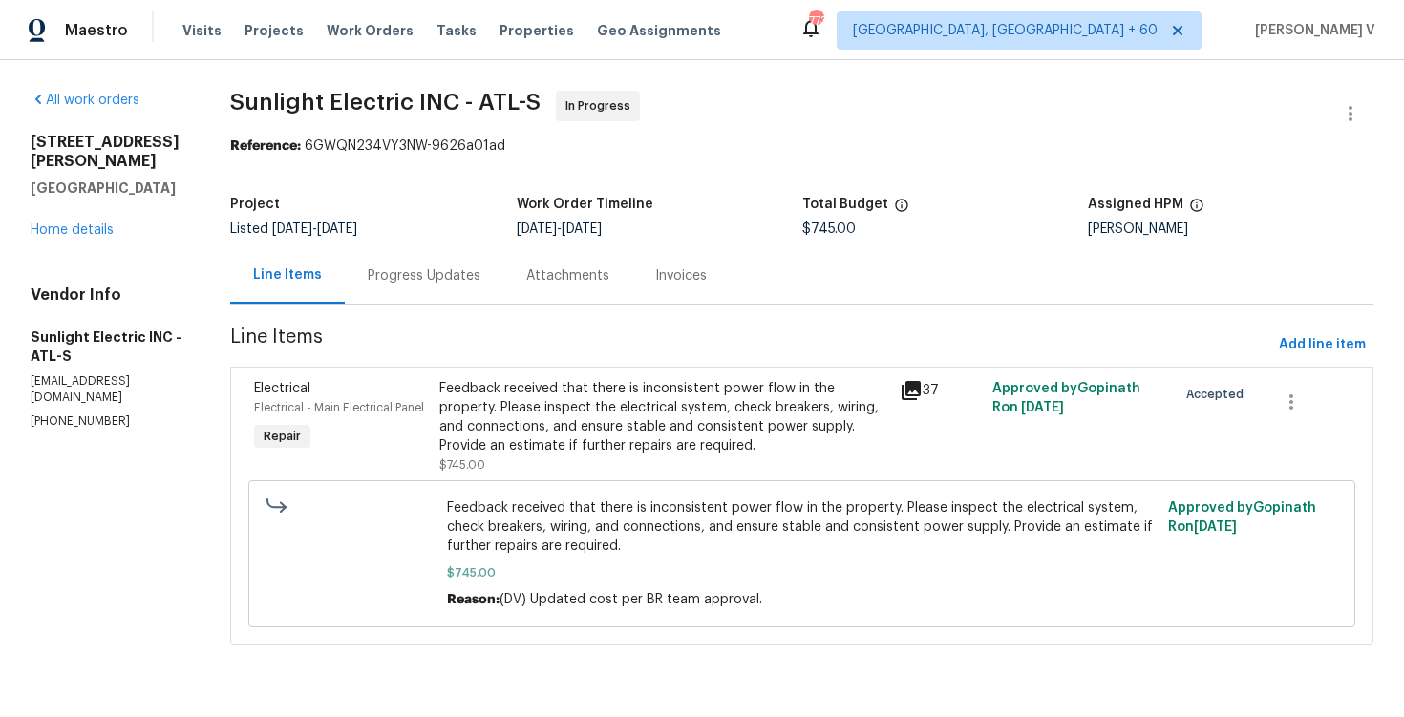
click at [649, 441] on div "Feedback received that there is inconsistent power flow in the property. Please…" at bounding box center [664, 417] width 450 height 76
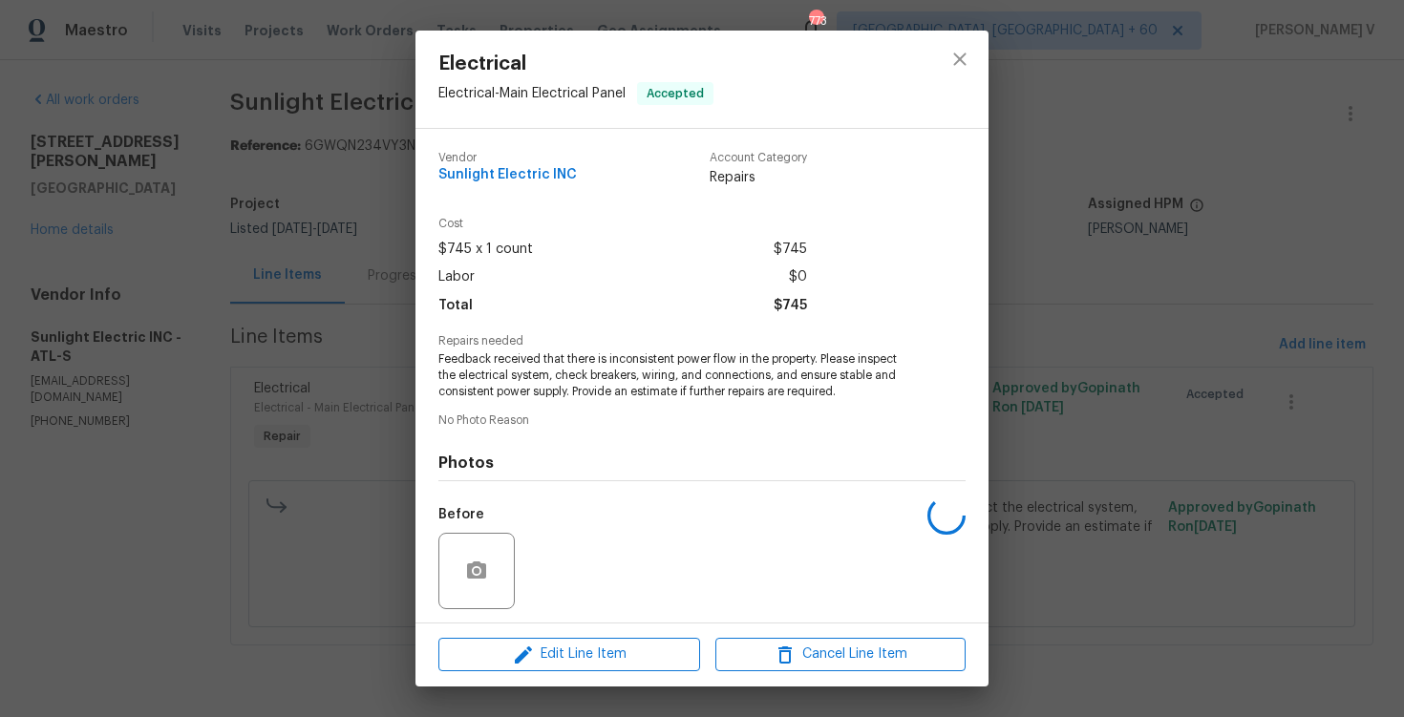
scroll to position [130, 0]
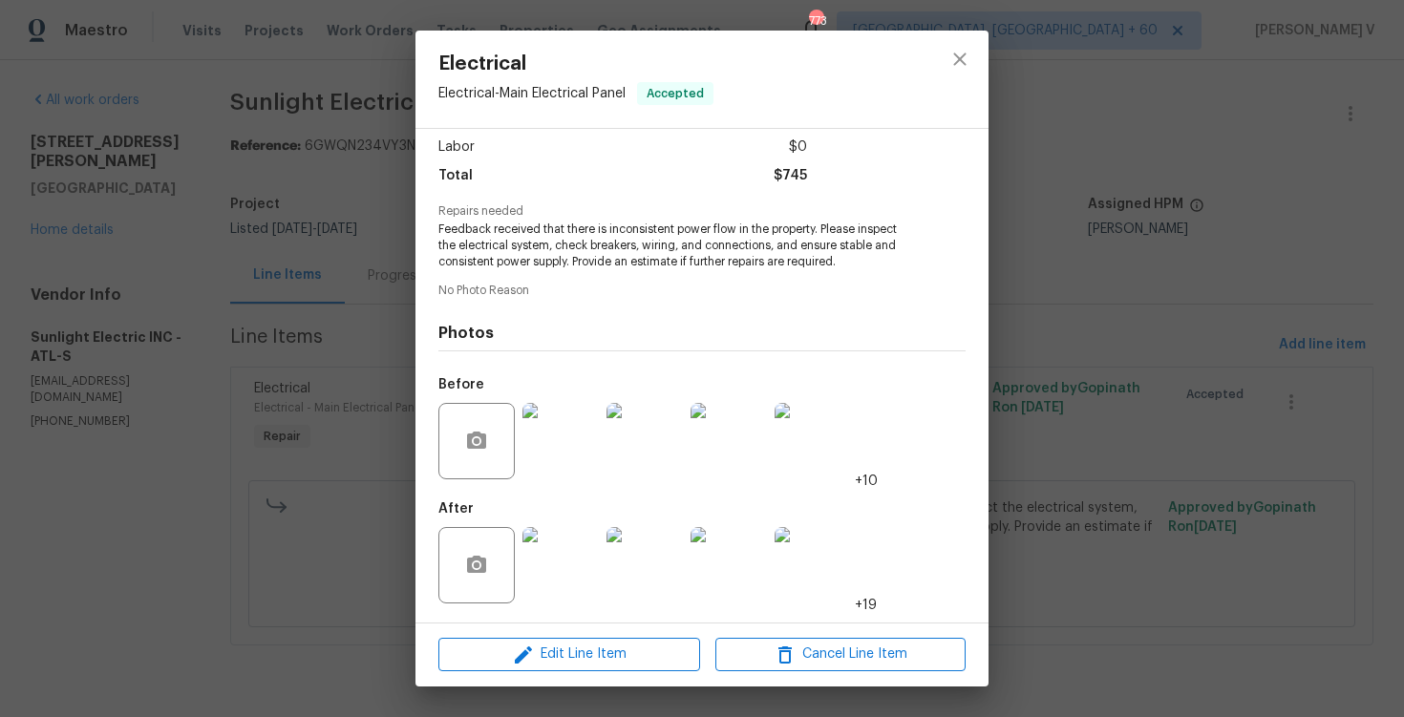
click at [324, 412] on div "Electrical Electrical - Main Electrical Panel Accepted Vendor Sunlight Electric…" at bounding box center [702, 358] width 1404 height 717
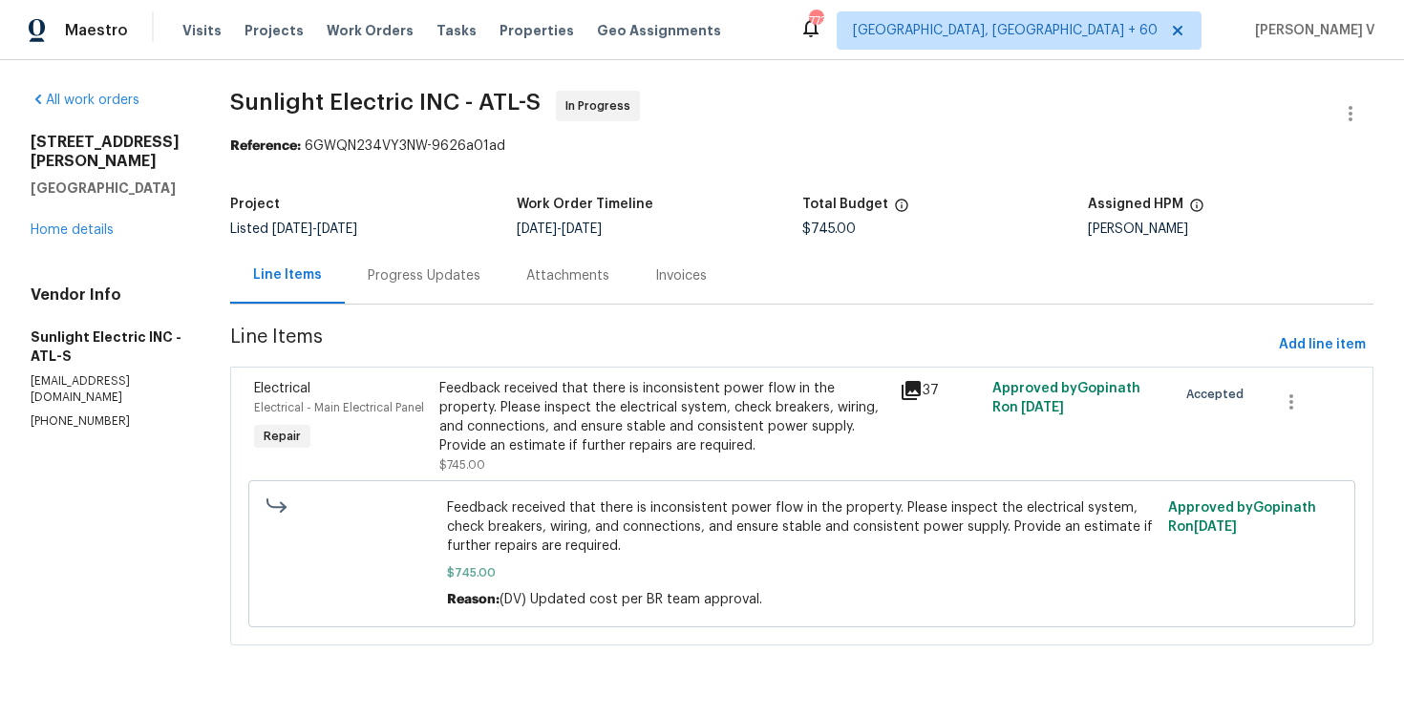
click at [501, 299] on div "Progress Updates" at bounding box center [424, 275] width 159 height 56
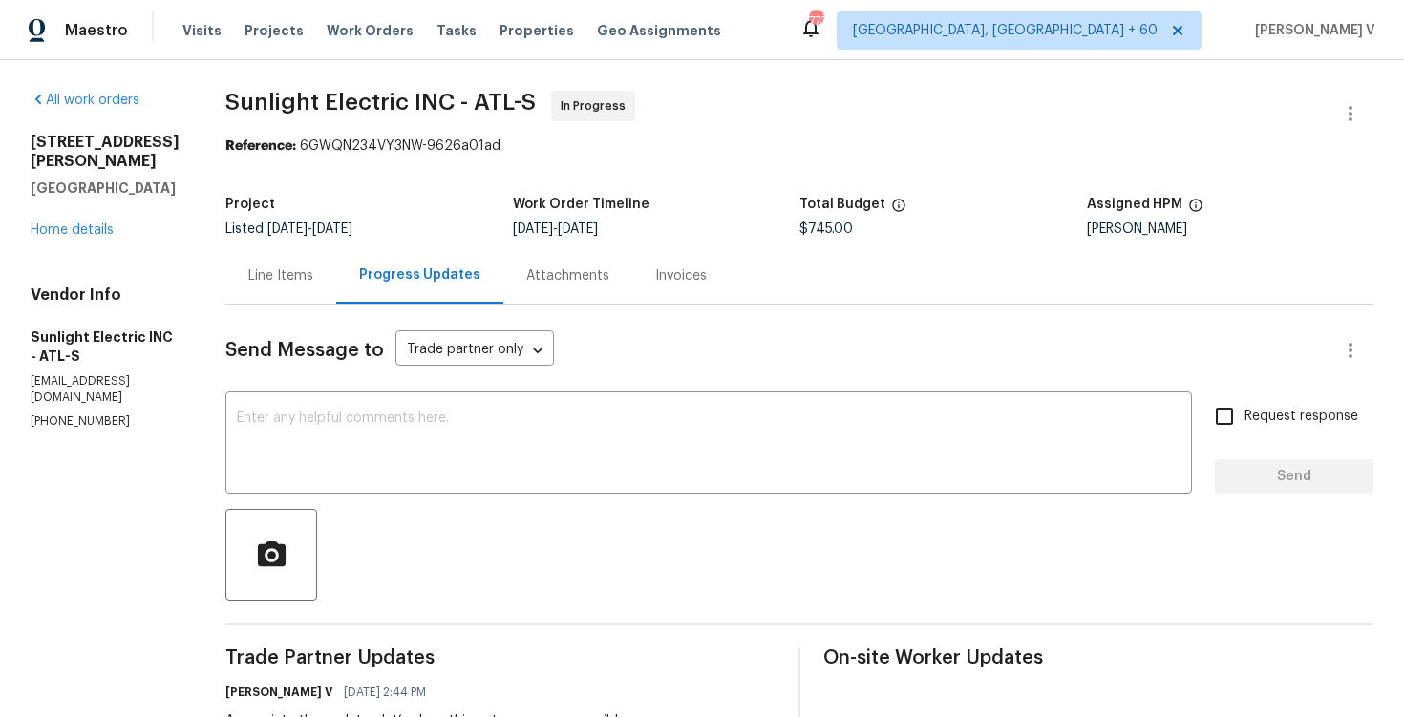
click at [272, 294] on div "Line Items" at bounding box center [280, 275] width 111 height 56
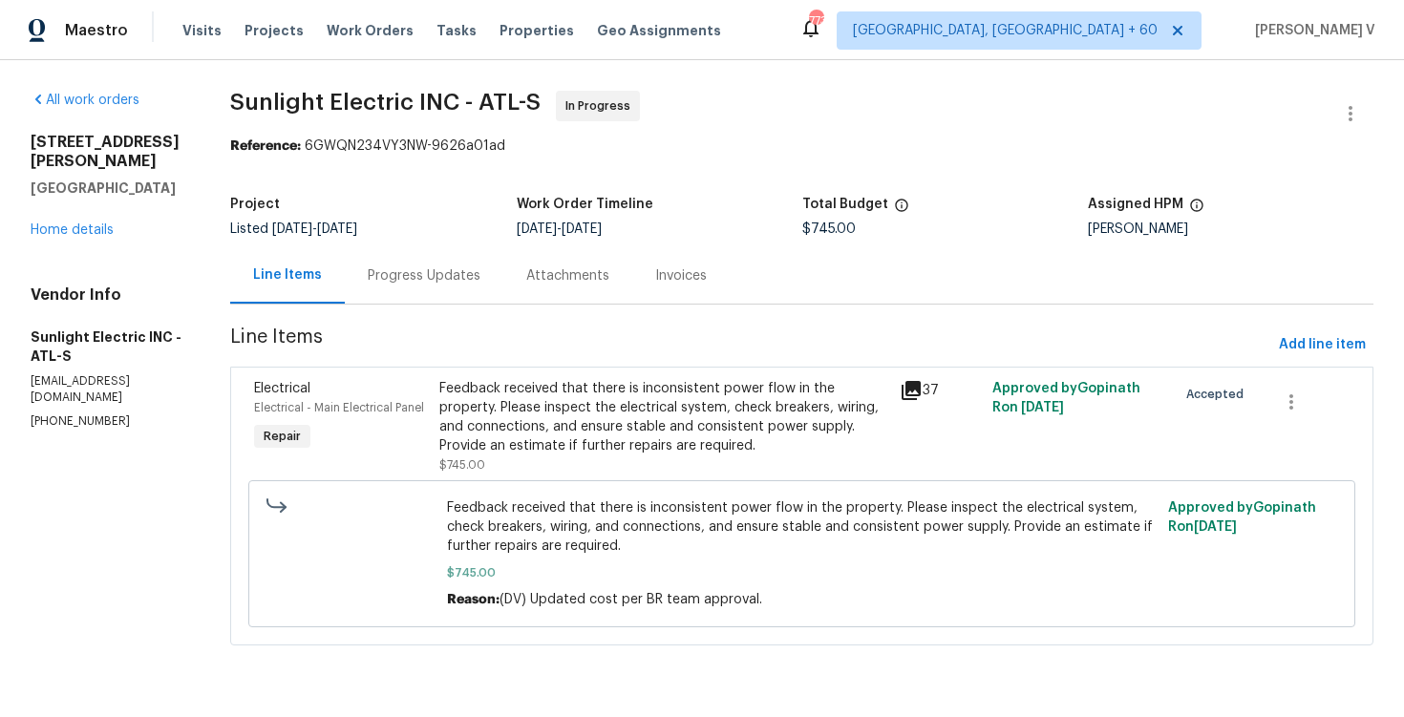
click at [604, 421] on div "Feedback received that there is inconsistent power flow in the property. Please…" at bounding box center [664, 417] width 450 height 76
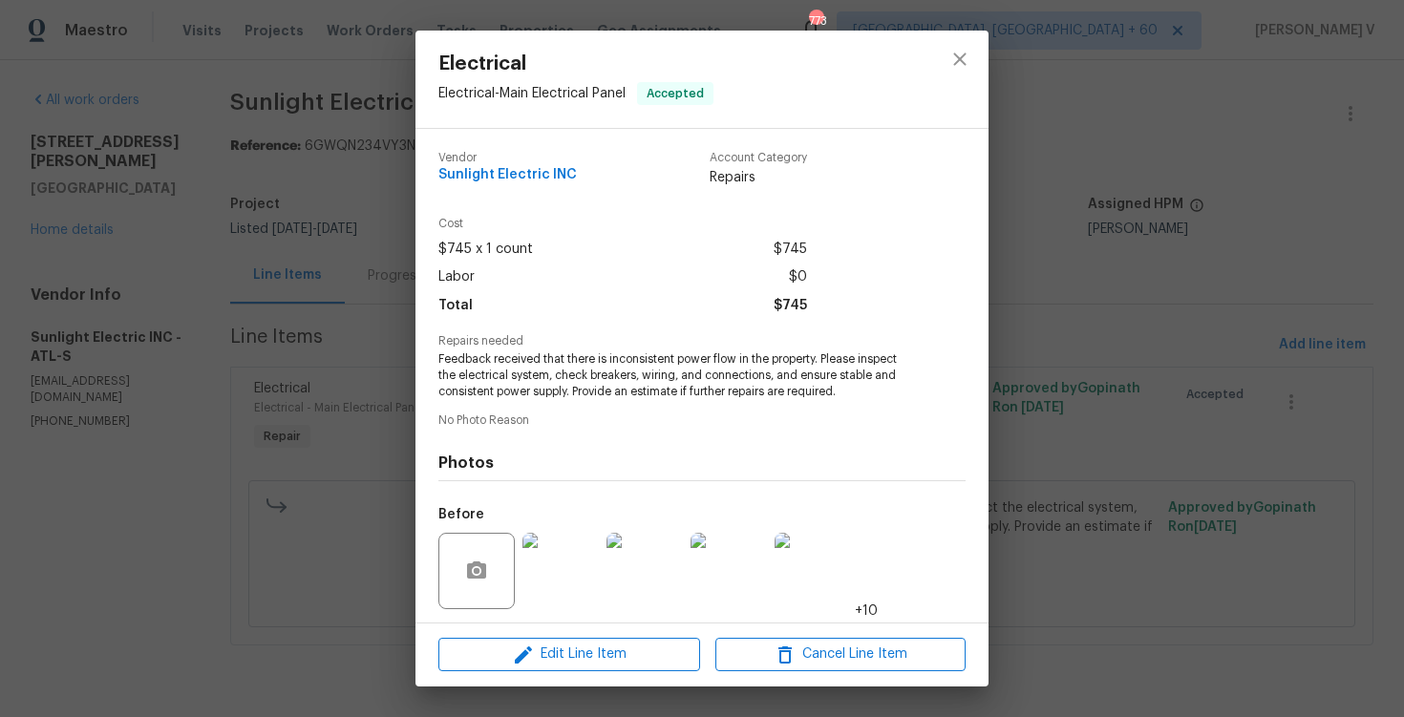
scroll to position [130, 0]
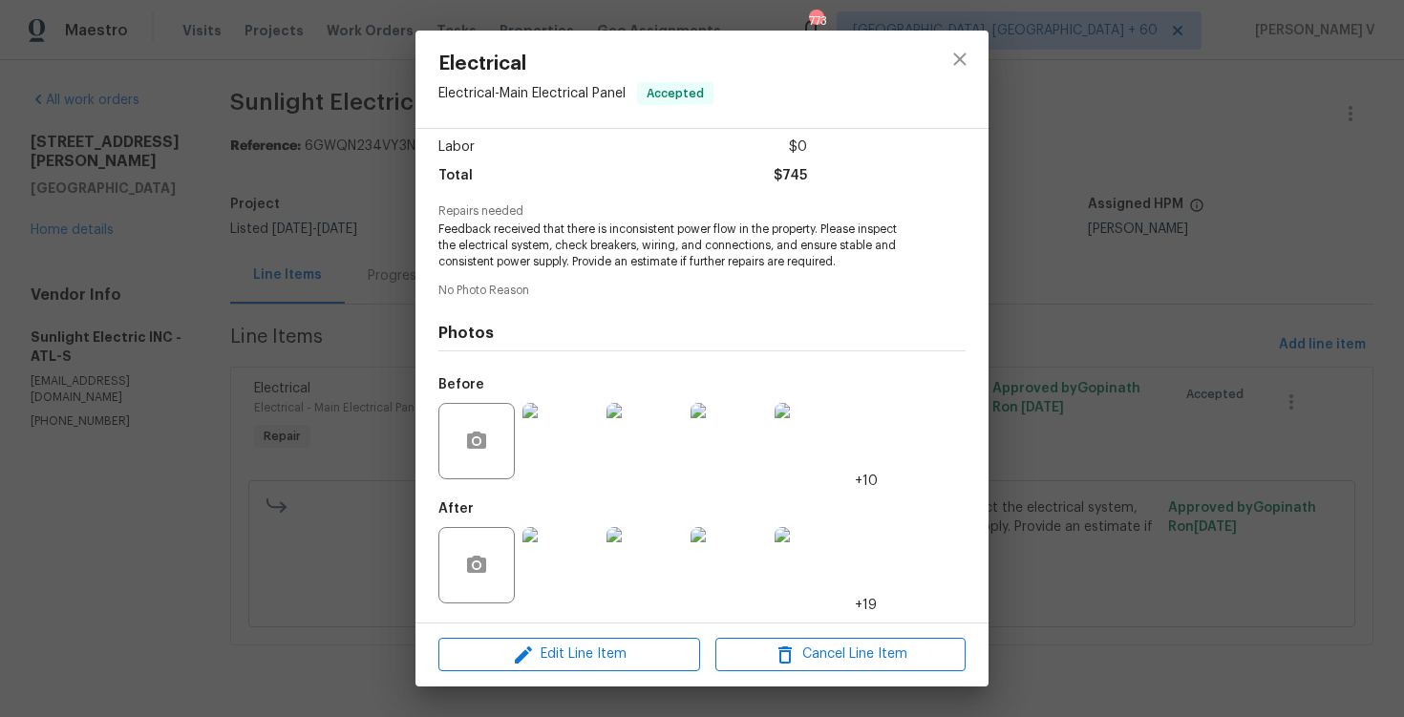
click at [580, 560] on img at bounding box center [561, 565] width 76 height 76
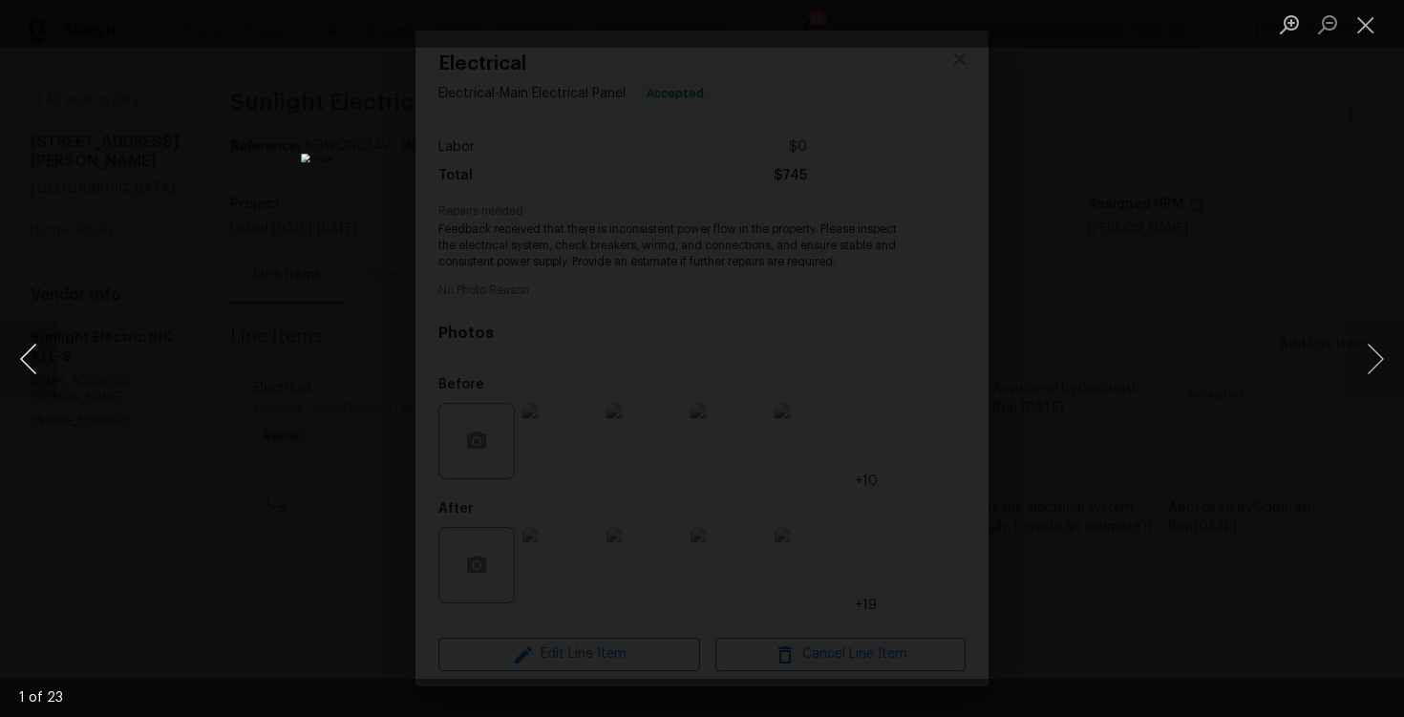
click at [28, 356] on button "Previous image" at bounding box center [28, 359] width 57 height 76
click at [191, 311] on div "Lightbox" at bounding box center [702, 358] width 1404 height 717
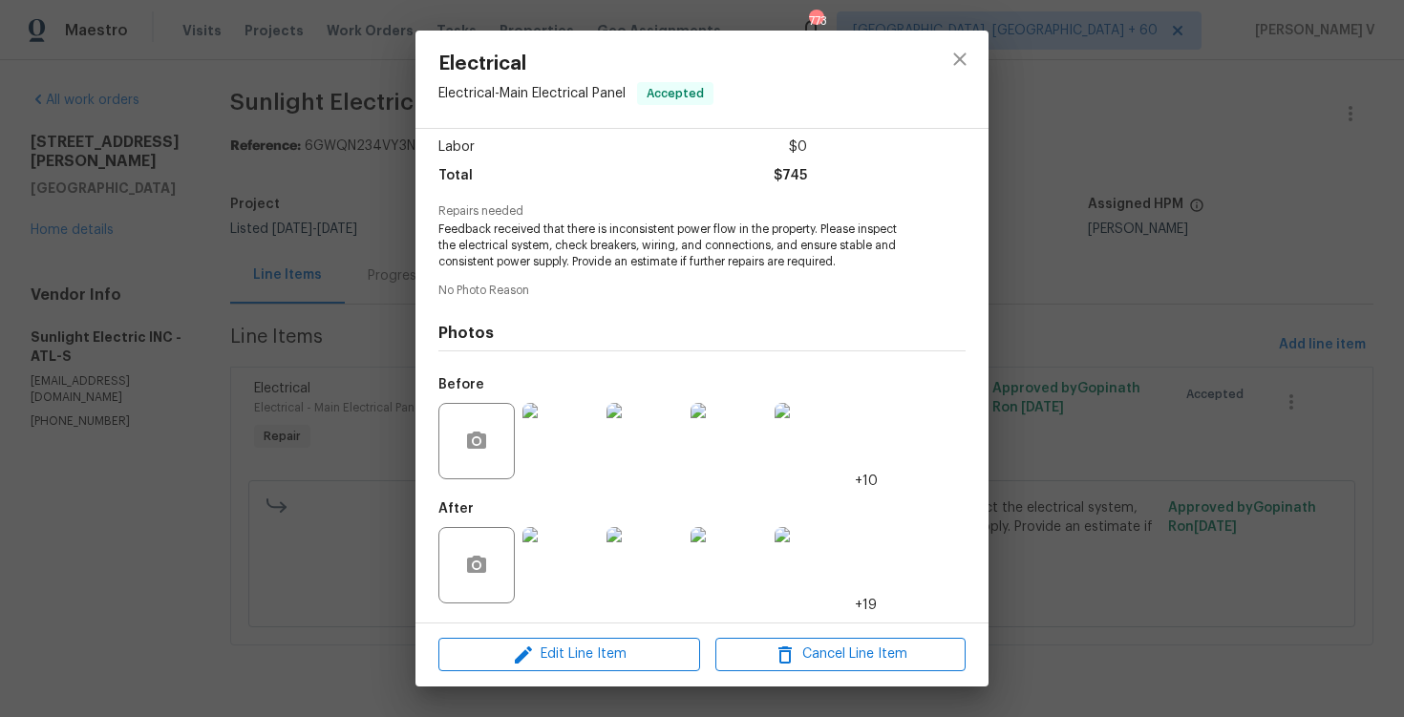
click at [273, 518] on div "Electrical Electrical - Main Electrical Panel Accepted Vendor Sunlight Electric…" at bounding box center [702, 358] width 1404 height 717
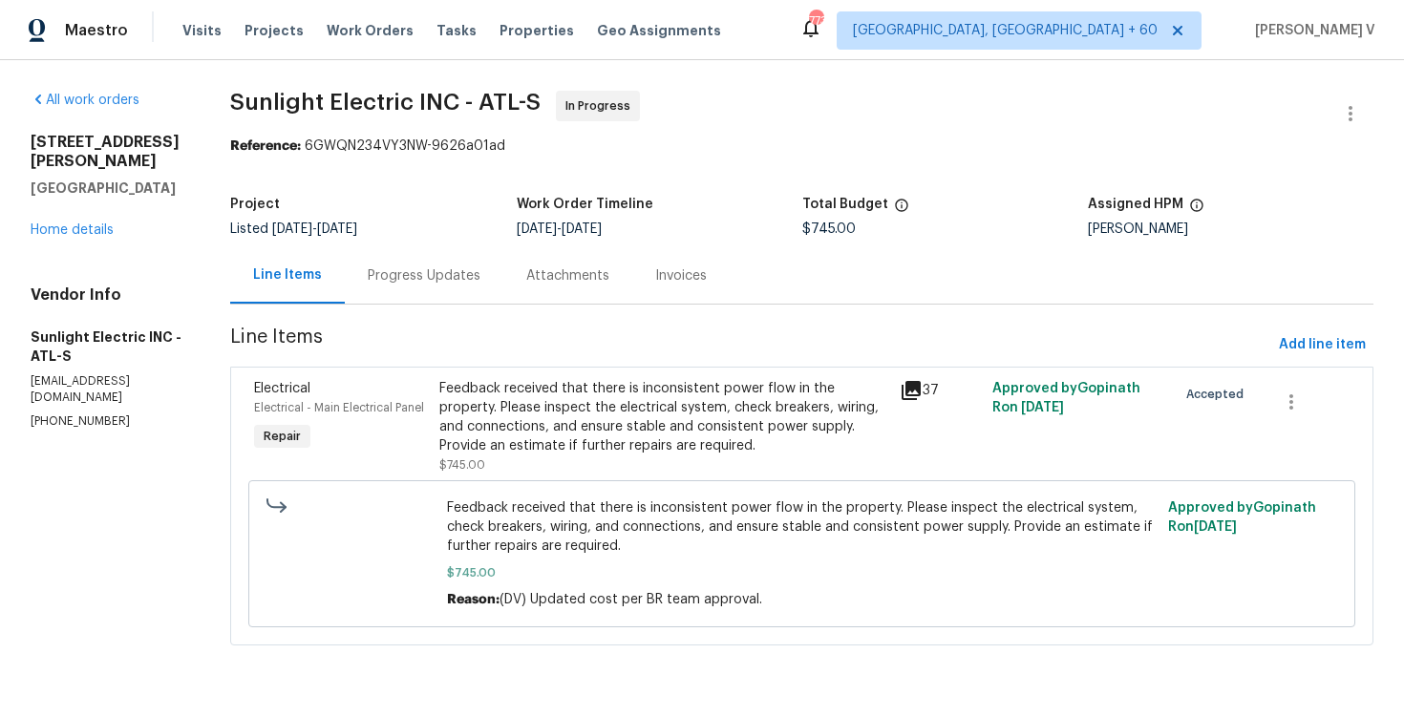
click at [635, 429] on div "Feedback received that there is inconsistent power flow in the property. Please…" at bounding box center [664, 417] width 450 height 76
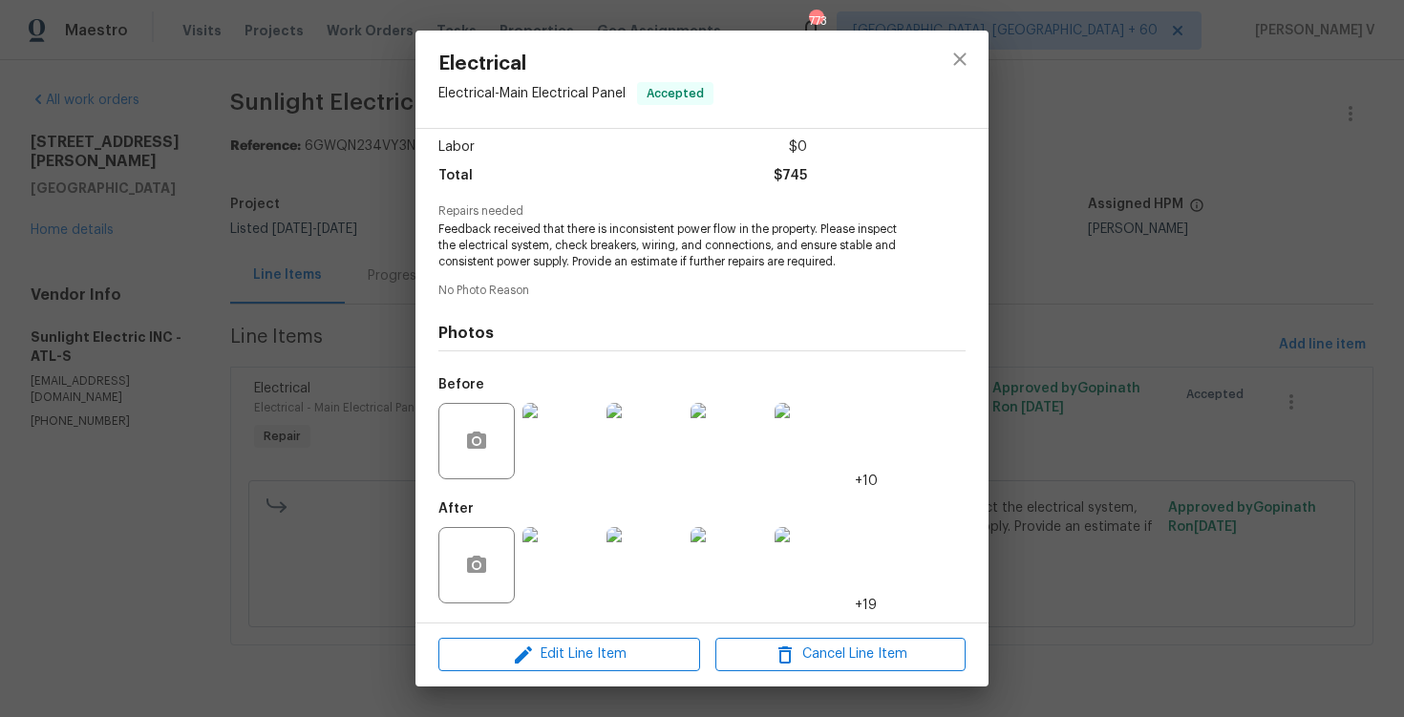
click at [562, 523] on div at bounding box center [561, 565] width 84 height 99
click at [529, 532] on img at bounding box center [561, 565] width 76 height 76
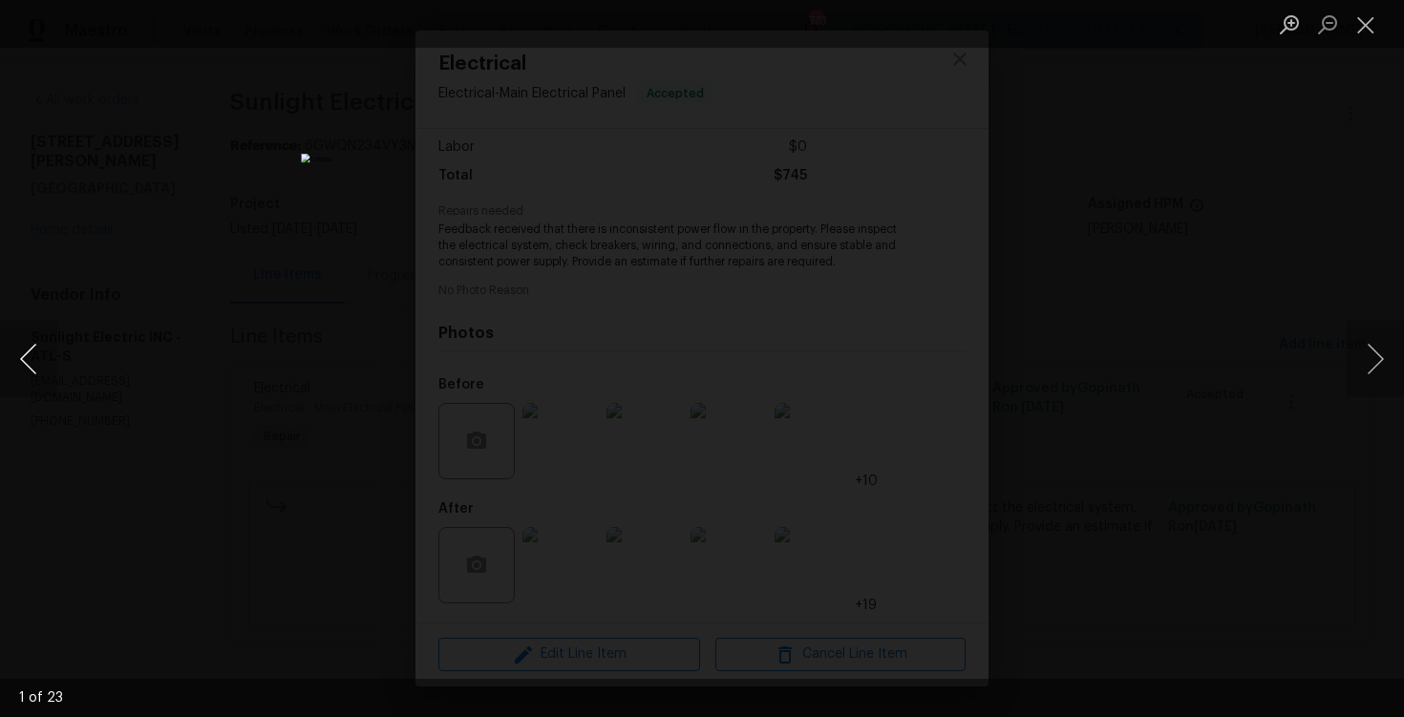
click at [42, 355] on button "Previous image" at bounding box center [28, 359] width 57 height 76
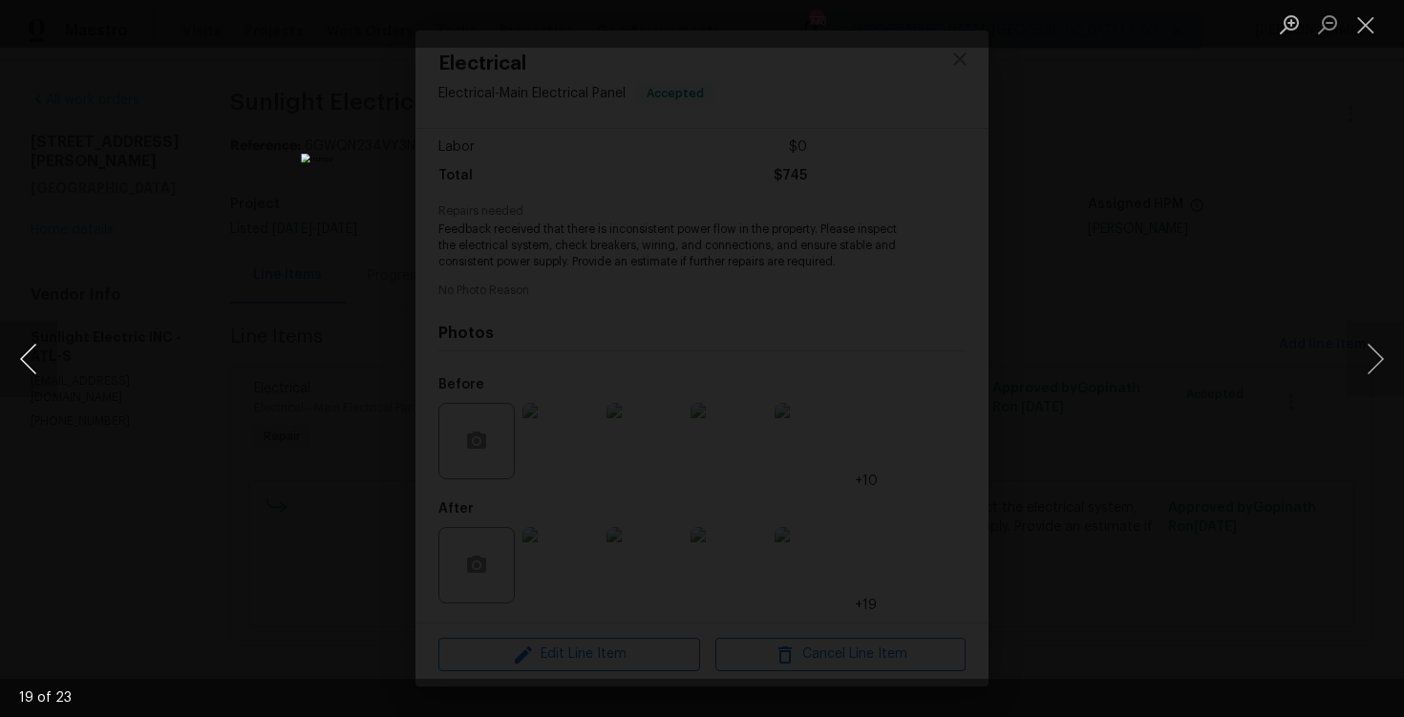
click at [42, 355] on button "Previous image" at bounding box center [28, 359] width 57 height 76
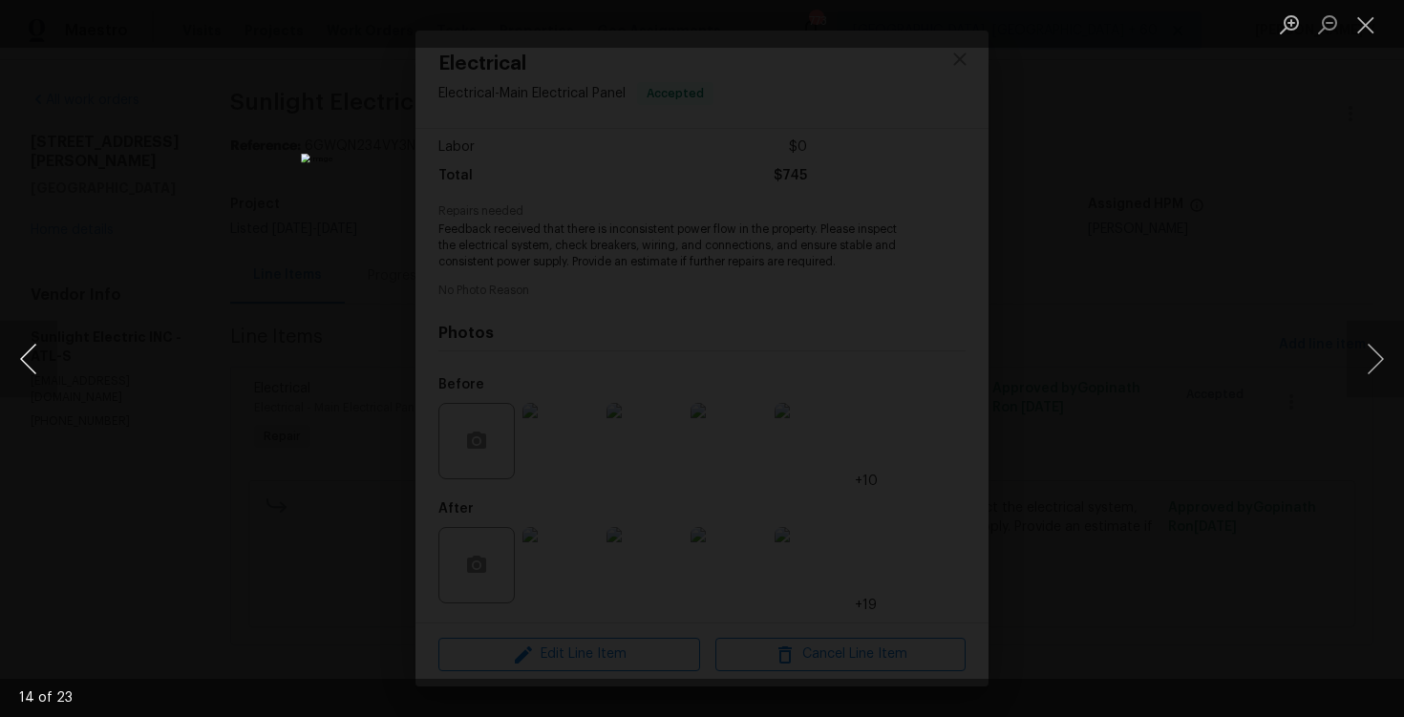
click at [42, 355] on button "Previous image" at bounding box center [28, 359] width 57 height 76
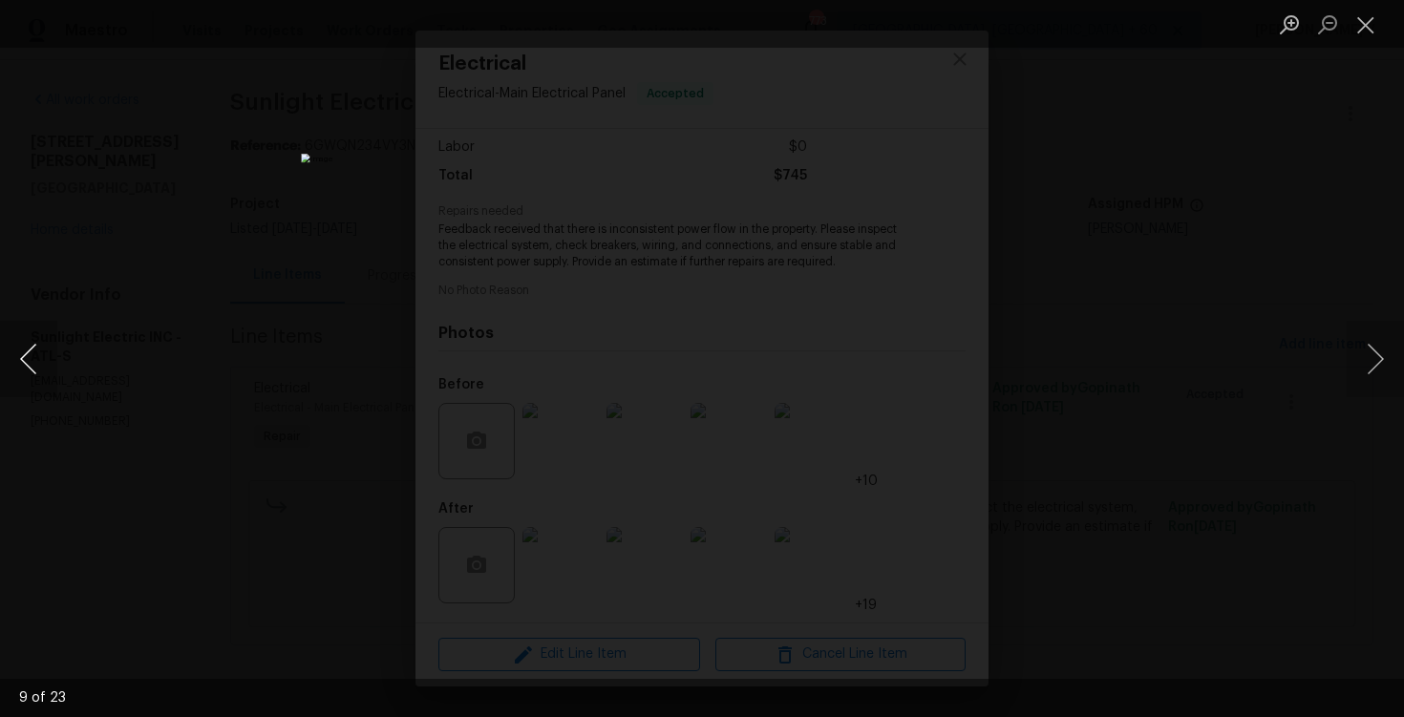
click at [42, 355] on button "Previous image" at bounding box center [28, 359] width 57 height 76
click at [1367, 375] on button "Next image" at bounding box center [1375, 359] width 57 height 76
click at [43, 339] on button "Previous image" at bounding box center [28, 359] width 57 height 76
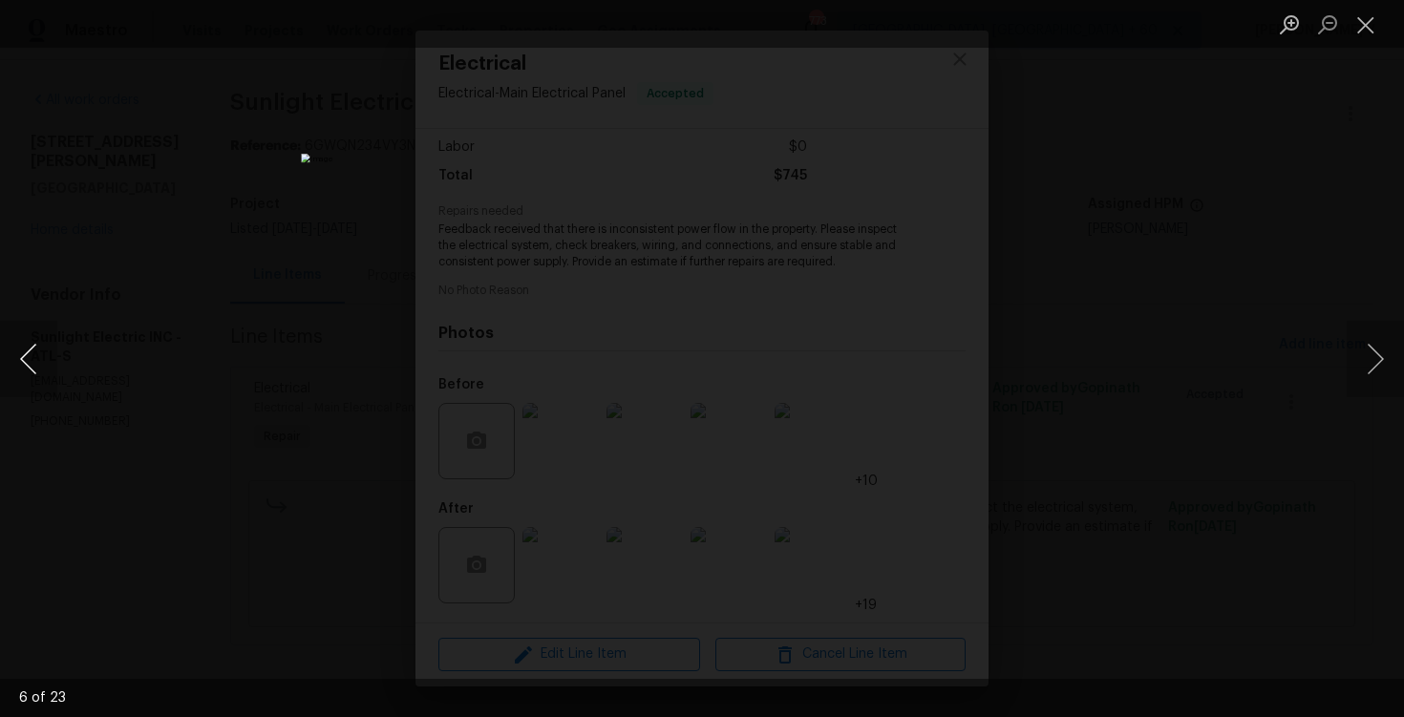
click at [43, 339] on button "Previous image" at bounding box center [28, 359] width 57 height 76
click at [200, 247] on div "Lightbox" at bounding box center [702, 358] width 1404 height 717
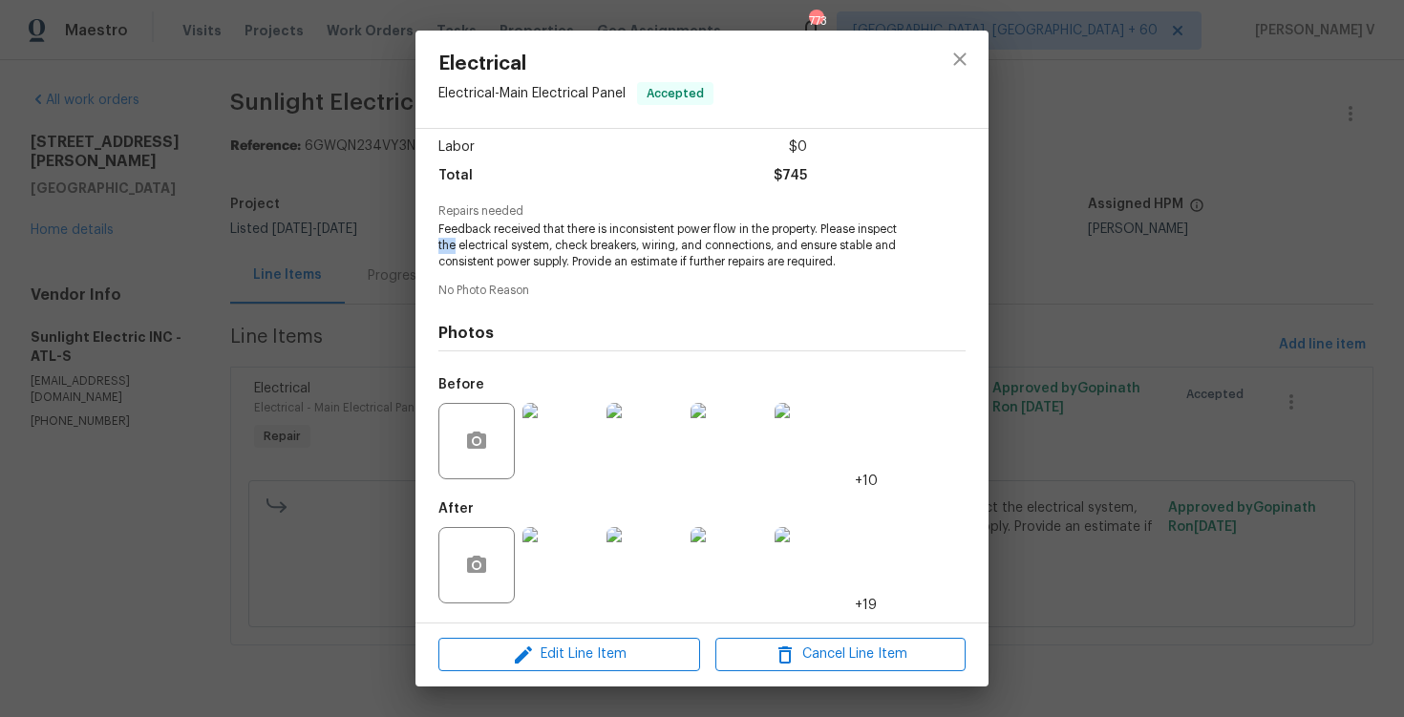
click at [200, 247] on div "Electrical Electrical - Main Electrical Panel Accepted Vendor Sunlight Electric…" at bounding box center [702, 358] width 1404 height 717
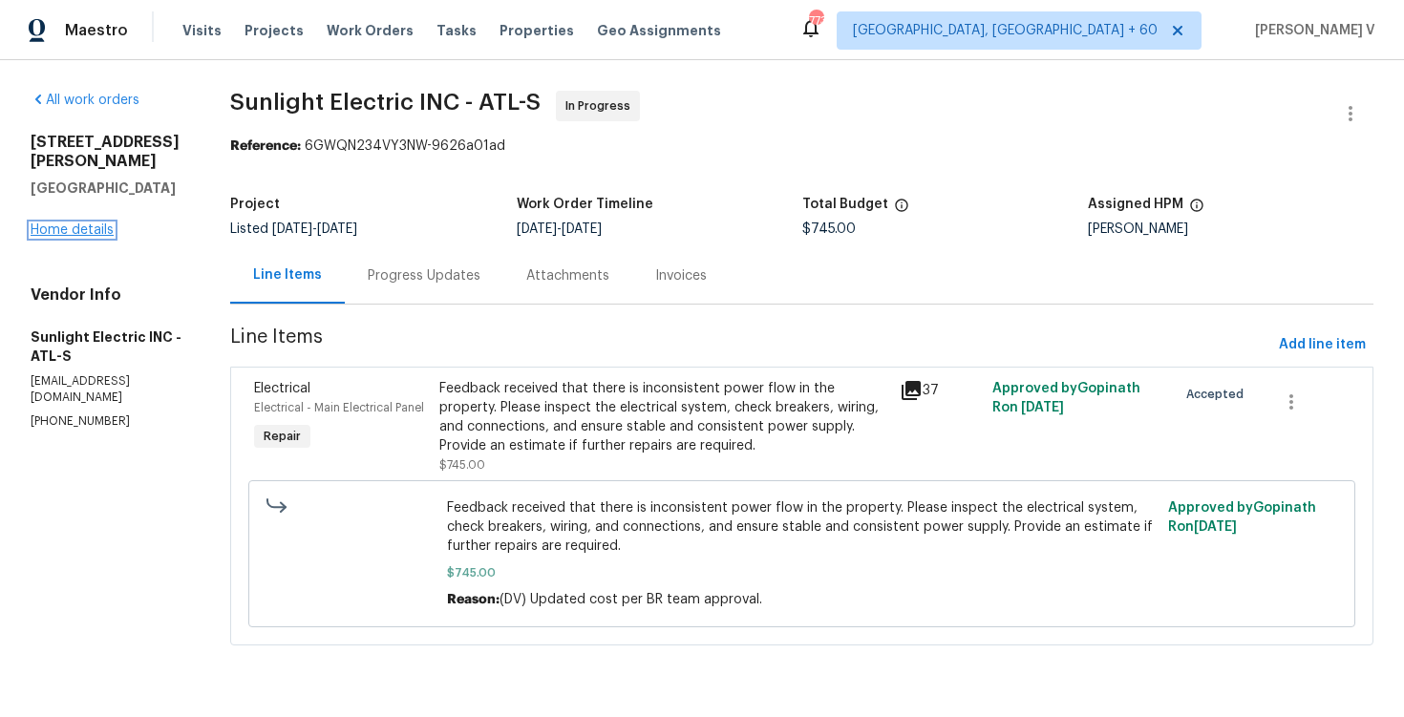
click at [109, 224] on link "Home details" at bounding box center [72, 230] width 83 height 13
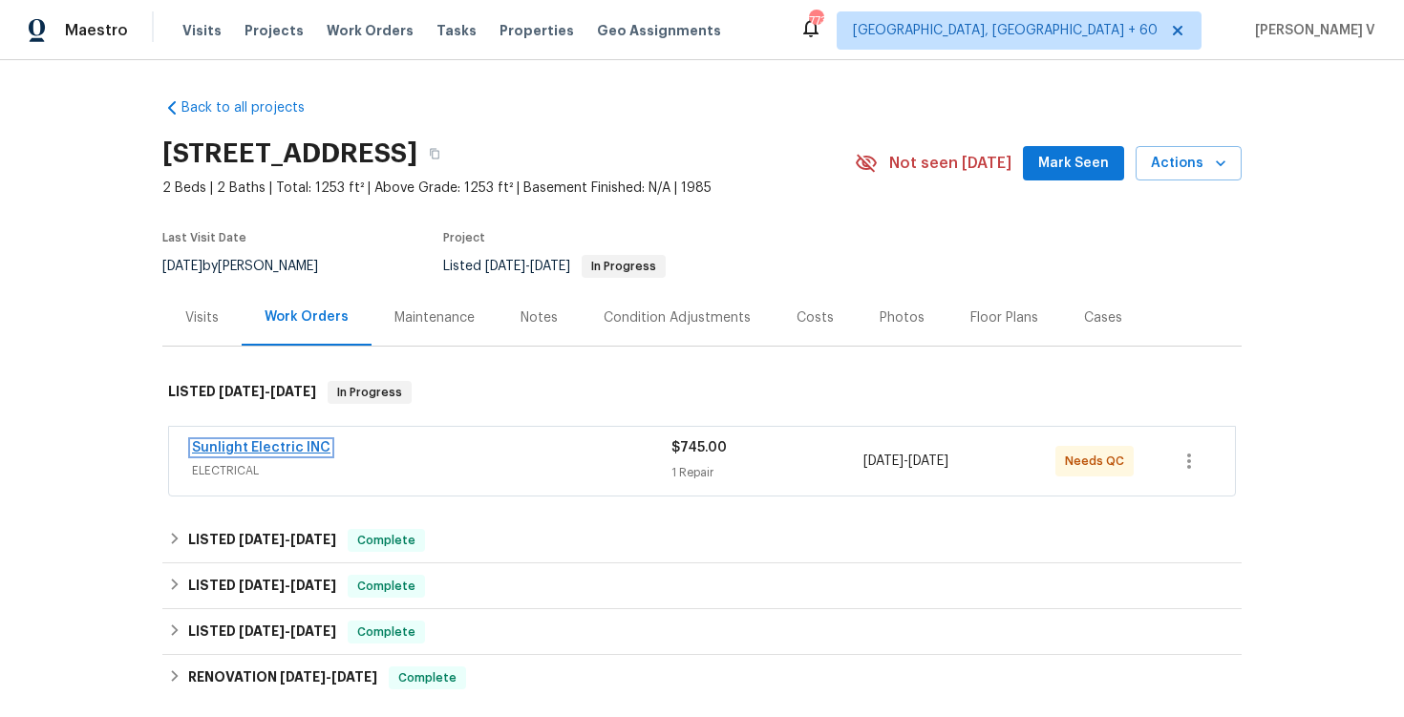
click at [264, 452] on link "Sunlight Electric INC" at bounding box center [261, 447] width 139 height 13
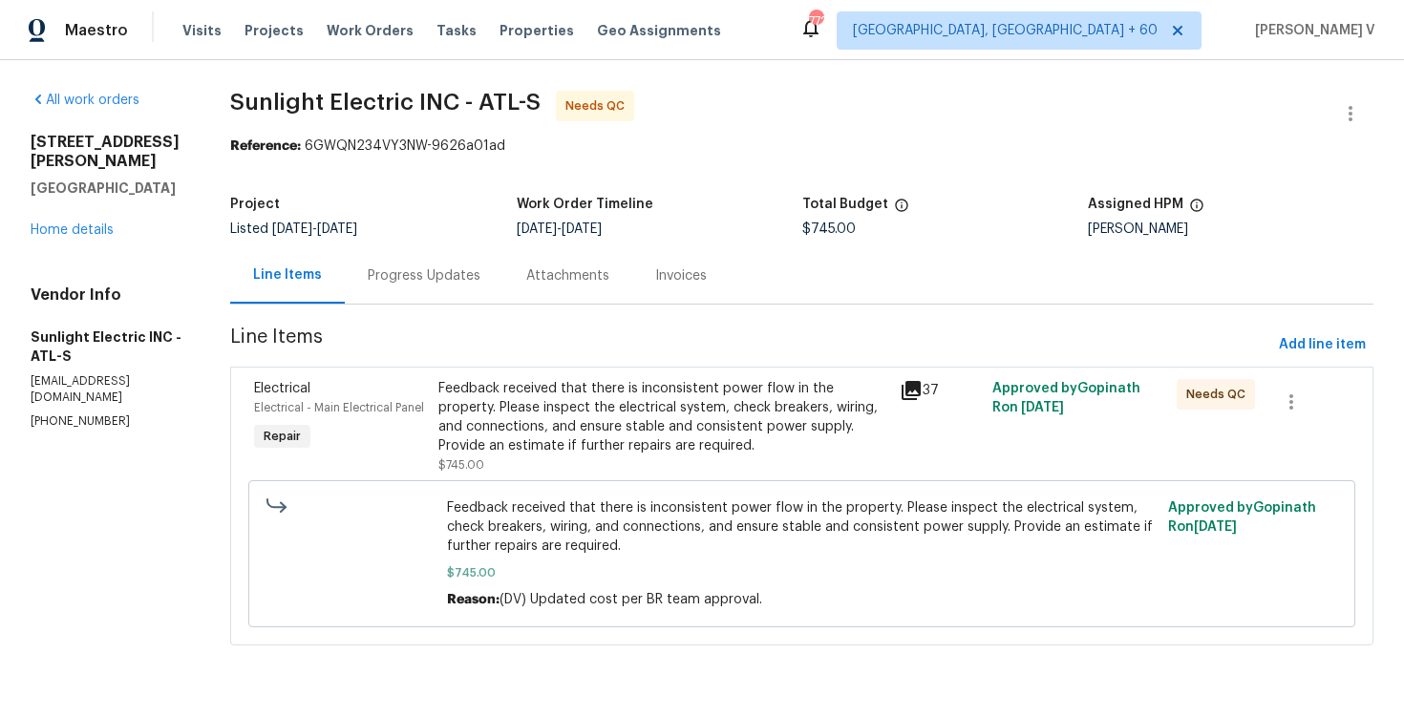
click at [428, 268] on div "Progress Updates" at bounding box center [424, 276] width 113 height 19
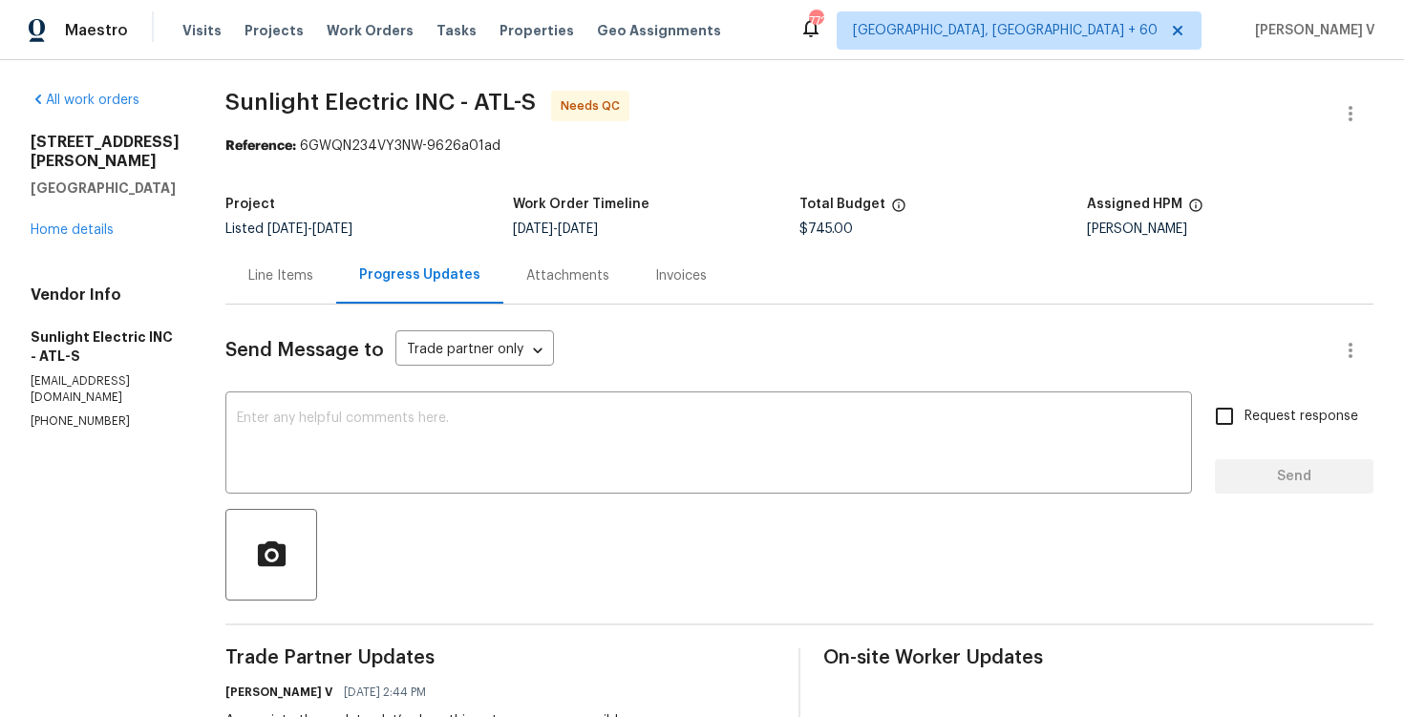
click at [308, 287] on div "Line Items" at bounding box center [280, 275] width 111 height 56
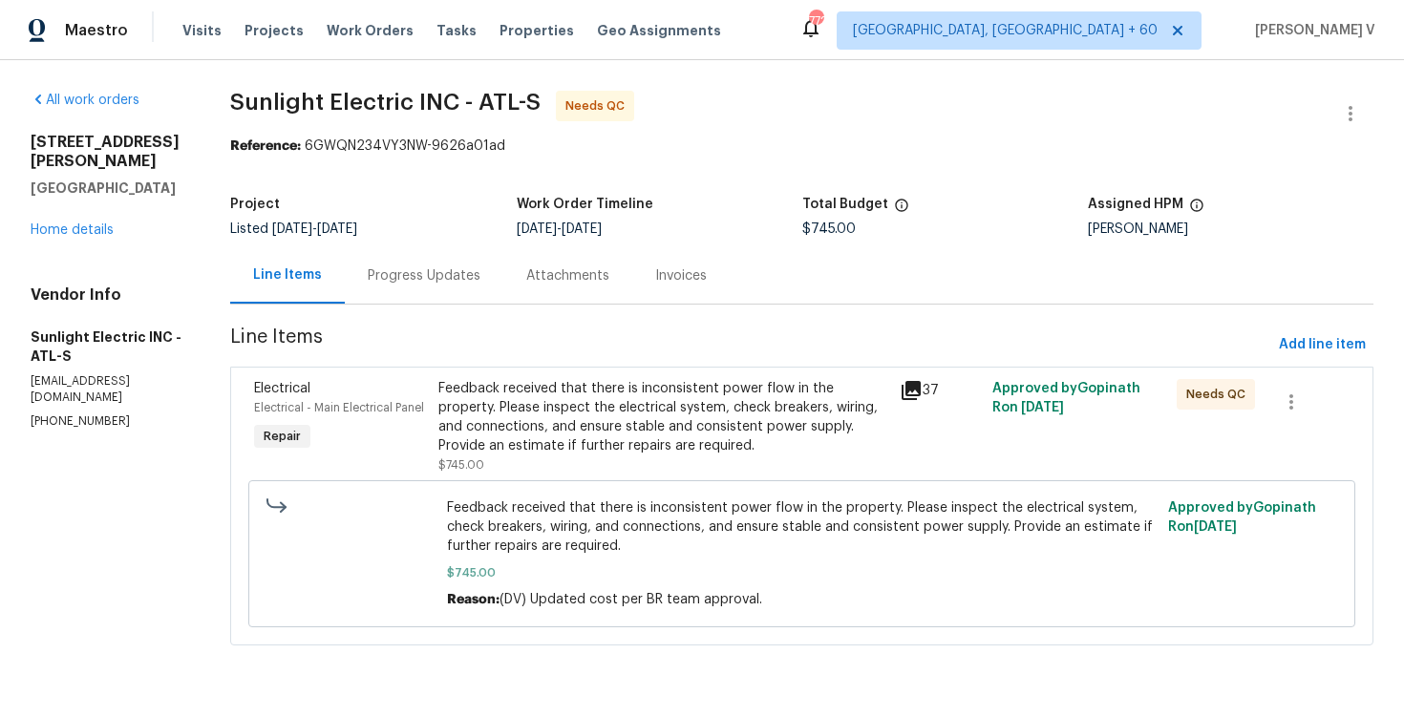
click at [452, 280] on div "Progress Updates" at bounding box center [424, 276] width 113 height 19
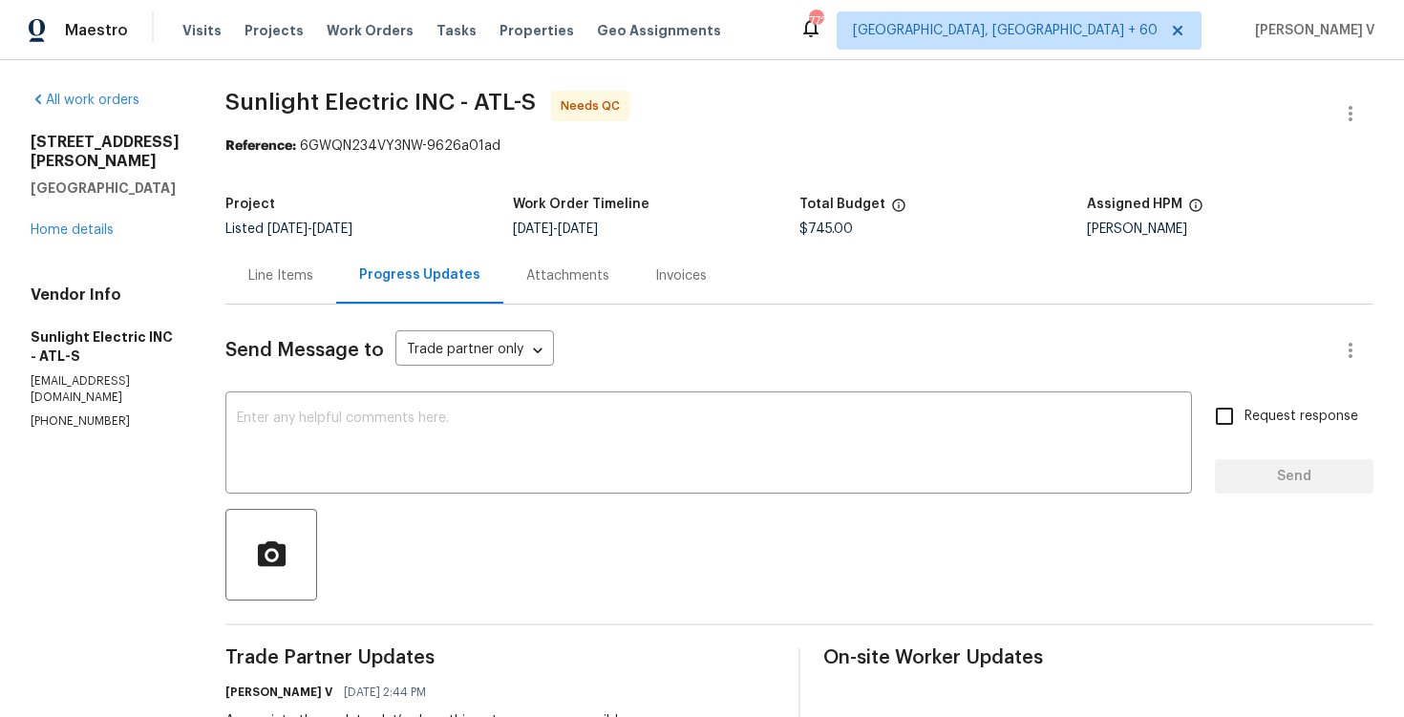
click at [360, 303] on div "Progress Updates" at bounding box center [419, 275] width 167 height 56
click at [332, 295] on div "Line Items" at bounding box center [280, 275] width 111 height 56
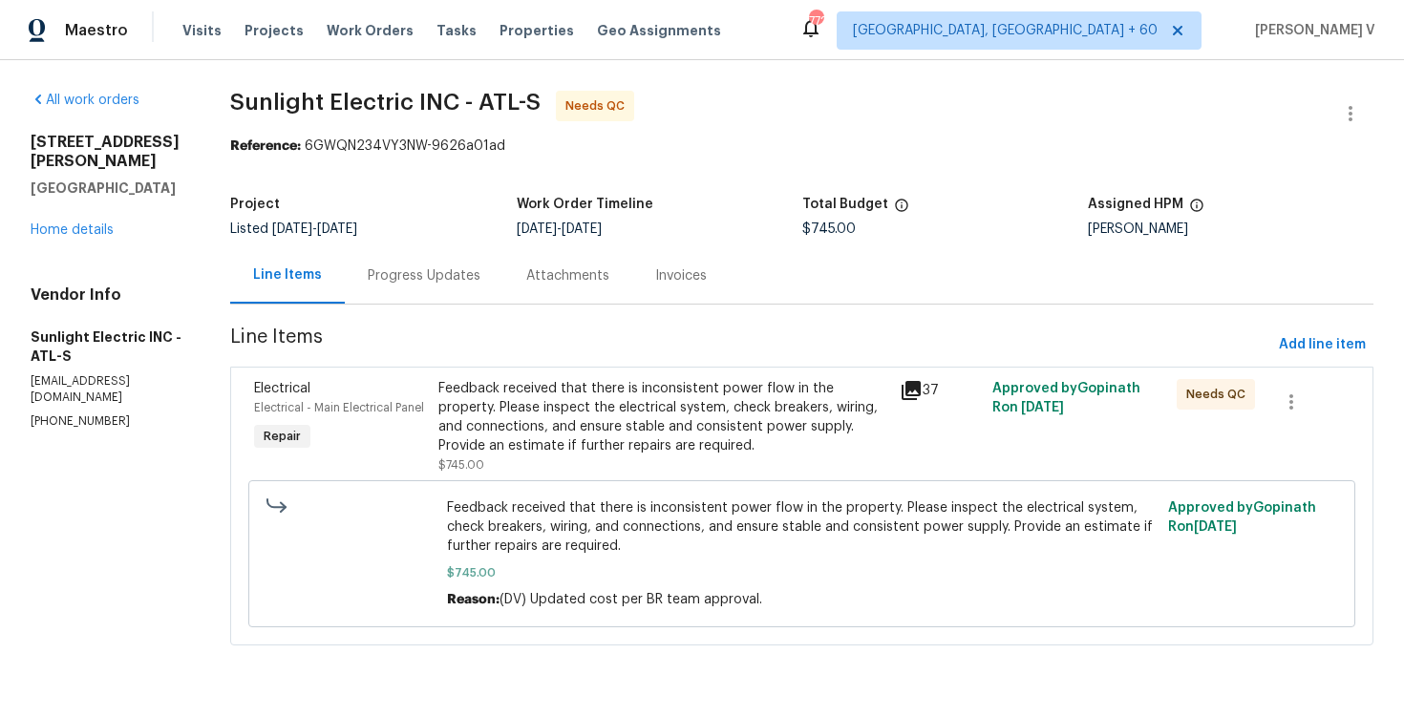
click at [558, 456] on div "Feedback received that there is inconsistent power flow in the property. Please…" at bounding box center [664, 427] width 450 height 96
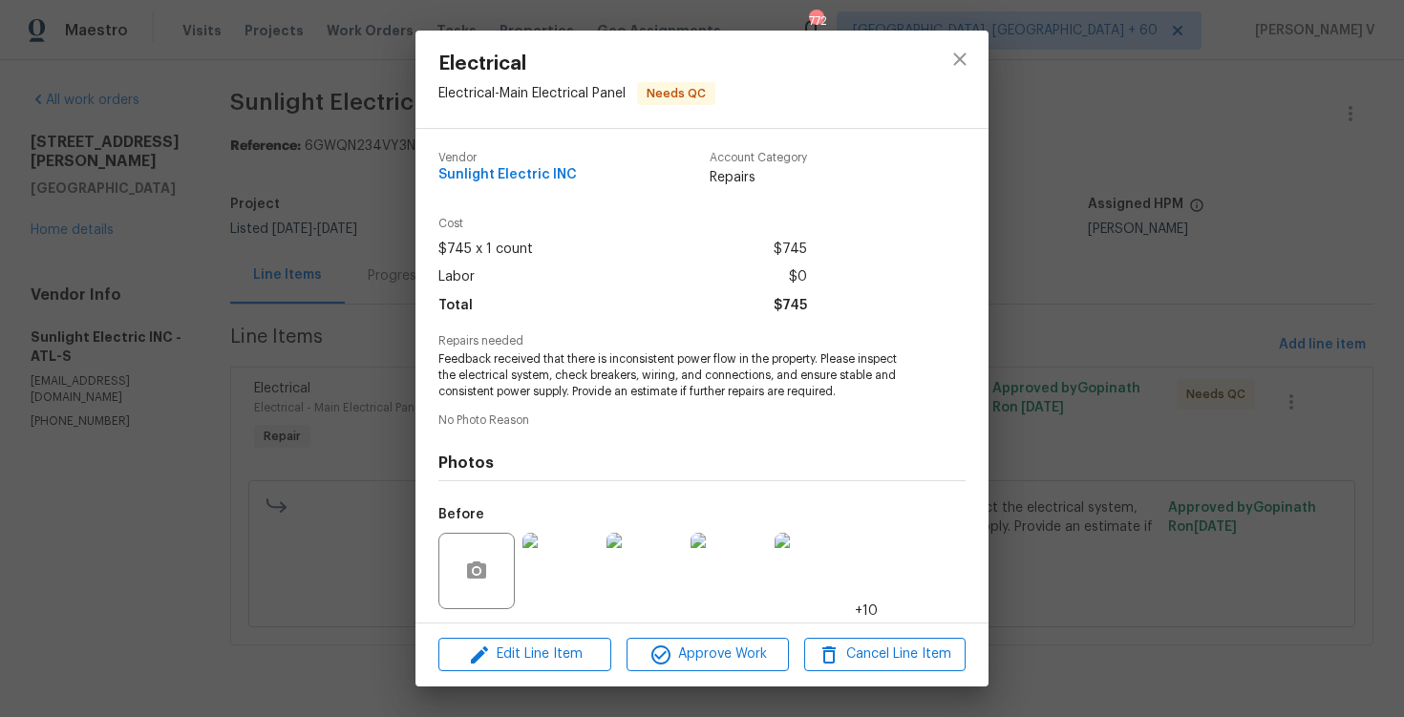
scroll to position [130, 0]
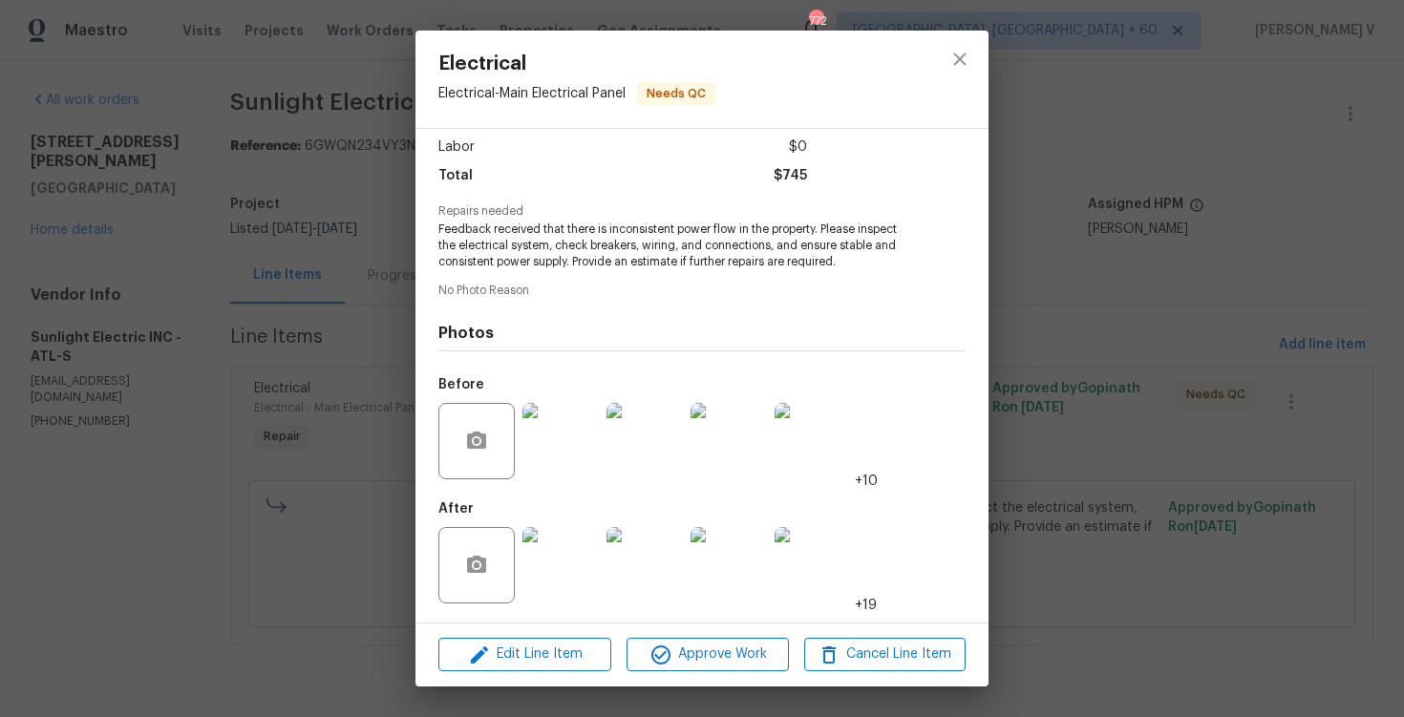
click at [406, 265] on div "Electrical Electrical - Main Electrical Panel Needs QC Vendor Sunlight Electric…" at bounding box center [702, 358] width 1404 height 717
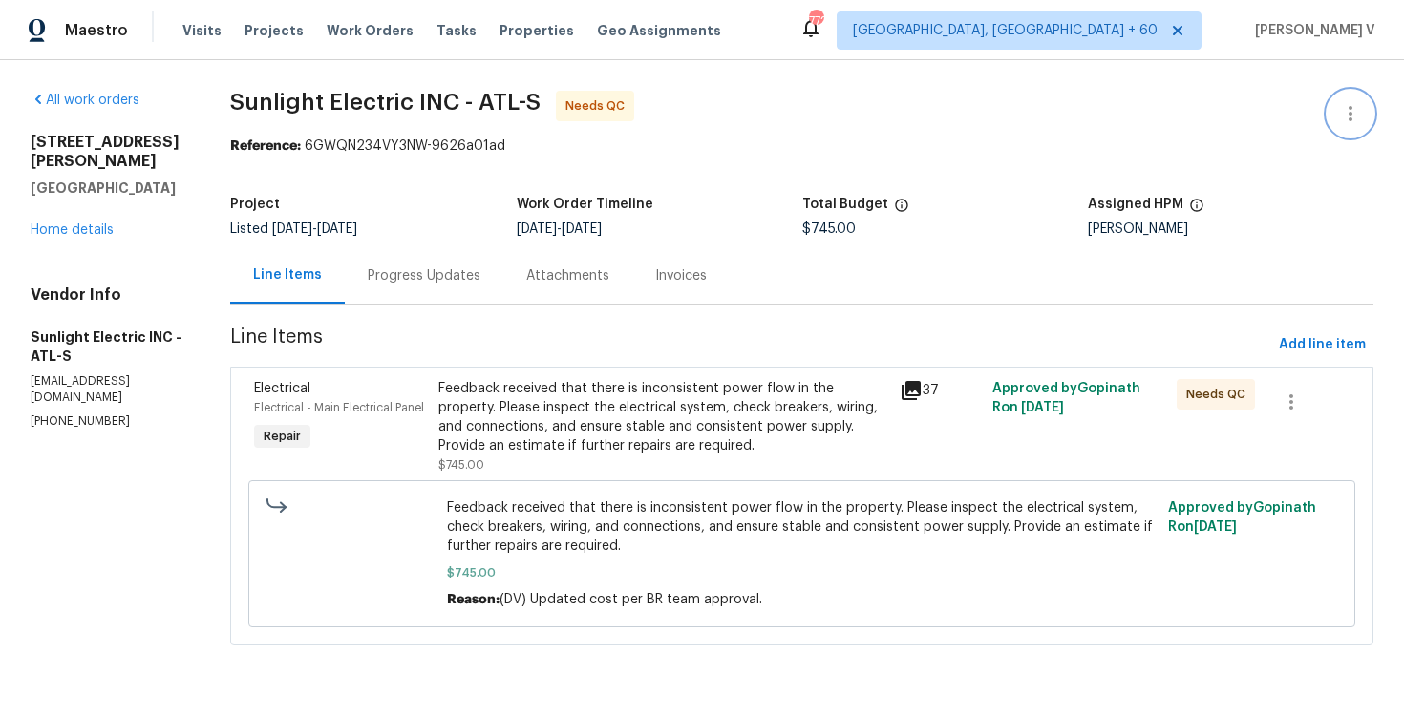
click at [1342, 108] on icon "button" at bounding box center [1350, 113] width 23 height 23
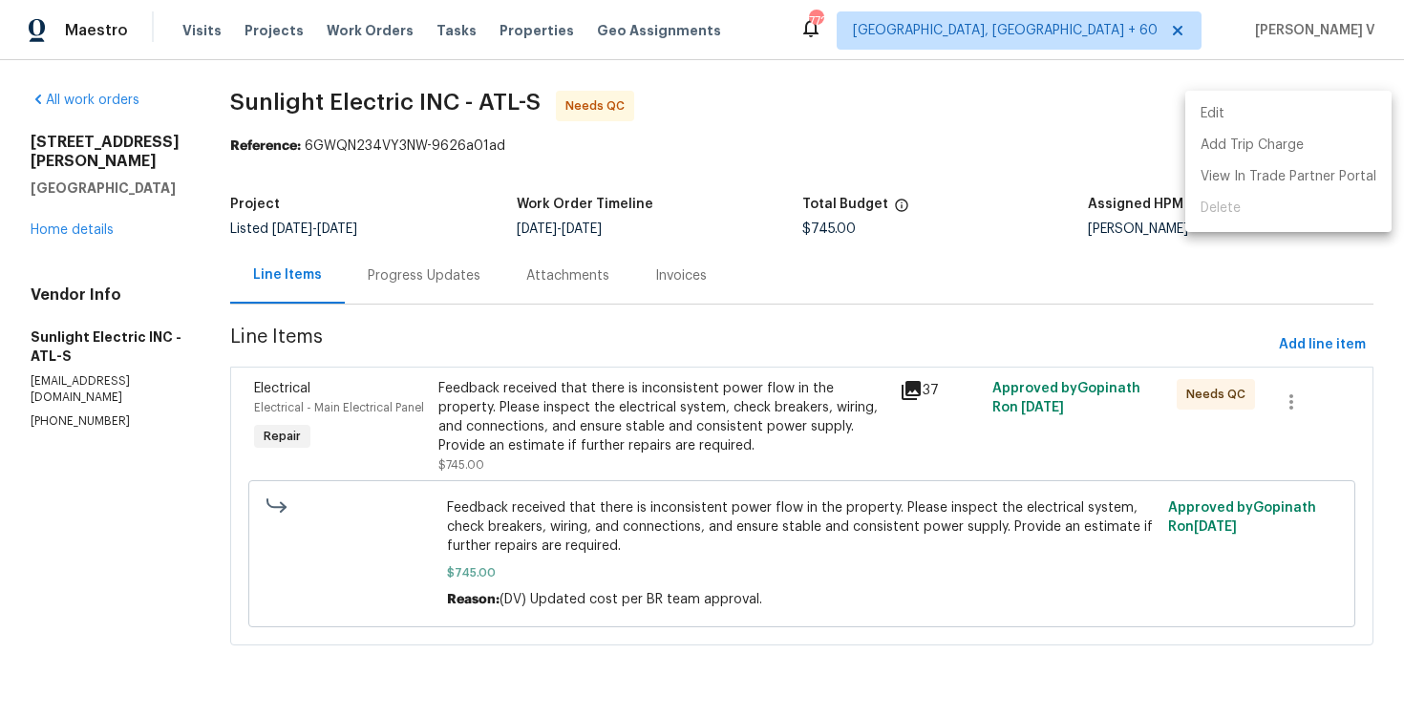
click at [1342, 108] on li "Edit" at bounding box center [1289, 114] width 206 height 32
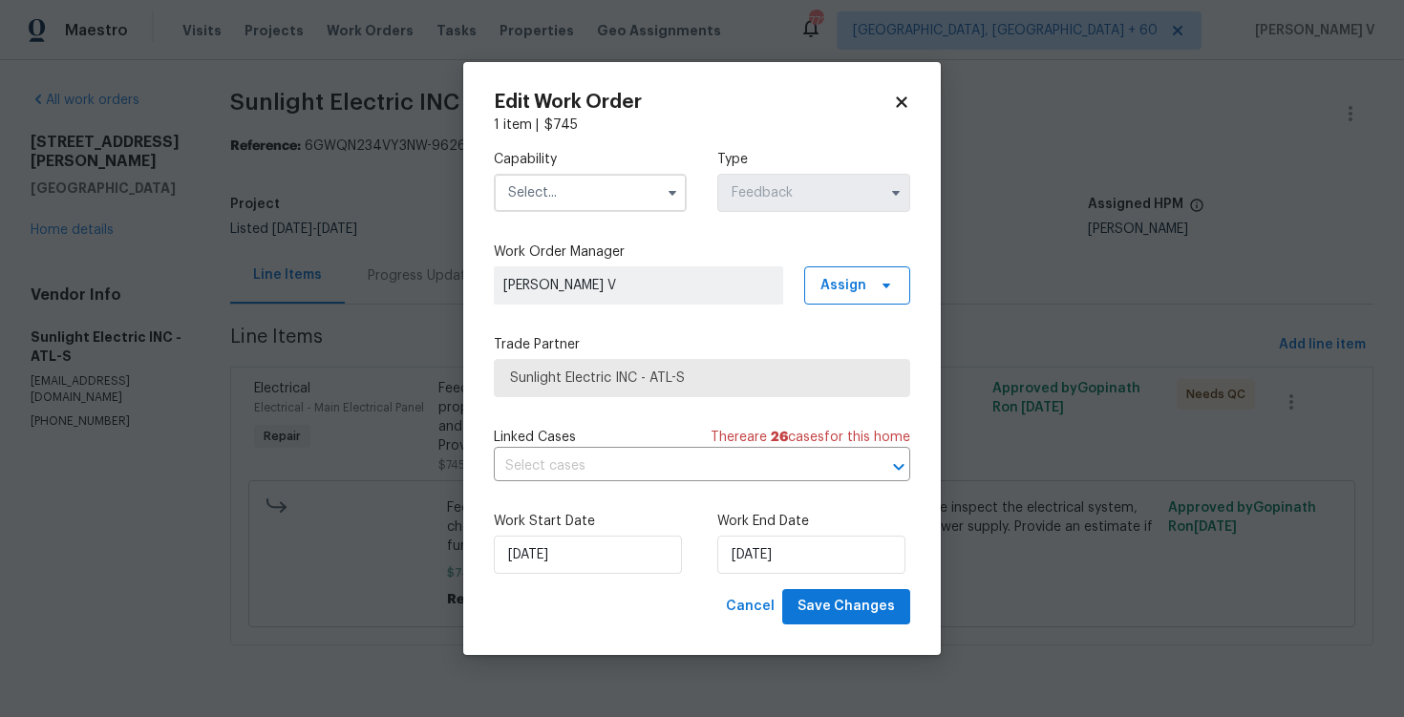
click at [576, 202] on input "text" at bounding box center [590, 193] width 193 height 38
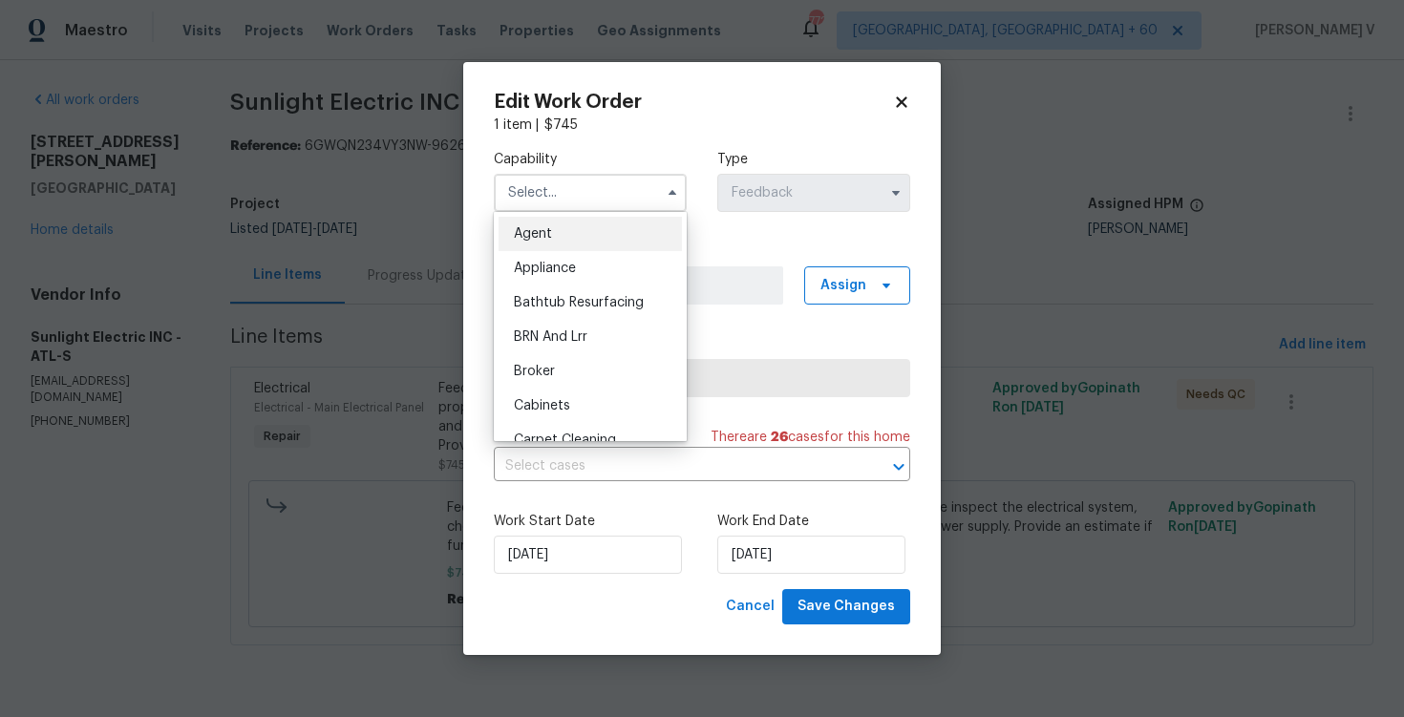
click at [555, 221] on div "Agent" at bounding box center [590, 234] width 183 height 34
type input "Agent"
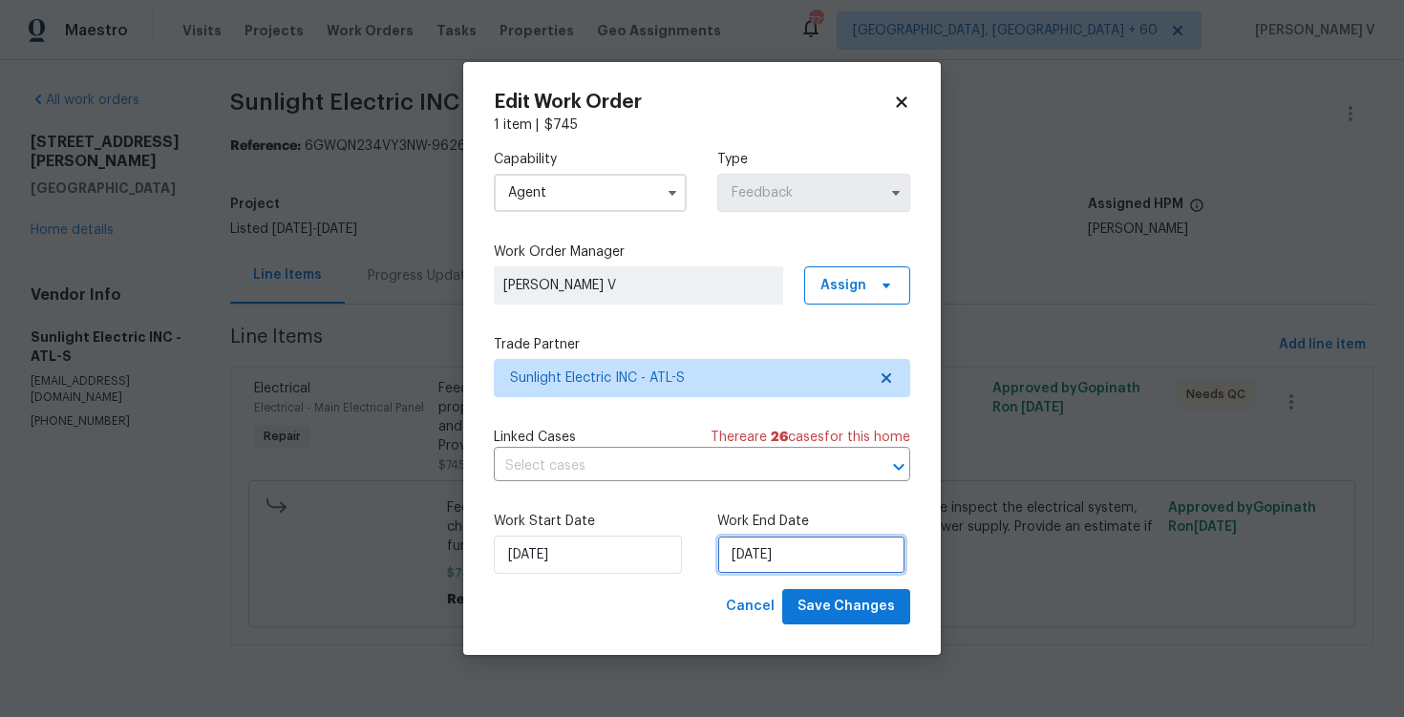
select select "9"
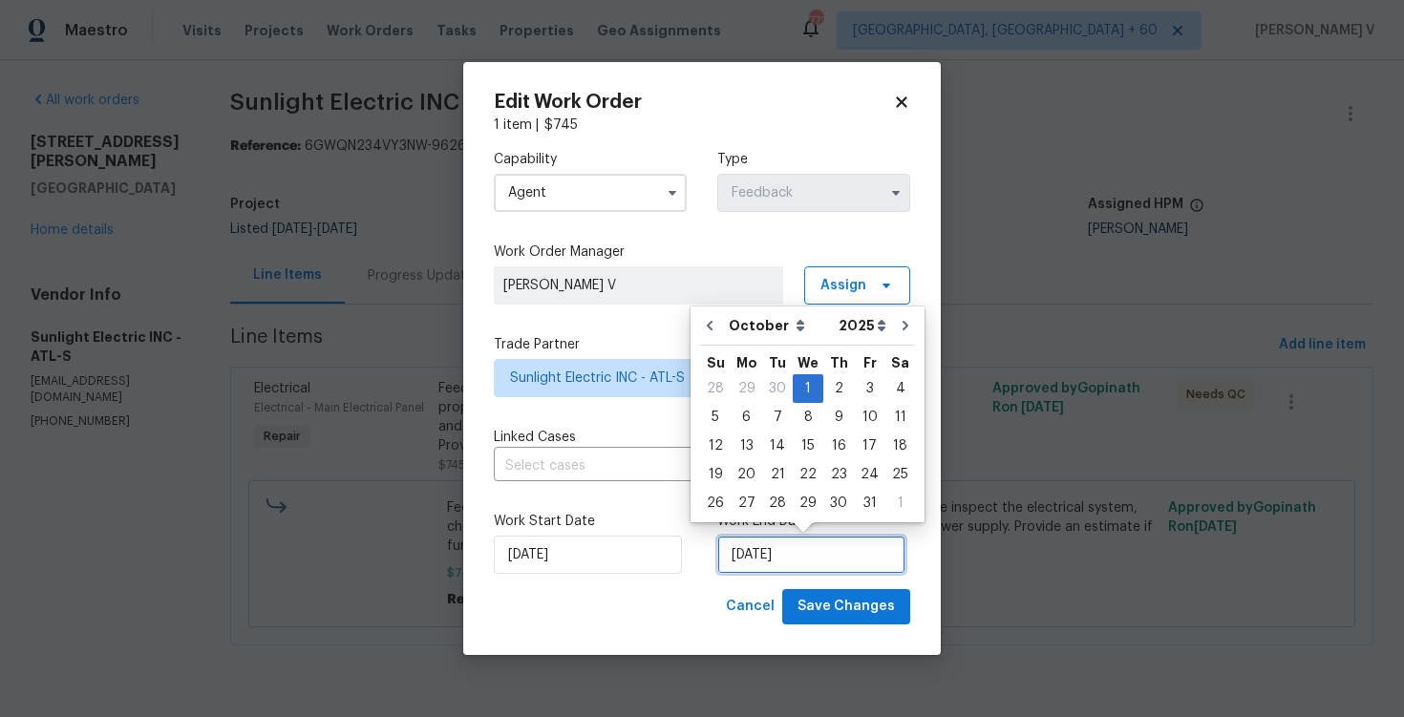
click at [803, 569] on input "01/10/2025" at bounding box center [811, 555] width 188 height 38
click at [775, 442] on div "14" at bounding box center [777, 446] width 31 height 27
type input "14/10/2025"
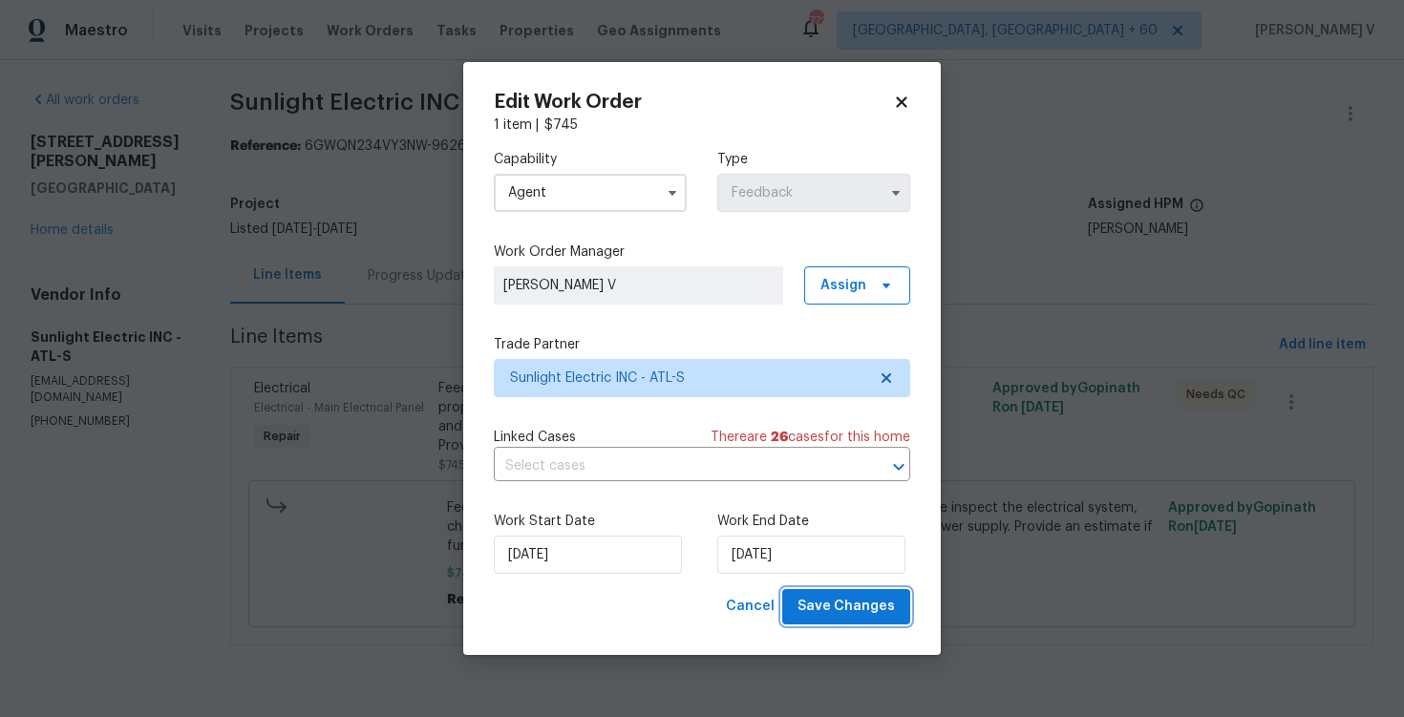
click at [855, 605] on span "Save Changes" at bounding box center [846, 607] width 97 height 24
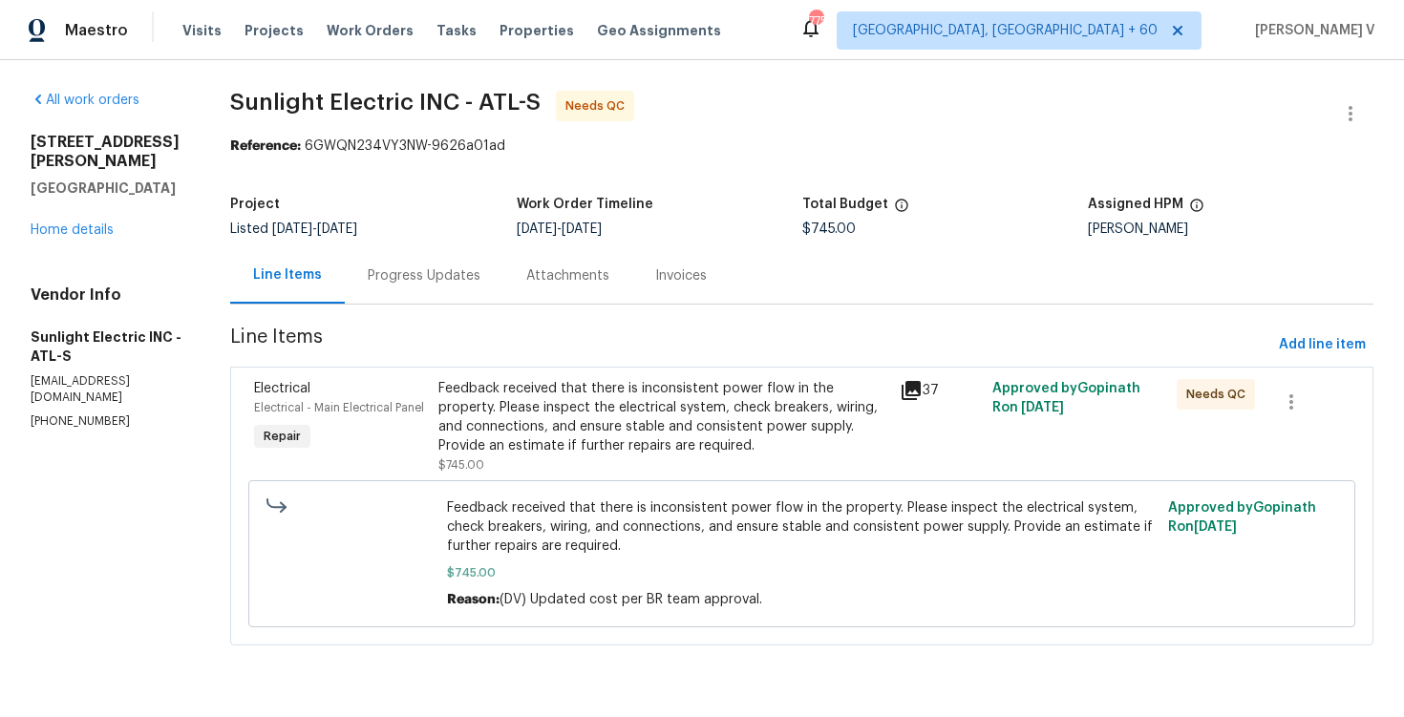
click at [555, 449] on div "Feedback received that there is inconsistent power flow in the property. Please…" at bounding box center [664, 417] width 450 height 76
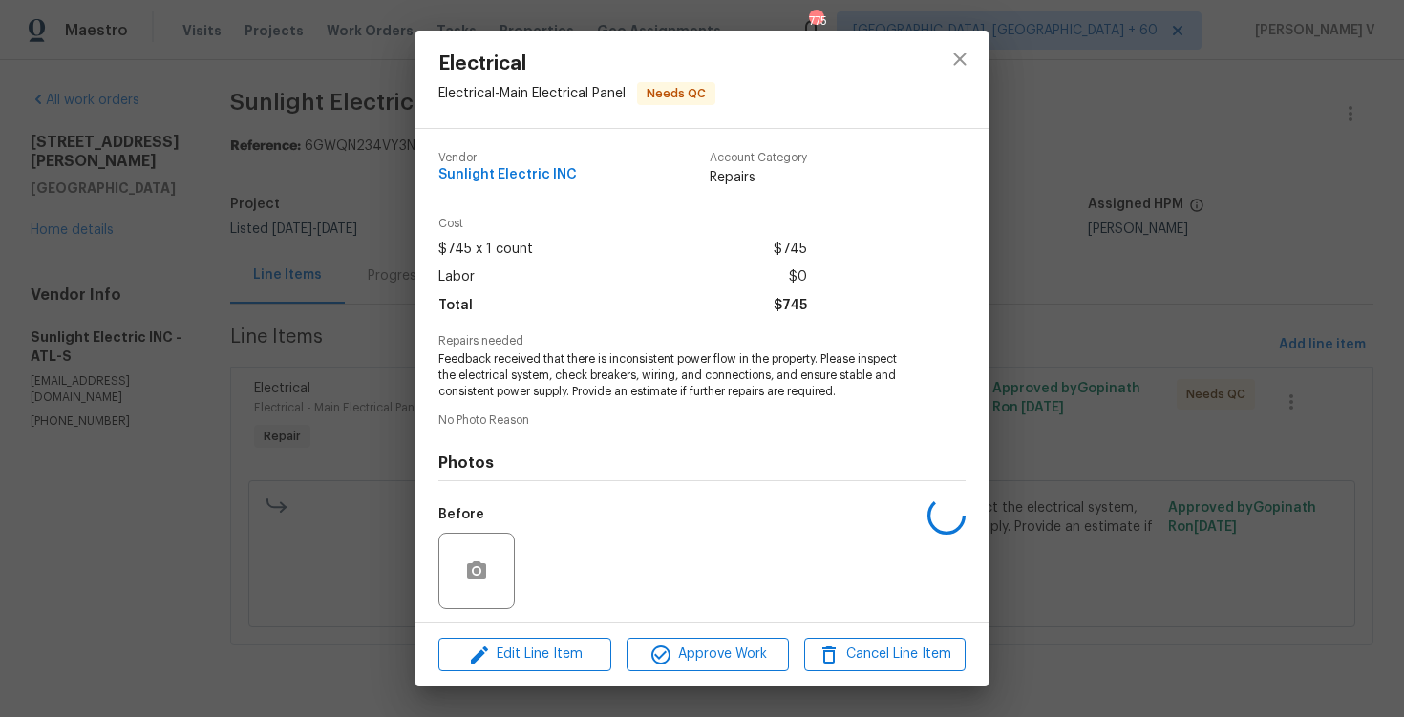
scroll to position [130, 0]
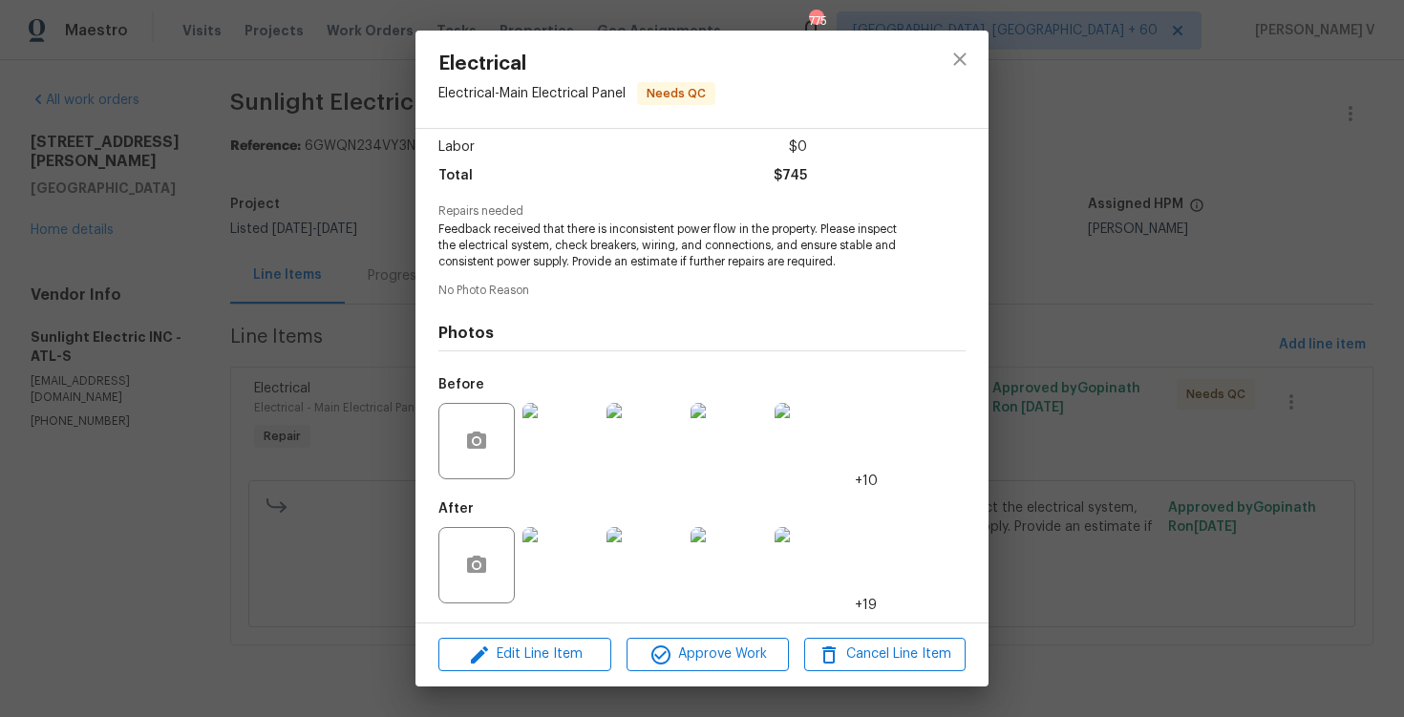
click at [335, 113] on div "Electrical Electrical - Main Electrical Panel Needs QC Vendor Sunlight Electric…" at bounding box center [702, 358] width 1404 height 717
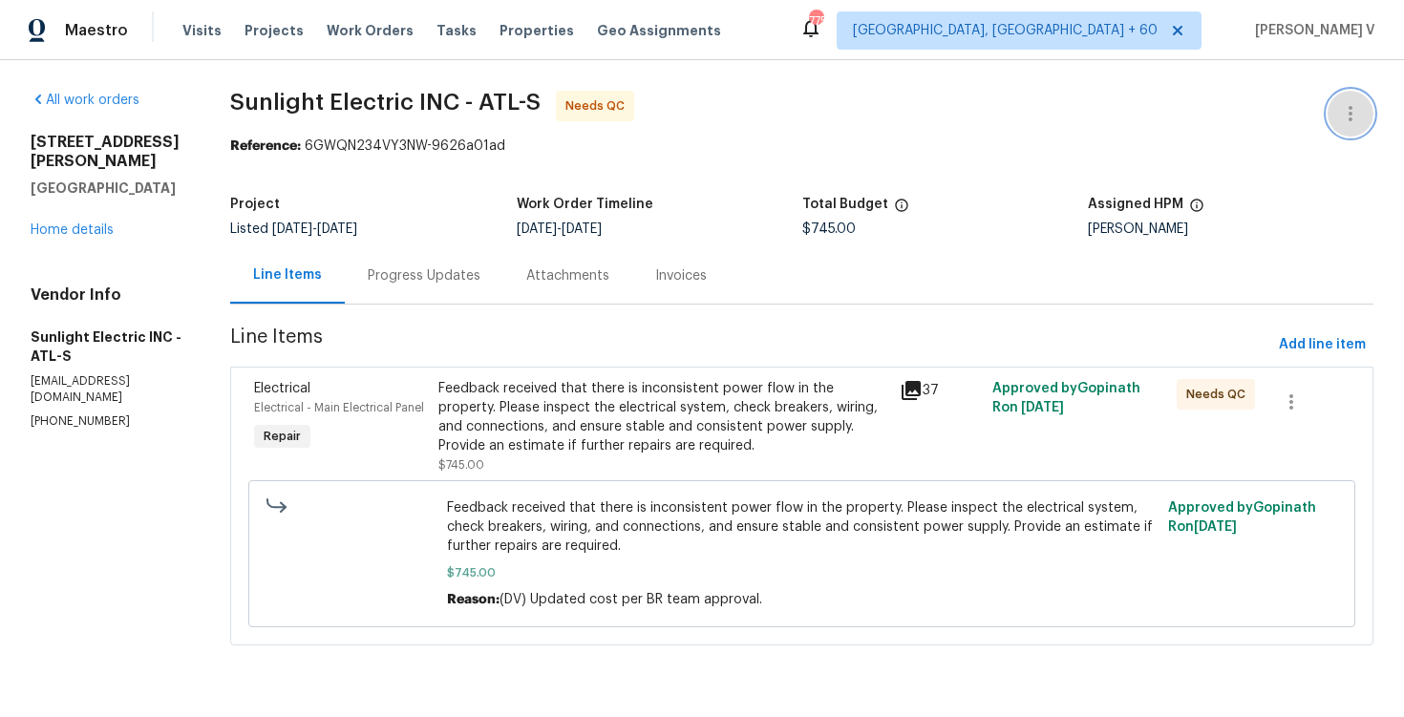
click at [1331, 116] on button "button" at bounding box center [1351, 114] width 46 height 46
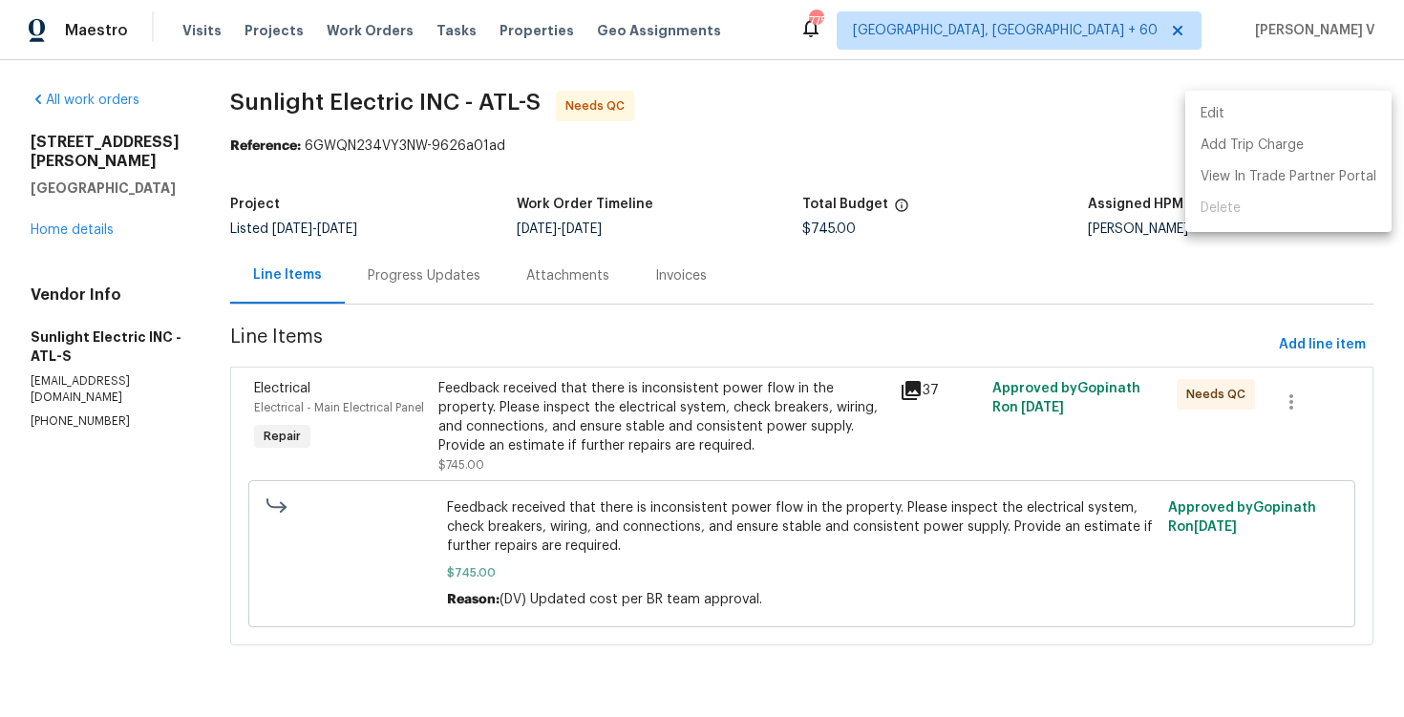
click at [1274, 96] on ul "Edit Add Trip Charge View In Trade Partner Portal Delete" at bounding box center [1289, 161] width 206 height 141
click at [1212, 118] on li "Edit" at bounding box center [1289, 114] width 206 height 32
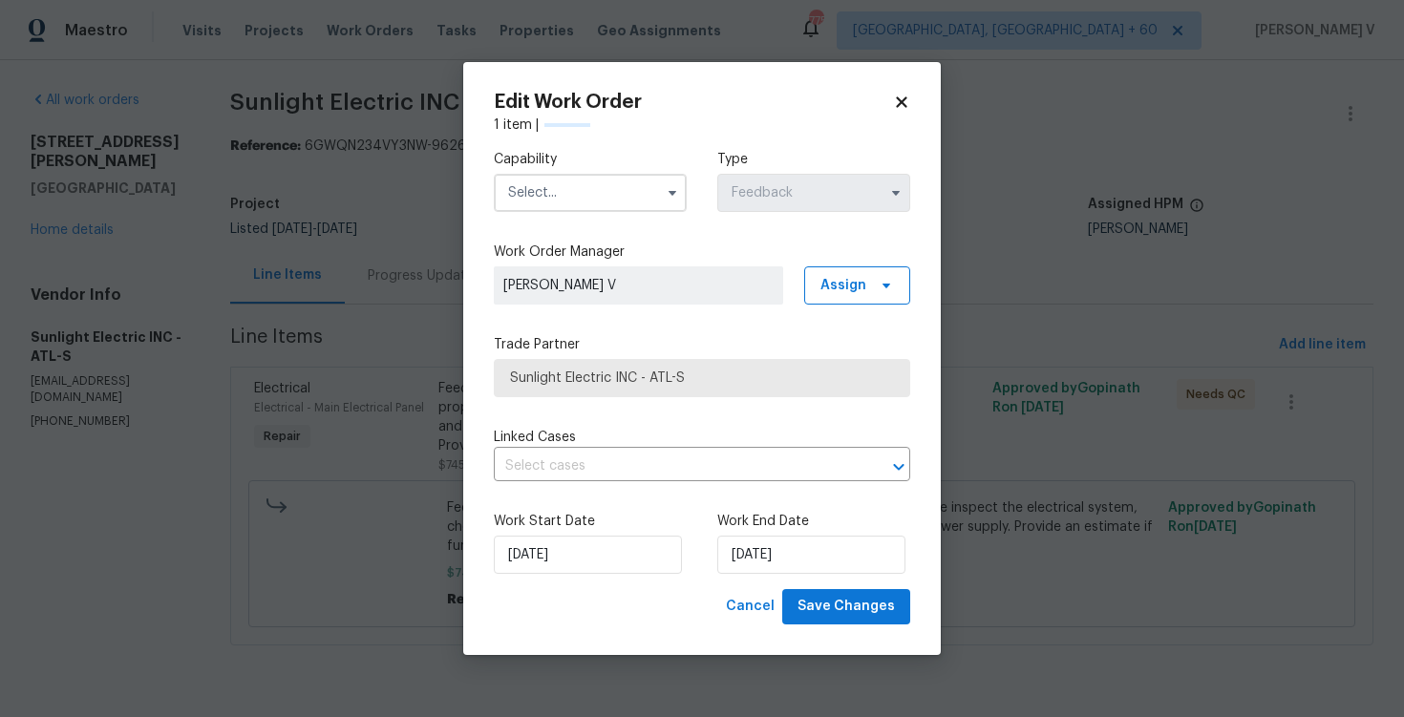
click at [656, 211] on input "text" at bounding box center [590, 193] width 193 height 38
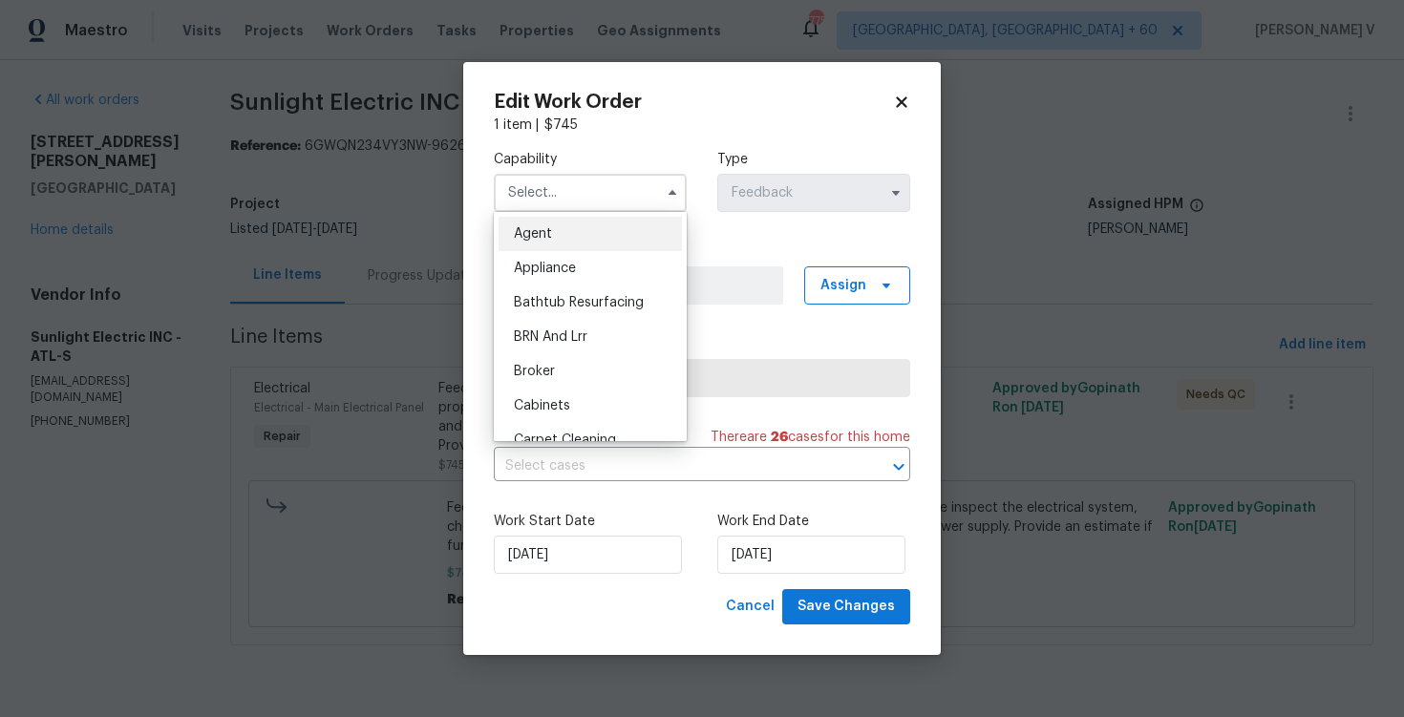
click at [582, 233] on div "Agent" at bounding box center [590, 234] width 183 height 34
type input "Agent"
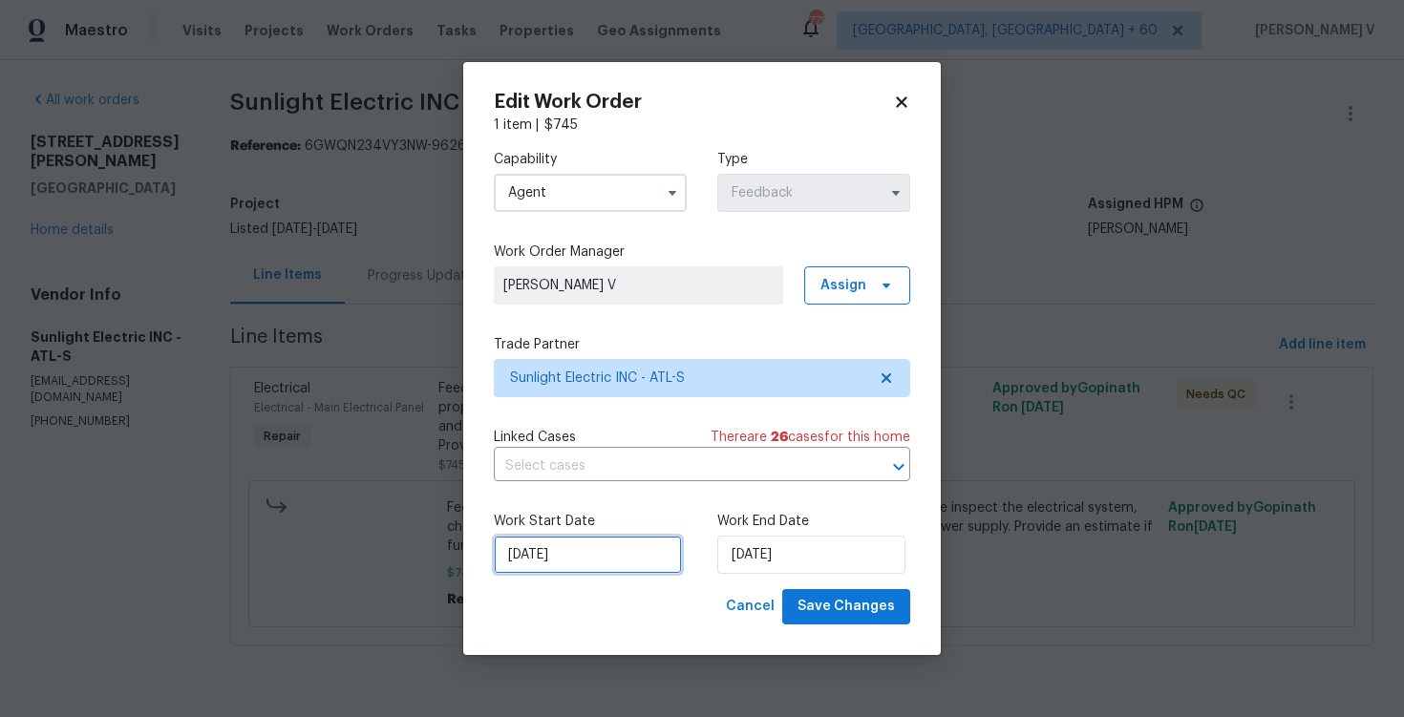
click at [565, 551] on input "[DATE]" at bounding box center [588, 555] width 188 height 38
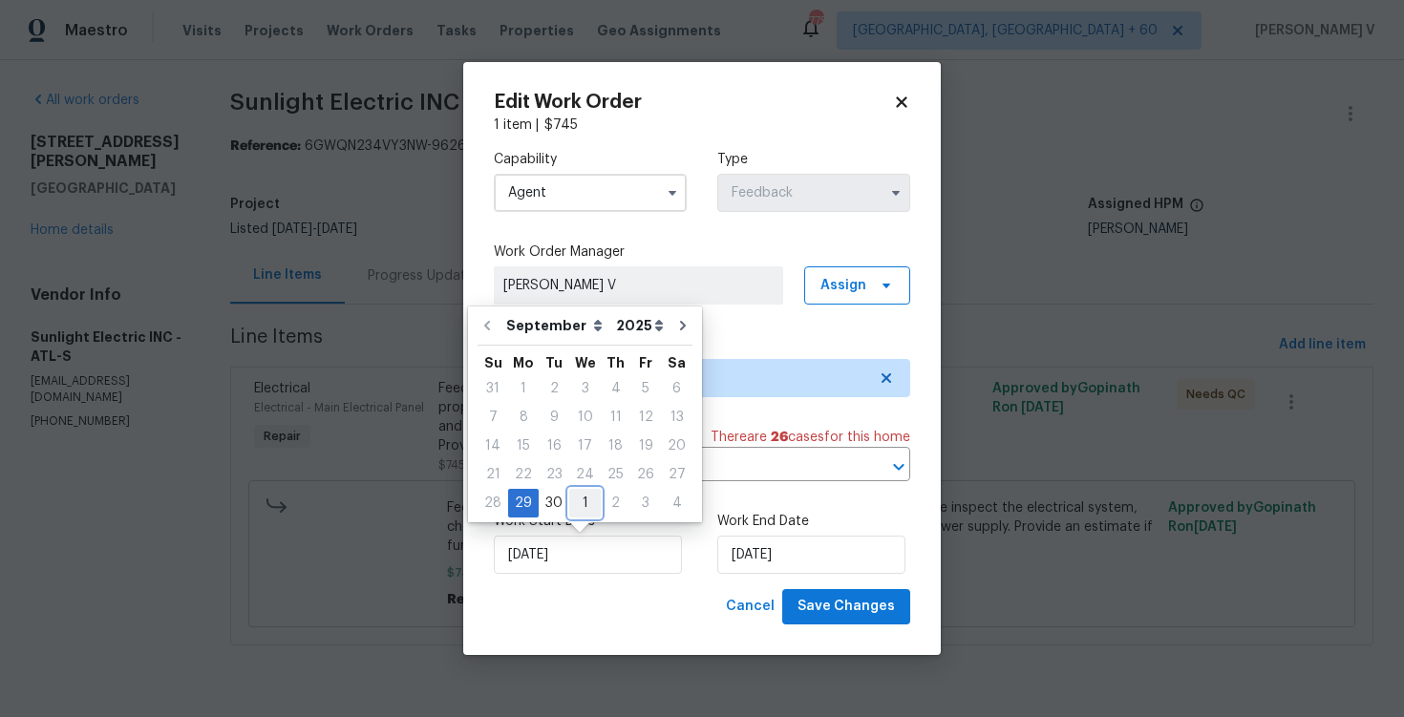
click at [591, 510] on div "1" at bounding box center [585, 503] width 32 height 27
type input "[DATE]"
select select "9"
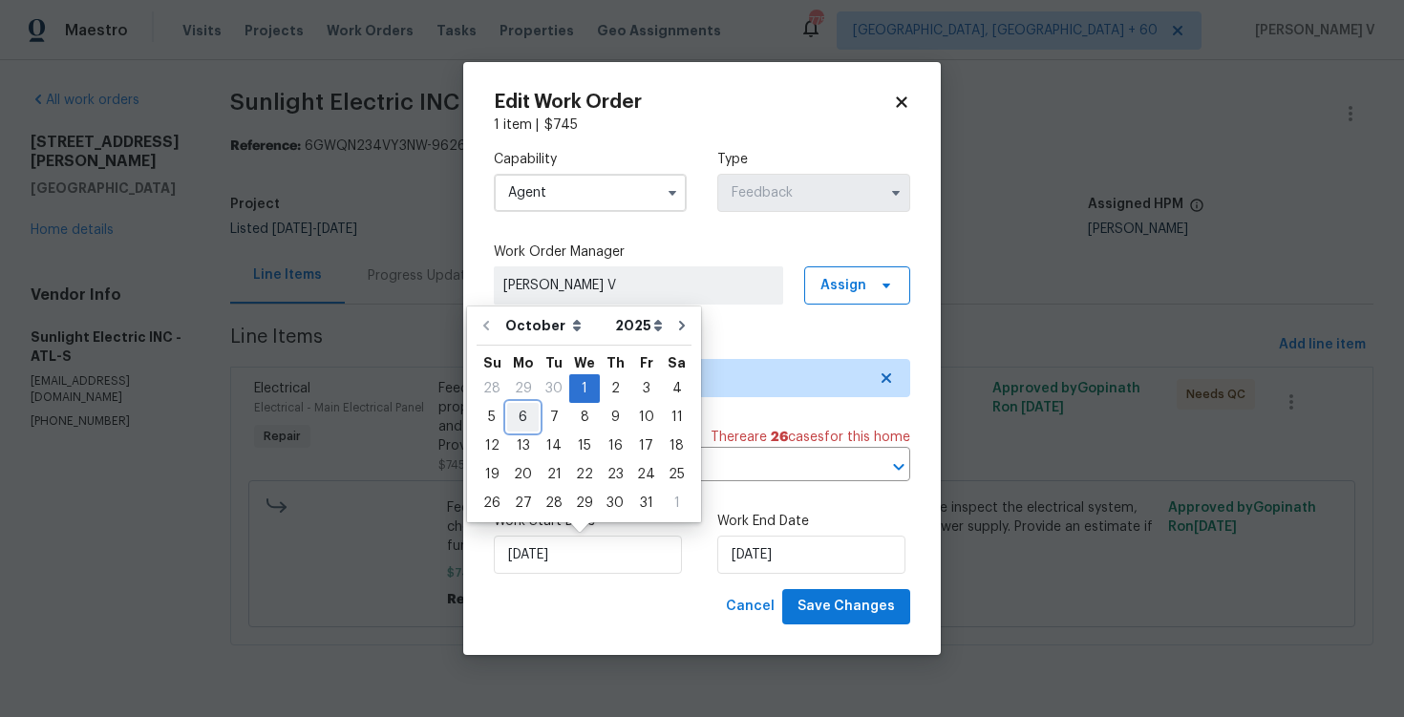
click at [528, 407] on div "6" at bounding box center [523, 417] width 32 height 27
type input "[DATE]"
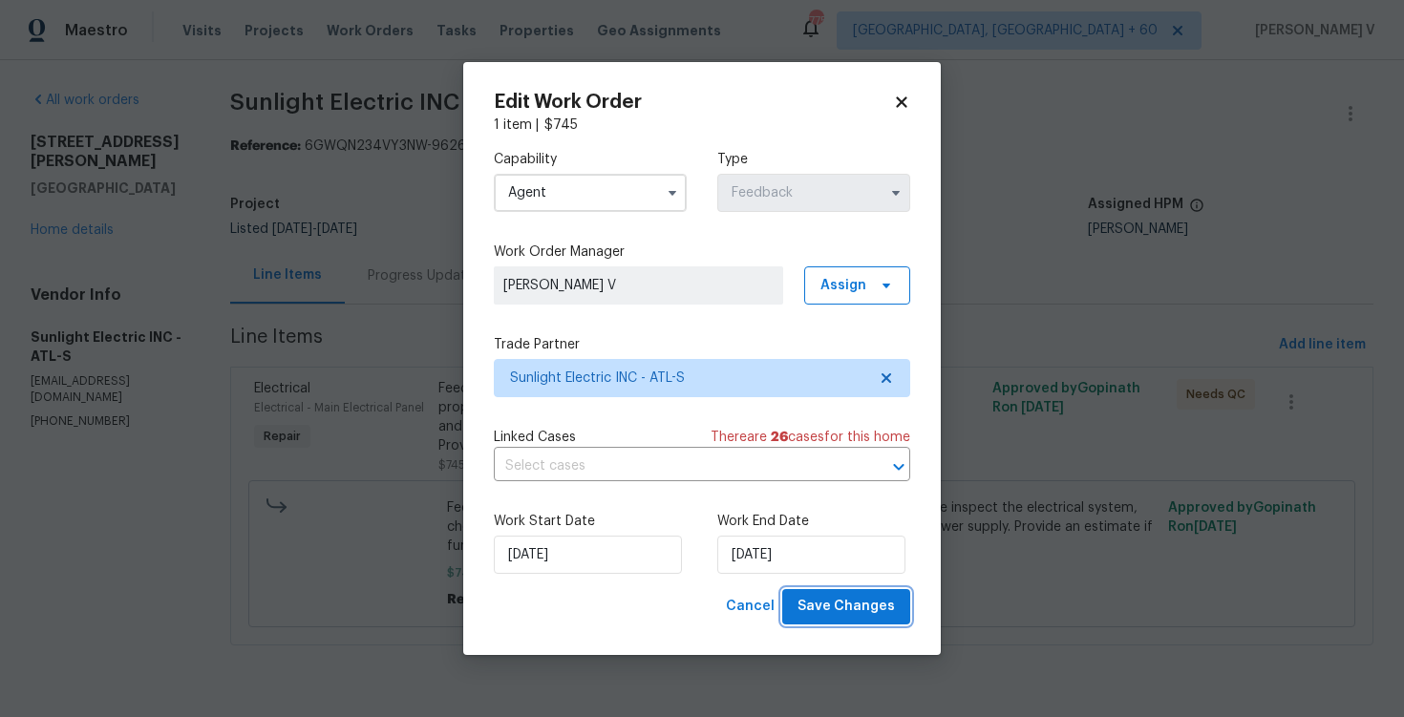
click at [909, 610] on button "Save Changes" at bounding box center [846, 606] width 128 height 35
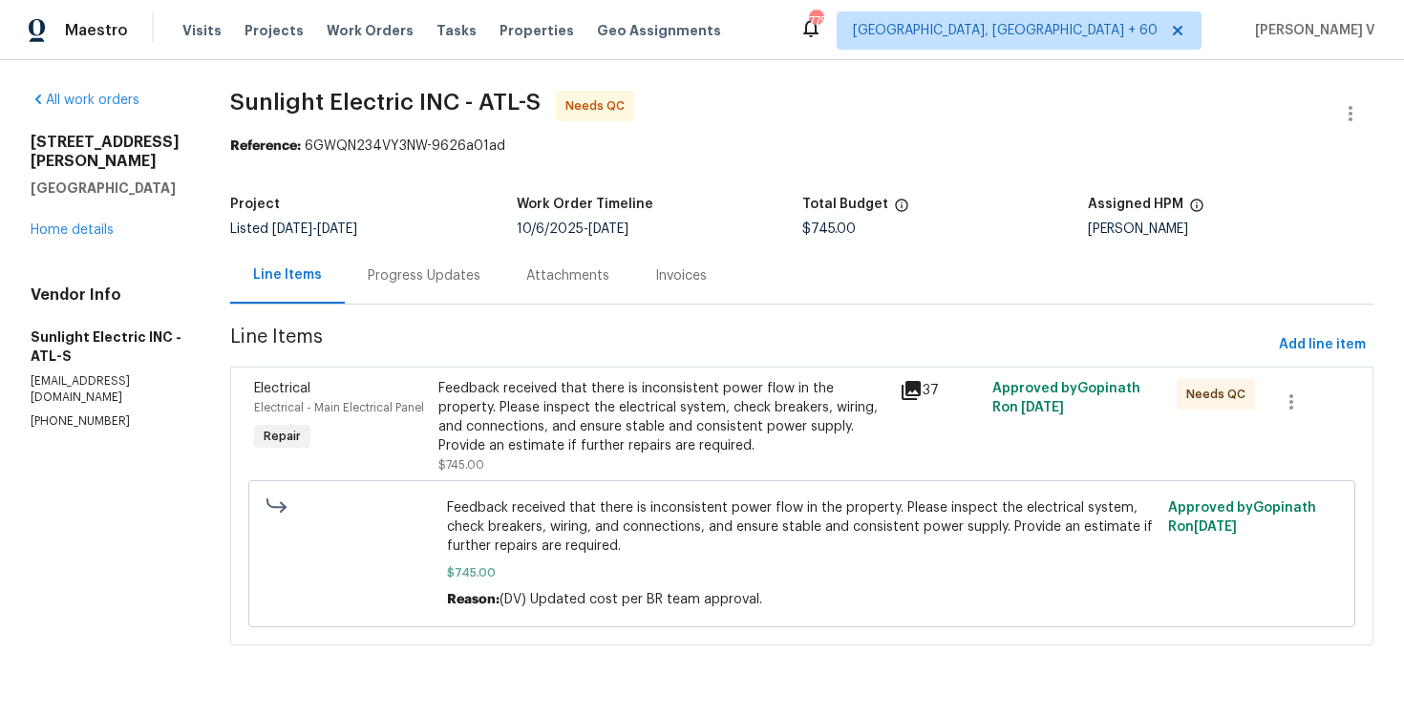
click at [455, 275] on div "Progress Updates" at bounding box center [424, 276] width 113 height 19
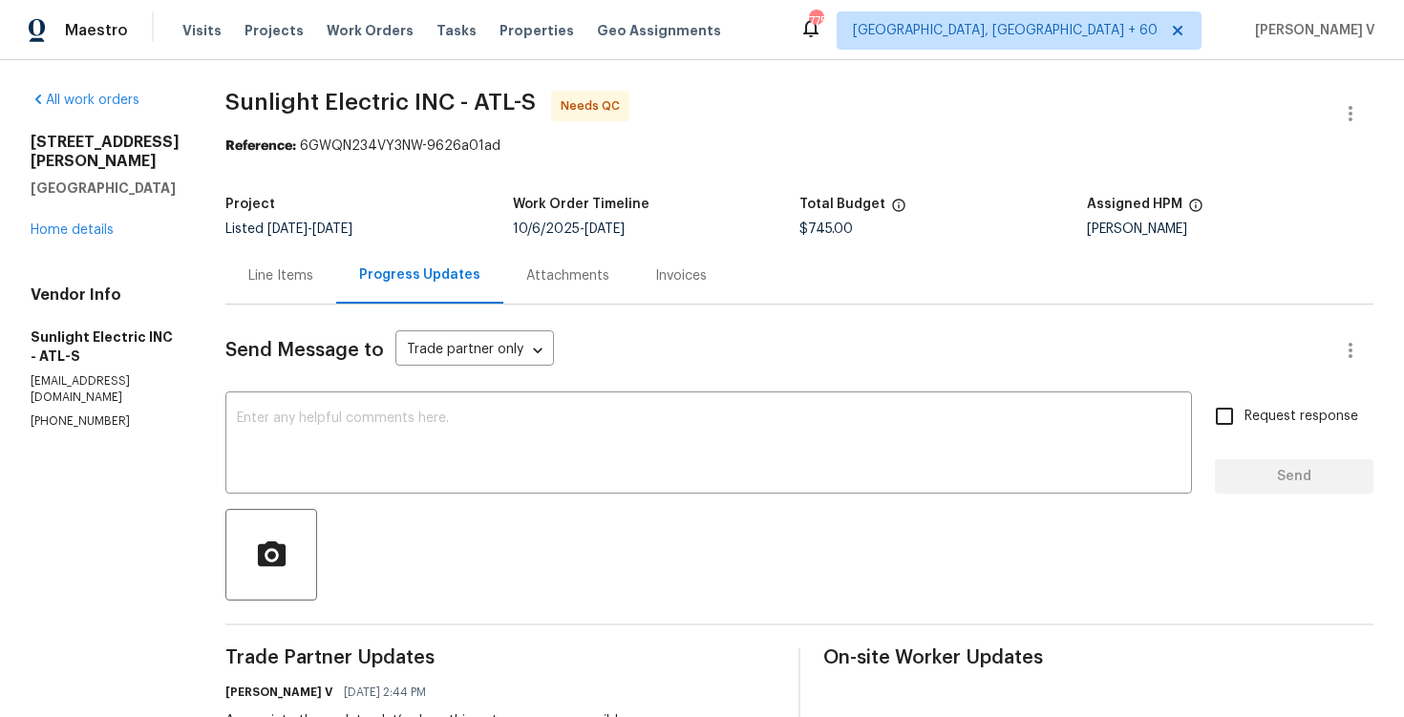
click at [300, 291] on div "Line Items" at bounding box center [280, 275] width 111 height 56
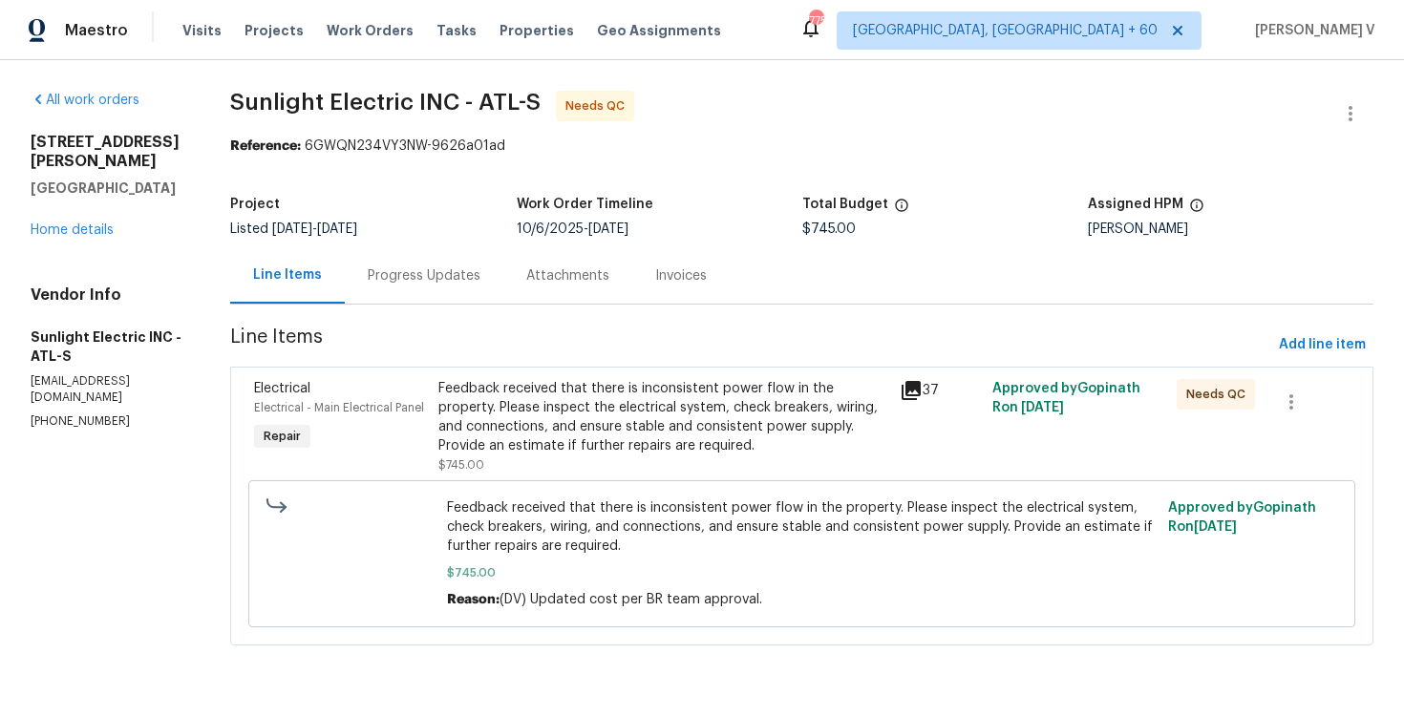
click at [643, 439] on div "Feedback received that there is inconsistent power flow in the property. Please…" at bounding box center [664, 417] width 450 height 76
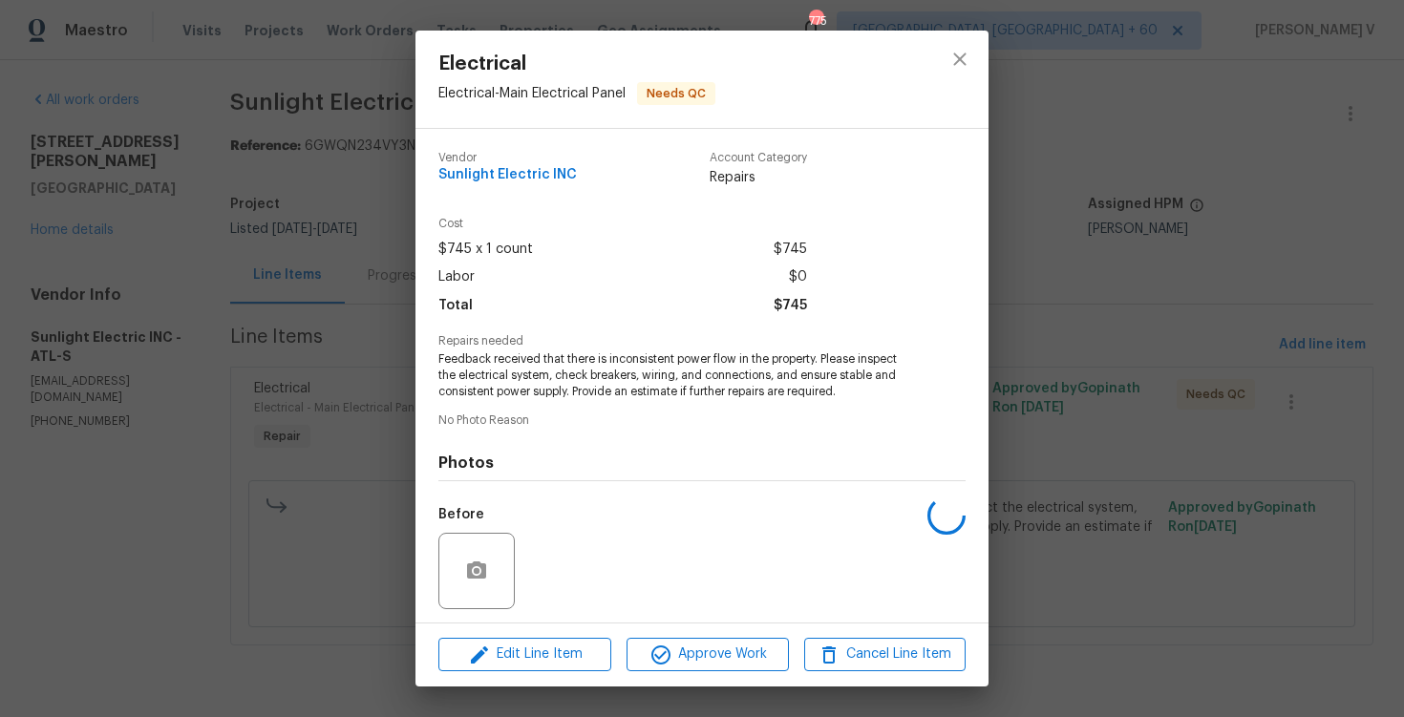
scroll to position [130, 0]
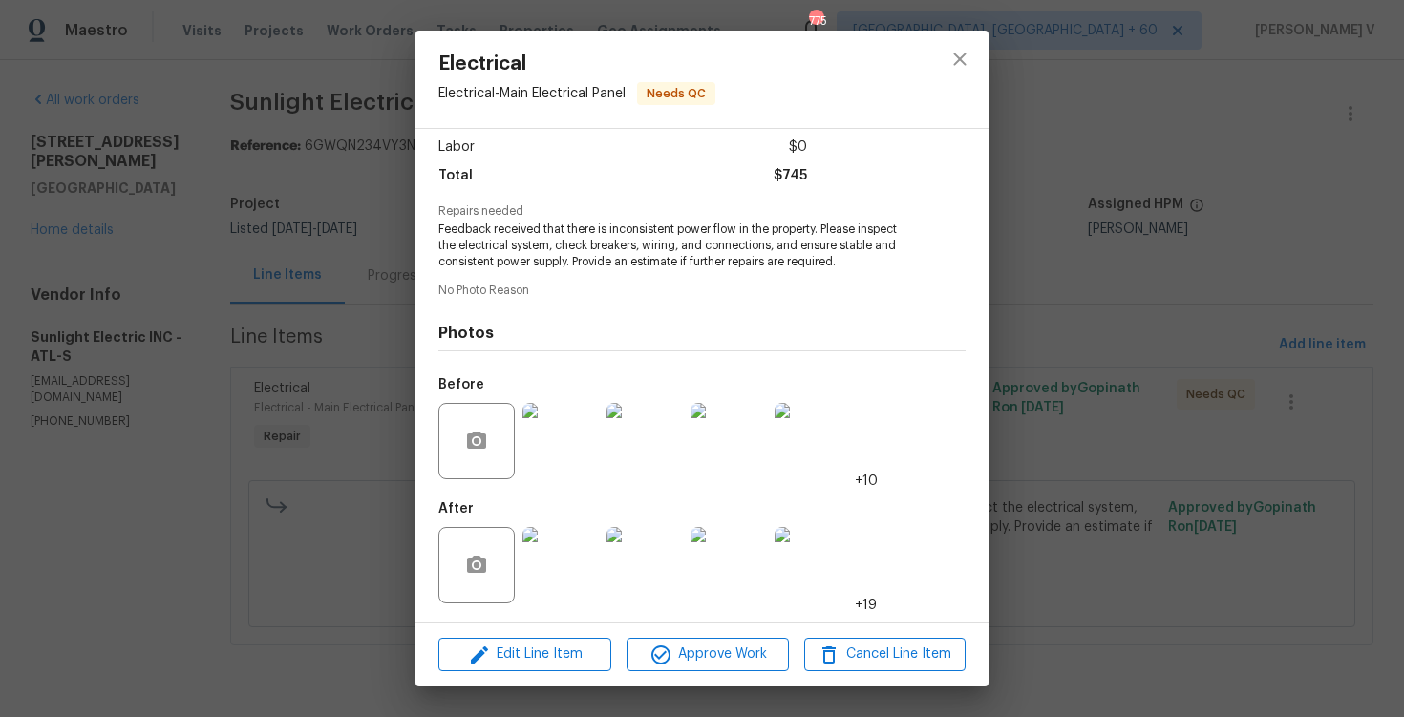
click at [536, 564] on img at bounding box center [561, 565] width 76 height 76
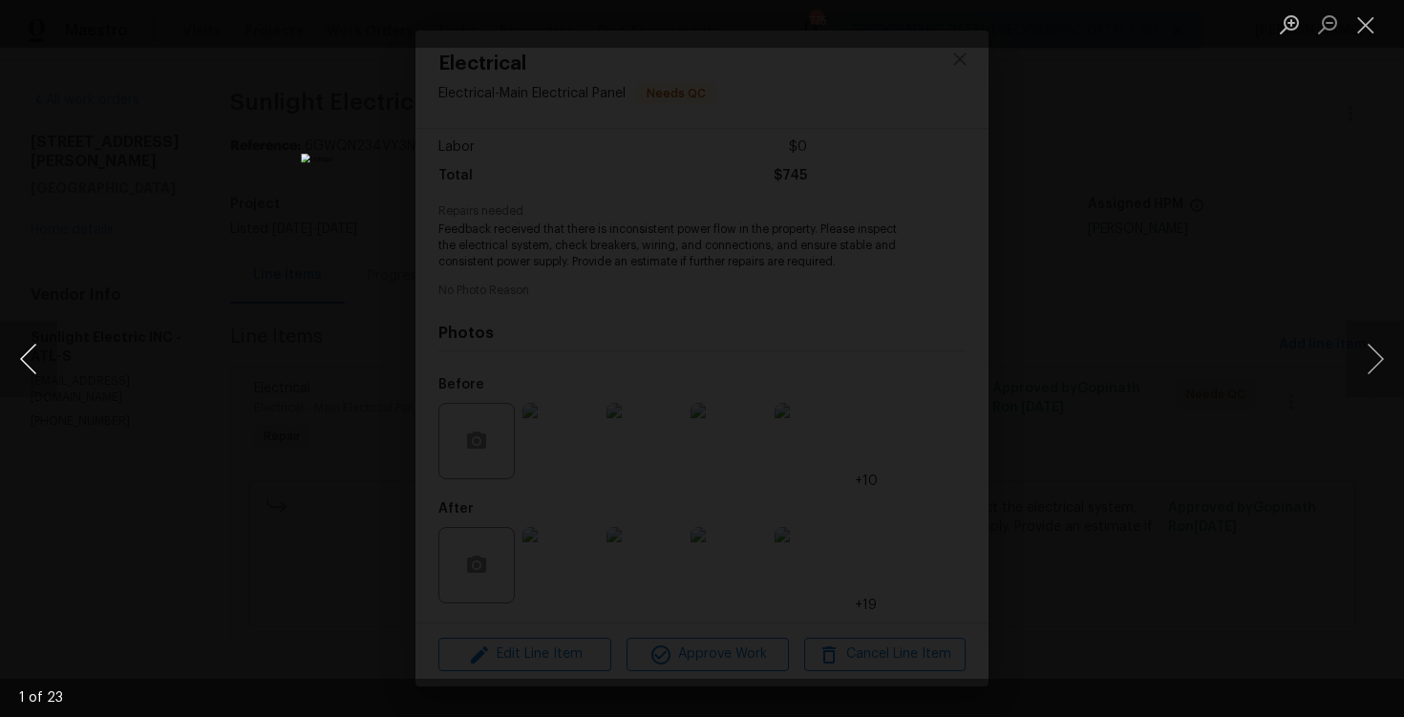
click at [46, 339] on button "Previous image" at bounding box center [28, 359] width 57 height 76
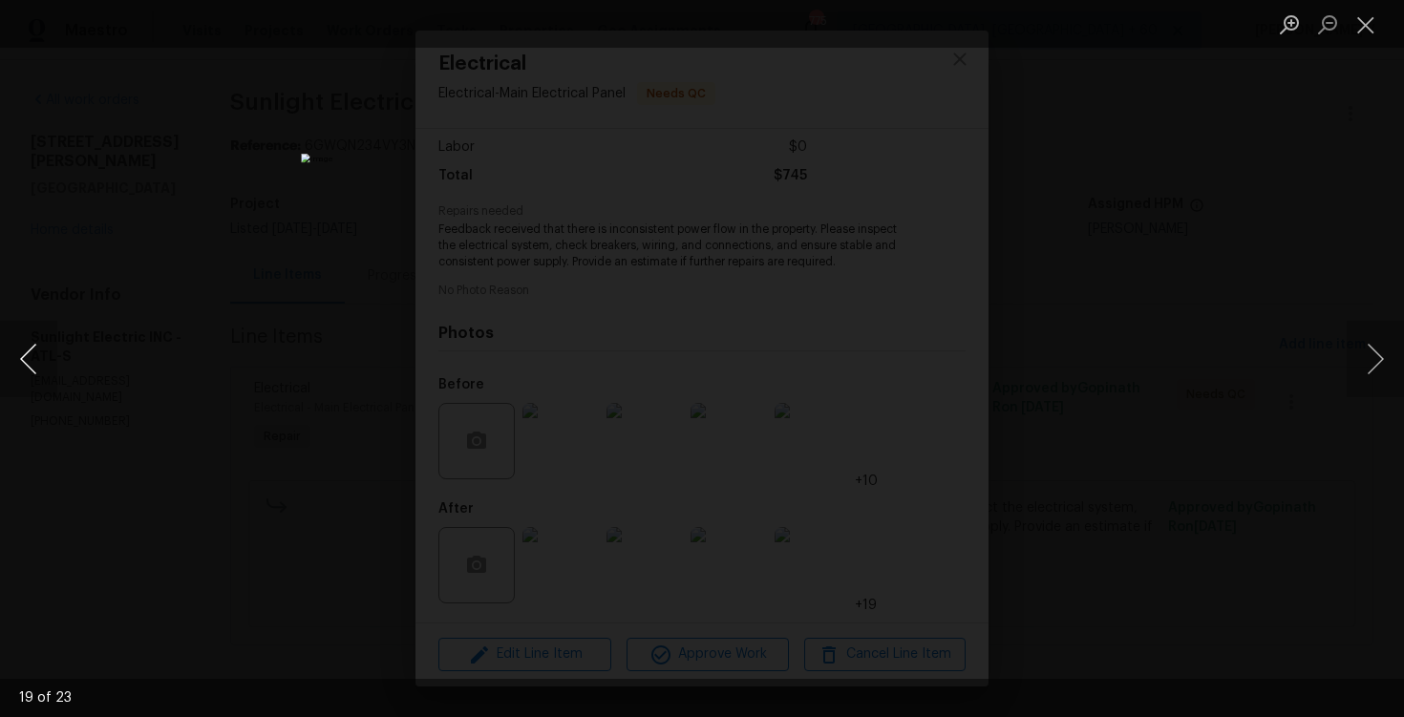
click at [46, 339] on button "Previous image" at bounding box center [28, 359] width 57 height 76
click at [21, 352] on button "Previous image" at bounding box center [28, 359] width 57 height 76
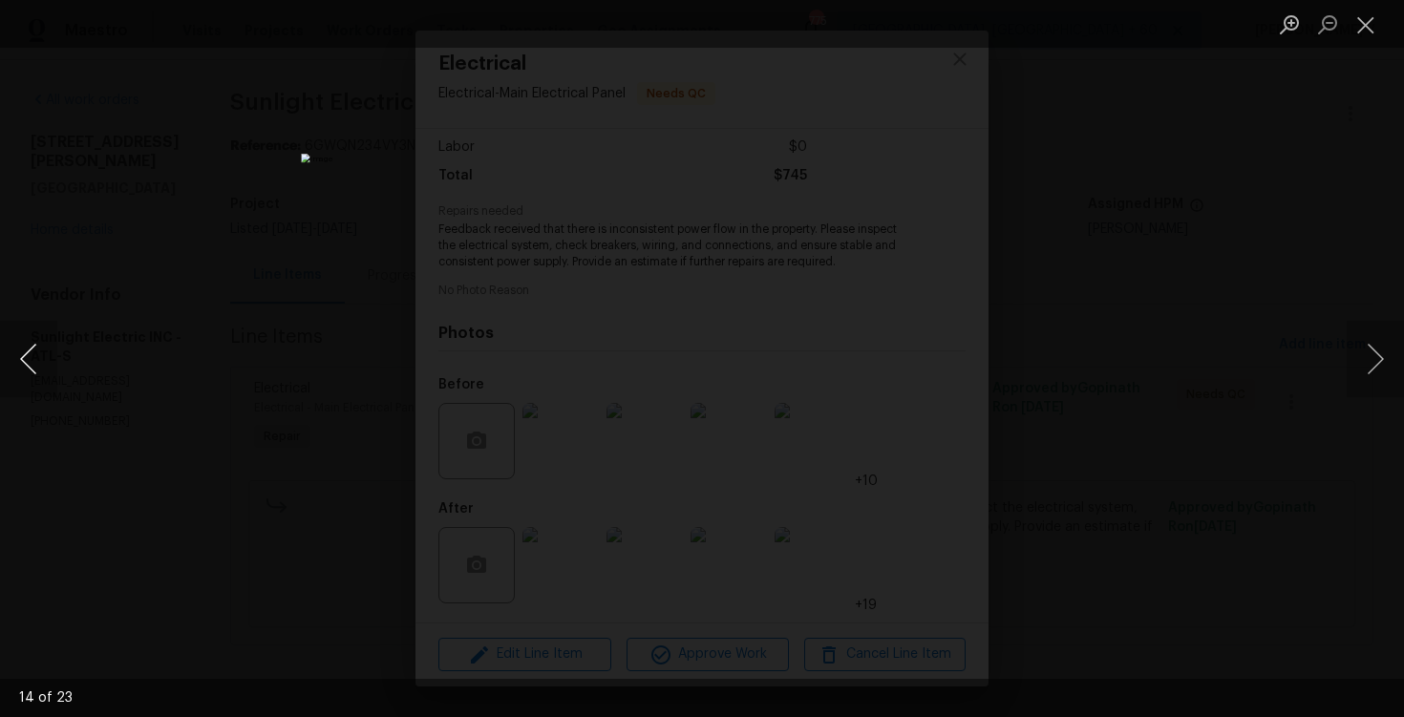
click at [21, 352] on button "Previous image" at bounding box center [28, 359] width 57 height 76
click at [164, 248] on div "Lightbox" at bounding box center [702, 358] width 1404 height 717
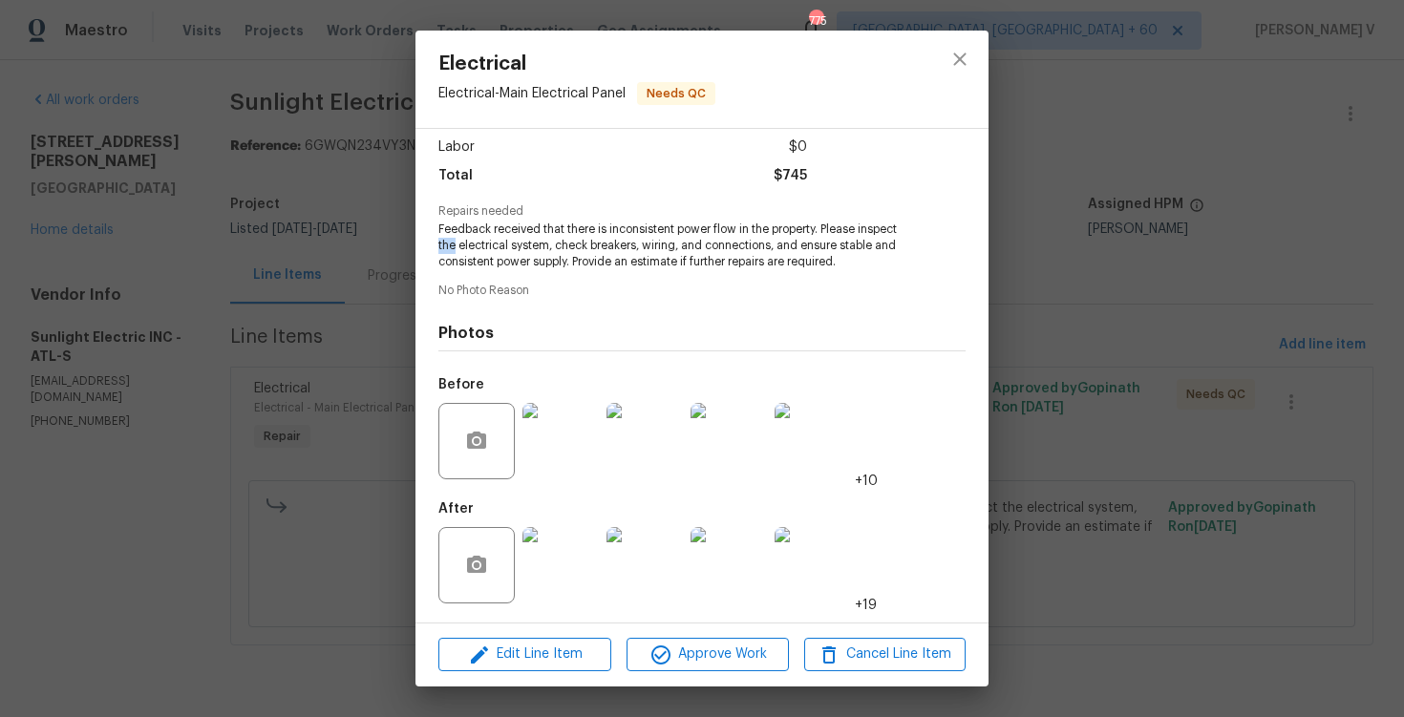
click at [164, 248] on div "Electrical Electrical - Main Electrical Panel Needs QC Vendor Sunlight Electric…" at bounding box center [702, 358] width 1404 height 717
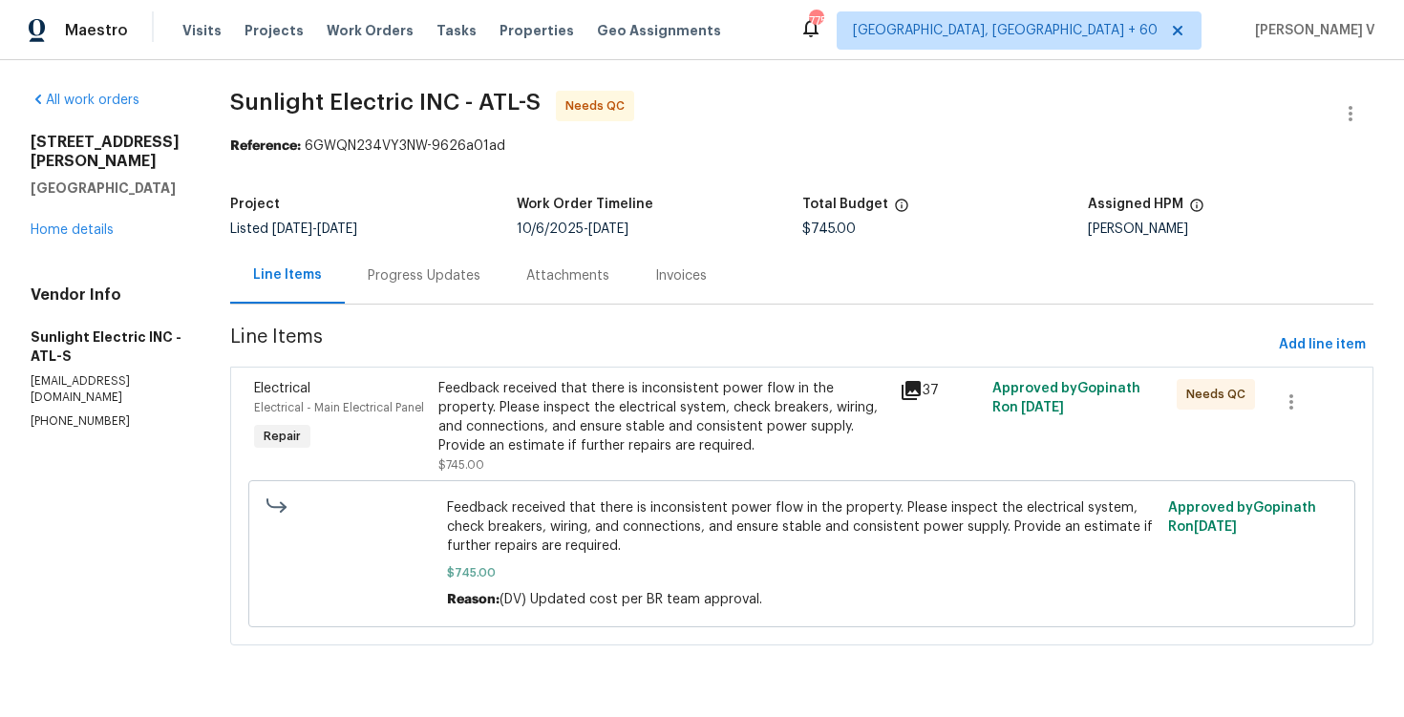
click at [514, 390] on div "Feedback received that there is inconsistent power flow in the property. Please…" at bounding box center [664, 417] width 450 height 76
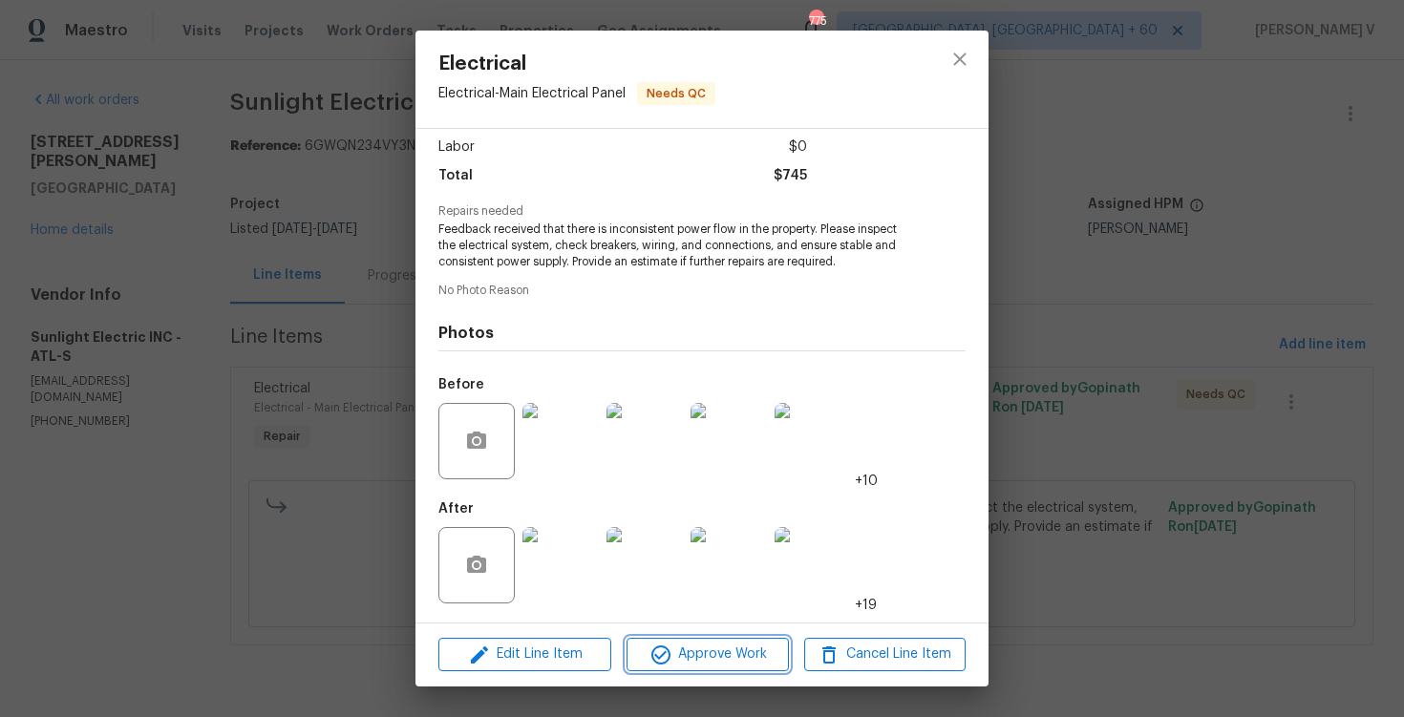
click at [706, 658] on span "Approve Work" at bounding box center [707, 655] width 150 height 24
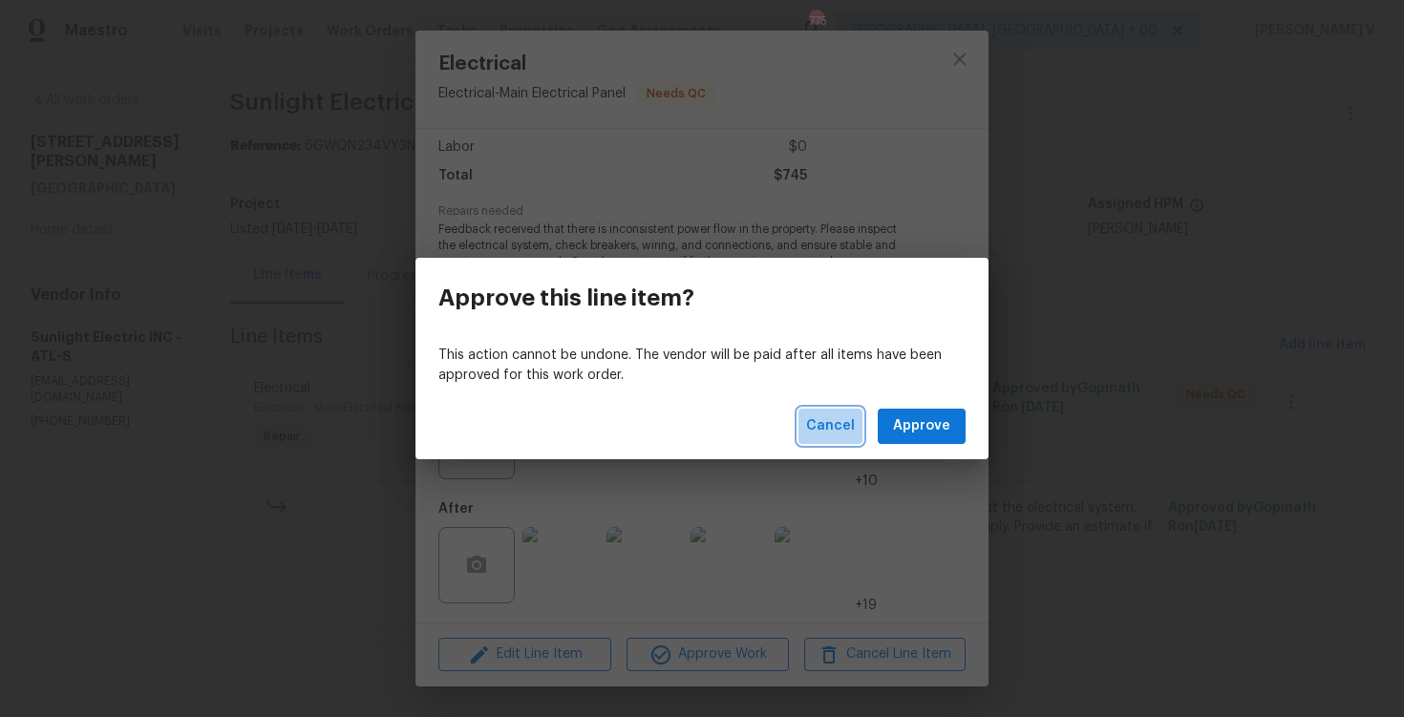
click at [826, 427] on span "Cancel" at bounding box center [830, 427] width 49 height 24
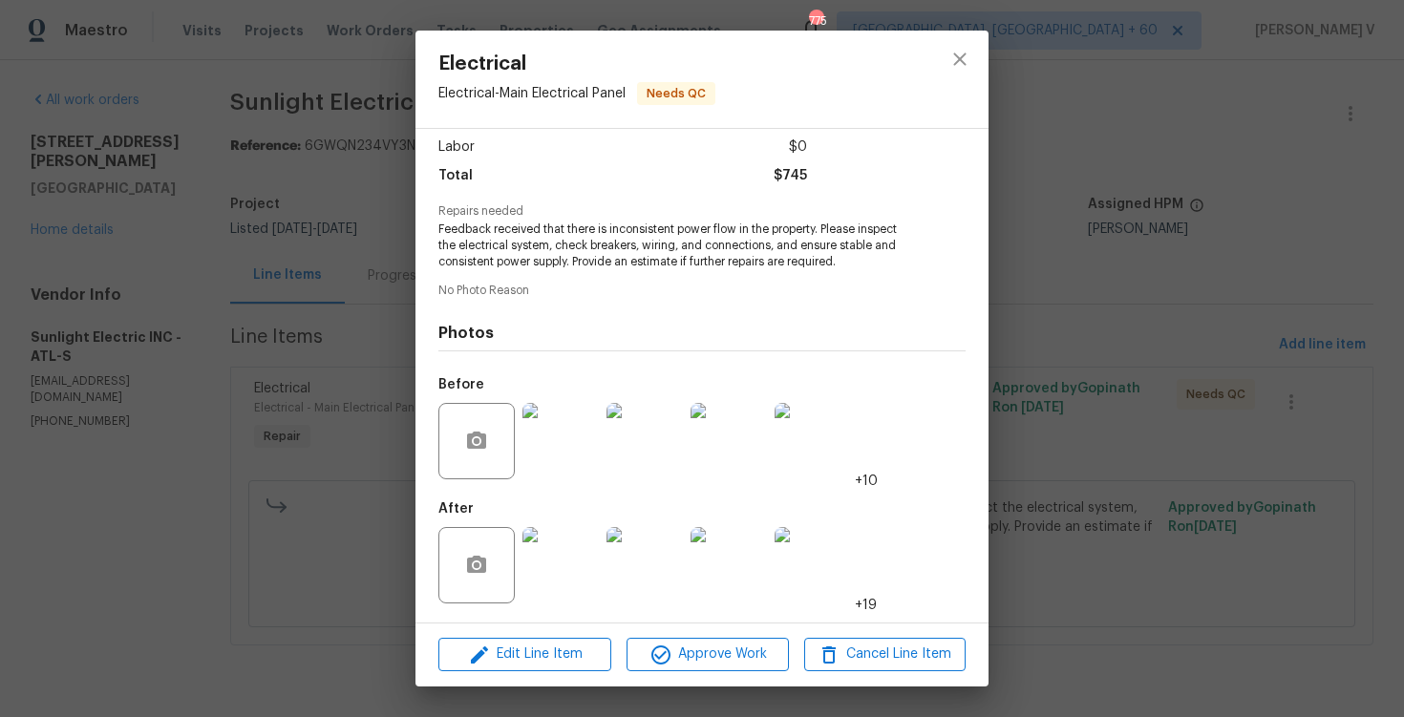
click at [136, 424] on div "Electrical Electrical - Main Electrical Panel Needs QC Vendor Sunlight Electric…" at bounding box center [702, 358] width 1404 height 717
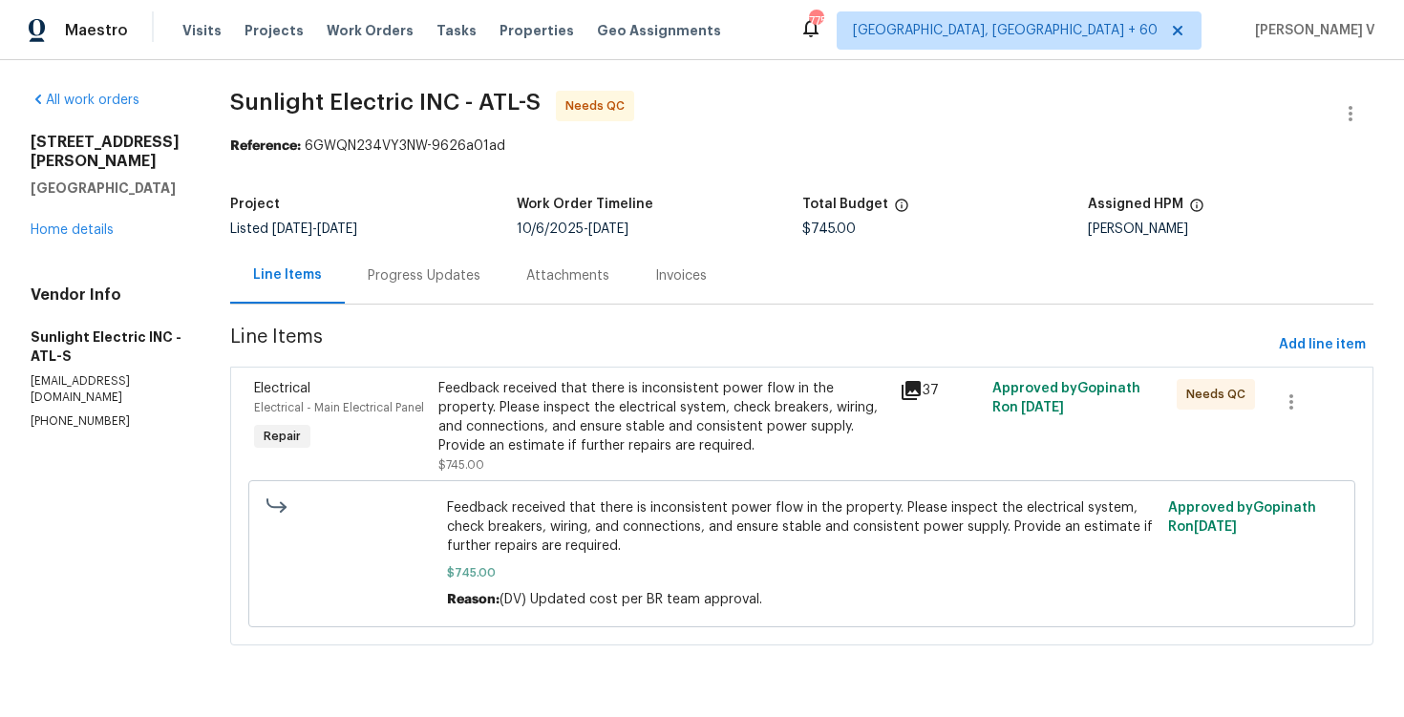
click at [639, 464] on div "Feedback received that there is inconsistent power flow in the property. Please…" at bounding box center [664, 427] width 450 height 96
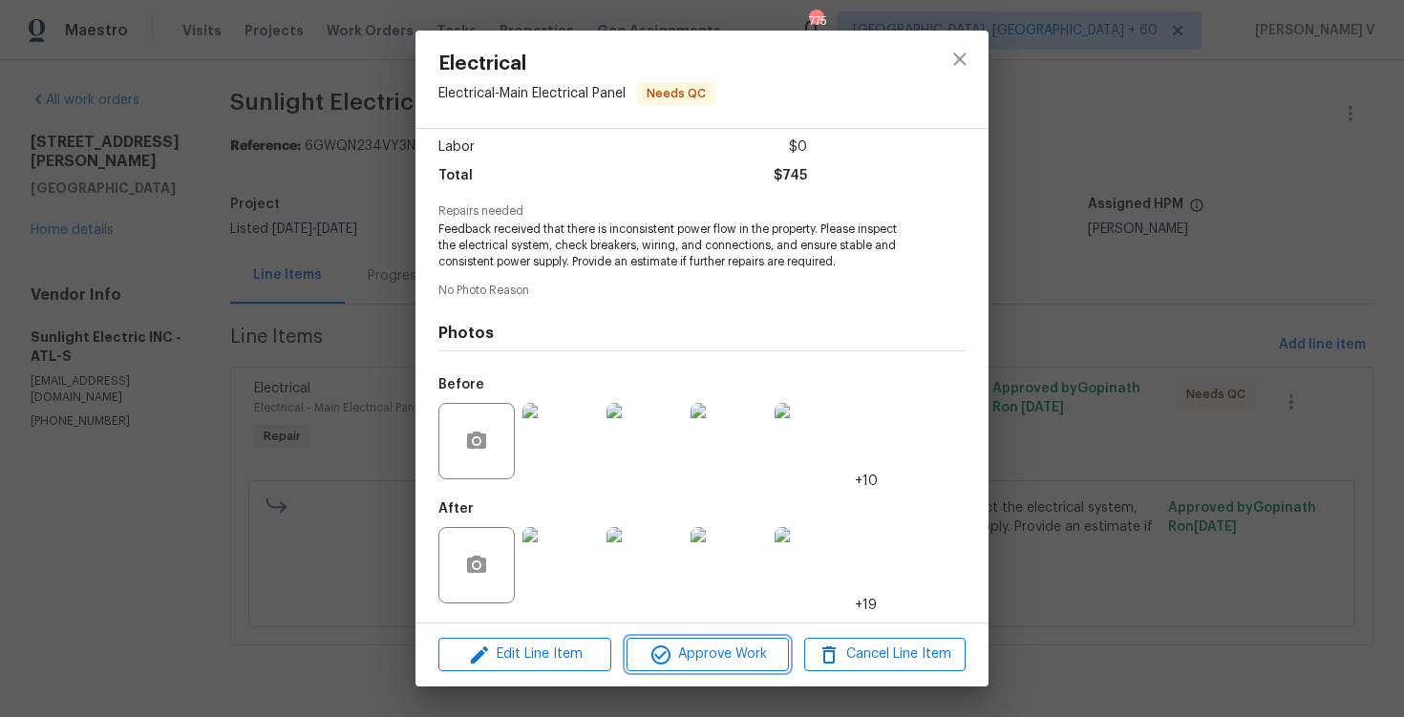
click at [721, 641] on button "Approve Work" at bounding box center [707, 654] width 161 height 33
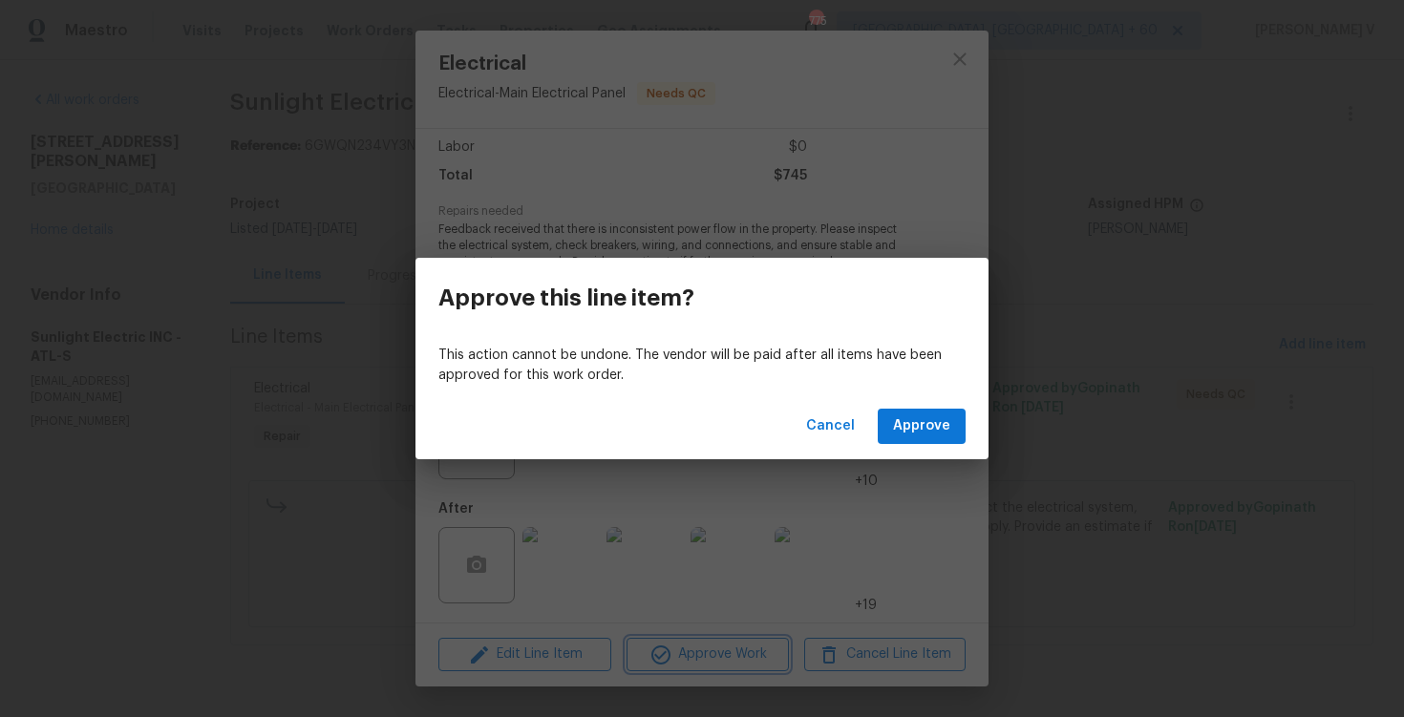
click at [908, 466] on div "Approve this line item? This action cannot be undone. The vendor will be paid a…" at bounding box center [702, 358] width 1404 height 717
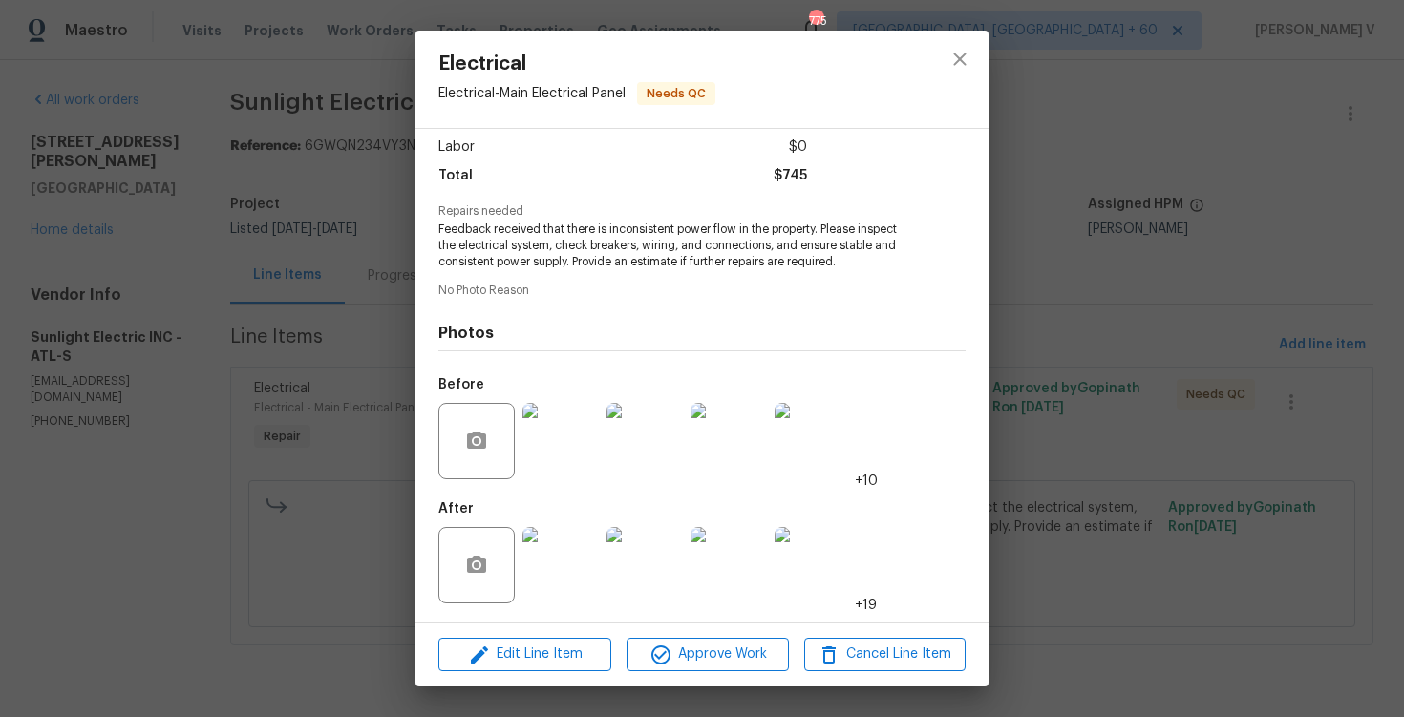
click at [924, 438] on div "Before +10" at bounding box center [702, 429] width 527 height 124
click at [686, 651] on span "Approve Work" at bounding box center [707, 655] width 150 height 24
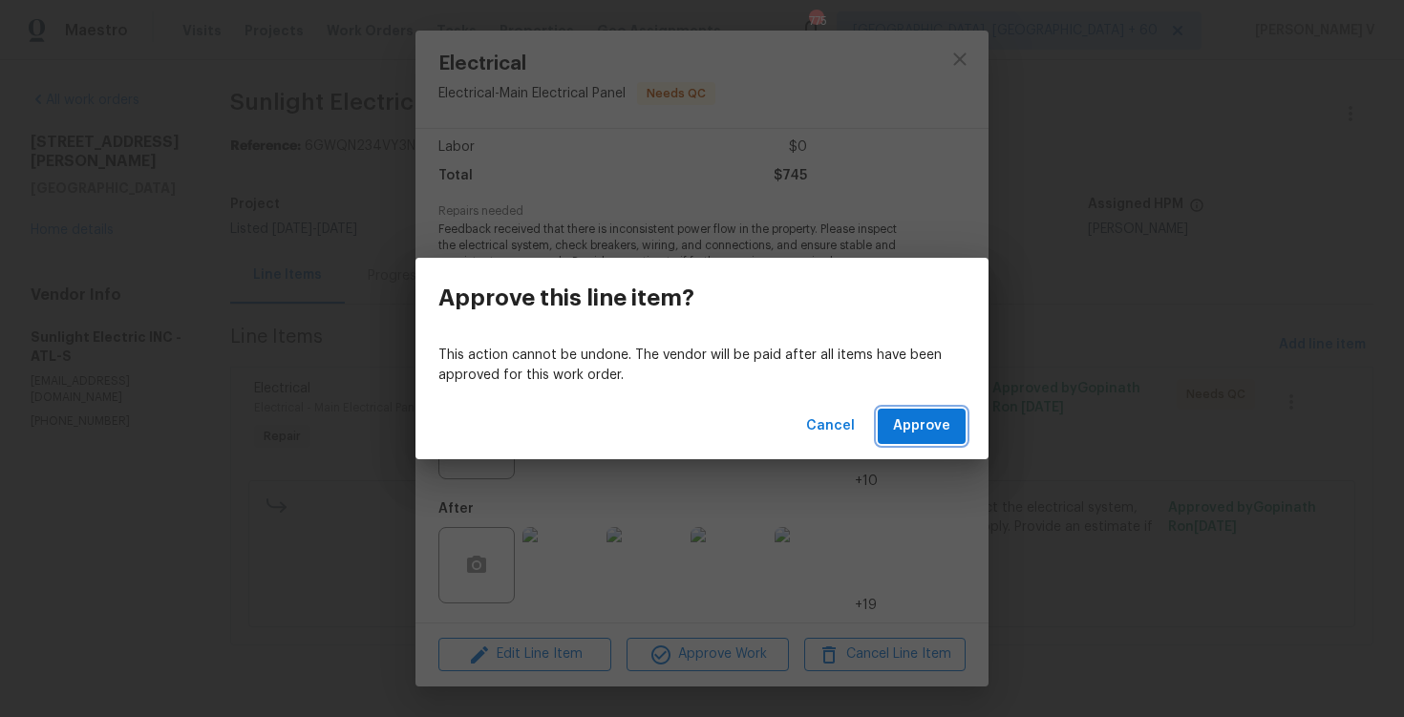
click at [912, 431] on span "Approve" at bounding box center [921, 427] width 57 height 24
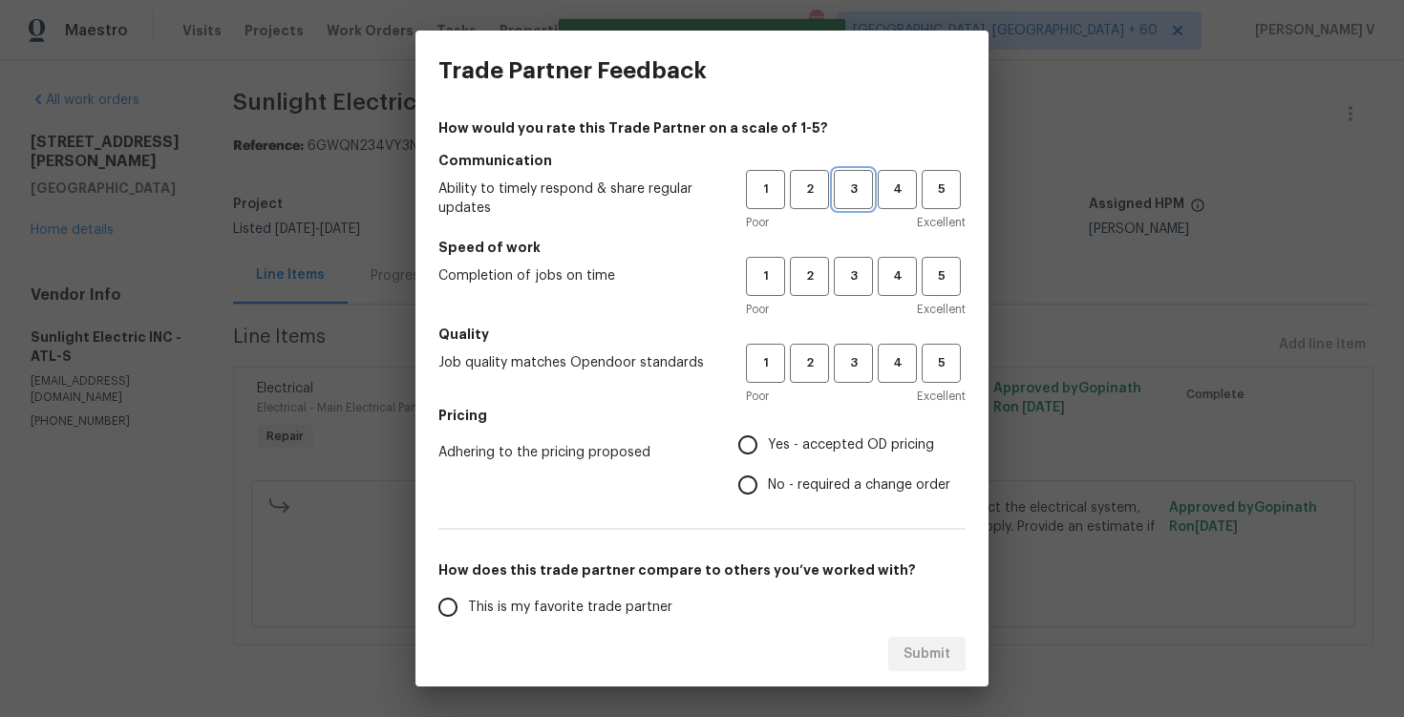
click at [852, 177] on button "3" at bounding box center [853, 189] width 39 height 39
click at [860, 293] on button "3" at bounding box center [853, 276] width 39 height 39
click at [859, 349] on button "3" at bounding box center [853, 363] width 39 height 39
click at [757, 494] on input "No - required a change order" at bounding box center [748, 485] width 40 height 40
radio input "true"
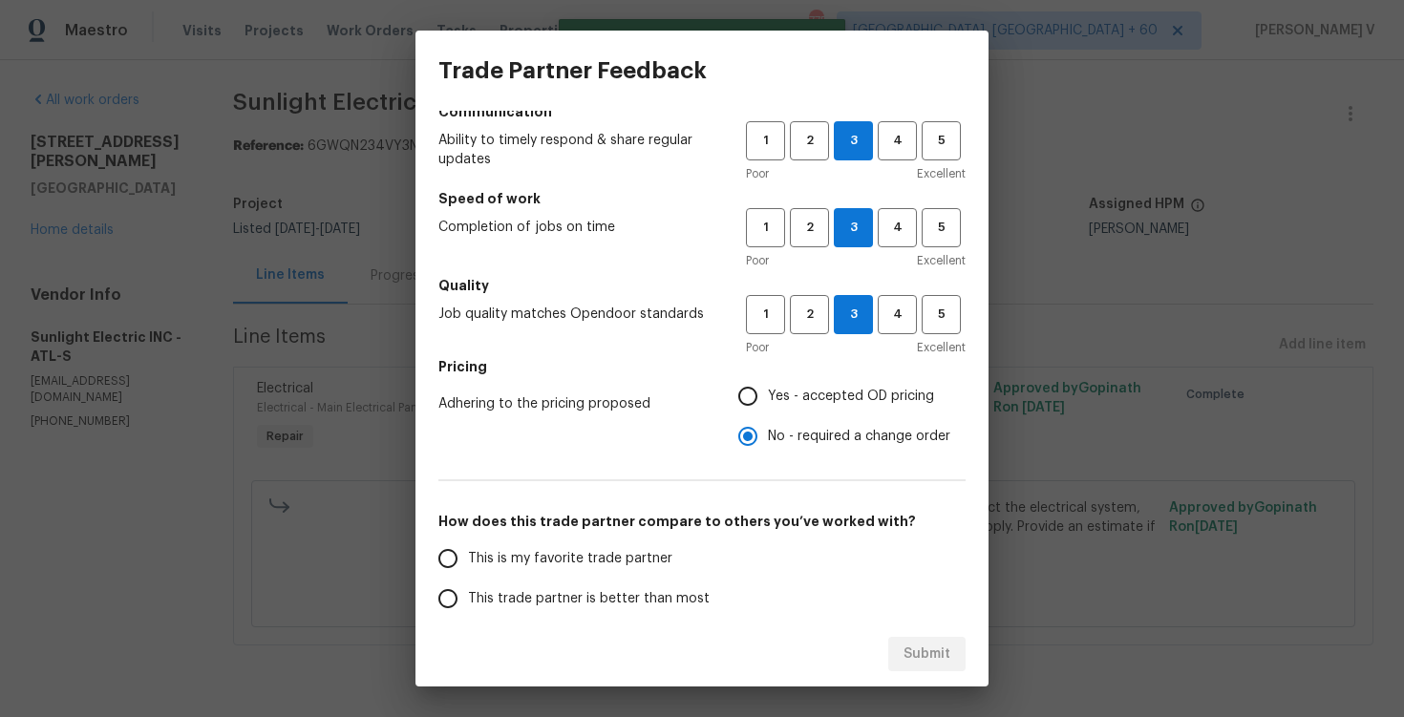
scroll to position [70, 0]
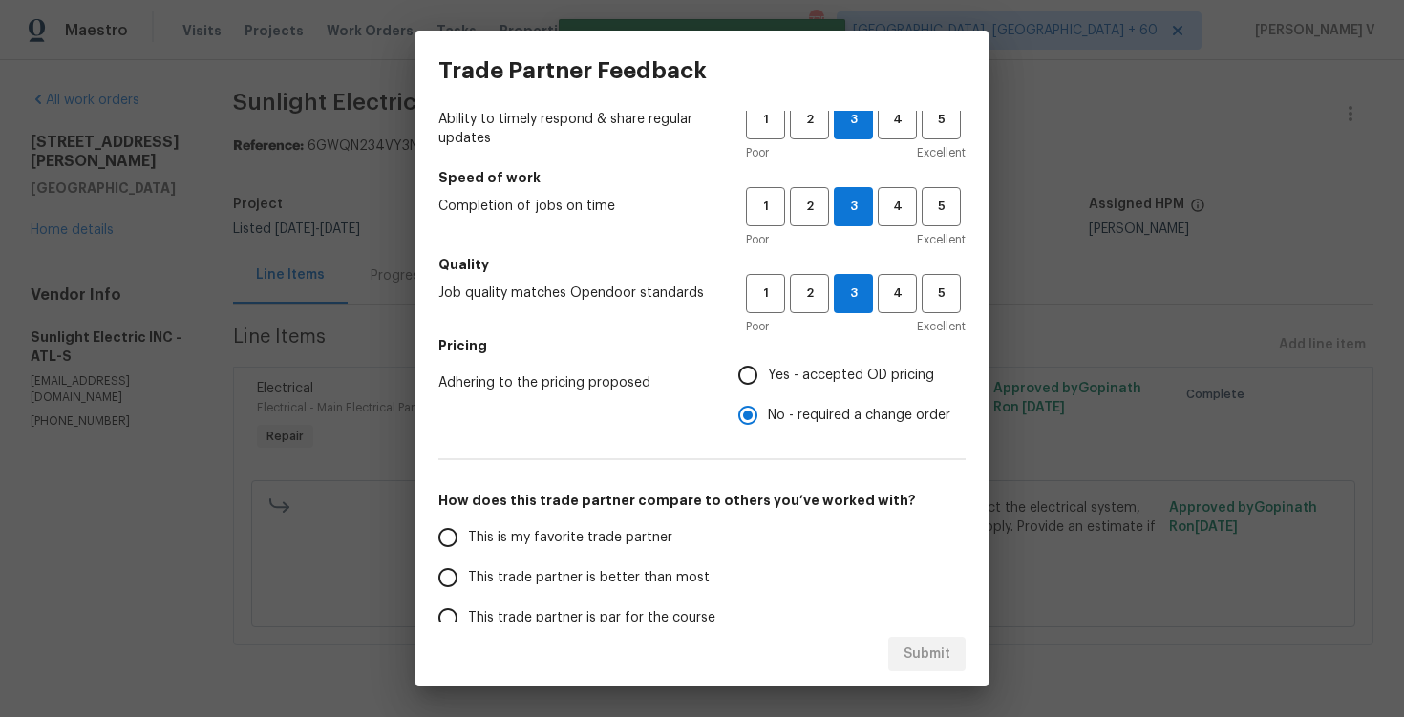
click at [563, 577] on span "This trade partner is better than most" at bounding box center [589, 578] width 242 height 20
click at [468, 577] on input "This trade partner is better than most" at bounding box center [448, 578] width 40 height 40
click at [898, 675] on div "Submit" at bounding box center [702, 655] width 573 height 66
click at [916, 662] on span "Submit" at bounding box center [927, 655] width 47 height 24
radio input "true"
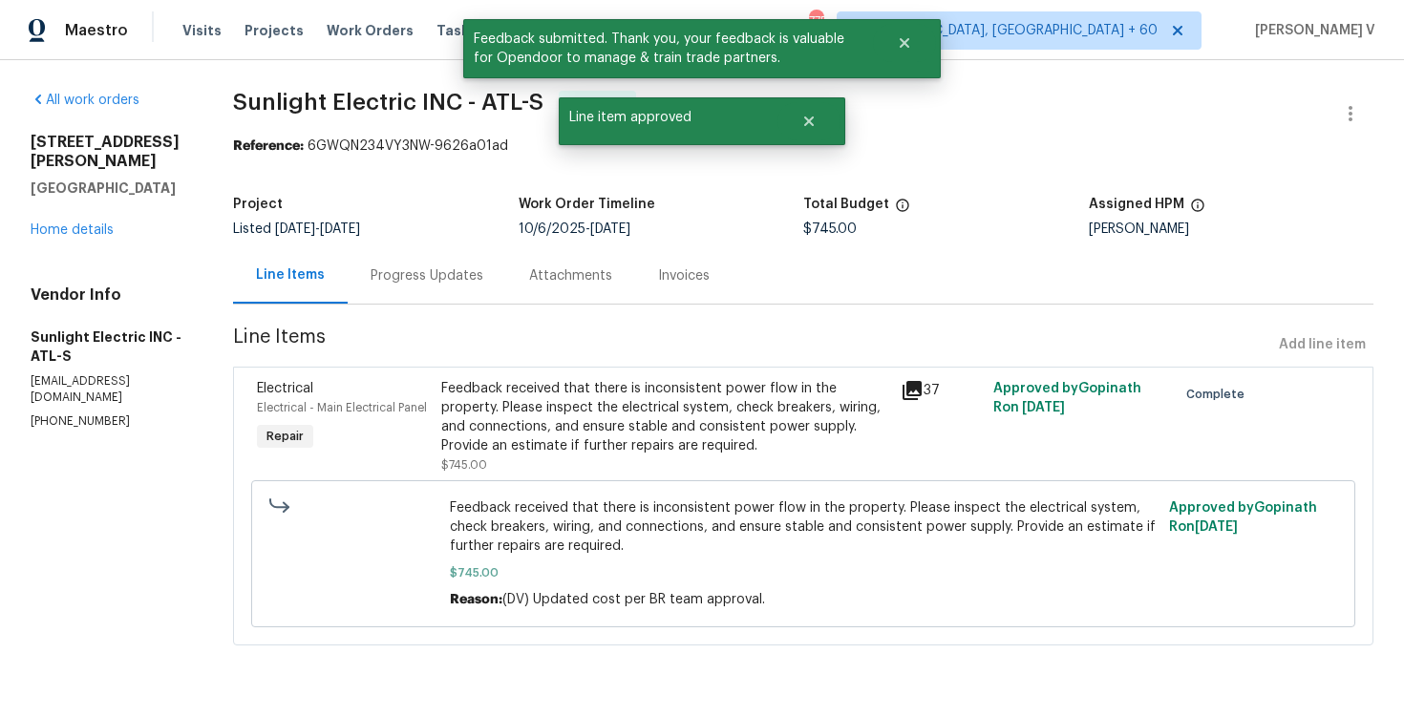
click at [433, 293] on div "Progress Updates" at bounding box center [427, 275] width 159 height 56
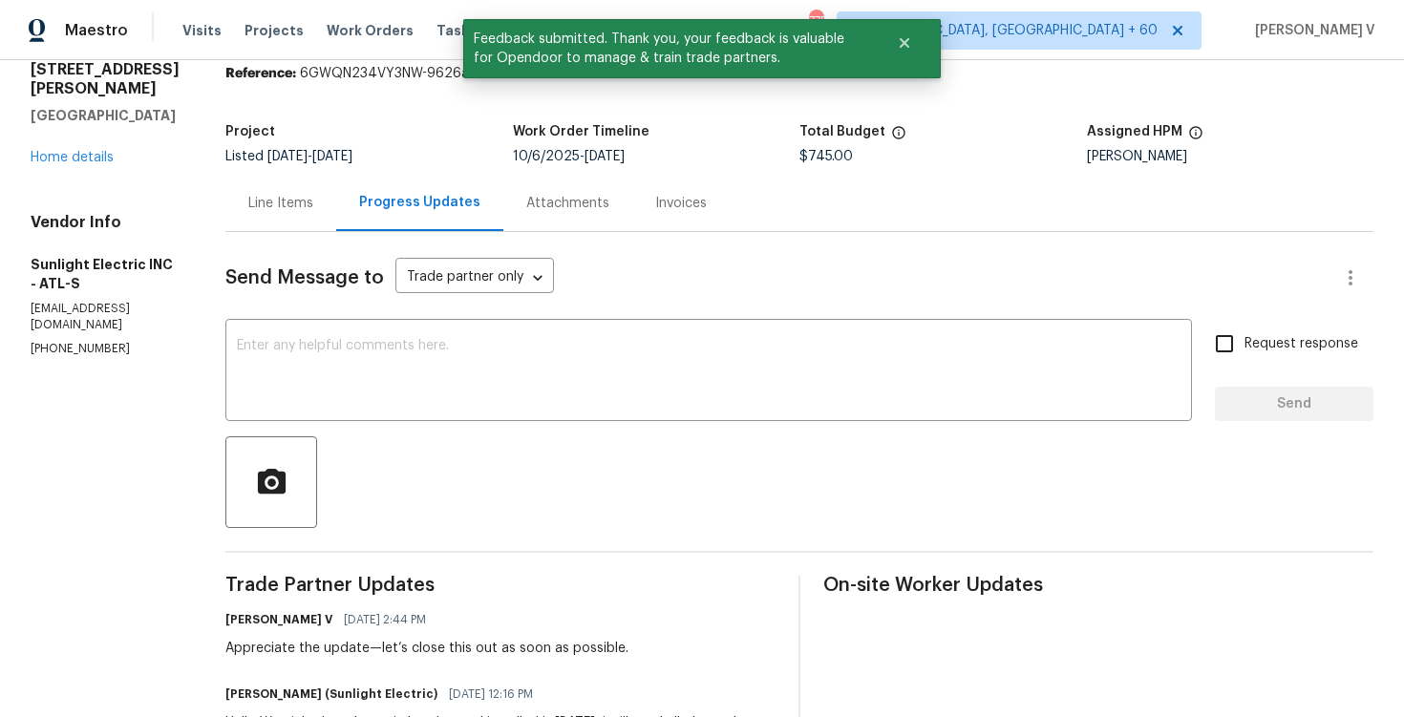
scroll to position [139, 0]
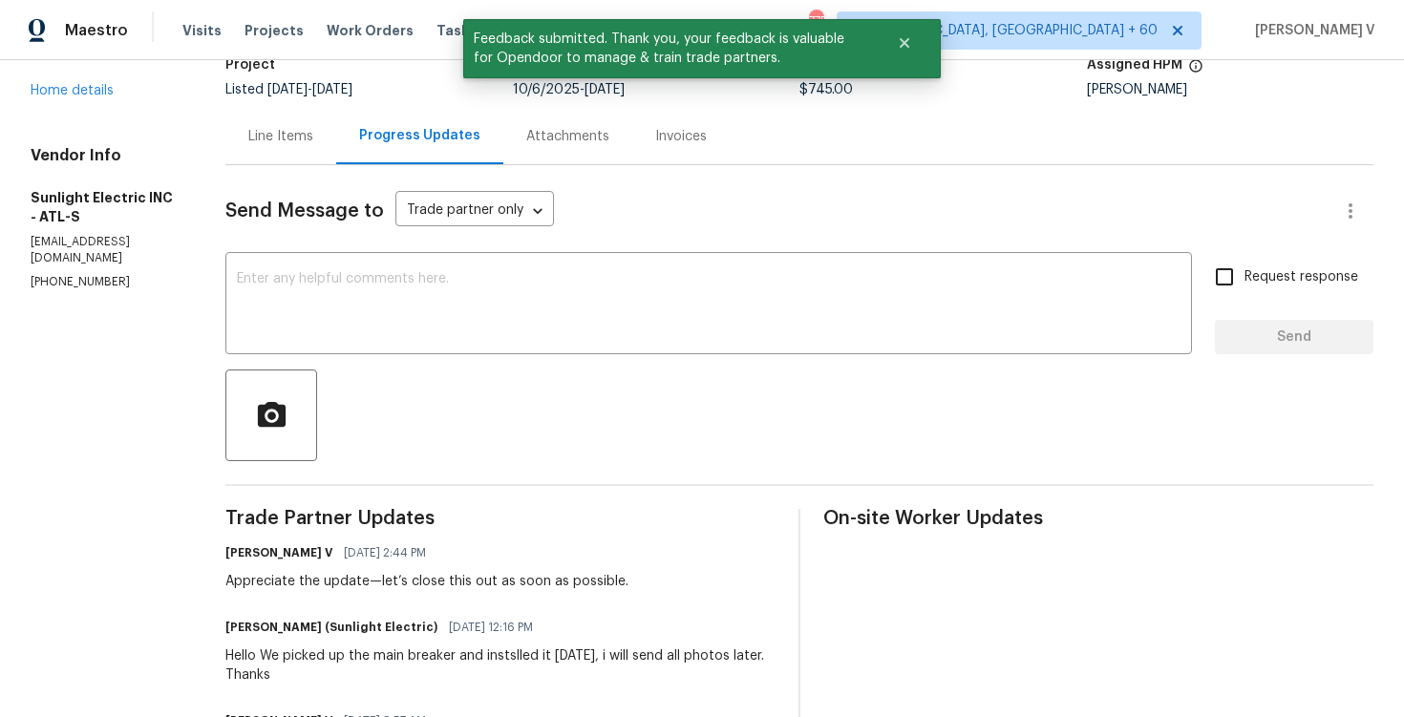
click at [433, 293] on textarea at bounding box center [709, 305] width 944 height 67
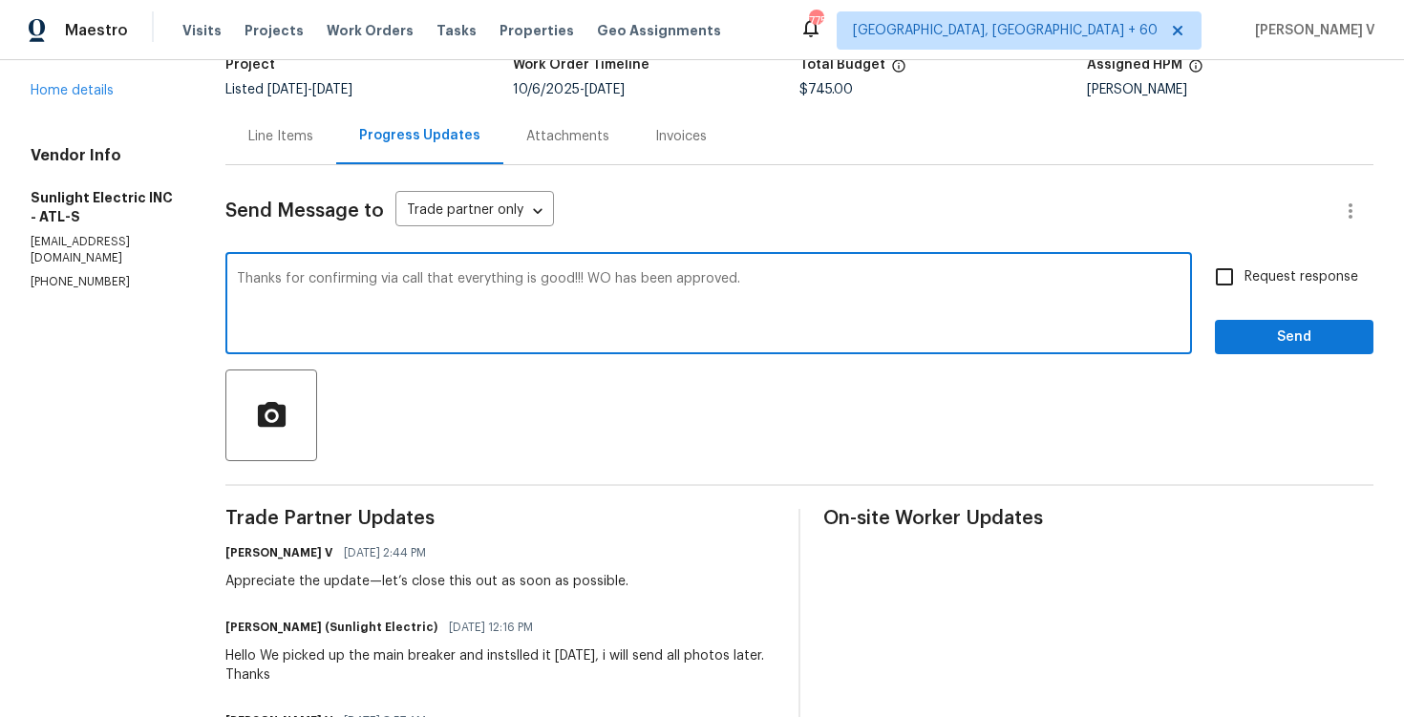
type textarea "Thanks for confirming via call that everything is good!!! WO has been approved."
click at [1243, 295] on input "Request response" at bounding box center [1225, 277] width 40 height 40
checkbox input "true"
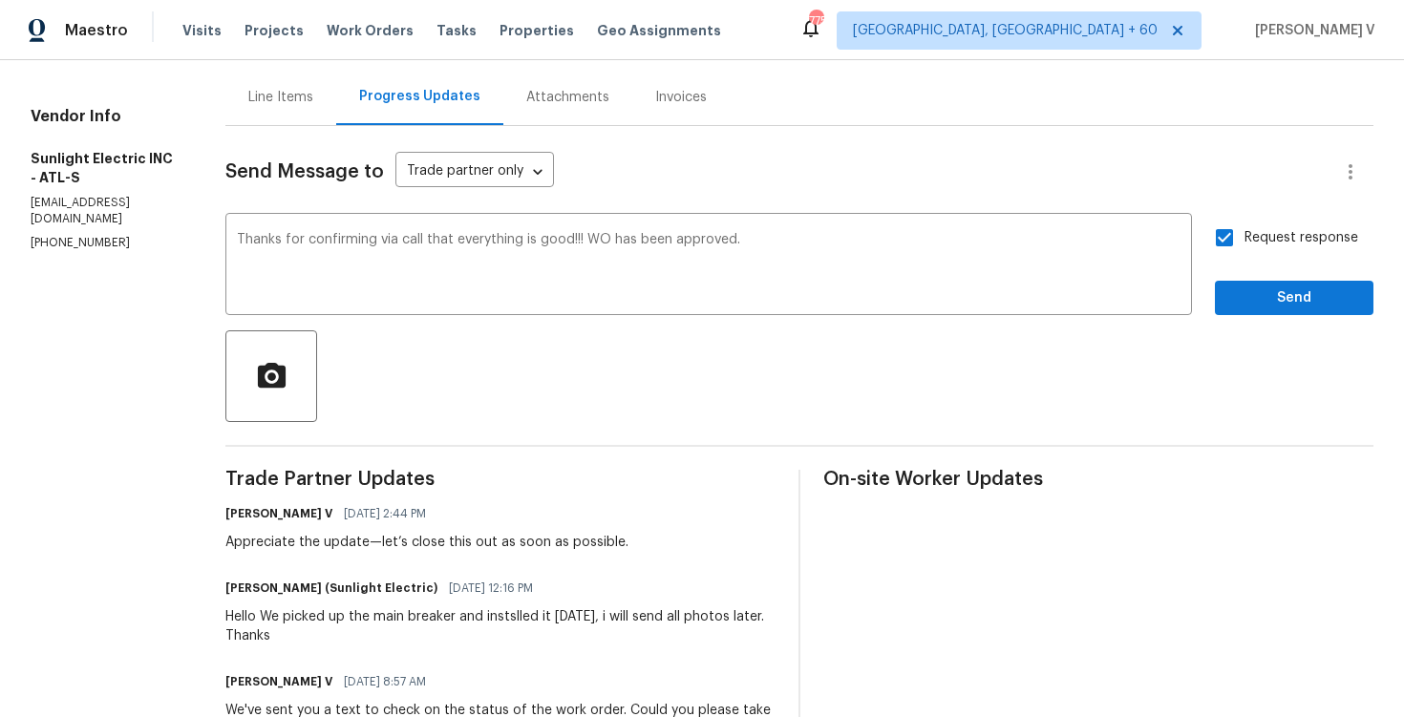
scroll to position [212, 0]
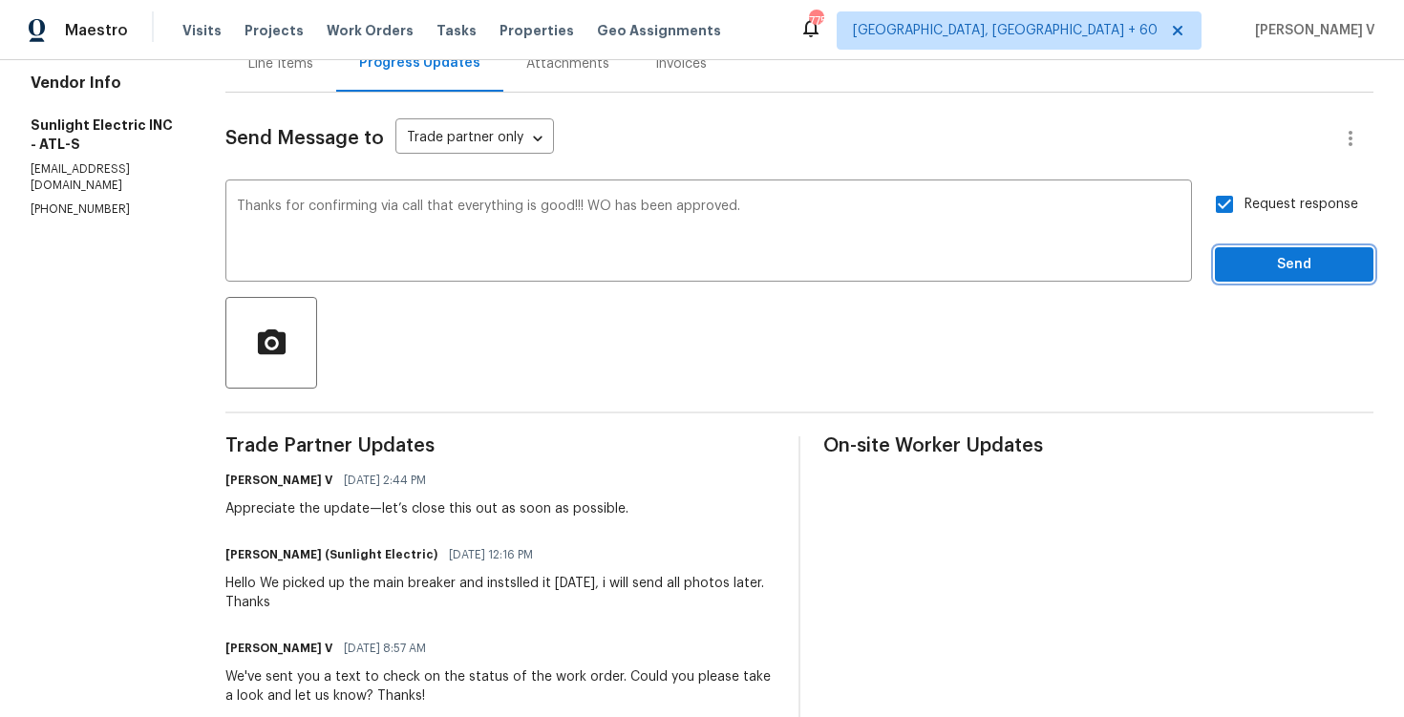
click at [1300, 268] on span "Send" at bounding box center [1295, 265] width 128 height 24
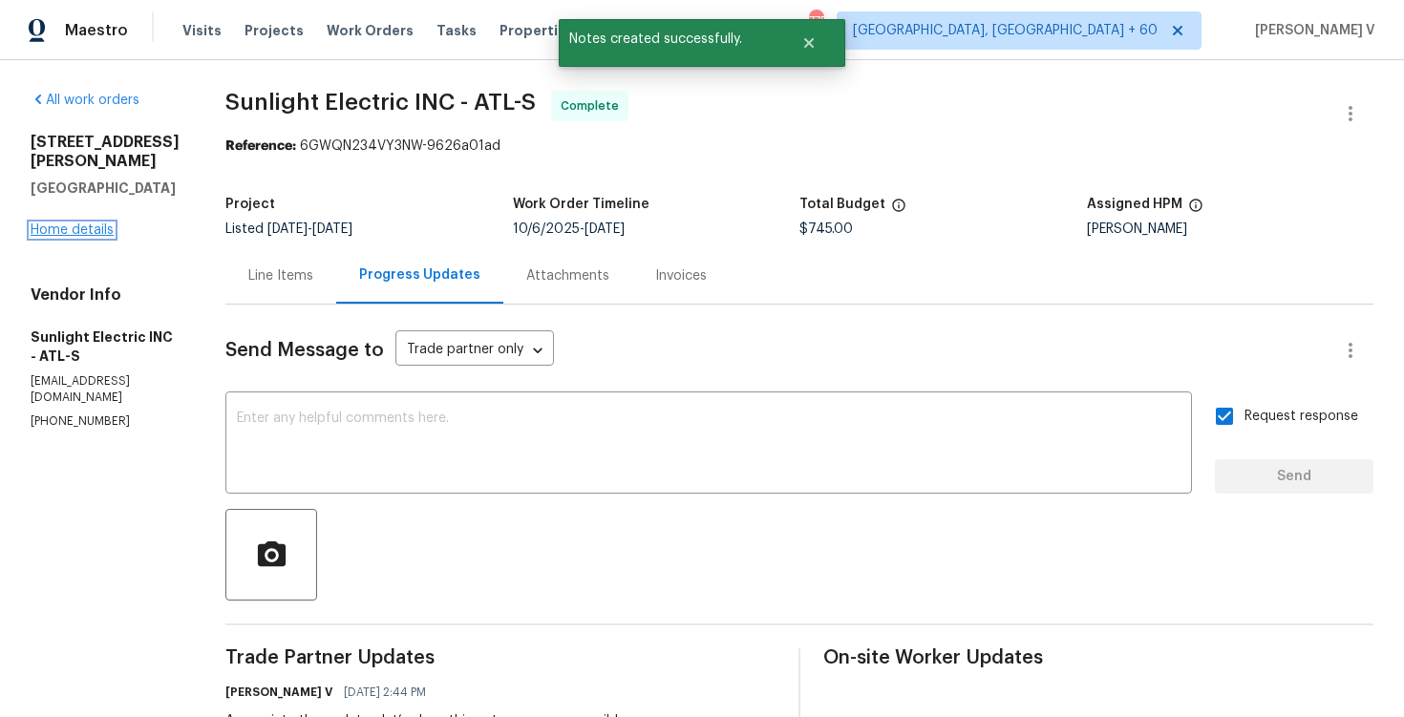
click at [90, 224] on link "Home details" at bounding box center [72, 230] width 83 height 13
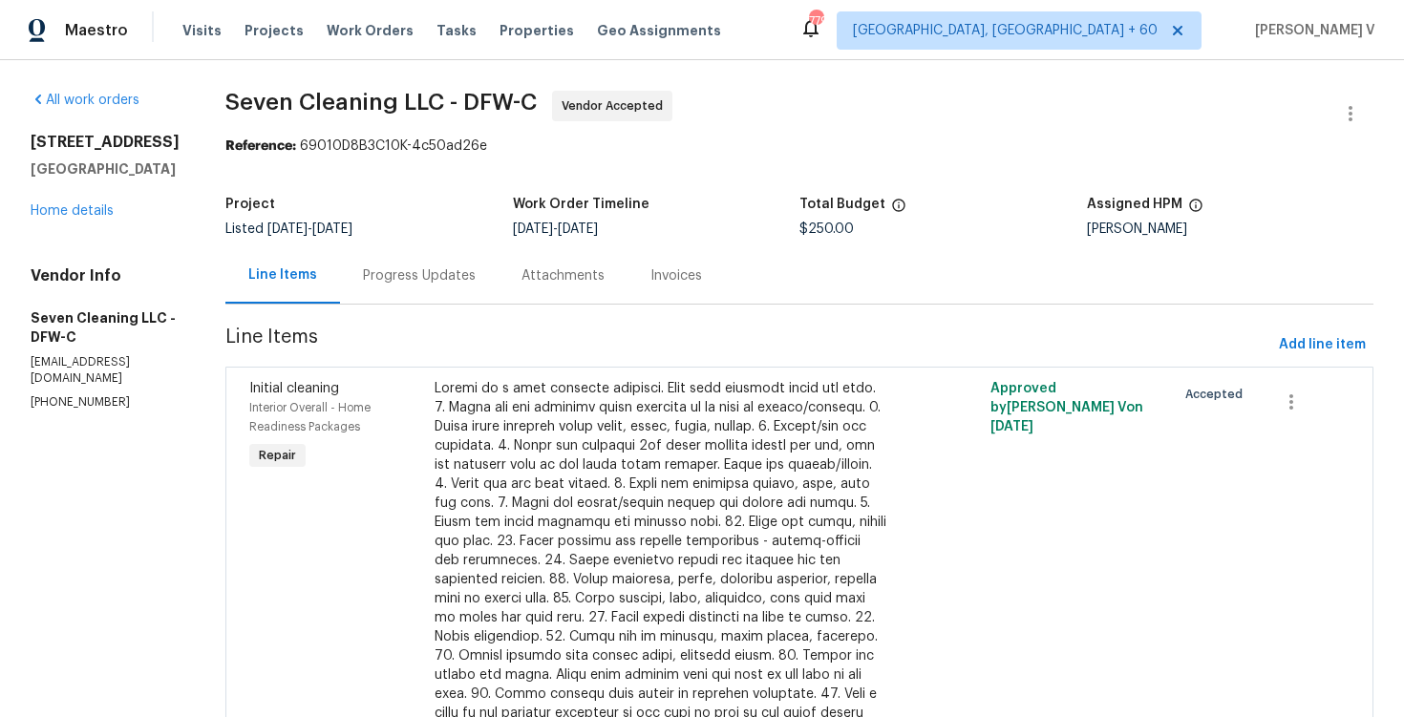
click at [453, 252] on div "Progress Updates" at bounding box center [419, 275] width 159 height 56
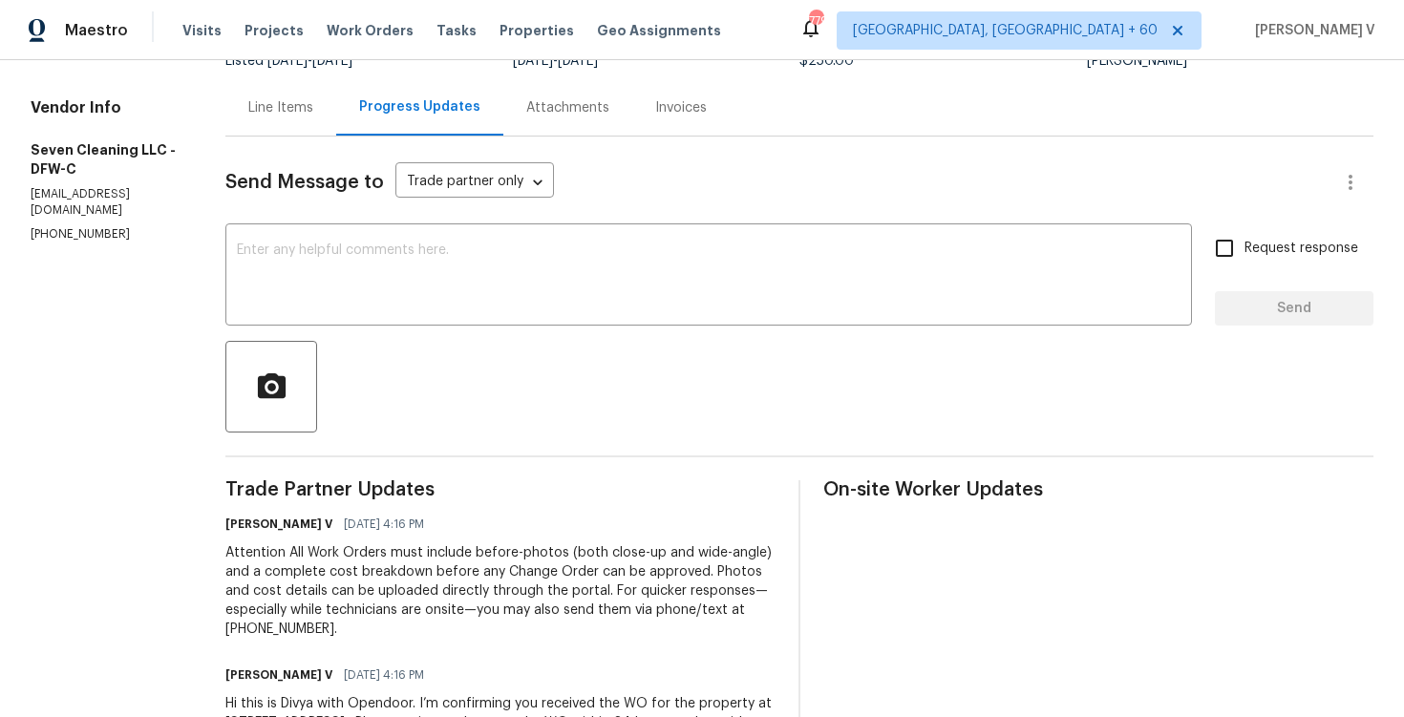
scroll to position [275, 0]
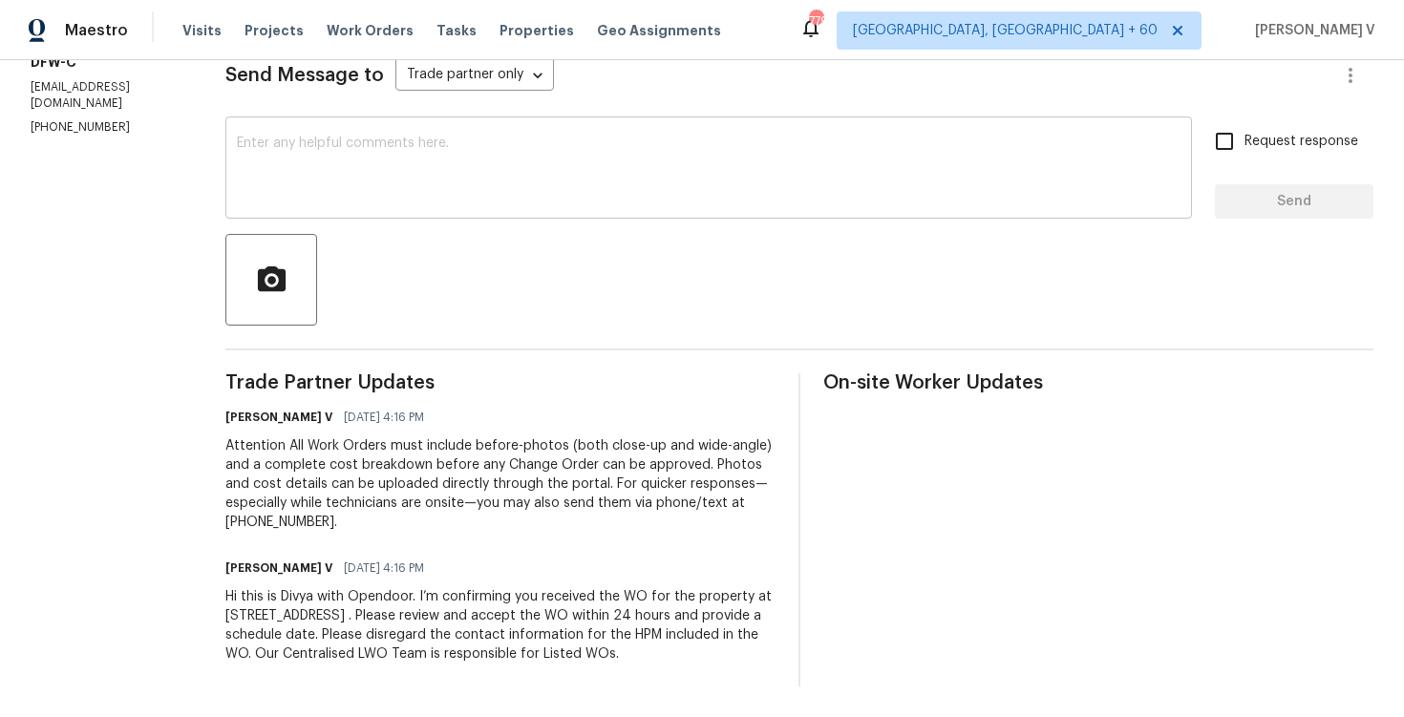
click at [412, 209] on div "x ​" at bounding box center [708, 169] width 967 height 97
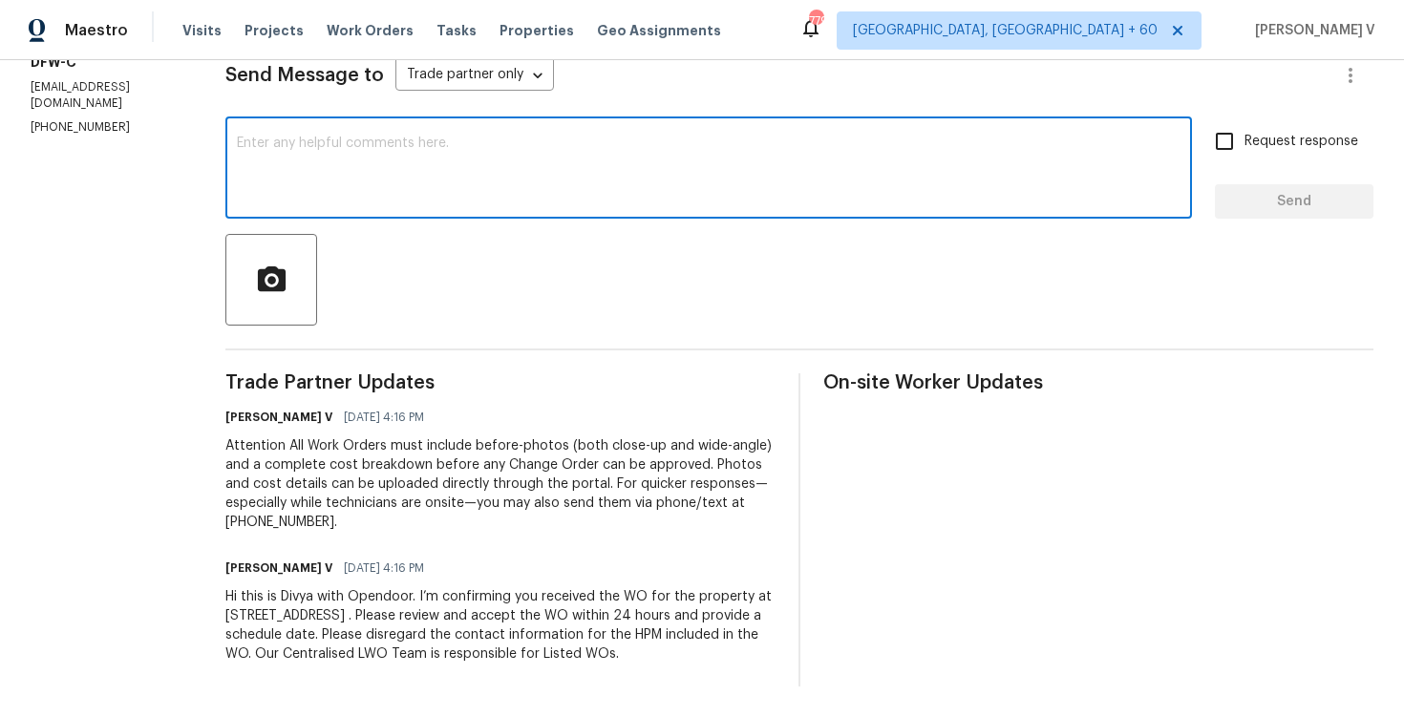
paste textarea "Hi team, Thank you for accepting the work order. Could you please provide a sch…"
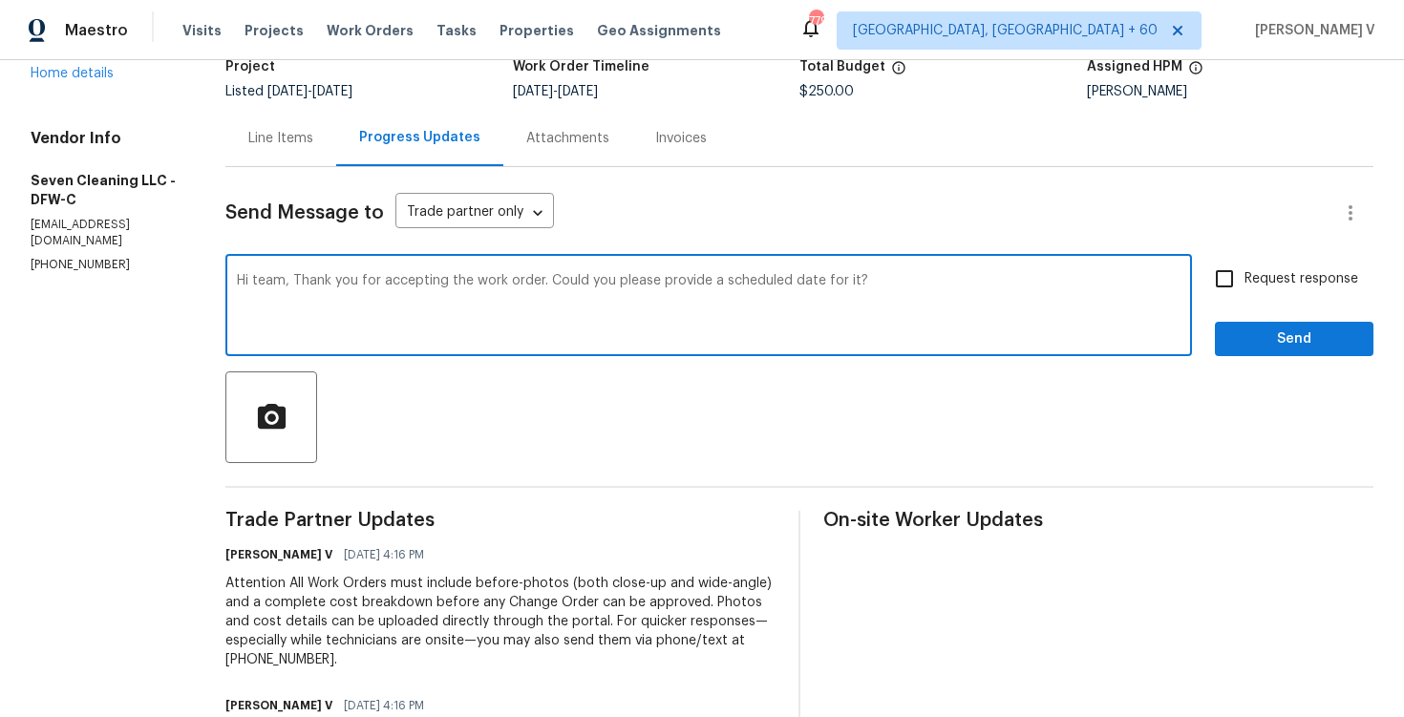
scroll to position [81, 0]
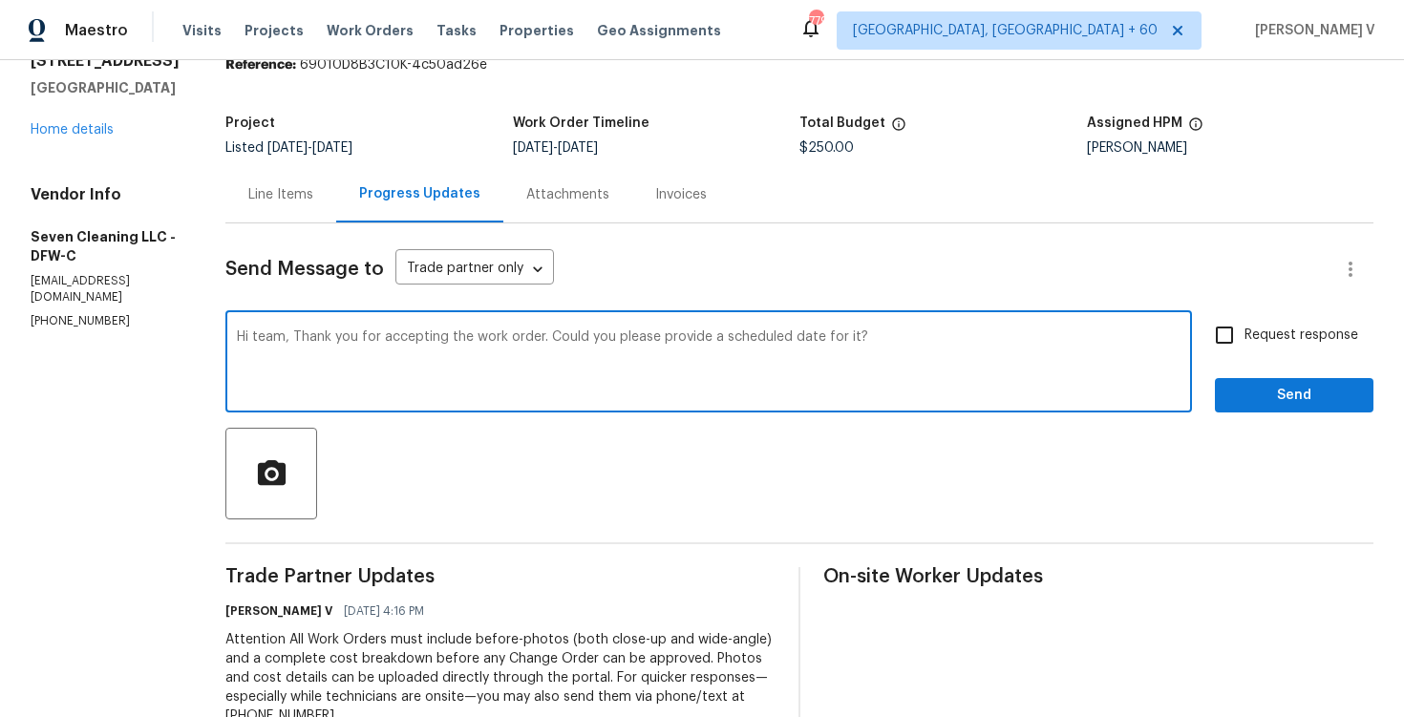
type textarea "Hi team, Thank you for accepting the work order. Could you please provide a sch…"
click at [1189, 337] on div "Hi team, Thank you for accepting the work order. Could you please provide a sch…" at bounding box center [708, 363] width 967 height 97
click at [1221, 337] on input "Request response" at bounding box center [1225, 335] width 40 height 40
checkbox input "true"
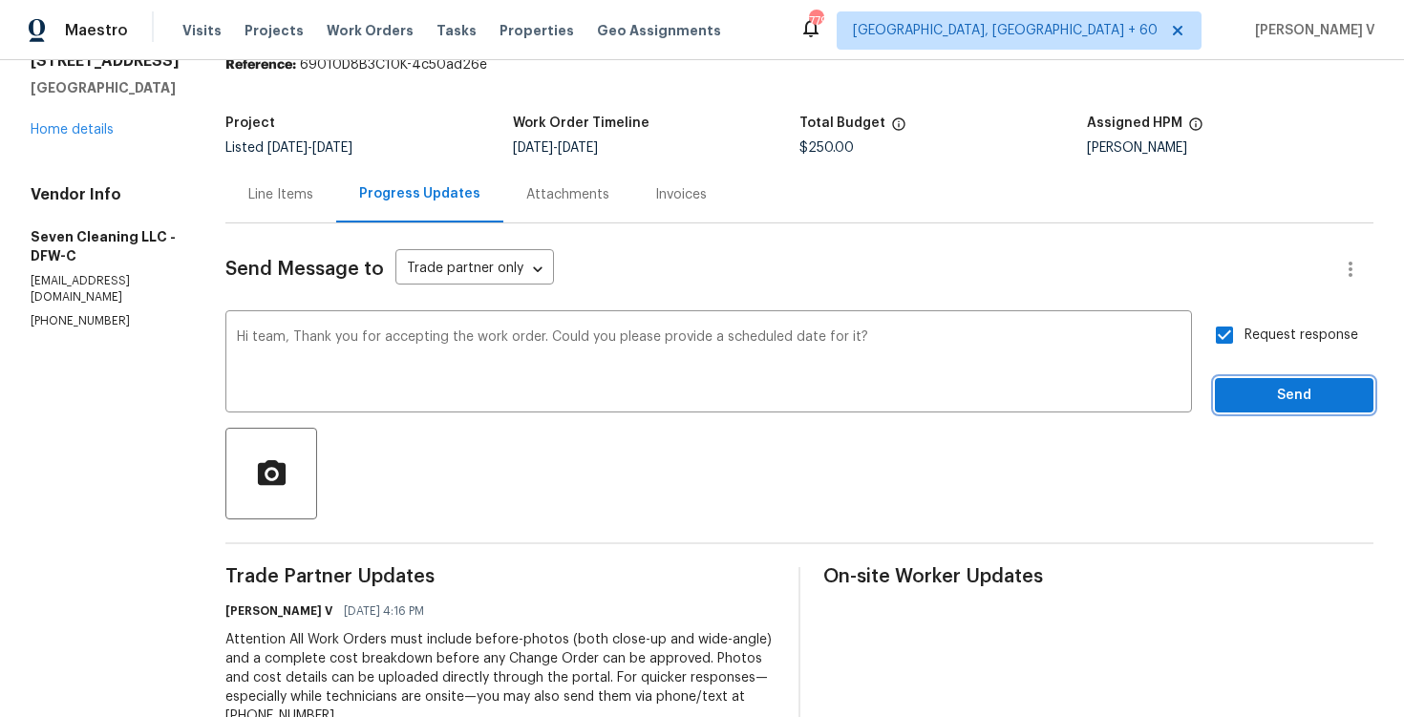
click at [1244, 388] on span "Send" at bounding box center [1295, 396] width 128 height 24
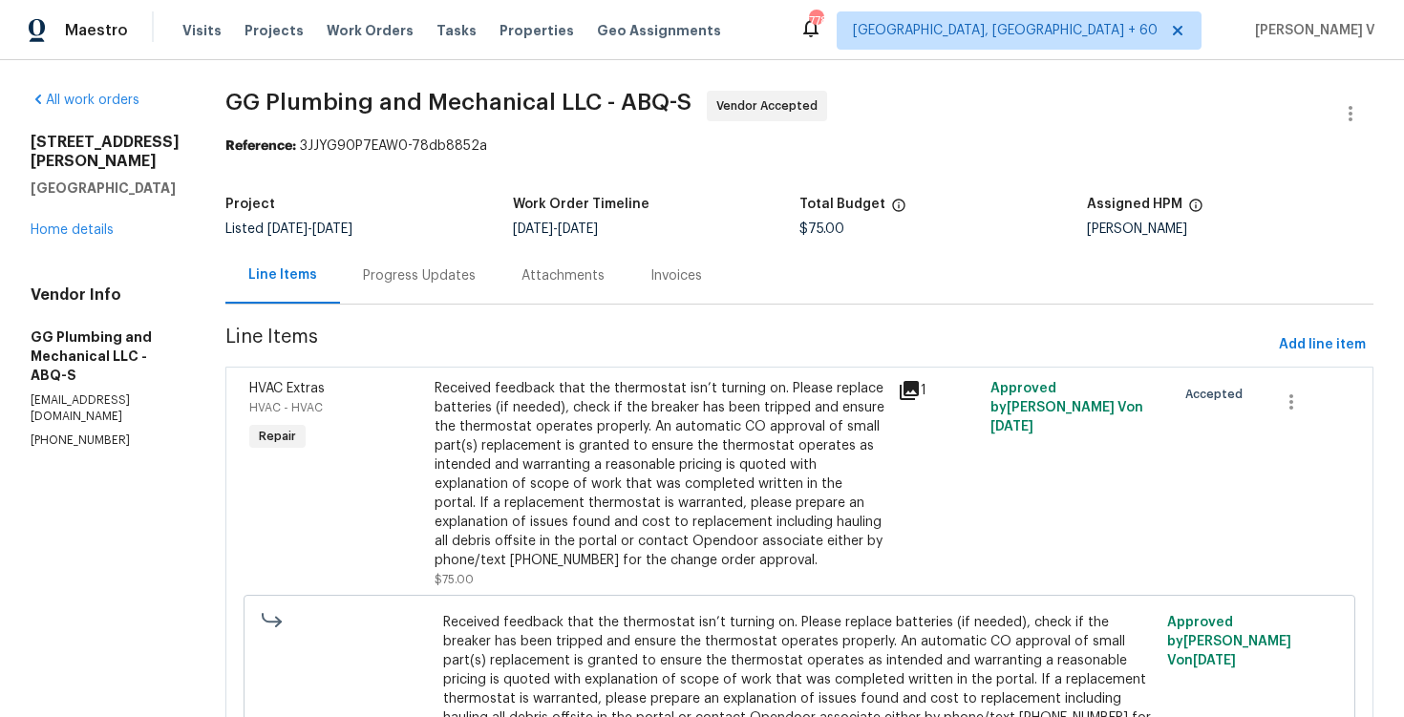
click at [476, 271] on div "Progress Updates" at bounding box center [419, 276] width 113 height 19
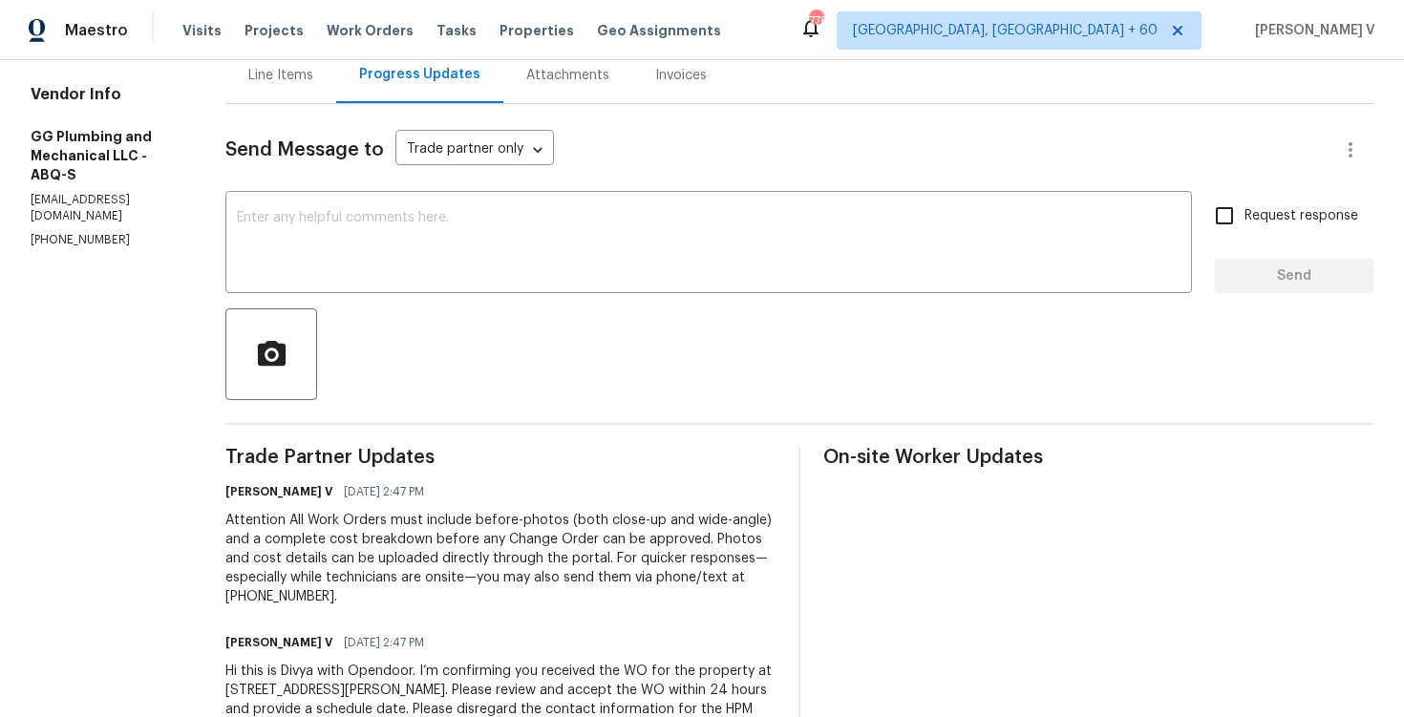
scroll to position [294, 0]
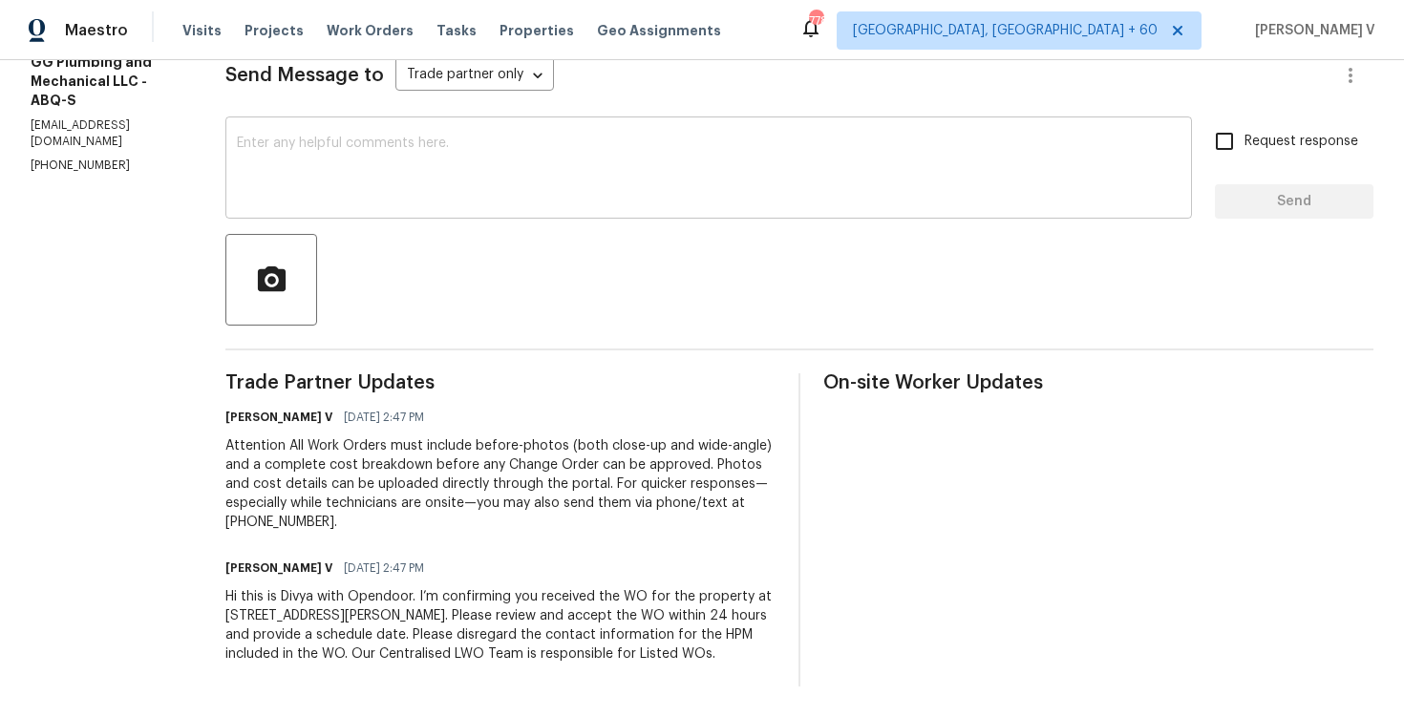
click at [455, 185] on div "x ​" at bounding box center [708, 169] width 967 height 97
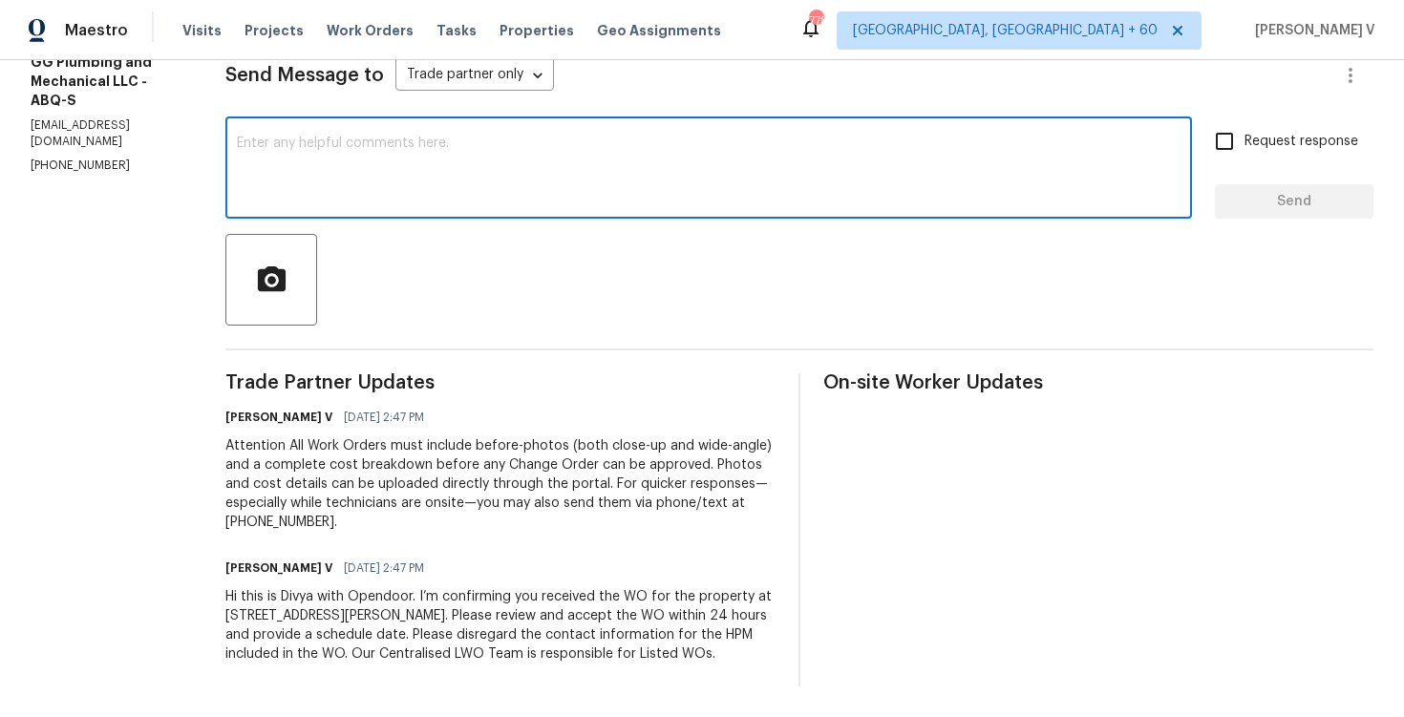
paste textarea "Hi team, Thank you for accepting the work order. Could you please provide a sch…"
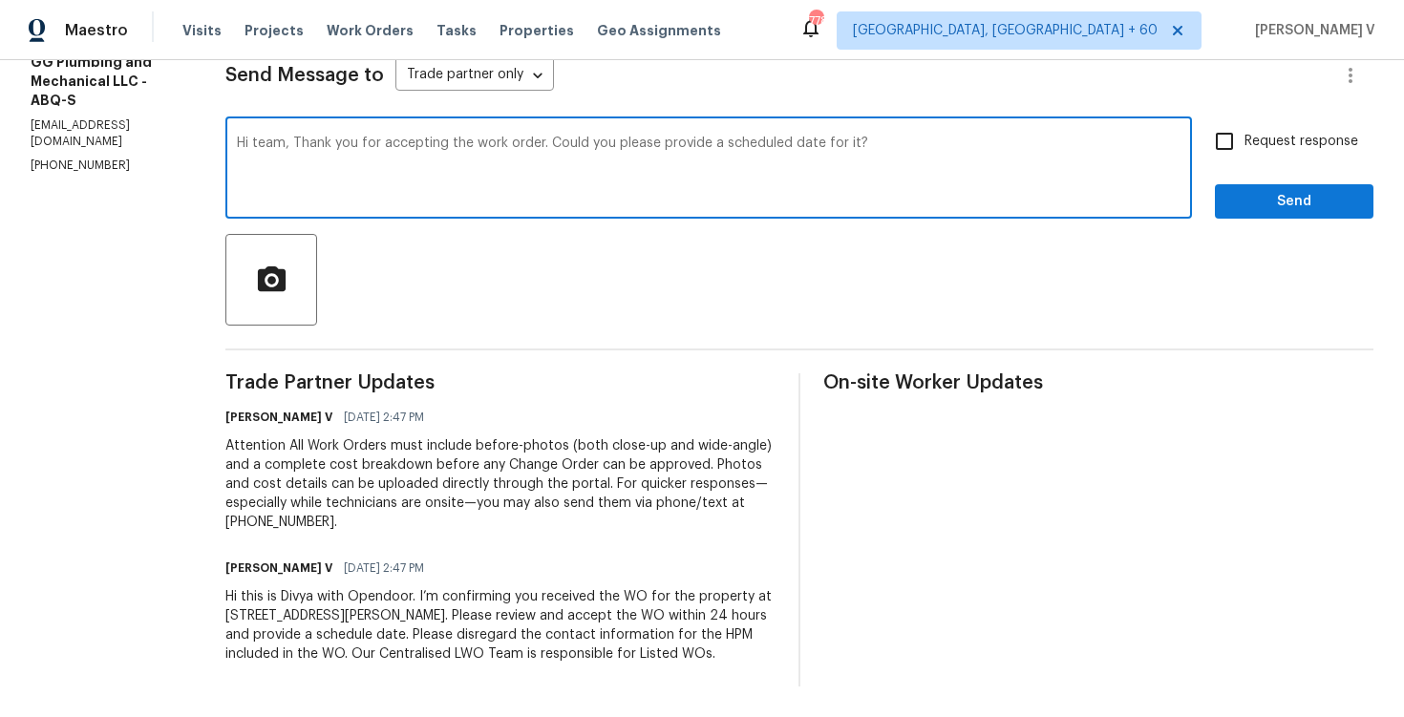
type textarea "Hi team, Thank you for accepting the work order. Could you please provide a sch…"
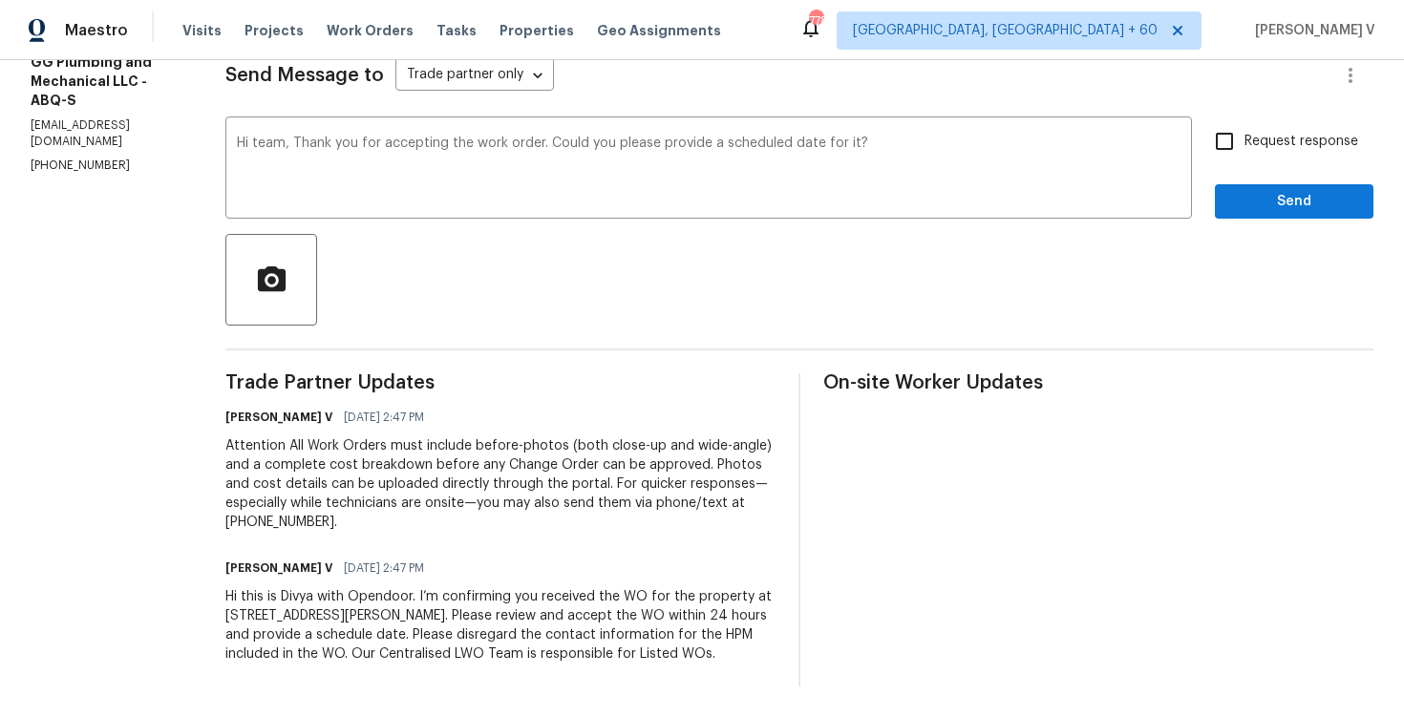
click at [1266, 121] on label "Request response" at bounding box center [1282, 141] width 154 height 40
click at [1245, 121] on input "Request response" at bounding box center [1225, 141] width 40 height 40
click at [1263, 132] on span "Request response" at bounding box center [1302, 142] width 114 height 20
click at [1245, 124] on input "Request response" at bounding box center [1225, 141] width 40 height 40
click at [1230, 96] on div "Send Message to Trade partner only Trade partner only ​ Hi team, Thank you for …" at bounding box center [799, 358] width 1148 height 657
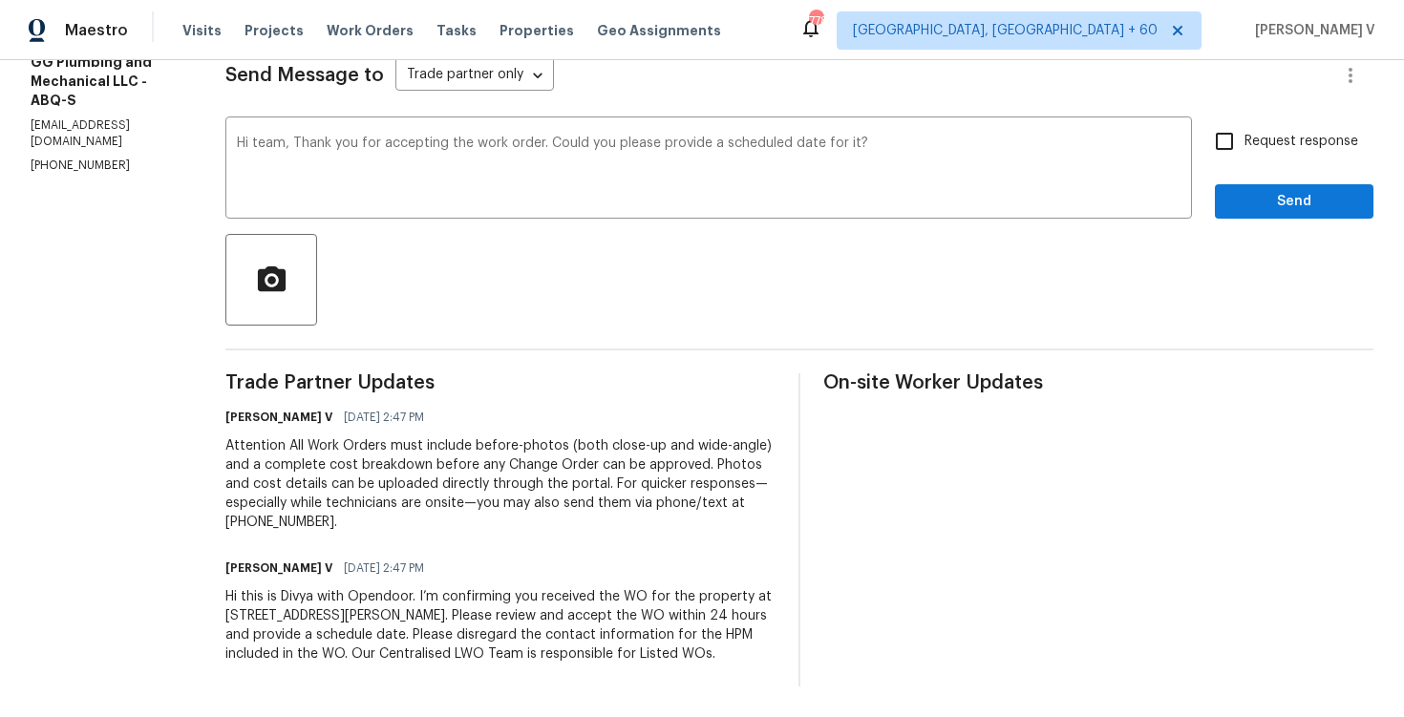
click at [1242, 139] on input "Request response" at bounding box center [1225, 141] width 40 height 40
checkbox input "true"
click at [1242, 190] on span "Send" at bounding box center [1295, 202] width 128 height 24
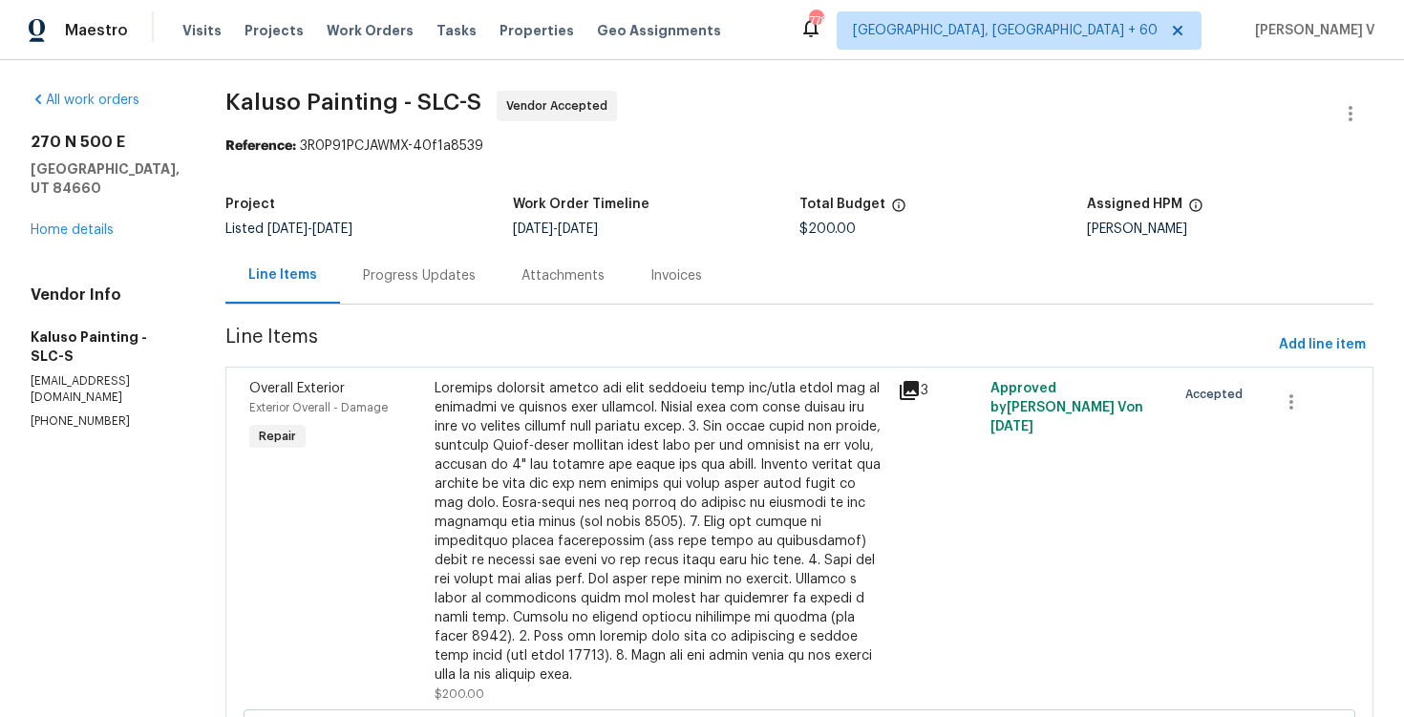
click at [450, 241] on div "Project Listed [DATE] - [DATE] Work Order Timeline [DATE] - [DATE] Total Budget…" at bounding box center [799, 216] width 1148 height 61
click at [433, 267] on div "Progress Updates" at bounding box center [419, 276] width 113 height 19
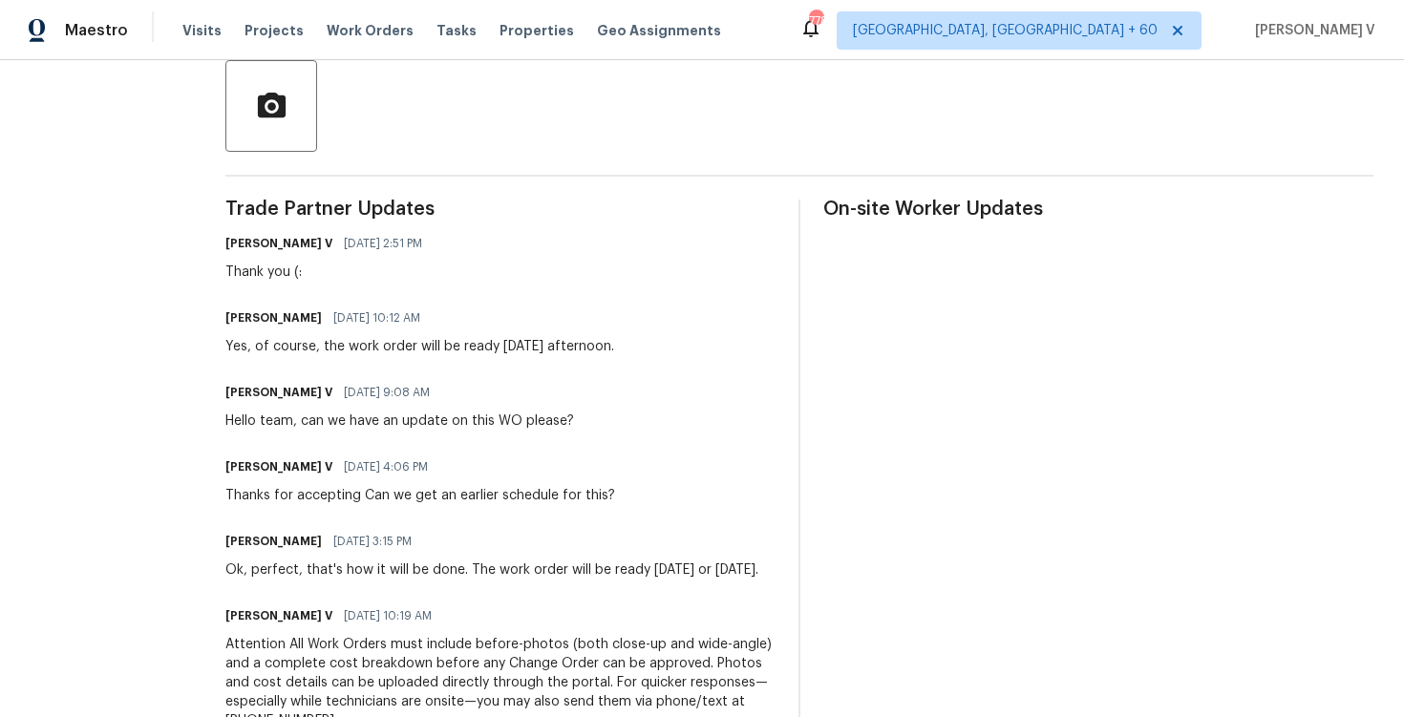
scroll to position [356, 0]
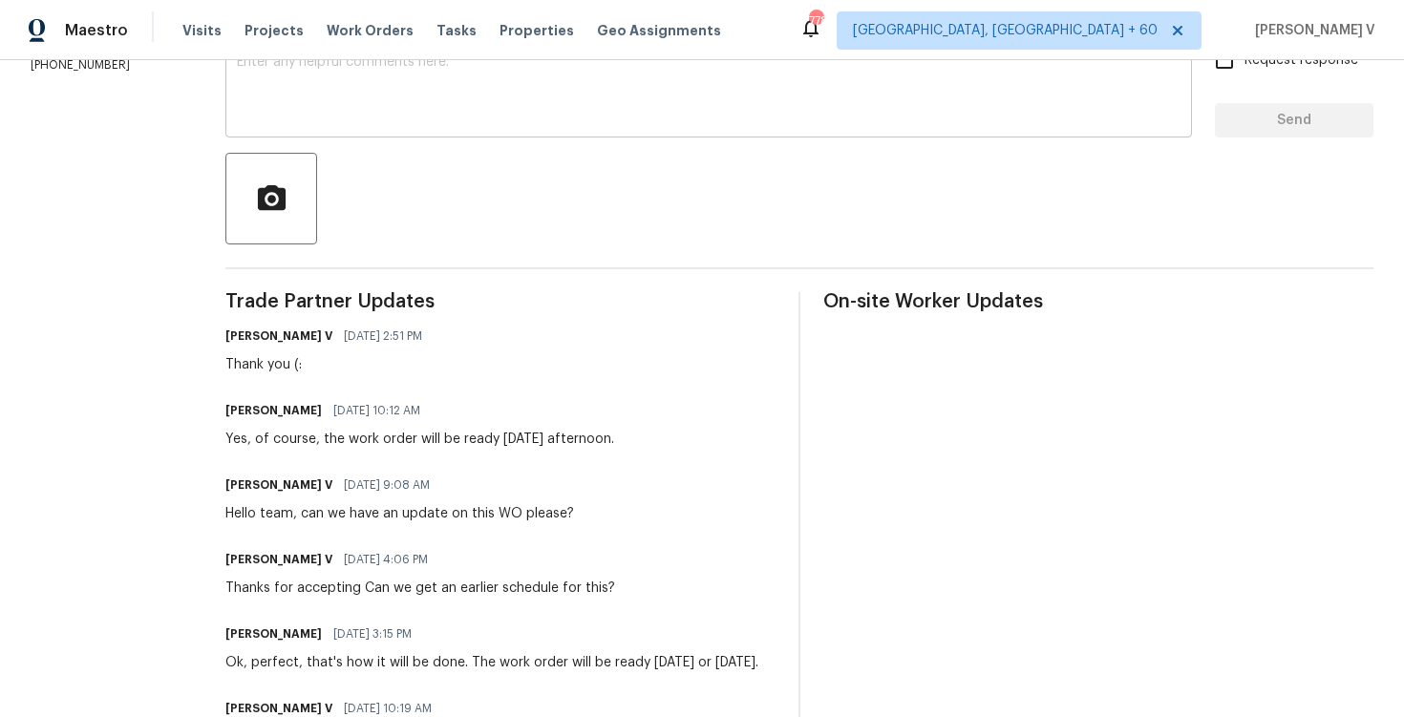
click at [336, 101] on textarea at bounding box center [709, 88] width 944 height 67
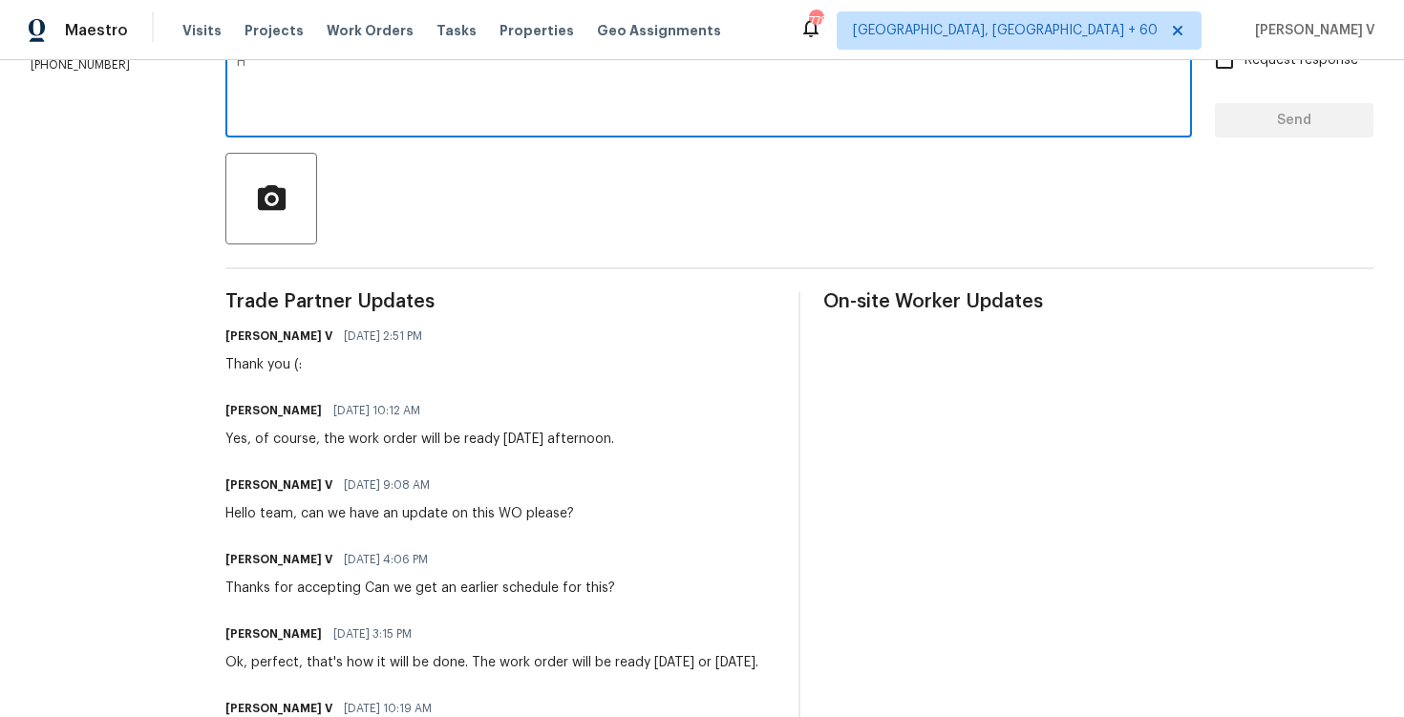
scroll to position [352, 0]
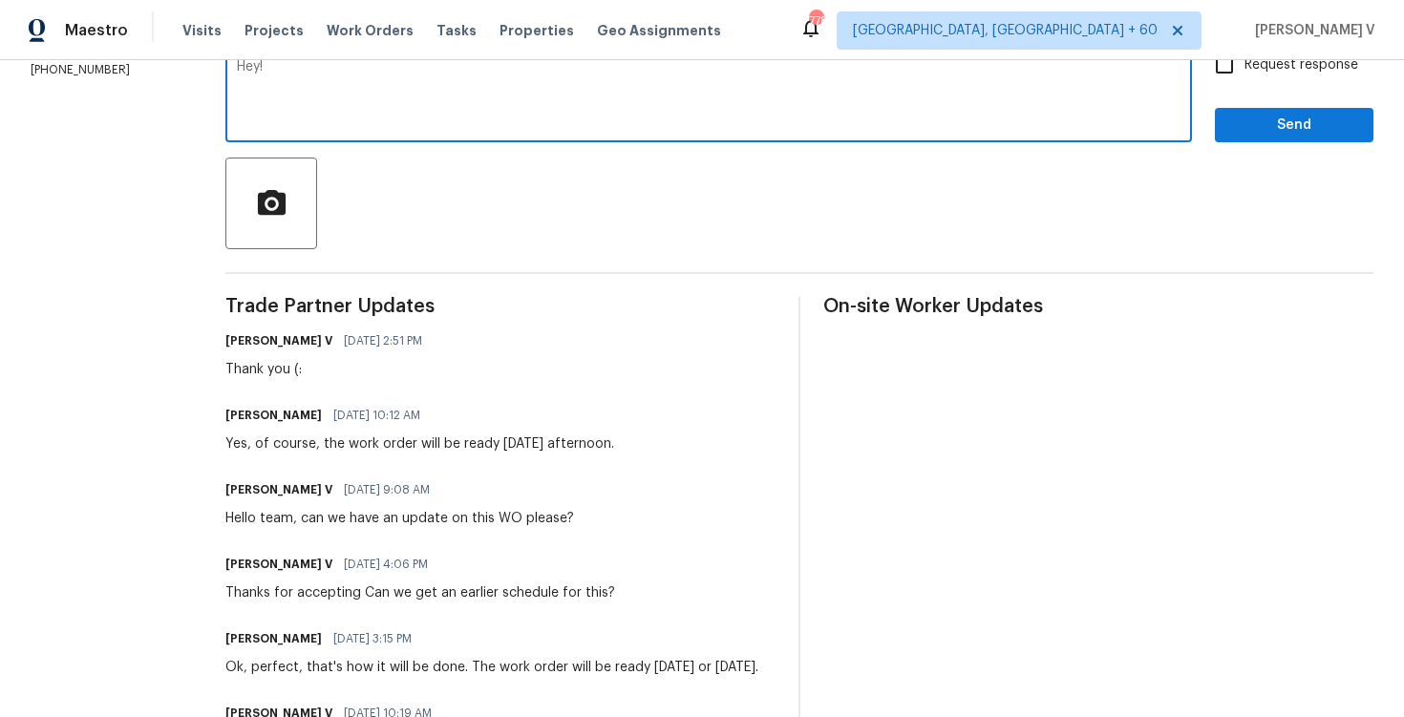
paste textarea "Please let us know if there’s any progress or if the team is already on site [D…"
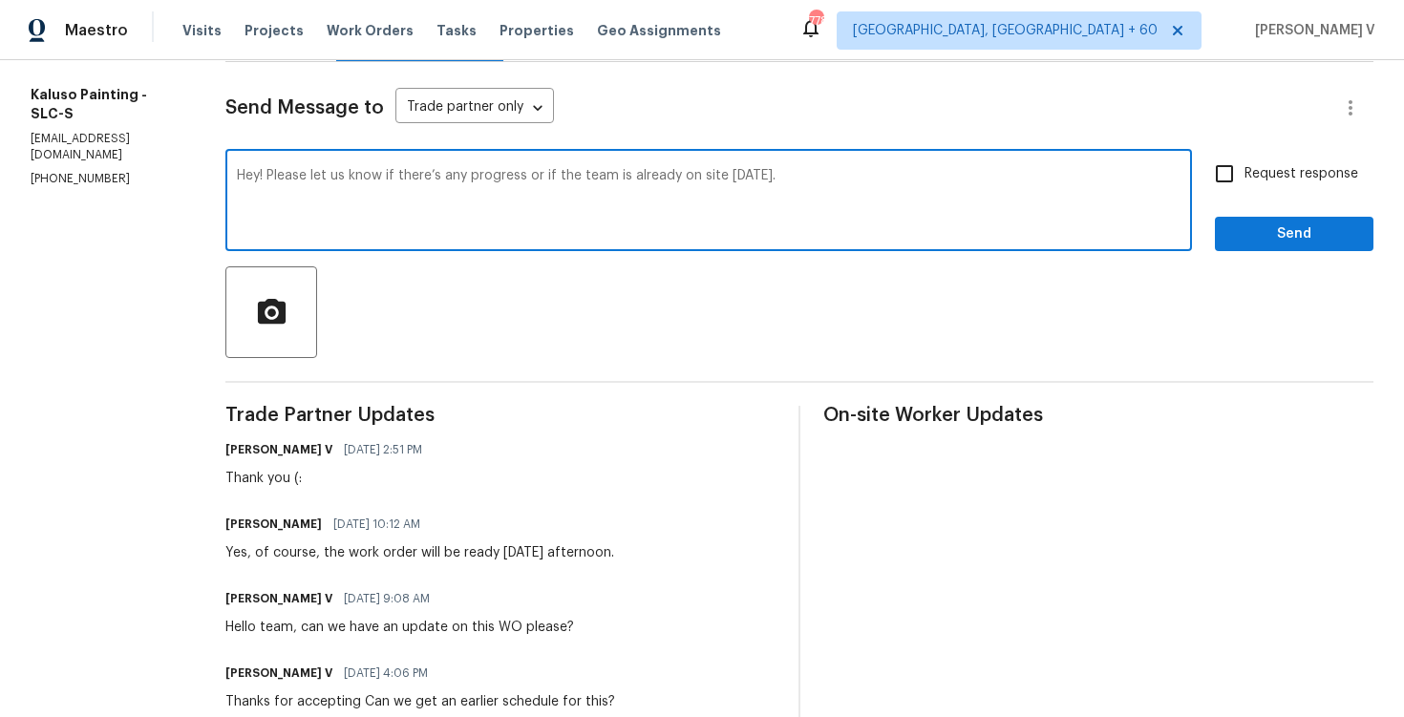
scroll to position [217, 0]
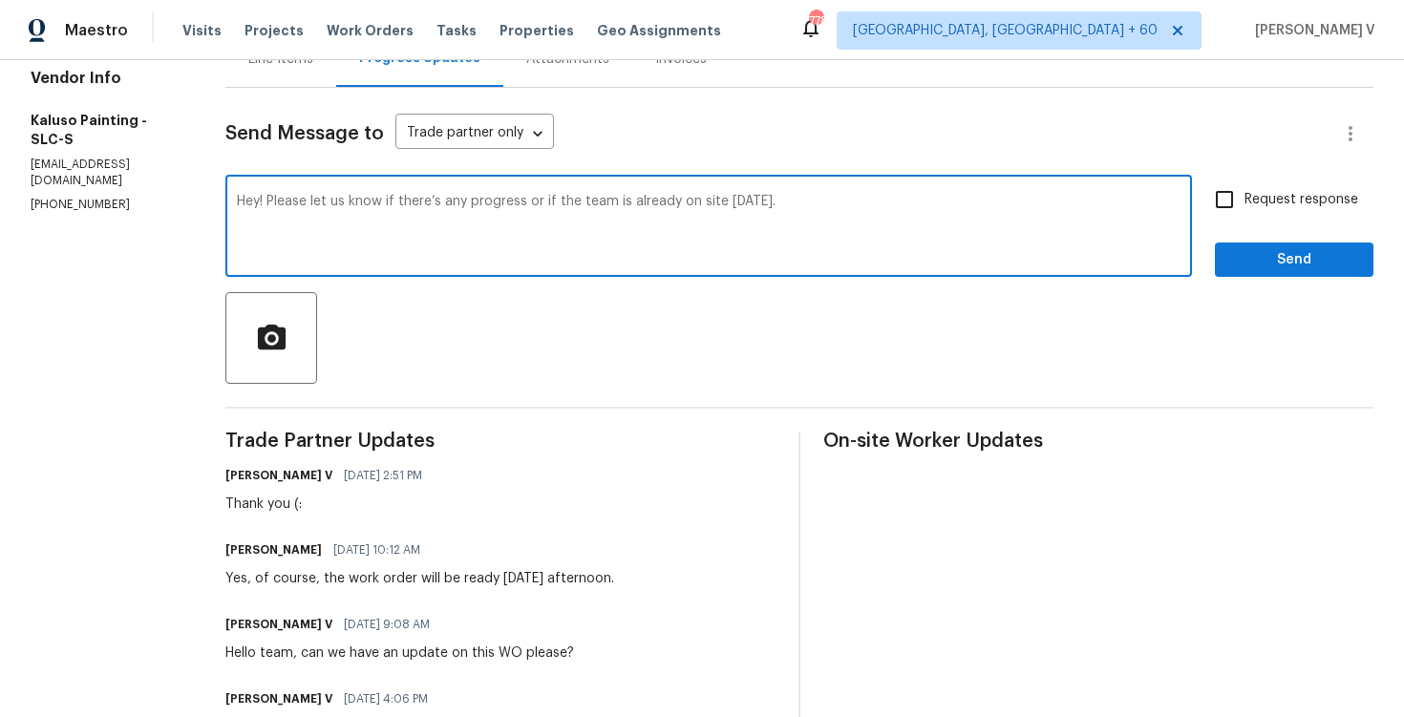
type textarea "Hey! Please let us know if there’s any progress or if the team is already on si…"
click at [1172, 191] on div "Hey! Please let us know if there’s any progress or if the team is already on si…" at bounding box center [708, 228] width 967 height 97
click at [1249, 203] on span "Request response" at bounding box center [1302, 200] width 114 height 20
click at [1245, 203] on input "Request response" at bounding box center [1225, 200] width 40 height 40
checkbox input "true"
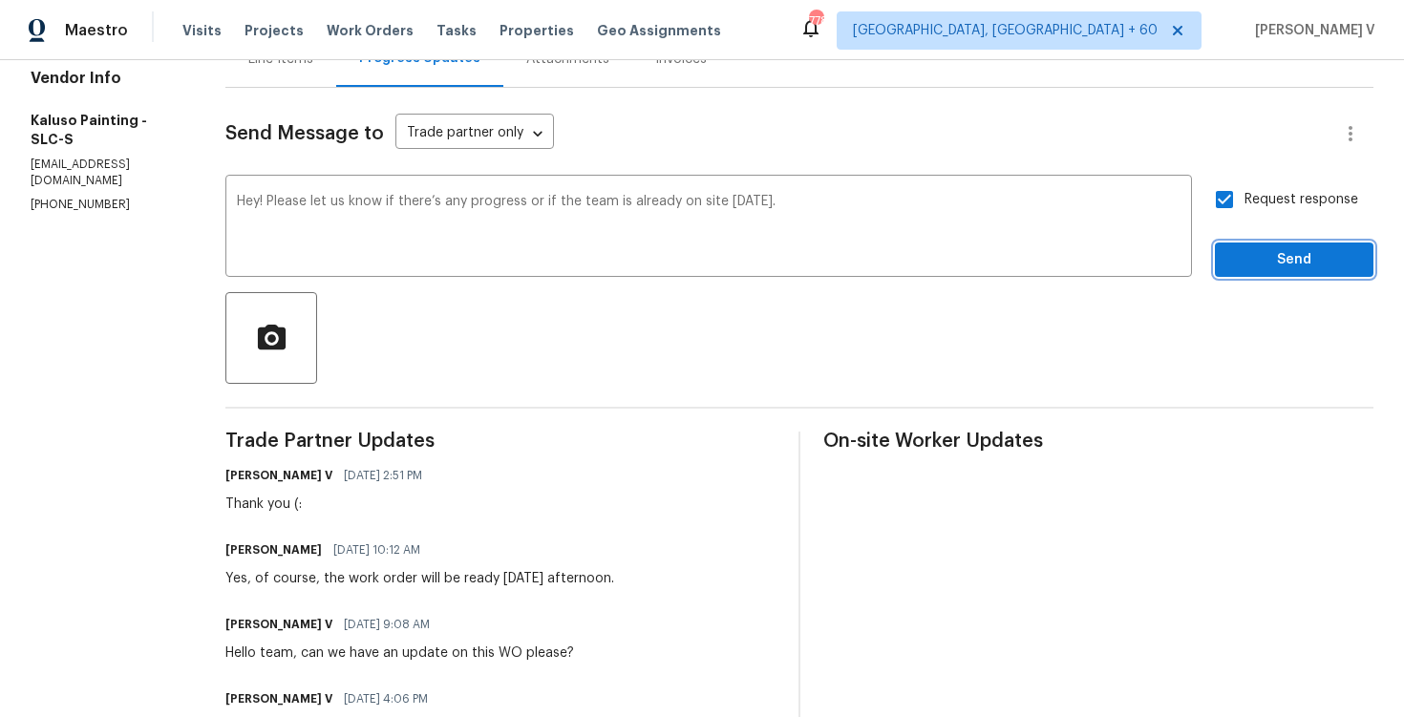
click at [1254, 265] on span "Send" at bounding box center [1295, 260] width 128 height 24
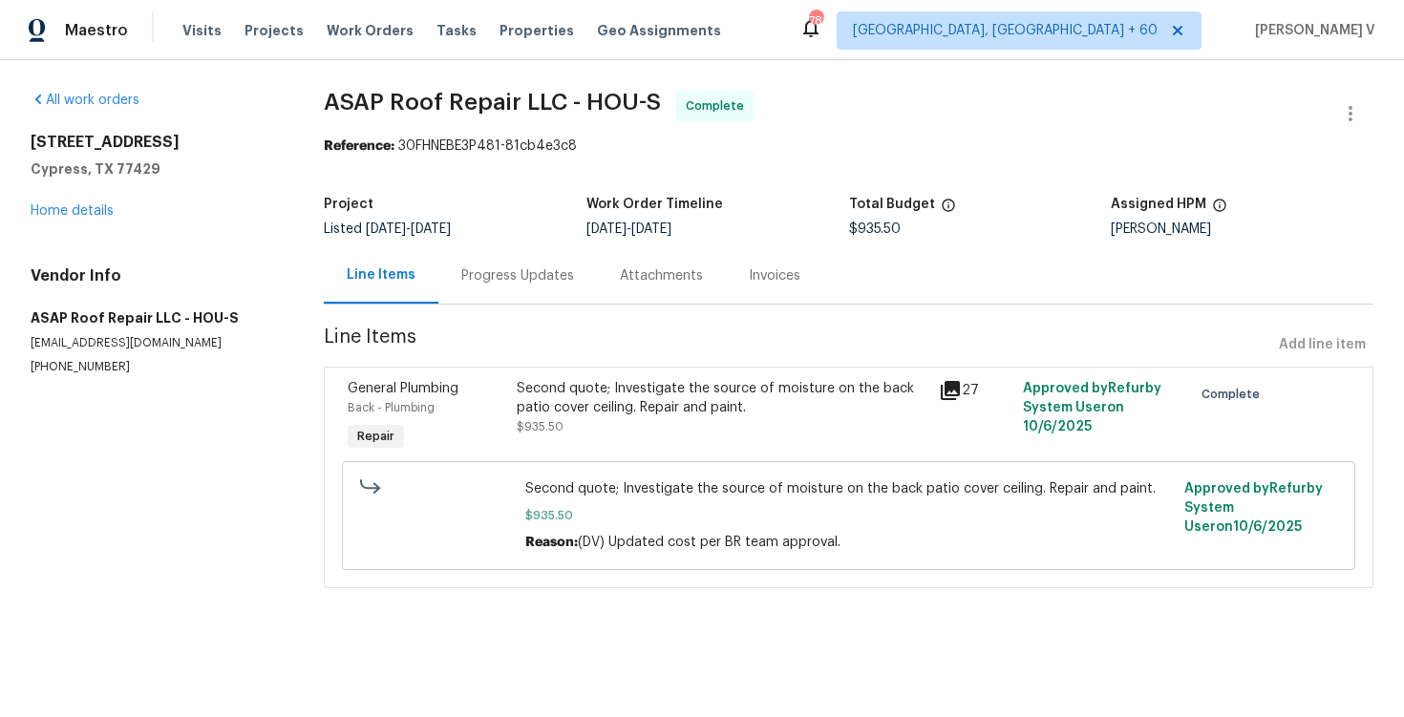
click at [510, 268] on div "Progress Updates" at bounding box center [517, 276] width 113 height 19
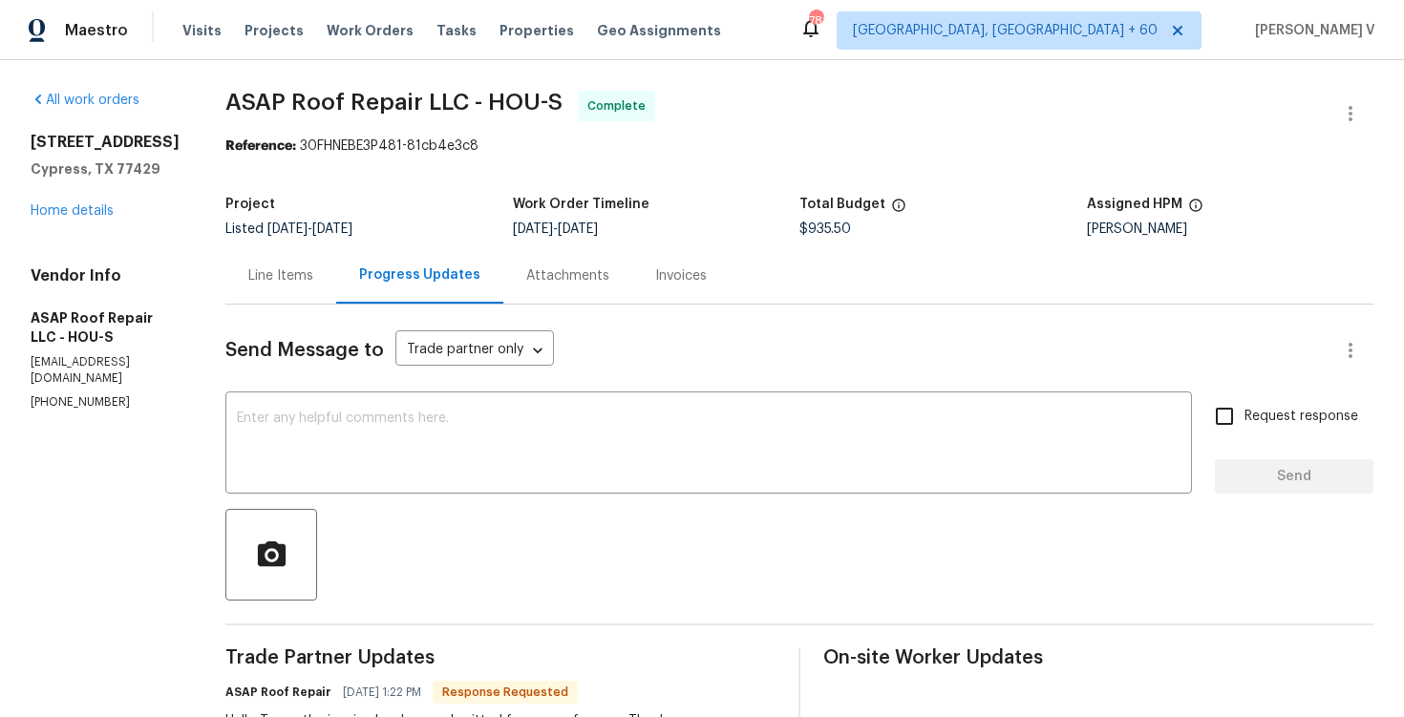
click at [93, 221] on div "[STREET_ADDRESS][PERSON_NAME] Home details" at bounding box center [105, 177] width 149 height 88
click at [84, 218] on link "Home details" at bounding box center [72, 210] width 83 height 13
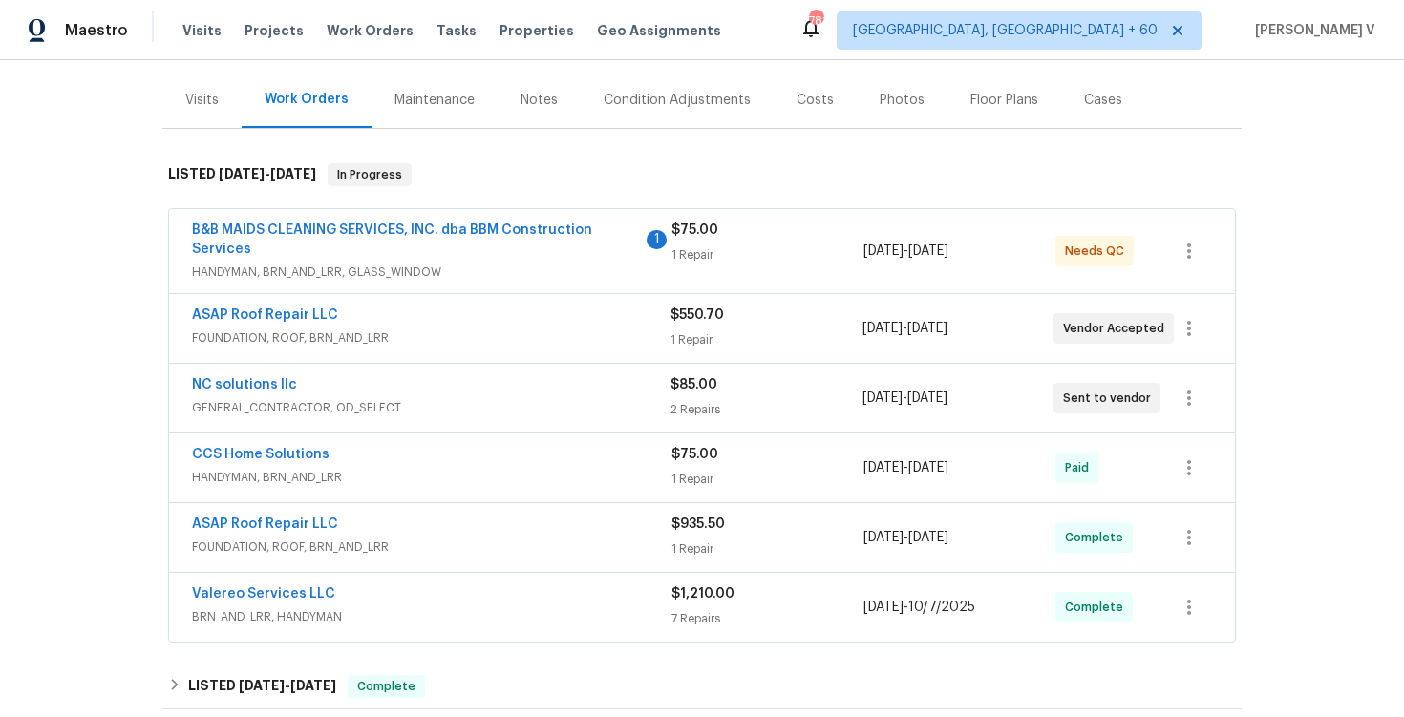
scroll to position [227, 0]
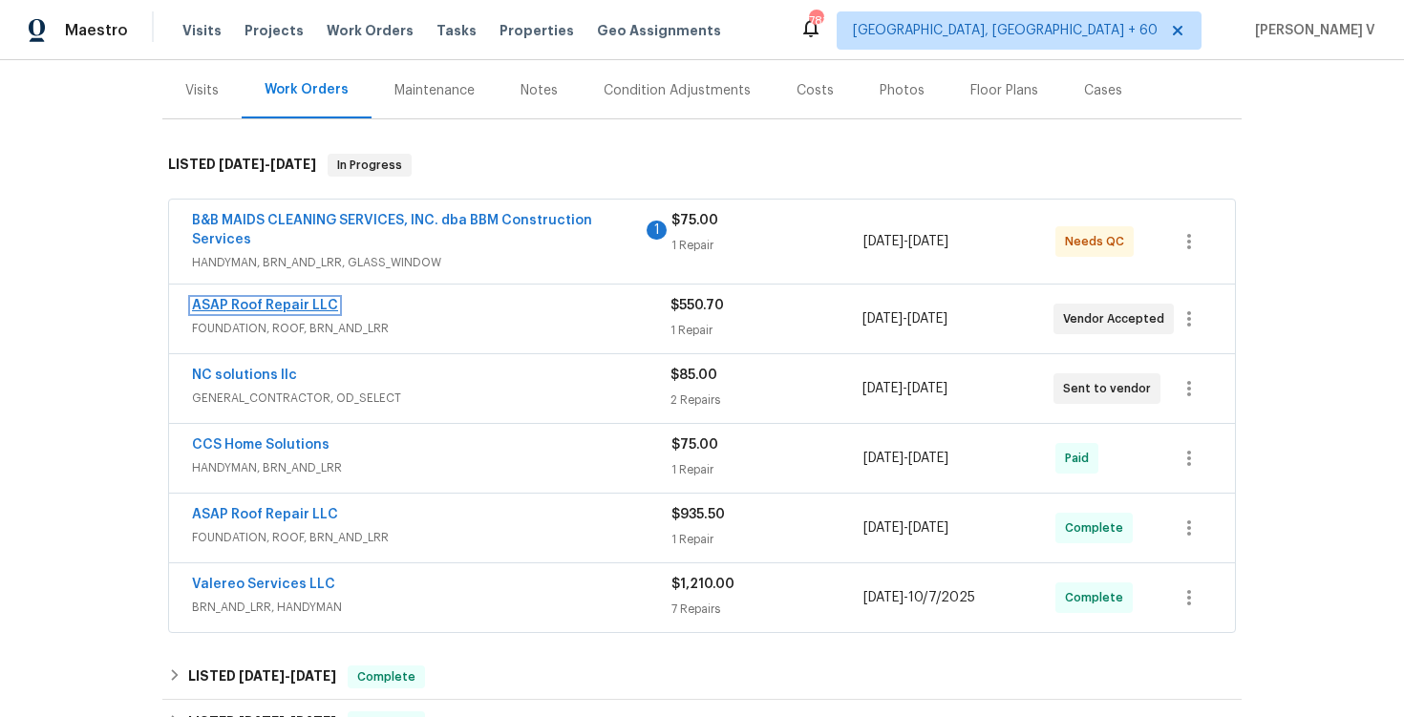
click at [290, 304] on link "ASAP Roof Repair LLC" at bounding box center [265, 305] width 146 height 13
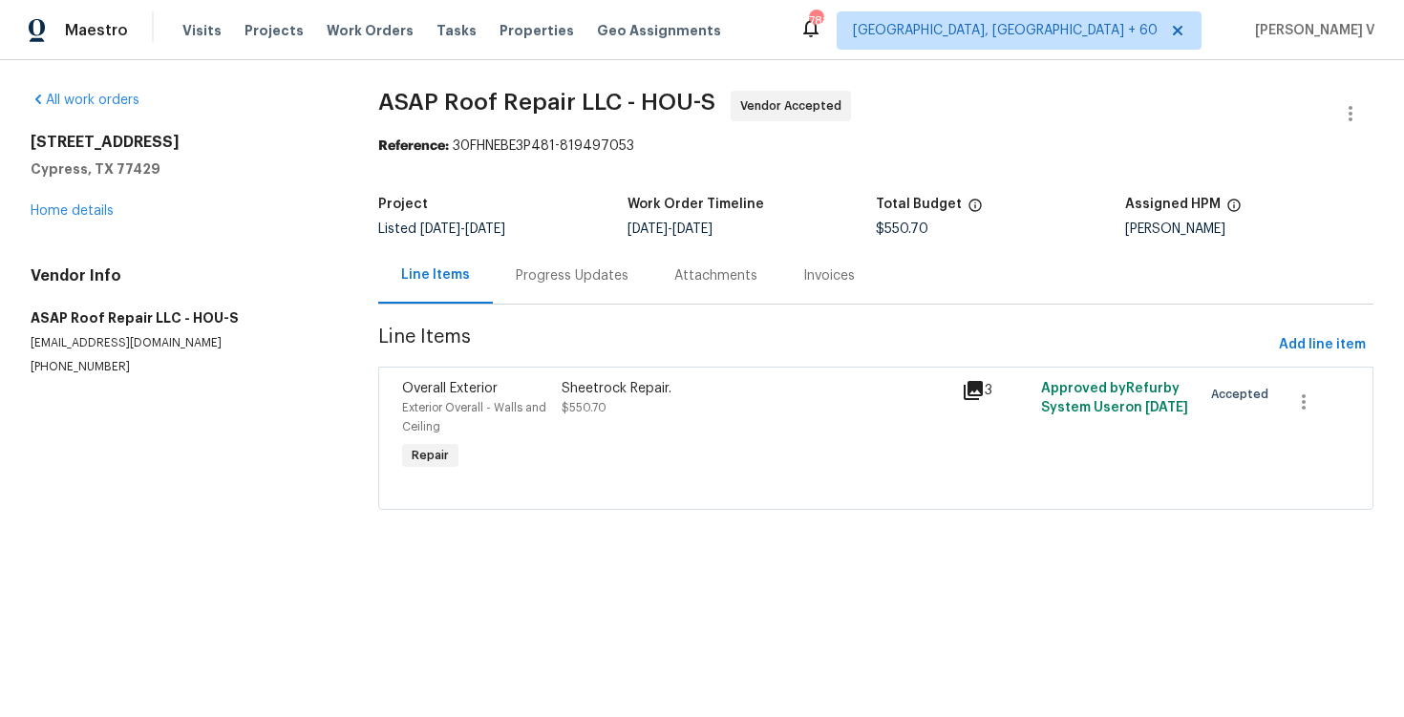
click at [517, 279] on div "Progress Updates" at bounding box center [572, 276] width 113 height 19
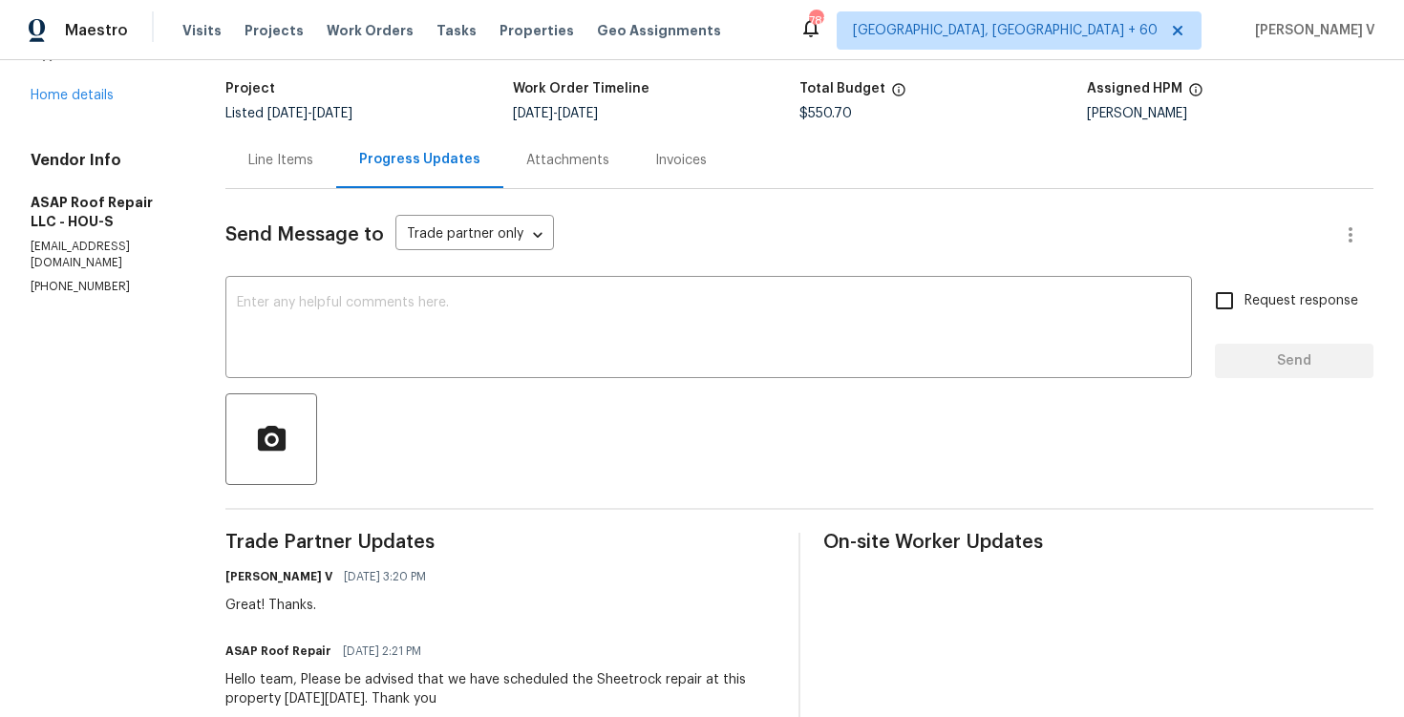
scroll to position [120, 0]
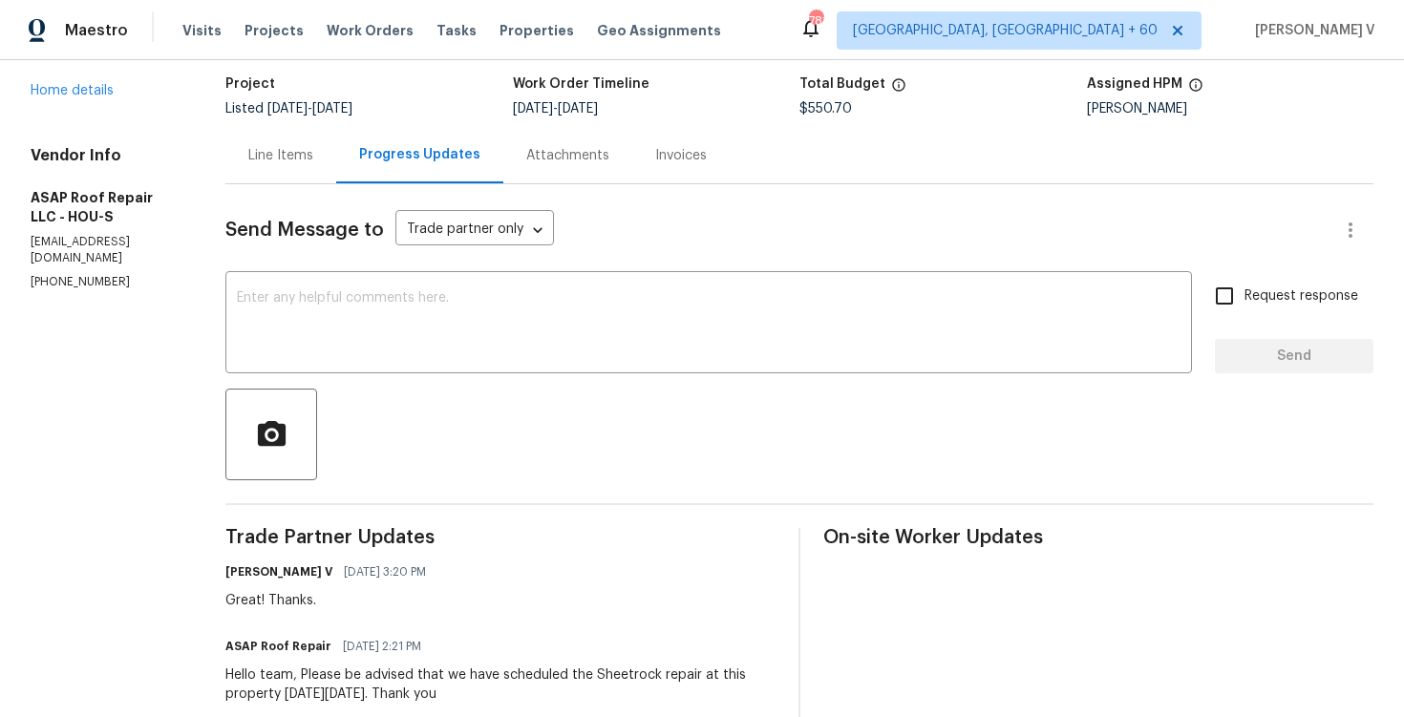
click at [82, 119] on div "All work orders 12854 Highland Hills Dr Cypress, TX 77429 Home details Vendor I…" at bounding box center [105, 130] width 149 height 320
click at [91, 97] on link "Home details" at bounding box center [72, 90] width 83 height 13
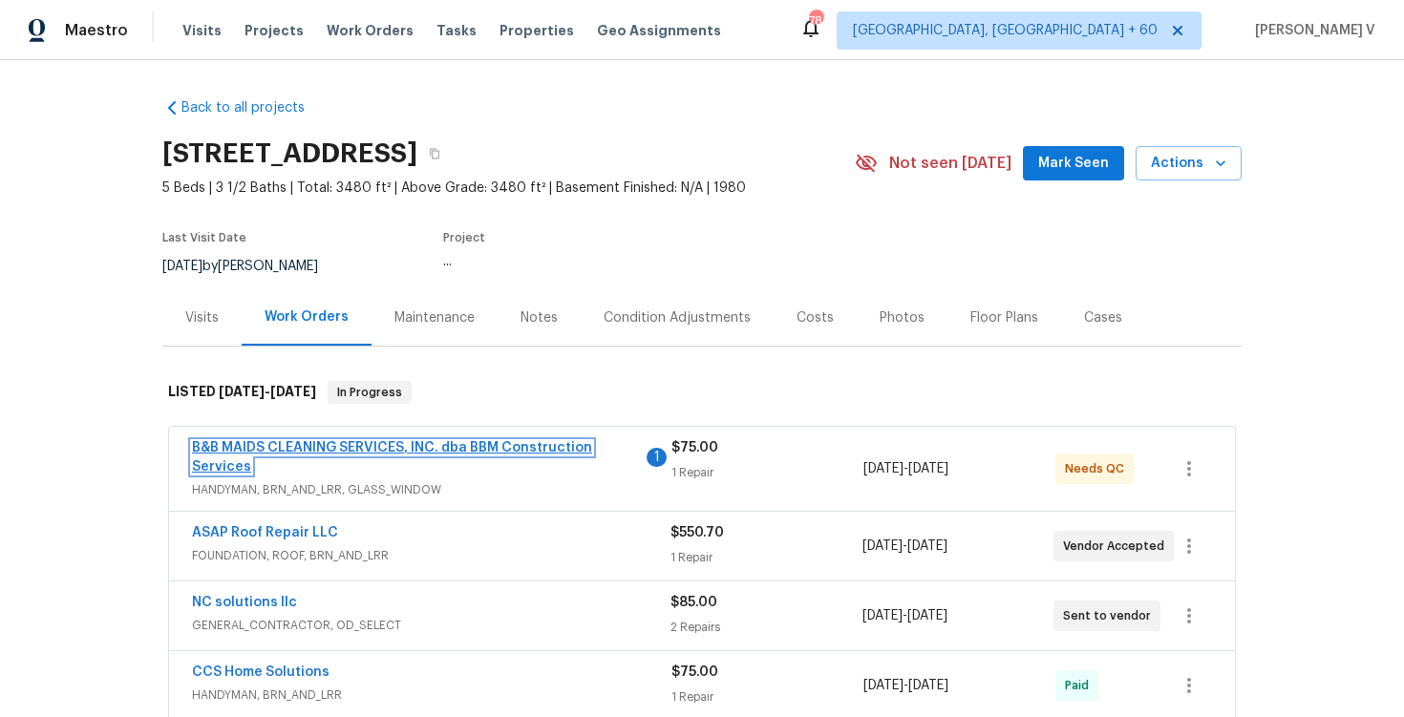
click at [347, 449] on link "B&B MAIDS CLEANING SERVICES, INC. dba BBM Construction Services" at bounding box center [392, 457] width 400 height 32
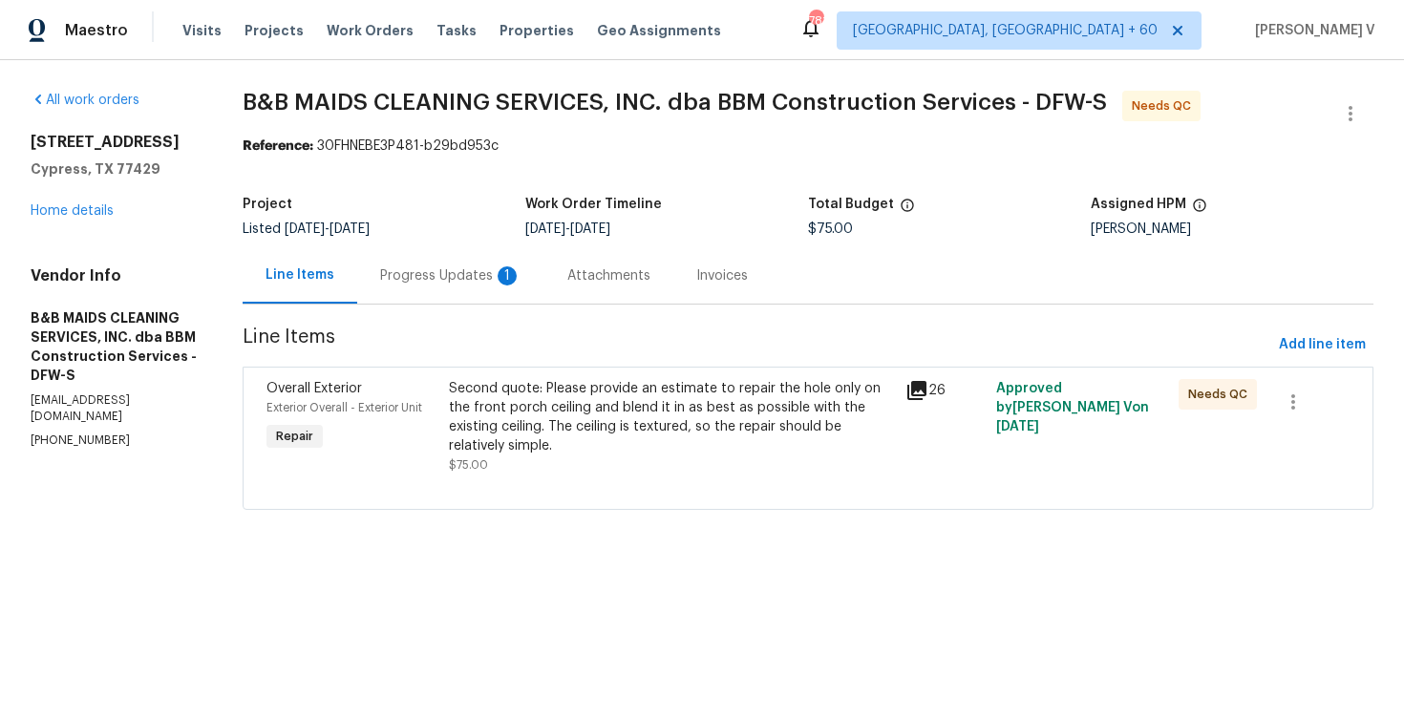
click at [522, 278] on div "Progress Updates 1" at bounding box center [450, 276] width 141 height 19
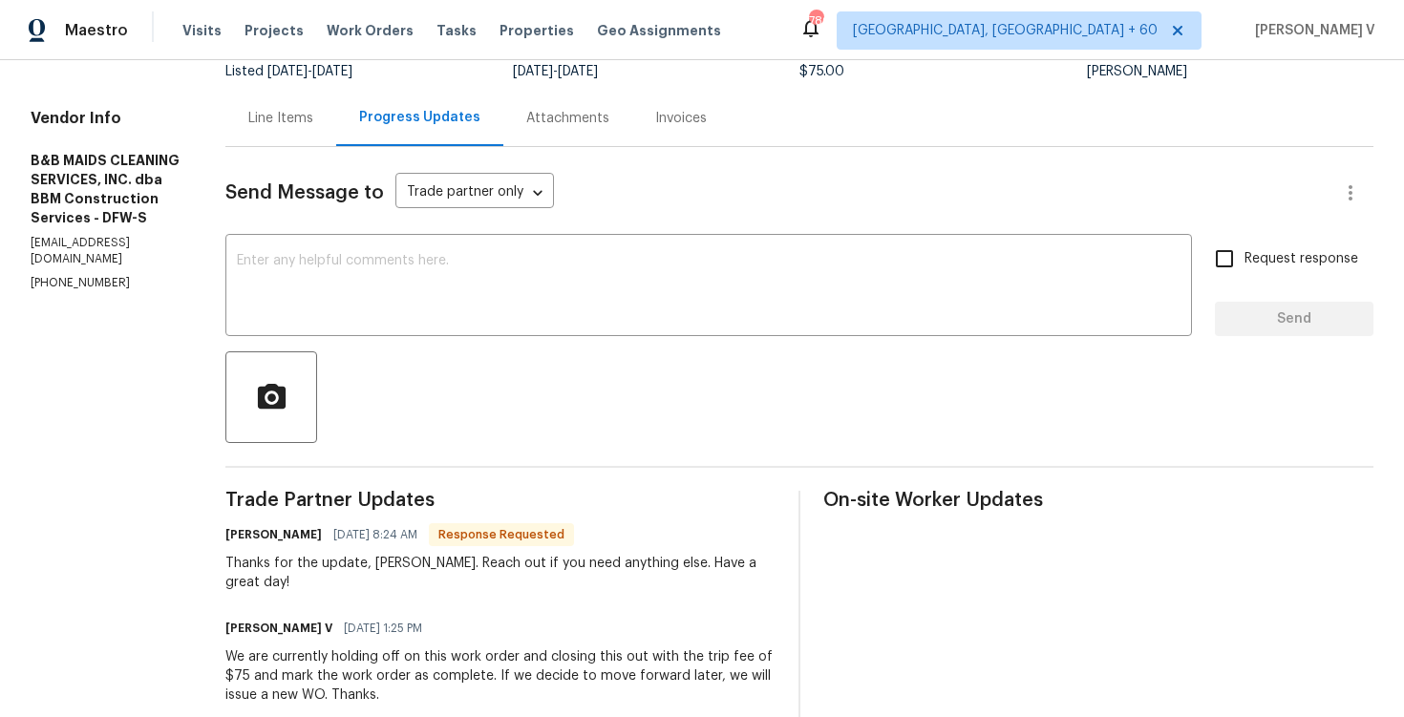
scroll to position [149, 0]
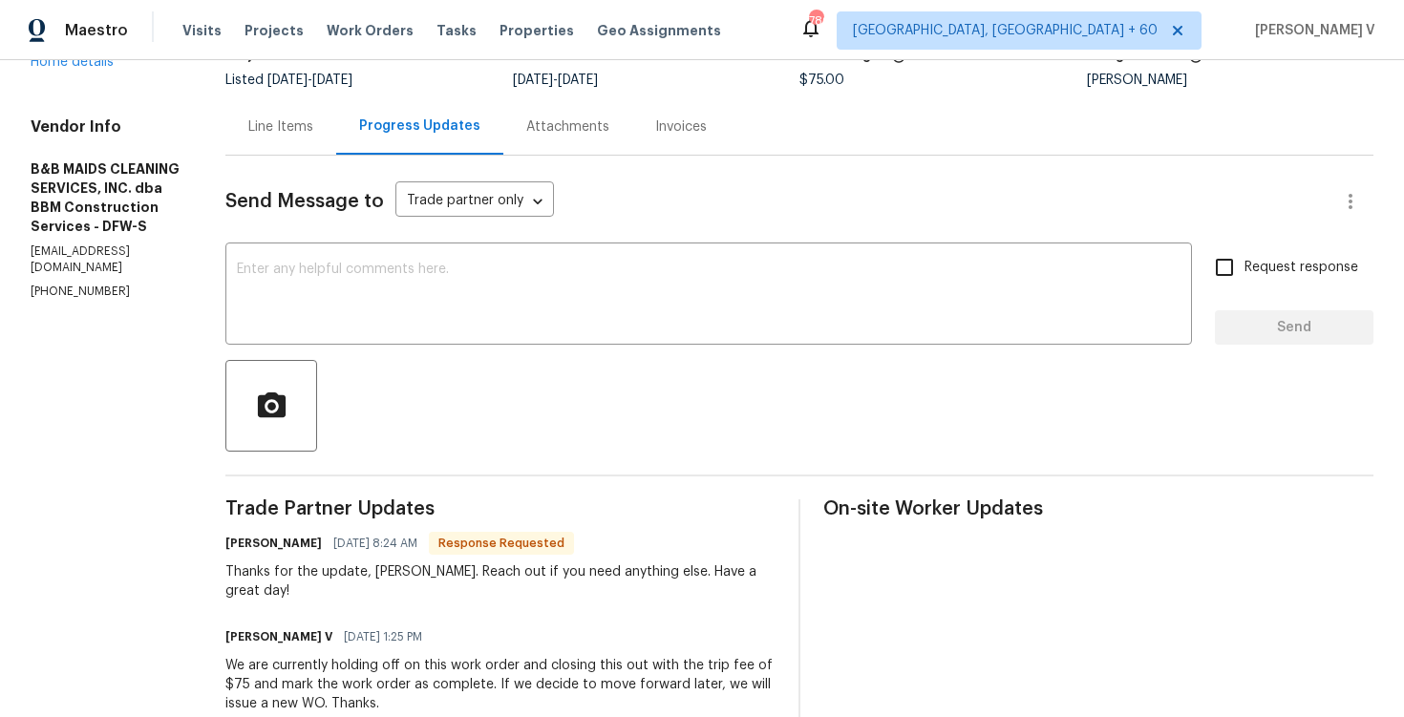
click at [336, 106] on div "Line Items" at bounding box center [280, 126] width 111 height 56
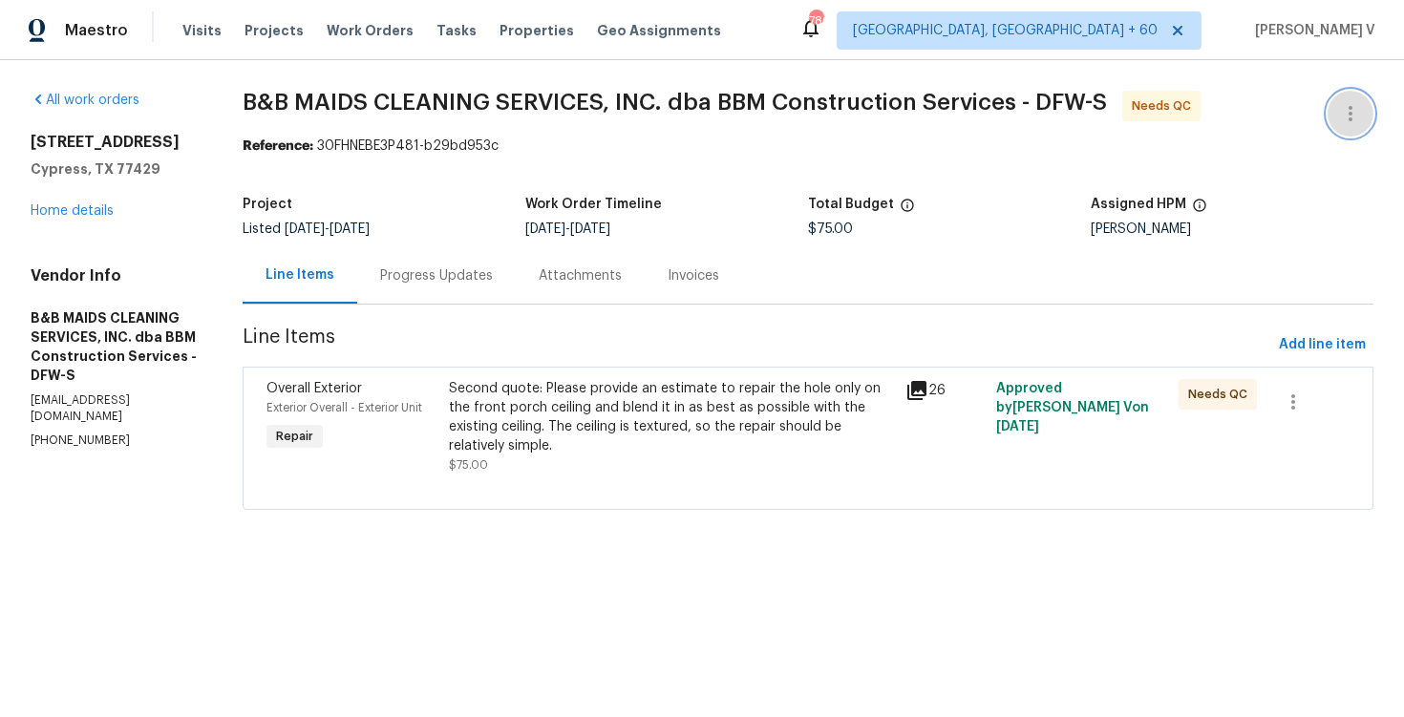
click at [1370, 114] on button "button" at bounding box center [1351, 114] width 46 height 46
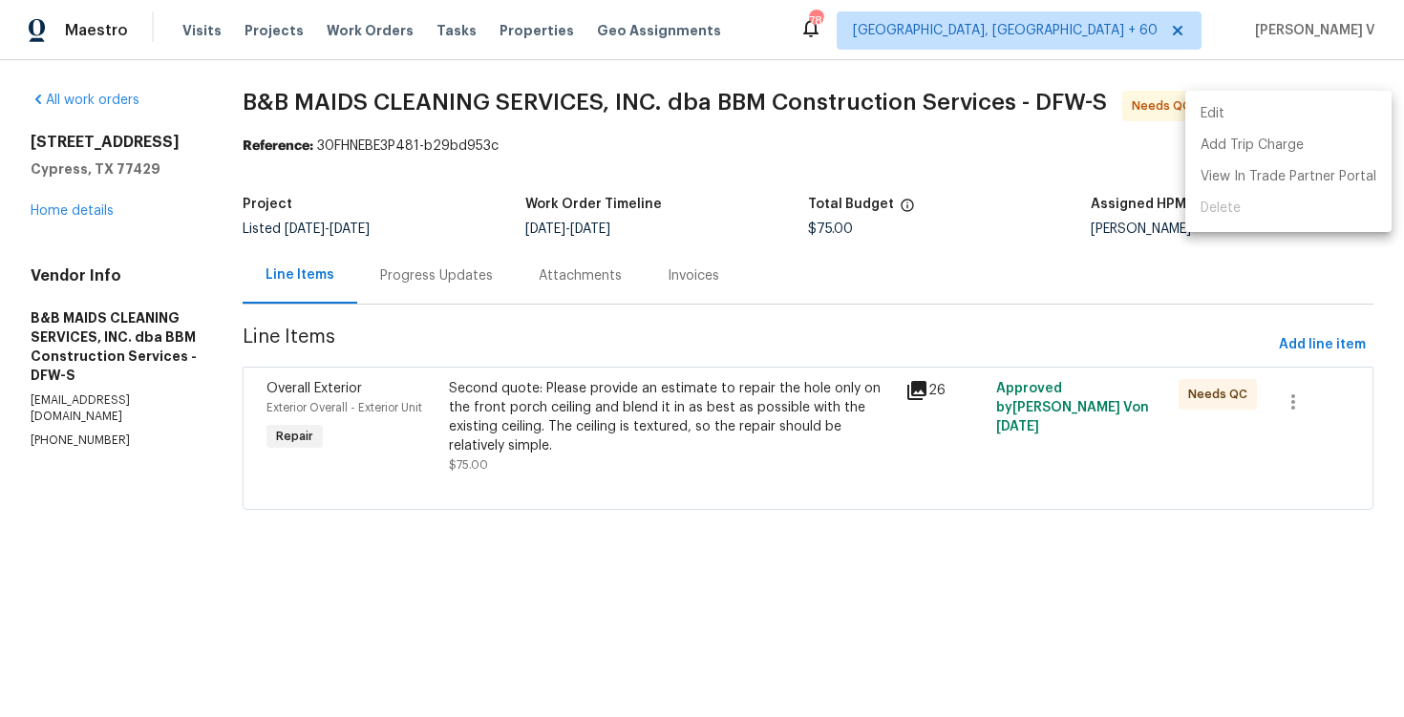
click at [1255, 114] on li "Edit" at bounding box center [1289, 114] width 206 height 32
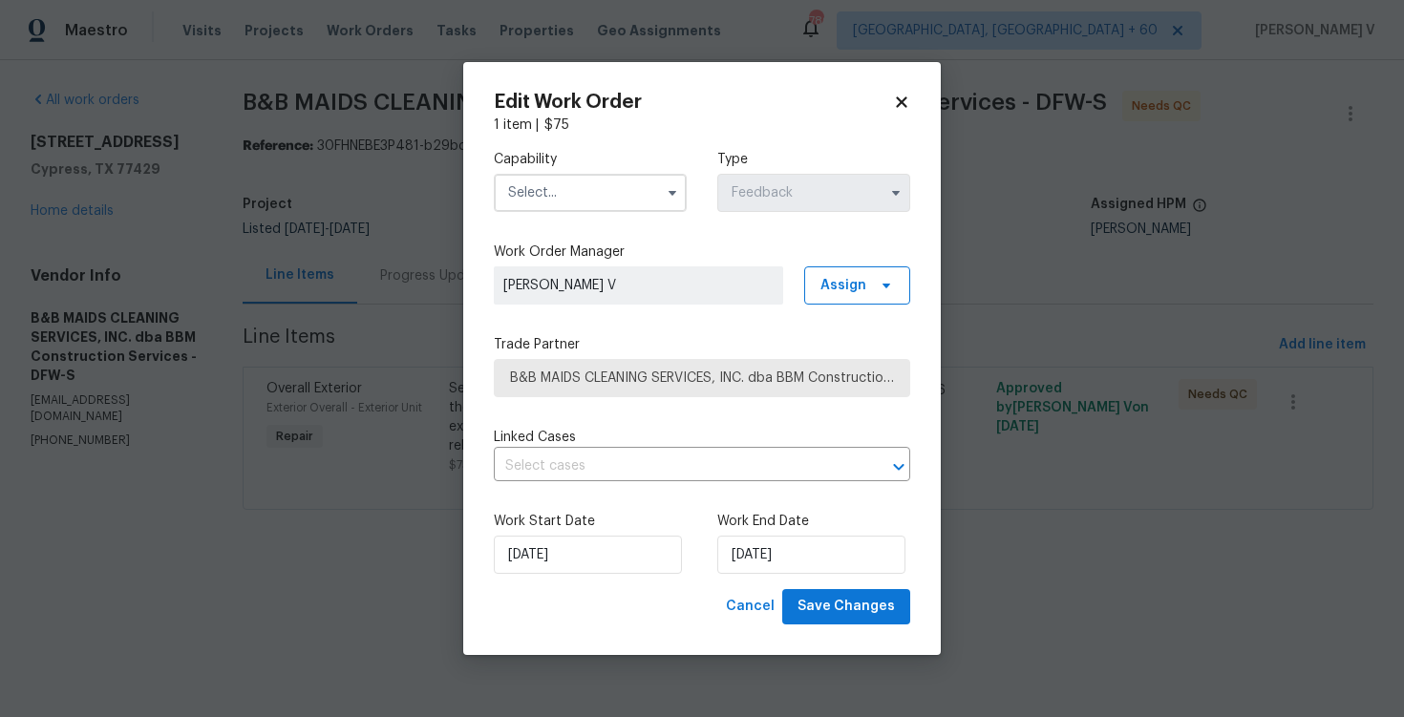
click at [591, 207] on input "text" at bounding box center [590, 193] width 193 height 38
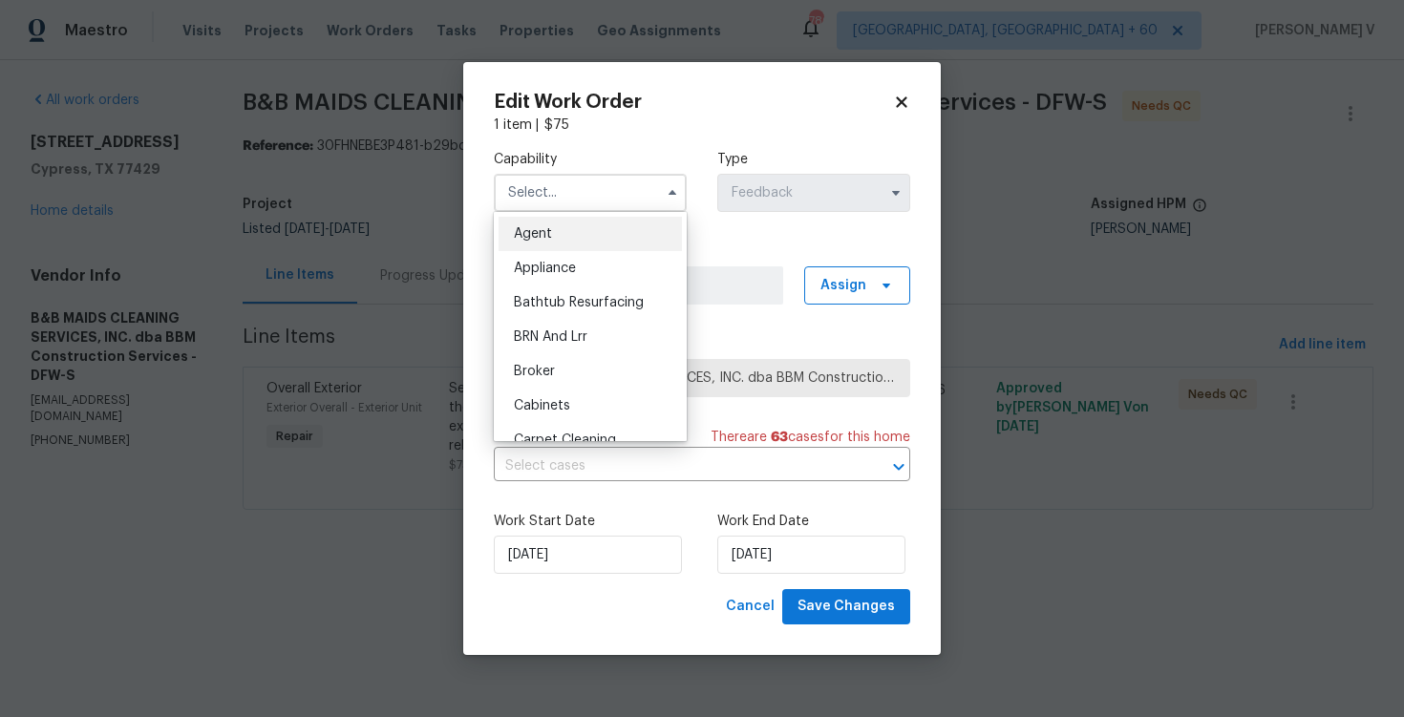
click at [568, 224] on div "Agent" at bounding box center [590, 234] width 183 height 34
type input "Agent"
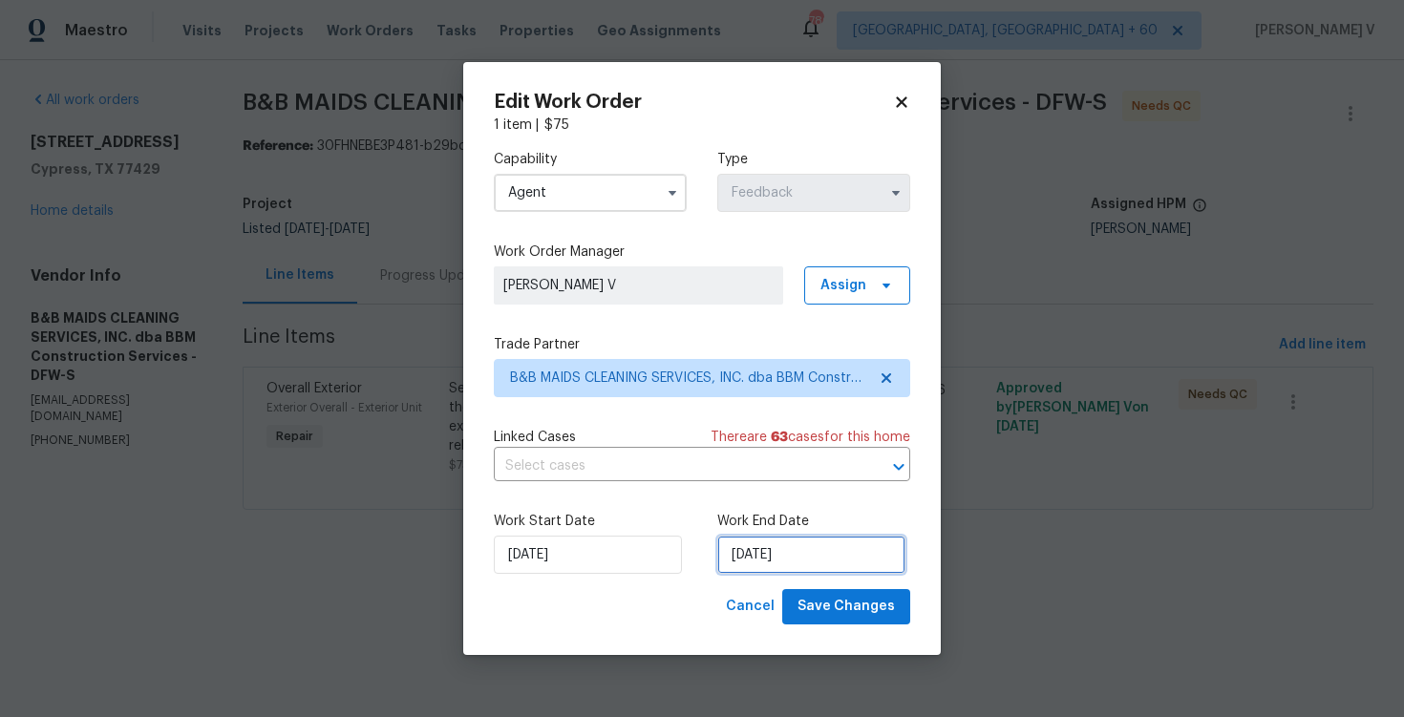
click at [754, 549] on input "13/10/2025" at bounding box center [811, 555] width 188 height 38
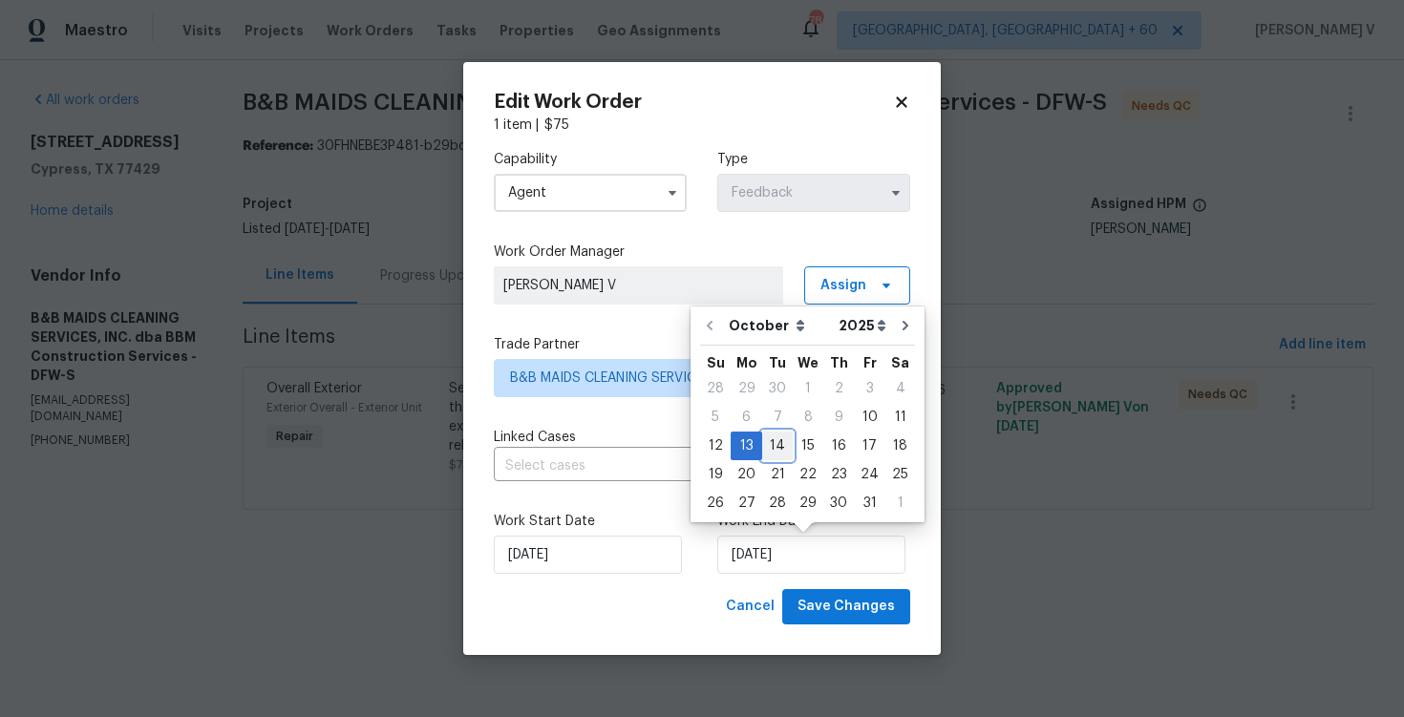
click at [773, 451] on div "14" at bounding box center [777, 446] width 31 height 27
type input "14/10/2025"
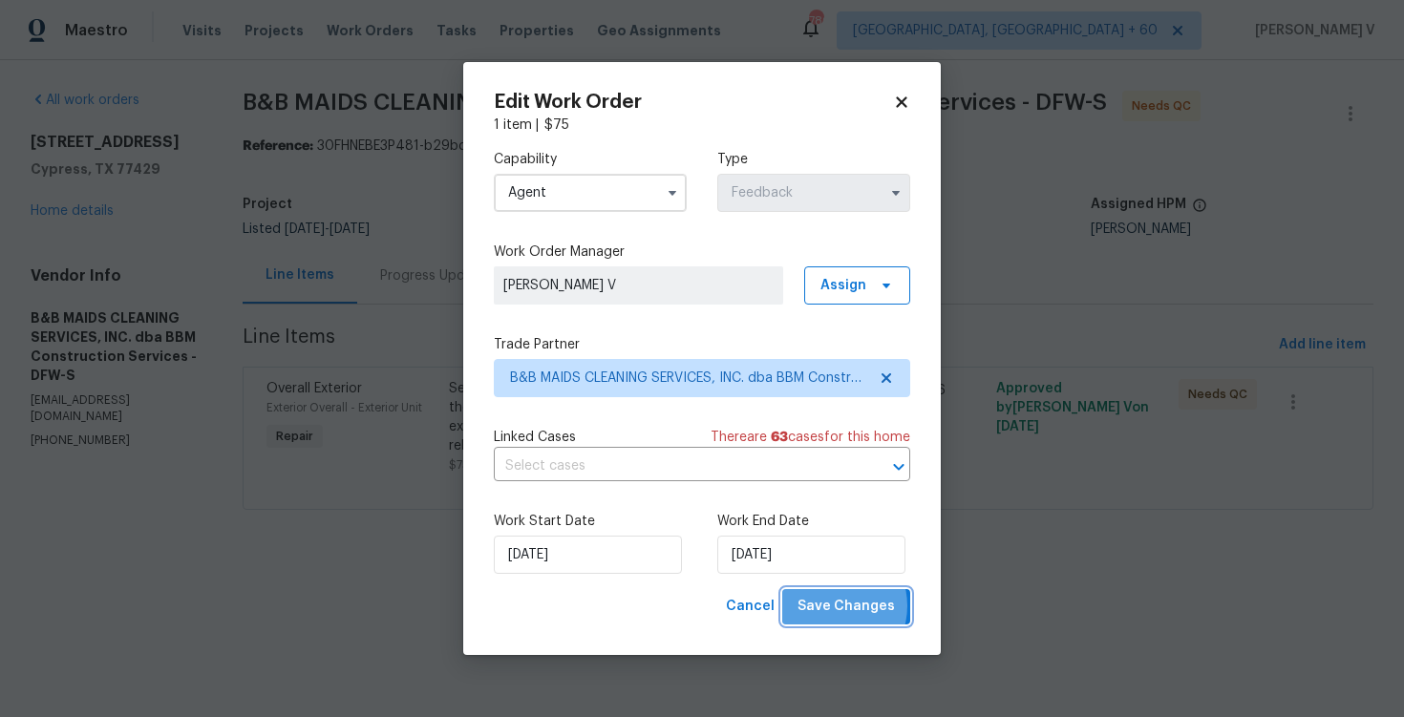
click at [833, 607] on span "Save Changes" at bounding box center [846, 607] width 97 height 24
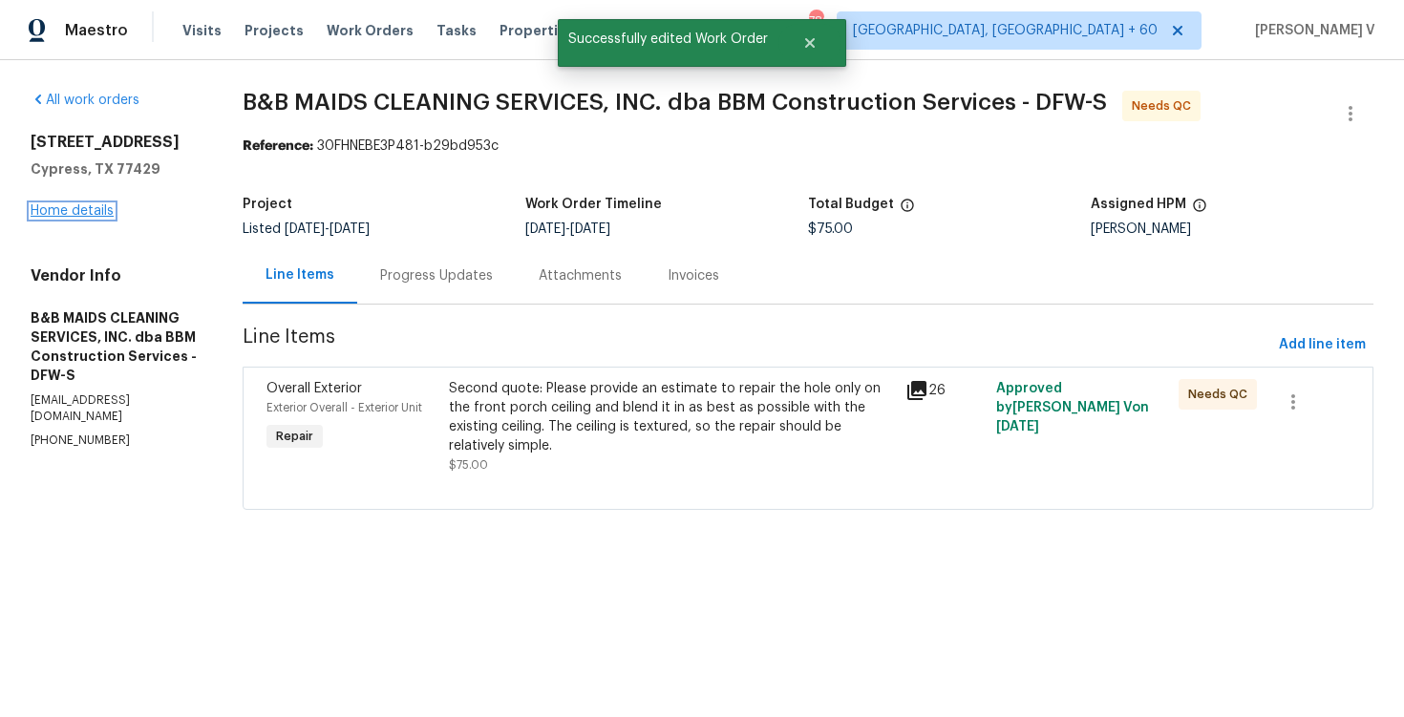
click at [82, 215] on link "Home details" at bounding box center [72, 210] width 83 height 13
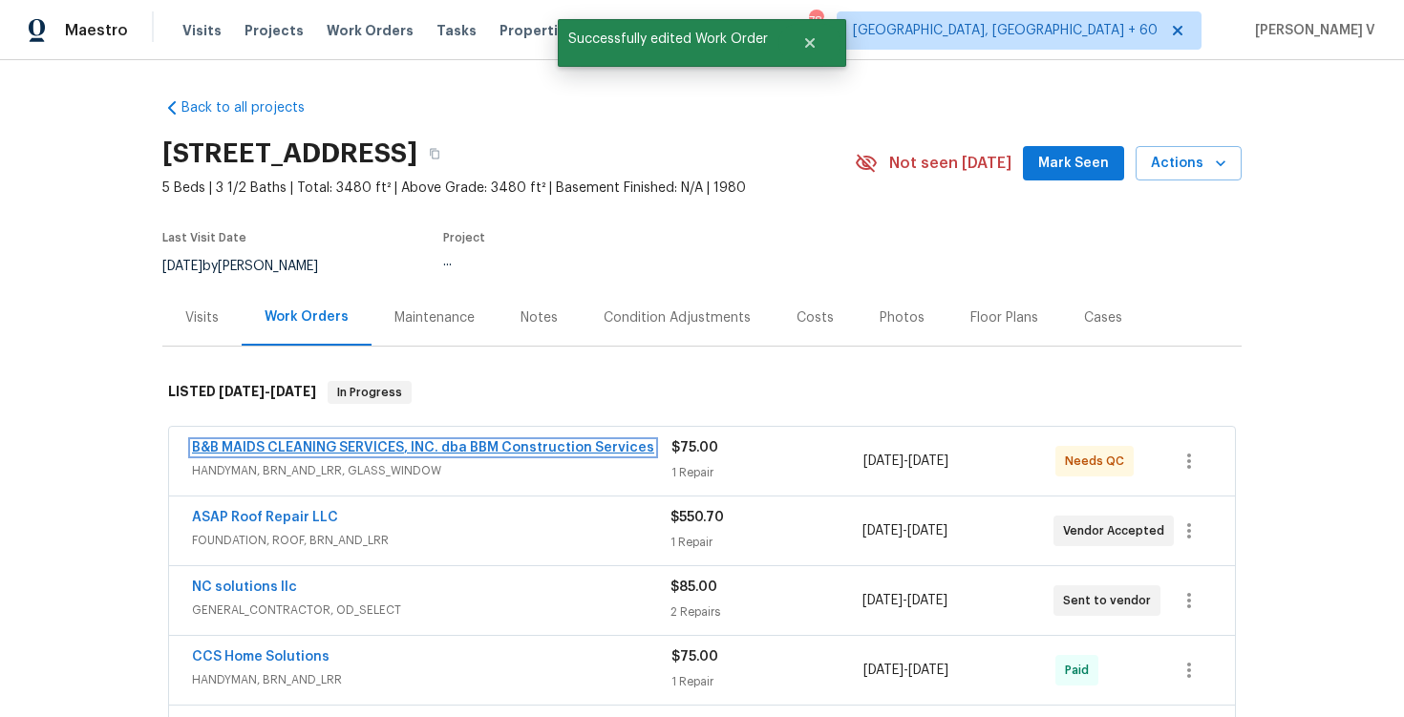
click at [290, 441] on link "B&B MAIDS CLEANING SERVICES, INC. dba BBM Construction Services" at bounding box center [423, 447] width 462 height 13
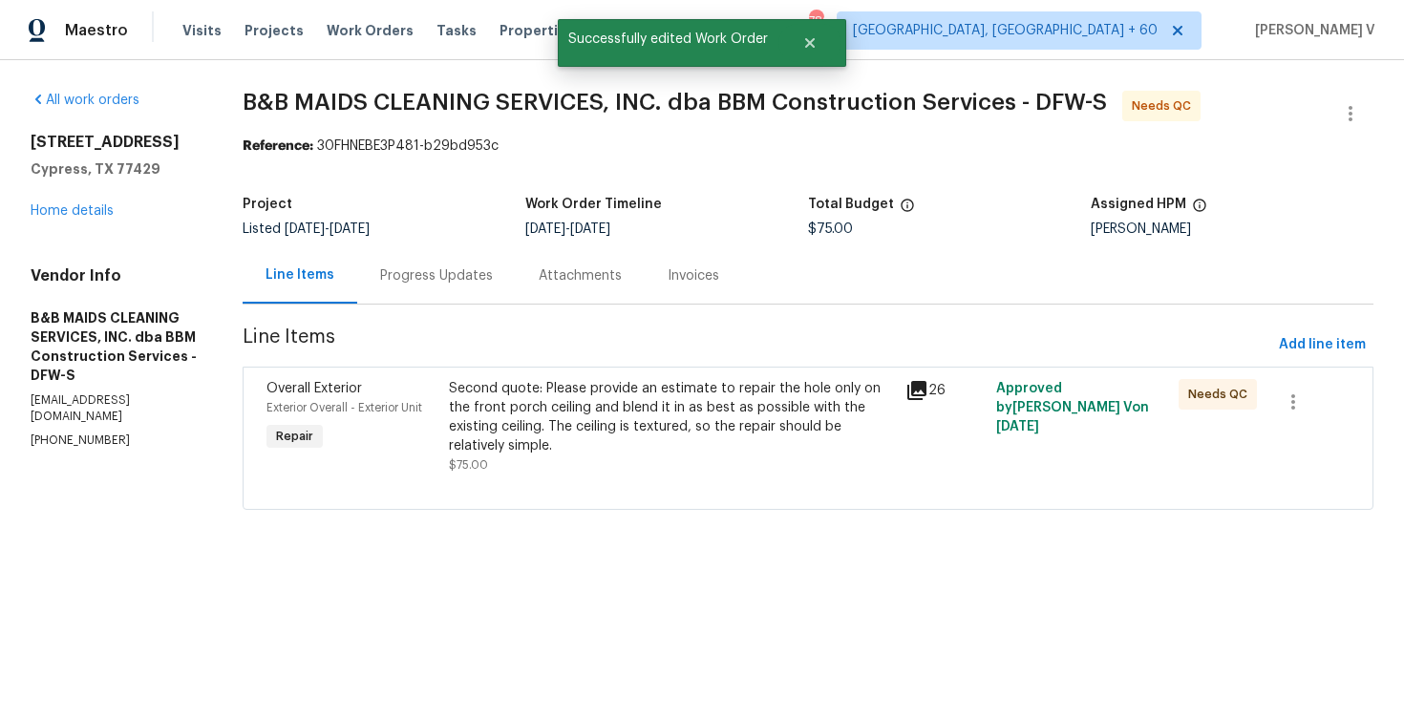
click at [607, 369] on div "Overall Exterior Exterior Overall - Exterior Unit Repair Second quote: Please p…" at bounding box center [808, 438] width 1131 height 143
click at [602, 419] on div "Second quote: Please provide an estimate to repair the hole only on the front p…" at bounding box center [671, 417] width 444 height 76
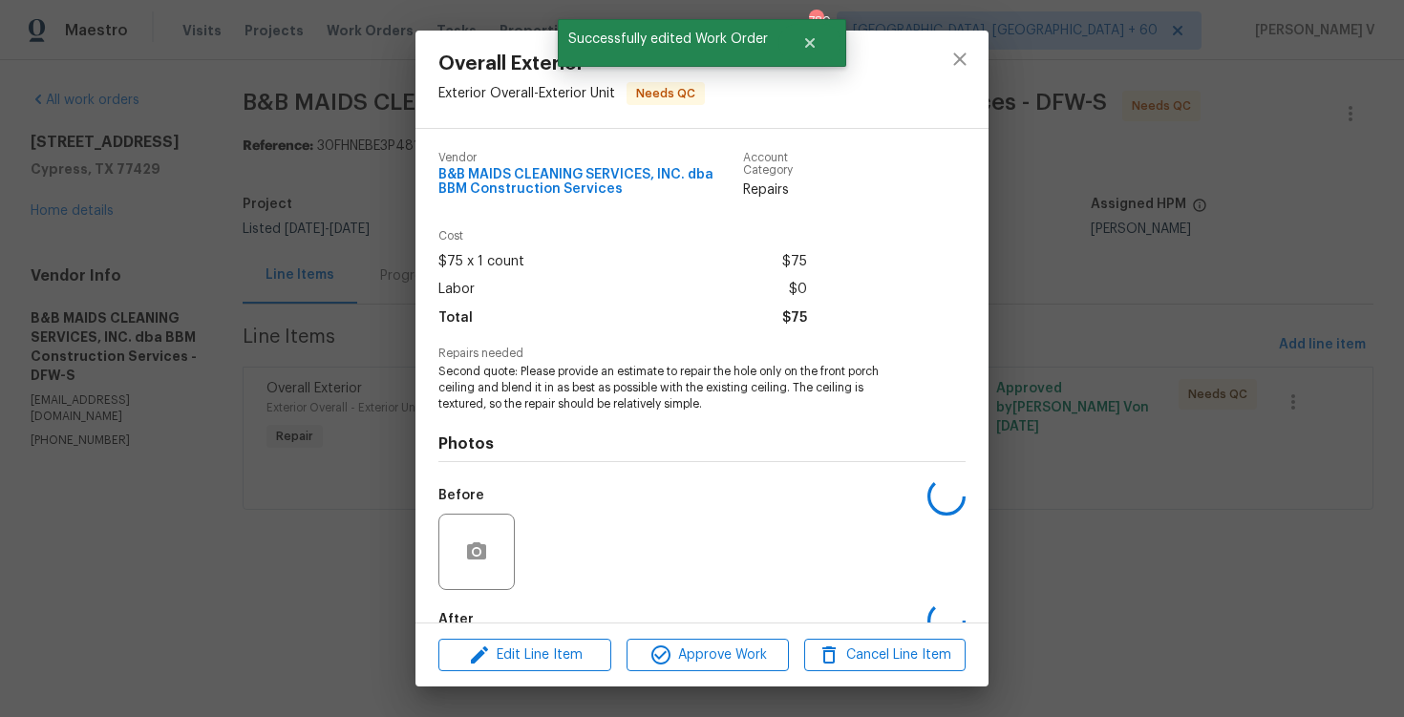
scroll to position [111, 0]
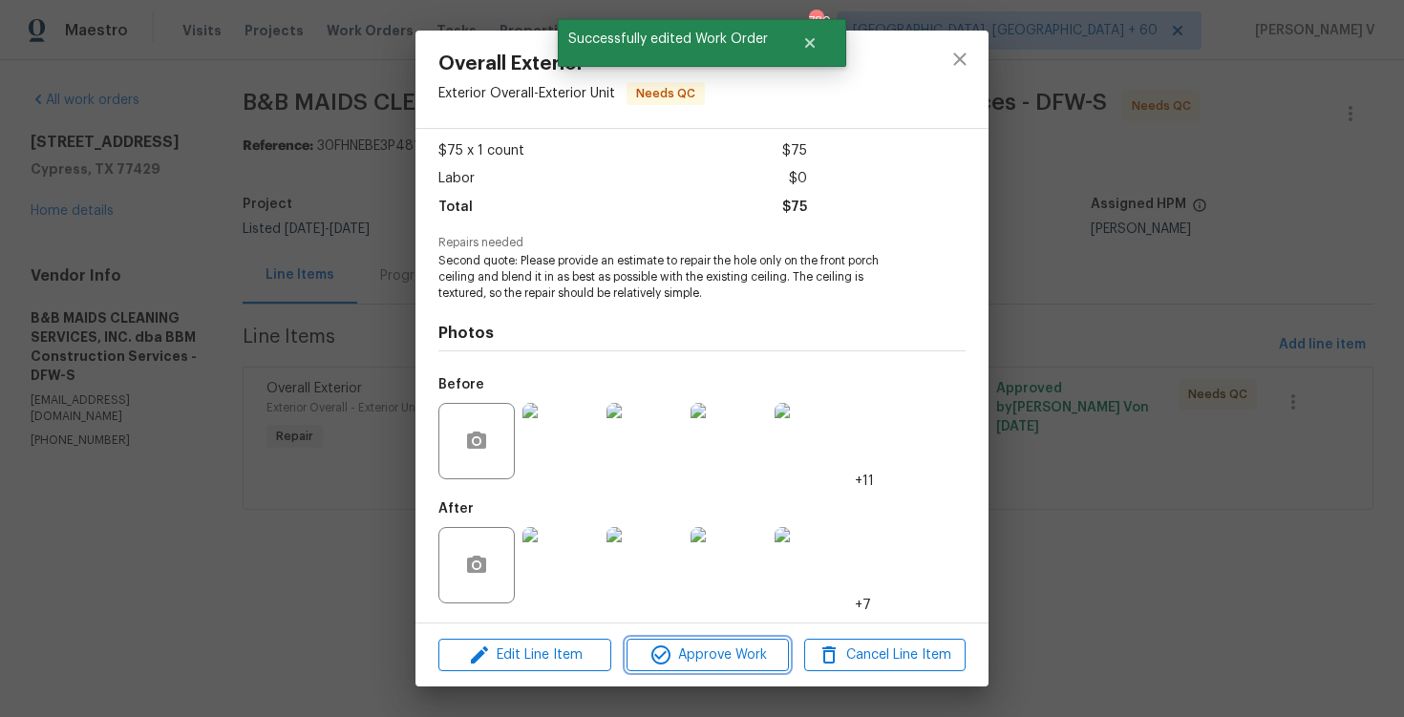
click at [710, 669] on button "Approve Work" at bounding box center [707, 655] width 161 height 33
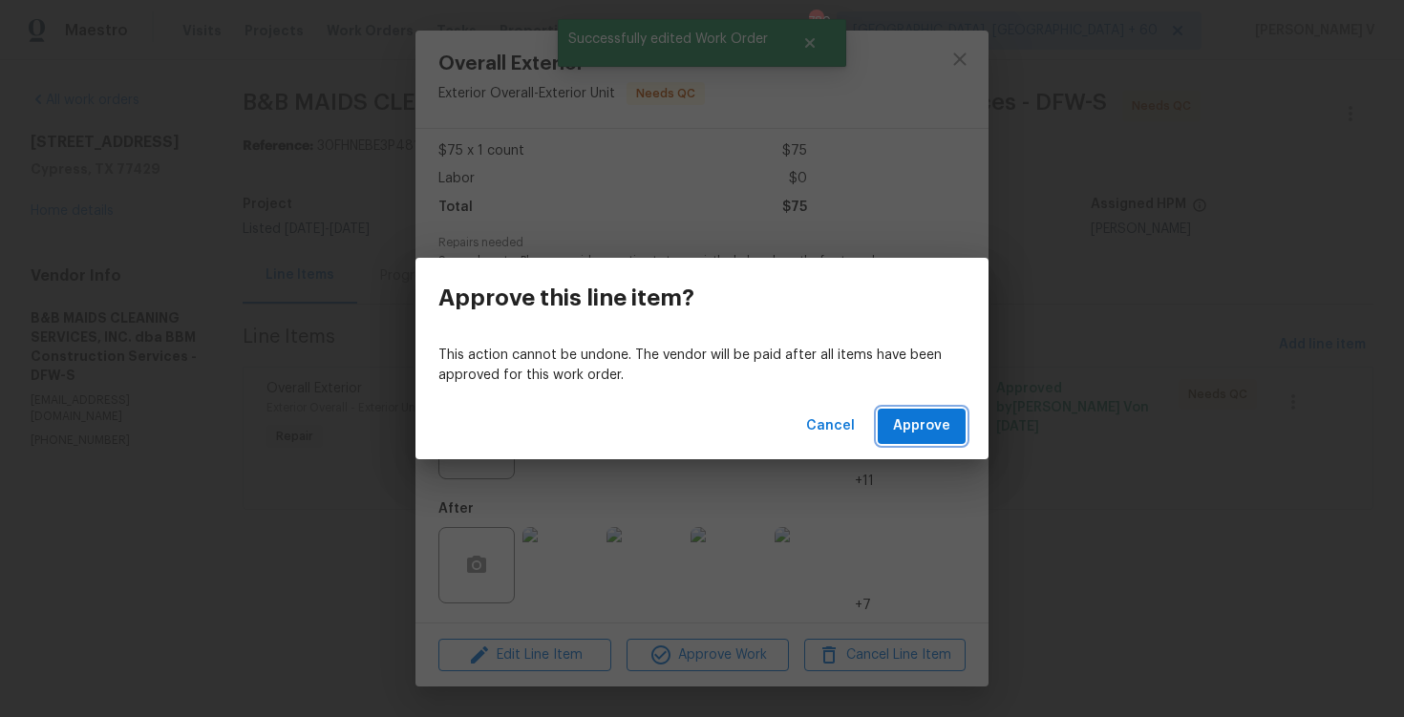
click at [922, 423] on span "Approve" at bounding box center [921, 427] width 57 height 24
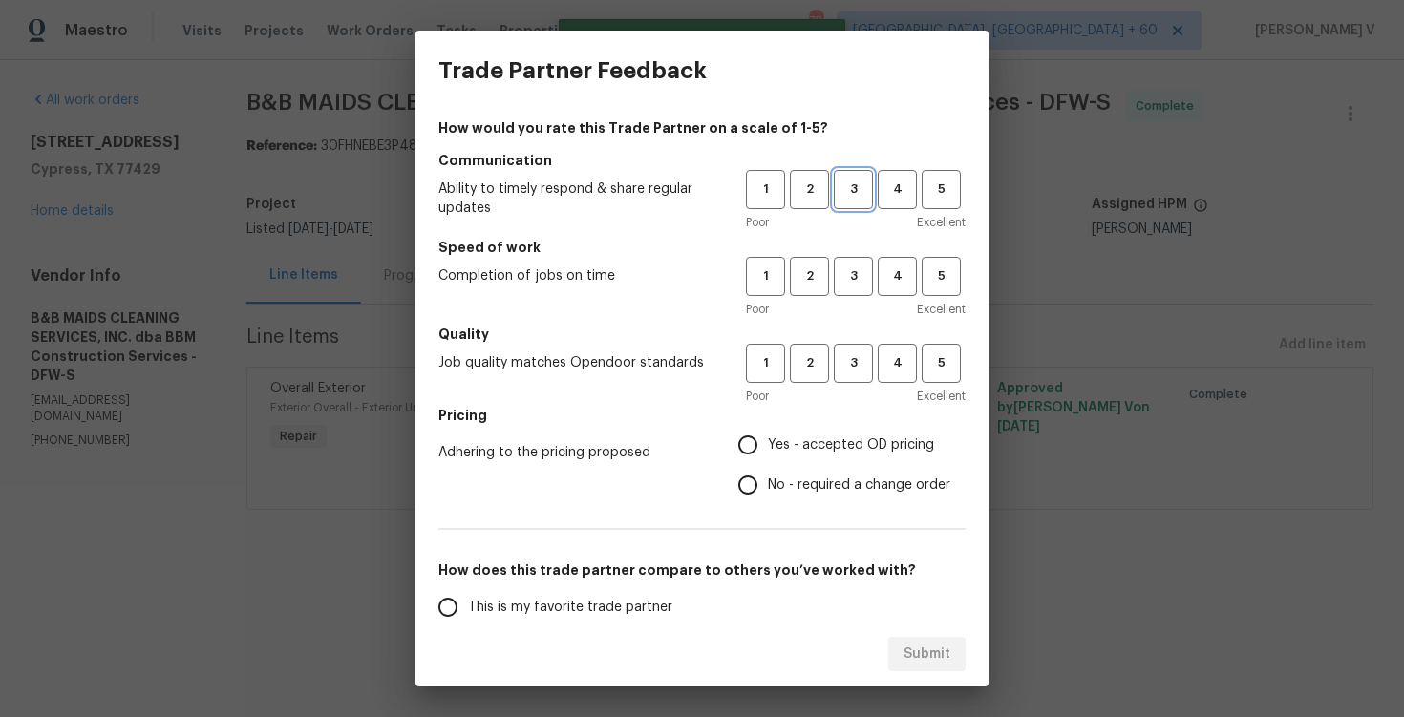
click at [849, 205] on button "3" at bounding box center [853, 189] width 39 height 39
click at [862, 272] on span "3" at bounding box center [853, 277] width 35 height 22
click at [862, 345] on button "3" at bounding box center [853, 363] width 39 height 39
click at [757, 485] on input "No - required a change order" at bounding box center [748, 485] width 40 height 40
radio input "true"
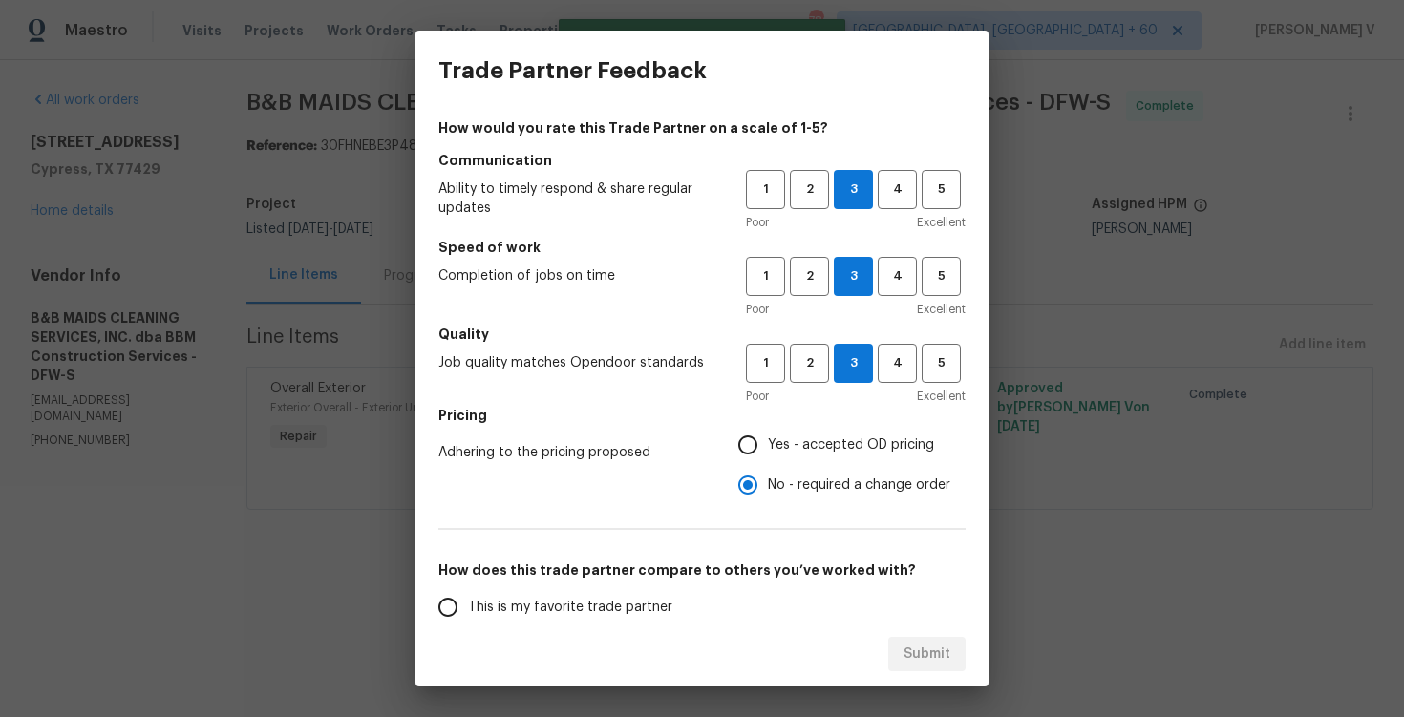
scroll to position [89, 0]
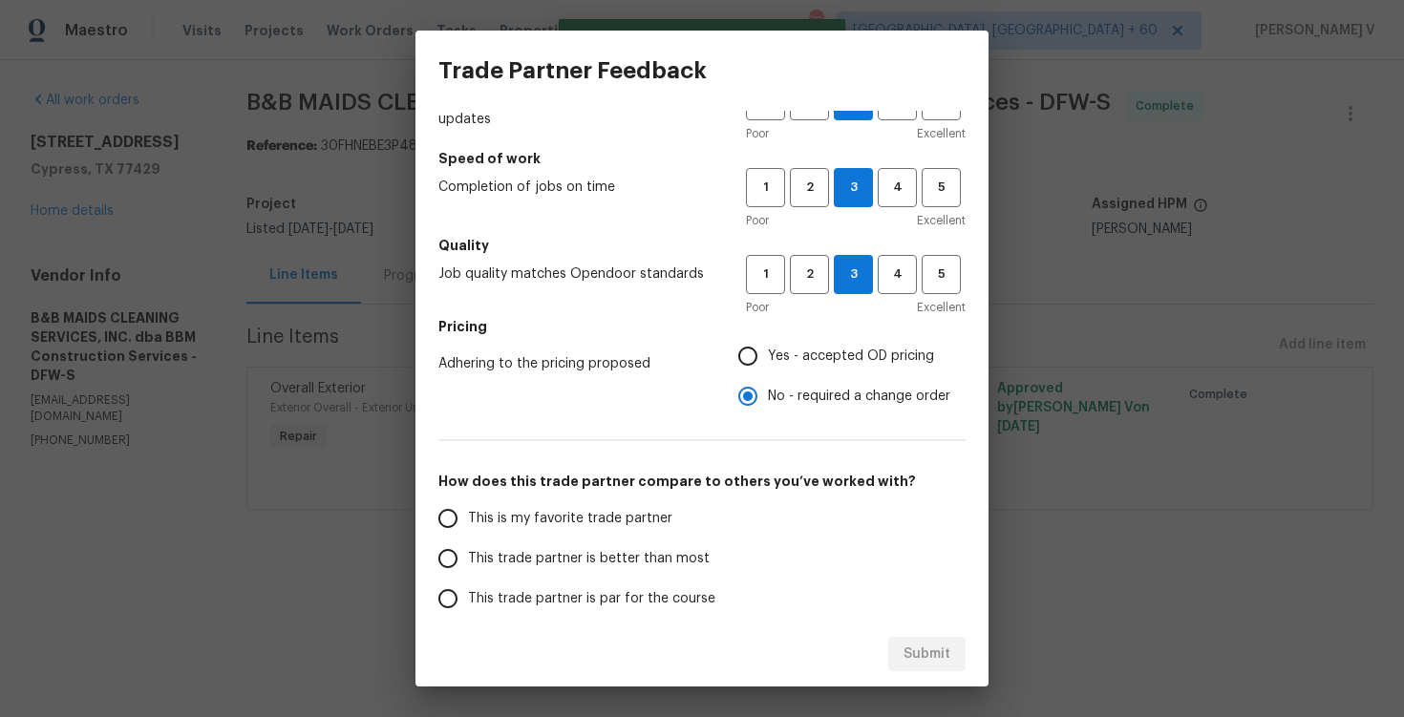
click at [672, 527] on label "This is my favorite trade partner" at bounding box center [579, 519] width 302 height 40
click at [468, 527] on input "This is my favorite trade partner" at bounding box center [448, 519] width 40 height 40
radio input "false"
click at [702, 557] on label "This trade partner is better than most" at bounding box center [579, 559] width 302 height 40
click at [468, 557] on input "This trade partner is better than most" at bounding box center [448, 559] width 40 height 40
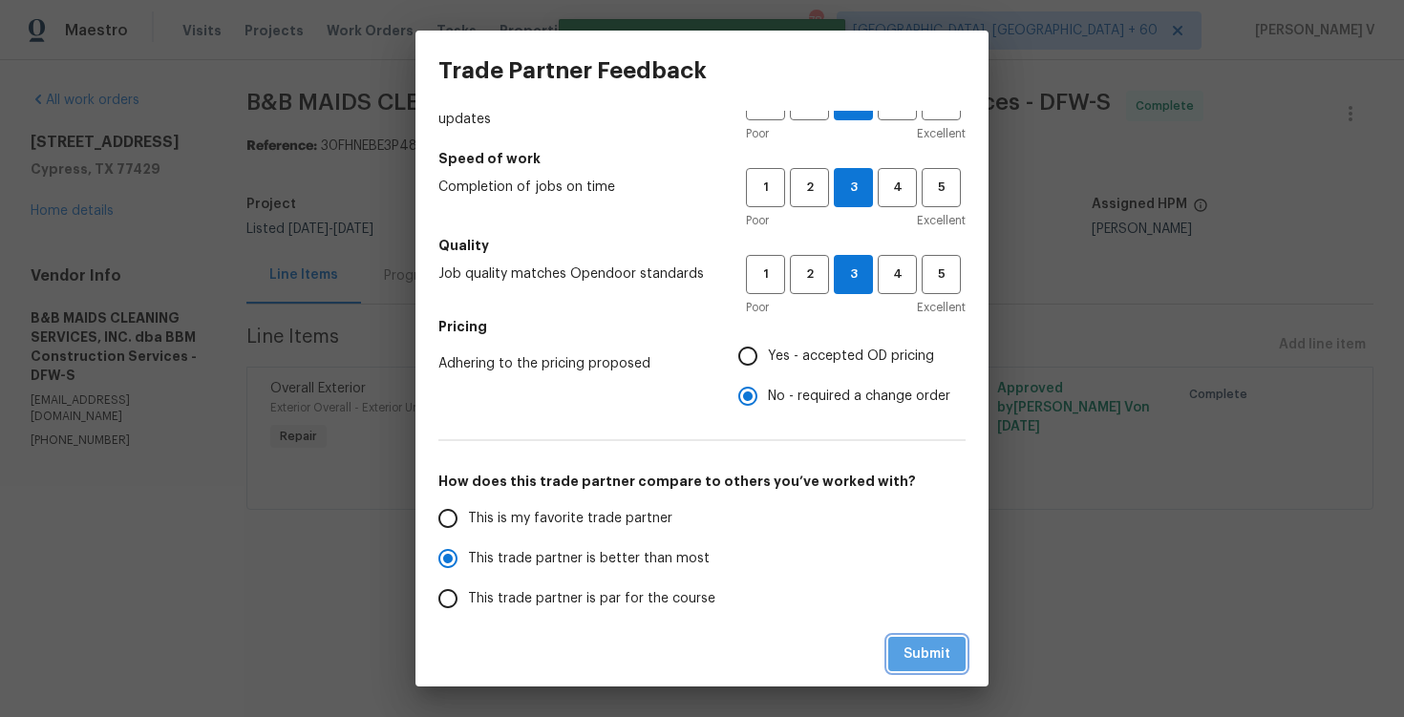
click at [959, 638] on button "Submit" at bounding box center [927, 654] width 77 height 35
radio input "true"
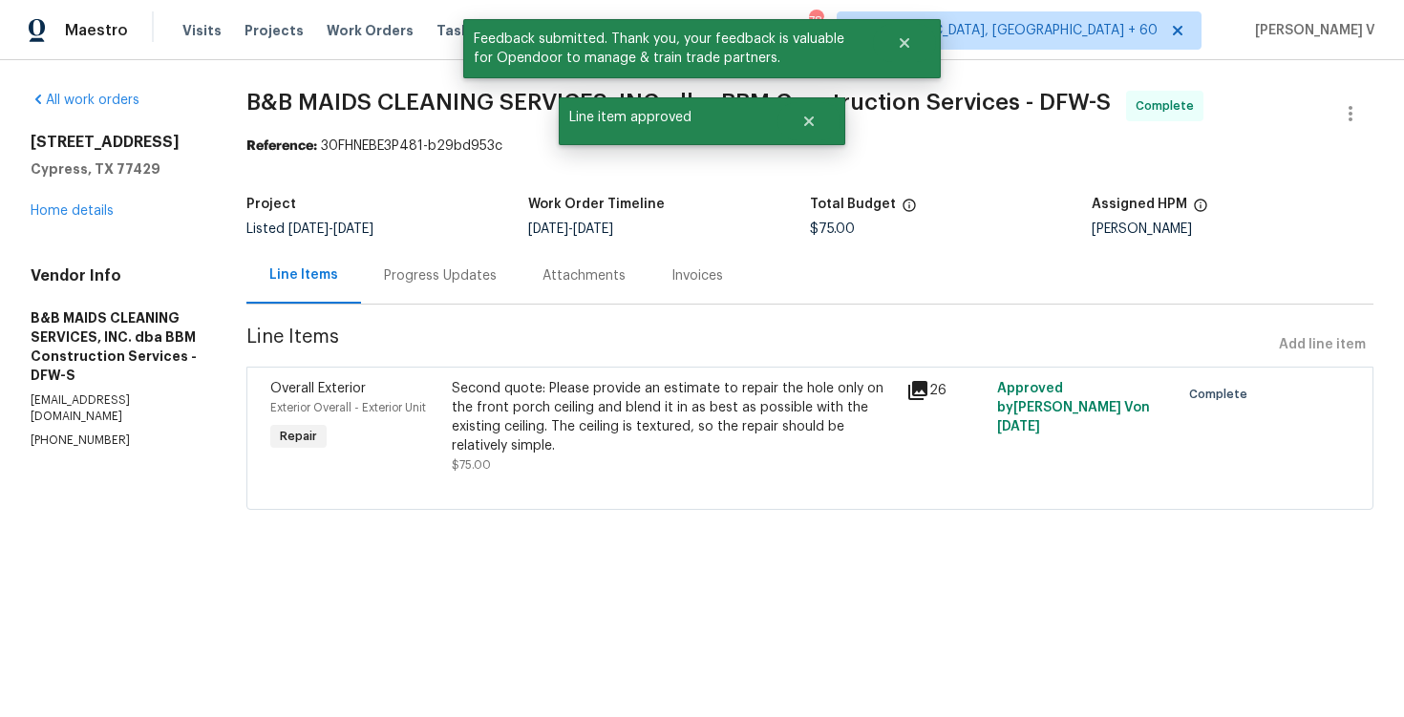
click at [475, 246] on div "Project Listed 9/15/2025 - 10/15/2025 Work Order Timeline 10/10/2025 - 10/14/20…" at bounding box center [809, 216] width 1127 height 61
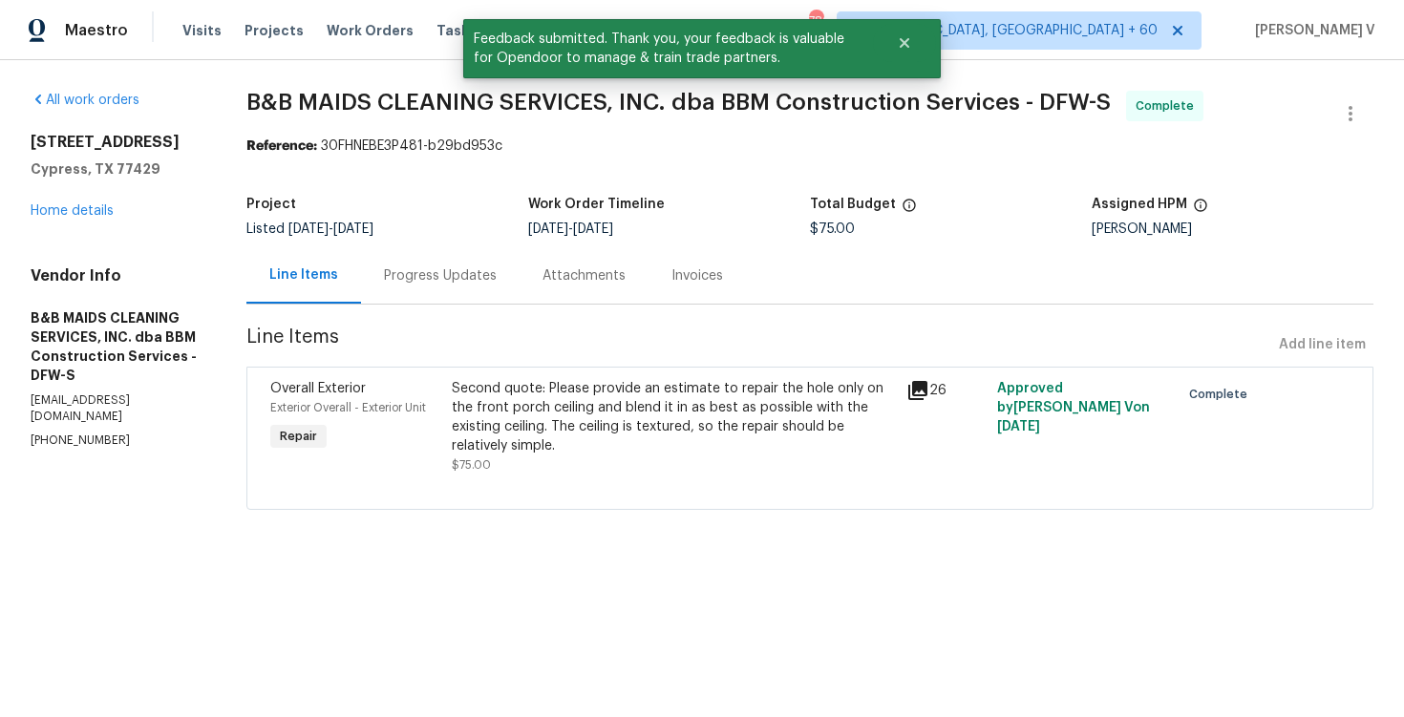
click at [470, 273] on div "Progress Updates" at bounding box center [440, 276] width 113 height 19
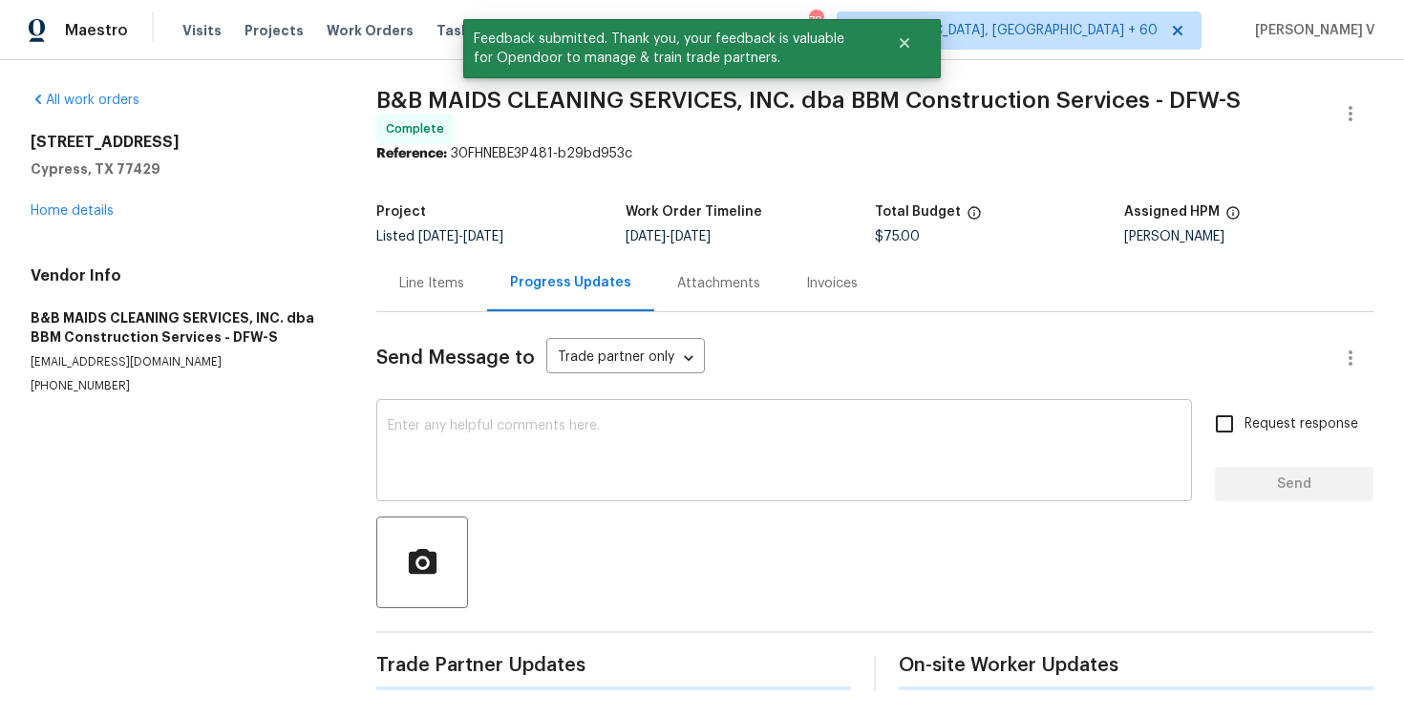
click at [477, 453] on textarea at bounding box center [784, 452] width 793 height 67
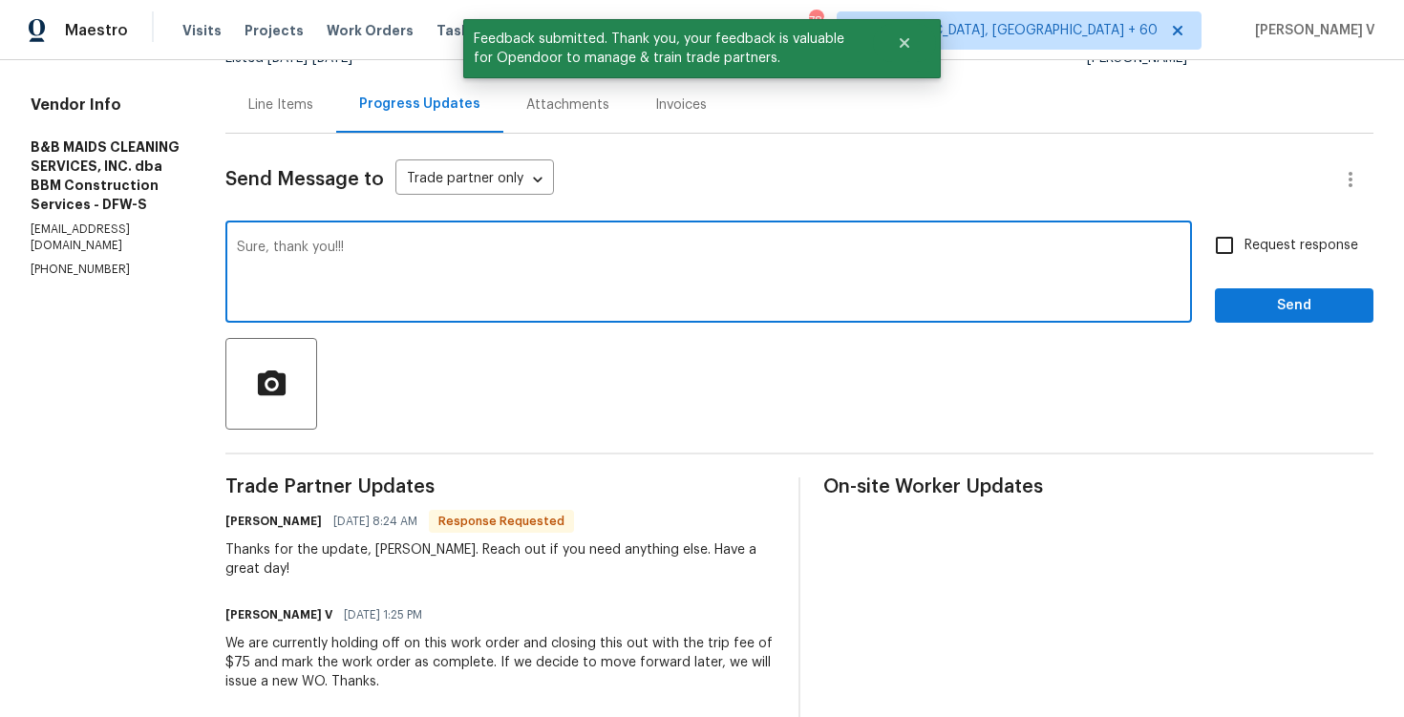
type textarea "Sure, thank you!!!"
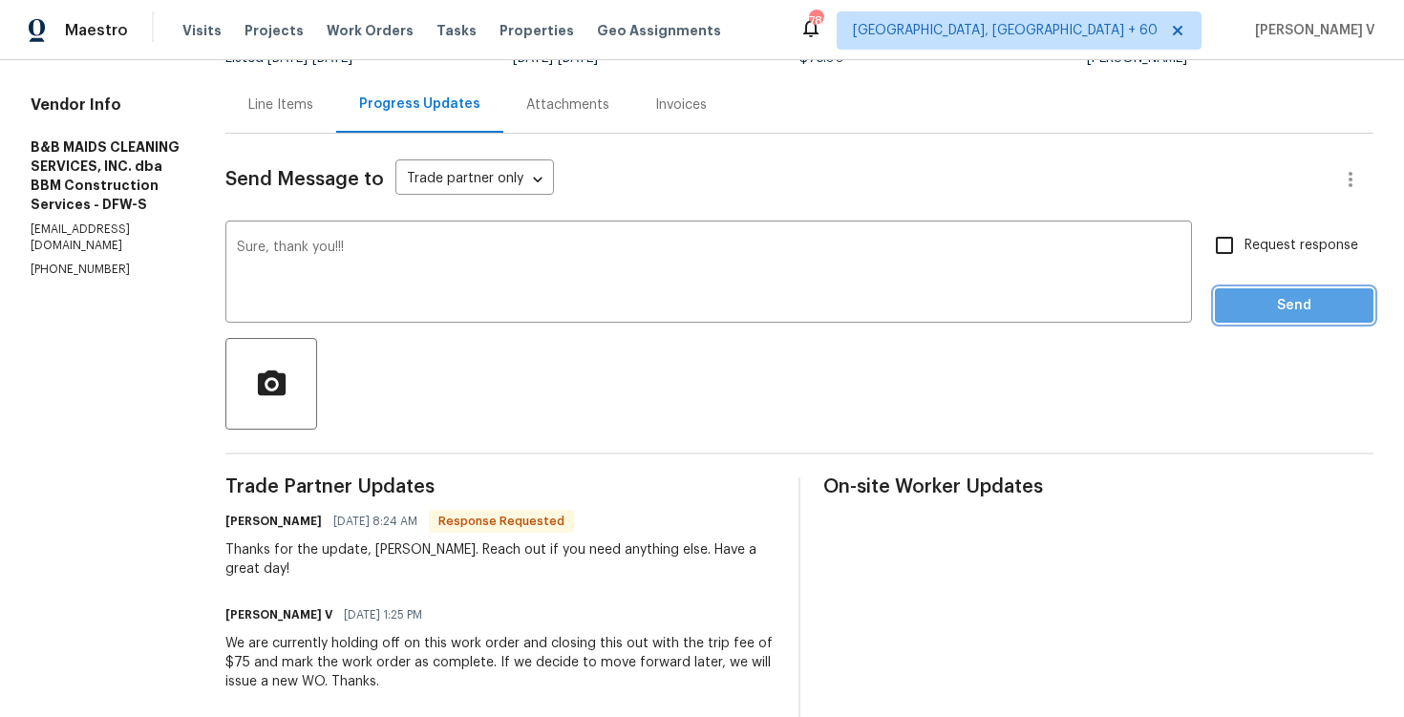
click at [1232, 310] on span "Send" at bounding box center [1295, 306] width 128 height 24
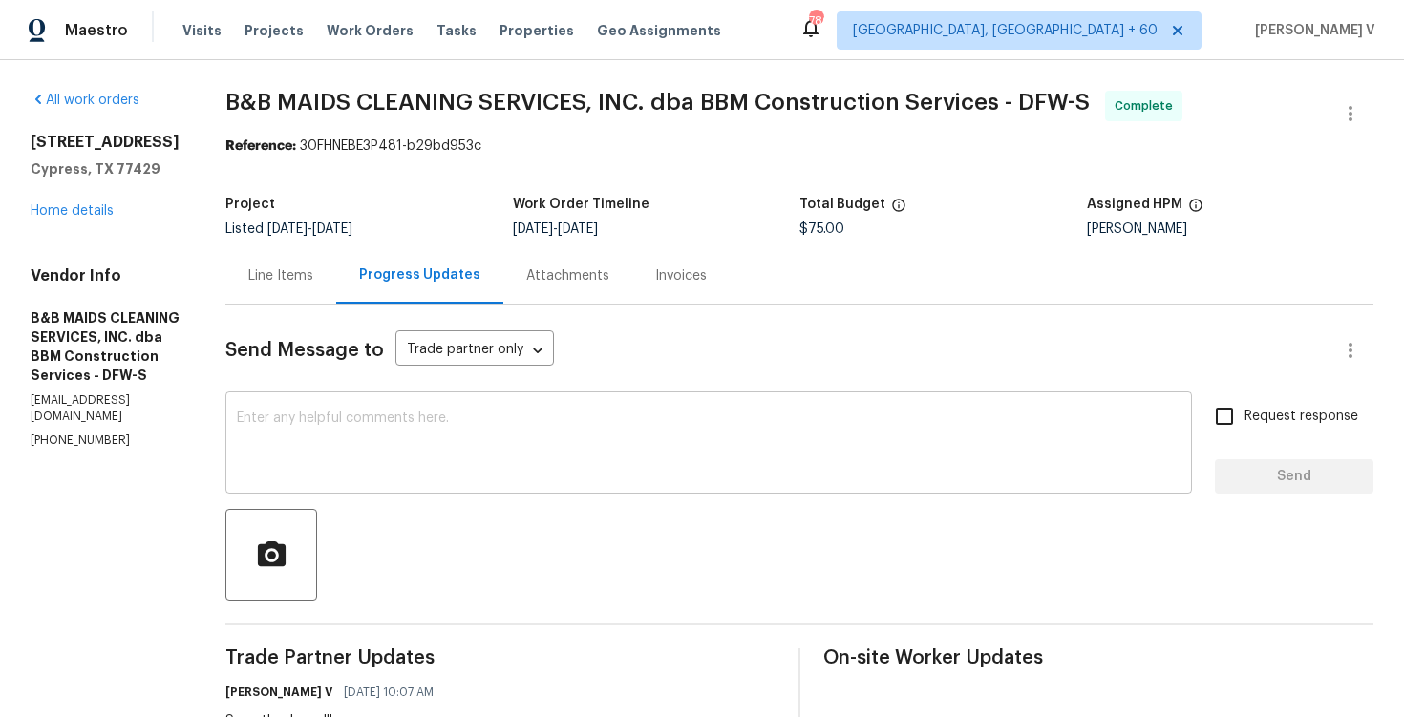
scroll to position [102, 0]
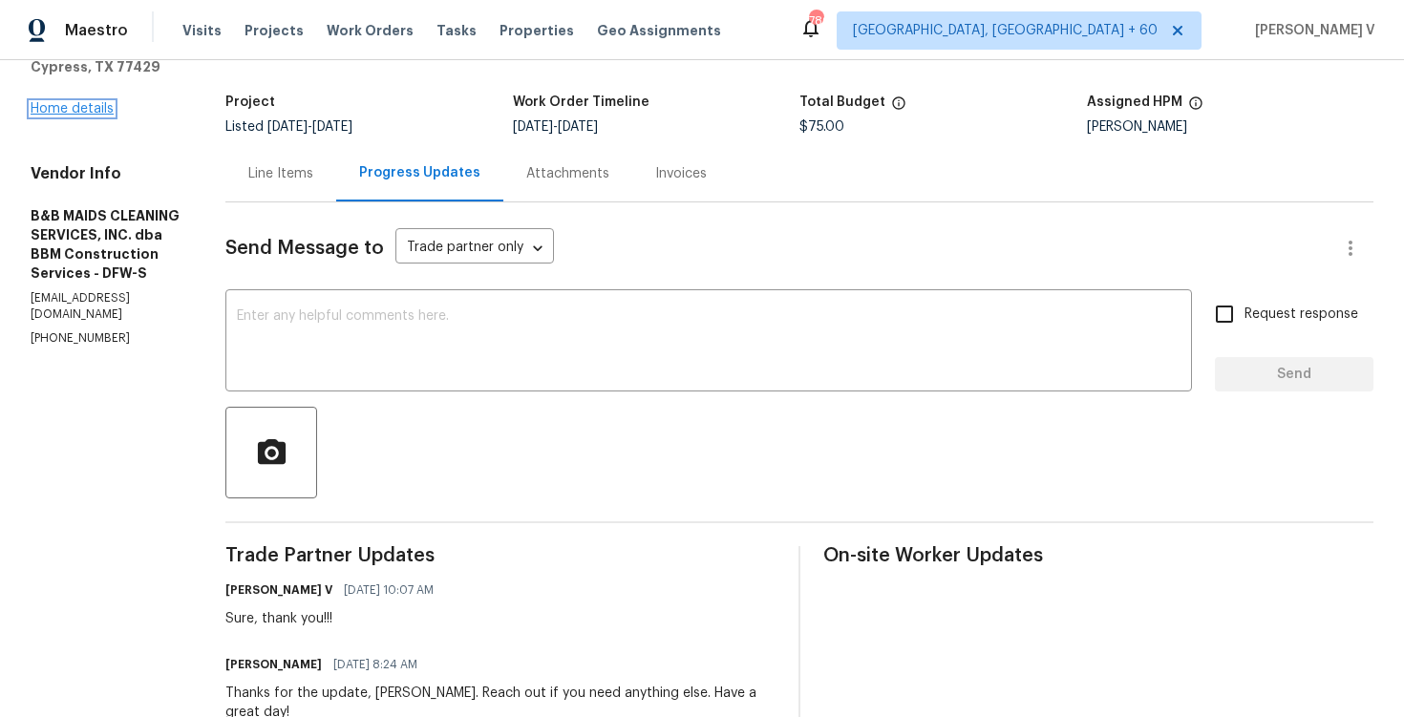
click at [99, 107] on link "Home details" at bounding box center [72, 108] width 83 height 13
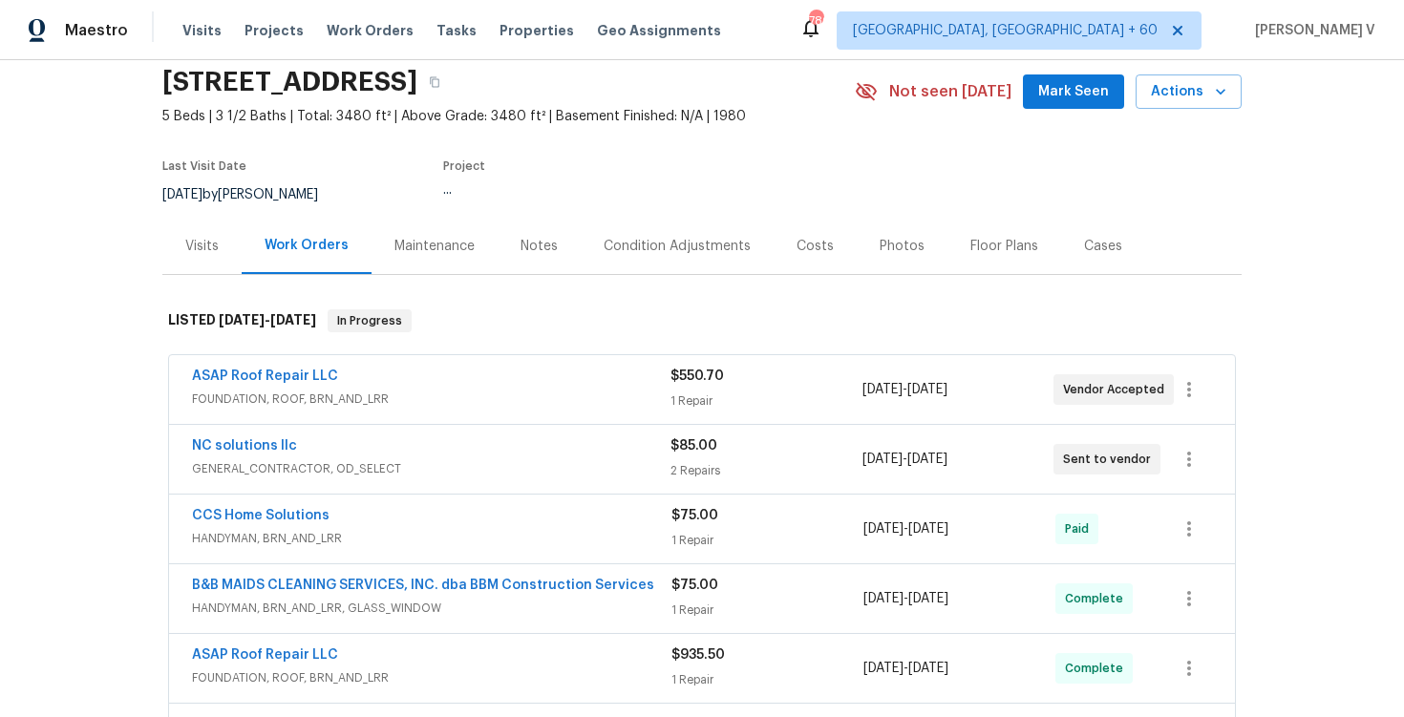
scroll to position [121, 0]
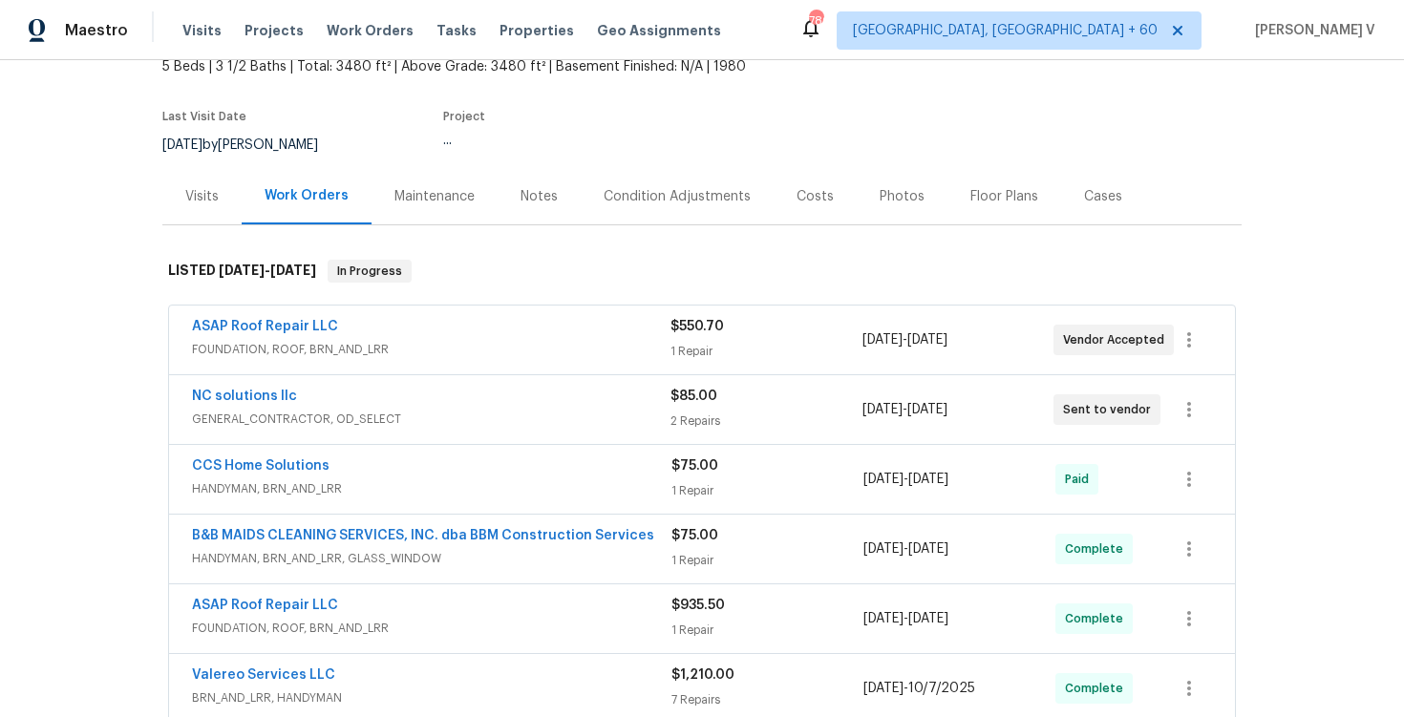
click at [412, 423] on span "GENERAL_CONTRACTOR, OD_SELECT" at bounding box center [431, 419] width 479 height 19
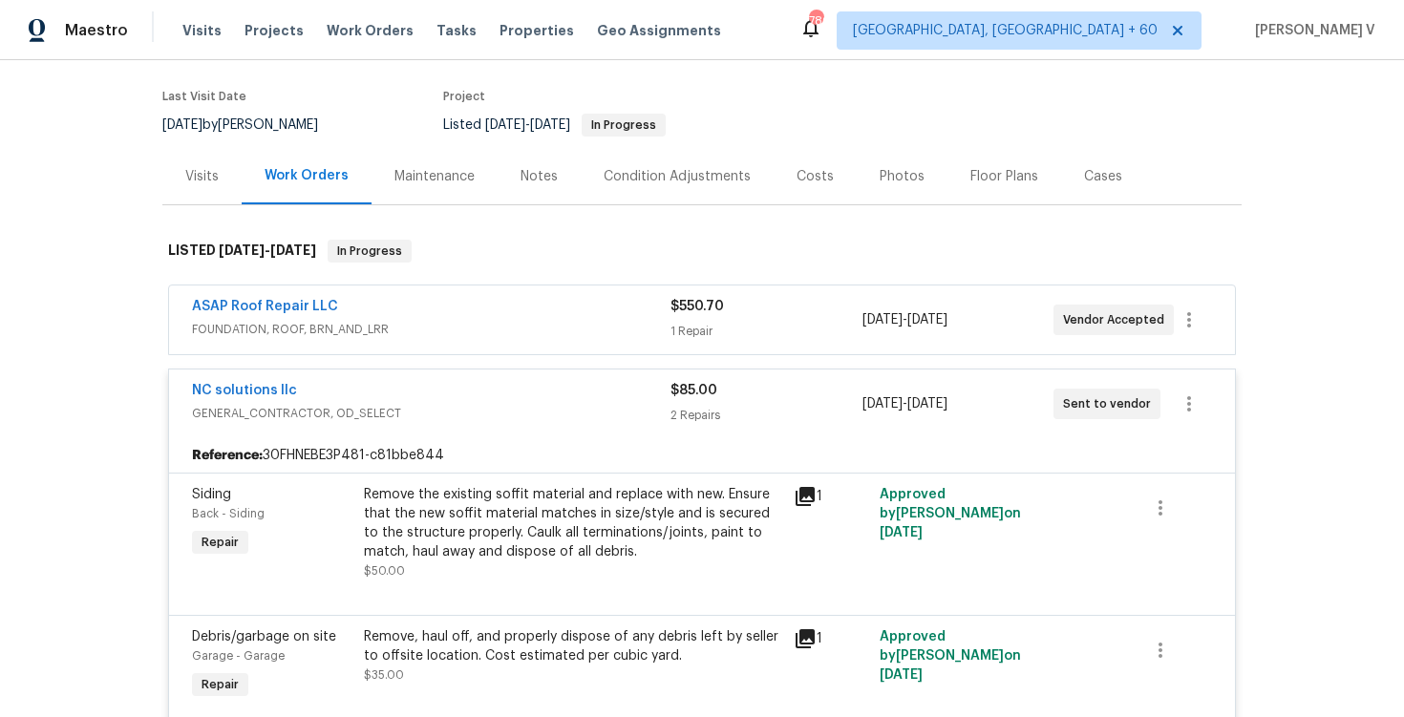
scroll to position [139, 0]
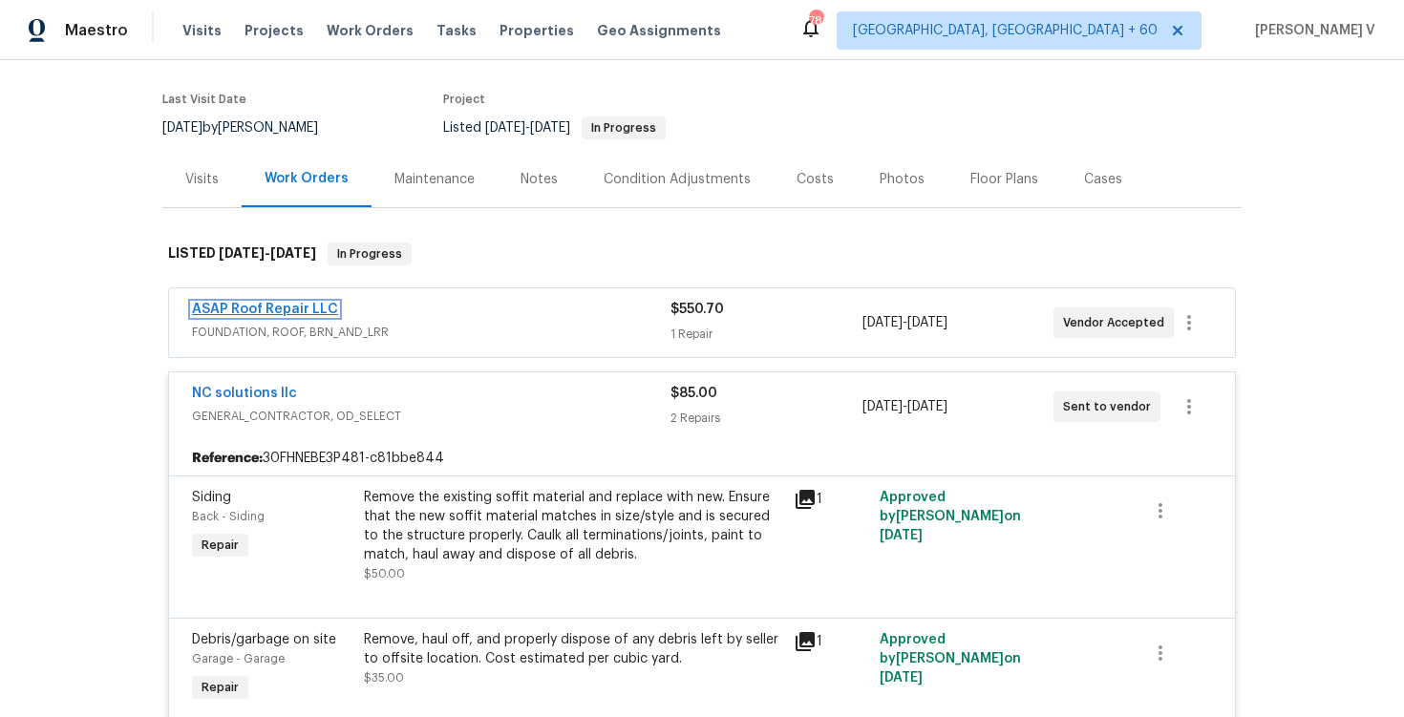
click at [251, 312] on link "ASAP Roof Repair LLC" at bounding box center [265, 309] width 146 height 13
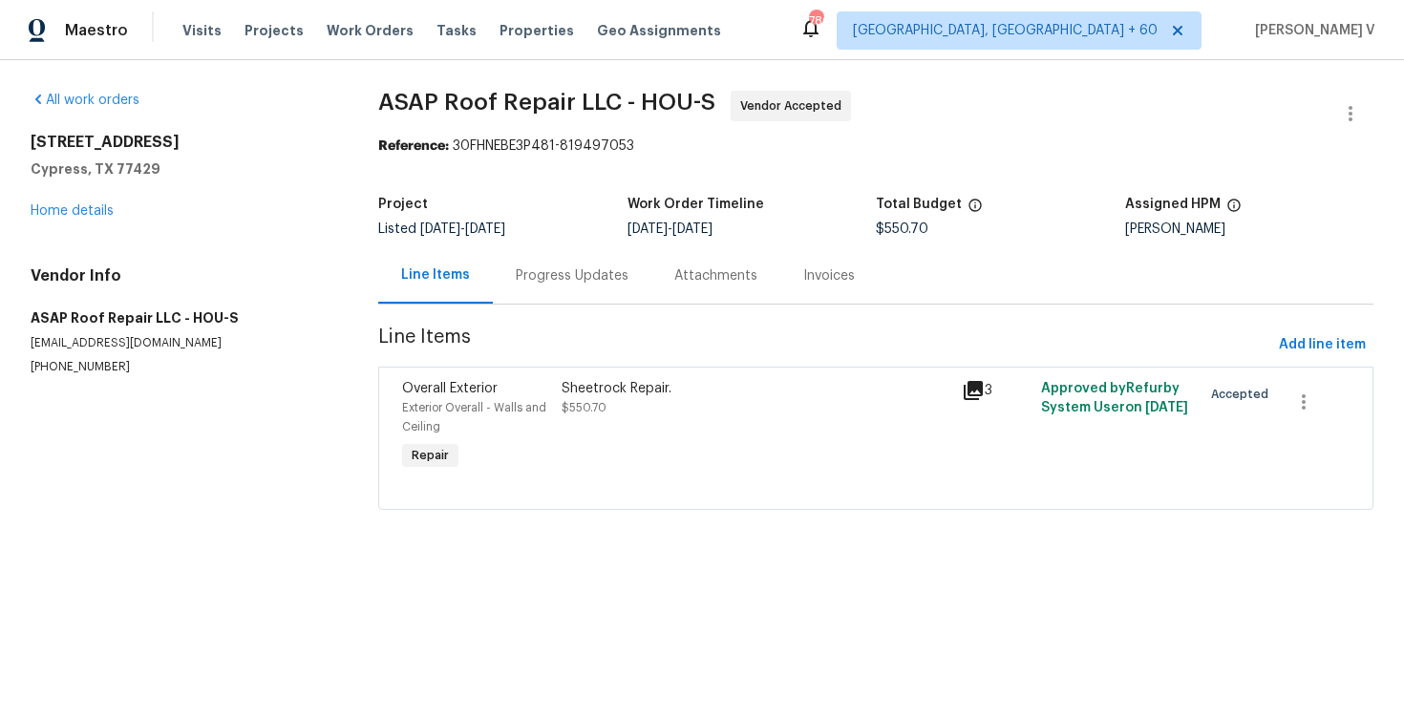
click at [536, 282] on div "Progress Updates" at bounding box center [572, 276] width 113 height 19
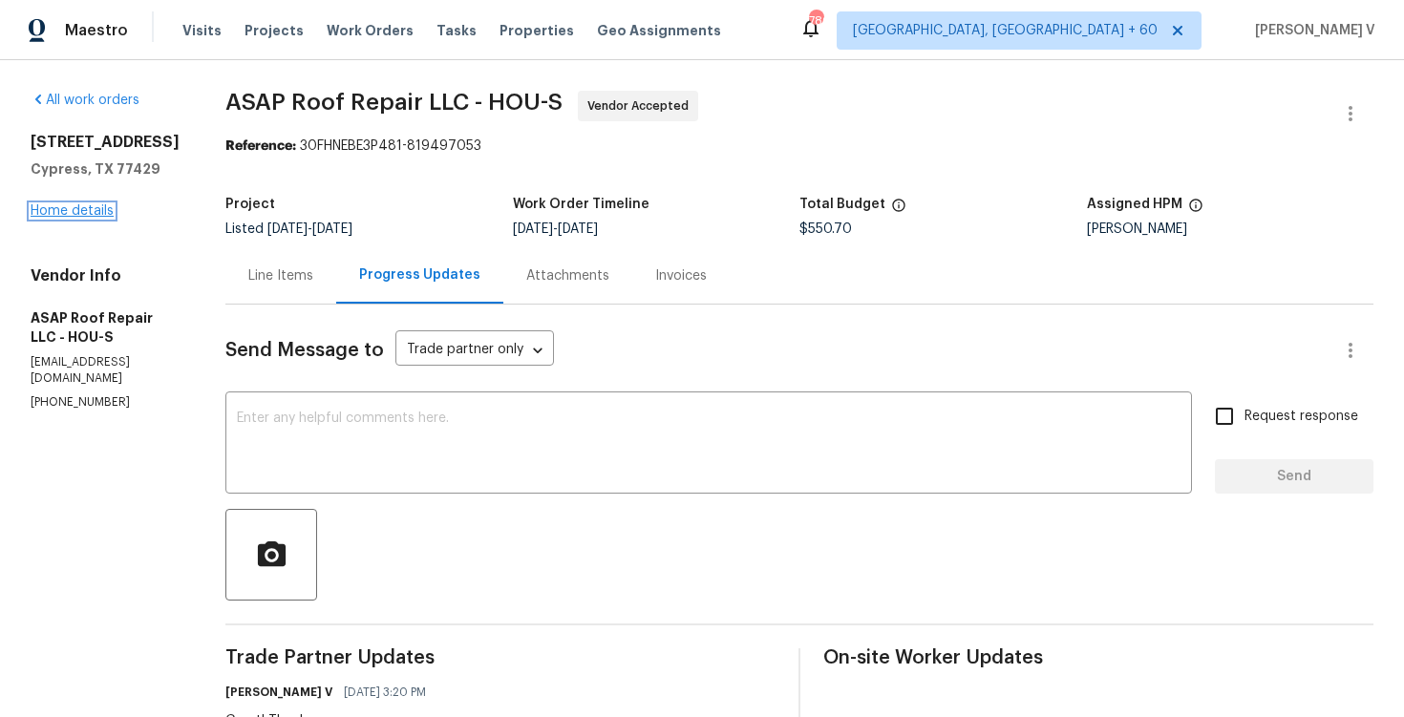
click at [68, 218] on link "Home details" at bounding box center [72, 210] width 83 height 13
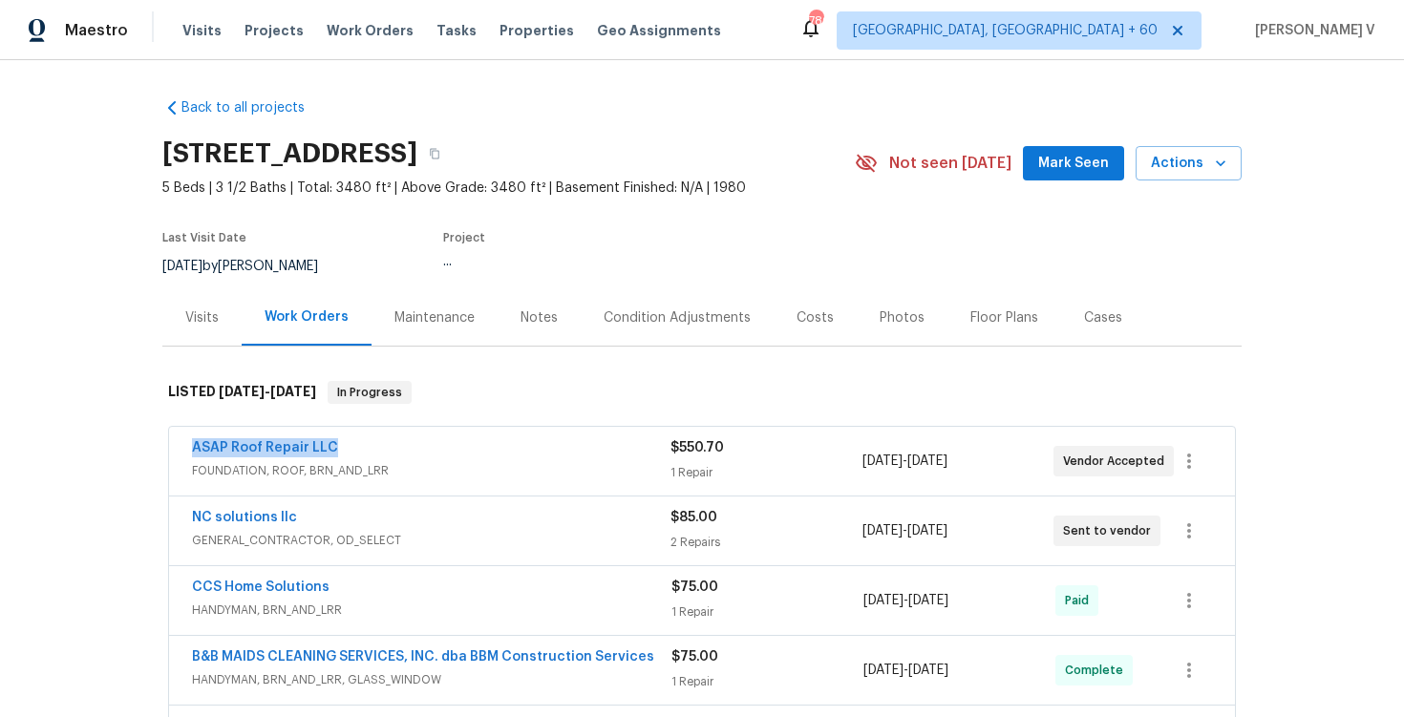
drag, startPoint x: 297, startPoint y: 451, endPoint x: 459, endPoint y: 451, distance: 161.5
click at [459, 451] on div "ASAP Roof Repair LLC FOUNDATION, ROOF, BRN_AND_LRR $550.70 1 Repair 10/13/2025 …" at bounding box center [702, 461] width 1066 height 69
copy link "ASAP Roof Repair LLC"
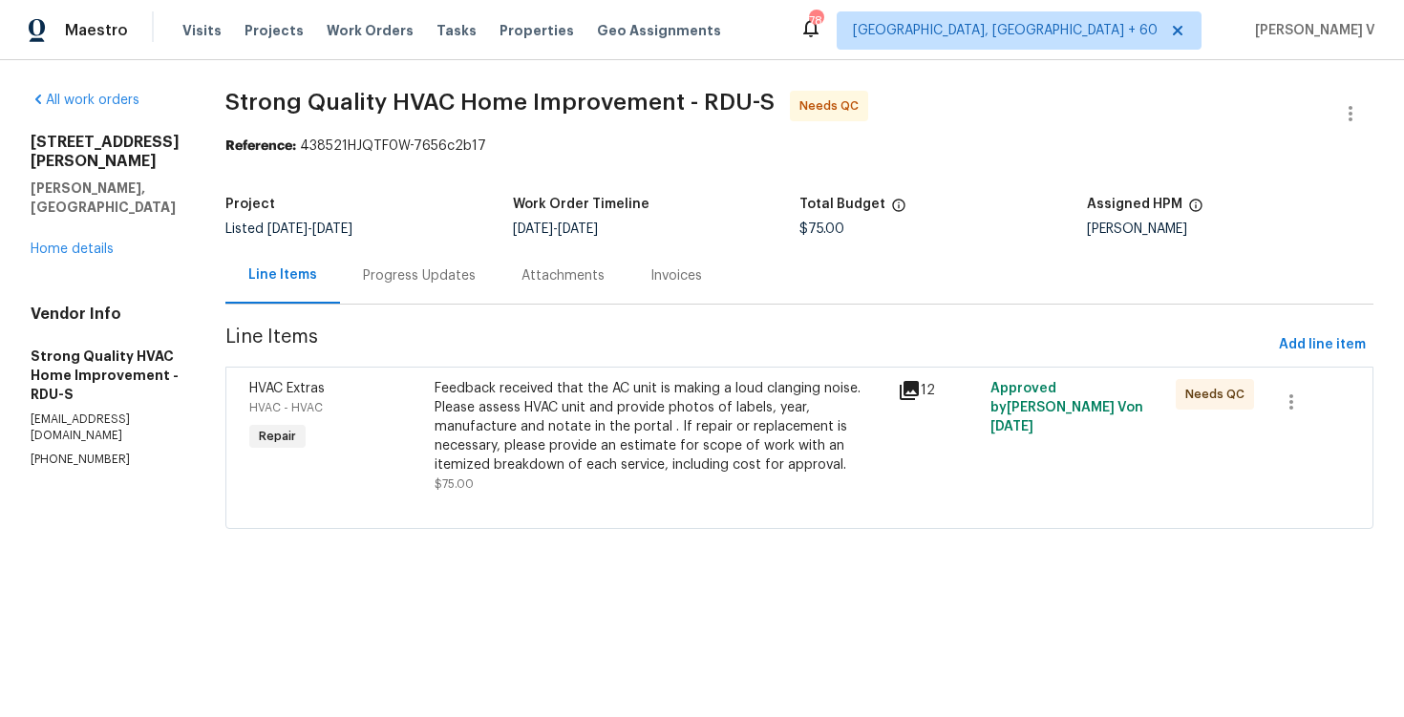
click at [108, 203] on div "[STREET_ADDRESS][PERSON_NAME][PERSON_NAME] Home details" at bounding box center [105, 196] width 149 height 126
click at [102, 203] on div "[STREET_ADDRESS][PERSON_NAME][PERSON_NAME] Home details" at bounding box center [105, 196] width 149 height 126
click at [86, 243] on link "Home details" at bounding box center [72, 249] width 83 height 13
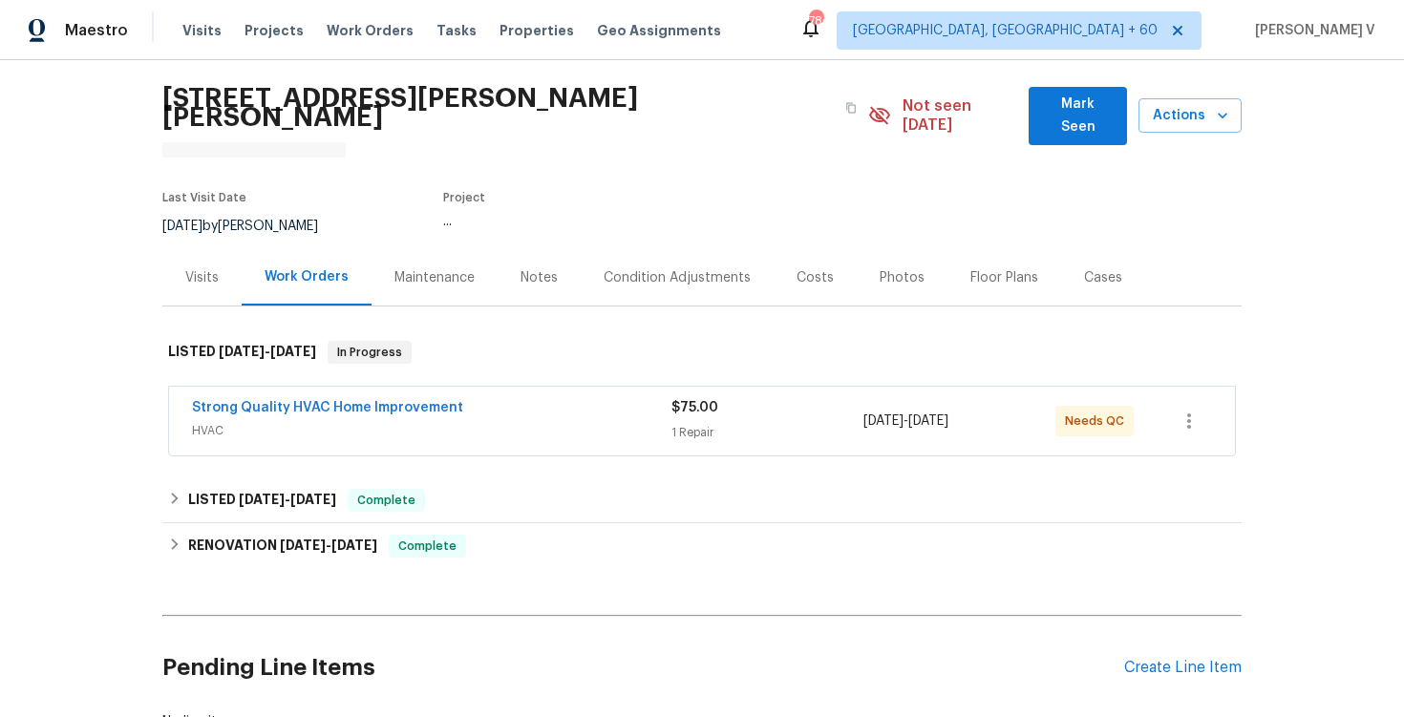
scroll to position [60, 0]
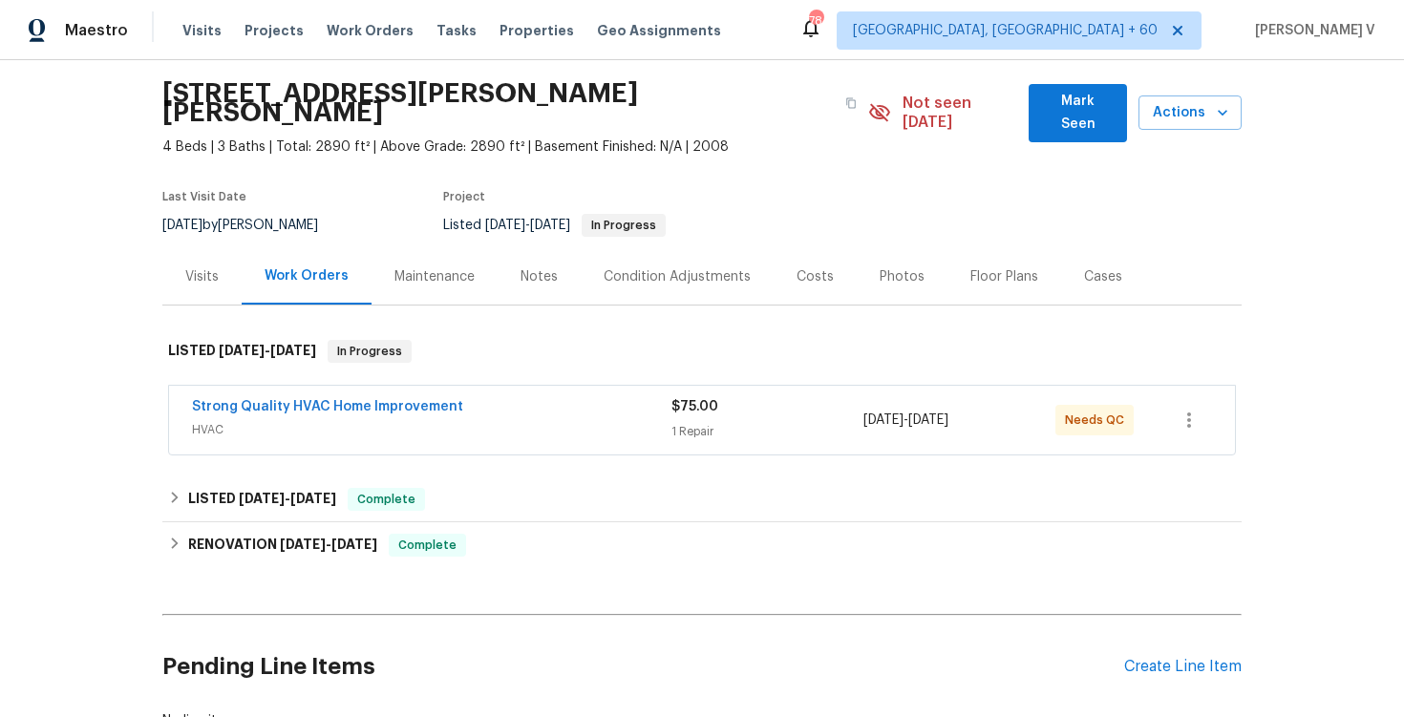
click at [277, 397] on span "Strong Quality HVAC Home Improvement" at bounding box center [327, 406] width 271 height 19
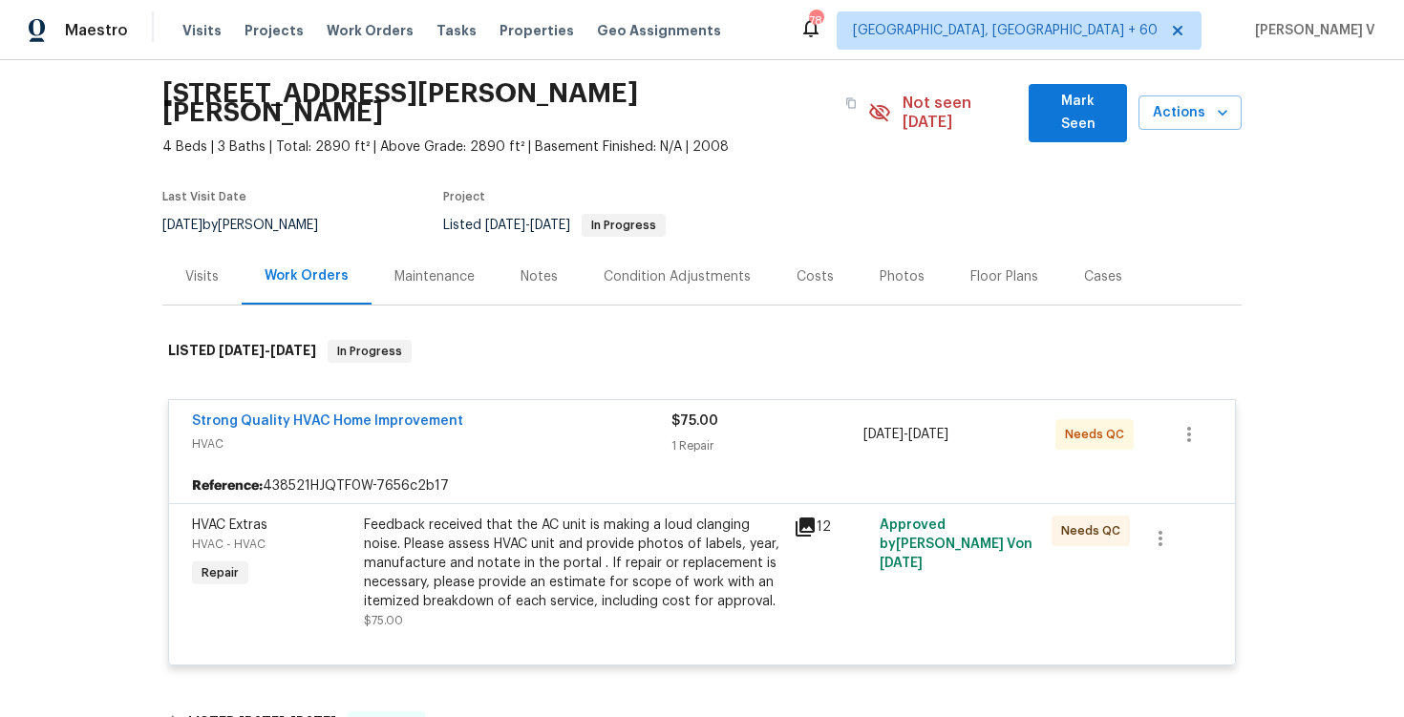
click at [277, 400] on div "Strong Quality HVAC Home Improvement HVAC $75.00 1 Repair [DATE] - [DATE] Needs…" at bounding box center [702, 434] width 1066 height 69
click at [277, 415] on link "Strong Quality HVAC Home Improvement" at bounding box center [327, 421] width 271 height 13
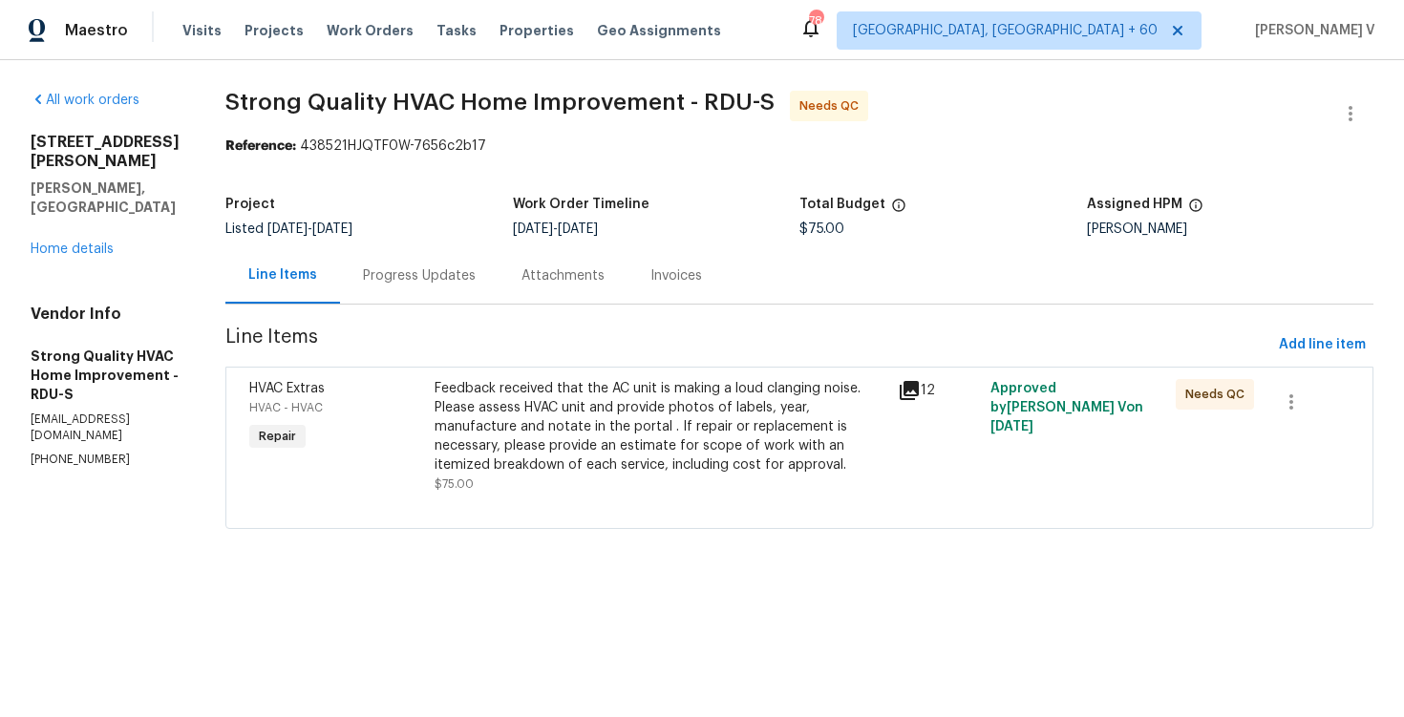
click at [443, 299] on div "Progress Updates" at bounding box center [419, 275] width 159 height 56
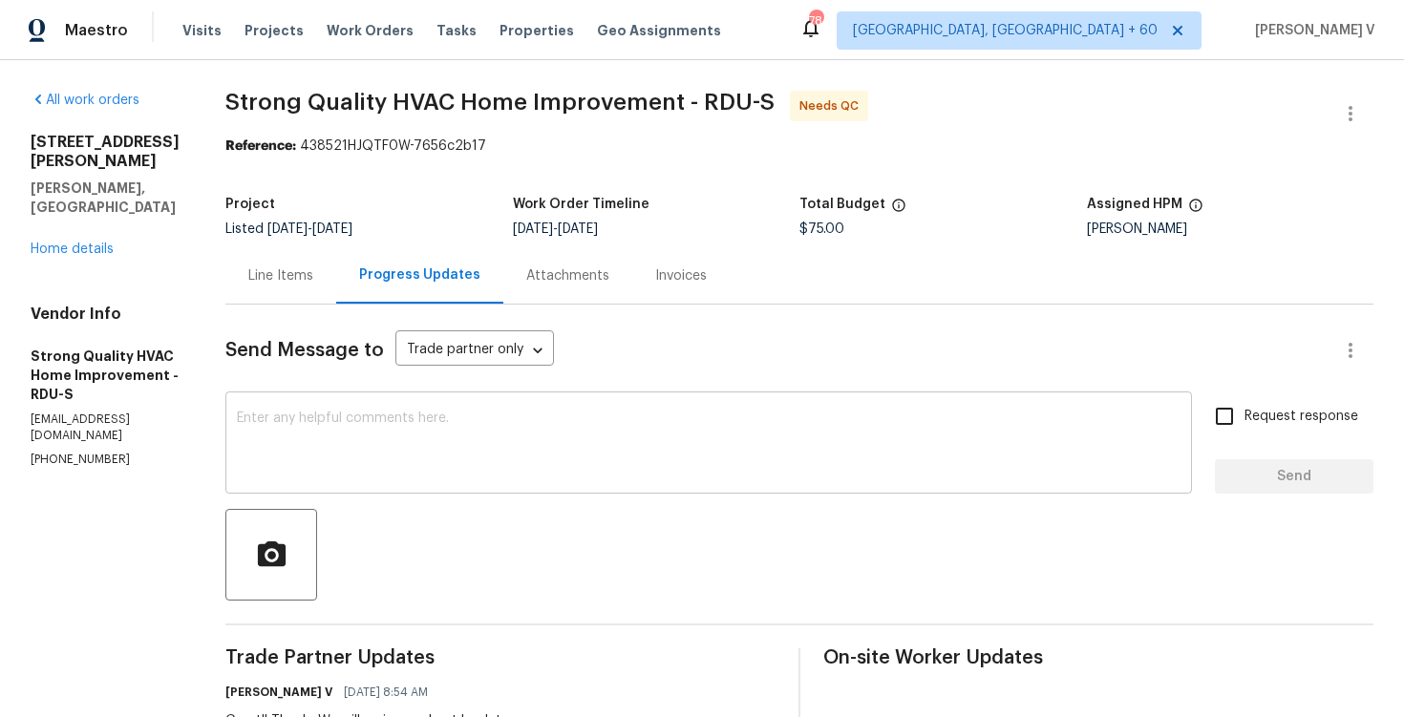
click at [426, 424] on textarea at bounding box center [709, 445] width 944 height 67
paste textarea "We are currently holding off on this work order and closing this out with the t…"
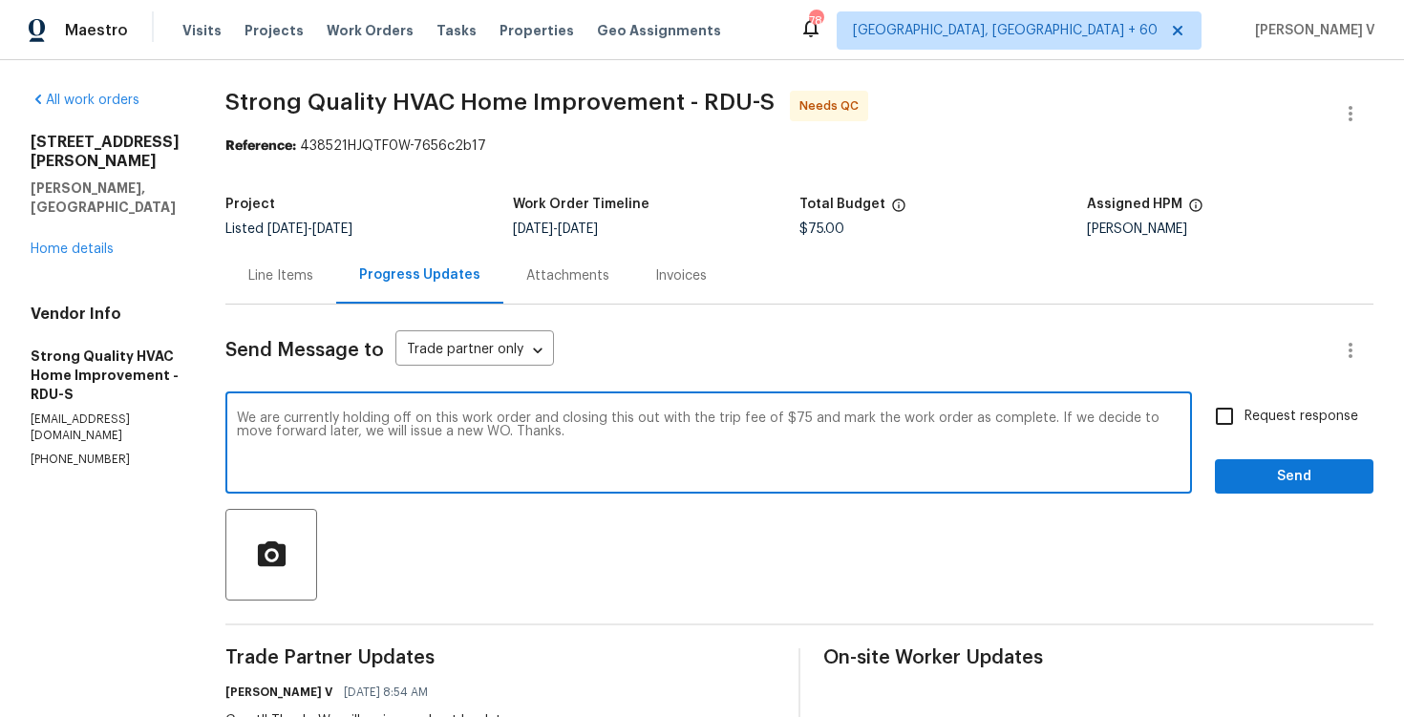
type textarea "We are currently holding off on this work order and closing this out with the t…"
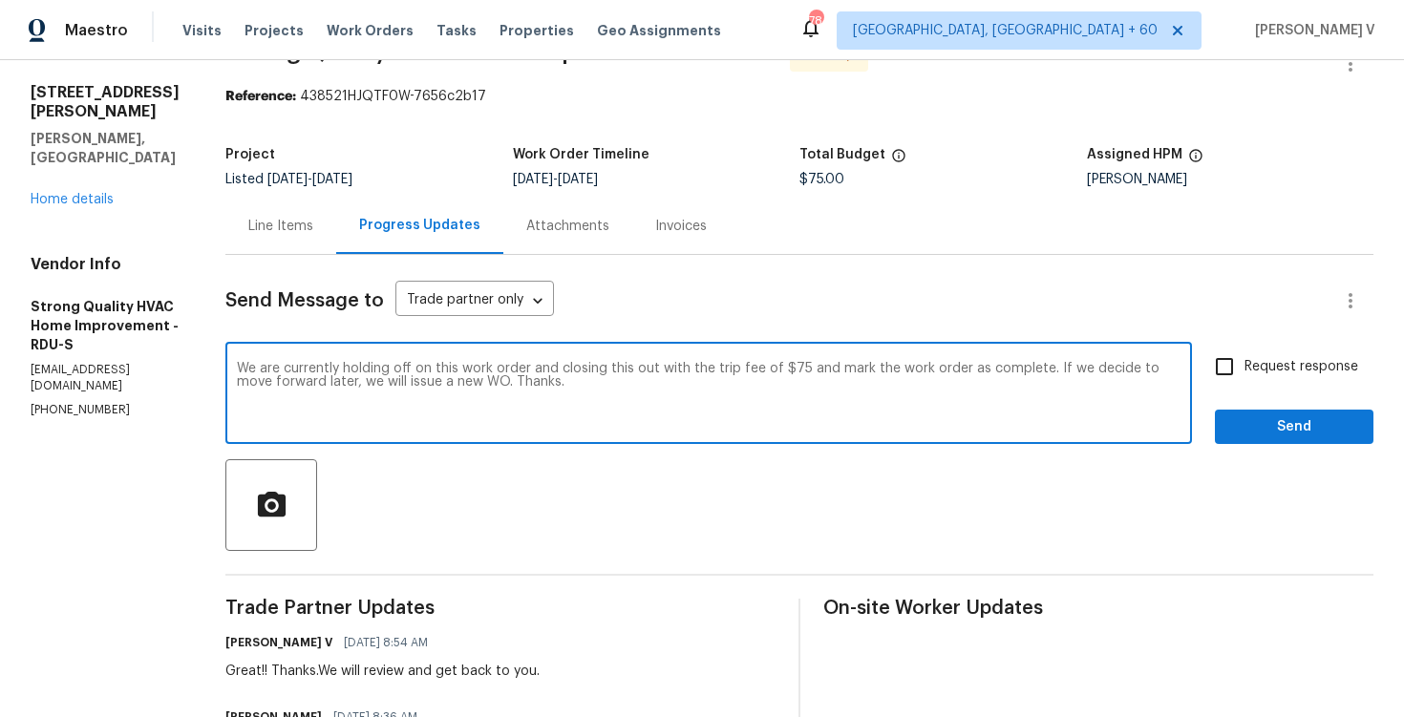
click at [276, 233] on div "Line Items" at bounding box center [280, 226] width 65 height 19
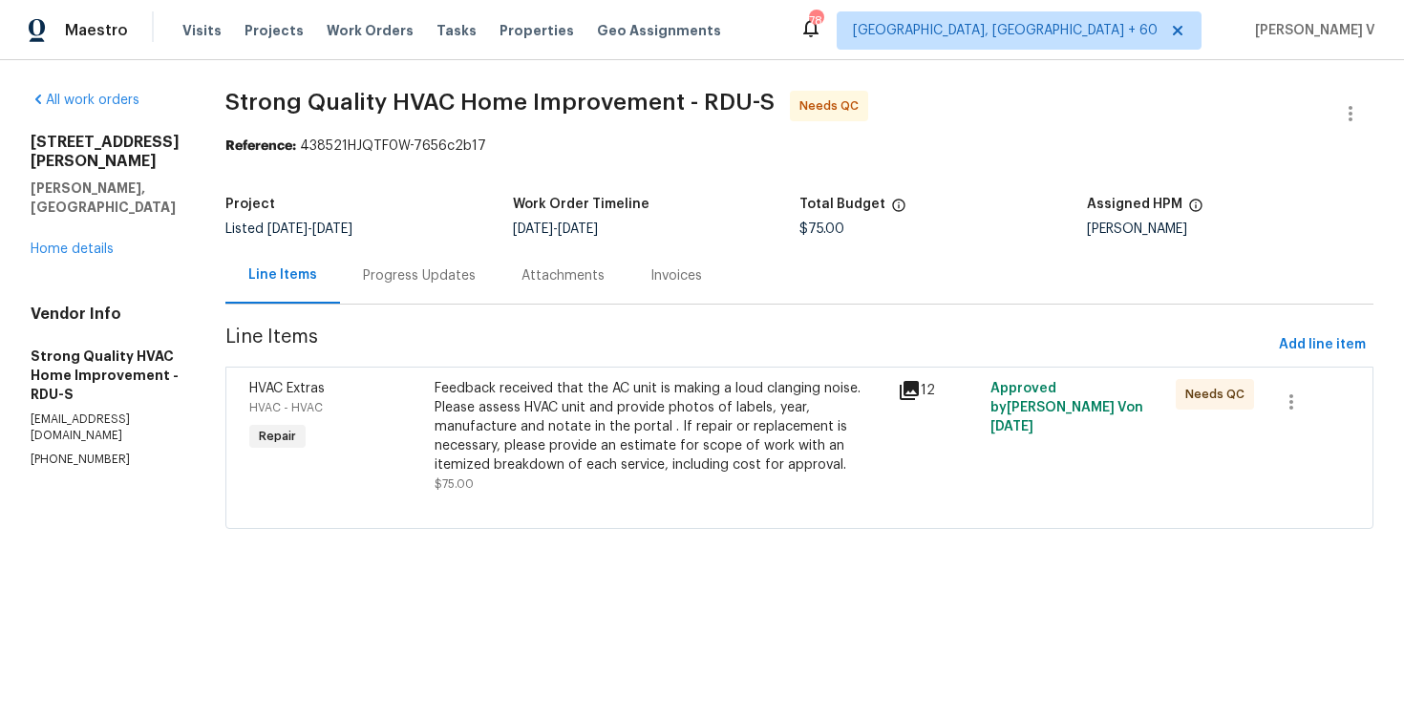
click at [1375, 114] on div "All work orders 521 Lake Gaston Dr Fuquay Varina, NC 27526 Home details Vendor …" at bounding box center [702, 321] width 1404 height 523
click at [1362, 114] on button "button" at bounding box center [1351, 114] width 46 height 46
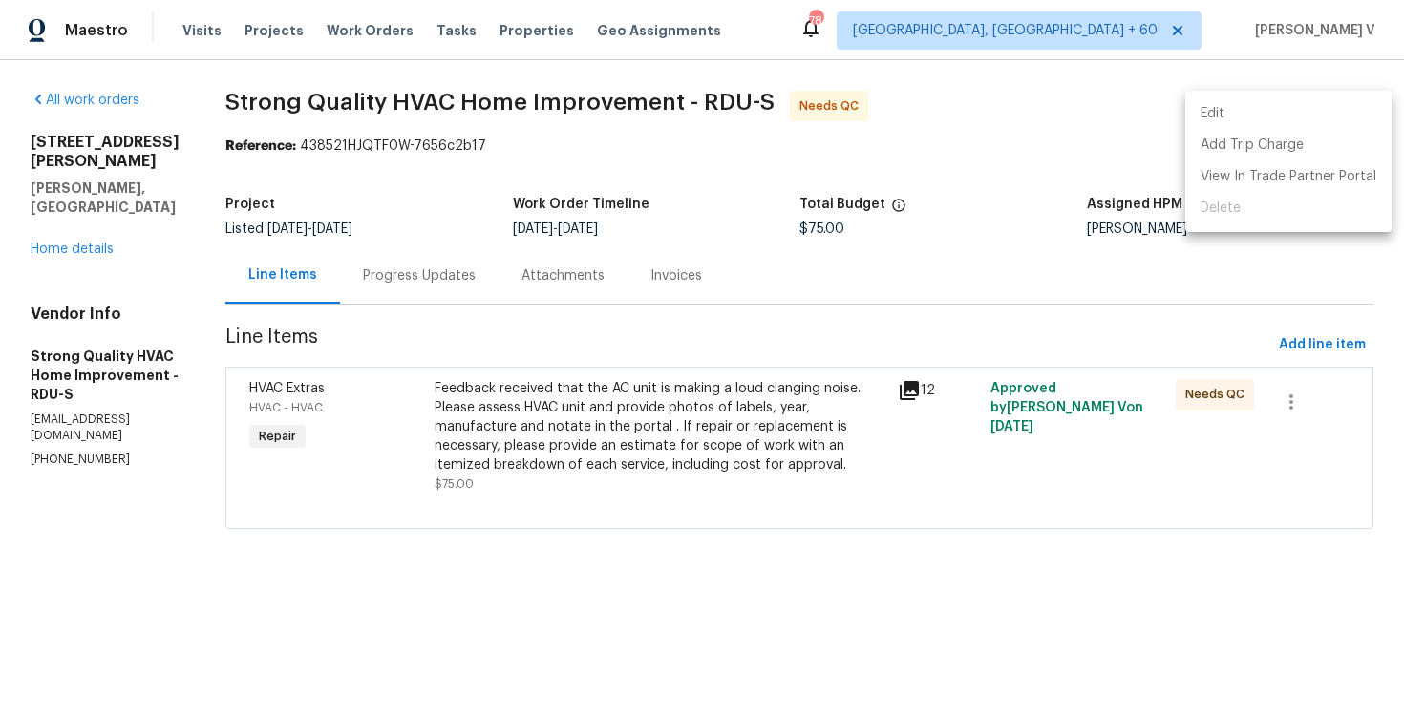
click at [1362, 114] on li "Edit" at bounding box center [1289, 114] width 206 height 32
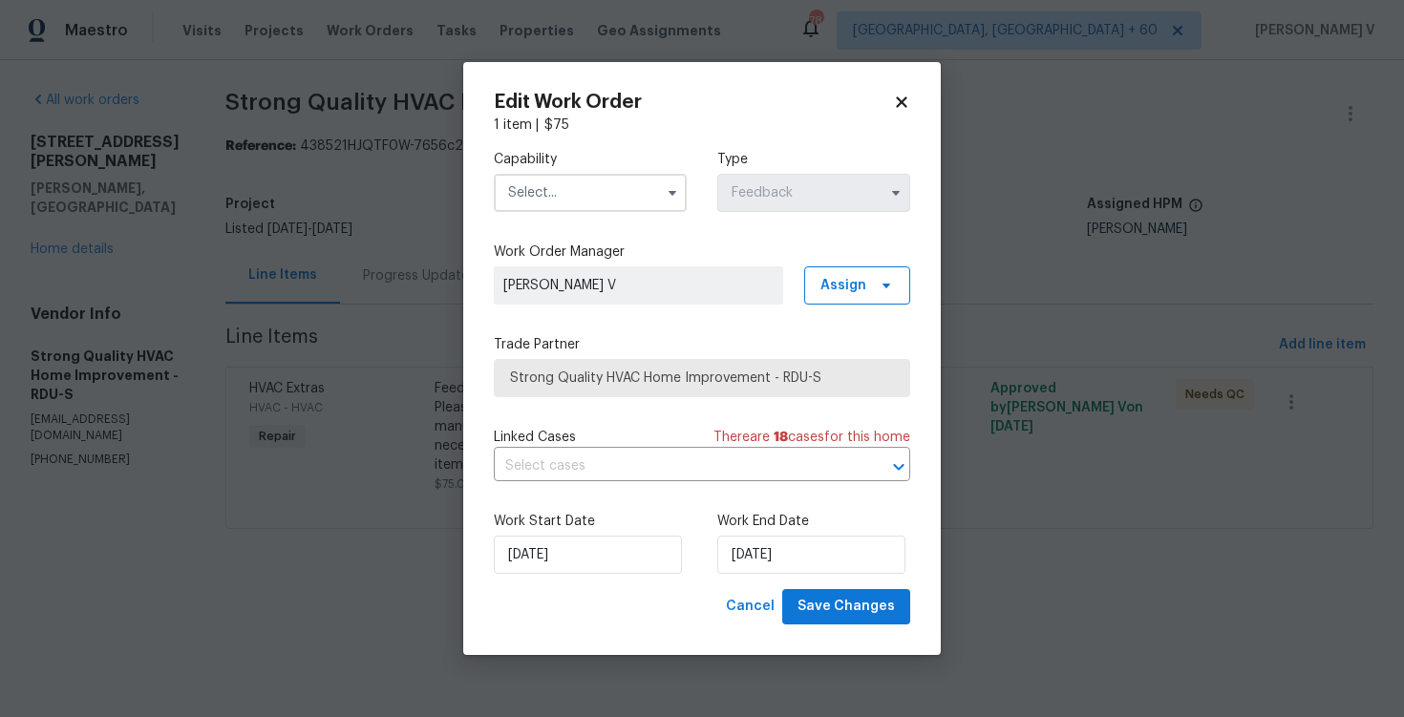
click at [551, 196] on input "text" at bounding box center [590, 193] width 193 height 38
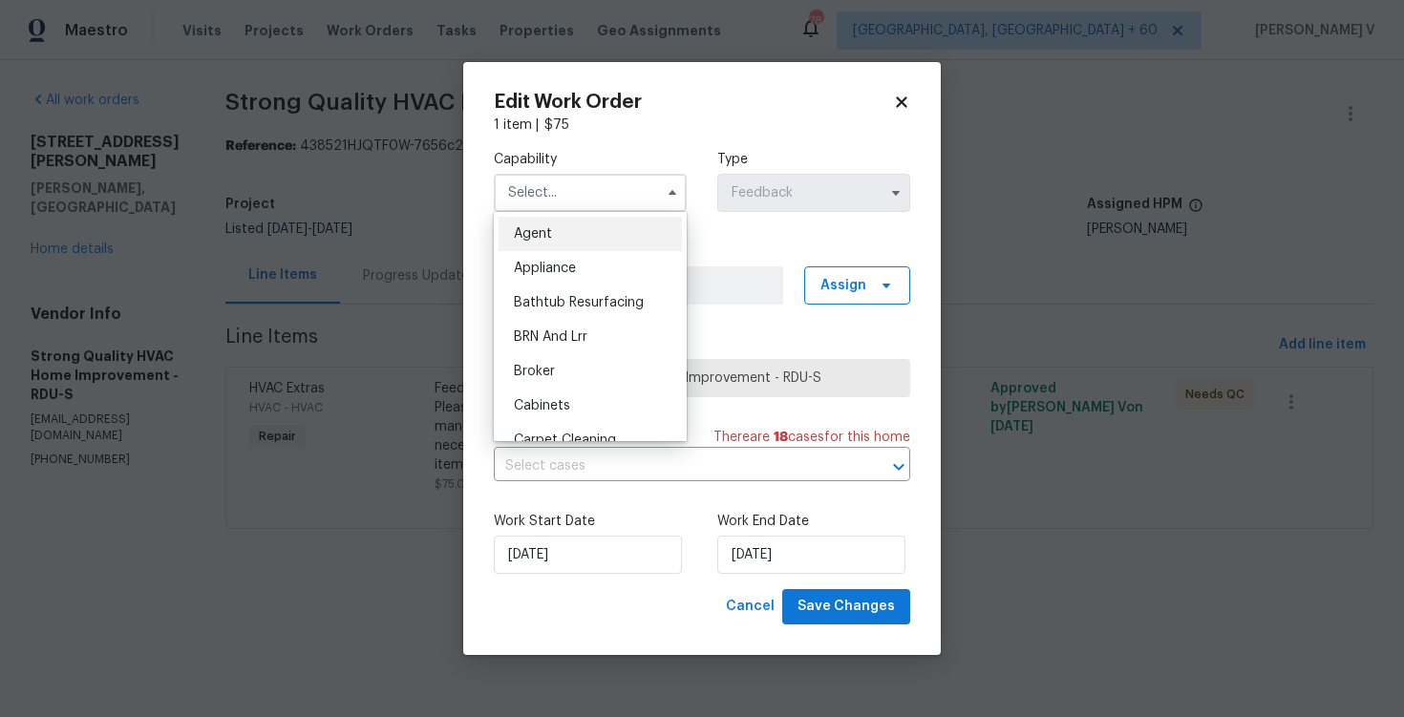
click at [542, 214] on ul "Agent Appliance Bathtub Resurfacing BRN And Lrr Broker Cabinets Carpet Cleaning…" at bounding box center [590, 326] width 193 height 229
click at [537, 238] on span "Agent" at bounding box center [533, 233] width 38 height 13
type input "Agent"
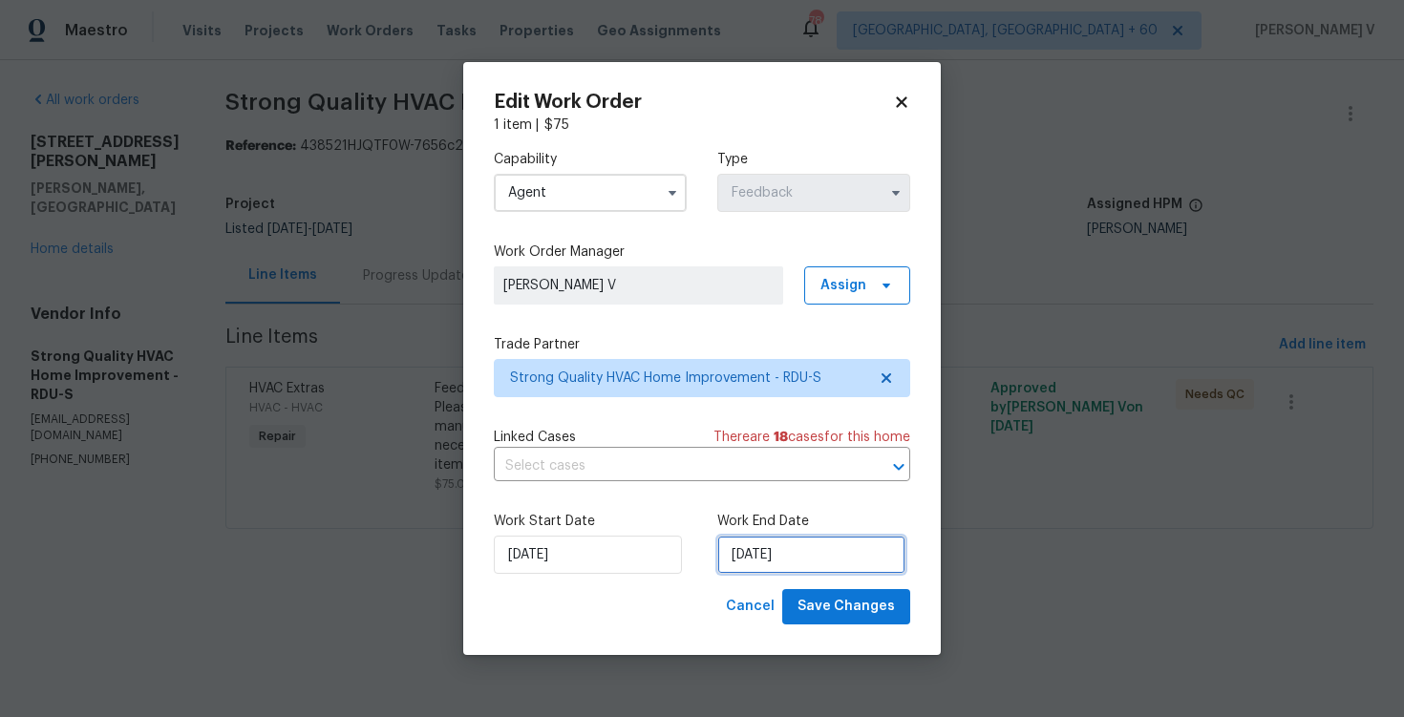
click at [751, 566] on input "13/10/2025" at bounding box center [811, 555] width 188 height 38
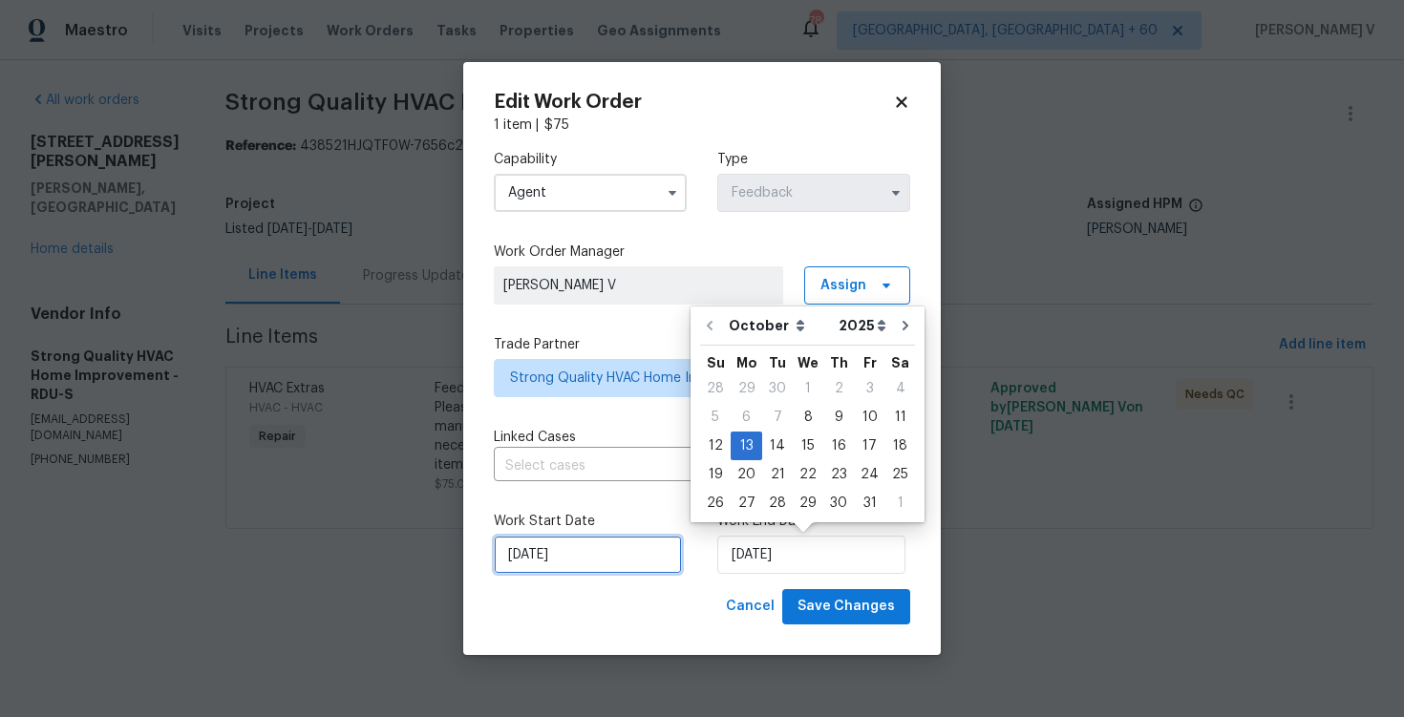
click at [574, 537] on input "08/10/2025" at bounding box center [588, 555] width 188 height 38
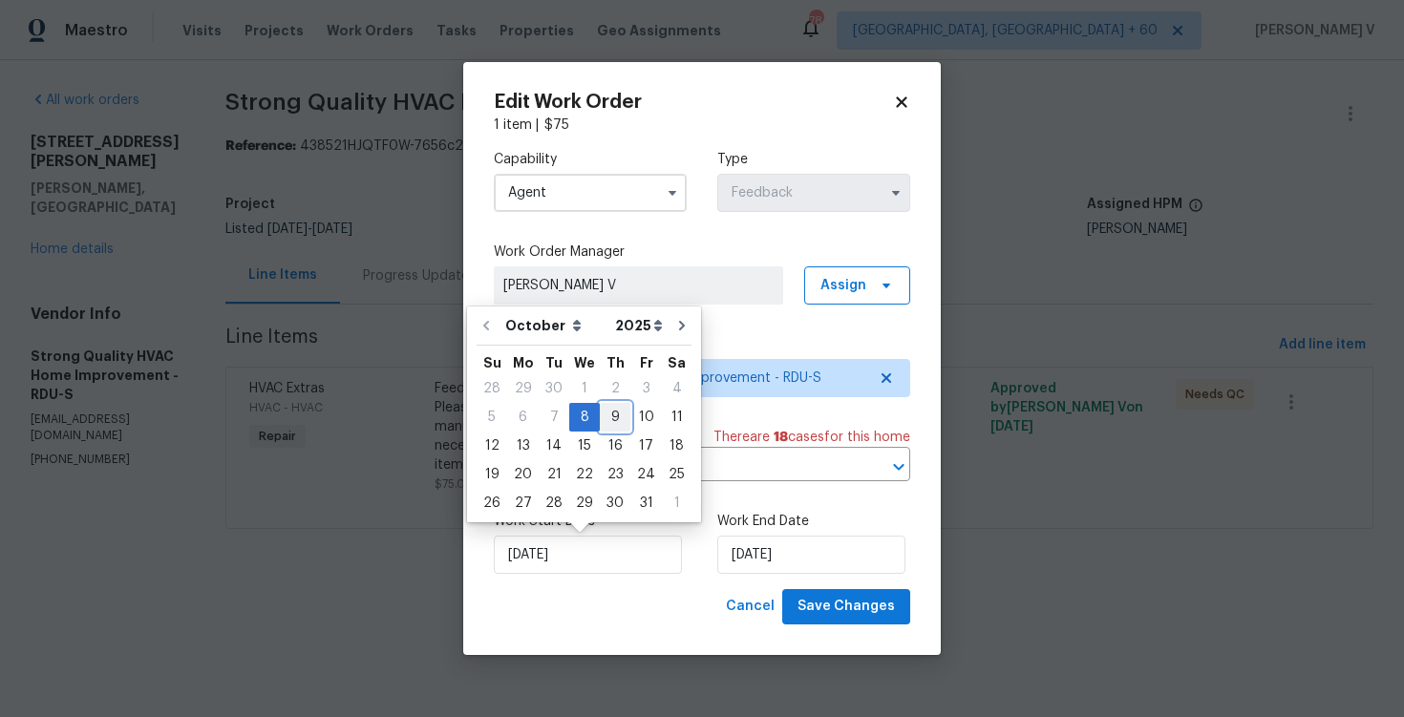
click at [619, 418] on div "9" at bounding box center [615, 417] width 31 height 27
type input "09/10/2025"
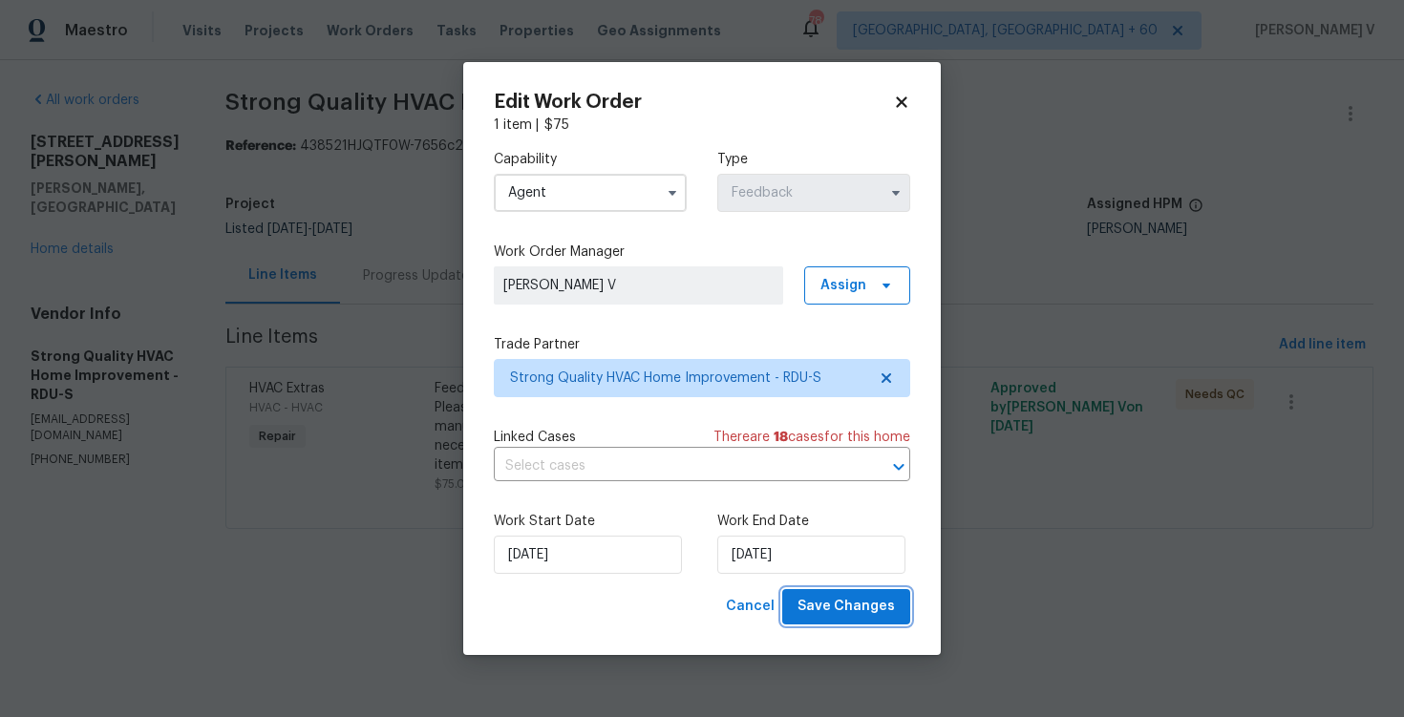
click at [813, 610] on span "Save Changes" at bounding box center [846, 607] width 97 height 24
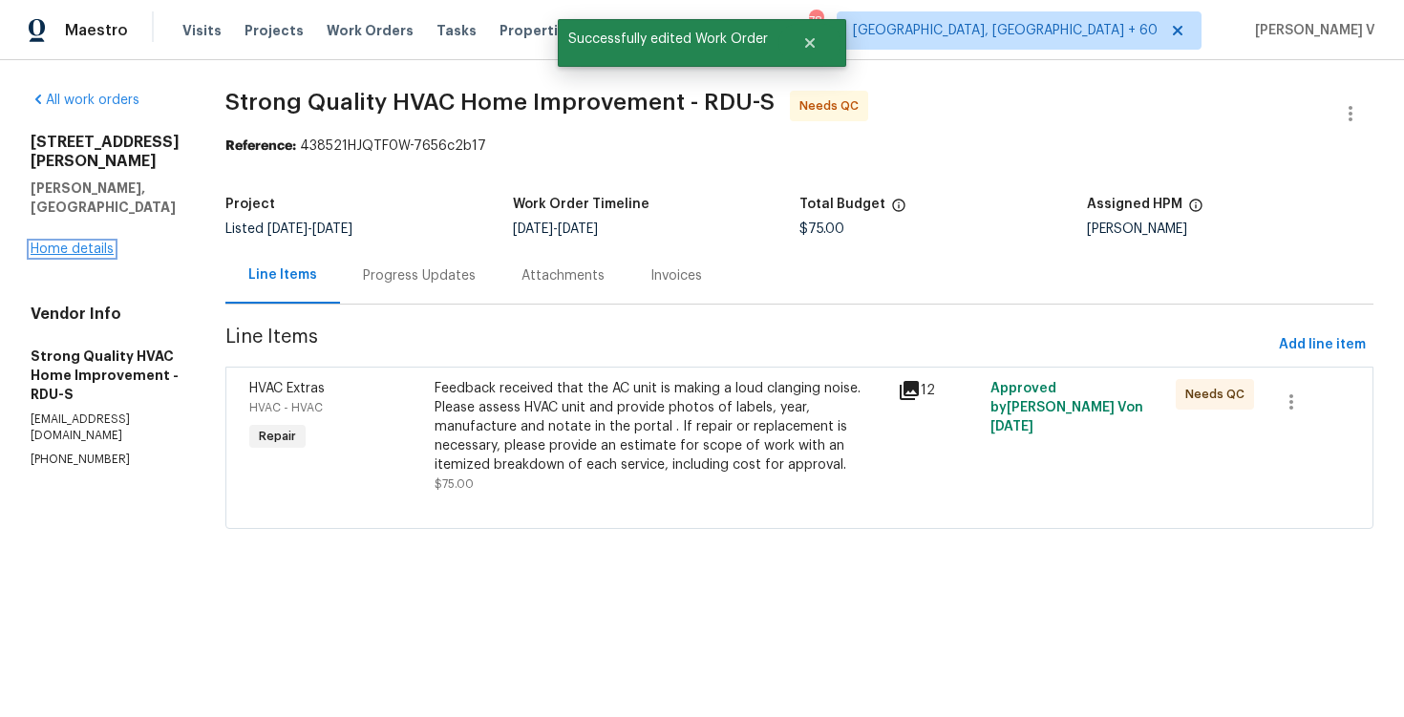
click at [57, 243] on link "Home details" at bounding box center [72, 249] width 83 height 13
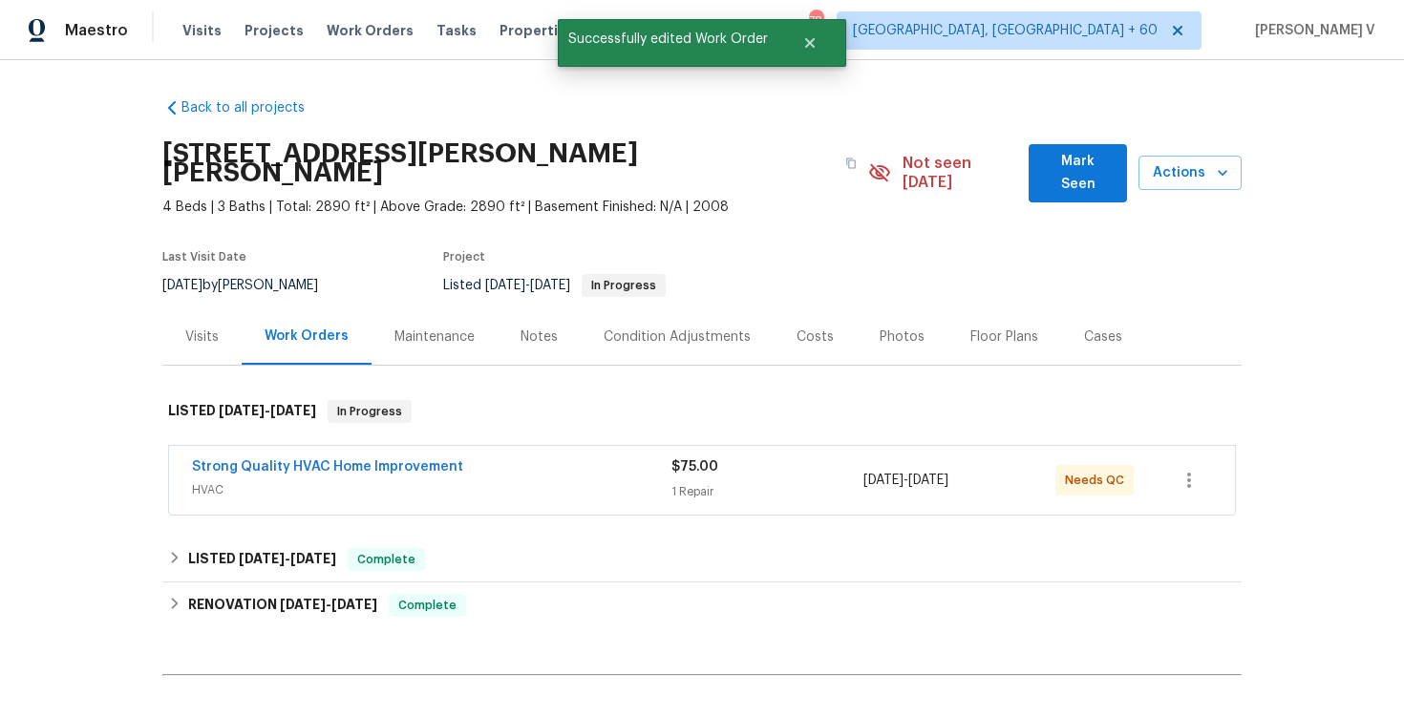
click at [383, 458] on span "Strong Quality HVAC Home Improvement" at bounding box center [327, 467] width 271 height 19
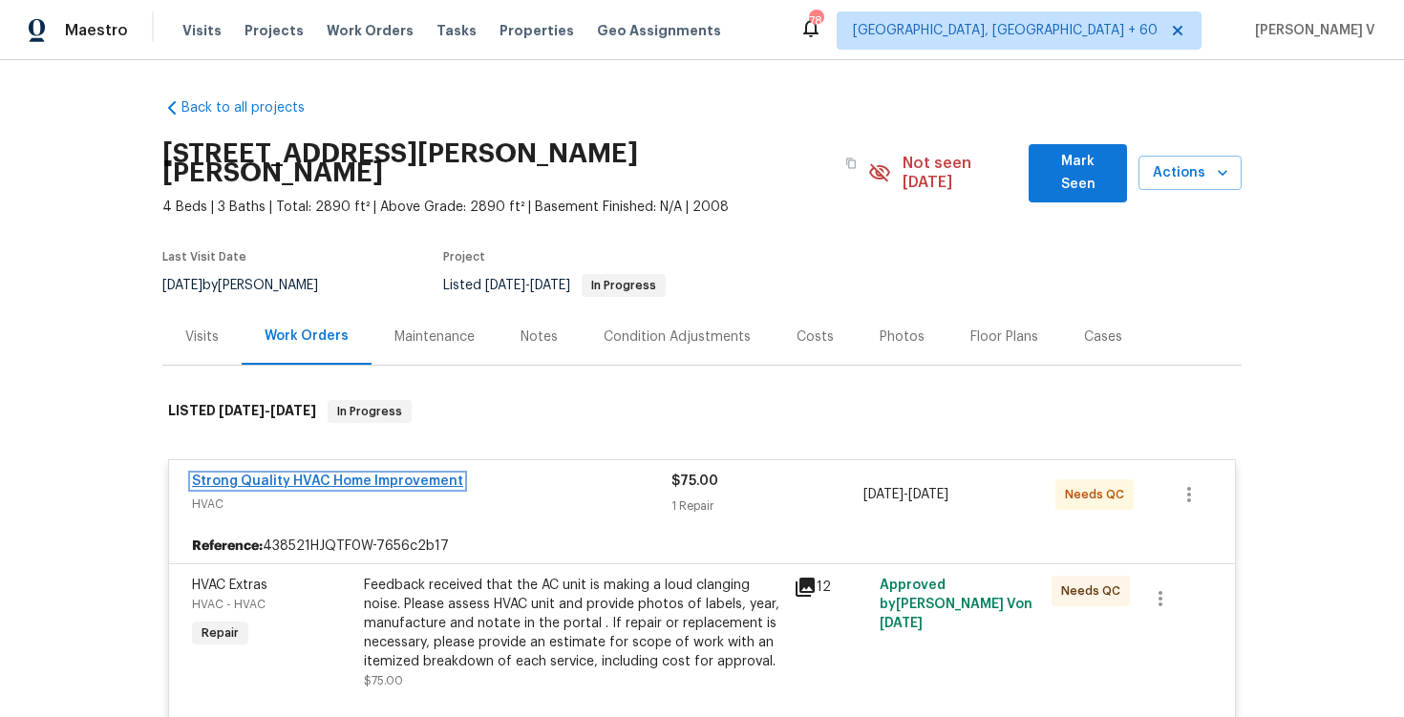
click at [394, 475] on link "Strong Quality HVAC Home Improvement" at bounding box center [327, 481] width 271 height 13
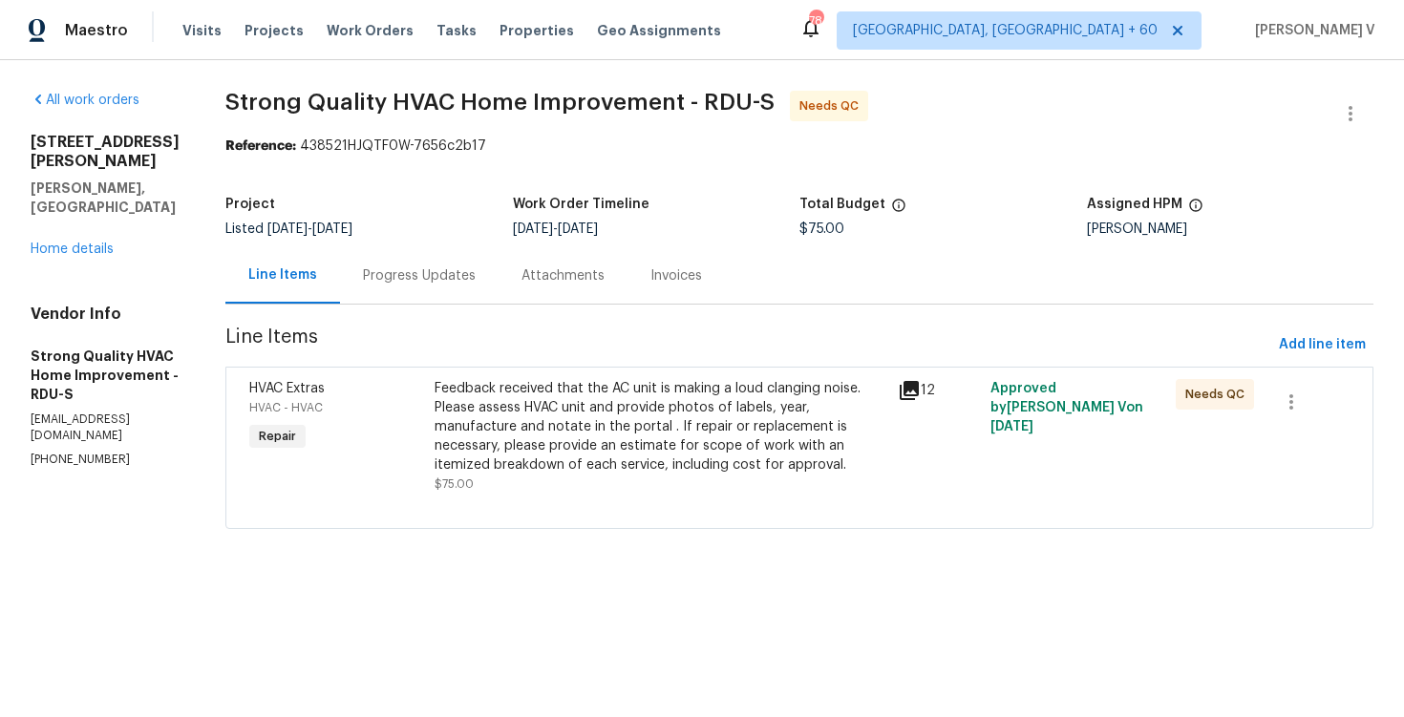
click at [595, 456] on div "Feedback received that the AC unit is making a loud clanging noise. Please asse…" at bounding box center [661, 427] width 452 height 96
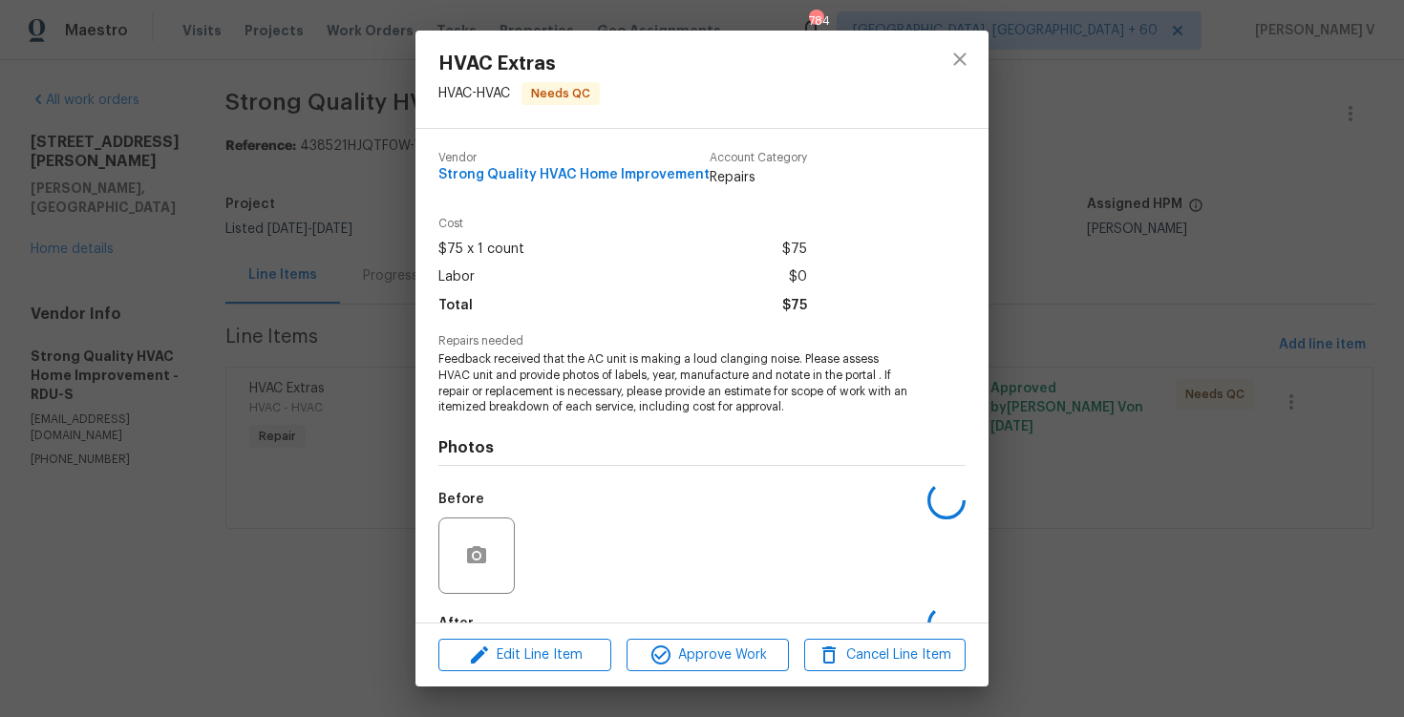
scroll to position [115, 0]
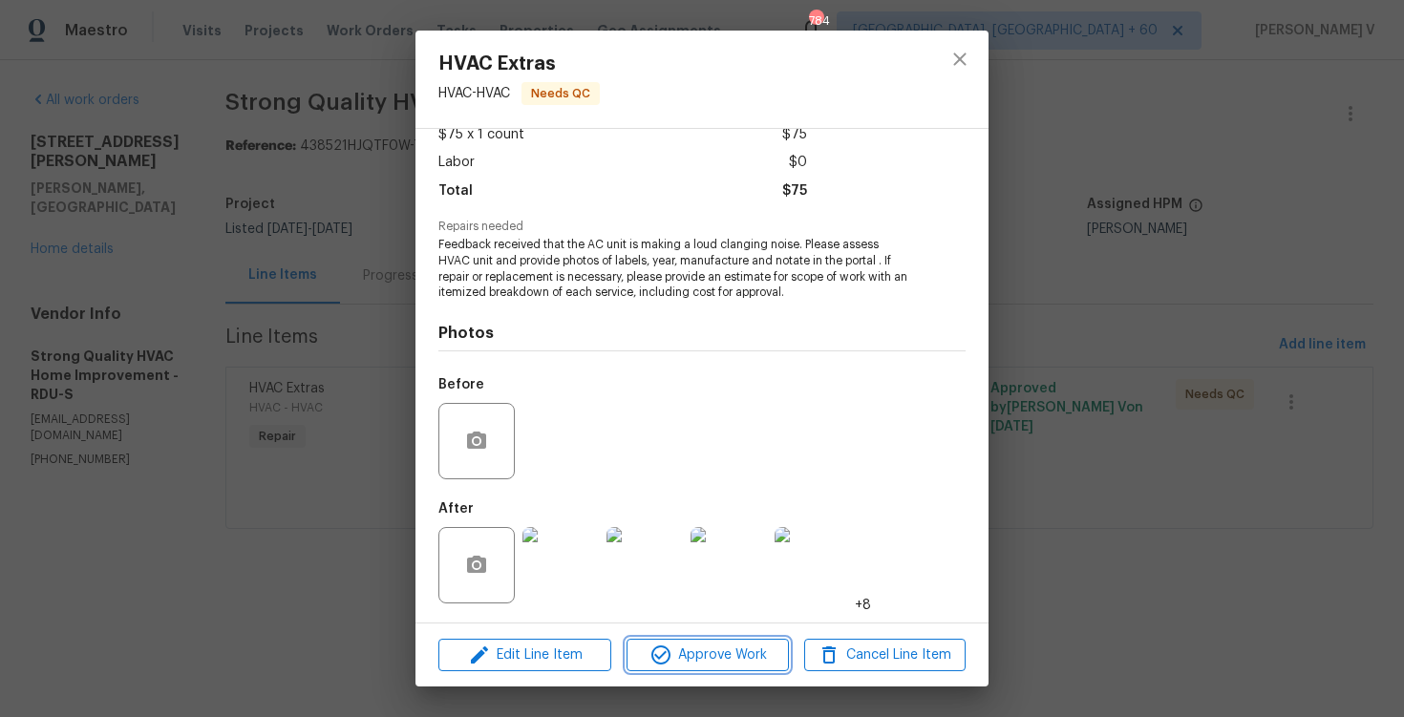
click at [720, 663] on span "Approve Work" at bounding box center [707, 656] width 150 height 24
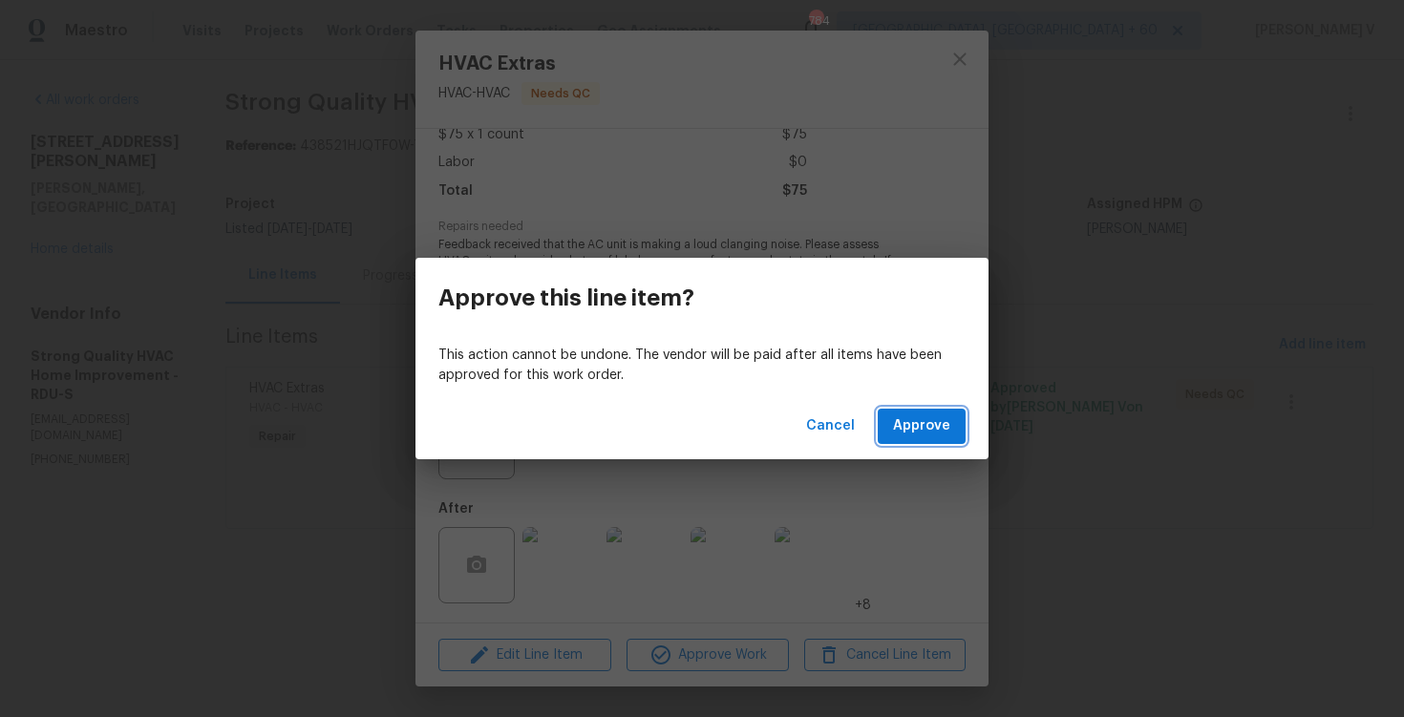
click at [954, 411] on button "Approve" at bounding box center [922, 426] width 88 height 35
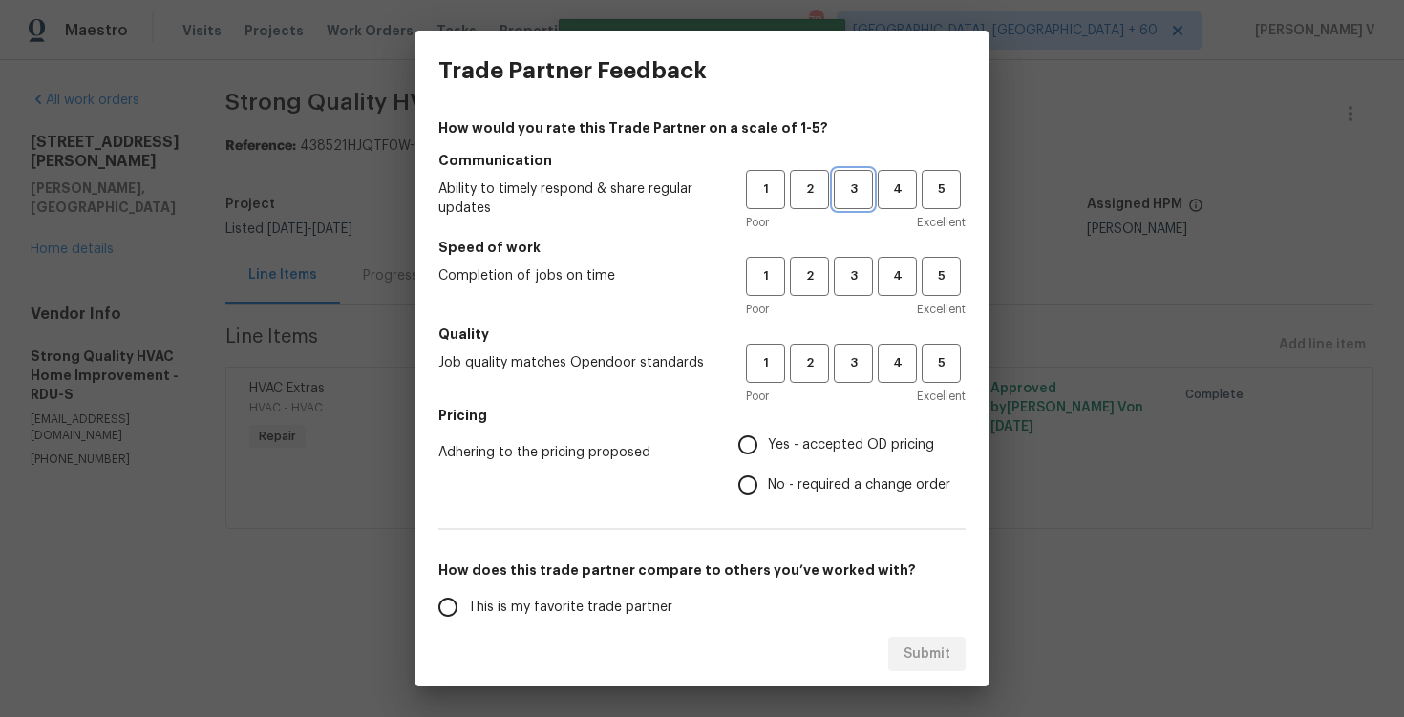
click at [855, 203] on button "3" at bounding box center [853, 189] width 39 height 39
click at [857, 274] on span "3" at bounding box center [853, 277] width 35 height 22
click at [846, 382] on button "3" at bounding box center [853, 363] width 39 height 39
click at [761, 484] on input "No - required a change order" at bounding box center [748, 485] width 40 height 40
radio input "true"
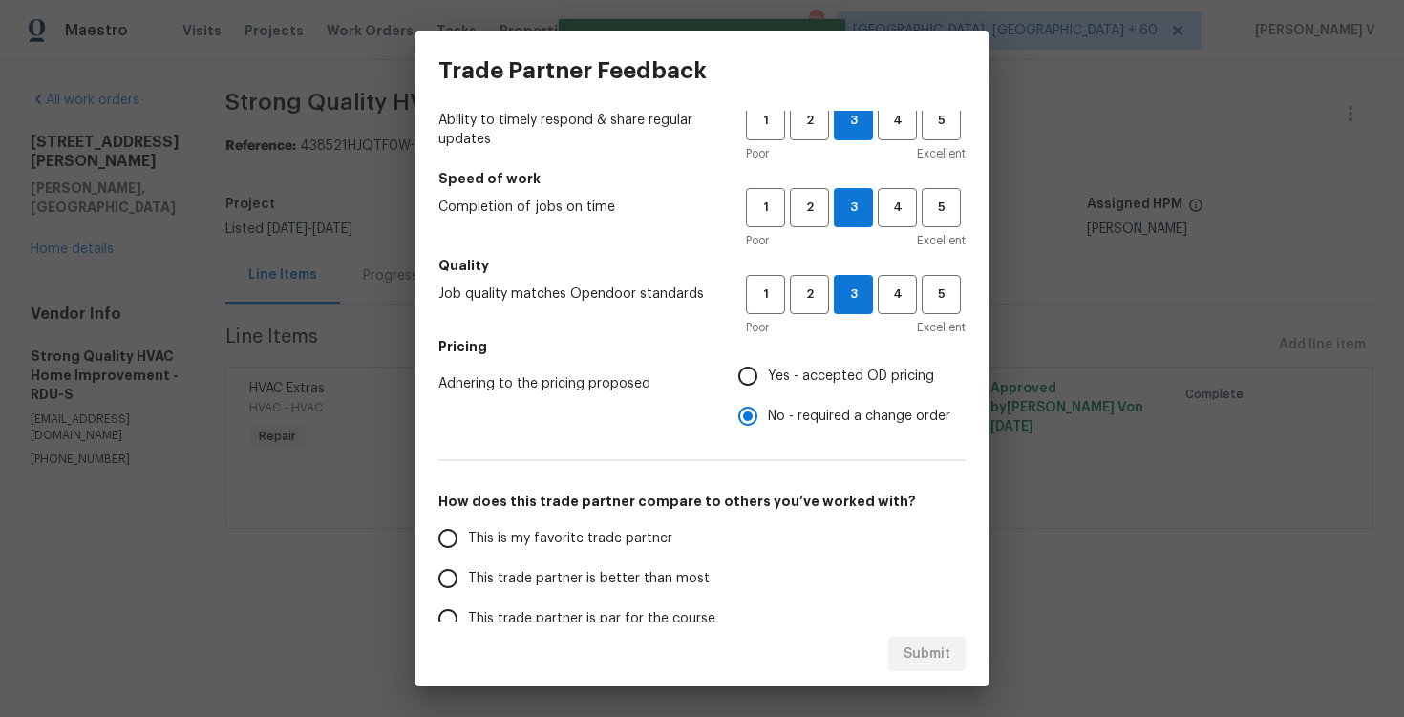
scroll to position [76, 0]
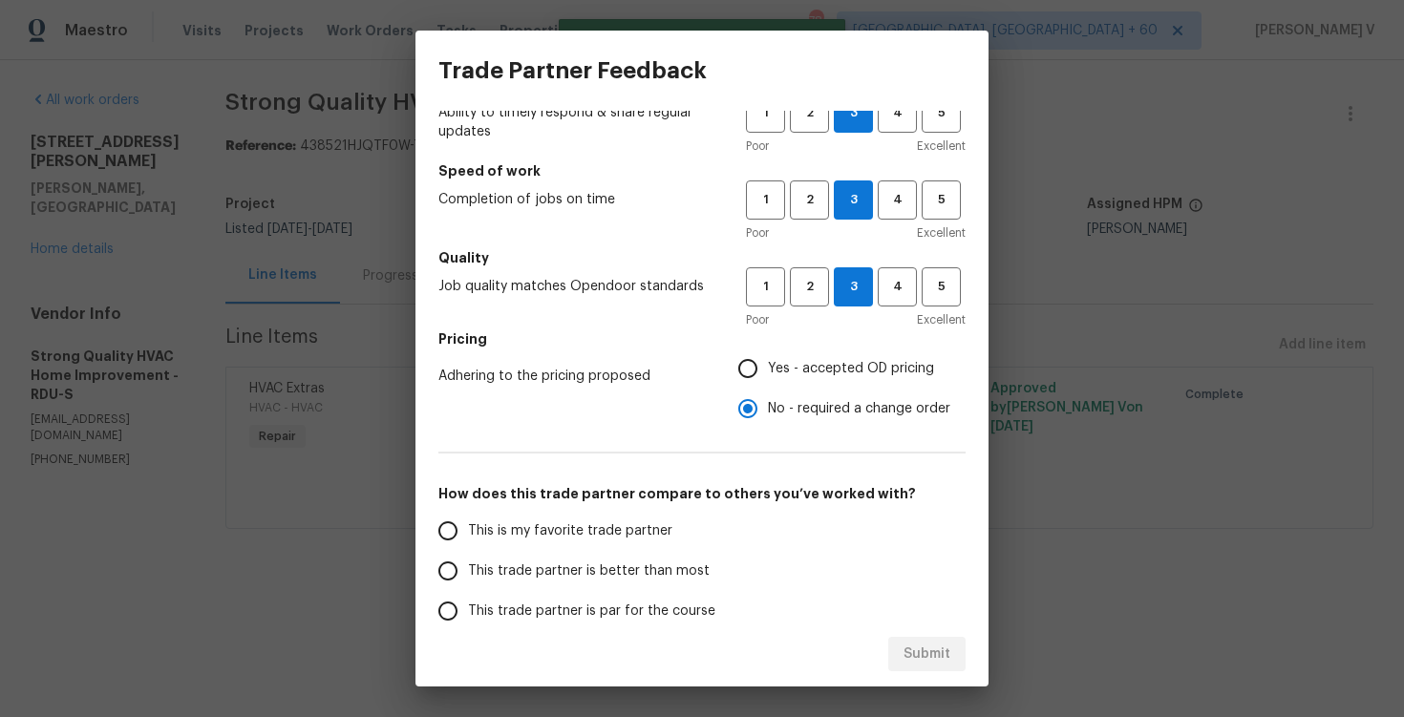
click at [655, 566] on span "This trade partner is better than most" at bounding box center [589, 572] width 242 height 20
click at [468, 566] on input "This trade partner is better than most" at bounding box center [448, 571] width 40 height 40
click at [932, 643] on span "Submit" at bounding box center [927, 655] width 47 height 24
radio input "true"
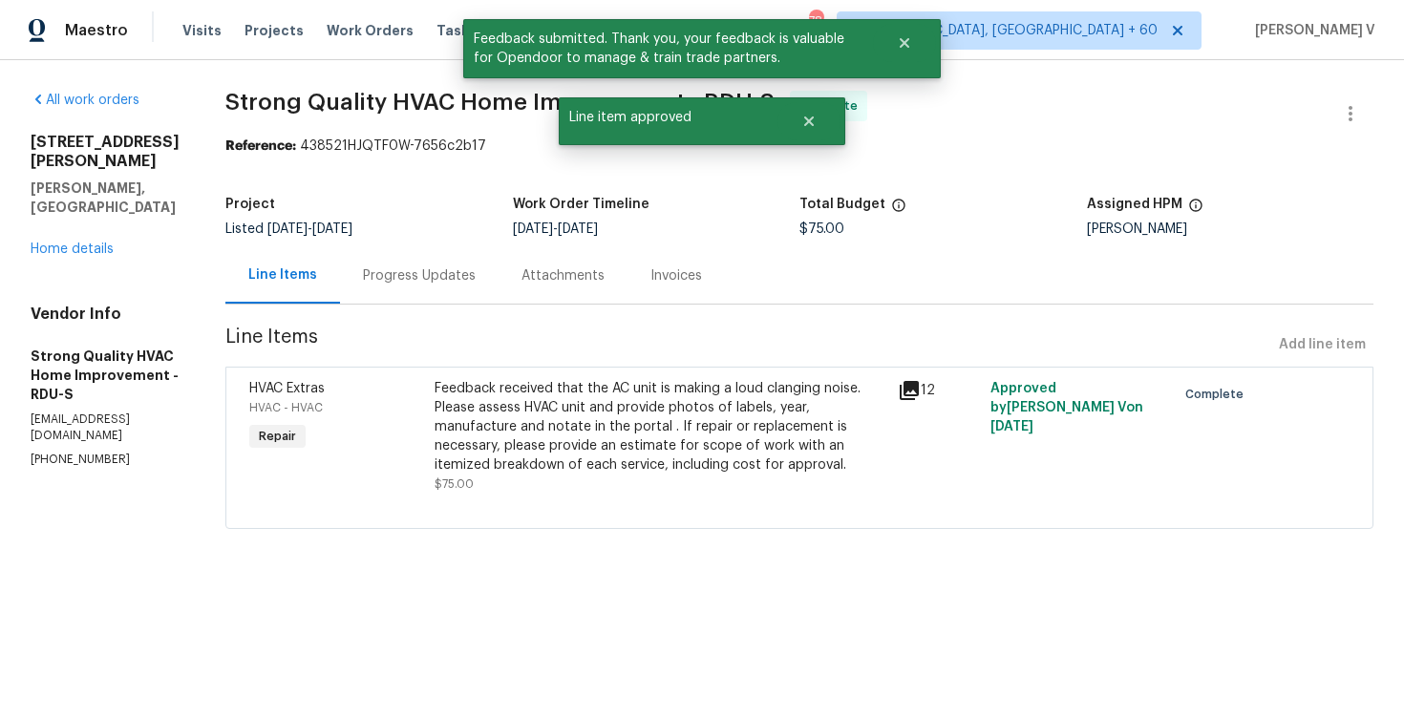
click at [466, 257] on div "Progress Updates" at bounding box center [419, 275] width 159 height 56
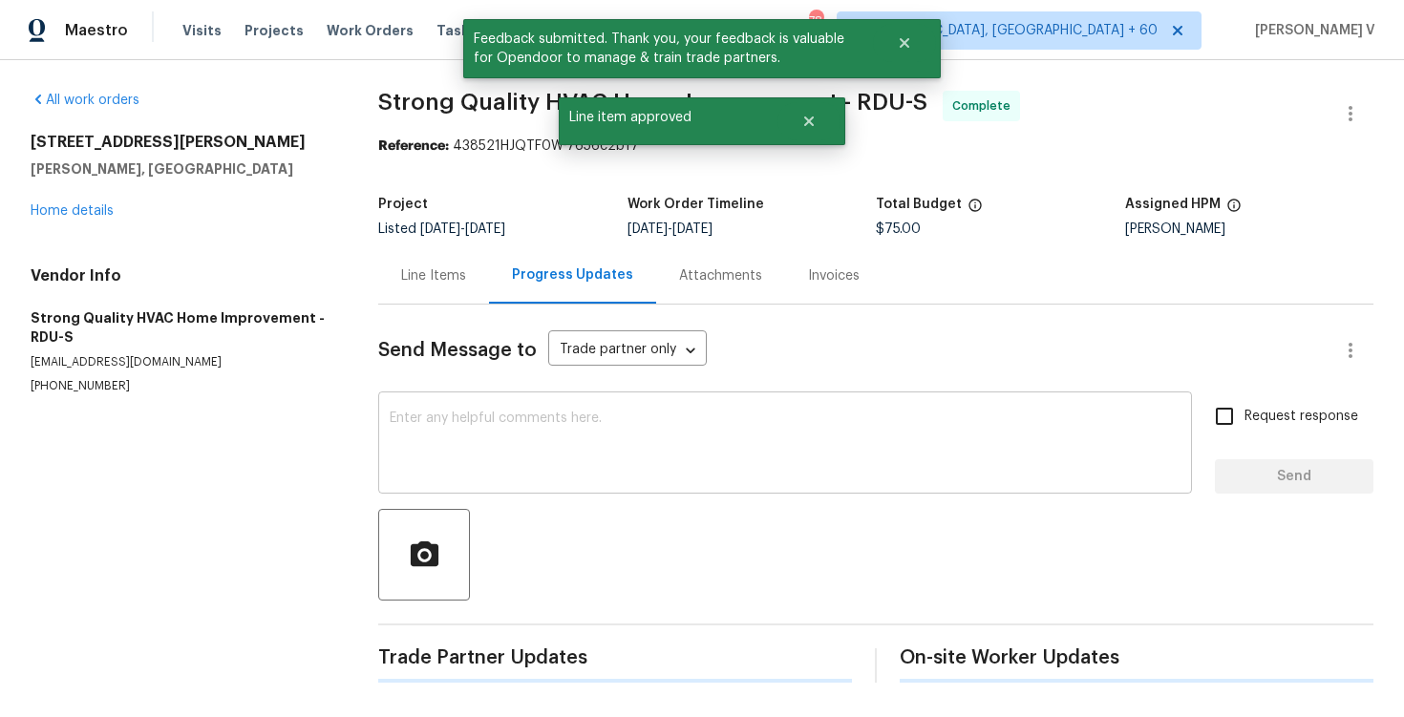
click at [500, 440] on textarea at bounding box center [785, 445] width 791 height 67
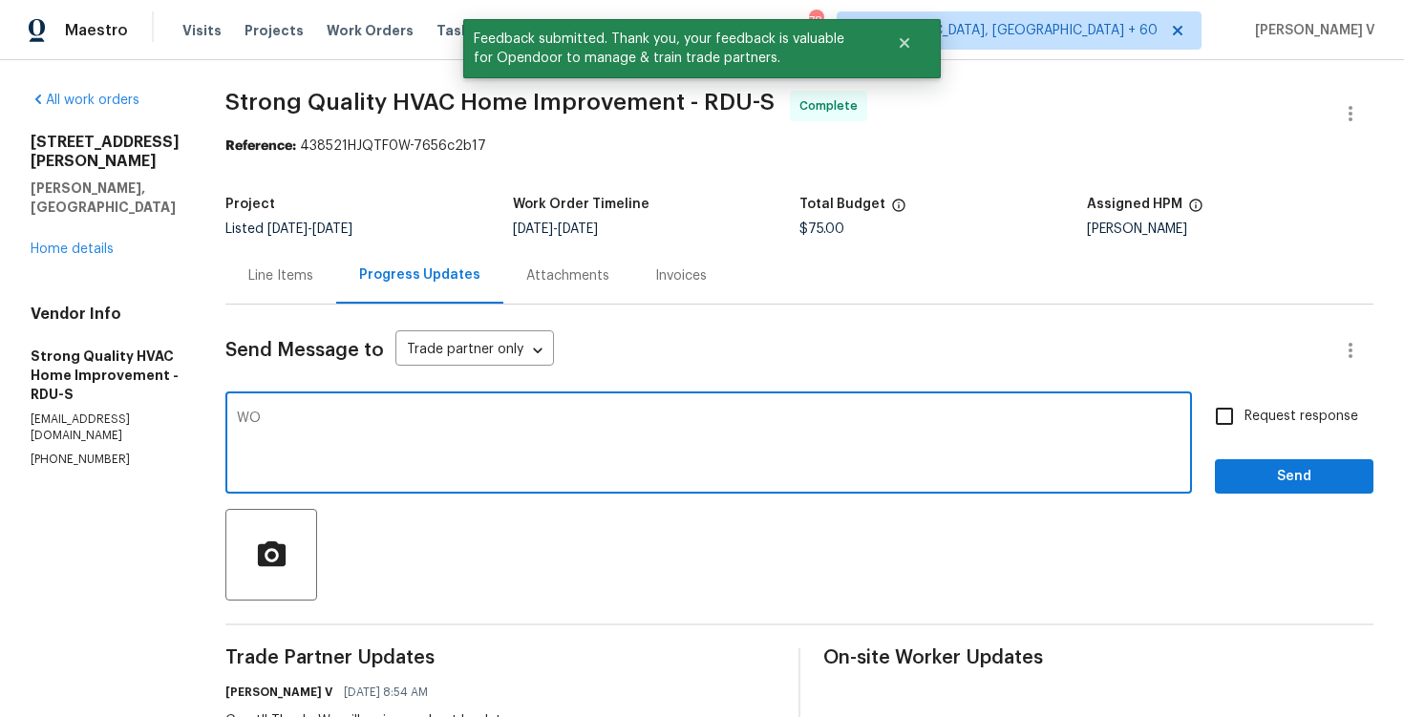
type textarea "W"
paste textarea "We are currently holding off on this work order and closing this out with the t…"
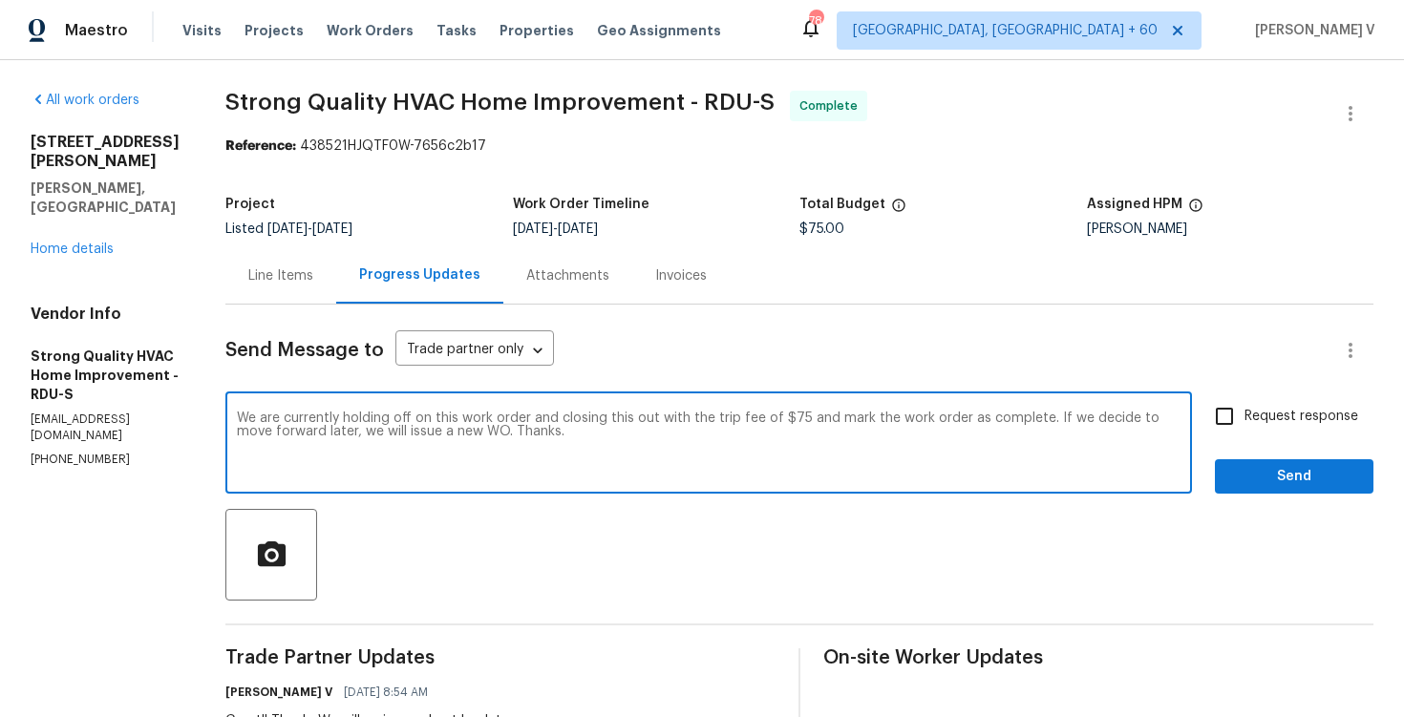
click at [824, 418] on textarea "We are currently holding off on this work order and closing this out with the t…" at bounding box center [709, 445] width 944 height 67
drag, startPoint x: 819, startPoint y: 418, endPoint x: 1056, endPoint y: 418, distance: 236.9
click at [1058, 419] on textarea "We are currently holding off on this work order and closing this out with the t…" at bounding box center [709, 445] width 944 height 67
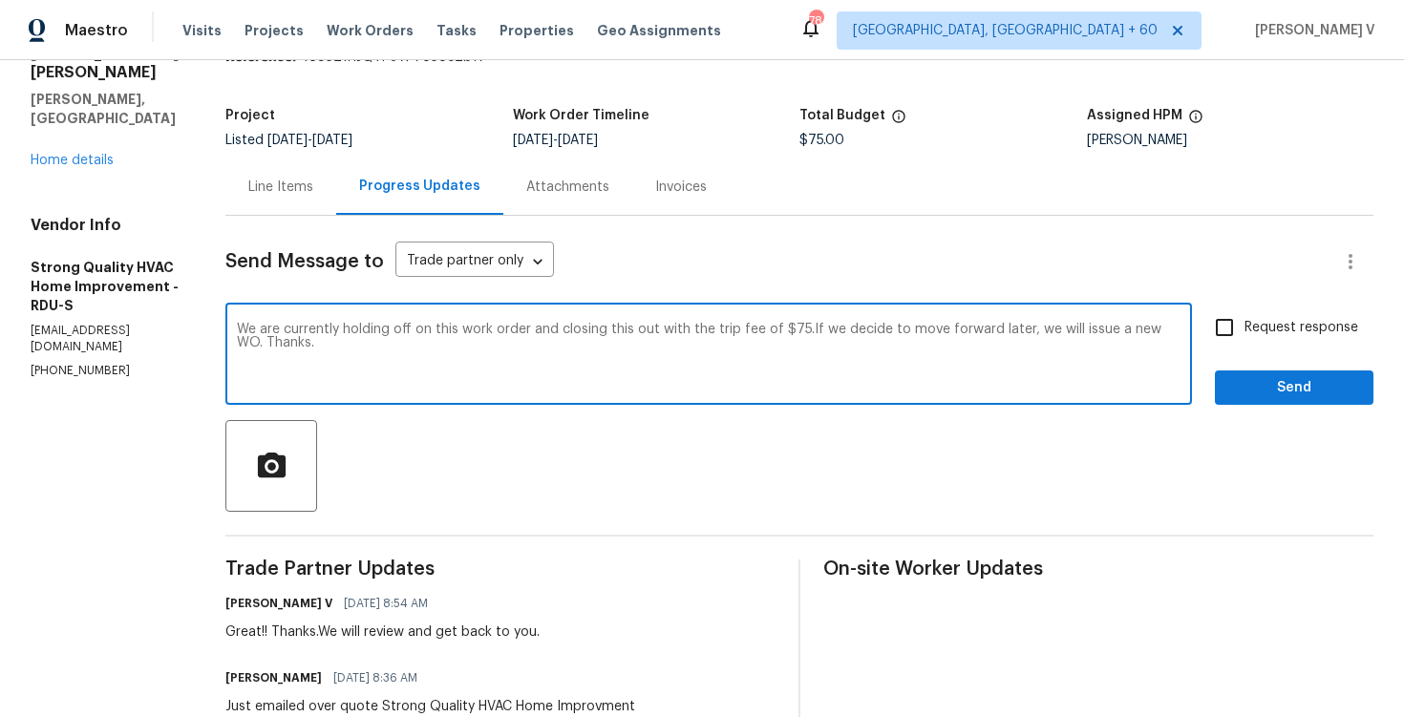
scroll to position [147, 0]
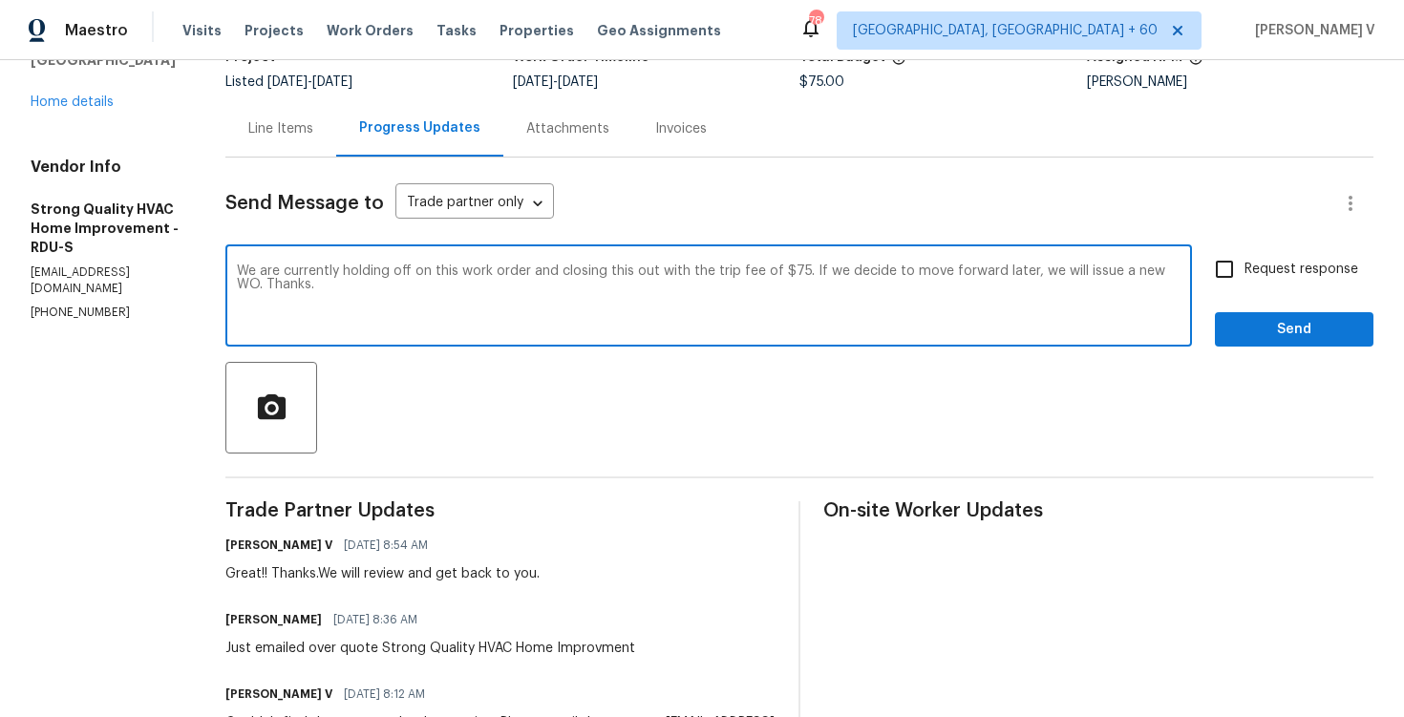
type textarea "We are currently holding off on this work order and closing this out with the t…"
click at [1255, 332] on span "Send" at bounding box center [1295, 330] width 128 height 24
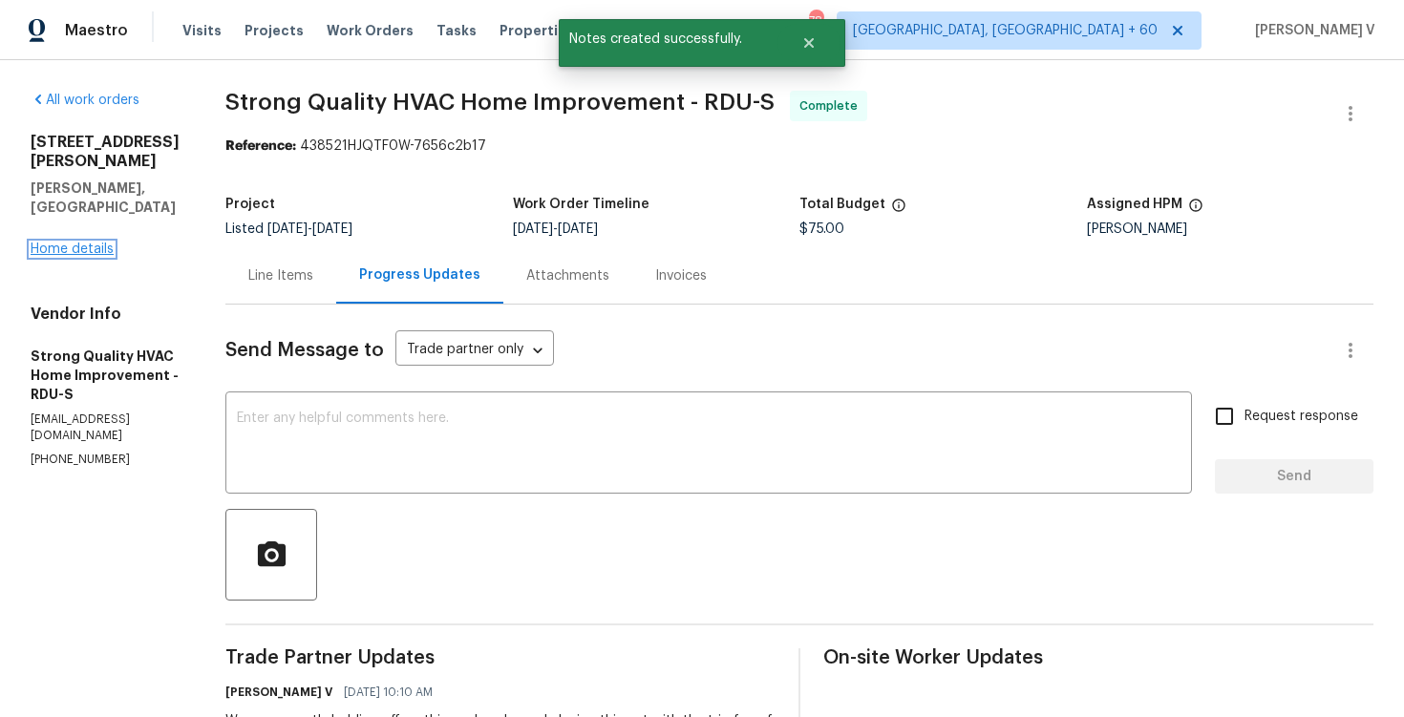
click at [90, 243] on link "Home details" at bounding box center [72, 249] width 83 height 13
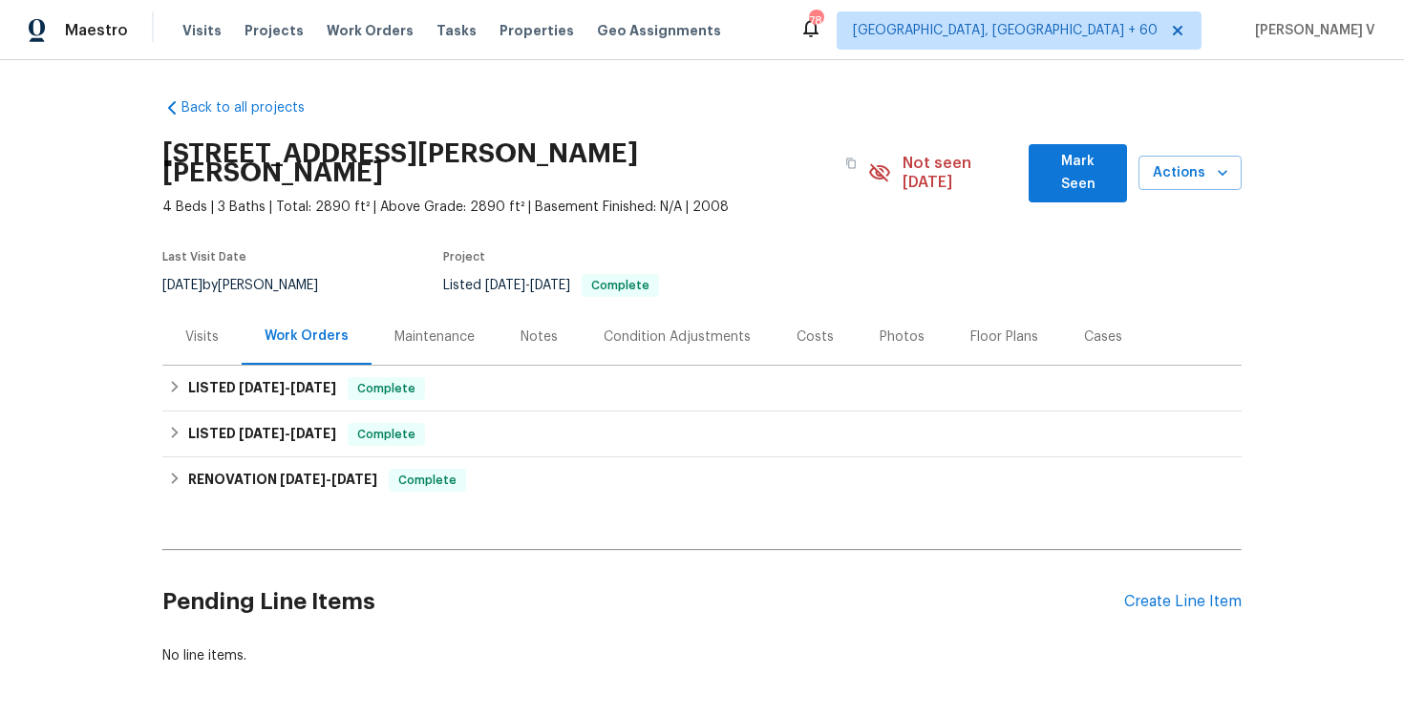
scroll to position [59, 0]
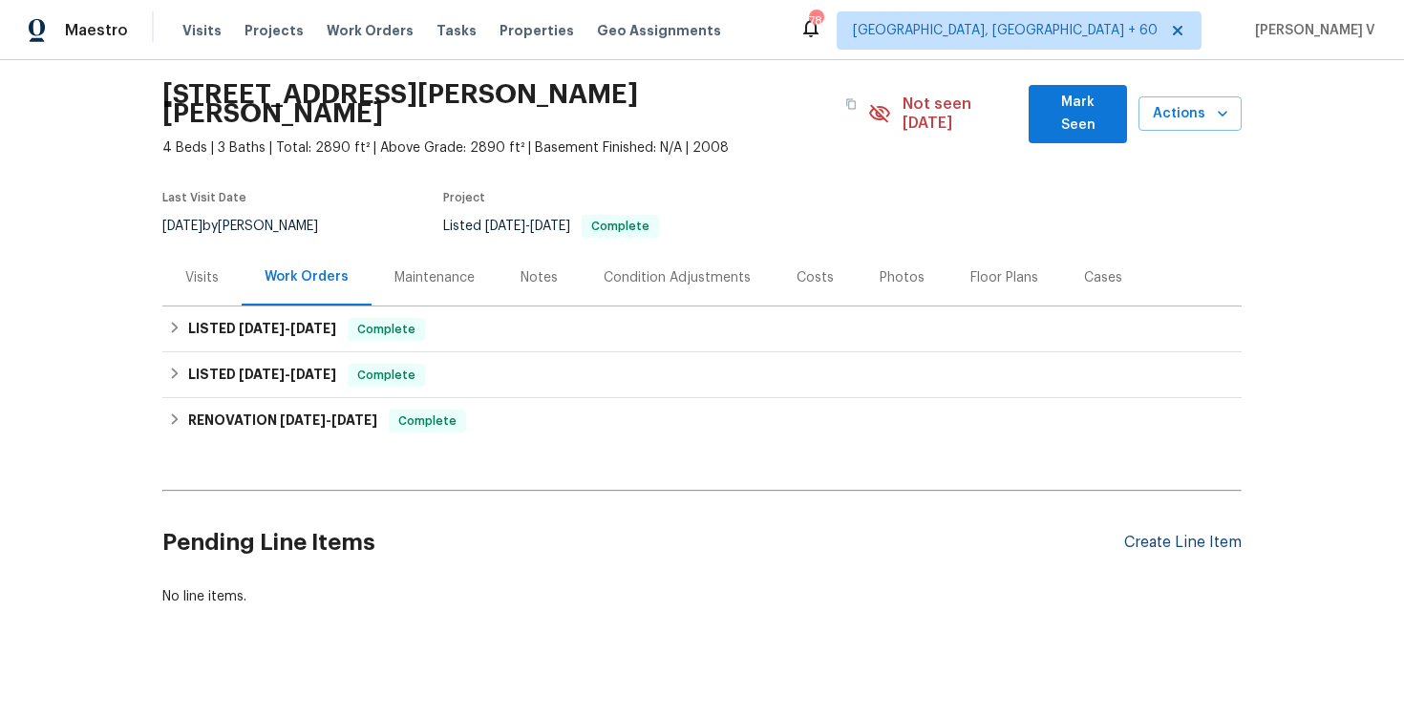
click at [1198, 534] on div "Create Line Item" at bounding box center [1183, 543] width 118 height 18
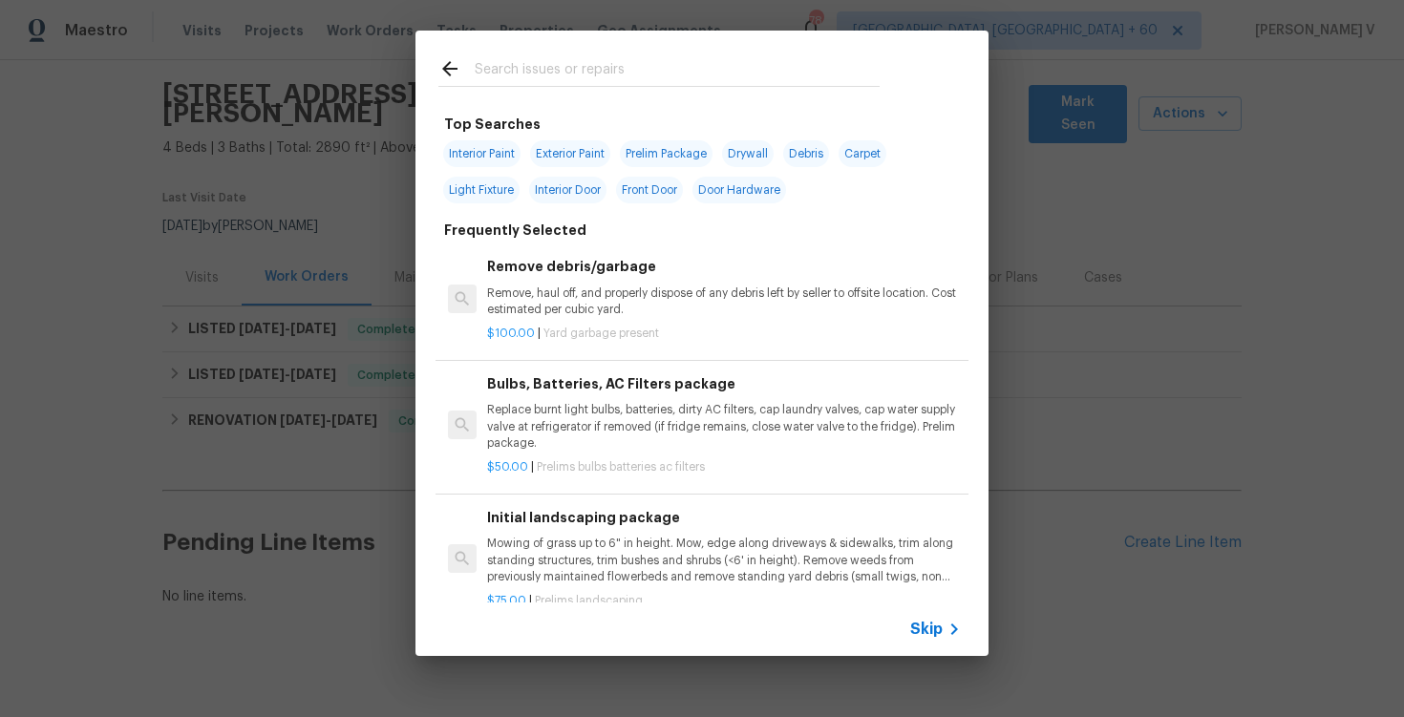
click at [939, 633] on span "Skip" at bounding box center [926, 629] width 32 height 19
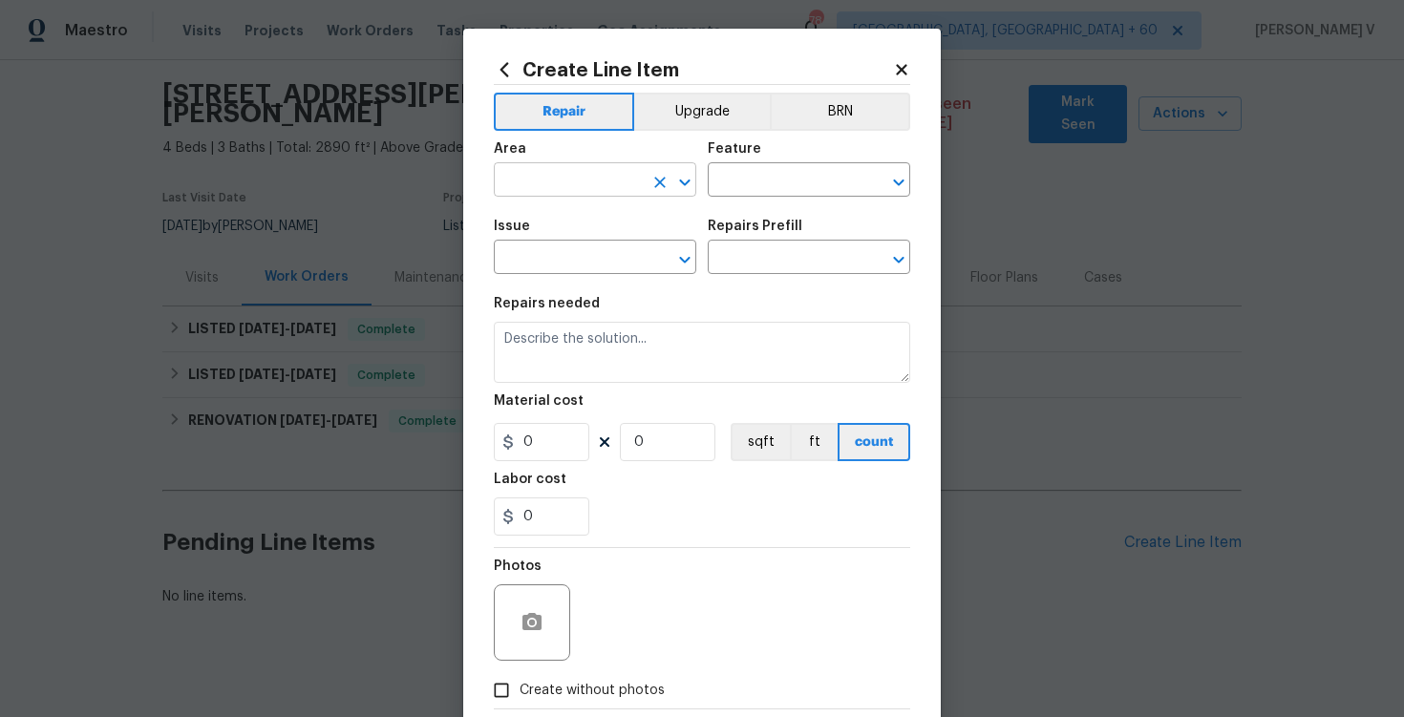
click at [571, 183] on input "text" at bounding box center [568, 182] width 149 height 30
click at [602, 234] on li "HVAC" at bounding box center [595, 225] width 203 height 32
type input "HVAC"
click at [763, 178] on input "text" at bounding box center [782, 182] width 149 height 30
click at [780, 266] on li "HVAC" at bounding box center [809, 271] width 203 height 32
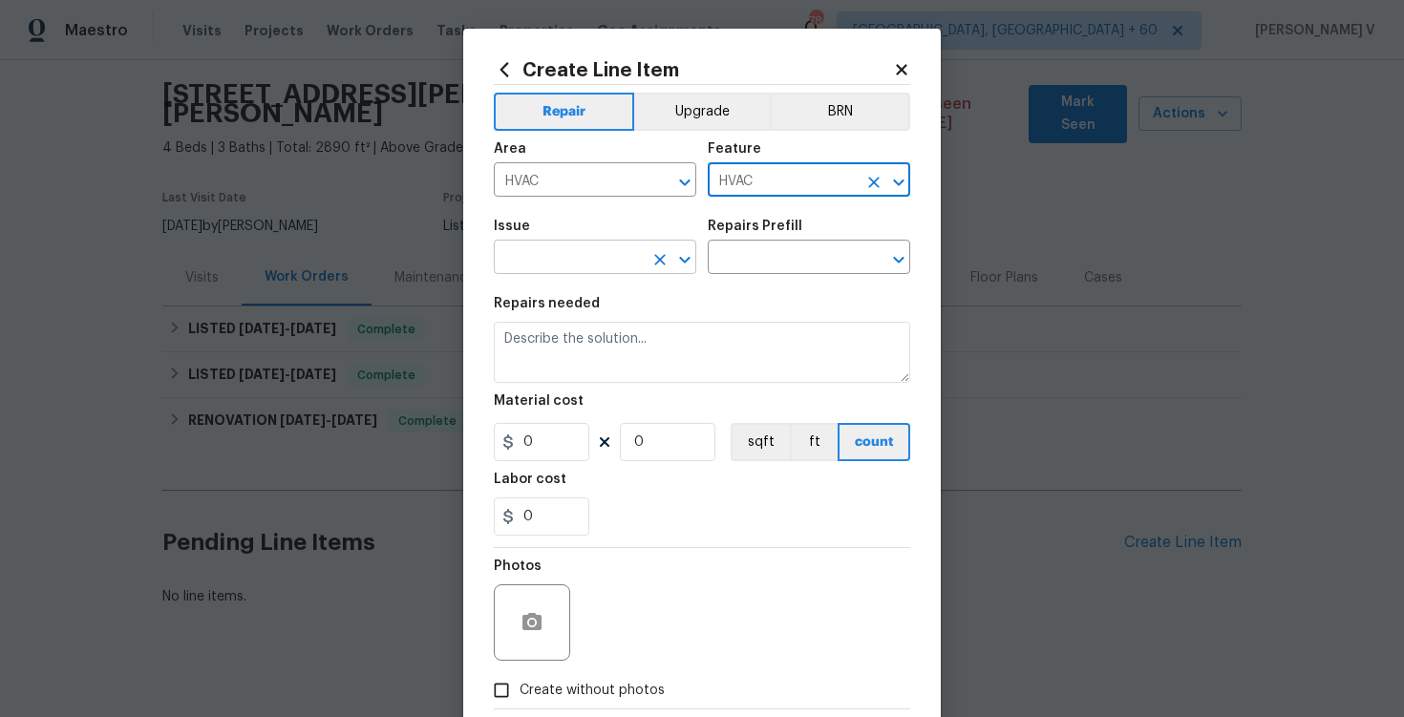
type input "HVAC"
click at [560, 256] on input "text" at bounding box center [568, 260] width 149 height 30
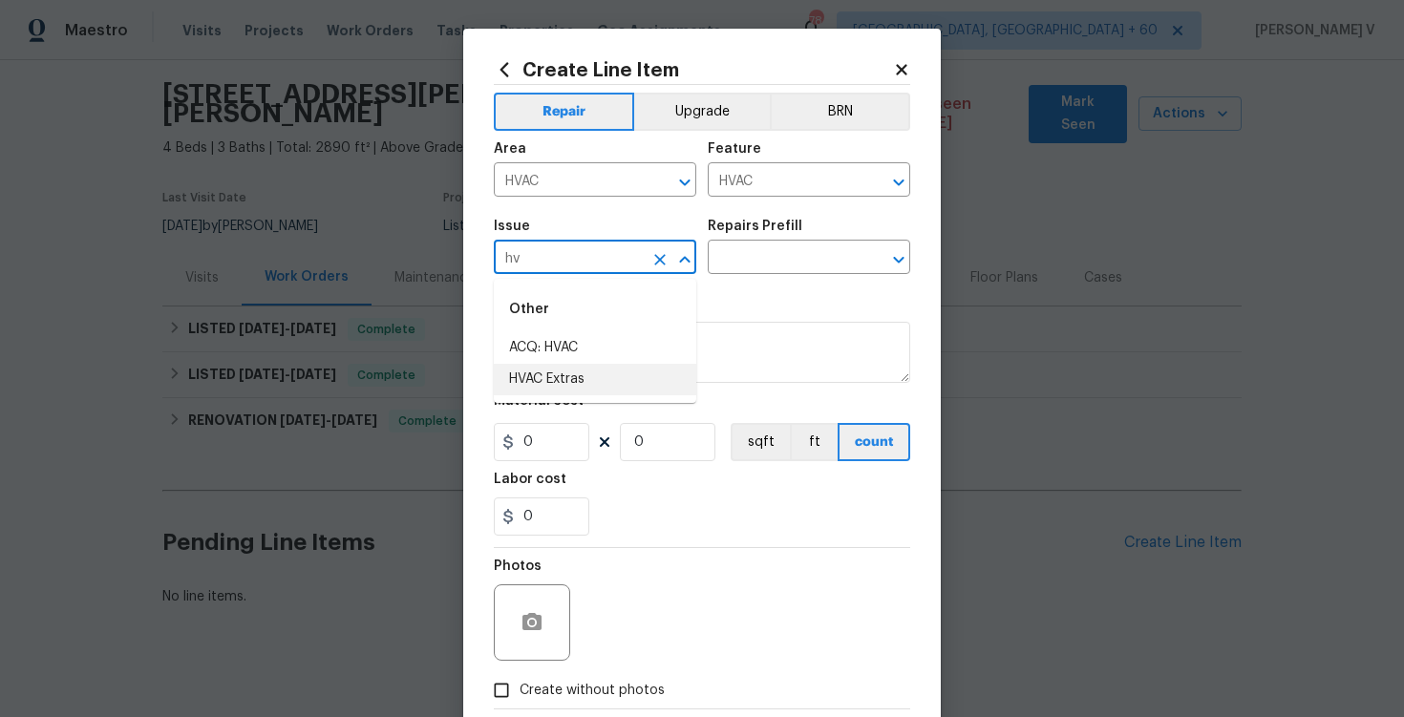
click at [561, 378] on li "HVAC Extras" at bounding box center [595, 380] width 203 height 32
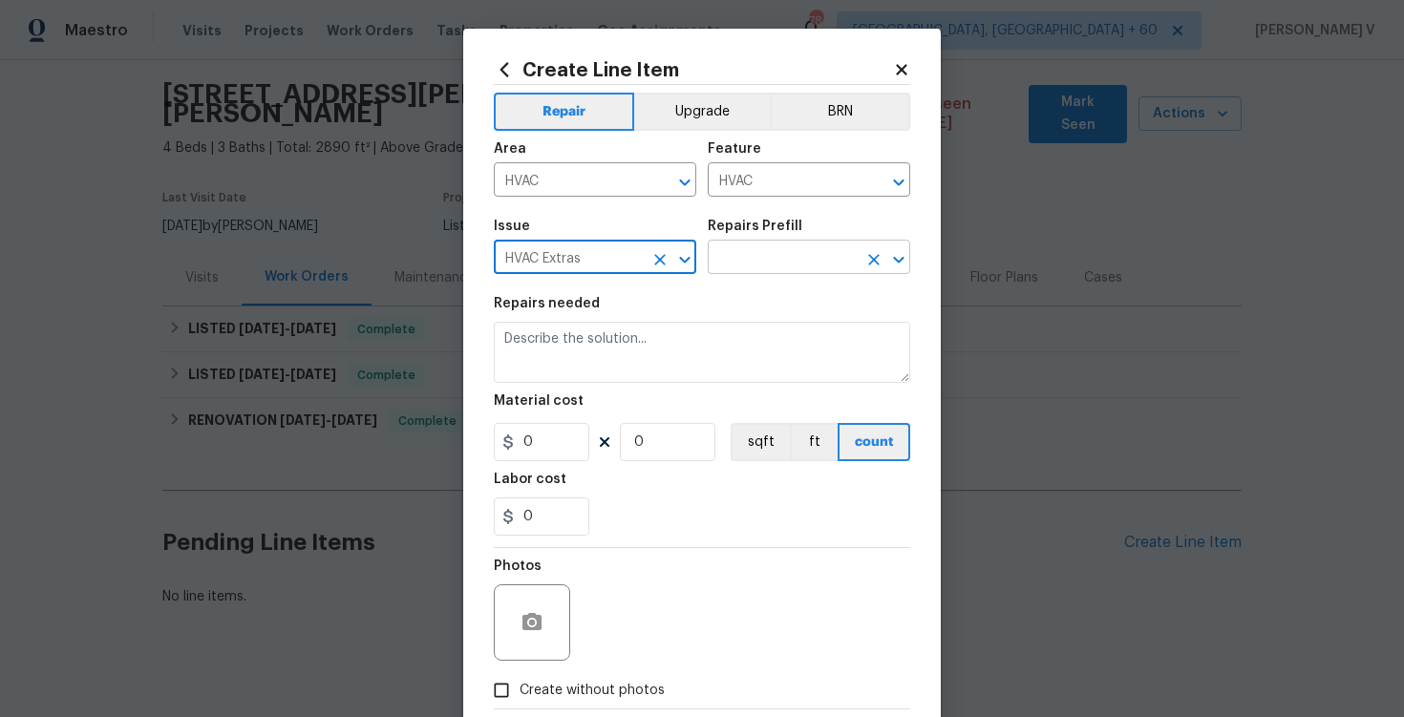
type input "HVAC Extras"
click at [823, 267] on input "text" at bounding box center [782, 260] width 149 height 30
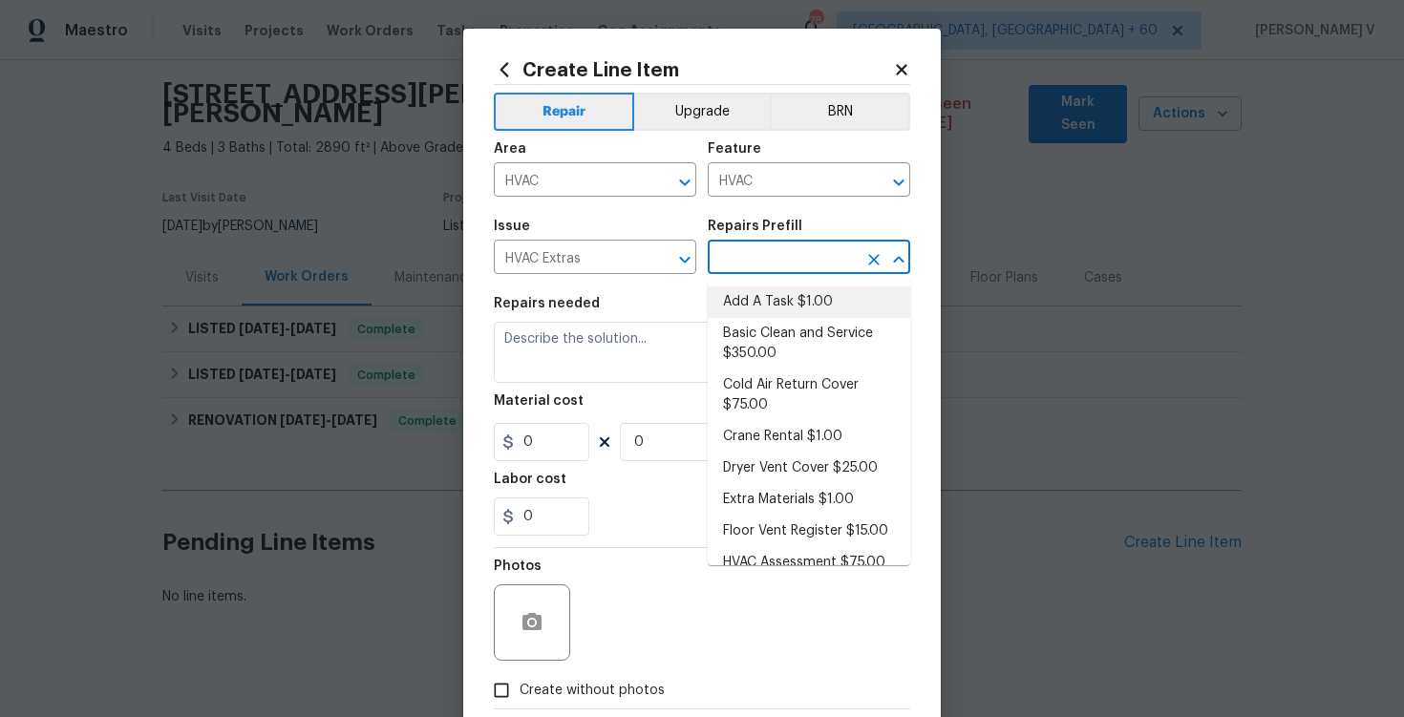
click at [753, 308] on li "Add A Task $1.00" at bounding box center [809, 303] width 203 height 32
type input "Add A Task $1.00"
type textarea "HPM to detail"
type input "1"
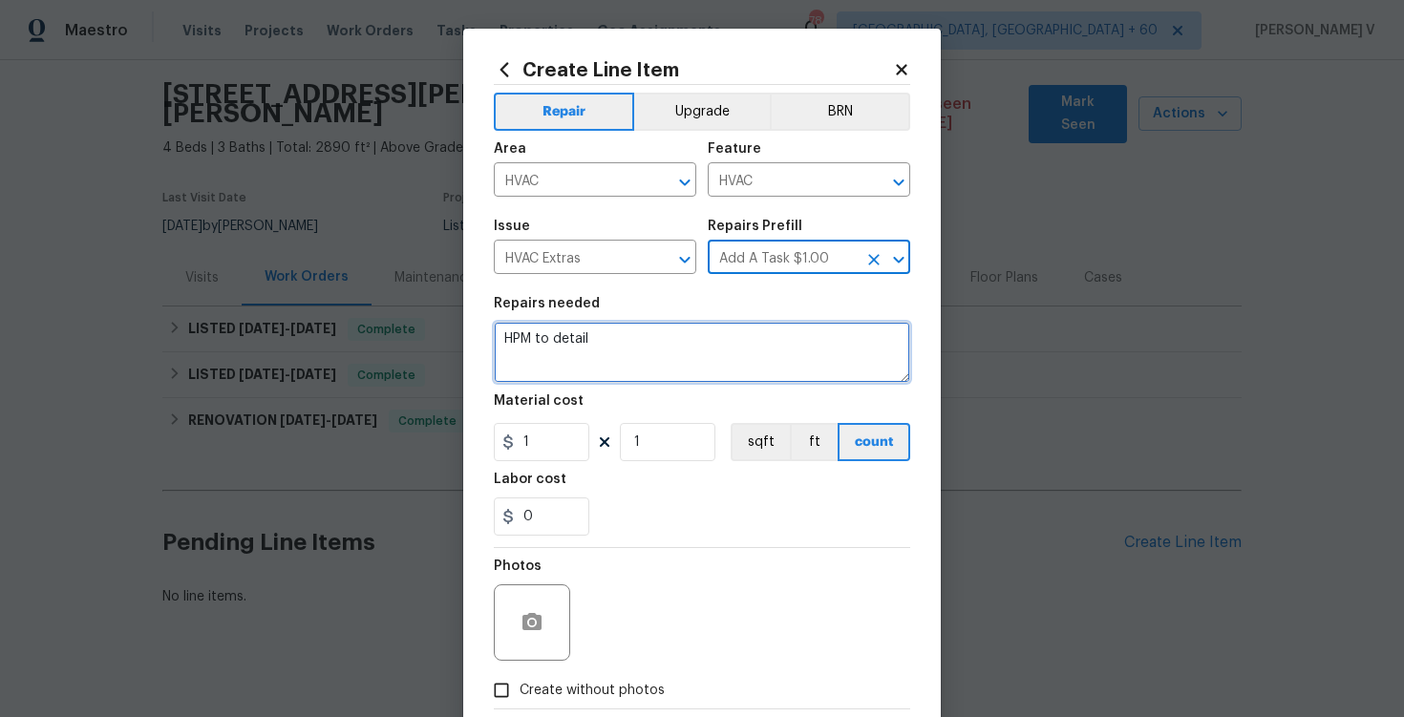
click at [632, 356] on textarea "HPM to detail" at bounding box center [702, 352] width 417 height 61
paste textarea "replace the evaporator coil and the condenser unit in which this is a 2 ton sys…"
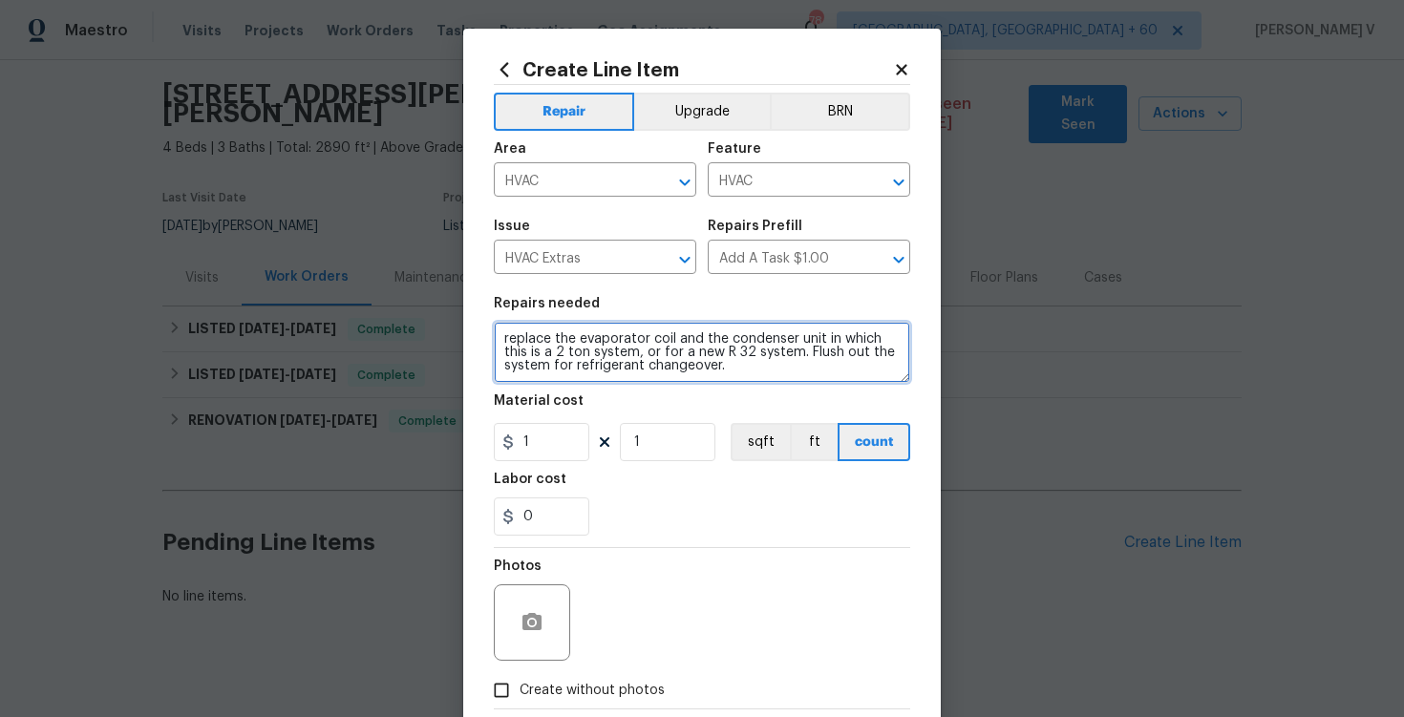
click at [508, 334] on textarea "replace the evaporator coil and the condenser unit in which this is a 2 ton sys…" at bounding box center [702, 352] width 417 height 61
drag, startPoint x: 602, startPoint y: 335, endPoint x: 868, endPoint y: 375, distance: 269.6
click at [868, 376] on textarea "Second quote. Rreplace the evaporator coil and the condenser unit in which this…" at bounding box center [702, 352] width 417 height 61
paste textarea "Feedback received that the AC unit is making a loud clanging noise. Please asse…"
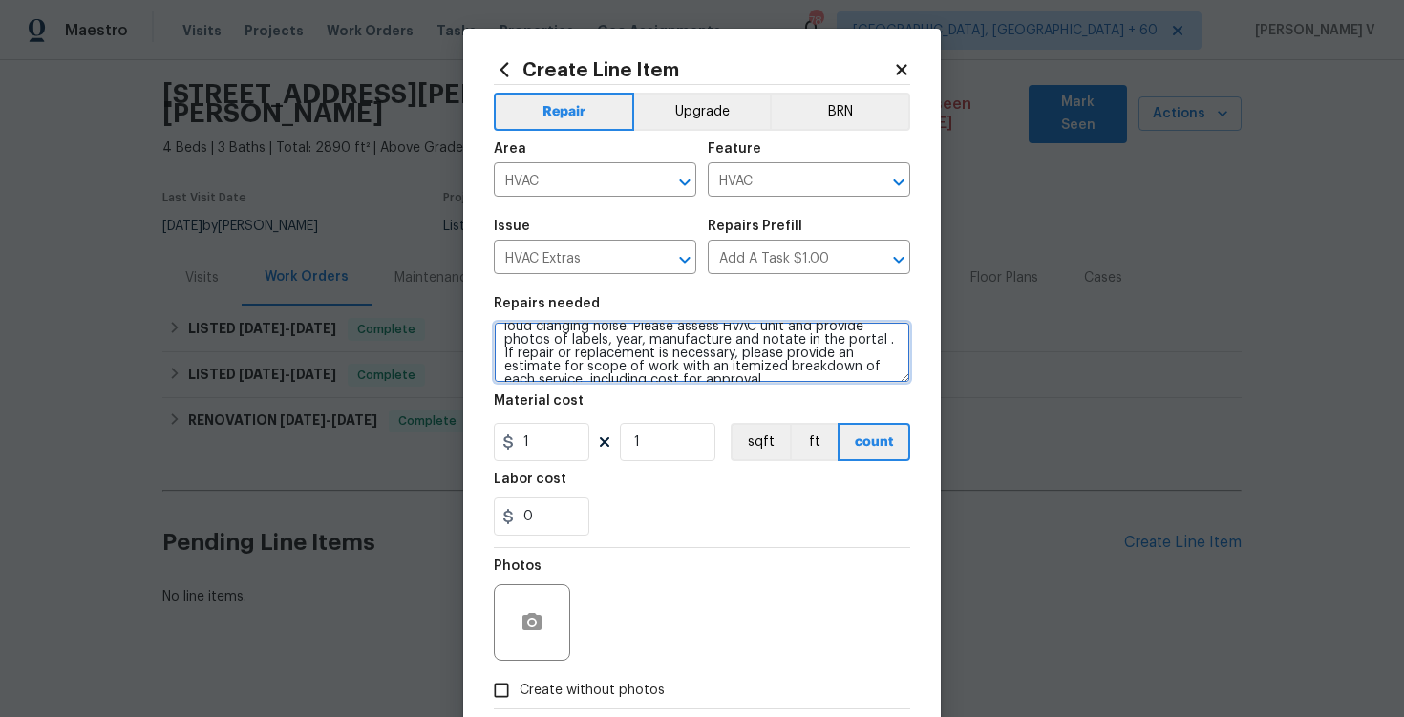
scroll to position [40, 0]
type textarea "Second quote. Feedback received that the AC unit is making a loud clanging nois…"
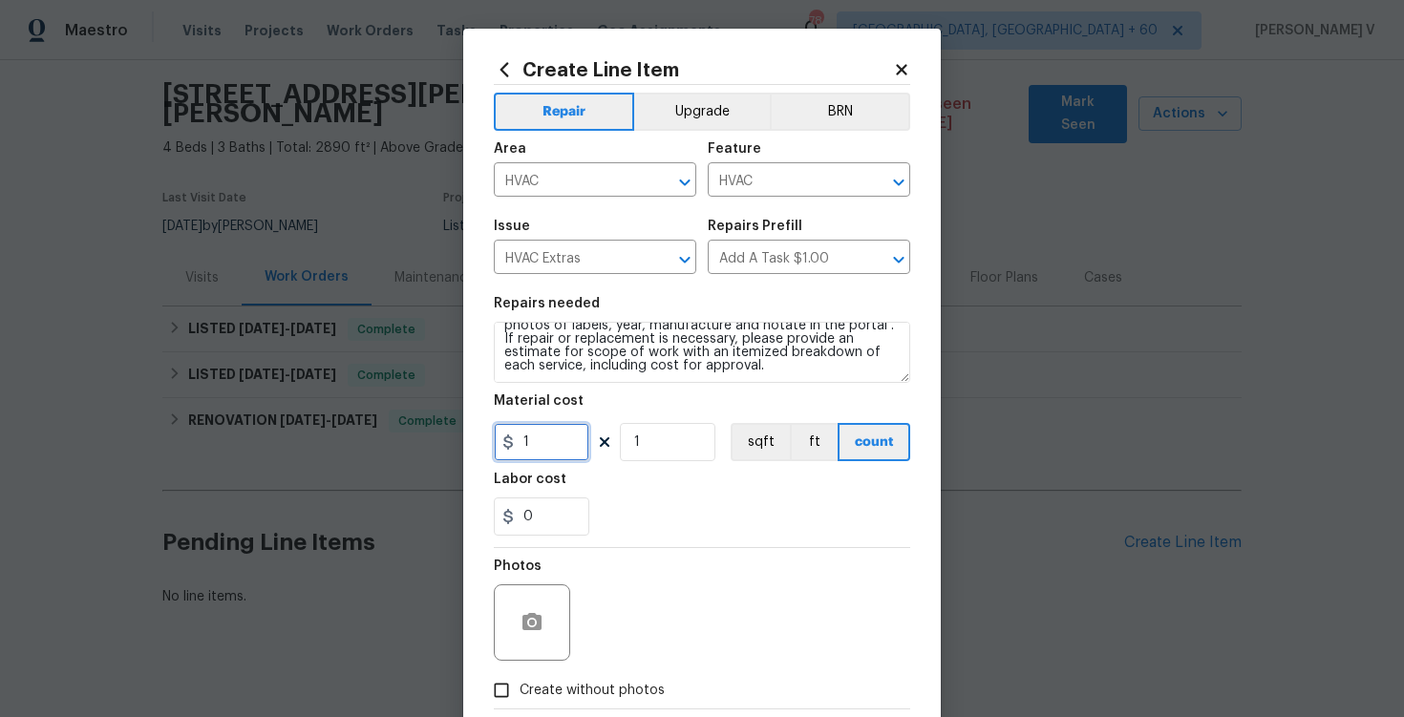
click at [550, 444] on input "1" at bounding box center [542, 442] width 96 height 38
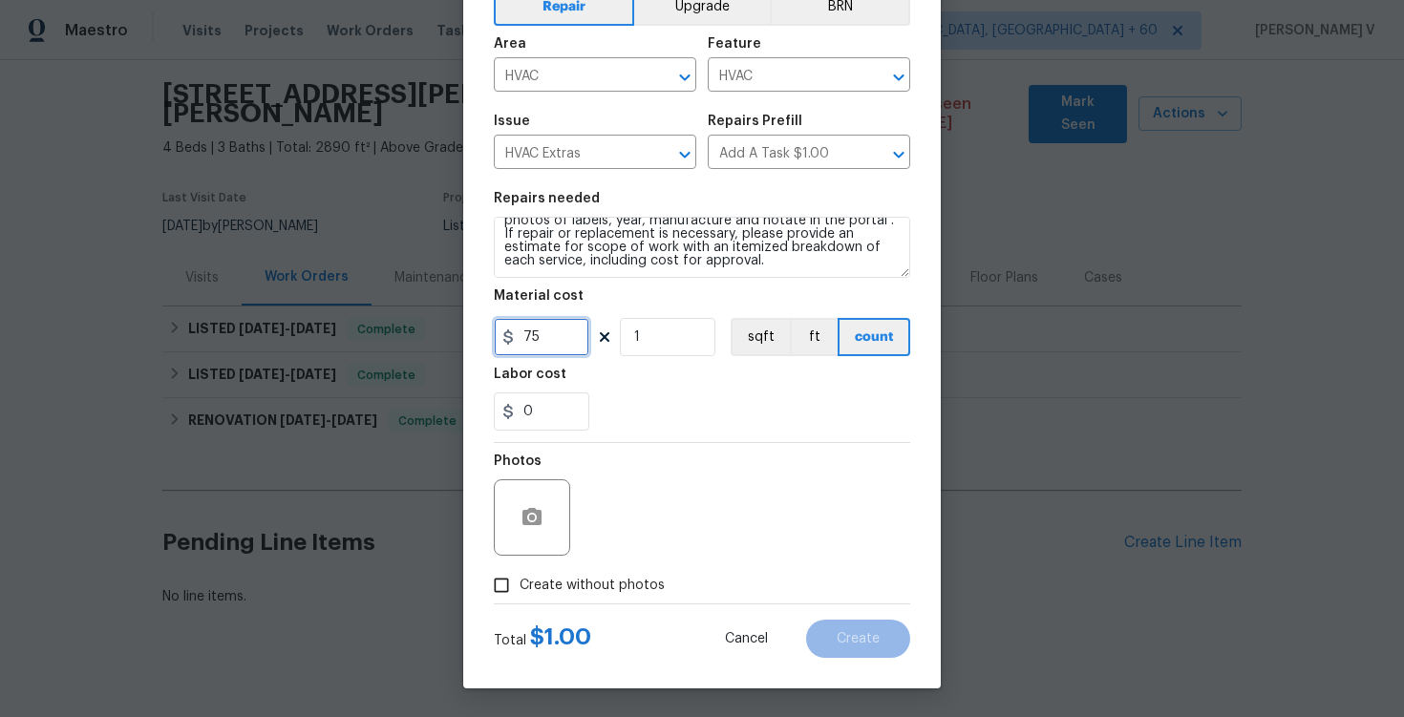
type input "75"
click at [480, 590] on div "Create Line Item Repair Upgrade BRN Area HVAC ​ Feature HVAC ​ Issue HVAC Extra…" at bounding box center [702, 306] width 478 height 765
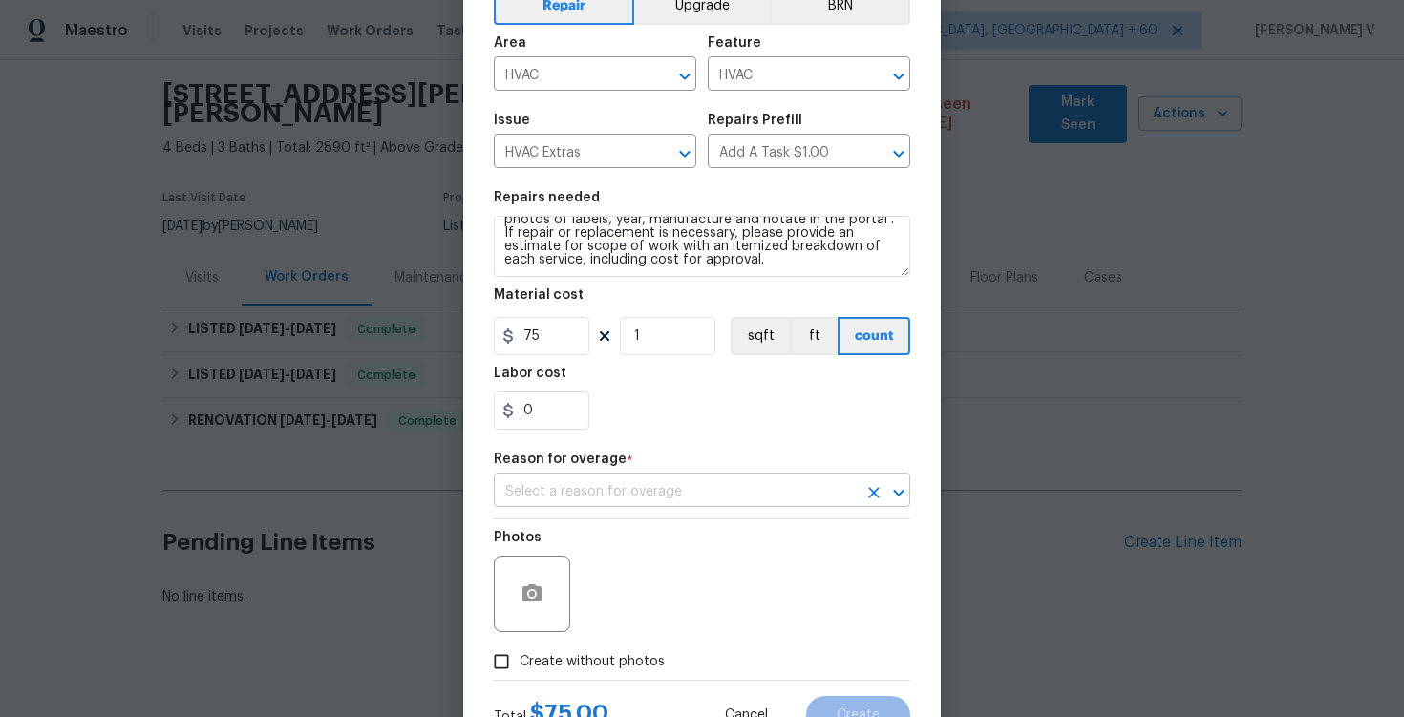
click at [599, 501] on input "text" at bounding box center [675, 493] width 363 height 30
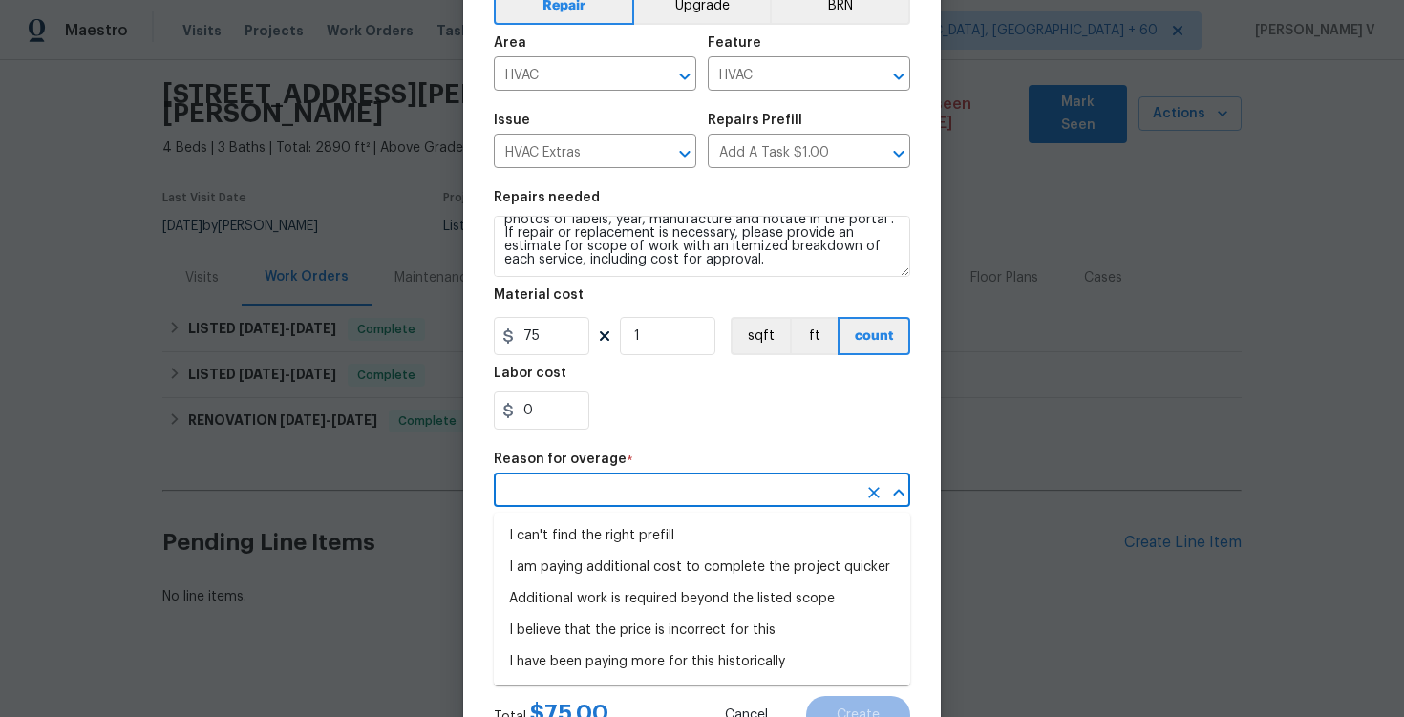
click at [596, 499] on input "text" at bounding box center [675, 493] width 363 height 30
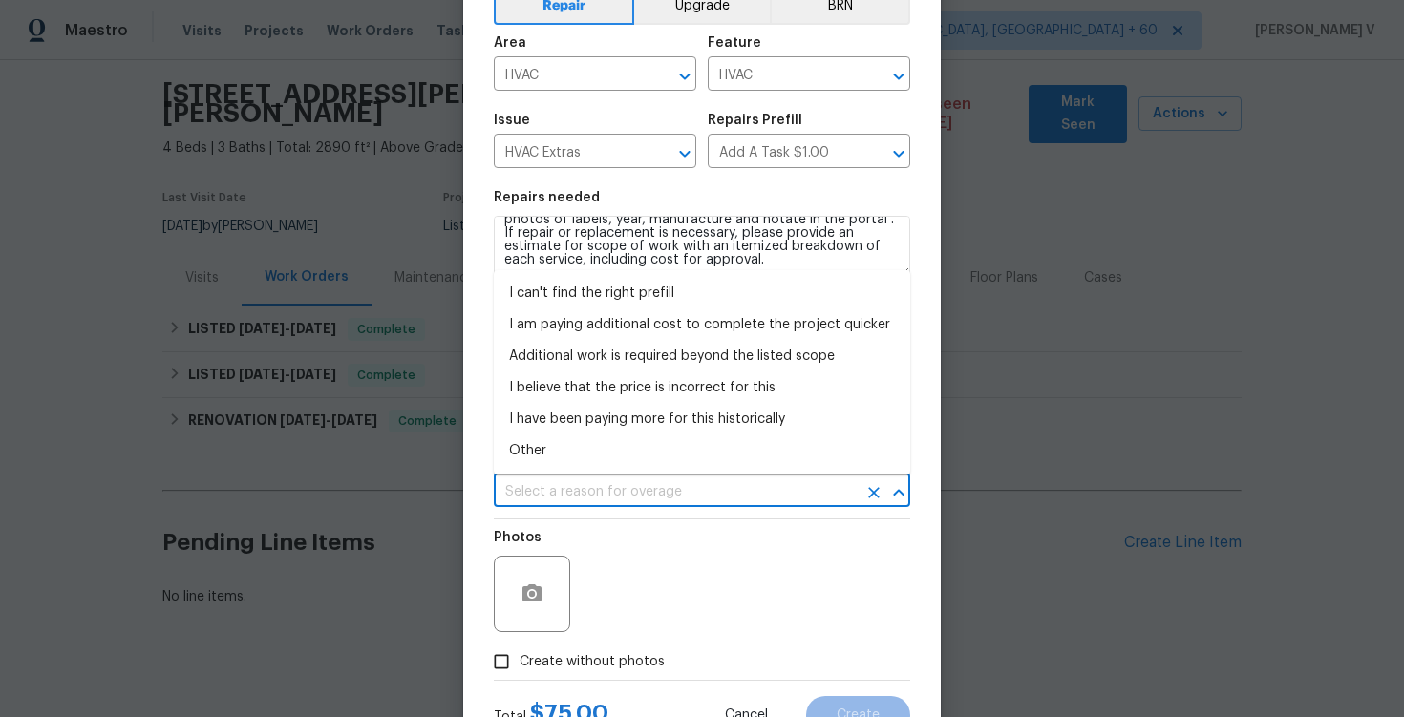
click at [584, 444] on li "Other" at bounding box center [702, 452] width 417 height 32
type input "Other"
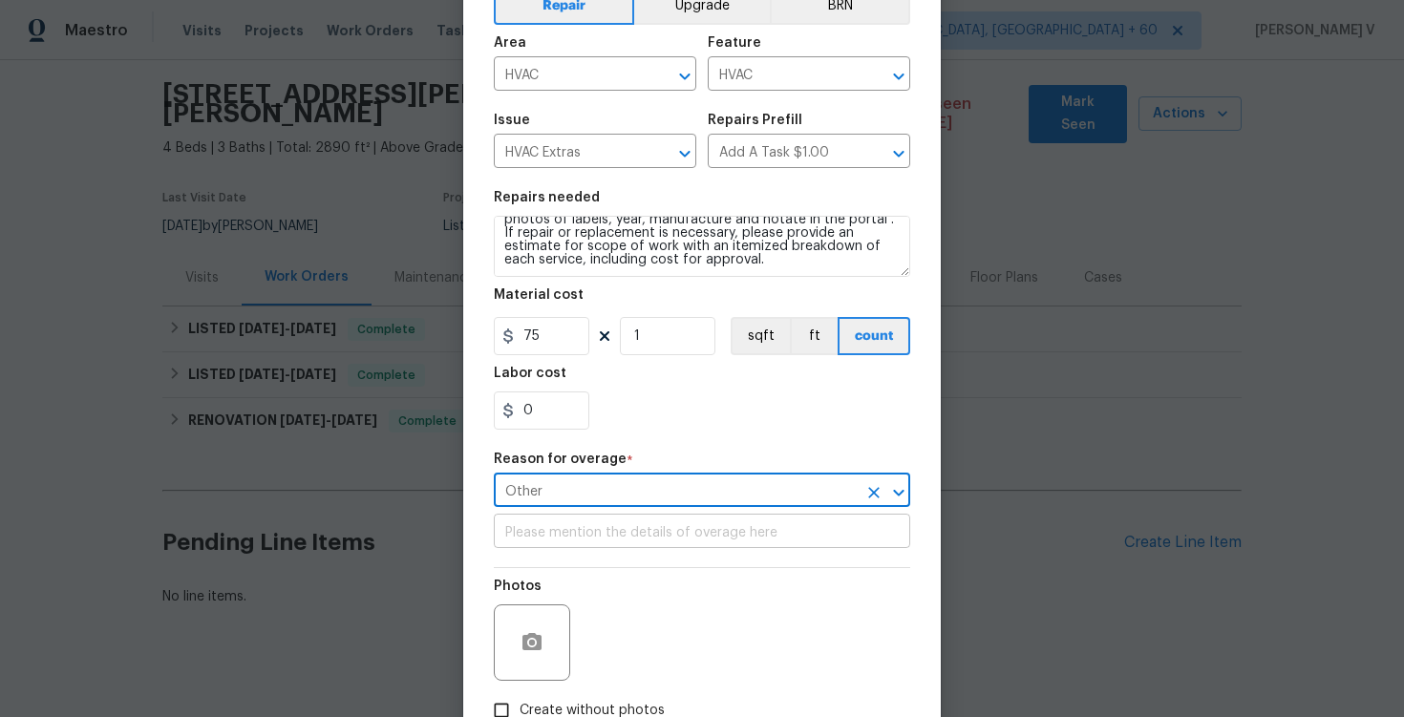
click at [558, 525] on input "text" at bounding box center [702, 534] width 417 height 30
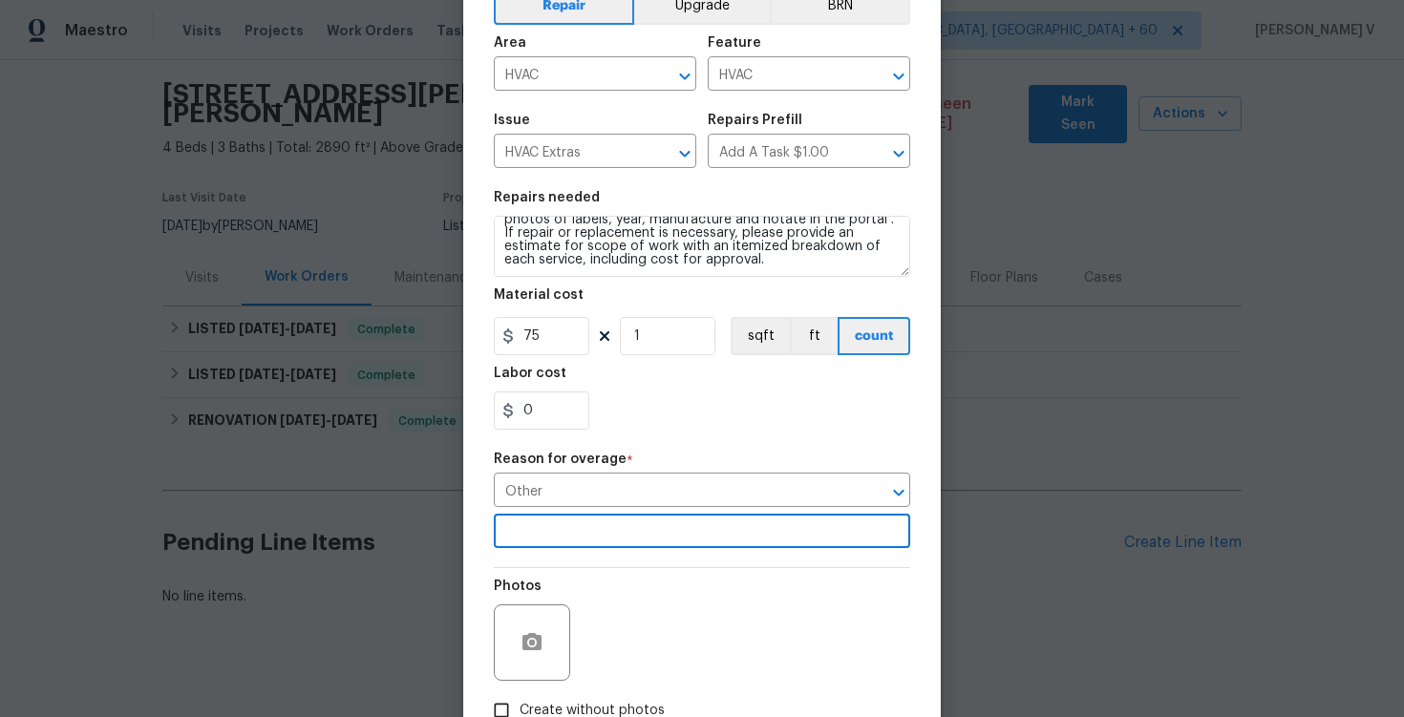
scroll to position [233, 0]
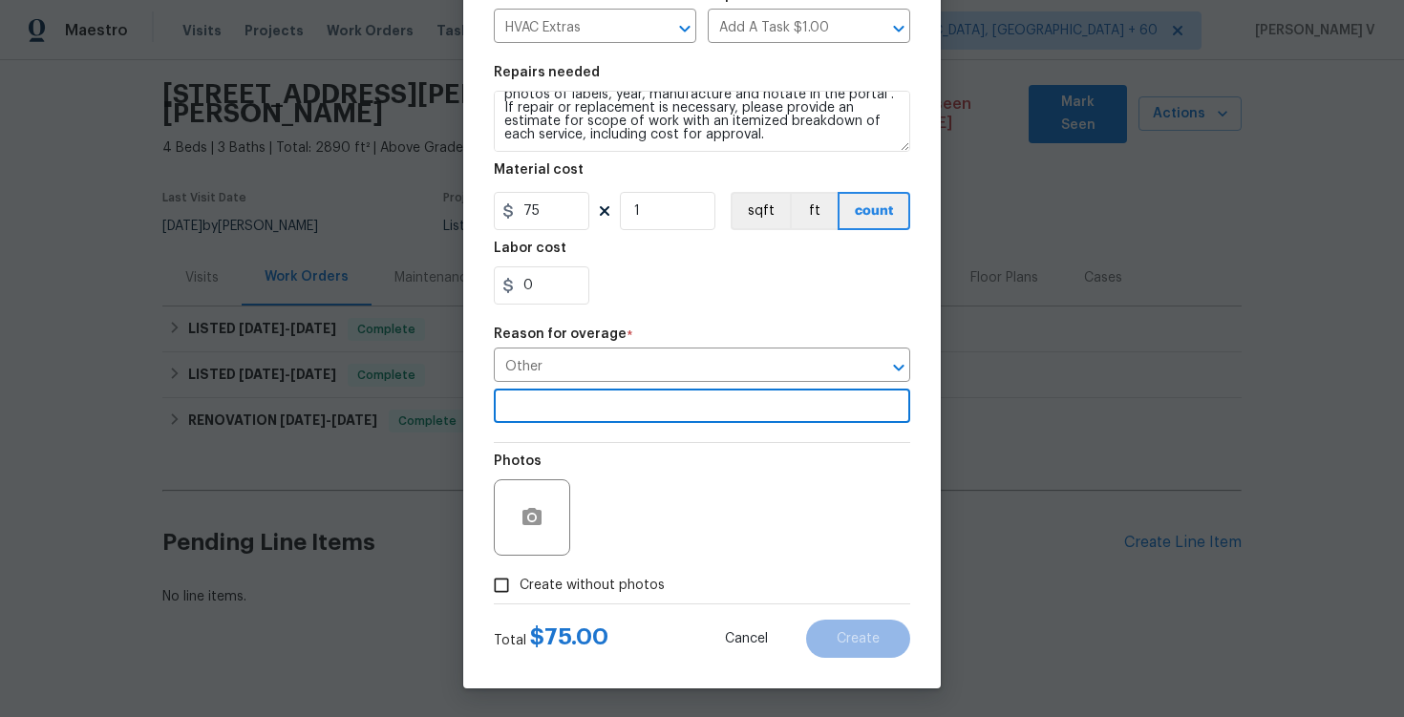
click at [552, 601] on label "Create without photos" at bounding box center [574, 586] width 182 height 36
click at [520, 601] on input "Create without photos" at bounding box center [501, 586] width 36 height 36
checkbox input "true"
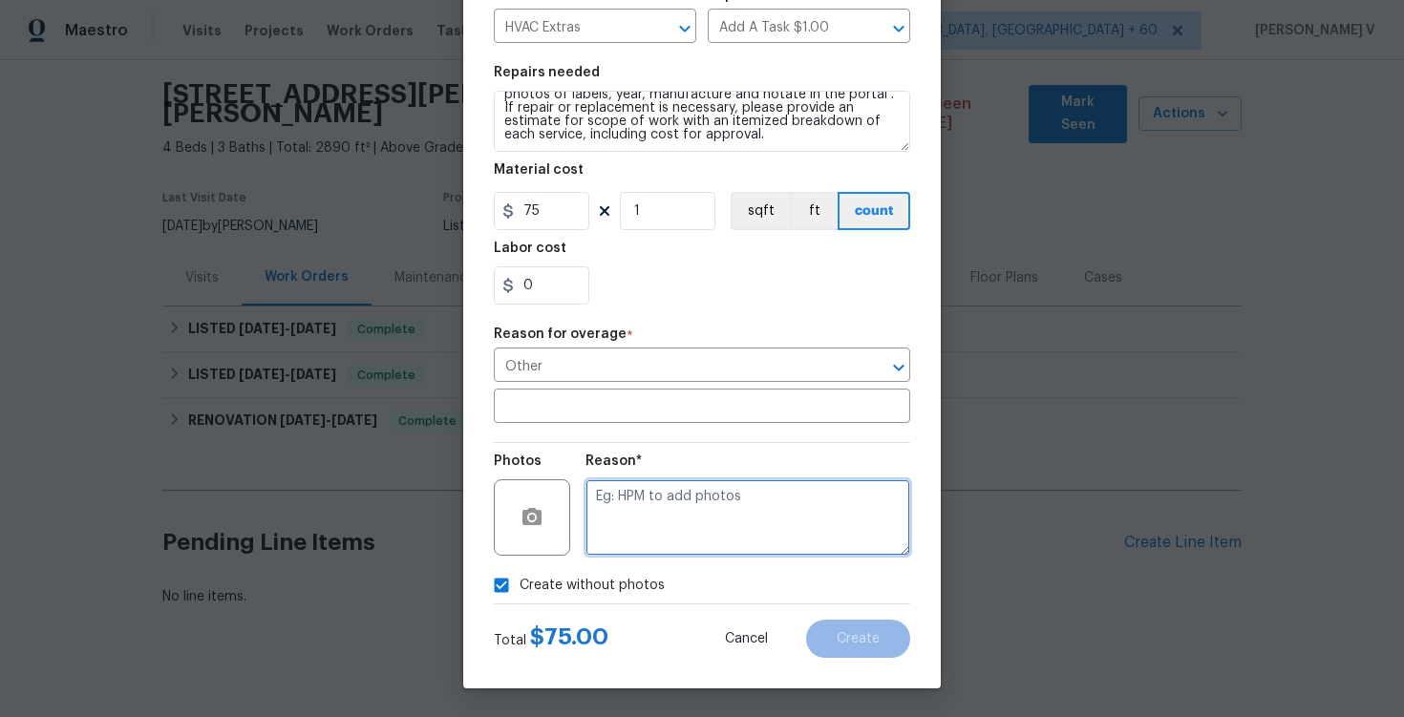
click at [702, 525] on textarea at bounding box center [748, 518] width 325 height 76
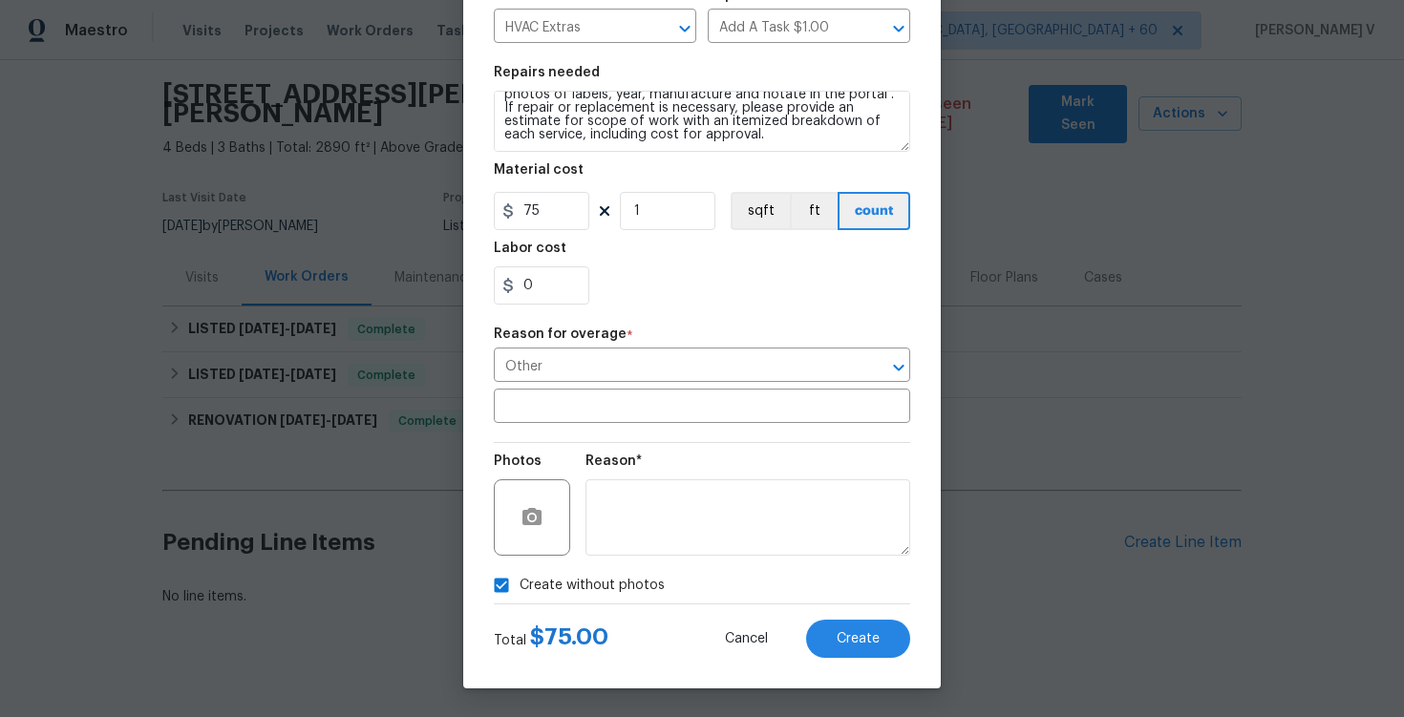
click at [825, 613] on div "Total $ 75.00 Cancel Create" at bounding box center [702, 632] width 417 height 54
click at [841, 635] on span "Create" at bounding box center [858, 639] width 43 height 14
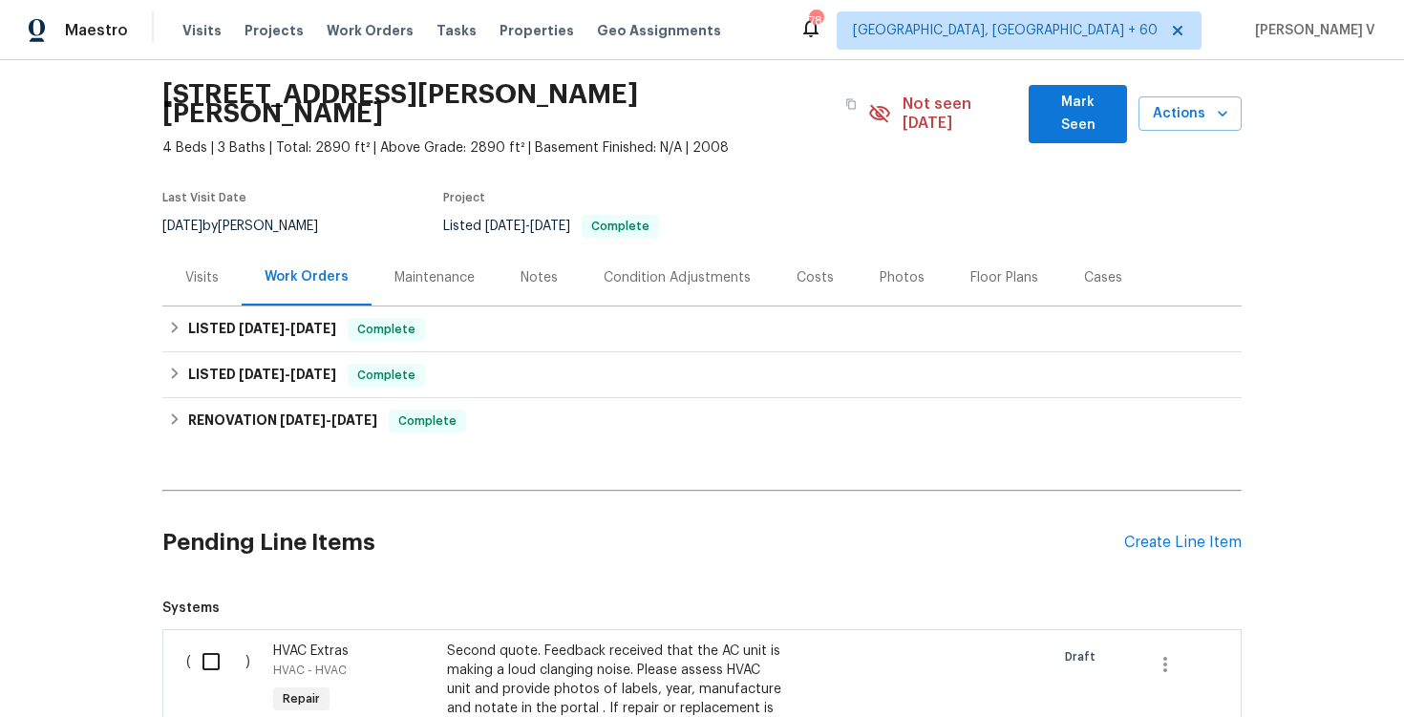
scroll to position [244, 0]
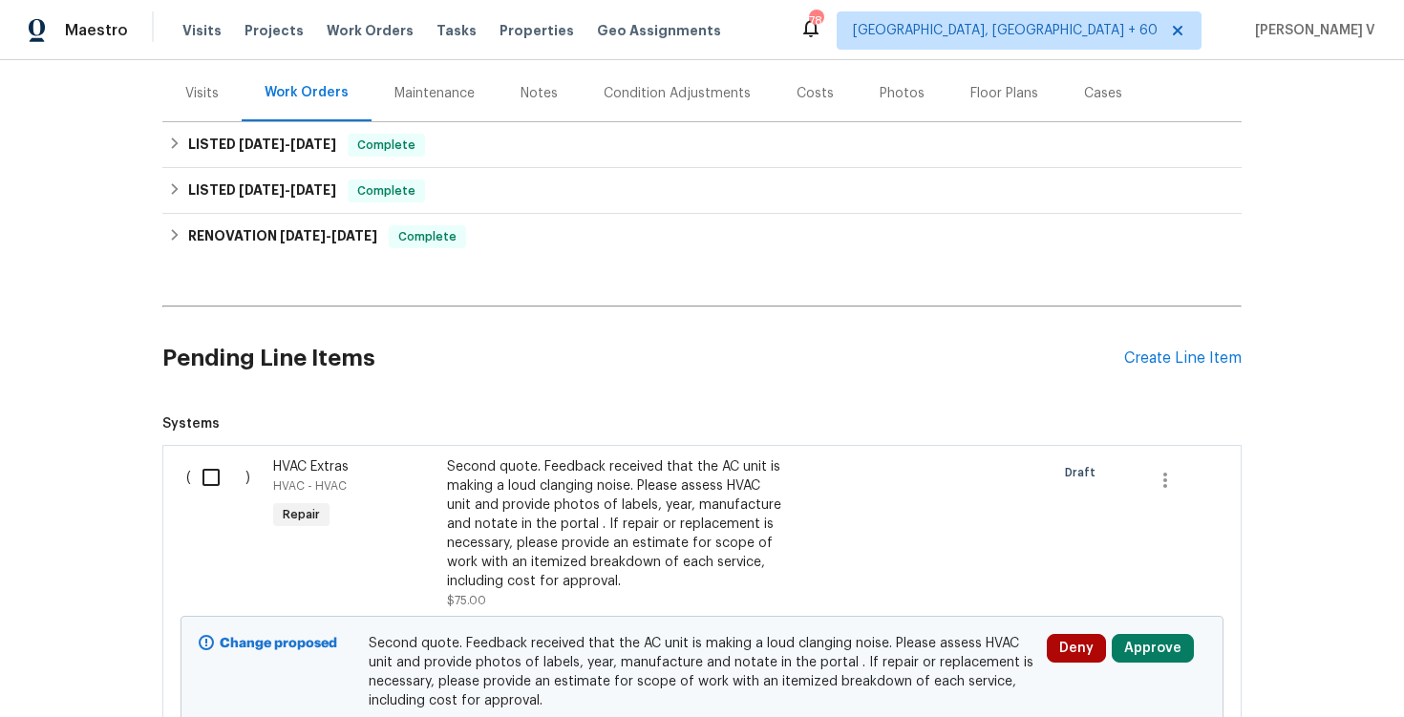
click at [207, 476] on input "checkbox" at bounding box center [218, 478] width 54 height 40
checkbox input "true"
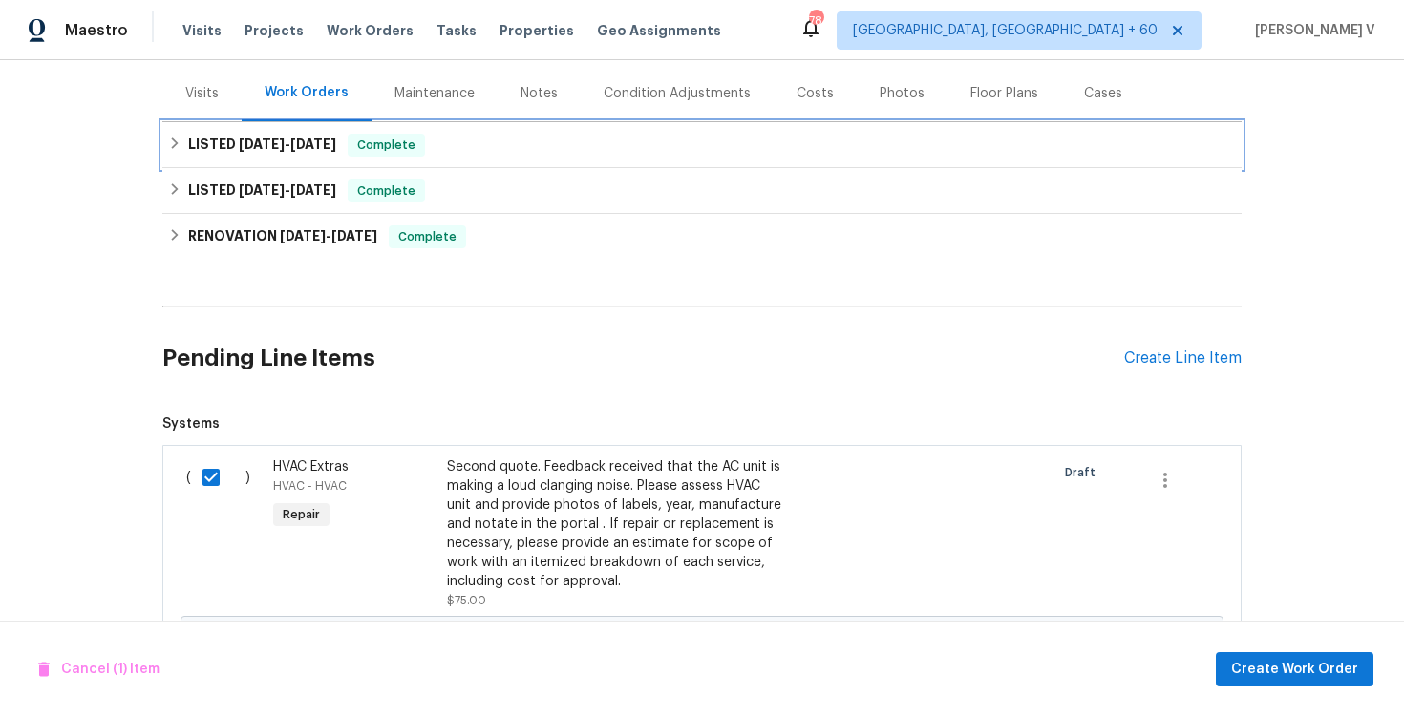
click at [583, 134] on div "LISTED 10/8/25 - 10/13/25 Complete" at bounding box center [702, 145] width 1068 height 23
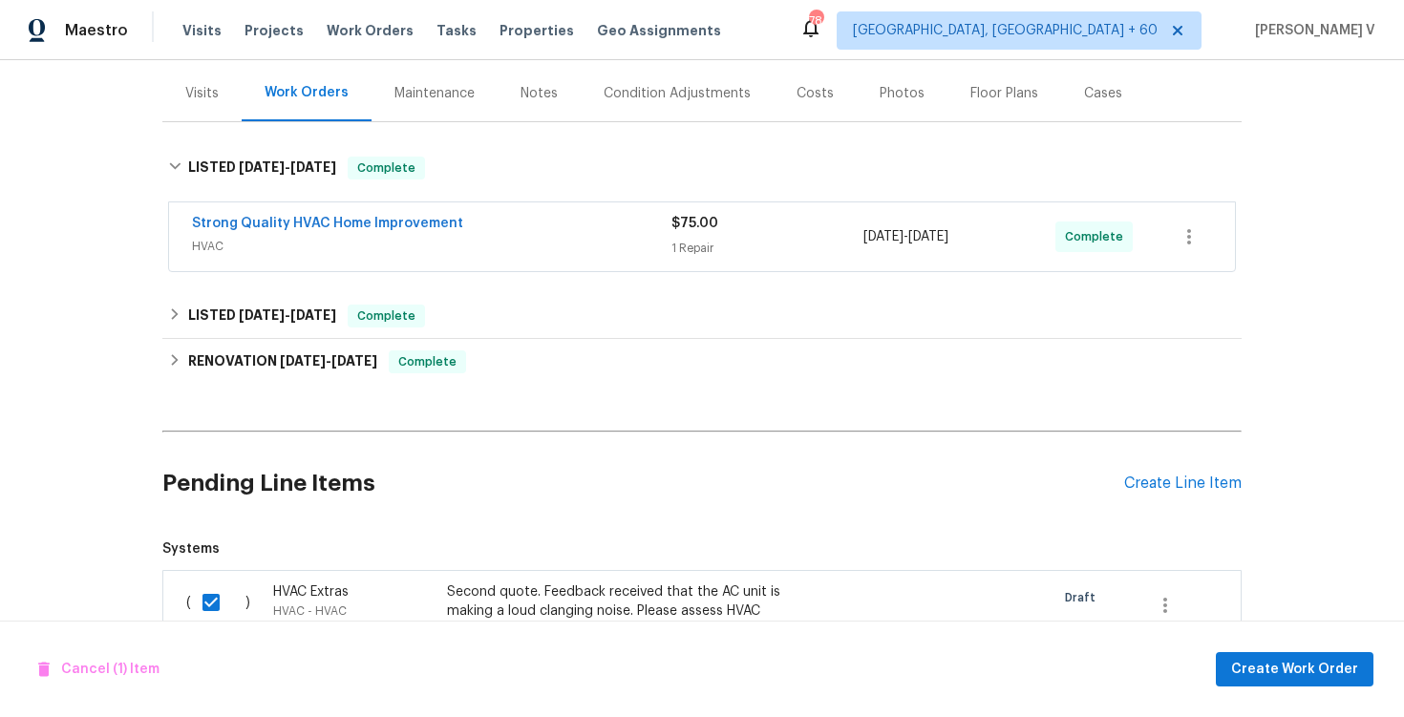
click at [481, 253] on div "Strong Quality HVAC Home Improvement HVAC $75.00 1 Repair 10/9/2025 - 10/13/202…" at bounding box center [702, 238] width 1080 height 79
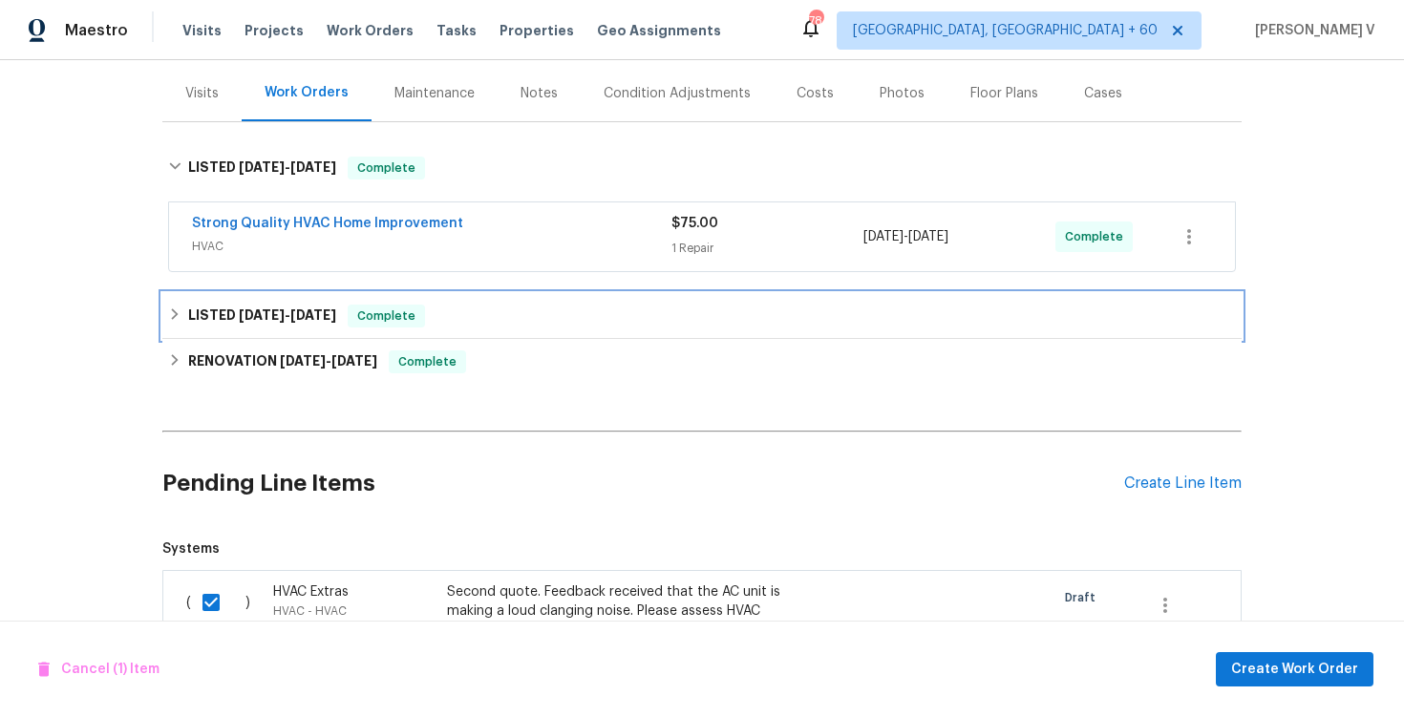
click at [469, 293] on div "LISTED 7/15/25 - 7/16/25 Complete" at bounding box center [702, 316] width 1080 height 46
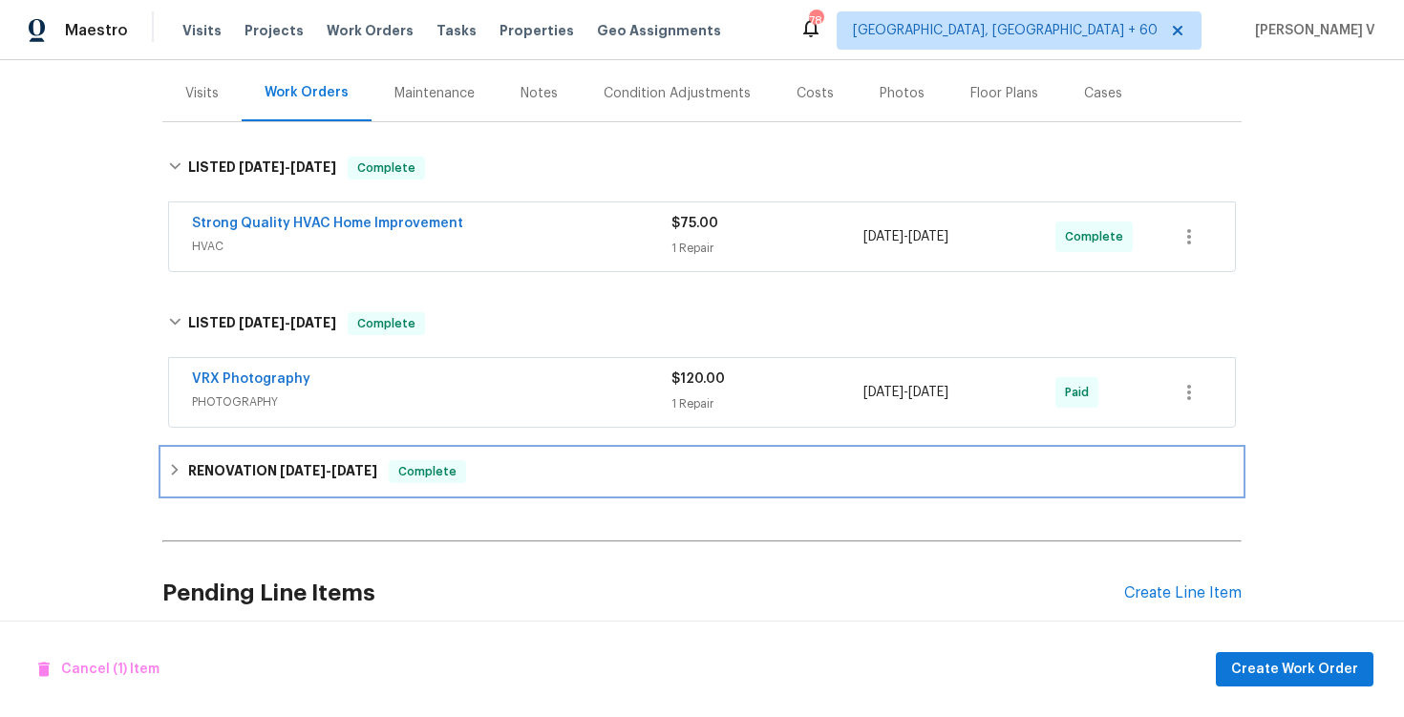
click at [426, 449] on div "RENOVATION 7/7/25 - 7/17/25 Complete" at bounding box center [702, 472] width 1080 height 46
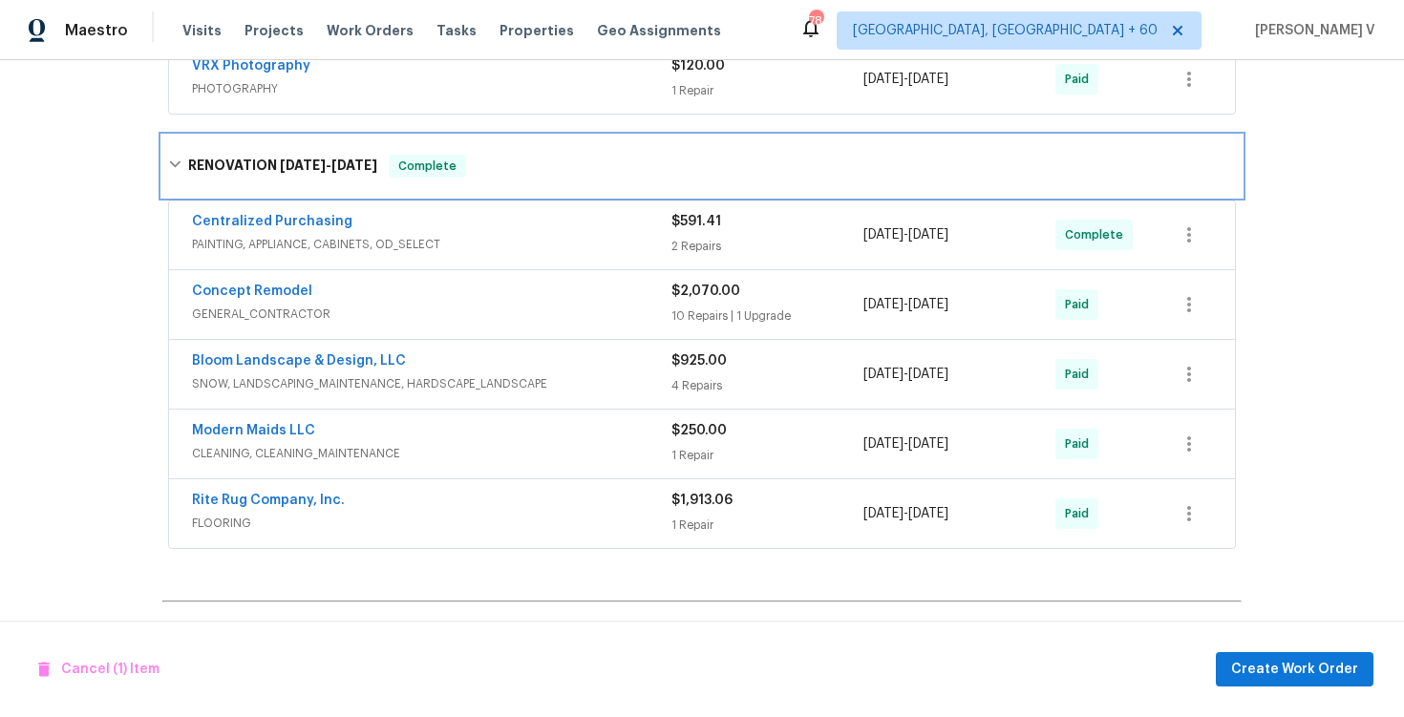
scroll to position [616, 0]
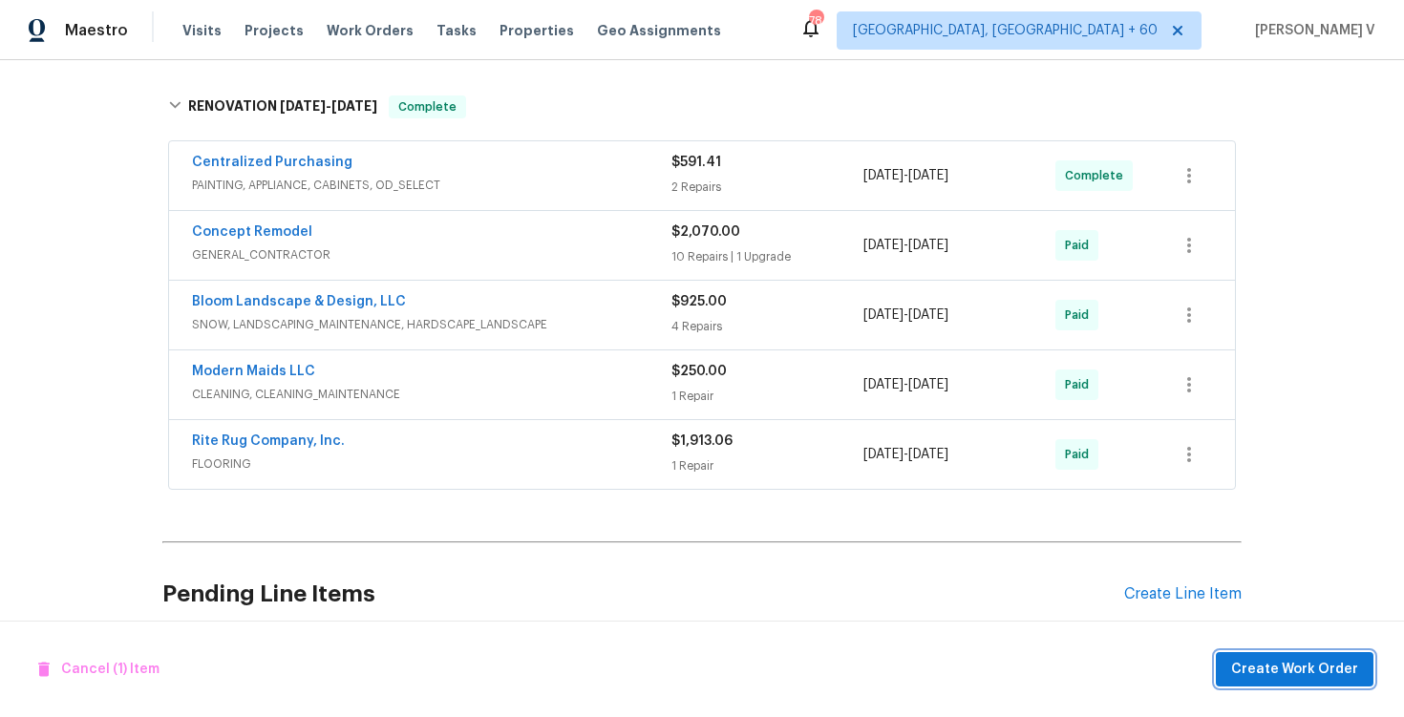
click at [1256, 675] on span "Create Work Order" at bounding box center [1294, 670] width 127 height 24
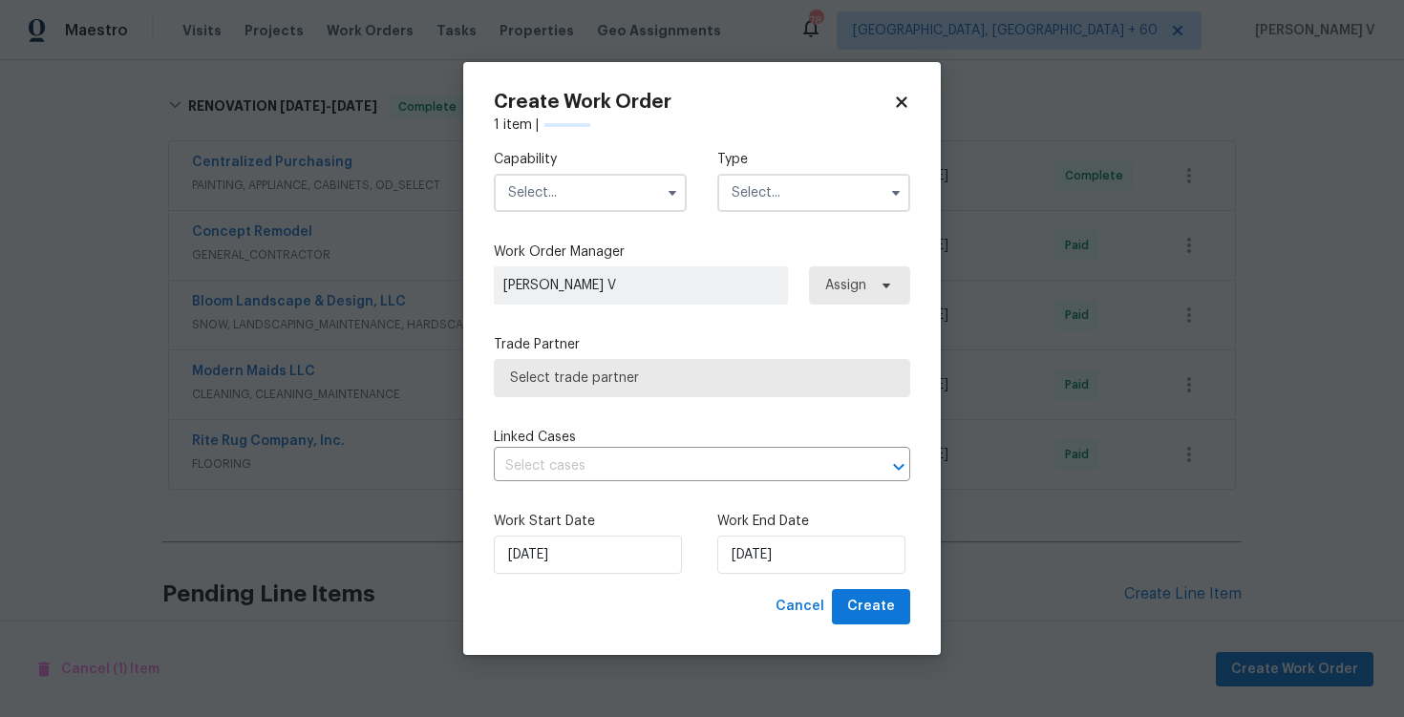
click at [591, 181] on input "text" at bounding box center [590, 193] width 193 height 38
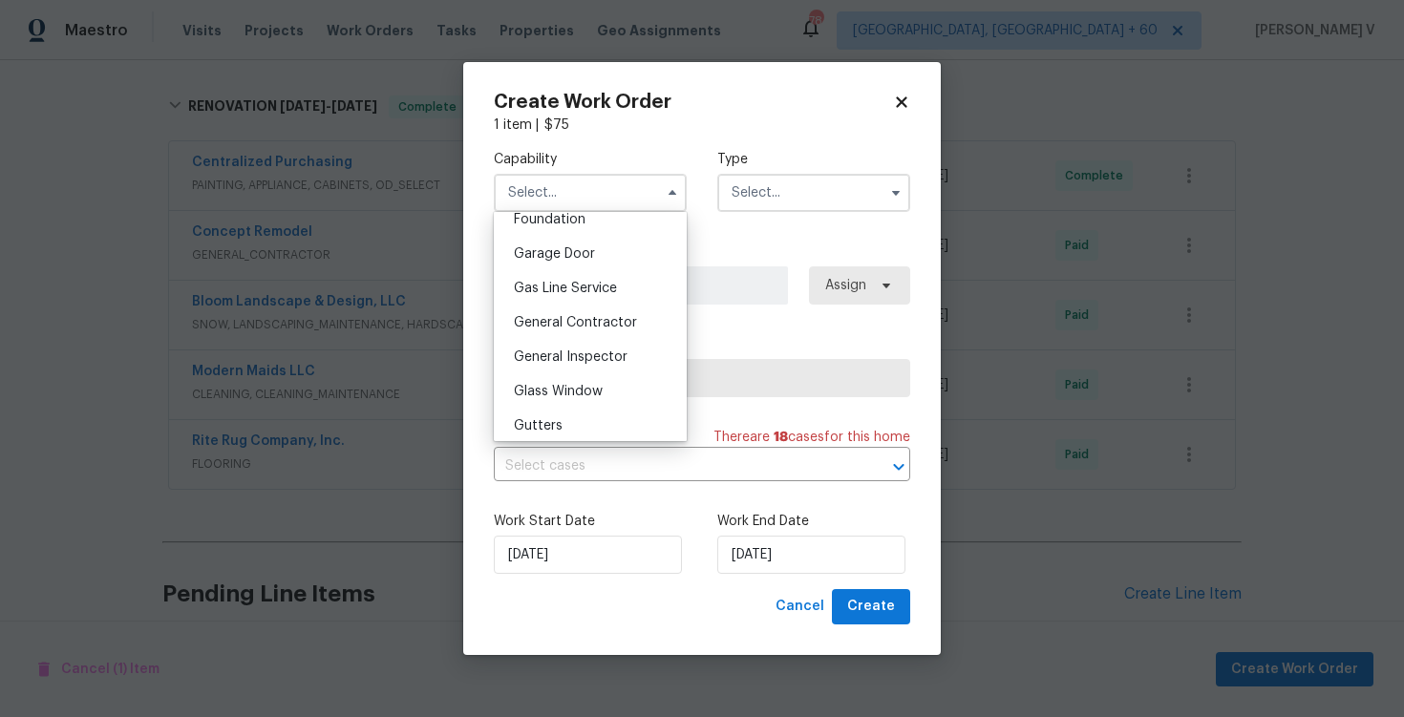
scroll to position [1141, 0]
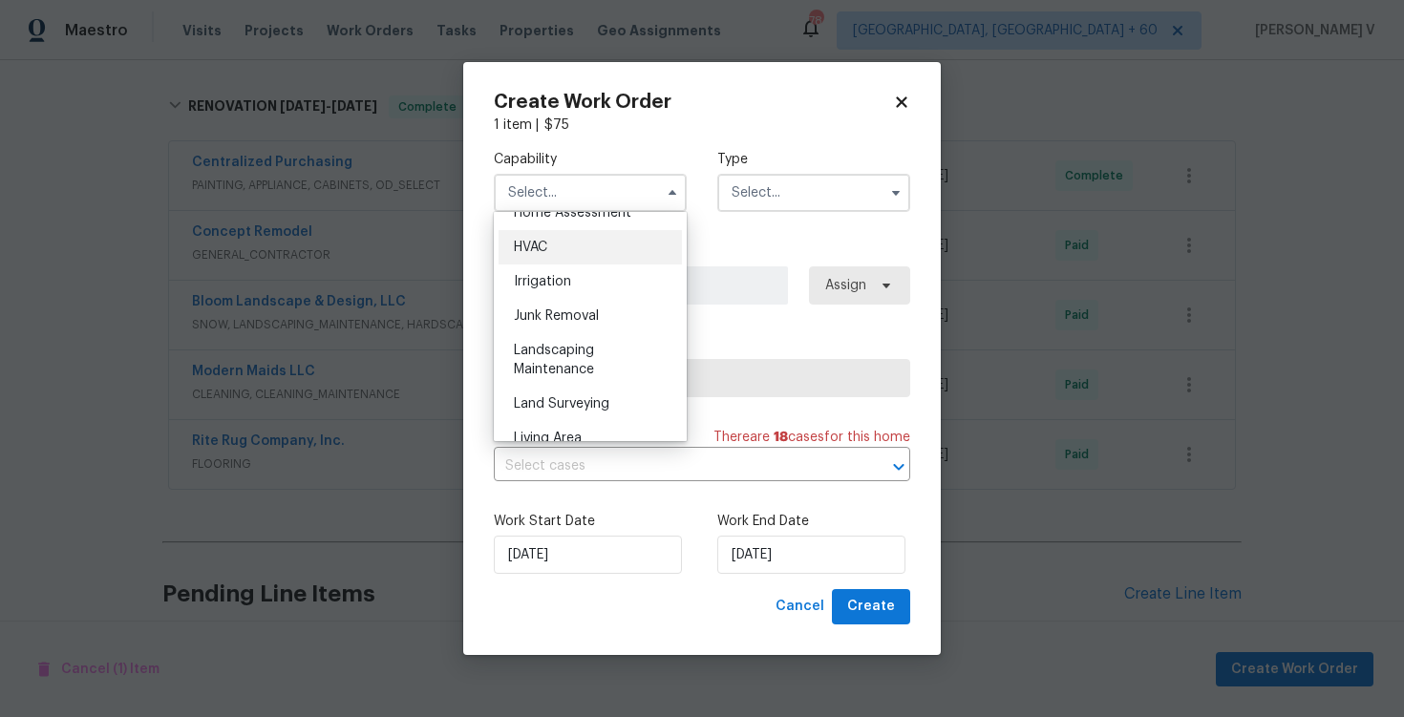
click at [554, 244] on div "HVAC" at bounding box center [590, 247] width 183 height 34
type input "HVAC"
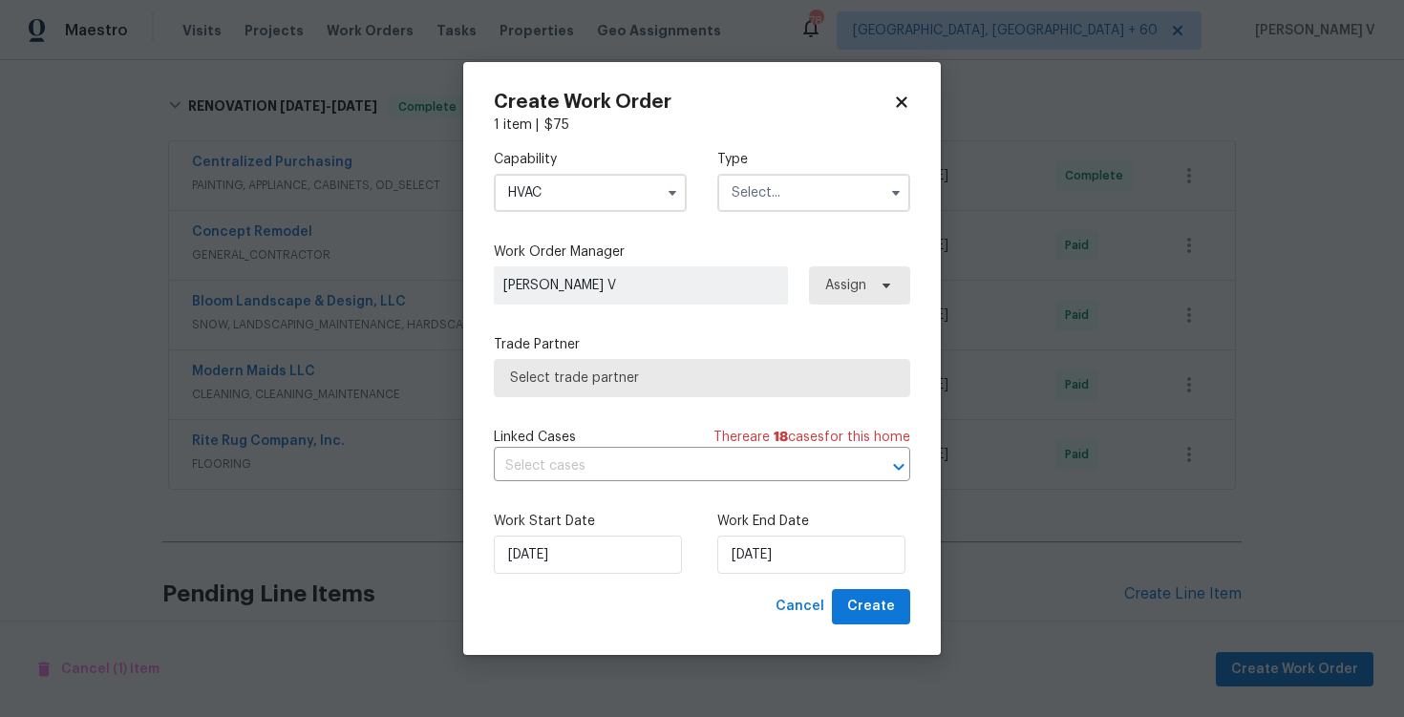
click at [774, 212] on div "Capability HVAC Agent Appliance Bathtub Resurfacing BRN And Lrr Broker Cabinets…" at bounding box center [702, 181] width 417 height 93
click at [785, 205] on input "text" at bounding box center [813, 193] width 193 height 38
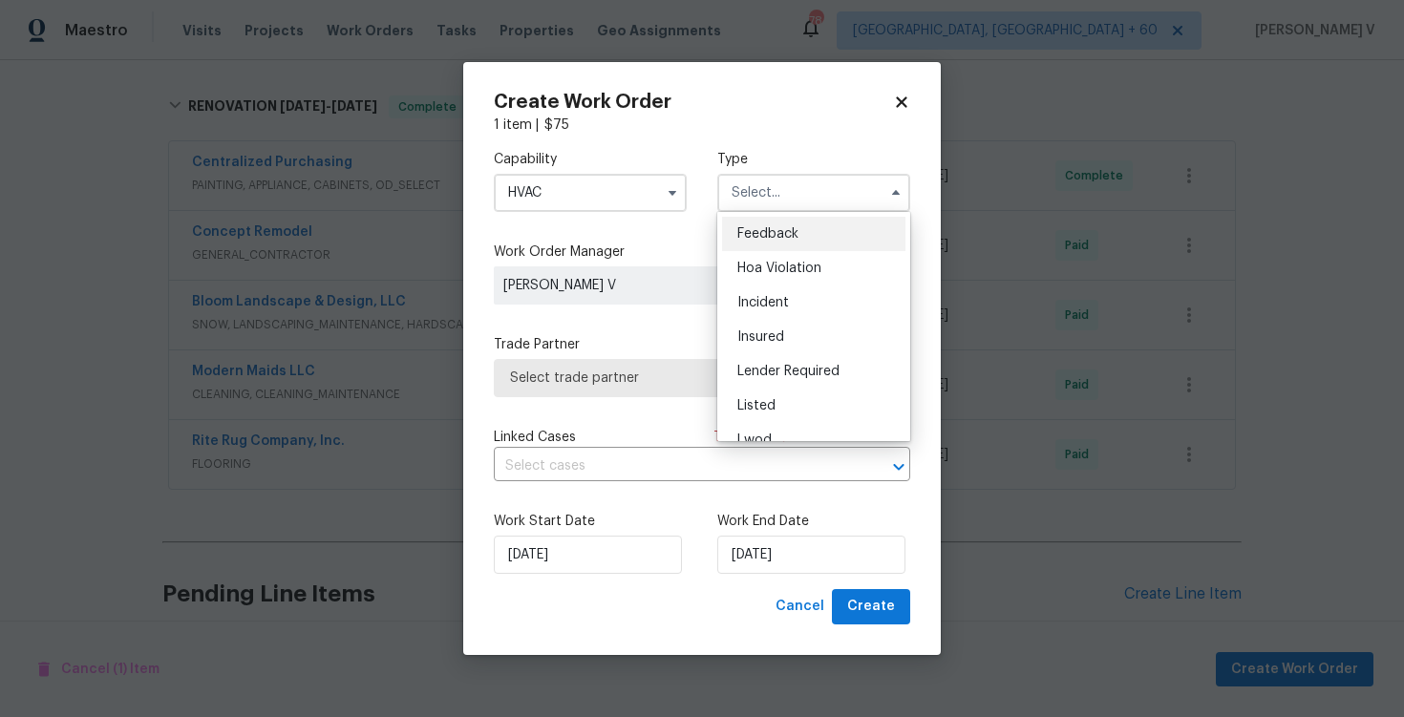
click at [760, 222] on div "Feedback" at bounding box center [813, 234] width 183 height 34
type input "Feedback"
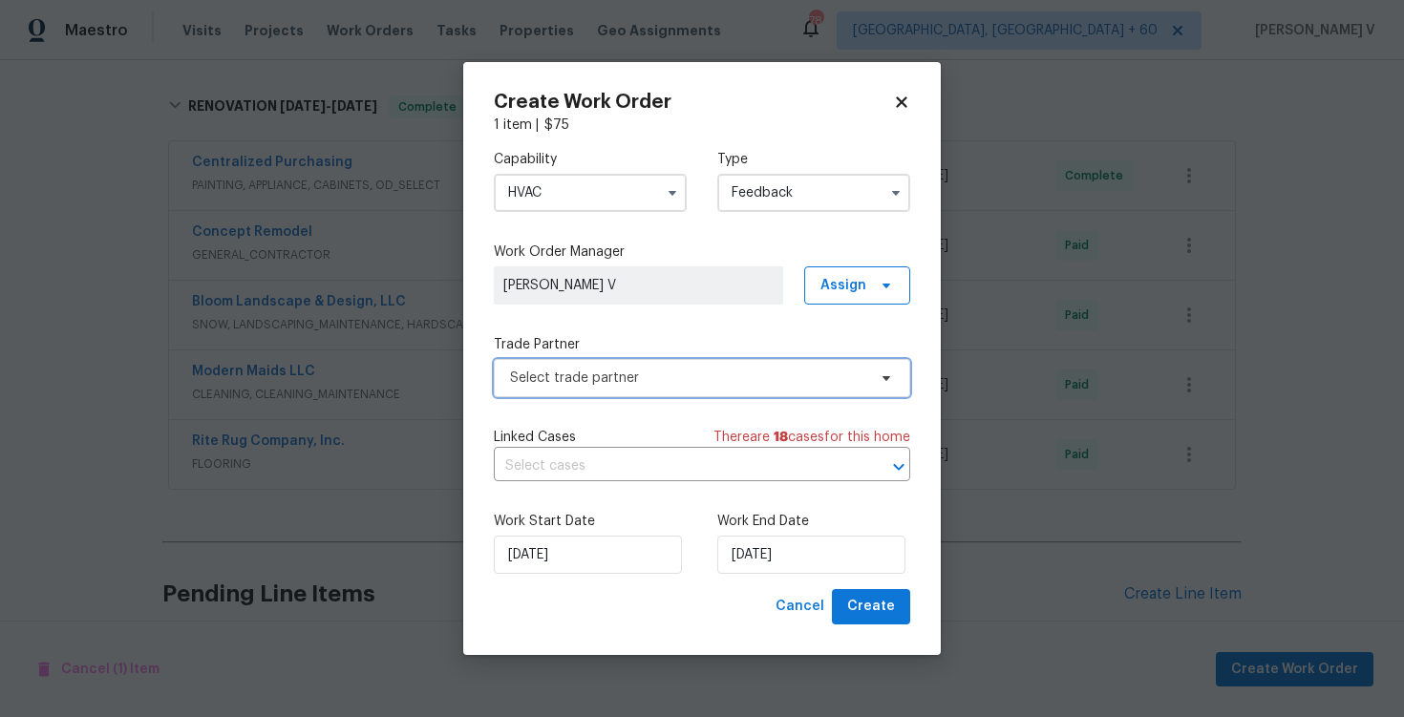
click at [648, 365] on span "Select trade partner" at bounding box center [702, 378] width 417 height 38
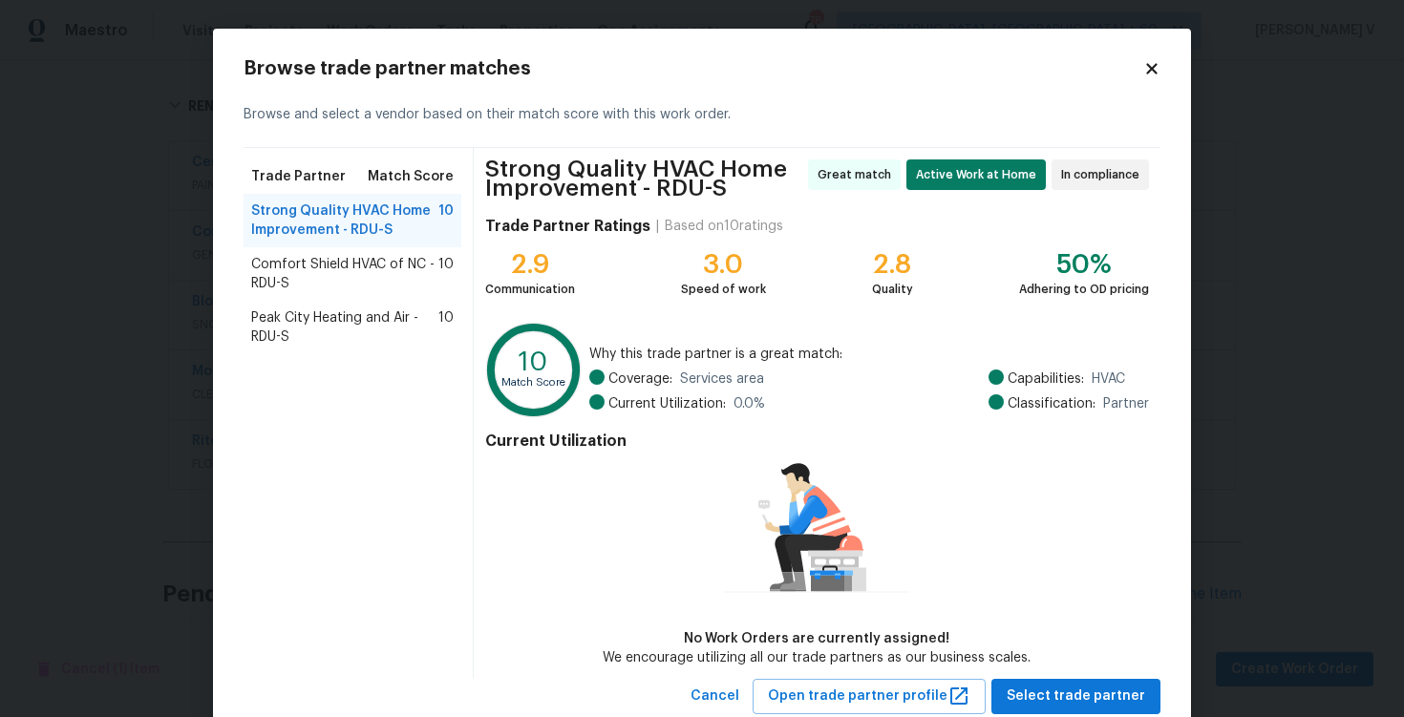
click at [313, 268] on span "Comfort Shield HVAC of NC - RDU-S" at bounding box center [344, 274] width 187 height 38
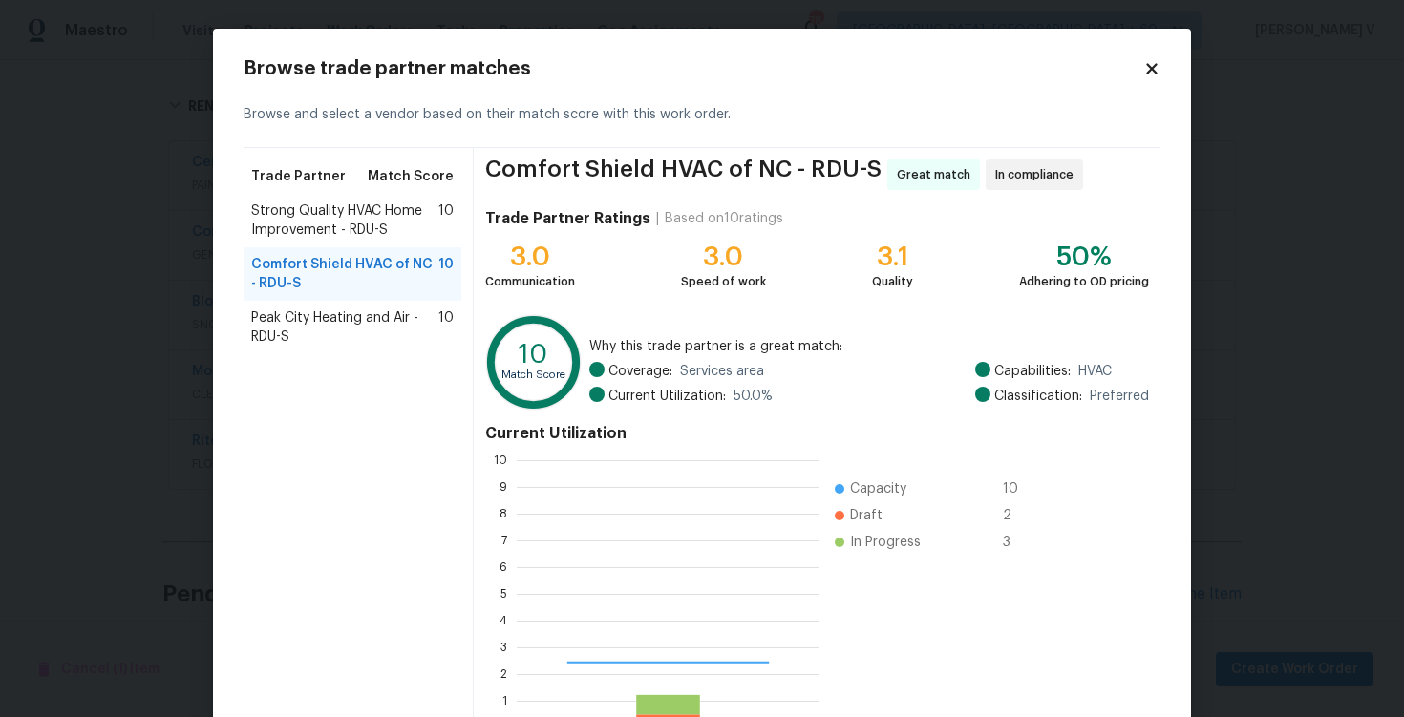
scroll to position [268, 303]
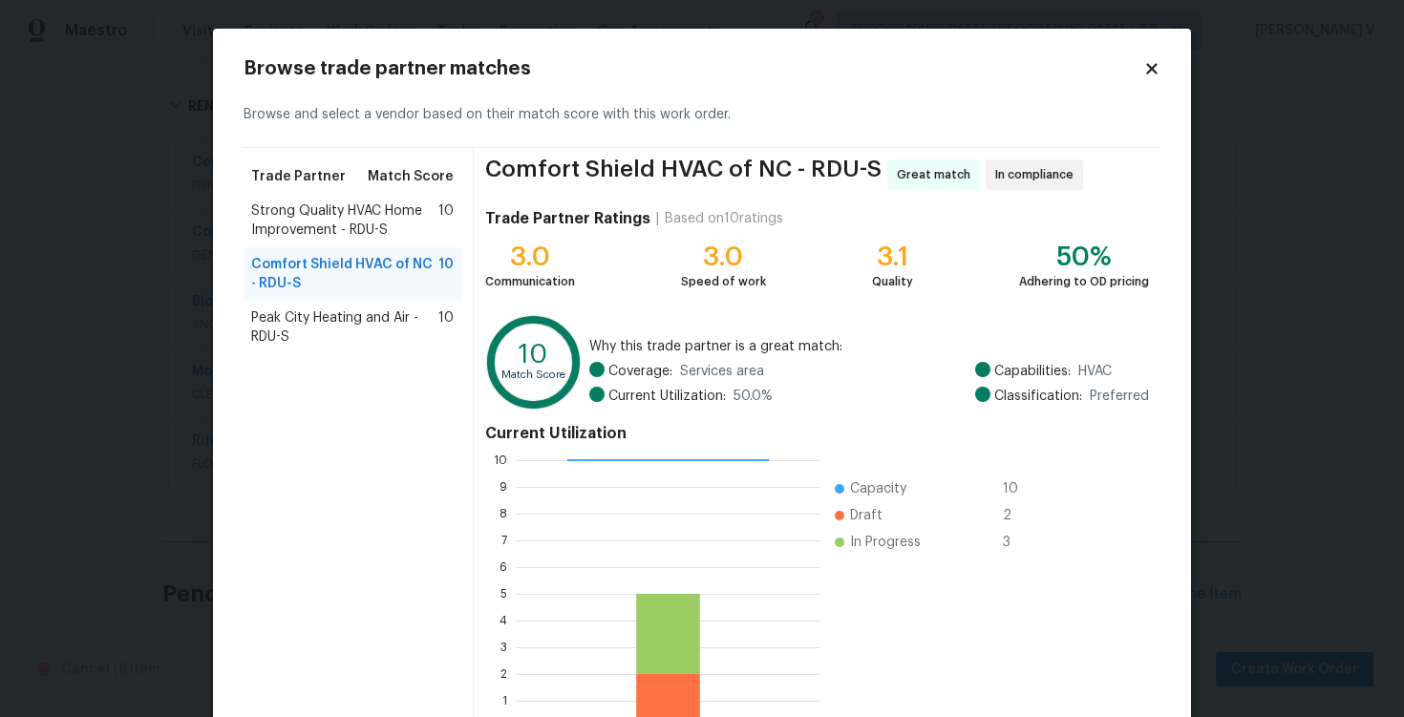
click at [368, 319] on span "Peak City Heating and Air - RDU-S" at bounding box center [344, 328] width 187 height 38
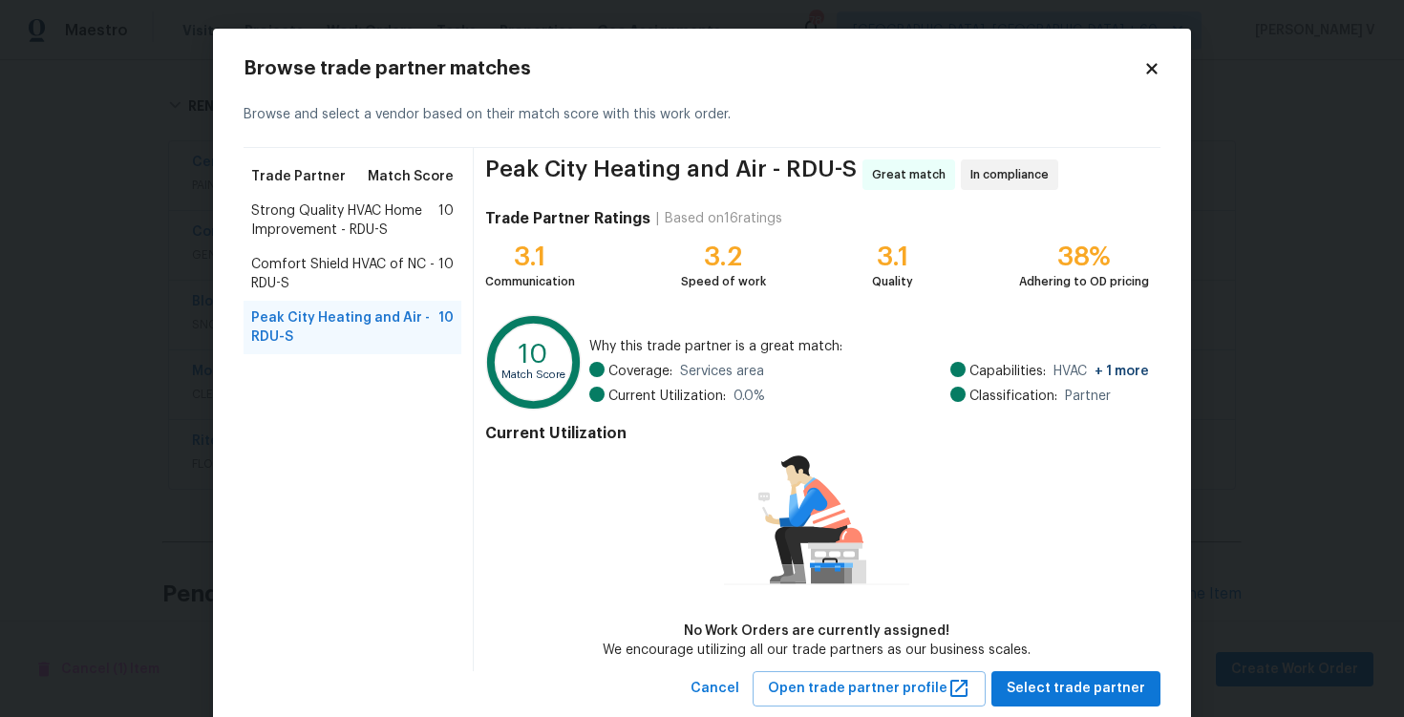
scroll to position [47, 0]
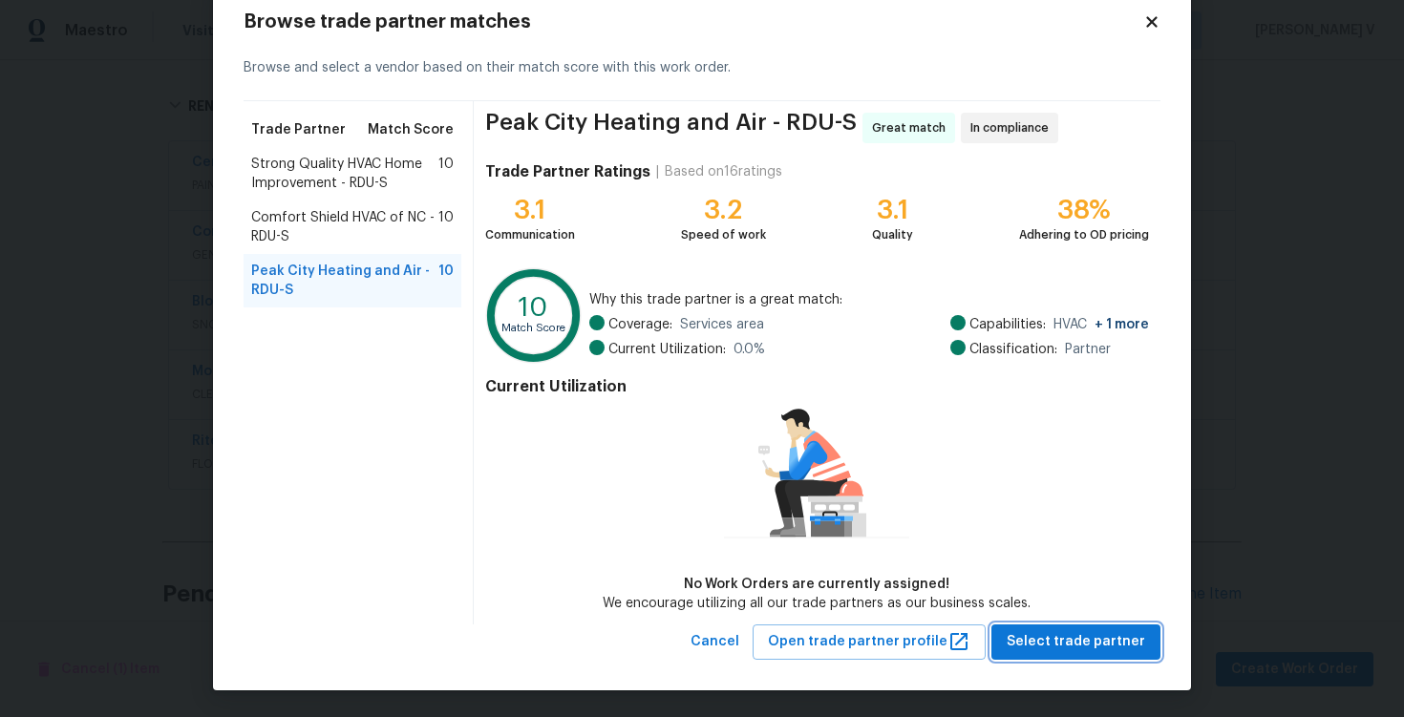
click at [1045, 631] on span "Select trade partner" at bounding box center [1076, 643] width 139 height 24
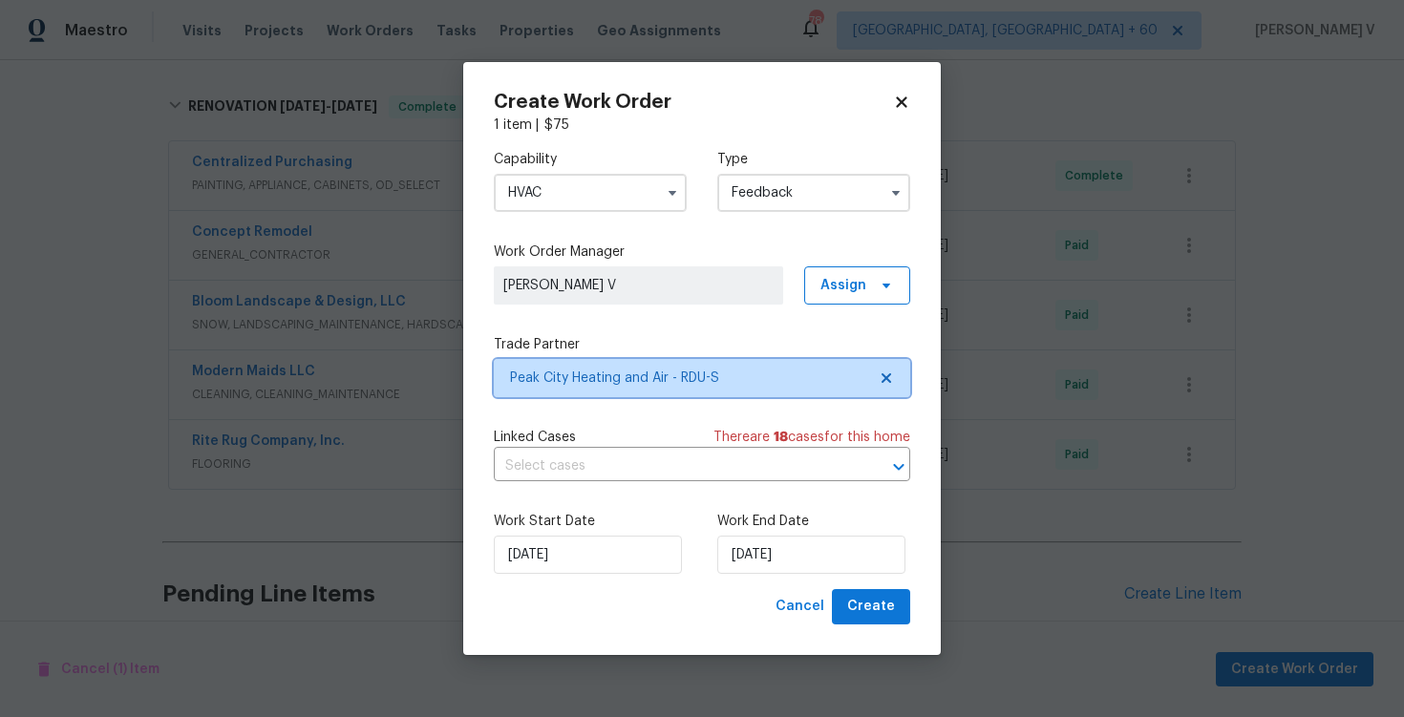
scroll to position [0, 0]
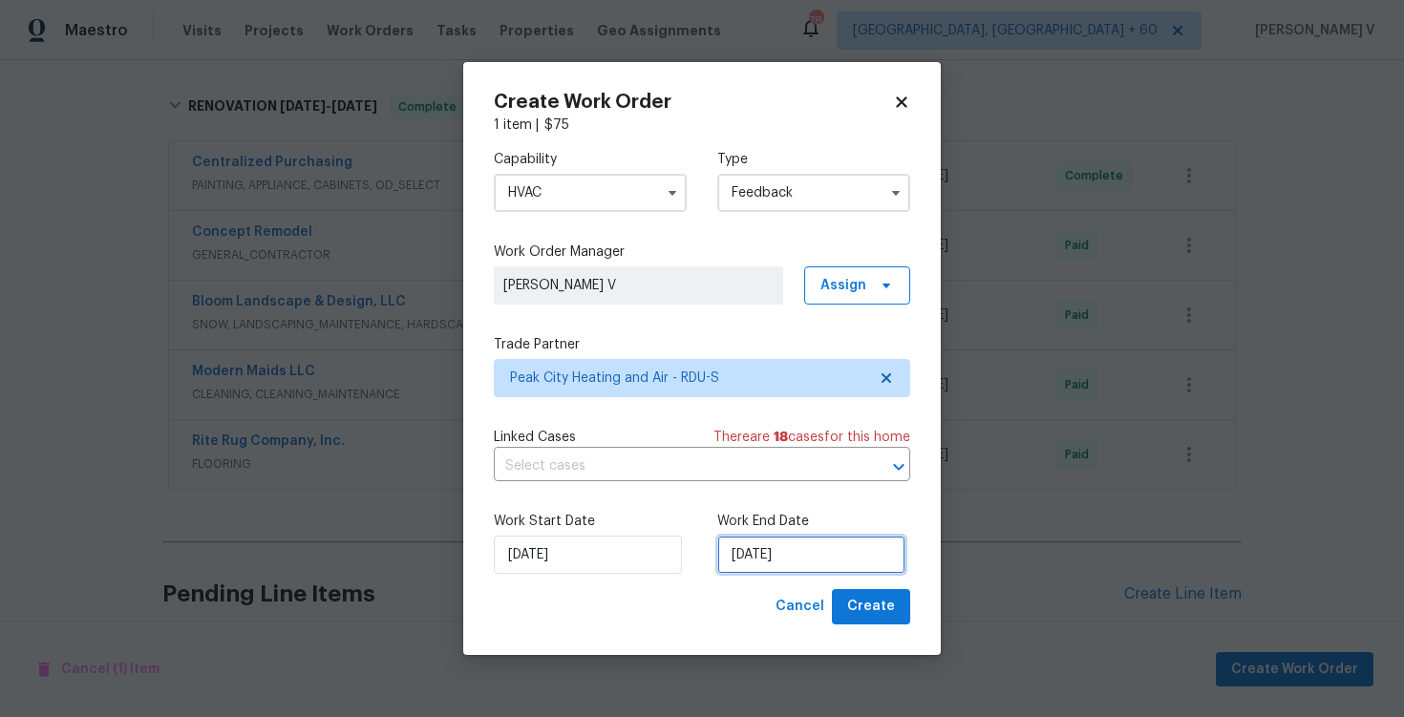
click at [825, 556] on input "14/10/2025" at bounding box center [811, 555] width 188 height 38
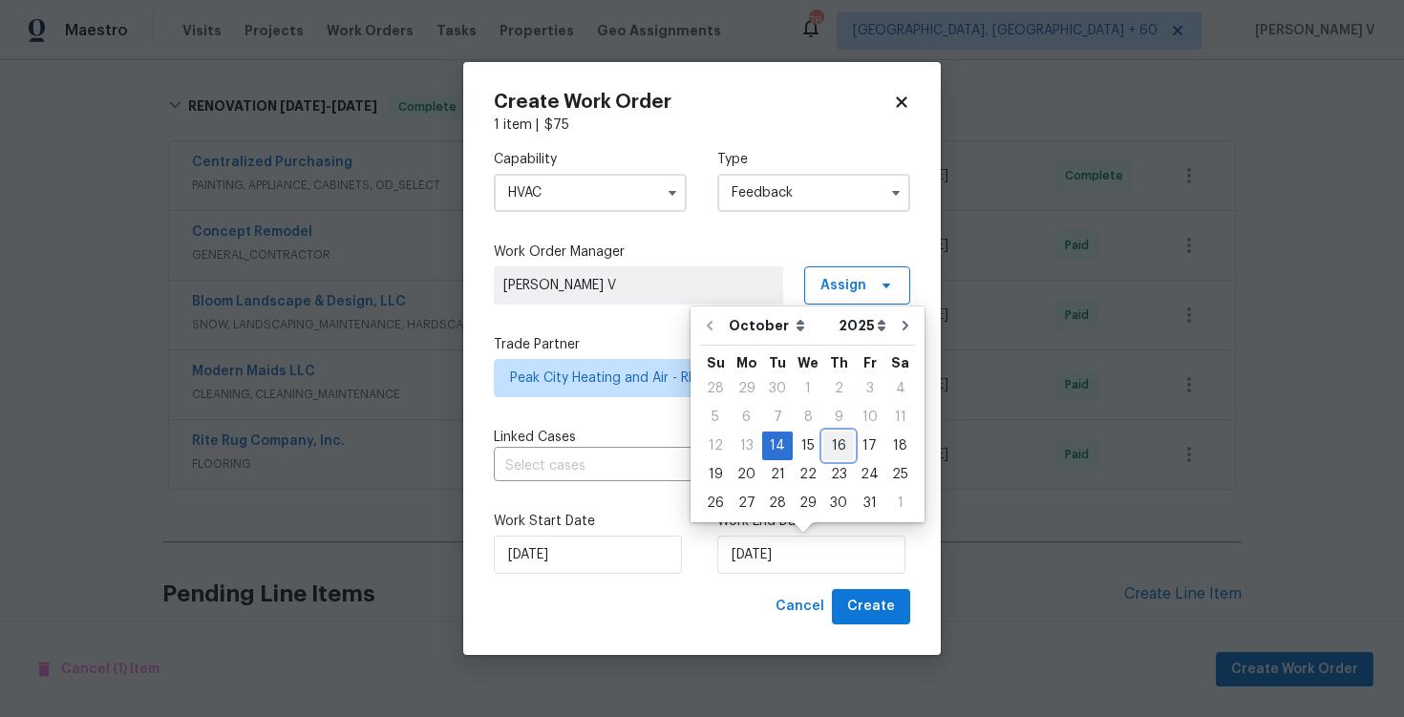
click at [832, 449] on div "16" at bounding box center [839, 446] width 31 height 27
type input "16/10/2025"
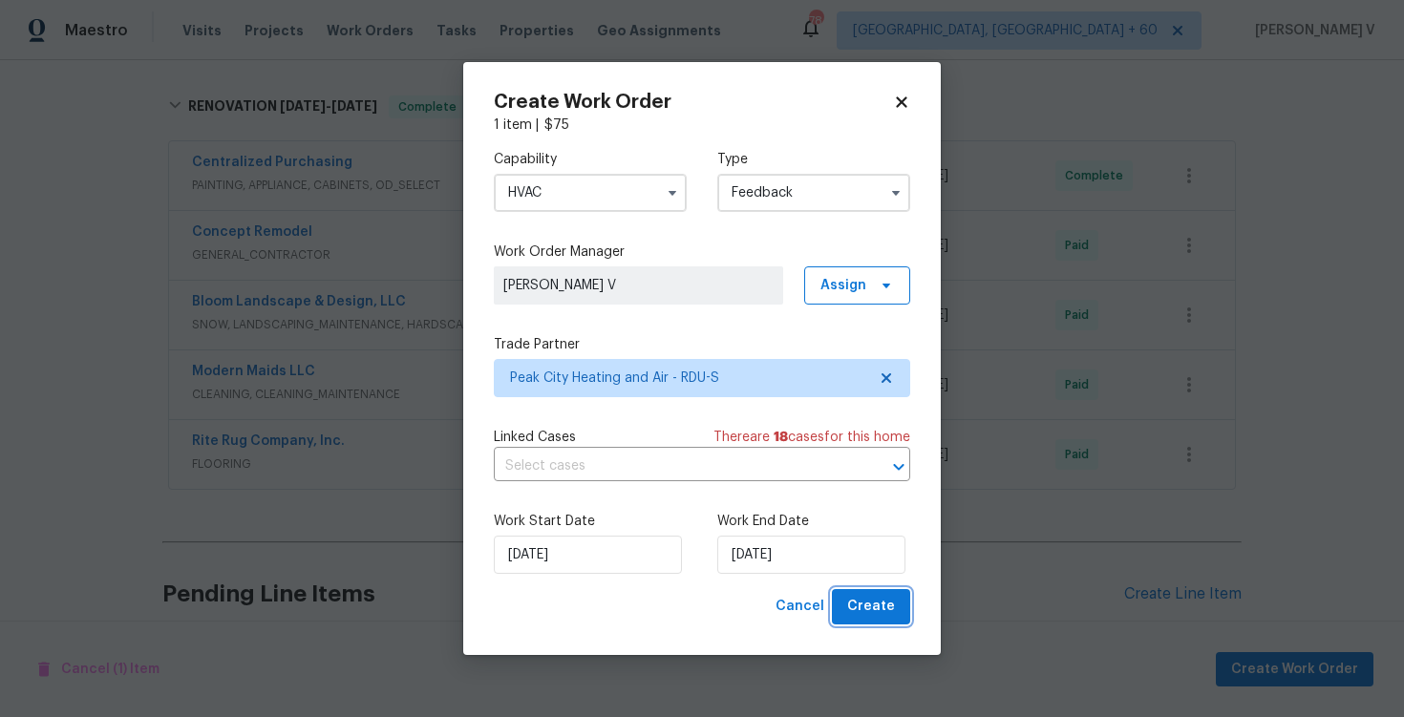
click at [877, 598] on span "Create" at bounding box center [871, 607] width 48 height 24
checkbox input "false"
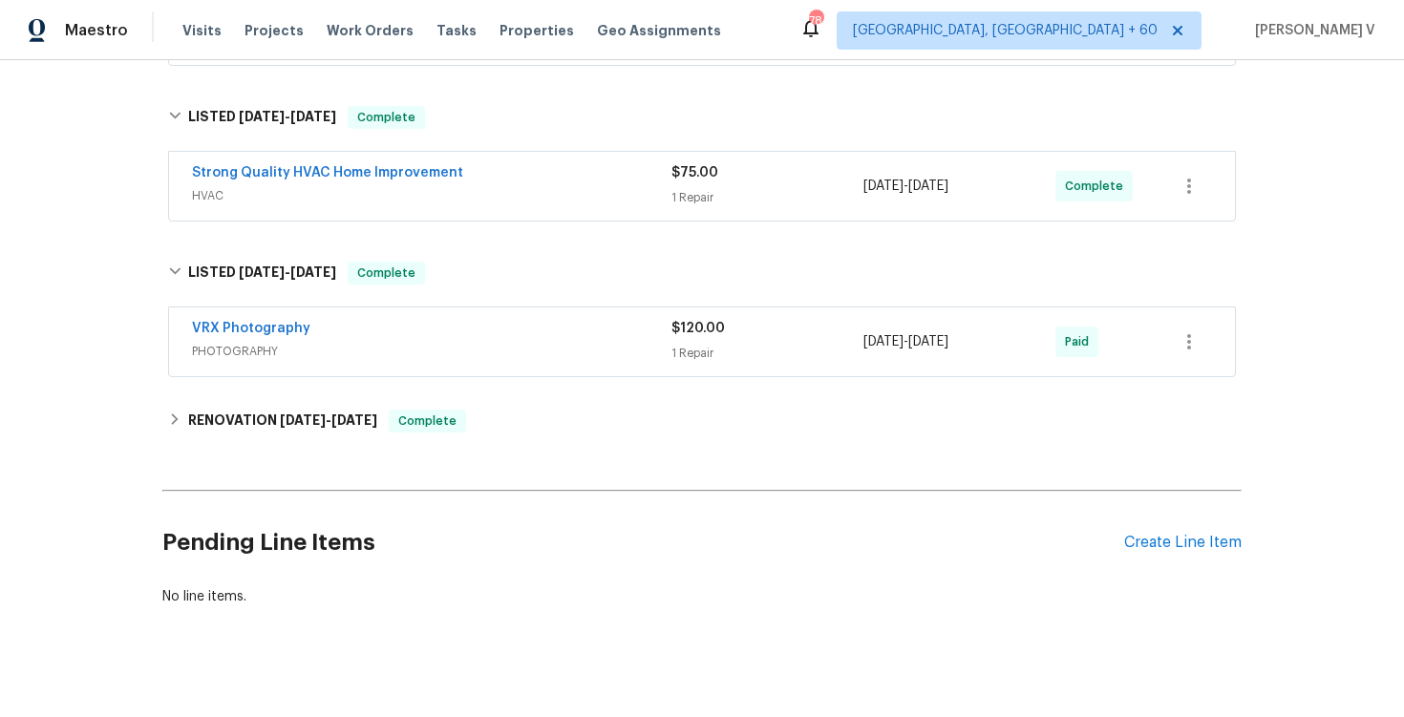
scroll to position [286, 0]
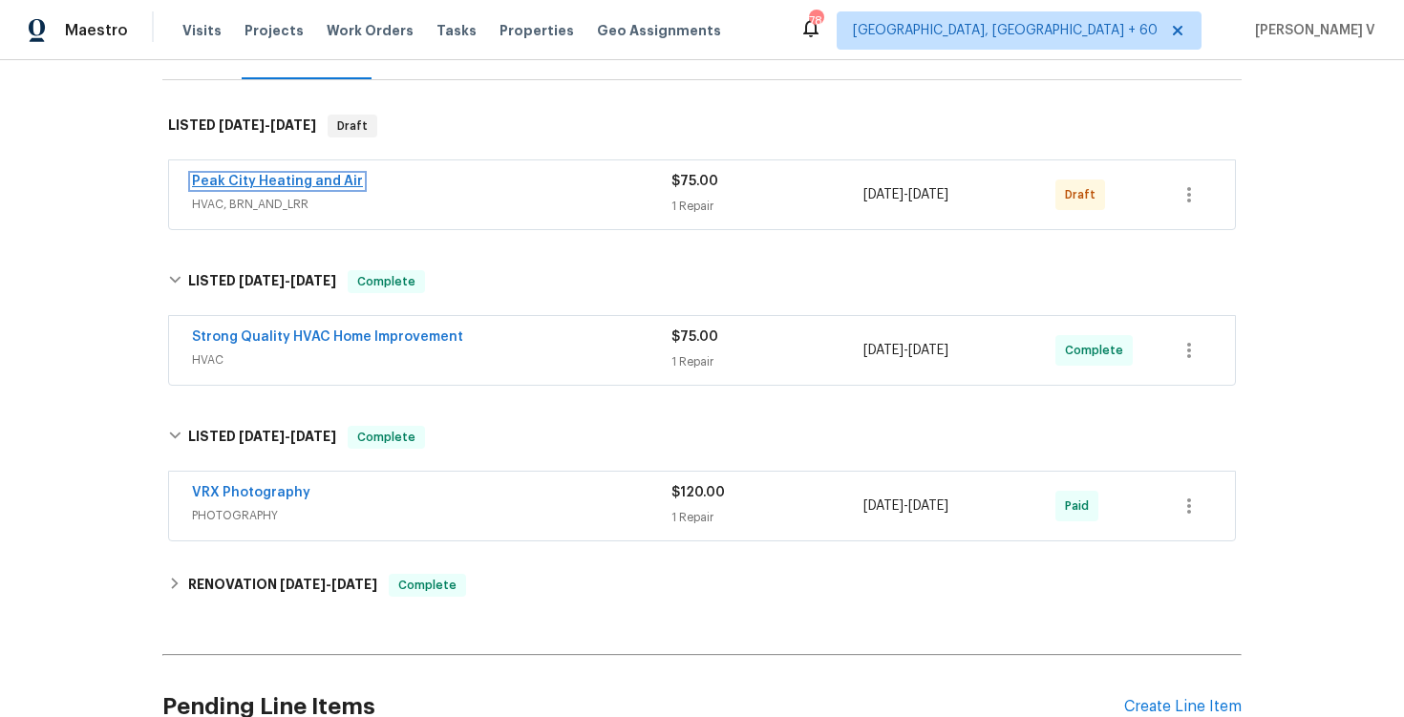
click at [272, 175] on link "Peak City Heating and Air" at bounding box center [277, 181] width 171 height 13
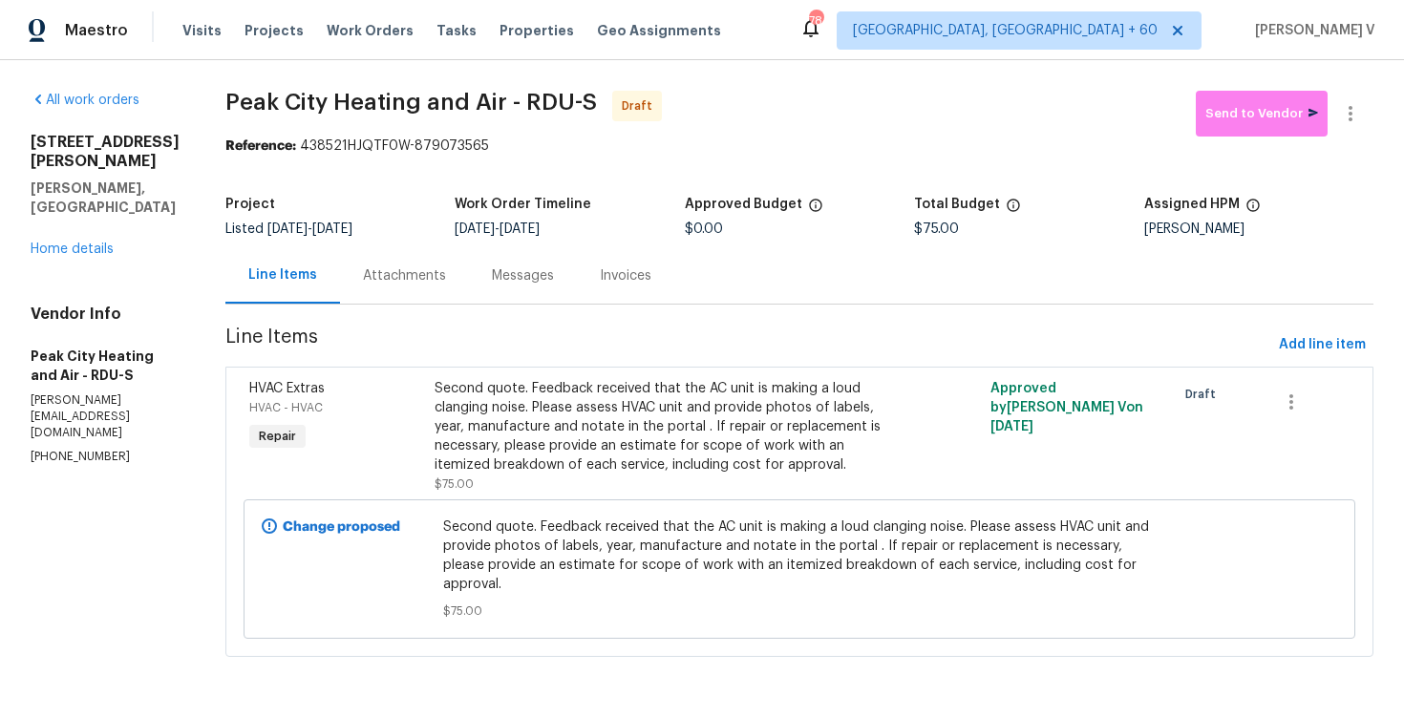
click at [469, 266] on div "Attachments" at bounding box center [404, 275] width 129 height 56
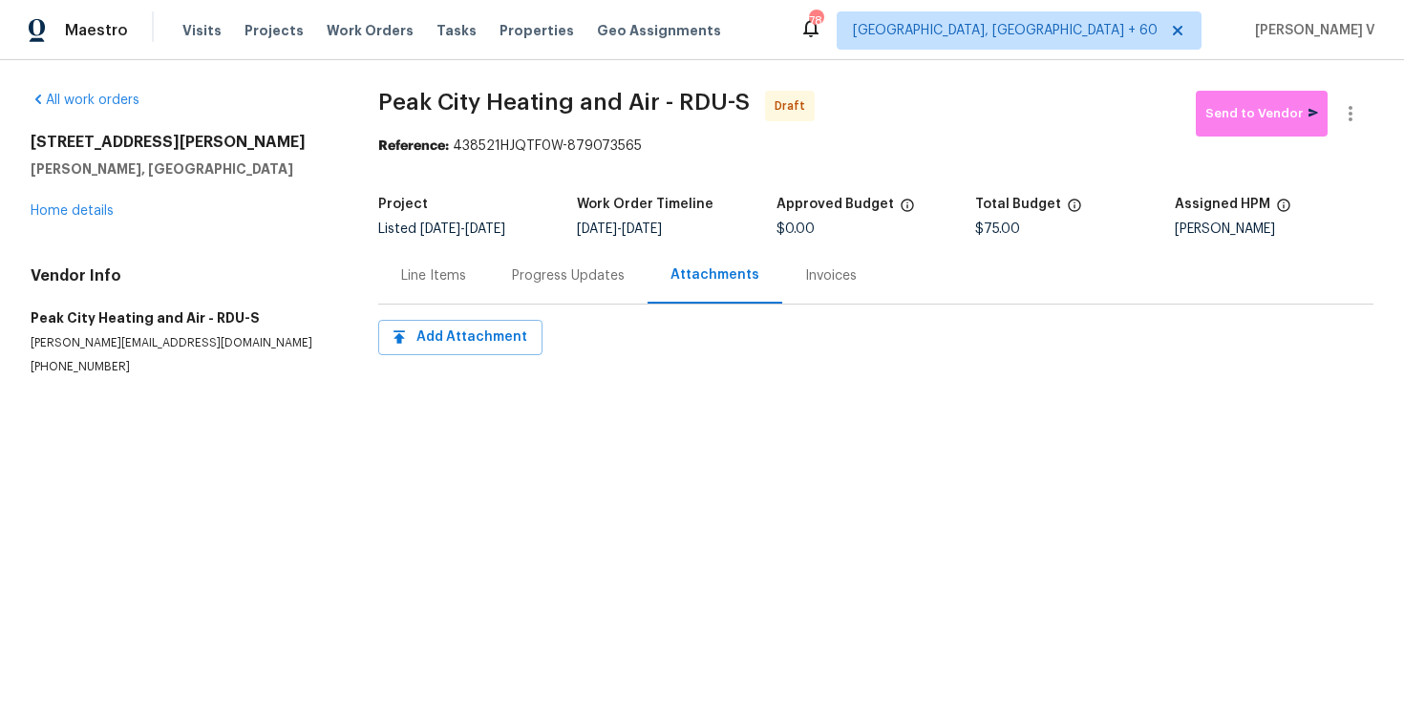
click at [491, 266] on div "Progress Updates" at bounding box center [568, 275] width 159 height 56
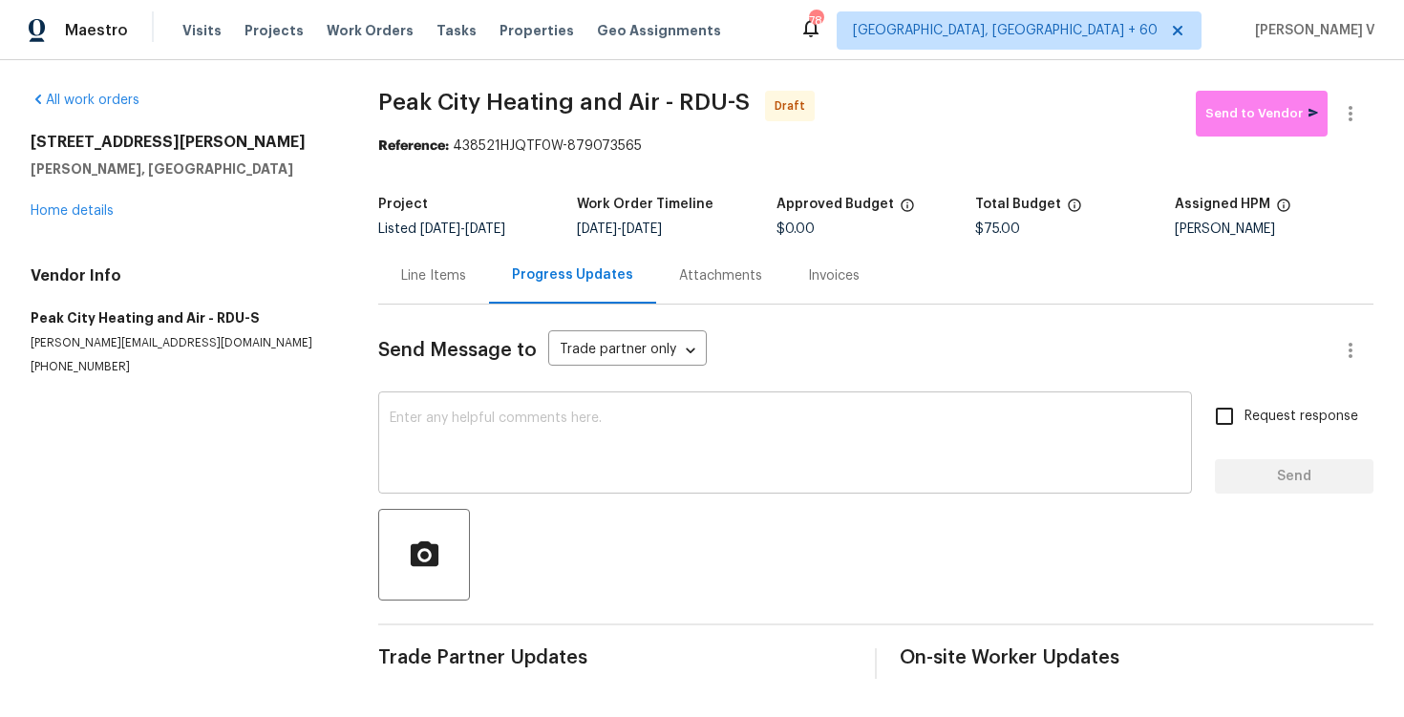
click at [512, 420] on textarea at bounding box center [785, 445] width 791 height 67
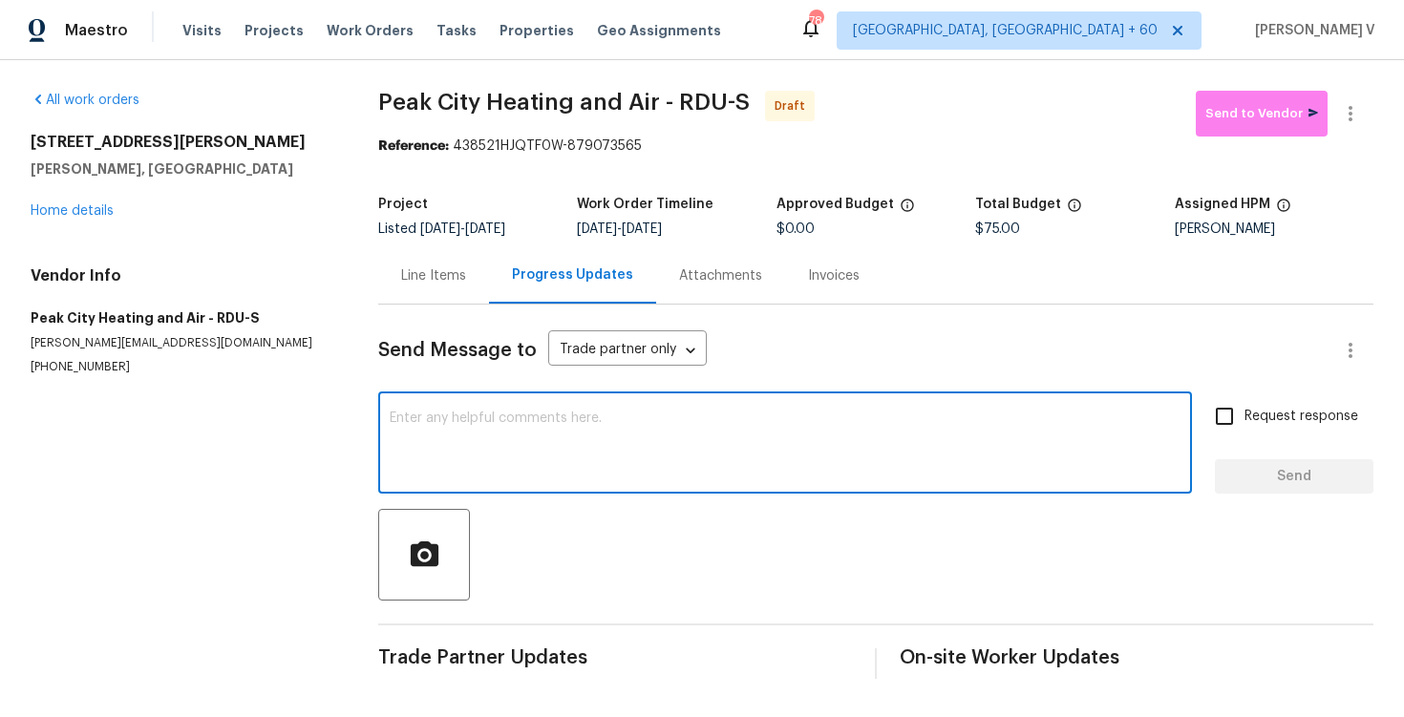
paste textarea "Hi this is Divya with Opendoor. I’m confirming you received the WO for the prop…"
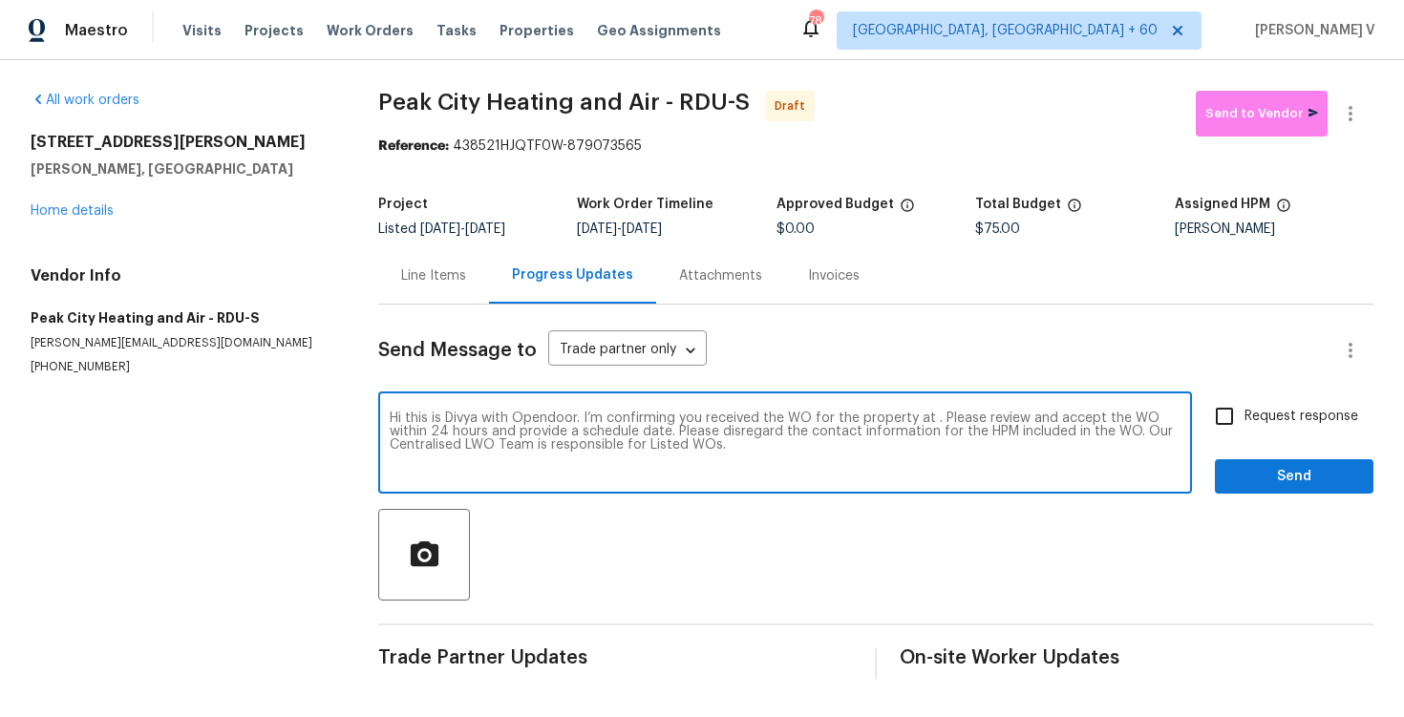
click at [932, 431] on textarea "Hi this is Divya with Opendoor. I’m confirming you received the WO for the prop…" at bounding box center [785, 445] width 791 height 67
click at [932, 422] on textarea "Hi this is Divya with Opendoor. I’m confirming you received the WO for the prop…" at bounding box center [785, 445] width 791 height 67
paste textarea "521 Lake Gaston Dr, Fuquay Varina, NC 27526"
type textarea "Hi this is Divya with Opendoor. I’m confirming you received the WO for the prop…"
click at [1223, 412] on input "Request response" at bounding box center [1225, 416] width 40 height 40
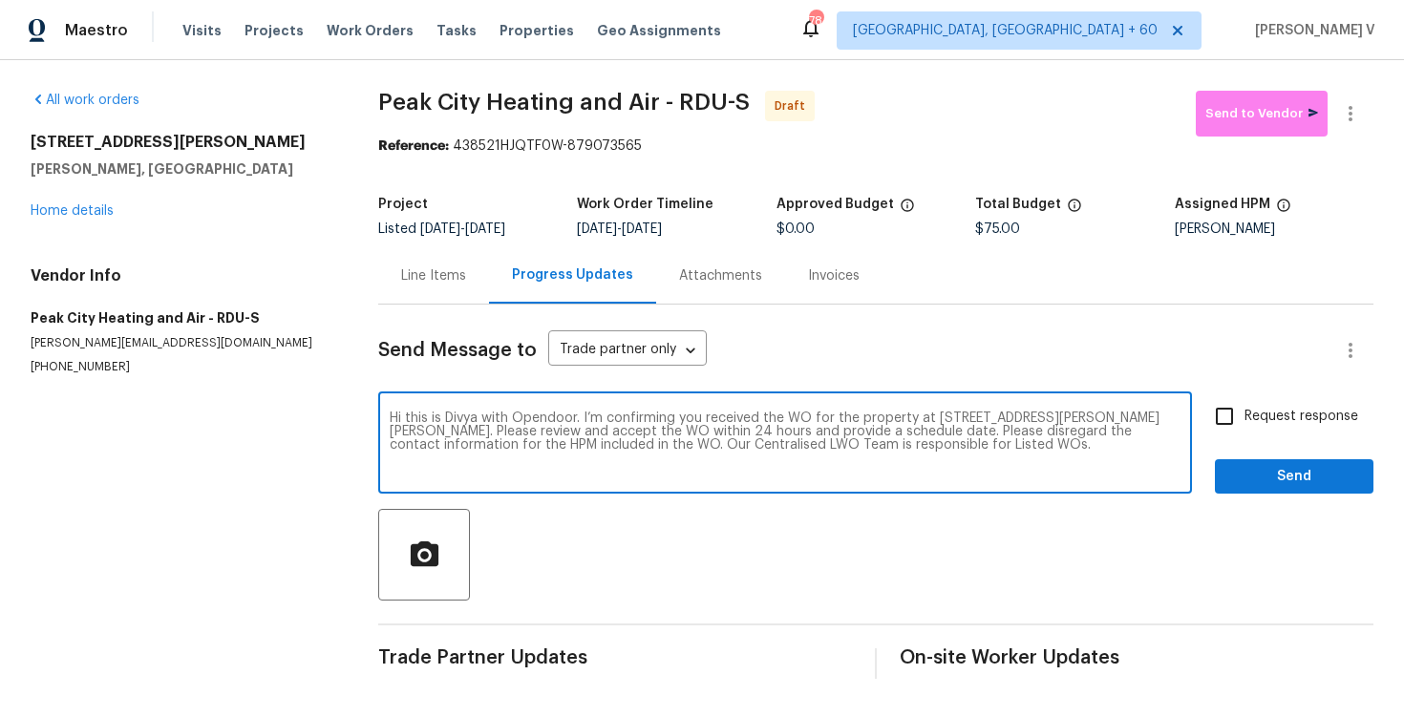
checkbox input "true"
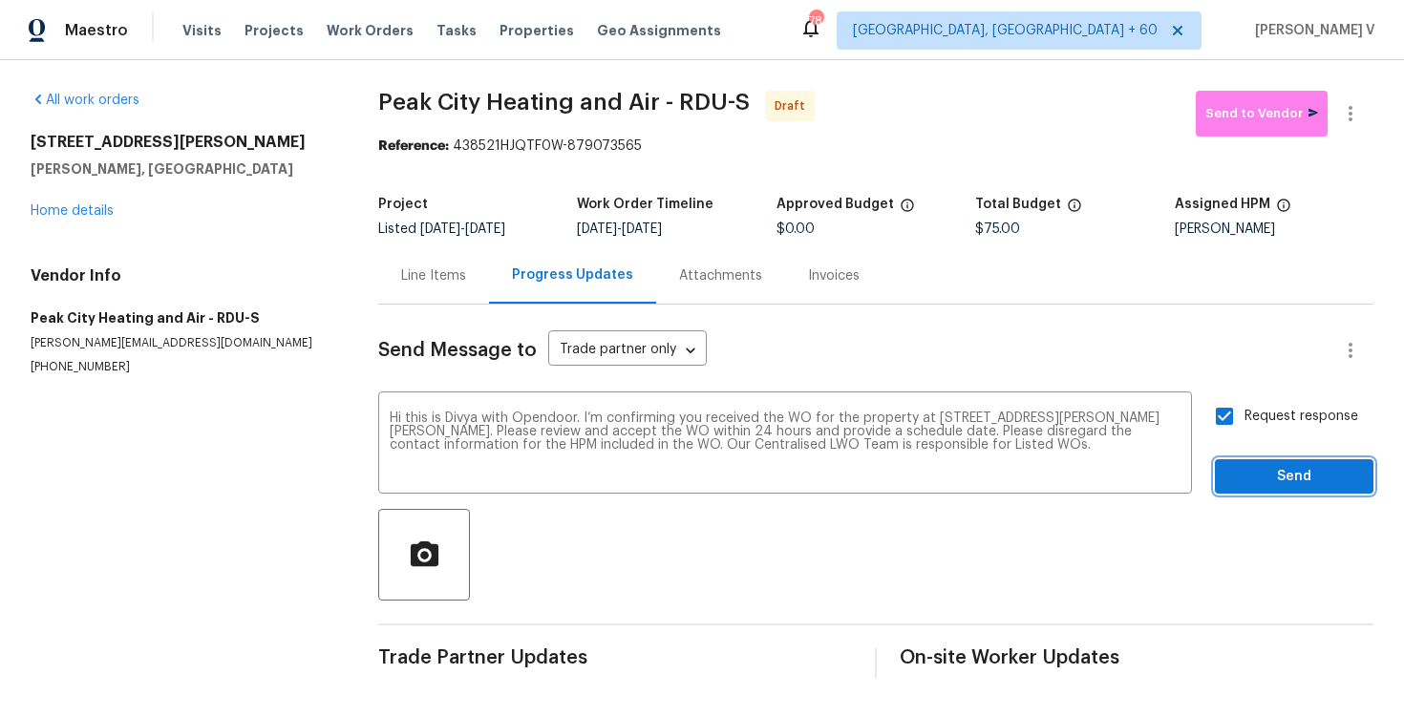
click at [1268, 465] on span "Send" at bounding box center [1295, 477] width 128 height 24
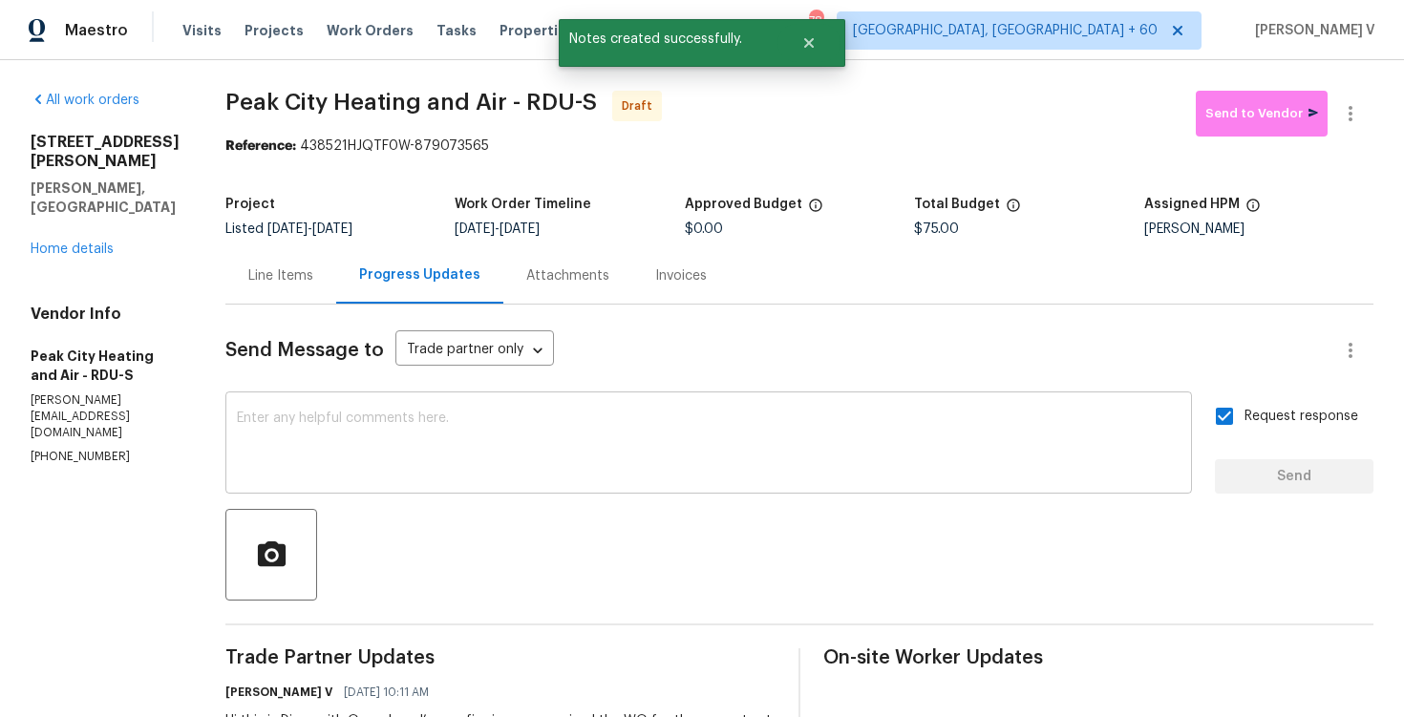
click at [541, 444] on textarea at bounding box center [709, 445] width 944 height 67
paste textarea "Attention All Work Orders must include before-photos (both close-up and wide-an…"
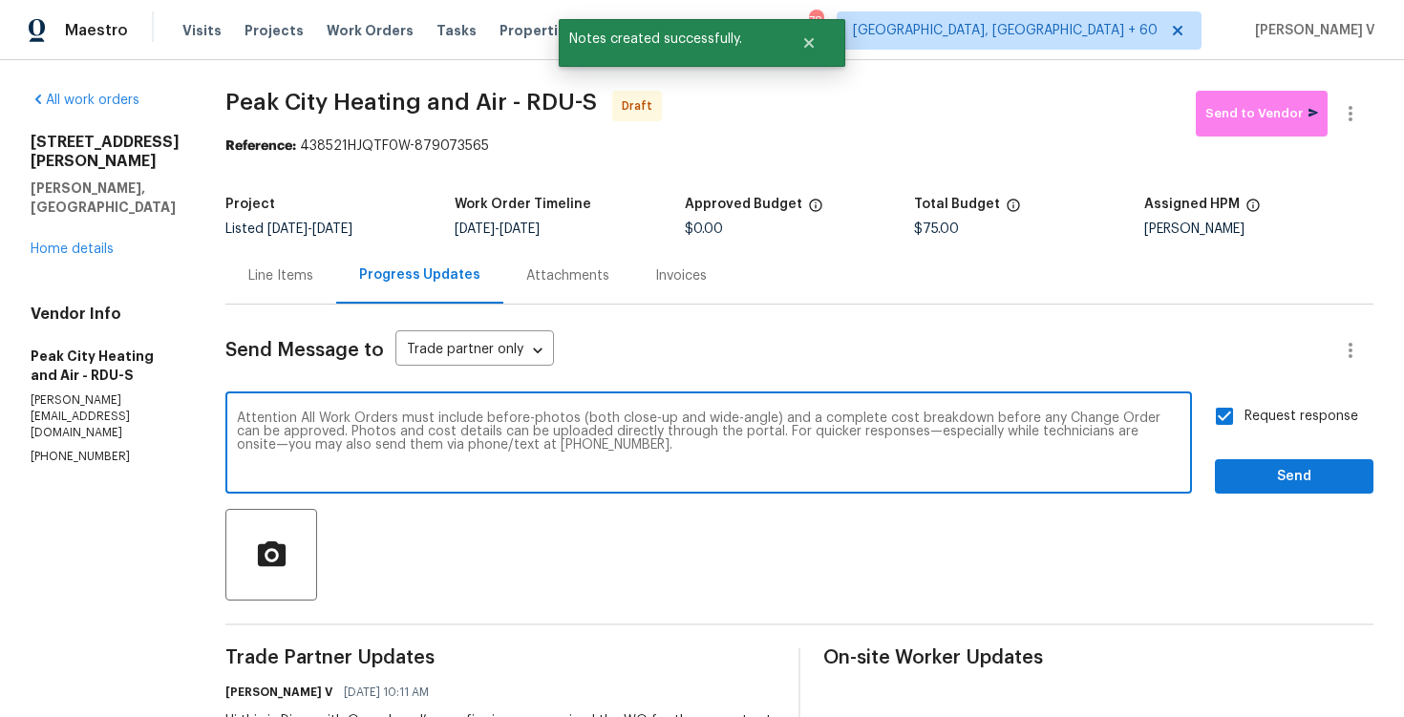
type textarea "Attention All Work Orders must include before-photos (both close-up and wide-an…"
click at [1271, 482] on span "Send" at bounding box center [1295, 477] width 128 height 24
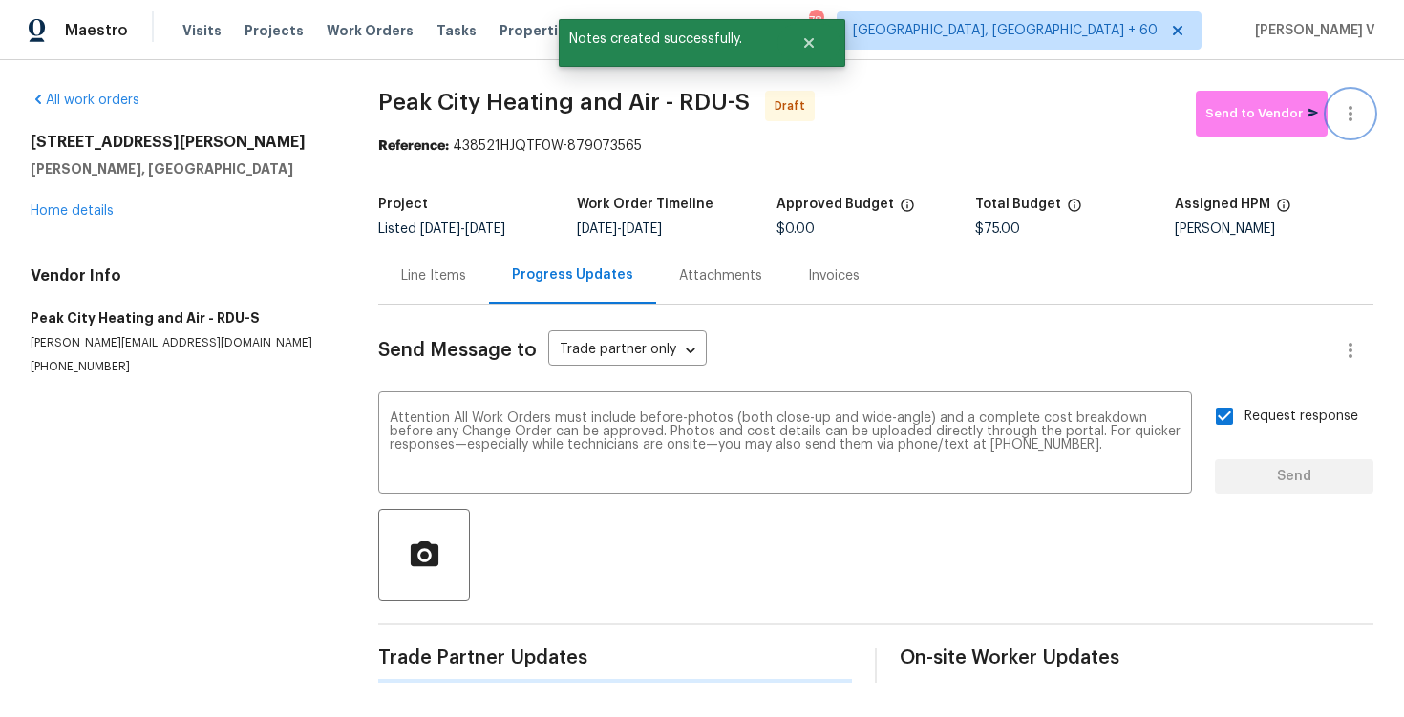
click at [1345, 116] on icon "button" at bounding box center [1350, 113] width 23 height 23
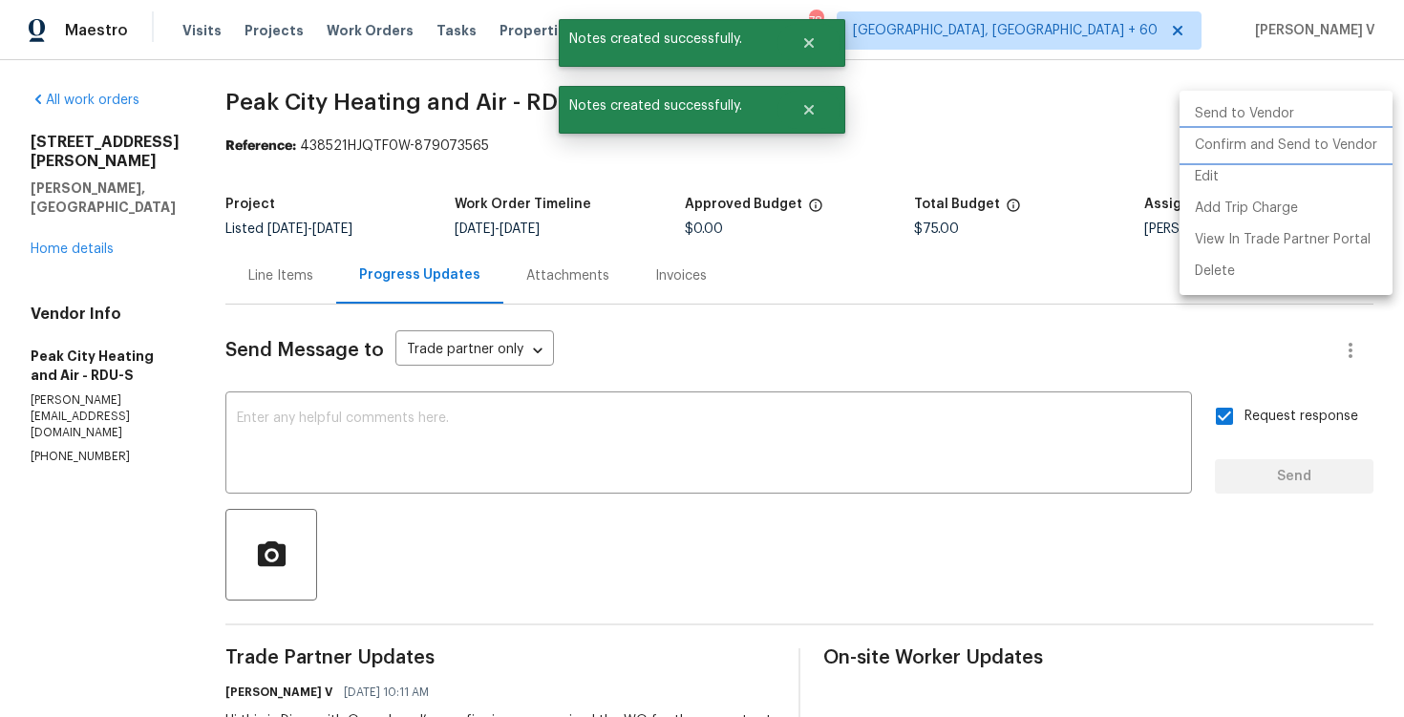
click at [1210, 150] on li "Confirm and Send to Vendor" at bounding box center [1286, 146] width 213 height 32
click at [230, 198] on div at bounding box center [702, 358] width 1404 height 717
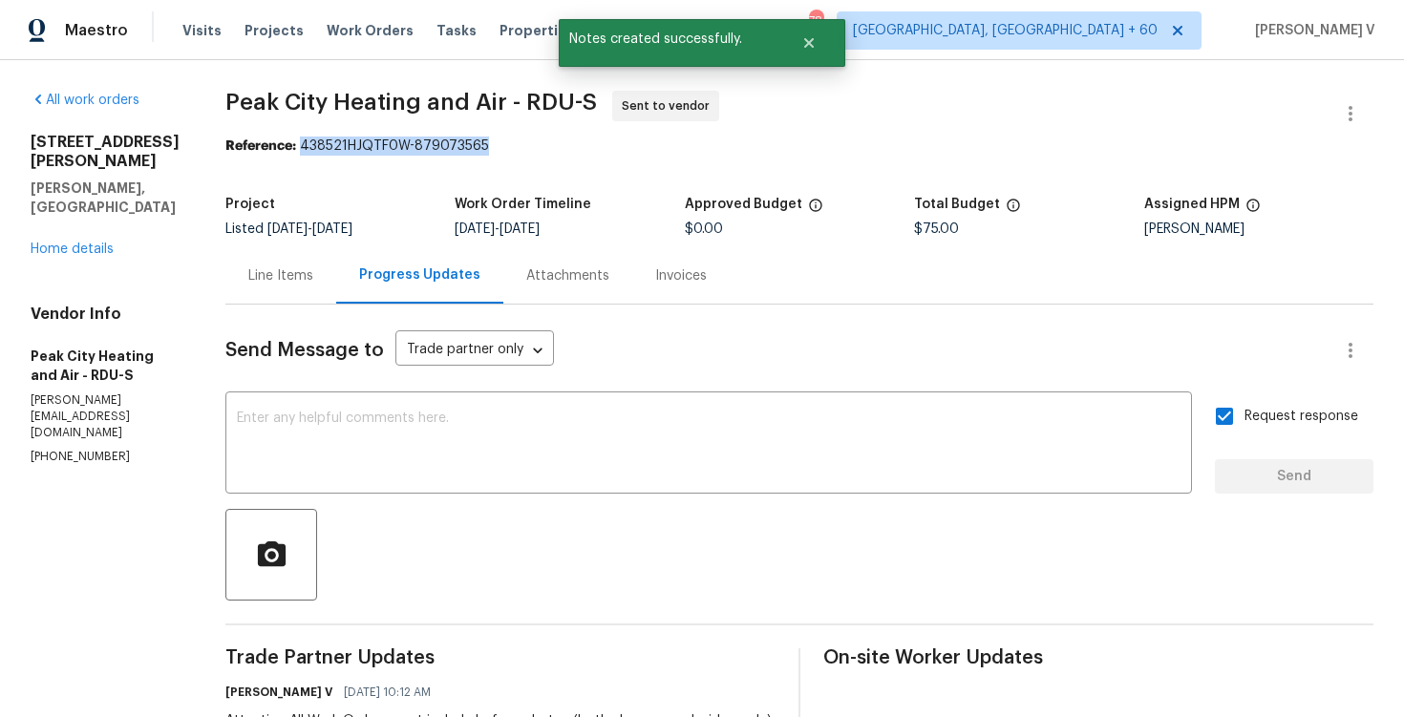
drag, startPoint x: 302, startPoint y: 141, endPoint x: 697, endPoint y: 149, distance: 395.6
click at [701, 149] on div "Reference: 438521HJQTF0W-879073565" at bounding box center [799, 146] width 1148 height 19
copy div "438521HJQTF0W-879073565"
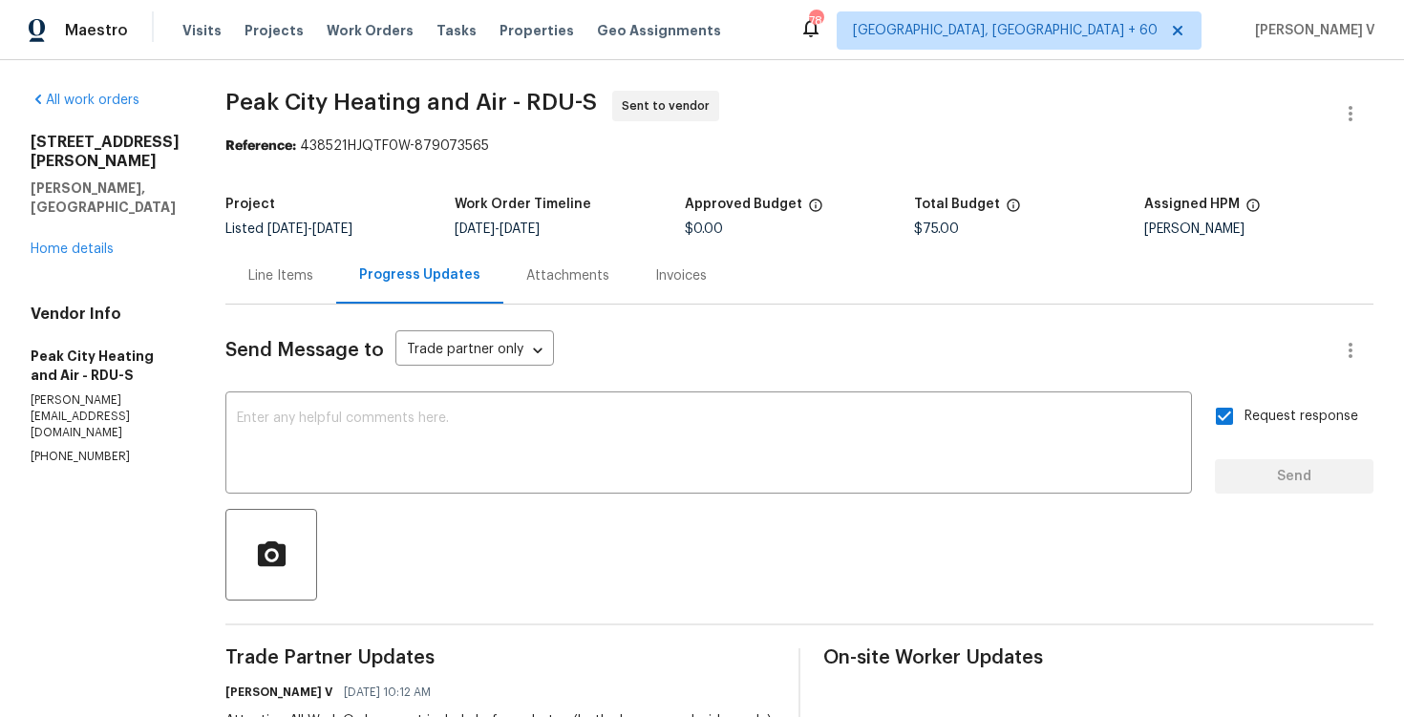
click at [80, 243] on div "All work orders 521 Lake Gaston Dr Fuquay Varina, NC 27526 Home details Vendor …" at bounding box center [105, 278] width 149 height 375
click at [91, 243] on link "Home details" at bounding box center [72, 249] width 83 height 13
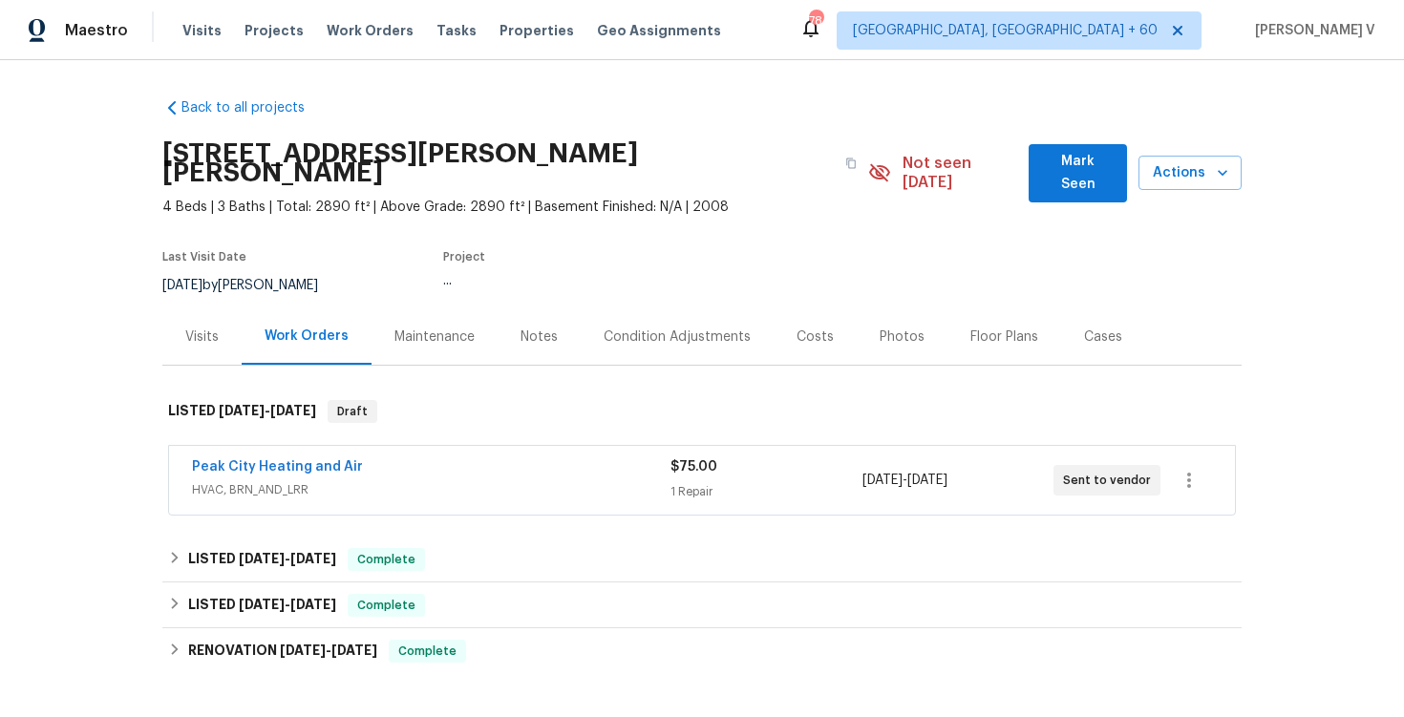
drag, startPoint x: 172, startPoint y: 460, endPoint x: 492, endPoint y: 439, distance: 320.8
click at [492, 446] on div "Peak City Heating and Air HVAC, BRN_AND_LRR $75.00 1 Repair 10/14/2025 - 10/16/…" at bounding box center [702, 480] width 1066 height 69
click at [382, 458] on div "Peak City Heating and Air" at bounding box center [431, 469] width 479 height 23
click at [382, 447] on div "Peak City Heating and Air HVAC, BRN_AND_LRR $75.00 1 Repair 10/14/2025 - 10/16/…" at bounding box center [702, 480] width 1066 height 69
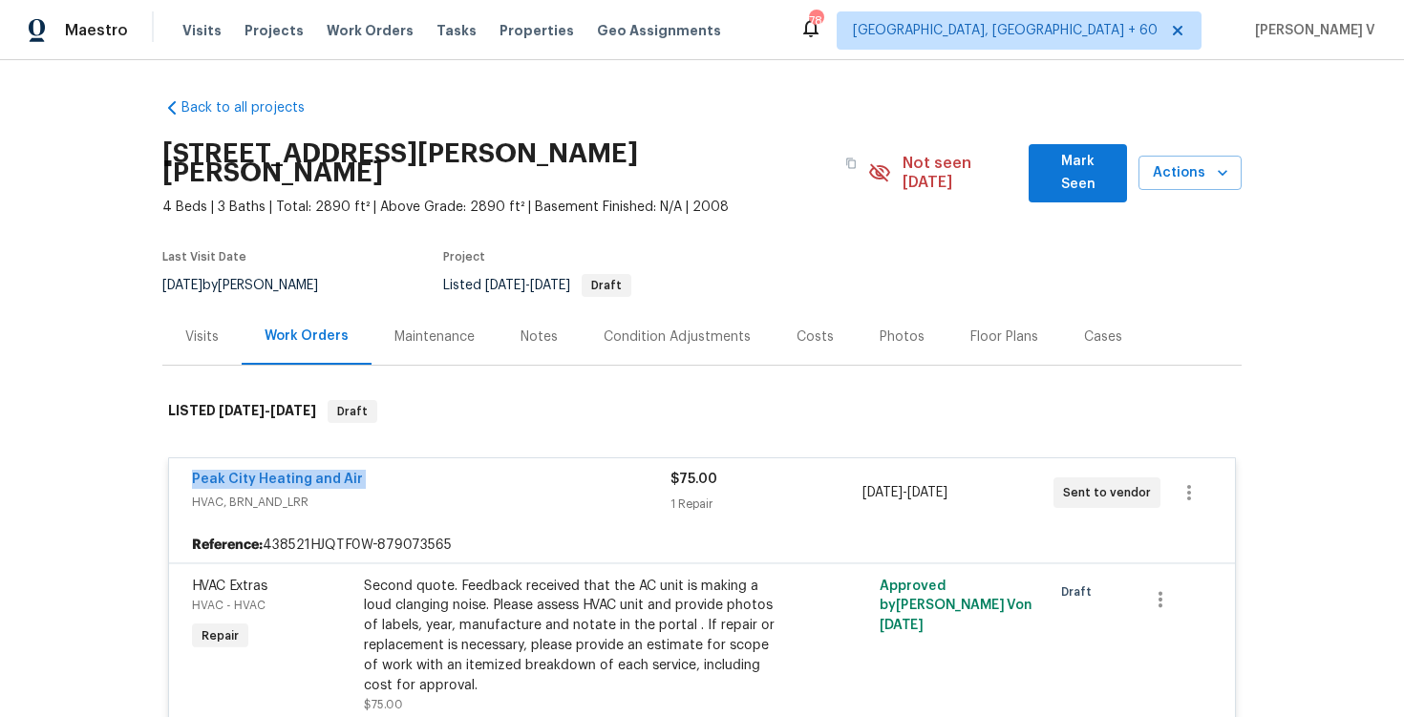
click at [382, 459] on div "Peak City Heating and Air HVAC, BRN_AND_LRR $75.00 1 Repair 10/14/2025 - 10/16/…" at bounding box center [702, 493] width 1066 height 69
copy link "Peak City Heating and Air"
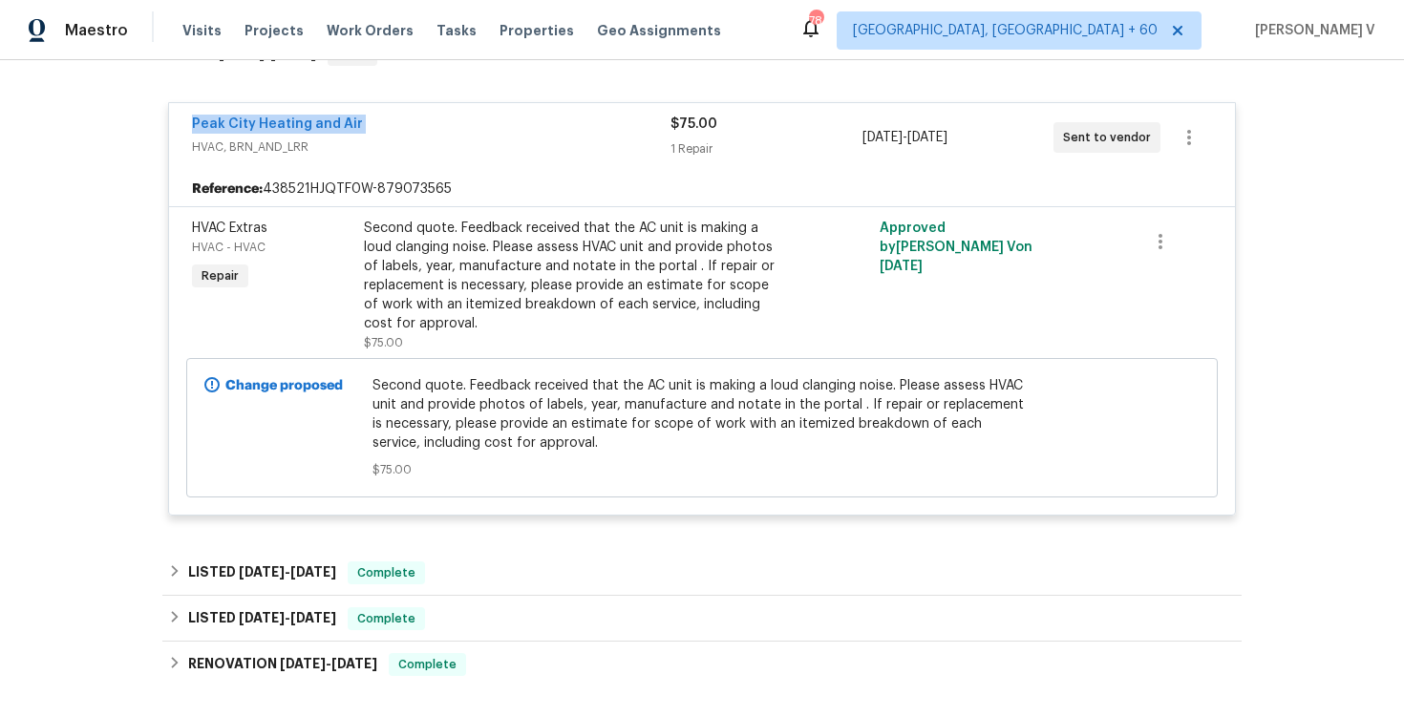
scroll to position [455, 0]
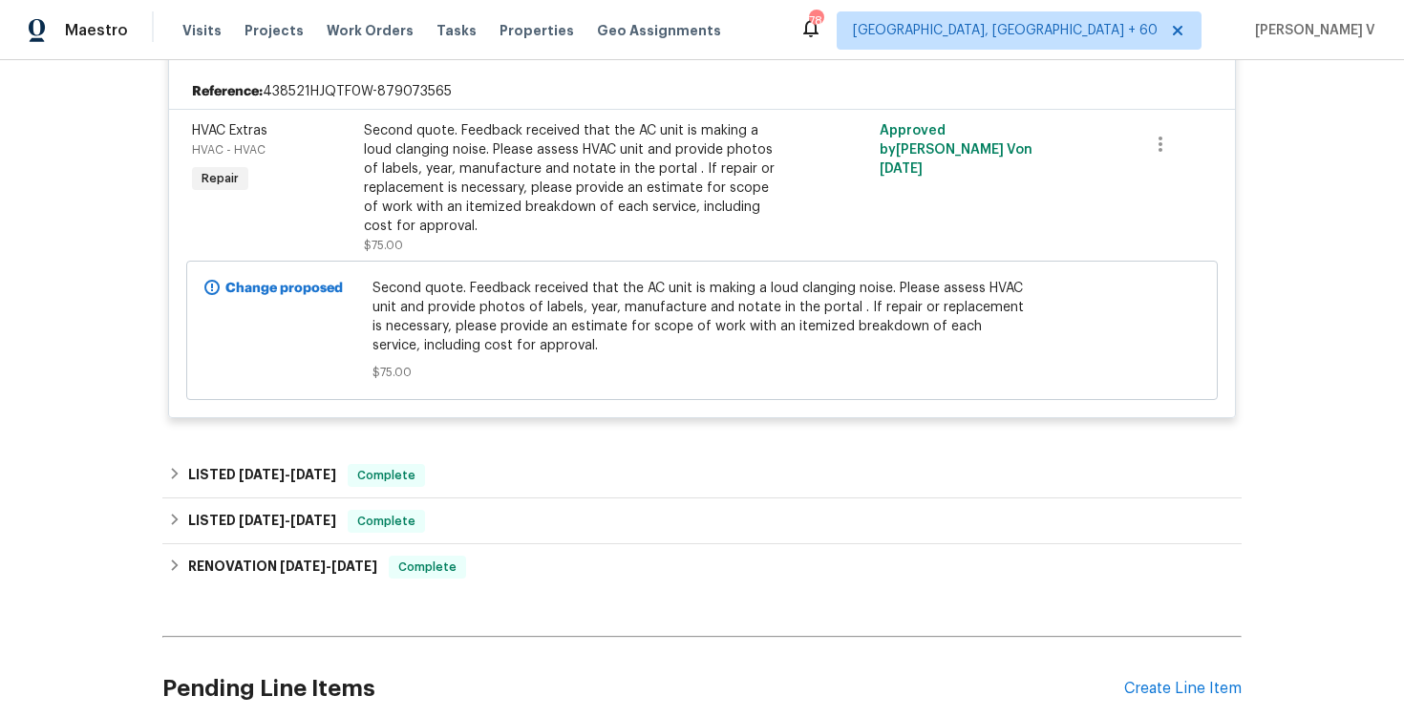
copy link "Peak City Heating and Air"
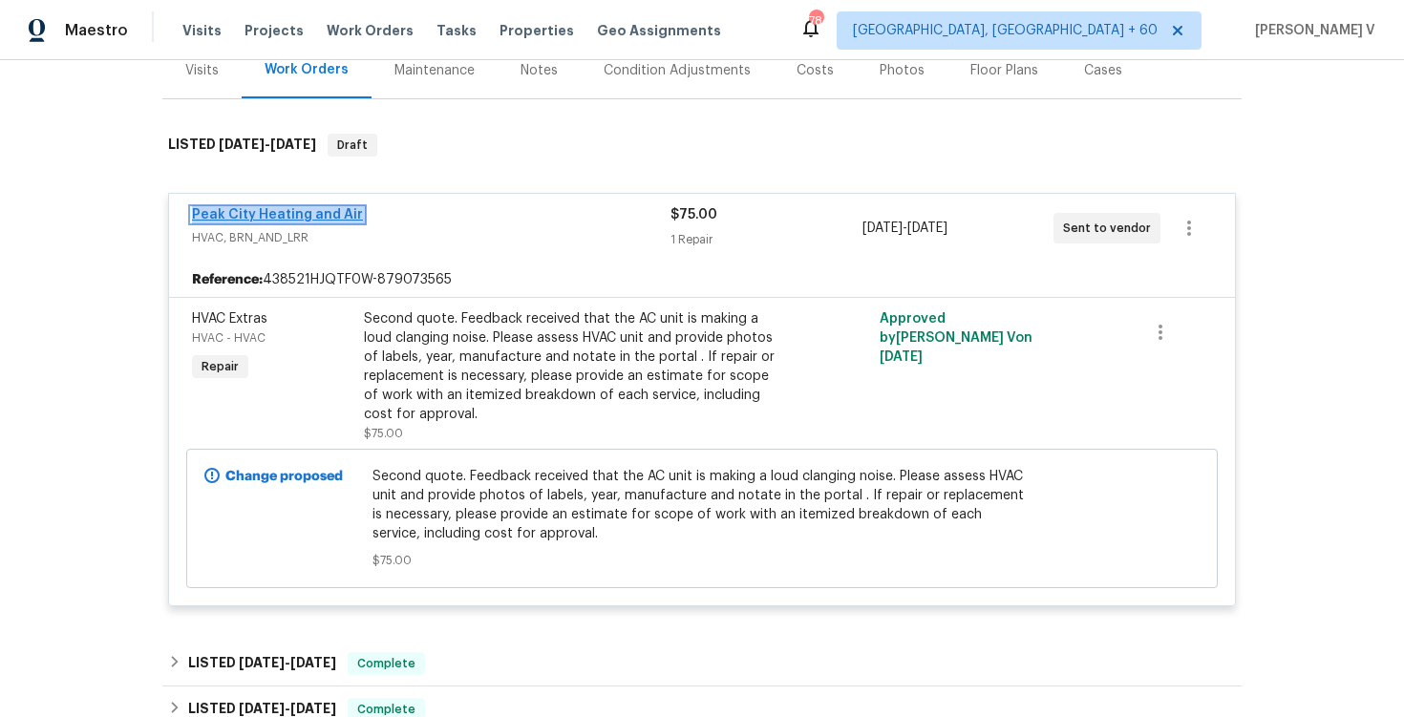
click at [217, 208] on link "Peak City Heating and Air" at bounding box center [277, 214] width 171 height 13
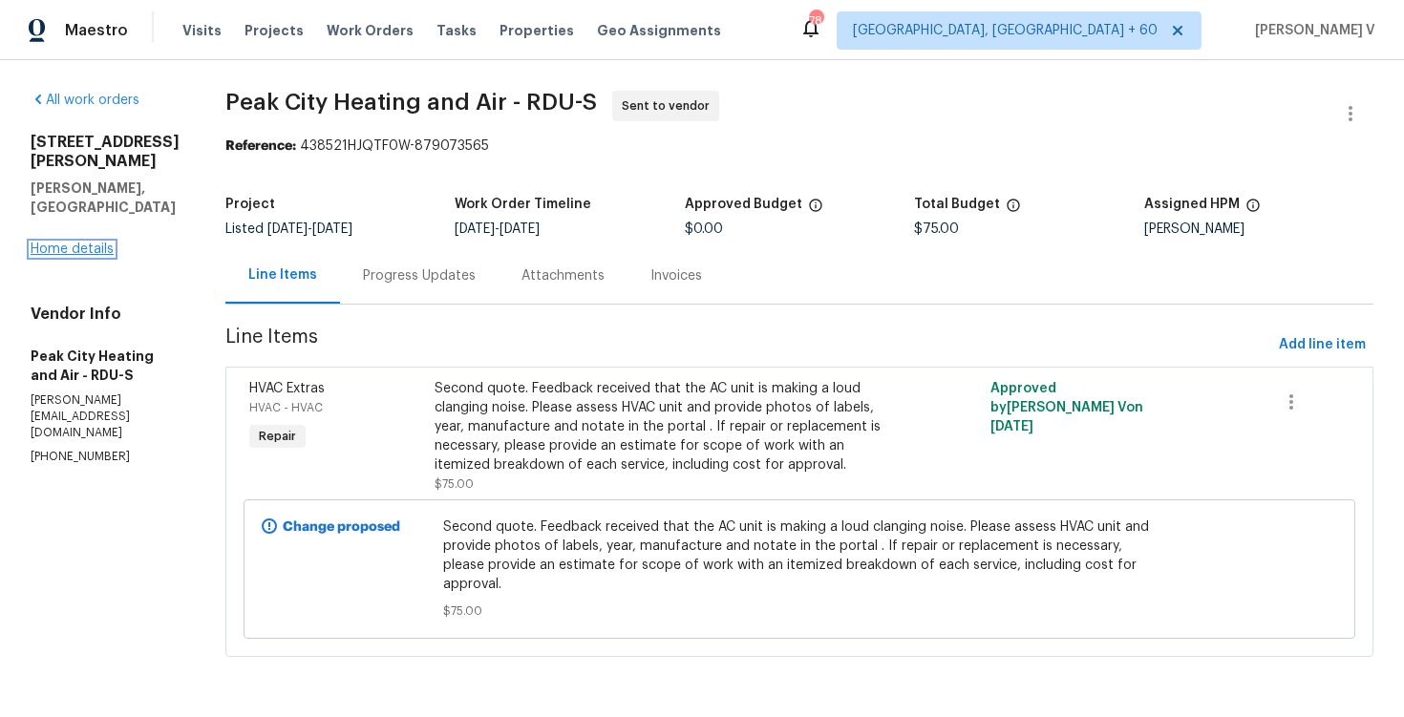
click at [80, 243] on link "Home details" at bounding box center [72, 249] width 83 height 13
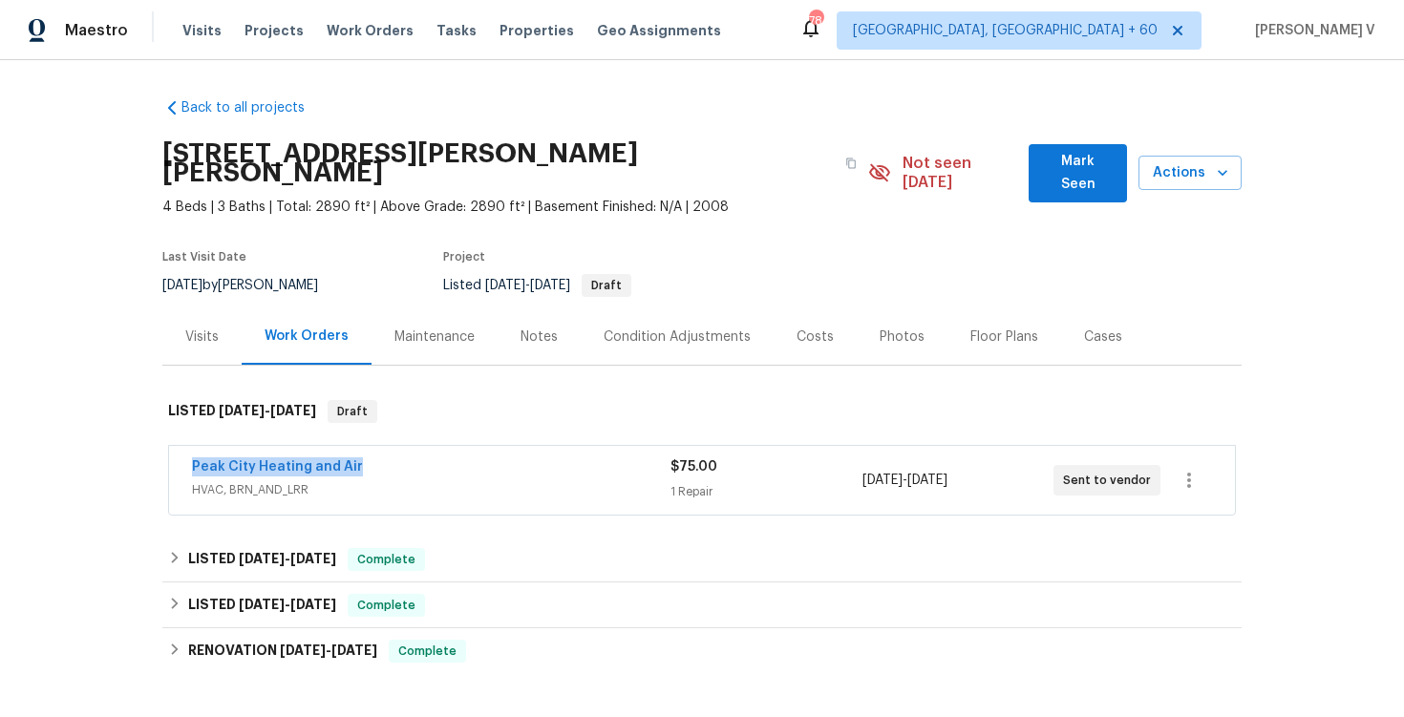
drag, startPoint x: 177, startPoint y: 452, endPoint x: 436, endPoint y: 452, distance: 258.9
click at [436, 452] on div "Peak City Heating and Air HVAC, BRN_AND_LRR $75.00 1 Repair 10/14/2025 - 10/16/…" at bounding box center [702, 480] width 1066 height 69
copy link "Peak City Heating and Air"
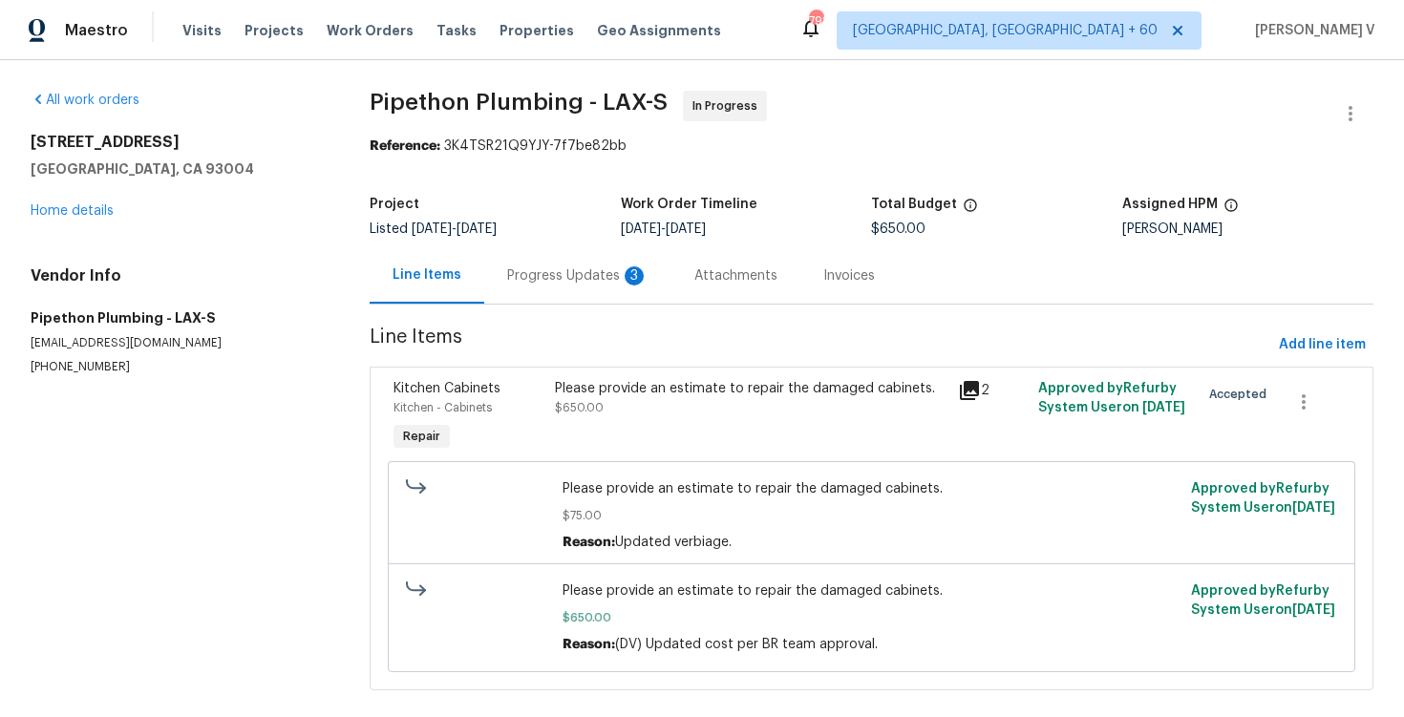
click at [521, 270] on div "Progress Updates 3" at bounding box center [577, 276] width 141 height 19
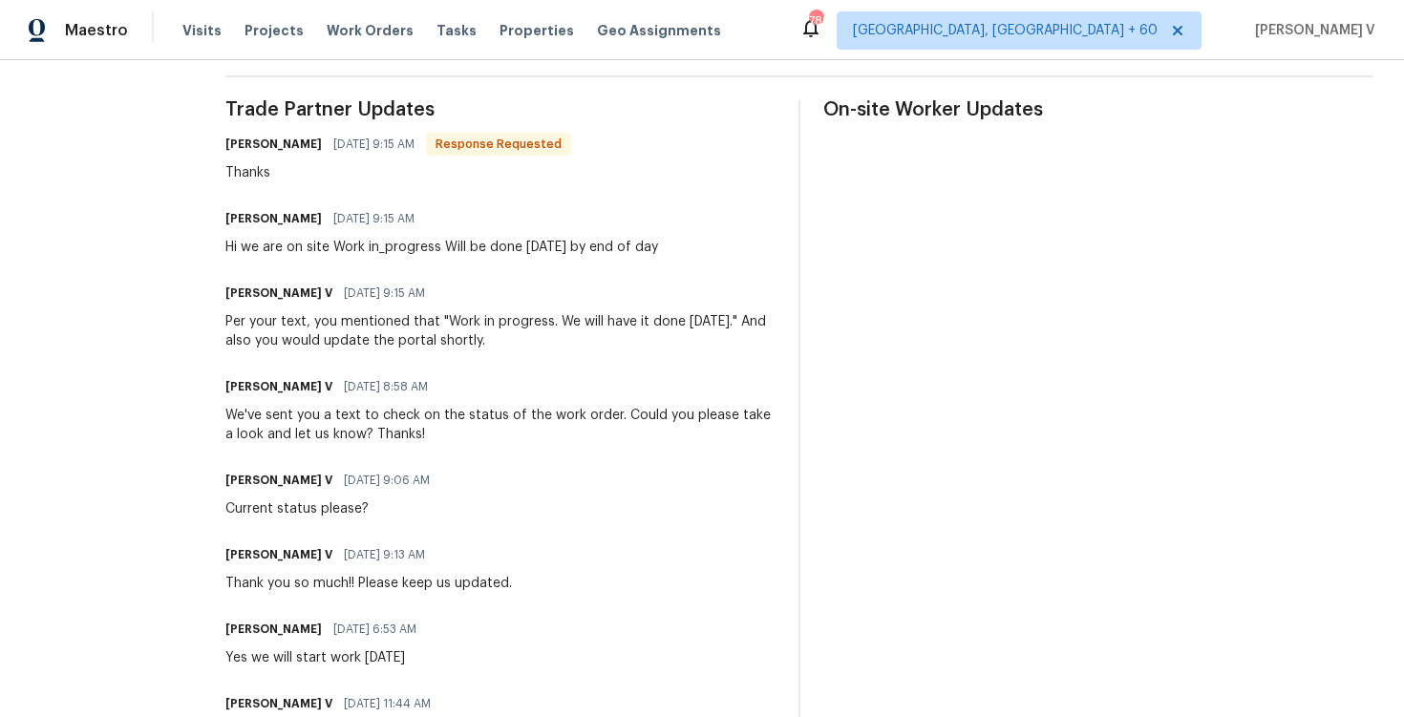
scroll to position [355, 0]
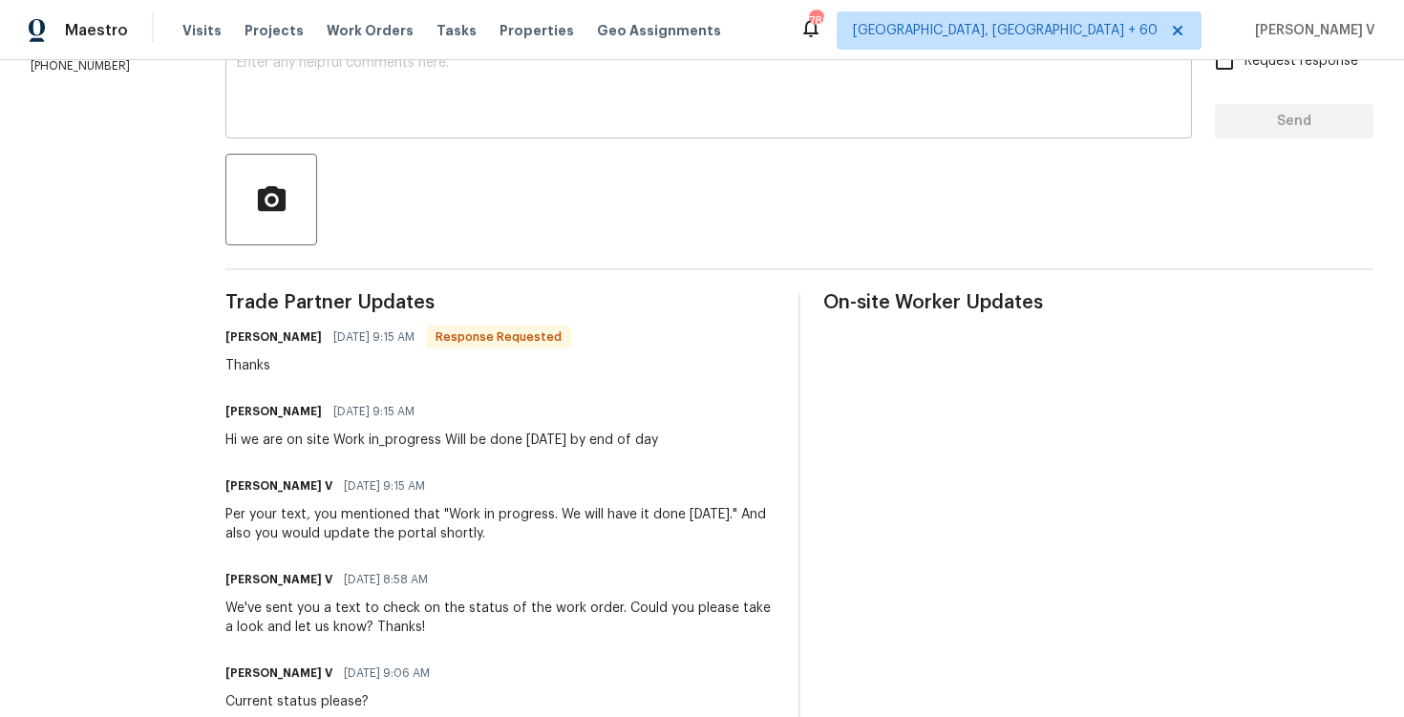
click at [438, 115] on textarea at bounding box center [709, 89] width 944 height 67
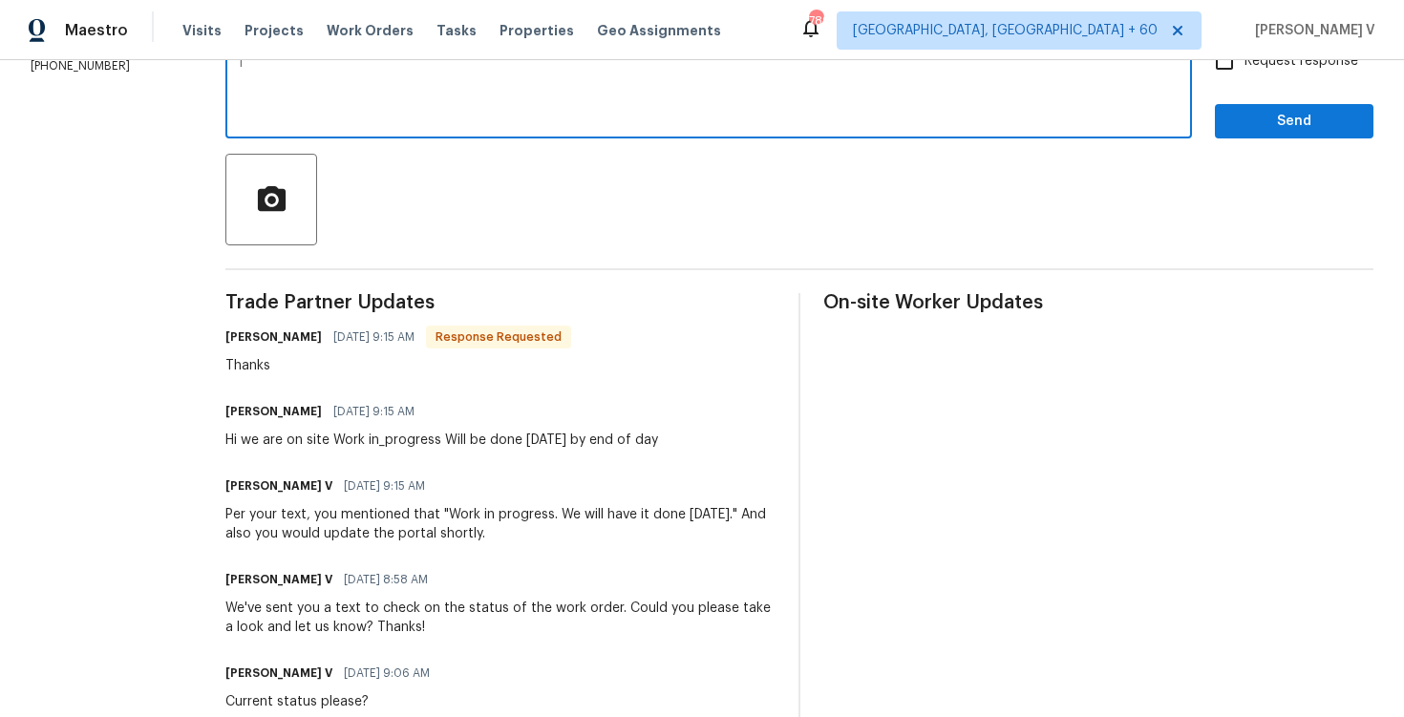
scroll to position [352, 0]
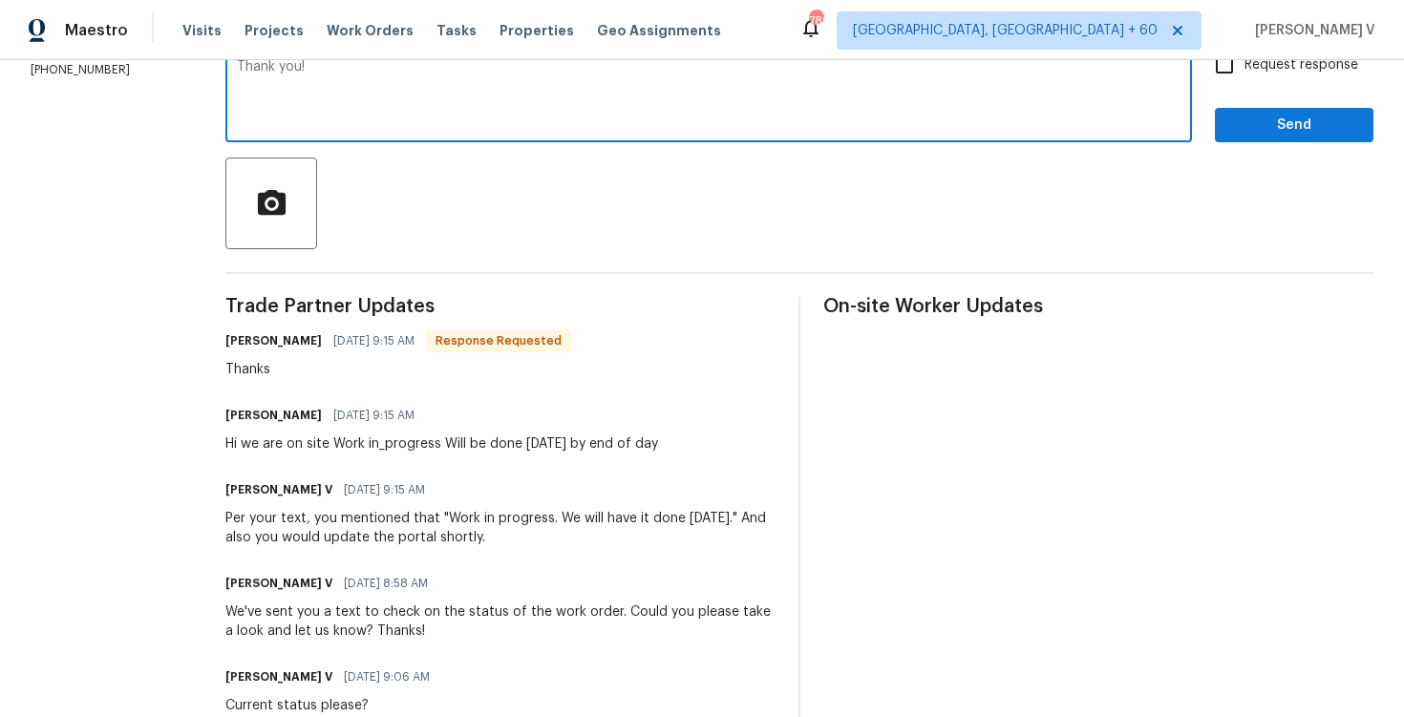
type textarea "Thank you!"
click at [1301, 108] on button "Send" at bounding box center [1294, 125] width 159 height 35
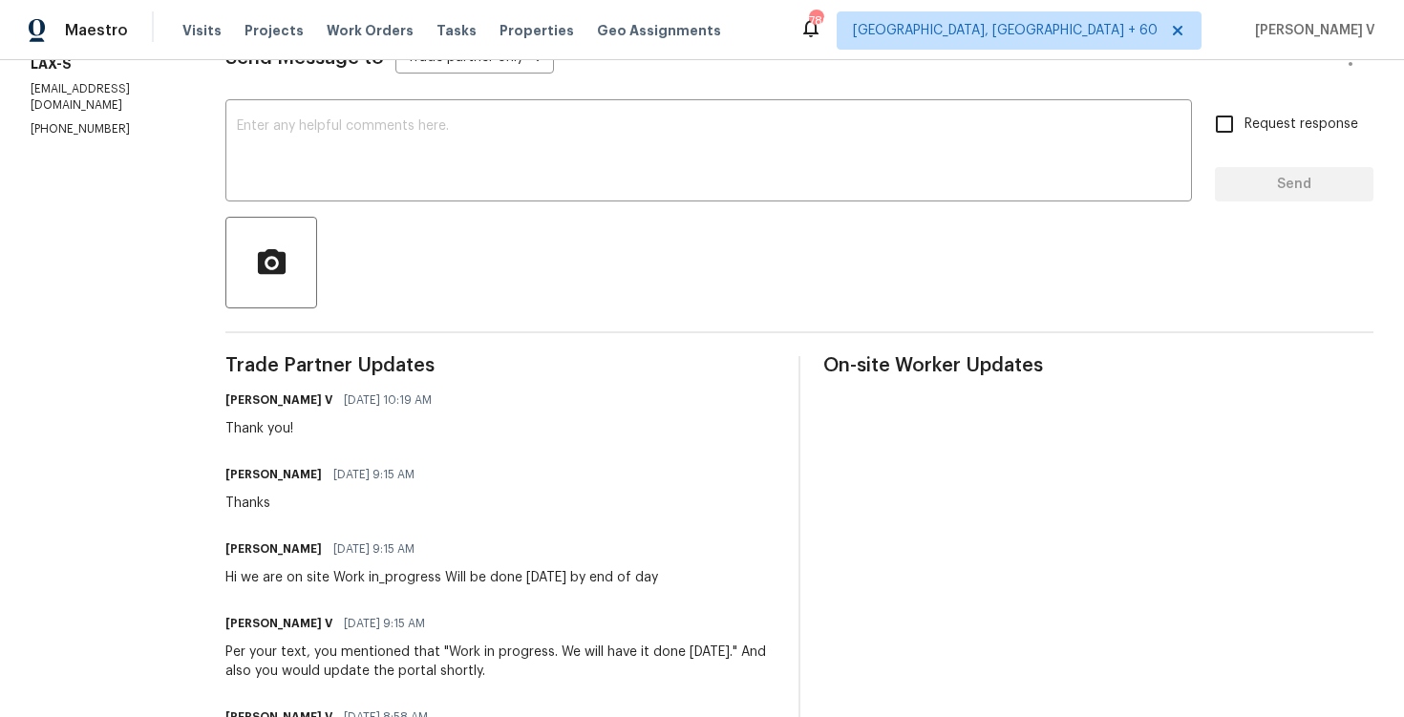
scroll to position [0, 0]
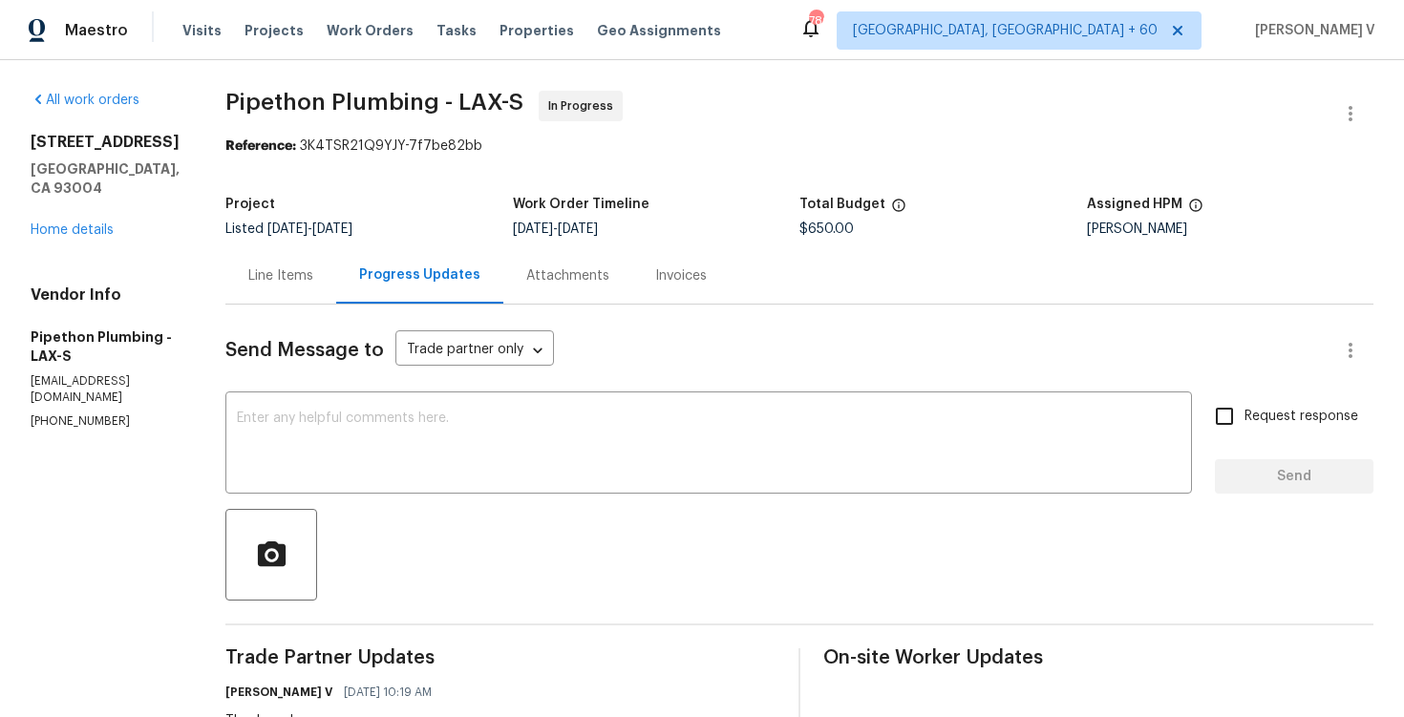
click at [79, 218] on div "1534 Pyramid Ave Ventura, CA 93004 Home details" at bounding box center [105, 186] width 149 height 107
click at [86, 224] on link "Home details" at bounding box center [72, 230] width 83 height 13
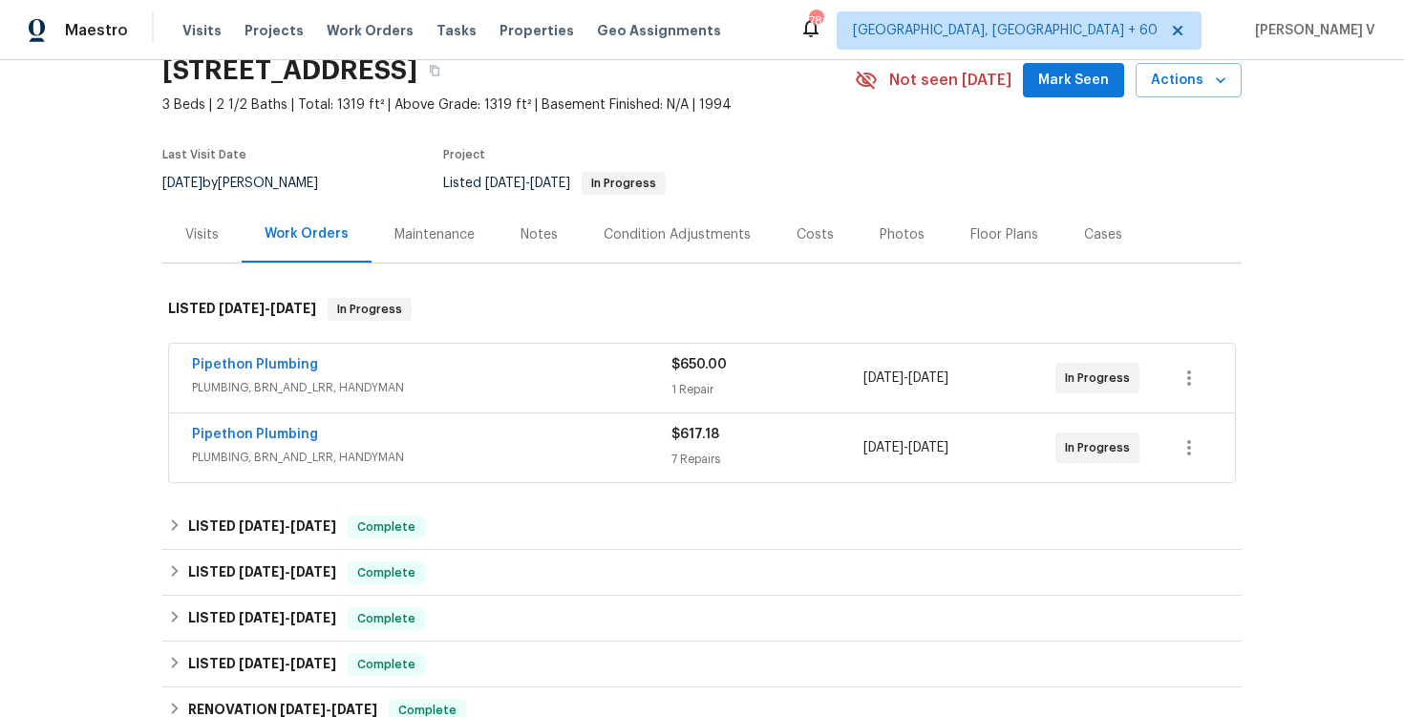
scroll to position [99, 0]
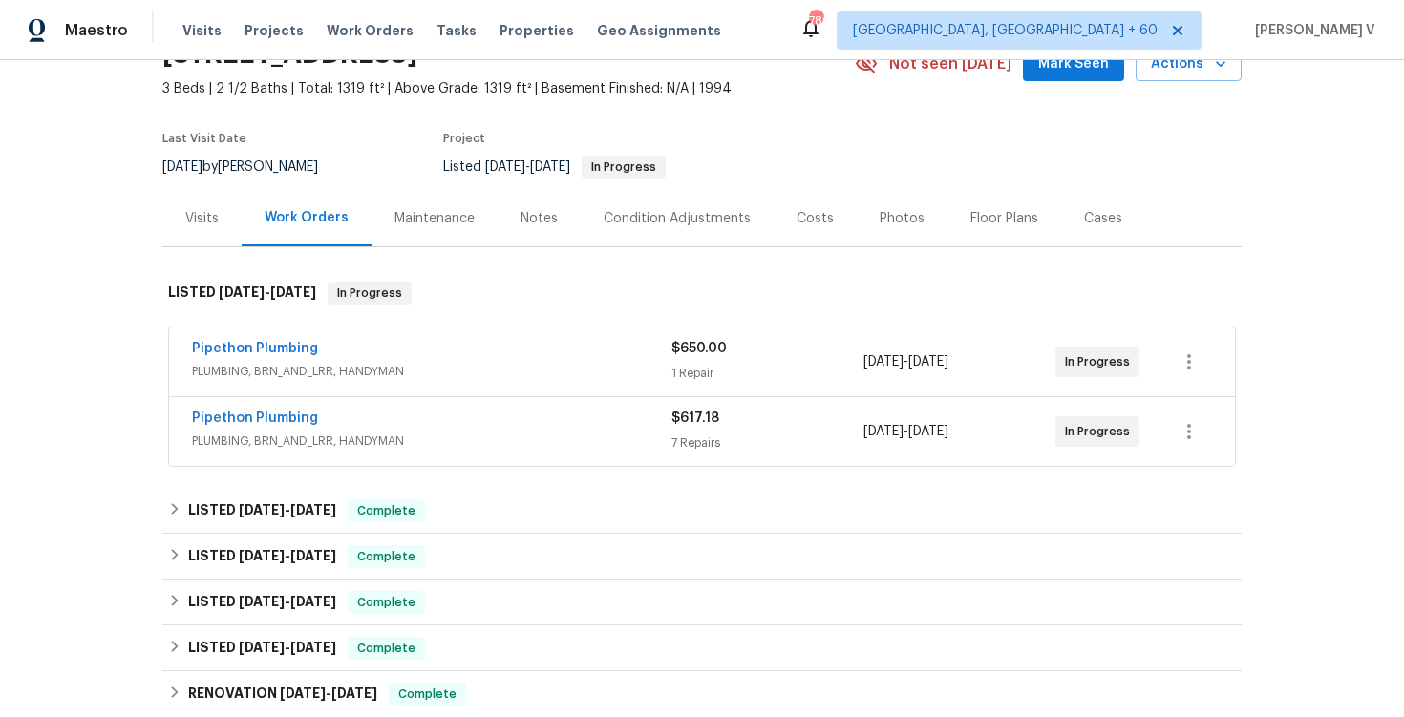
click at [436, 422] on div "Pipethon Plumbing" at bounding box center [432, 420] width 480 height 23
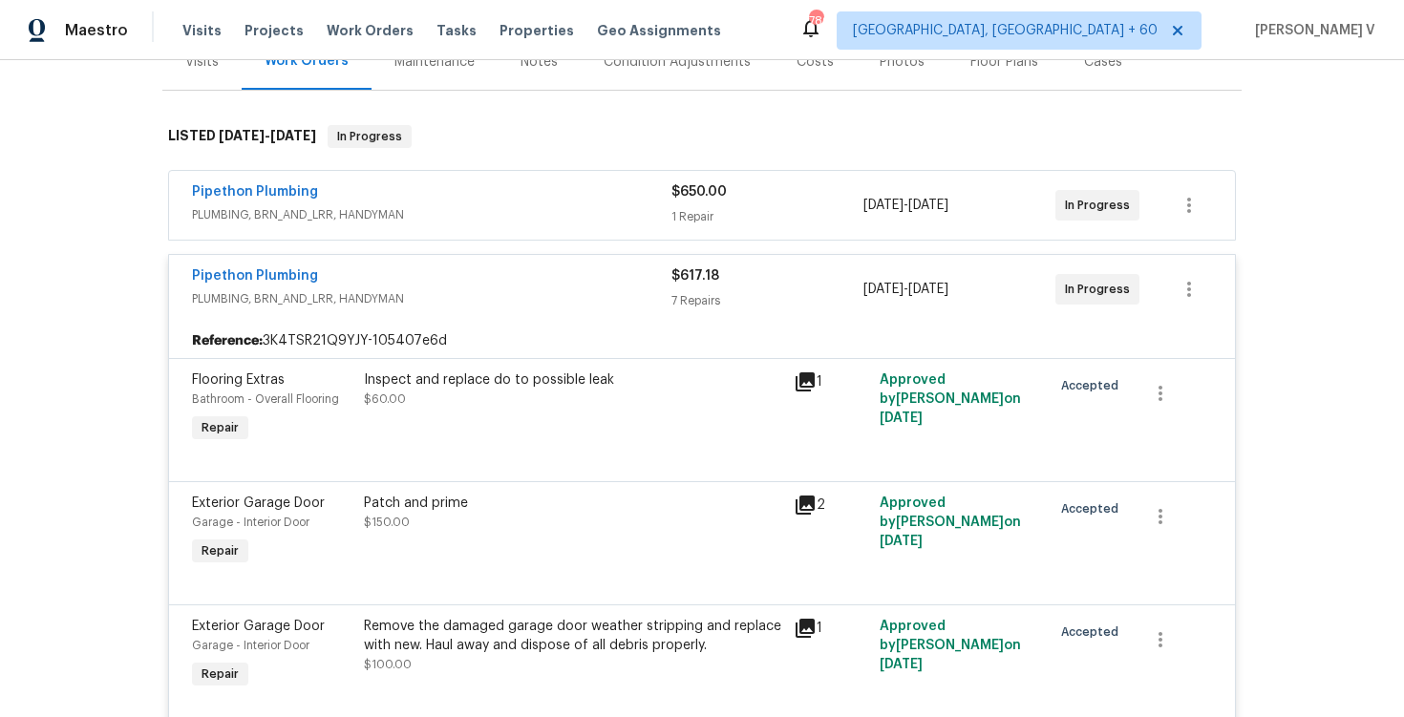
scroll to position [336, 0]
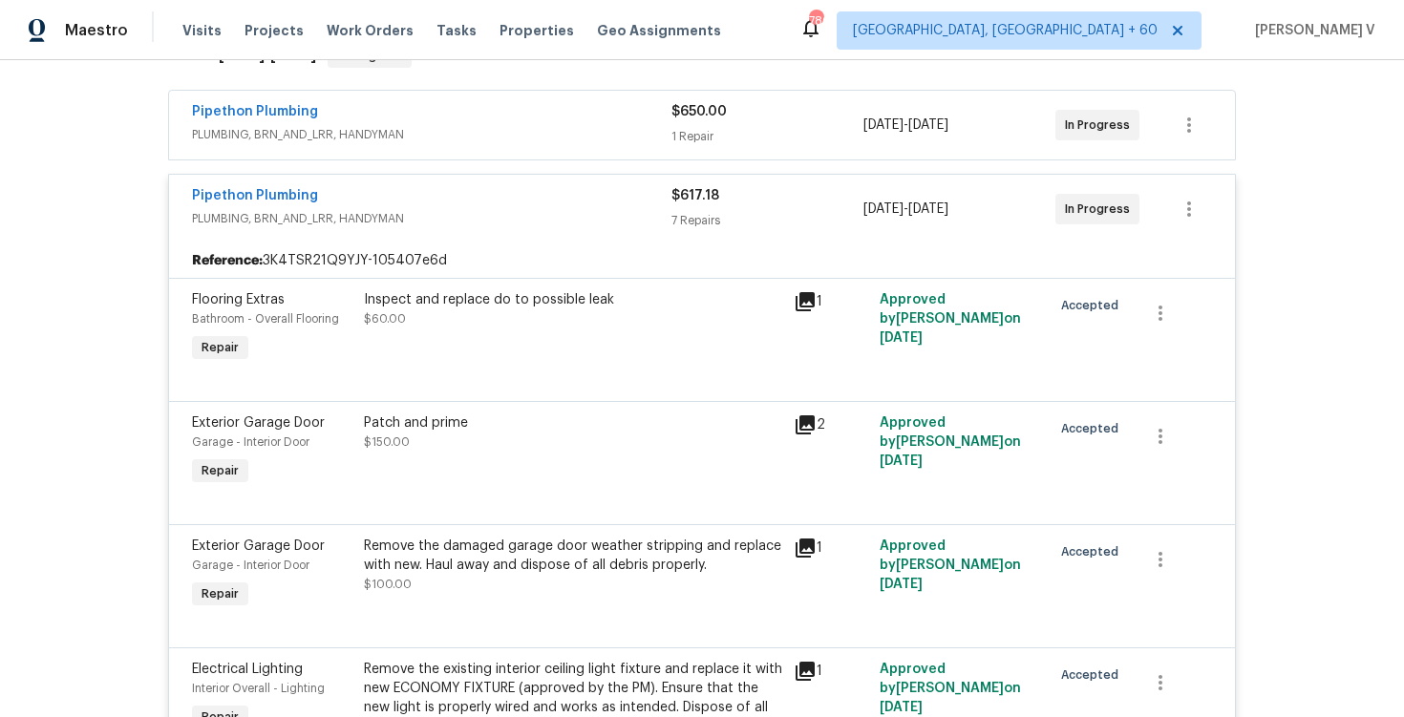
click at [537, 125] on div "Pipethon Plumbing" at bounding box center [432, 113] width 480 height 23
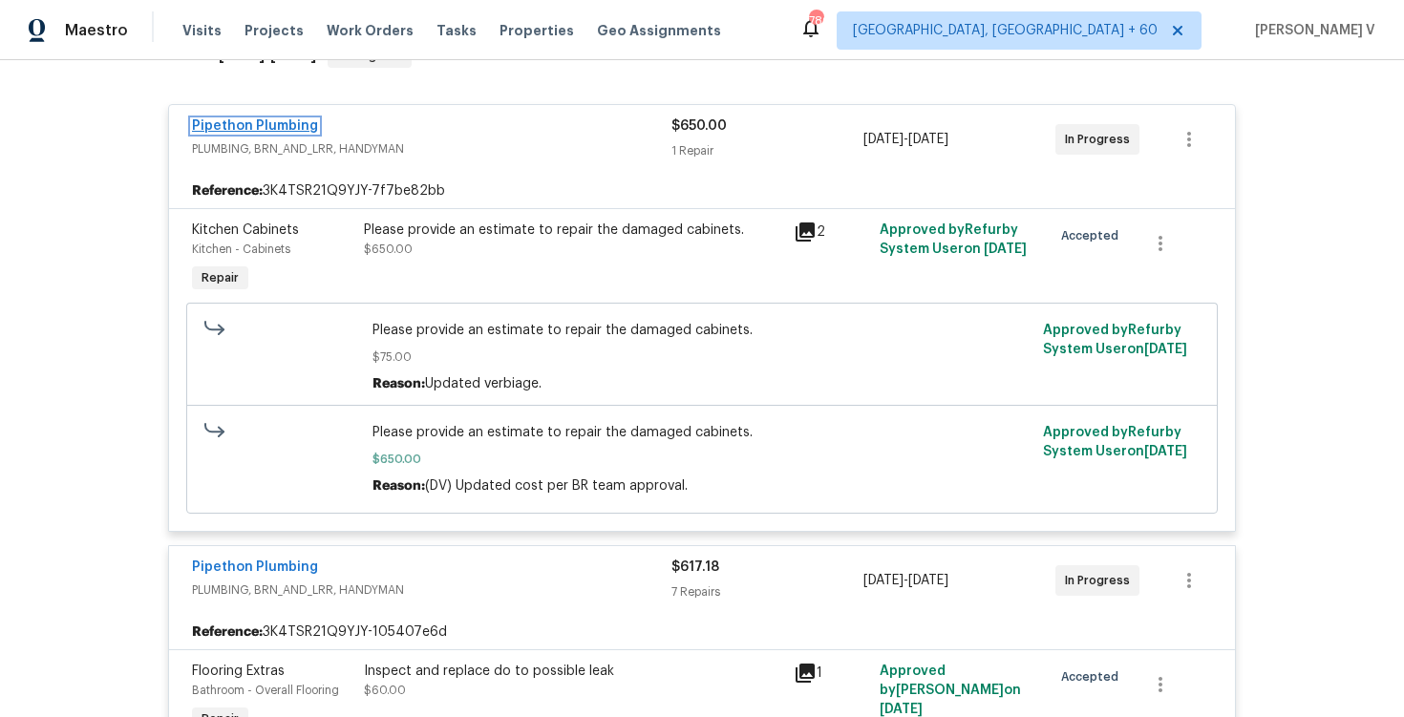
click at [293, 133] on link "Pipethon Plumbing" at bounding box center [255, 125] width 126 height 13
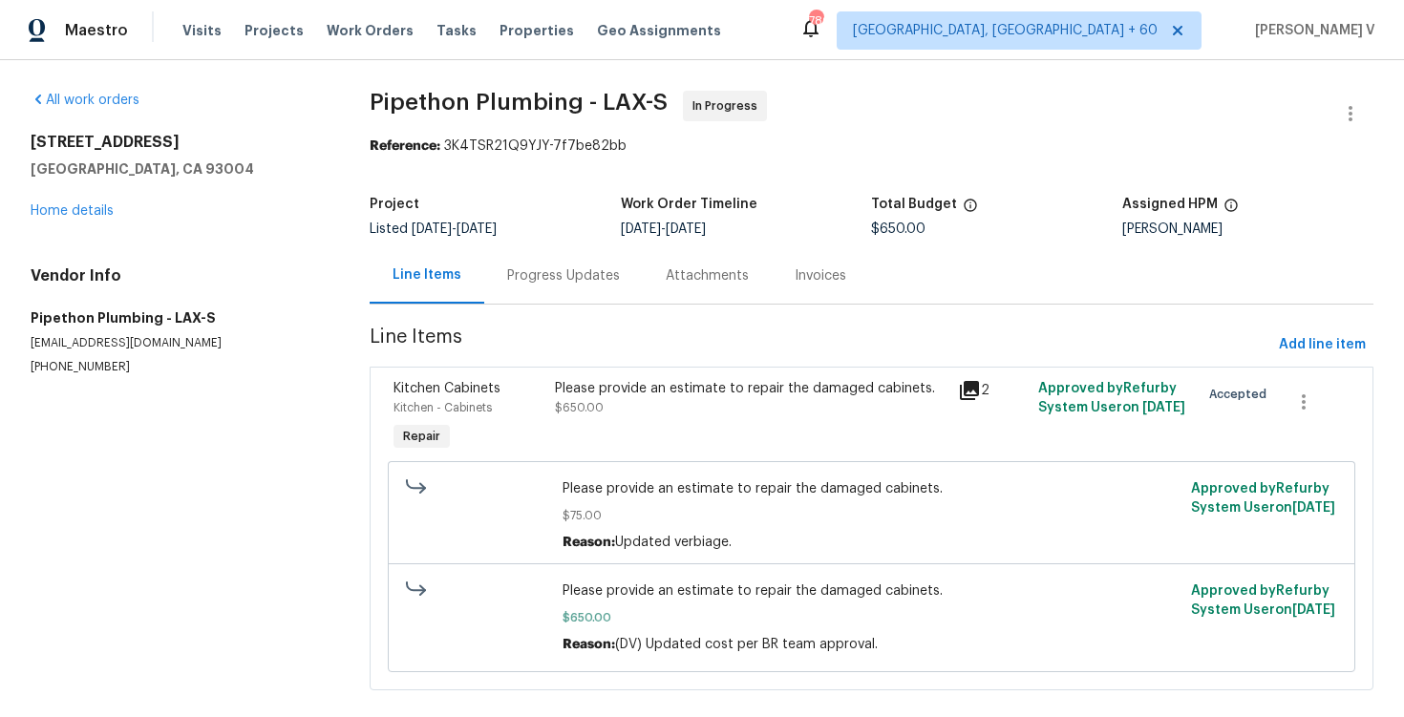
click at [465, 289] on div "Line Items" at bounding box center [427, 275] width 115 height 56
click at [512, 289] on div "Progress Updates" at bounding box center [563, 275] width 159 height 56
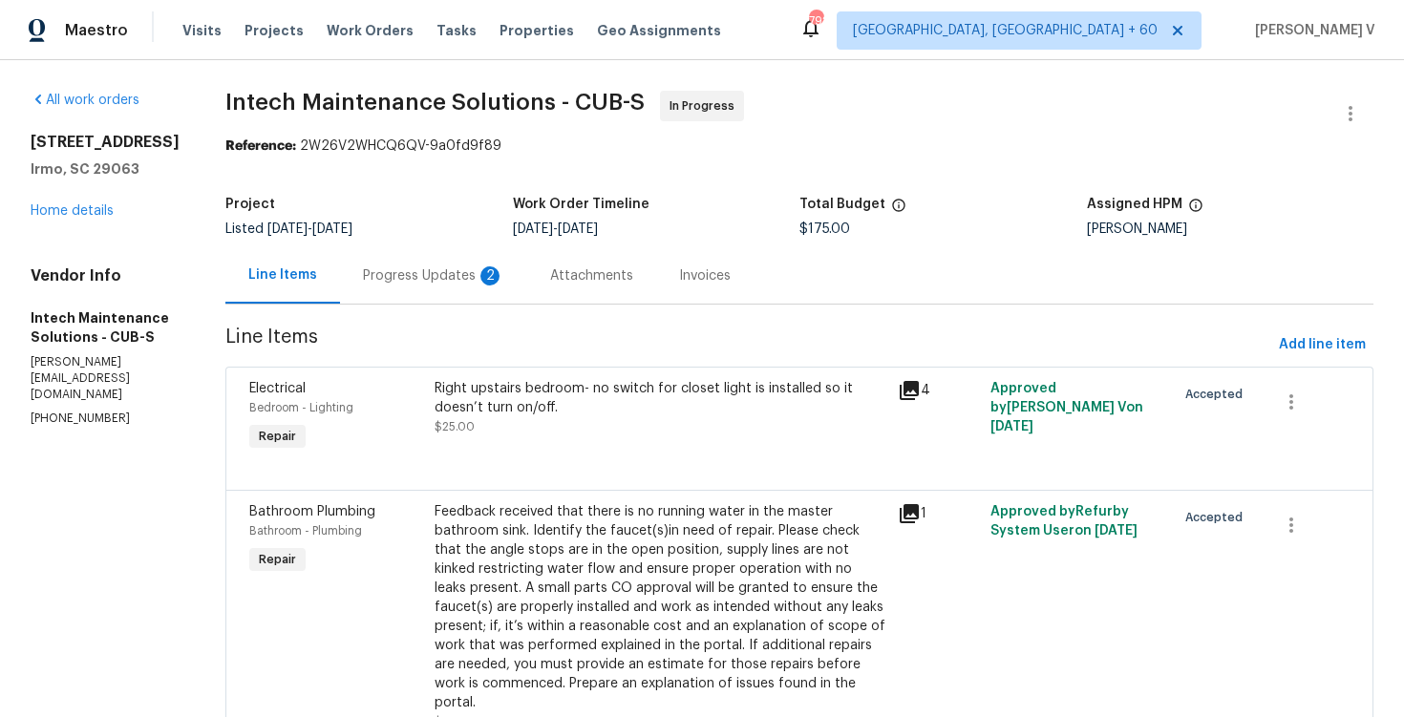
click at [469, 262] on div "Progress Updates 2" at bounding box center [433, 275] width 187 height 56
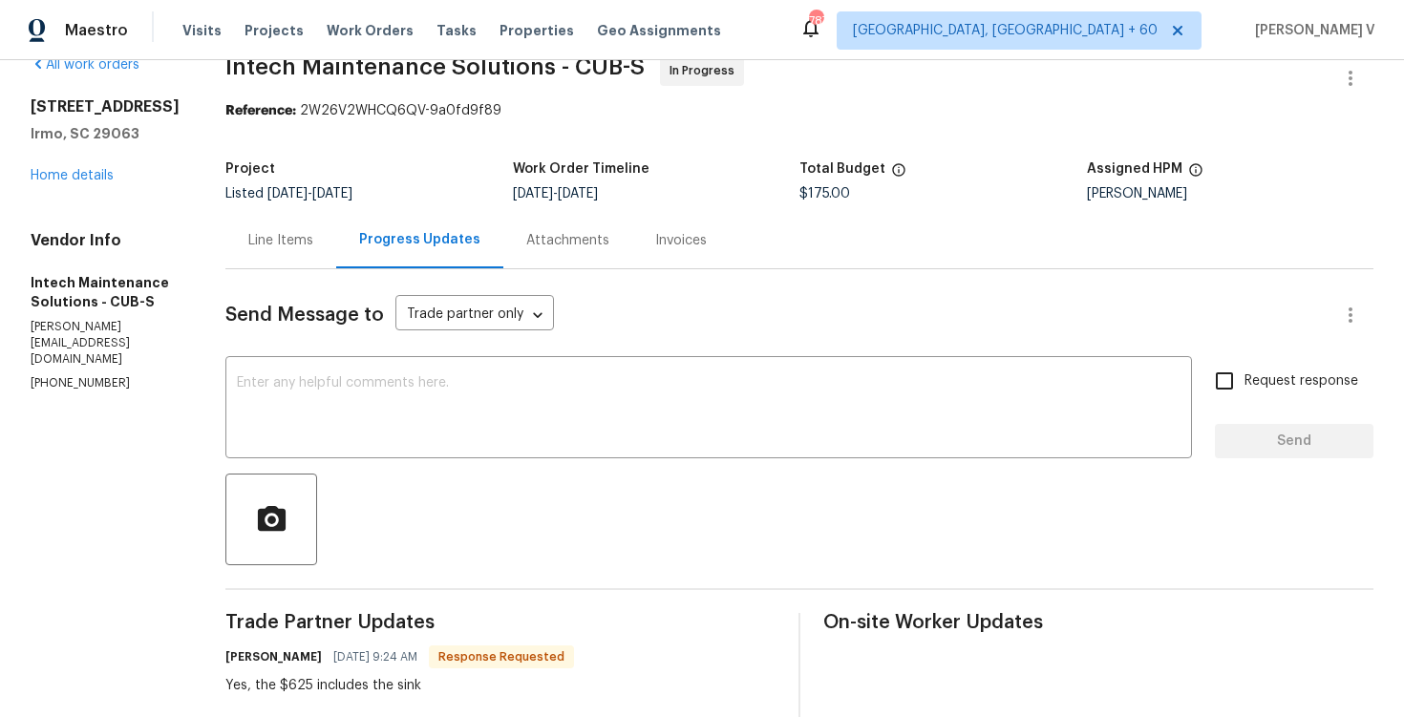
scroll to position [55, 0]
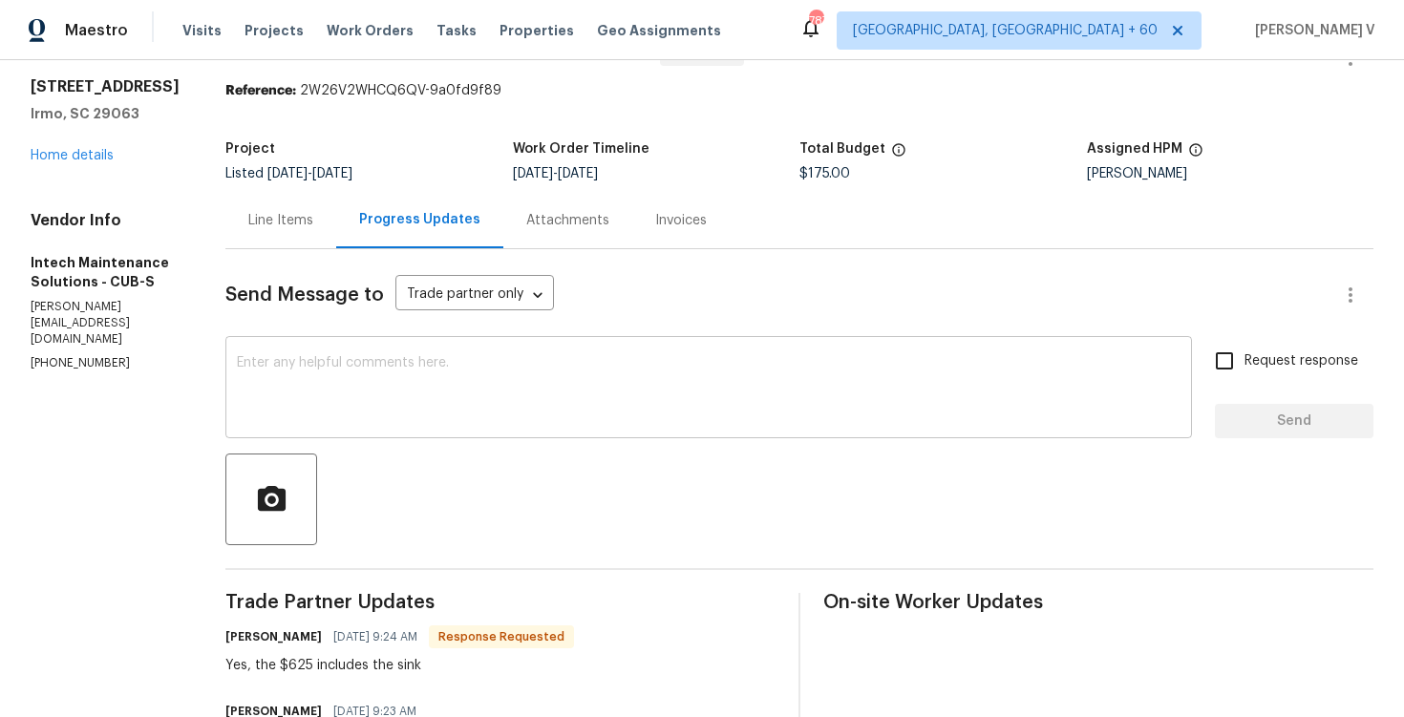
click at [311, 343] on div "x ​" at bounding box center [708, 389] width 967 height 97
click at [282, 238] on div "Line Items" at bounding box center [280, 220] width 111 height 56
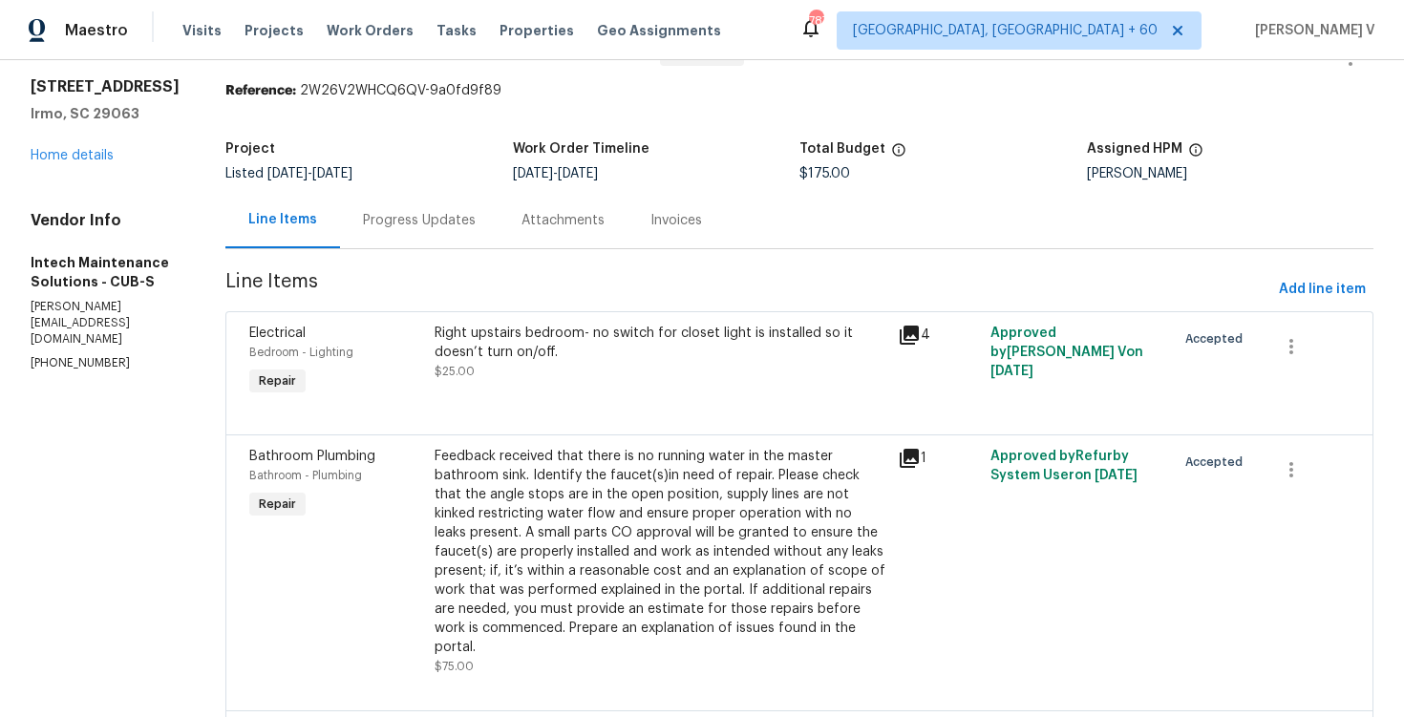
click at [545, 418] on div at bounding box center [799, 411] width 1101 height 23
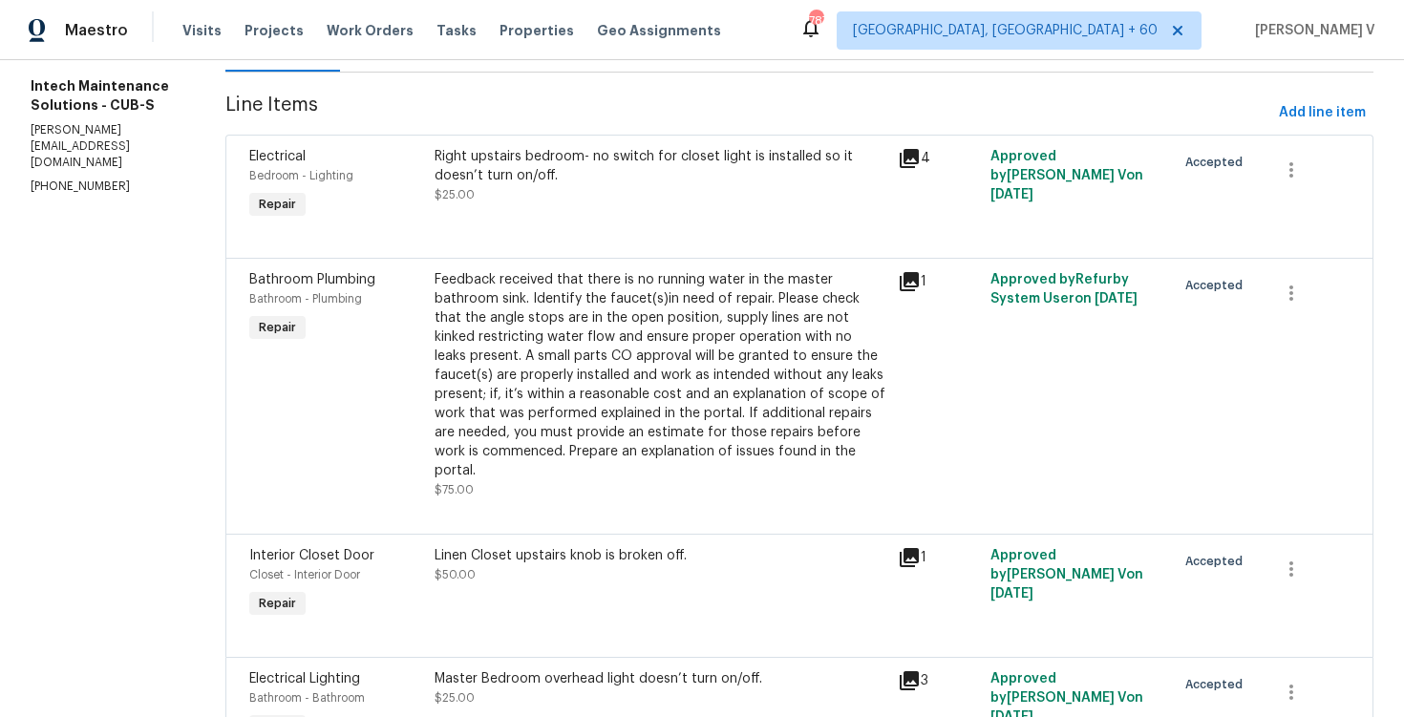
scroll to position [39, 0]
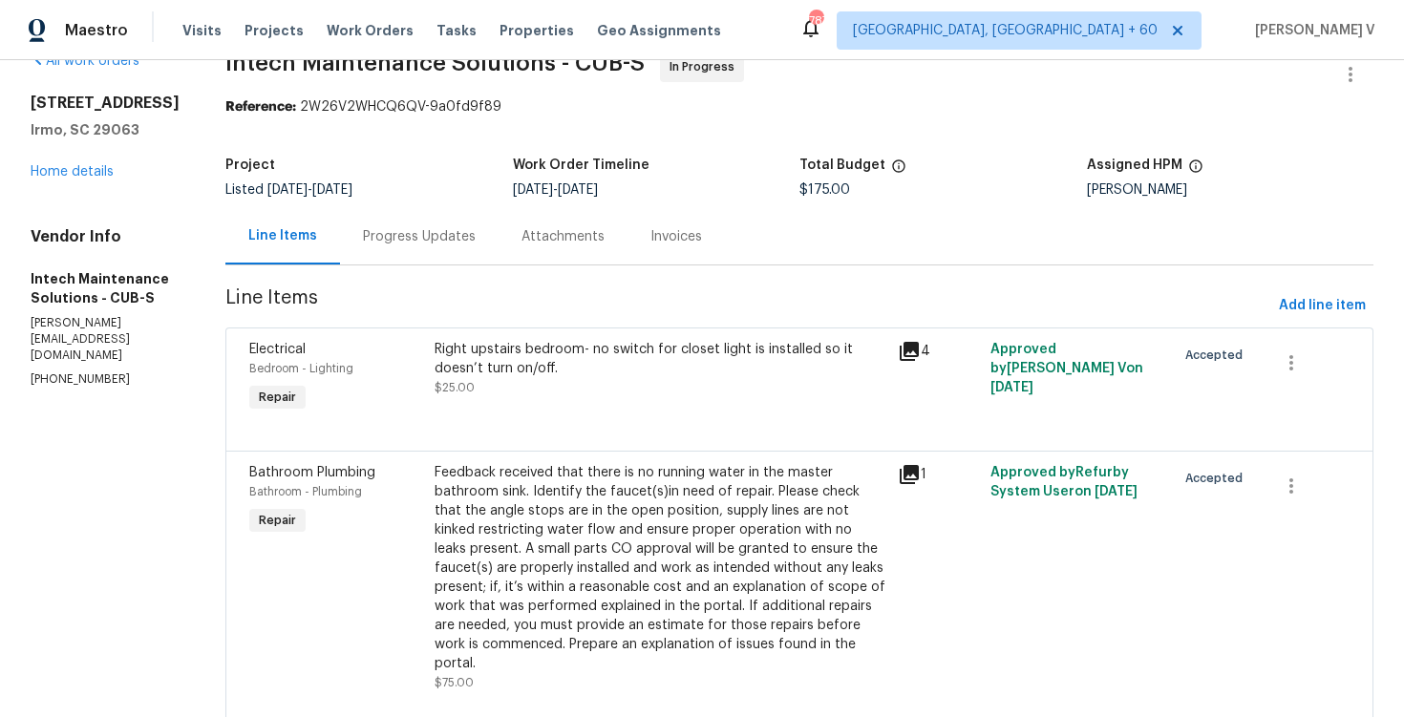
click at [553, 383] on div "Right upstairs bedroom- no switch for closet light is installed so it doesn’t t…" at bounding box center [661, 368] width 452 height 57
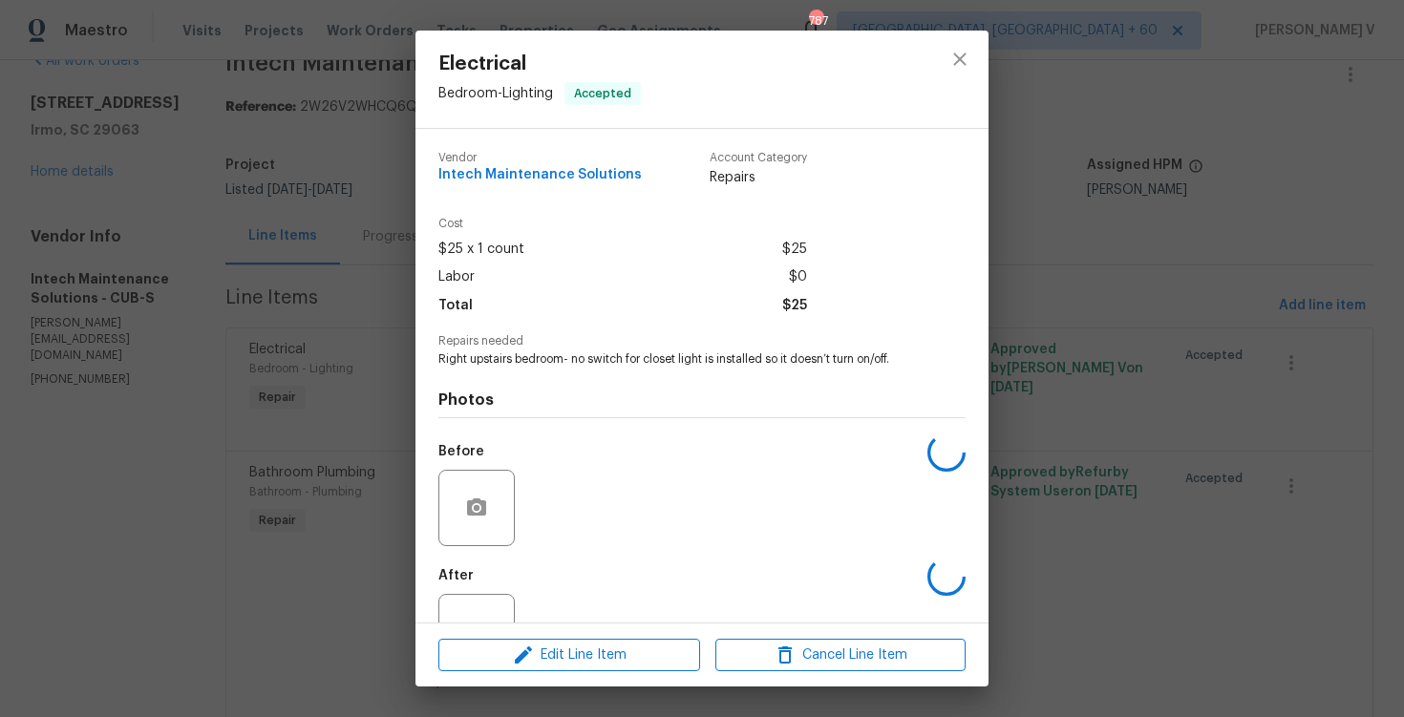
scroll to position [67, 0]
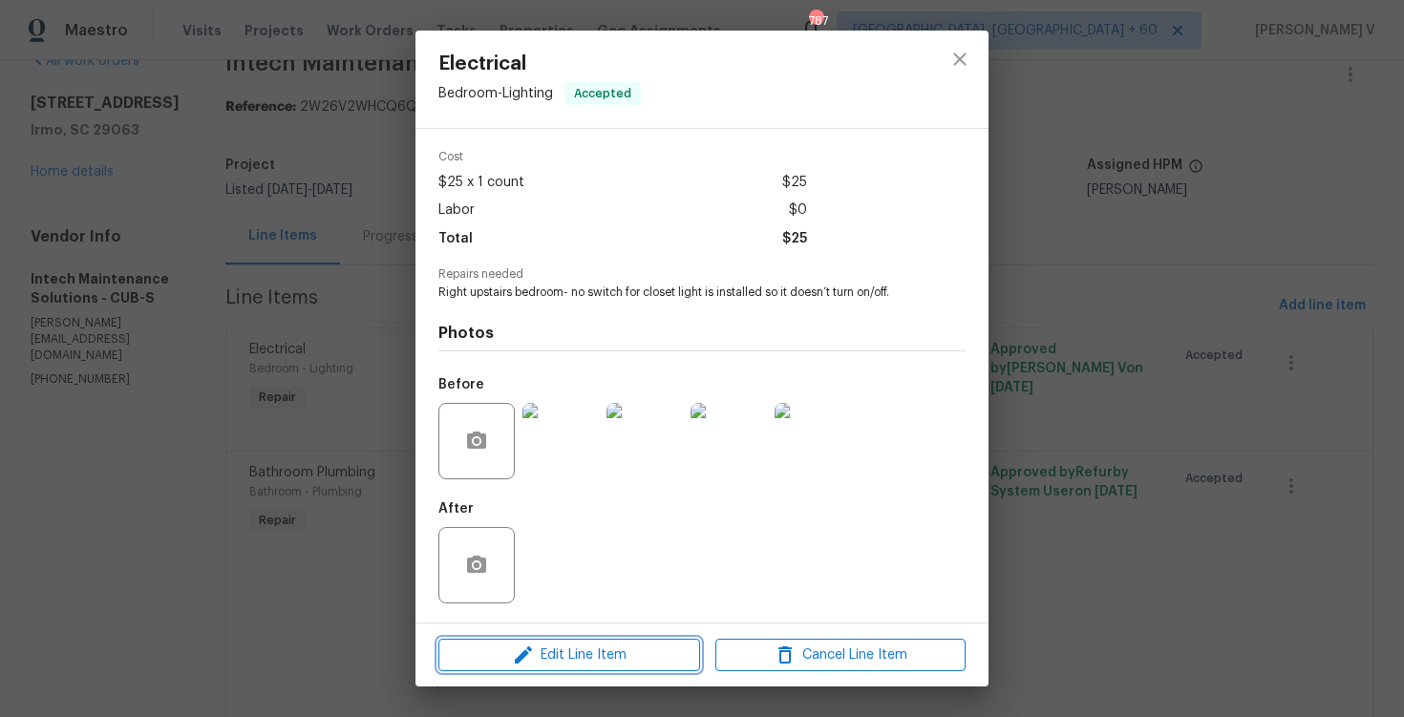
click at [531, 653] on icon "button" at bounding box center [523, 655] width 23 height 23
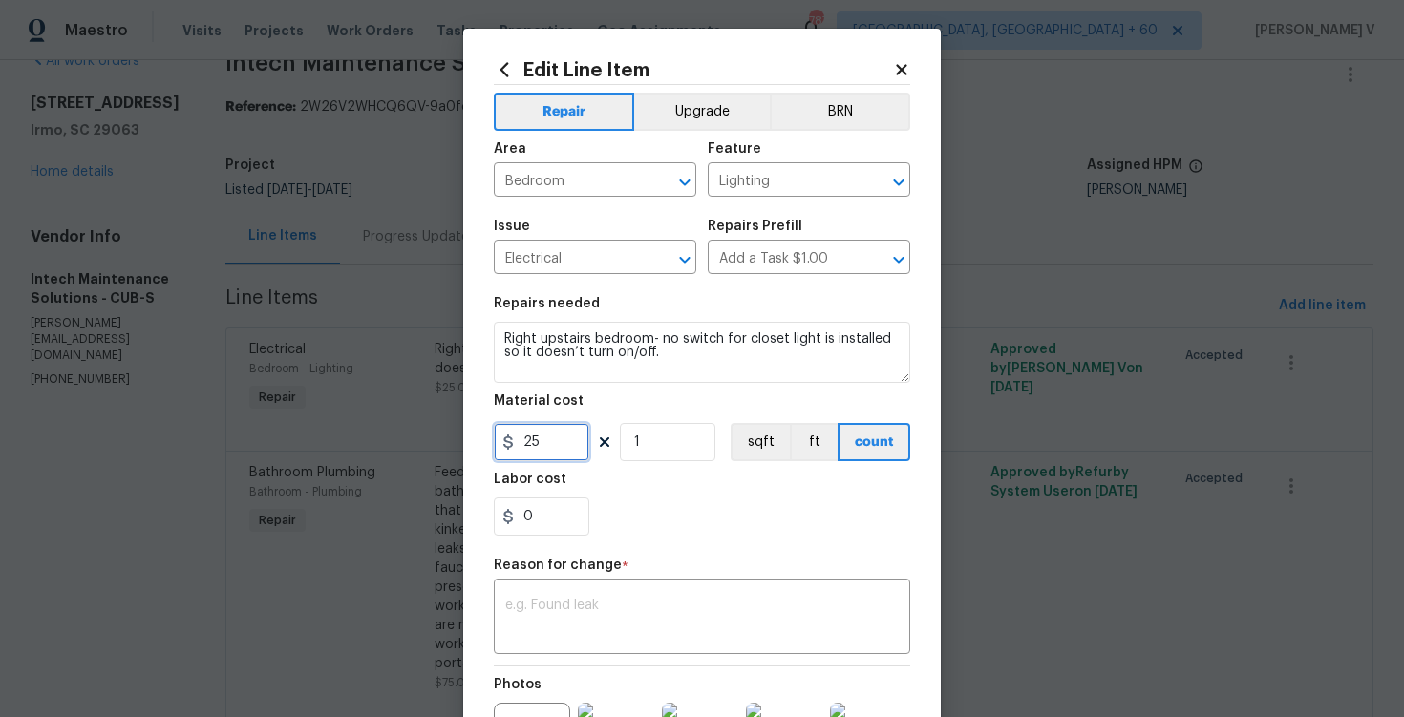
click at [543, 453] on input "25" at bounding box center [542, 442] width 96 height 38
type input "475"
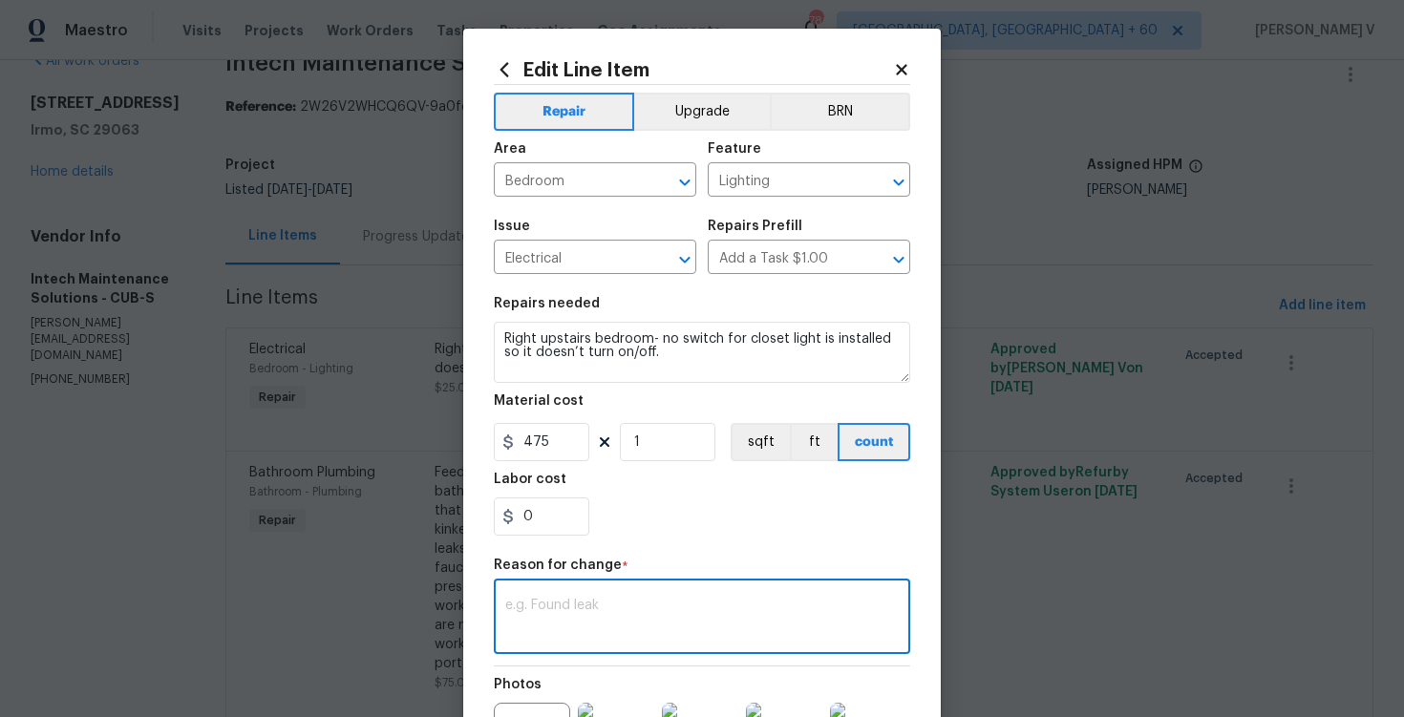
click at [606, 632] on textarea at bounding box center [702, 619] width 394 height 40
paste textarea "(DV) Updated cost per BR team approval."
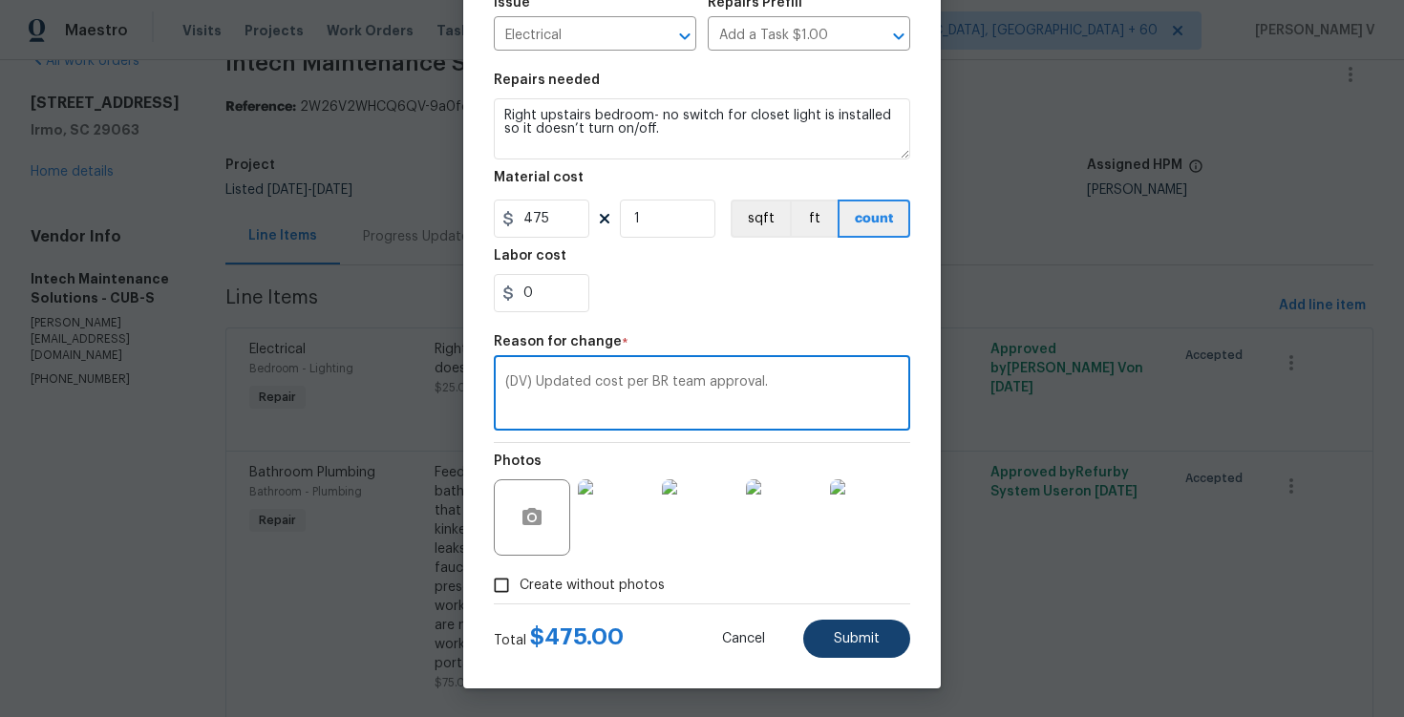
type textarea "(DV) Updated cost per BR team approval."
click at [838, 640] on span "Submit" at bounding box center [857, 639] width 46 height 14
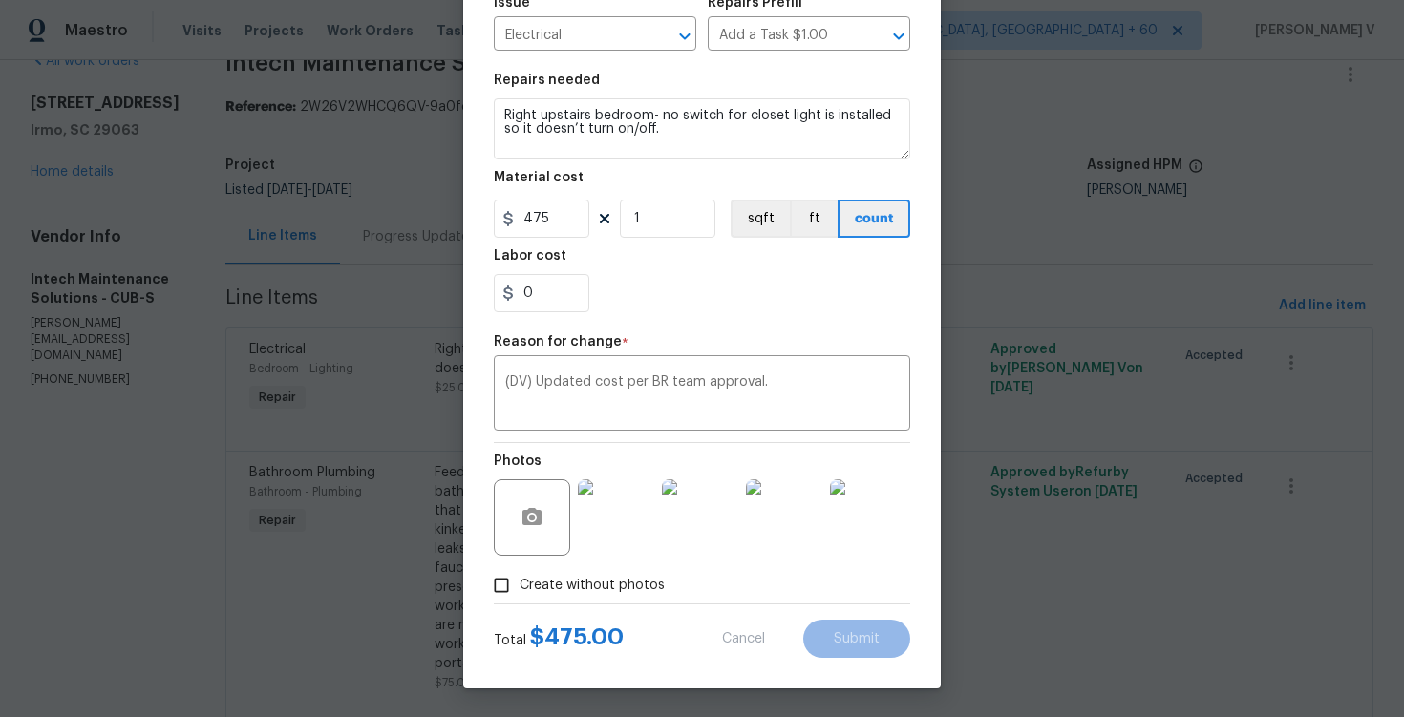
type input "25"
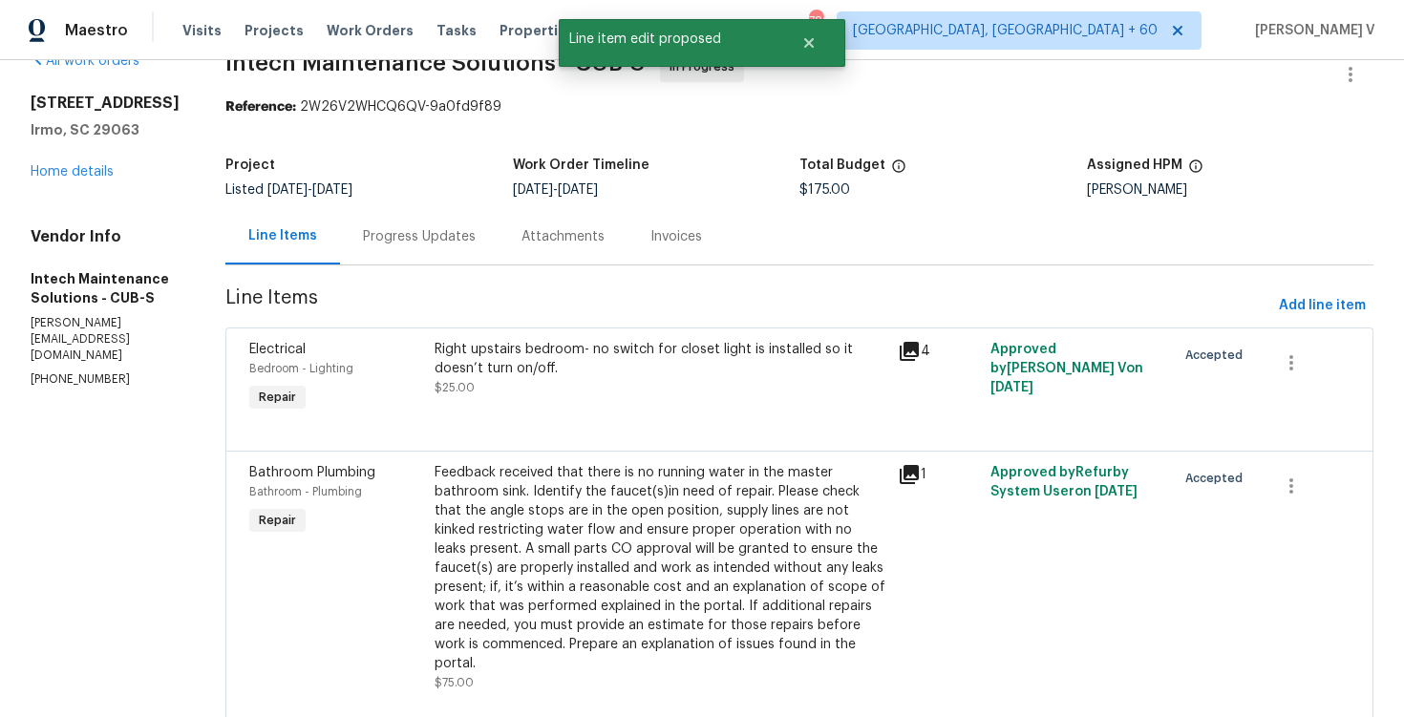
scroll to position [0, 0]
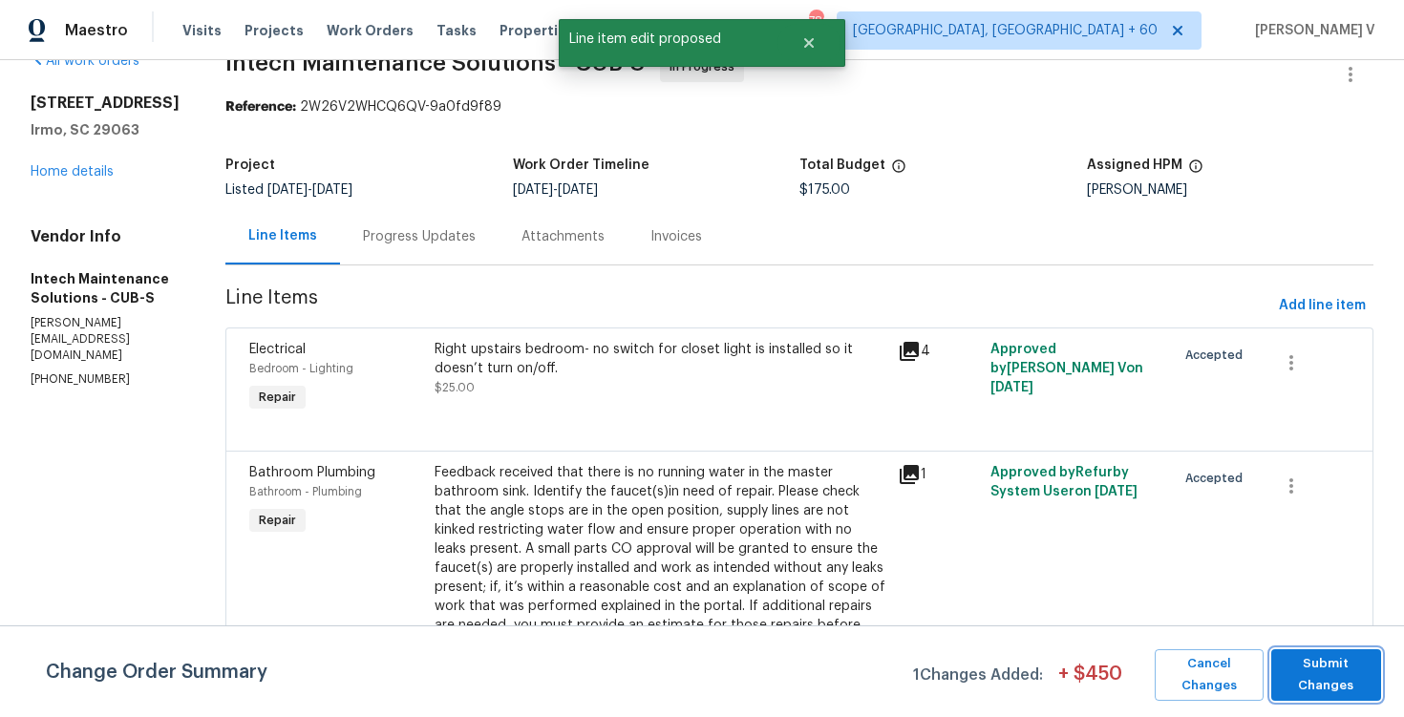
click at [1306, 672] on span "Submit Changes" at bounding box center [1326, 675] width 91 height 44
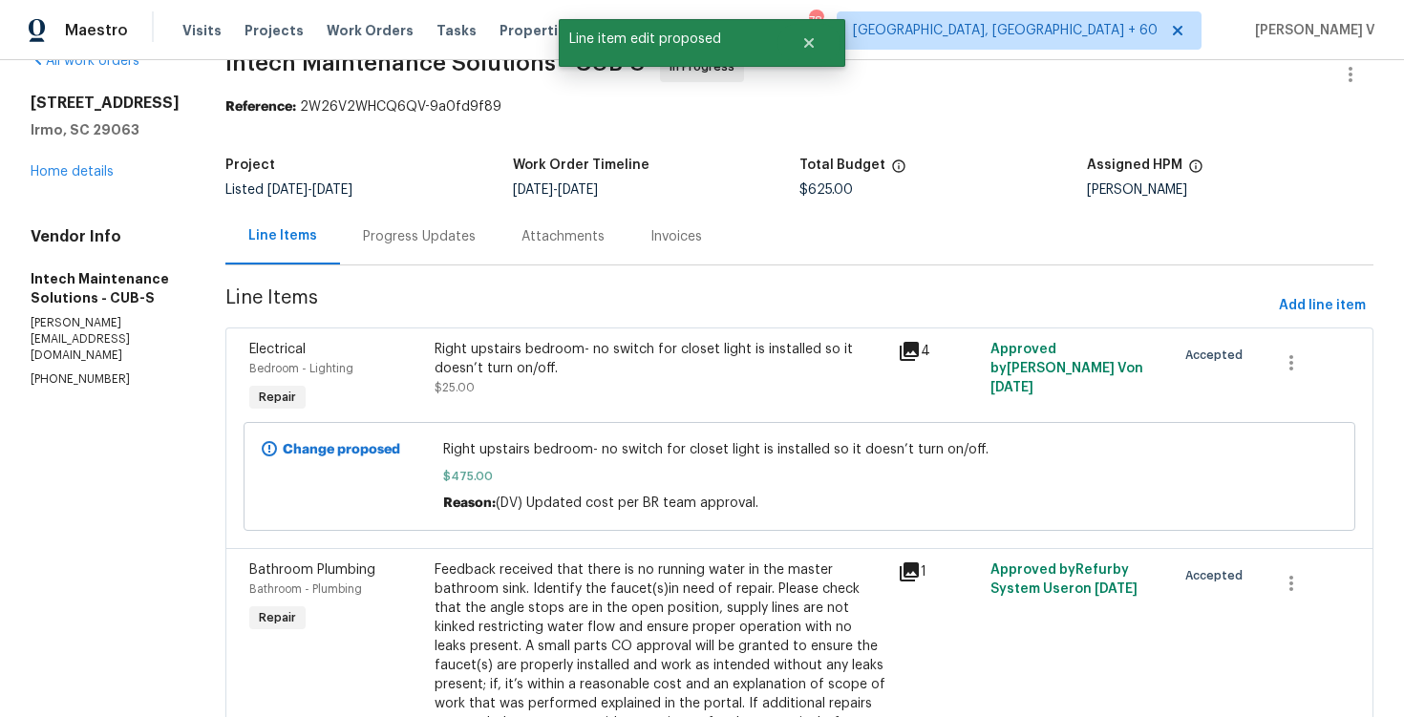
click at [374, 233] on div "Progress Updates" at bounding box center [419, 236] width 113 height 19
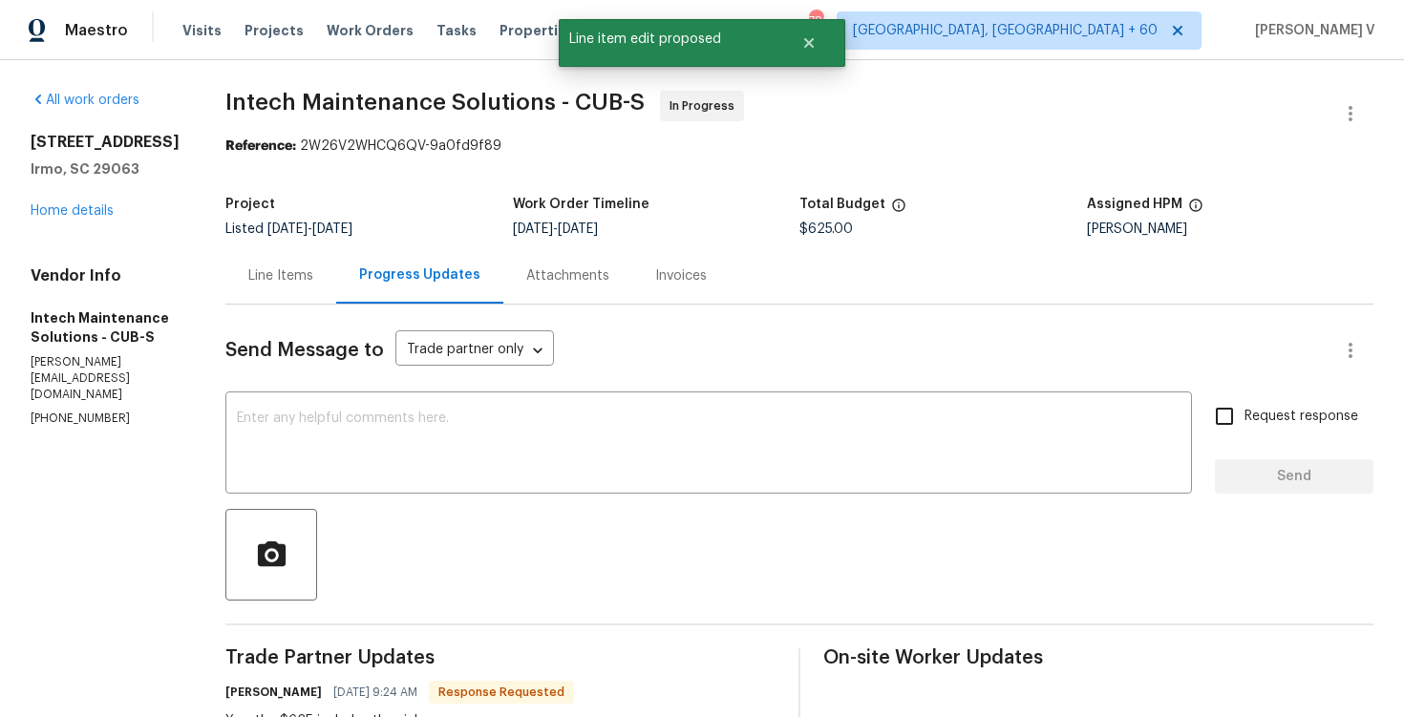
scroll to position [185, 0]
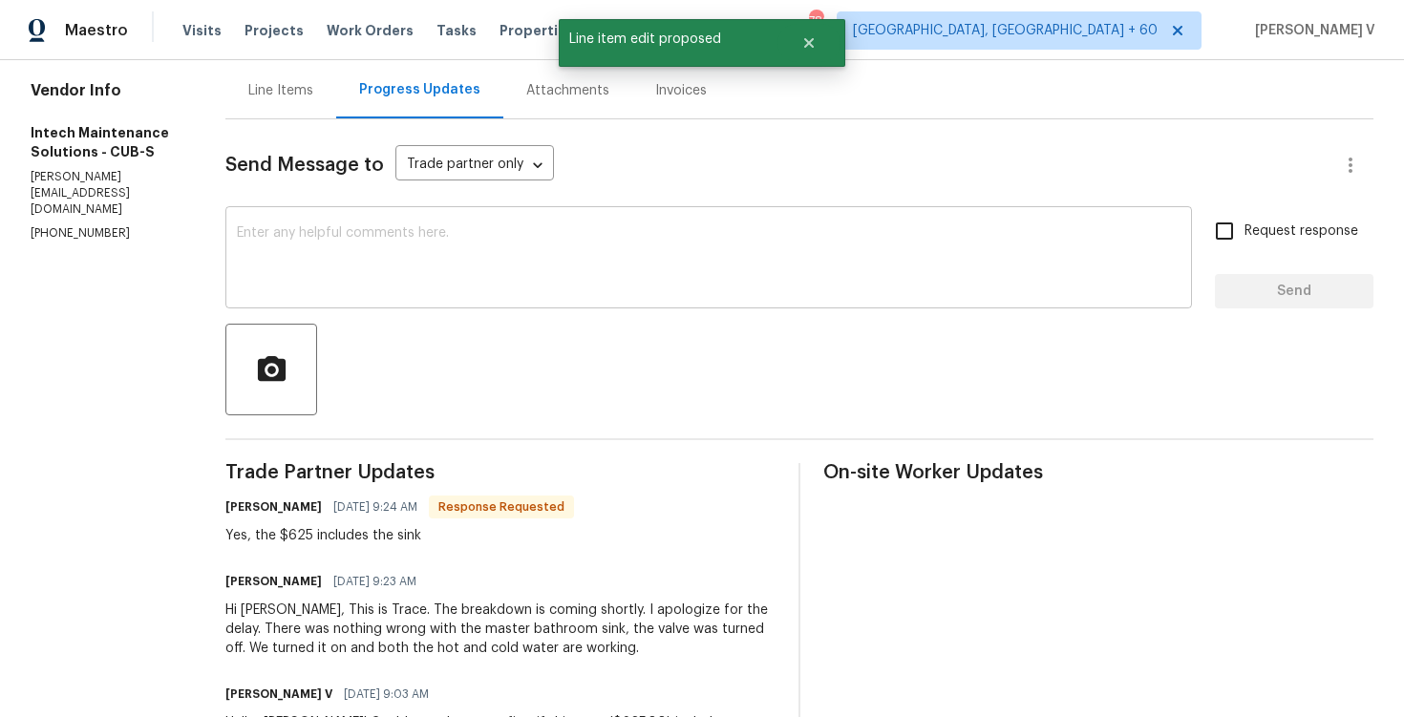
click at [344, 227] on textarea at bounding box center [709, 259] width 944 height 67
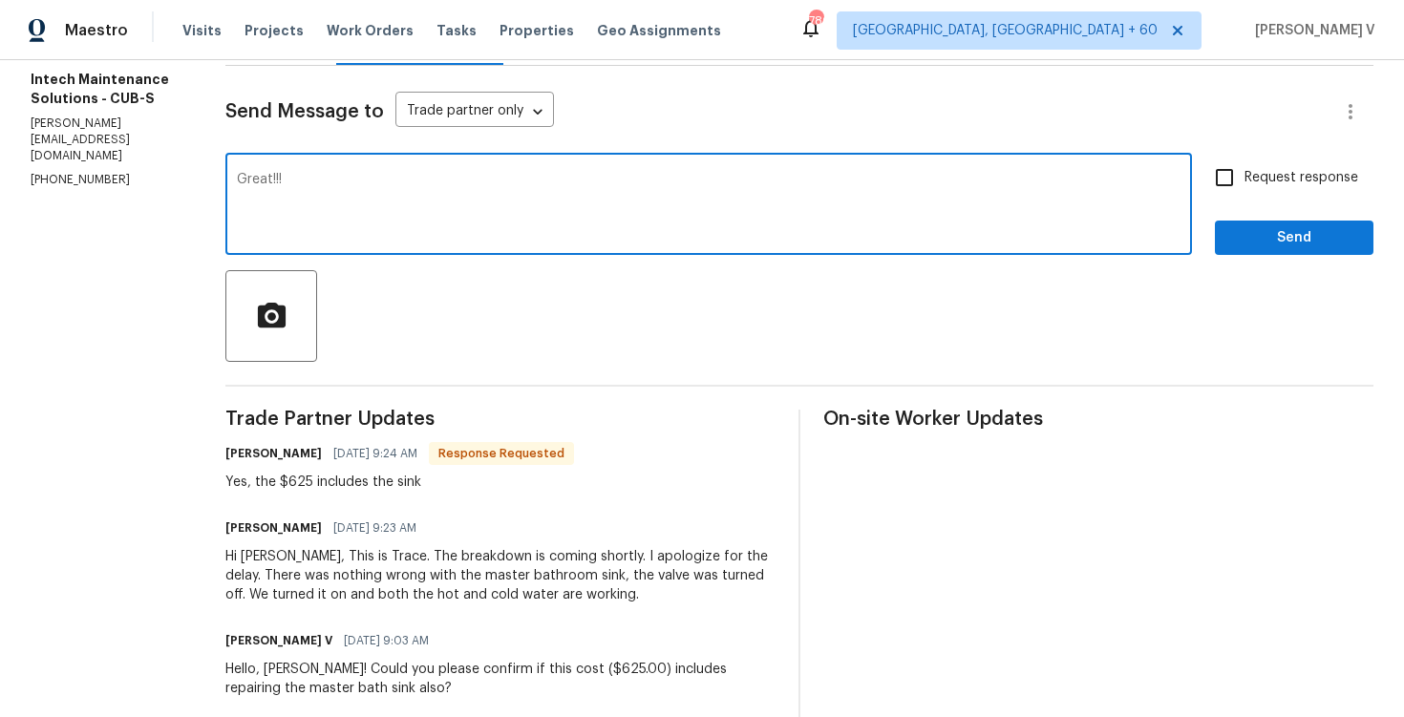
scroll to position [286, 0]
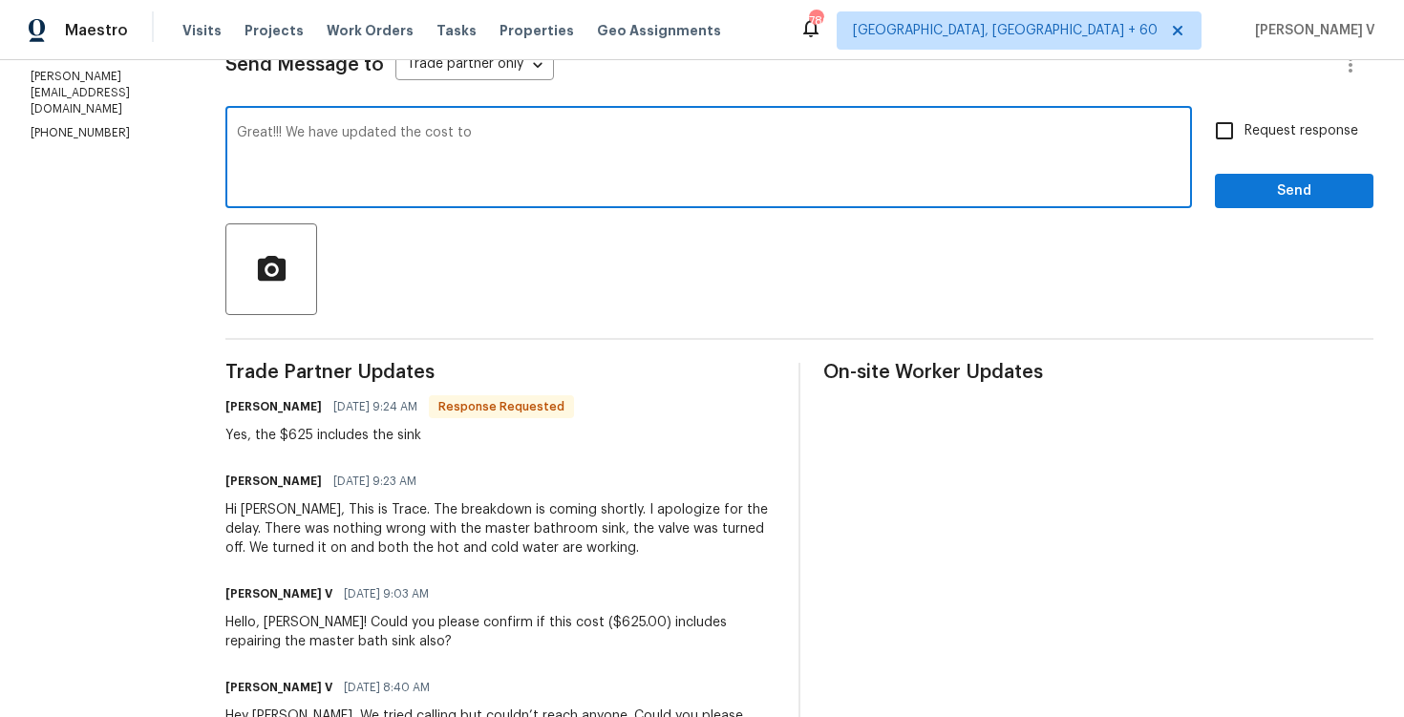
drag, startPoint x: 278, startPoint y: 134, endPoint x: 603, endPoint y: 139, distance: 324.9
click at [603, 139] on textarea "Great!!! We have updated the cost to" at bounding box center [709, 159] width 944 height 67
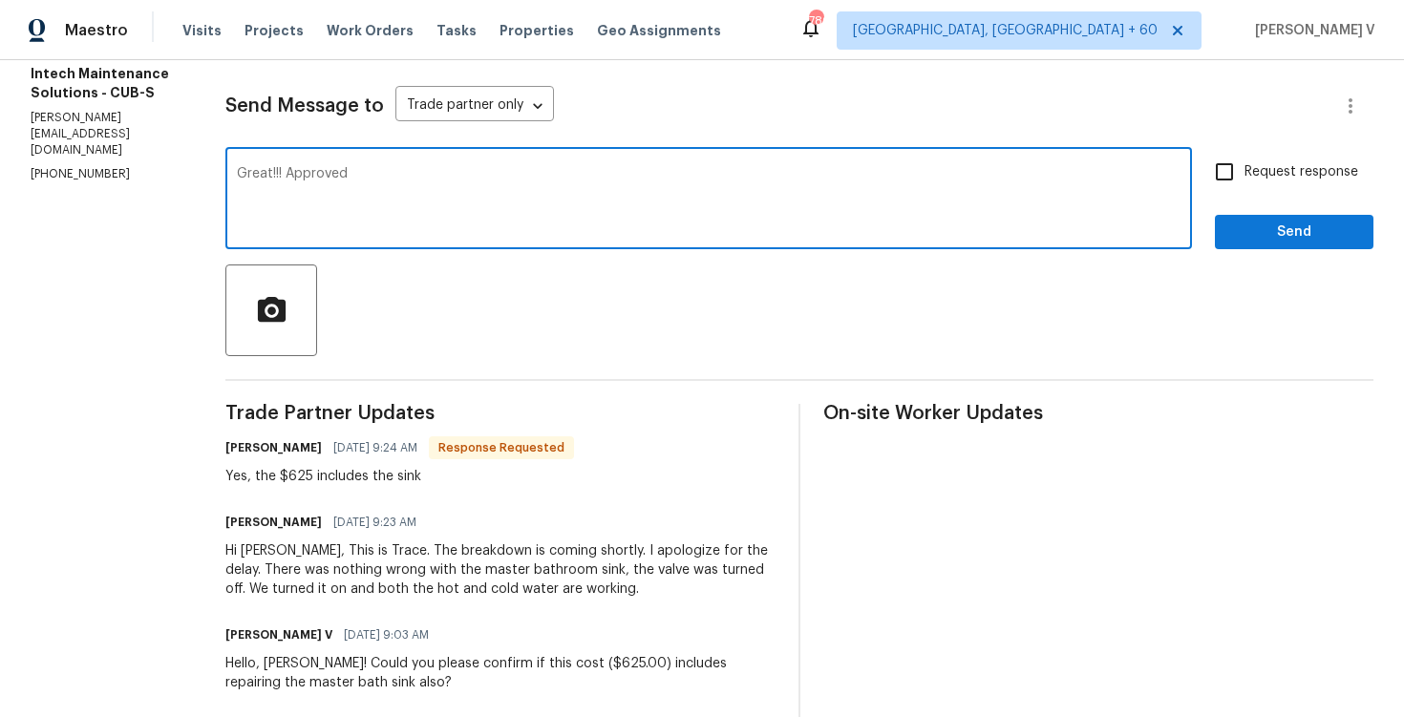
scroll to position [155, 0]
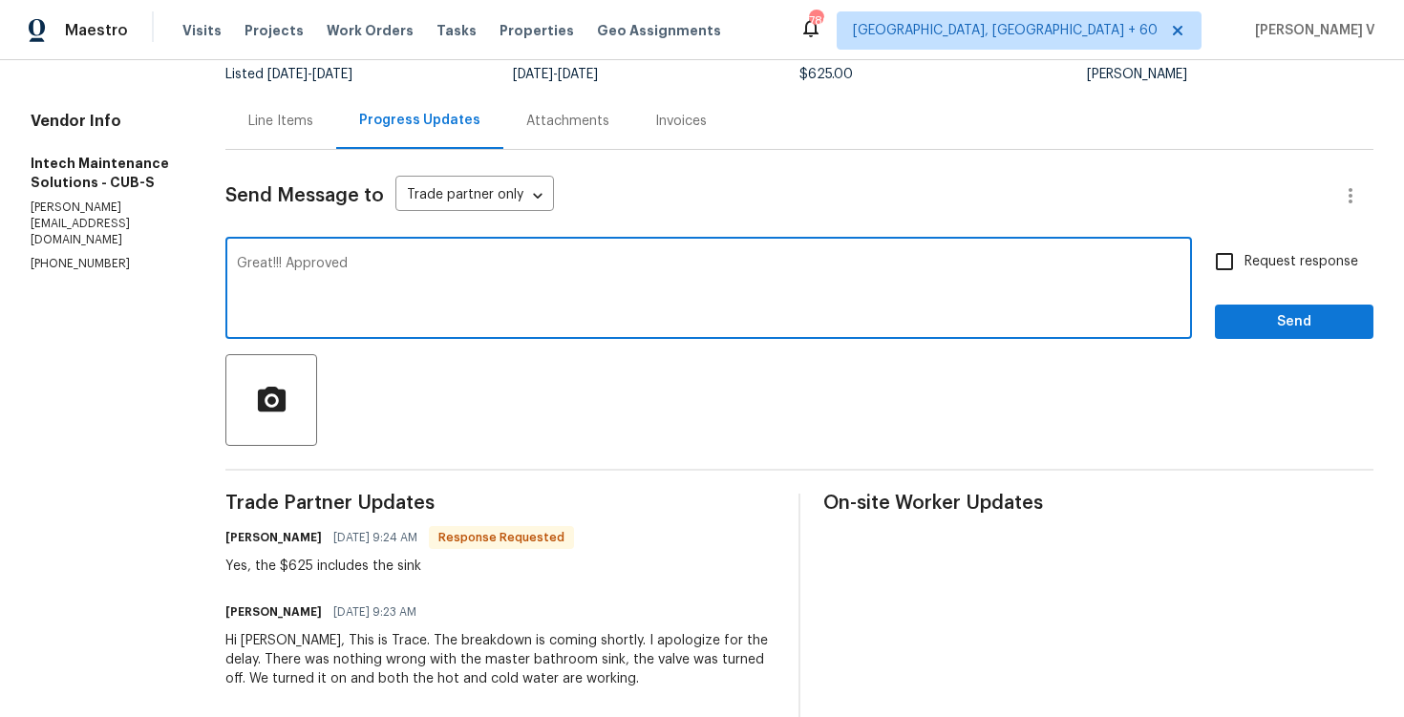
click at [848, 83] on div "Project Listed [DATE] - [DATE] Work Order Timeline [DATE] - [DATE] Total Budget…" at bounding box center [799, 62] width 1148 height 61
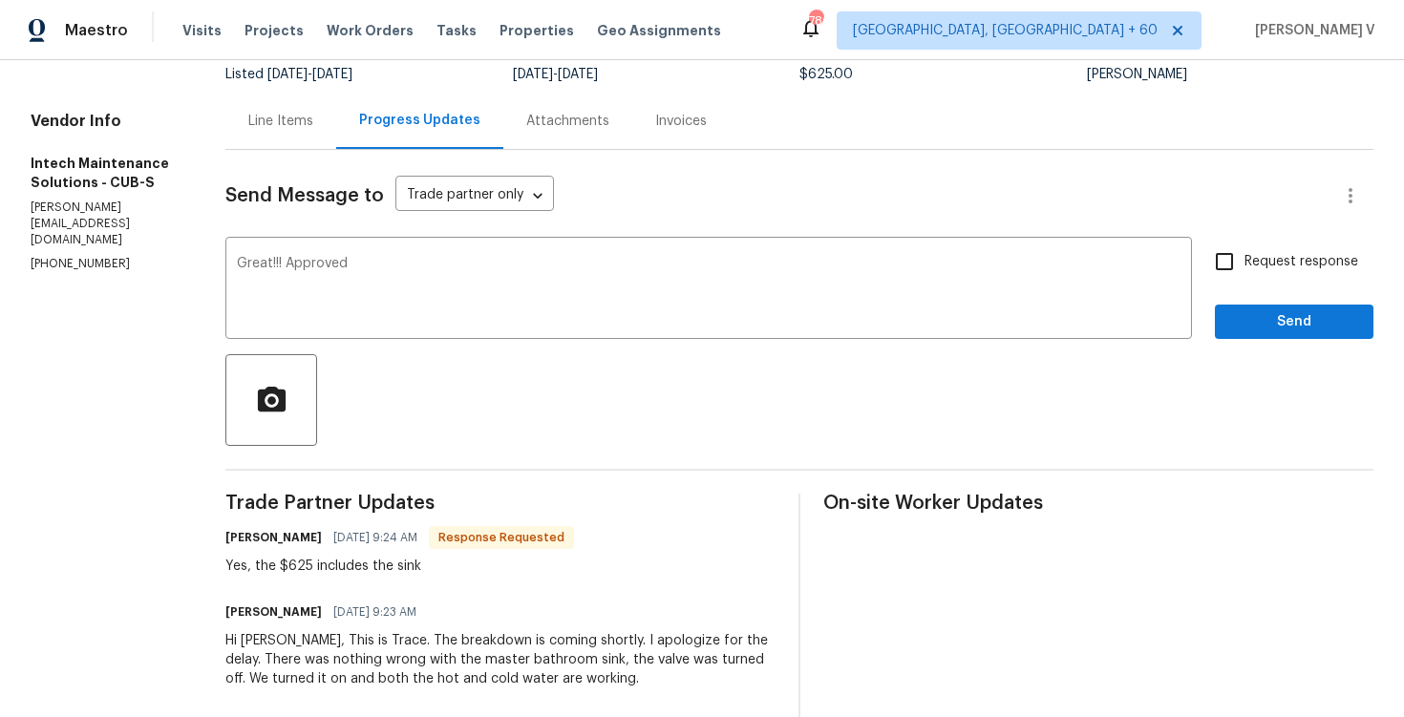
click at [848, 83] on div "Project Listed [DATE] - [DATE] Work Order Timeline [DATE] - [DATE] Total Budget…" at bounding box center [799, 62] width 1148 height 61
copy span "$625.00"
click at [369, 272] on textarea "Great!!! Approved" at bounding box center [709, 290] width 944 height 67
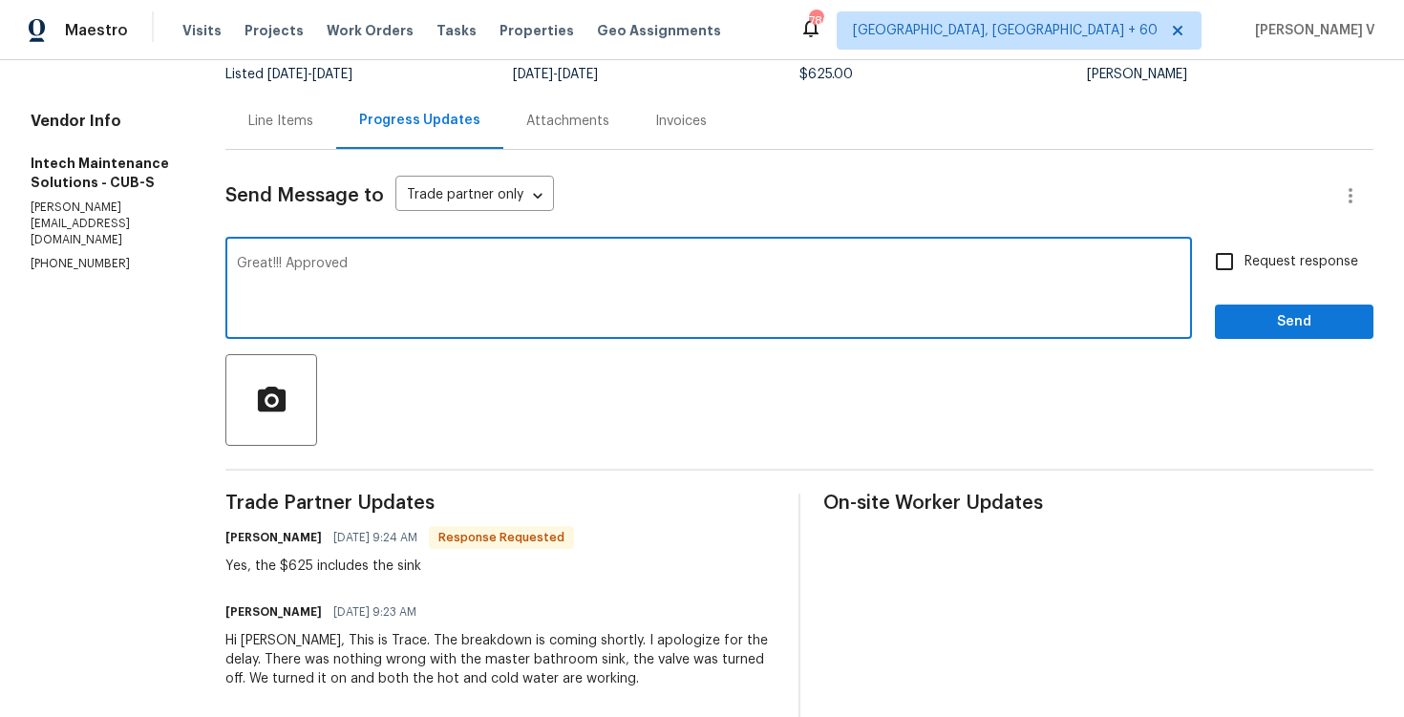
paste textarea "$625.00"
click at [442, 259] on textarea "Great!!! Approved $625.00" at bounding box center [709, 290] width 944 height 67
type textarea "Great!!! Approved $625.00! Let us know the scheduled date please"
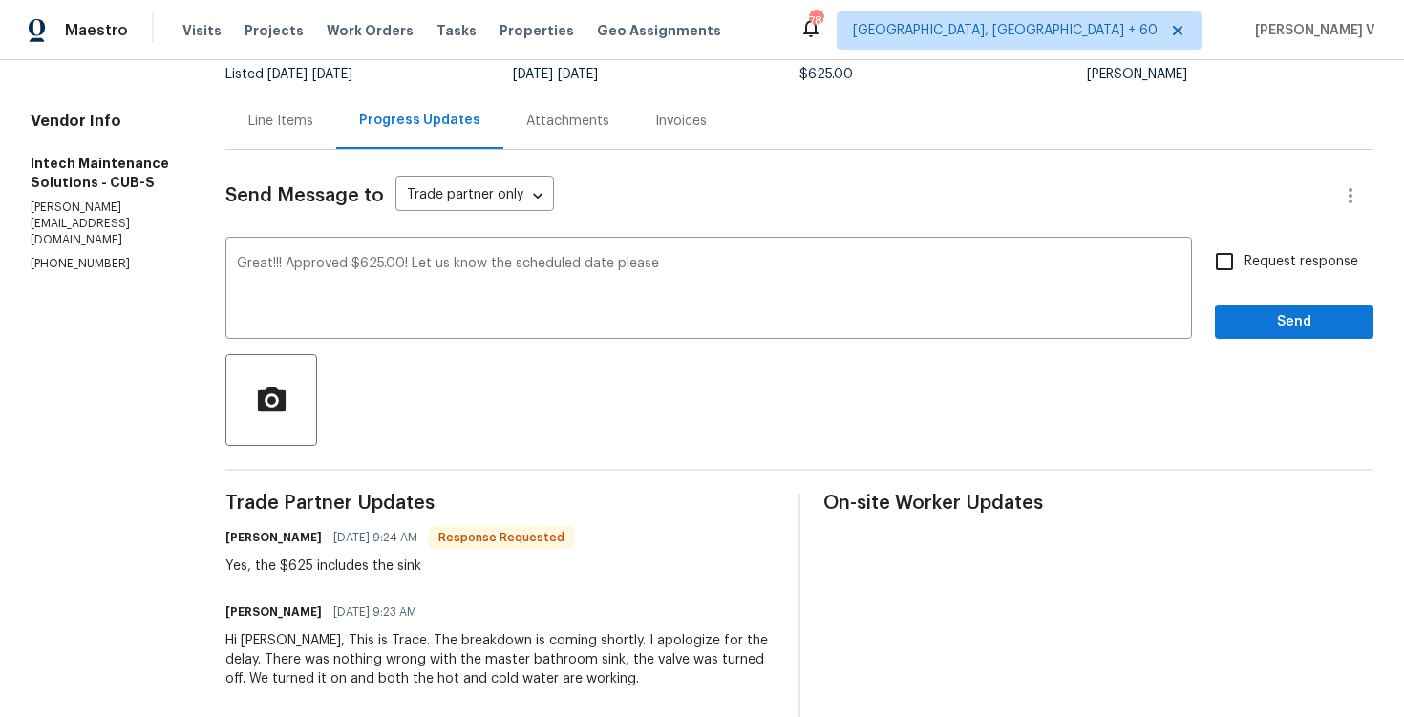
click at [1232, 257] on input "Request response" at bounding box center [1225, 262] width 40 height 40
checkbox input "true"
click at [1045, 292] on textarea "Great!!! Approved $625.00! Let us know the scheduled date please" at bounding box center [709, 290] width 944 height 67
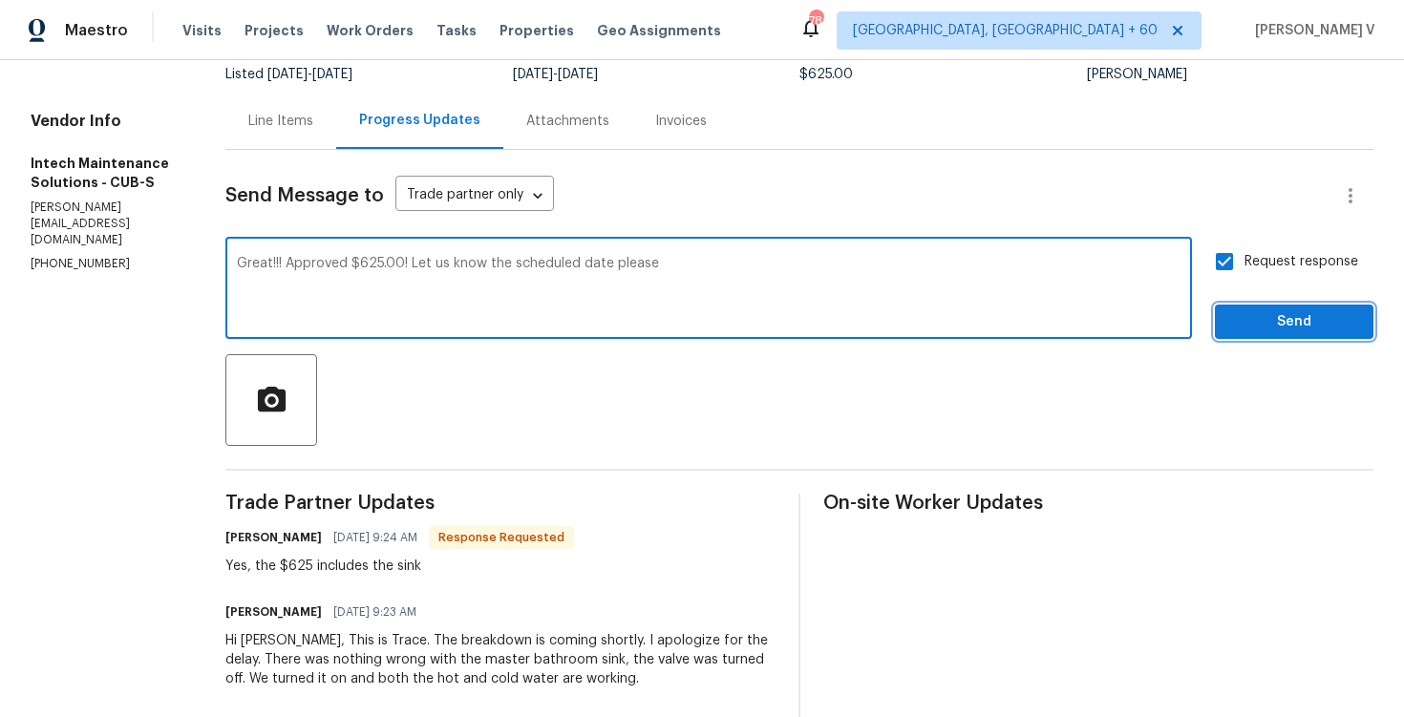
click at [1233, 331] on span "Send" at bounding box center [1295, 323] width 128 height 24
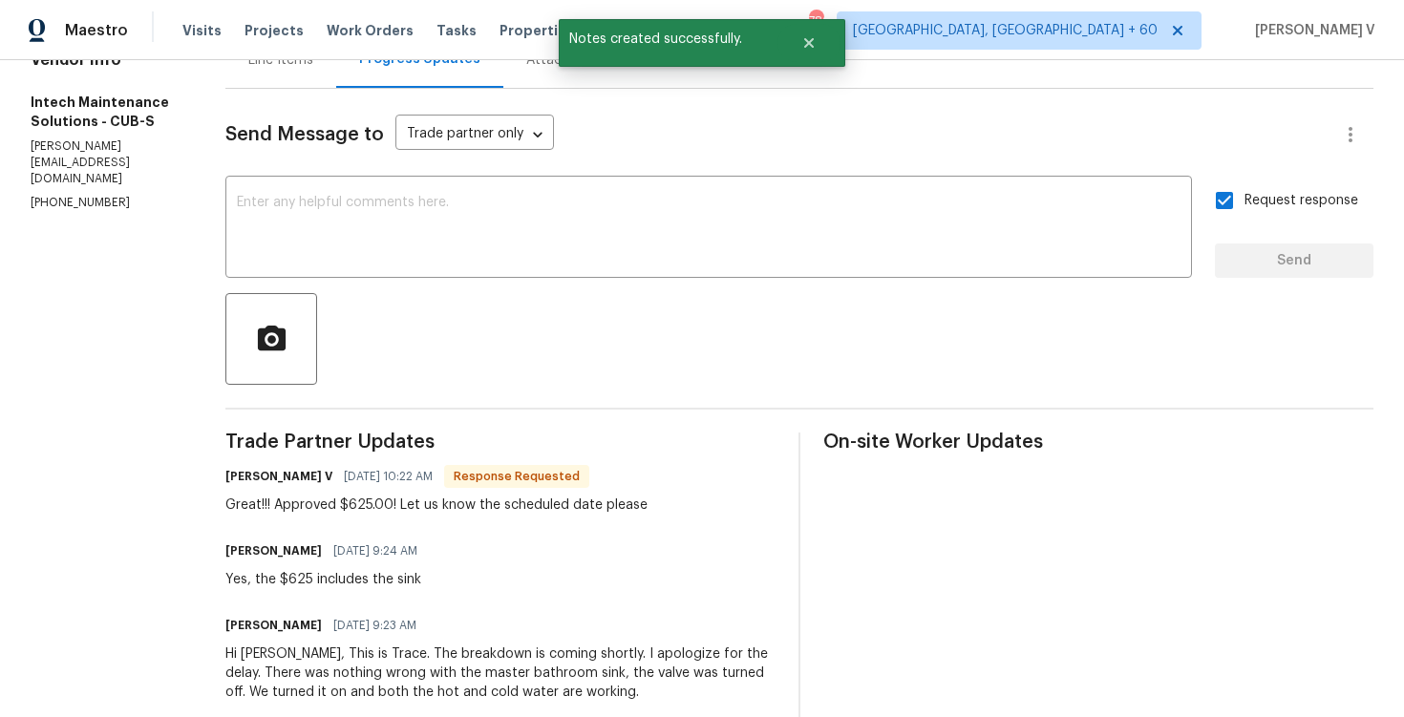
scroll to position [256, 0]
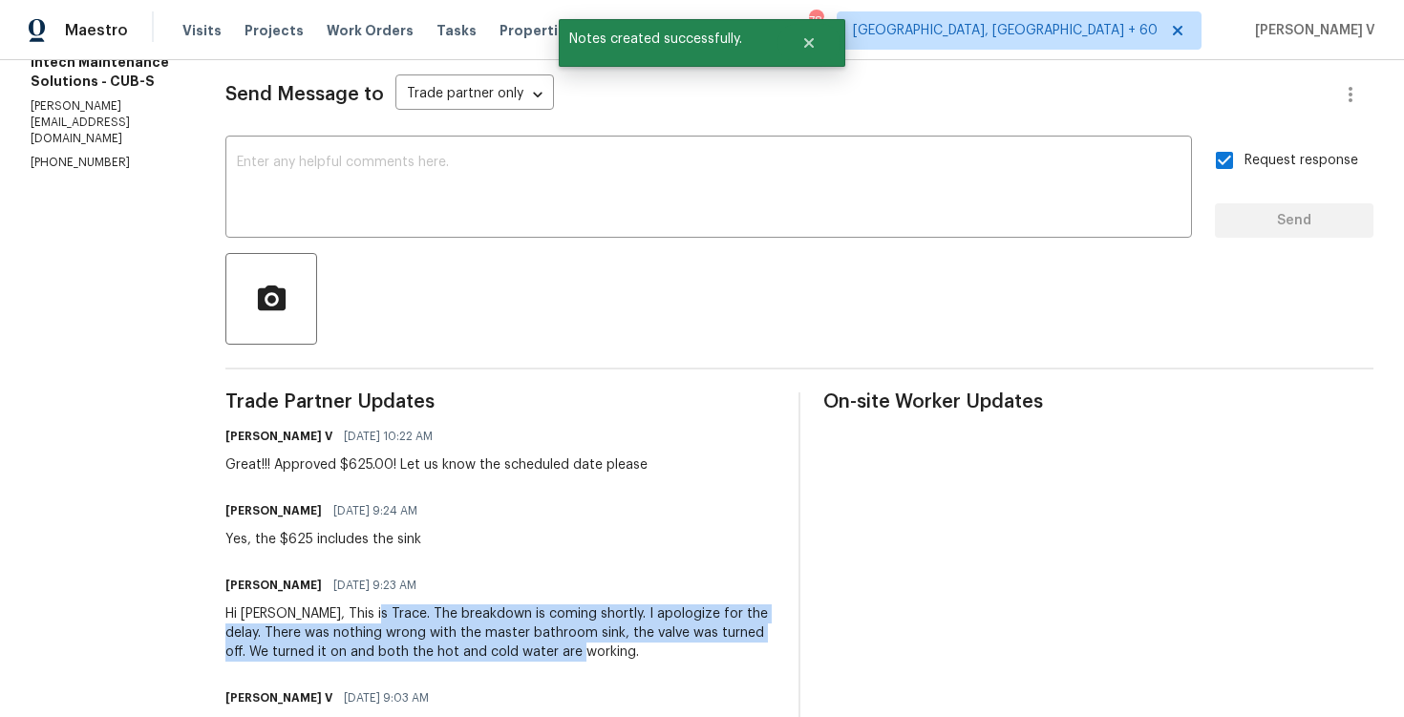
drag, startPoint x: 357, startPoint y: 610, endPoint x: 557, endPoint y: 652, distance: 203.9
click at [557, 652] on div "Hi [PERSON_NAME], This is Trace. The breakdown is coming shortly. I apologize f…" at bounding box center [500, 633] width 550 height 57
copy div "The breakdown is coming shortly. I apologize for the delay. There was nothing w…"
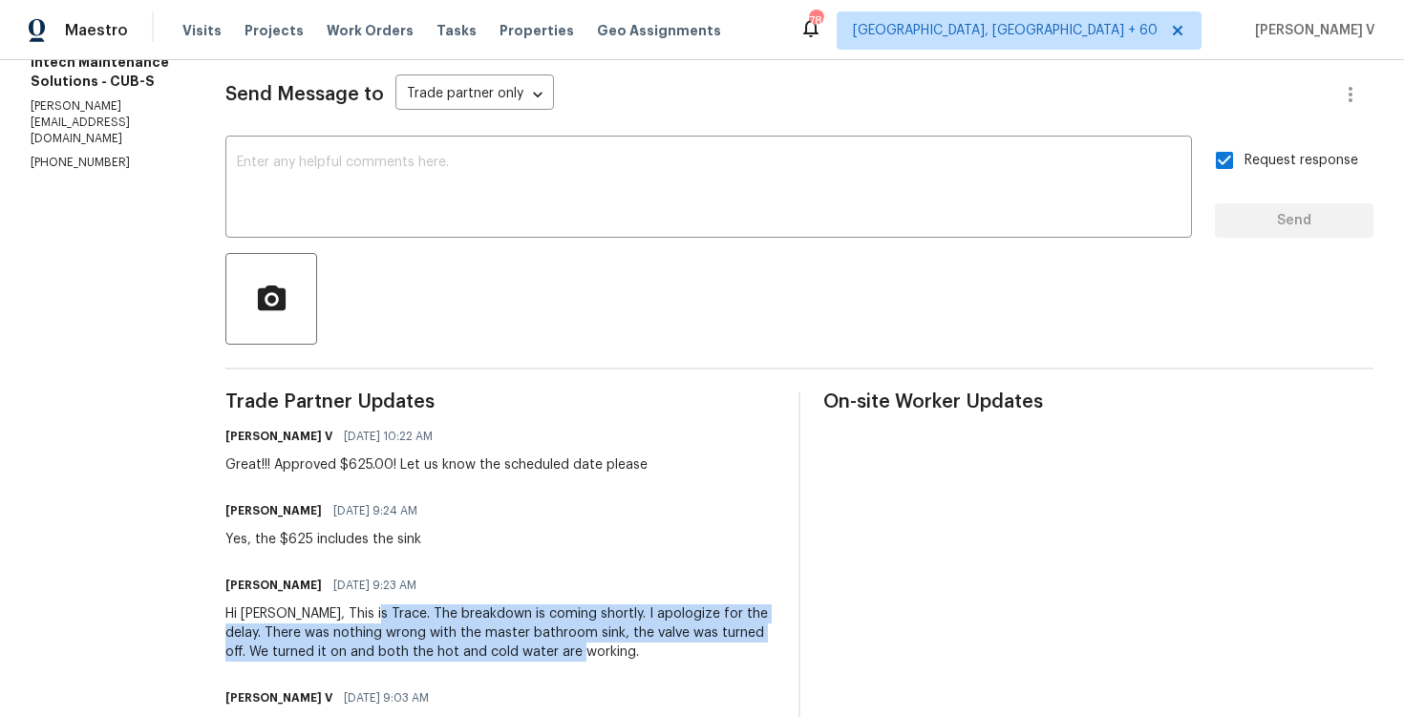
scroll to position [265, 0]
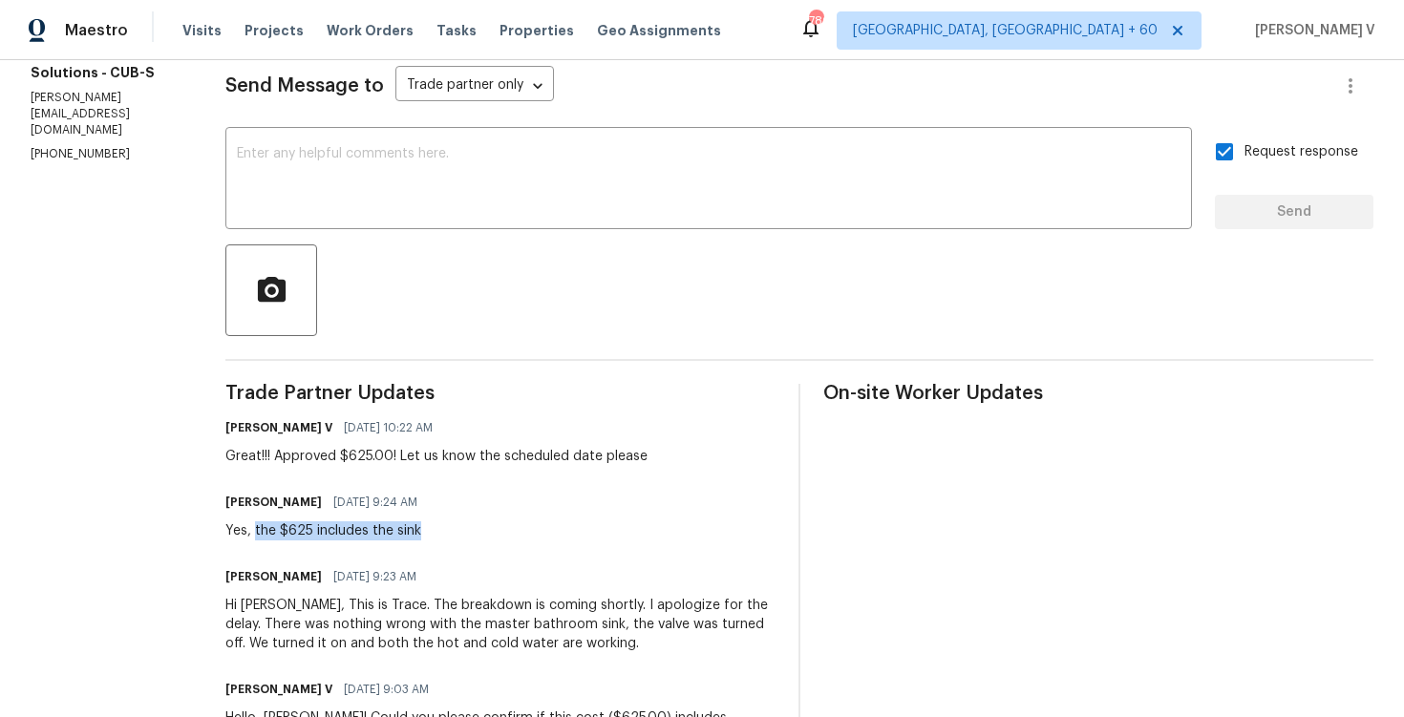
drag, startPoint x: 247, startPoint y: 531, endPoint x: 508, endPoint y: 531, distance: 260.8
click at [509, 531] on div "[PERSON_NAME] [DATE] 9:24 AM Yes, the $625 includes the sink" at bounding box center [500, 515] width 550 height 52
copy div "the $625 includes the sink"
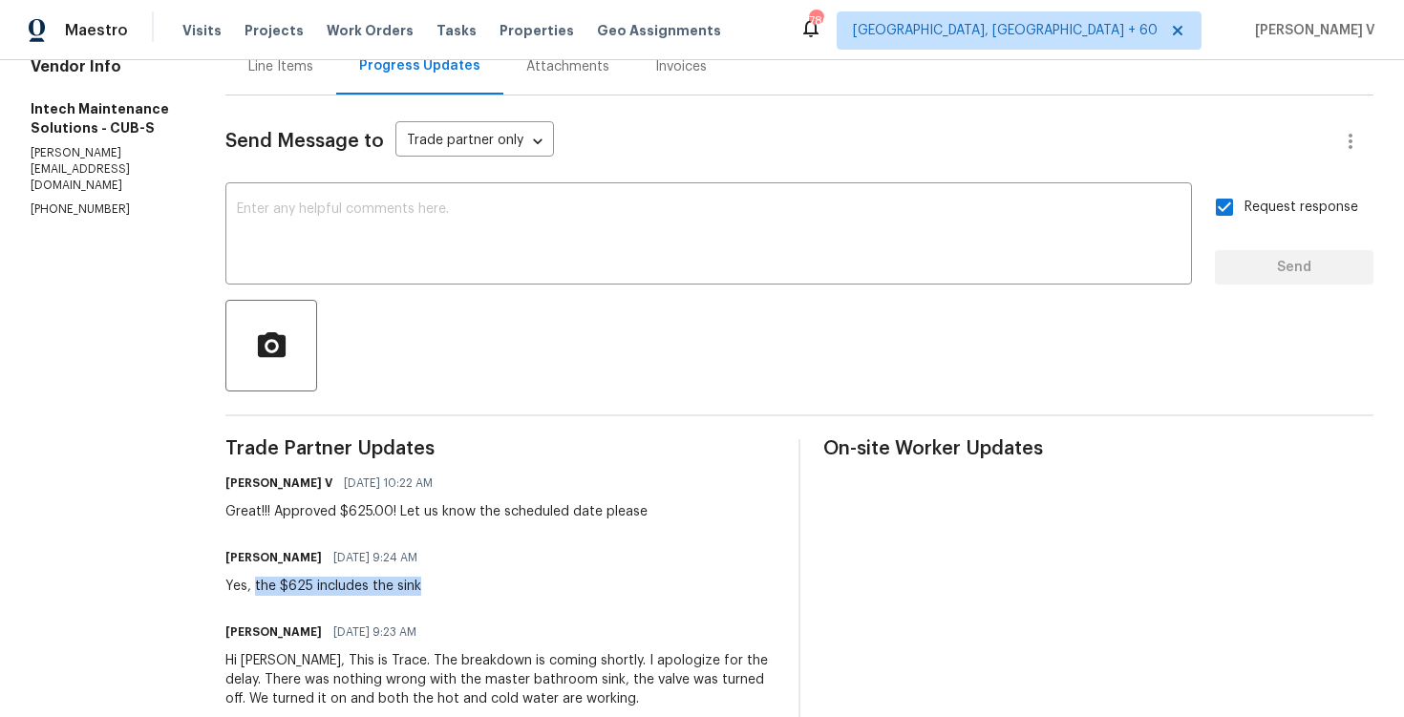
scroll to position [351, 0]
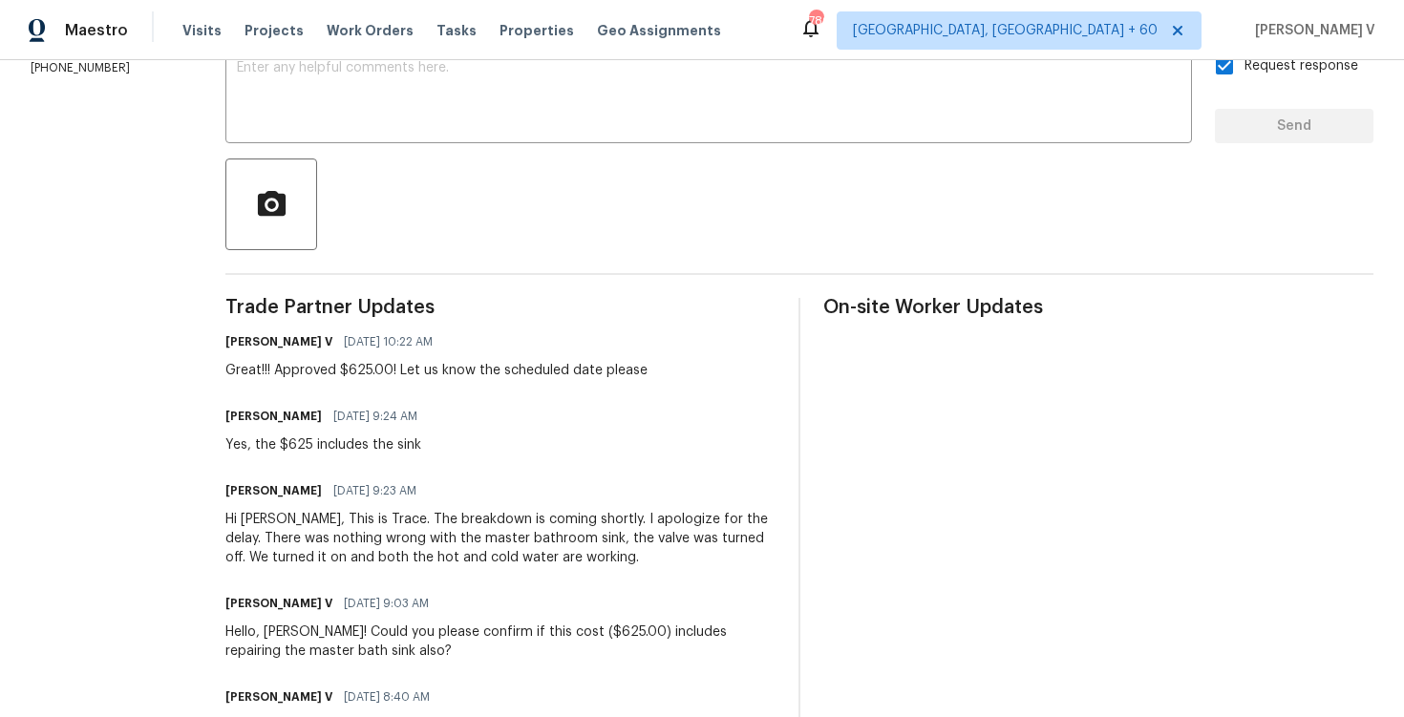
drag, startPoint x: 363, startPoint y: 520, endPoint x: 505, endPoint y: 559, distance: 147.6
click at [505, 559] on div "Hi [PERSON_NAME], This is Trace. The breakdown is coming shortly. I apologize f…" at bounding box center [500, 538] width 550 height 57
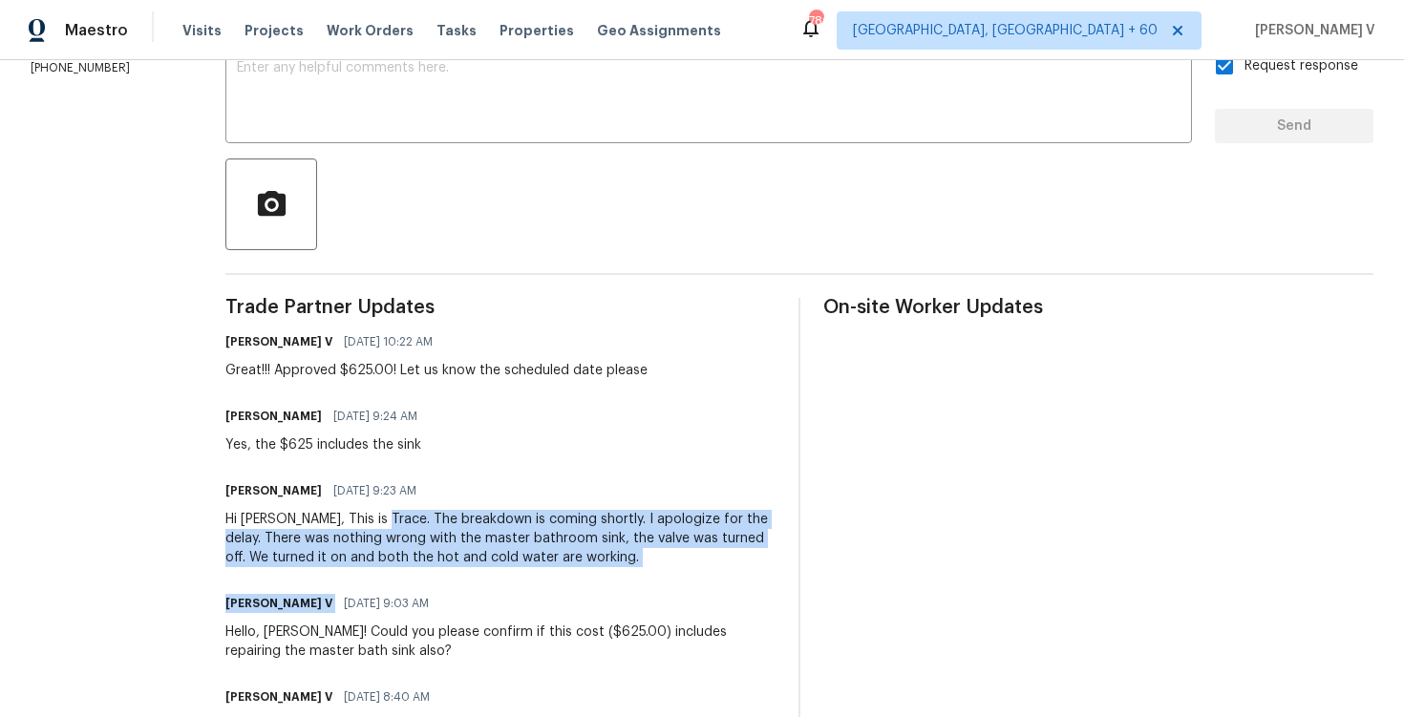
drag, startPoint x: 358, startPoint y: 516, endPoint x: 568, endPoint y: 579, distance: 218.5
copy div "The breakdown is coming shortly. I apologize for the delay. There was nothing w…"
click at [534, 563] on div "Hi [PERSON_NAME], This is Trace. The breakdown is coming shortly. I apologize f…" at bounding box center [500, 538] width 550 height 57
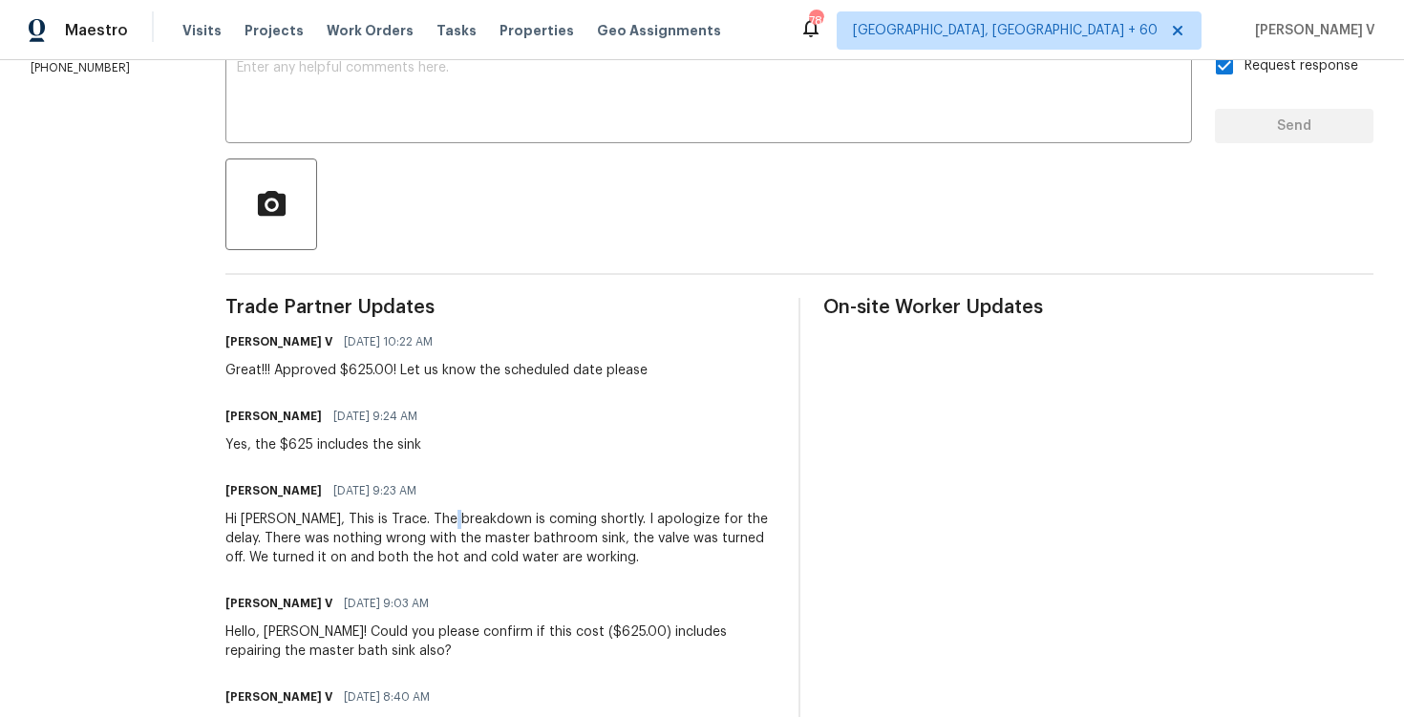
click at [441, 515] on div "Hi [PERSON_NAME], This is Trace. The breakdown is coming shortly. I apologize f…" at bounding box center [500, 538] width 550 height 57
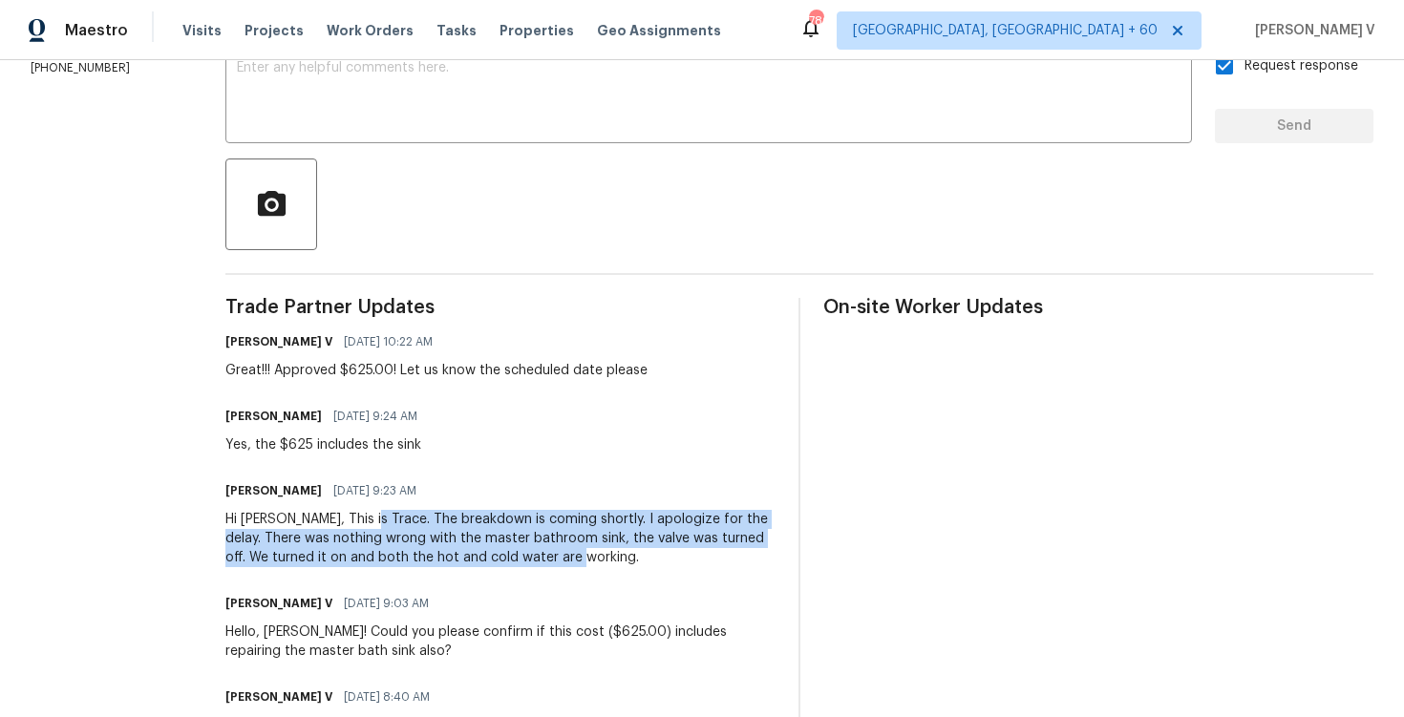
drag, startPoint x: 357, startPoint y: 519, endPoint x: 544, endPoint y: 557, distance: 190.2
click at [544, 557] on div "Hi [PERSON_NAME], This is Trace. The breakdown is coming shortly. I apologize f…" at bounding box center [500, 538] width 550 height 57
copy div "The breakdown is coming shortly. I apologize for the delay. There was nothing w…"
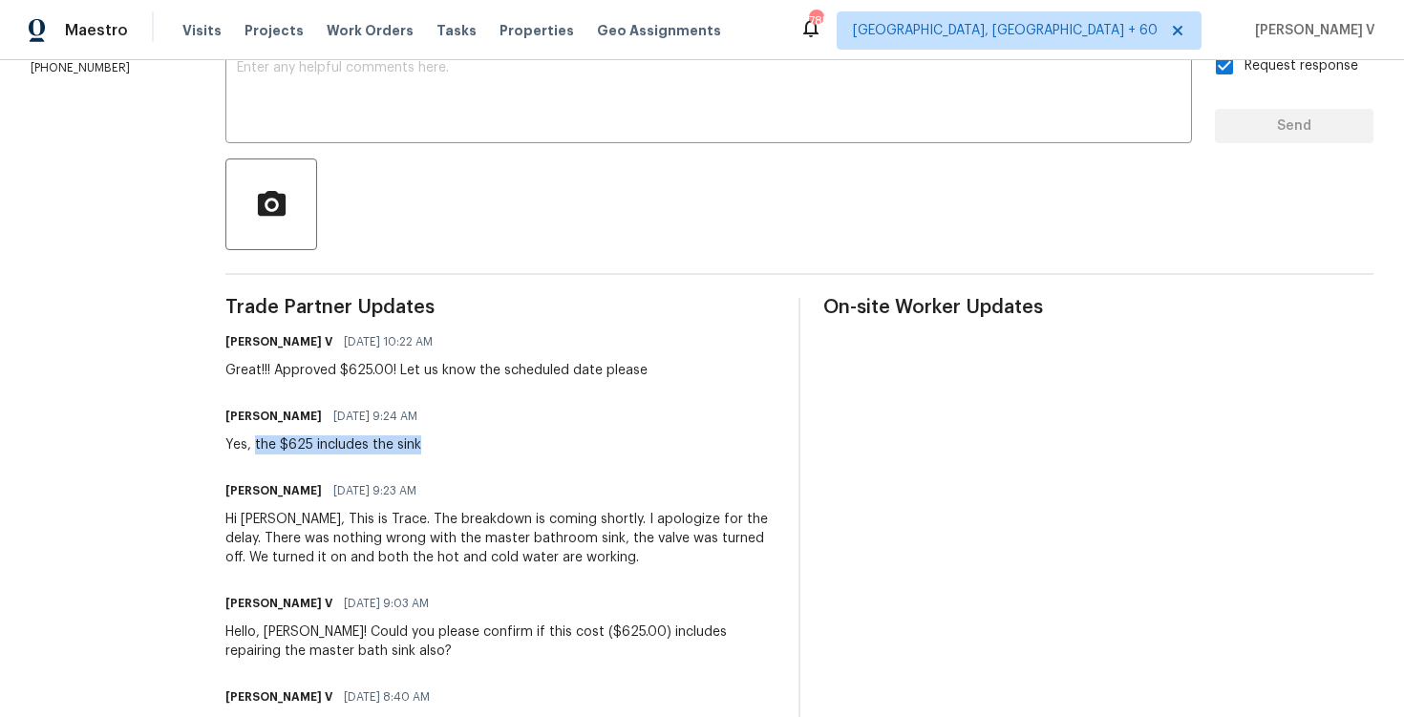
drag, startPoint x: 246, startPoint y: 450, endPoint x: 471, endPoint y: 449, distance: 224.5
click at [471, 449] on div "[PERSON_NAME] [DATE] 9:24 AM Yes, the $625 includes the sink" at bounding box center [500, 429] width 550 height 52
copy div "the $625 includes the sink"
click at [333, 483] on span "10/14/2025 9:23 AM" at bounding box center [374, 491] width 83 height 19
drag, startPoint x: 268, startPoint y: 444, endPoint x: 300, endPoint y: 444, distance: 32.5
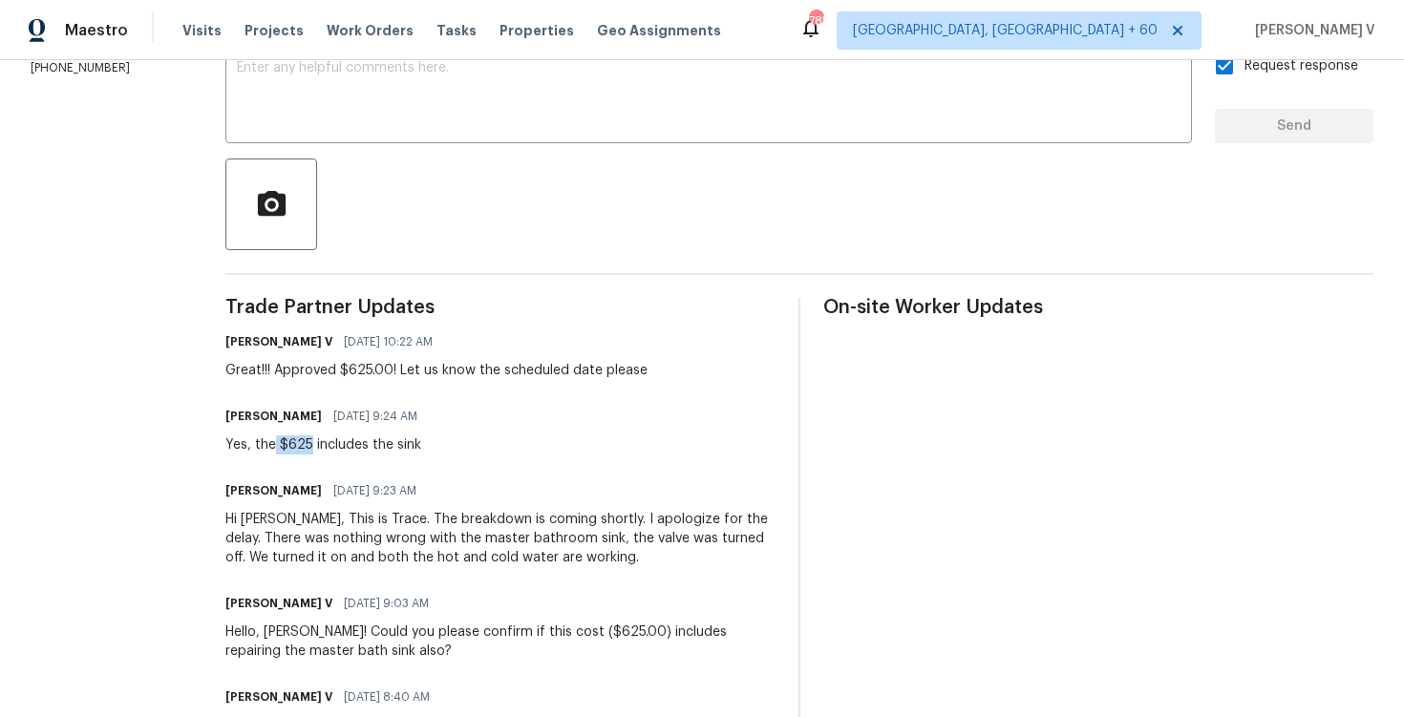
click at [301, 445] on div "Yes, the $625 includes the sink" at bounding box center [326, 445] width 203 height 19
copy div "$625"
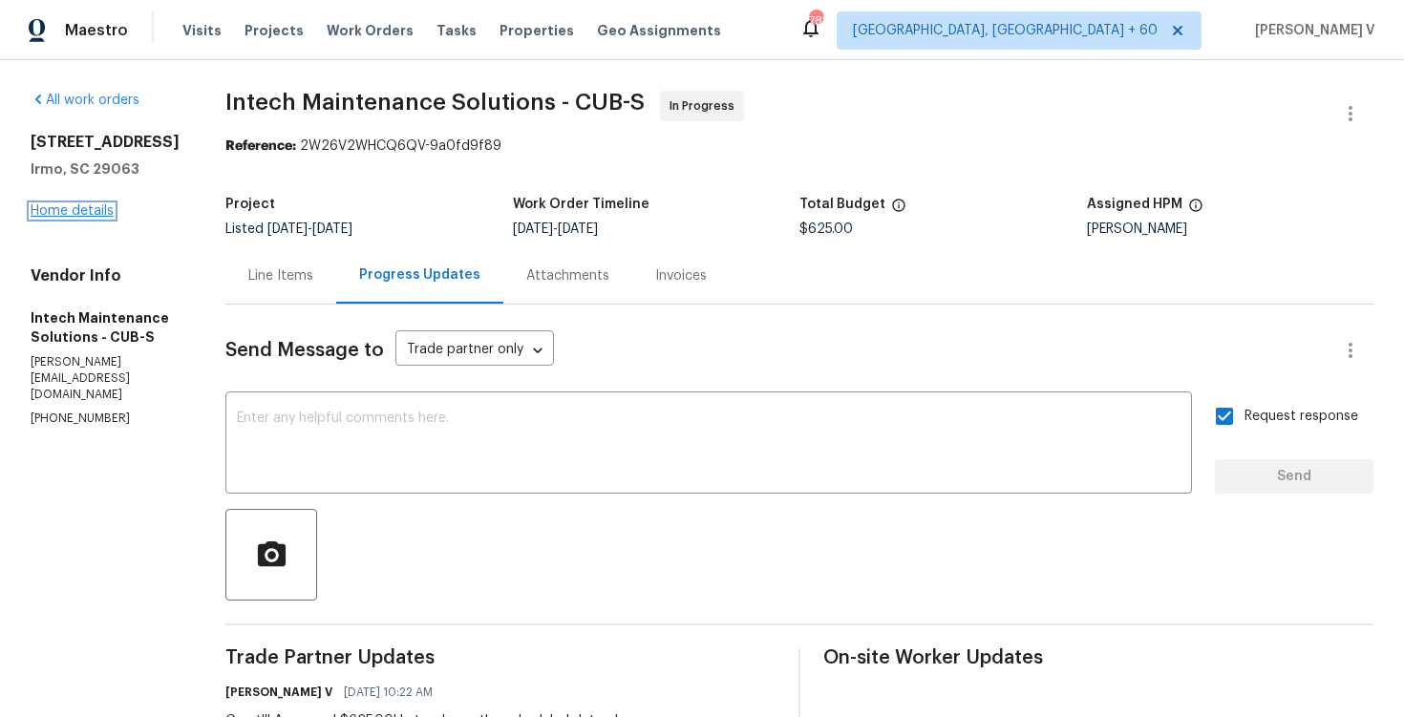
click at [83, 214] on link "Home details" at bounding box center [72, 210] width 83 height 13
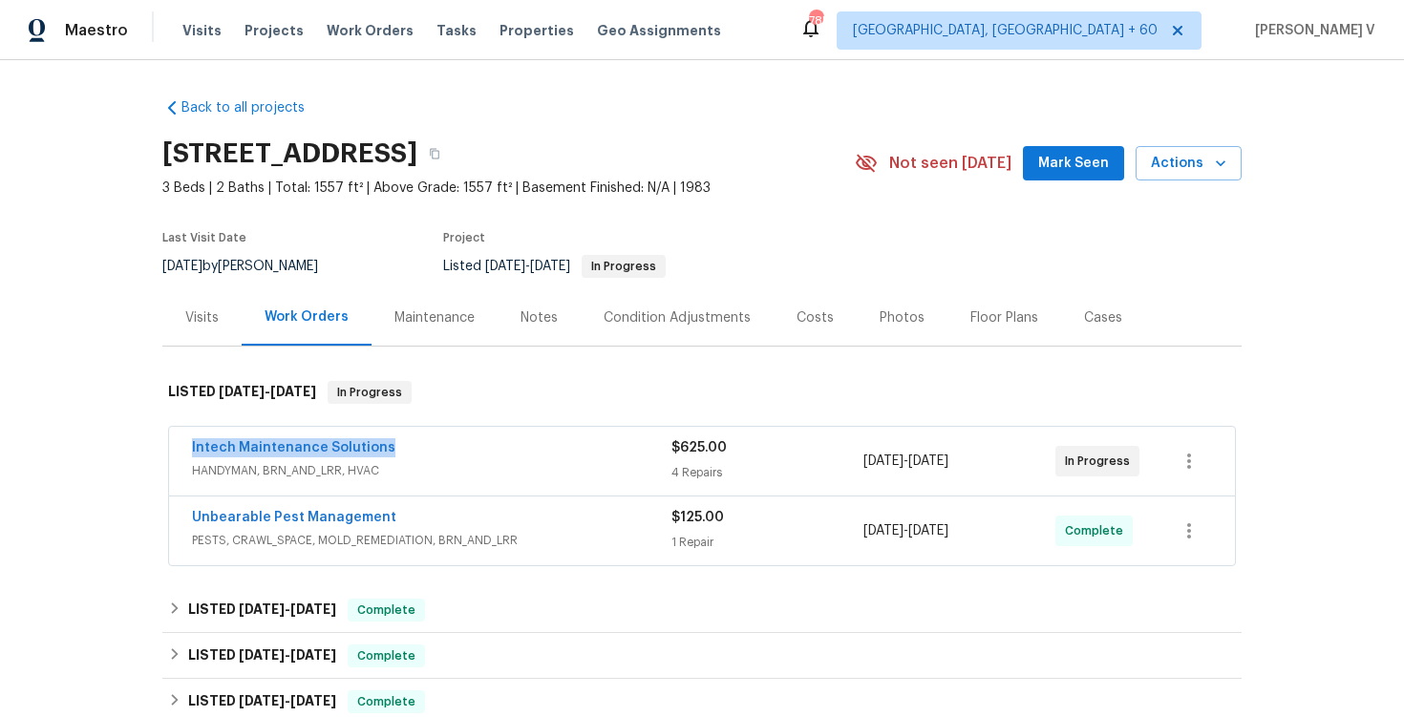
drag, startPoint x: 182, startPoint y: 442, endPoint x: 580, endPoint y: 450, distance: 398.5
click at [584, 451] on div "Intech Maintenance Solutions HANDYMAN, BRN_AND_LRR, HVAC $625.00 4 Repairs 10/8…" at bounding box center [702, 461] width 1066 height 69
copy link "Intech Maintenance Solutions"
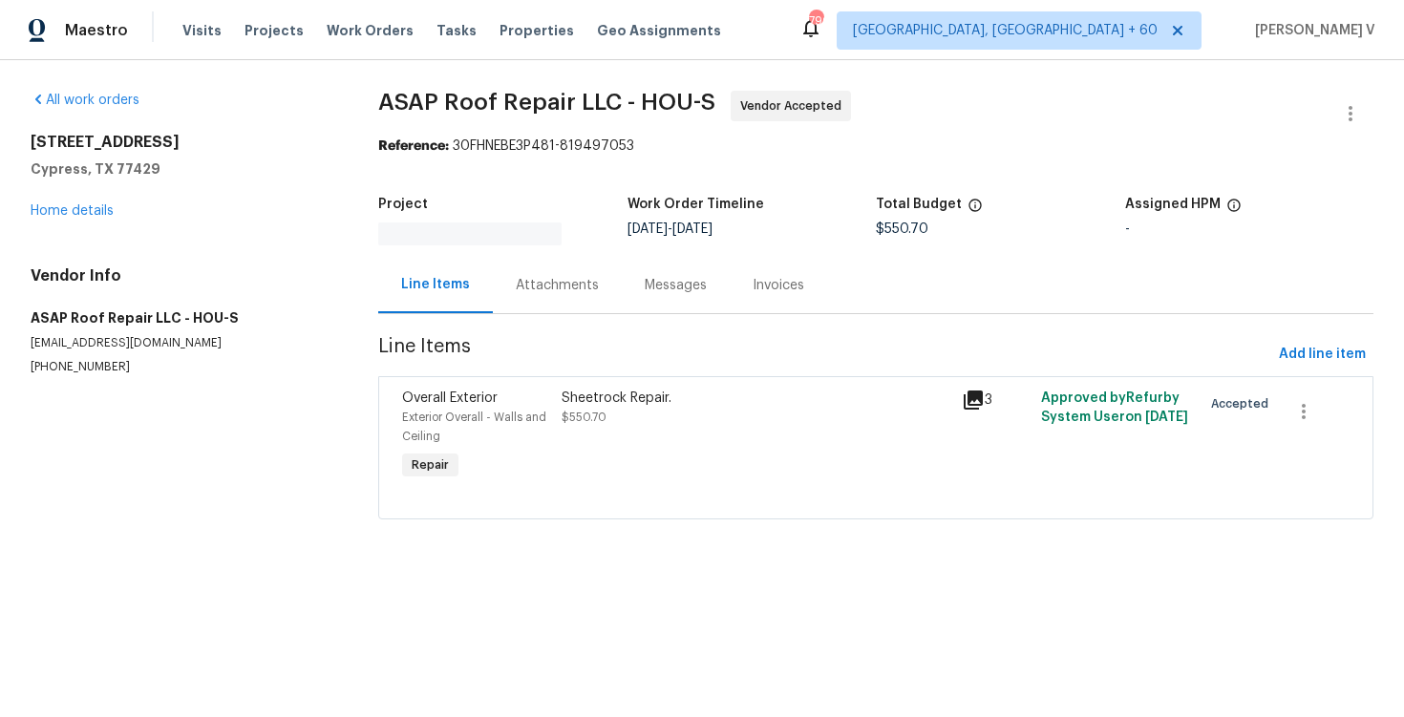
click at [622, 299] on div "Messages" at bounding box center [676, 285] width 108 height 56
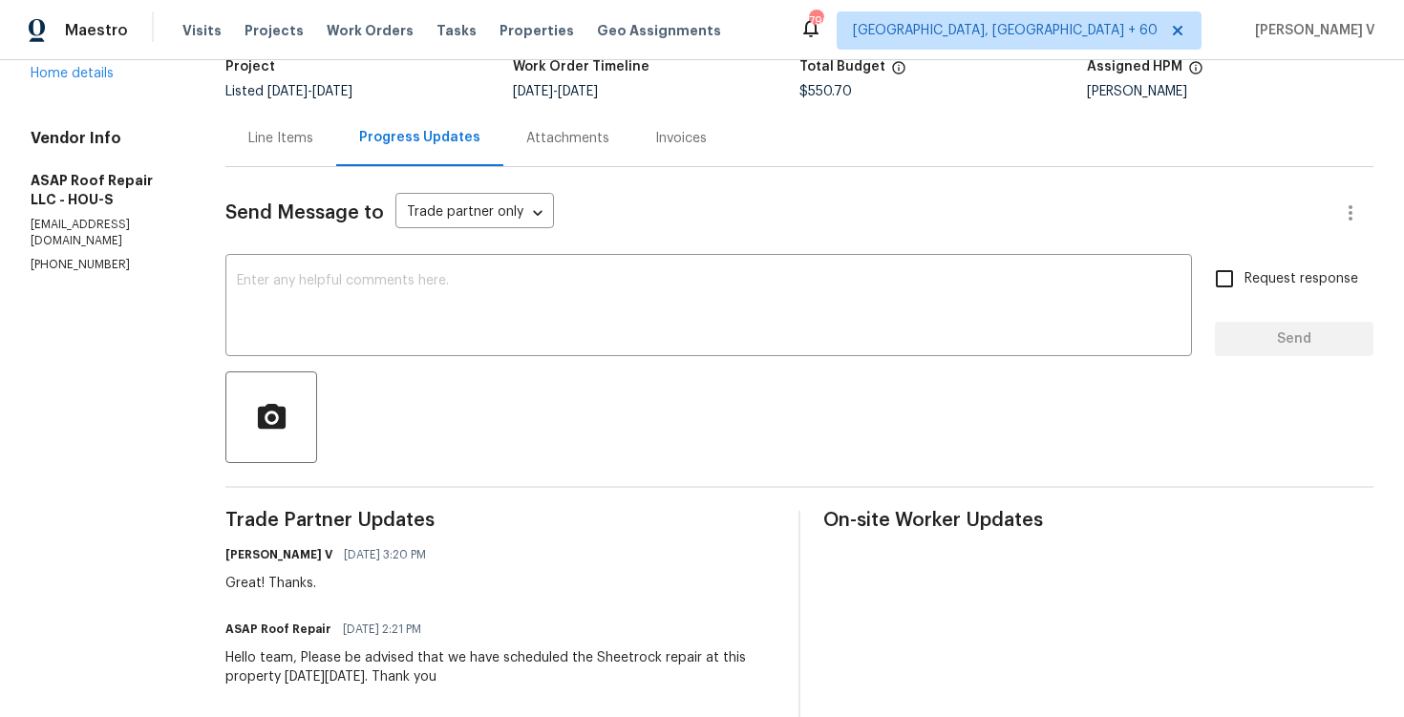
scroll to position [172, 0]
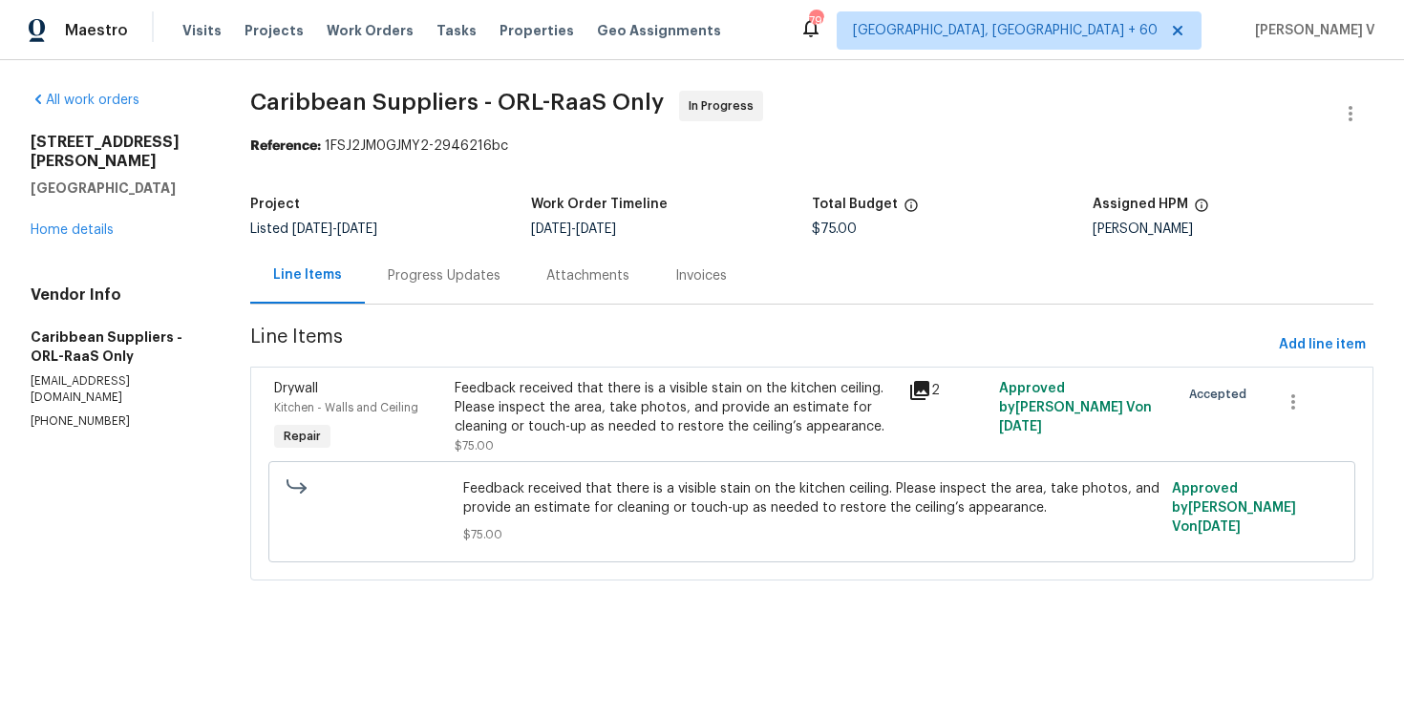
click at [524, 278] on div "Progress Updates" at bounding box center [444, 275] width 159 height 56
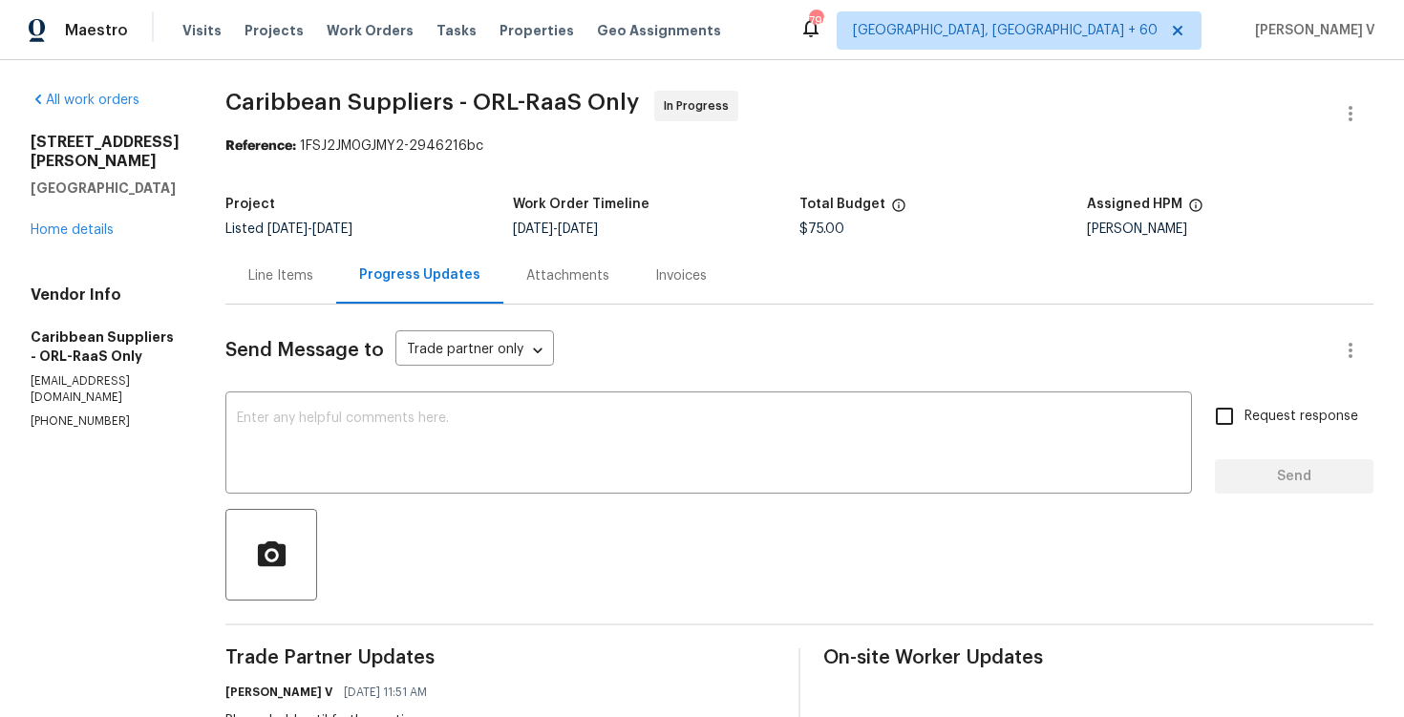
click at [82, 222] on div "All work orders 68 Auberry Dr Palm Coast, FL 32137 Home details Vendor Info Car…" at bounding box center [105, 260] width 149 height 339
click at [86, 219] on div "68 Auberry Dr Palm Coast, FL 32137 Home details" at bounding box center [105, 186] width 149 height 107
click at [108, 203] on div "68 Auberry Dr Palm Coast, FL 32137 Home details" at bounding box center [105, 186] width 149 height 107
click at [83, 224] on link "Home details" at bounding box center [72, 230] width 83 height 13
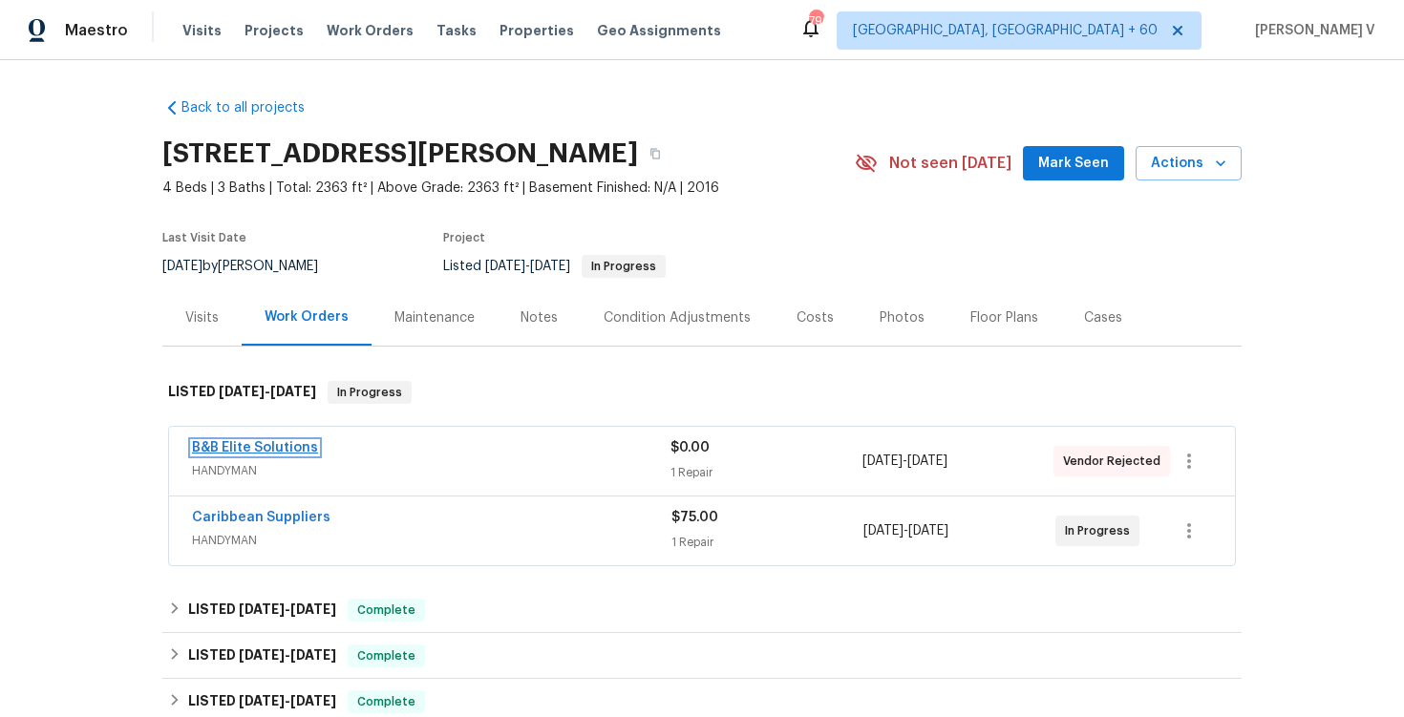
click at [290, 452] on link "B&B Elite Solutions" at bounding box center [255, 447] width 126 height 13
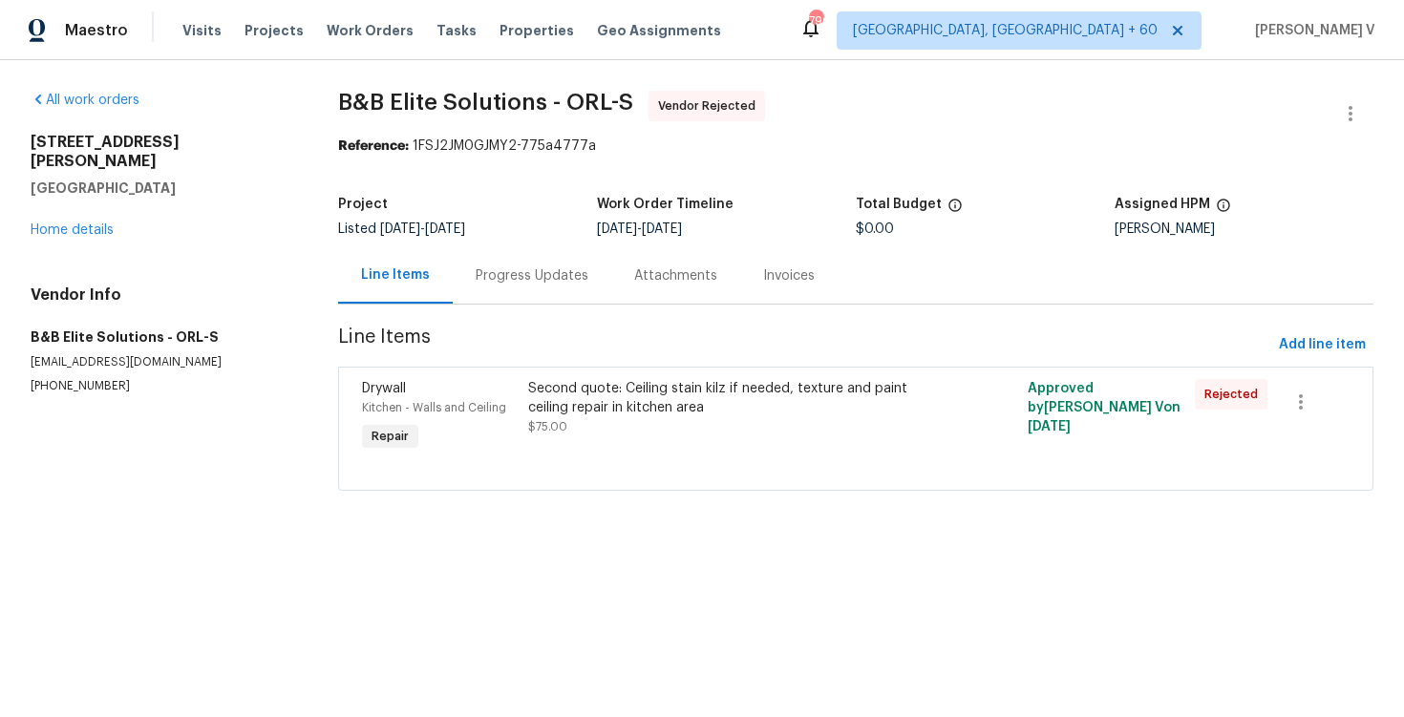
click at [537, 264] on div "Progress Updates" at bounding box center [532, 275] width 159 height 56
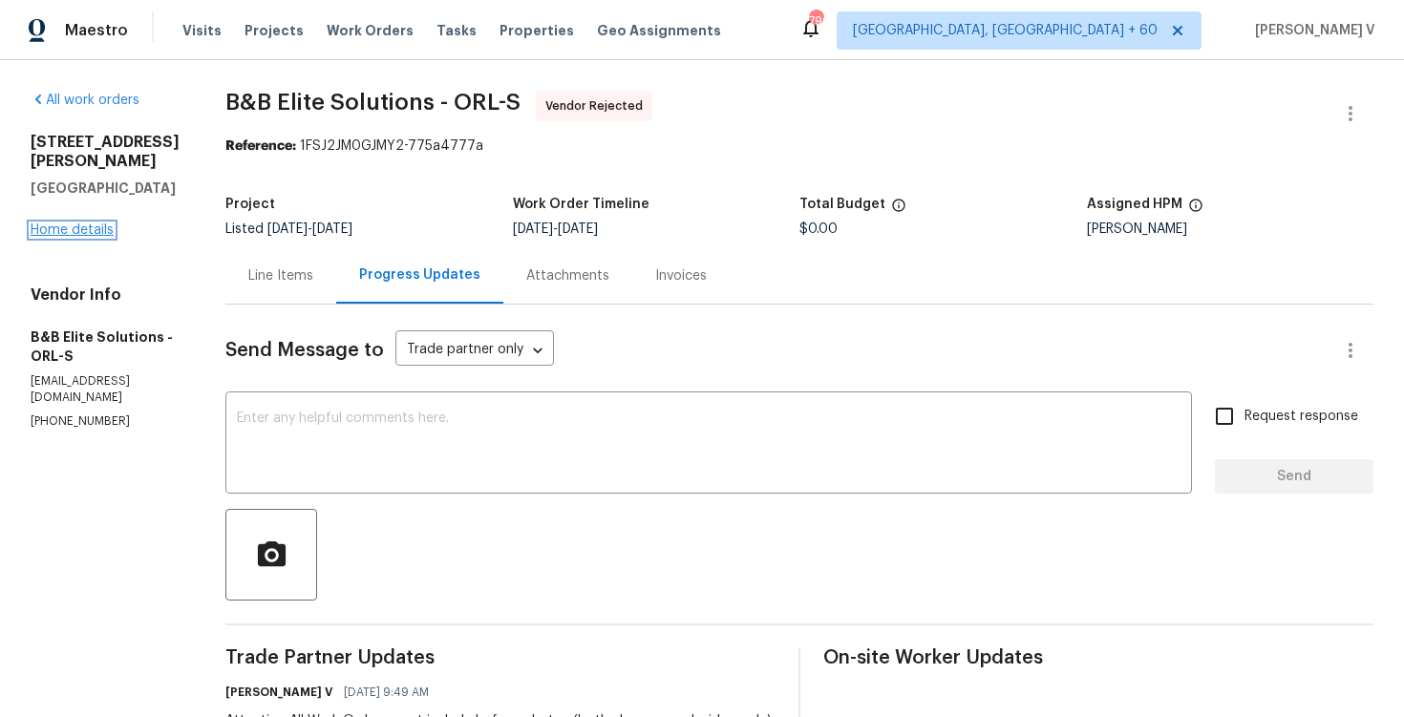
click at [49, 224] on link "Home details" at bounding box center [72, 230] width 83 height 13
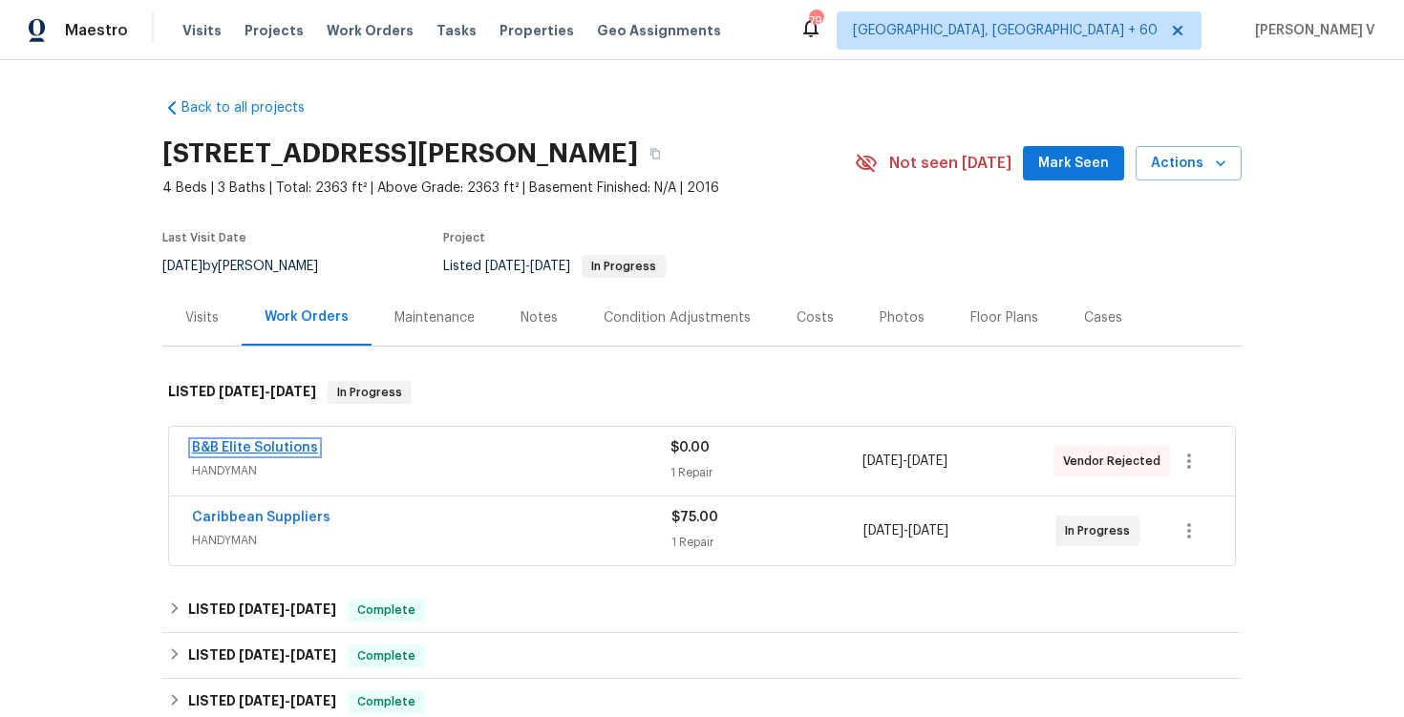
click at [246, 446] on link "B&B Elite Solutions" at bounding box center [255, 447] width 126 height 13
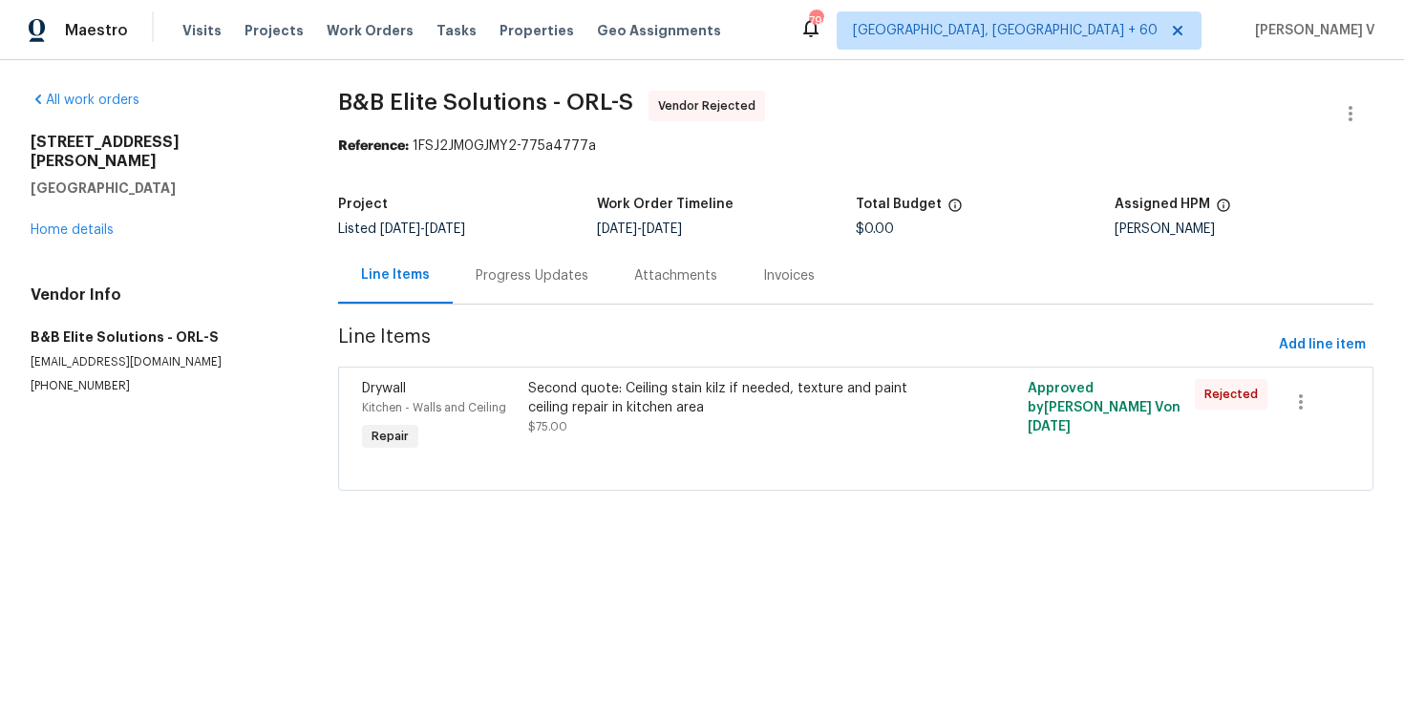
click at [1327, 119] on span "B&B Elite Solutions - ORL-S Vendor Rejected" at bounding box center [833, 114] width 990 height 46
click at [1346, 116] on icon "button" at bounding box center [1350, 113] width 23 height 23
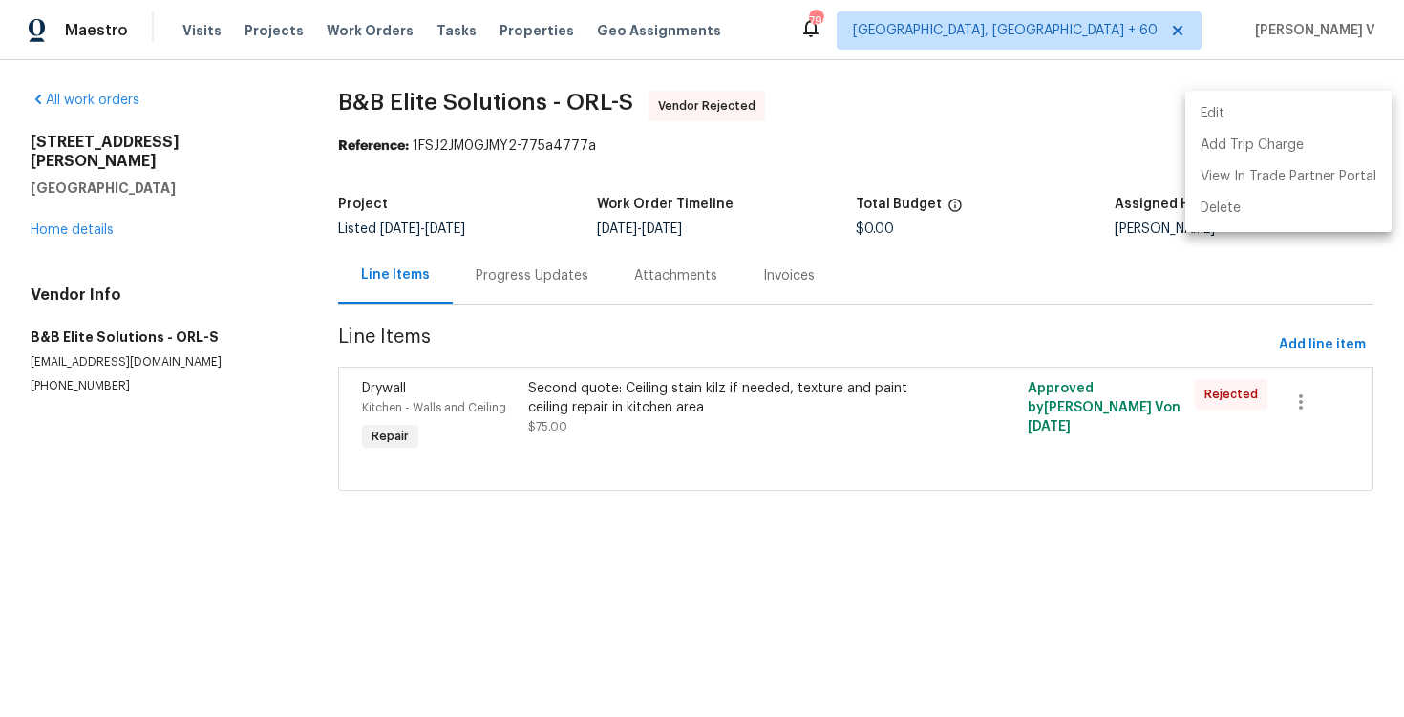
click at [1258, 116] on li "Edit" at bounding box center [1289, 114] width 206 height 32
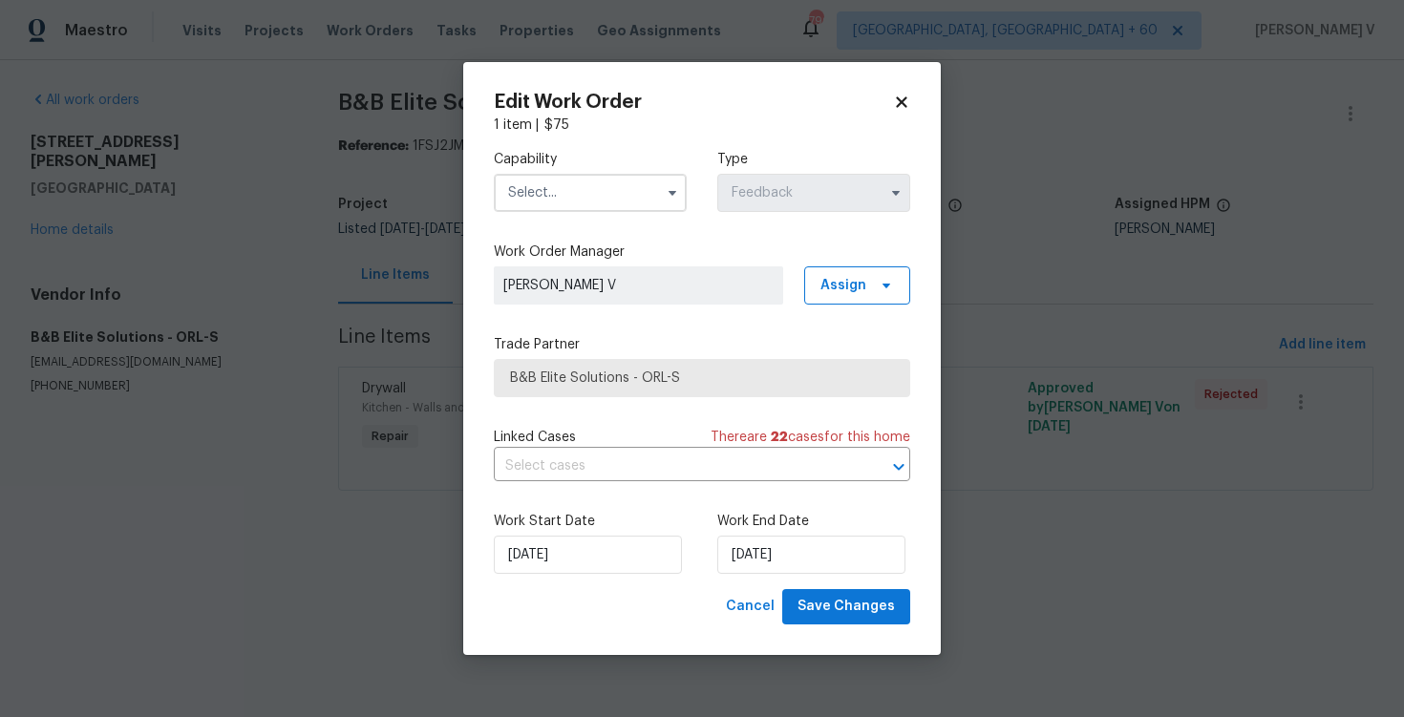
click at [597, 201] on input "text" at bounding box center [590, 193] width 193 height 38
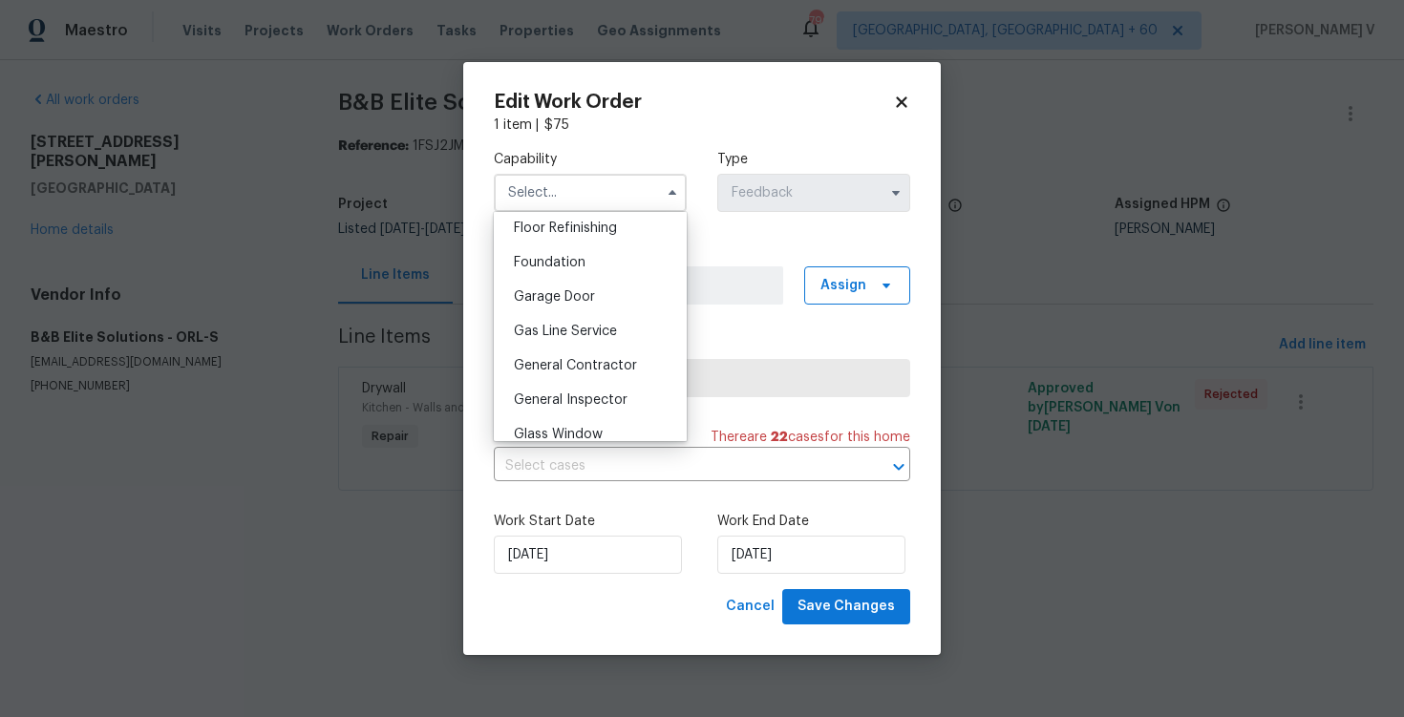
scroll to position [950, 0]
click at [580, 341] on span "Handyman" at bounding box center [547, 335] width 67 height 13
type input "Handyman"
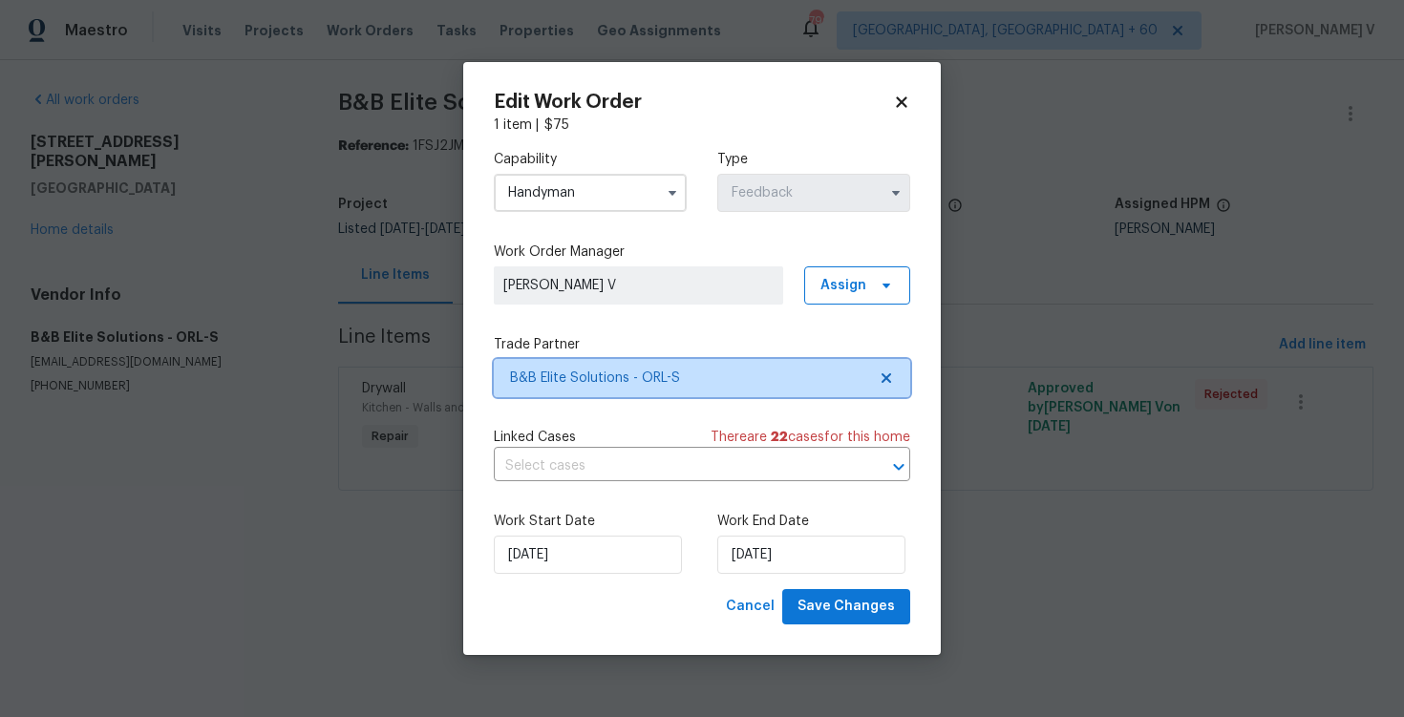
click at [870, 391] on span "B&B Elite Solutions - ORL-S" at bounding box center [702, 378] width 417 height 38
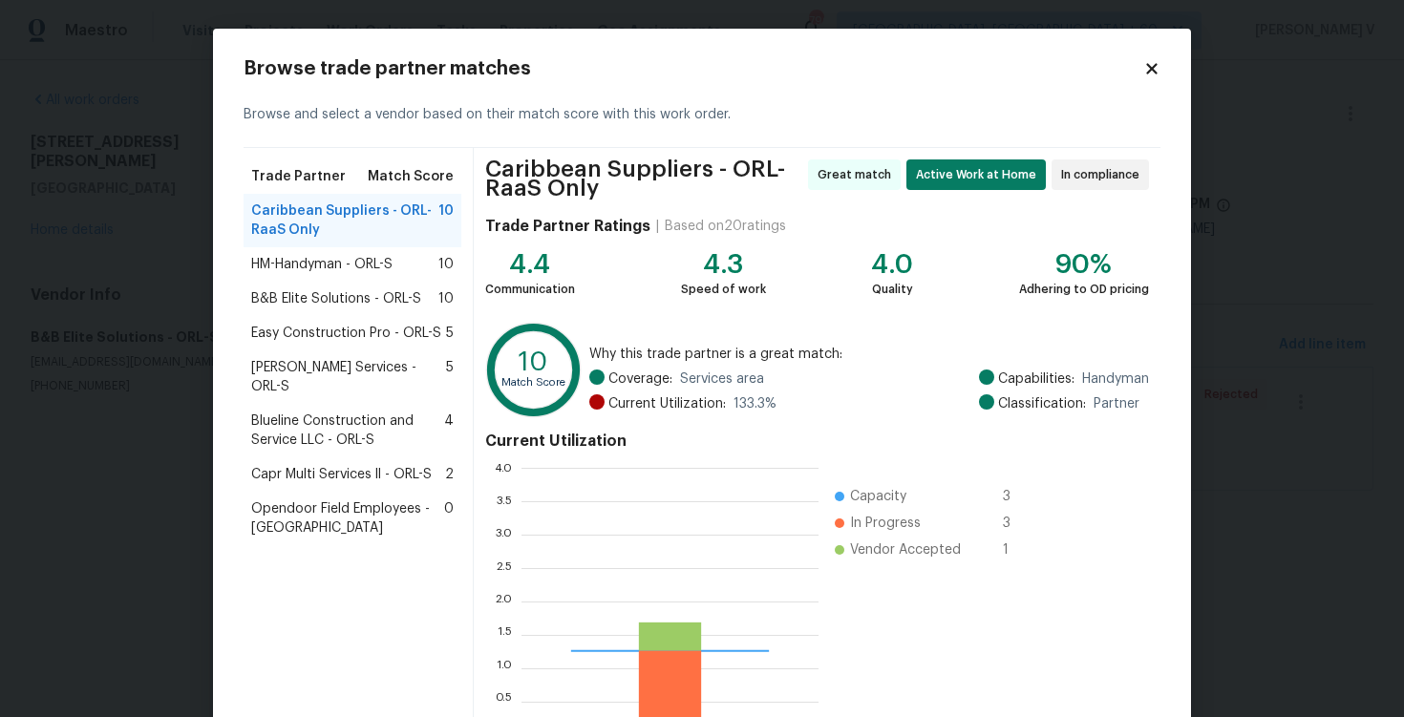
scroll to position [268, 297]
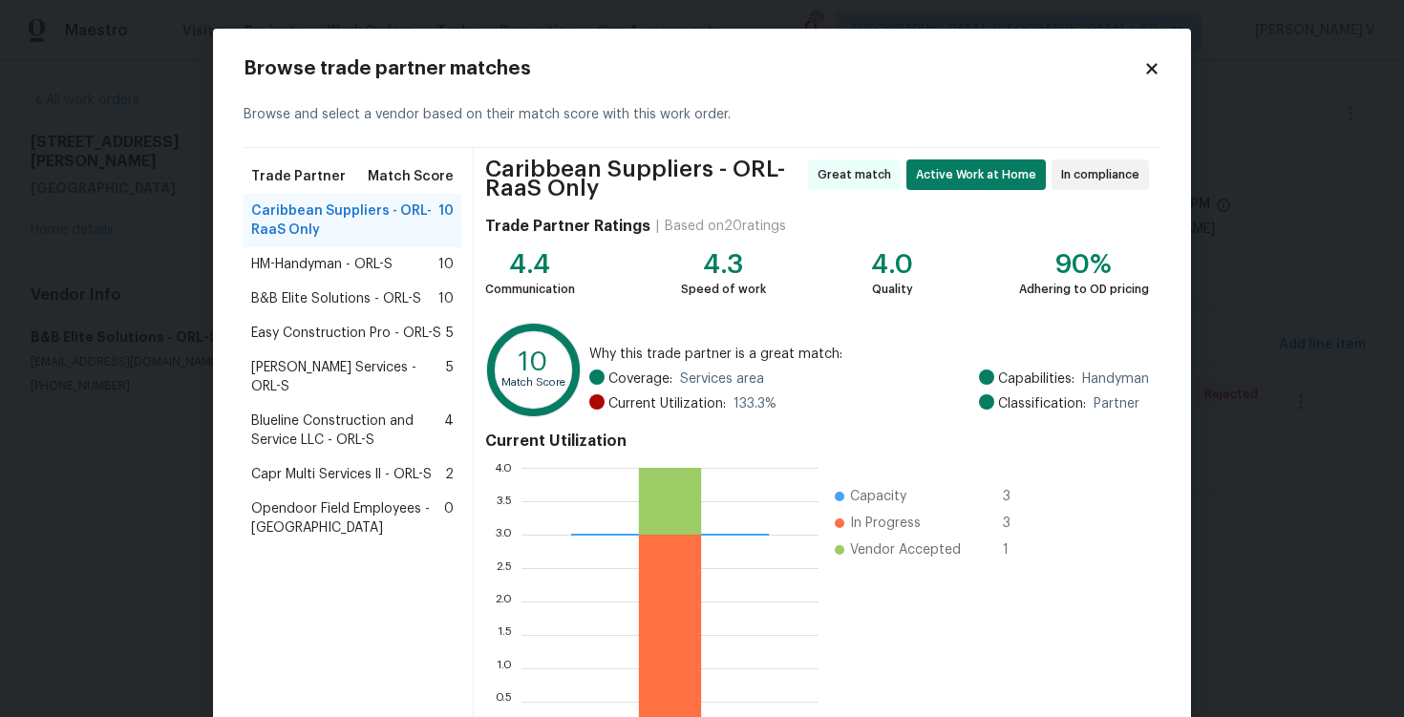
click at [306, 326] on span "Easy Construction Pro - ORL-S" at bounding box center [346, 333] width 190 height 19
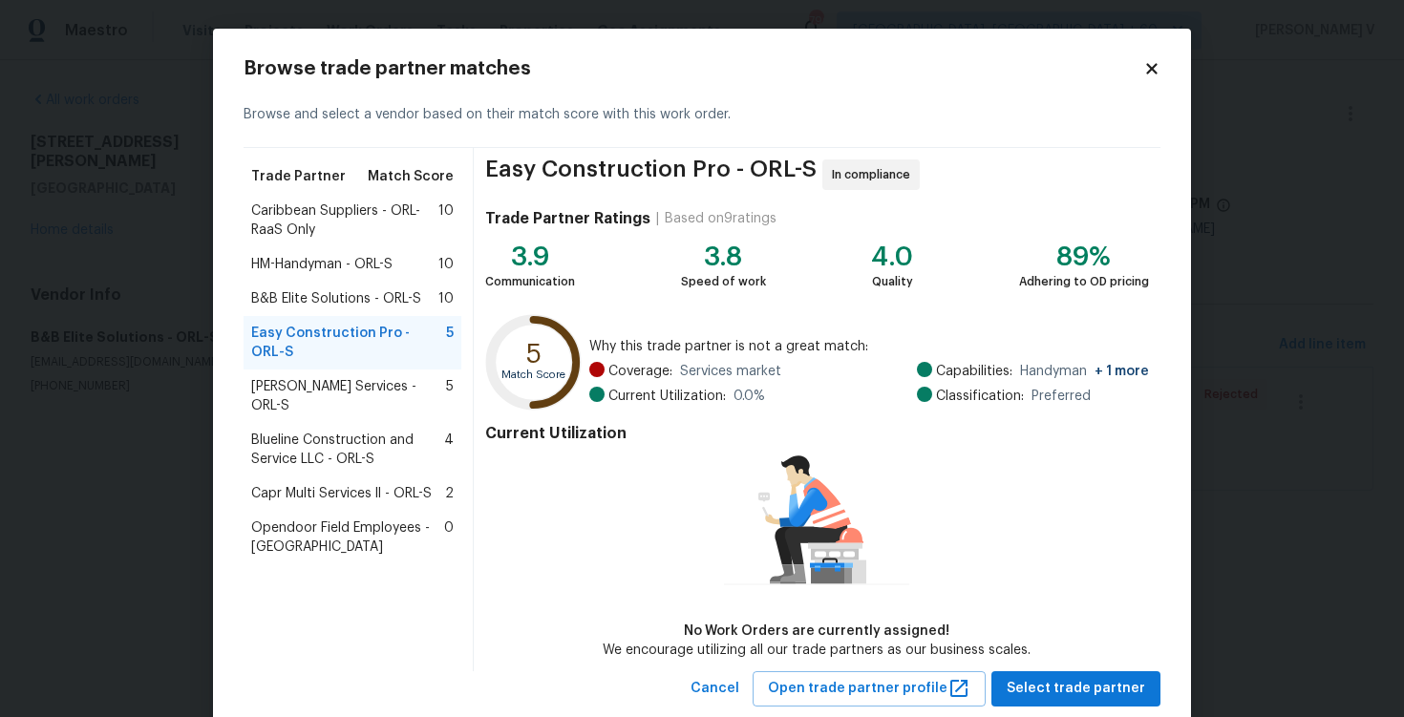
scroll to position [47, 0]
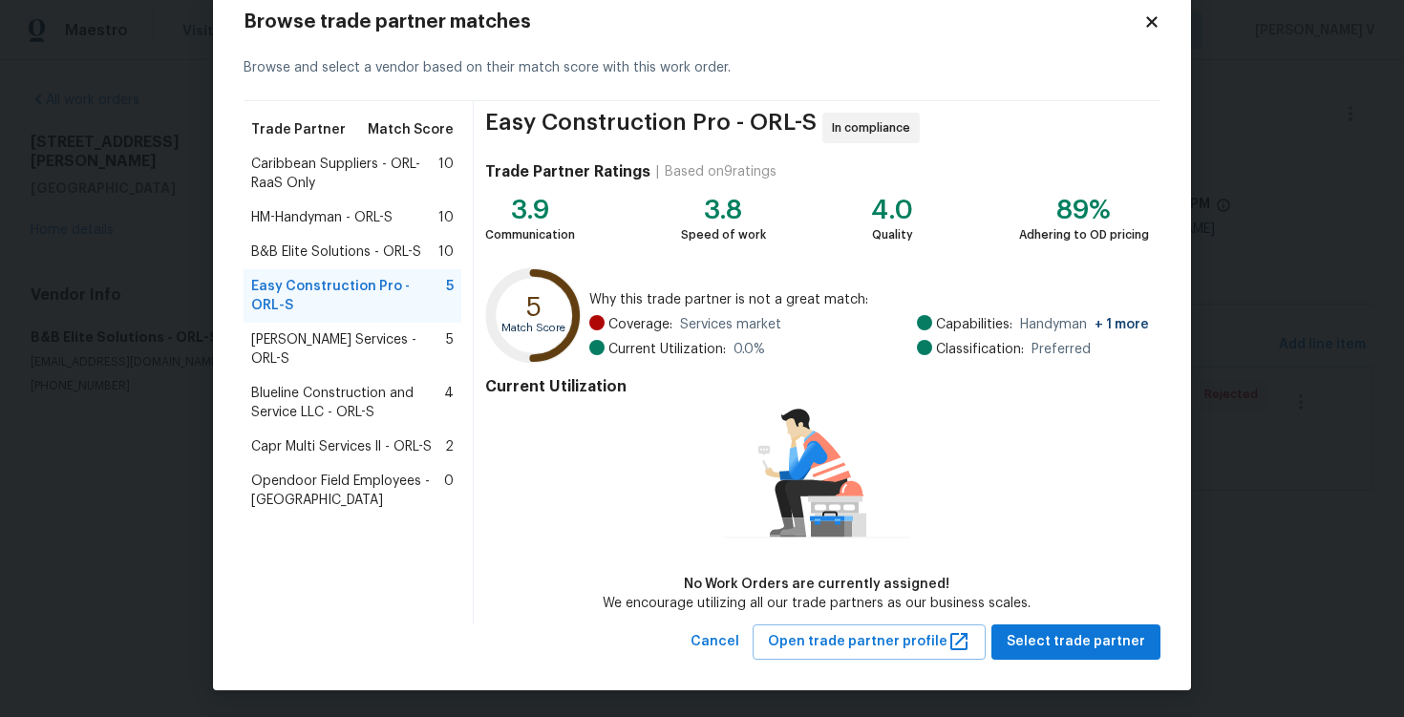
click at [334, 331] on span "Gabler Services - ORL-S" at bounding box center [348, 350] width 195 height 38
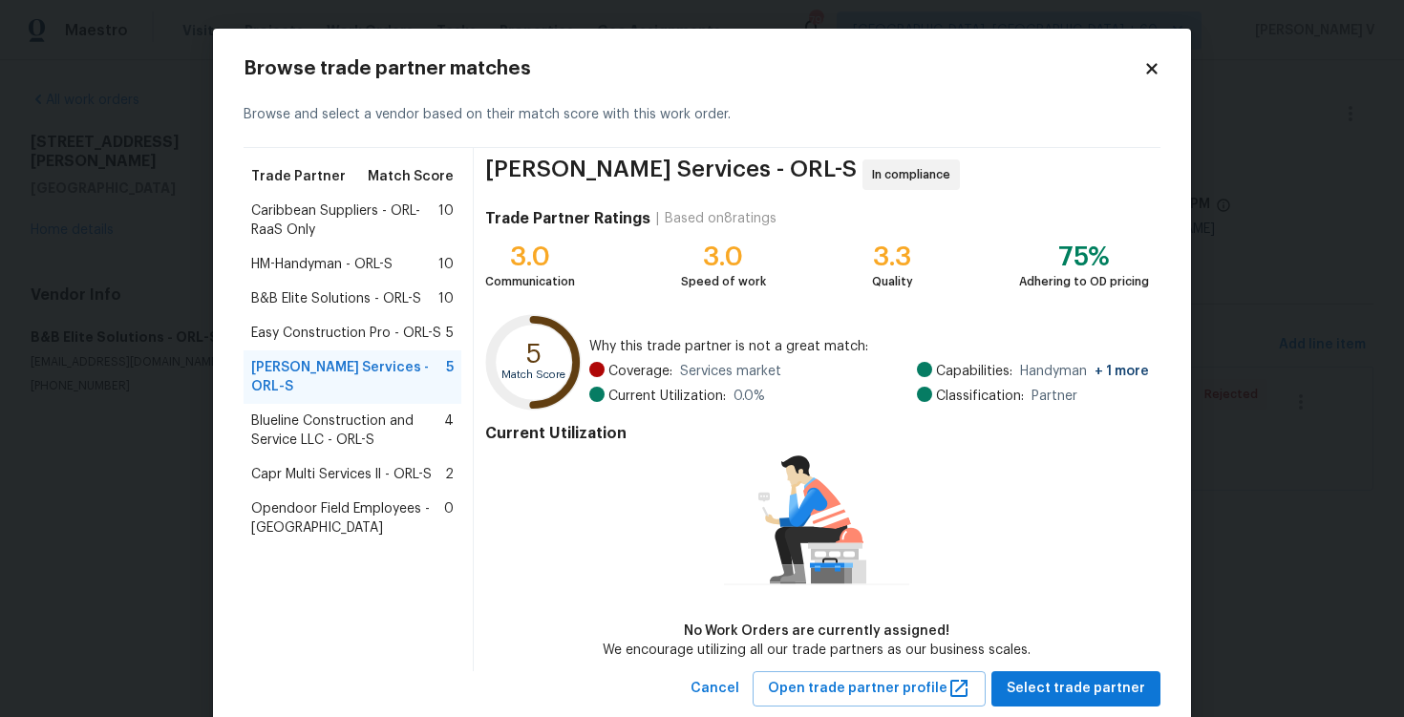
click at [332, 412] on span "Blueline Construction and Service LLC - ORL-S" at bounding box center [347, 431] width 193 height 38
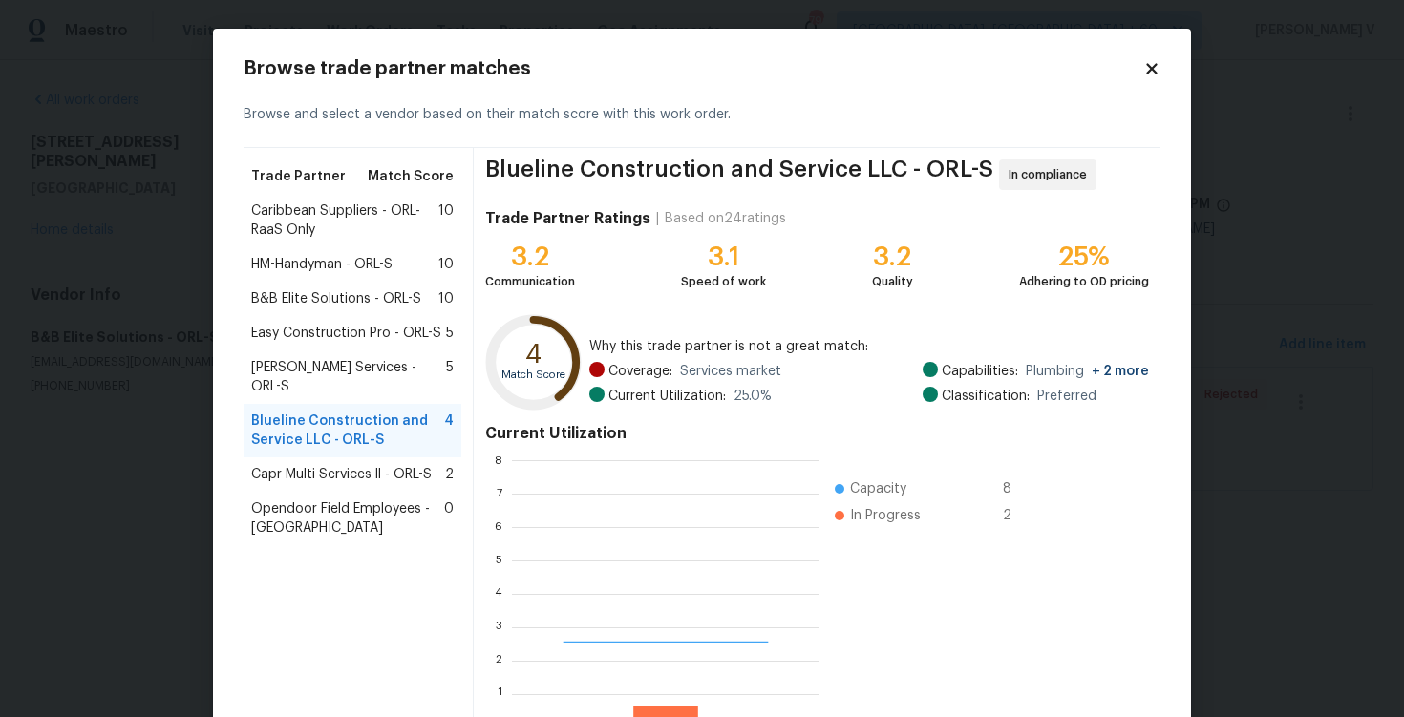
scroll to position [268, 307]
click at [321, 465] on span "Capr Multi Services ll - ORL-S" at bounding box center [341, 474] width 181 height 19
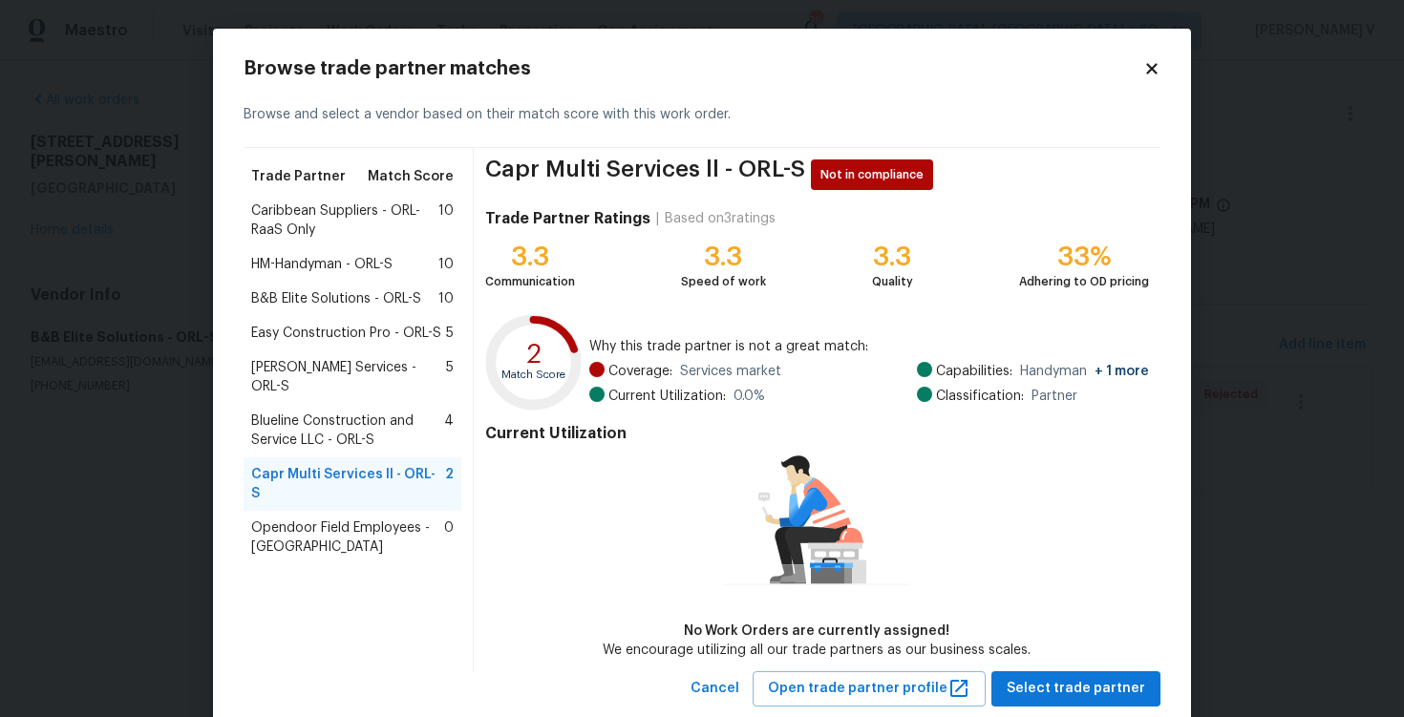
click at [336, 335] on span "Easy Construction Pro - ORL-S" at bounding box center [346, 333] width 190 height 19
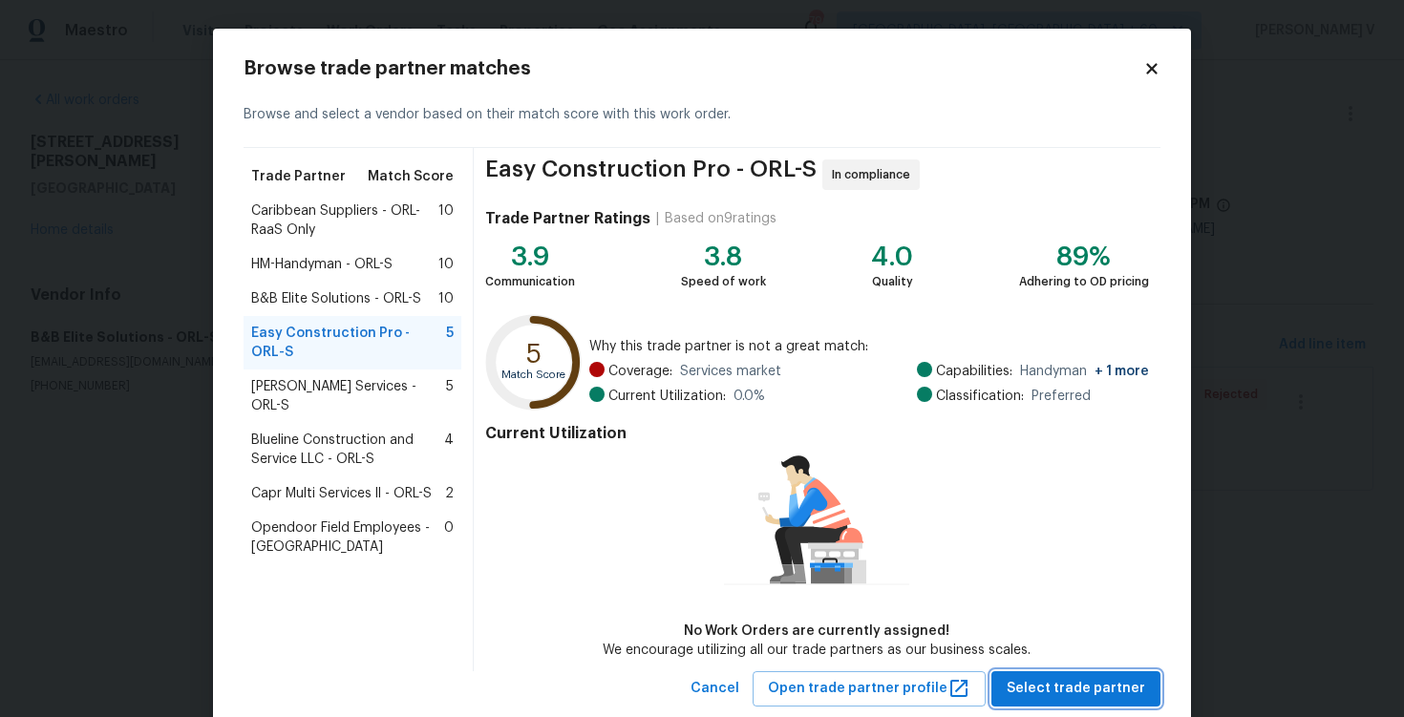
click at [1117, 693] on span "Select trade partner" at bounding box center [1076, 689] width 139 height 24
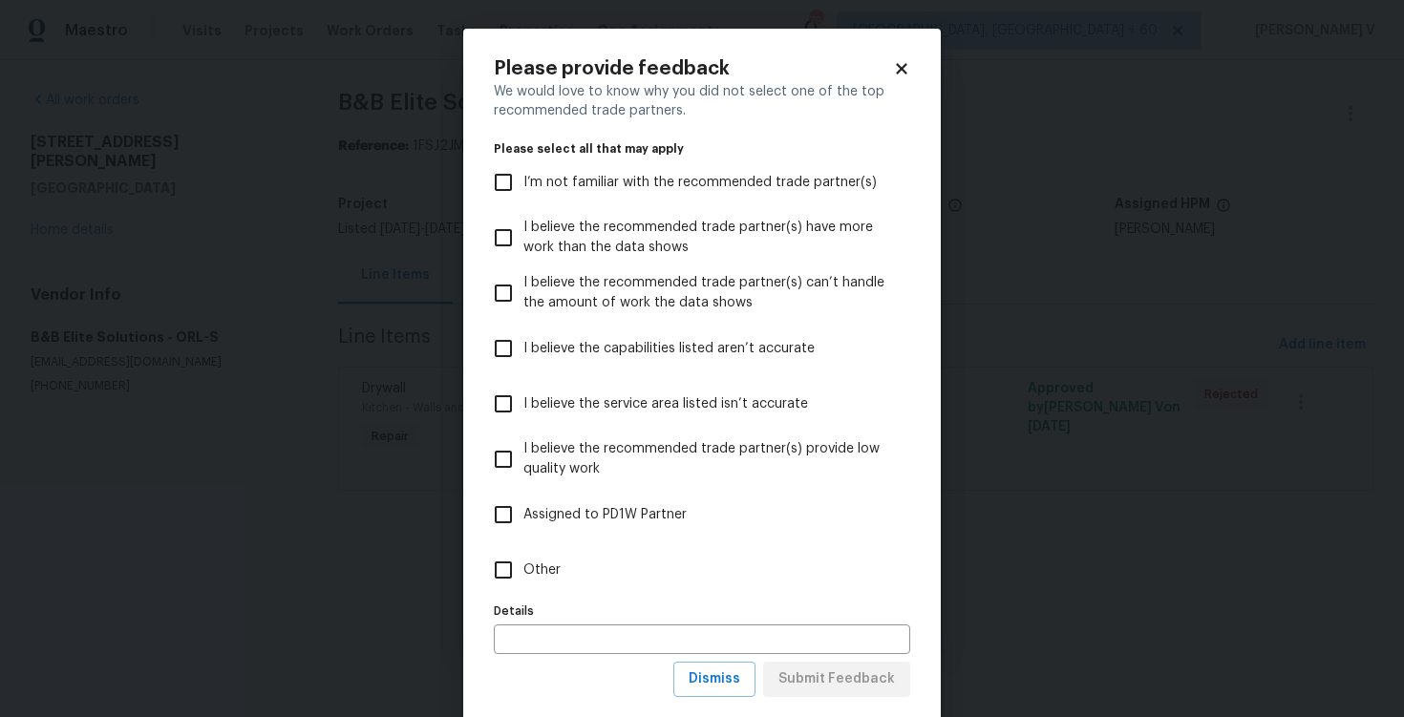
click at [704, 565] on label "Other" at bounding box center [689, 570] width 412 height 55
click at [524, 565] on input "Other" at bounding box center [503, 570] width 40 height 40
checkbox input "true"
click at [811, 672] on span "Submit Feedback" at bounding box center [837, 680] width 117 height 24
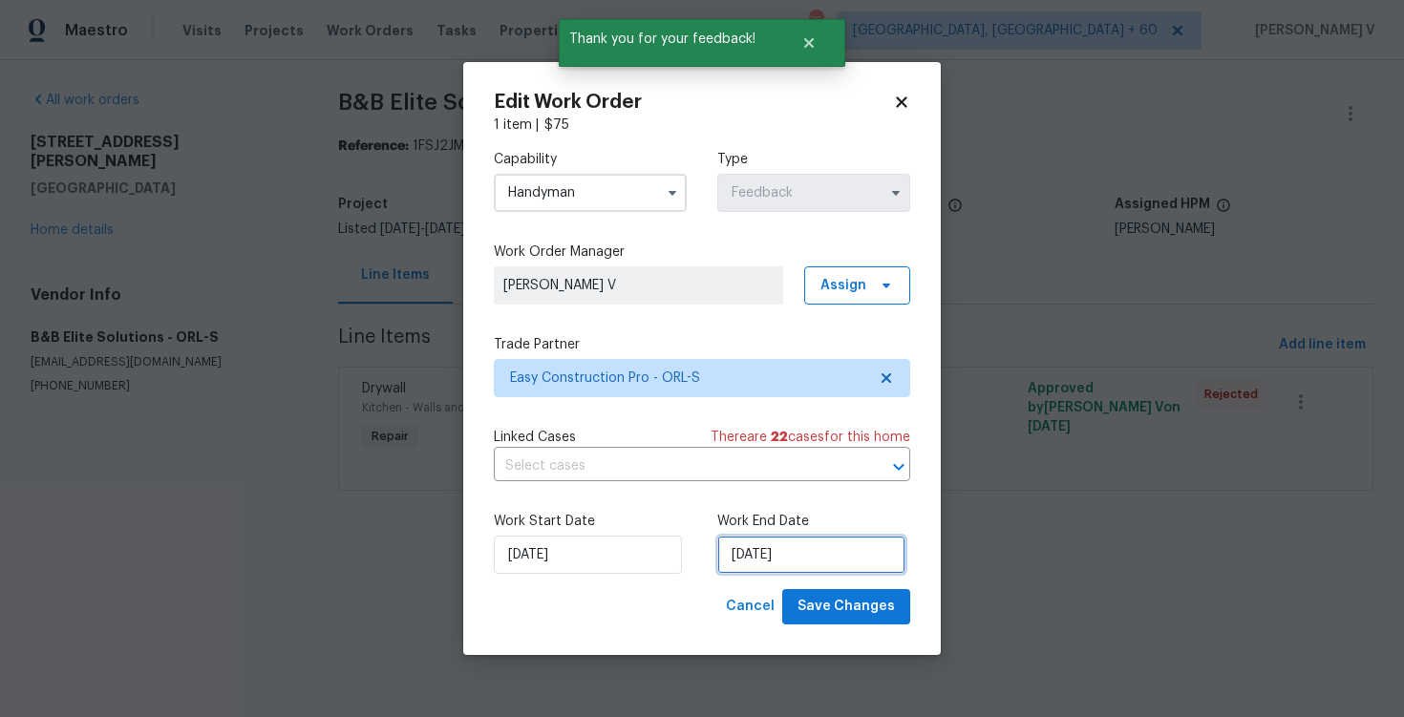
click at [764, 566] on input "16/10/2025" at bounding box center [811, 555] width 188 height 38
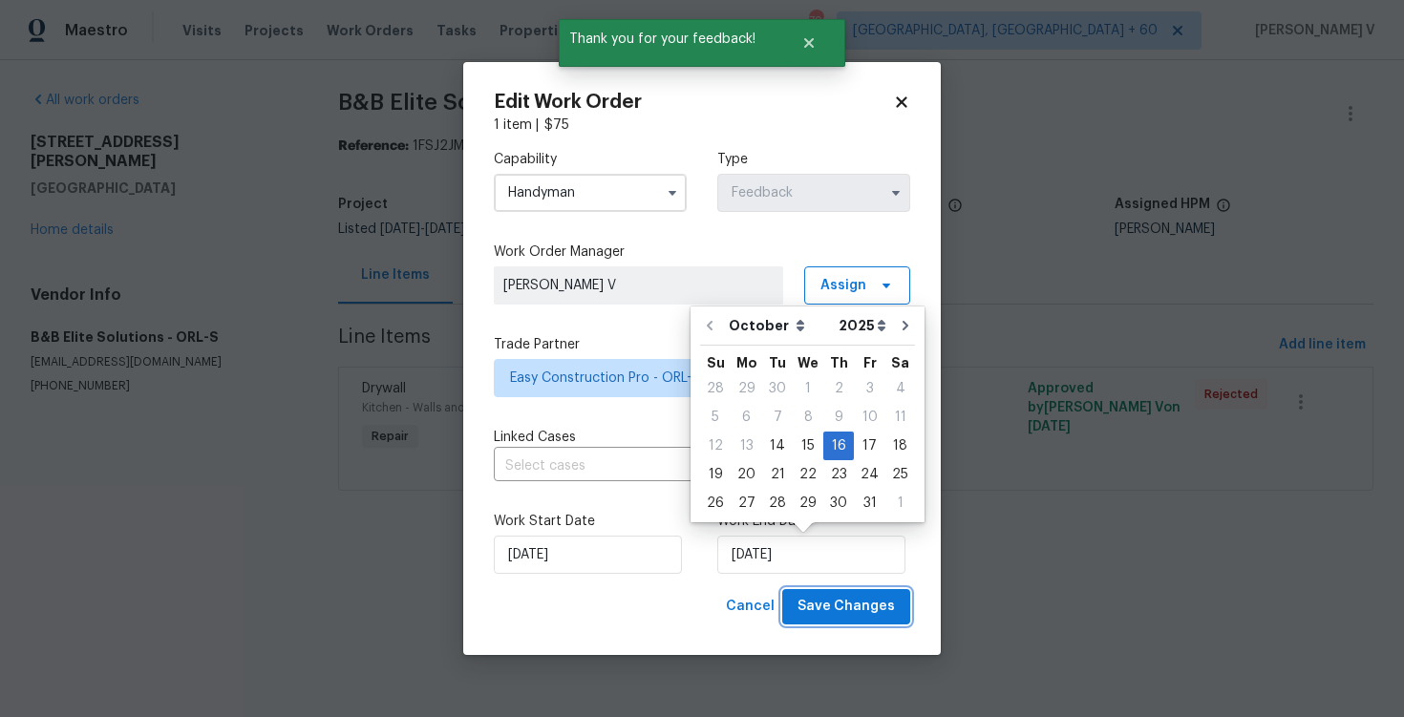
click at [828, 610] on span "Save Changes" at bounding box center [846, 607] width 97 height 24
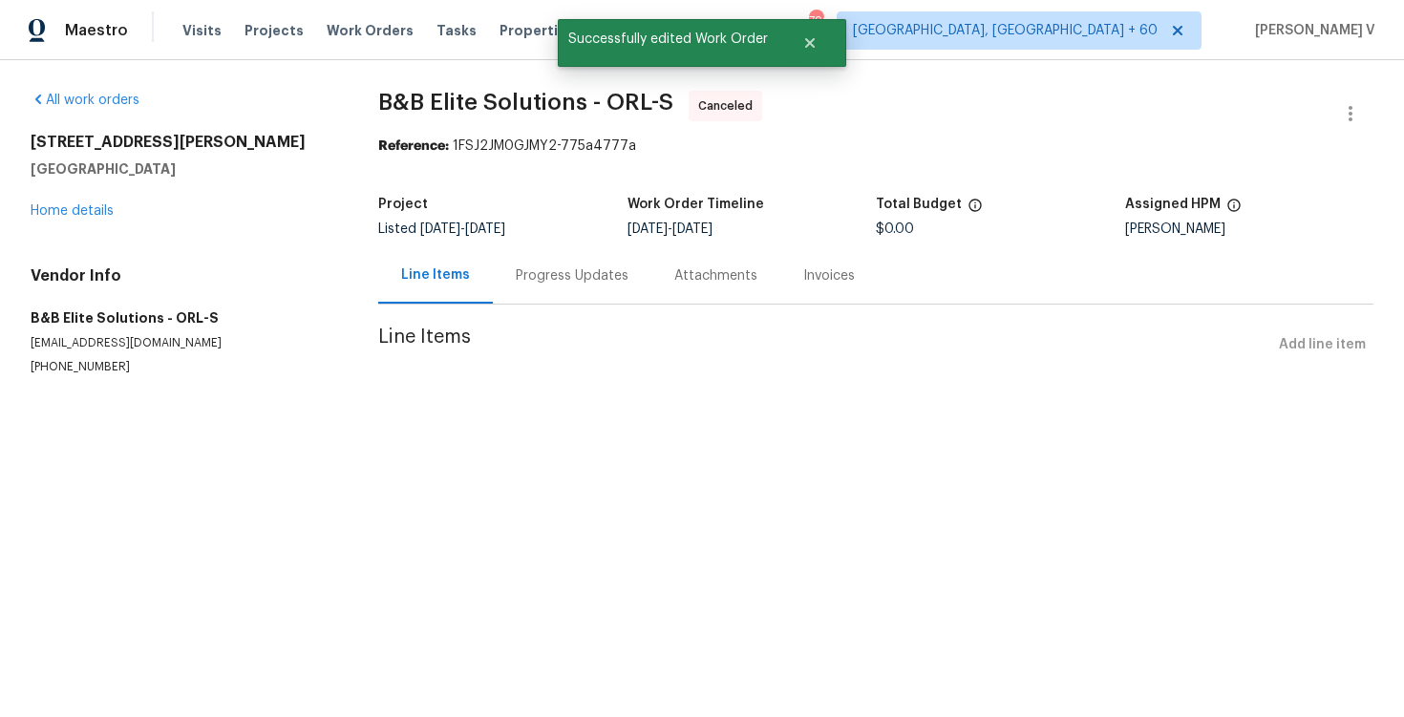
click at [466, 267] on div "Line Items" at bounding box center [435, 275] width 69 height 19
click at [518, 273] on div "Progress Updates" at bounding box center [572, 276] width 113 height 19
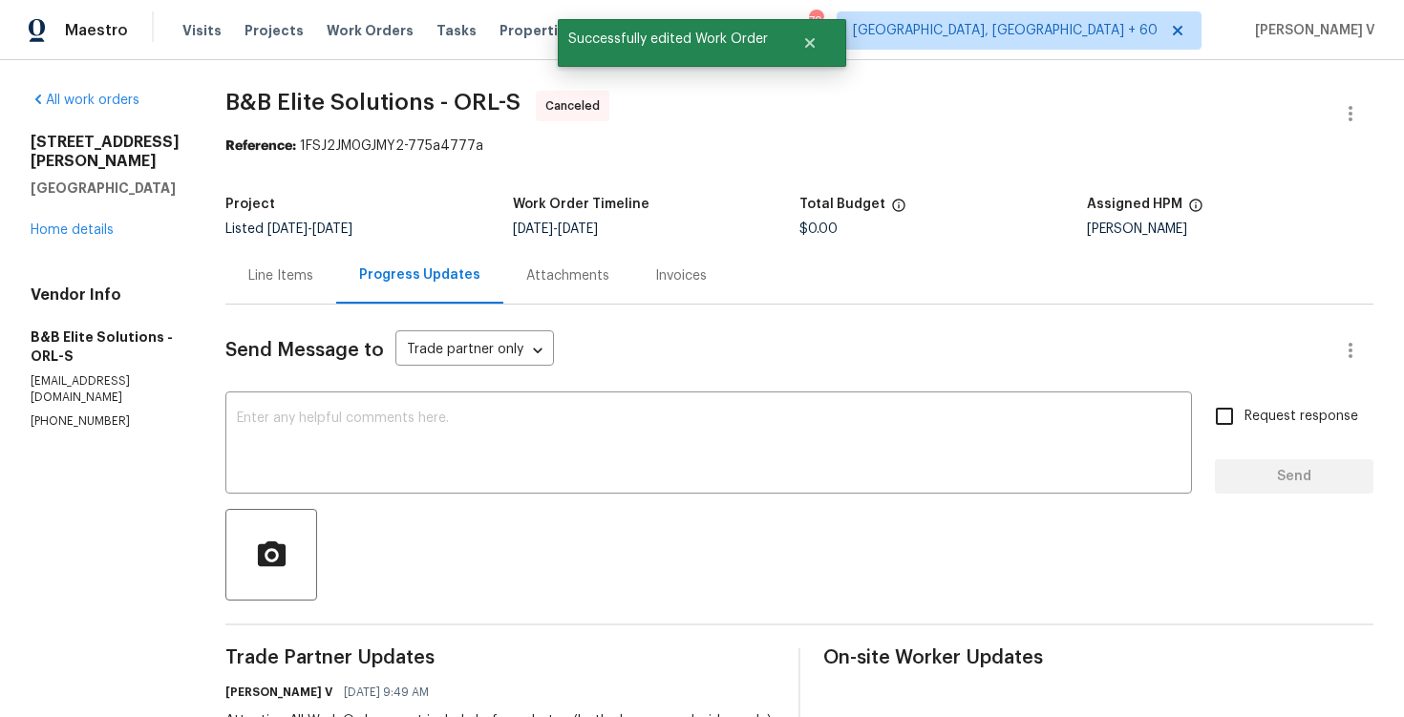
scroll to position [275, 0]
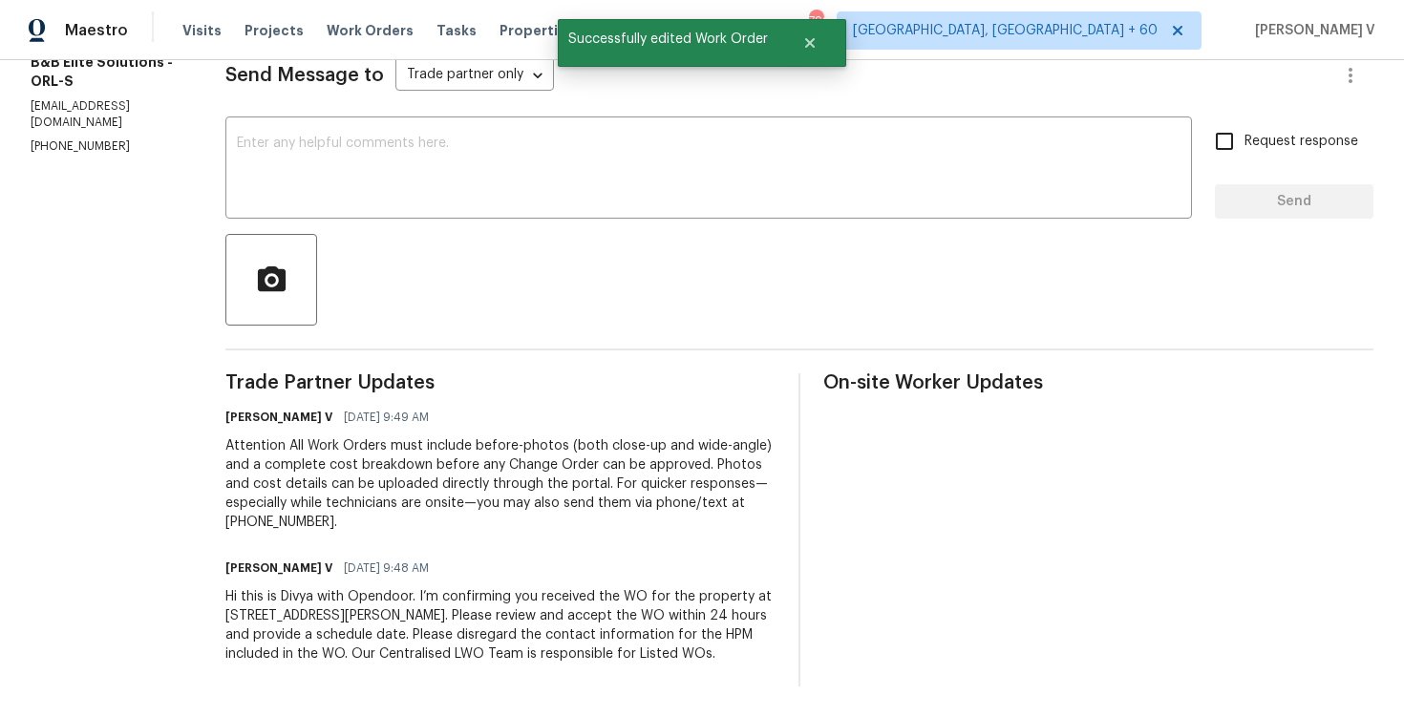
click at [464, 589] on div "Hi this is Divya with Opendoor. I’m confirming you received the WO for the prop…" at bounding box center [500, 626] width 550 height 76
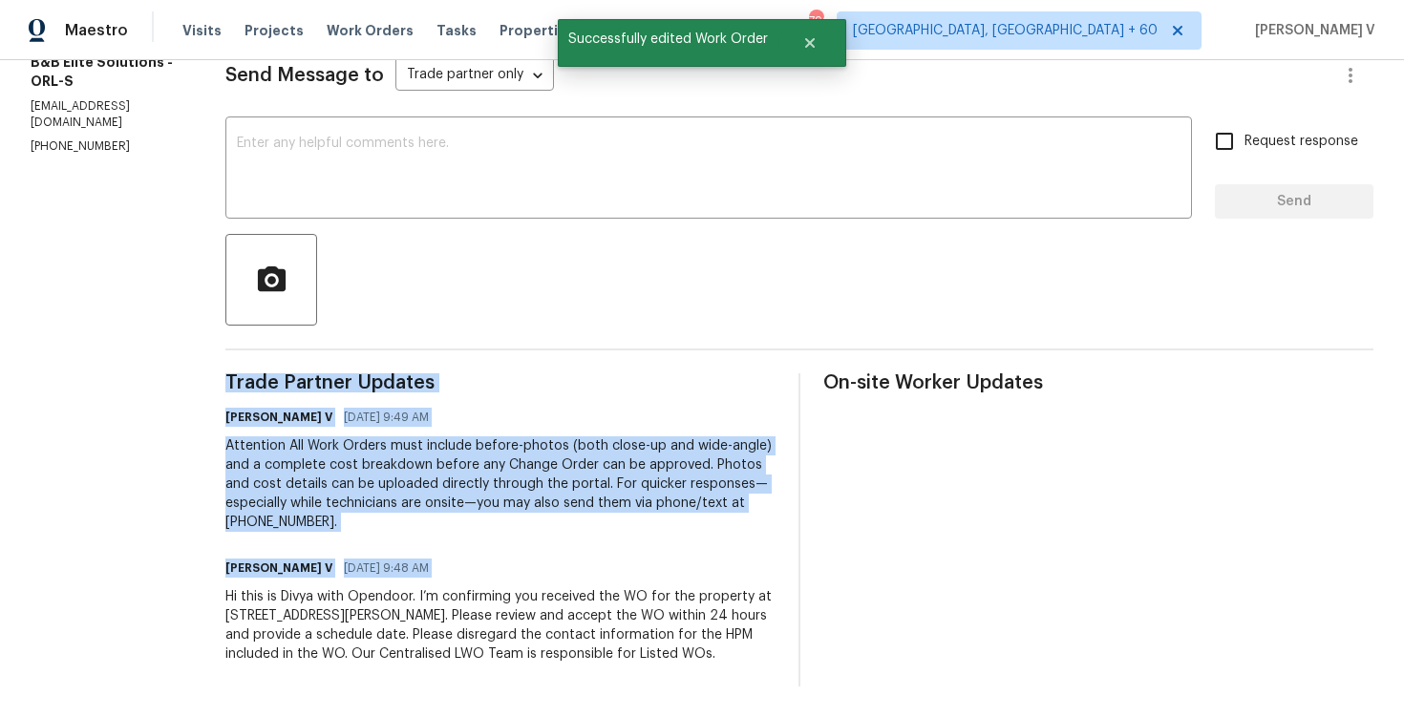
copy div "Trade Partner Updates Divya Dharshini V 10/14/2025 9:49 AM Attention All Work O…"
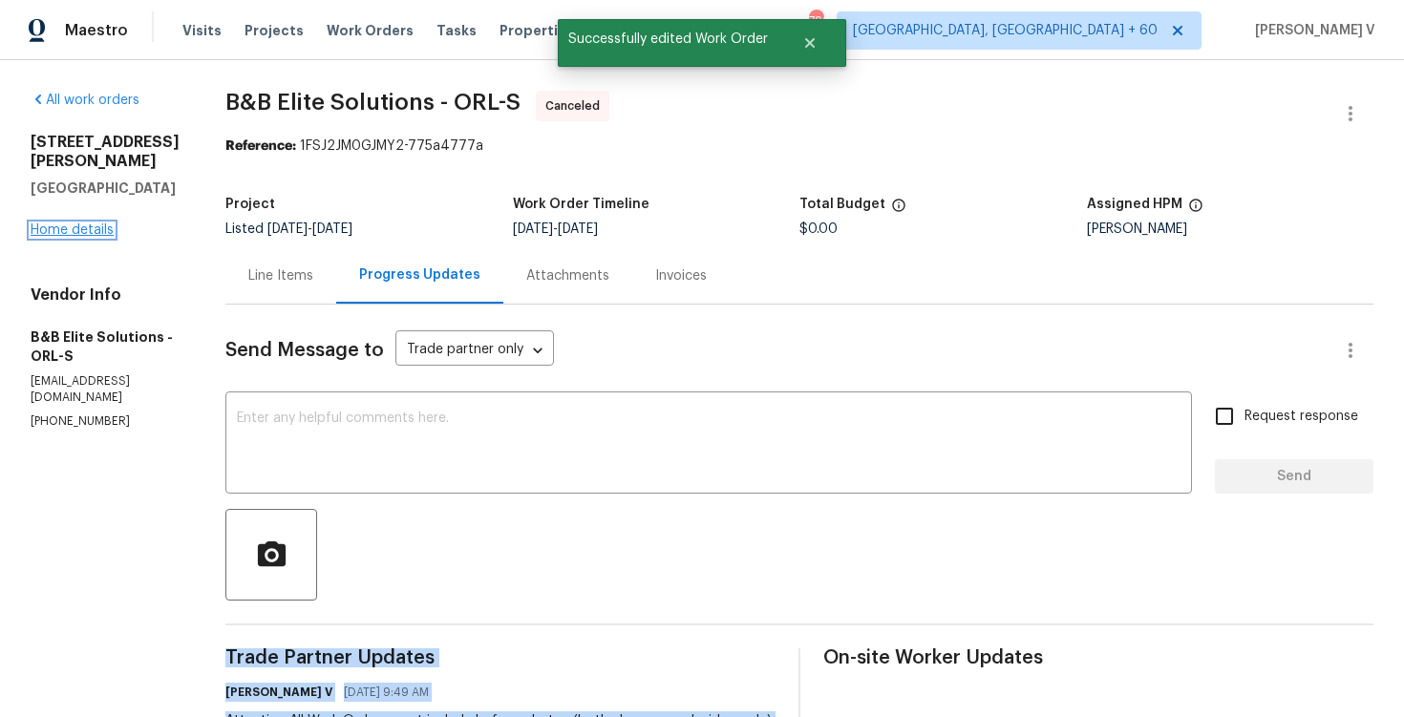
click at [99, 224] on link "Home details" at bounding box center [72, 230] width 83 height 13
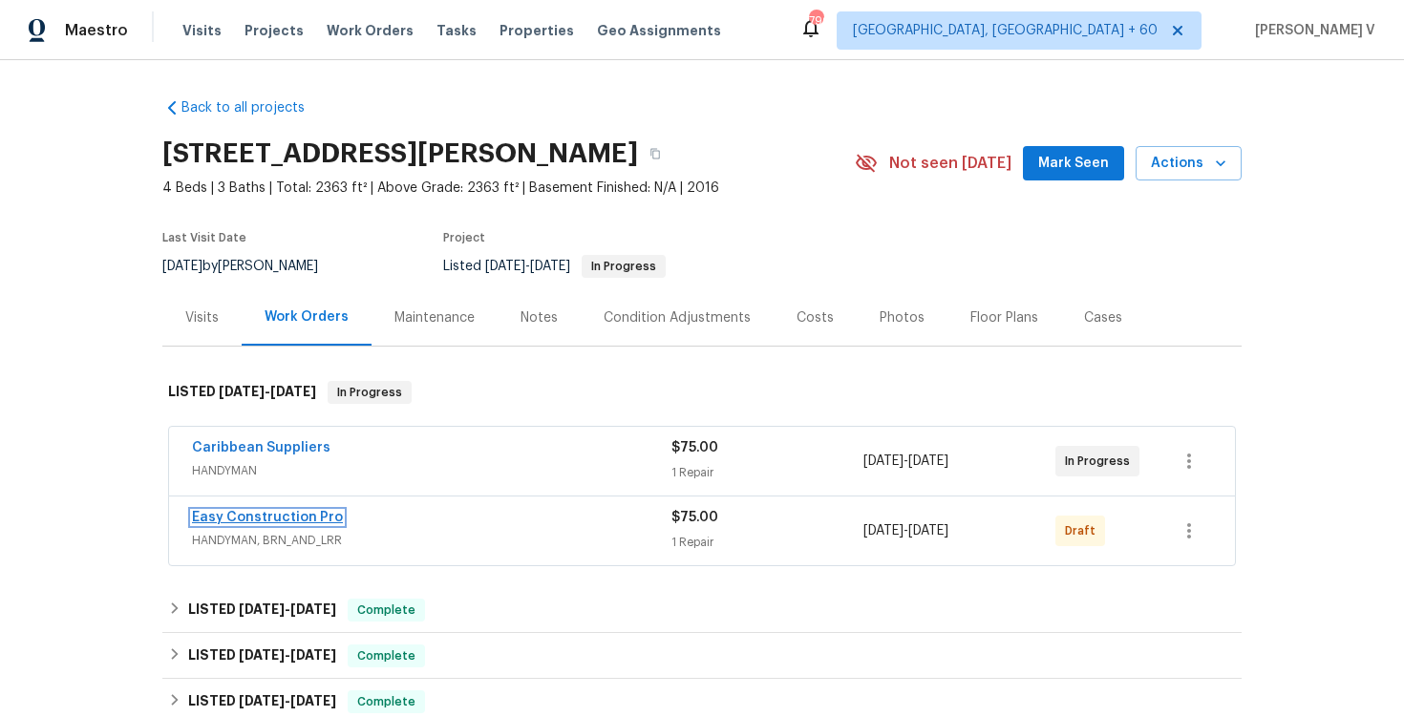
click at [272, 517] on link "Easy Construction Pro" at bounding box center [267, 517] width 151 height 13
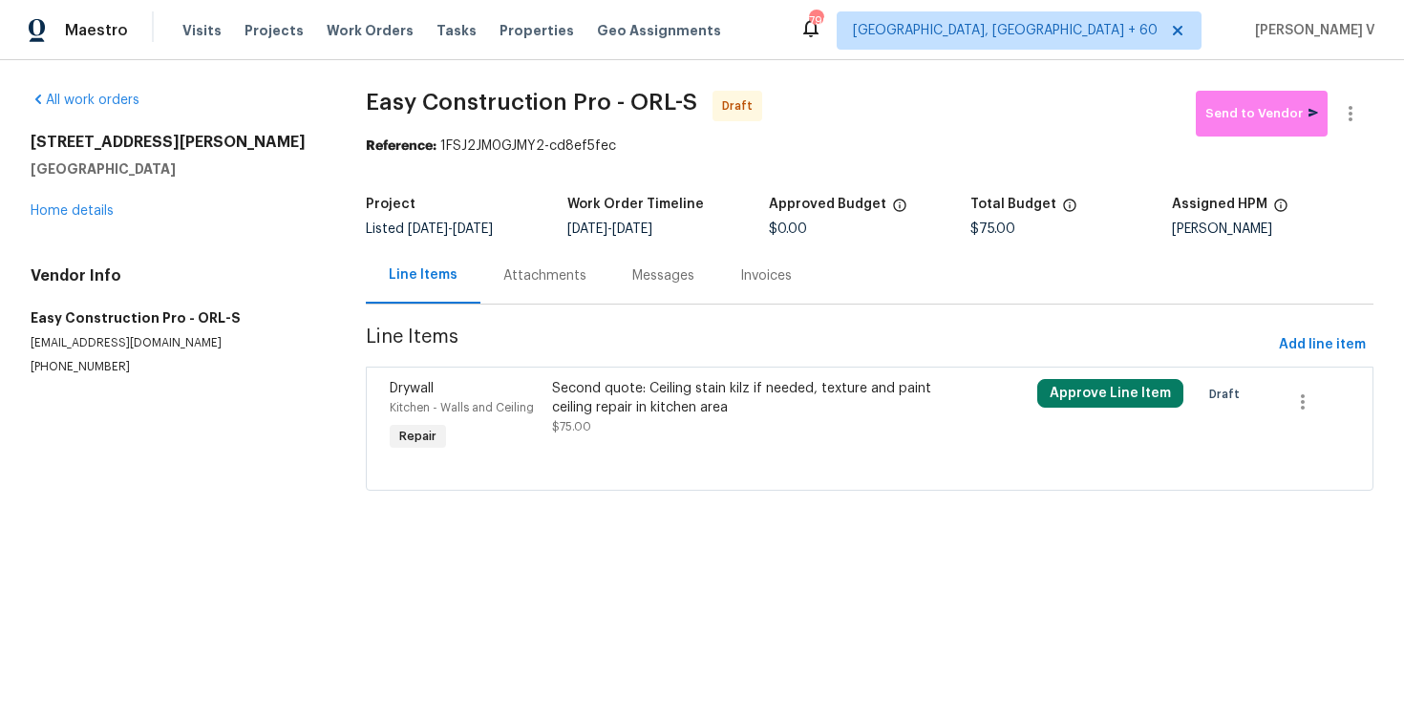
click at [529, 268] on div "Attachments" at bounding box center [544, 276] width 83 height 19
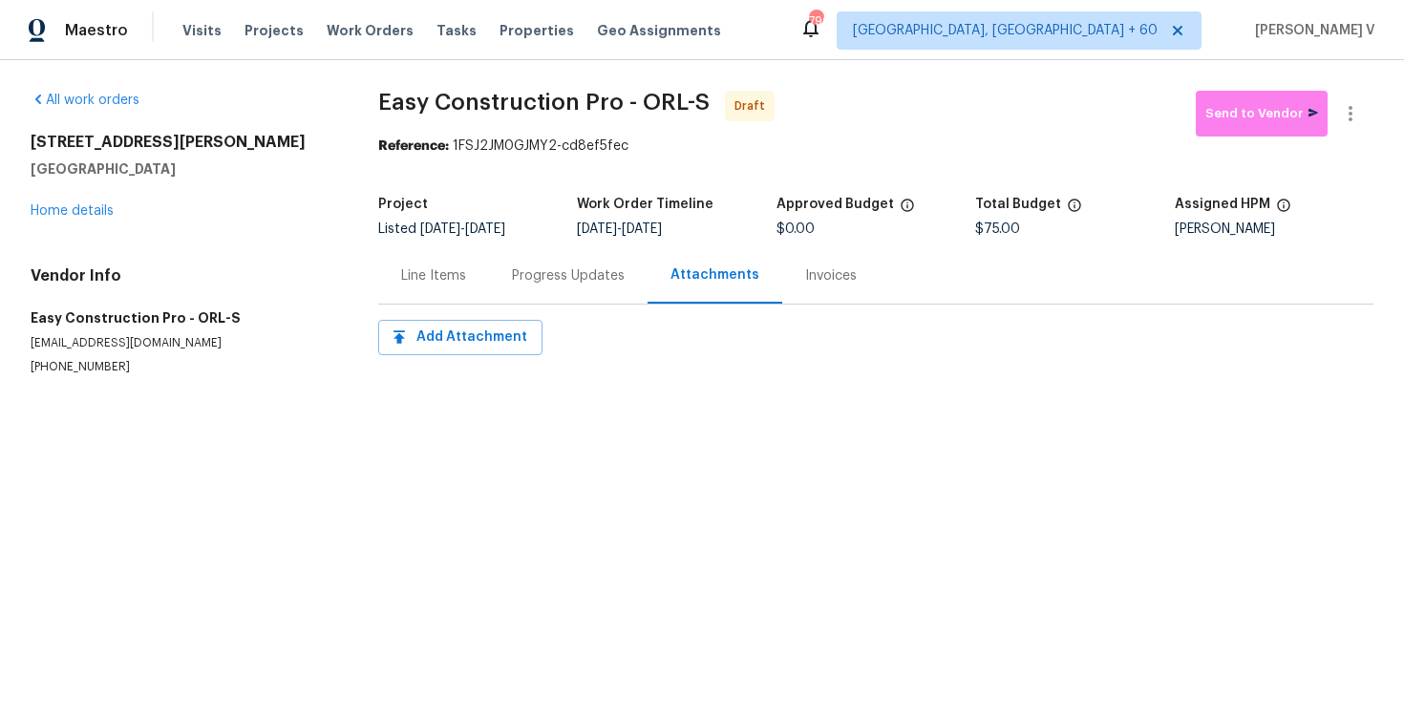
click at [551, 409] on section "Easy Construction Pro - ORL-S Draft Send to Vendor Reference: 1FSJ2JM0GJMY2-cd8…" at bounding box center [876, 256] width 996 height 331
click at [573, 292] on div "Progress Updates" at bounding box center [568, 275] width 159 height 56
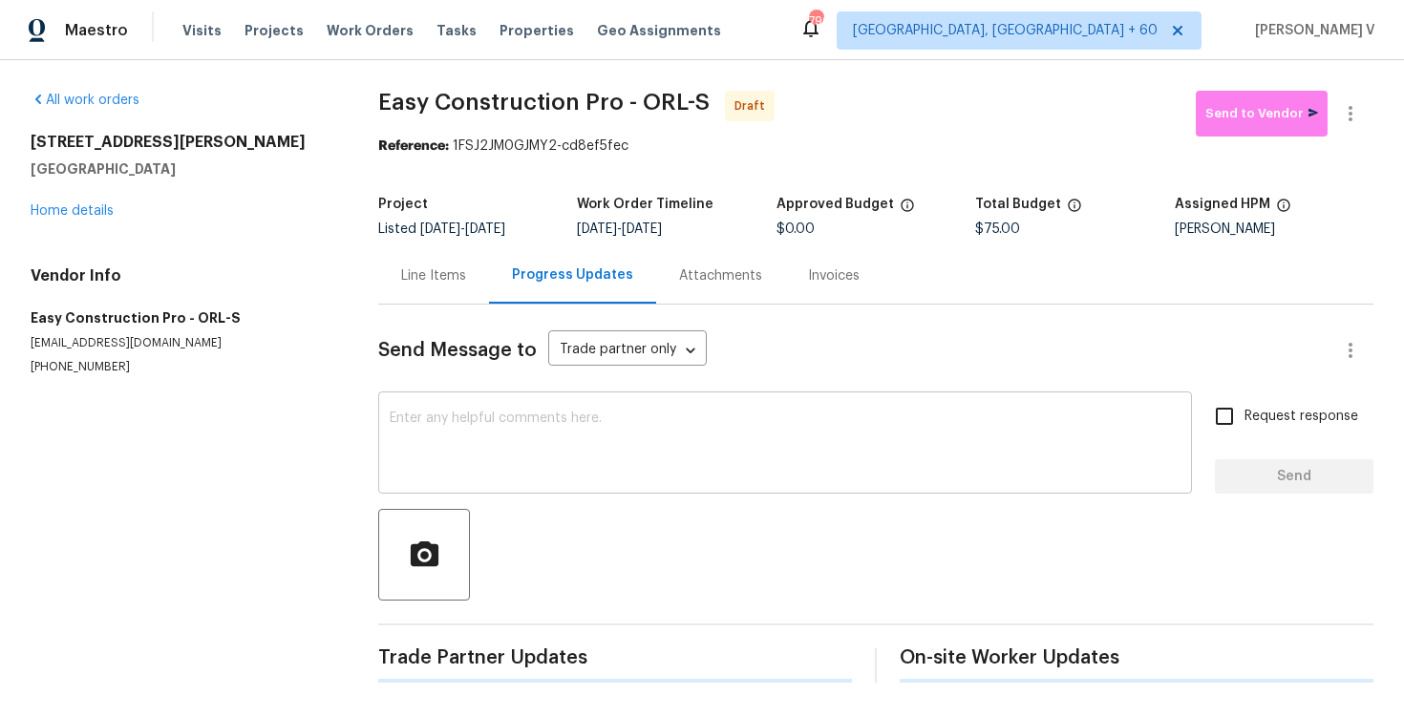
click at [575, 405] on div "x ​" at bounding box center [785, 444] width 814 height 97
paste textarea "Hi this is Divya with Opendoor. I’m confirming you received the WO for the prop…"
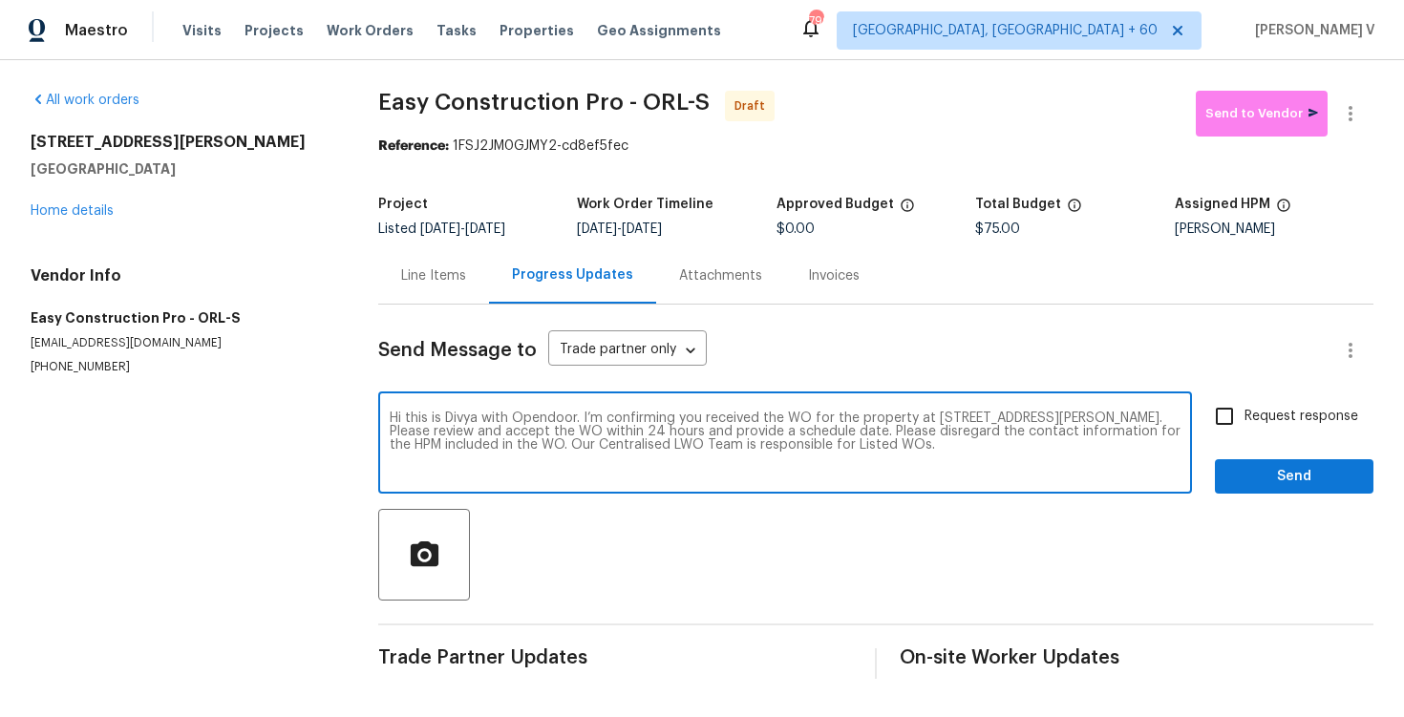
type textarea "Hi this is Divya with Opendoor. I’m confirming you received the WO for the prop…"
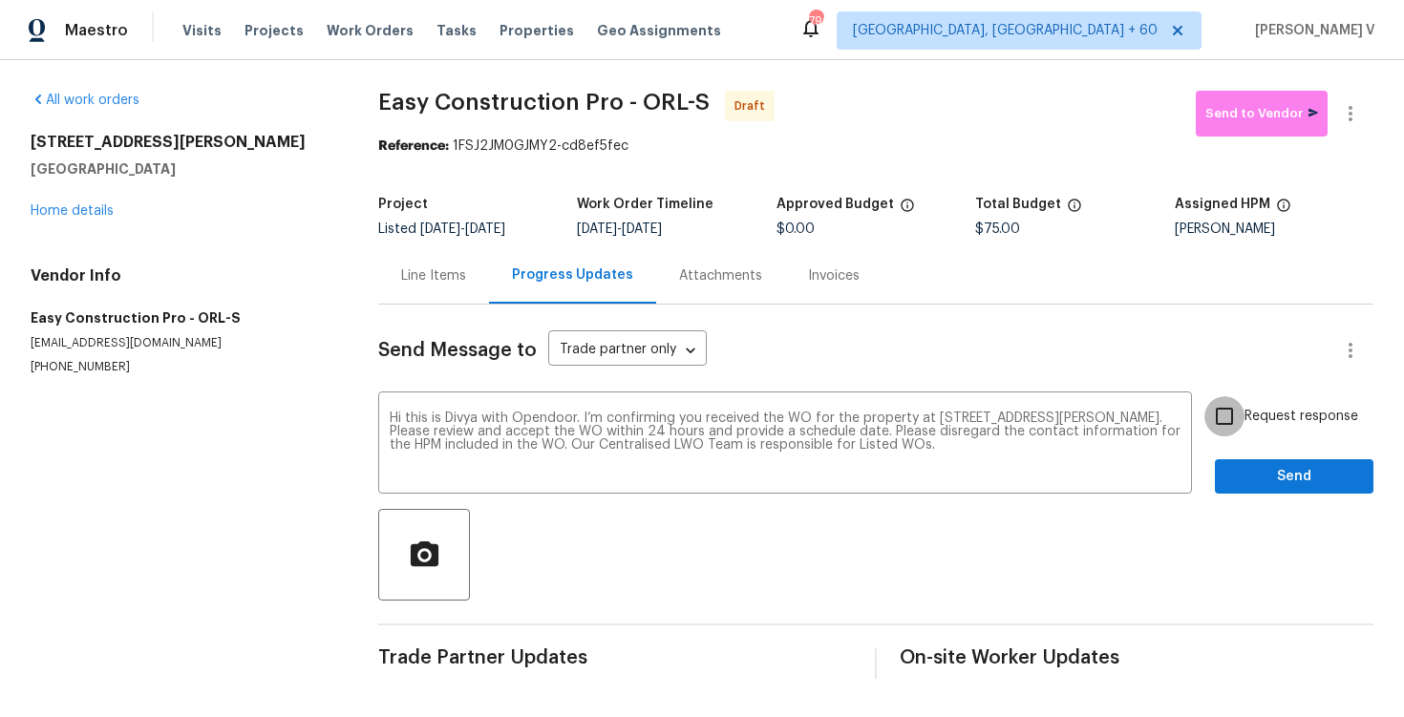
click at [1234, 415] on input "Request response" at bounding box center [1225, 416] width 40 height 40
checkbox input "true"
click at [1243, 489] on button "Send" at bounding box center [1294, 477] width 159 height 35
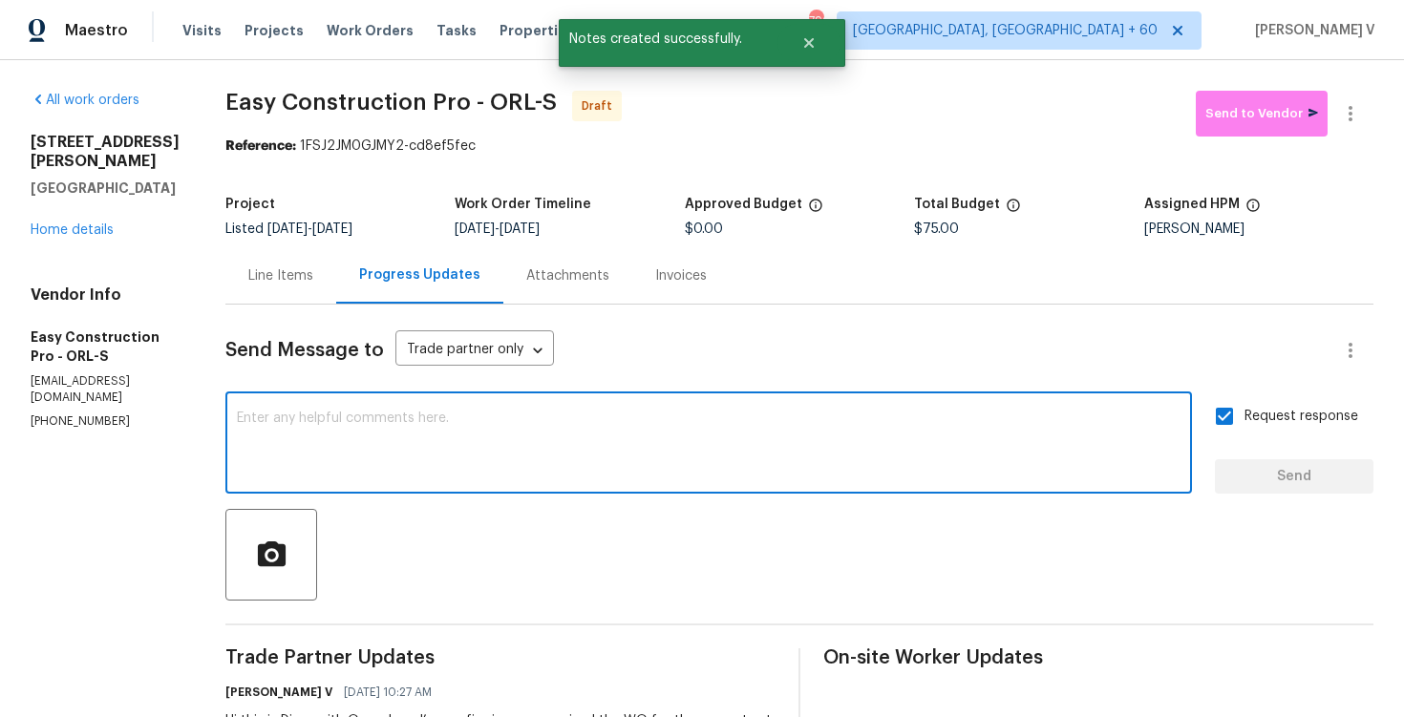
click at [431, 437] on textarea at bounding box center [709, 445] width 944 height 67
paste textarea "Attention All Work Orders must include before-photos (both close-up and wide-an…"
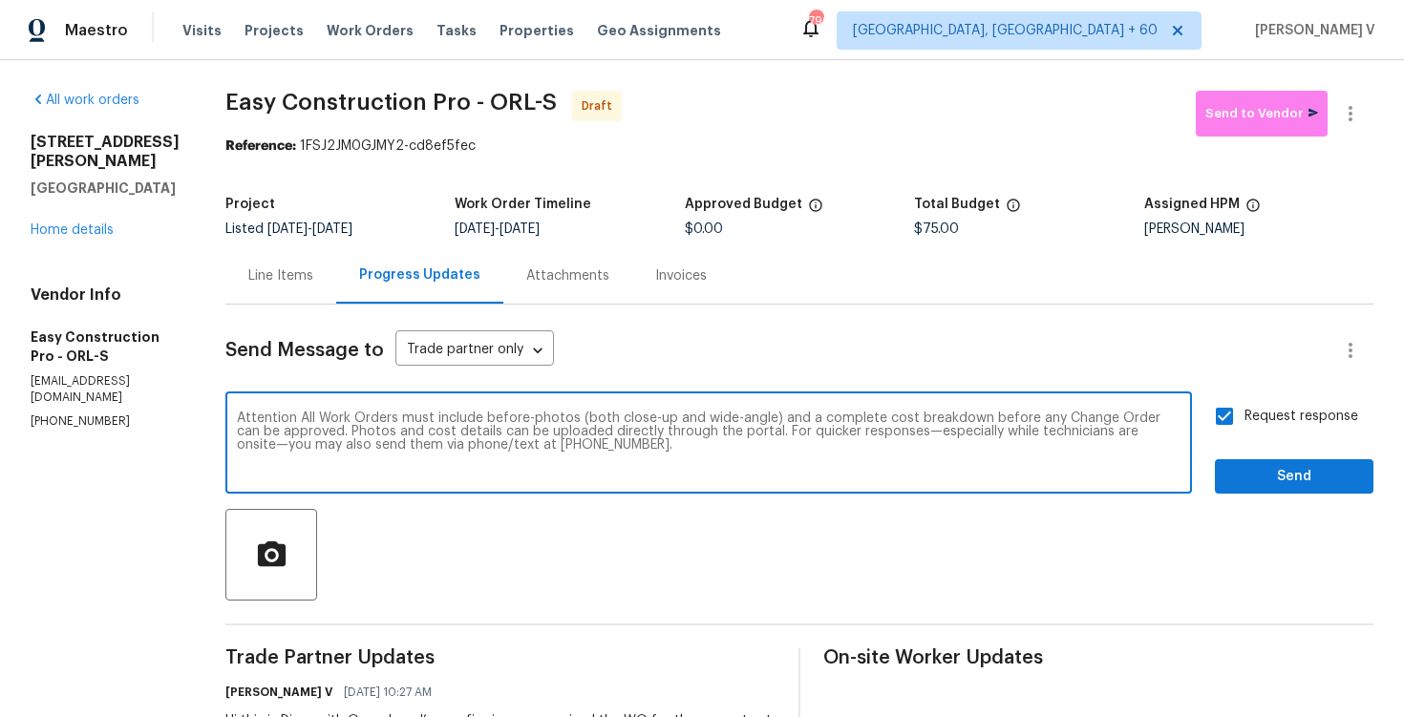
type textarea "Attention All Work Orders must include before-photos (both close-up and wide-an…"
click at [1268, 473] on span "Send" at bounding box center [1295, 477] width 128 height 24
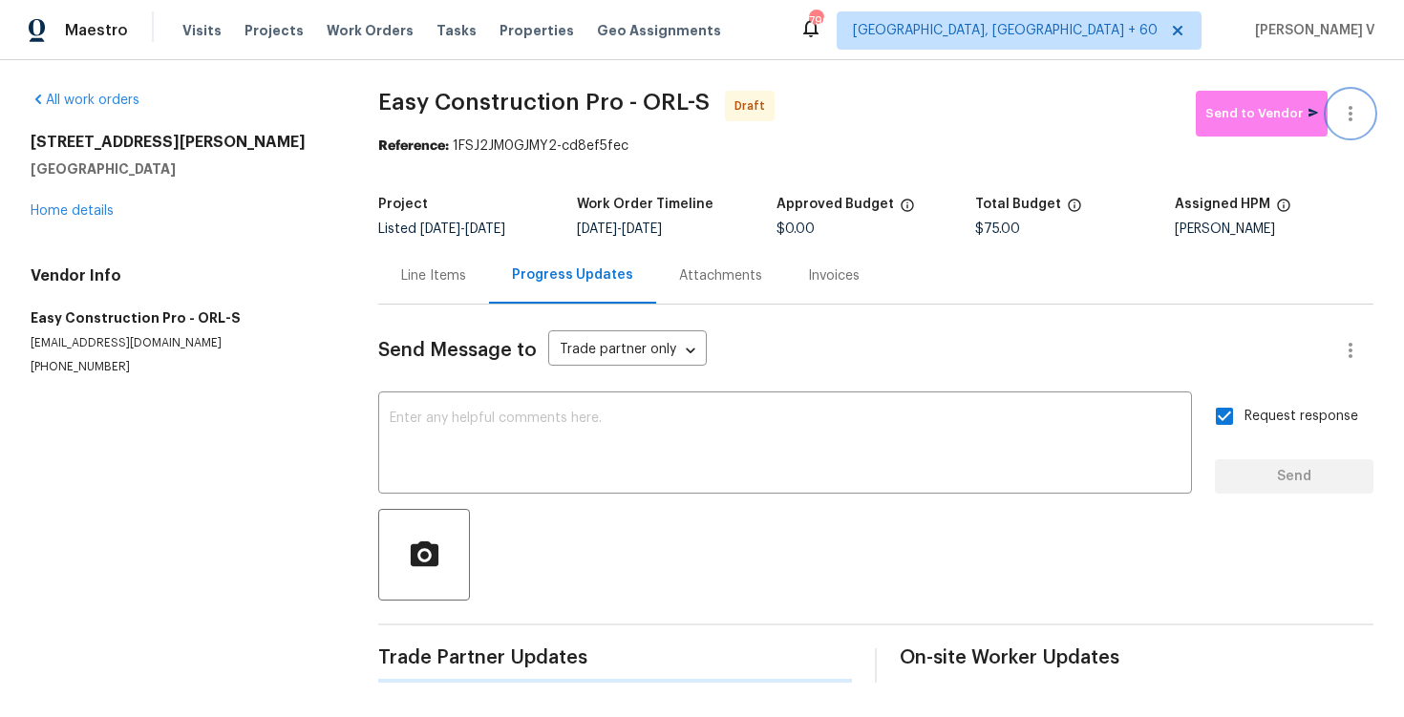
click at [1339, 133] on button "button" at bounding box center [1351, 114] width 46 height 46
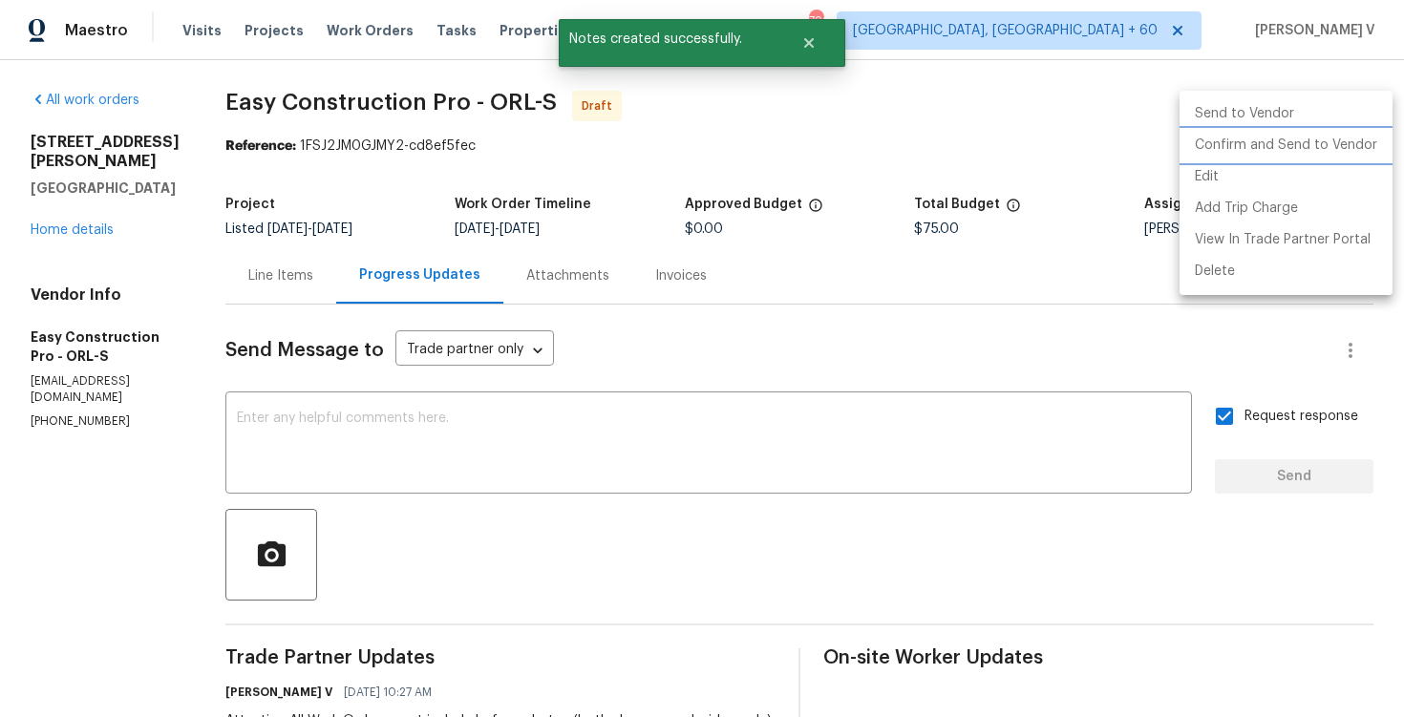
click at [1264, 144] on li "Confirm and Send to Vendor" at bounding box center [1286, 146] width 213 height 32
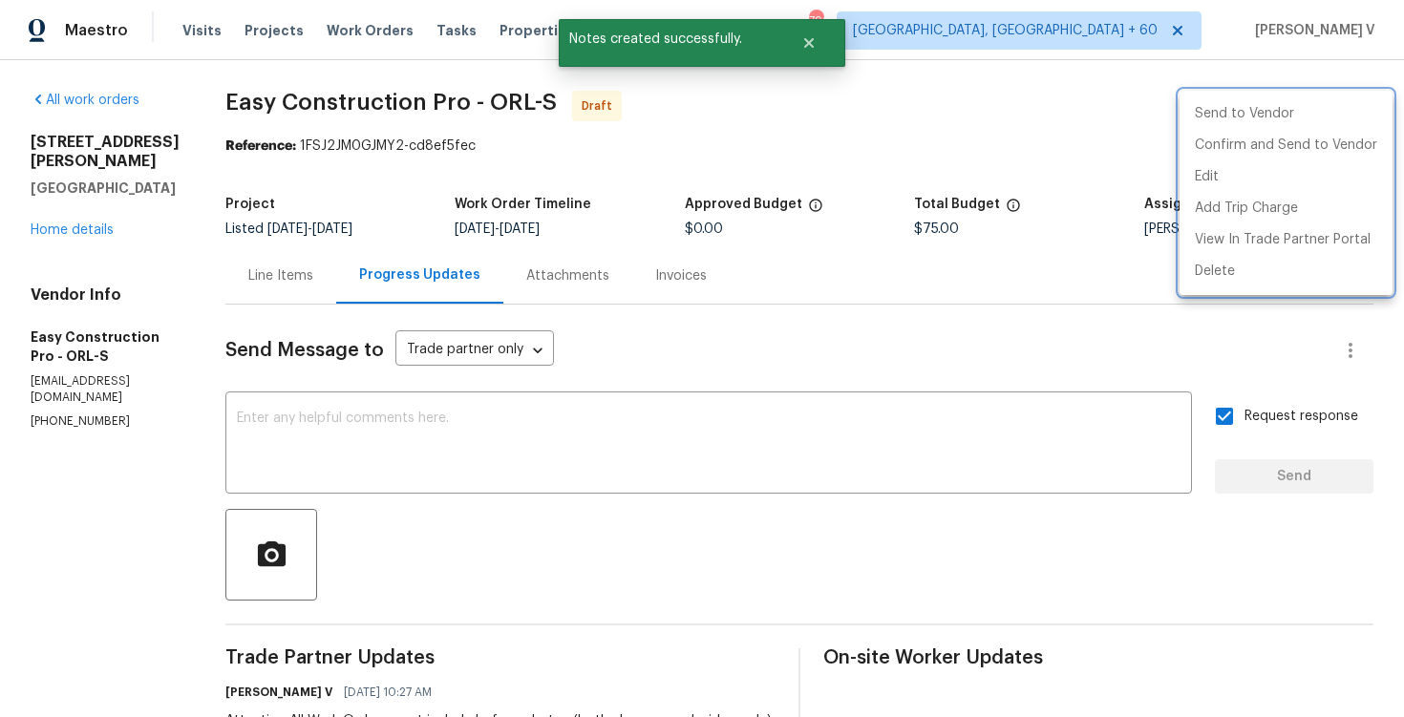
click at [349, 230] on div at bounding box center [702, 358] width 1404 height 717
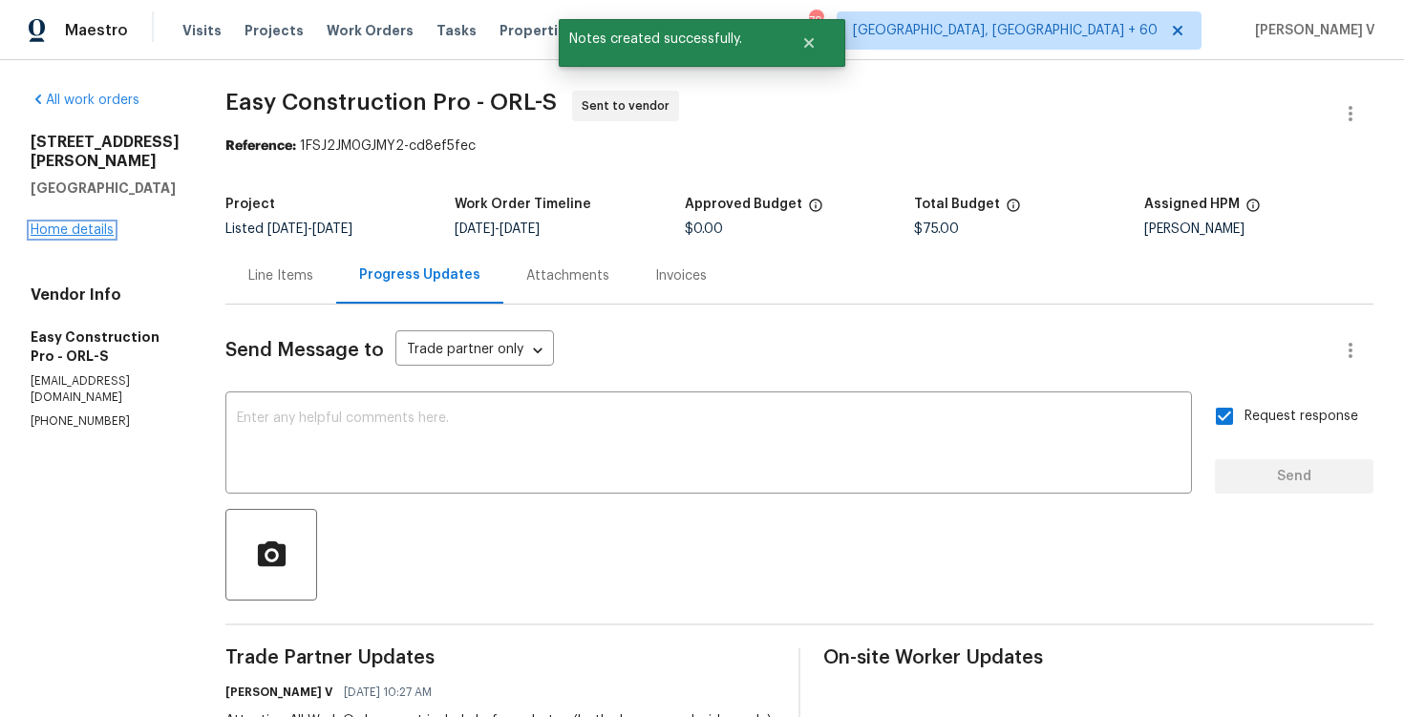
click at [97, 224] on link "Home details" at bounding box center [72, 230] width 83 height 13
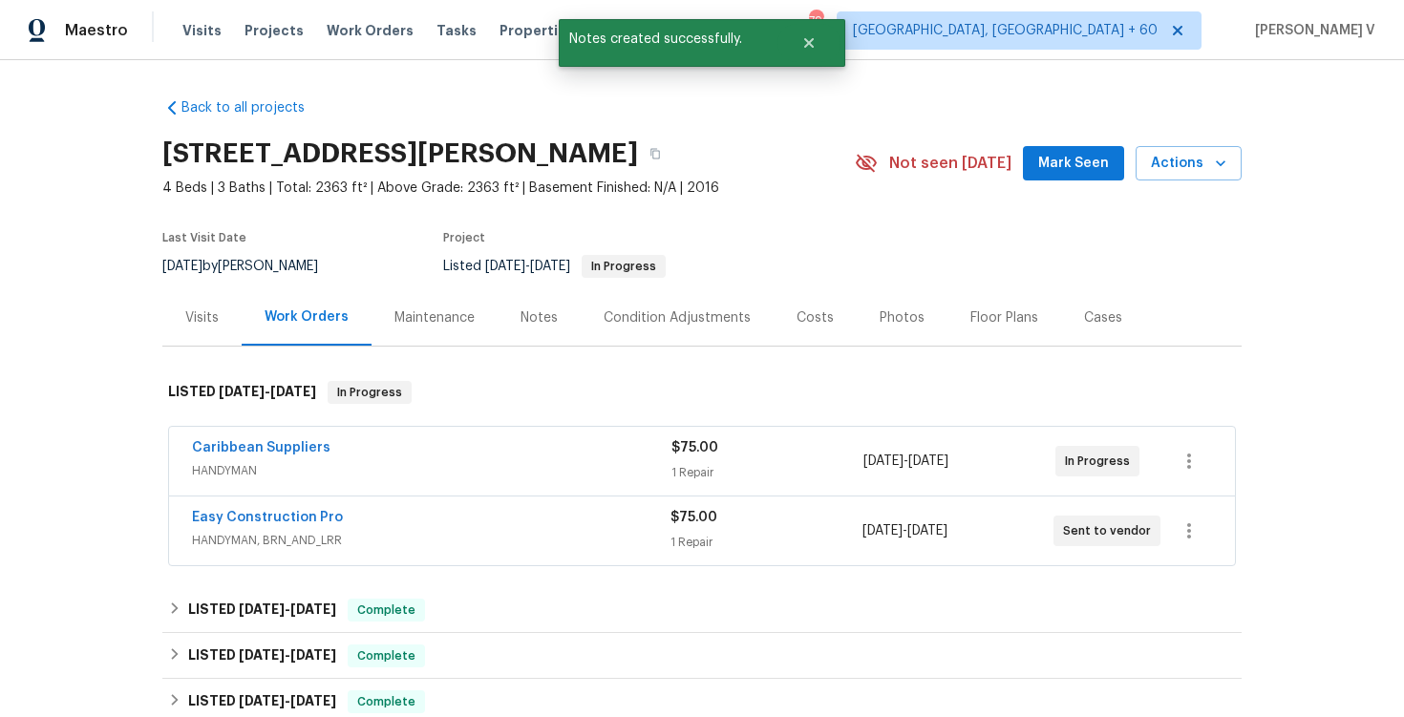
drag, startPoint x: 171, startPoint y: 505, endPoint x: 400, endPoint y: 504, distance: 229.3
click at [400, 504] on div "Easy Construction Pro HANDYMAN, BRN_AND_LRR $75.00 1 Repair 10/14/2025 - 10/16/…" at bounding box center [702, 531] width 1066 height 69
drag, startPoint x: 177, startPoint y: 507, endPoint x: 433, endPoint y: 508, distance: 256.0
click at [437, 510] on div "Easy Construction Pro HANDYMAN, BRN_AND_LRR $75.00 1 Repair 10/14/2025 - 10/16/…" at bounding box center [702, 531] width 1066 height 69
copy link "Easy Construction Pro"
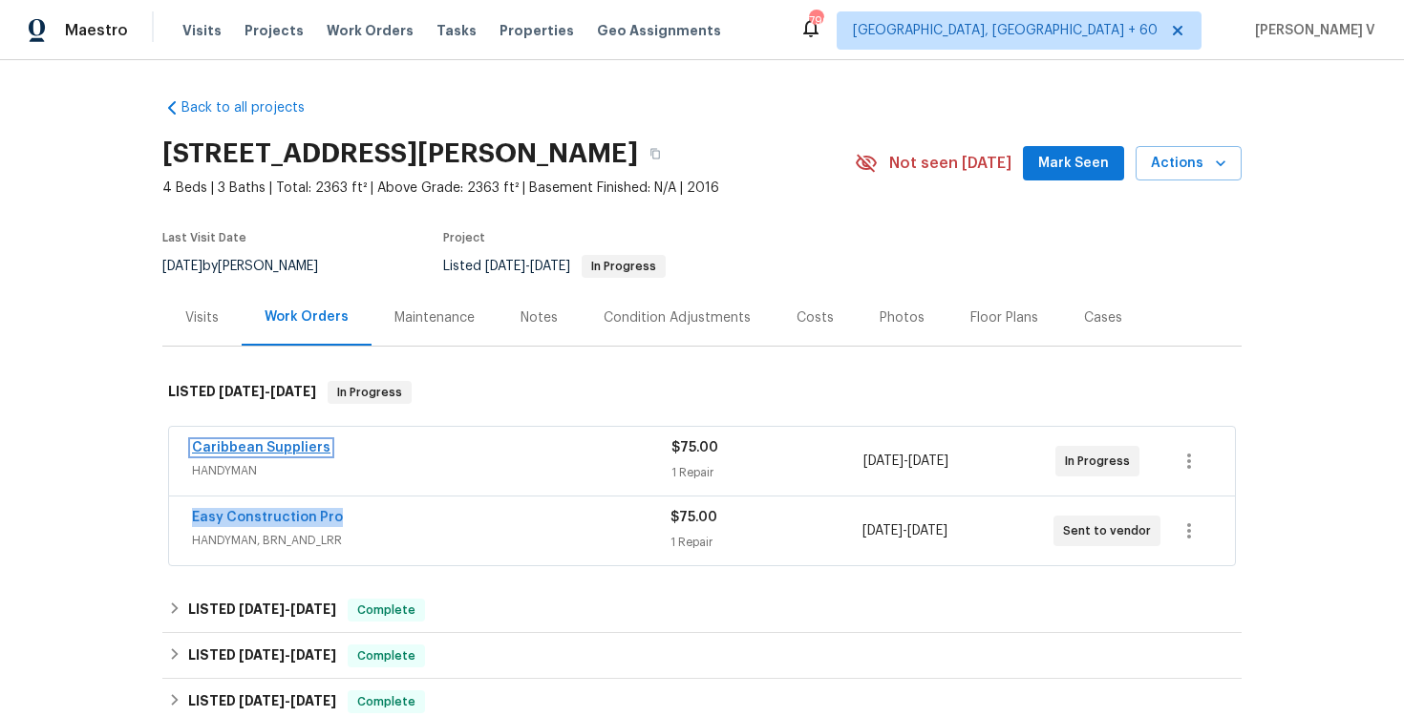
click at [230, 454] on link "Caribbean Suppliers" at bounding box center [261, 447] width 139 height 13
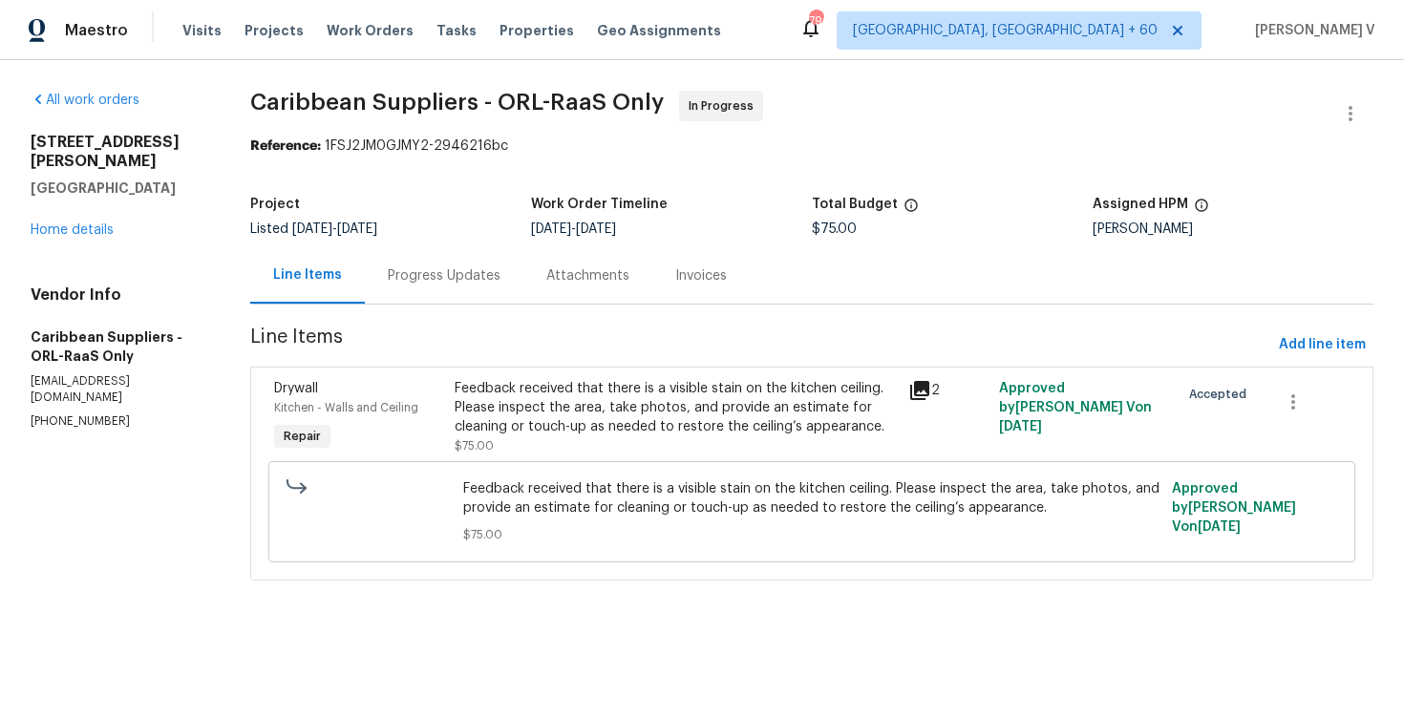
click at [487, 296] on div "Progress Updates" at bounding box center [444, 275] width 159 height 56
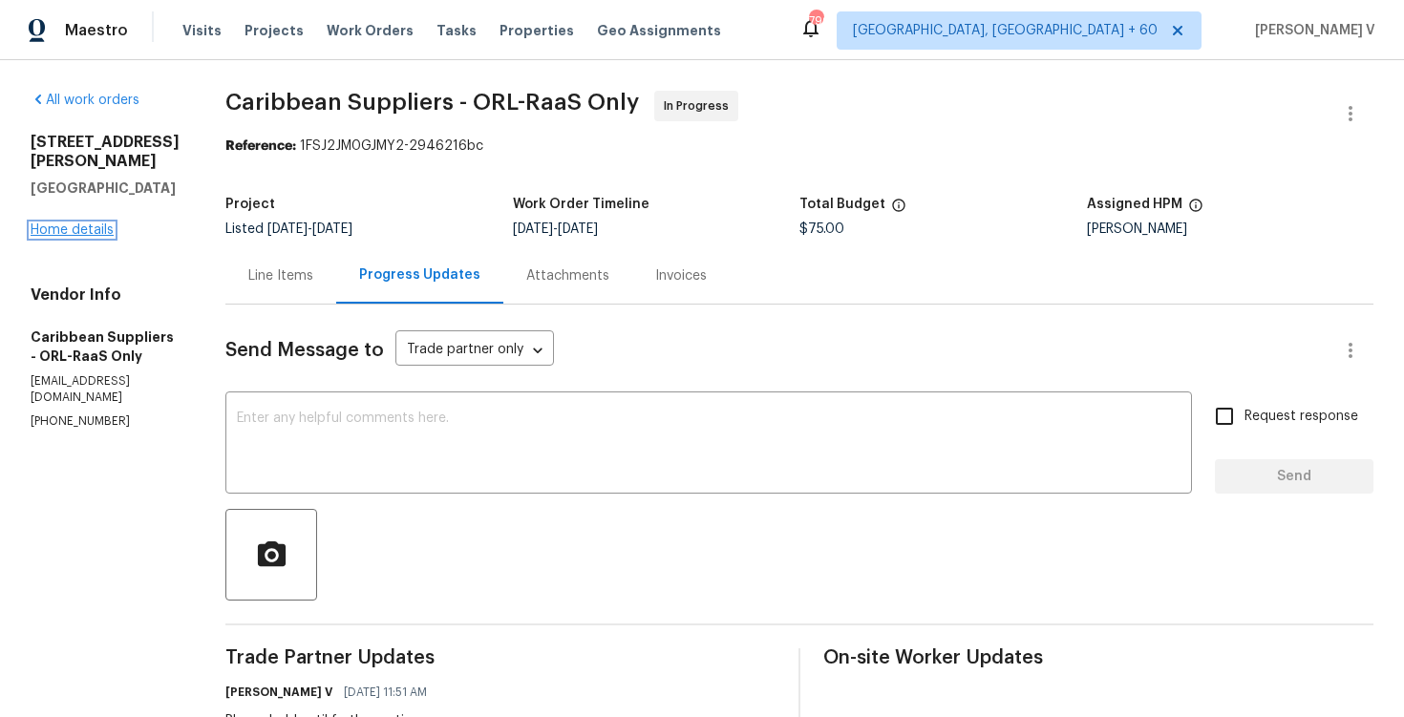
click at [90, 224] on link "Home details" at bounding box center [72, 230] width 83 height 13
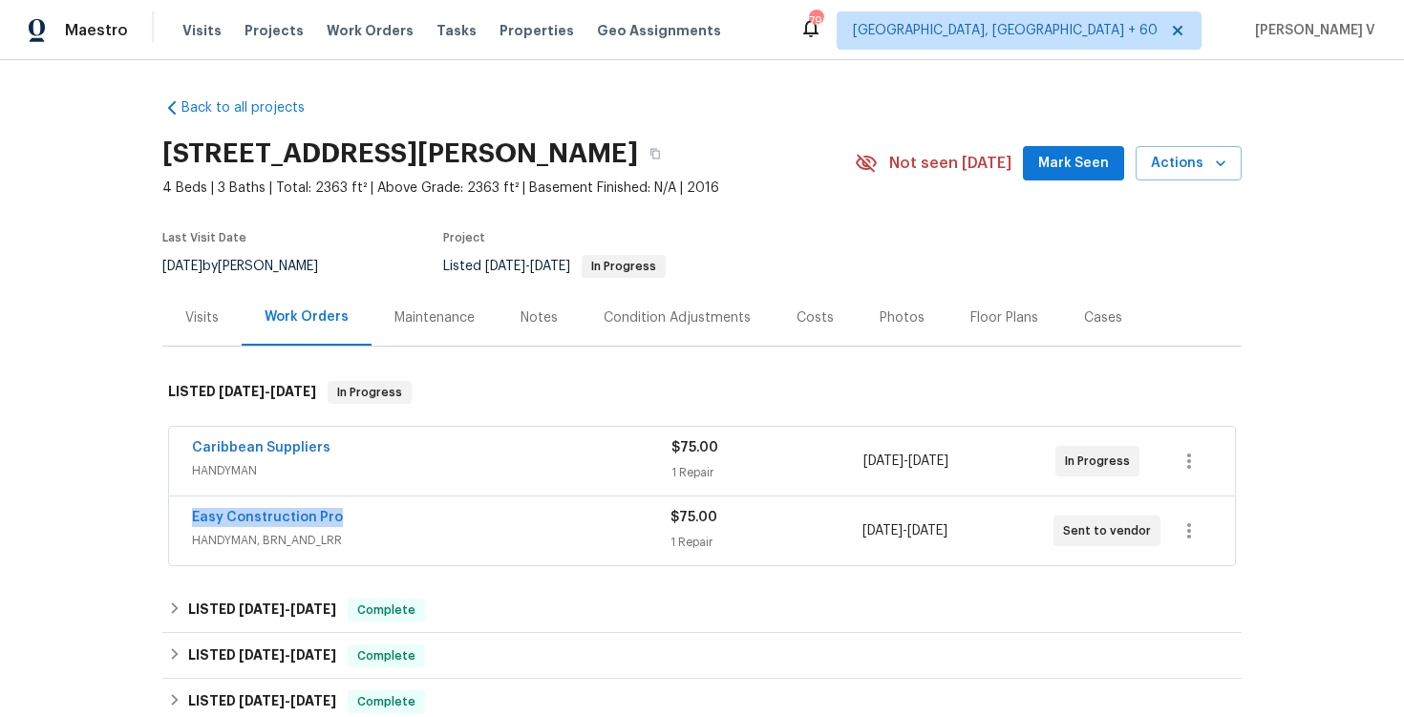
drag, startPoint x: 175, startPoint y: 519, endPoint x: 431, endPoint y: 519, distance: 256.0
click at [431, 519] on div "Easy Construction Pro HANDYMAN, BRN_AND_LRR $75.00 1 Repair 10/14/2025 - 10/16/…" at bounding box center [702, 531] width 1066 height 69
copy link "Easy Construction Pro"
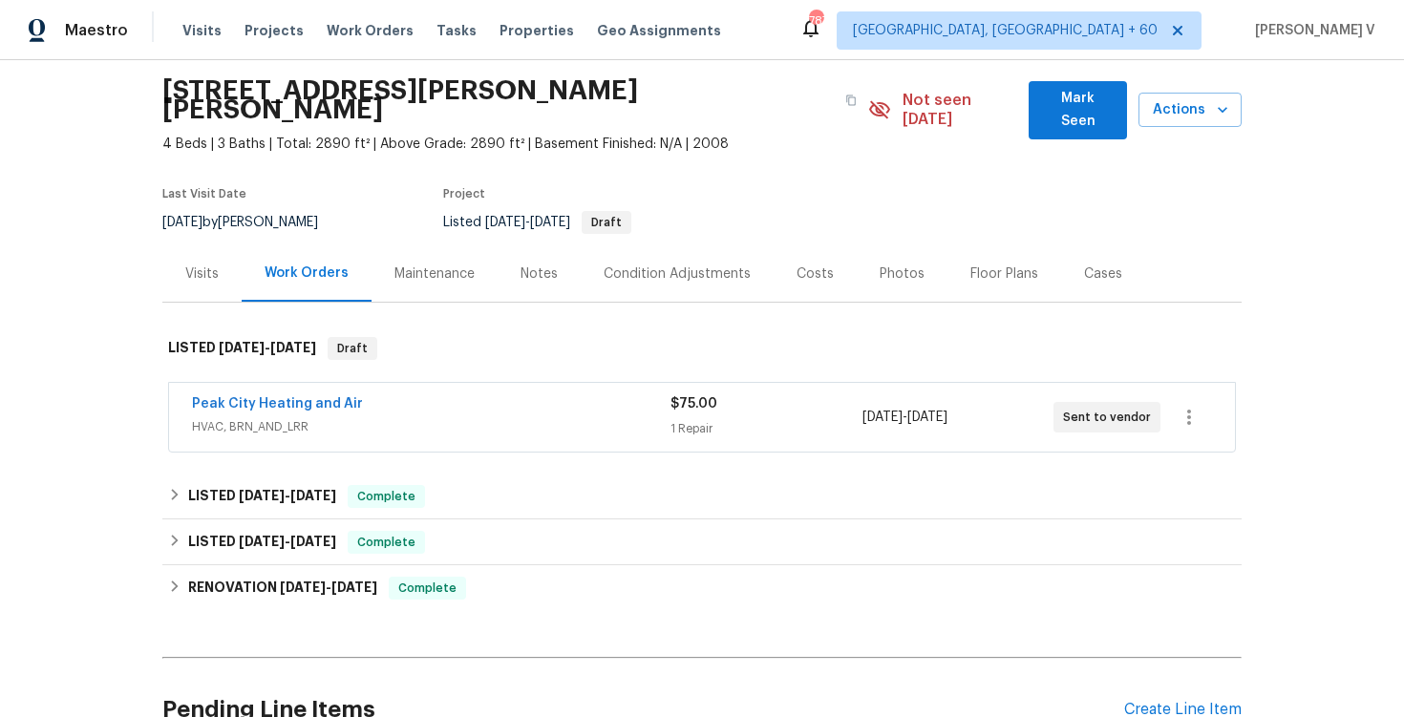
scroll to position [120, 0]
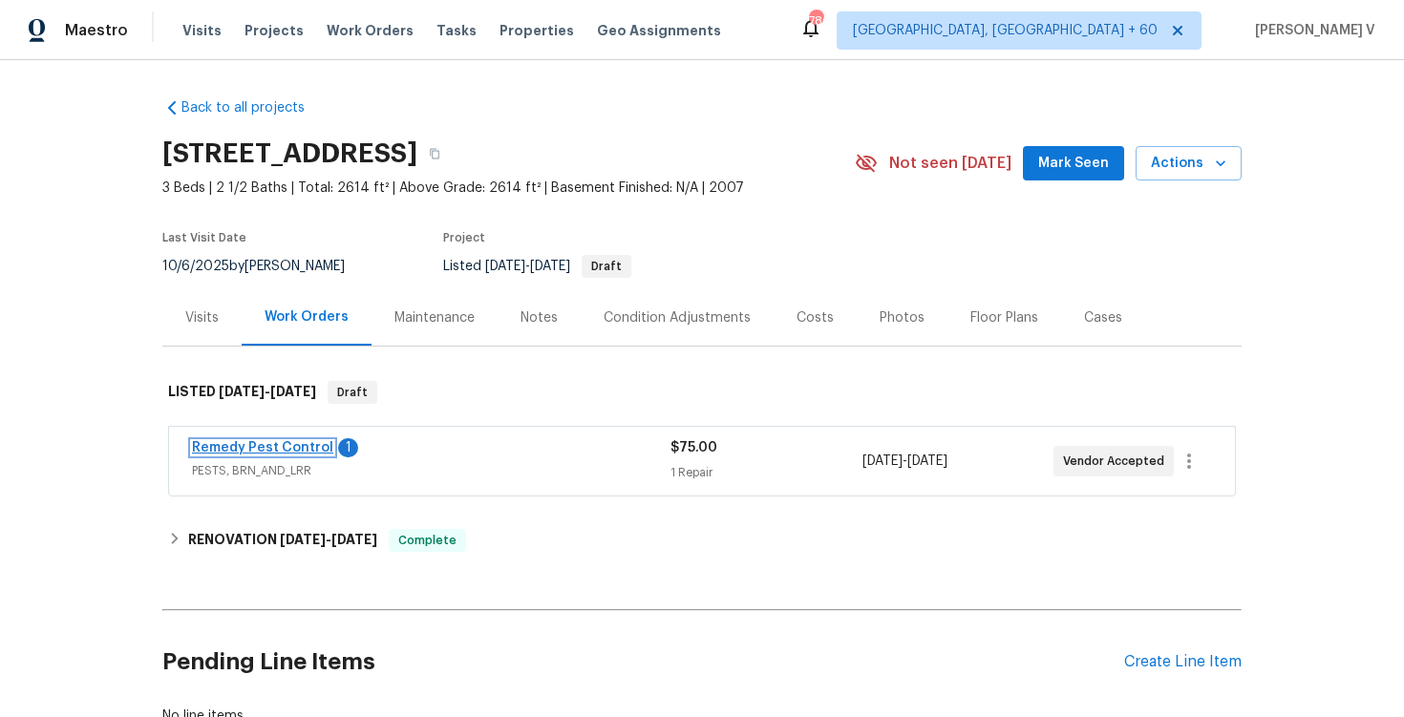
click at [292, 443] on link "Remedy Pest Control" at bounding box center [262, 447] width 141 height 13
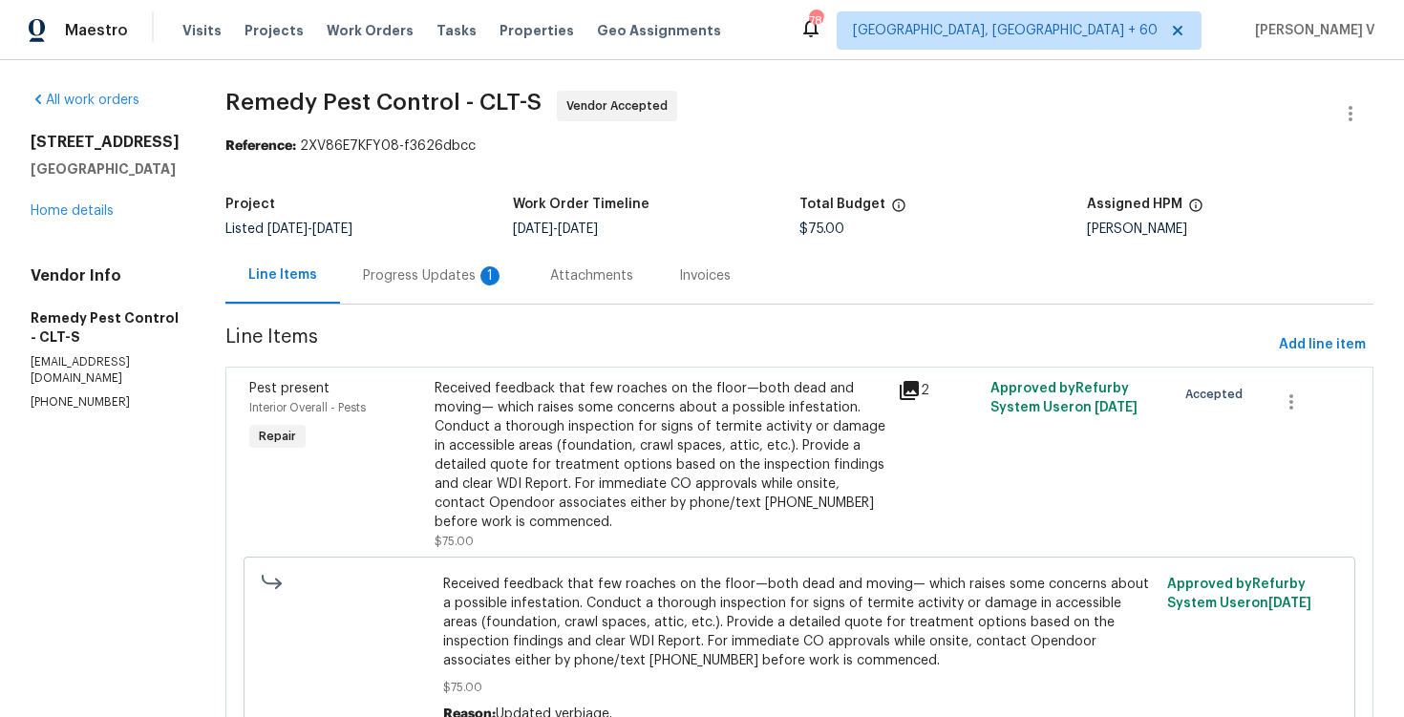
click at [527, 291] on div "Attachments" at bounding box center [591, 275] width 129 height 56
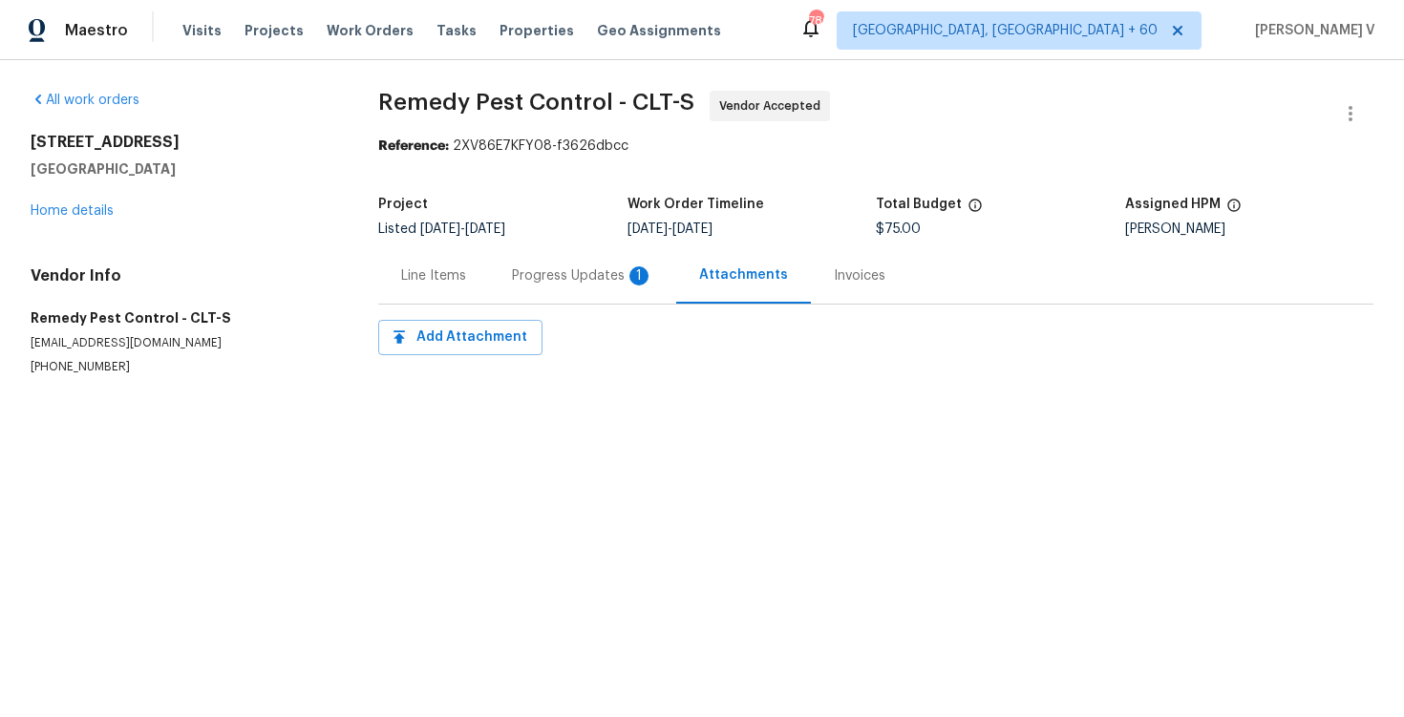
click at [478, 281] on div "Line Items" at bounding box center [433, 275] width 111 height 56
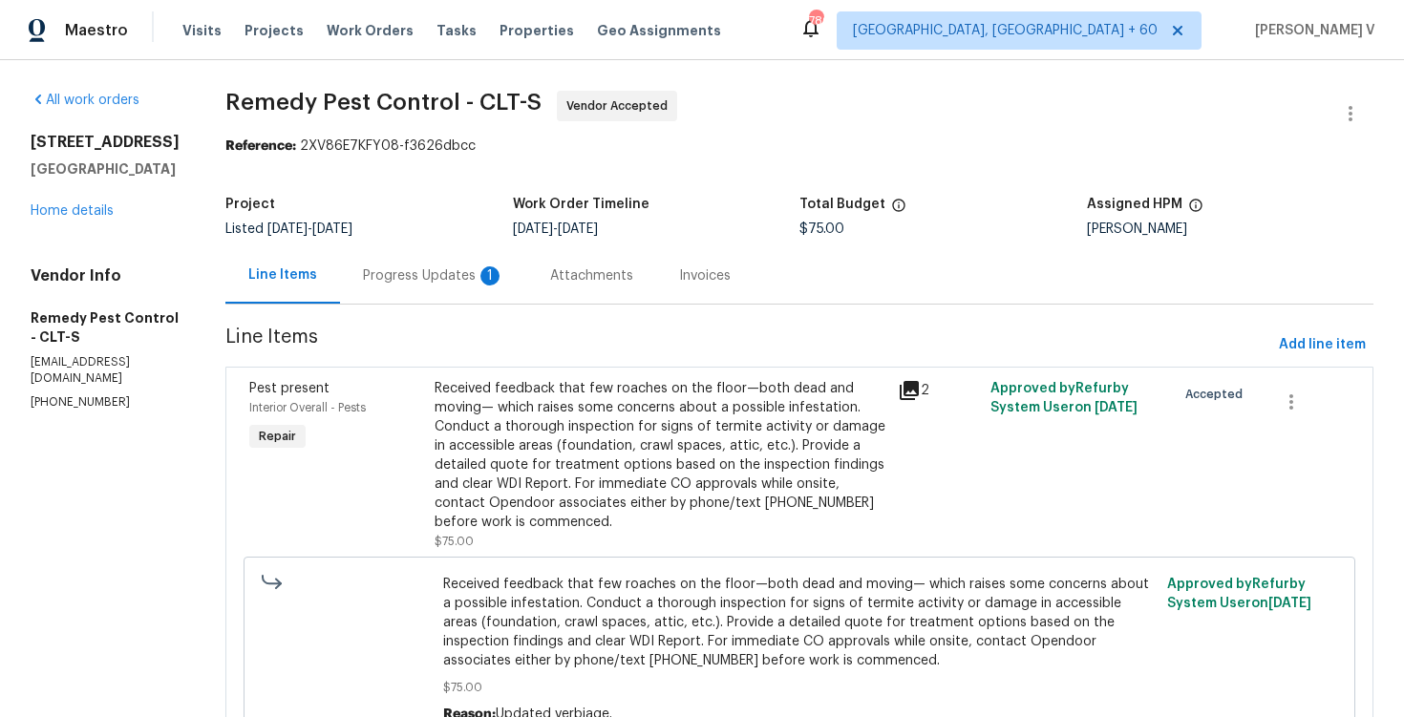
click at [468, 268] on div "Progress Updates 1" at bounding box center [433, 276] width 141 height 19
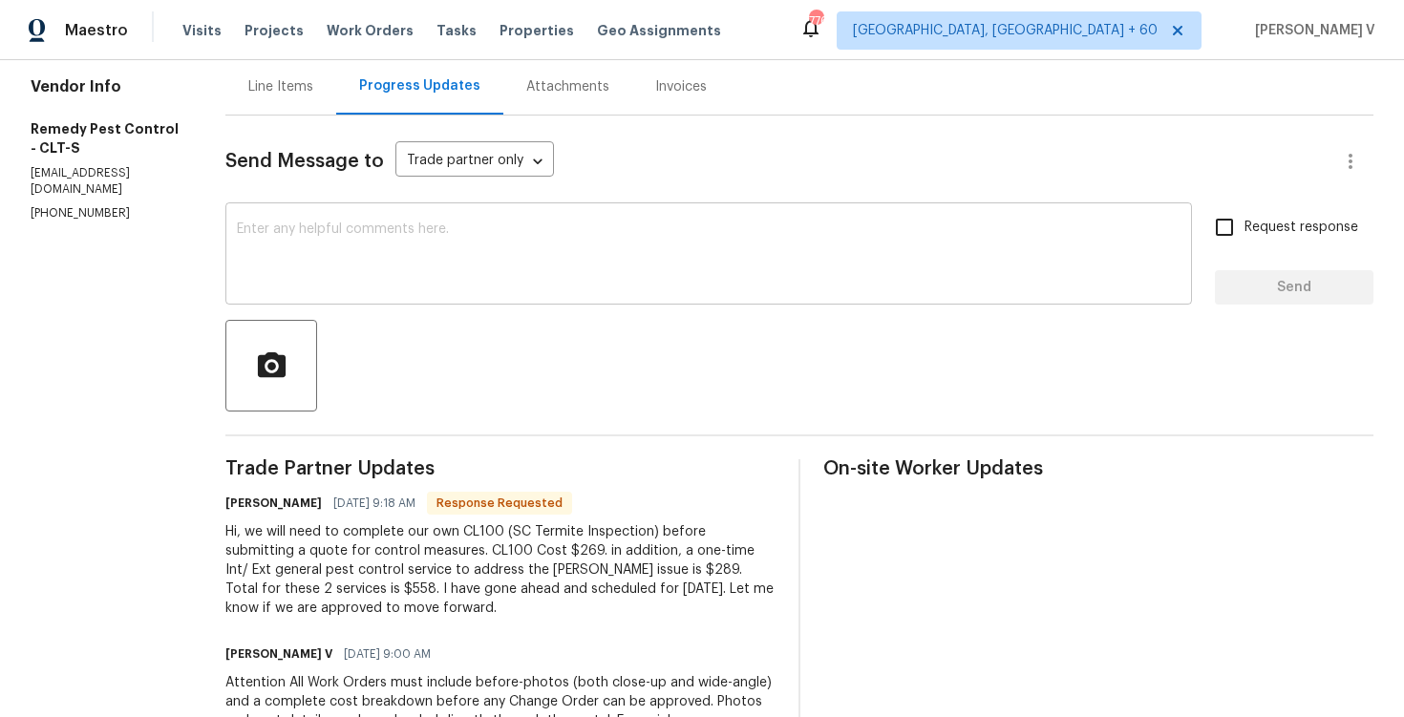
scroll to position [182, 0]
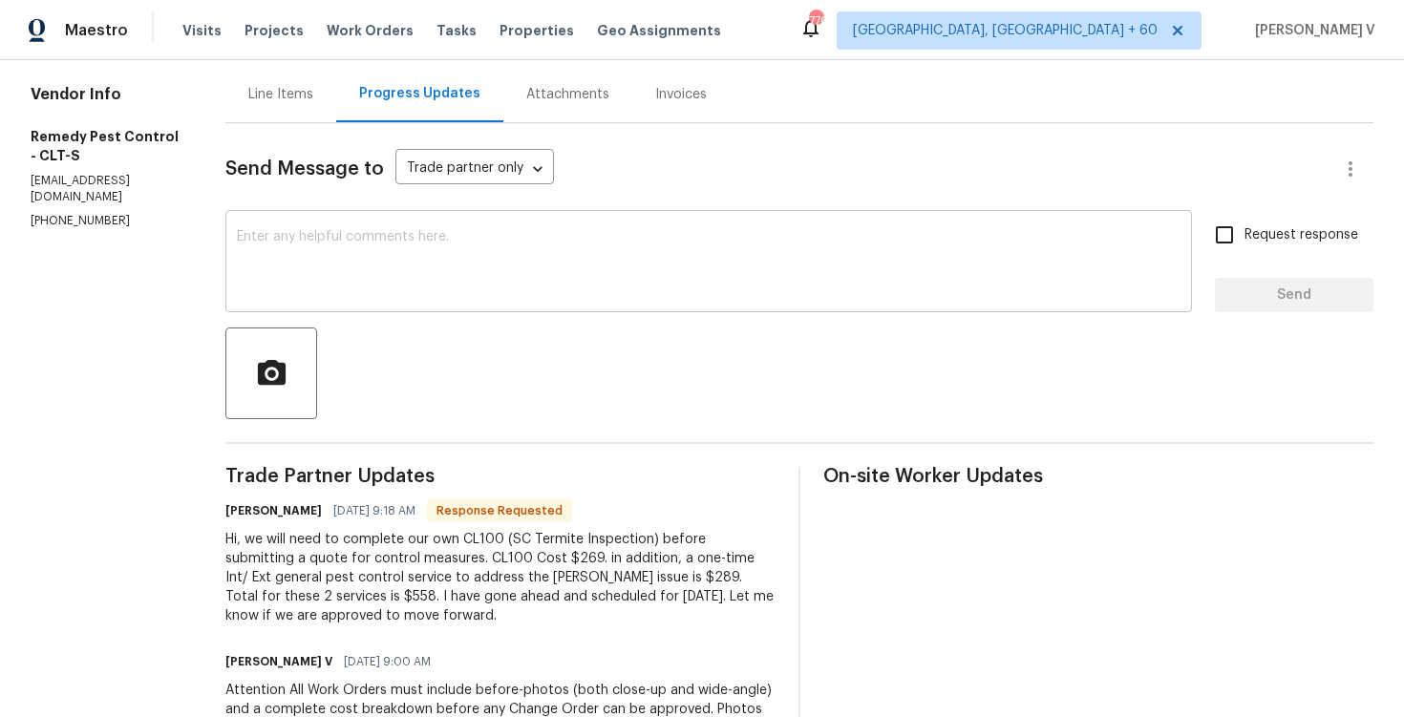
click at [565, 287] on textarea at bounding box center [709, 263] width 944 height 67
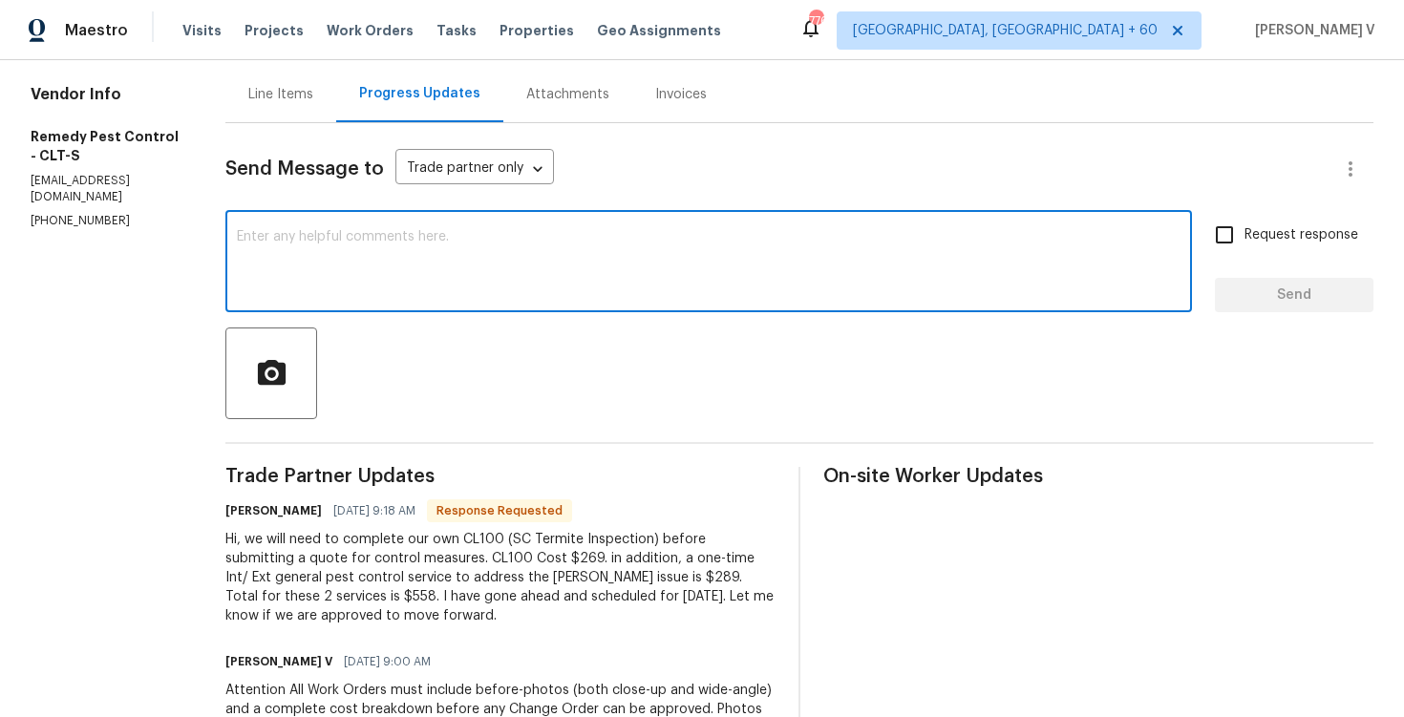
paste textarea "Hey thanks! We will review and get back to you."
type textarea "Hey thanks! We will review and get back to you."
click at [1272, 300] on span "Send" at bounding box center [1295, 296] width 128 height 24
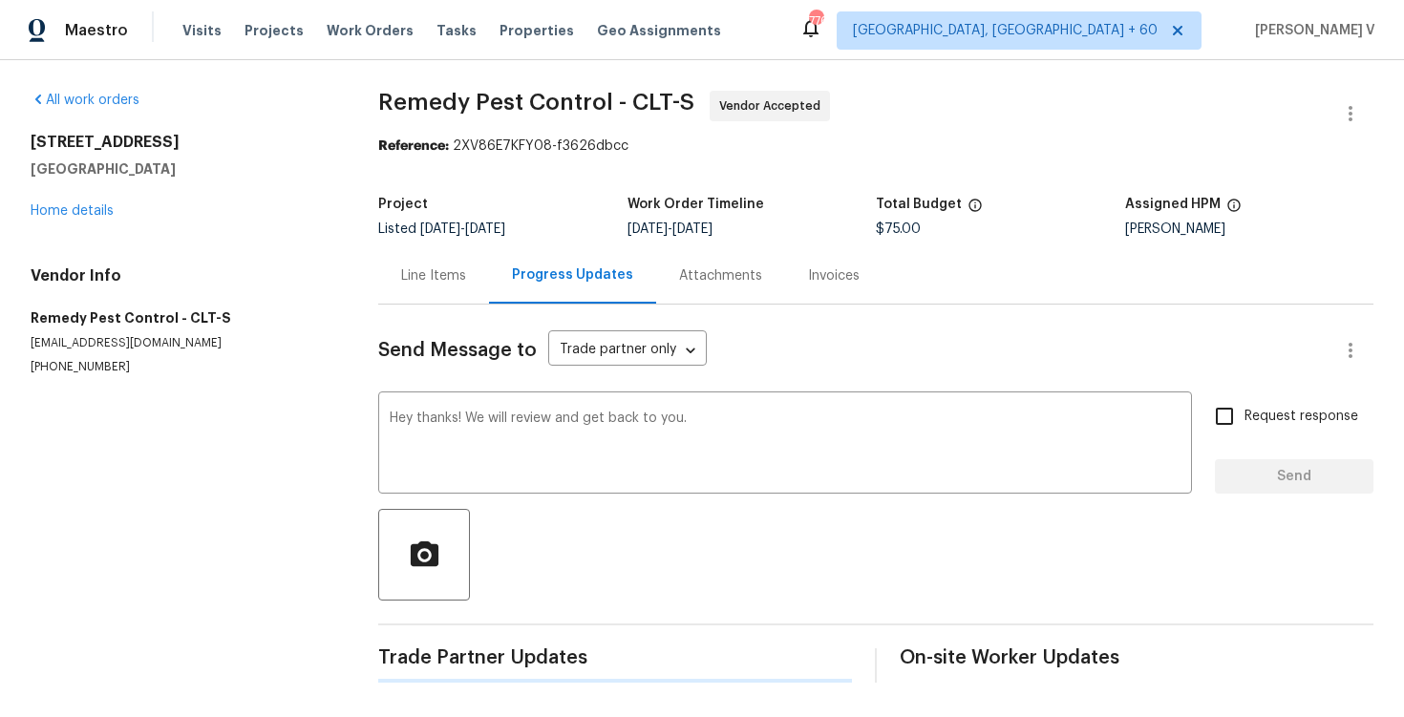
scroll to position [0, 0]
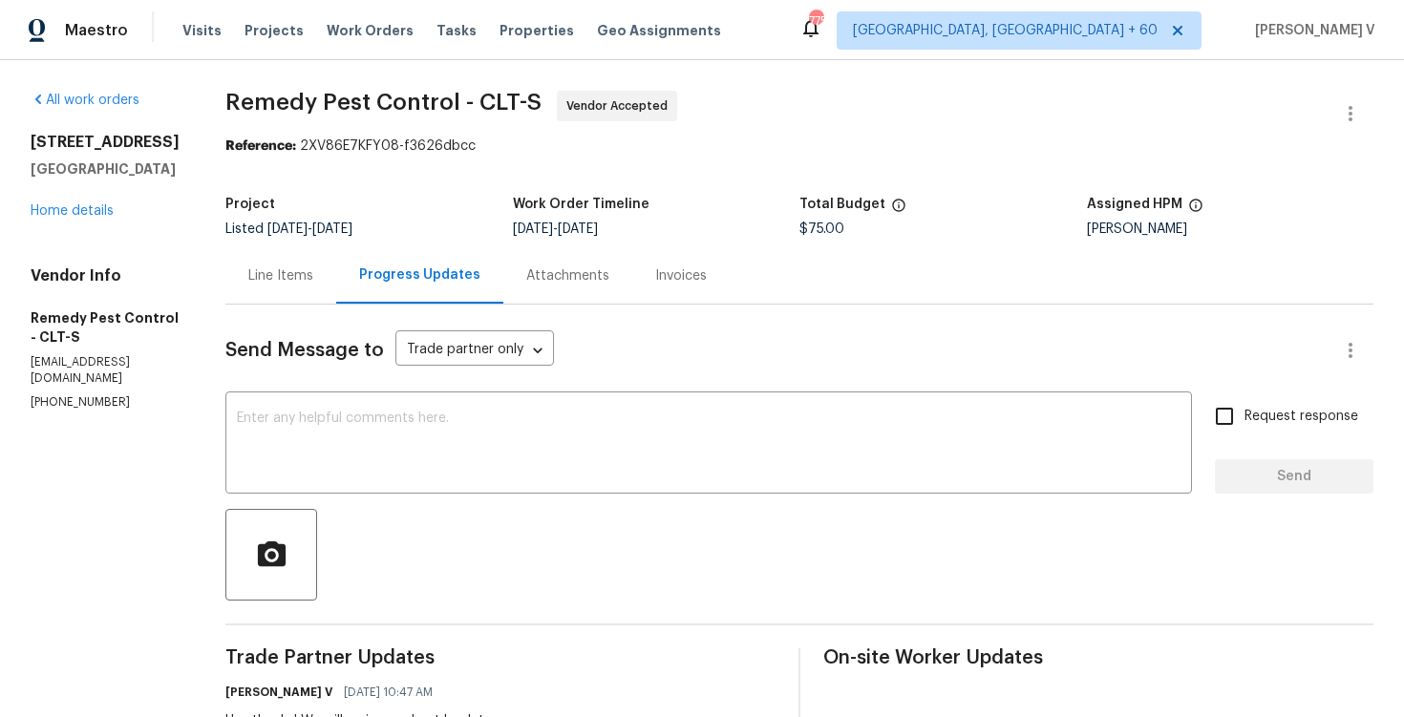
click at [248, 275] on div "Line Items" at bounding box center [280, 276] width 65 height 19
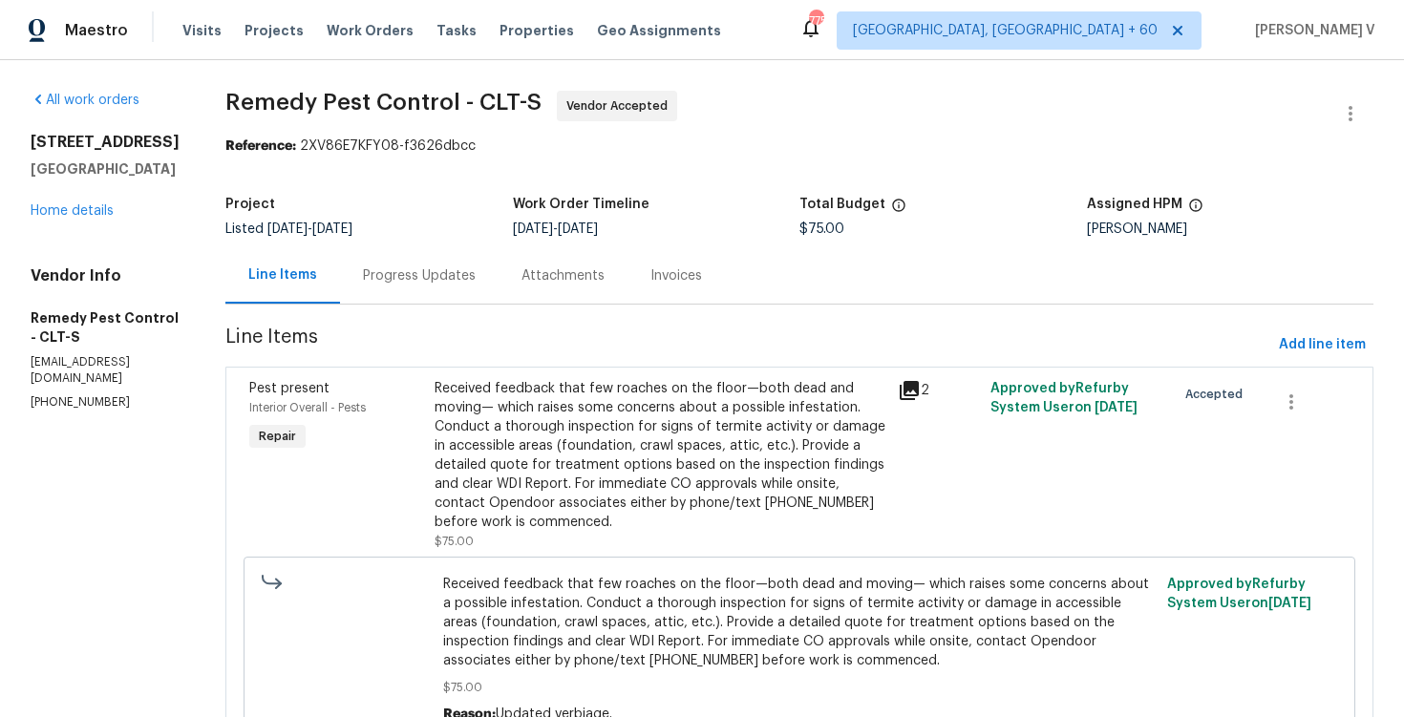
click at [519, 371] on div "Pest present Interior Overall - Pests Repair Received feedback that few roaches…" at bounding box center [799, 564] width 1148 height 394
click at [502, 417] on div "Received feedback that few roaches on the floor—both dead and moving— which rai…" at bounding box center [661, 455] width 452 height 153
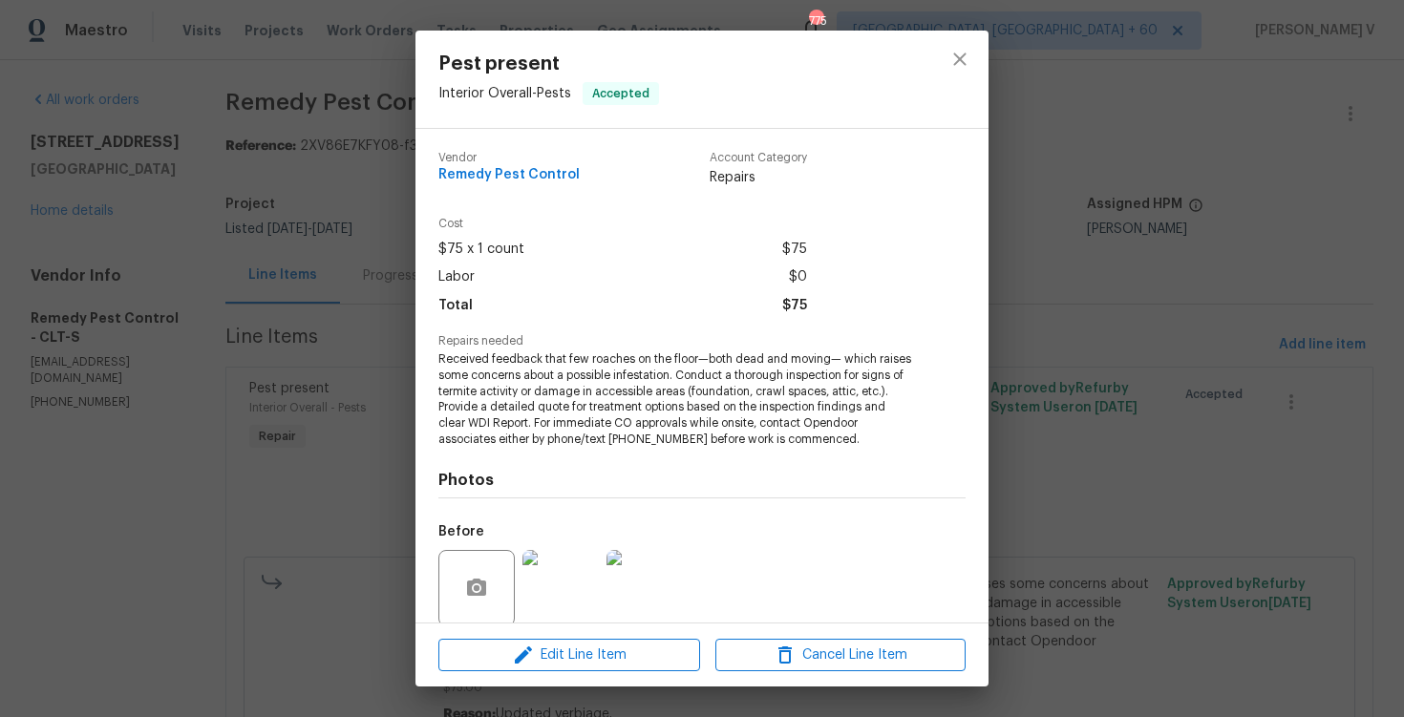
click at [495, 394] on span "Received feedback that few roaches on the floor—both dead and moving— which rai…" at bounding box center [676, 400] width 475 height 96
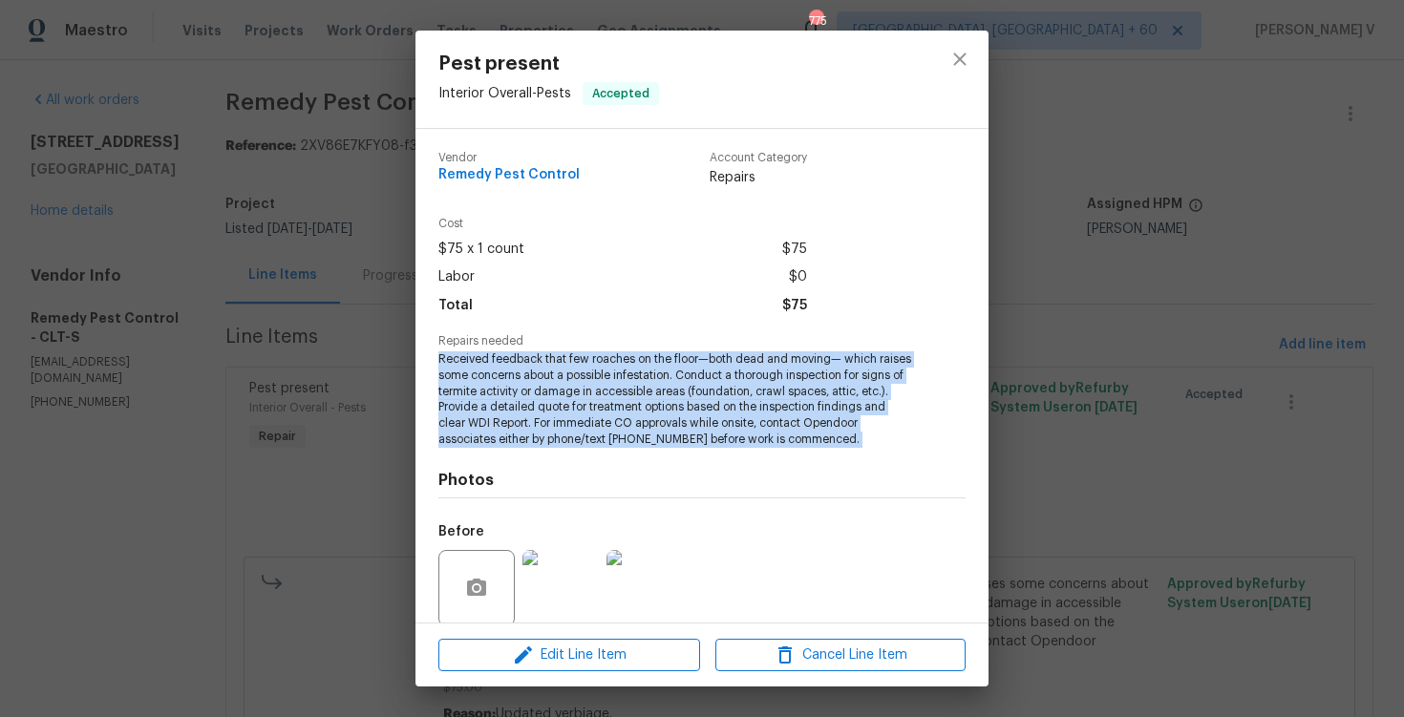
copy span "Received feedback that few roaches on the floor—both dead and moving— which rai…"
click at [95, 192] on div "Pest present Interior Overall - Pests Accepted Vendor Remedy Pest Control Accou…" at bounding box center [702, 358] width 1404 height 717
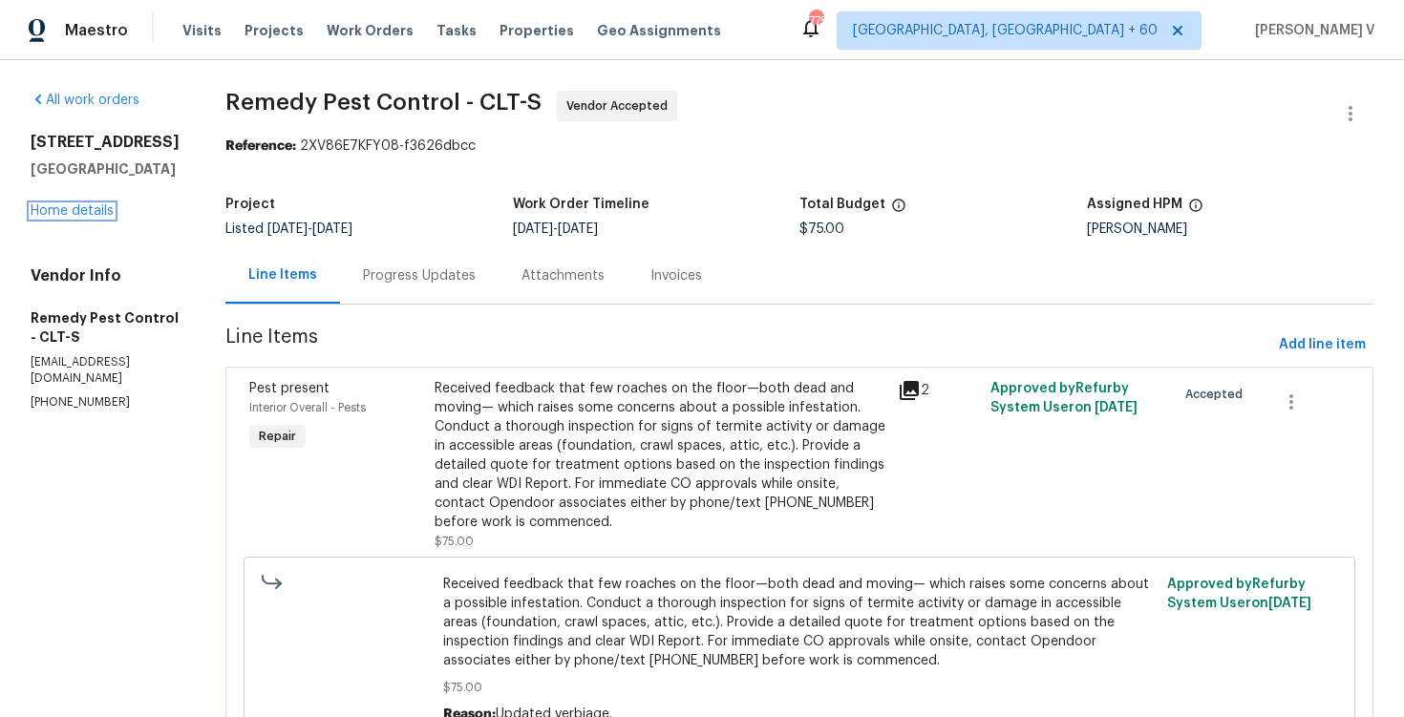
click at [82, 218] on link "Home details" at bounding box center [72, 210] width 83 height 13
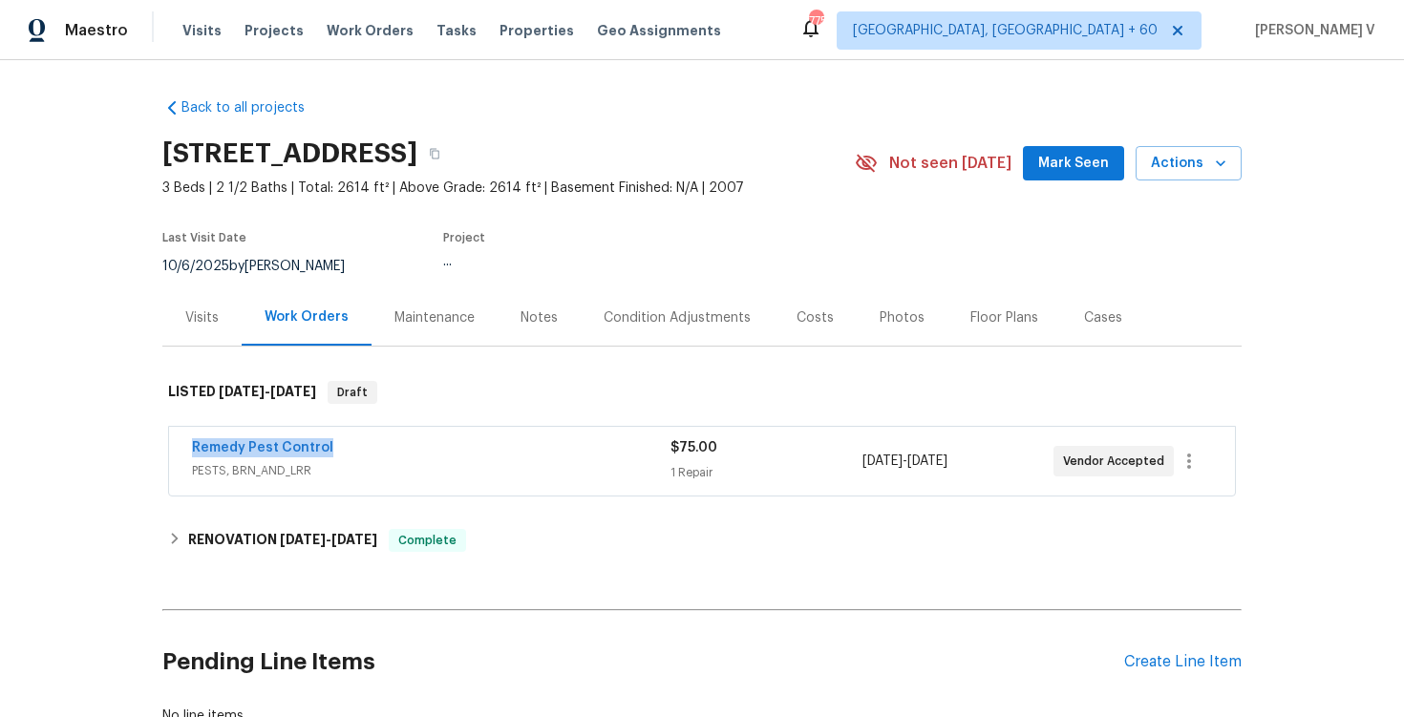
drag, startPoint x: 158, startPoint y: 446, endPoint x: 508, endPoint y: 445, distance: 350.6
click at [508, 445] on div "Back to all projects 4640 Channing Park Way, Rock Hill, SC 29732 3 Beds | 2 1/2…" at bounding box center [702, 388] width 1404 height 657
copy link "Remedy Pest Control"
click at [311, 446] on link "Remedy Pest Control" at bounding box center [262, 447] width 141 height 13
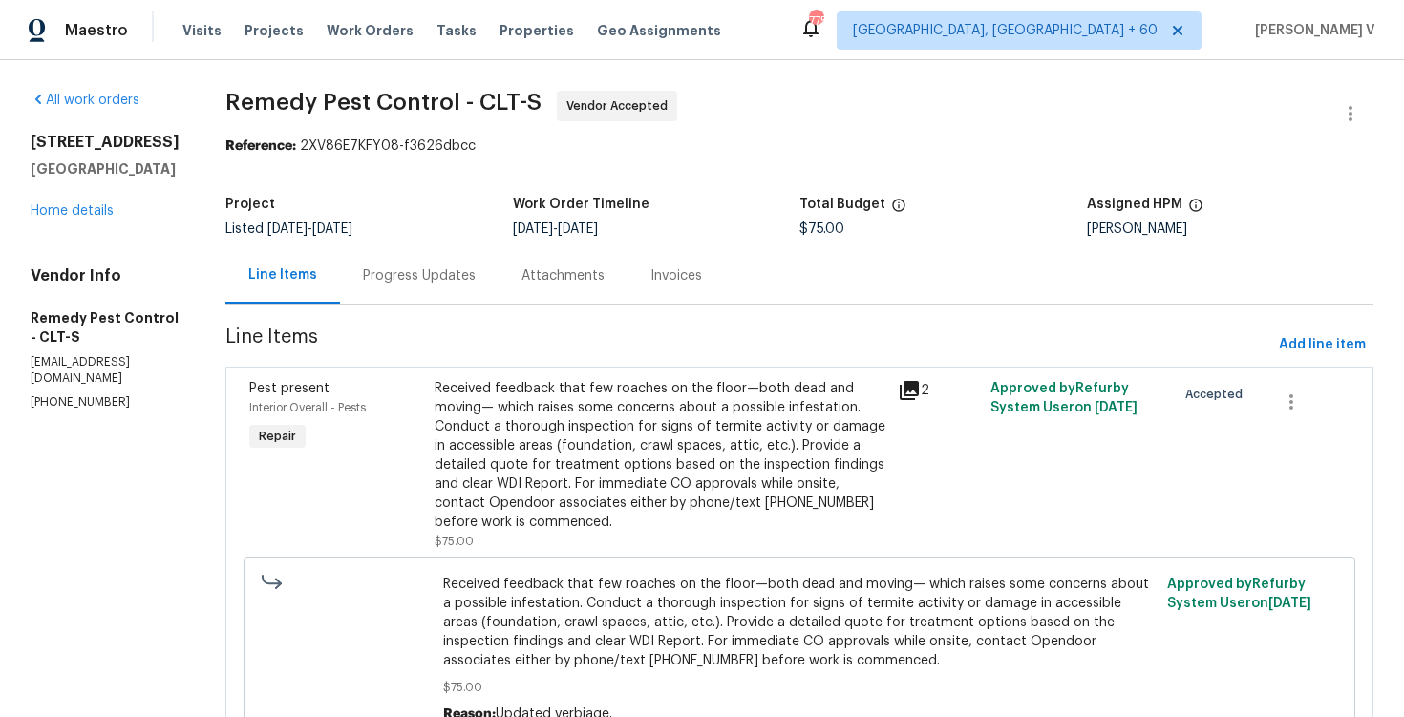
click at [381, 277] on div "Progress Updates" at bounding box center [419, 276] width 113 height 19
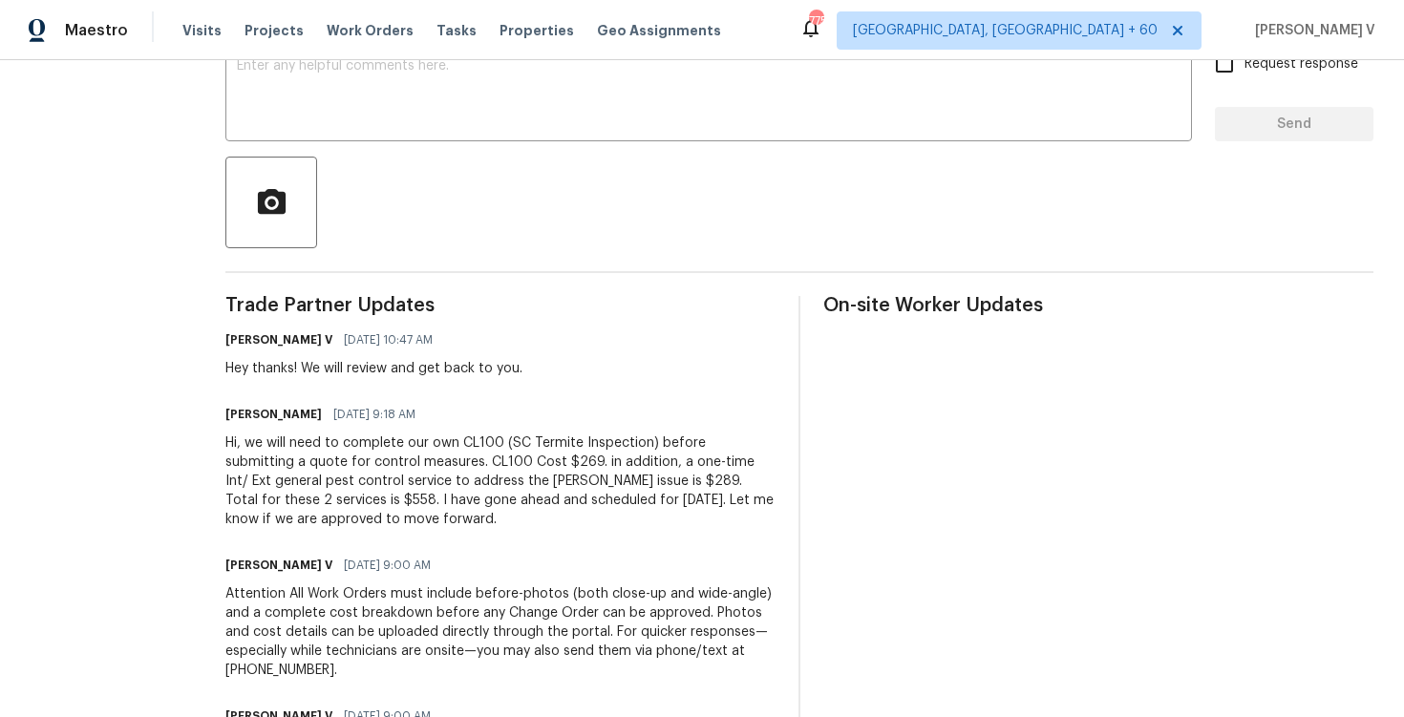
scroll to position [406, 0]
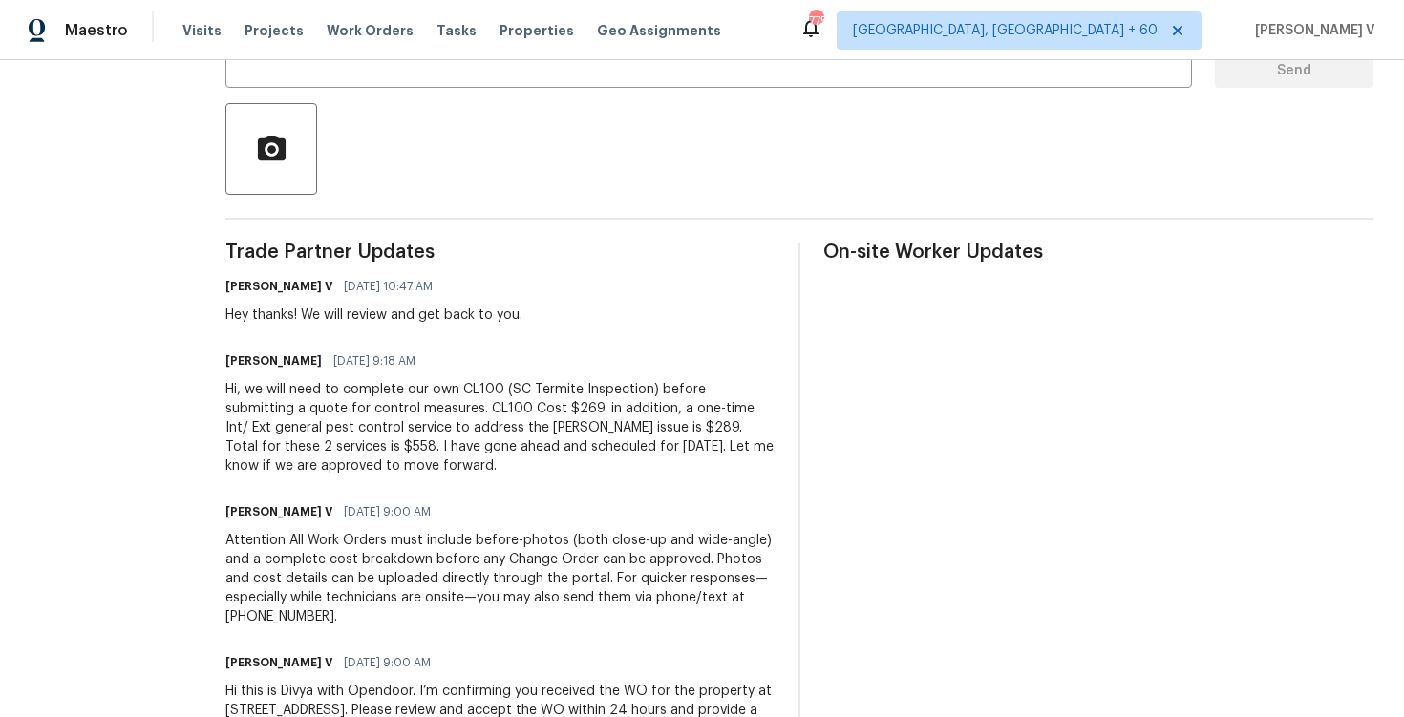
click at [373, 445] on div "Hi, we will need to complete our own CL100 (SC Termite Inspection) before submi…" at bounding box center [500, 428] width 550 height 96
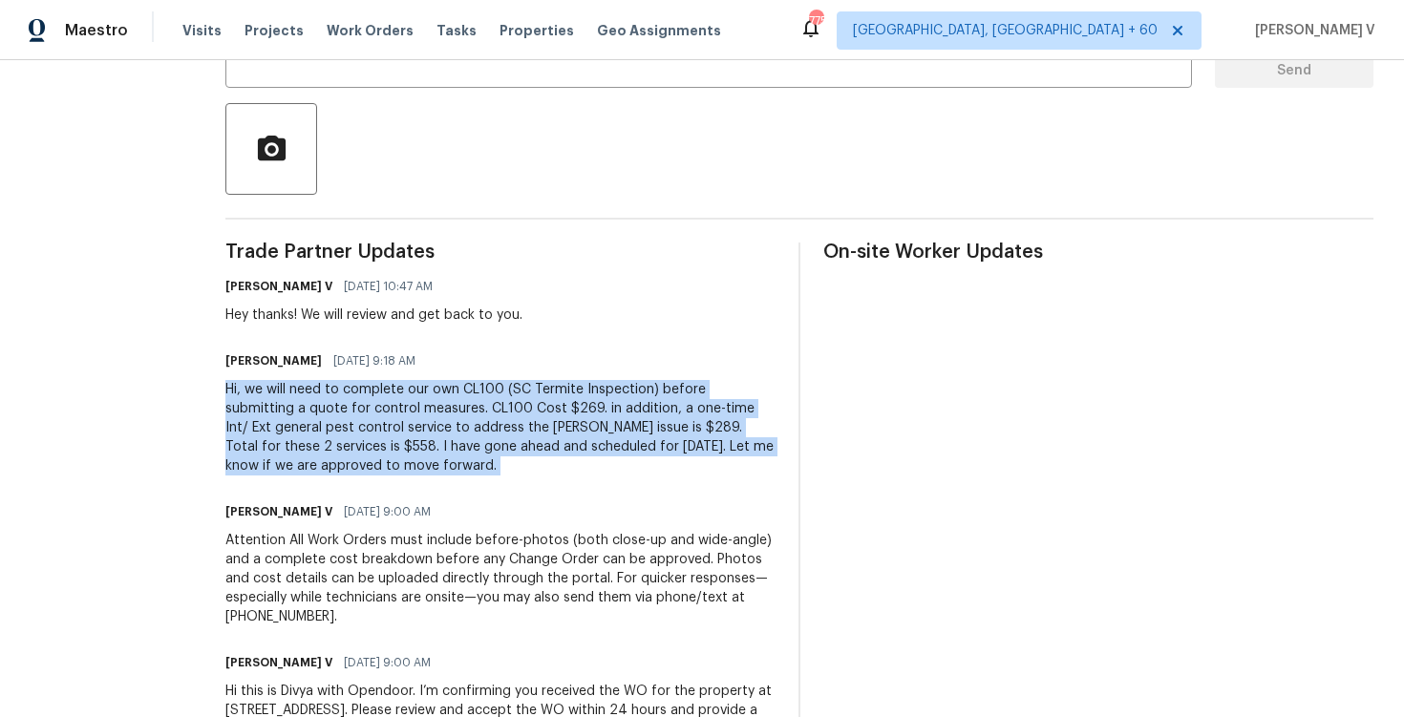
copy div "Hi, we will need to complete our own CL100 (SC Termite Inspection) before submi…"
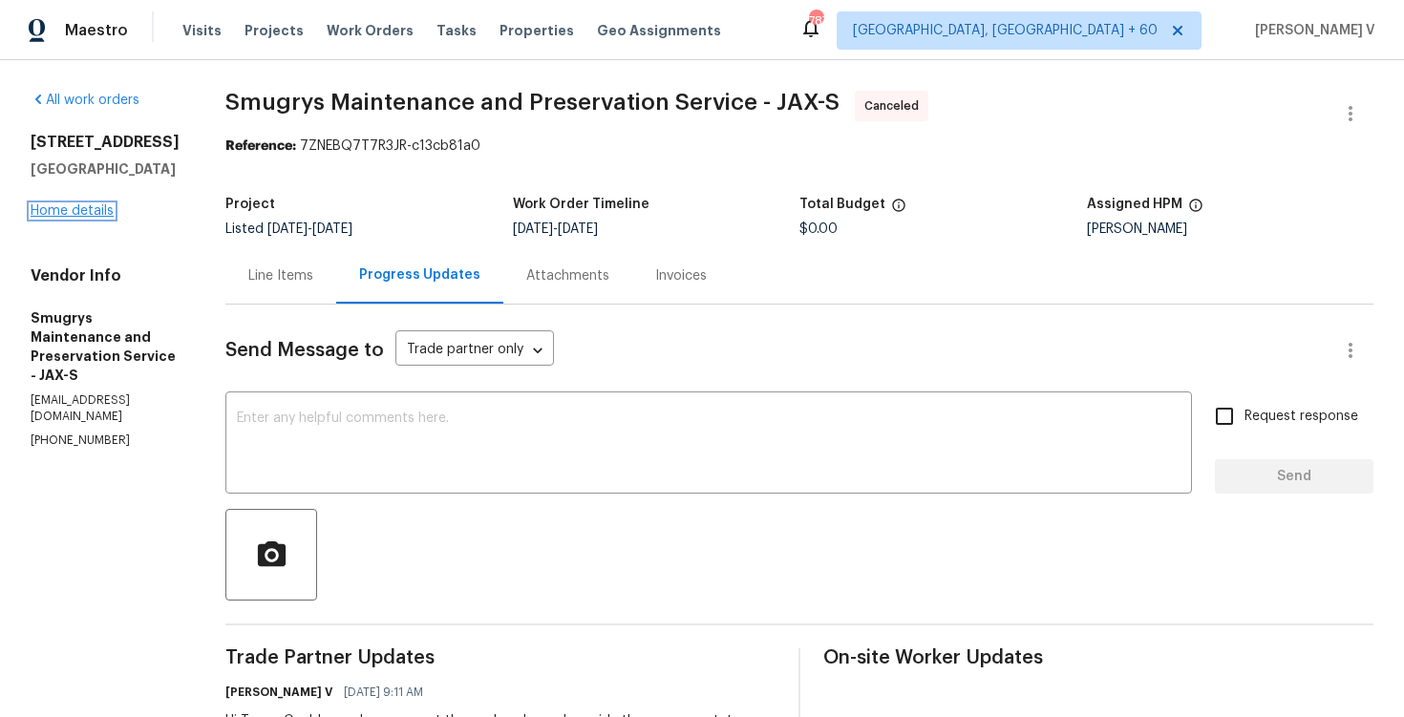
click at [109, 218] on link "Home details" at bounding box center [72, 210] width 83 height 13
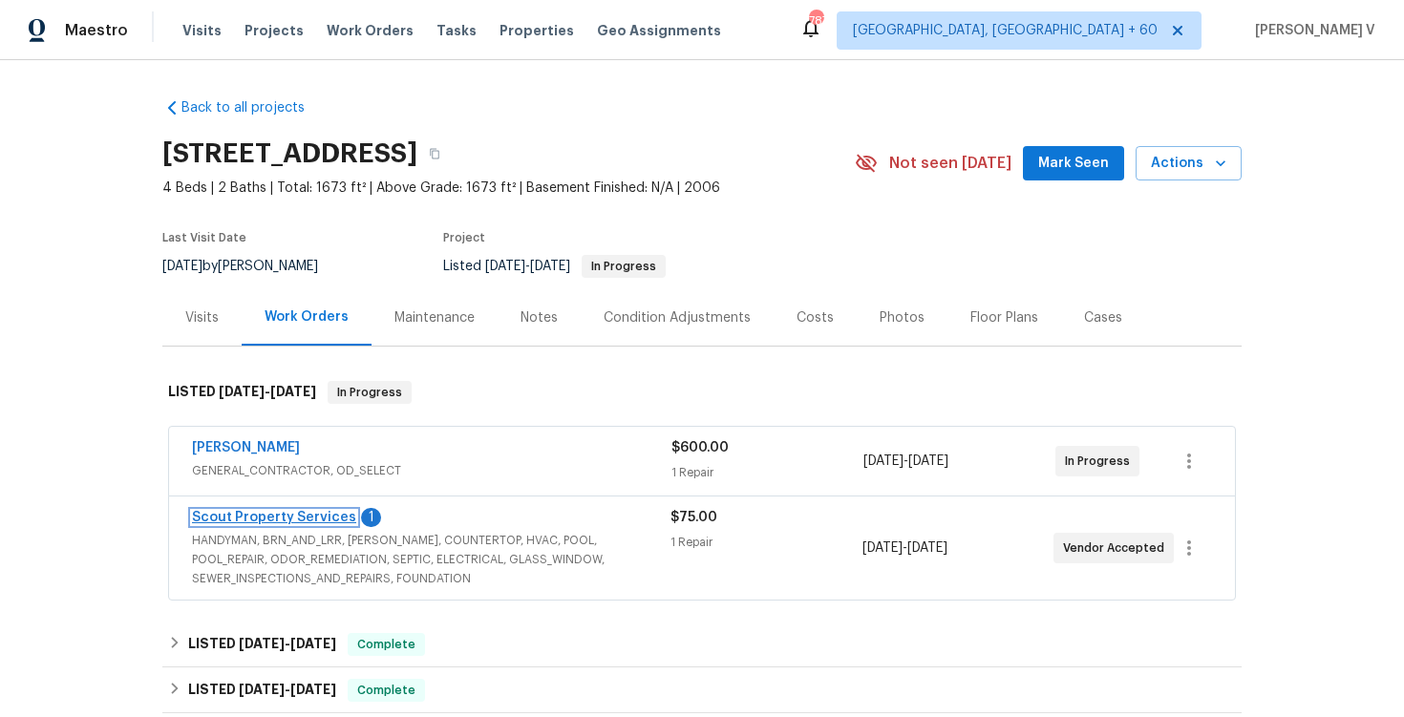
click at [267, 521] on link "Scout Property Services" at bounding box center [274, 517] width 164 height 13
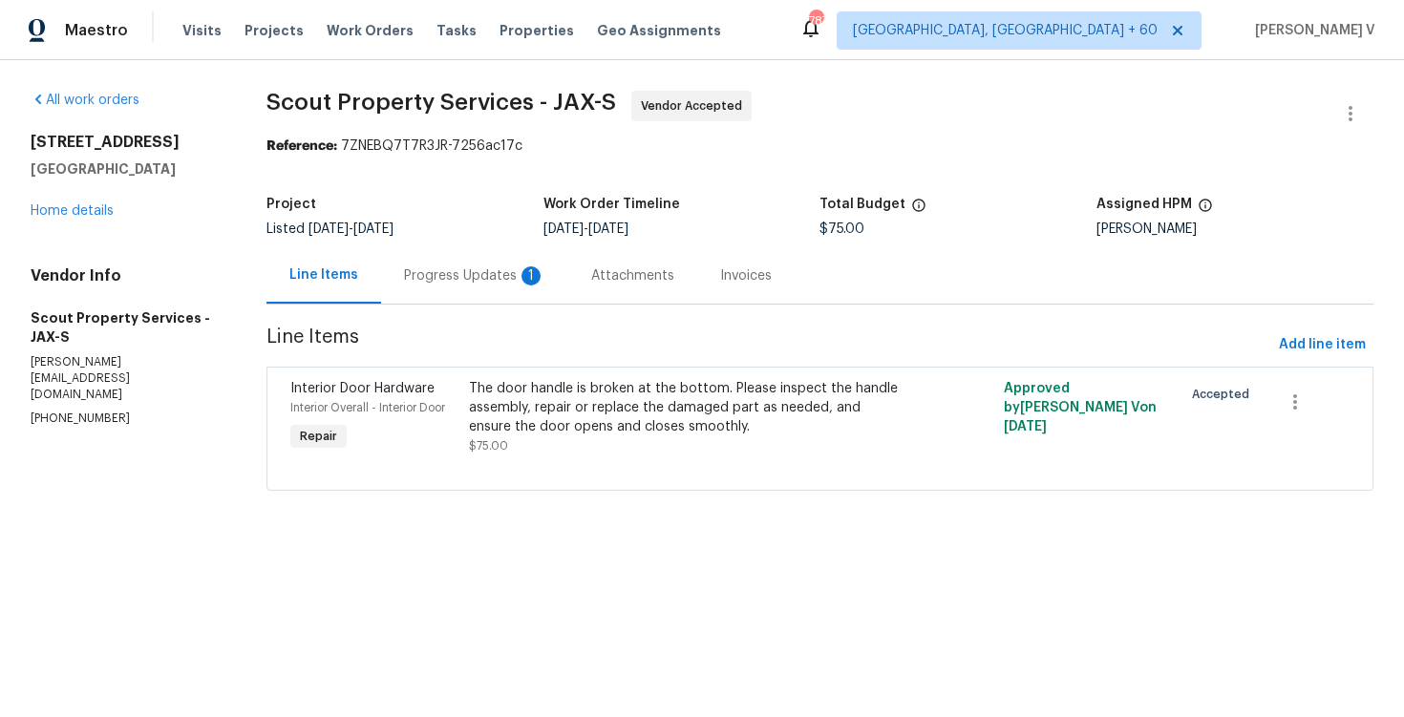
click at [503, 263] on div "Progress Updates 1" at bounding box center [474, 275] width 187 height 56
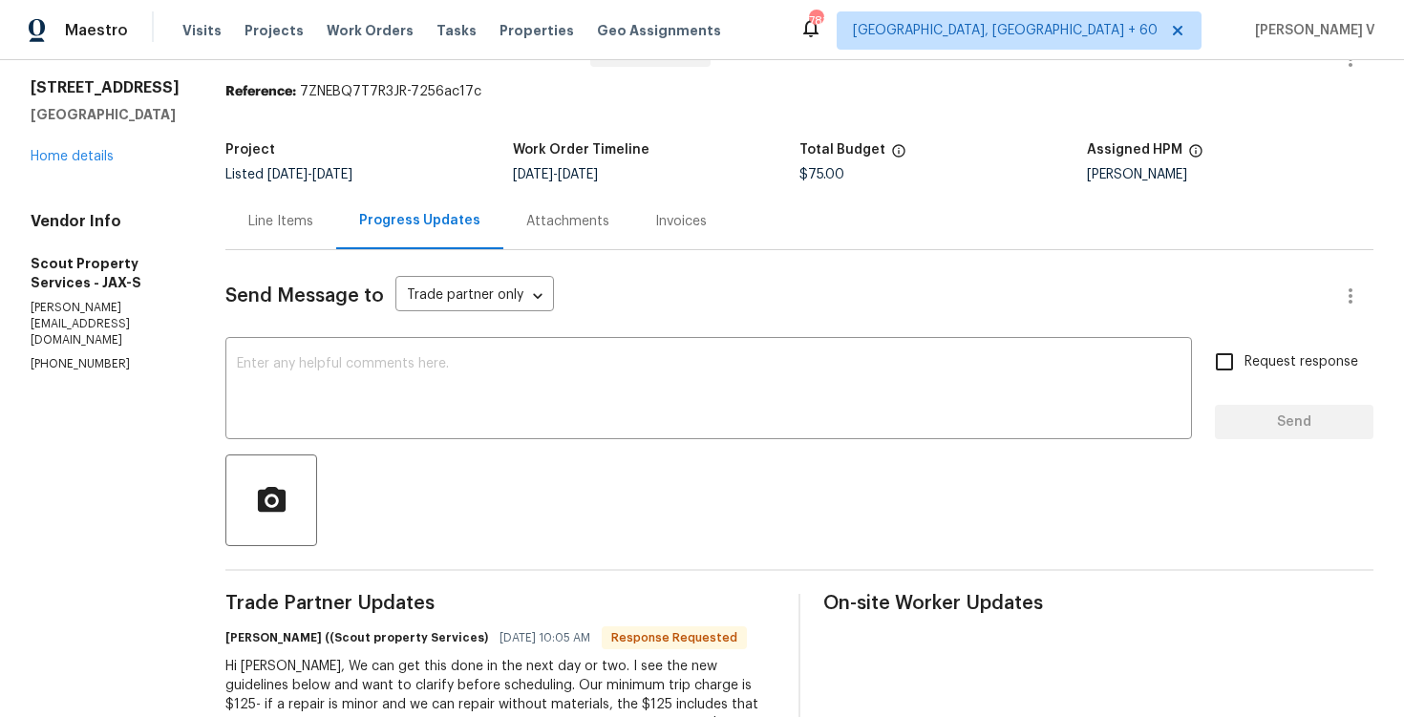
scroll to position [39, 0]
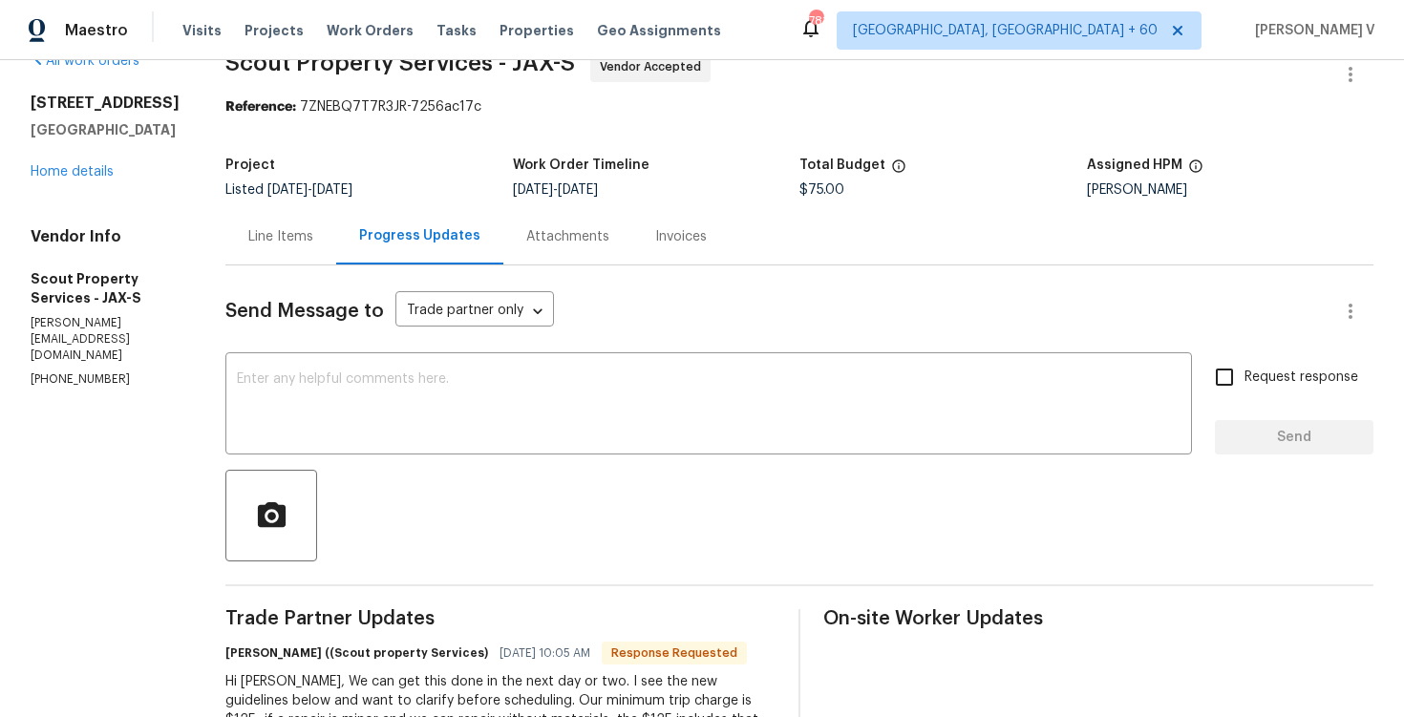
click at [248, 246] on div "Line Items" at bounding box center [280, 236] width 65 height 19
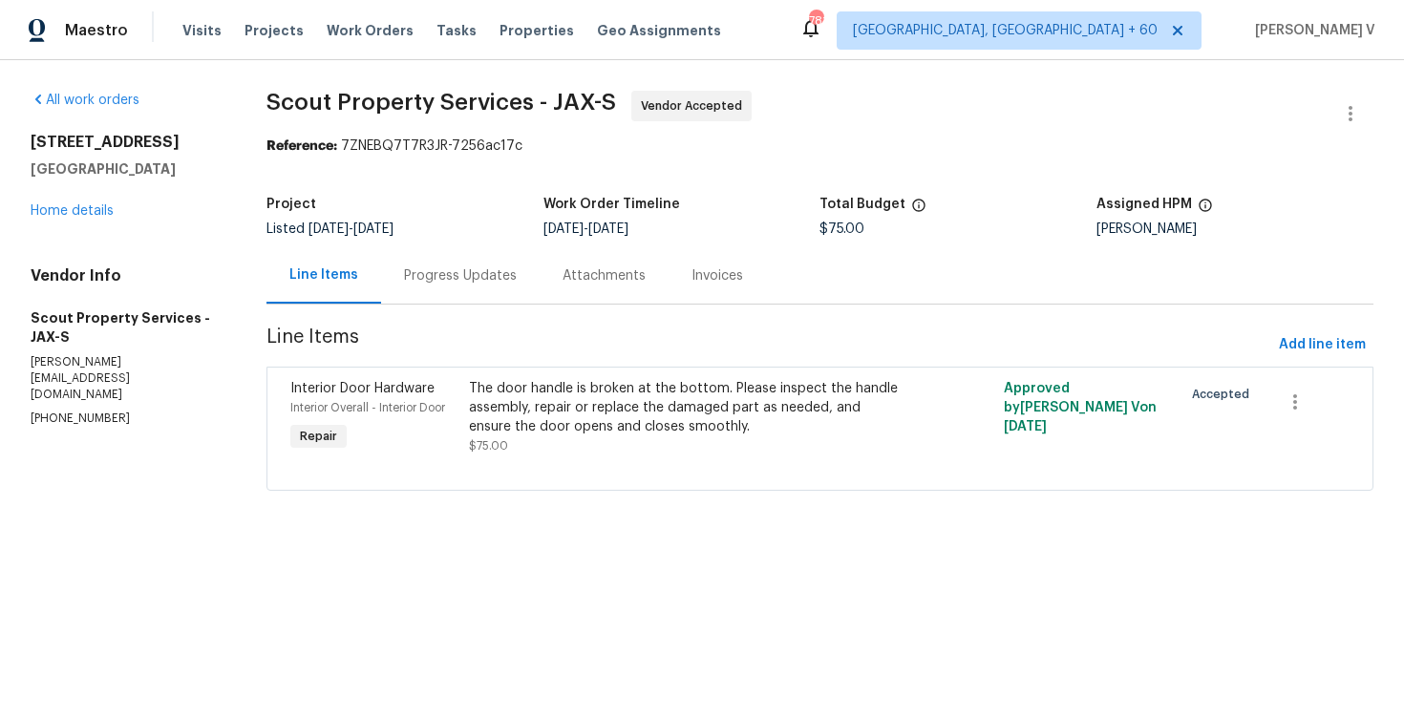
click at [449, 290] on div "Progress Updates" at bounding box center [460, 275] width 159 height 56
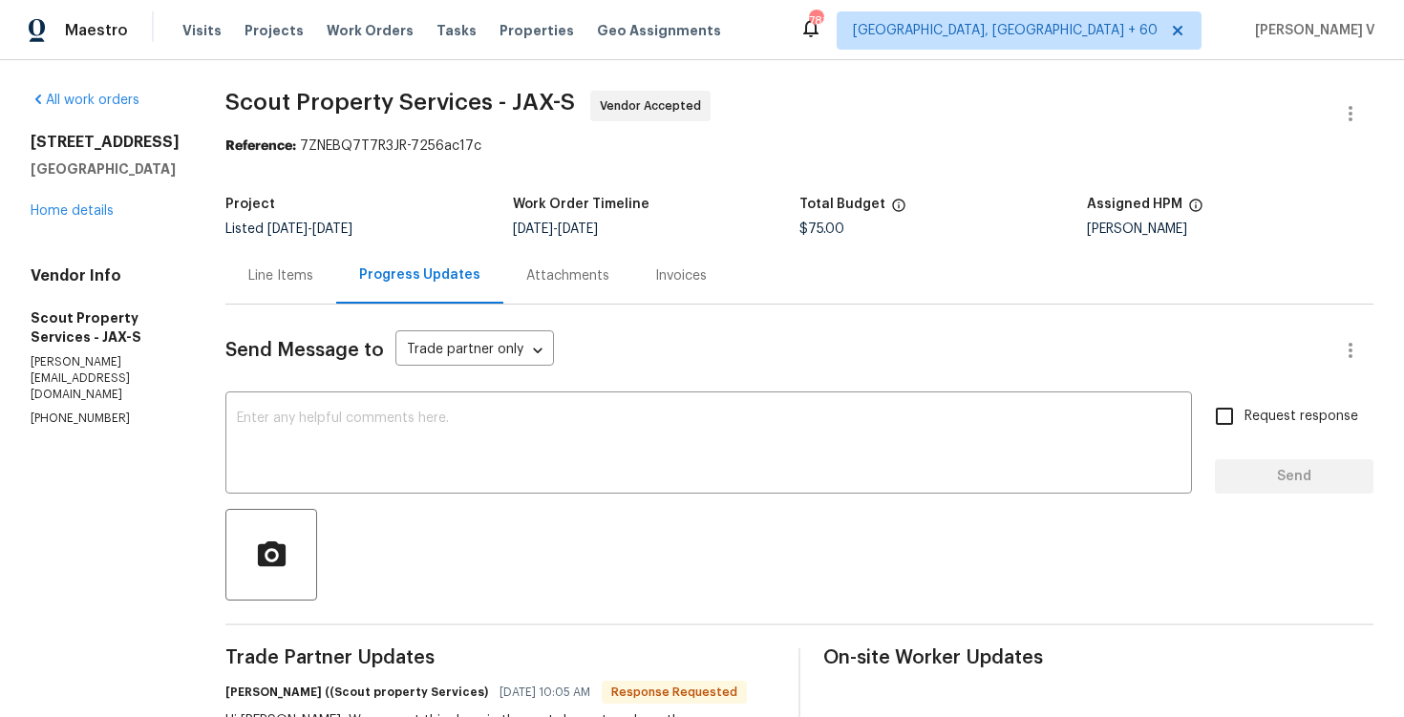
click at [234, 255] on div "Line Items" at bounding box center [280, 275] width 111 height 56
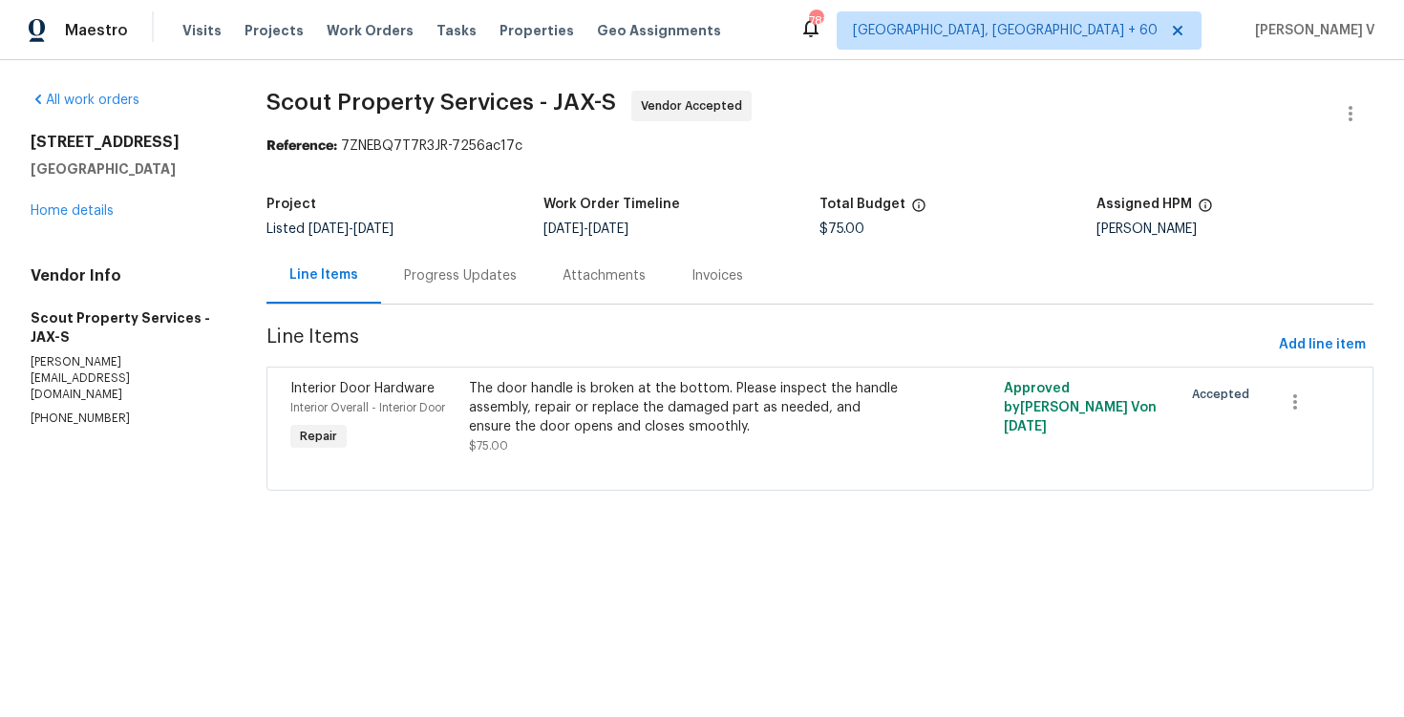
click at [459, 292] on div "Progress Updates" at bounding box center [460, 275] width 159 height 56
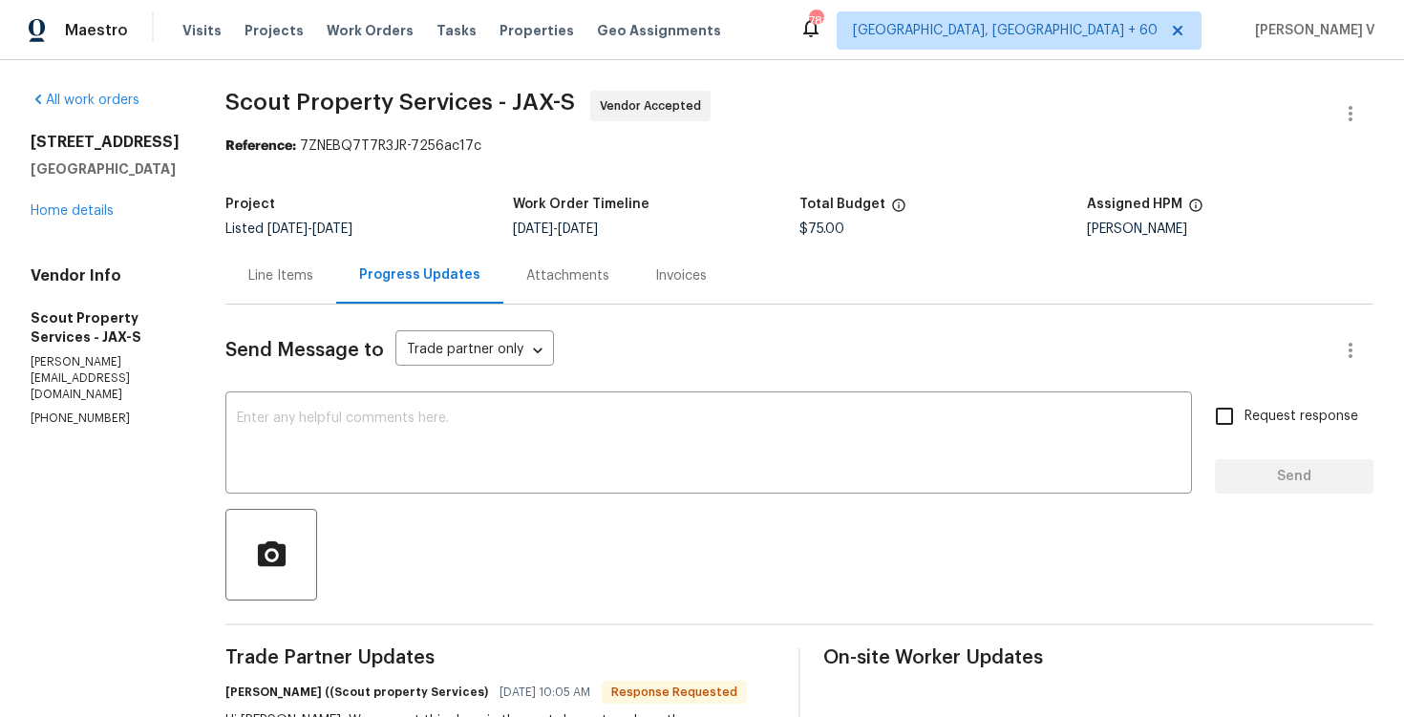
click at [248, 271] on div "Line Items" at bounding box center [280, 276] width 65 height 19
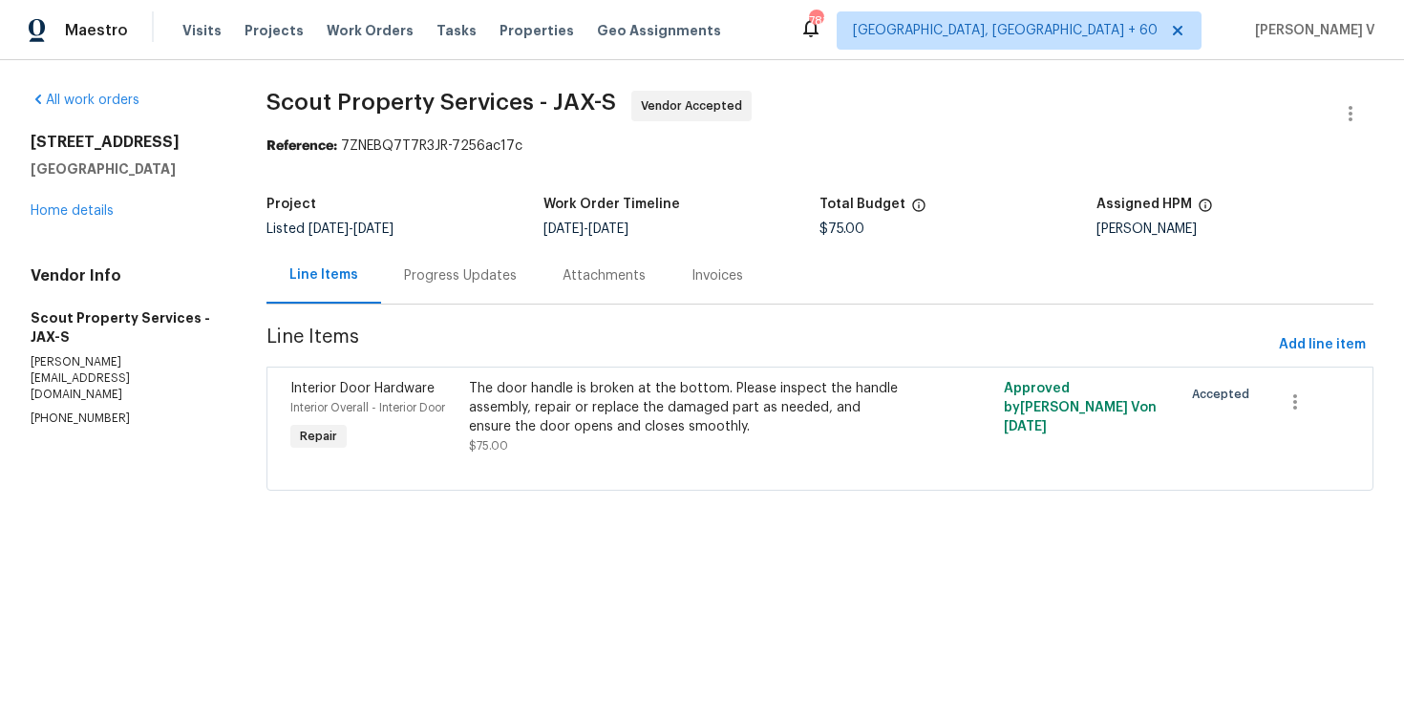
click at [504, 448] on span "$75.00" at bounding box center [488, 445] width 39 height 11
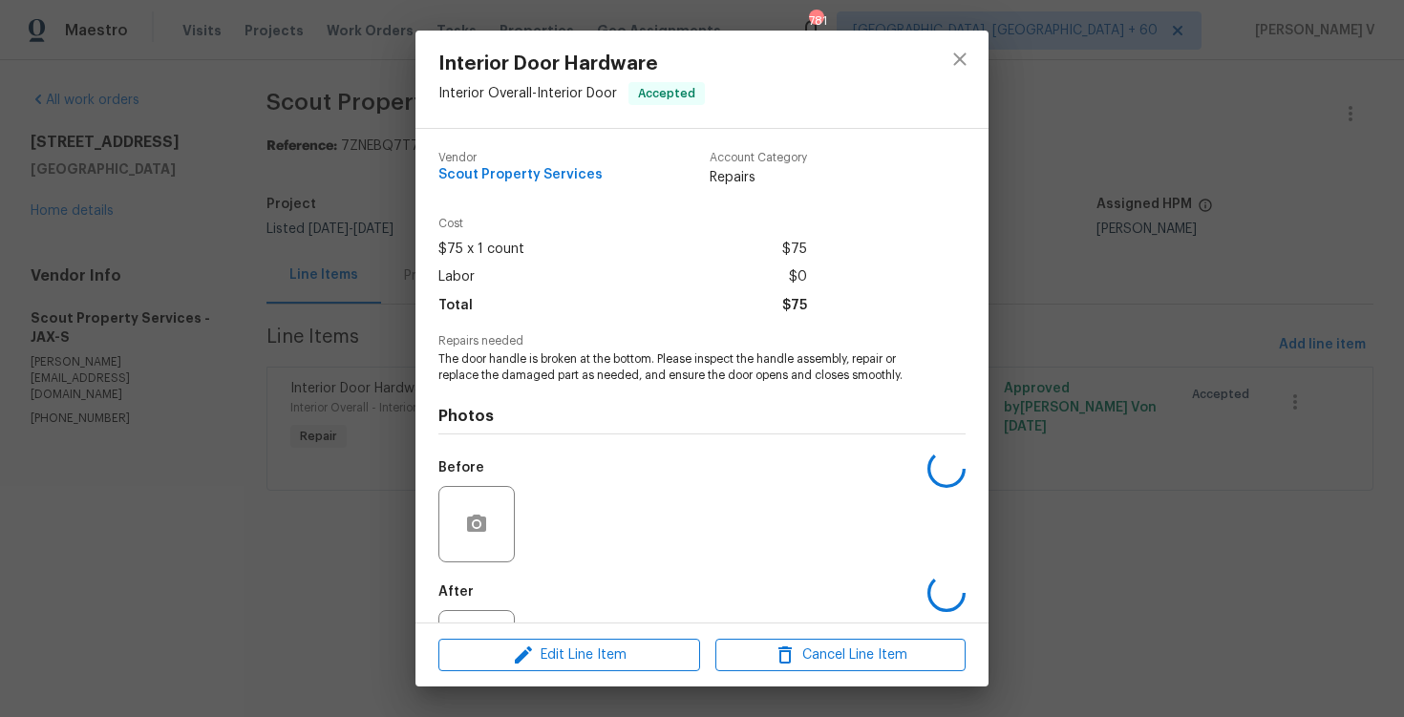
scroll to position [83, 0]
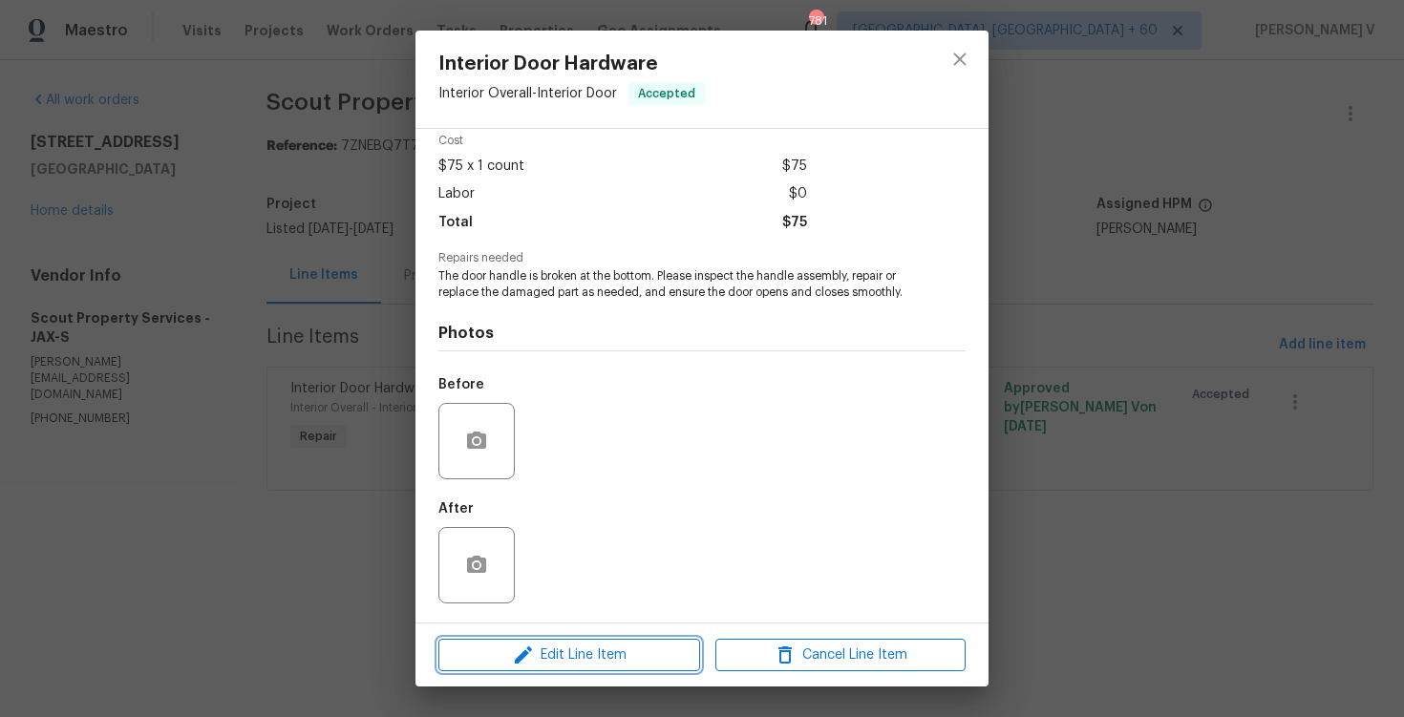
click at [525, 653] on icon "button" at bounding box center [523, 655] width 17 height 17
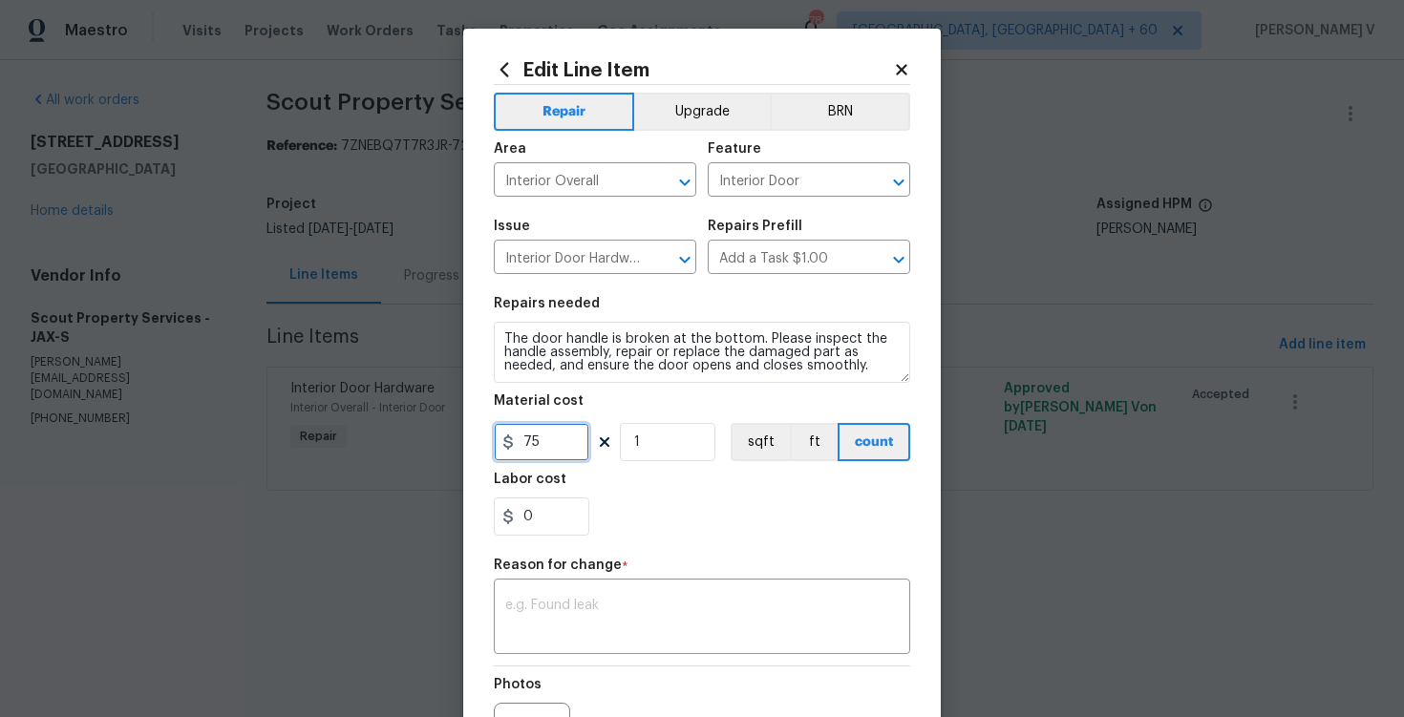
click at [539, 441] on input "75" at bounding box center [542, 442] width 96 height 38
type input "125"
click at [584, 597] on div "x ​" at bounding box center [702, 619] width 417 height 71
paste textarea "(DV) Updated per vendor’s final cost."
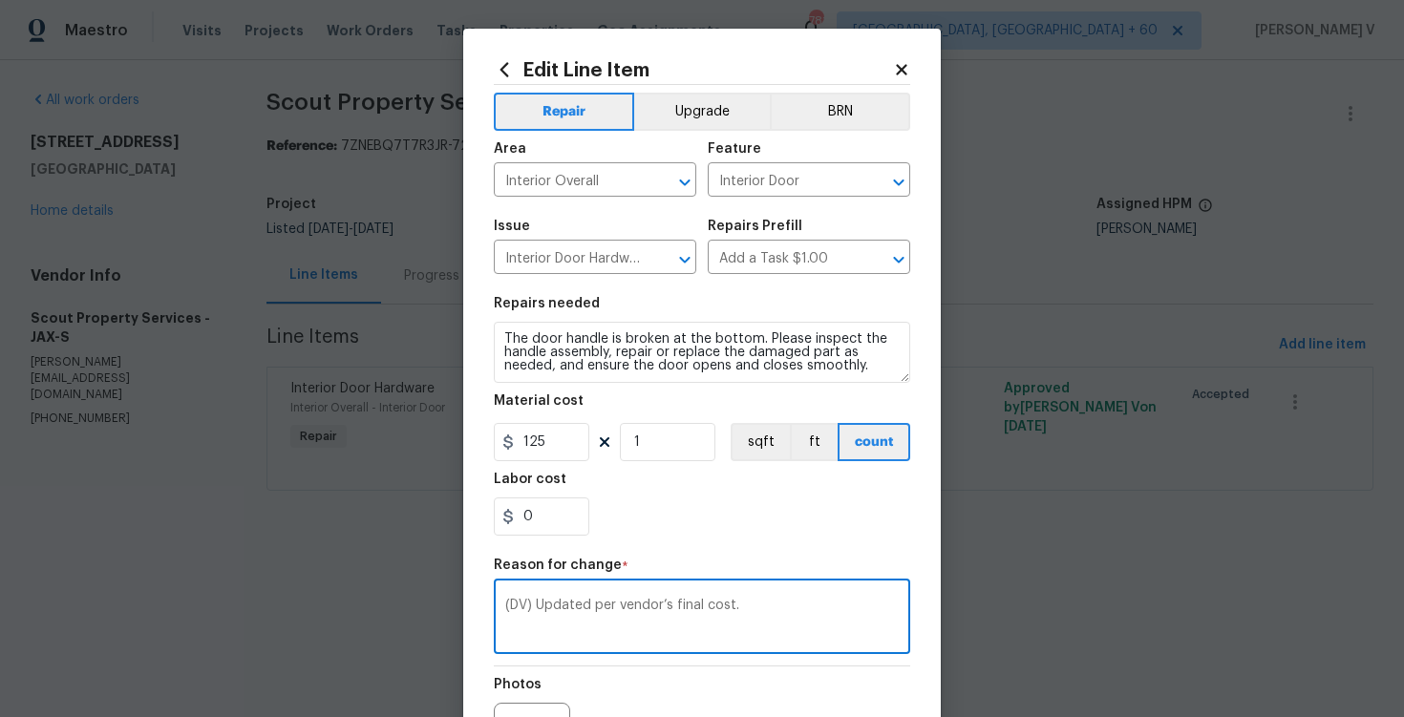
scroll to position [225, 0]
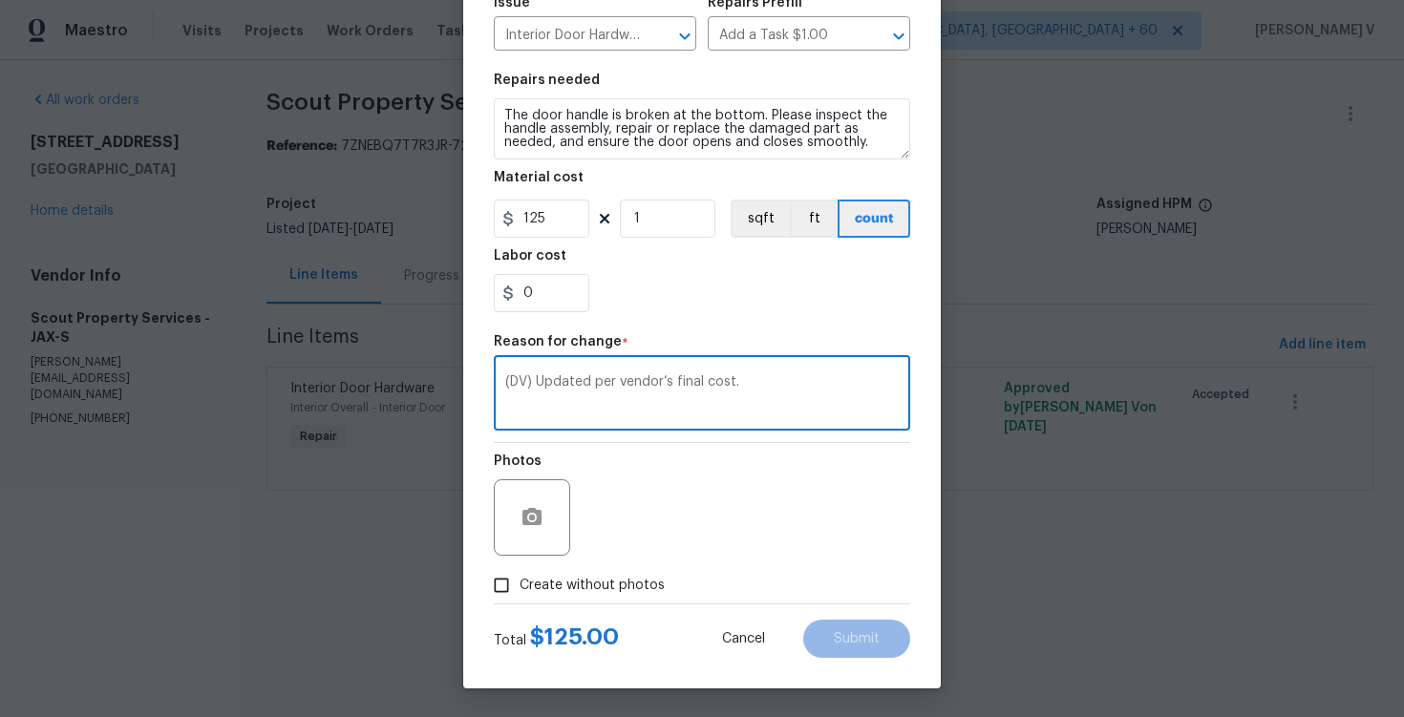
type textarea "(DV) Updated per vendor’s final cost."
click at [844, 617] on div "Total $ 125.00 Cancel Submit" at bounding box center [702, 632] width 417 height 54
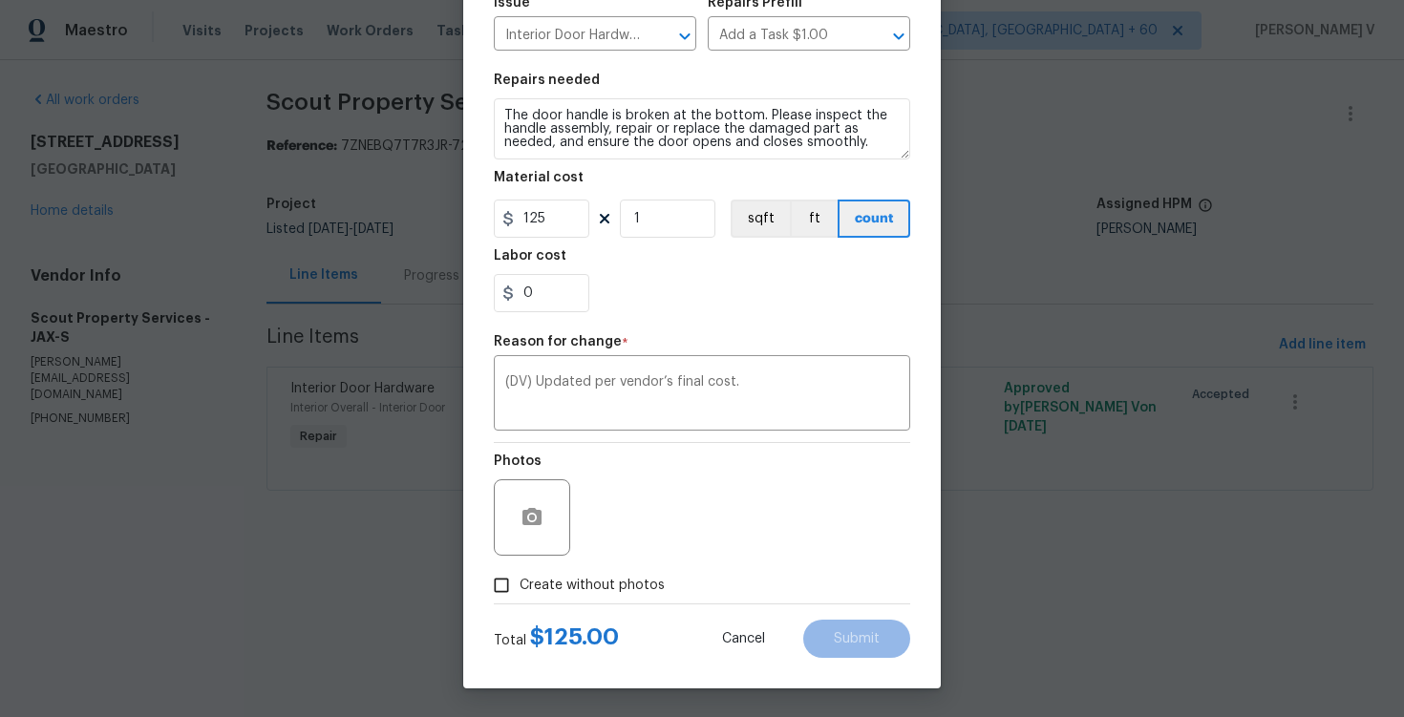
click at [563, 587] on span "Create without photos" at bounding box center [592, 586] width 145 height 20
click at [520, 587] on input "Create without photos" at bounding box center [501, 586] width 36 height 36
checkbox input "true"
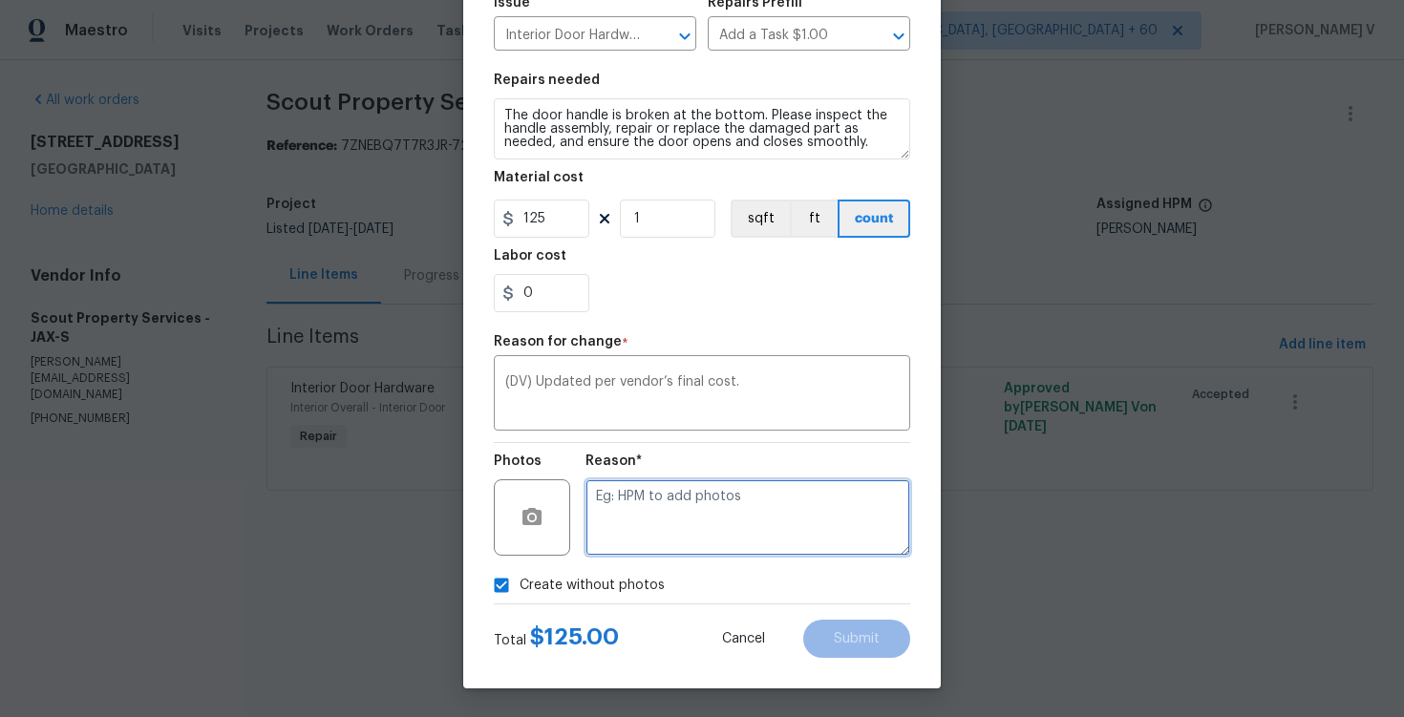
click at [798, 518] on textarea at bounding box center [748, 518] width 325 height 76
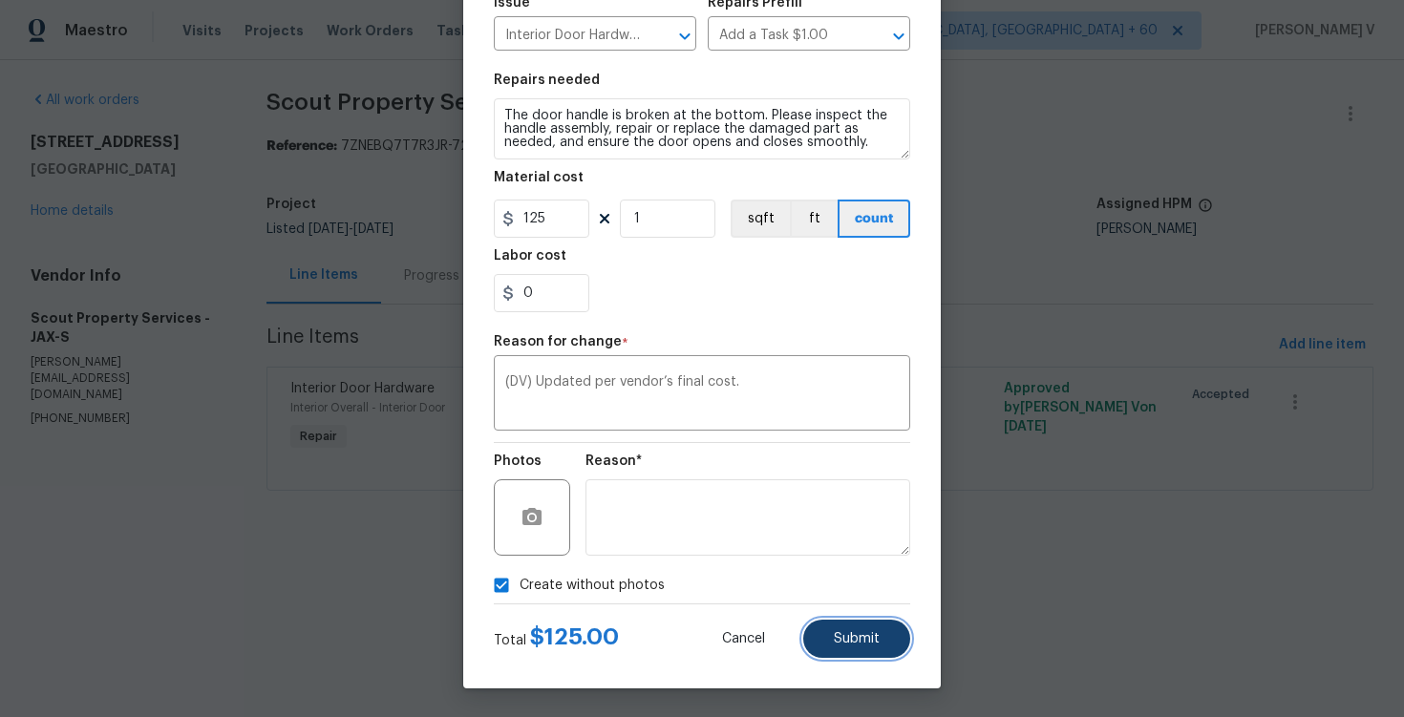
click at [876, 648] on button "Submit" at bounding box center [856, 639] width 107 height 38
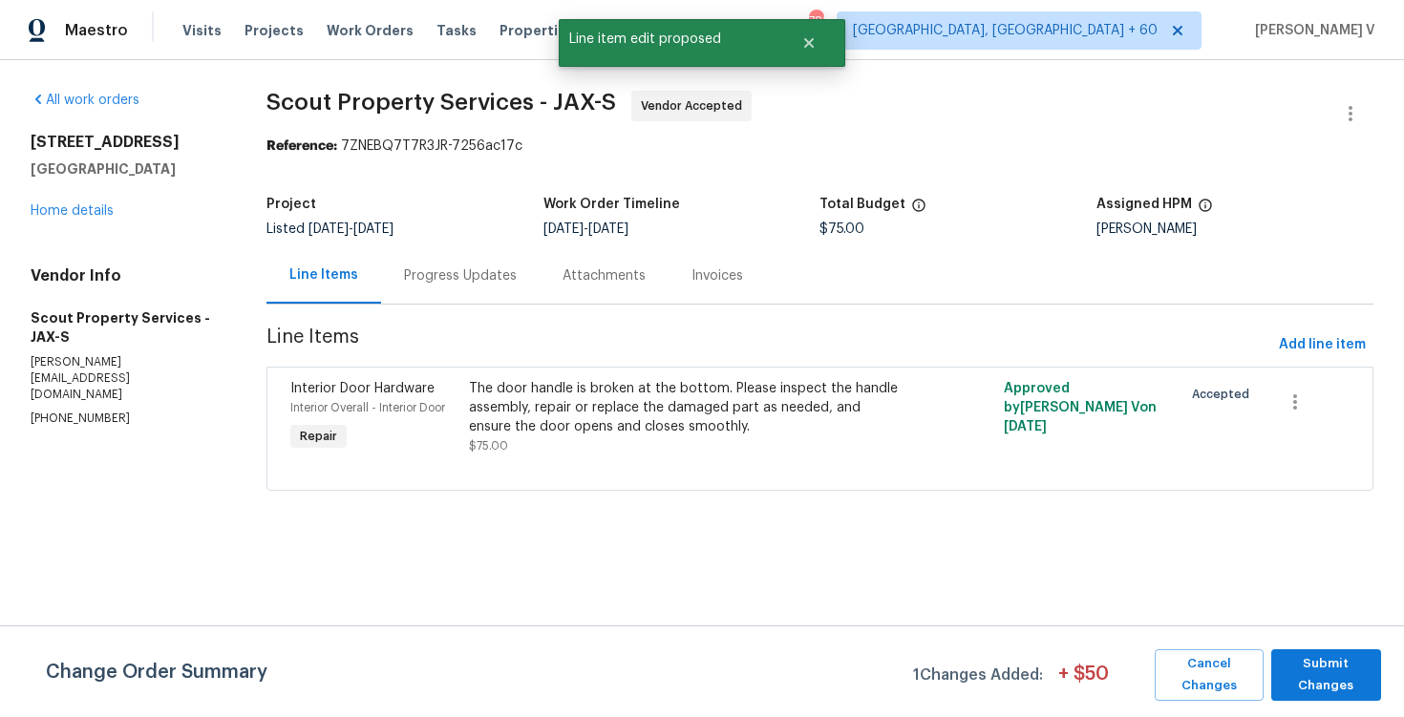
scroll to position [0, 0]
click at [1316, 663] on span "Submit Changes" at bounding box center [1326, 675] width 91 height 44
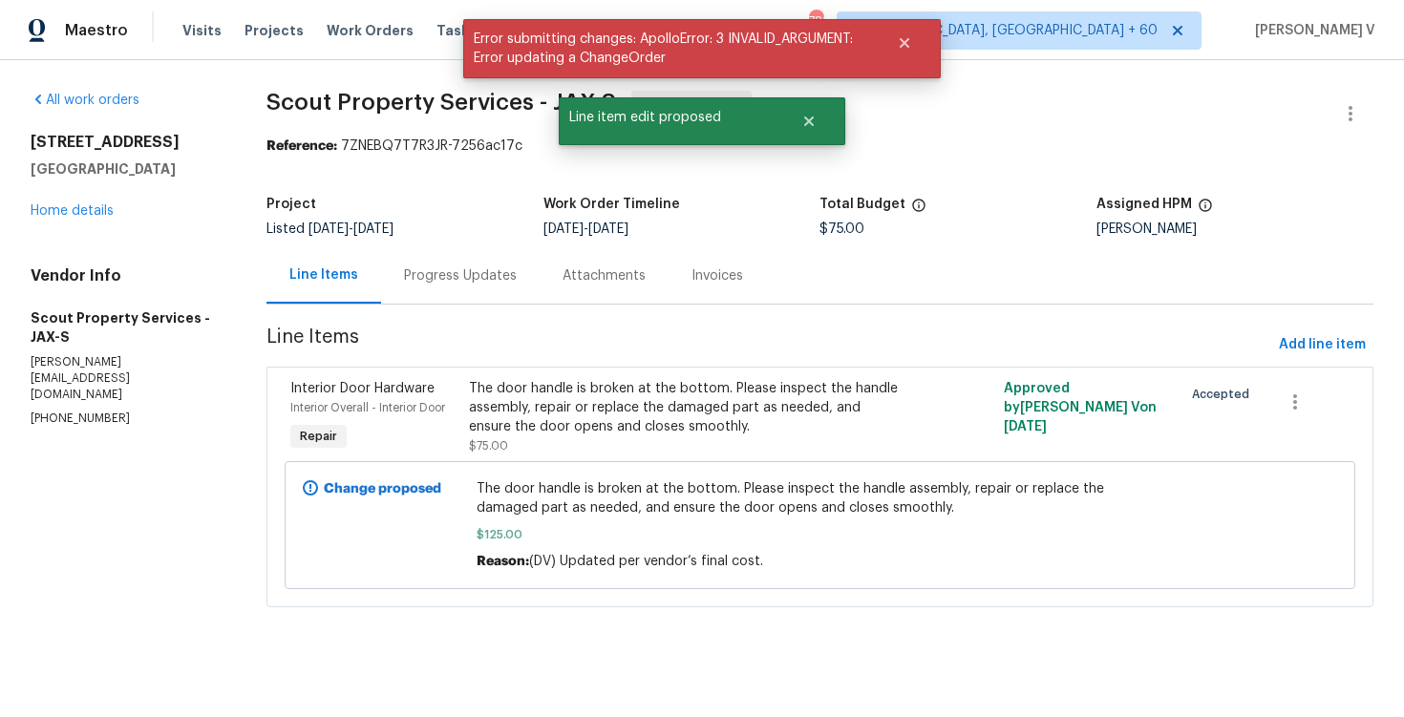
click at [451, 293] on div "Progress Updates" at bounding box center [460, 275] width 159 height 56
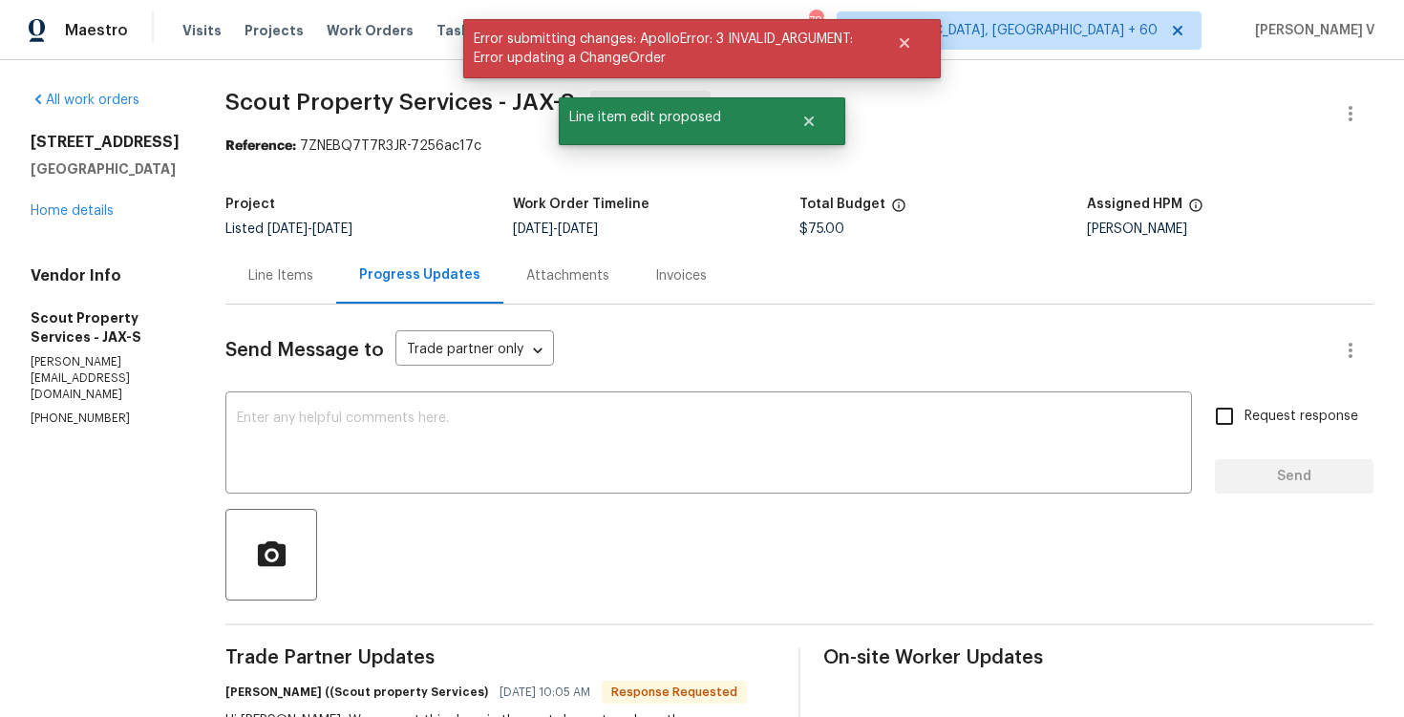
click at [248, 278] on div "Line Items" at bounding box center [280, 276] width 65 height 19
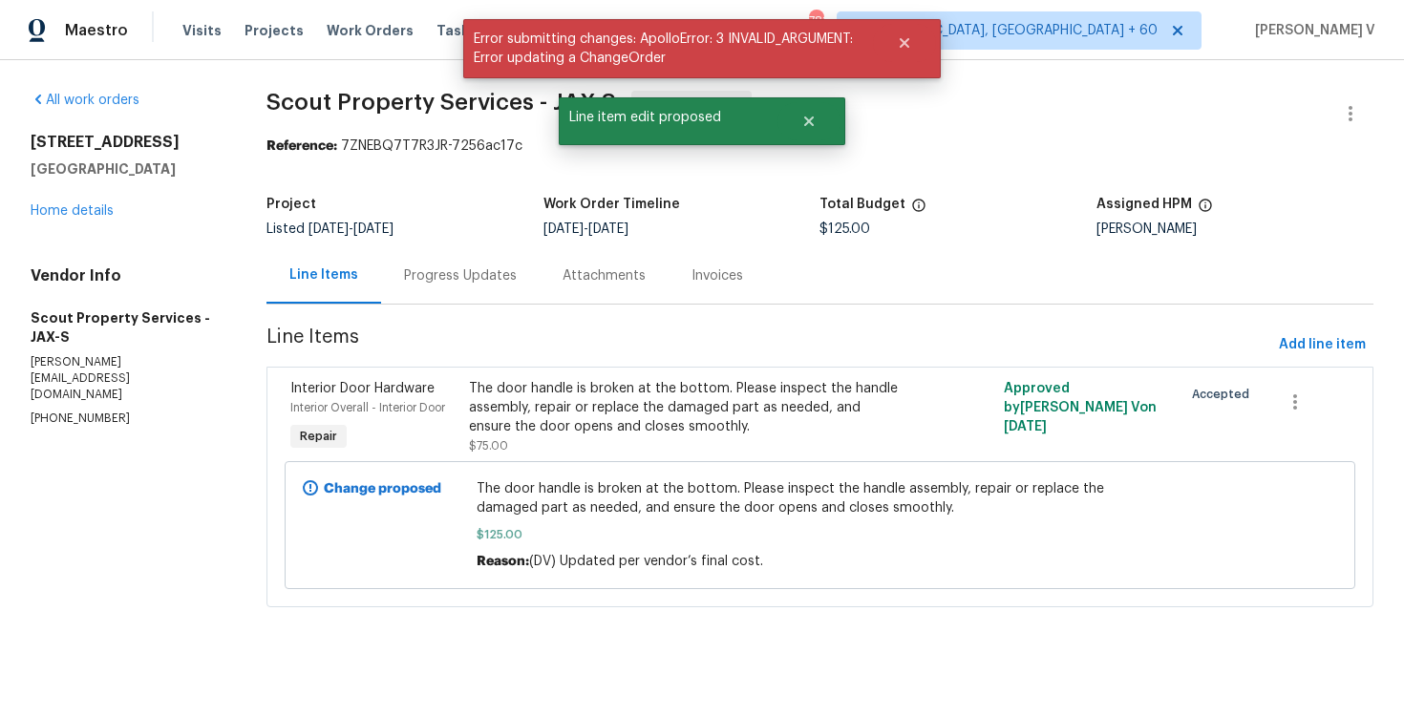
click at [388, 285] on div "Progress Updates" at bounding box center [460, 275] width 159 height 56
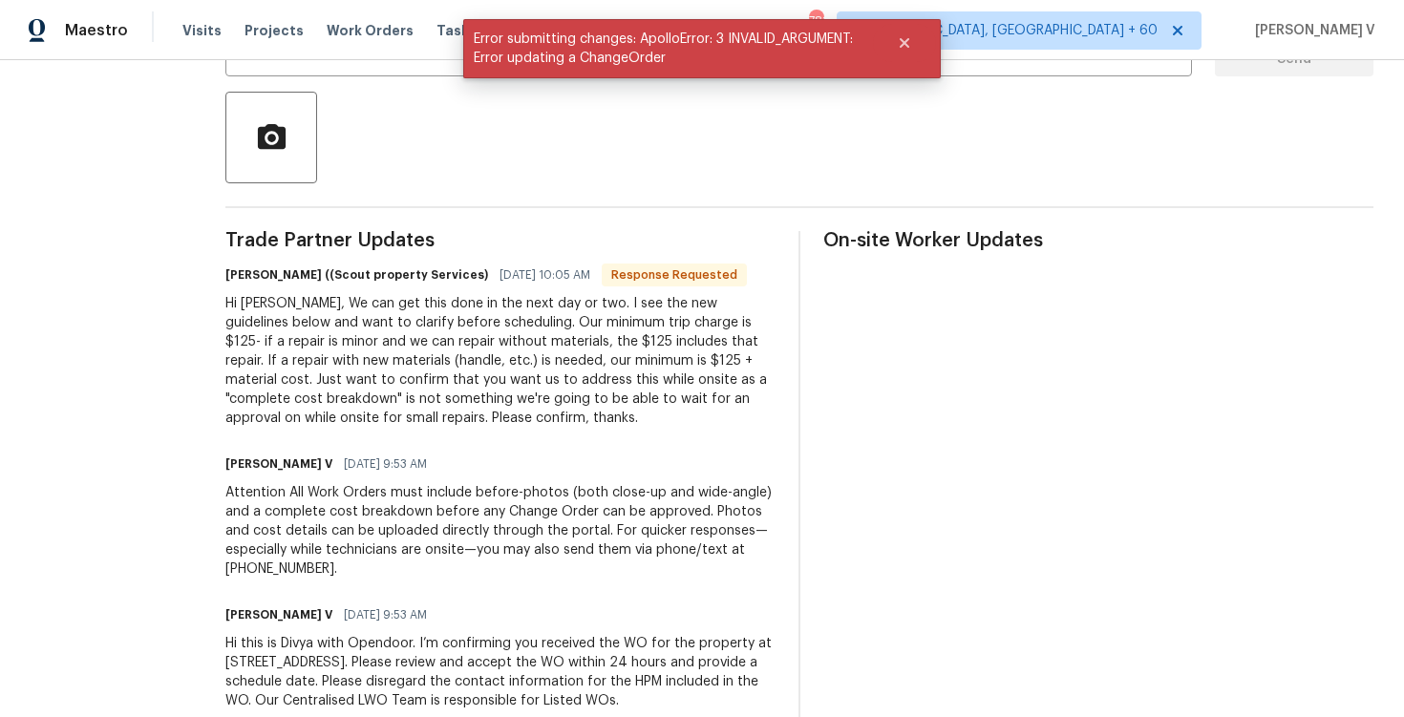
scroll to position [445, 0]
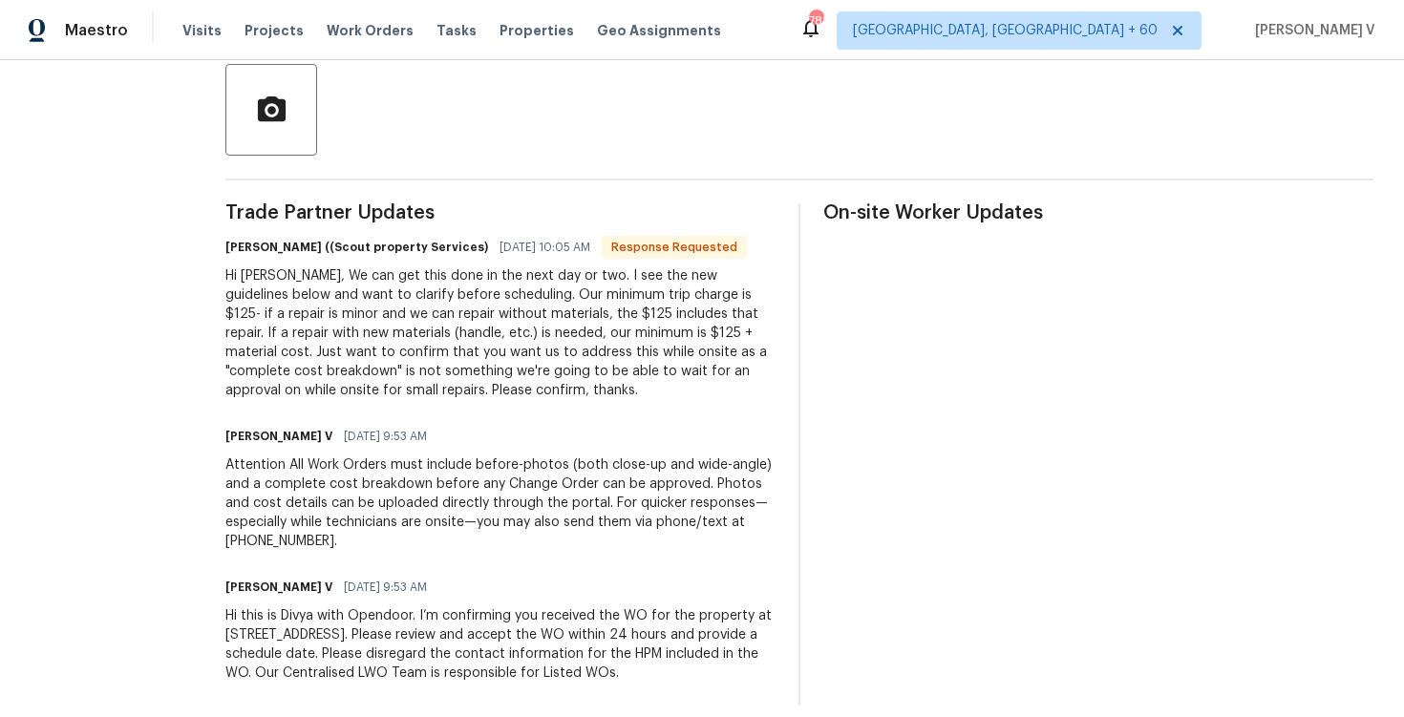
click at [375, 310] on div "Hi Divya, We can get this done in the next day or two. I see the new guidelines…" at bounding box center [500, 334] width 550 height 134
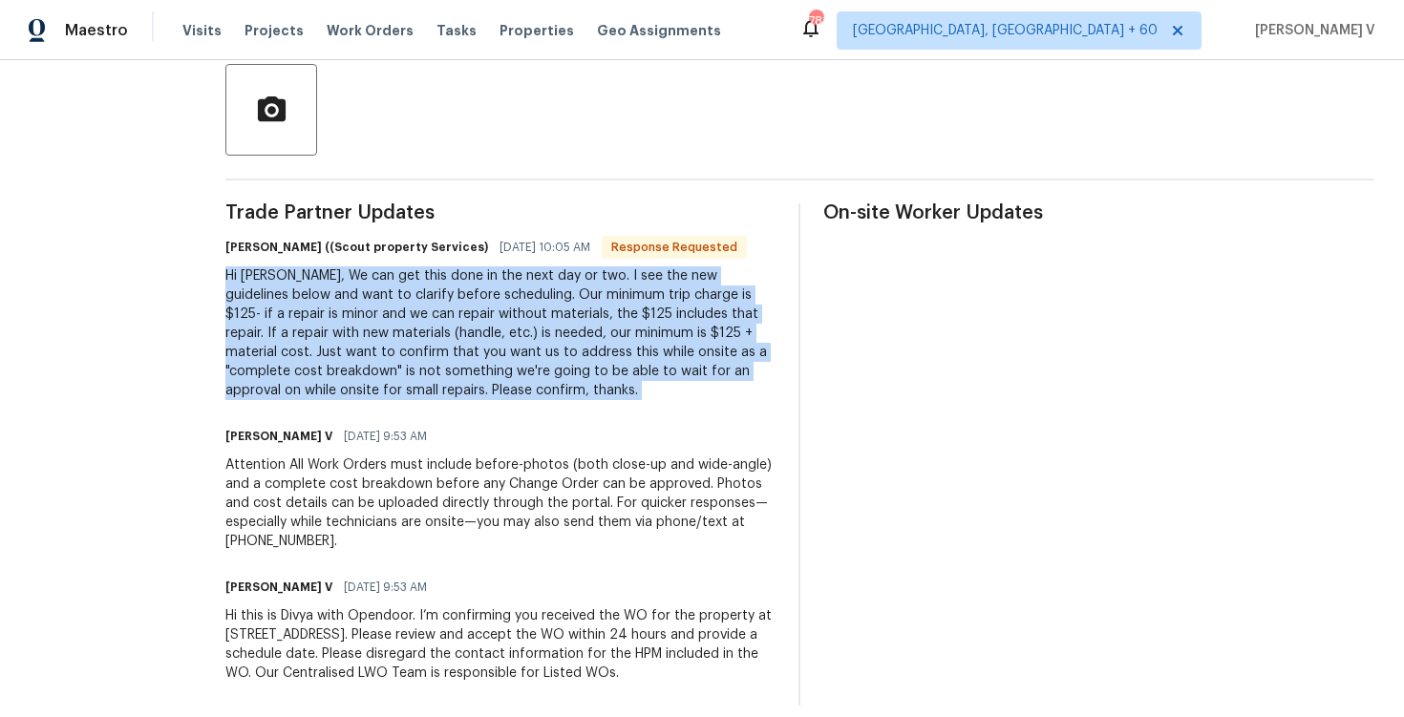
copy div "Hi Divya, We can get this done in the next day or two. I see the new guidelines…"
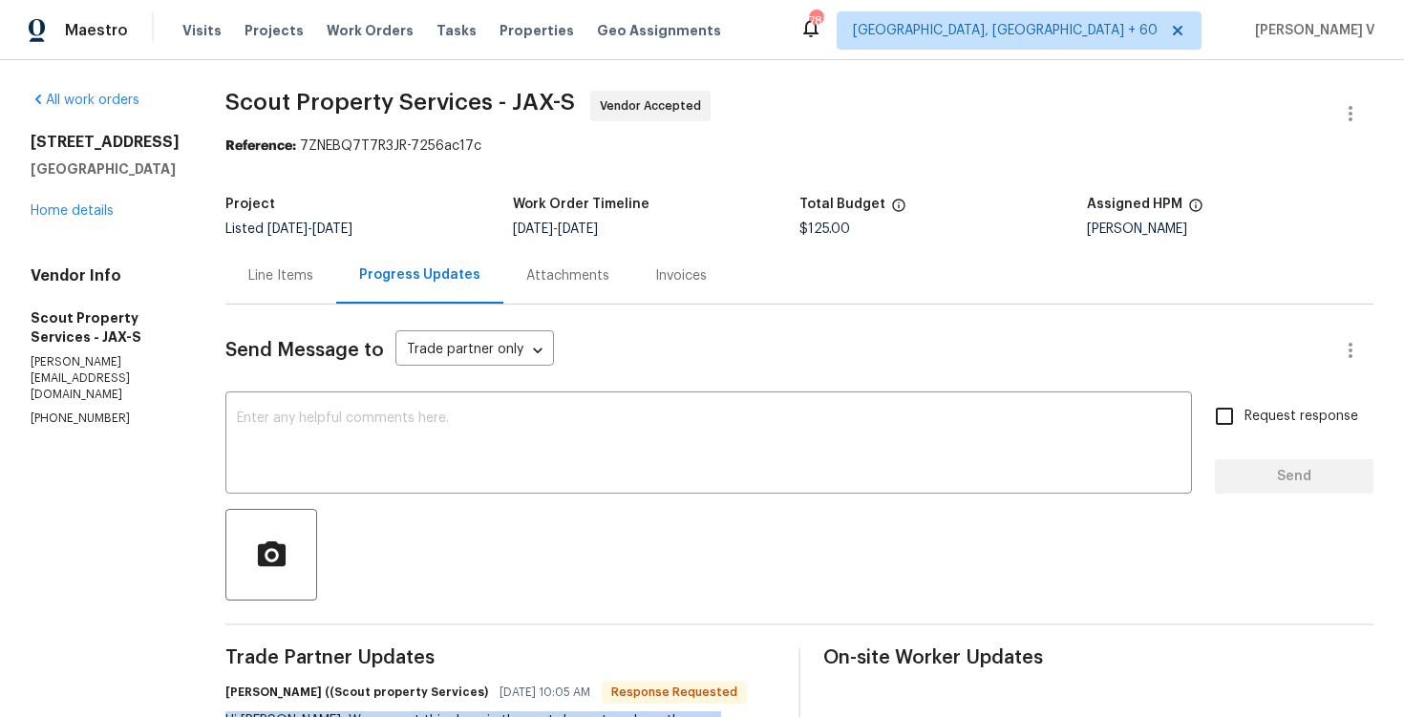
click at [267, 271] on div "Line Items" at bounding box center [280, 275] width 111 height 56
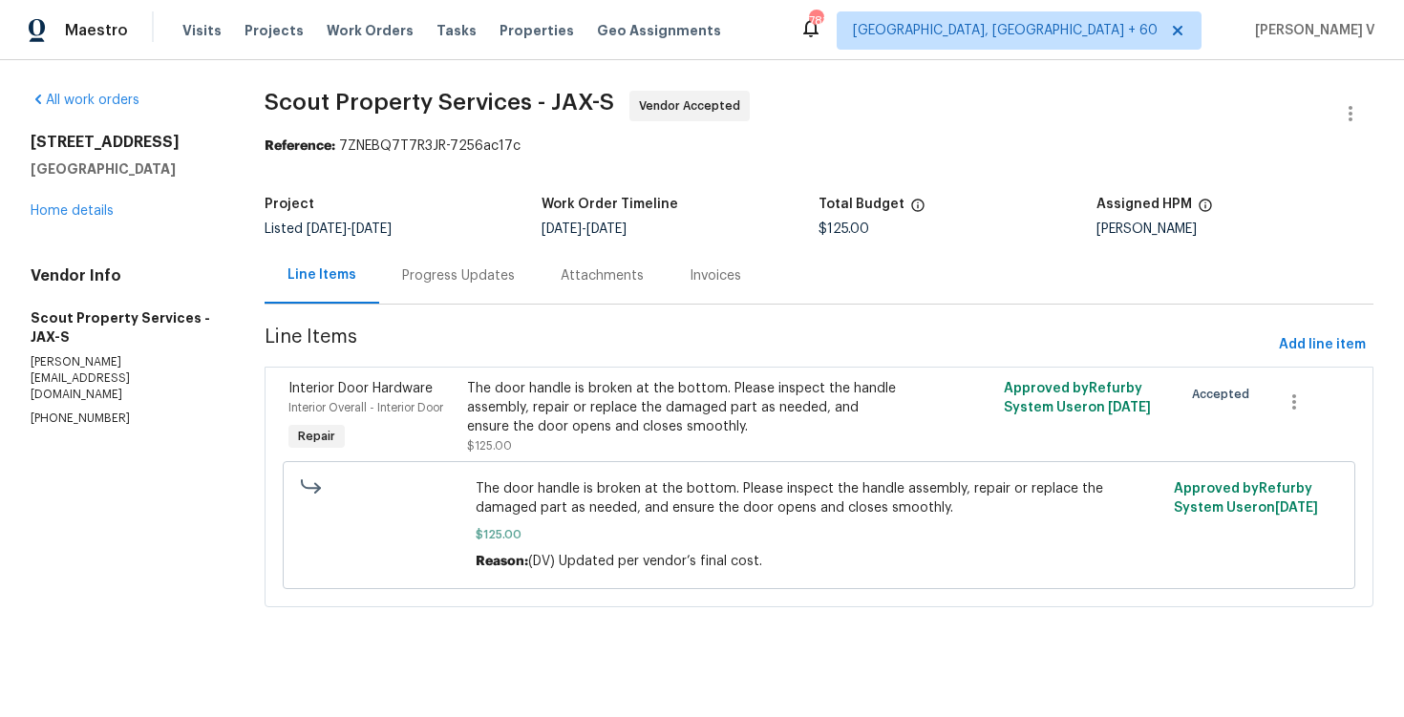
click at [413, 271] on div "Progress Updates" at bounding box center [458, 276] width 113 height 19
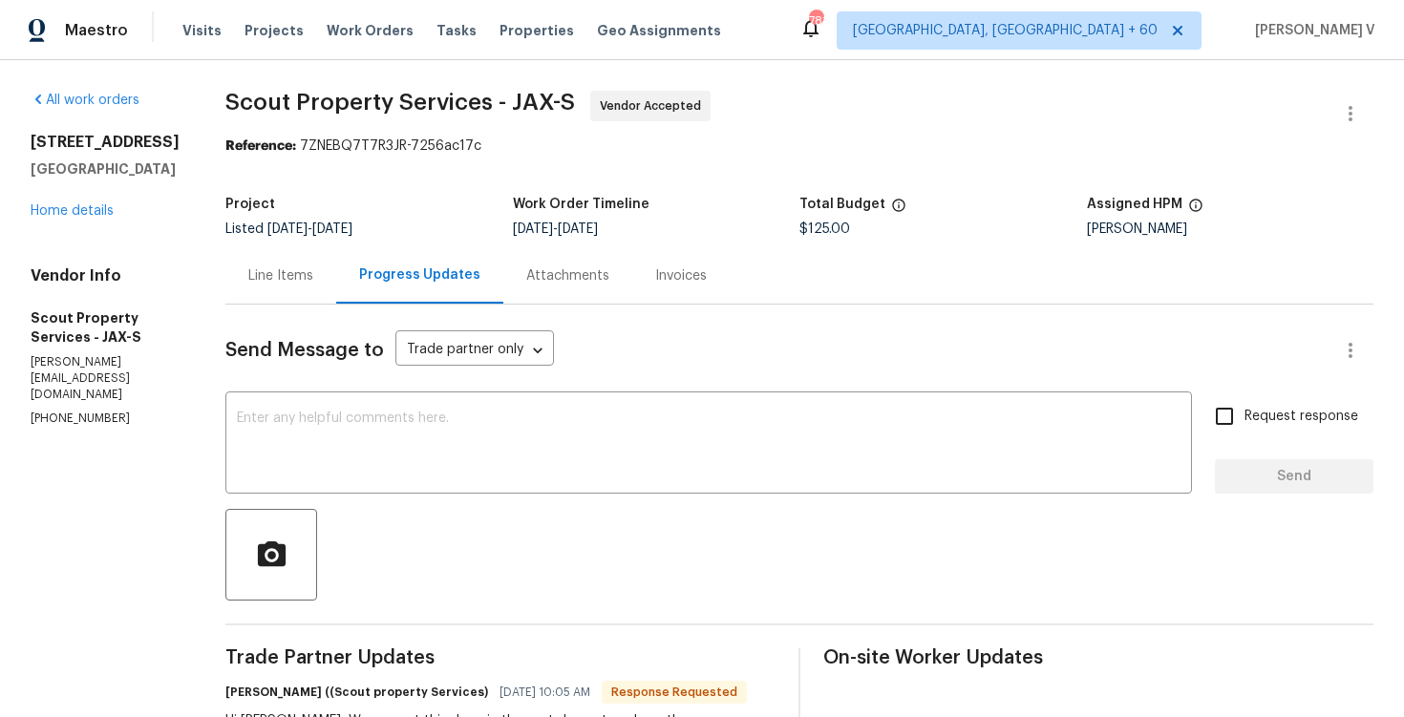
scroll to position [142, 0]
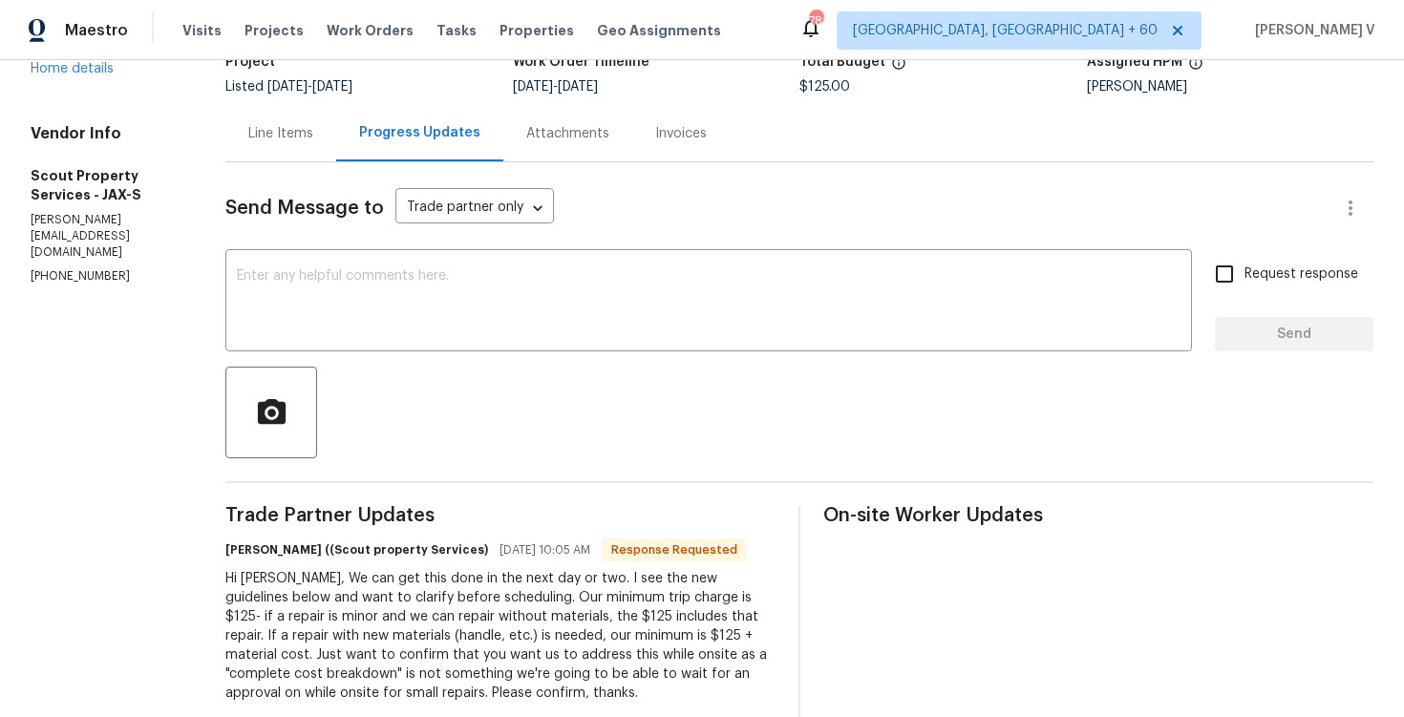
click at [623, 334] on textarea at bounding box center [709, 302] width 944 height 67
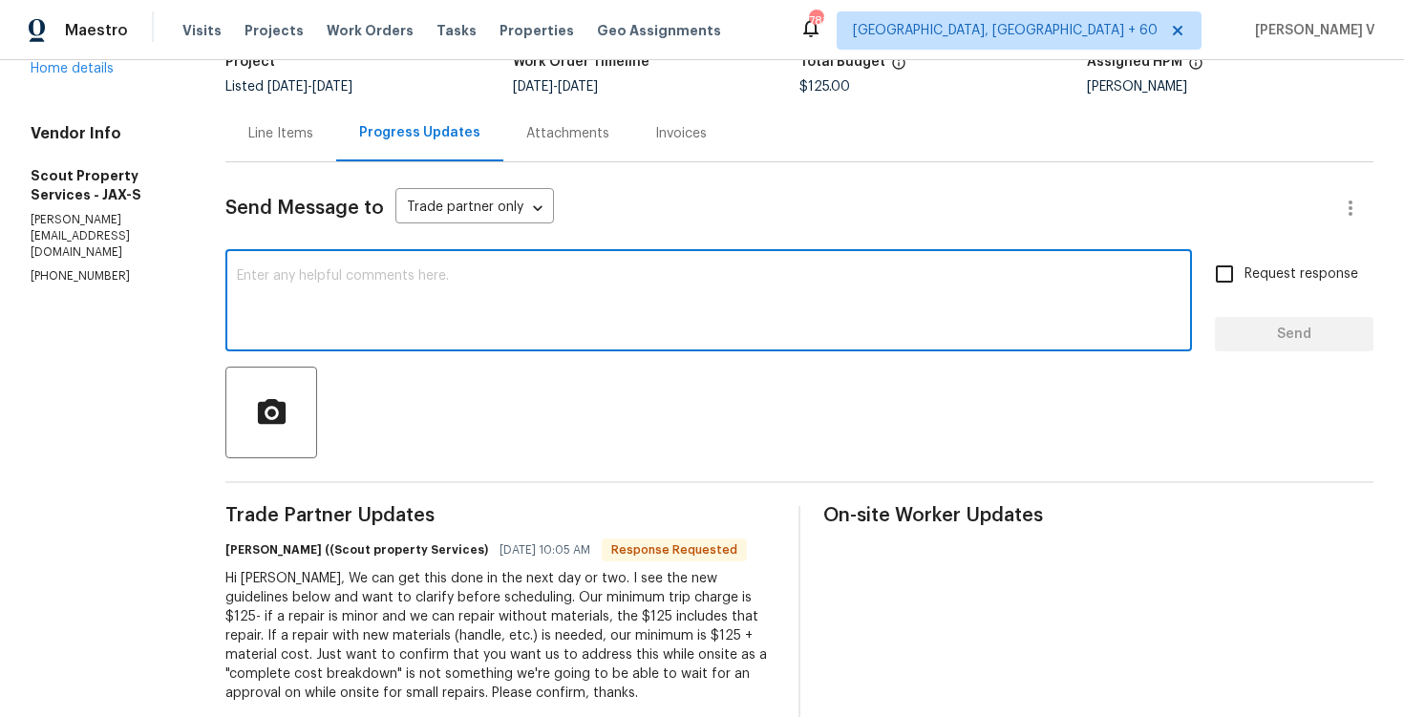
scroll to position [233, 0]
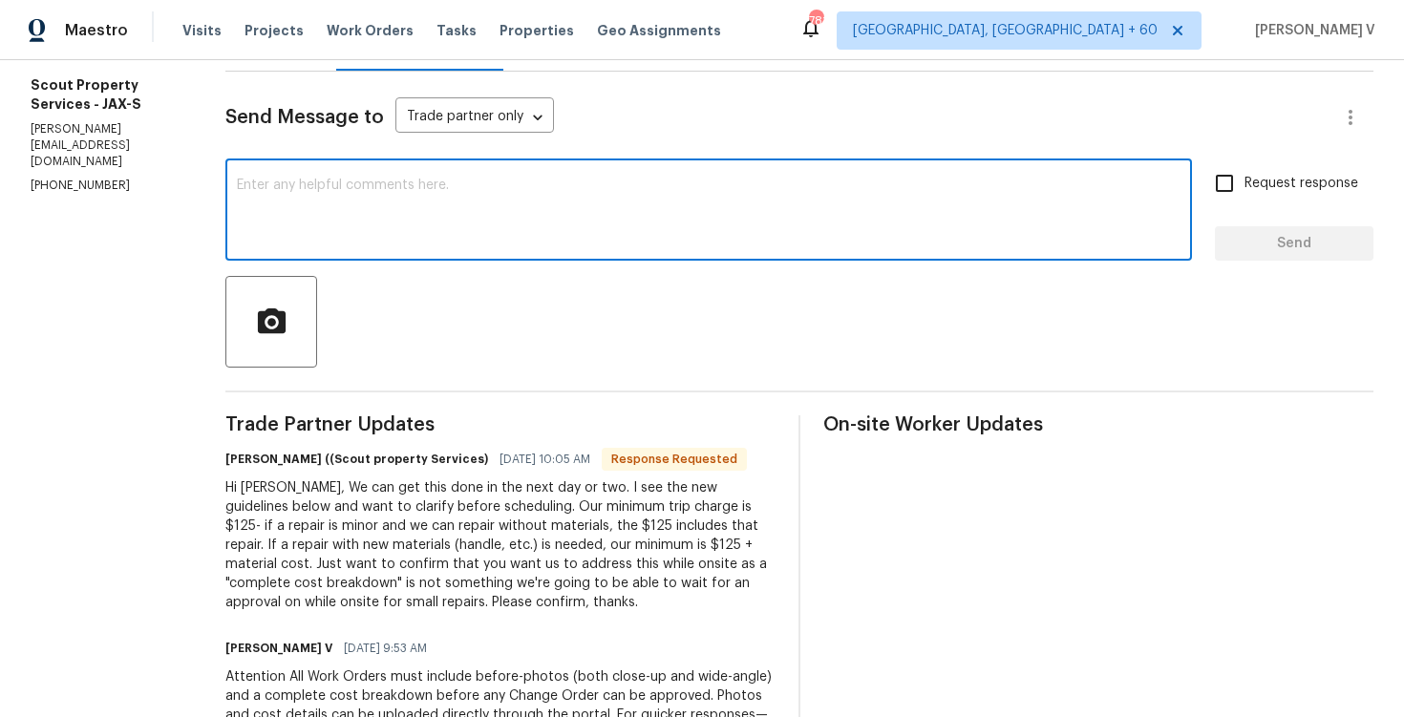
paste textarea "Thanks for the clarification. Yes, please proceed with addressing minor repairs…"
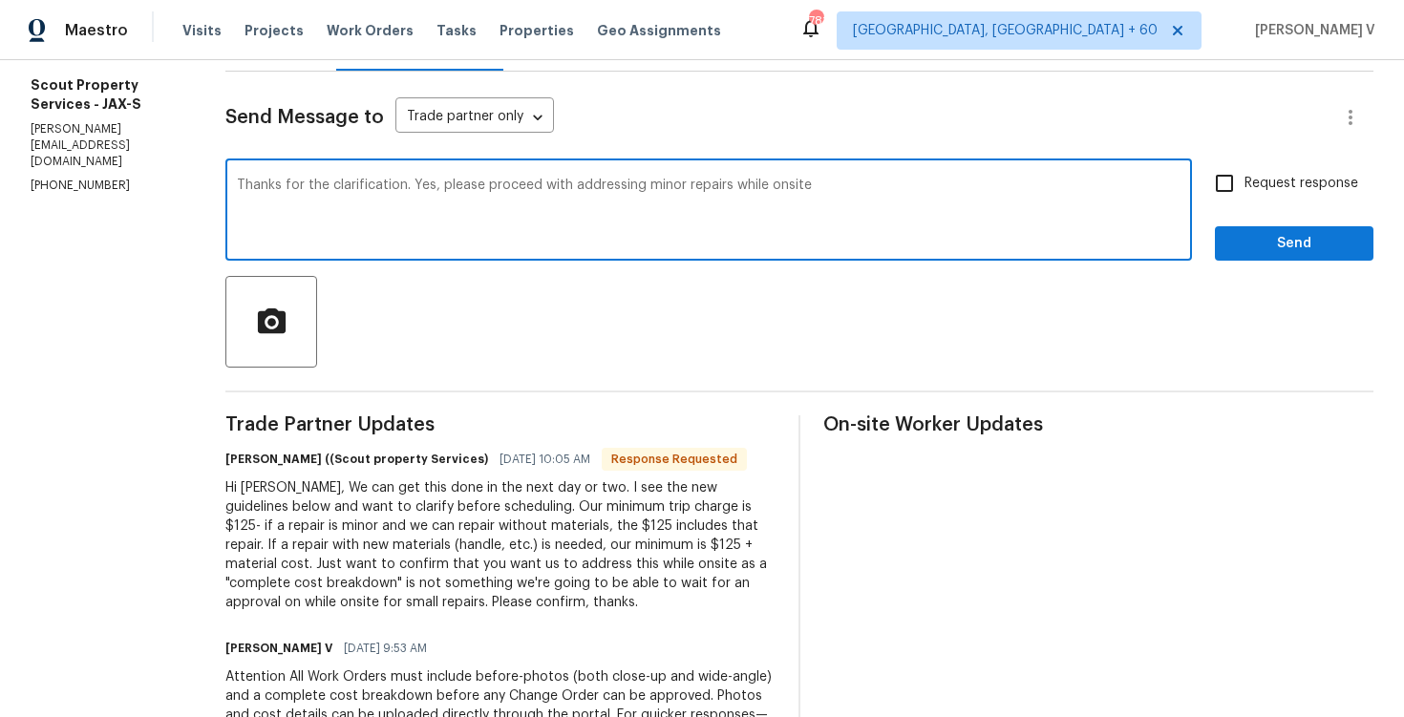
type textarea "Thanks for the clarification. Yes, please proceed with addressing minor repairs…"
click at [1248, 166] on label "Request response" at bounding box center [1282, 183] width 154 height 40
click at [1245, 166] on input "Request response" at bounding box center [1225, 183] width 40 height 40
checkbox input "true"
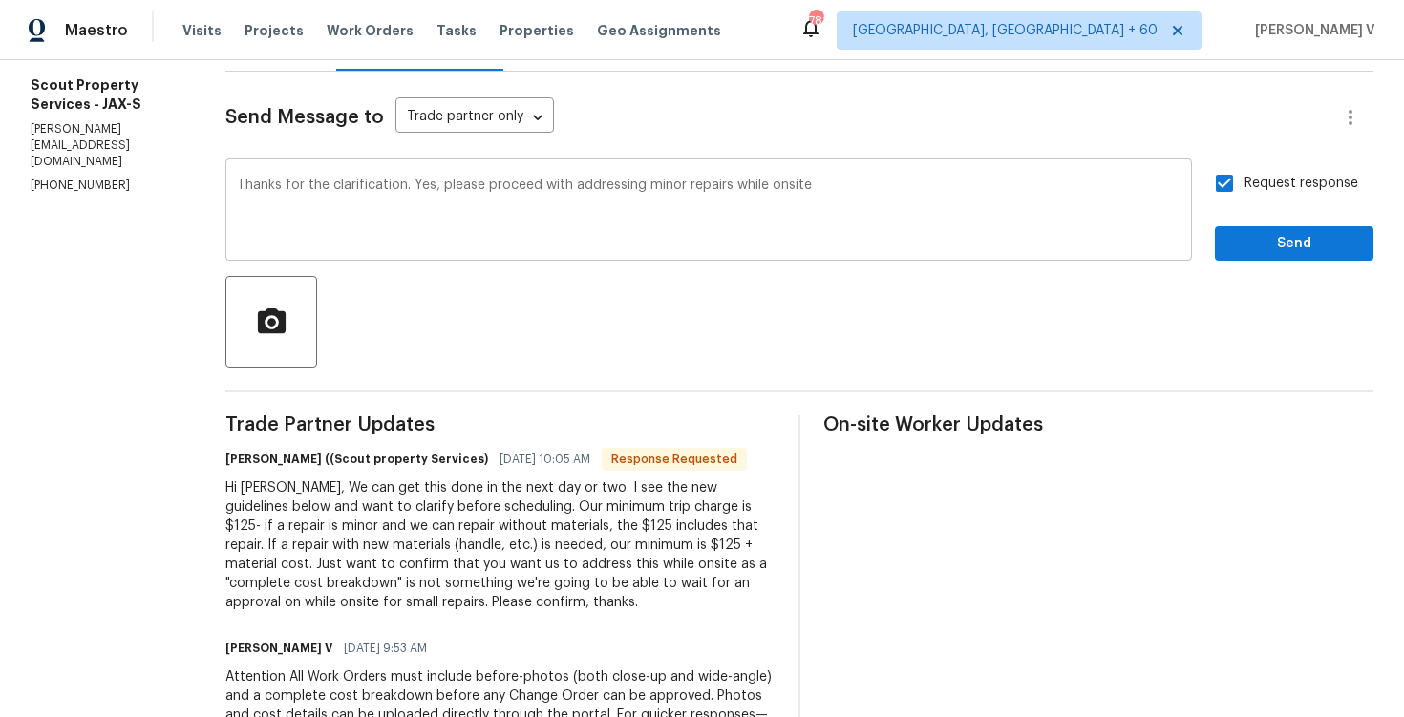
click at [802, 180] on textarea "Thanks for the clarification. Yes, please proceed with addressing minor repairs…" at bounding box center [709, 212] width 944 height 67
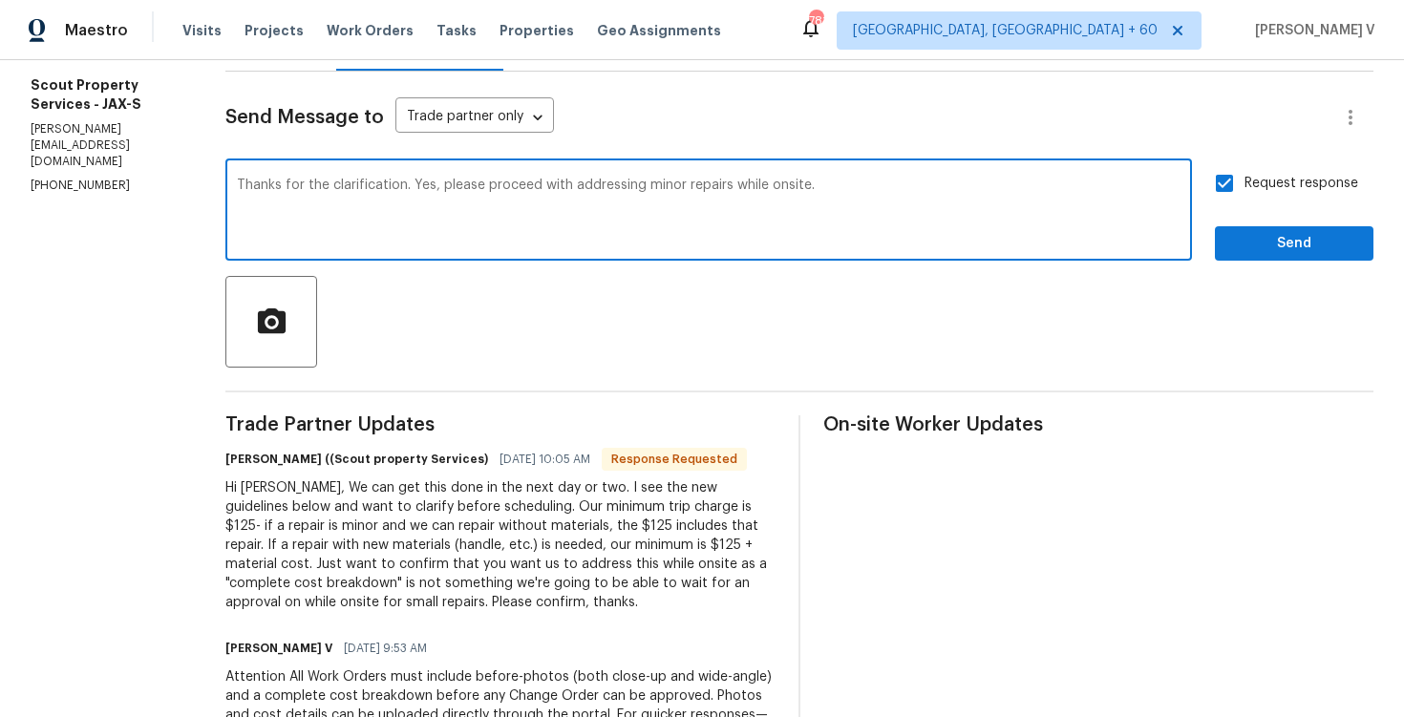
type textarea "Thanks for the clarification. Yes, please proceed with addressing minor repairs…"
click at [1229, 256] on button "Send" at bounding box center [1294, 243] width 159 height 35
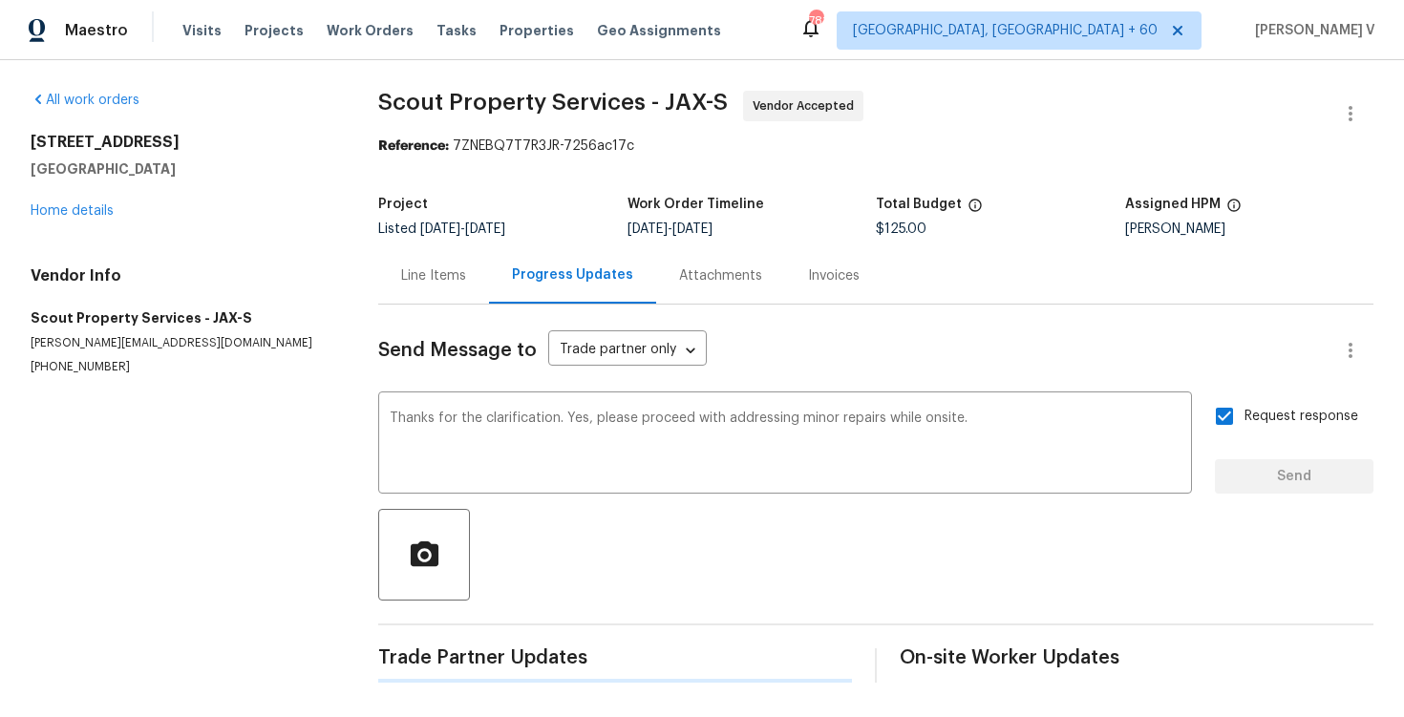
scroll to position [0, 0]
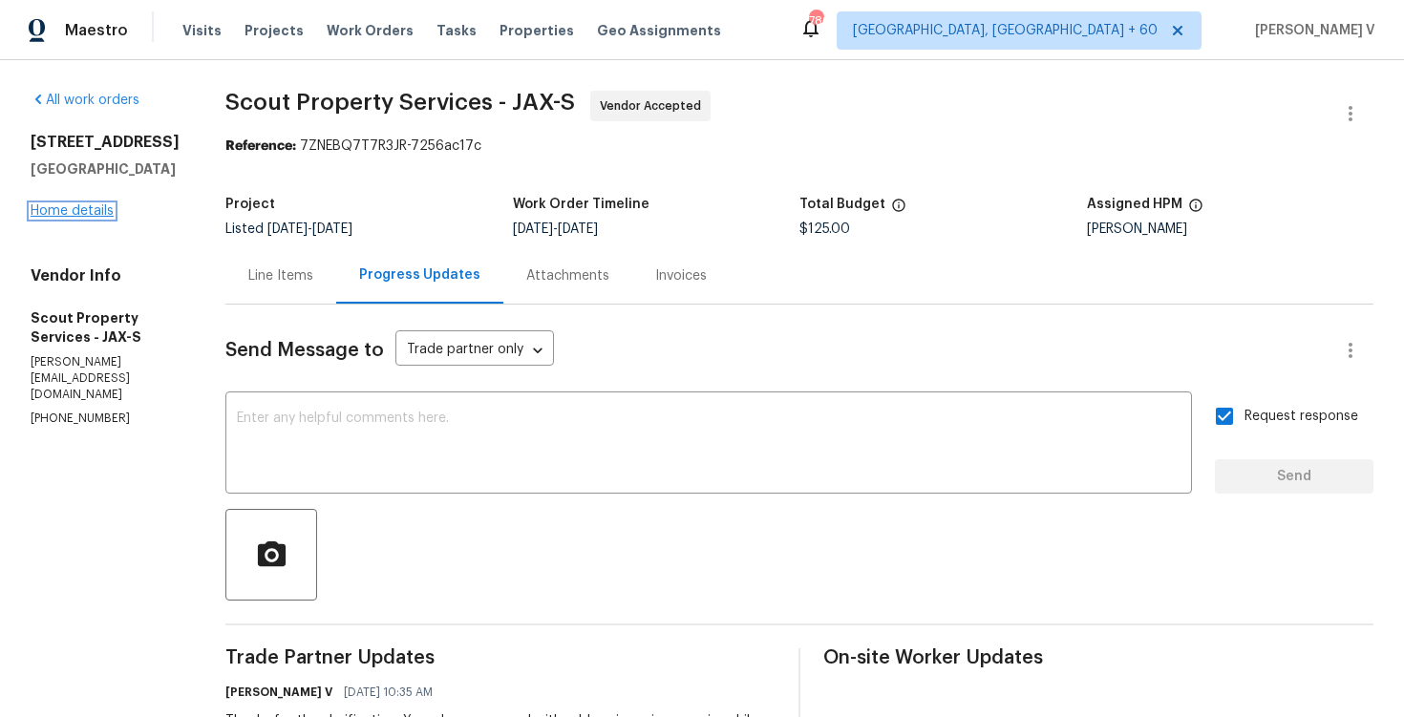
click at [82, 218] on link "Home details" at bounding box center [72, 210] width 83 height 13
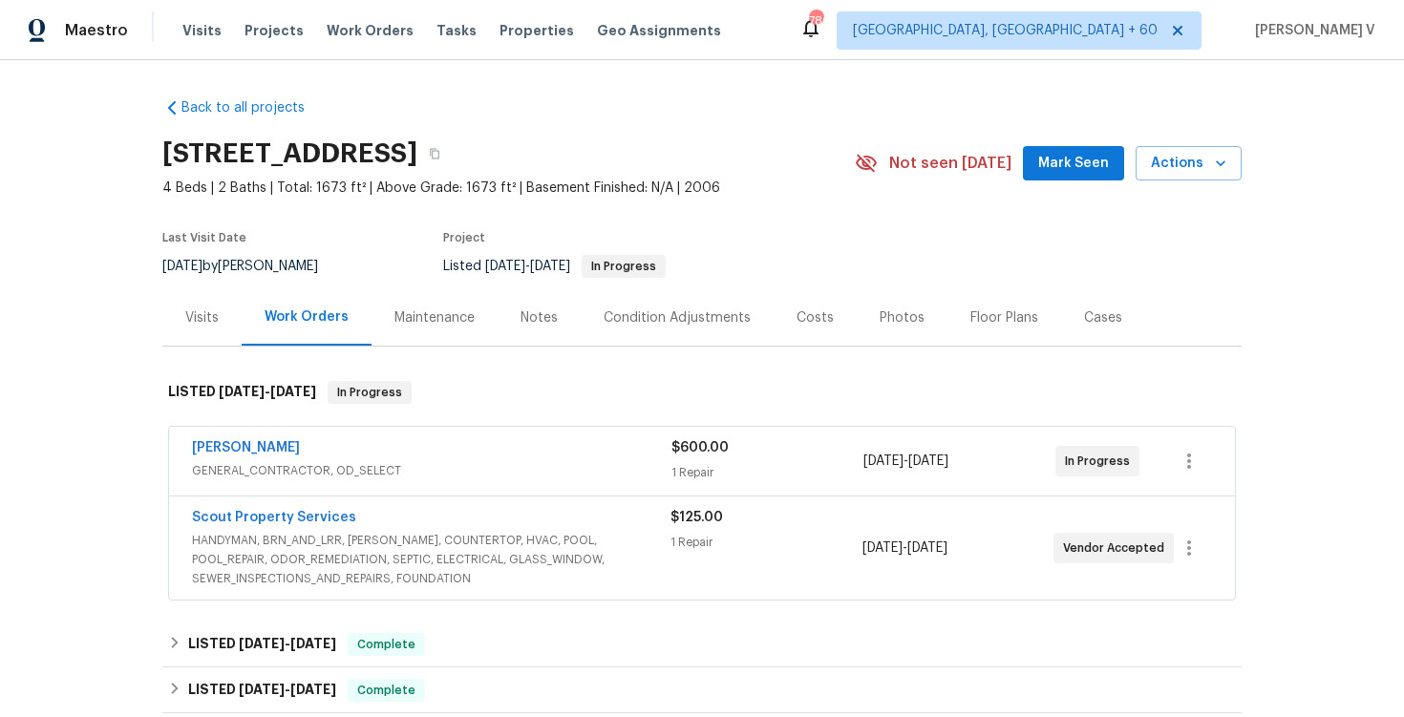
drag, startPoint x: 177, startPoint y: 505, endPoint x: 460, endPoint y: 503, distance: 282.8
click at [460, 504] on div "Scout Property Services HANDYMAN, BRN_AND_LRR, WELLS, COUNTERTOP, HVAC, POOL, P…" at bounding box center [702, 548] width 1066 height 103
drag, startPoint x: 145, startPoint y: 516, endPoint x: 484, endPoint y: 516, distance: 339.2
click at [484, 516] on div "Back to all projects 11563 Oak Meadow Ln, Jacksonville, FL 32218 4 Beds | 2 Bat…" at bounding box center [702, 388] width 1404 height 657
copy link "Scout Property Services"
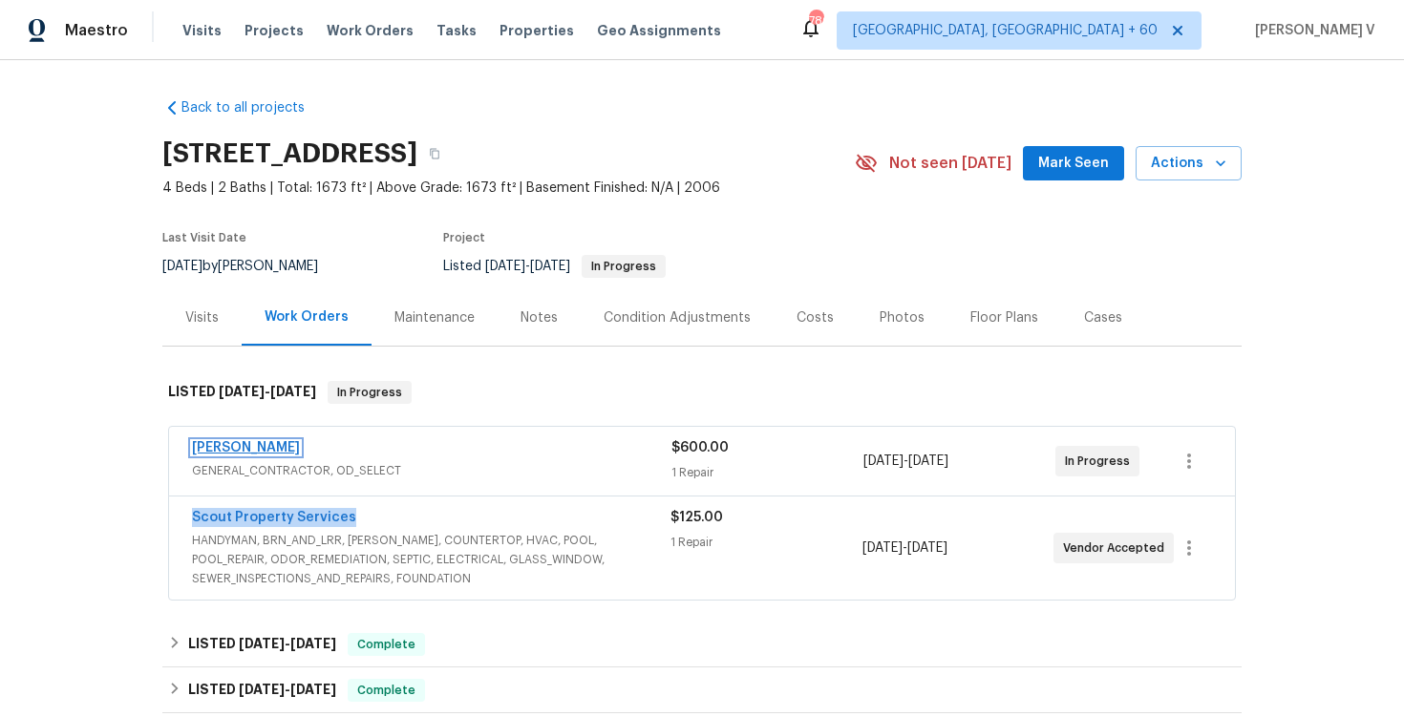
click at [231, 450] on link "Eric Hernandez" at bounding box center [246, 447] width 108 height 13
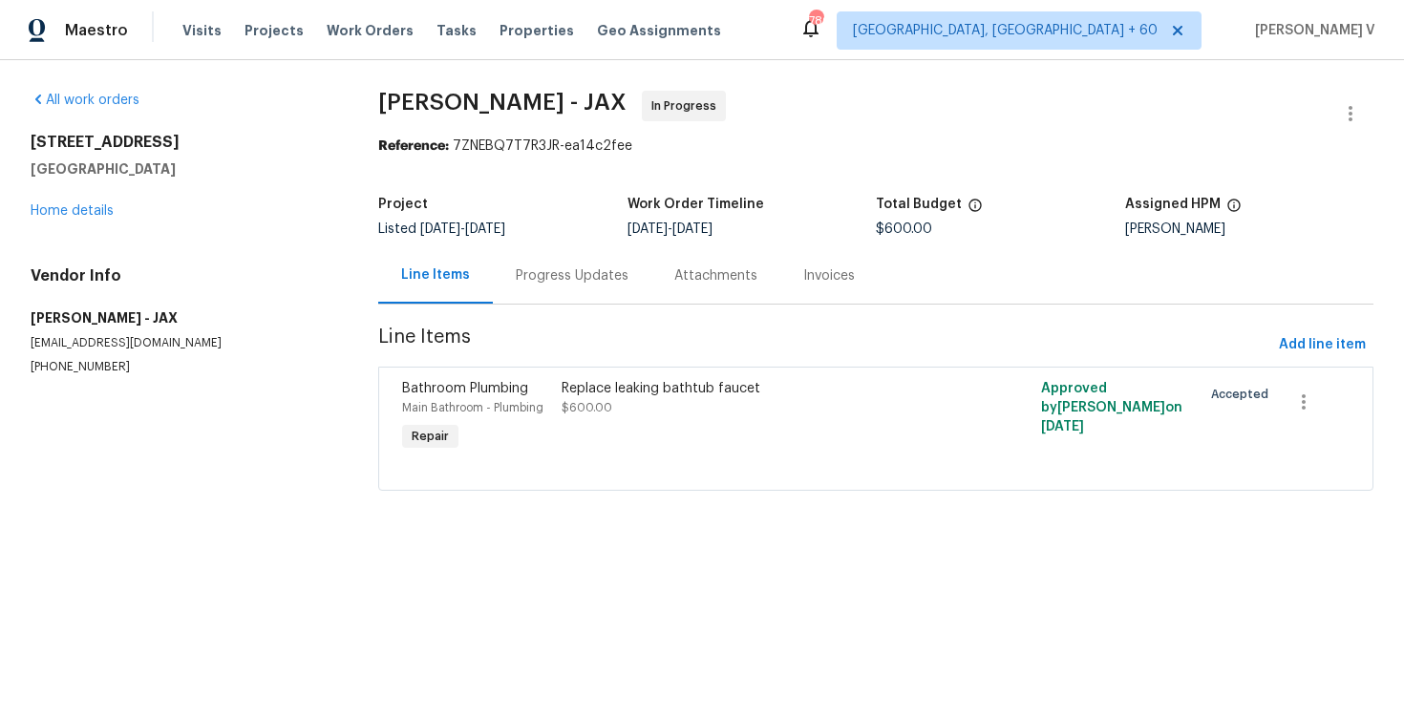
click at [500, 302] on div "Progress Updates" at bounding box center [572, 275] width 159 height 56
